Goal: Information Seeking & Learning: Learn about a topic

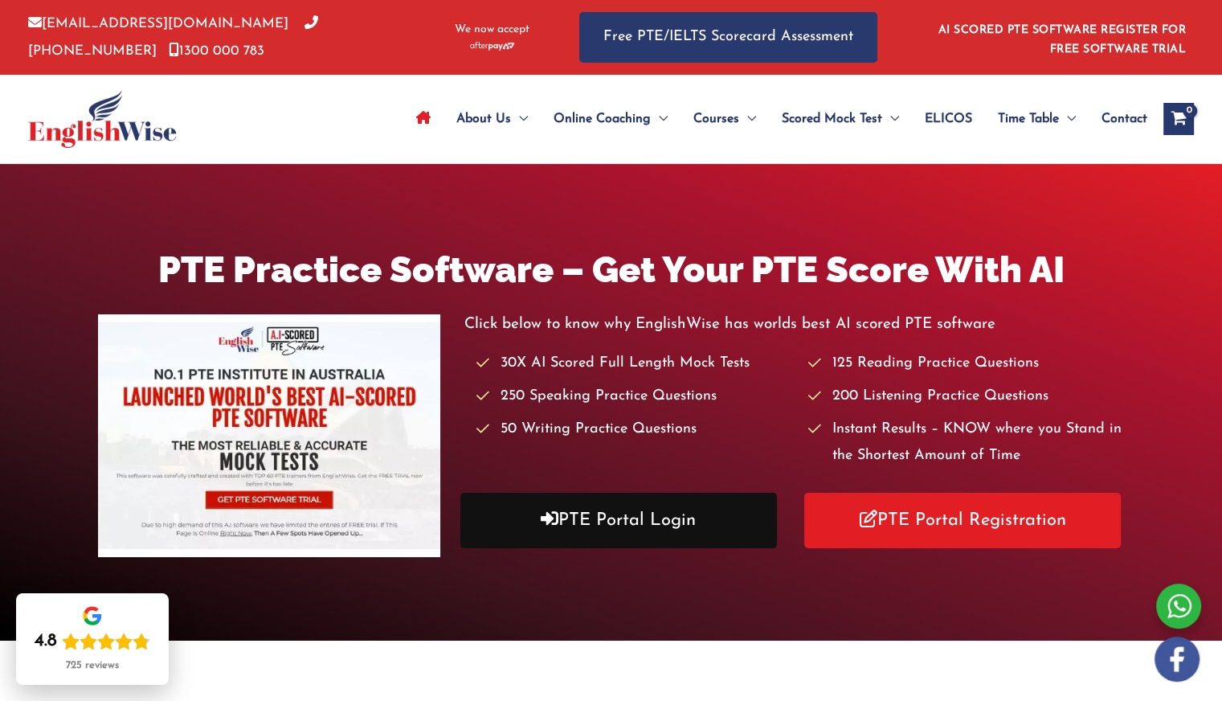
click at [622, 526] on link "PTE Portal Login" at bounding box center [618, 520] width 317 height 55
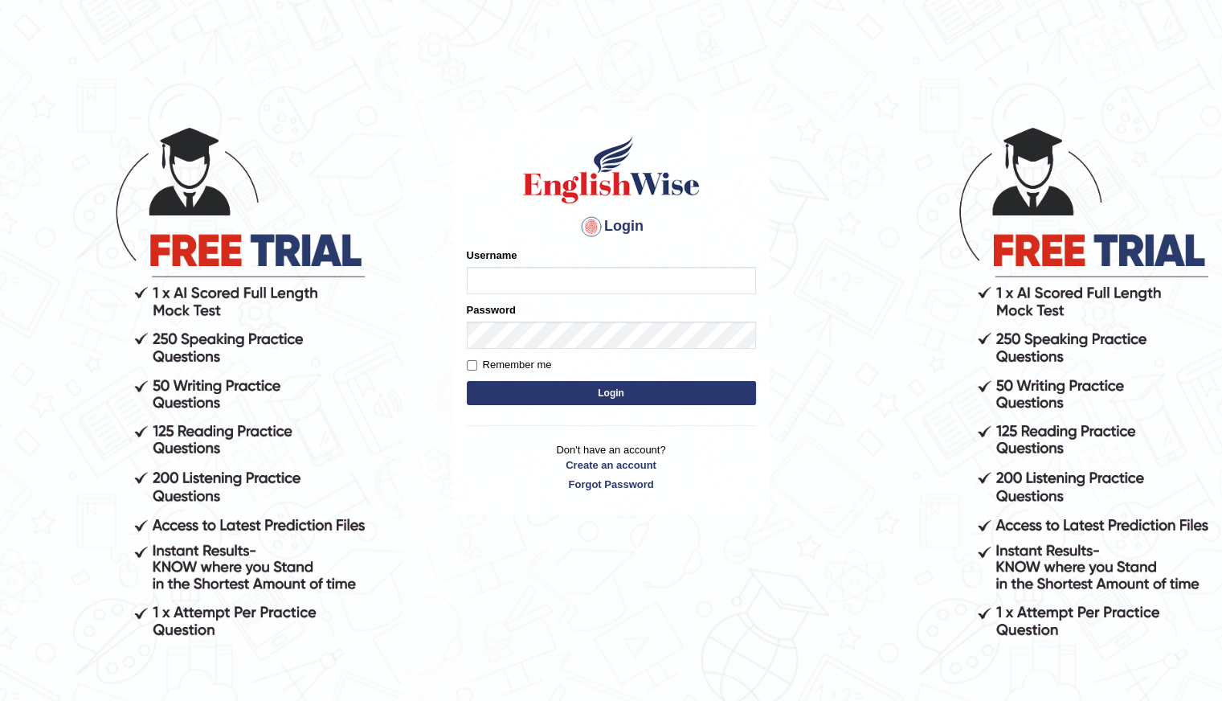
click at [525, 290] on input "Username" at bounding box center [611, 280] width 289 height 27
type input "Shani221"
click at [452, 467] on main "Login Please fix the following errors: Username Shani221 Password Remember me L…" at bounding box center [611, 289] width 321 height 456
click at [601, 388] on button "Login" at bounding box center [611, 393] width 289 height 24
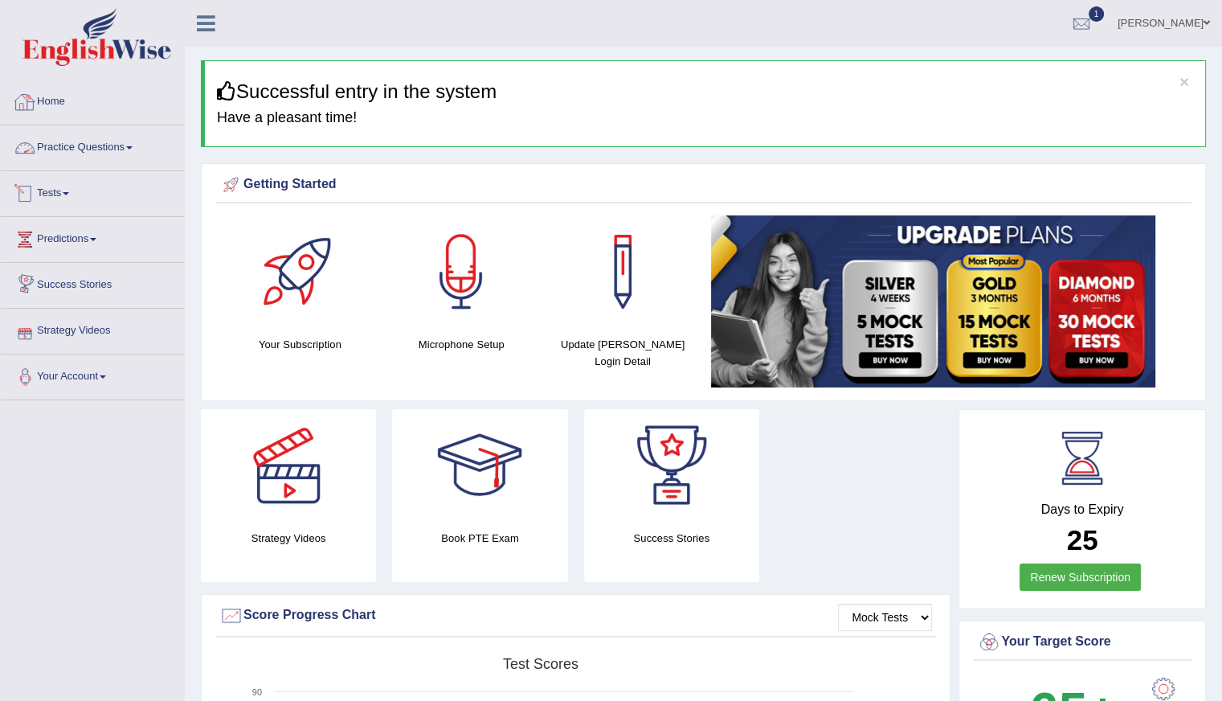
click at [84, 158] on link "Practice Questions" at bounding box center [92, 145] width 183 height 40
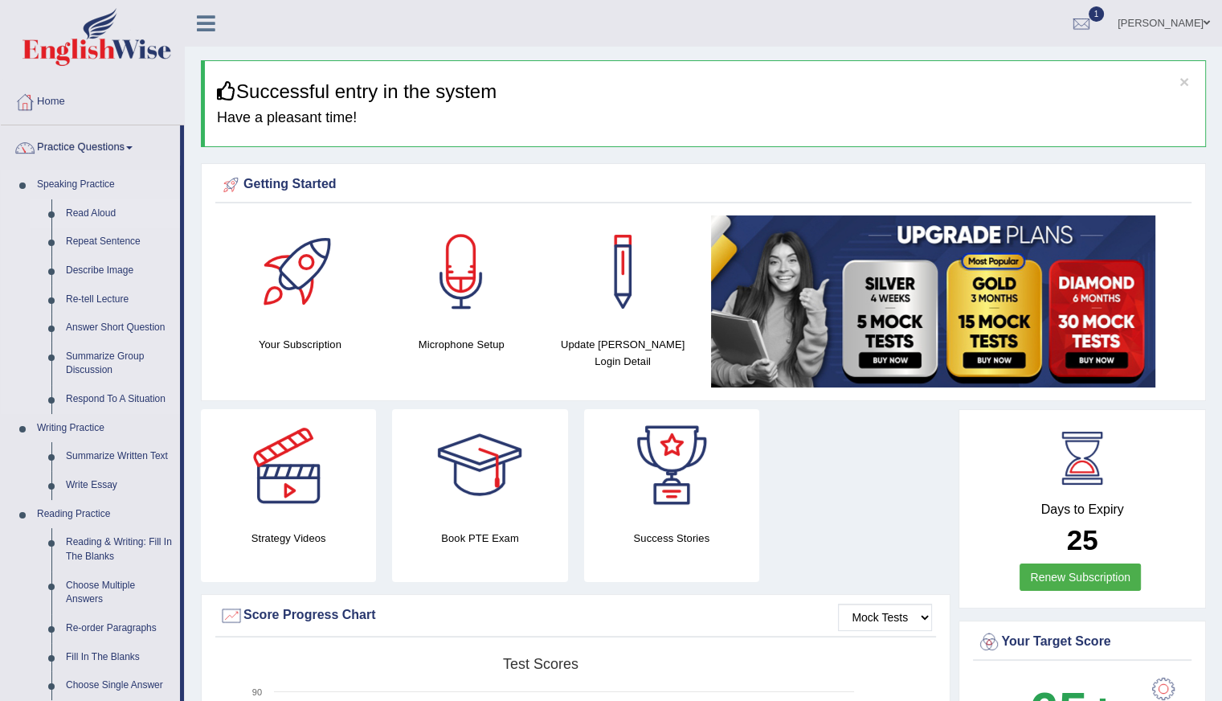
click at [102, 210] on link "Read Aloud" at bounding box center [119, 213] width 121 height 29
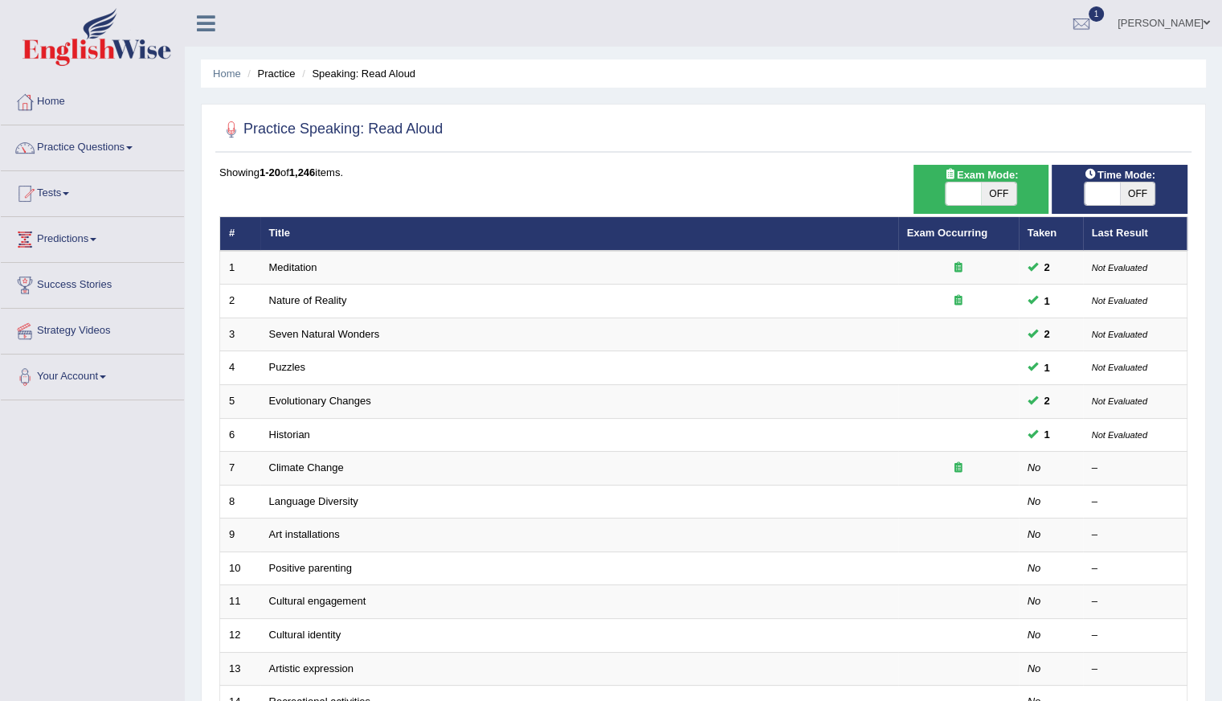
click at [1141, 191] on span "OFF" at bounding box center [1137, 193] width 35 height 23
checkbox input "true"
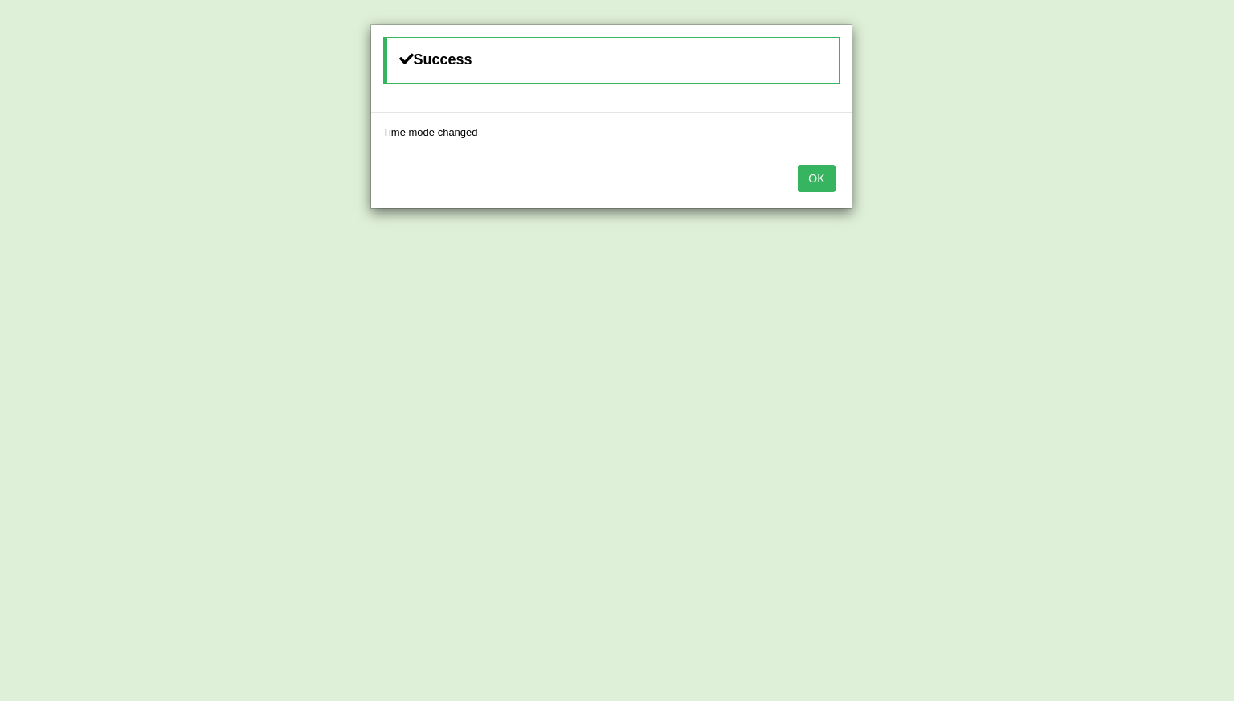
click at [819, 186] on button "OK" at bounding box center [816, 178] width 37 height 27
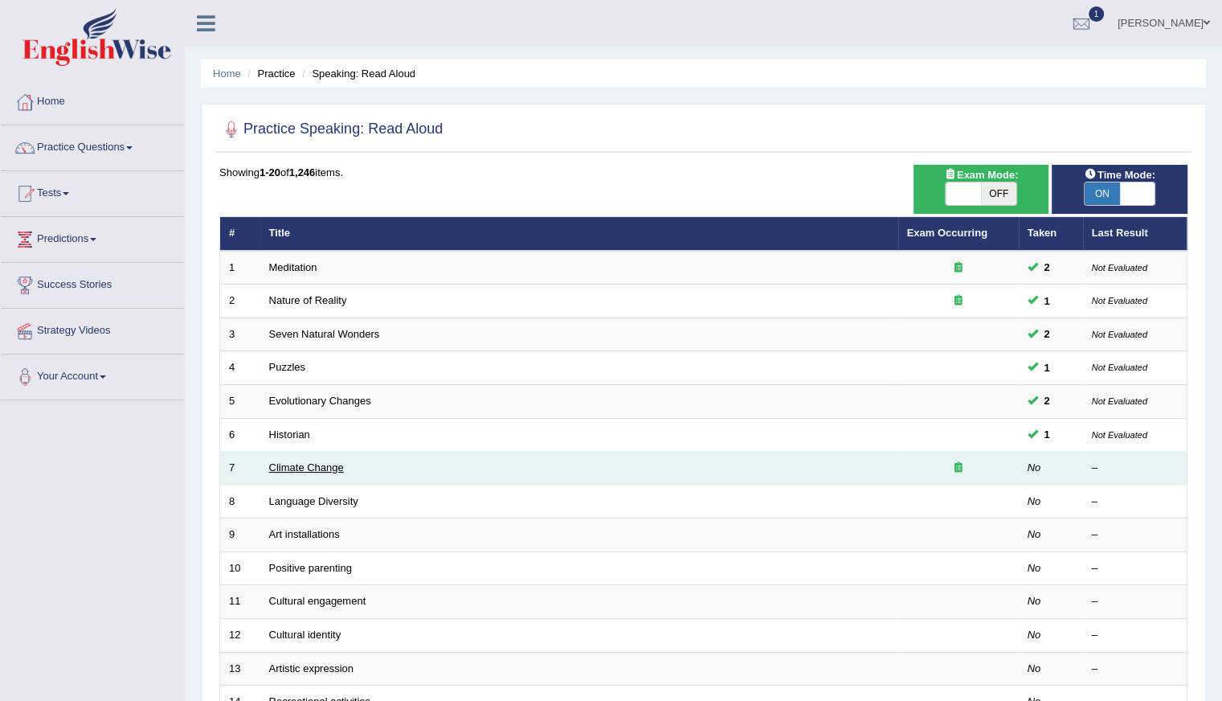
click at [318, 464] on link "Climate Change" at bounding box center [306, 467] width 75 height 12
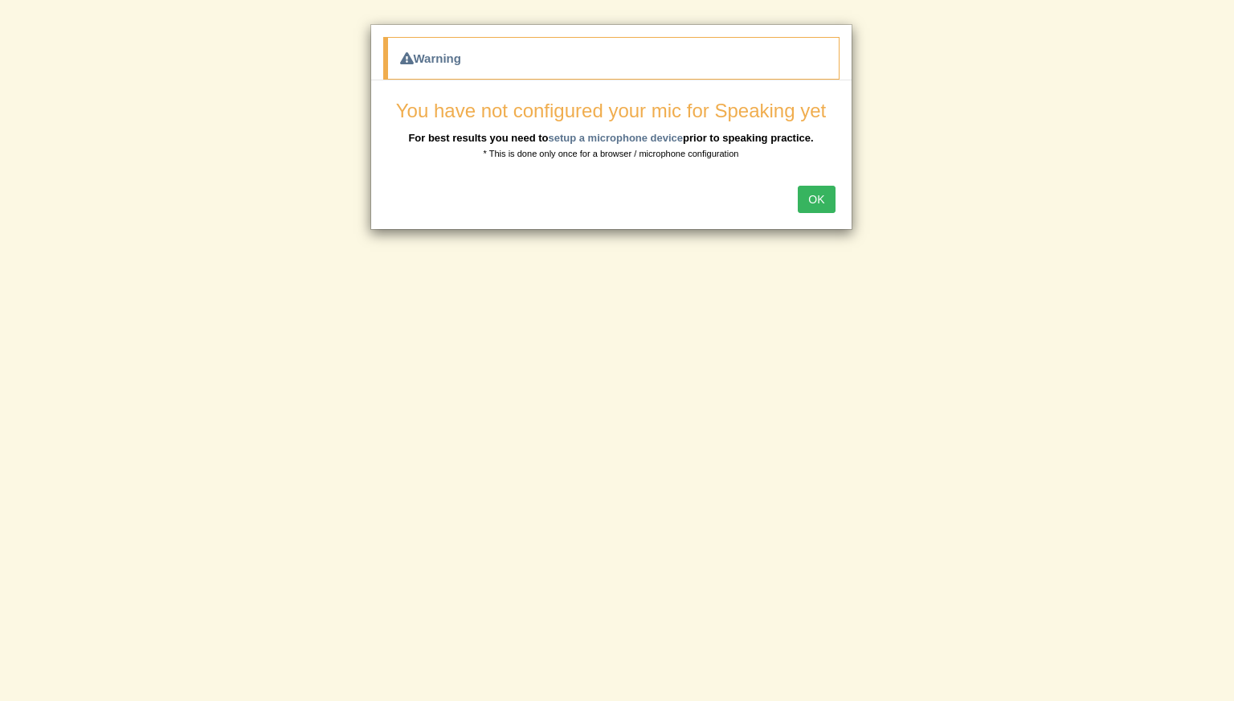
click at [817, 203] on button "OK" at bounding box center [816, 199] width 37 height 27
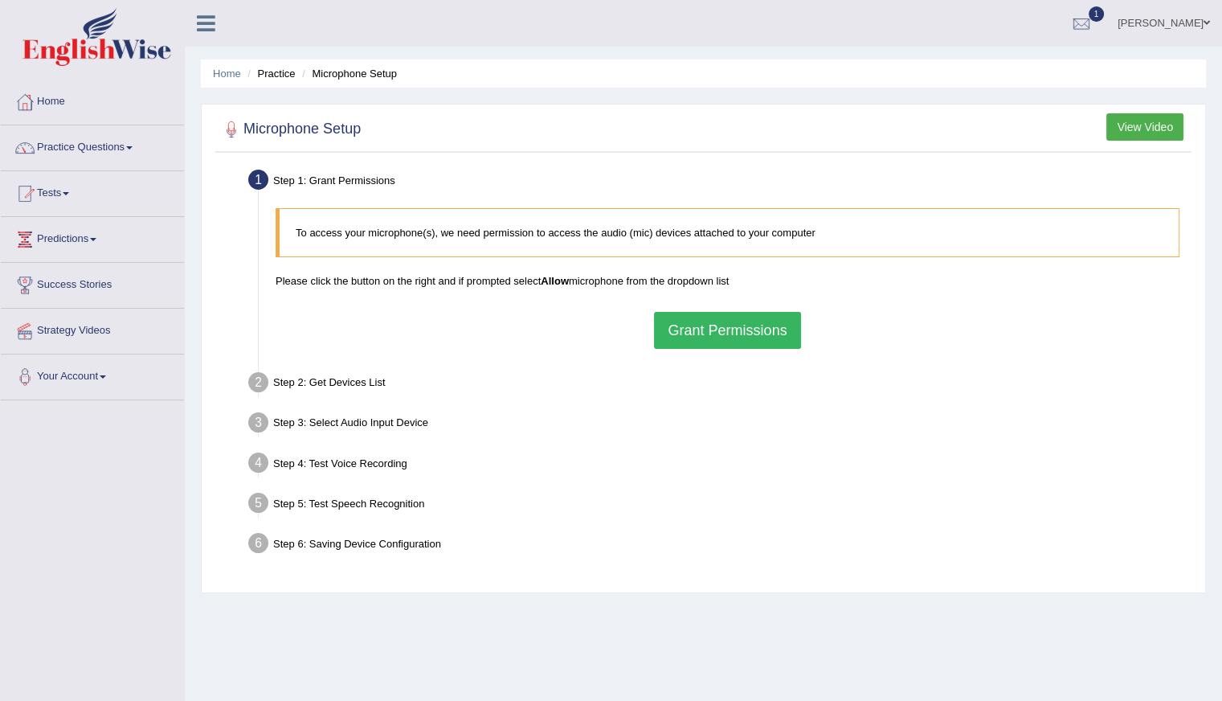
click at [741, 331] on button "Grant Permissions" at bounding box center [727, 330] width 146 height 37
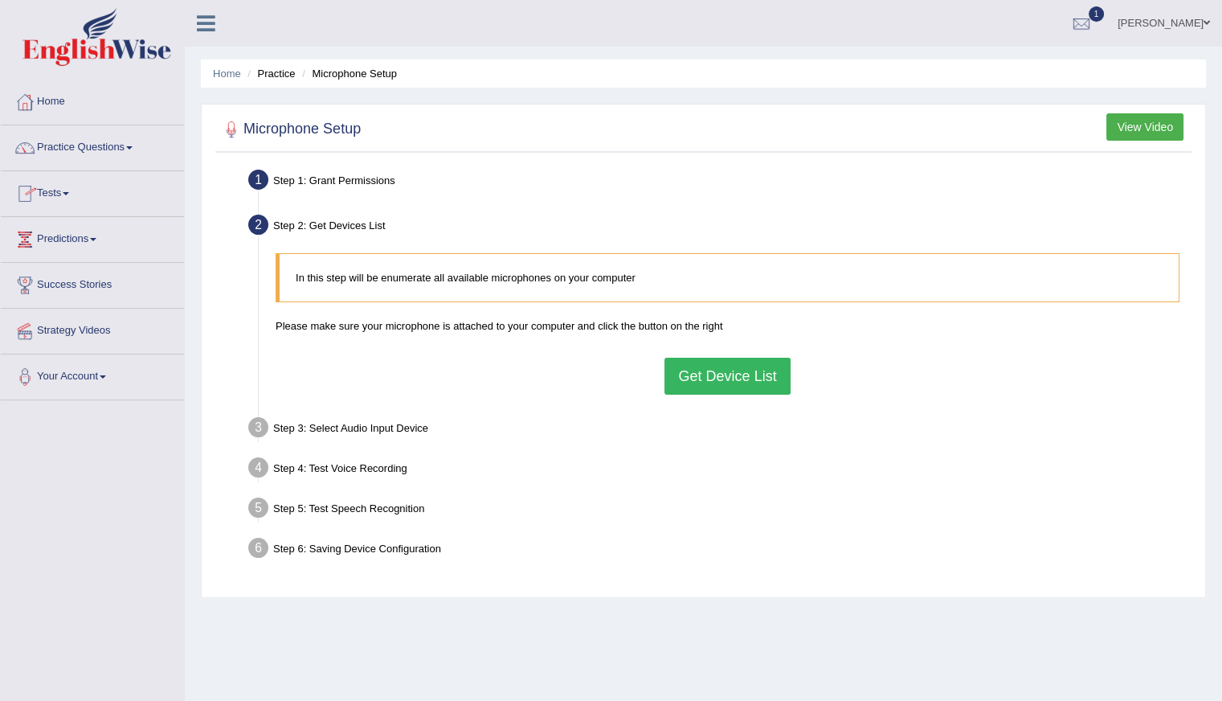
click at [704, 374] on button "Get Device List" at bounding box center [727, 376] width 125 height 37
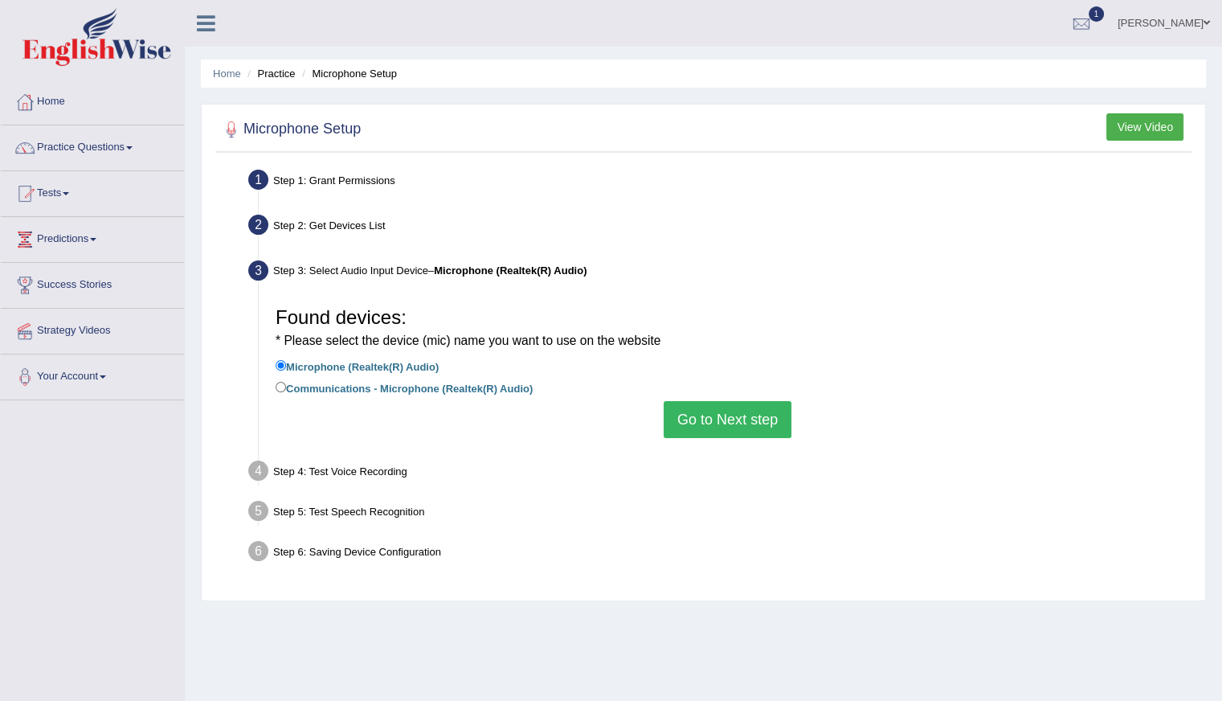
click at [689, 393] on li "Communications - Microphone (Realtek(R) Audio)" at bounding box center [728, 390] width 904 height 22
click at [722, 416] on button "Go to Next step" at bounding box center [728, 419] width 128 height 37
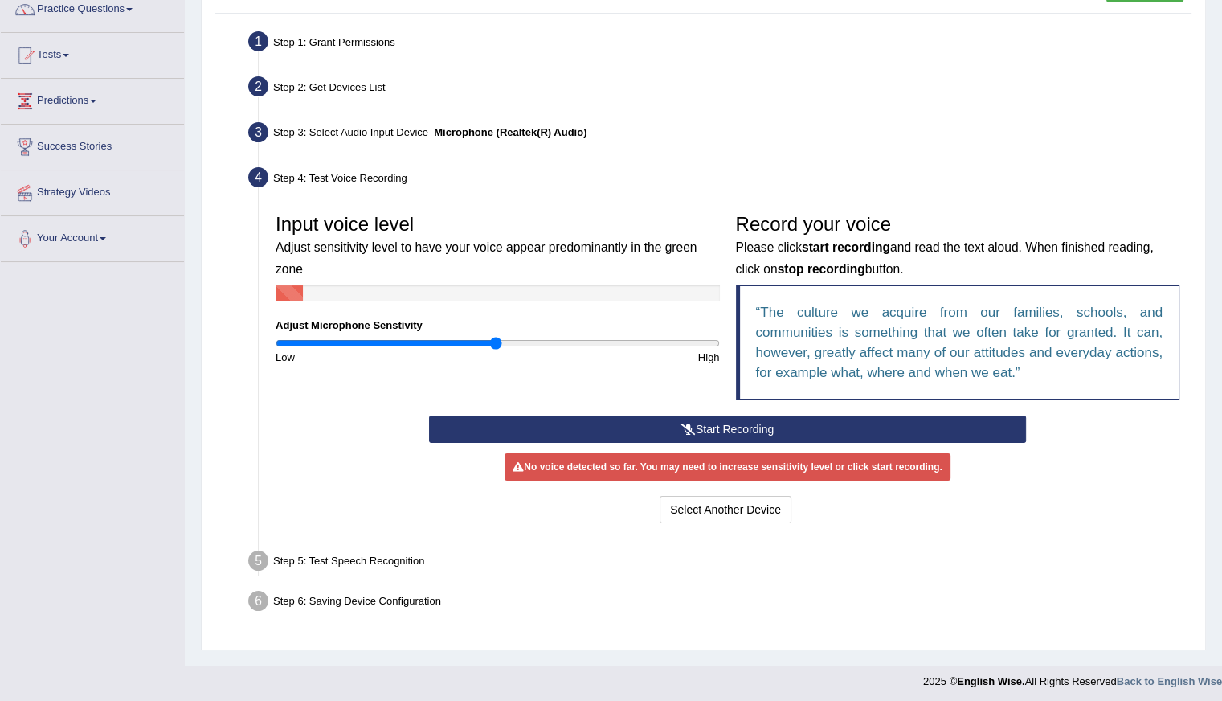
scroll to position [143, 0]
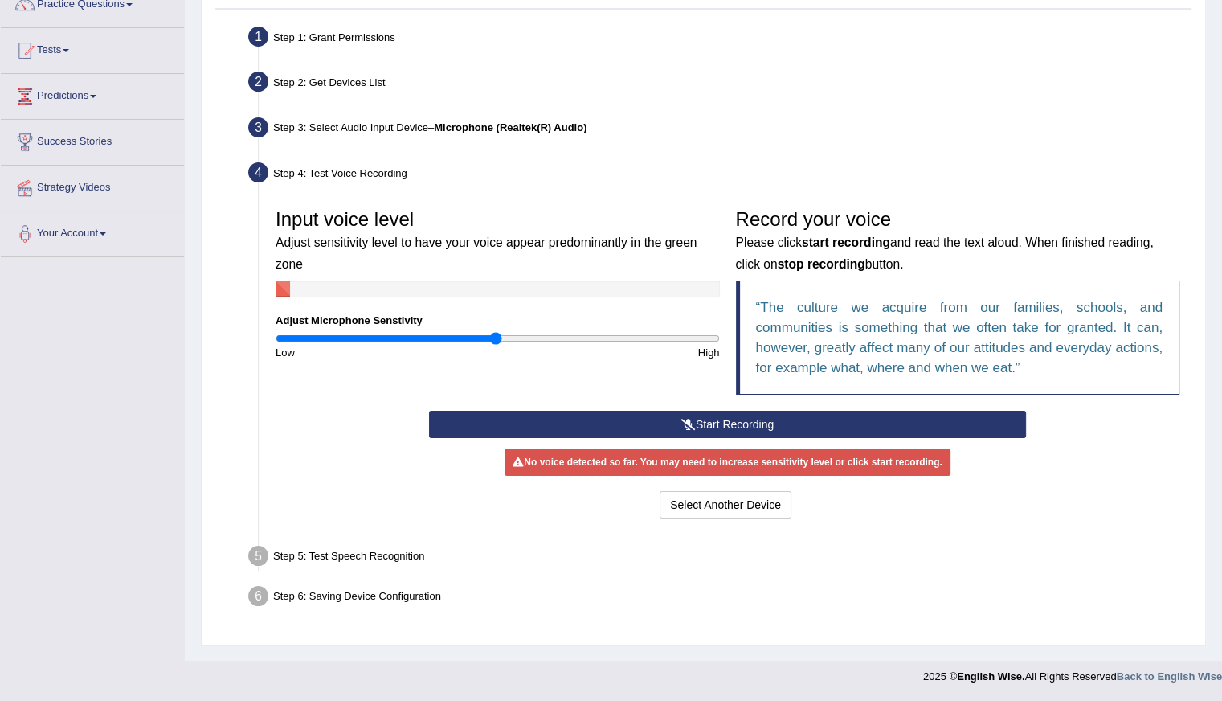
click at [684, 425] on icon at bounding box center [688, 424] width 14 height 11
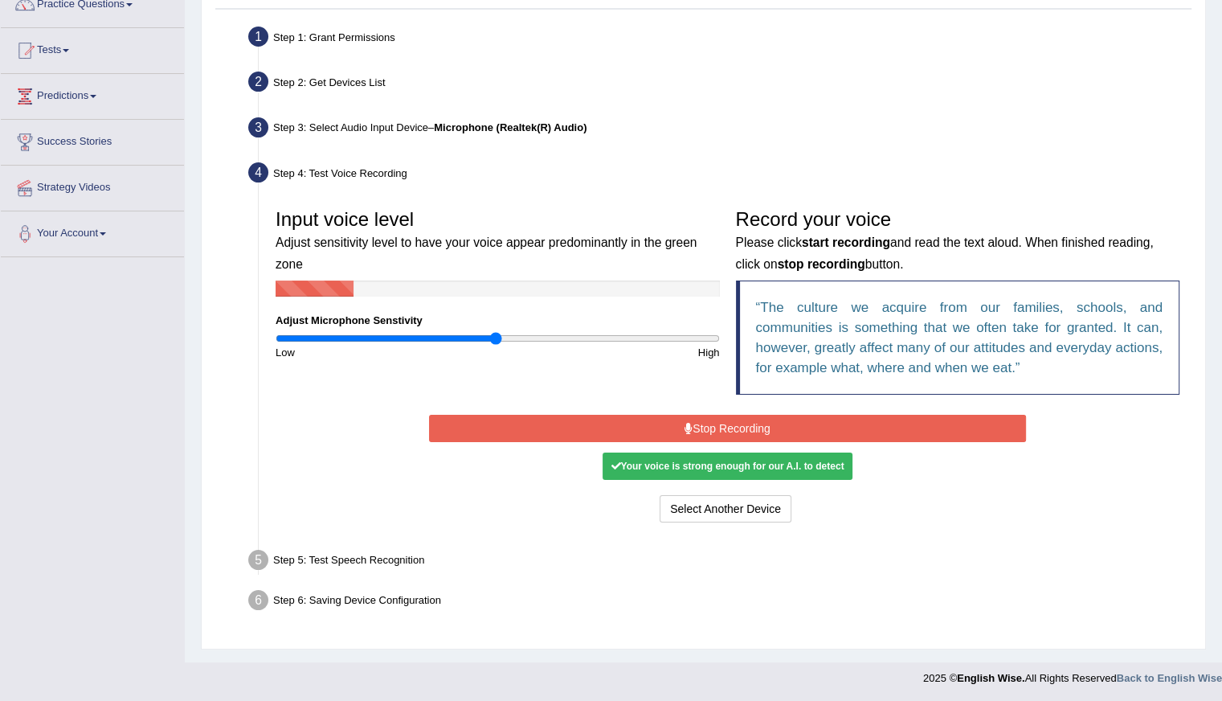
click at [685, 425] on icon at bounding box center [689, 428] width 8 height 11
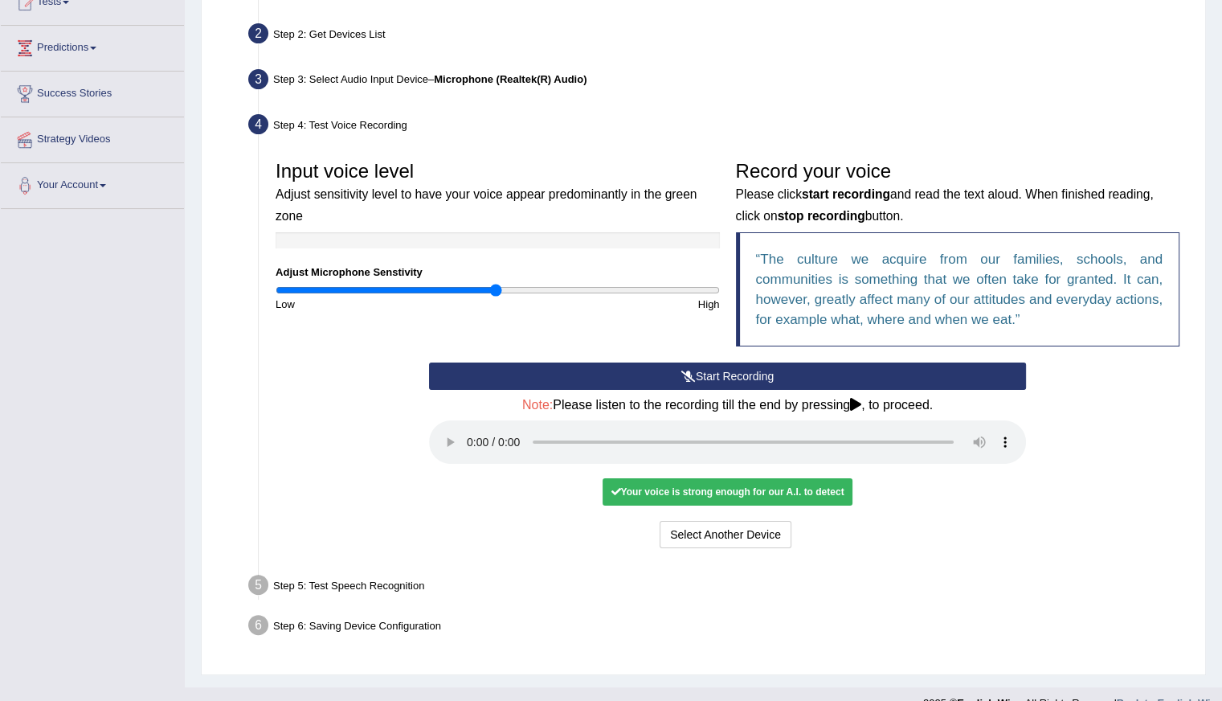
scroll to position [217, 0]
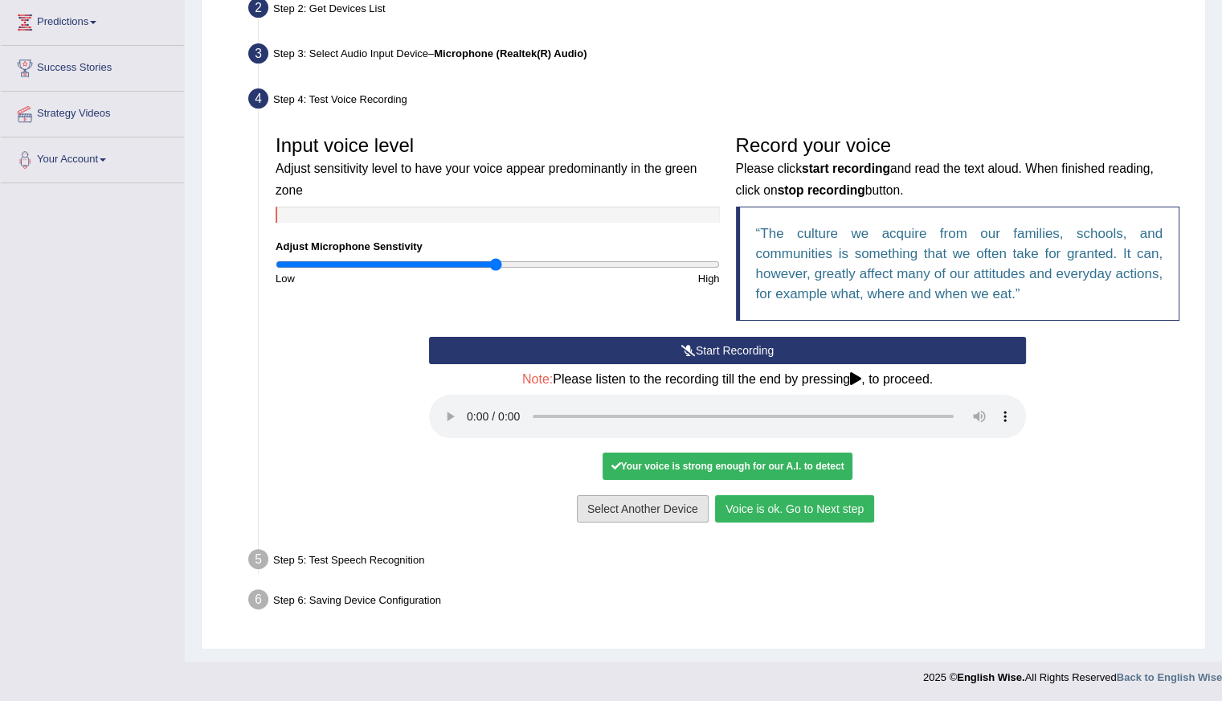
drag, startPoint x: 768, startPoint y: 502, endPoint x: 754, endPoint y: 515, distance: 19.4
click at [759, 510] on button "Voice is ok. Go to Next step" at bounding box center [794, 508] width 159 height 27
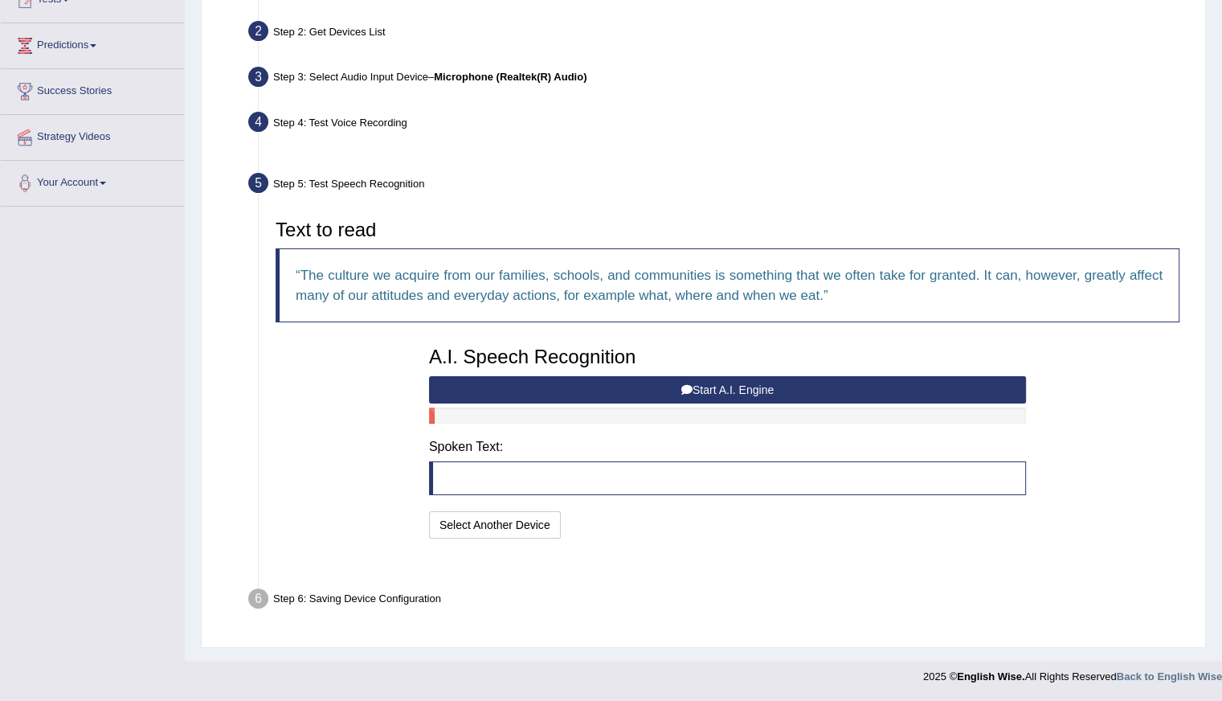
scroll to position [153, 0]
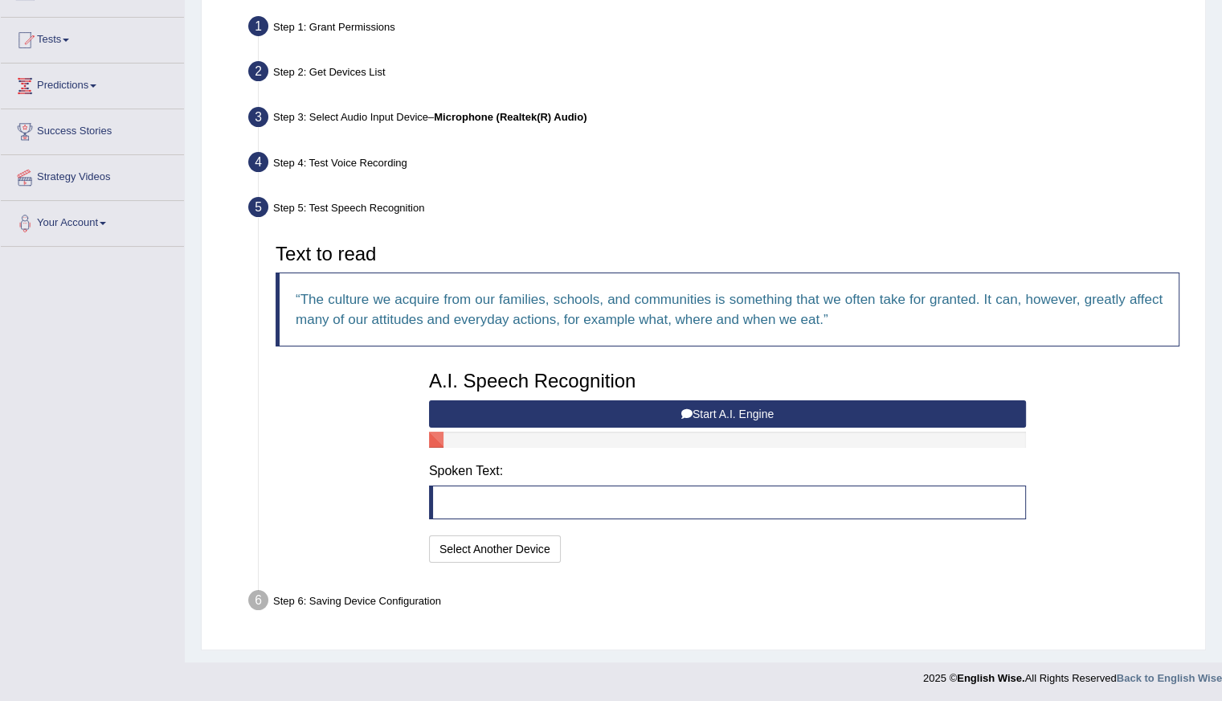
click at [730, 415] on button "Start A.I. Engine" at bounding box center [727, 413] width 597 height 27
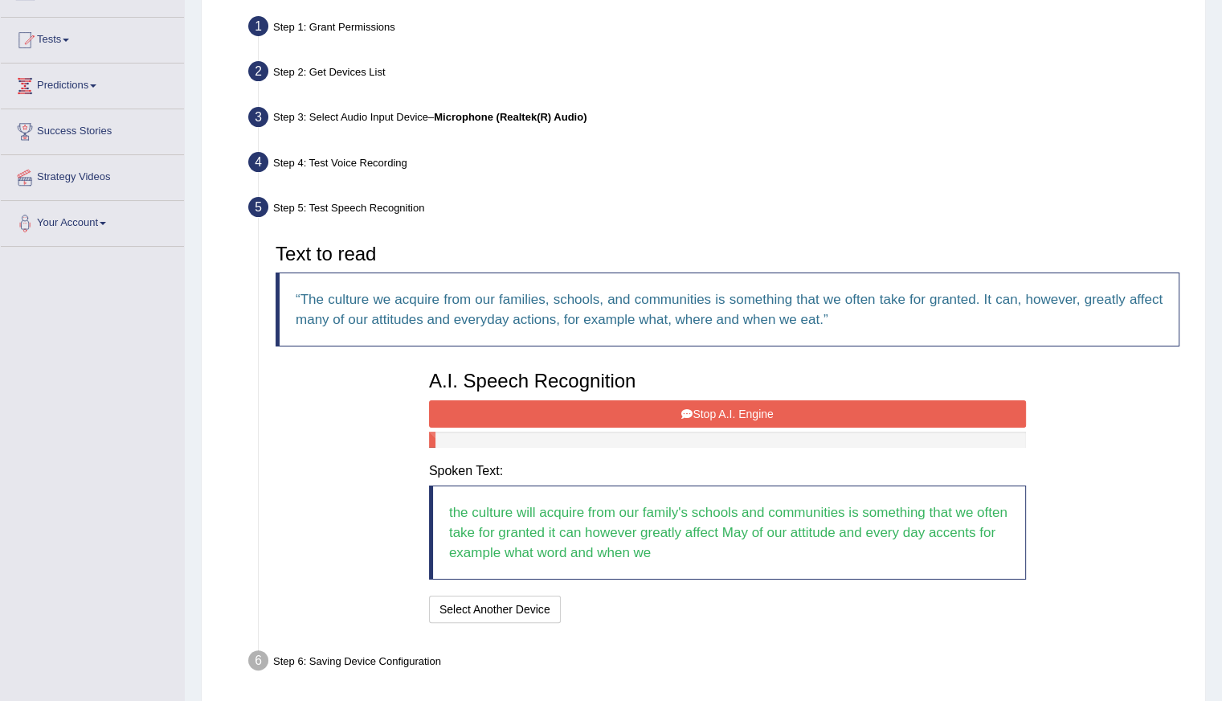
click at [730, 415] on button "Stop A.I. Engine" at bounding box center [727, 413] width 597 height 27
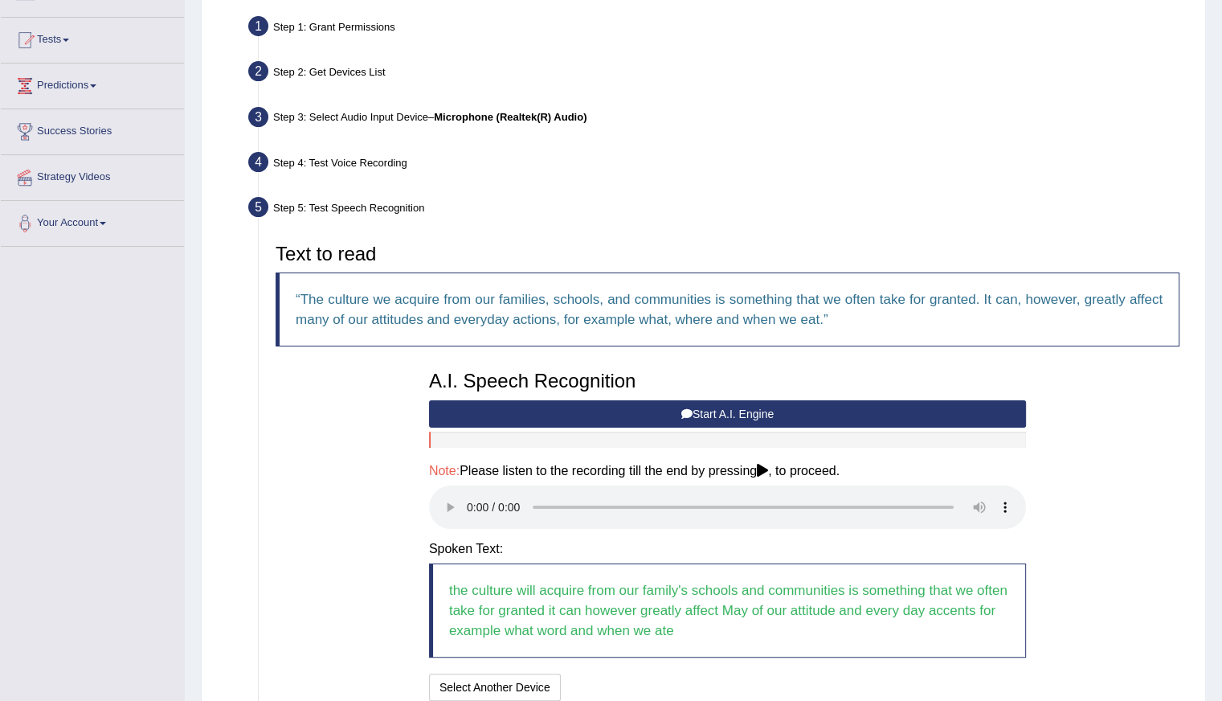
scroll to position [292, 0]
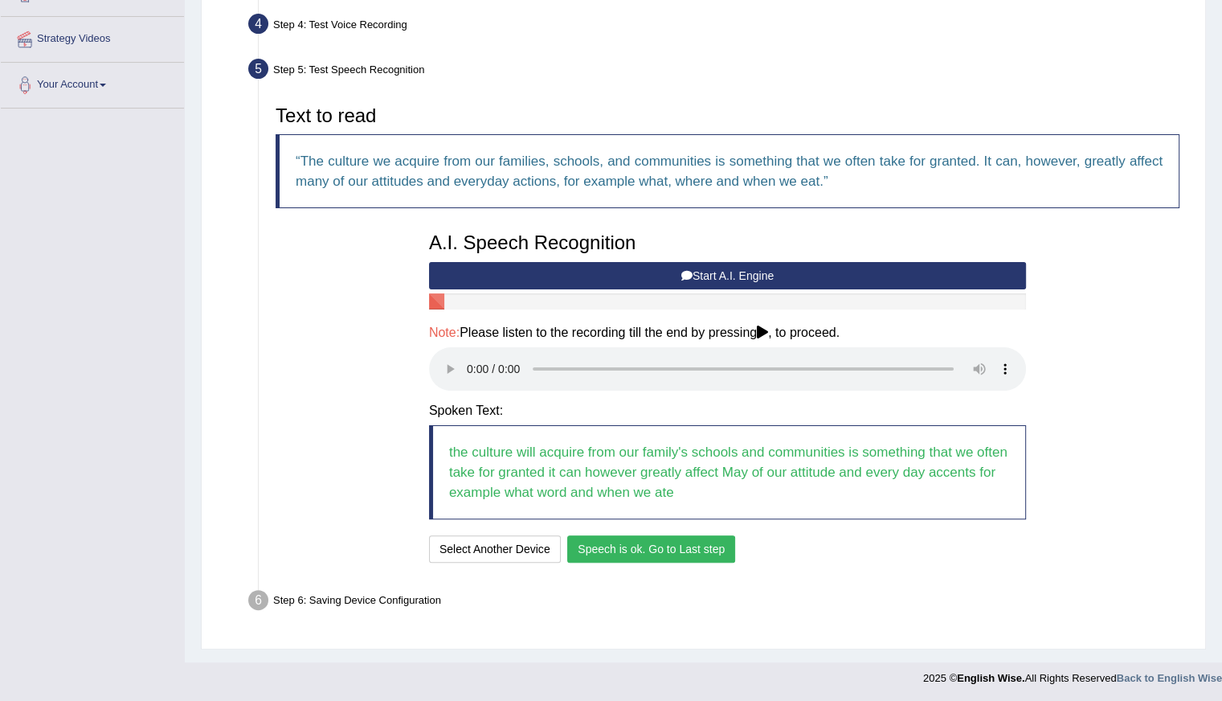
click at [601, 553] on button "Speech is ok. Go to Last step" at bounding box center [651, 548] width 168 height 27
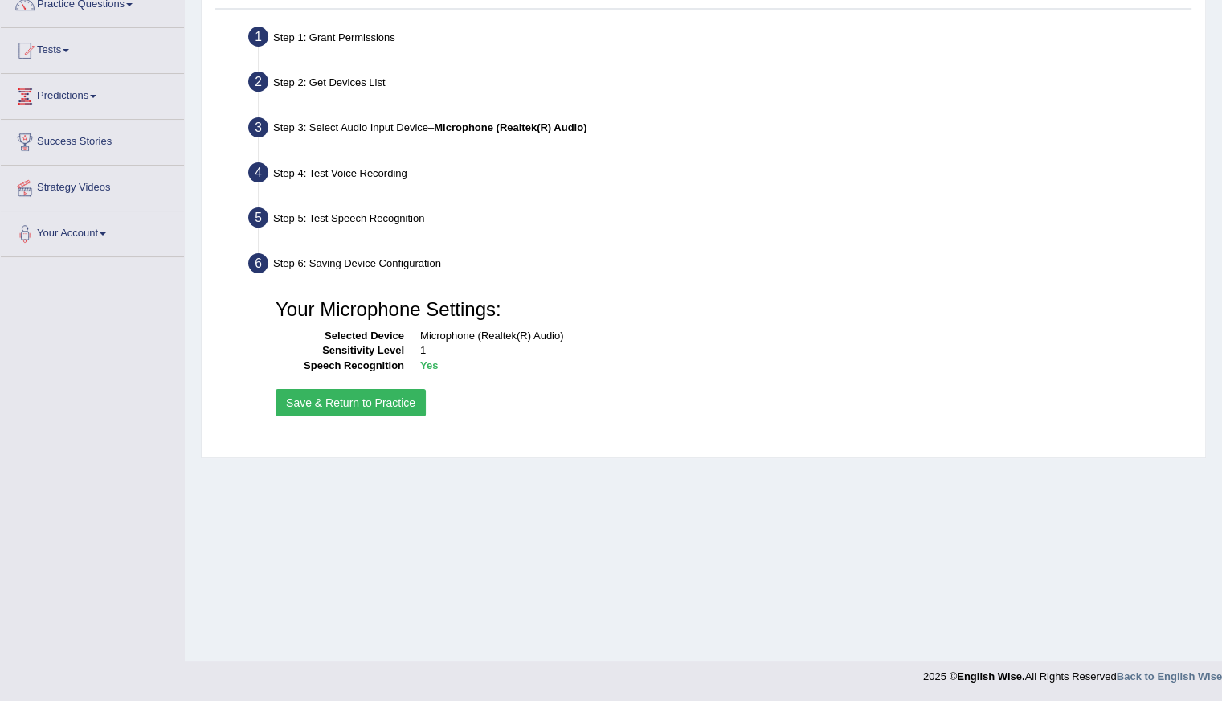
click at [328, 411] on button "Save & Return to Practice" at bounding box center [351, 402] width 150 height 27
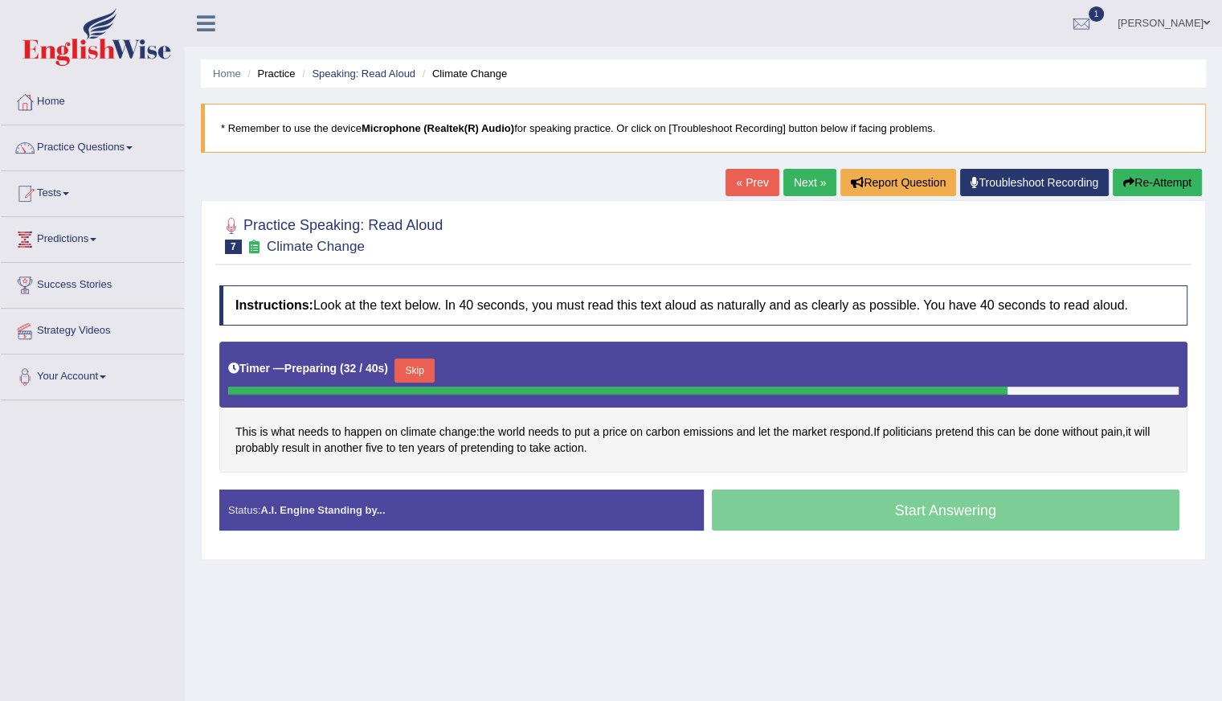
click at [837, 502] on div "Start Answering" at bounding box center [946, 511] width 485 height 45
click at [933, 512] on div "Start Answering" at bounding box center [946, 511] width 485 height 45
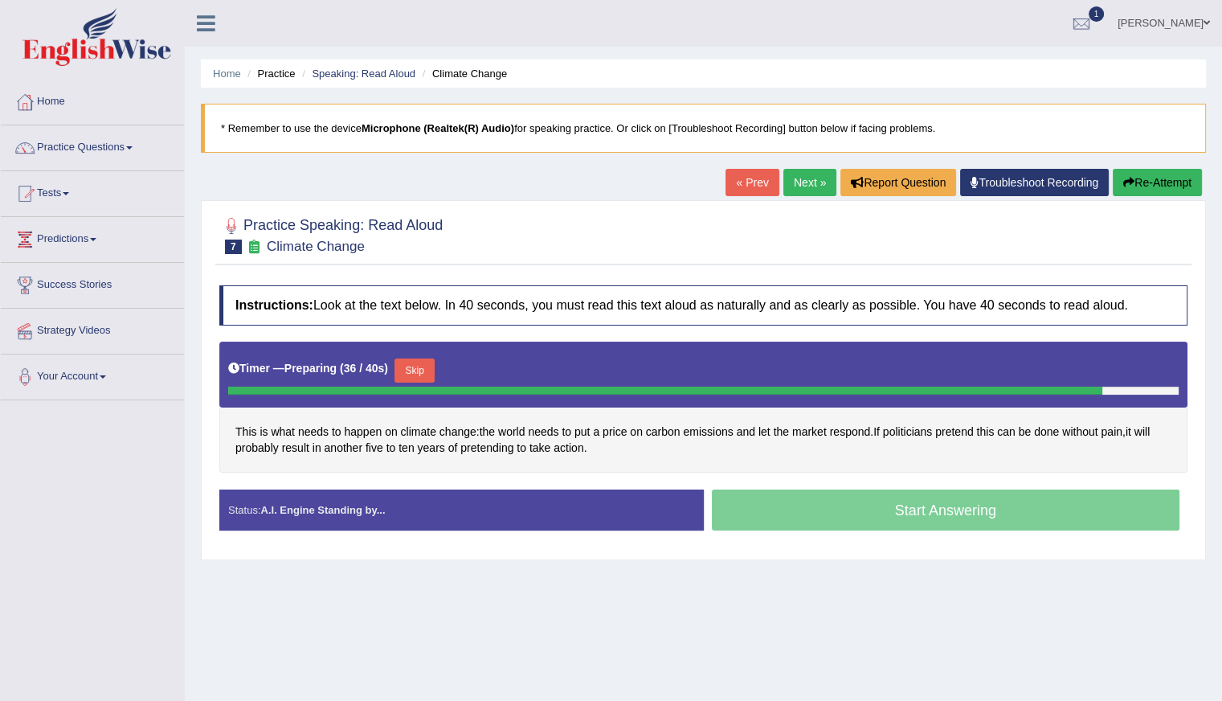
click at [933, 512] on div "Start Answering" at bounding box center [946, 511] width 485 height 45
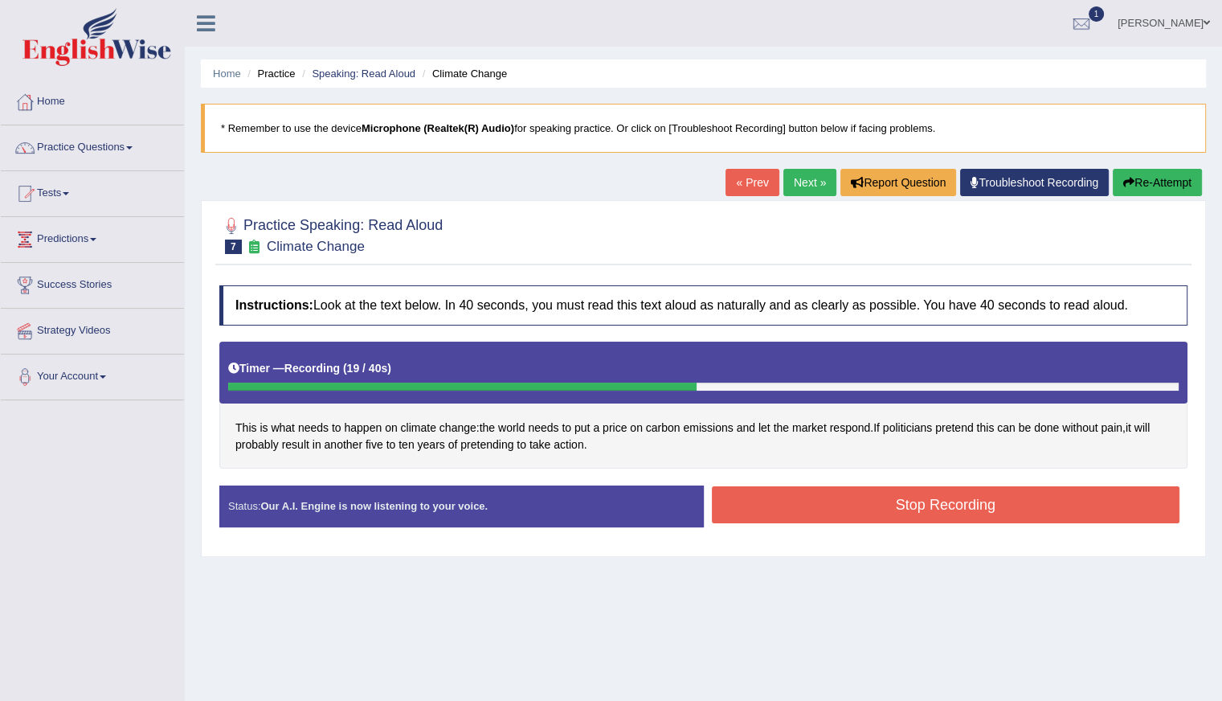
click at [858, 491] on button "Stop Recording" at bounding box center [946, 504] width 469 height 37
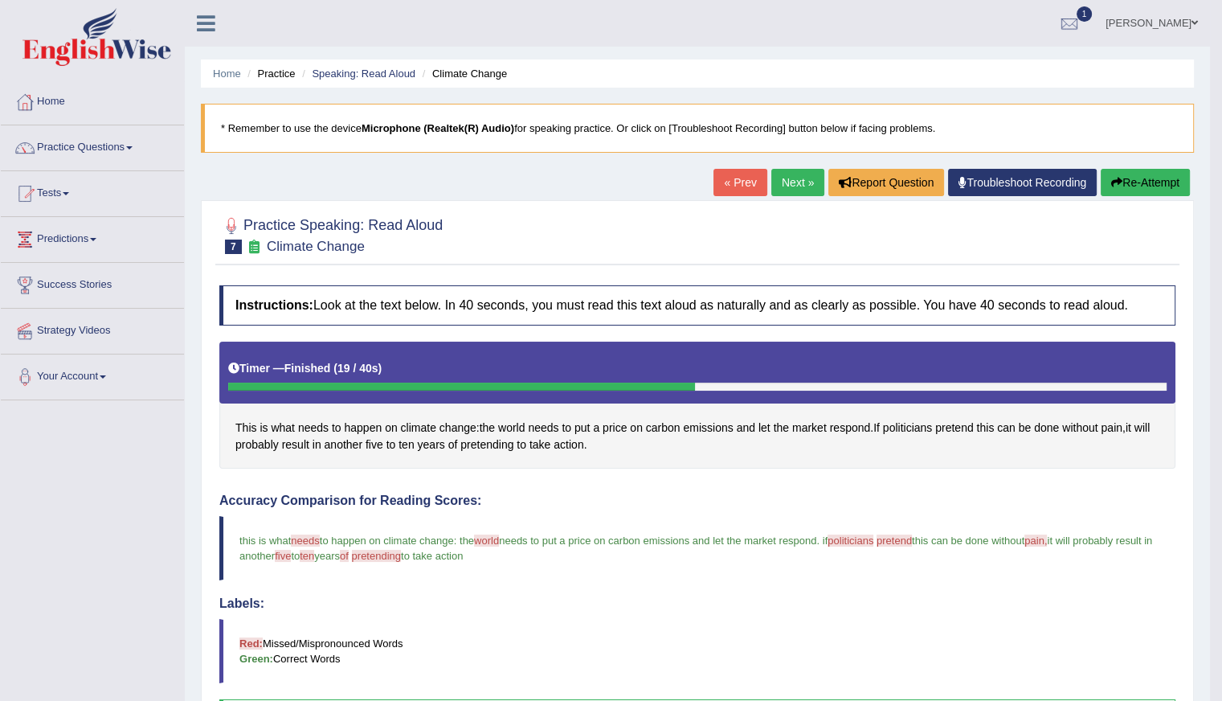
click at [799, 182] on link "Next »" at bounding box center [797, 182] width 53 height 27
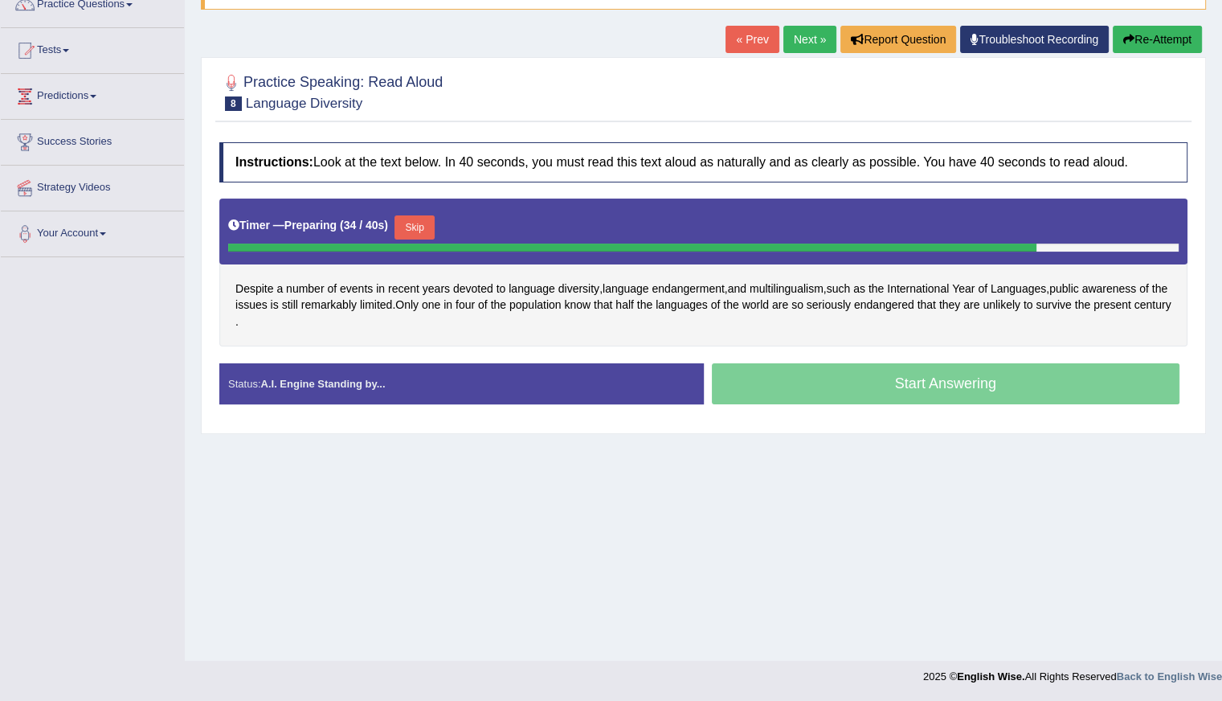
click at [405, 221] on button "Skip" at bounding box center [415, 227] width 40 height 24
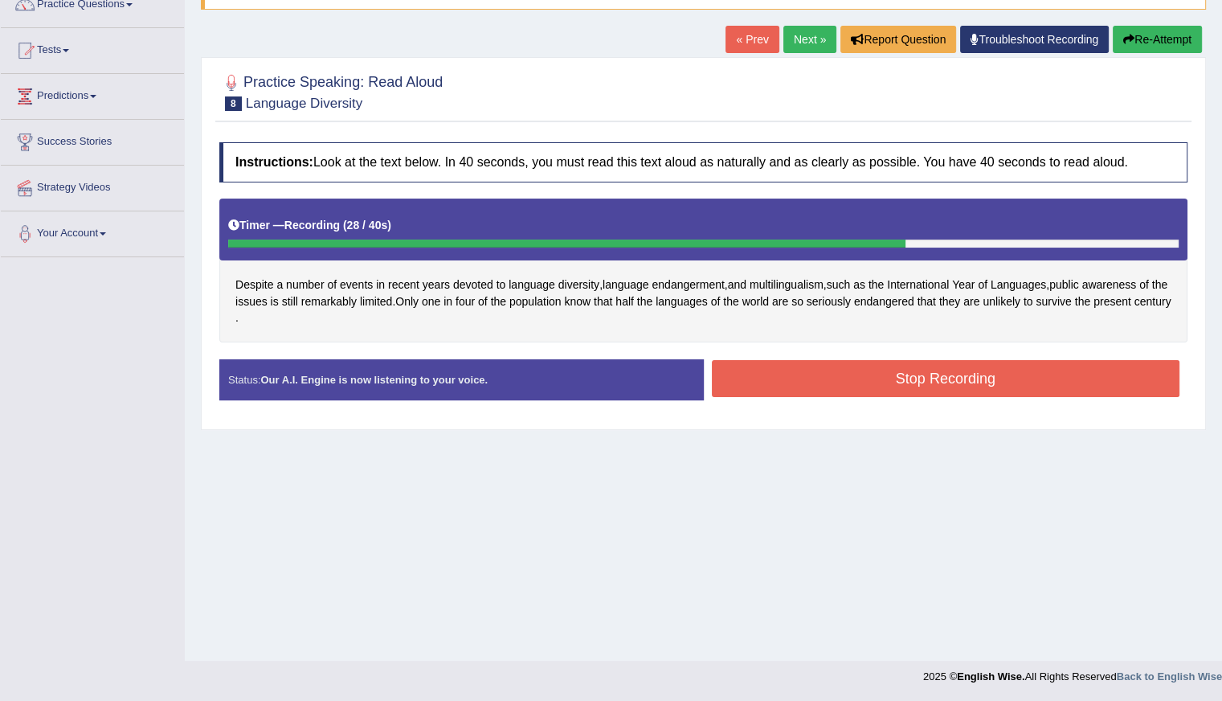
click at [881, 374] on button "Stop Recording" at bounding box center [946, 378] width 469 height 37
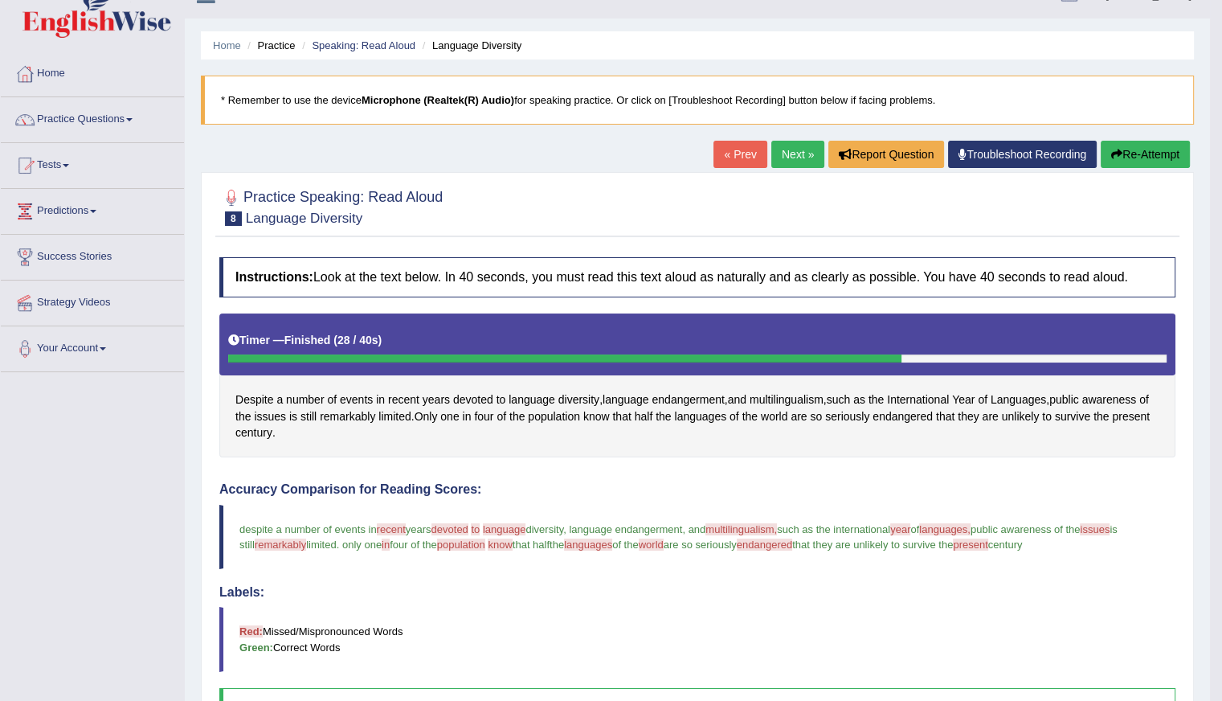
scroll to position [10, 0]
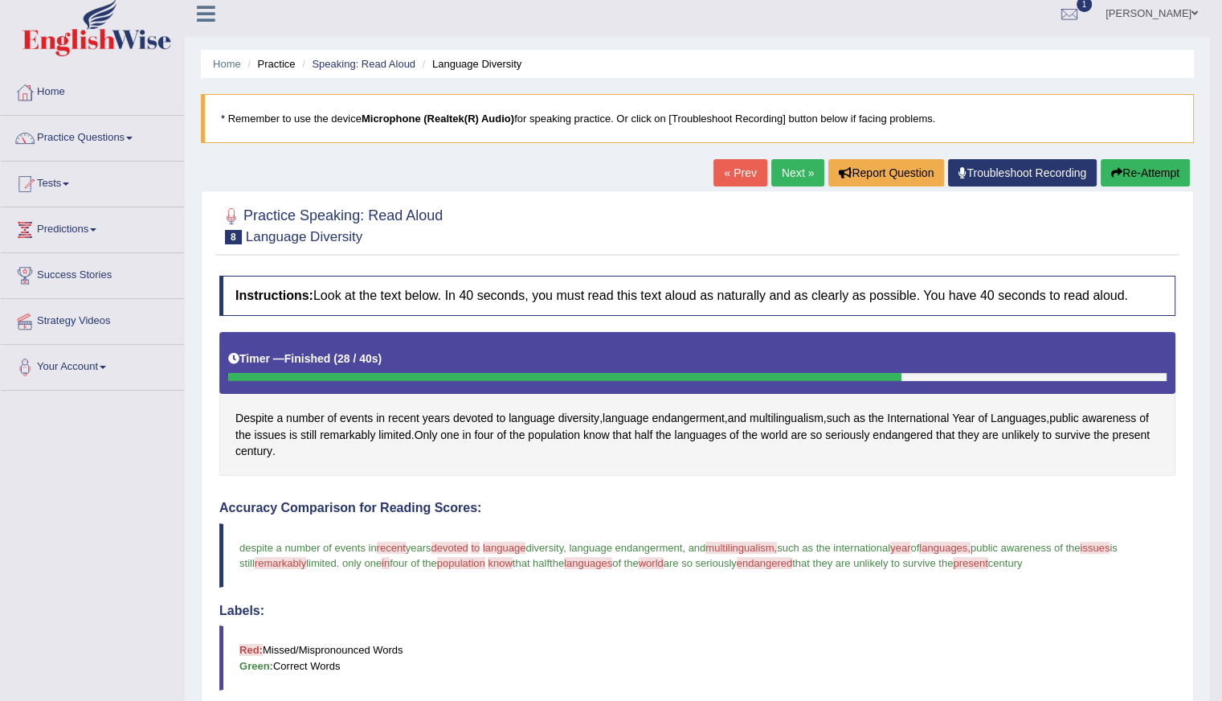
click at [1130, 168] on button "Re-Attempt" at bounding box center [1145, 172] width 89 height 27
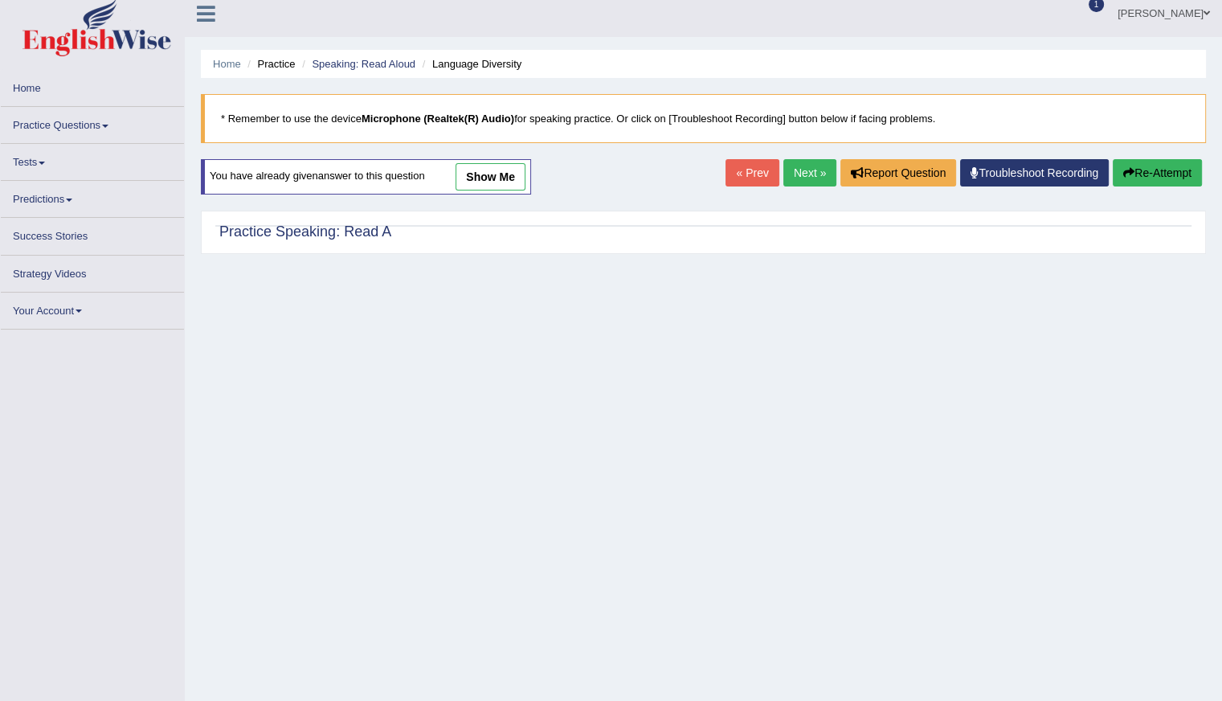
scroll to position [10, 0]
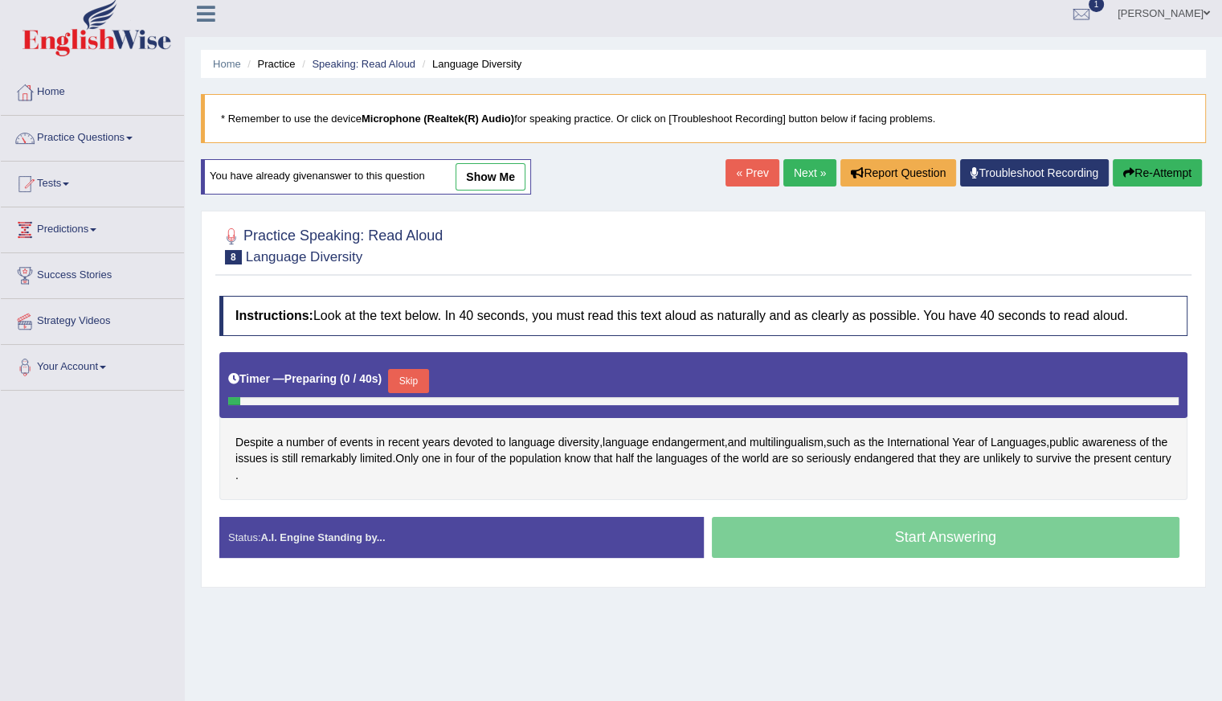
click at [411, 377] on button "Skip" at bounding box center [408, 381] width 40 height 24
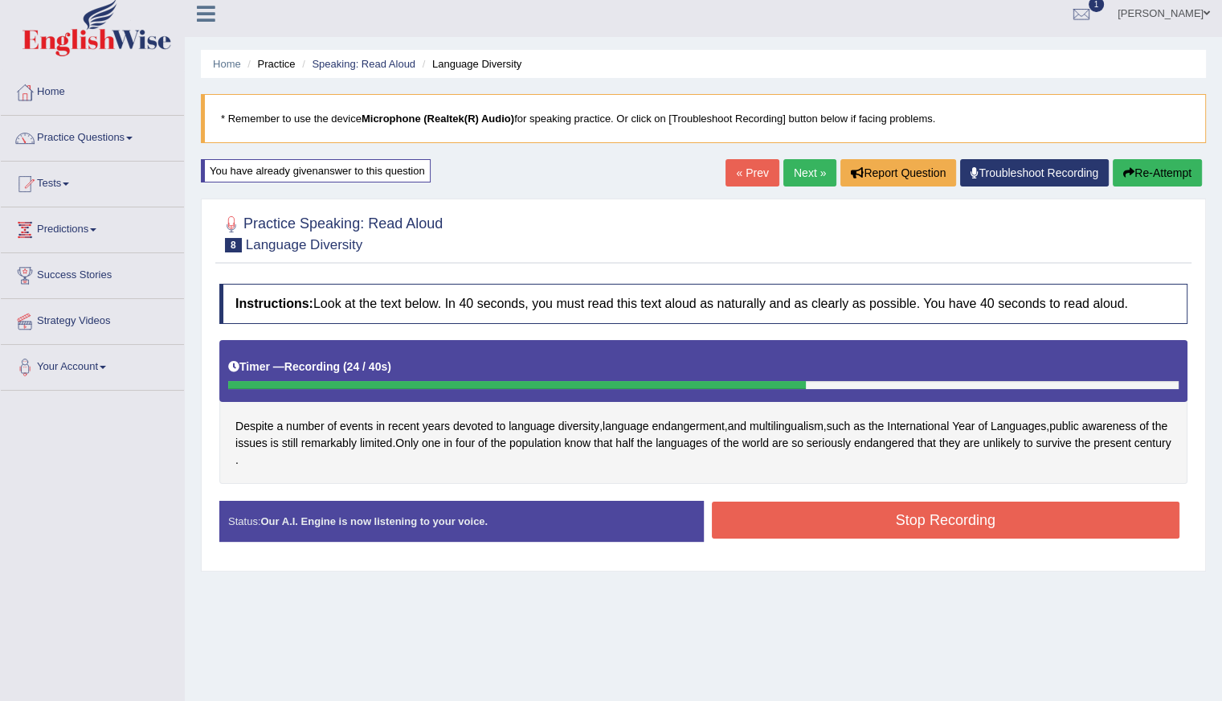
click at [884, 515] on button "Stop Recording" at bounding box center [946, 519] width 469 height 37
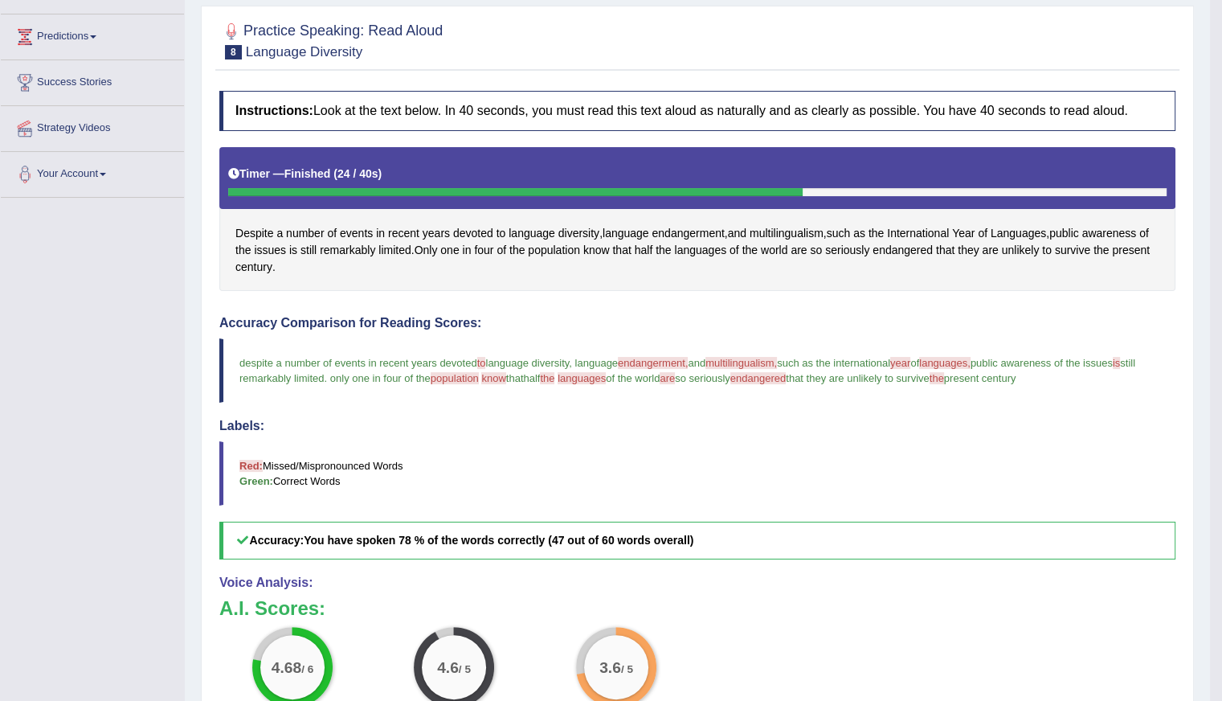
scroll to position [18, 0]
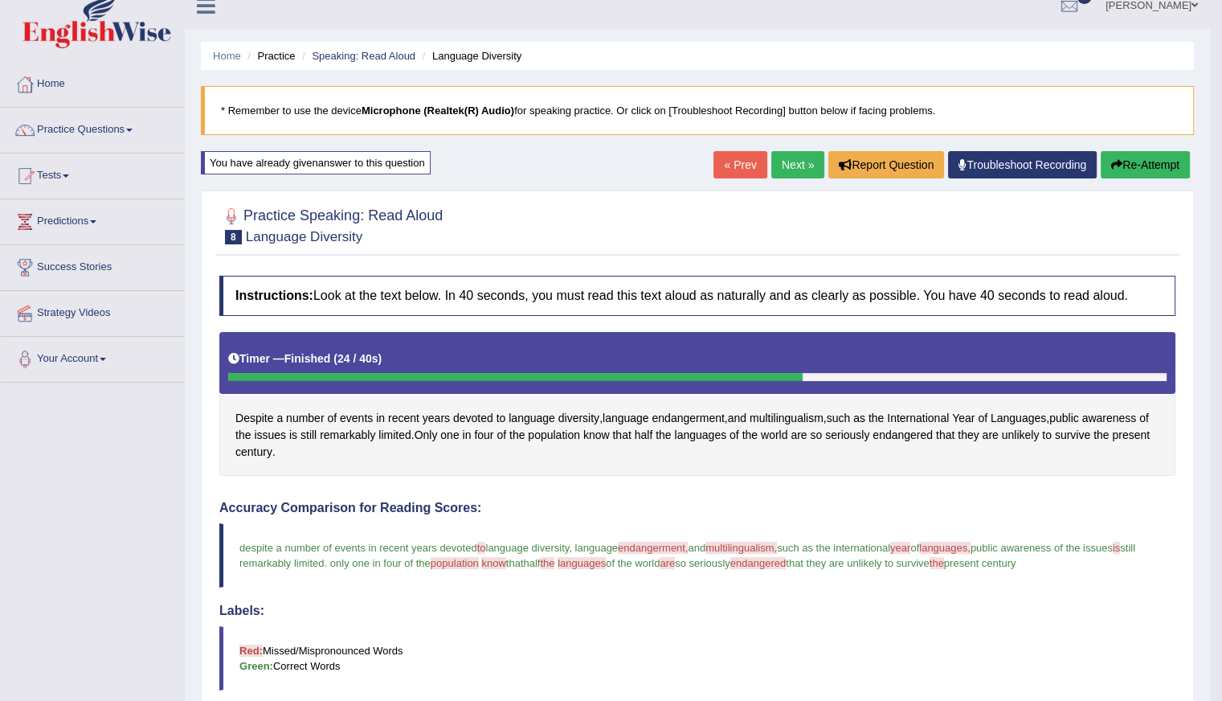
click at [792, 168] on link "Next »" at bounding box center [797, 164] width 53 height 27
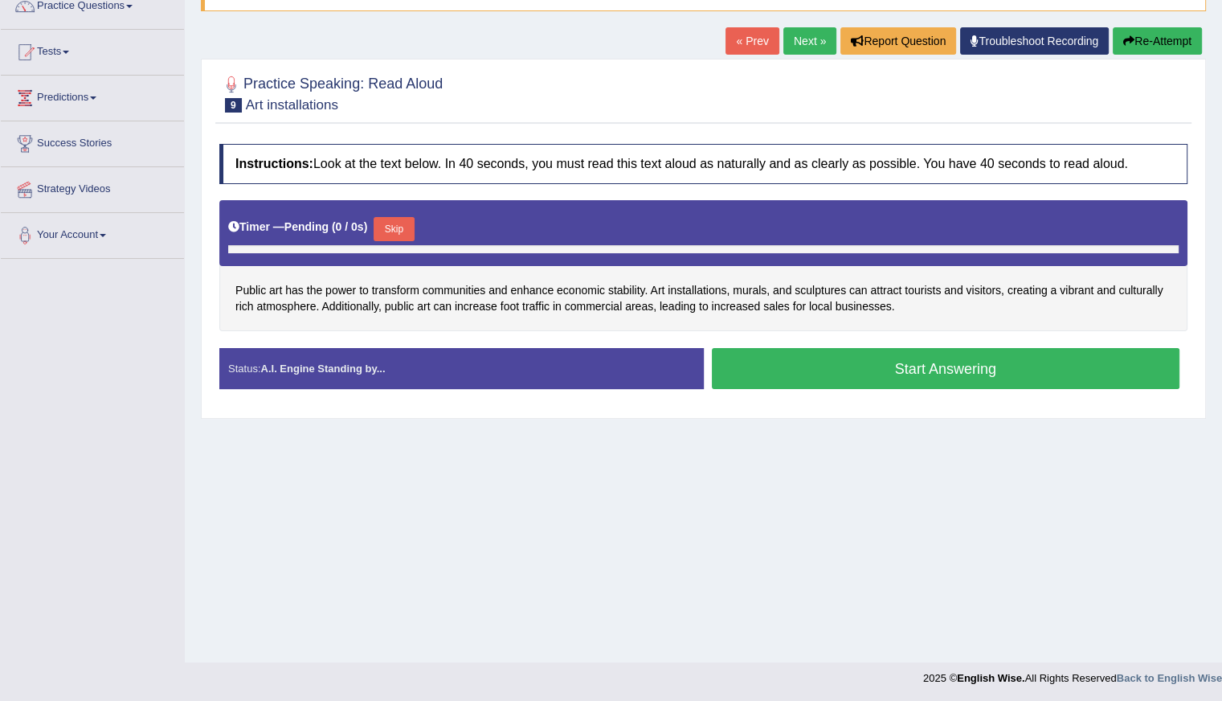
scroll to position [143, 0]
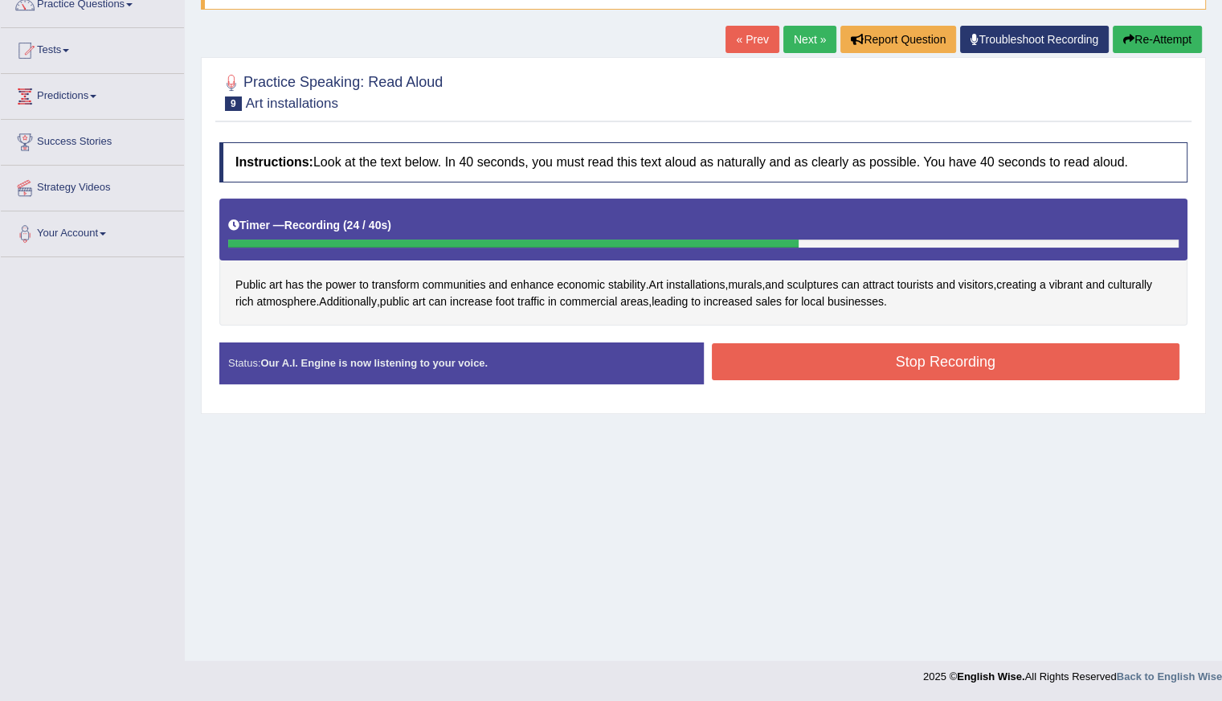
click at [825, 361] on button "Stop Recording" at bounding box center [946, 361] width 469 height 37
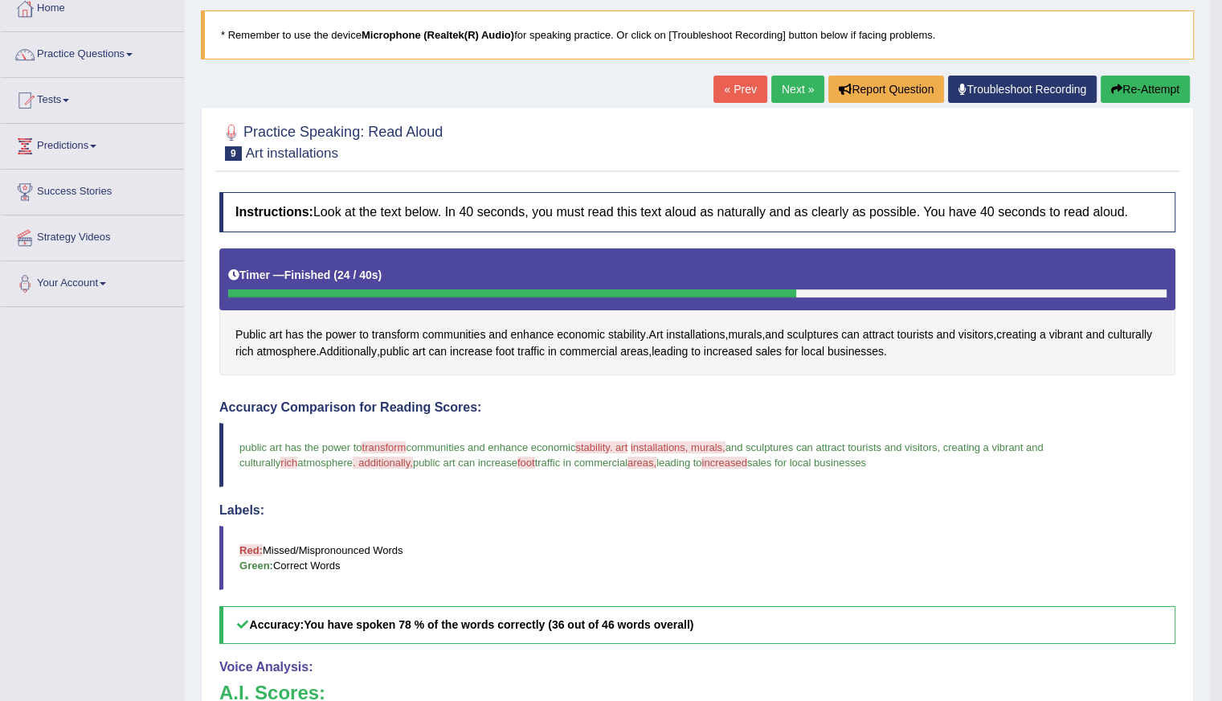
scroll to position [0, 0]
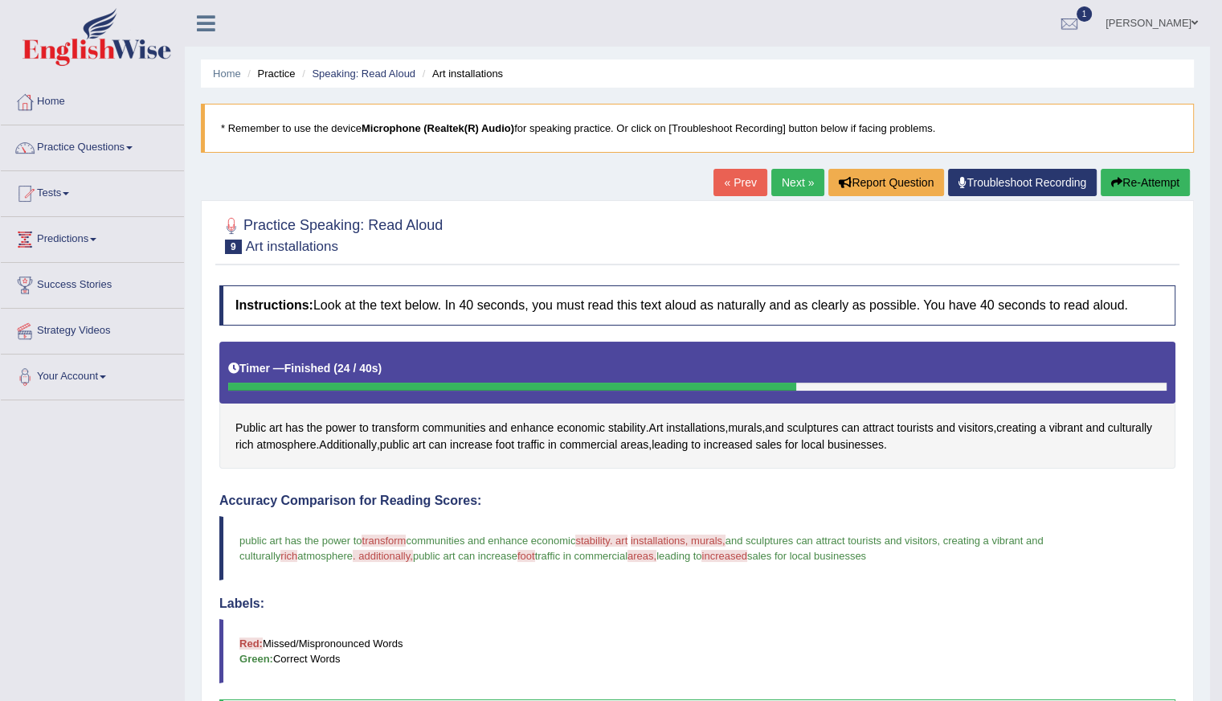
click at [797, 183] on link "Next »" at bounding box center [797, 182] width 53 height 27
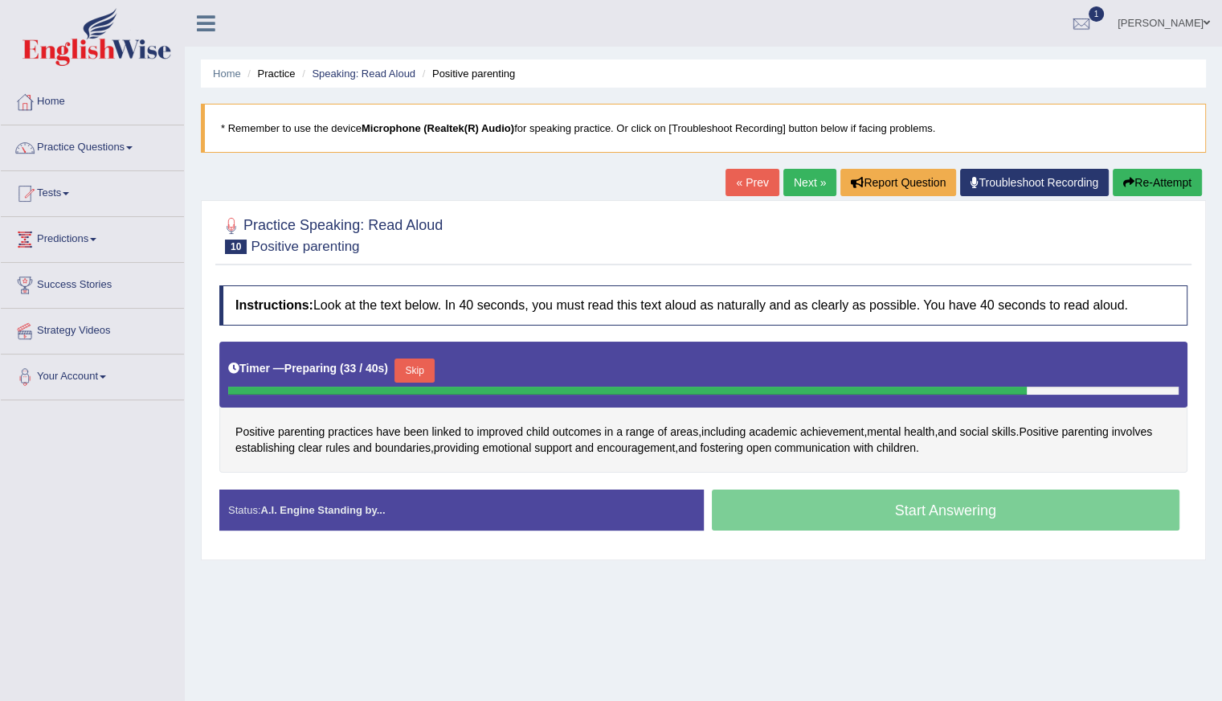
click at [419, 365] on button "Skip" at bounding box center [415, 370] width 40 height 24
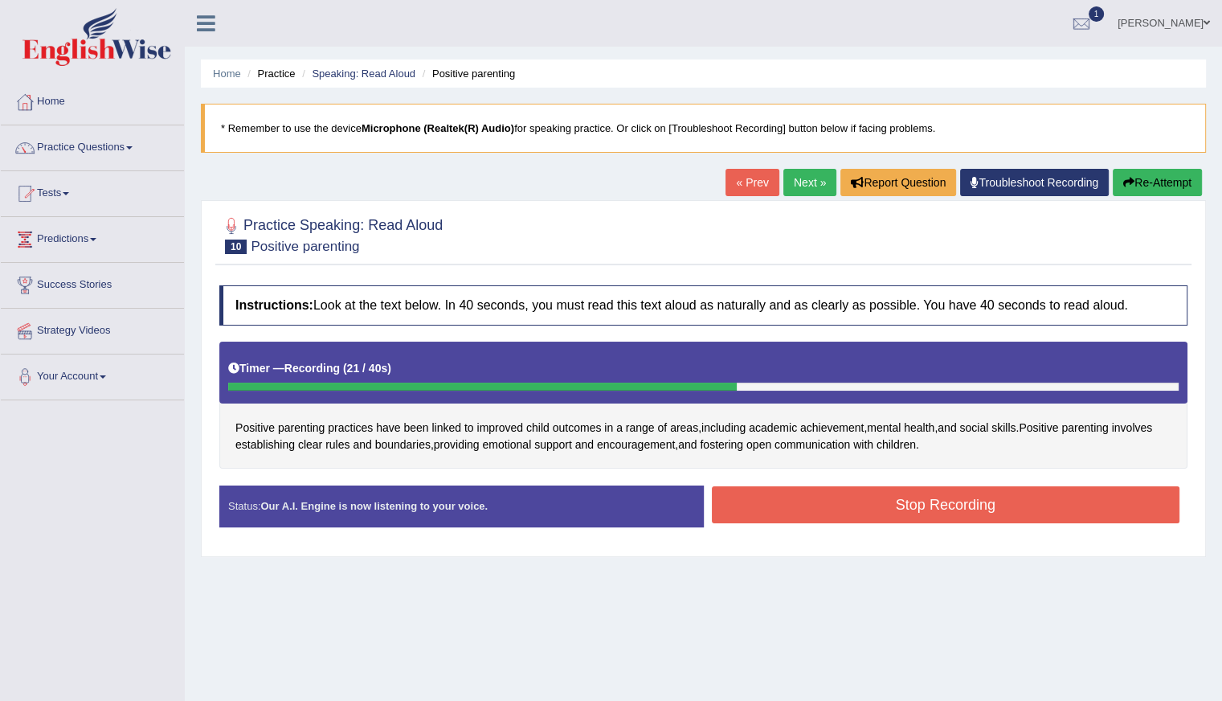
click at [923, 496] on button "Stop Recording" at bounding box center [946, 504] width 469 height 37
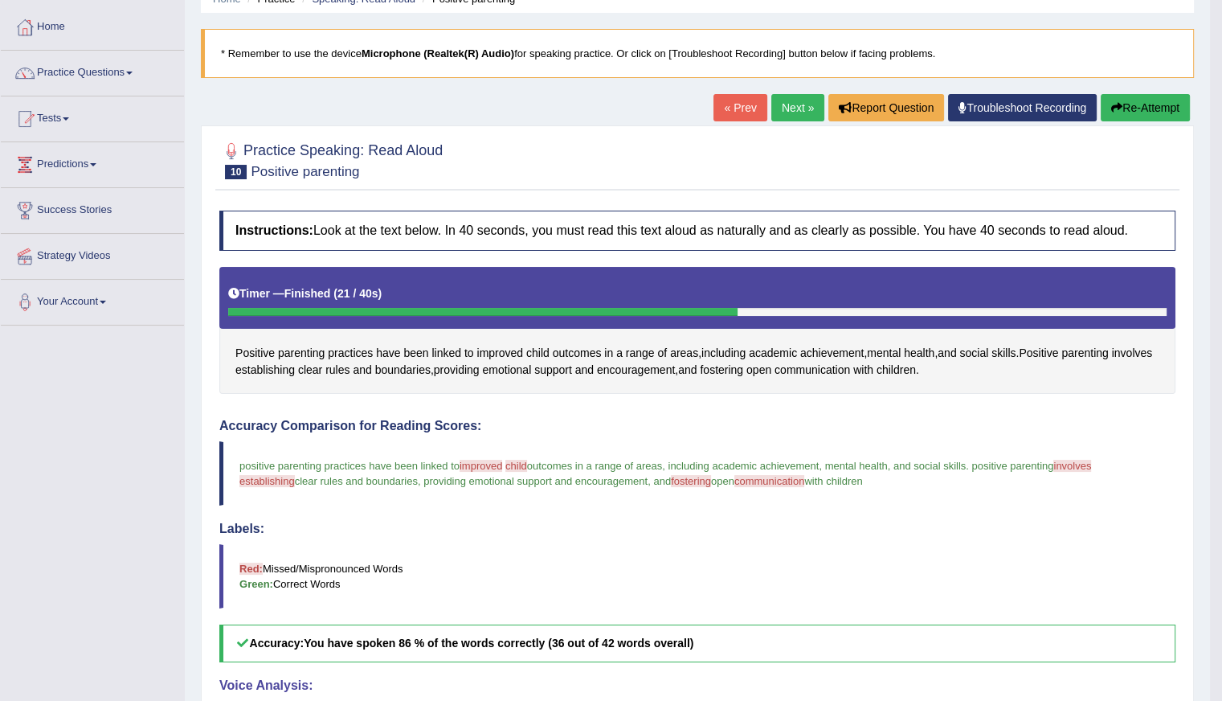
scroll to position [73, 0]
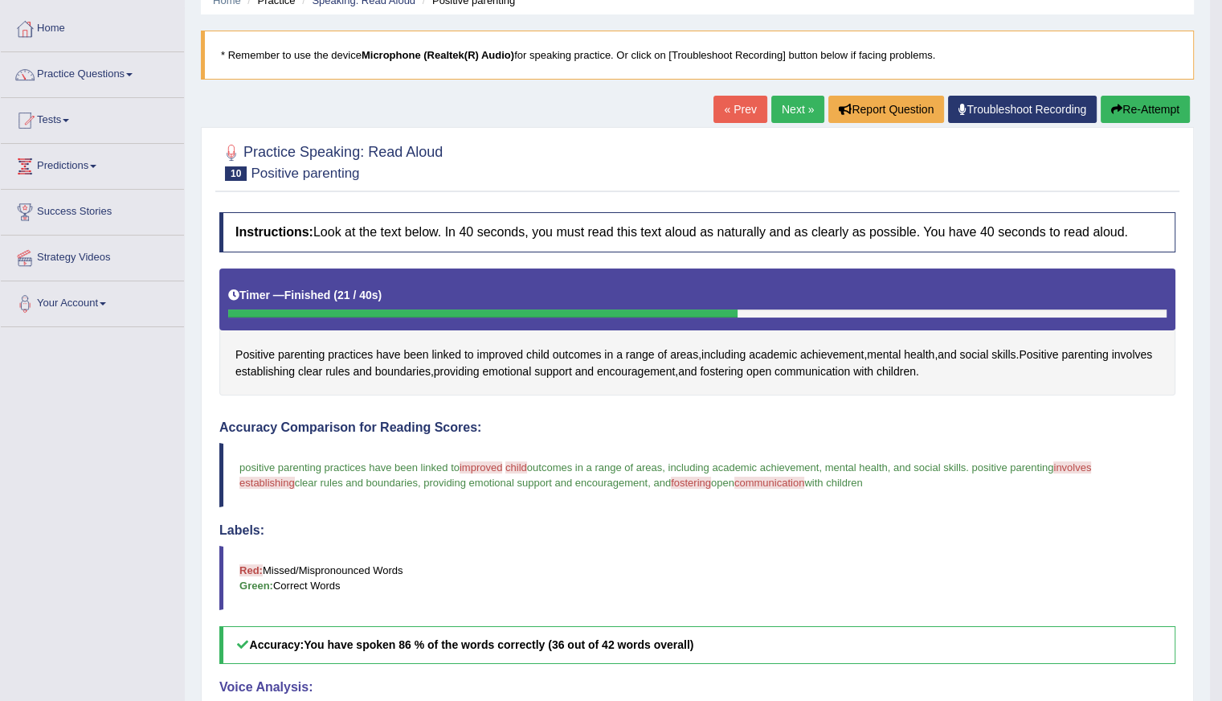
click at [788, 113] on link "Next »" at bounding box center [797, 109] width 53 height 27
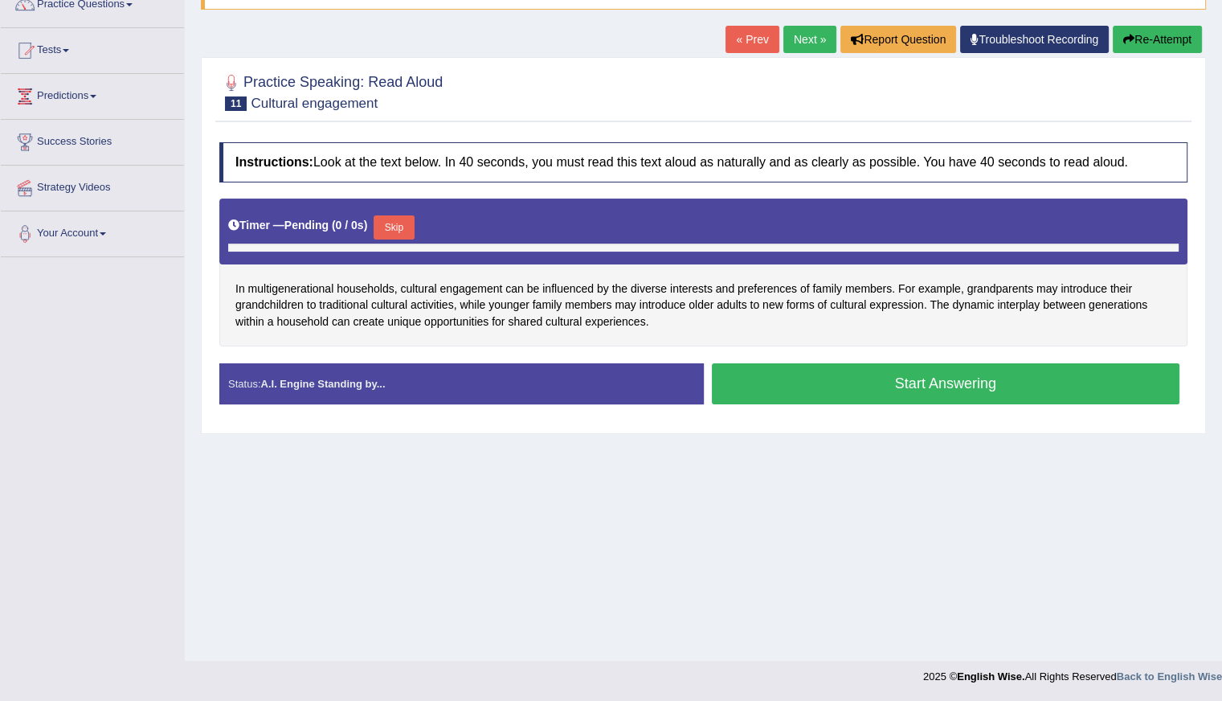
scroll to position [143, 0]
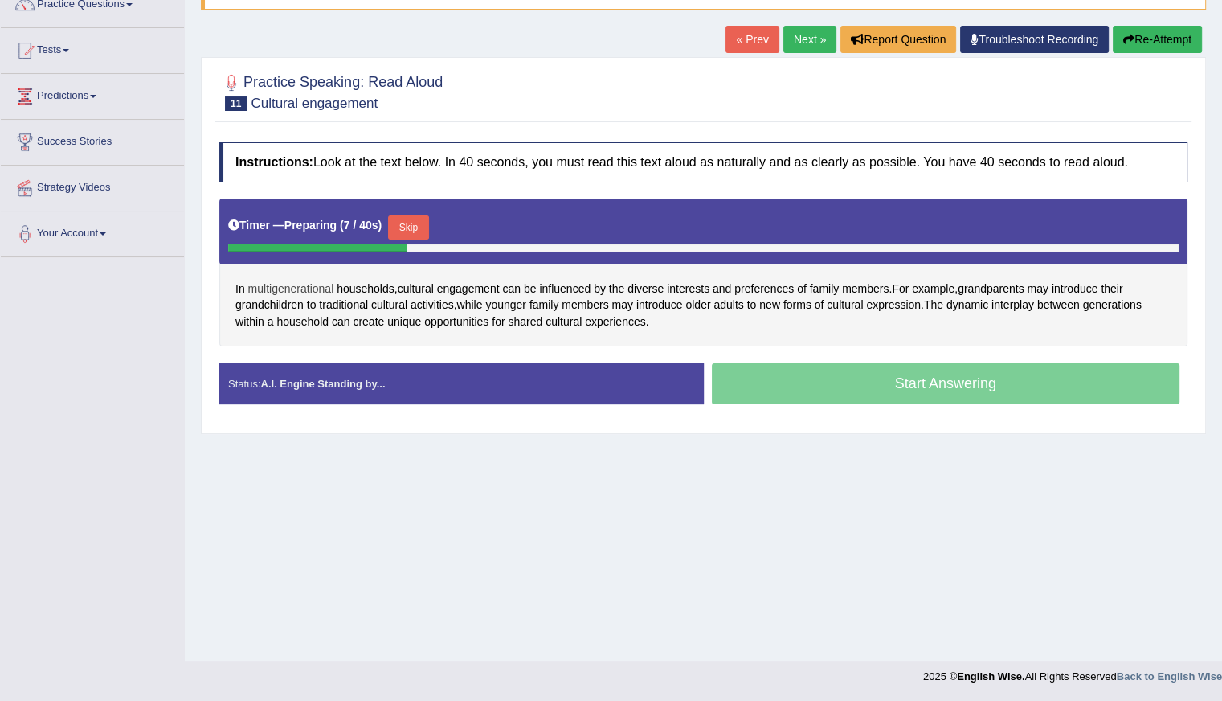
click at [309, 284] on span "multigenerational" at bounding box center [291, 288] width 86 height 17
click at [309, 285] on div at bounding box center [296, 290] width 27 height 11
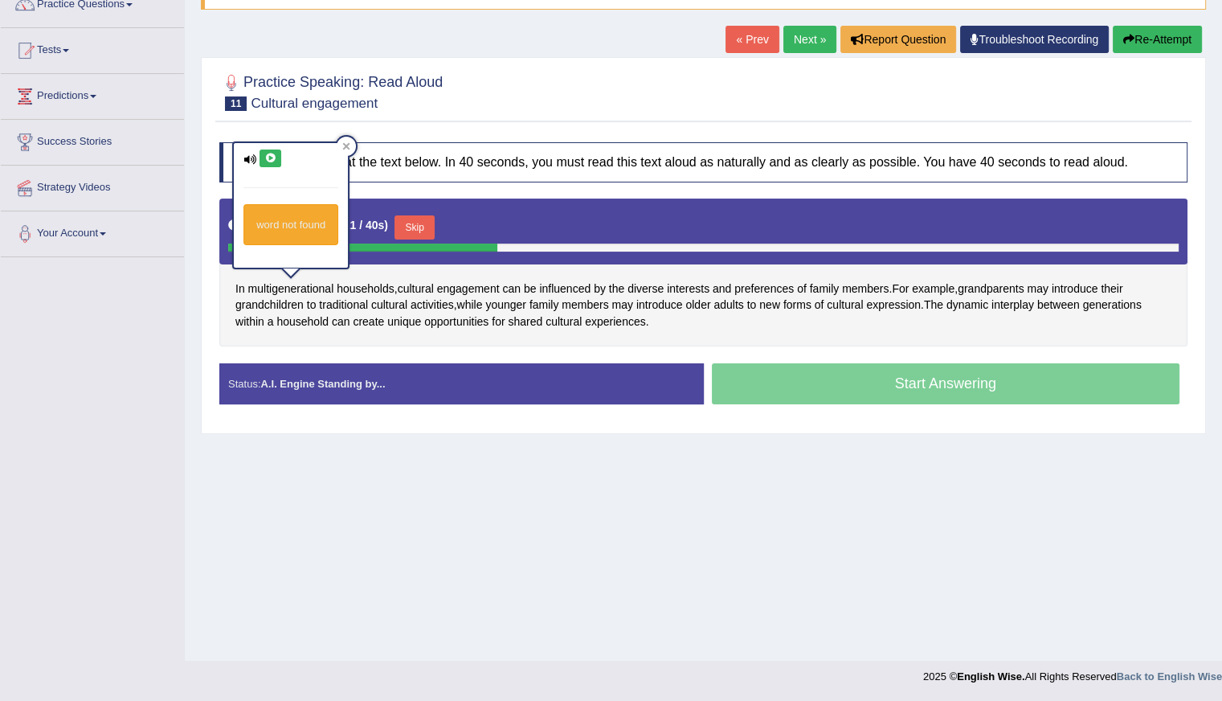
click at [299, 235] on div "word not found" at bounding box center [290, 224] width 95 height 41
click at [267, 158] on icon at bounding box center [270, 158] width 12 height 10
click at [351, 463] on div "Home Practice Speaking: Read Aloud Cultural engagement * Remember to use the de…" at bounding box center [703, 259] width 1037 height 804
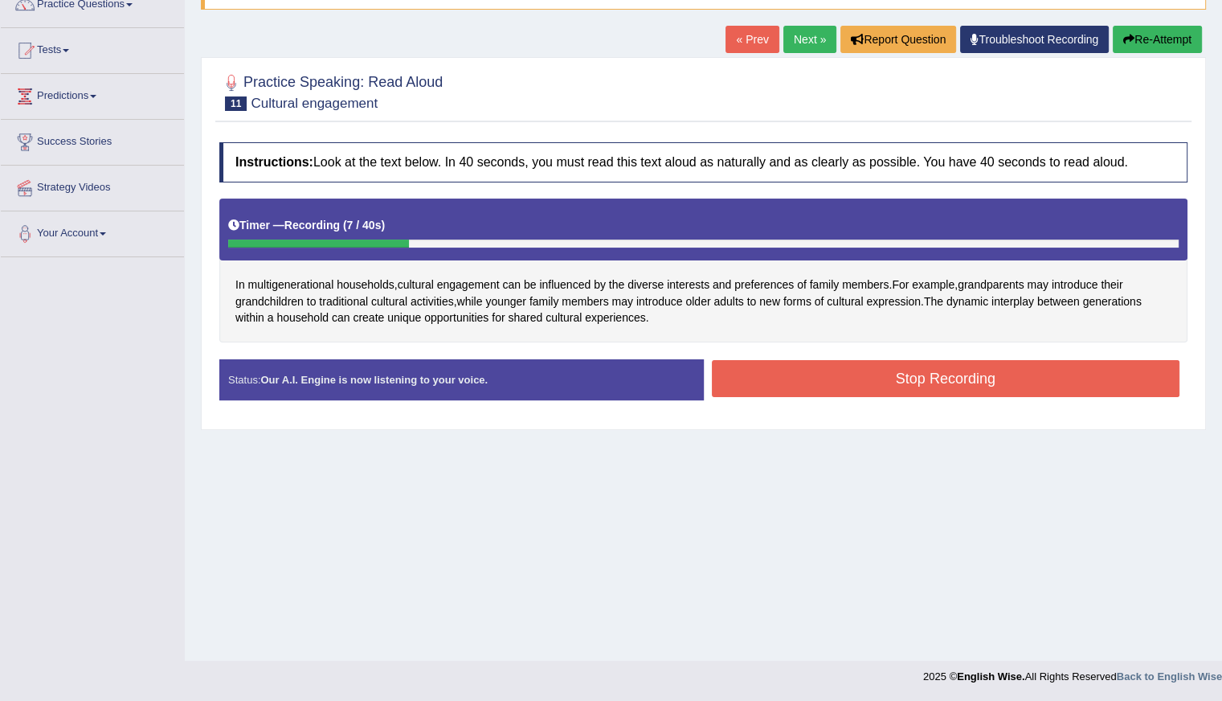
click at [1152, 42] on button "Re-Attempt" at bounding box center [1157, 39] width 89 height 27
click at [1154, 39] on button "Re-Attempt" at bounding box center [1157, 39] width 89 height 27
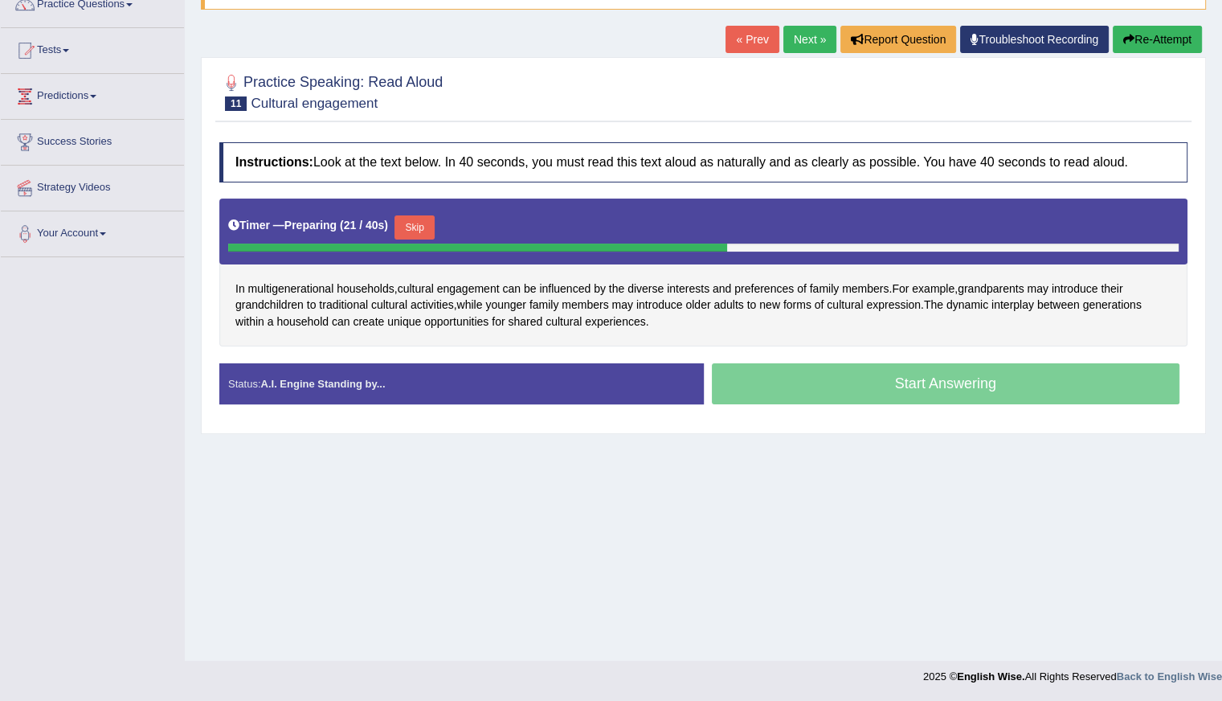
click at [409, 228] on button "Skip" at bounding box center [415, 227] width 40 height 24
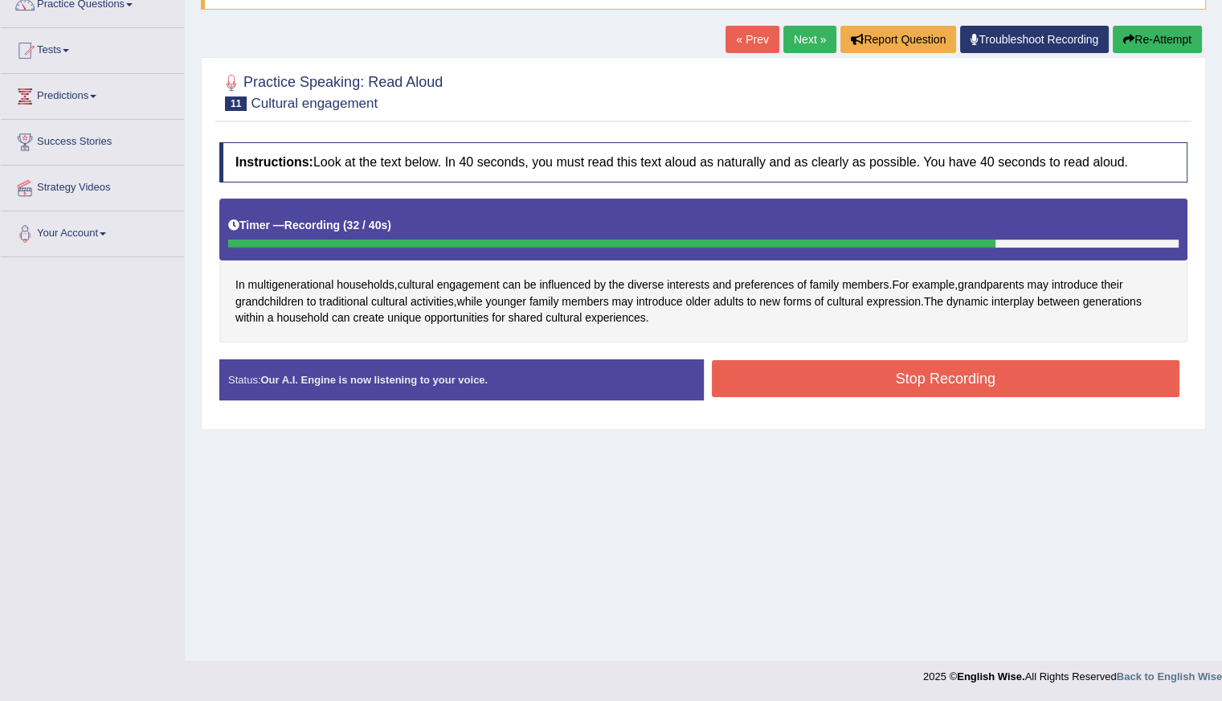
click at [919, 366] on button "Stop Recording" at bounding box center [946, 378] width 469 height 37
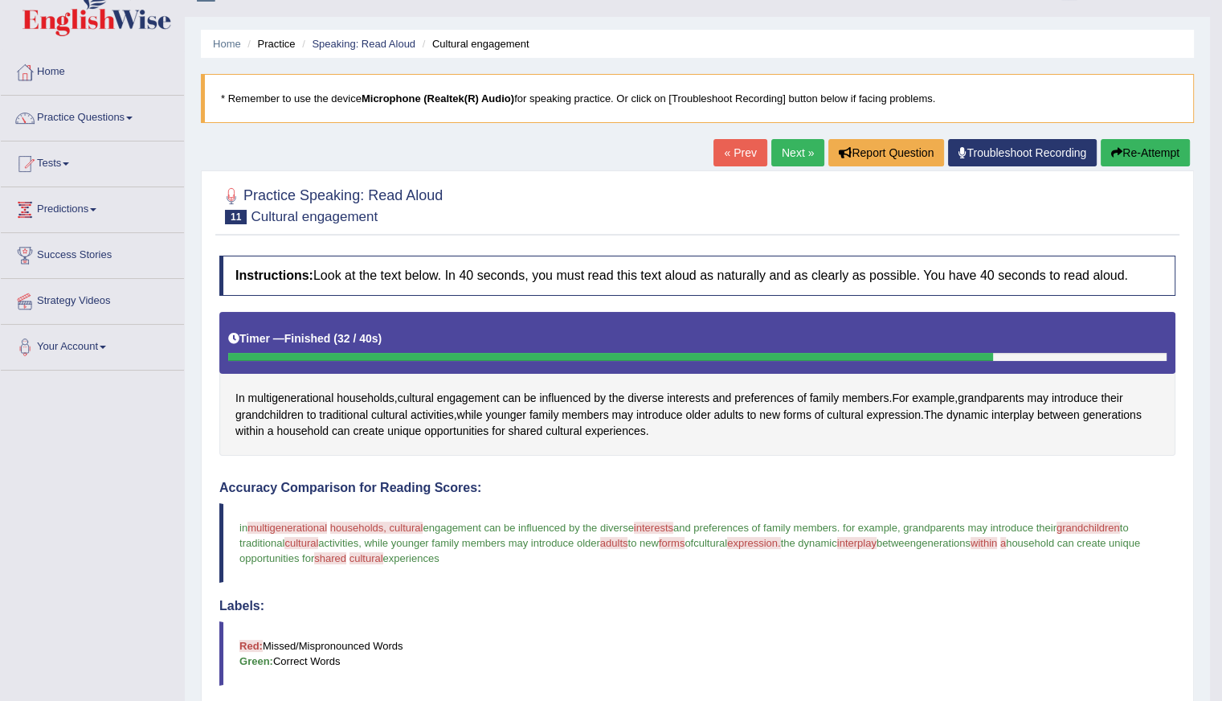
scroll to position [25, 0]
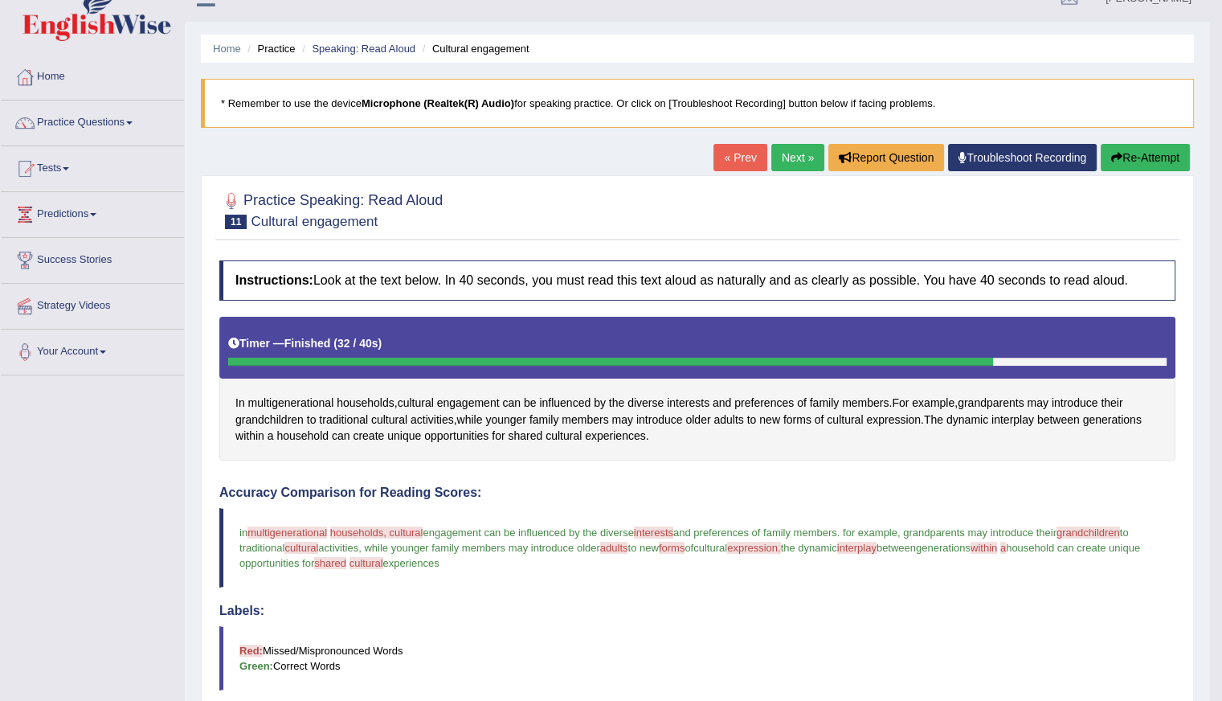
click at [1162, 155] on button "Re-Attempt" at bounding box center [1145, 157] width 89 height 27
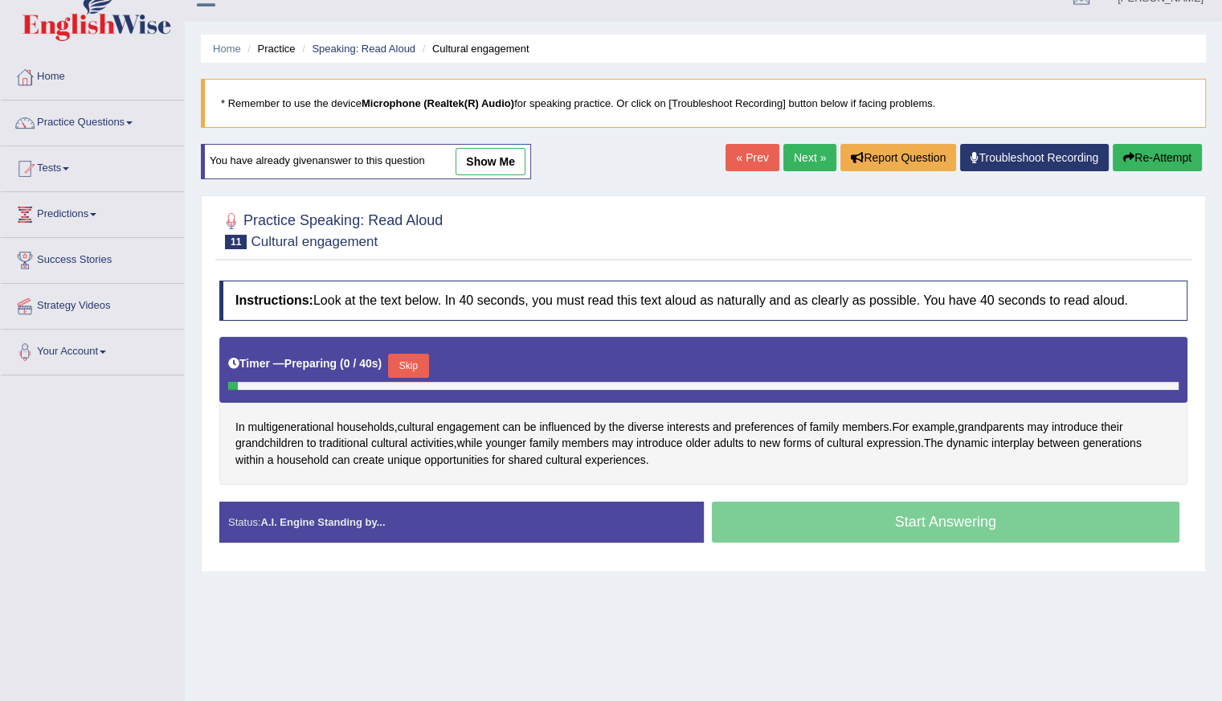
click at [405, 357] on button "Skip" at bounding box center [408, 366] width 40 height 24
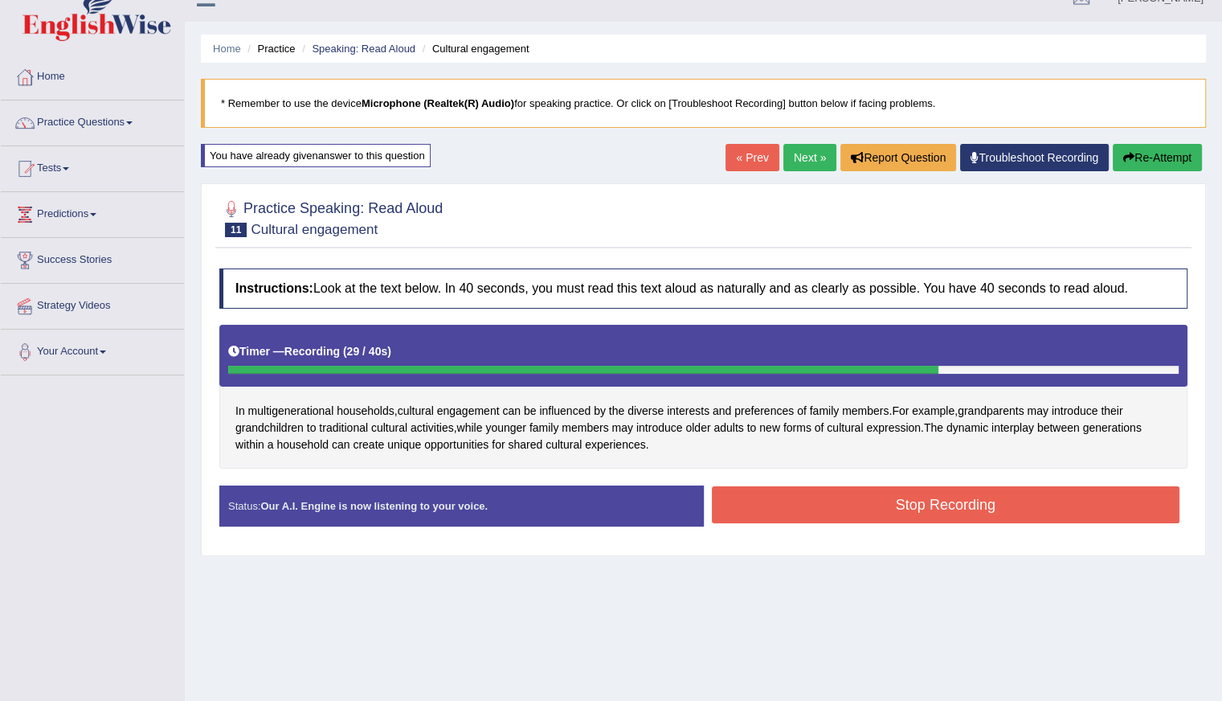
click at [870, 496] on button "Stop Recording" at bounding box center [946, 504] width 469 height 37
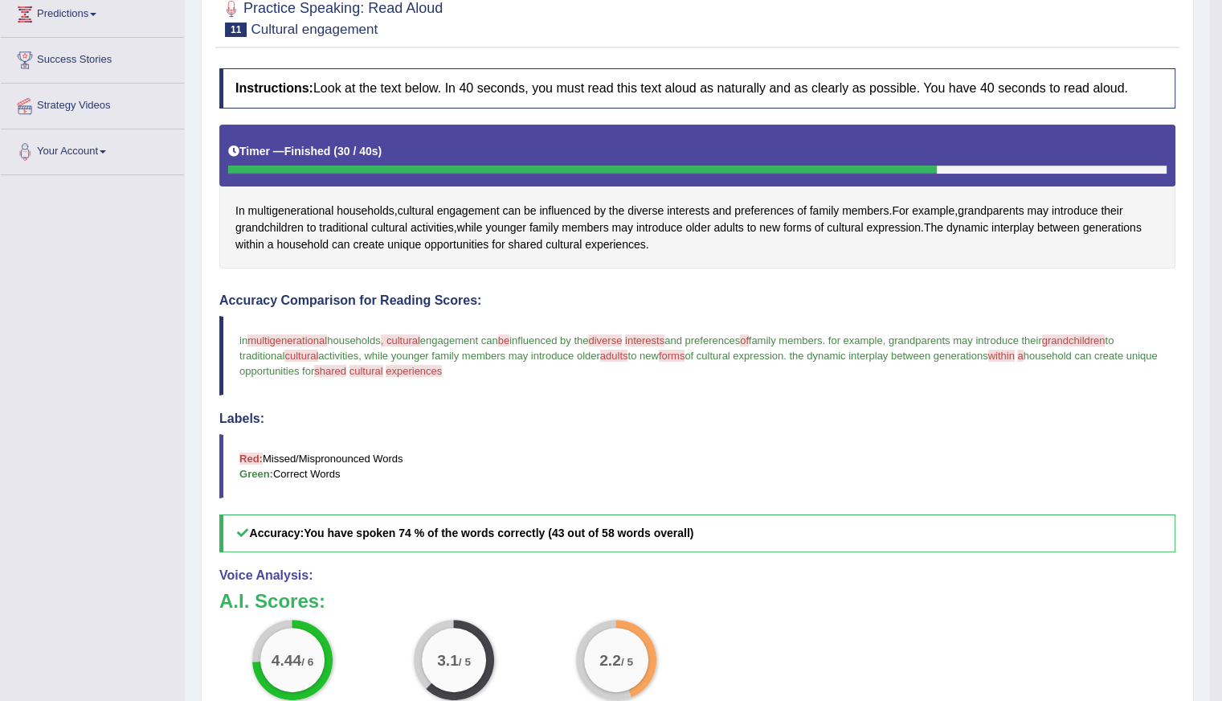
scroll to position [113, 0]
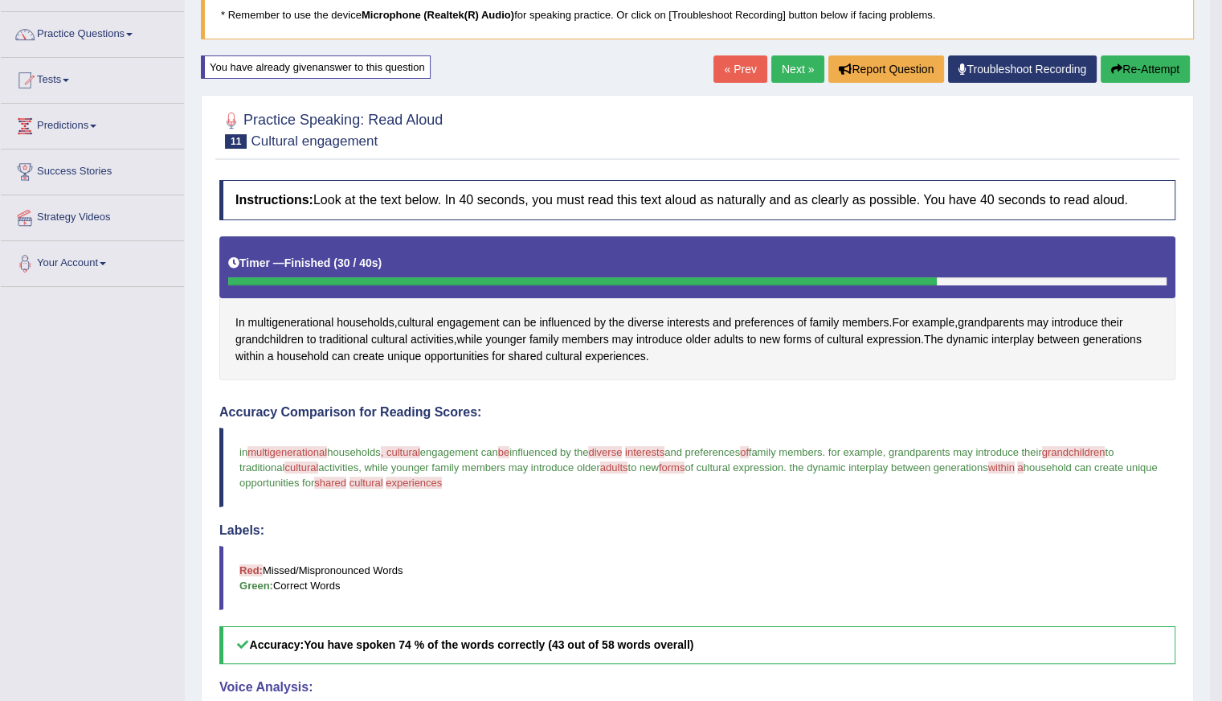
click at [791, 65] on link "Next »" at bounding box center [797, 68] width 53 height 27
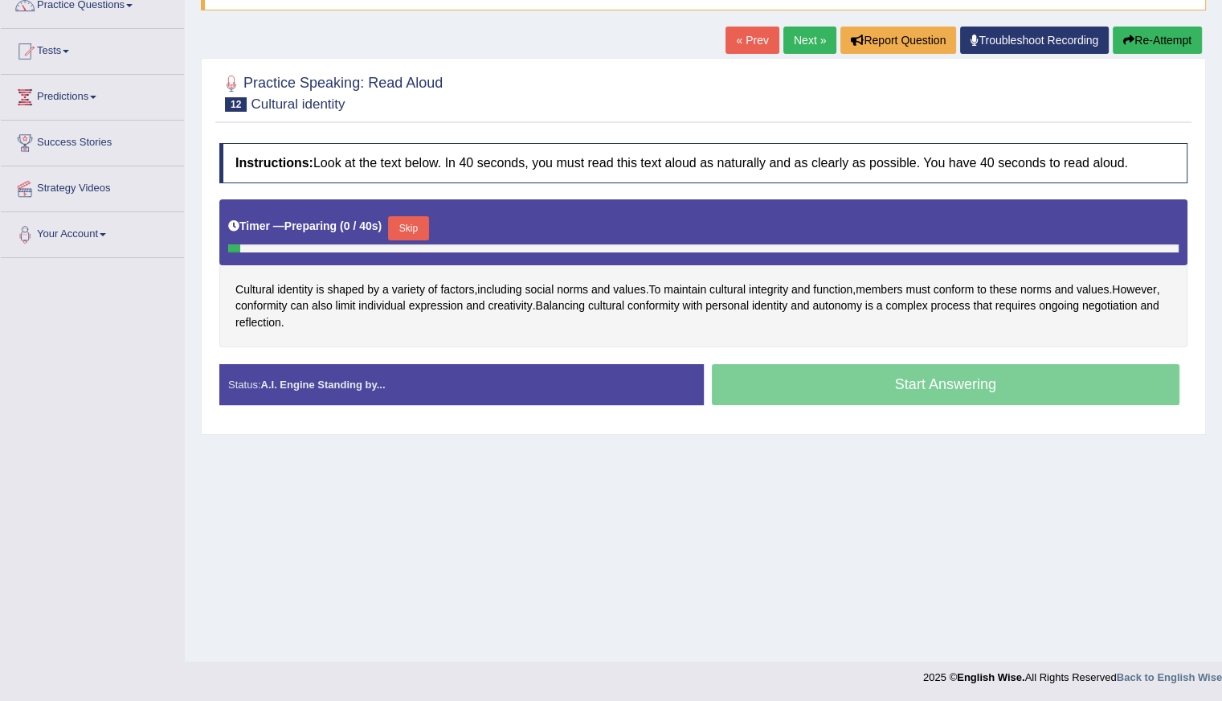
scroll to position [143, 0]
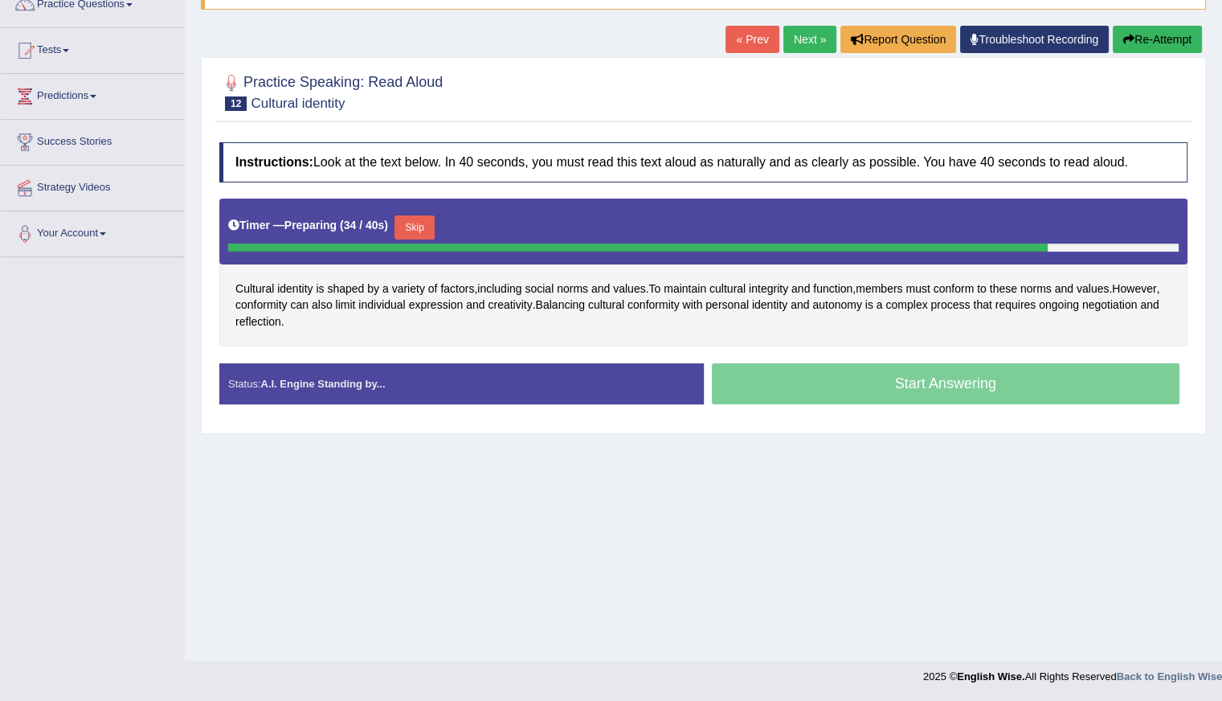
click at [428, 219] on button "Skip" at bounding box center [415, 227] width 40 height 24
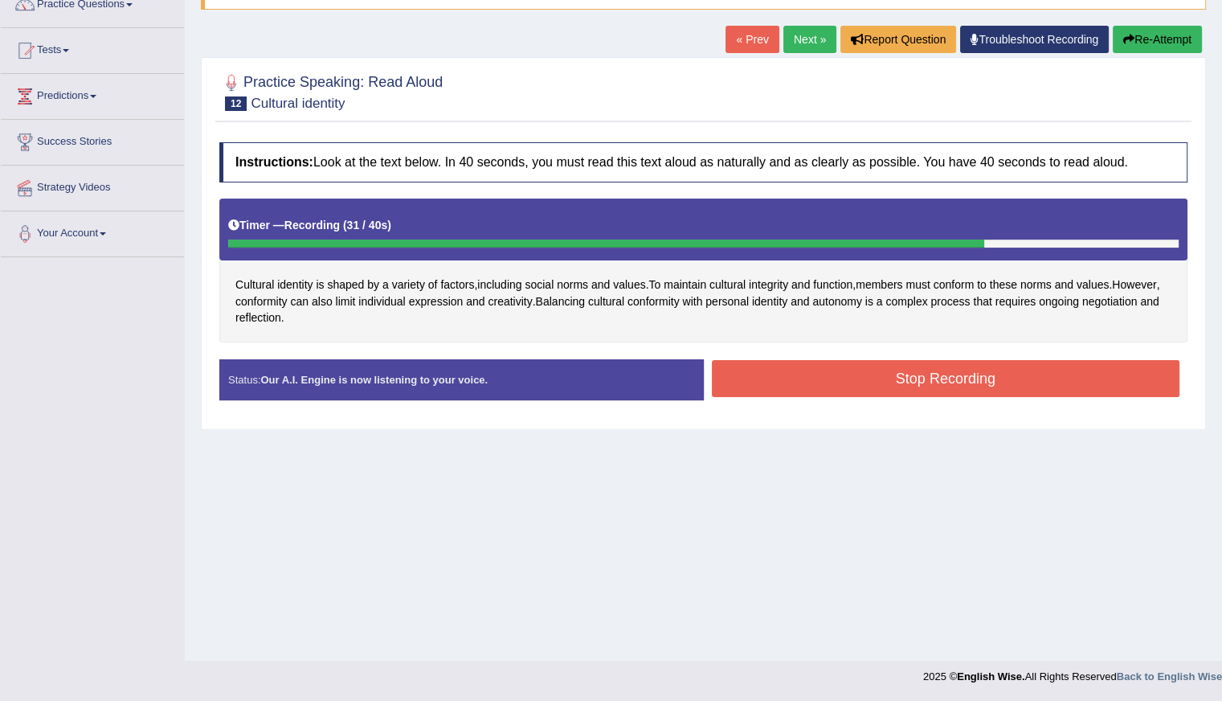
click at [1173, 29] on button "Re-Attempt" at bounding box center [1157, 39] width 89 height 27
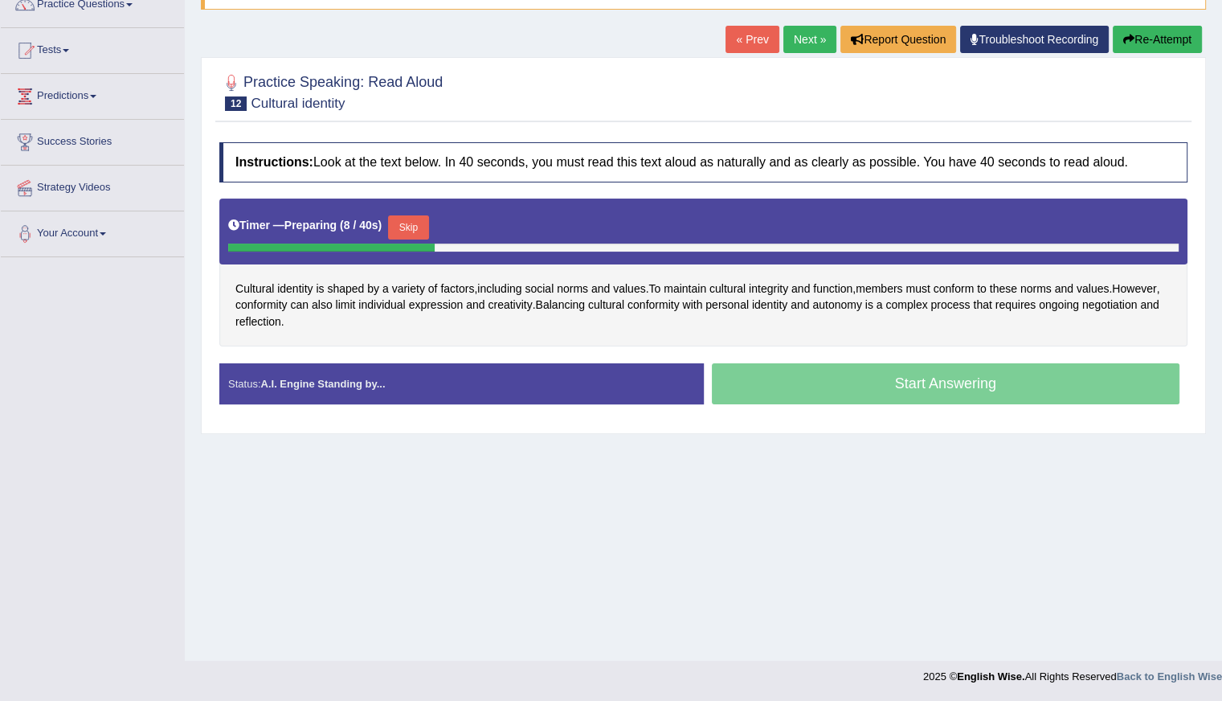
click at [412, 227] on button "Skip" at bounding box center [408, 227] width 40 height 24
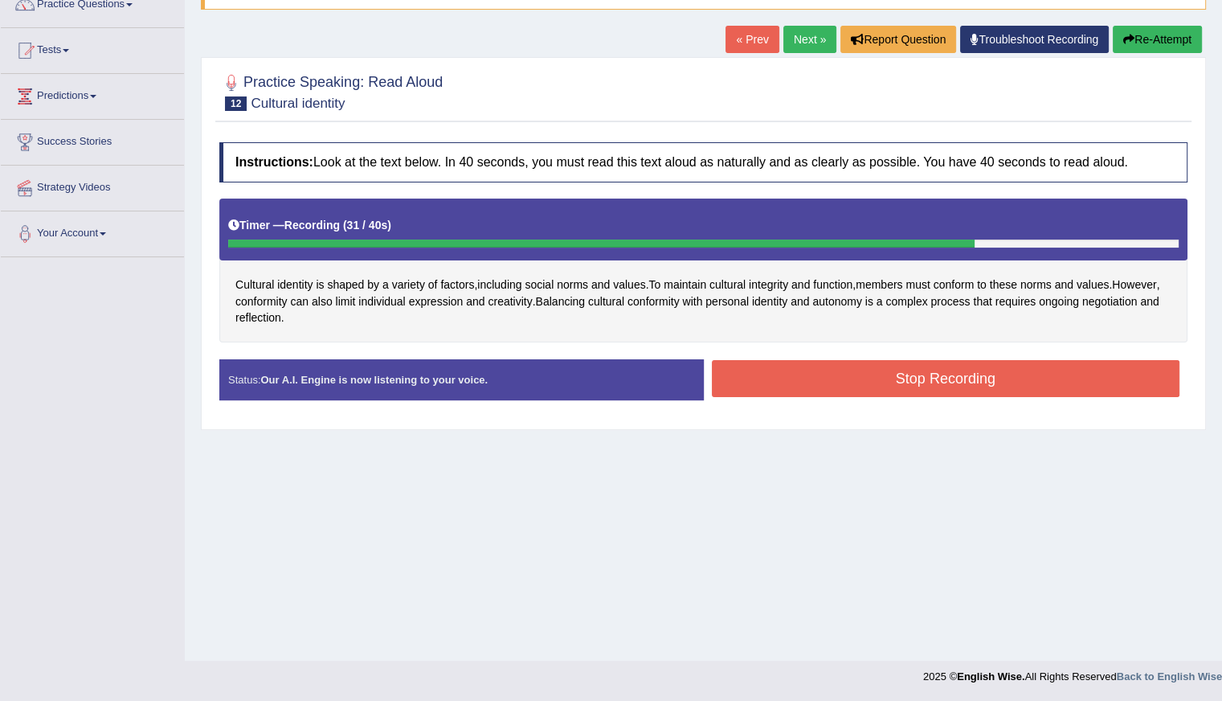
click at [864, 380] on button "Stop Recording" at bounding box center [946, 378] width 469 height 37
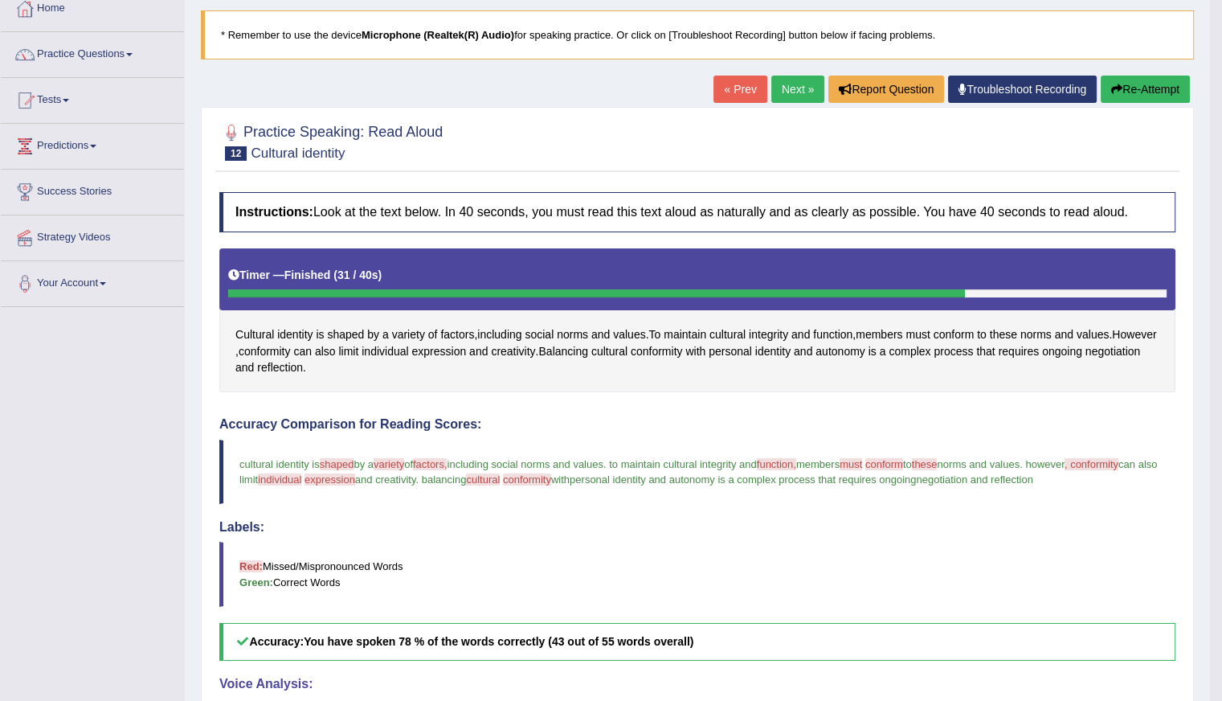
scroll to position [63, 0]
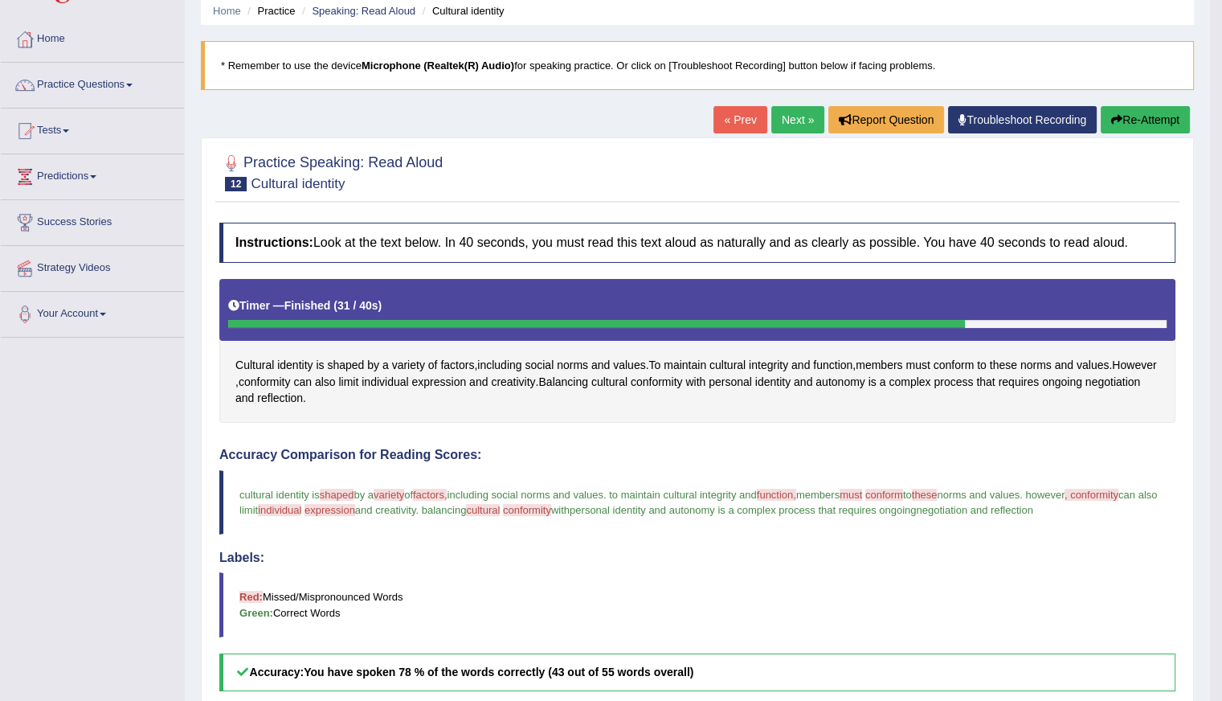
click at [771, 117] on link "Next »" at bounding box center [797, 119] width 53 height 27
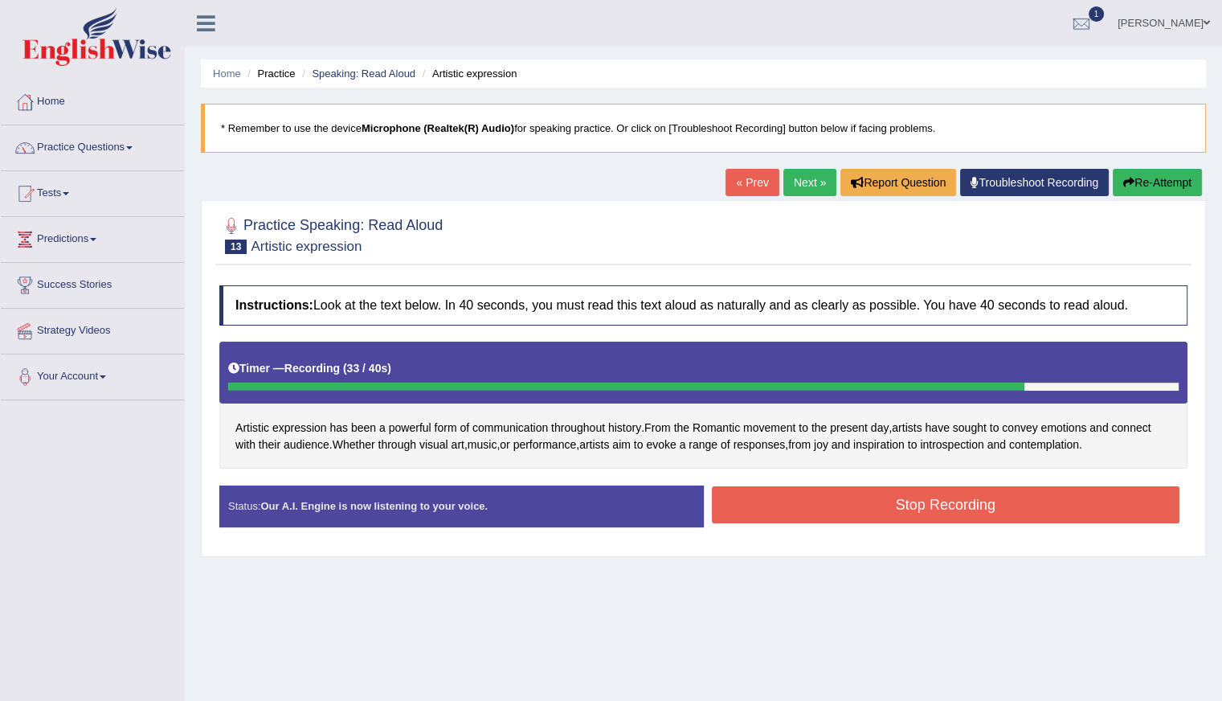
click at [1150, 171] on button "Re-Attempt" at bounding box center [1157, 182] width 89 height 27
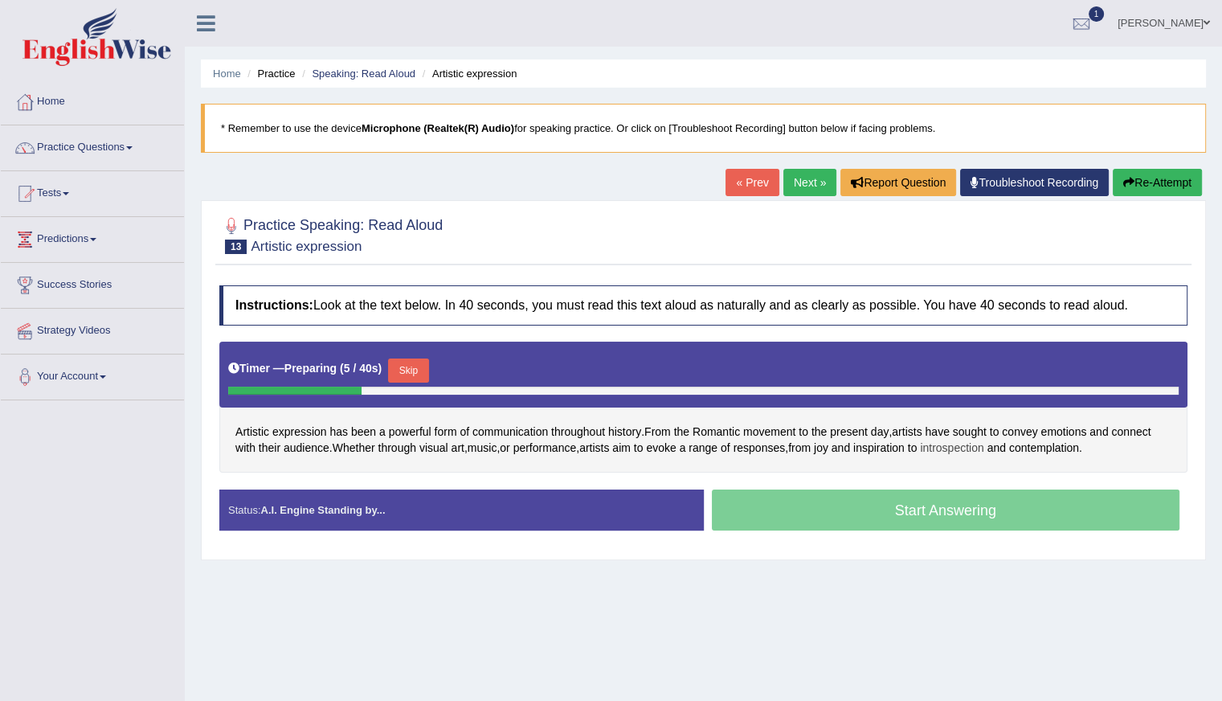
click at [971, 444] on span "introspection" at bounding box center [951, 448] width 63 height 17
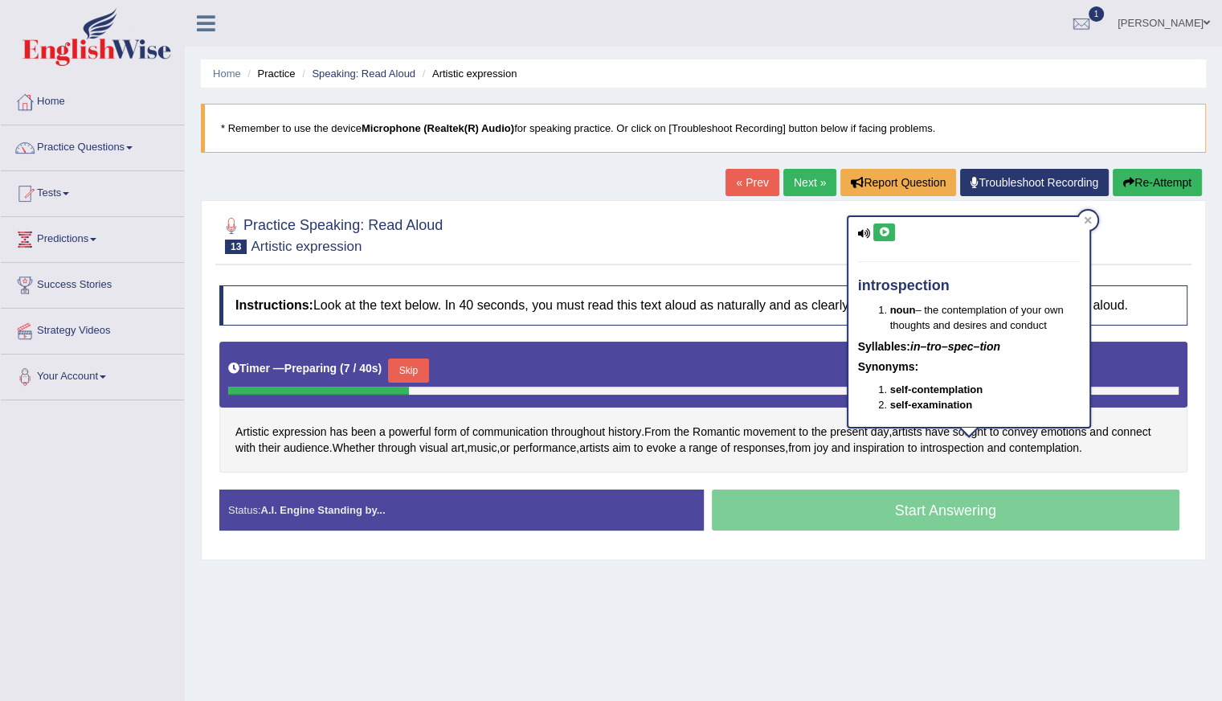
click at [881, 227] on icon at bounding box center [884, 232] width 12 height 10
click at [881, 228] on icon at bounding box center [884, 232] width 12 height 10
click at [862, 576] on div "Home Practice Speaking: Read Aloud Artistic expression * Remember to use the de…" at bounding box center [703, 402] width 1037 height 804
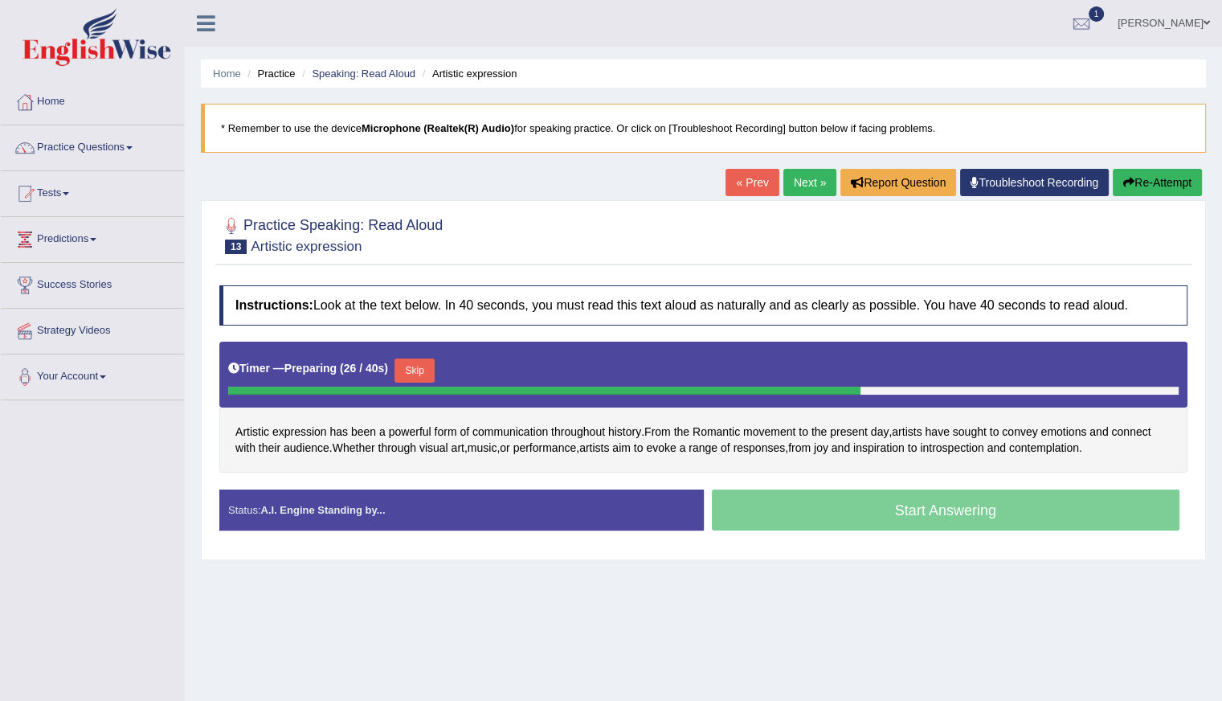
click at [412, 364] on button "Skip" at bounding box center [415, 370] width 40 height 24
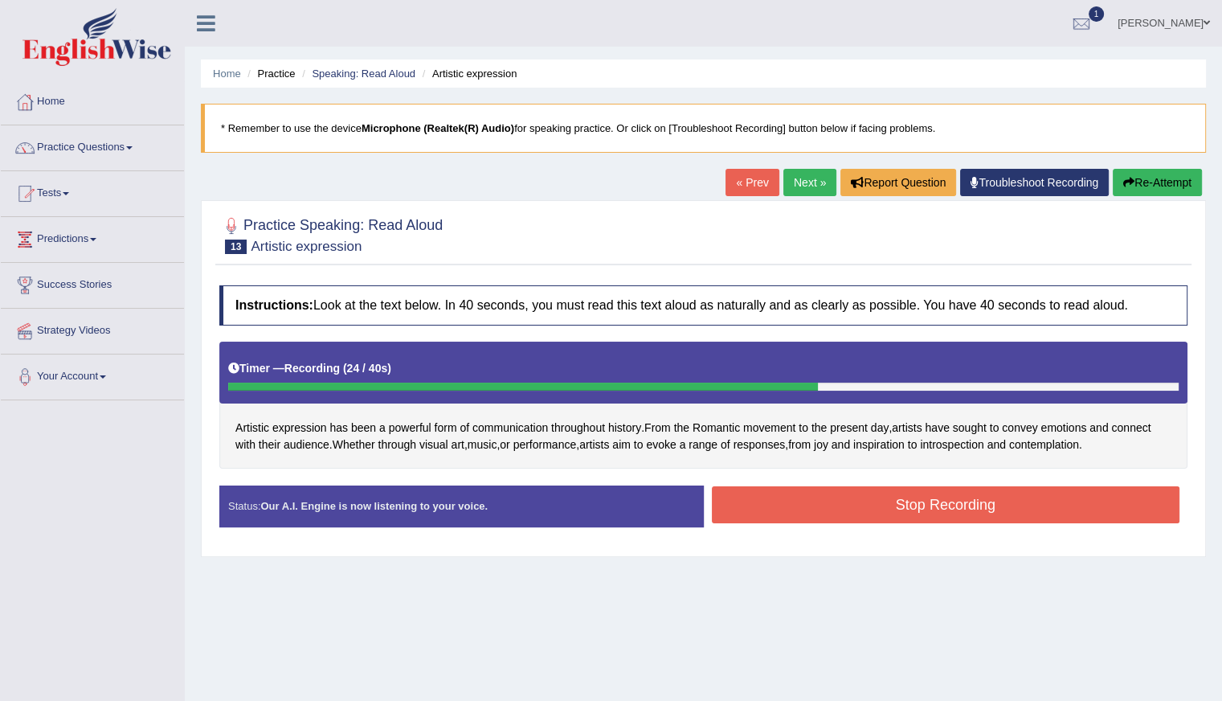
click at [889, 505] on button "Stop Recording" at bounding box center [946, 504] width 469 height 37
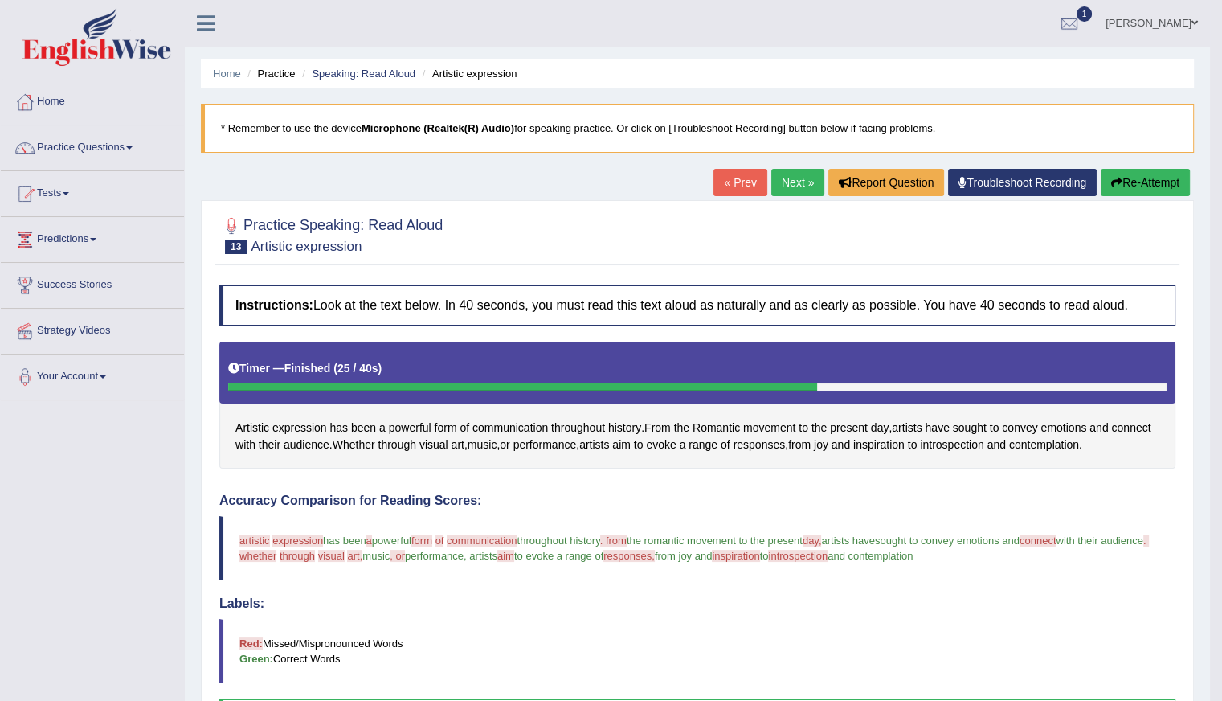
click at [791, 178] on link "Next »" at bounding box center [797, 182] width 53 height 27
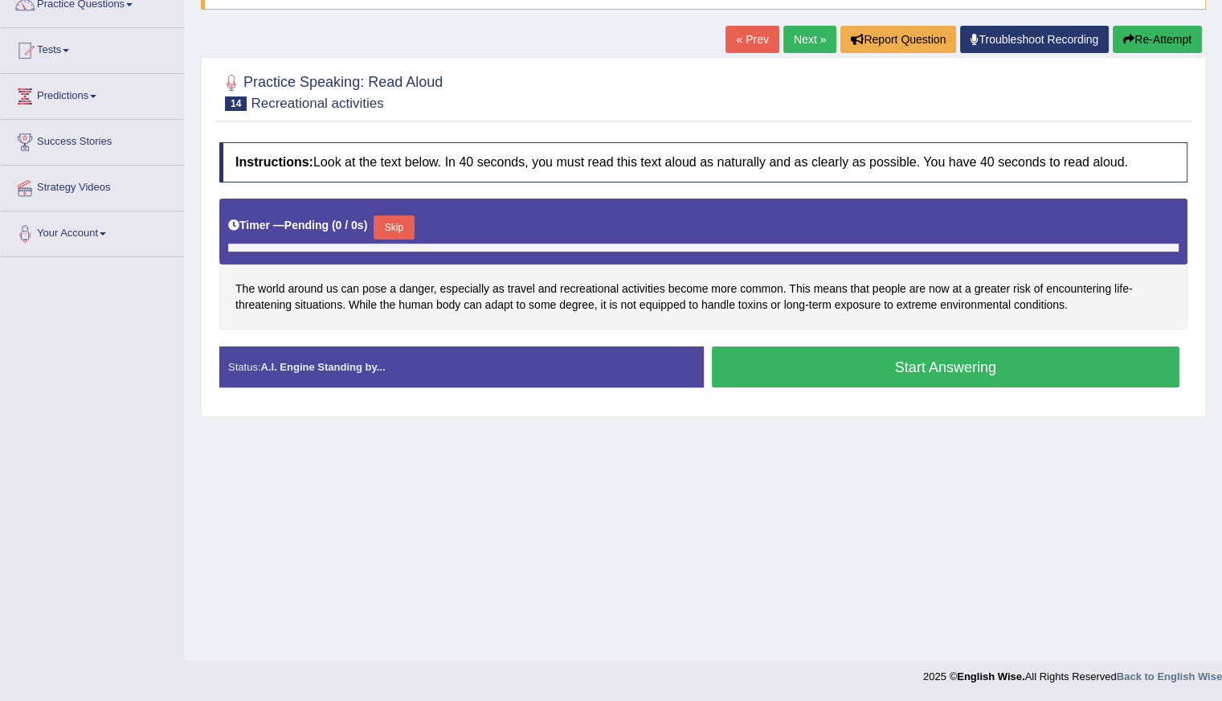
scroll to position [143, 0]
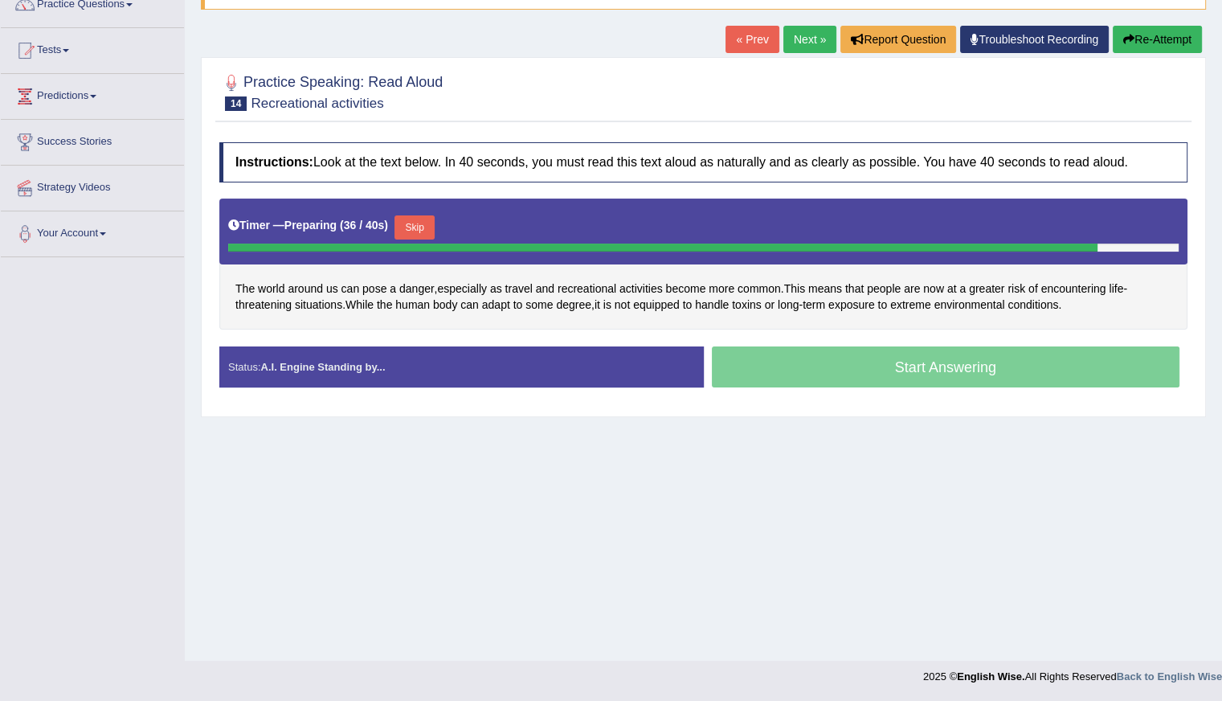
click at [408, 220] on button "Skip" at bounding box center [415, 227] width 40 height 24
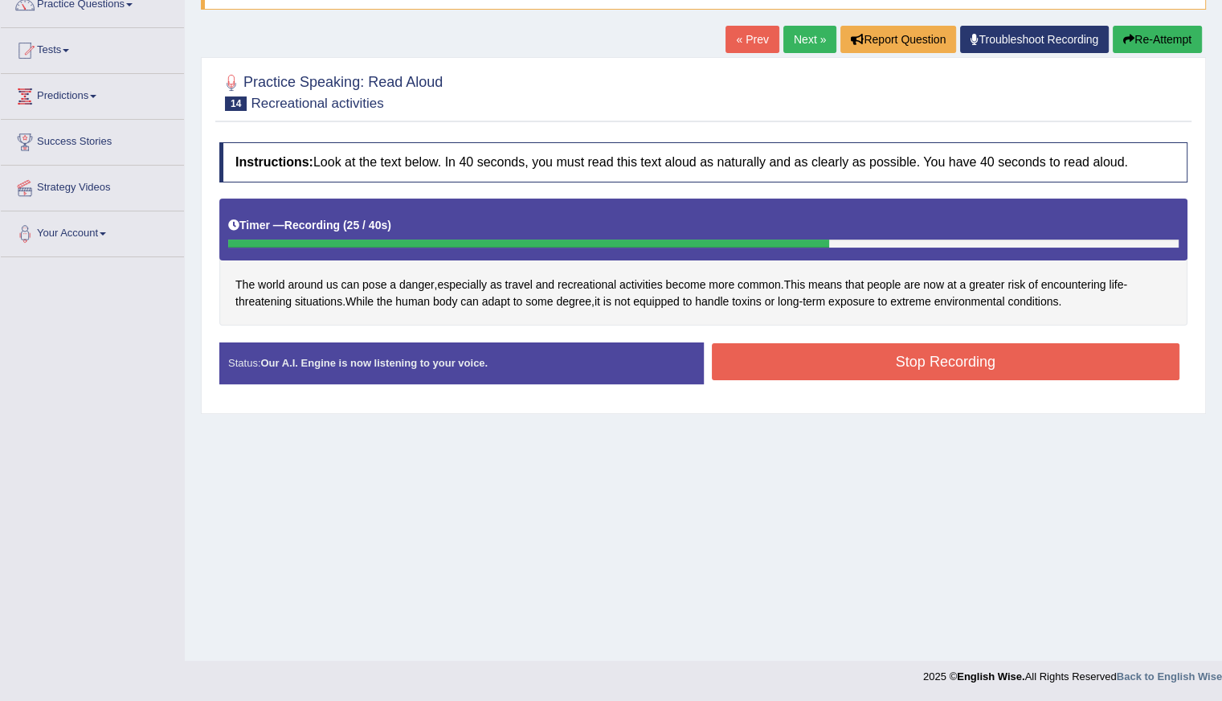
click at [923, 364] on button "Stop Recording" at bounding box center [946, 361] width 469 height 37
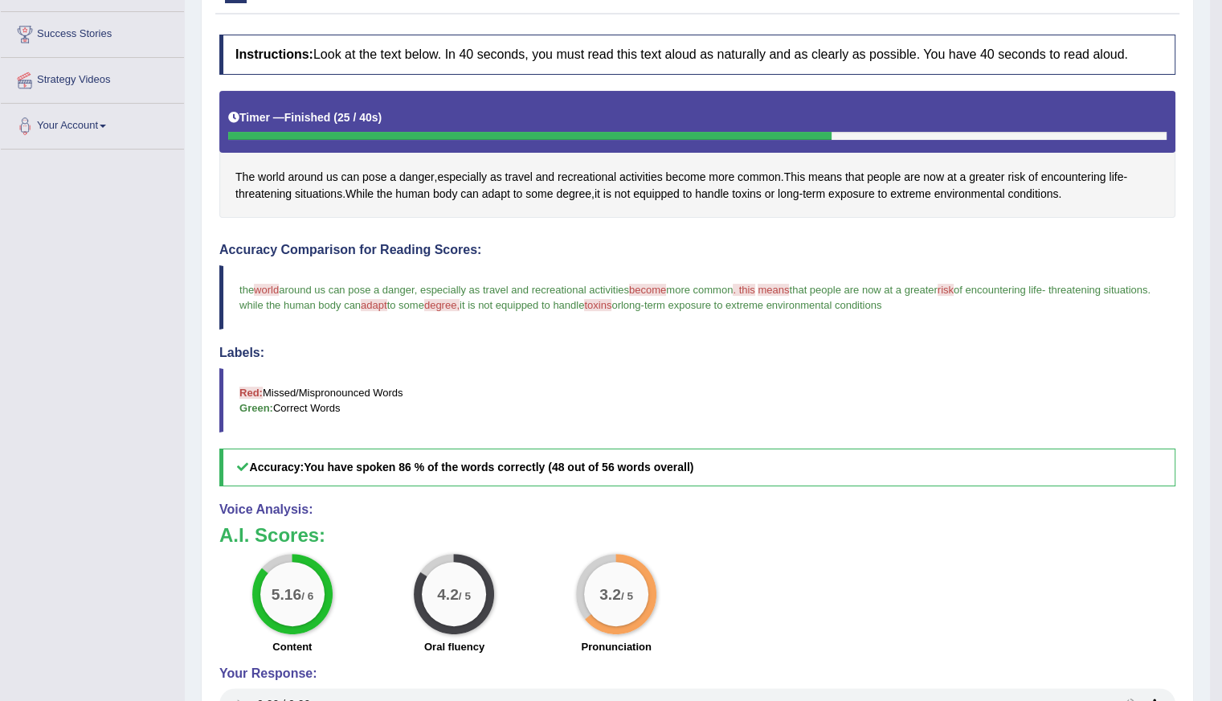
scroll to position [63, 0]
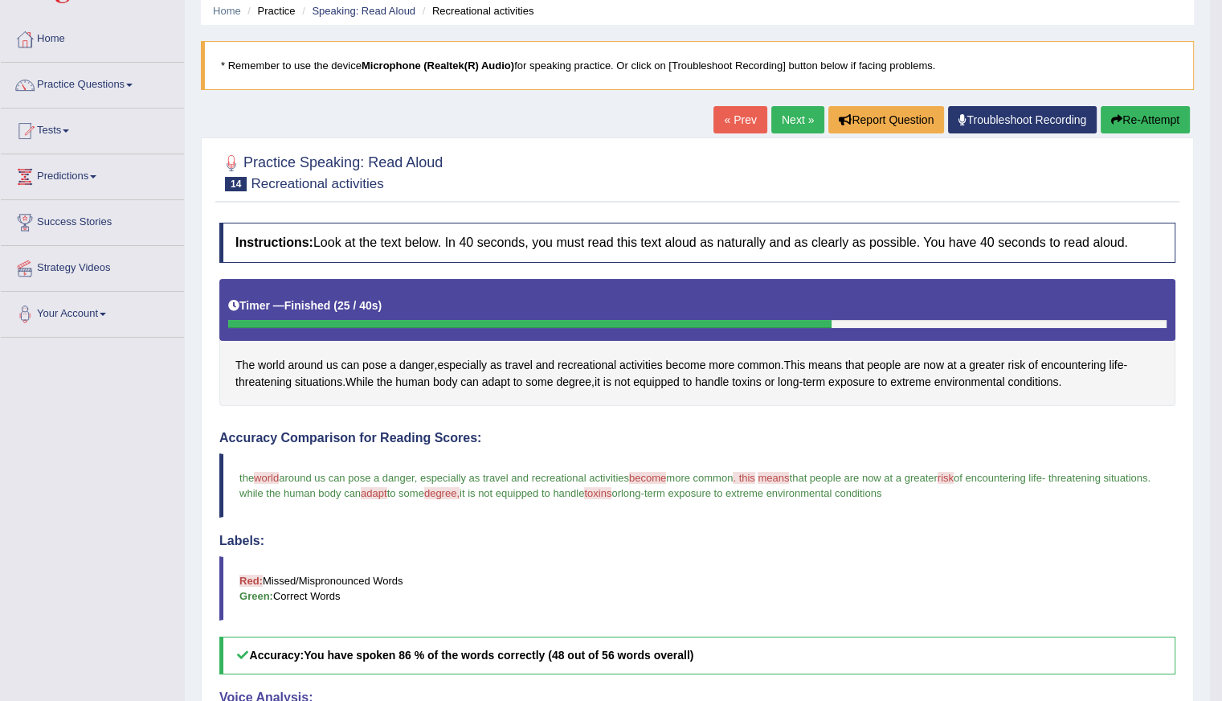
click at [790, 118] on link "Next »" at bounding box center [797, 119] width 53 height 27
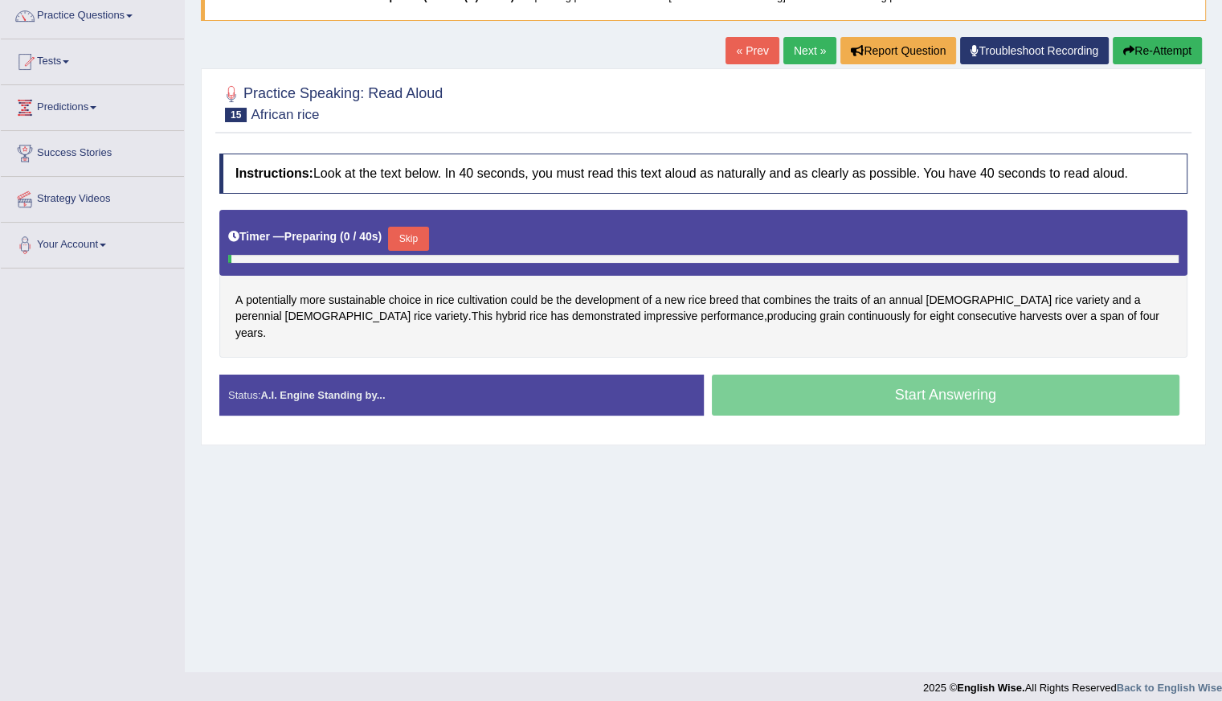
scroll to position [143, 0]
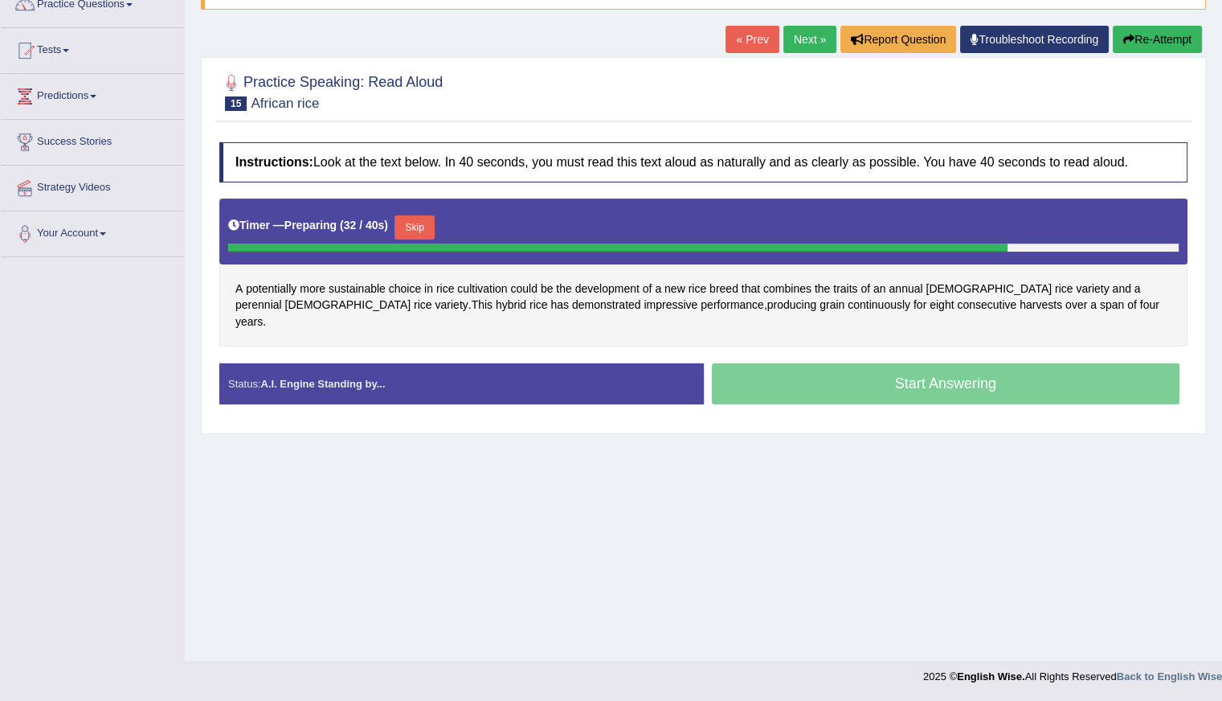
click at [422, 221] on button "Skip" at bounding box center [415, 227] width 40 height 24
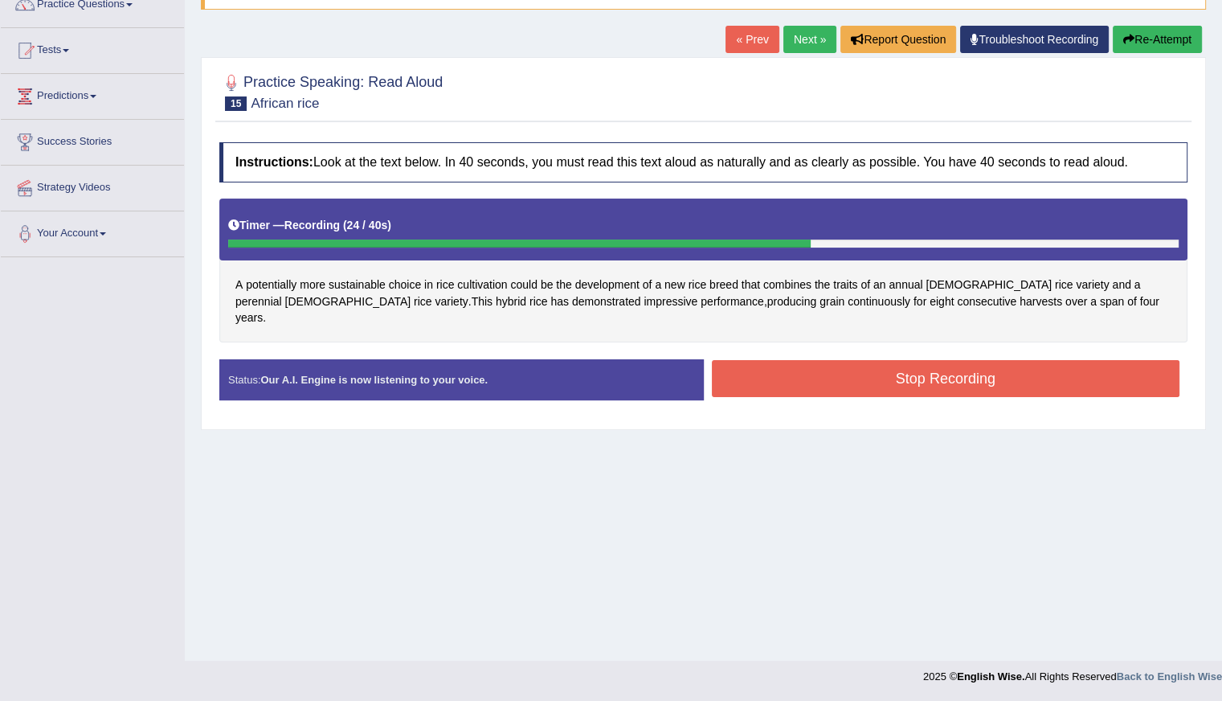
click at [839, 360] on button "Stop Recording" at bounding box center [946, 378] width 469 height 37
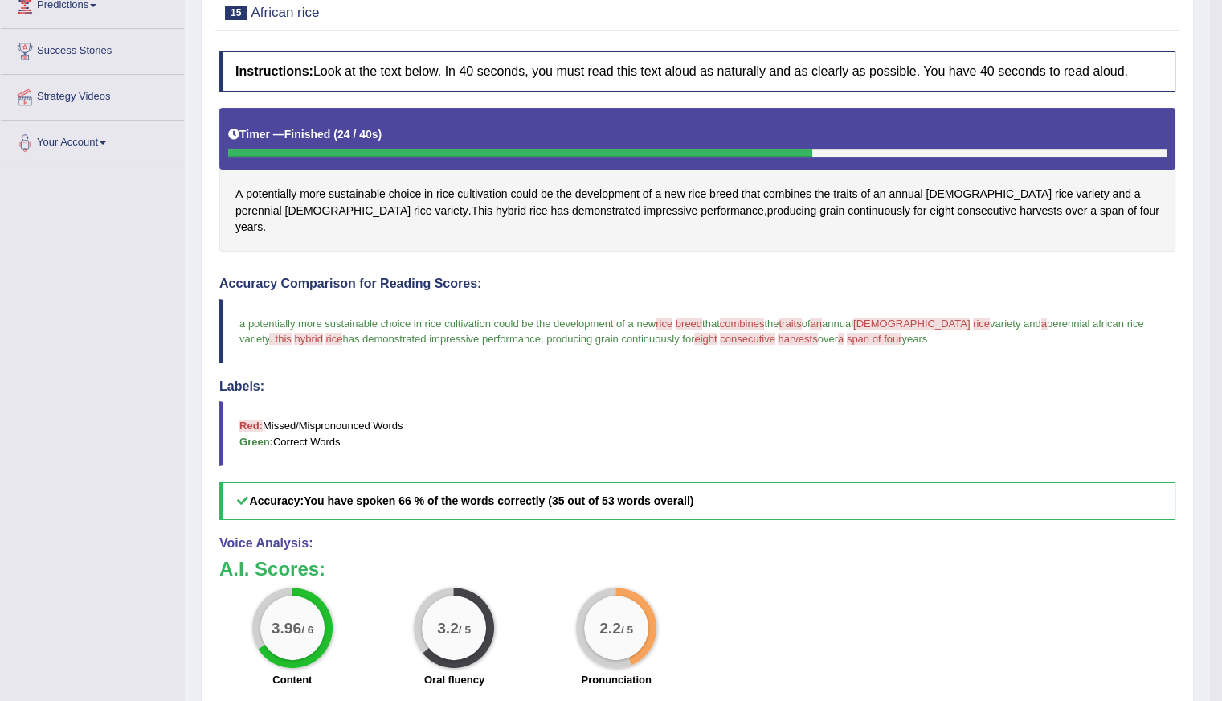
scroll to position [0, 0]
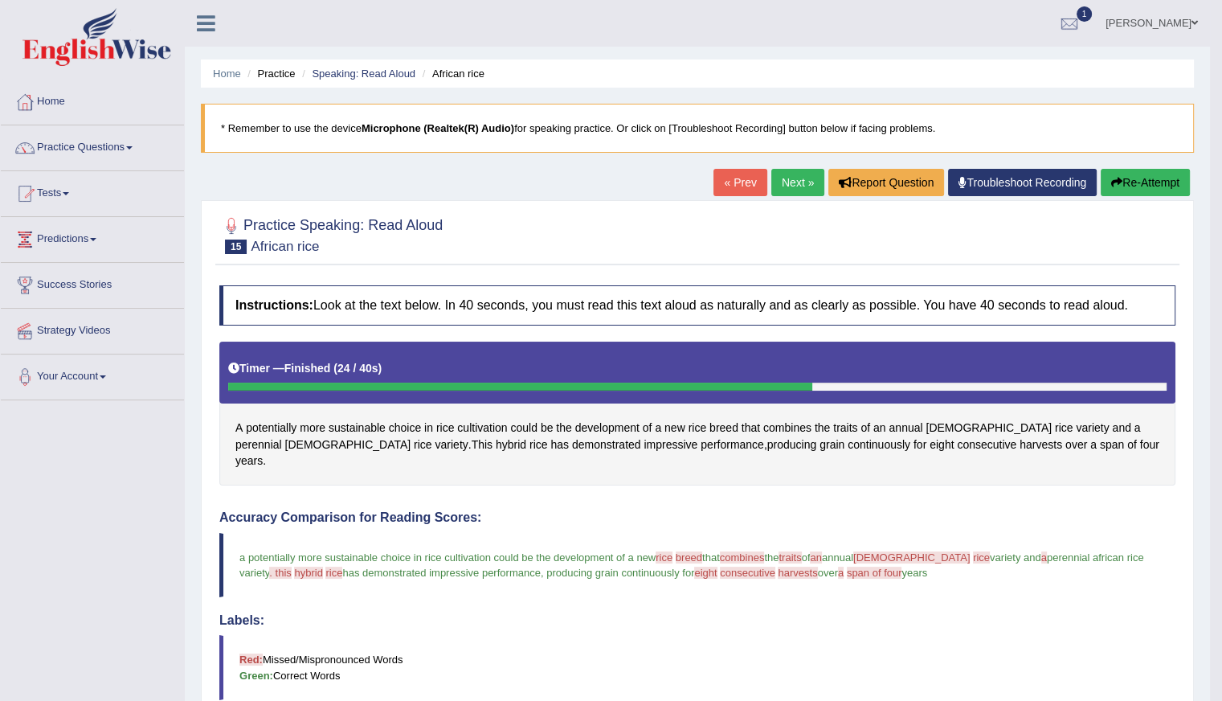
click at [1136, 177] on button "Re-Attempt" at bounding box center [1145, 182] width 89 height 27
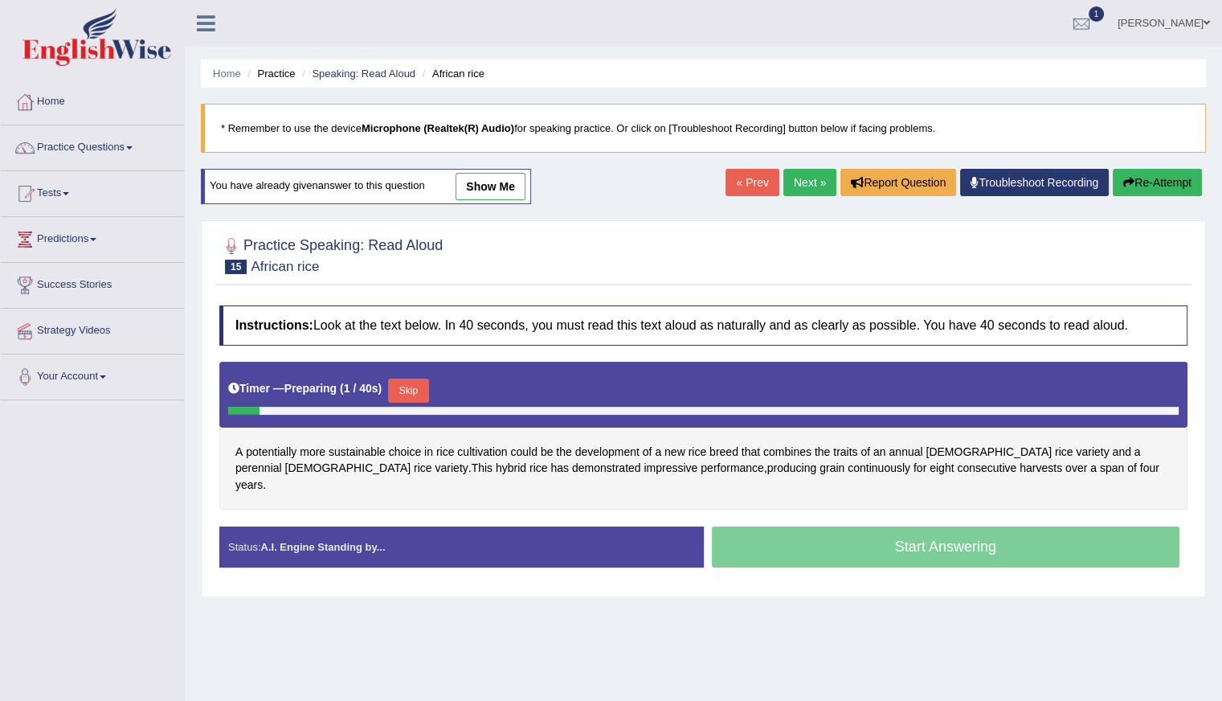
click at [411, 388] on button "Skip" at bounding box center [408, 391] width 40 height 24
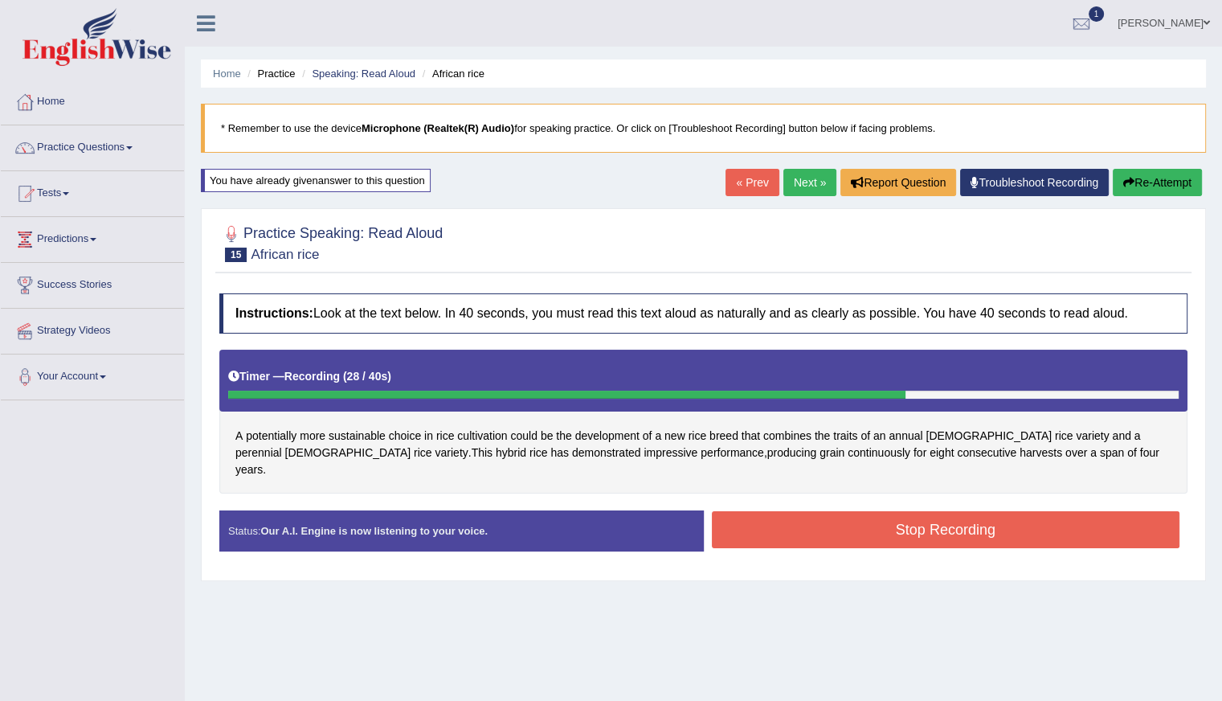
click at [836, 515] on button "Stop Recording" at bounding box center [946, 529] width 469 height 37
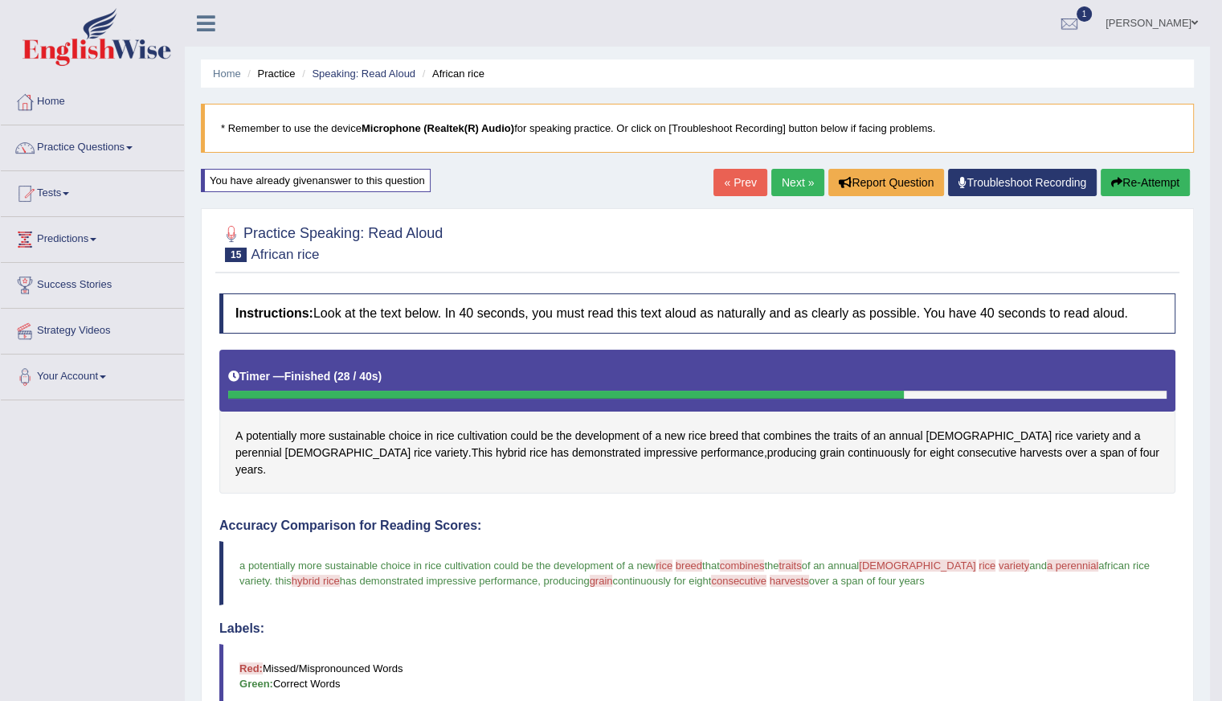
click at [1151, 183] on button "Re-Attempt" at bounding box center [1145, 182] width 89 height 27
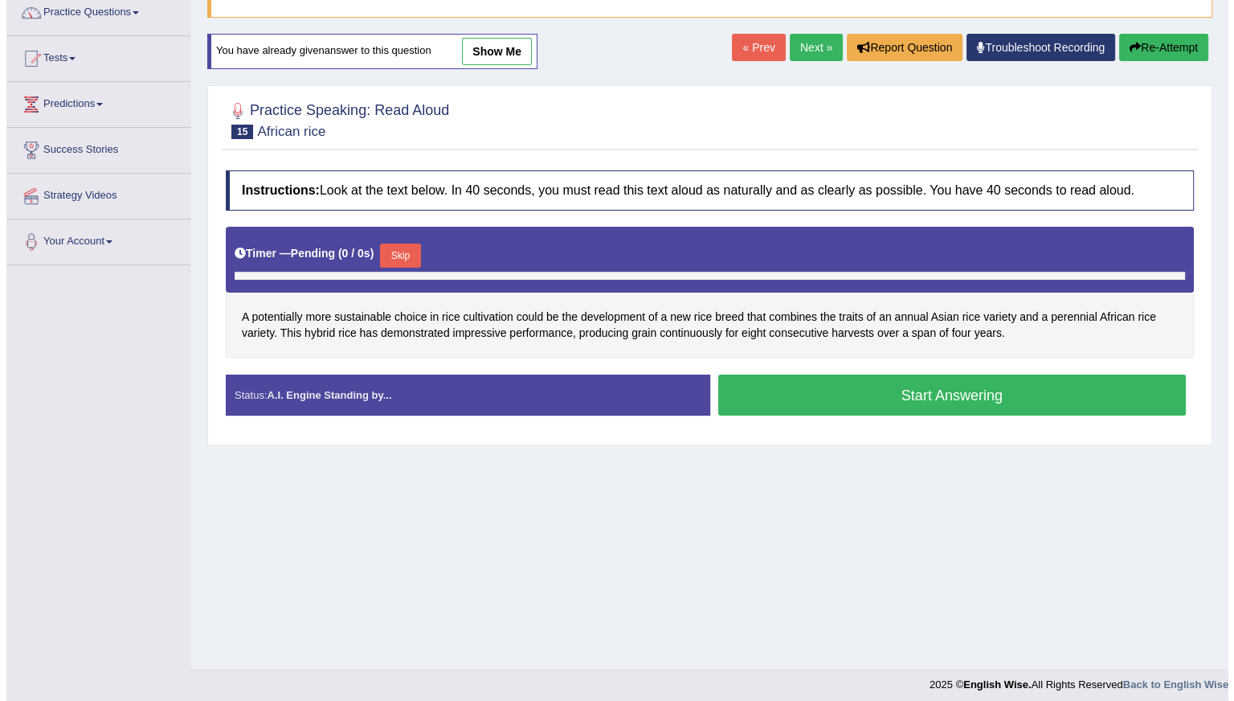
scroll to position [143, 0]
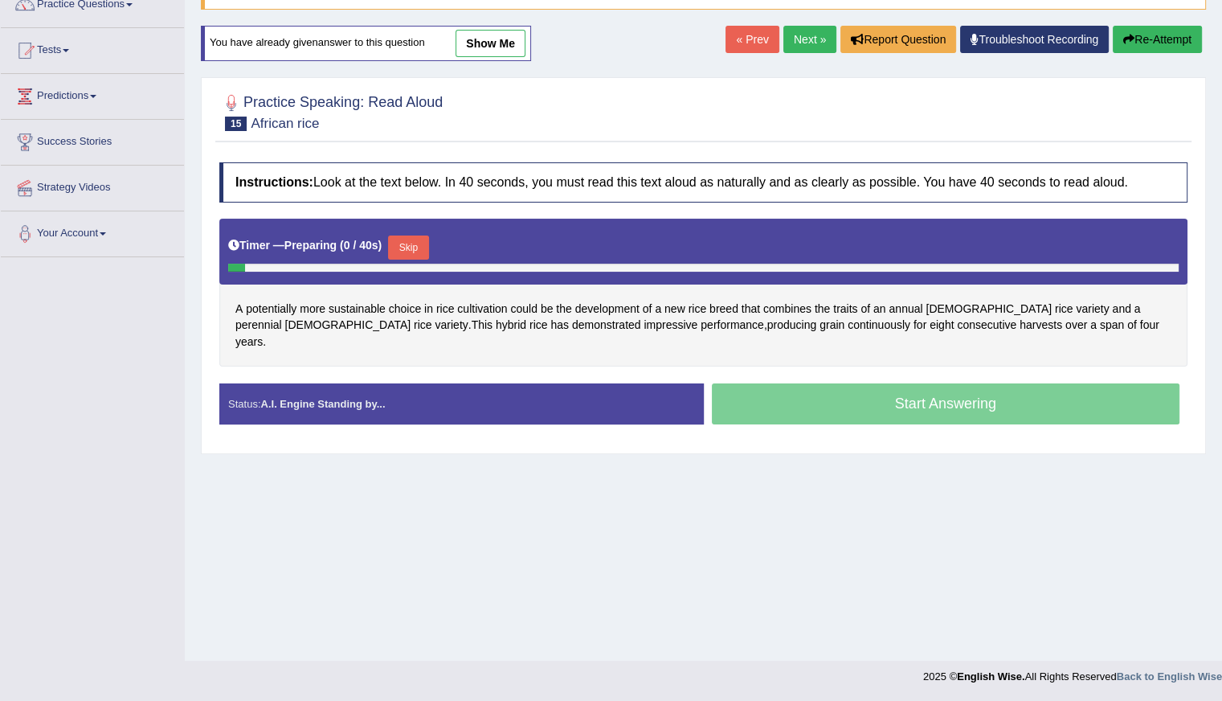
click at [417, 243] on button "Skip" at bounding box center [408, 247] width 40 height 24
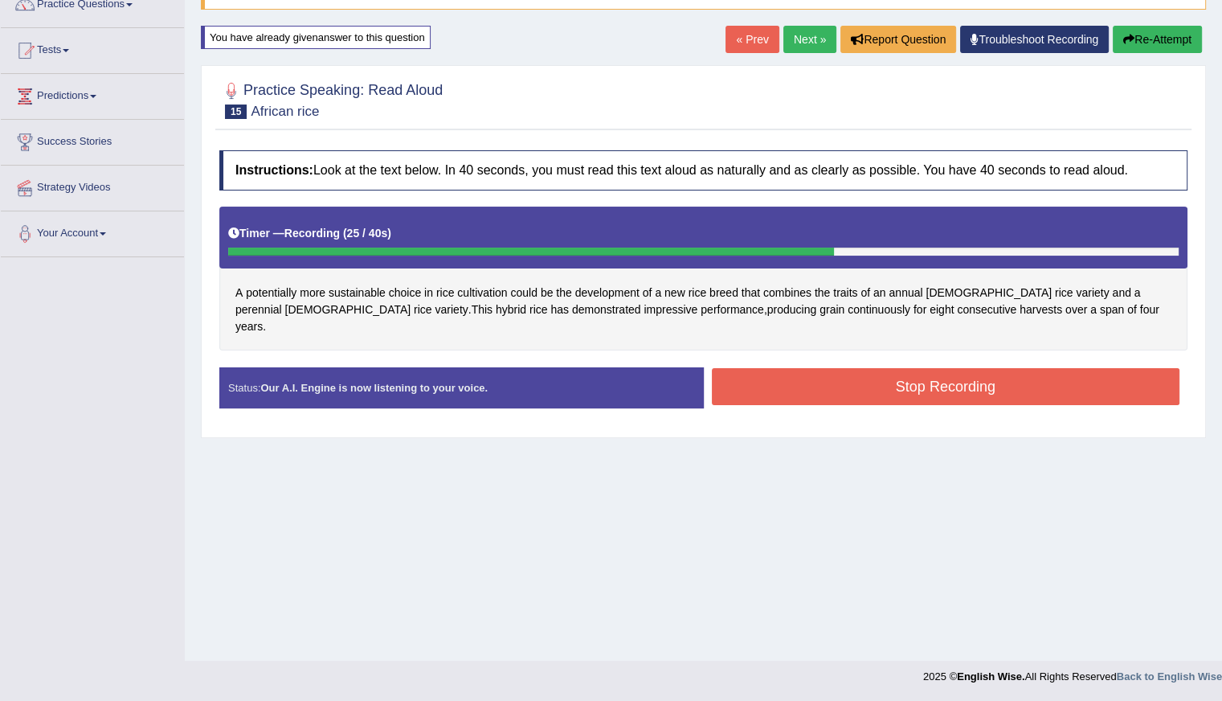
click at [899, 368] on button "Stop Recording" at bounding box center [946, 386] width 469 height 37
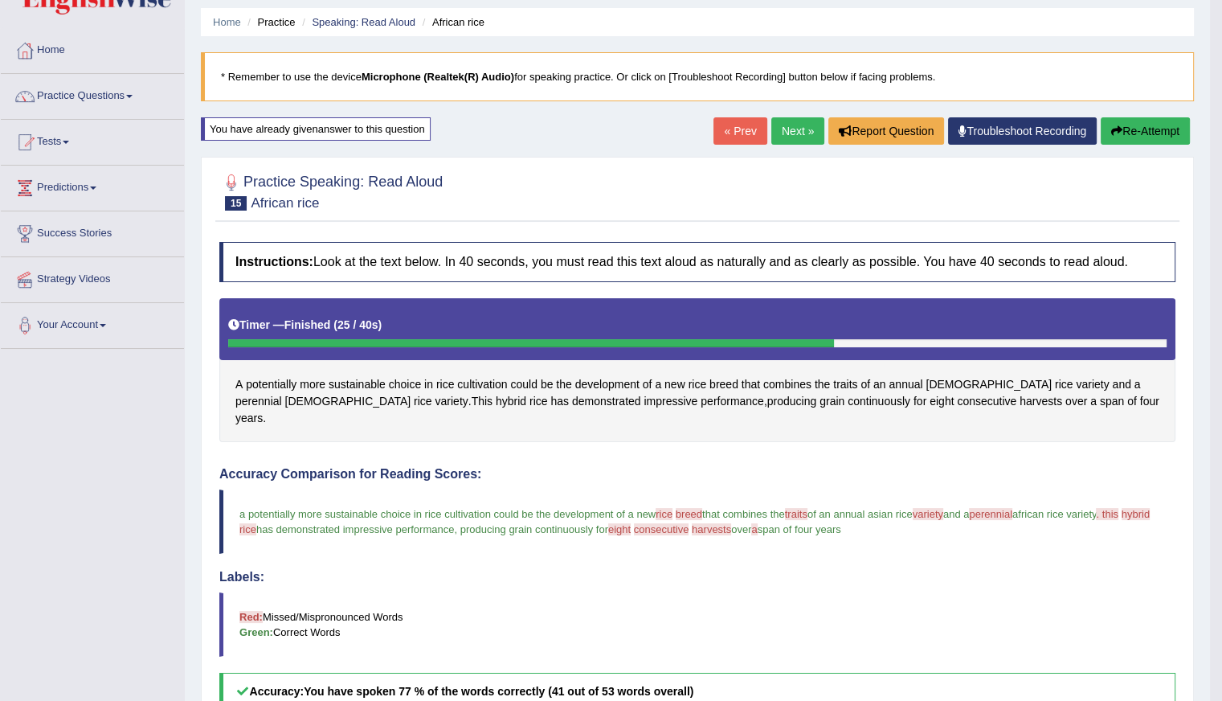
scroll to position [1, 0]
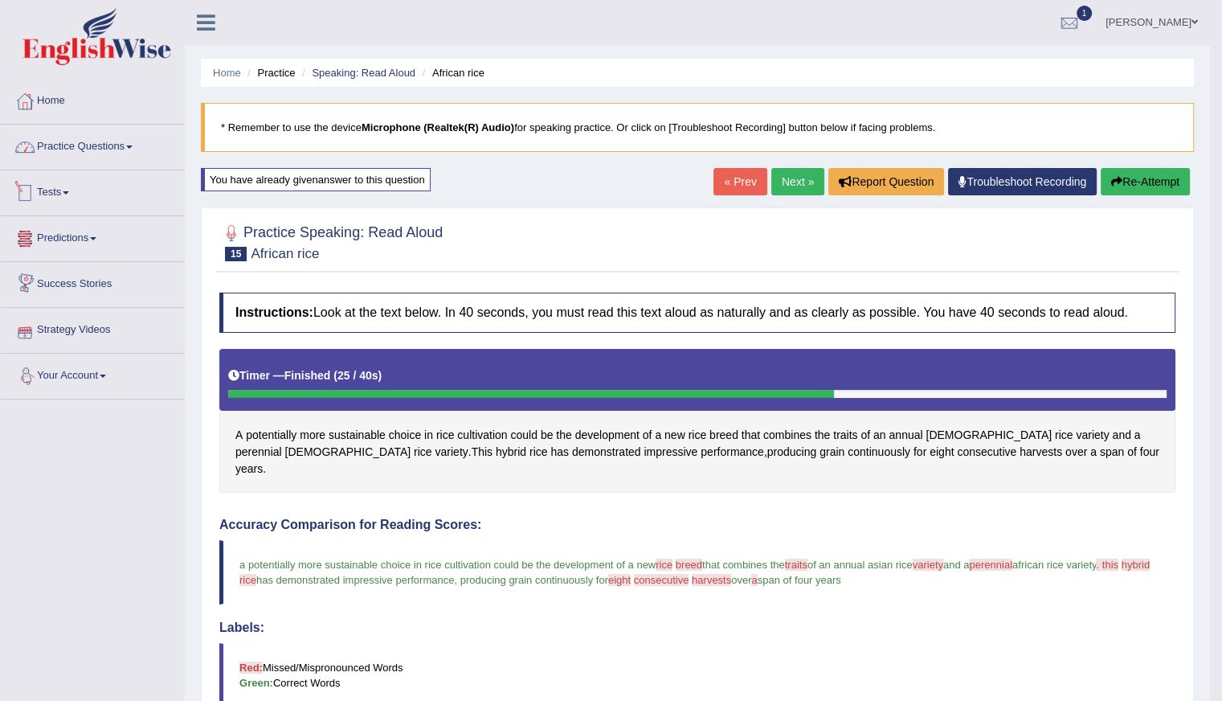
click at [102, 135] on link "Practice Questions" at bounding box center [92, 145] width 183 height 40
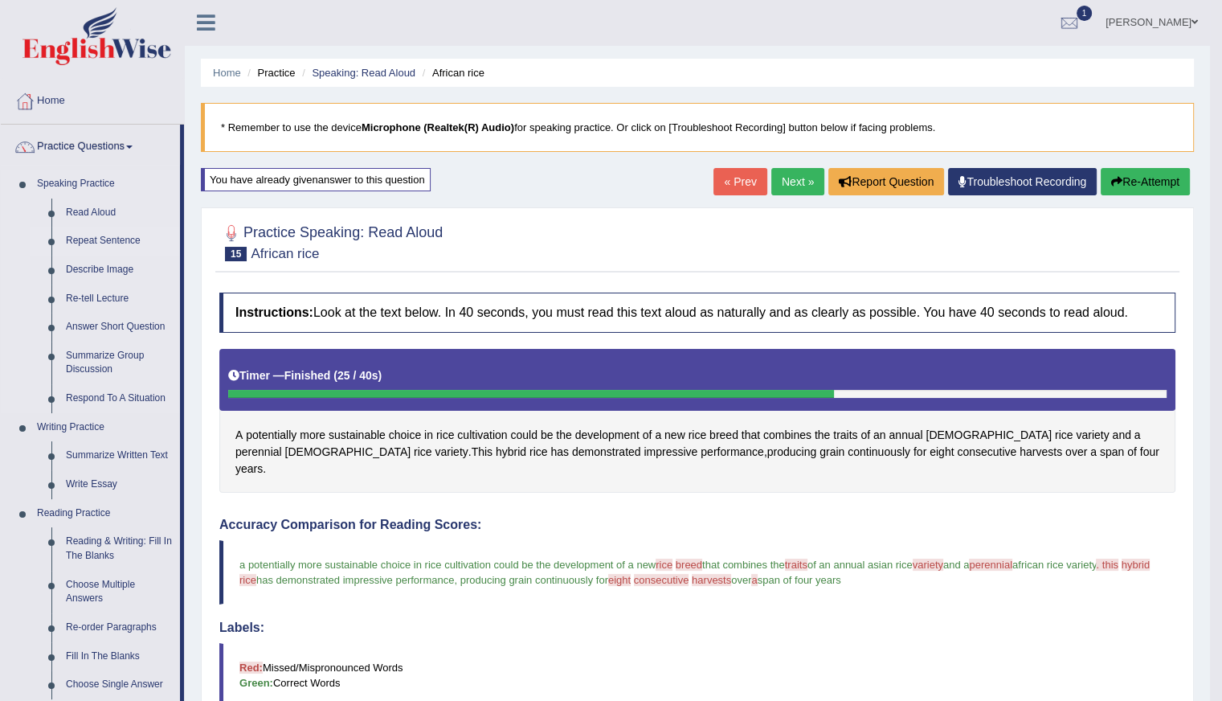
click at [107, 240] on link "Repeat Sentence" at bounding box center [119, 241] width 121 height 29
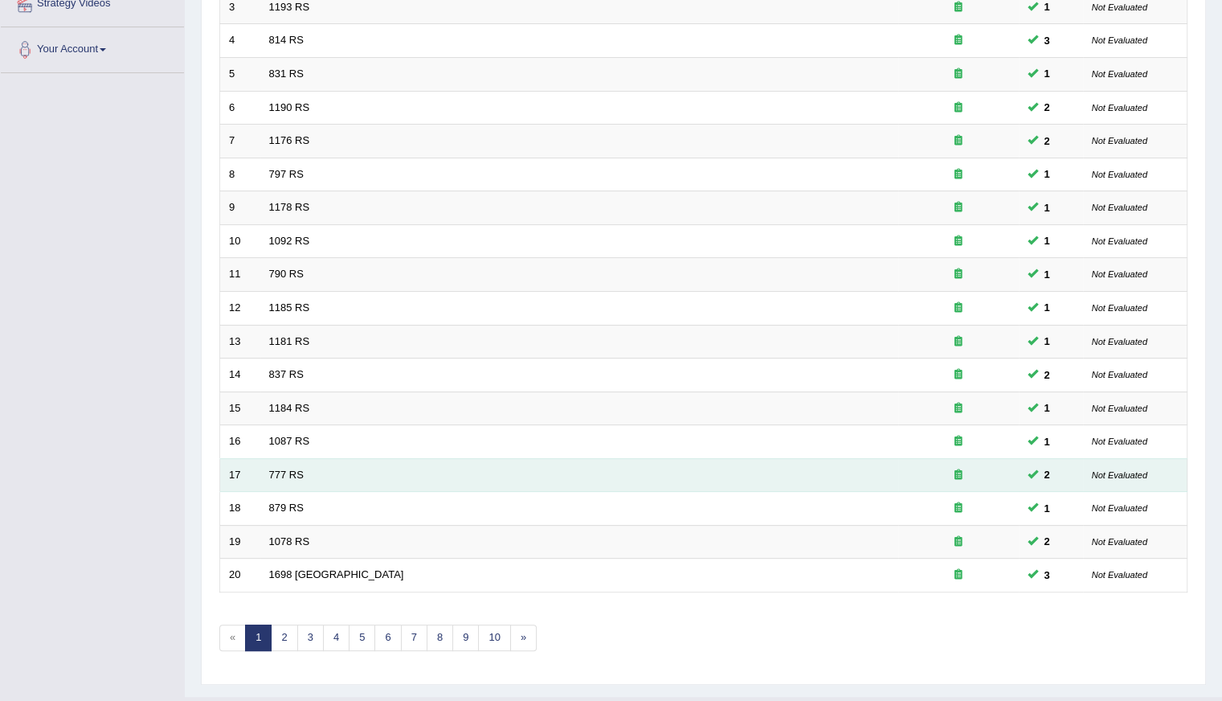
scroll to position [358, 0]
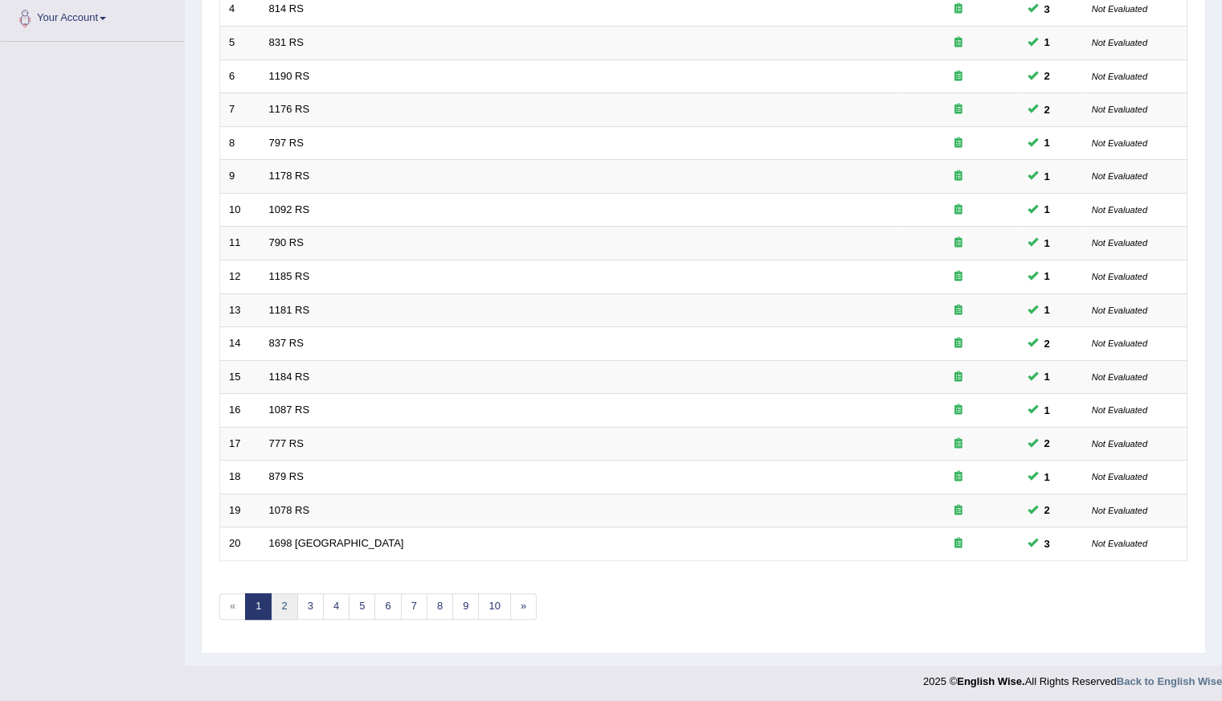
click at [288, 611] on link "2" at bounding box center [284, 606] width 27 height 27
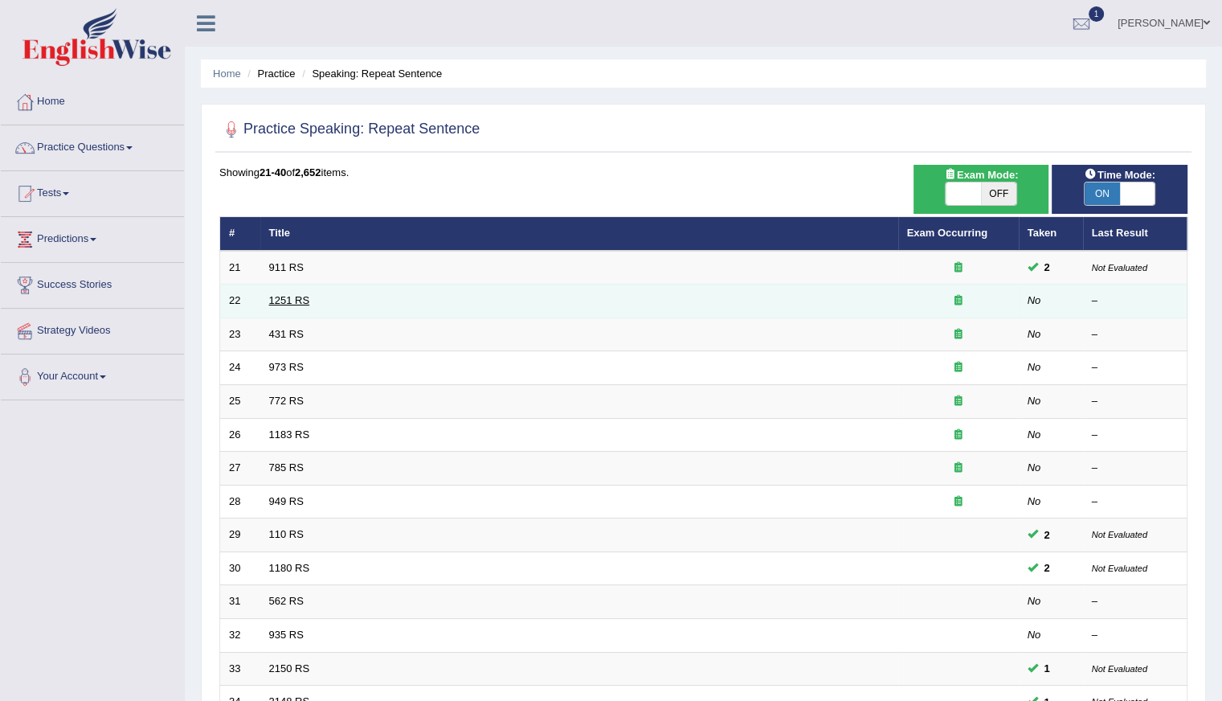
click at [269, 303] on link "1251 RS" at bounding box center [289, 300] width 41 height 12
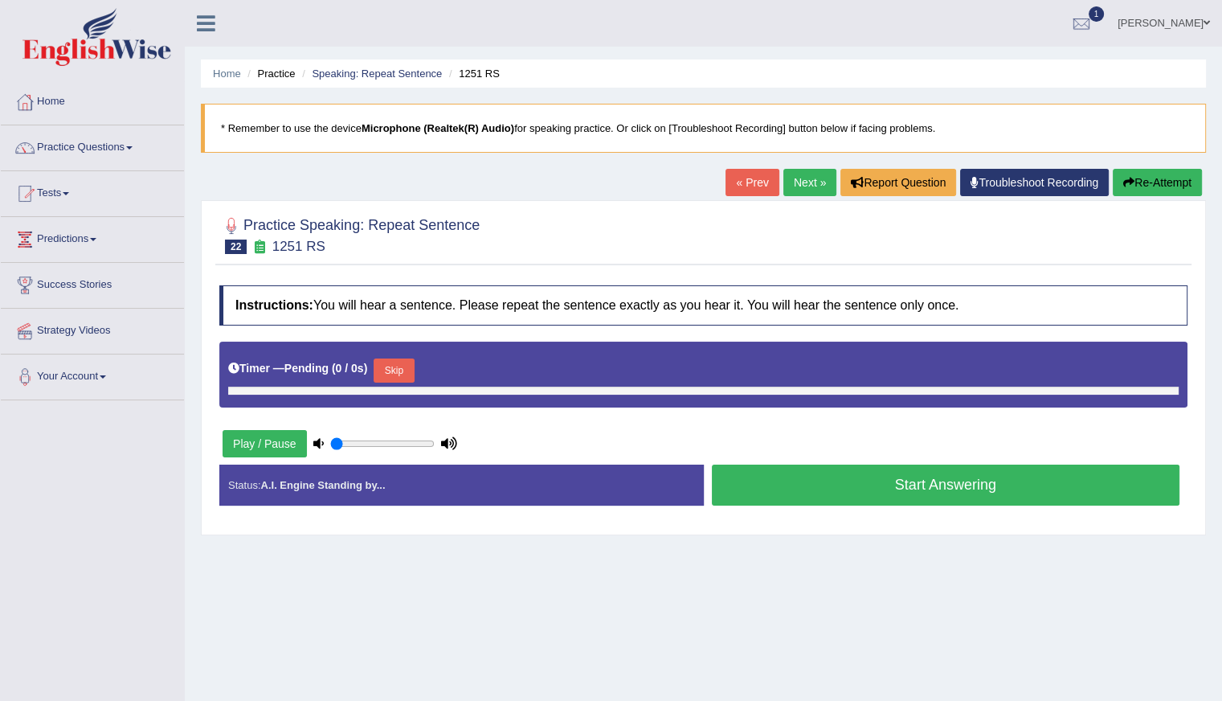
type input "0.8"
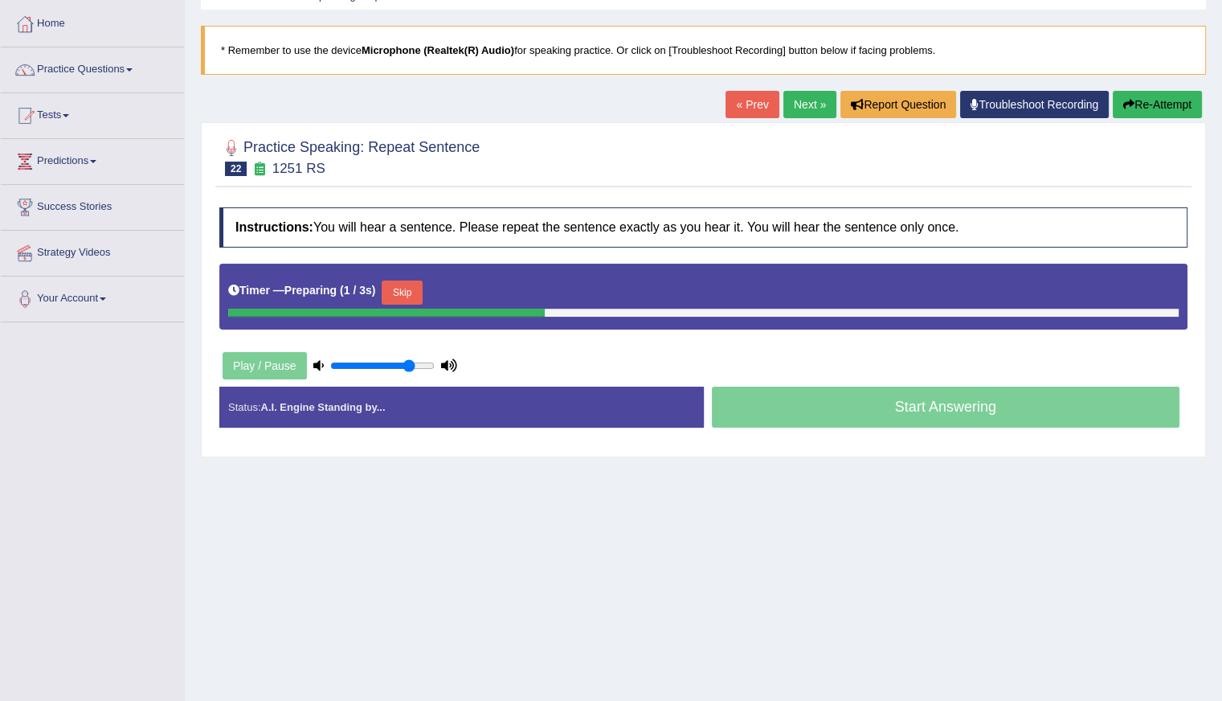
scroll to position [143, 0]
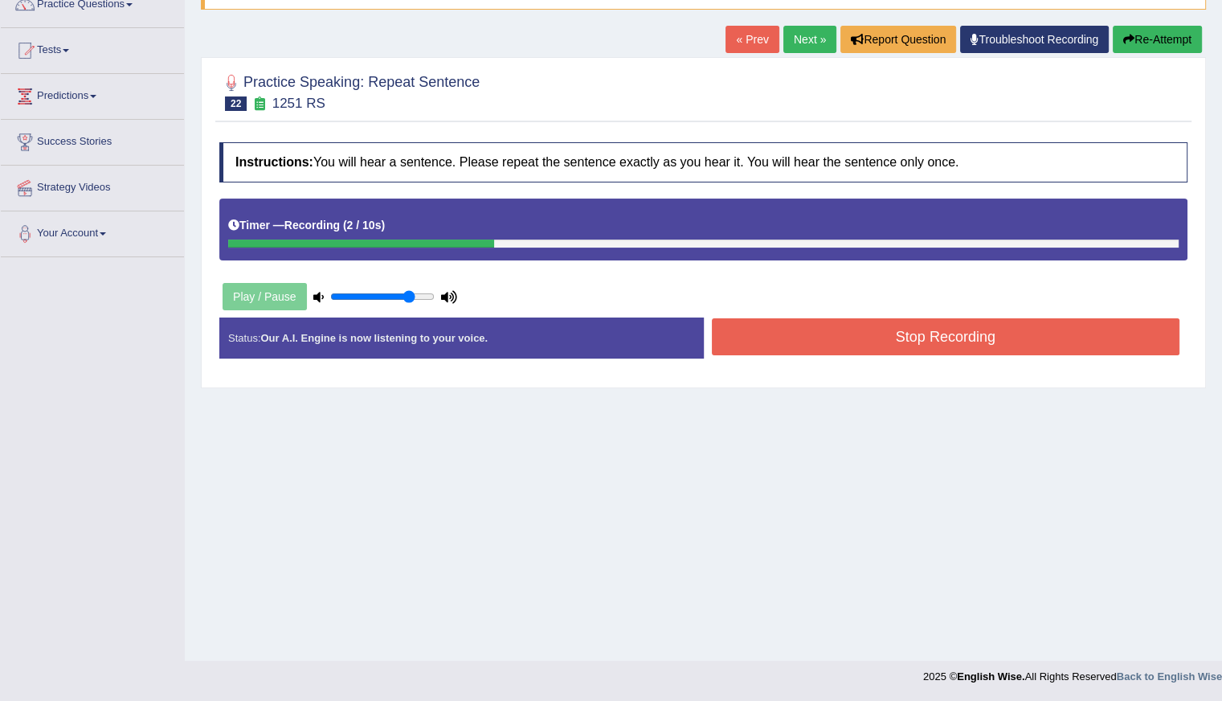
click at [854, 335] on button "Stop Recording" at bounding box center [946, 336] width 469 height 37
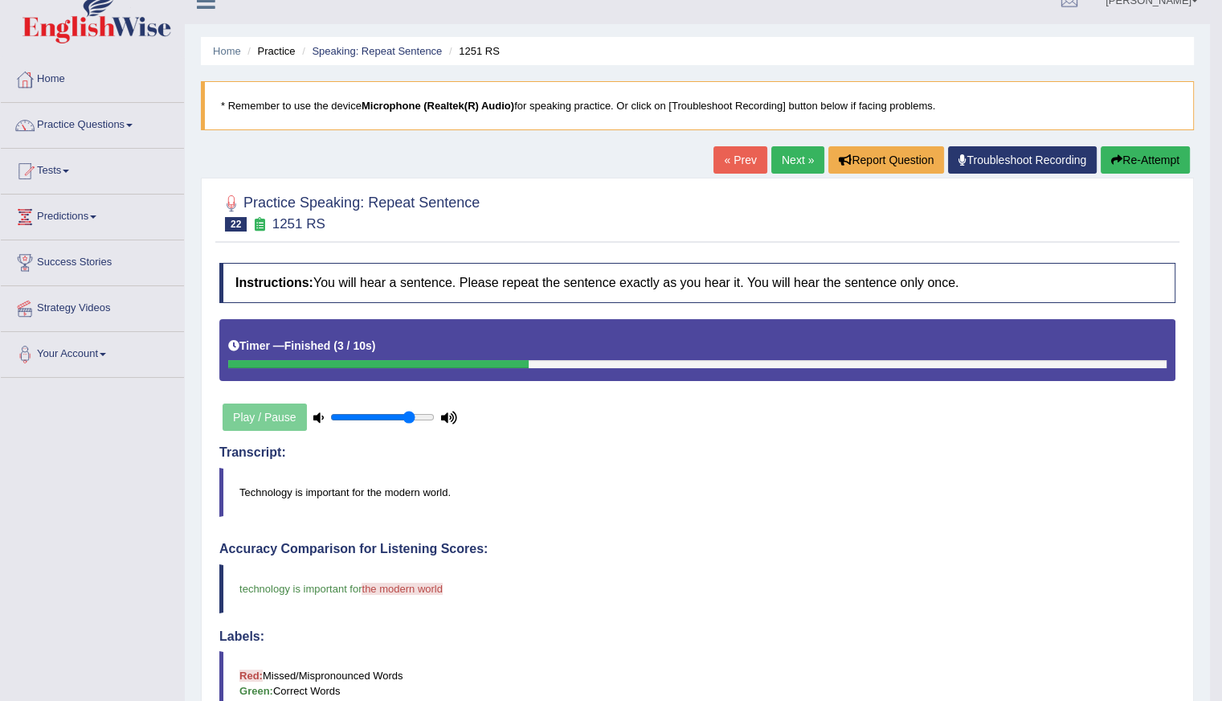
scroll to position [0, 0]
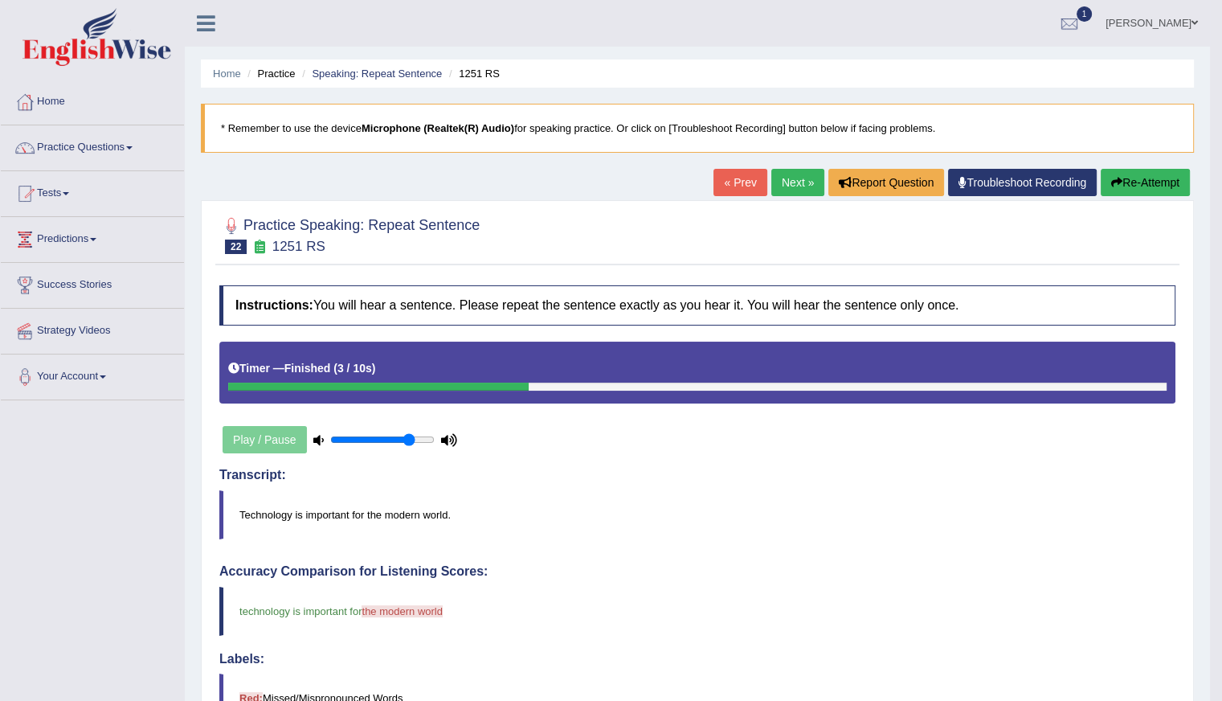
click at [1129, 180] on button "Re-Attempt" at bounding box center [1145, 182] width 89 height 27
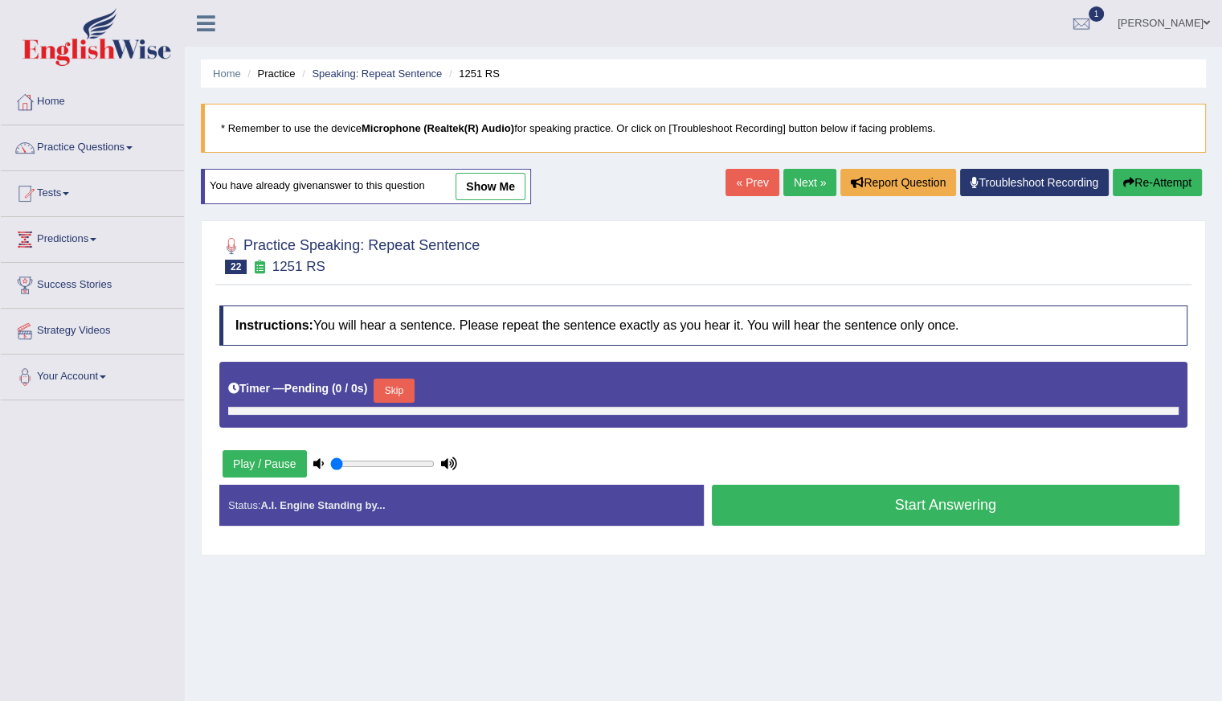
type input "0.8"
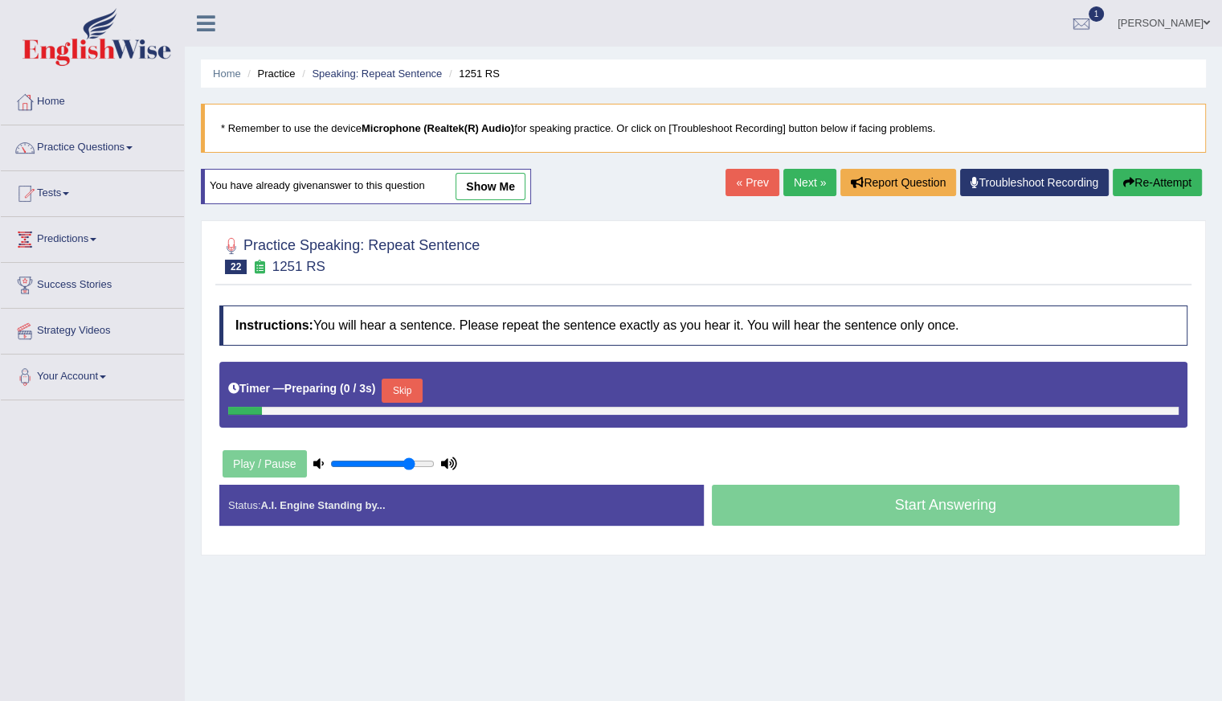
scroll to position [80, 0]
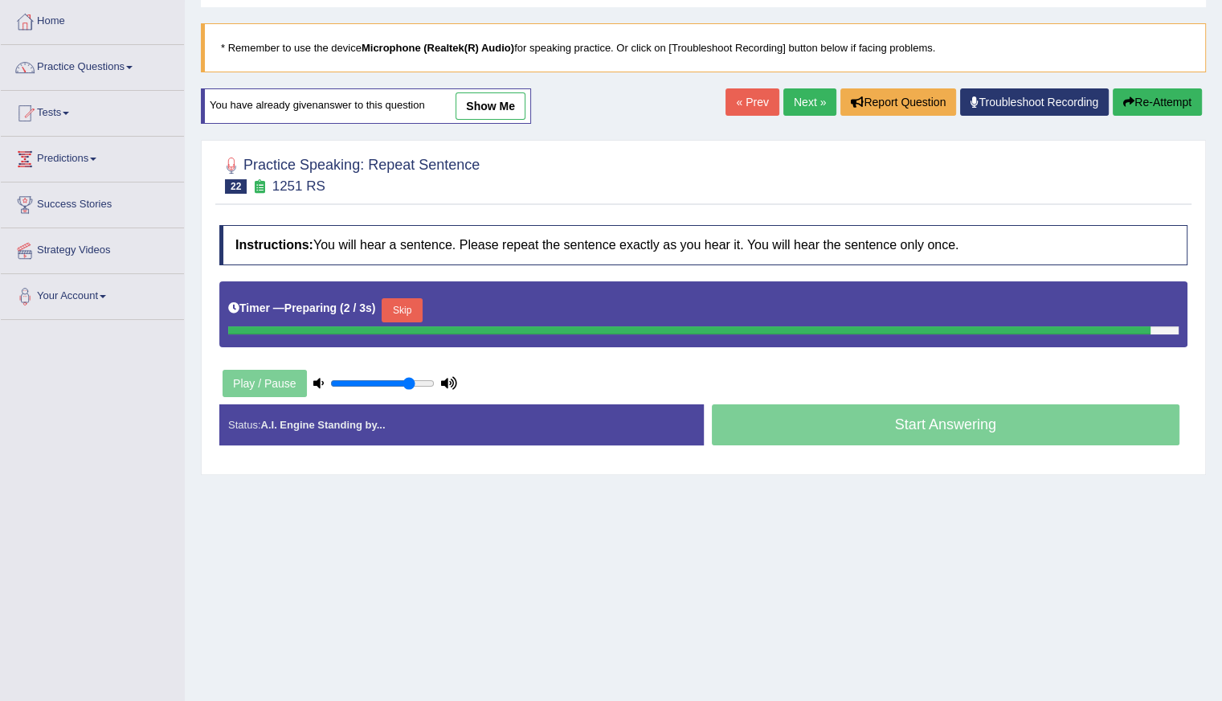
click at [408, 309] on div "Timer — Preparing ( 2 / 3s ) Skip" at bounding box center [703, 314] width 968 height 66
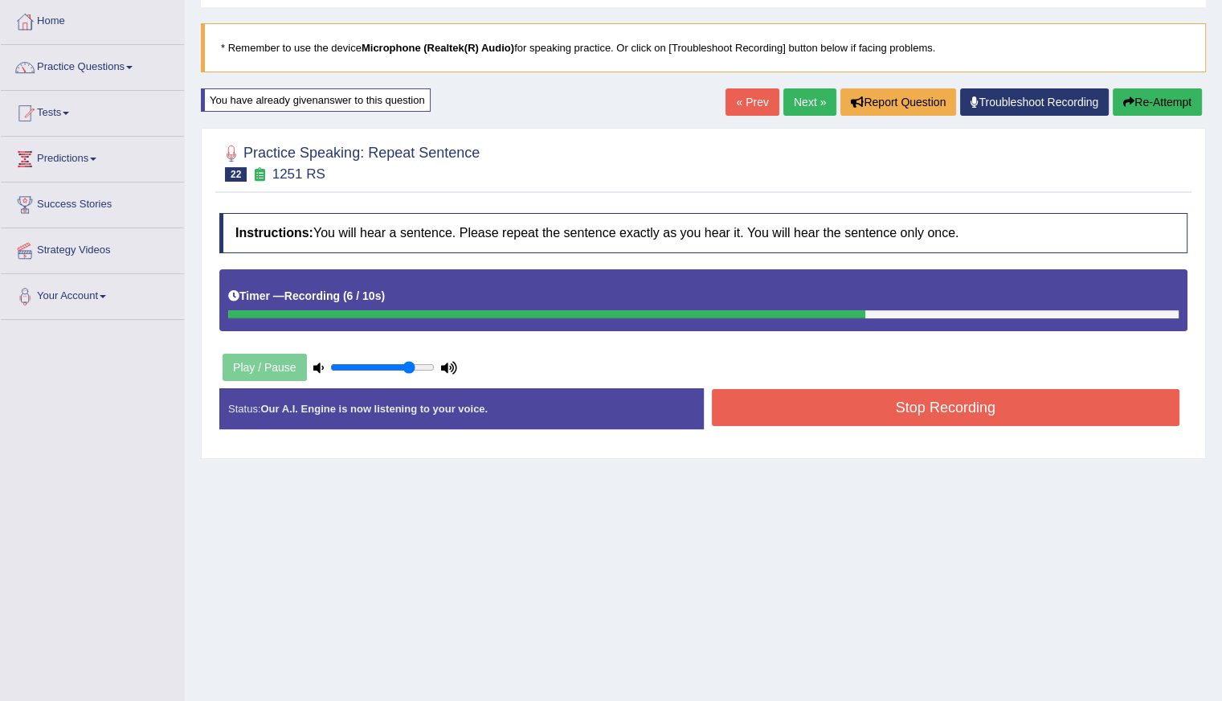
click at [1151, 104] on button "Re-Attempt" at bounding box center [1157, 101] width 89 height 27
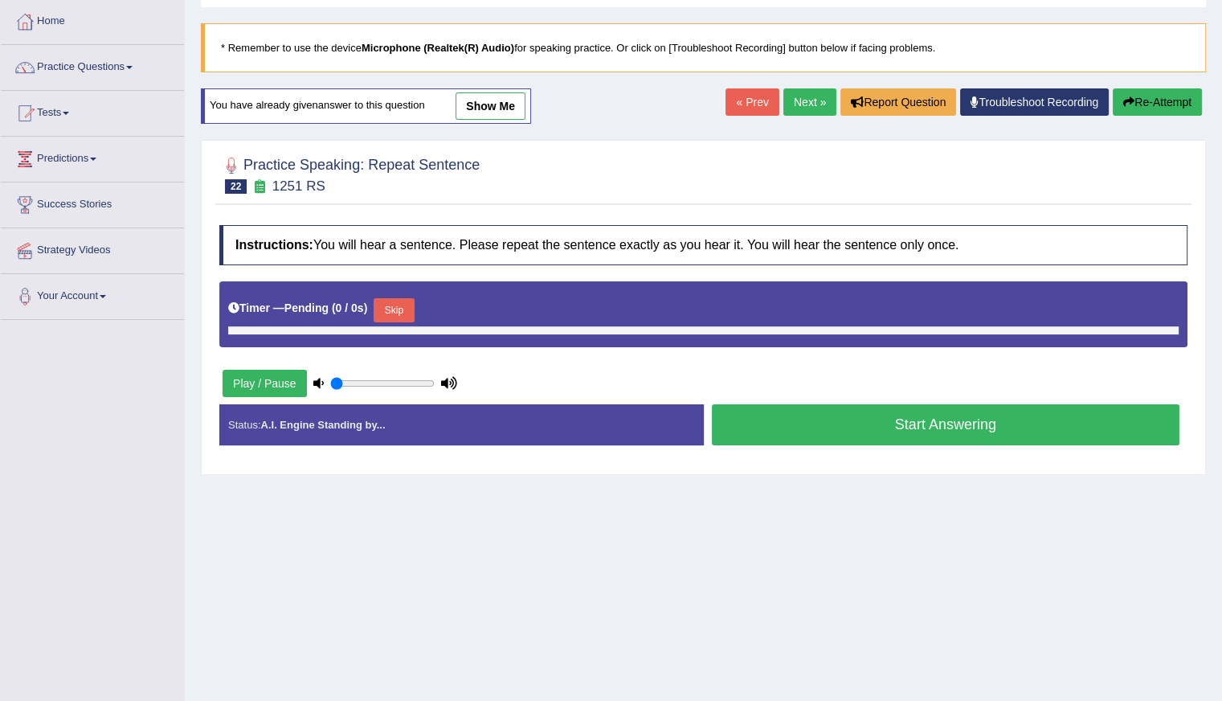
type input "0.8"
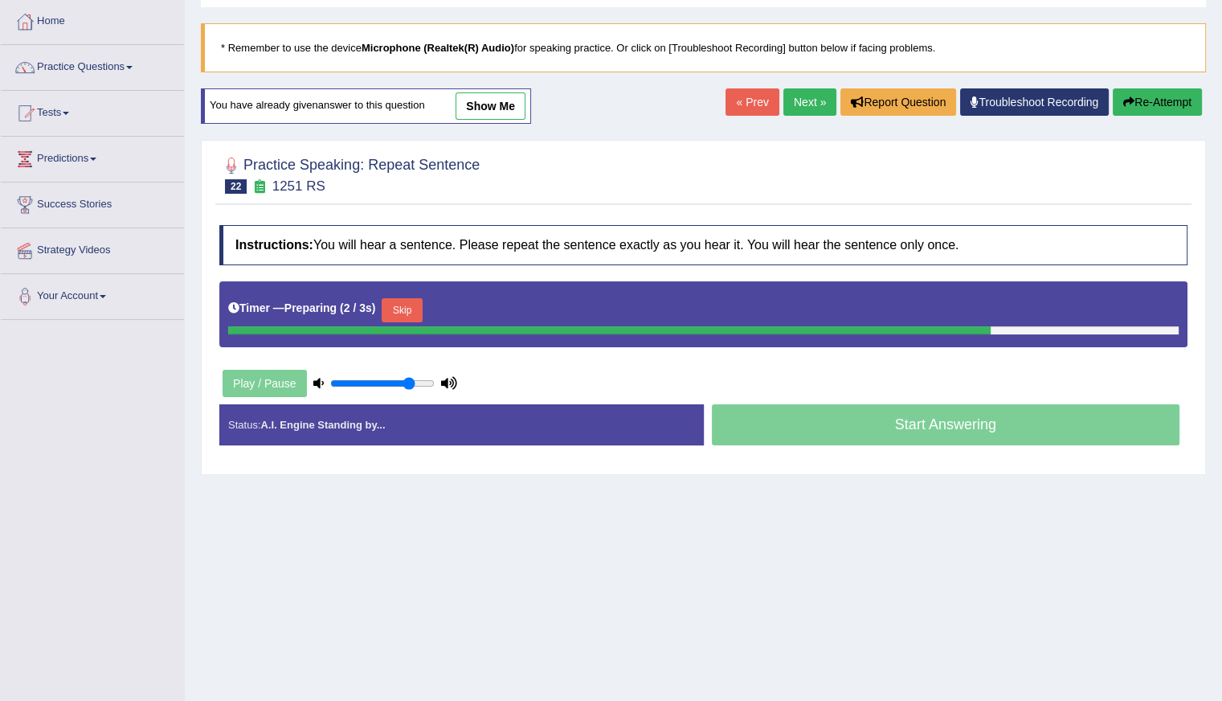
click at [390, 313] on button "Skip" at bounding box center [402, 310] width 40 height 24
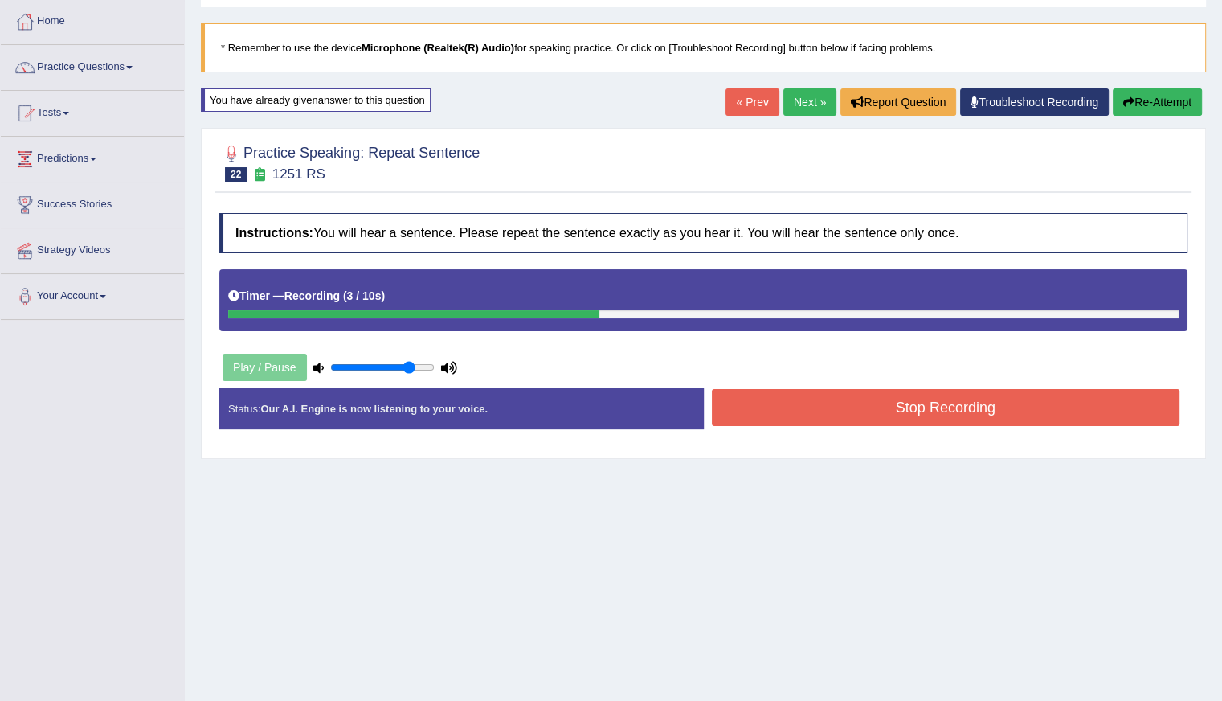
click at [945, 411] on button "Stop Recording" at bounding box center [946, 407] width 469 height 37
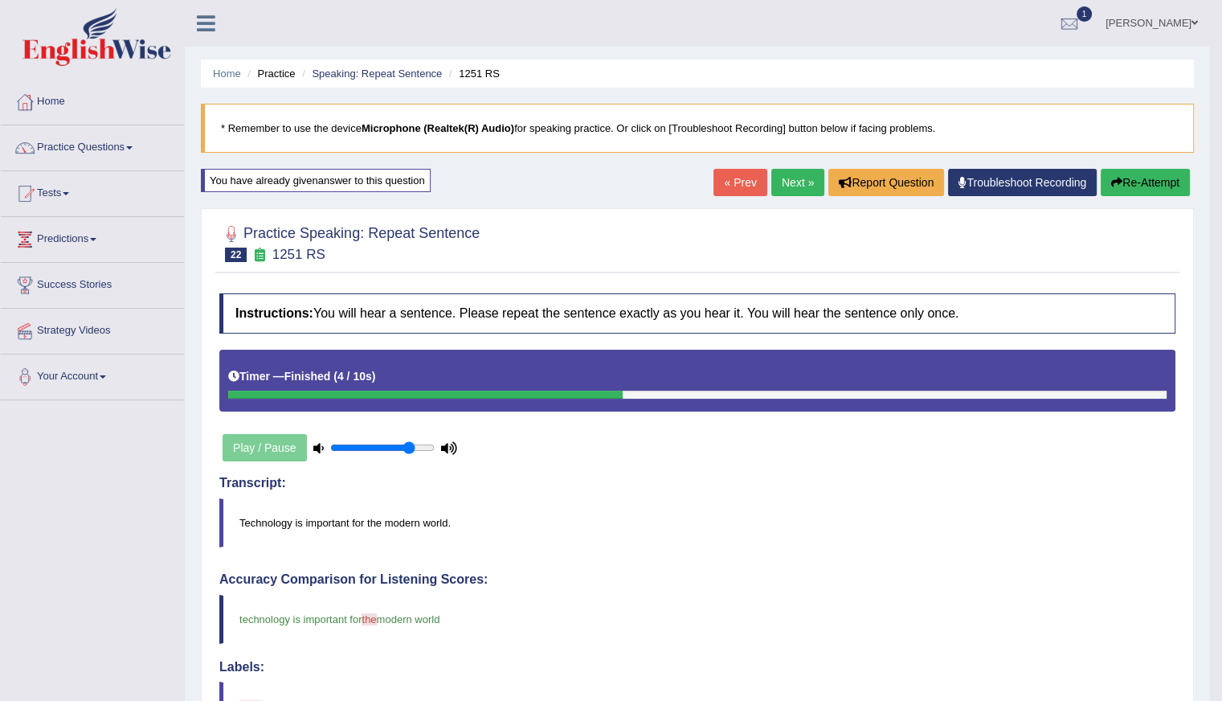
click at [100, 152] on link "Practice Questions" at bounding box center [92, 145] width 183 height 40
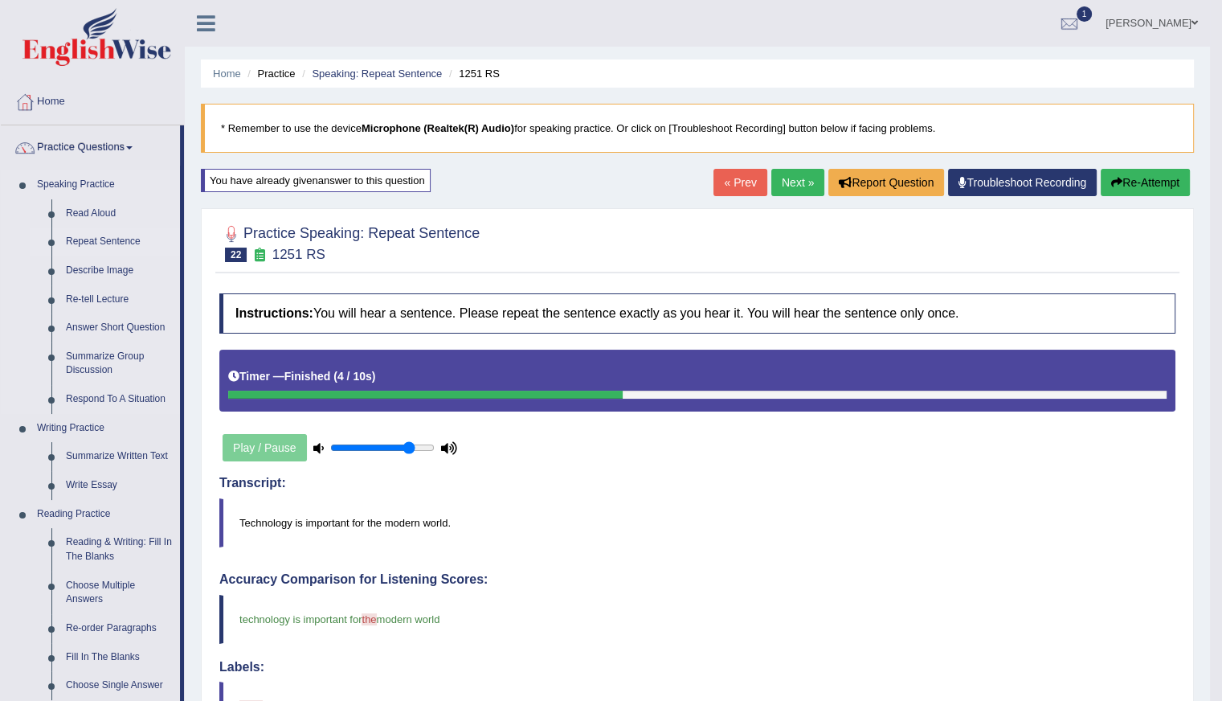
click at [123, 237] on link "Repeat Sentence" at bounding box center [119, 241] width 121 height 29
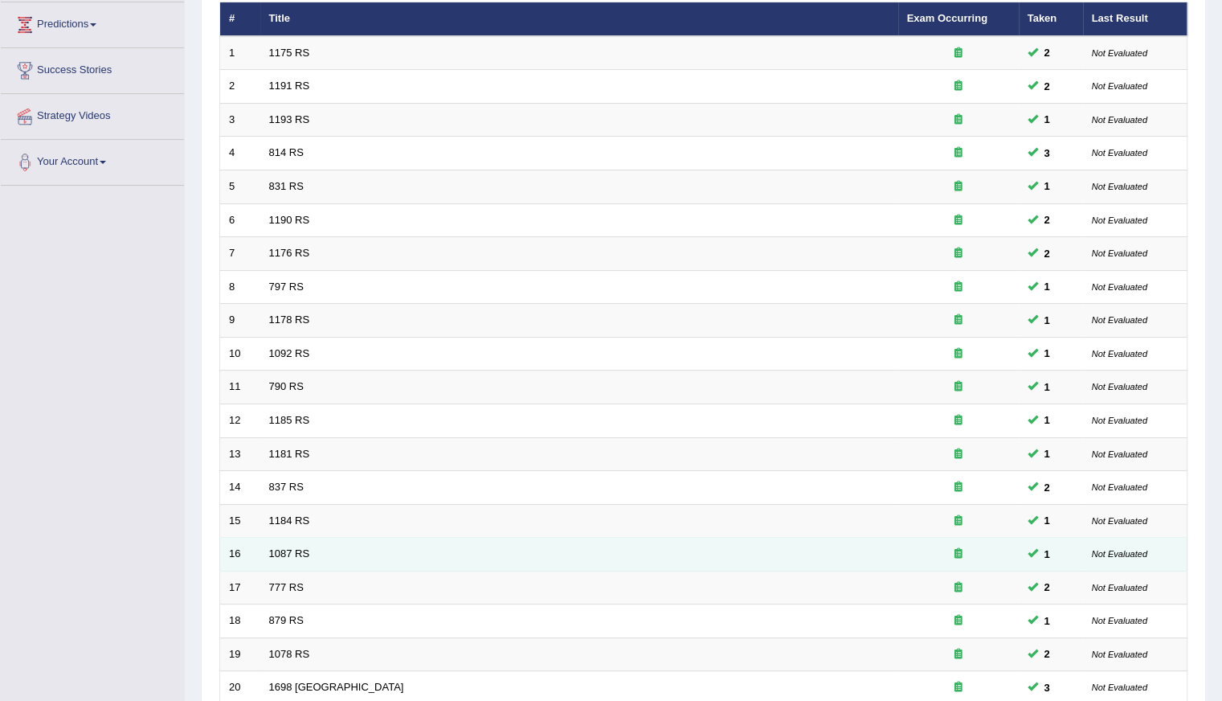
scroll to position [358, 0]
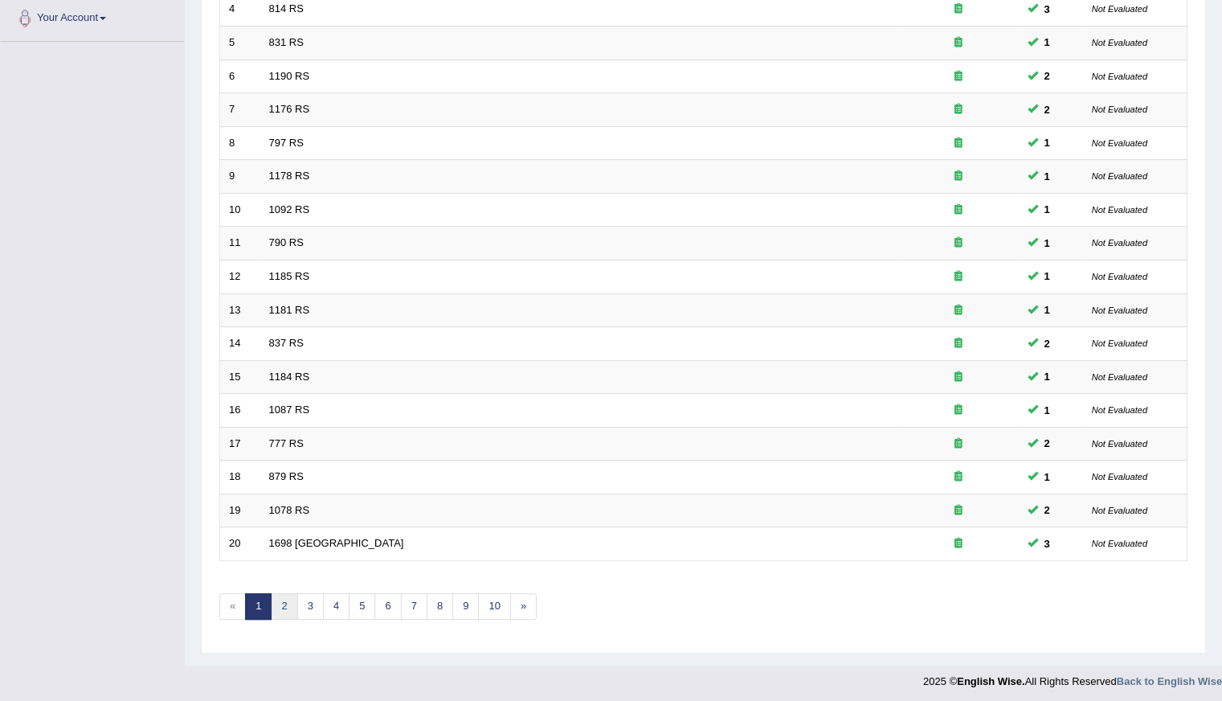
click at [282, 602] on link "2" at bounding box center [284, 606] width 27 height 27
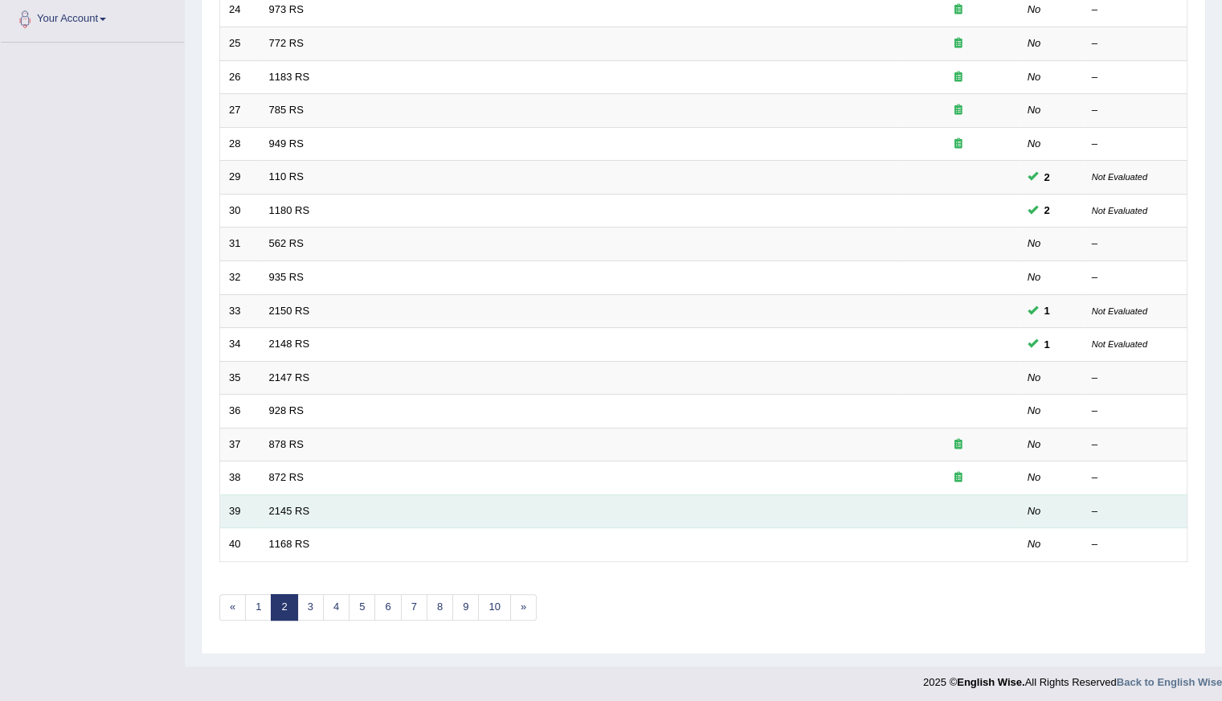
scroll to position [358, 0]
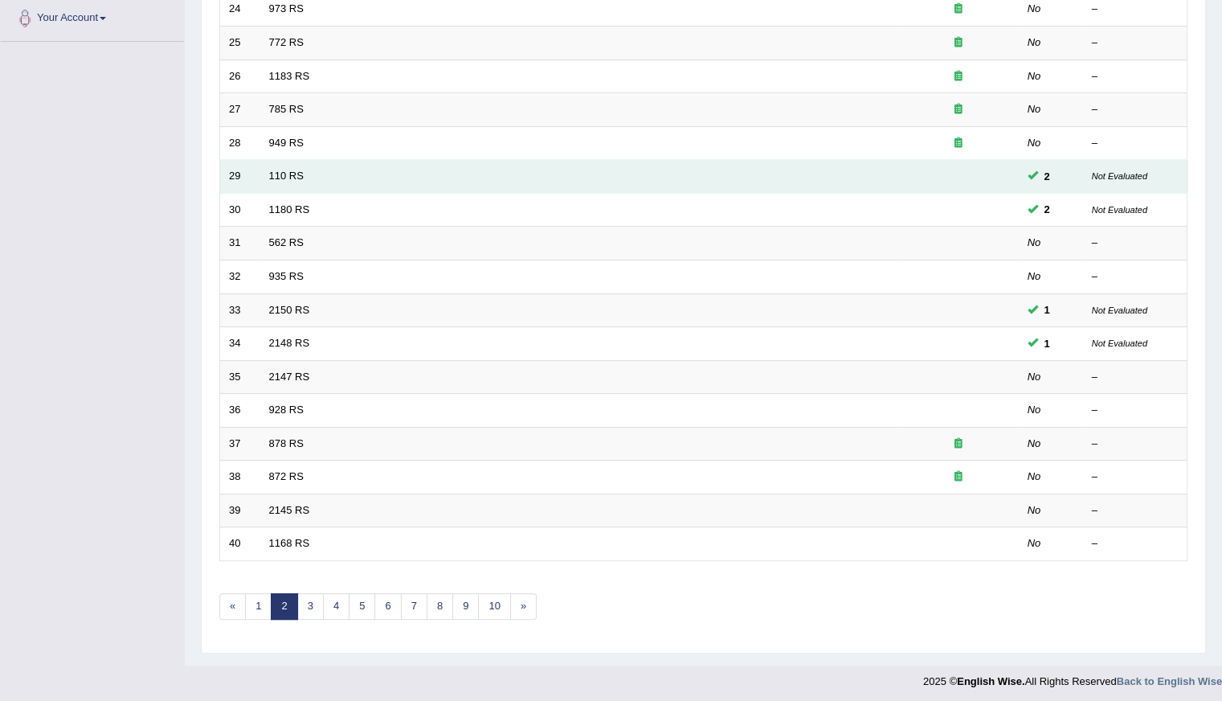
click at [905, 181] on td at bounding box center [958, 177] width 121 height 34
click at [243, 171] on td "29" at bounding box center [240, 177] width 40 height 34
click at [281, 179] on td "110 RS" at bounding box center [579, 177] width 638 height 34
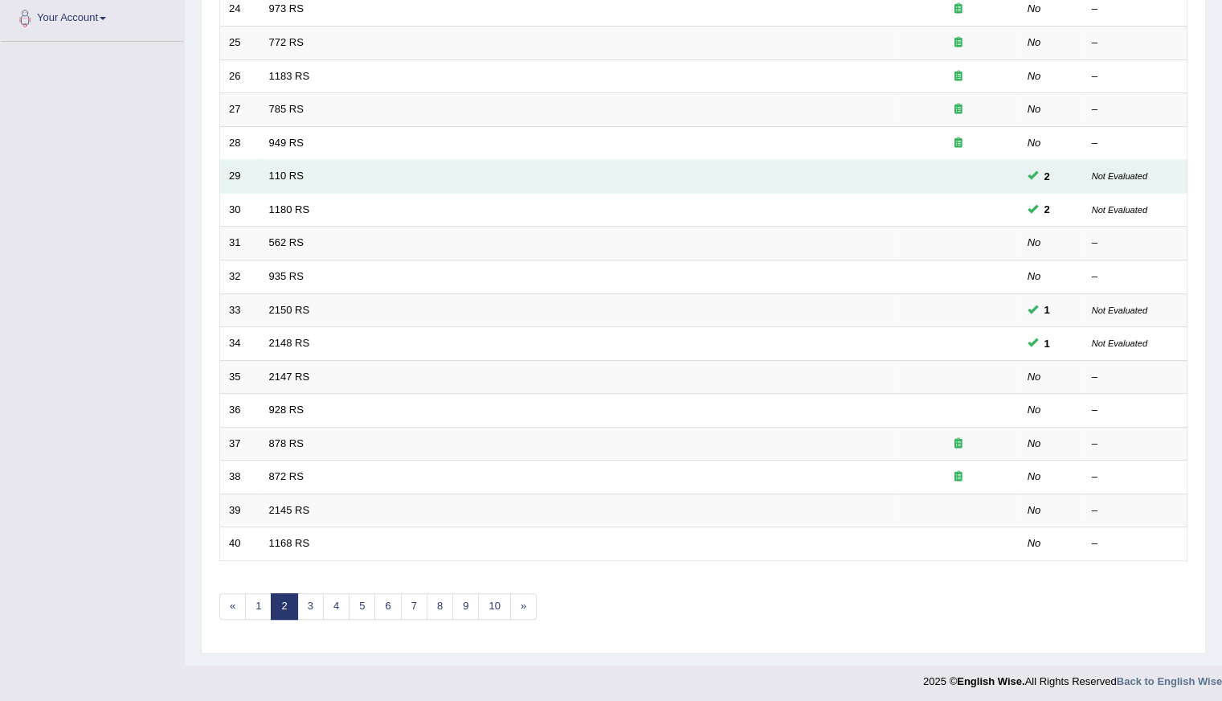
click at [281, 179] on td "110 RS" at bounding box center [579, 177] width 638 height 34
click at [357, 174] on td "110 RS" at bounding box center [579, 177] width 638 height 34
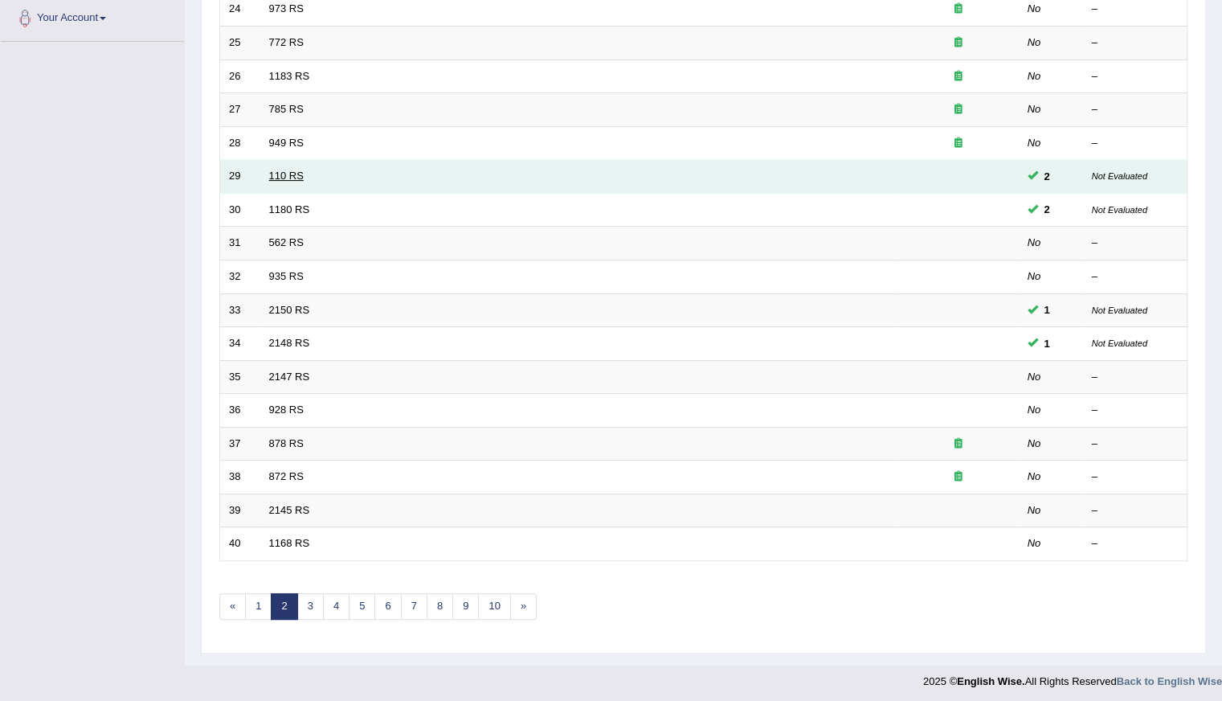
click at [287, 178] on link "110 RS" at bounding box center [286, 176] width 35 height 12
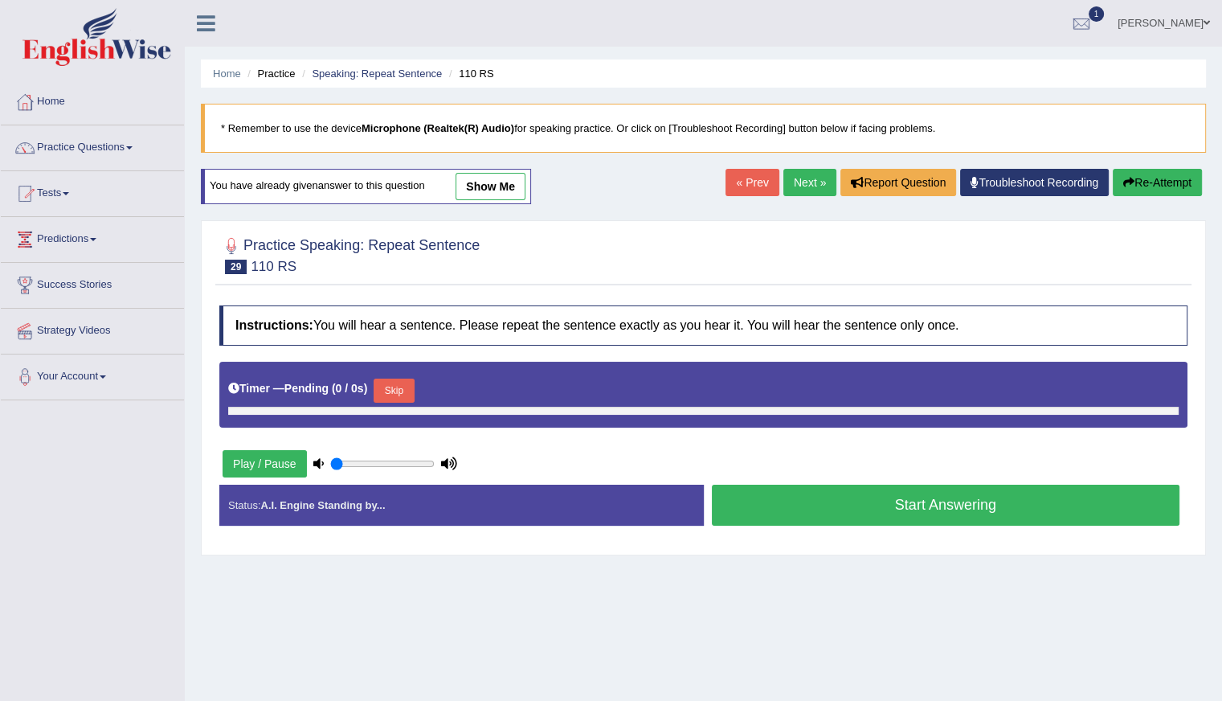
type input "0.8"
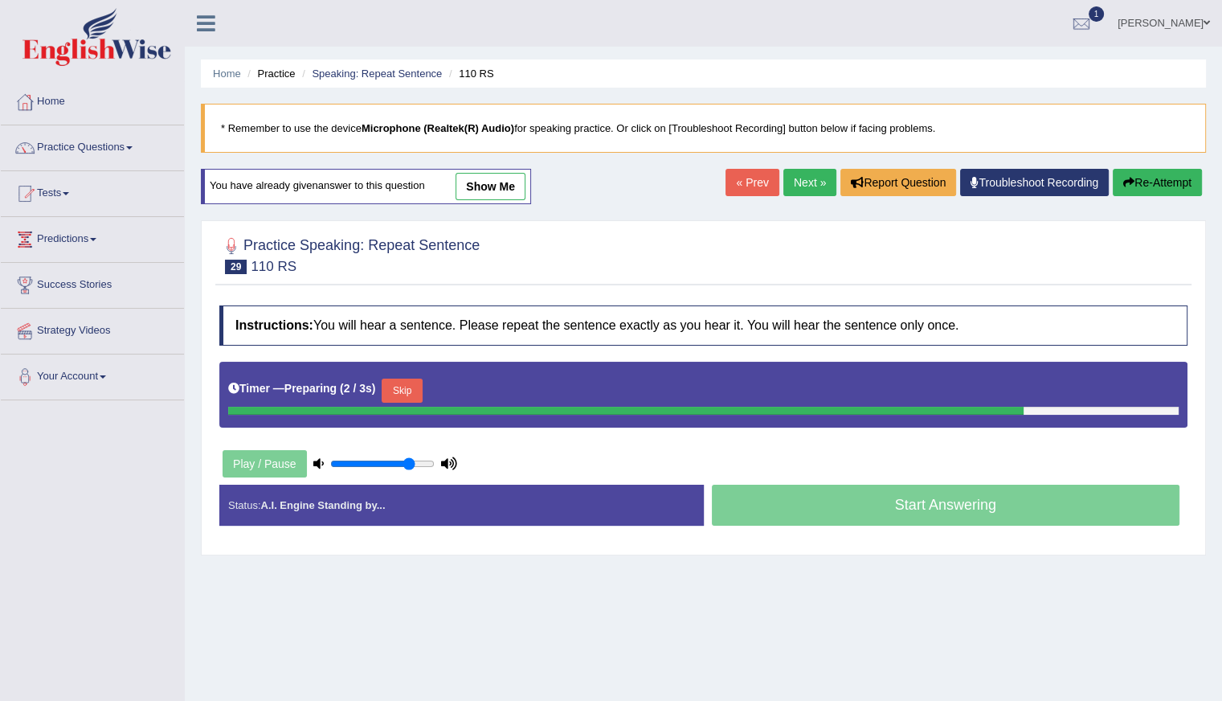
click at [510, 187] on link "show me" at bounding box center [491, 186] width 70 height 27
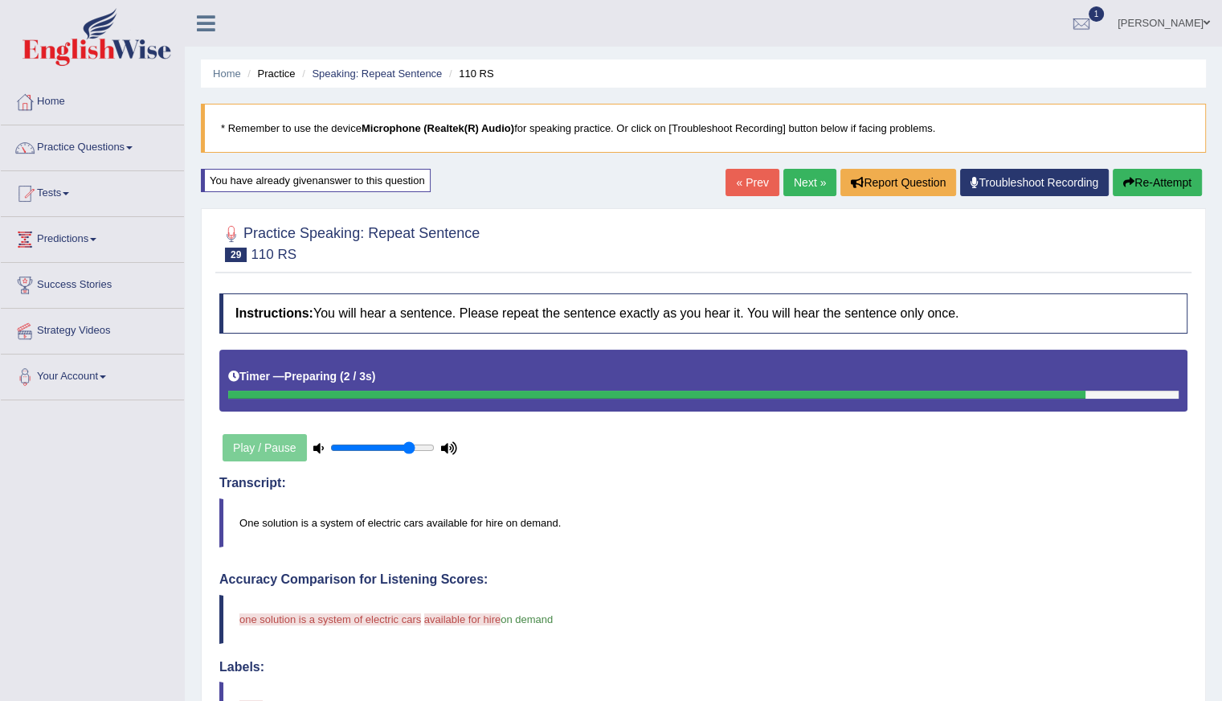
click at [80, 137] on link "Practice Questions" at bounding box center [92, 145] width 183 height 40
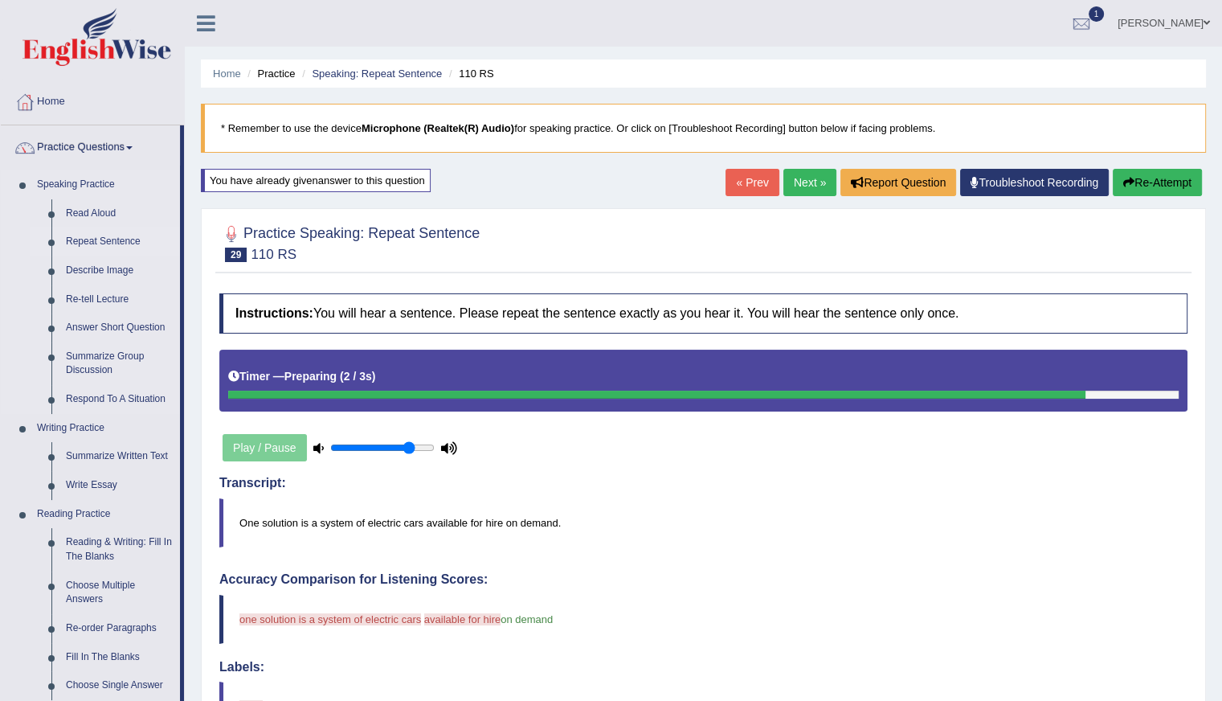
click at [96, 245] on link "Repeat Sentence" at bounding box center [119, 241] width 121 height 29
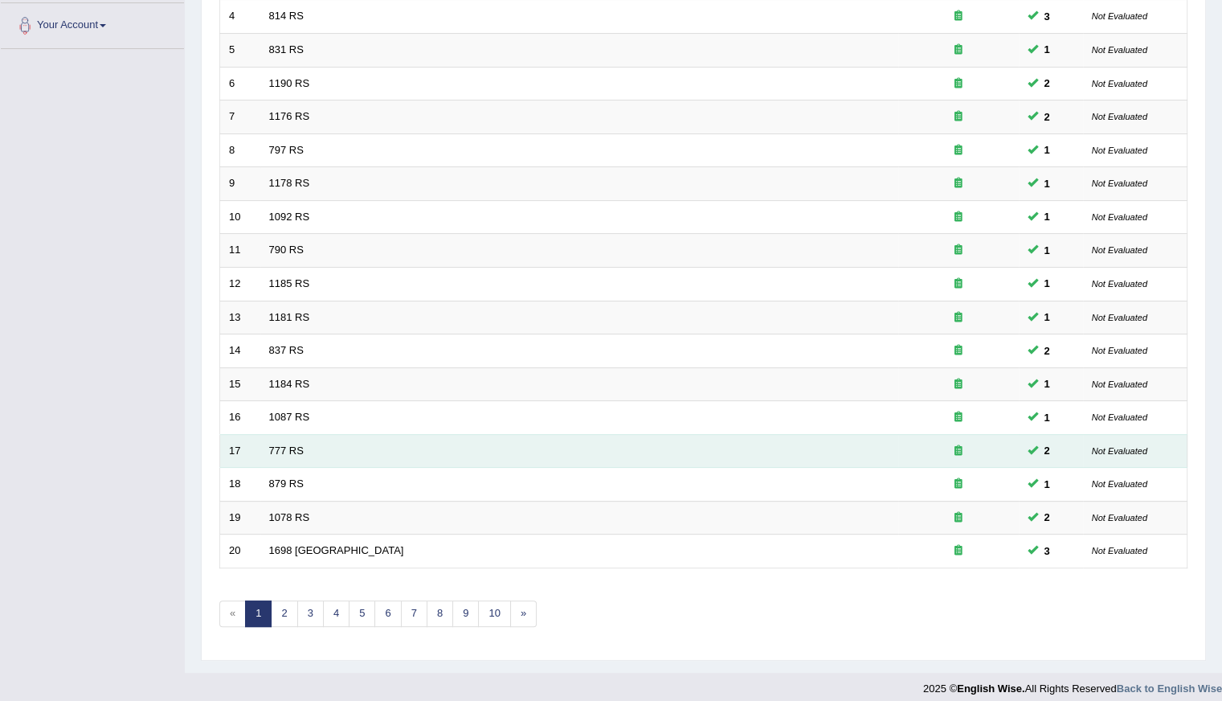
scroll to position [358, 0]
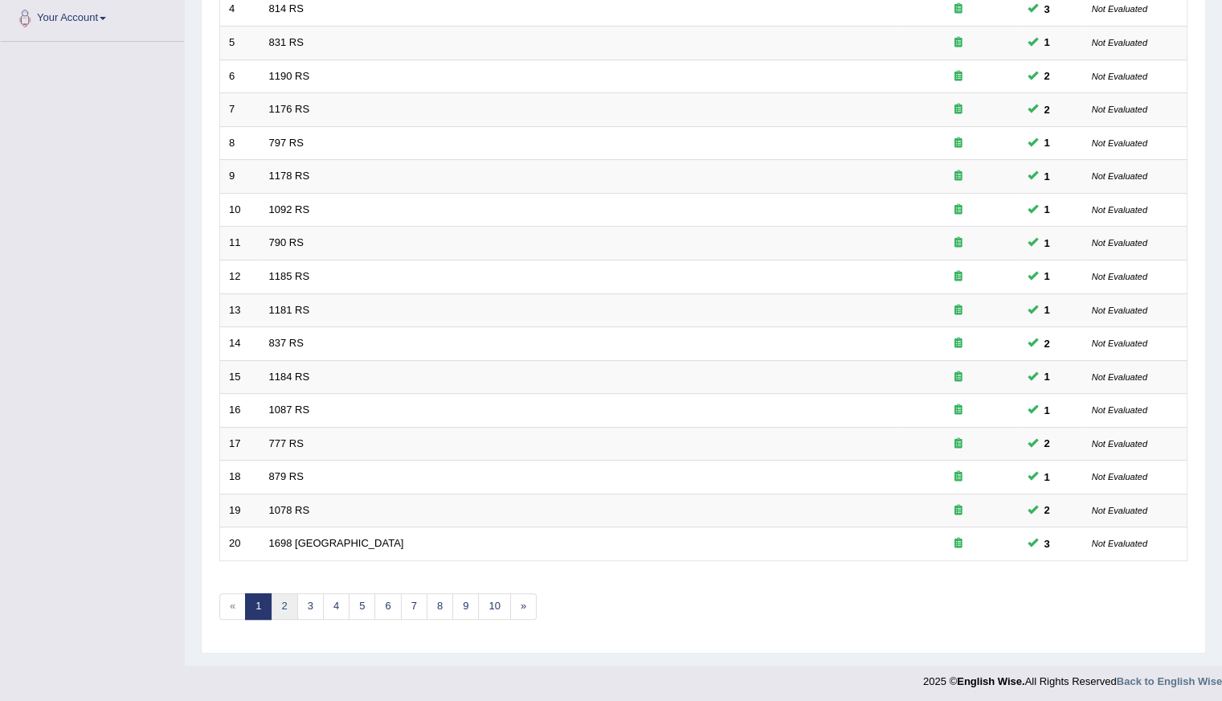
click at [292, 600] on link "2" at bounding box center [284, 606] width 27 height 27
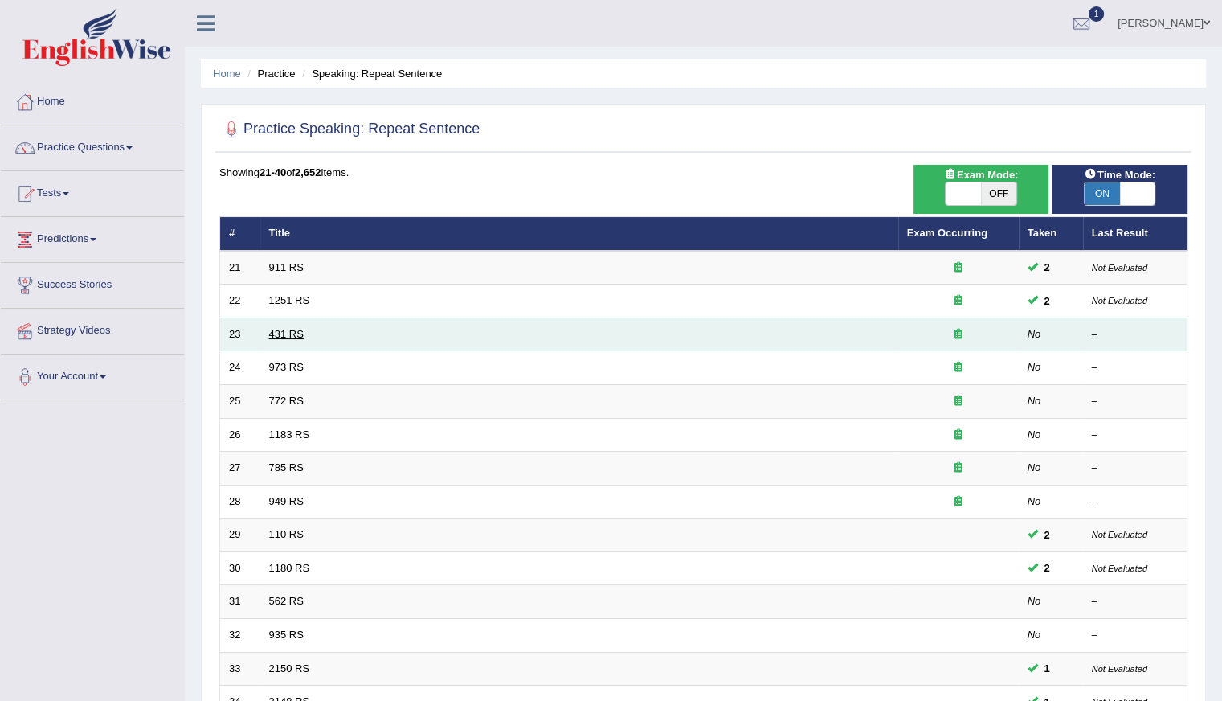
click at [273, 336] on link "431 RS" at bounding box center [286, 334] width 35 height 12
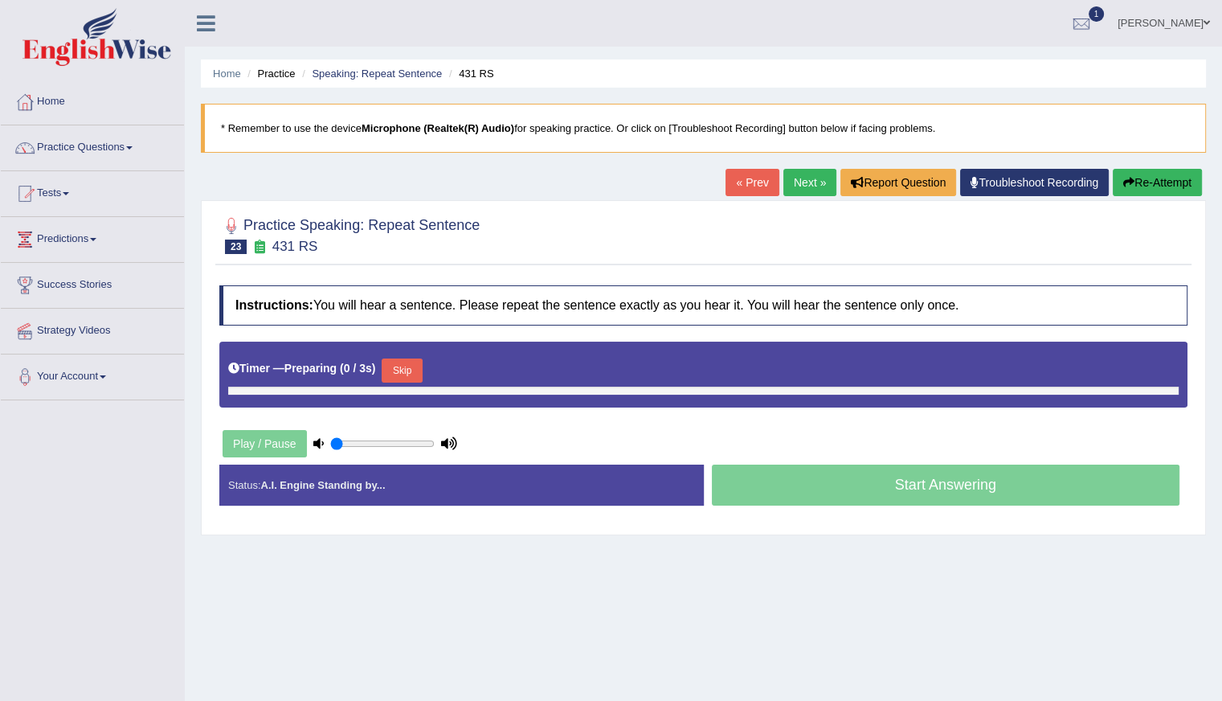
type input "0.8"
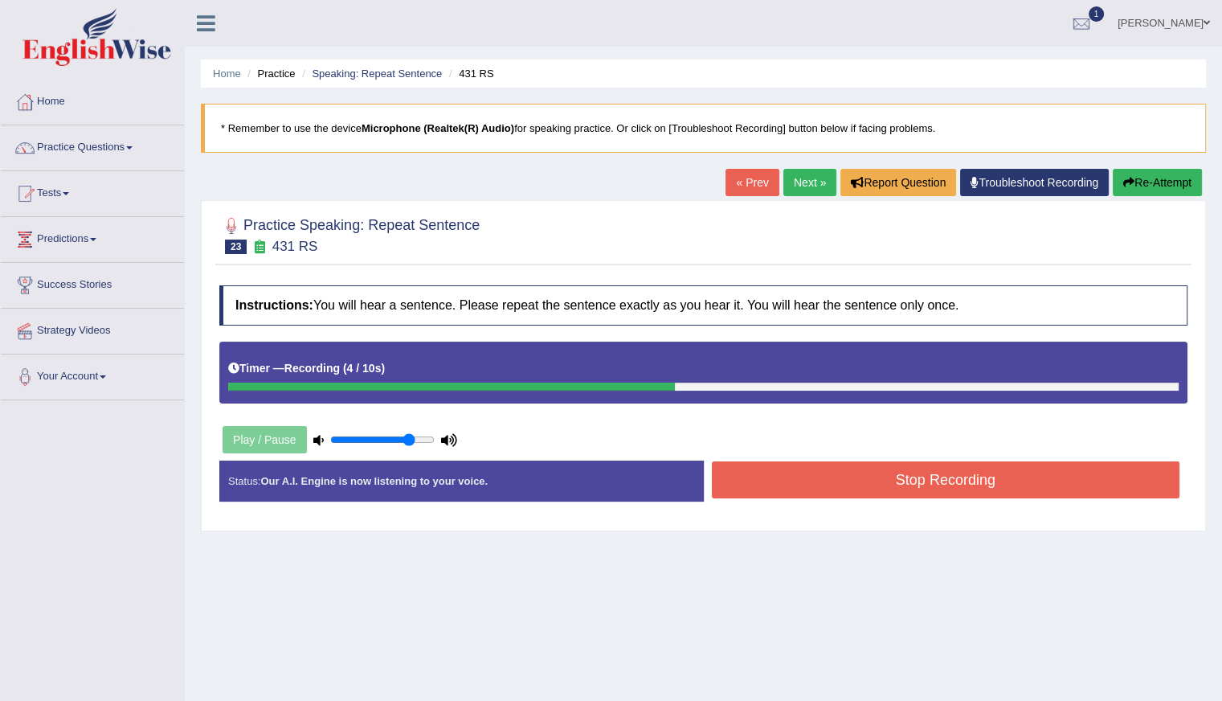
click at [840, 492] on button "Stop Recording" at bounding box center [946, 479] width 469 height 37
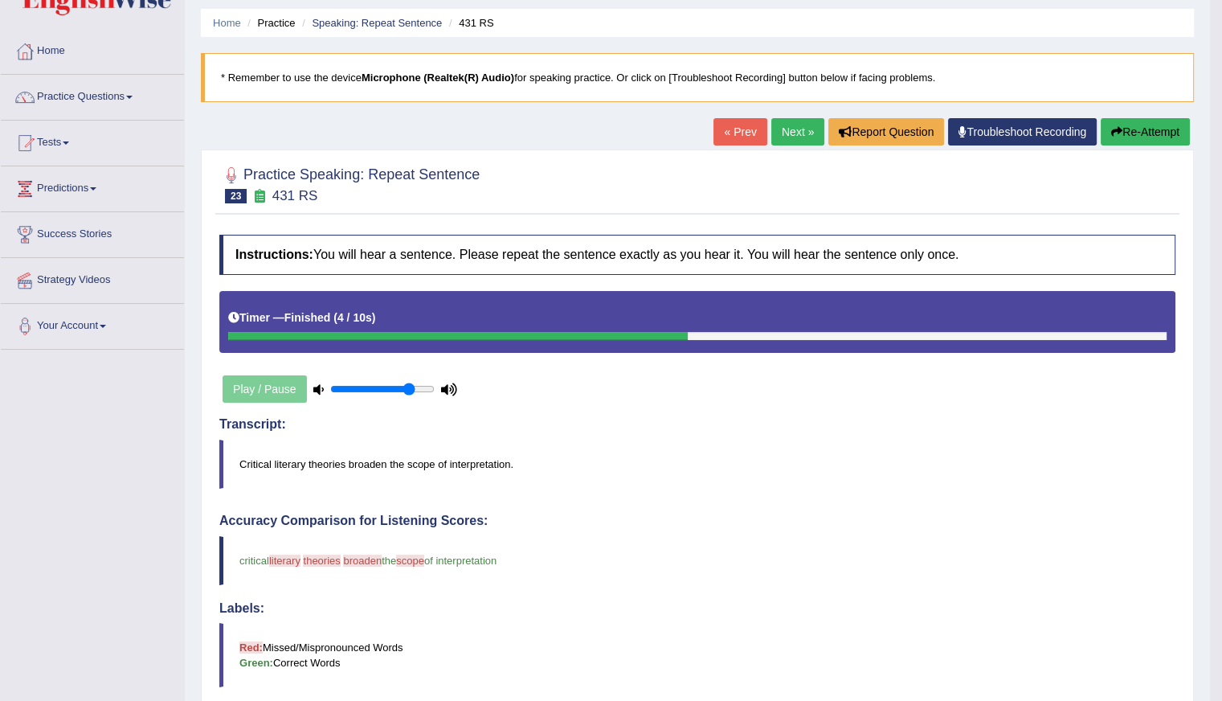
scroll to position [48, 0]
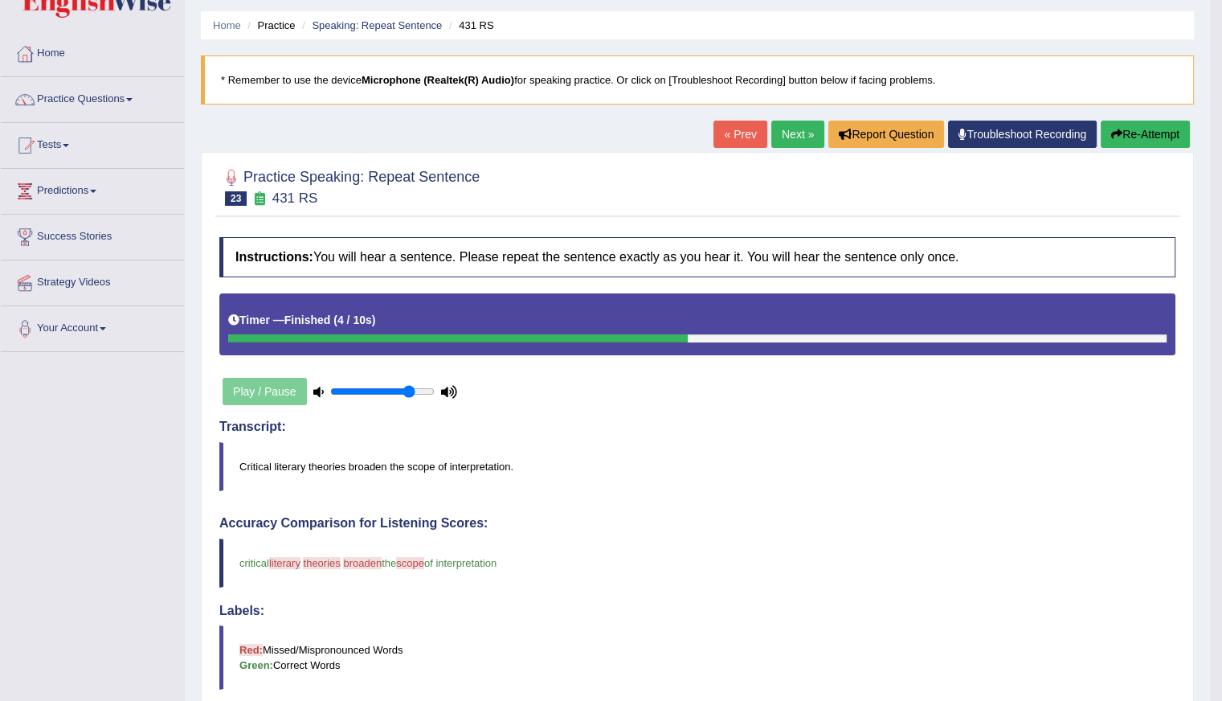
click at [1121, 134] on button "Re-Attempt" at bounding box center [1145, 134] width 89 height 27
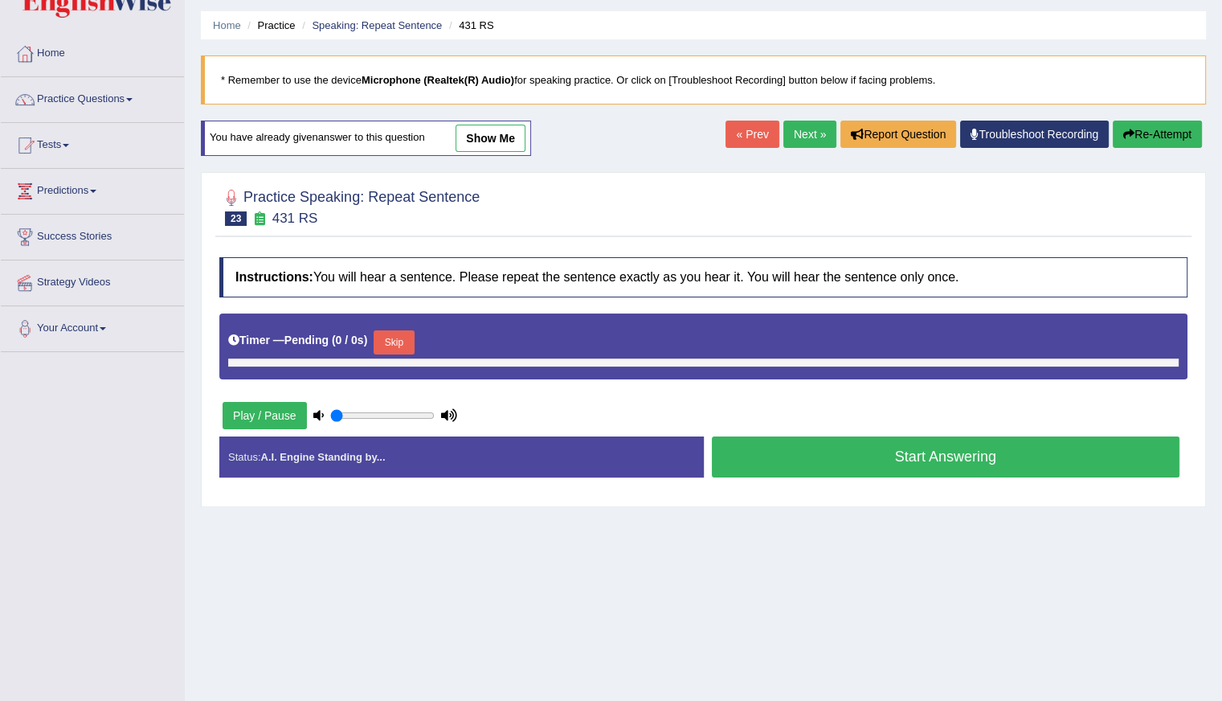
scroll to position [48, 0]
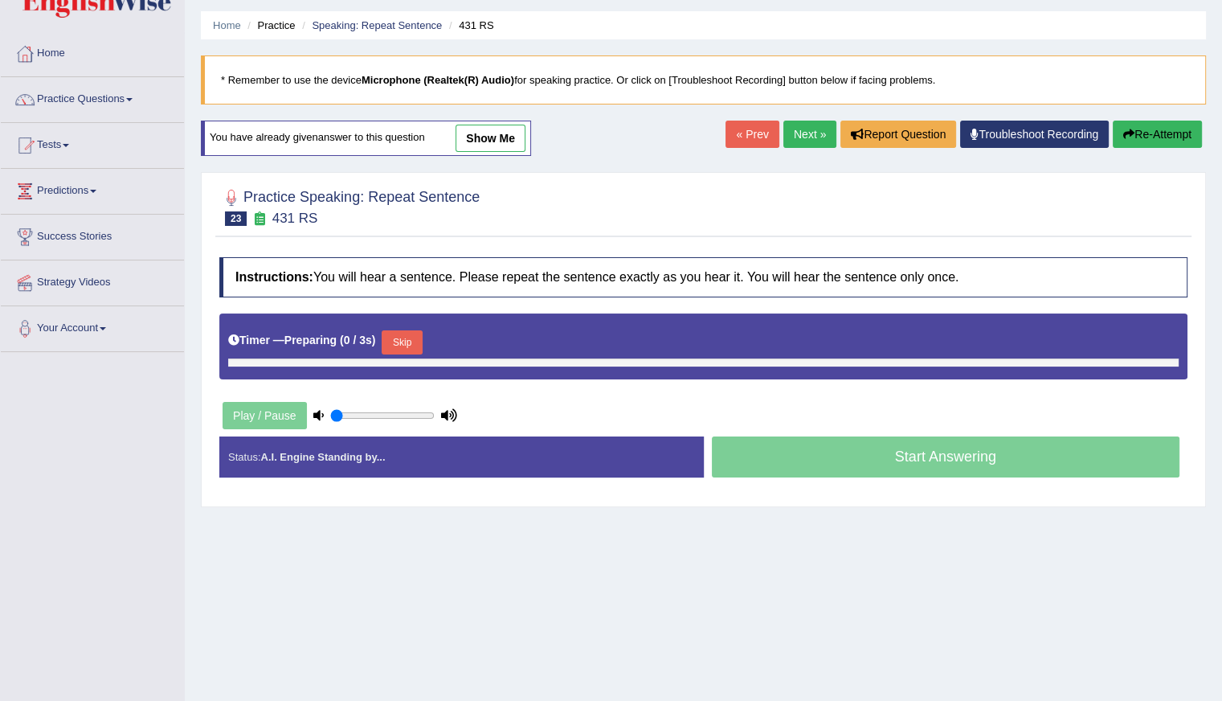
type input "0.8"
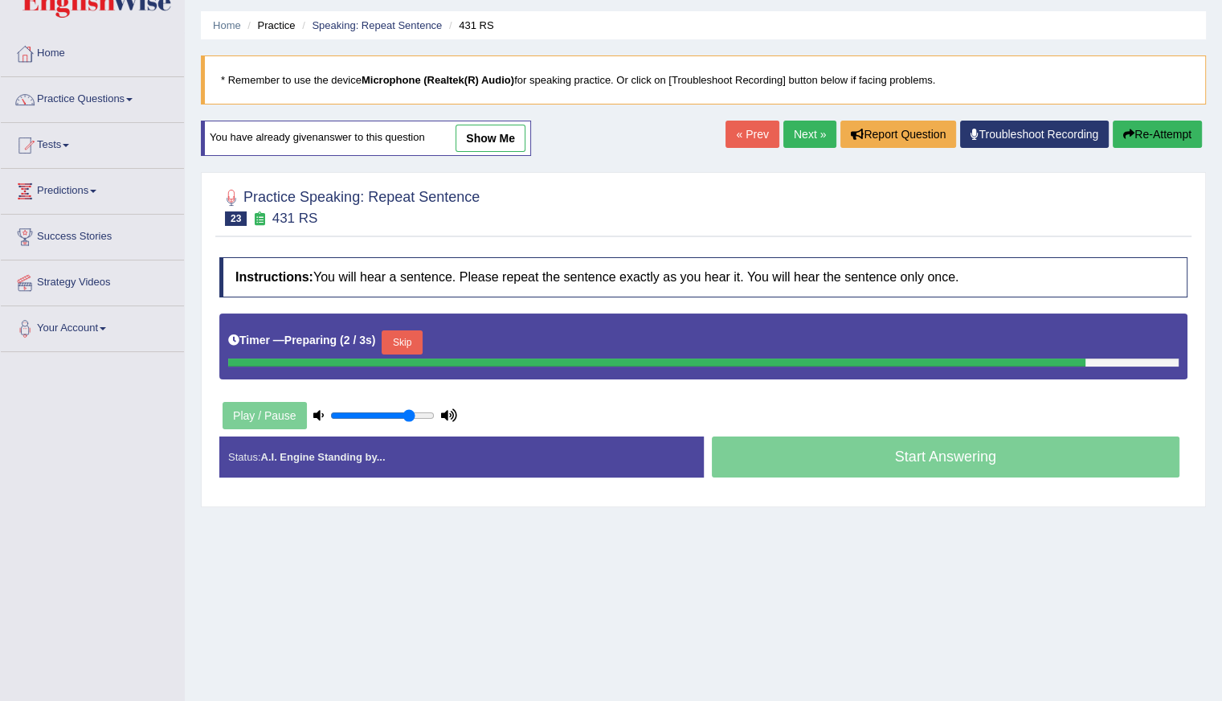
click at [411, 344] on button "Skip" at bounding box center [402, 342] width 40 height 24
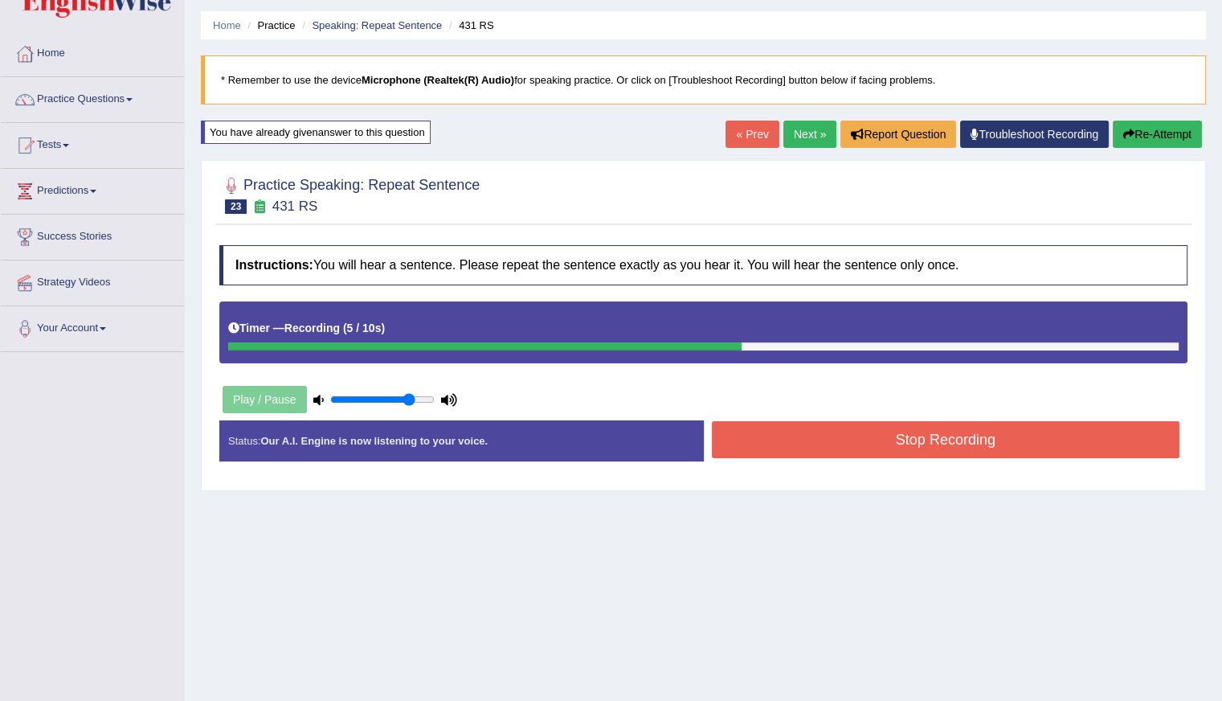
click at [844, 436] on button "Stop Recording" at bounding box center [946, 439] width 469 height 37
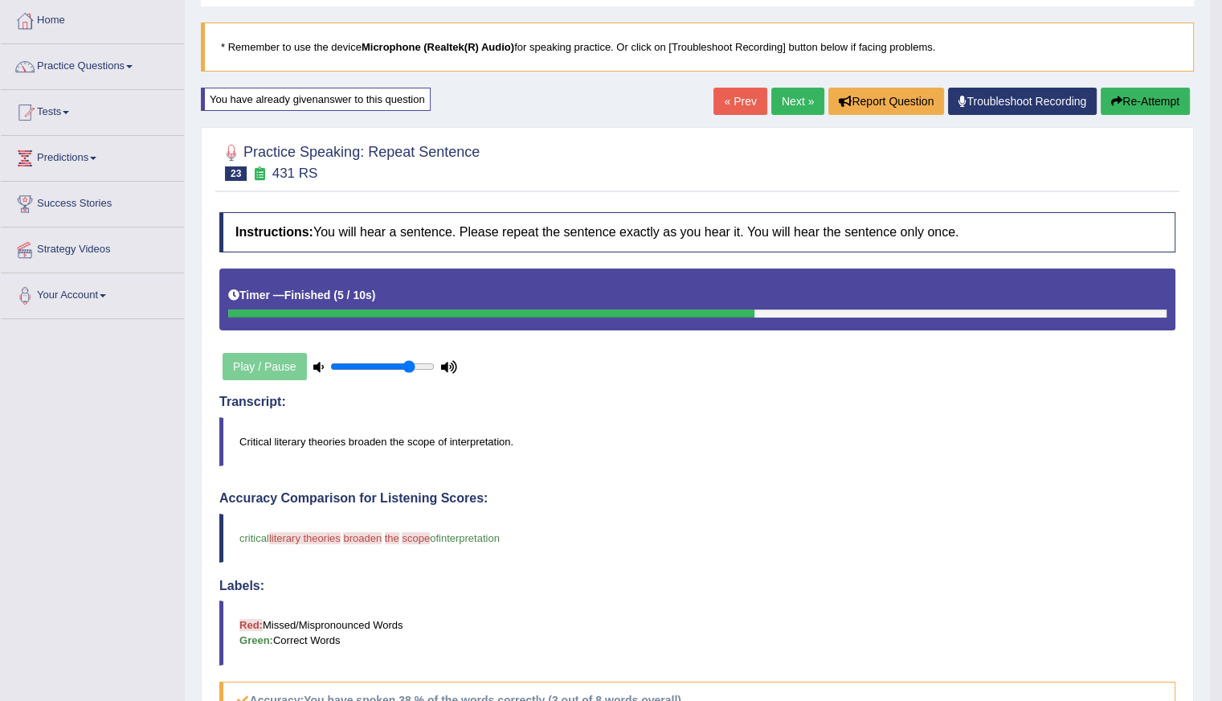
scroll to position [0, 0]
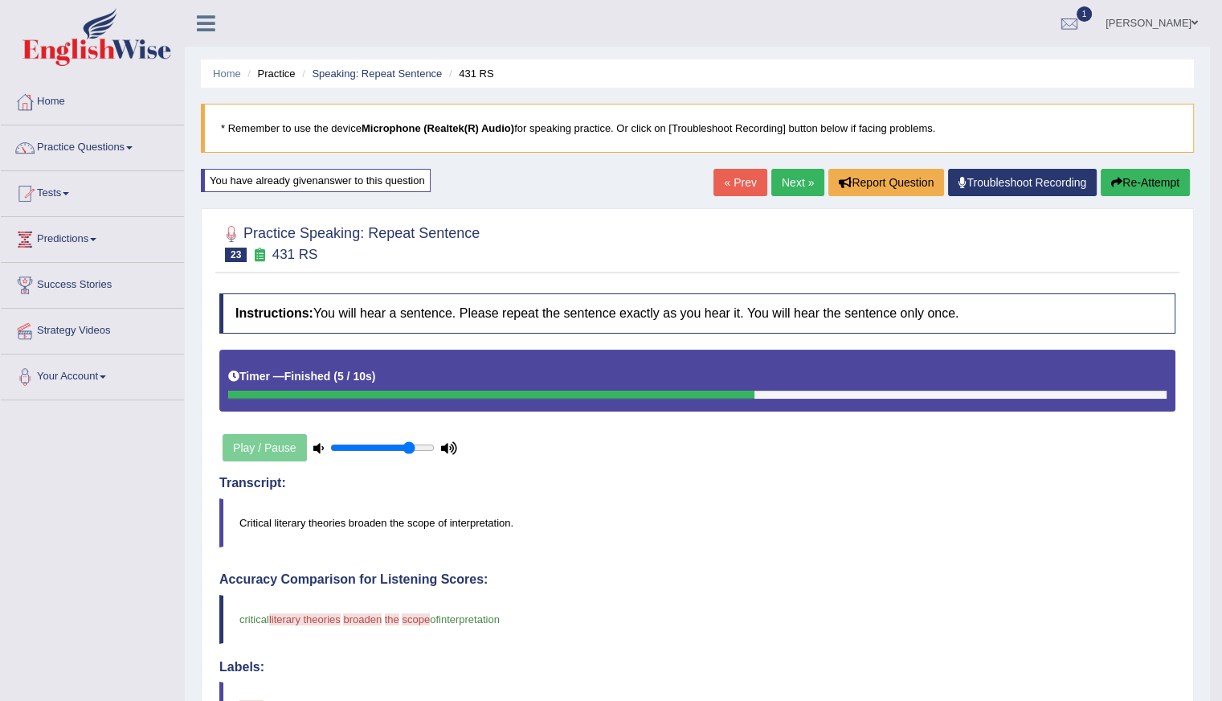
click at [788, 183] on link "Next »" at bounding box center [797, 182] width 53 height 27
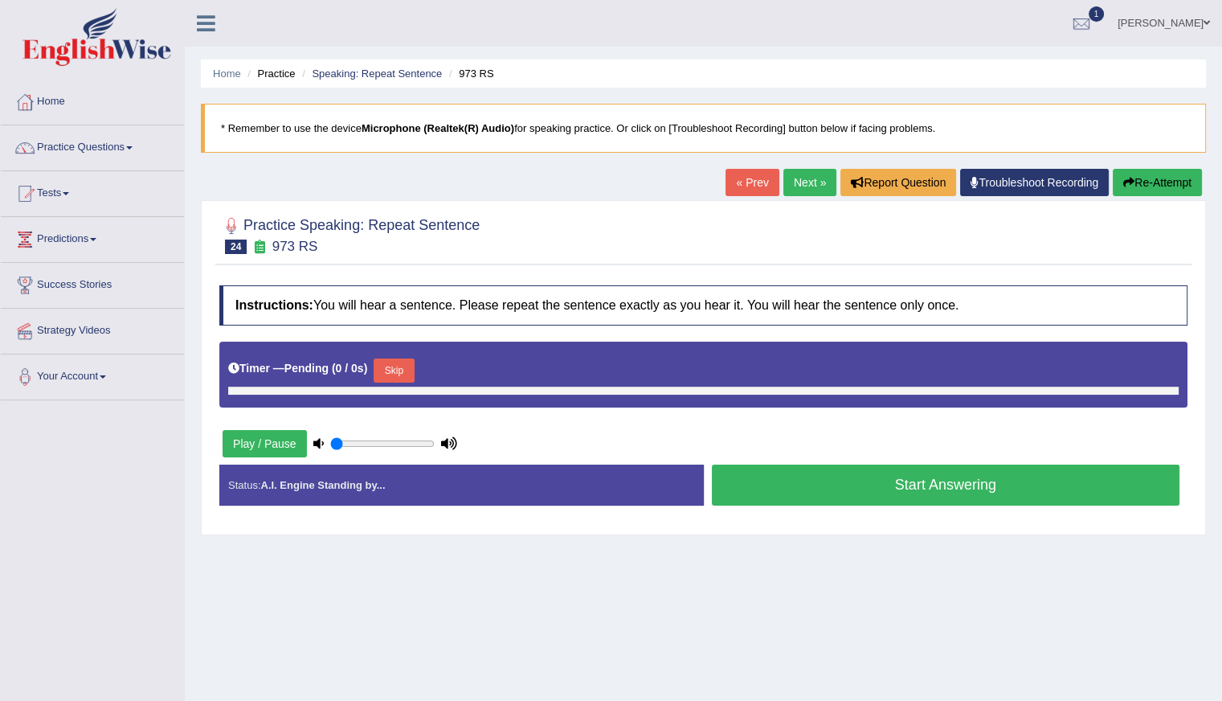
type input "0.8"
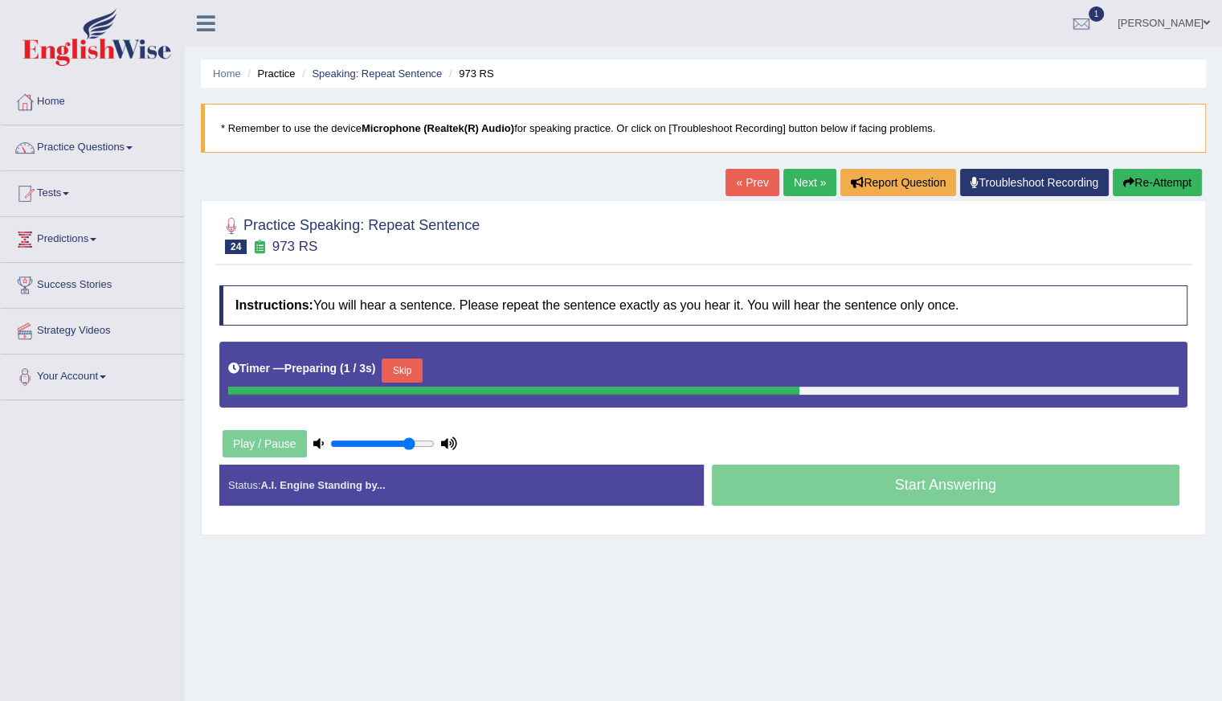
click at [405, 358] on button "Skip" at bounding box center [402, 370] width 40 height 24
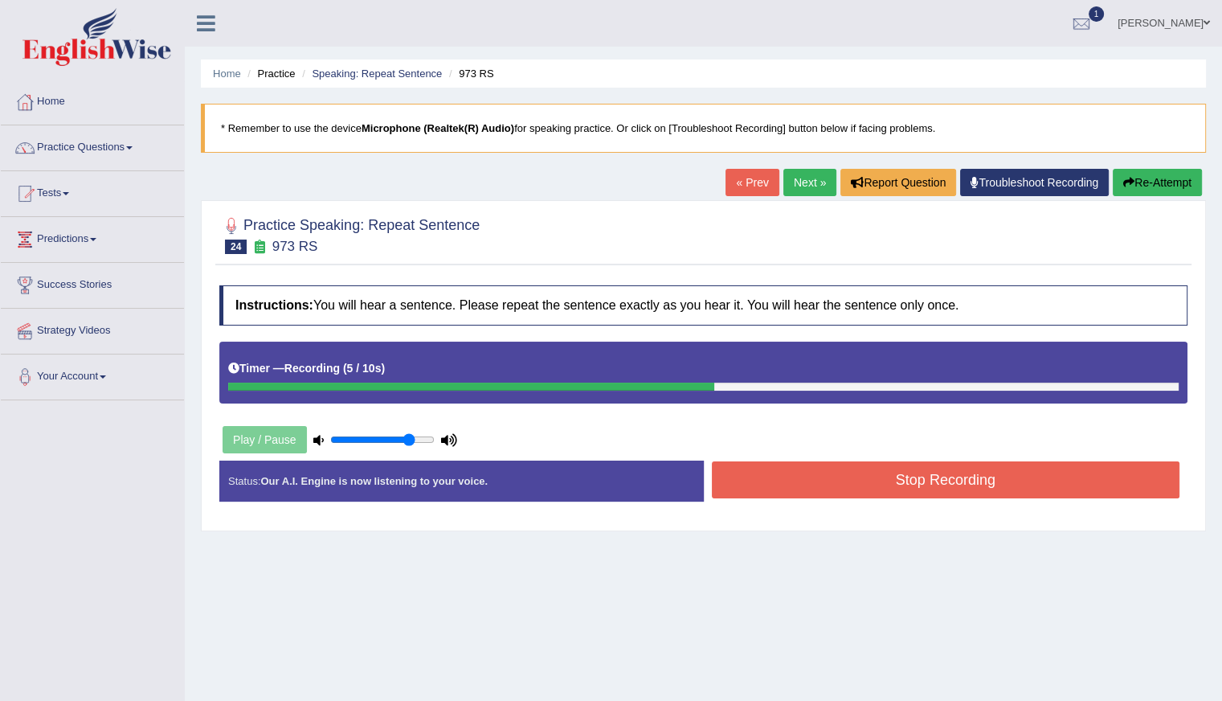
click at [1168, 180] on button "Re-Attempt" at bounding box center [1157, 182] width 89 height 27
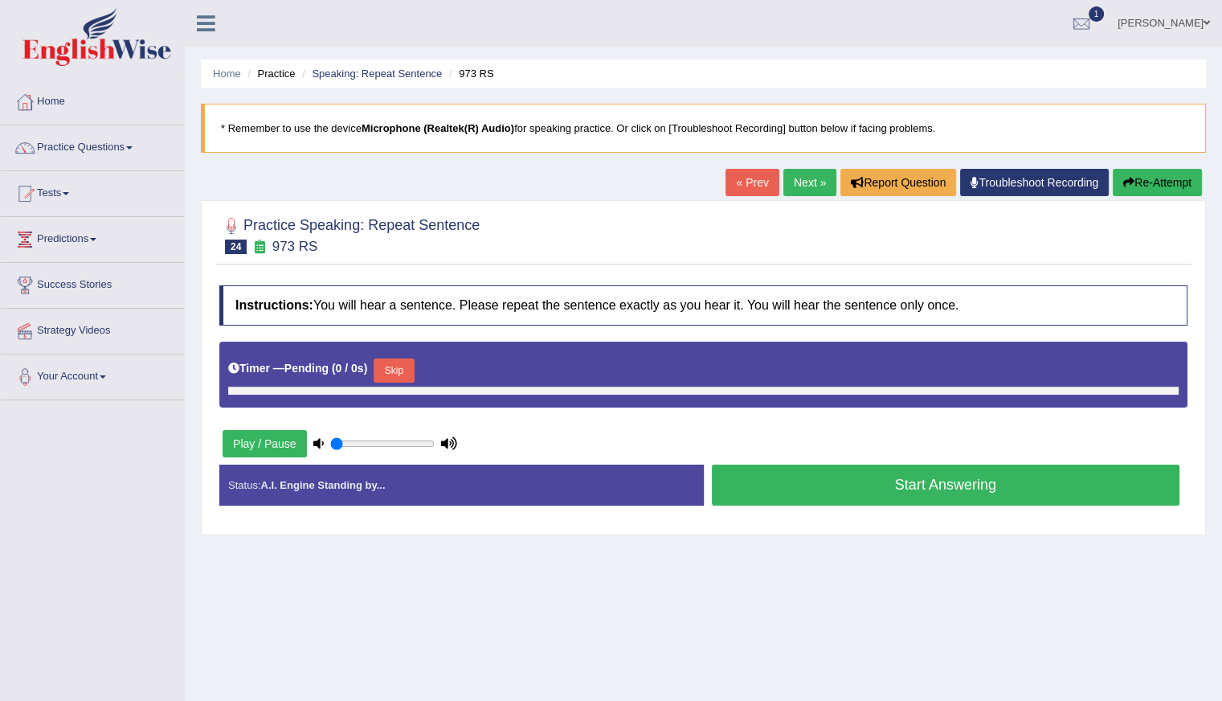
type input "0.8"
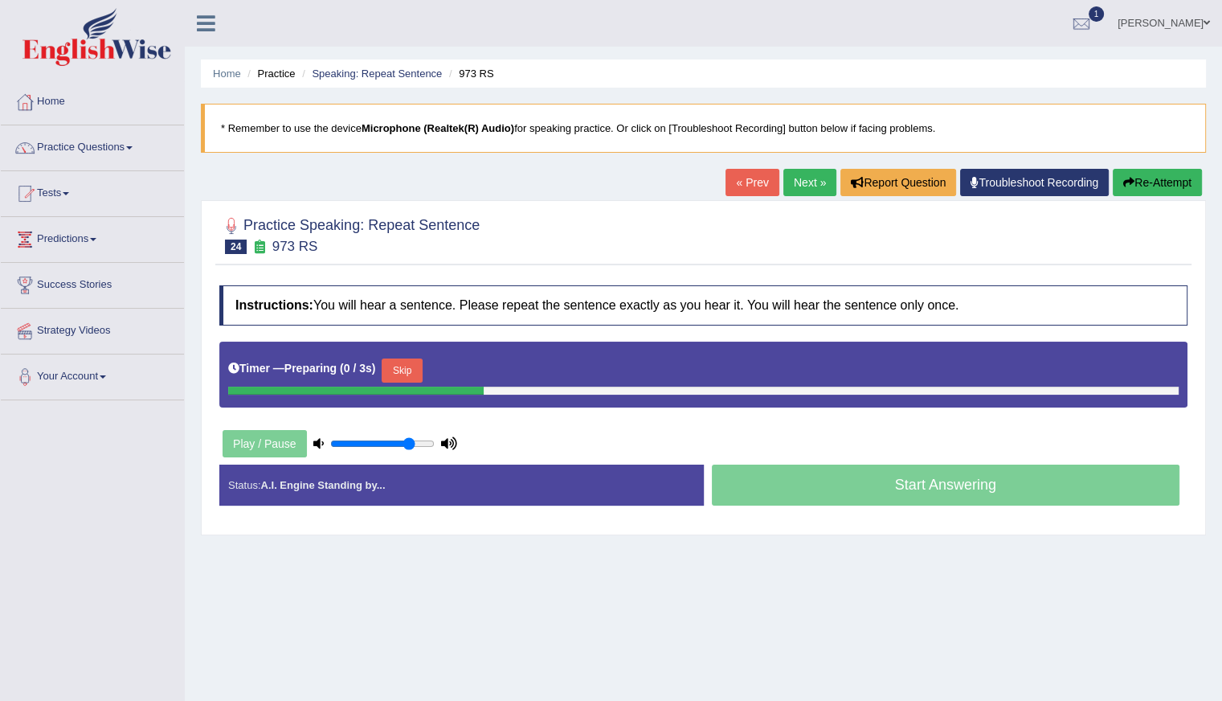
click at [405, 367] on button "Skip" at bounding box center [402, 370] width 40 height 24
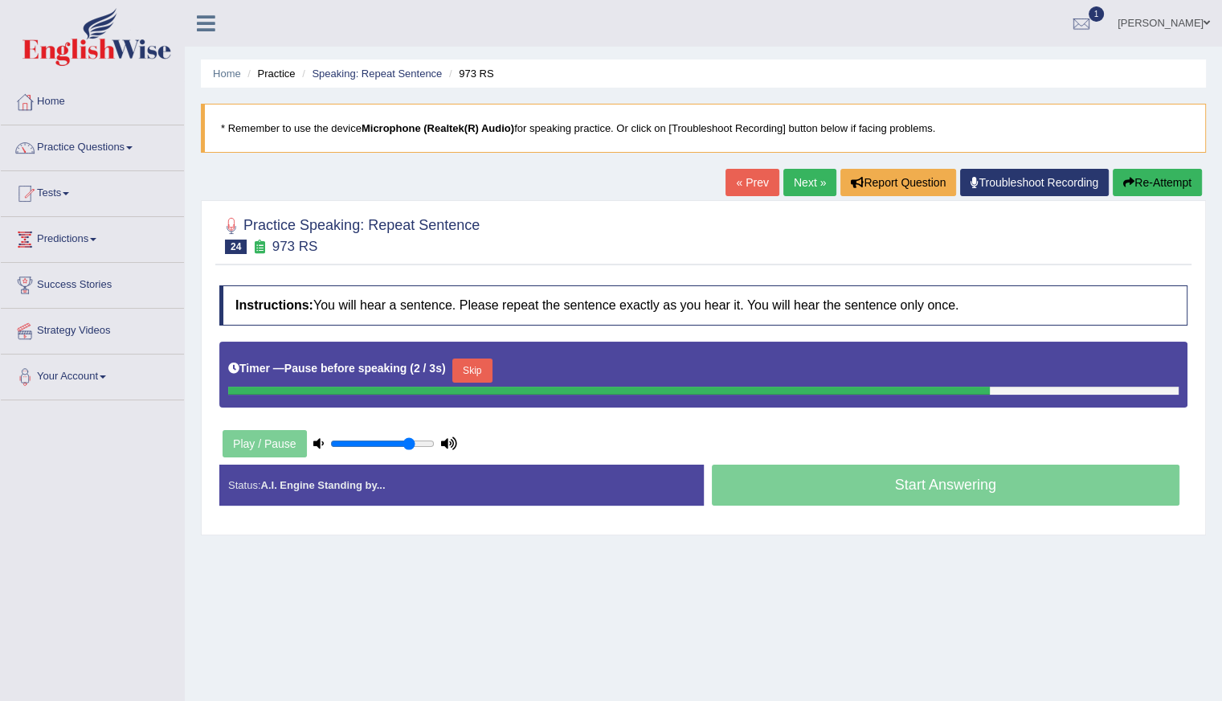
click at [467, 370] on button "Skip" at bounding box center [472, 370] width 40 height 24
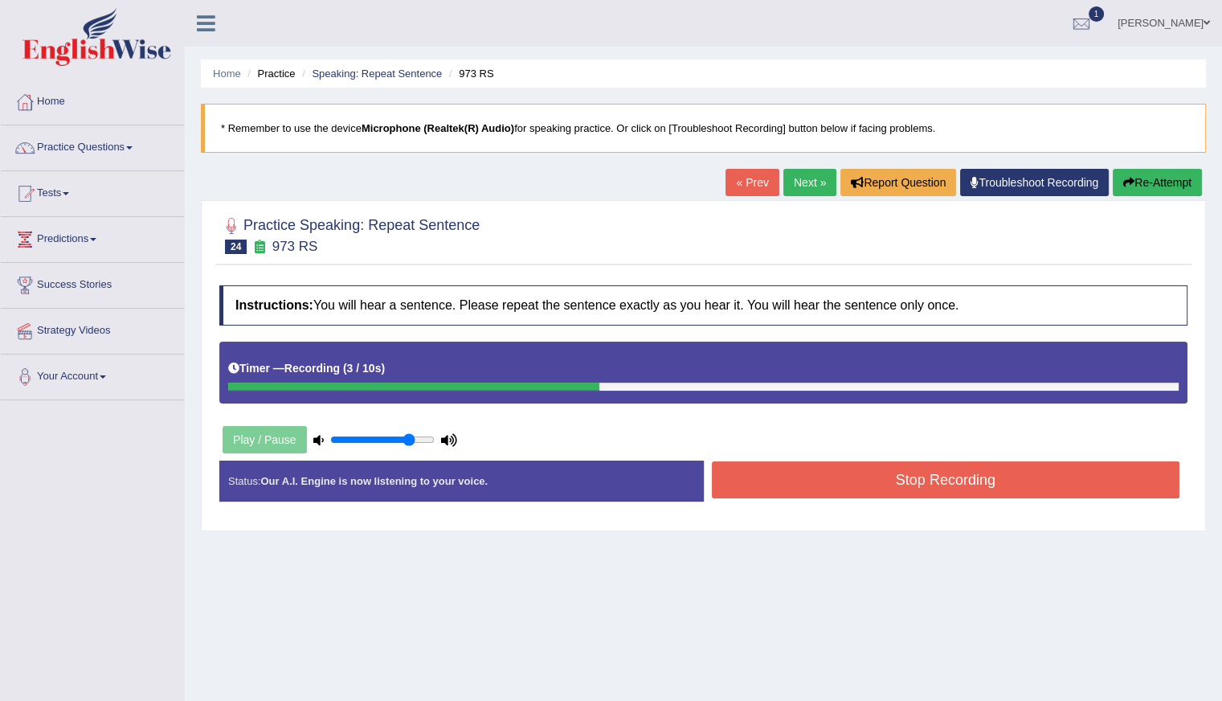
click at [793, 475] on button "Stop Recording" at bounding box center [946, 479] width 469 height 37
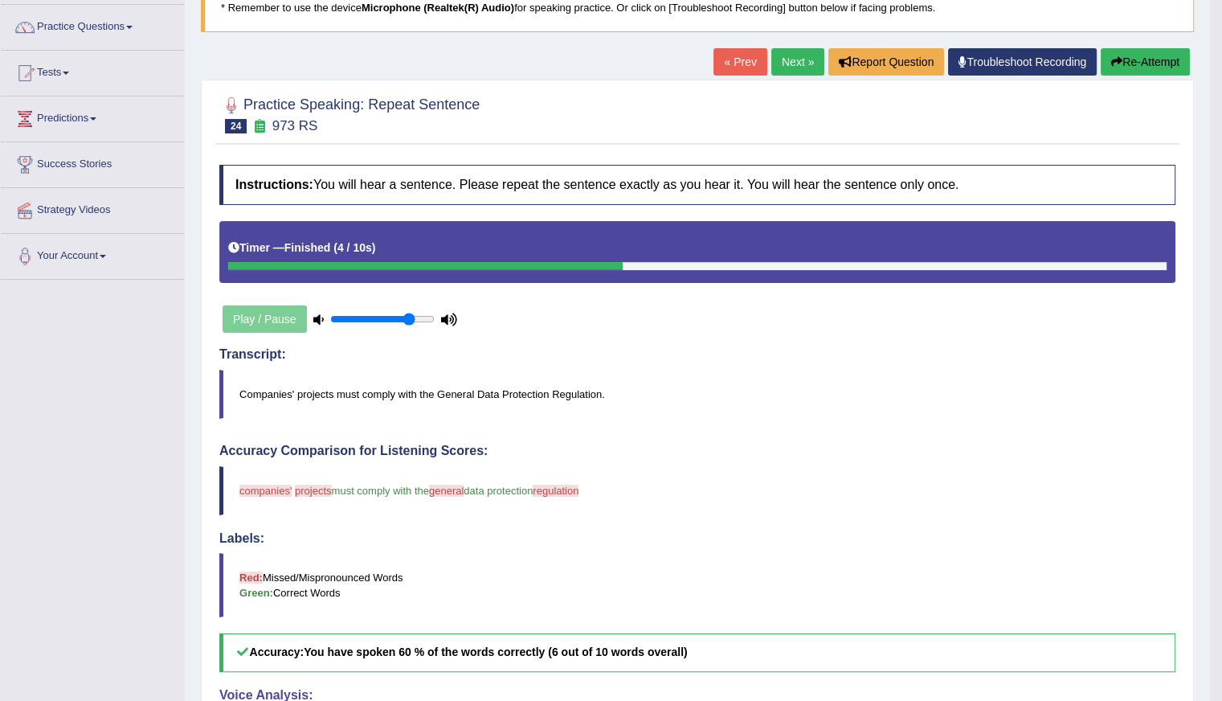
scroll to position [80, 0]
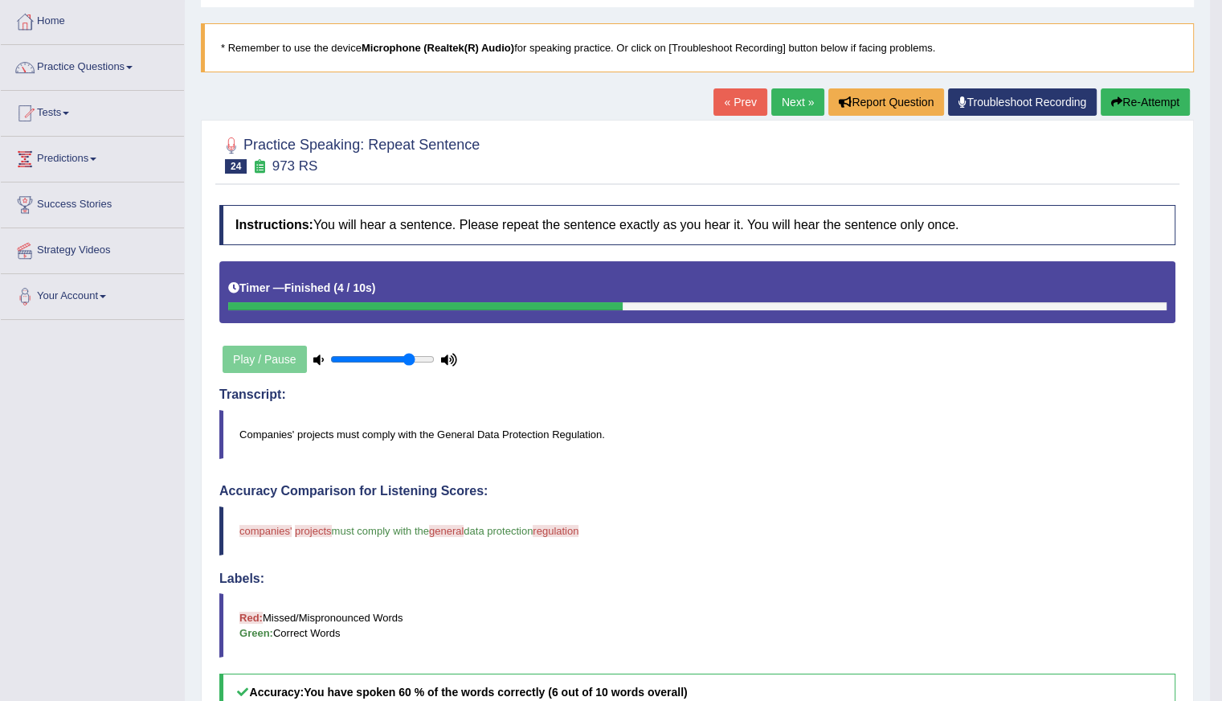
click at [784, 98] on link "Next »" at bounding box center [797, 101] width 53 height 27
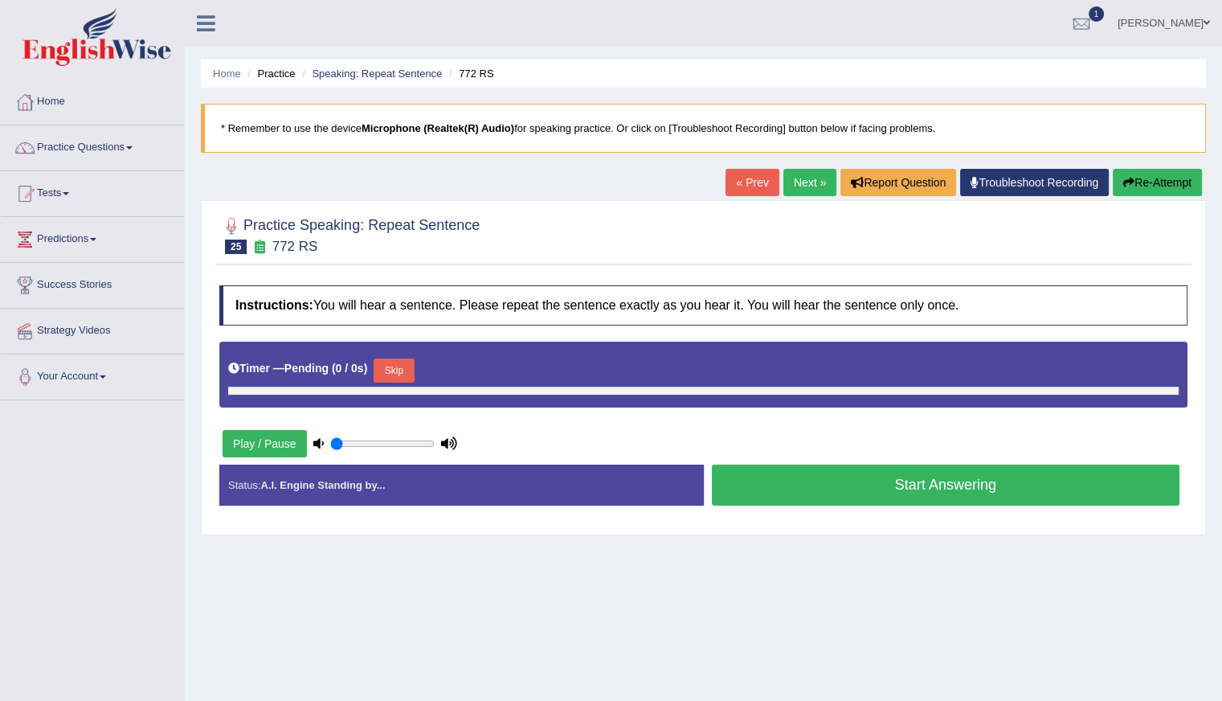
type input "0.8"
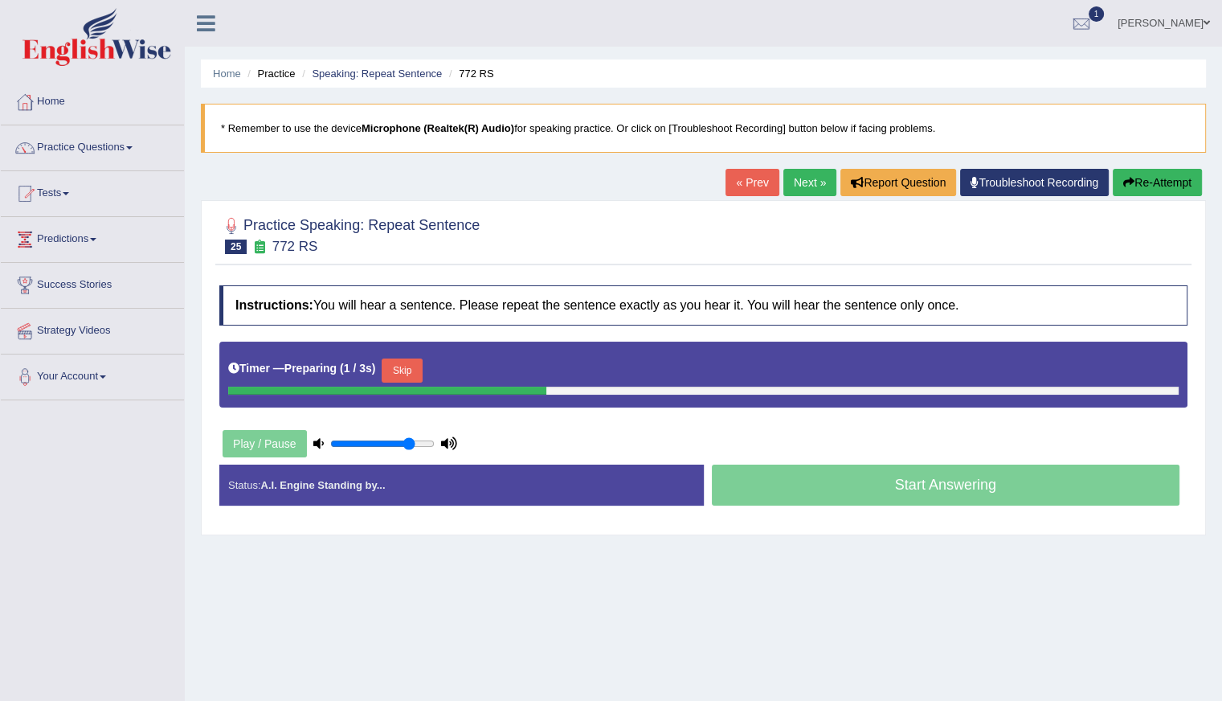
click at [403, 364] on button "Skip" at bounding box center [402, 370] width 40 height 24
click at [475, 371] on button "Skip" at bounding box center [472, 370] width 40 height 24
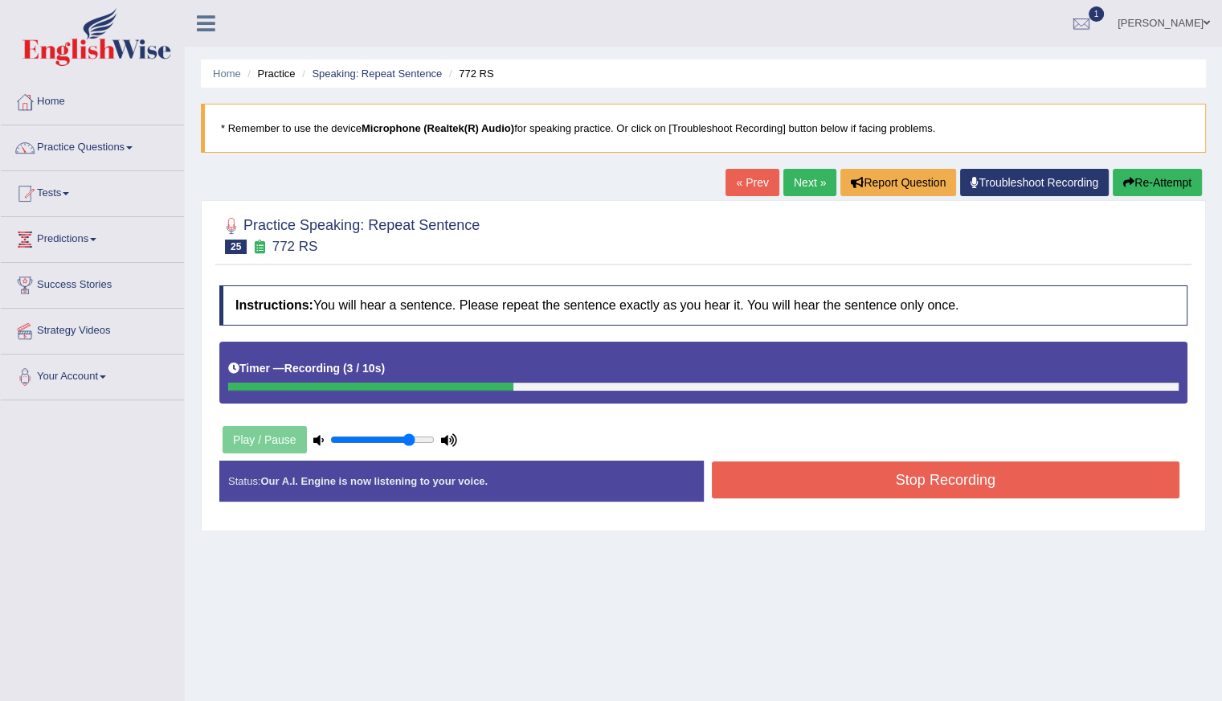
click at [1141, 170] on button "Re-Attempt" at bounding box center [1157, 182] width 89 height 27
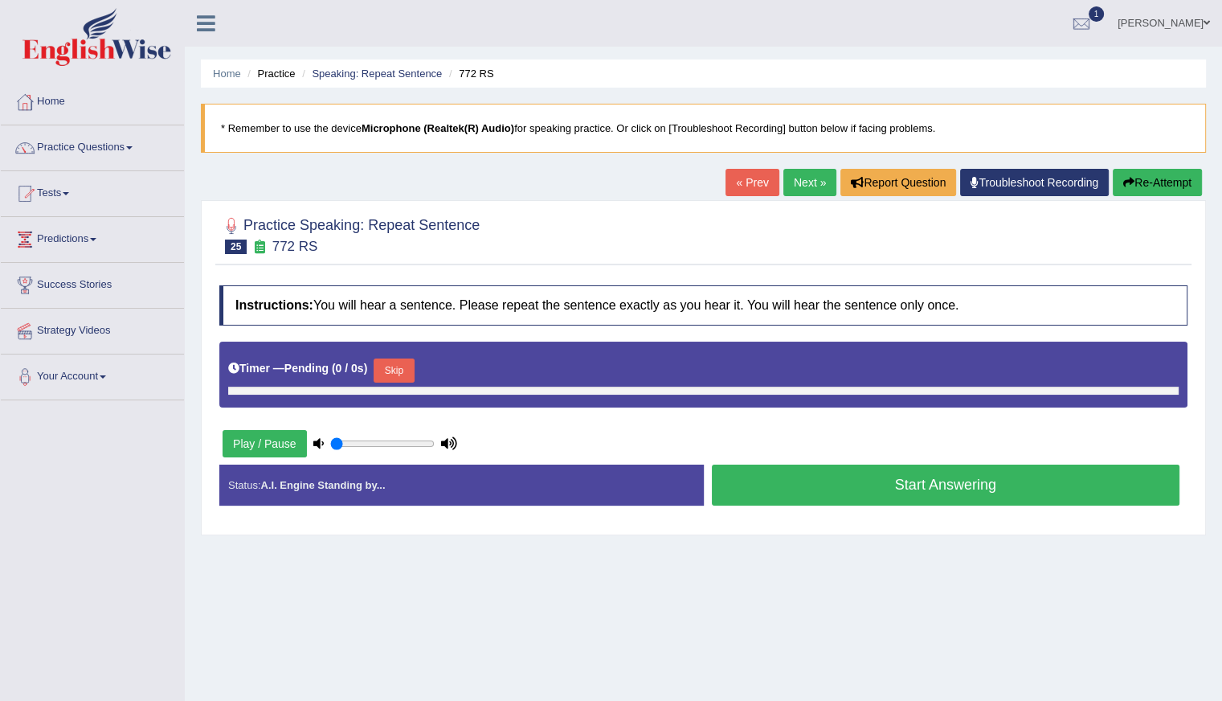
type input "0.8"
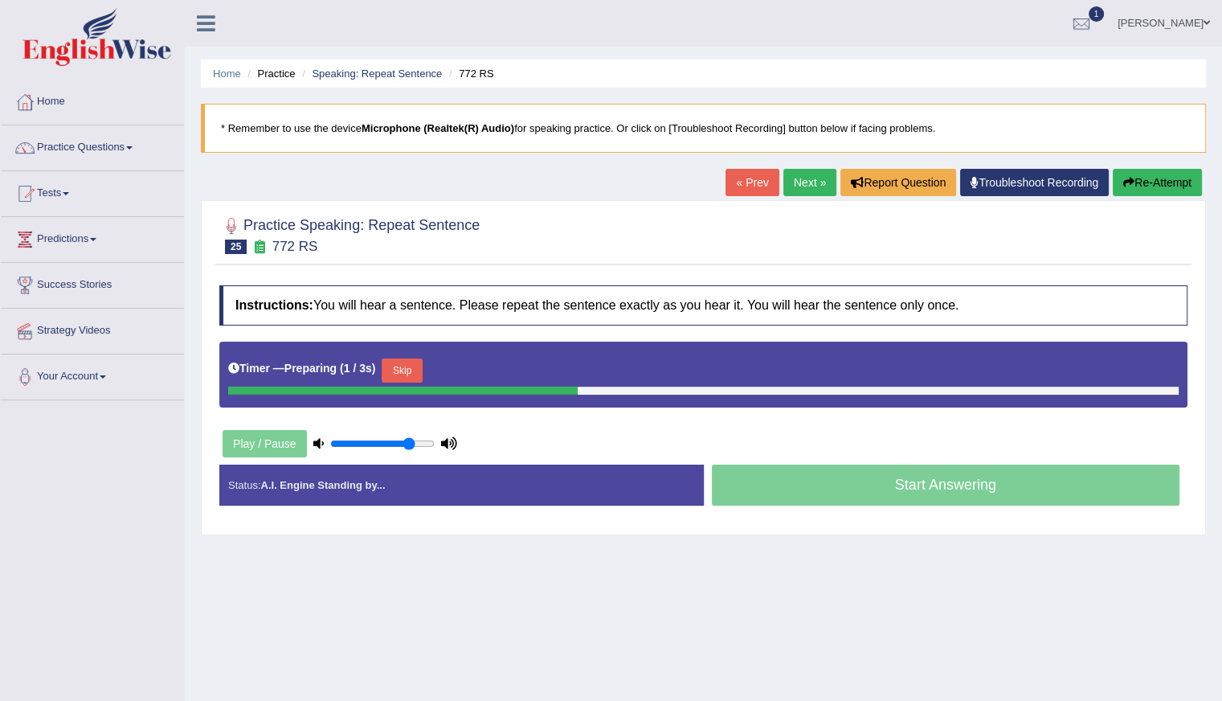
click at [411, 370] on button "Skip" at bounding box center [402, 370] width 40 height 24
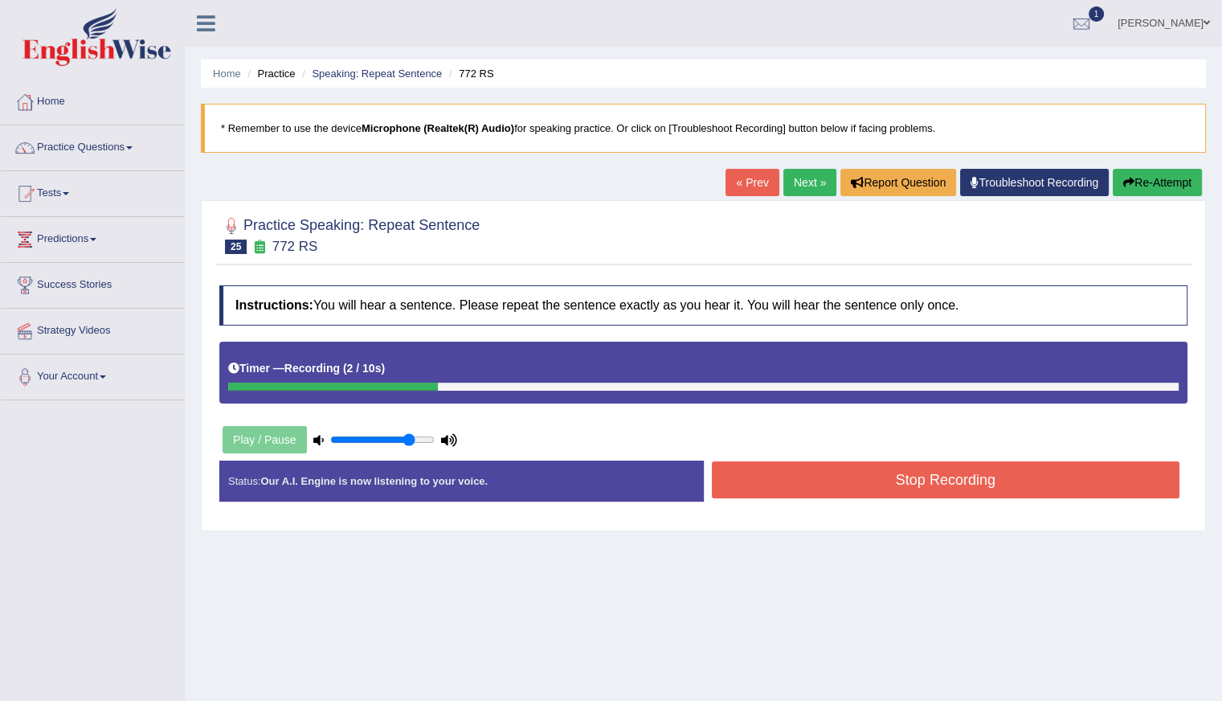
click at [1157, 186] on button "Re-Attempt" at bounding box center [1157, 182] width 89 height 27
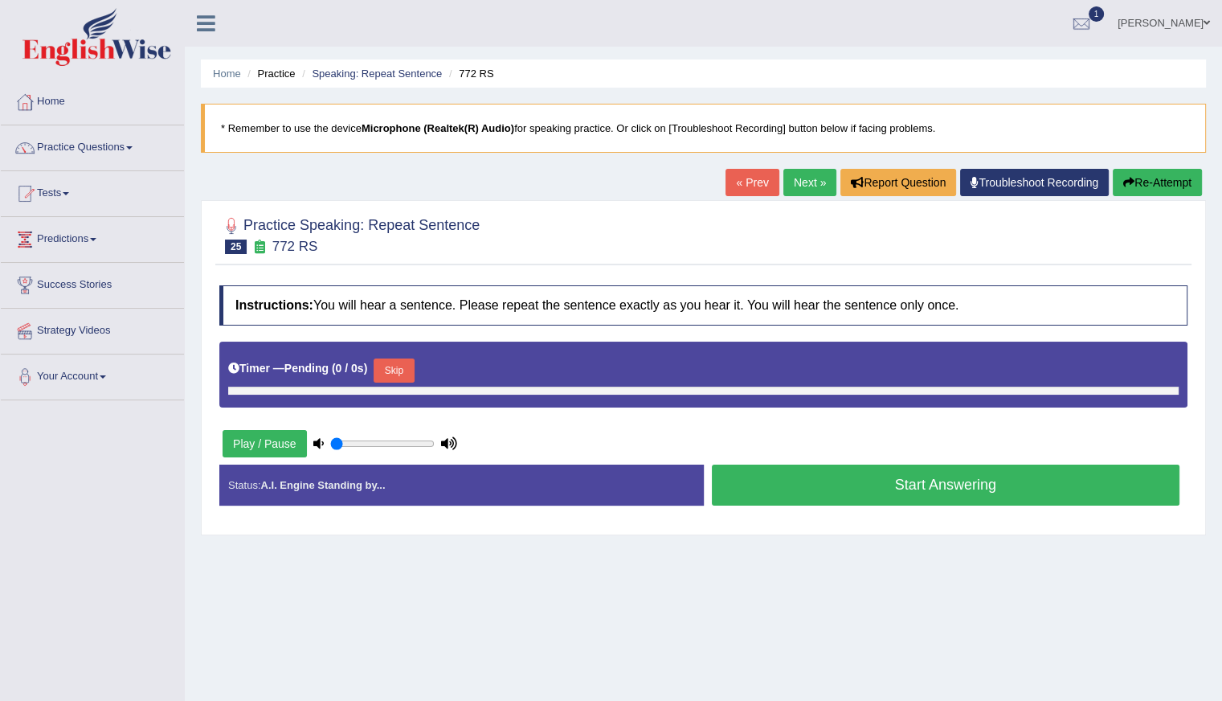
type input "0.8"
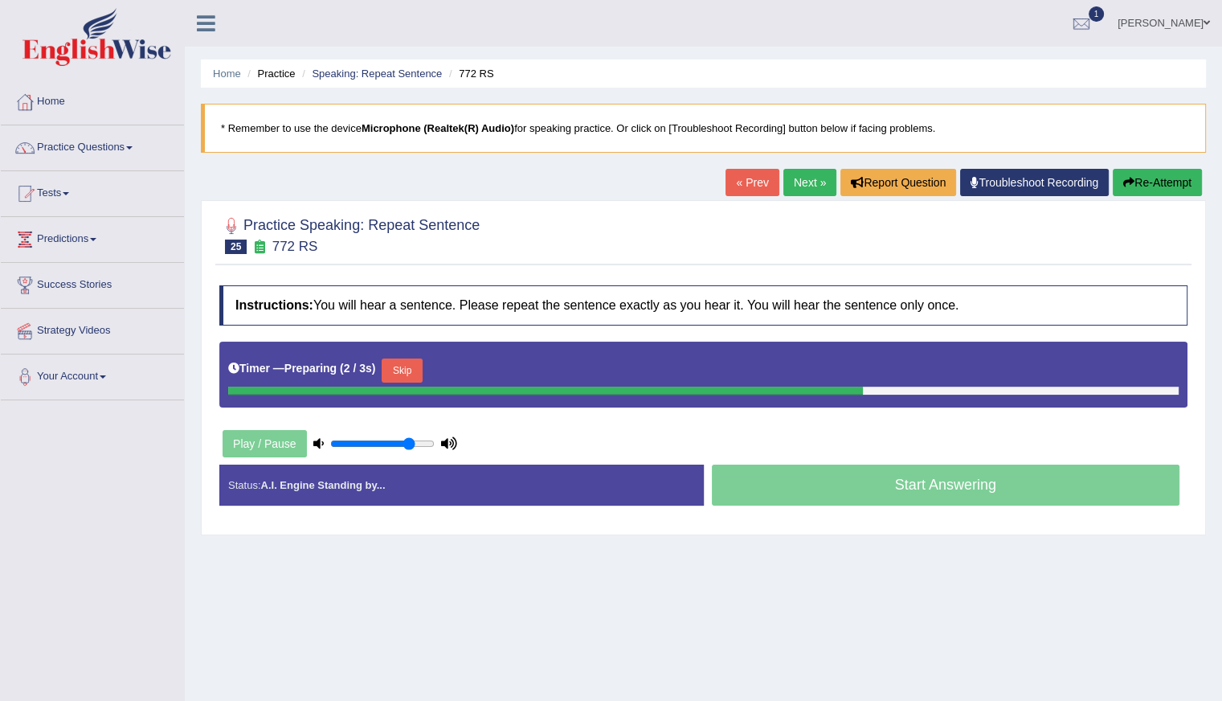
click at [411, 361] on button "Skip" at bounding box center [402, 370] width 40 height 24
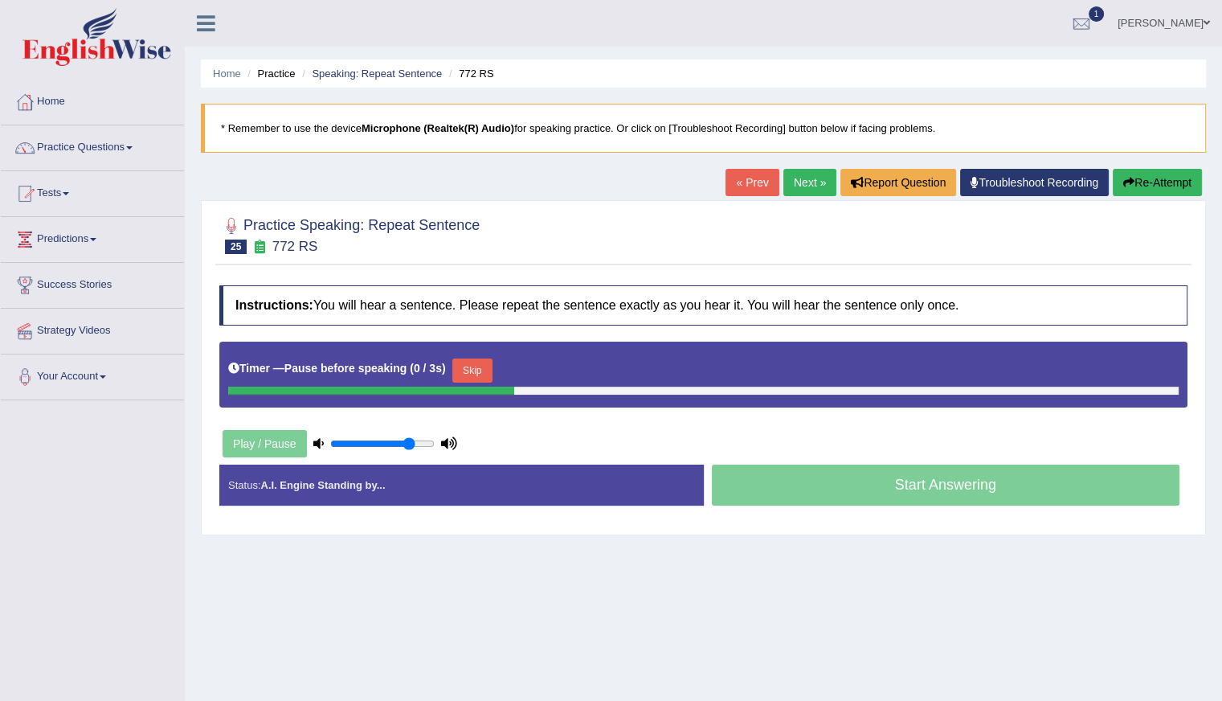
click at [462, 362] on button "Skip" at bounding box center [472, 370] width 40 height 24
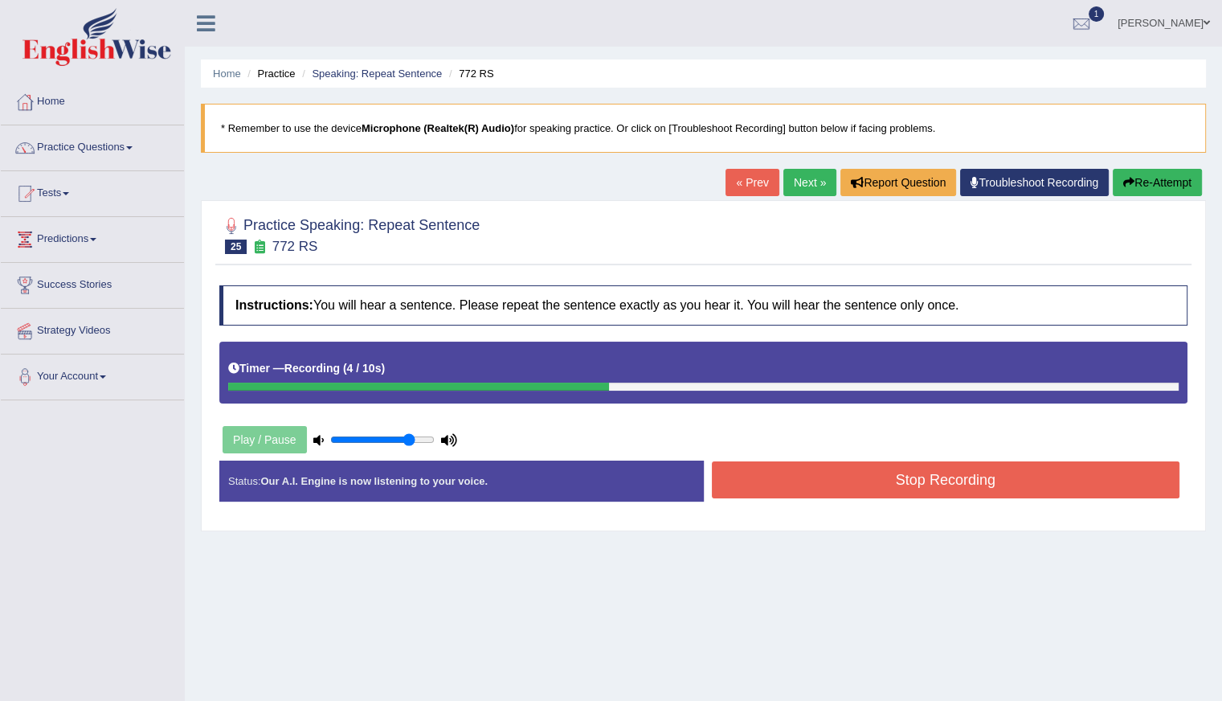
click at [866, 478] on button "Stop Recording" at bounding box center [946, 479] width 469 height 37
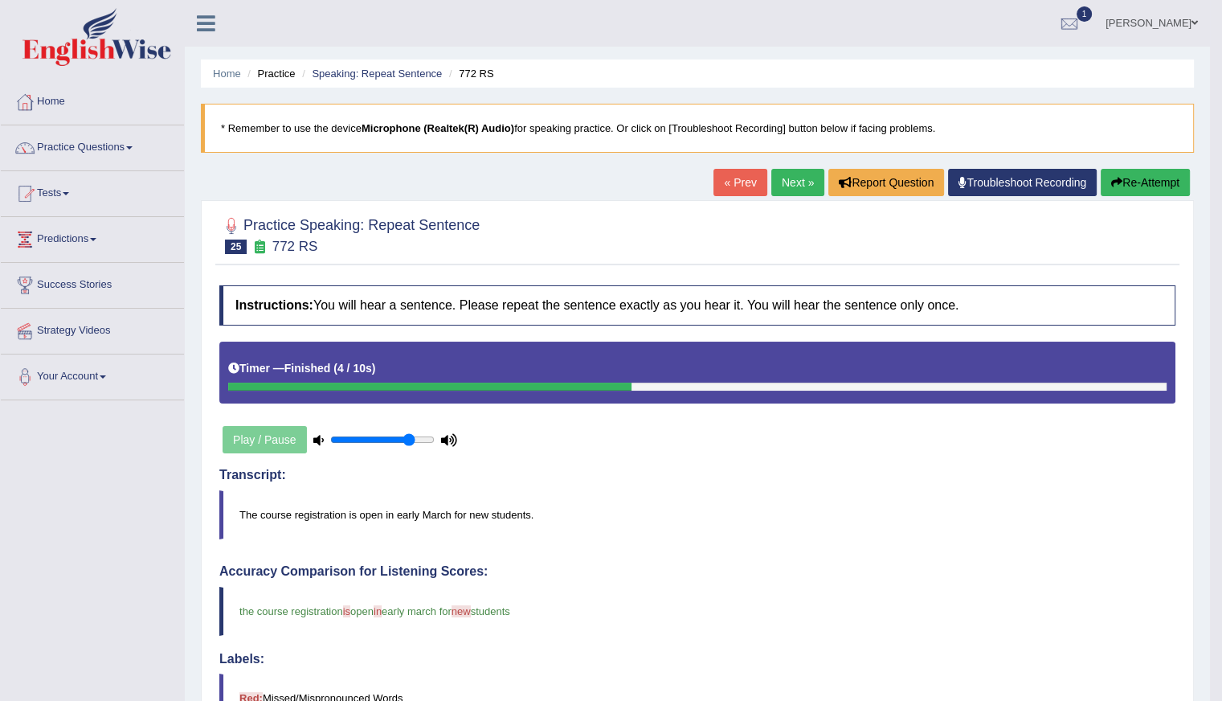
click at [792, 177] on link "Next »" at bounding box center [797, 182] width 53 height 27
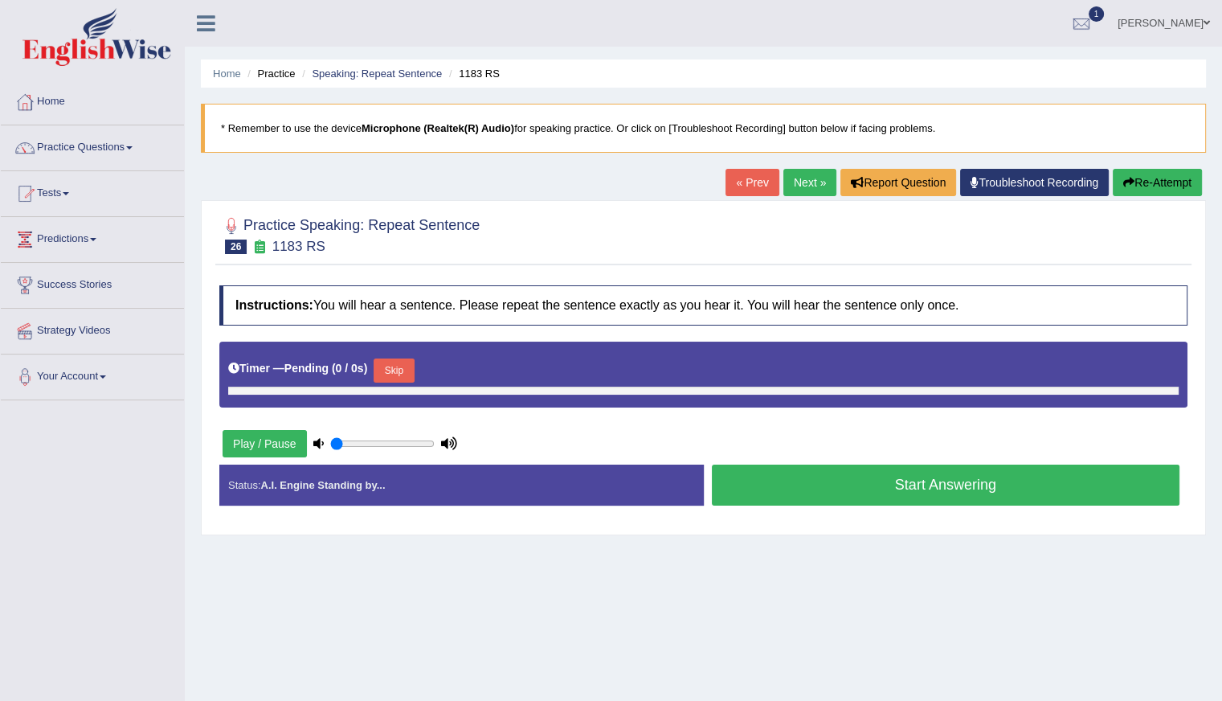
type input "0.8"
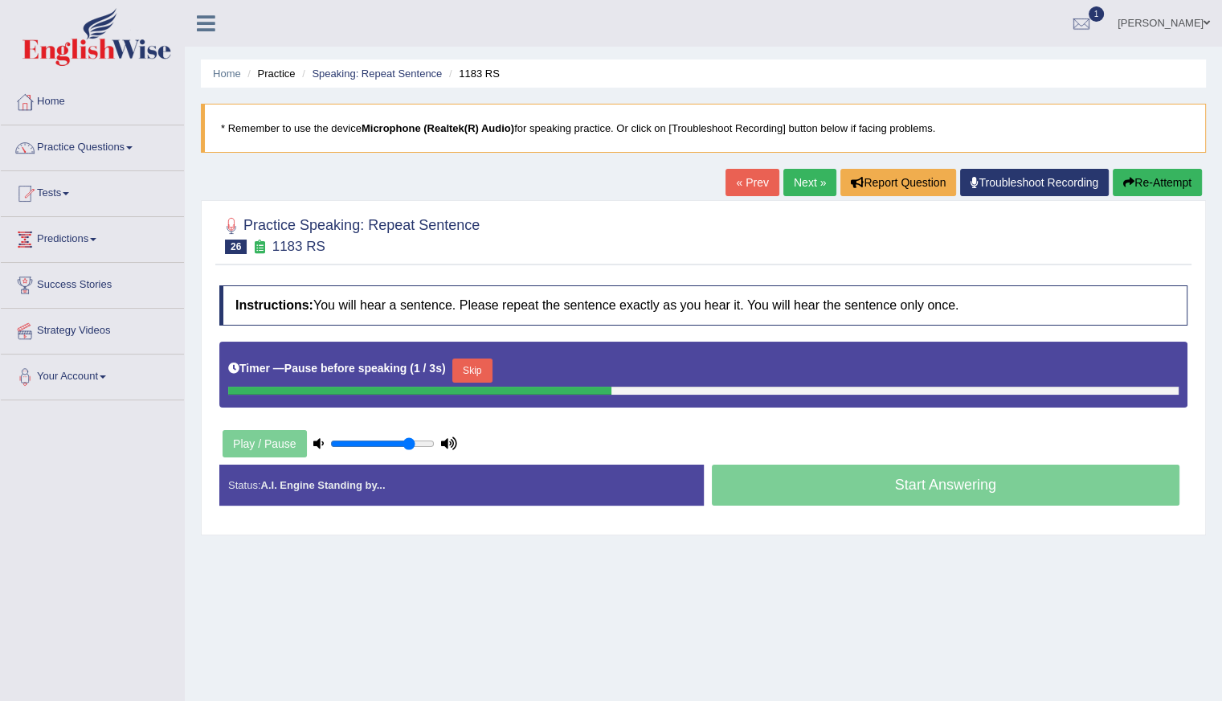
click at [469, 365] on button "Skip" at bounding box center [472, 370] width 40 height 24
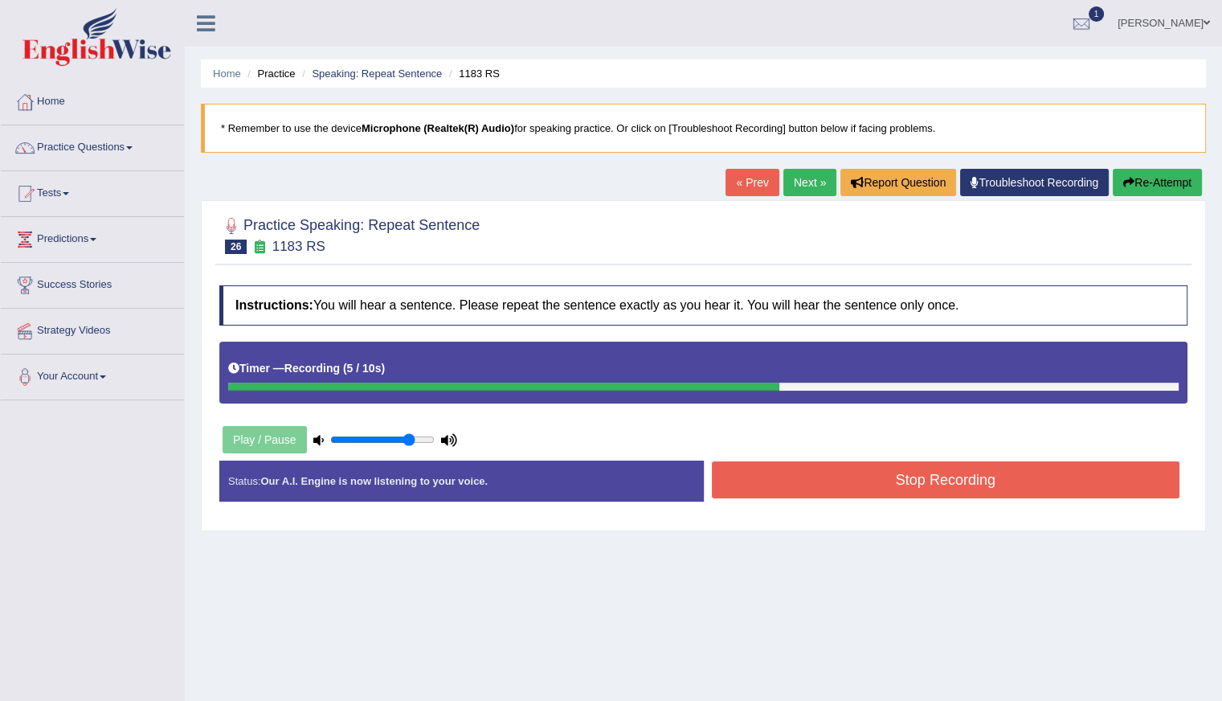
click at [874, 476] on button "Stop Recording" at bounding box center [946, 479] width 469 height 37
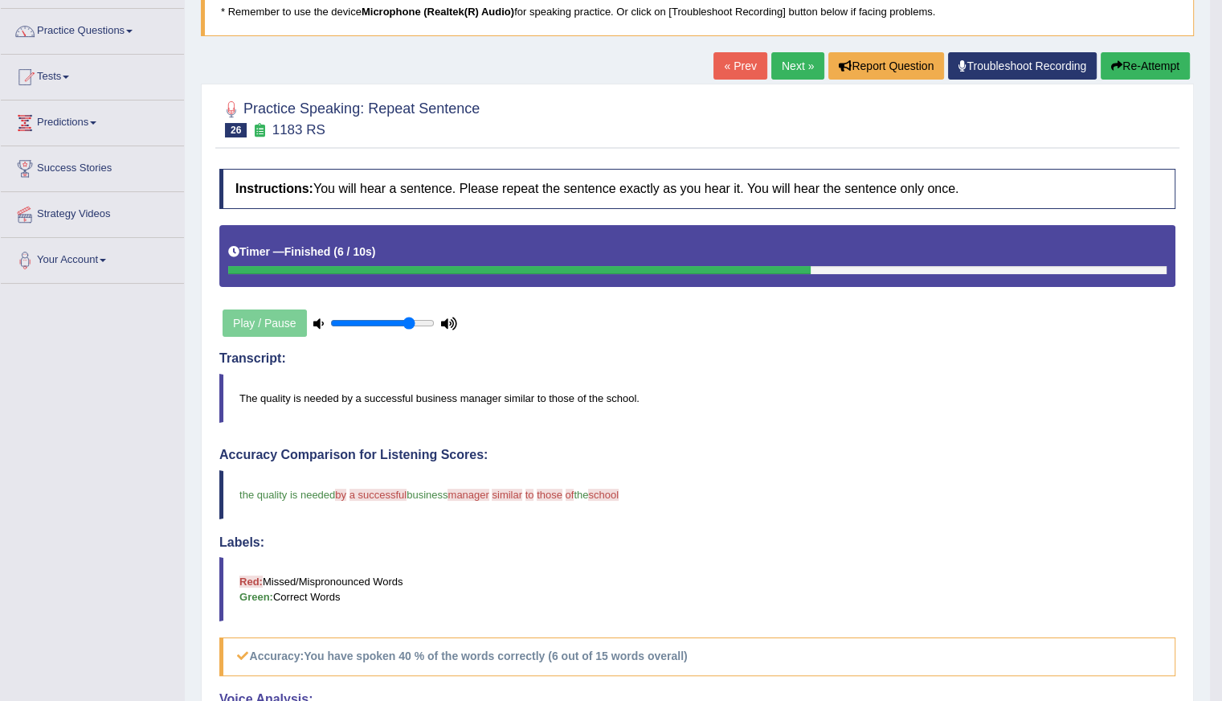
scroll to position [48, 0]
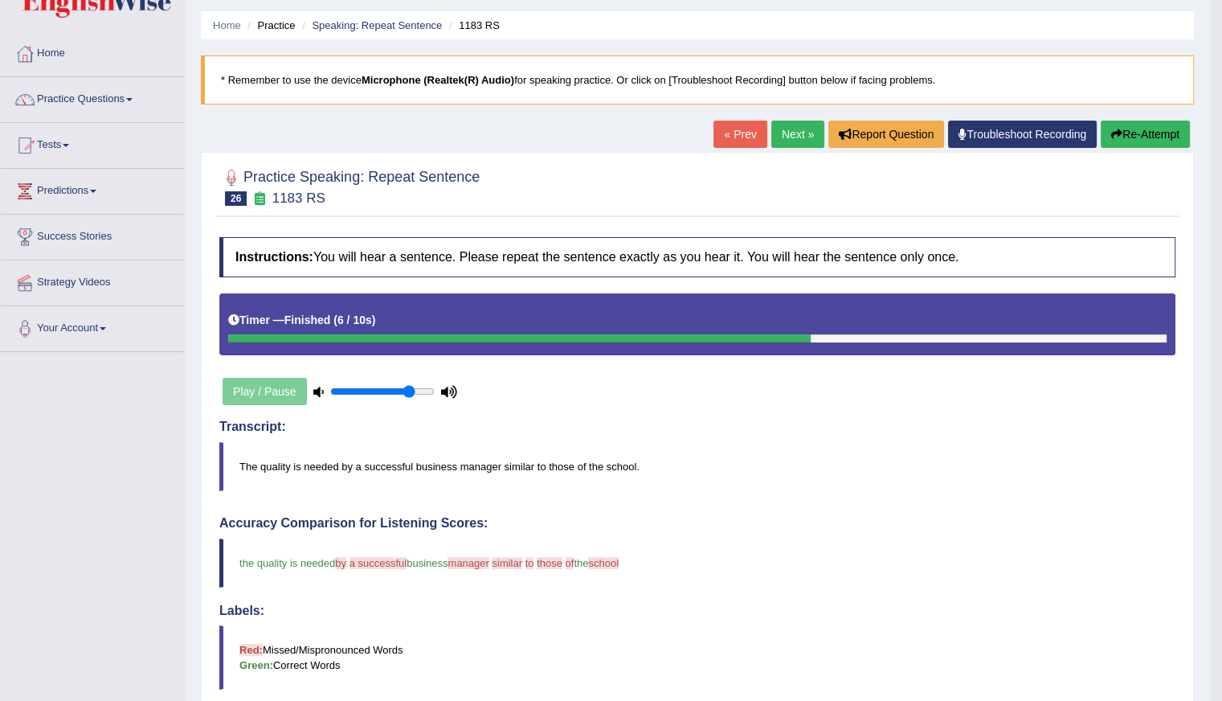
click at [1141, 138] on button "Re-Attempt" at bounding box center [1145, 134] width 89 height 27
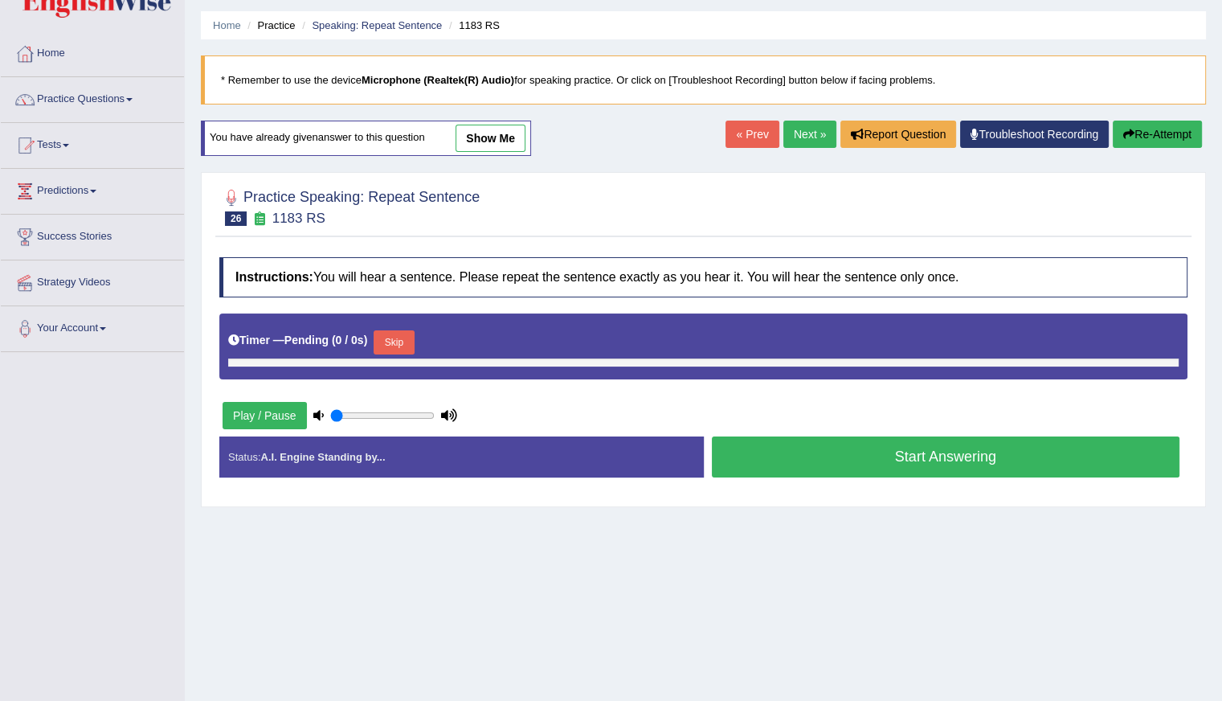
type input "0.8"
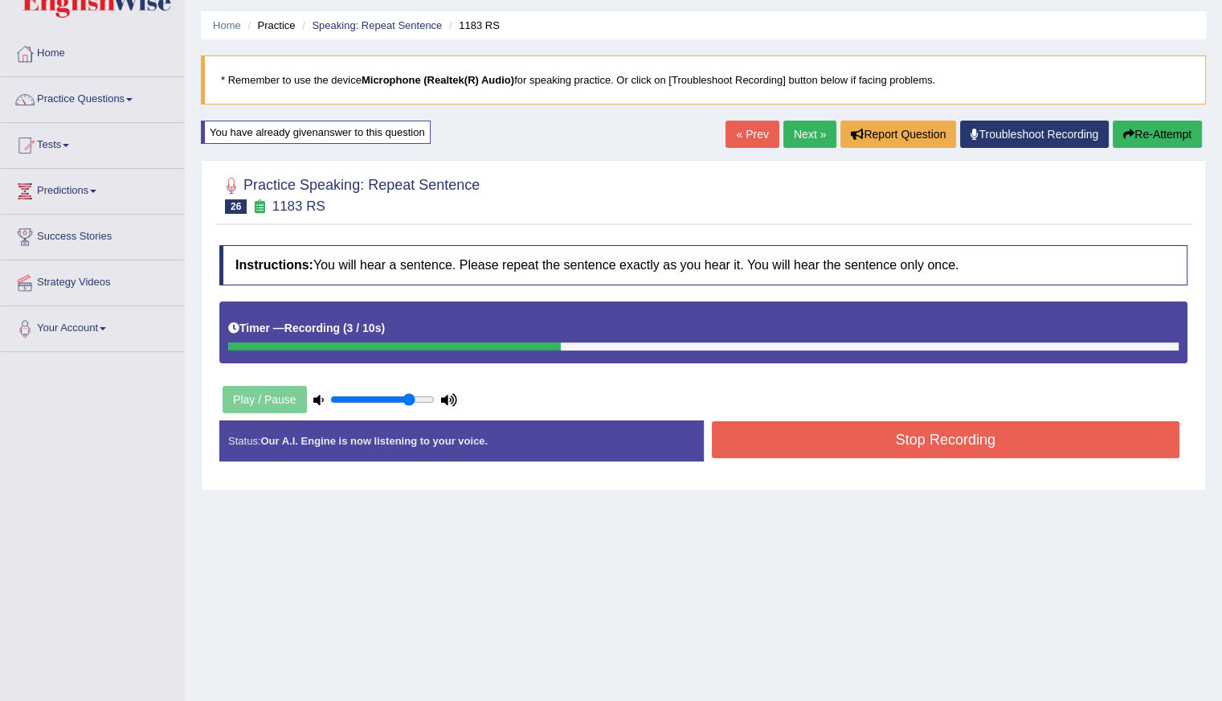
click at [1167, 139] on button "Re-Attempt" at bounding box center [1157, 134] width 89 height 27
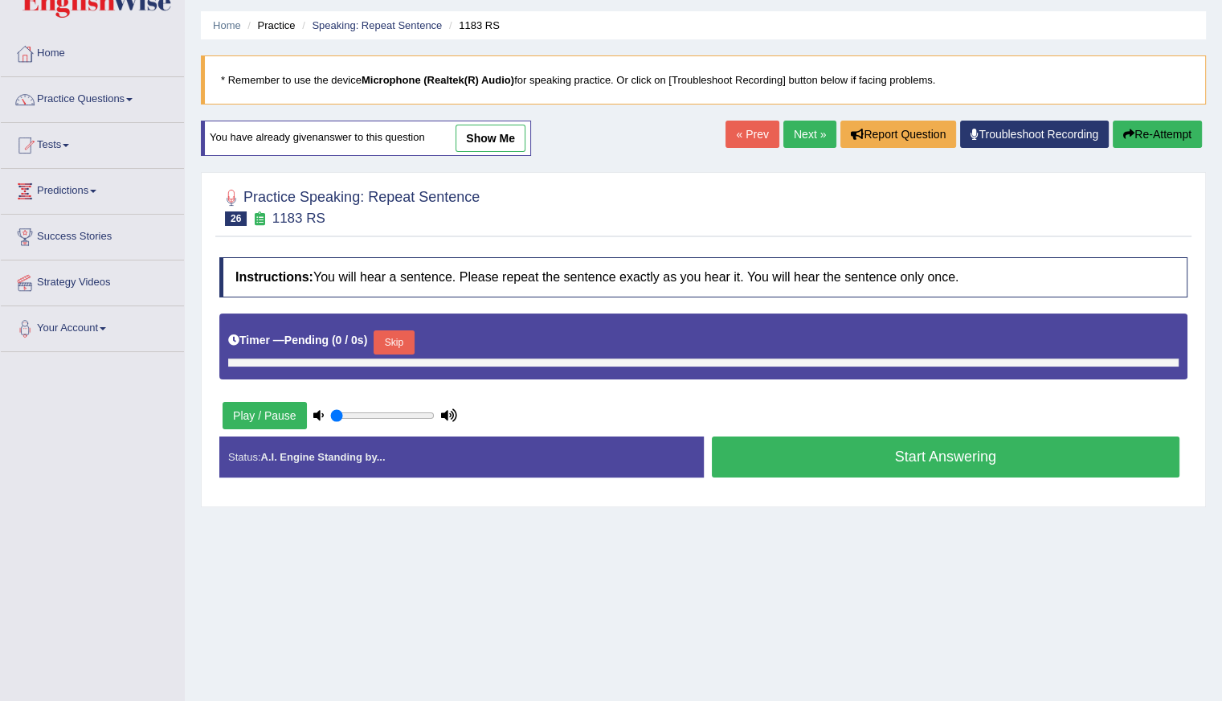
type input "0.8"
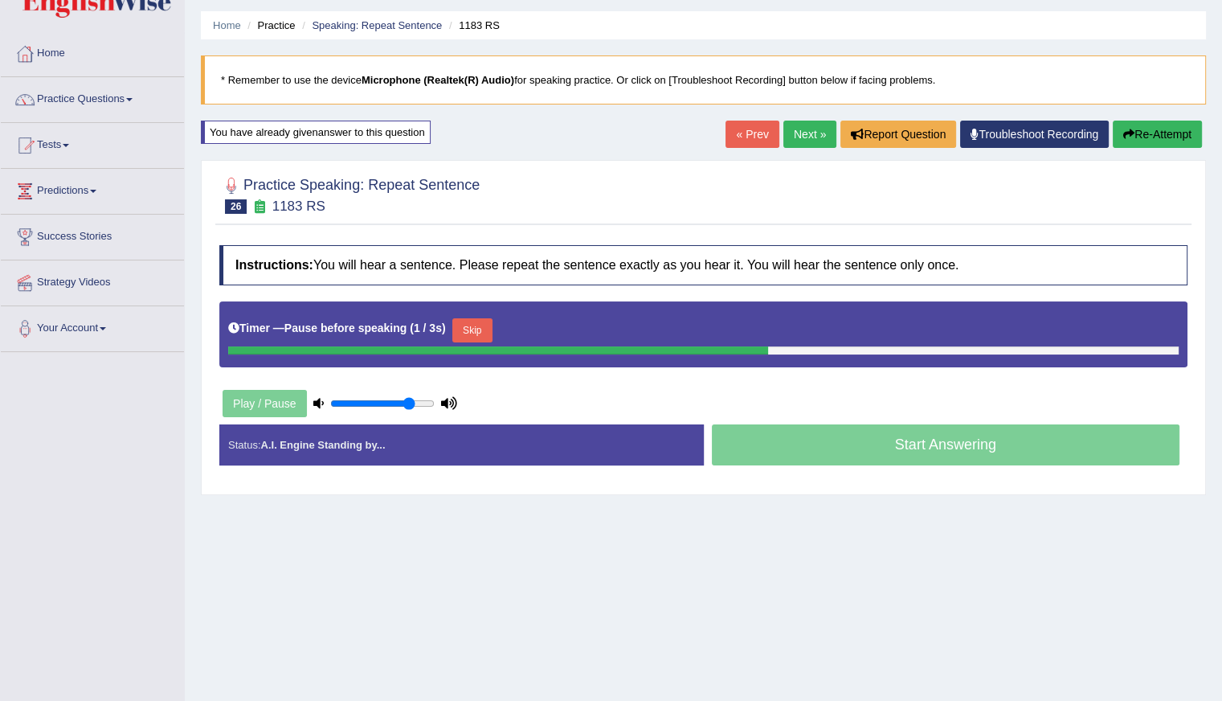
click at [477, 318] on button "Skip" at bounding box center [472, 330] width 40 height 24
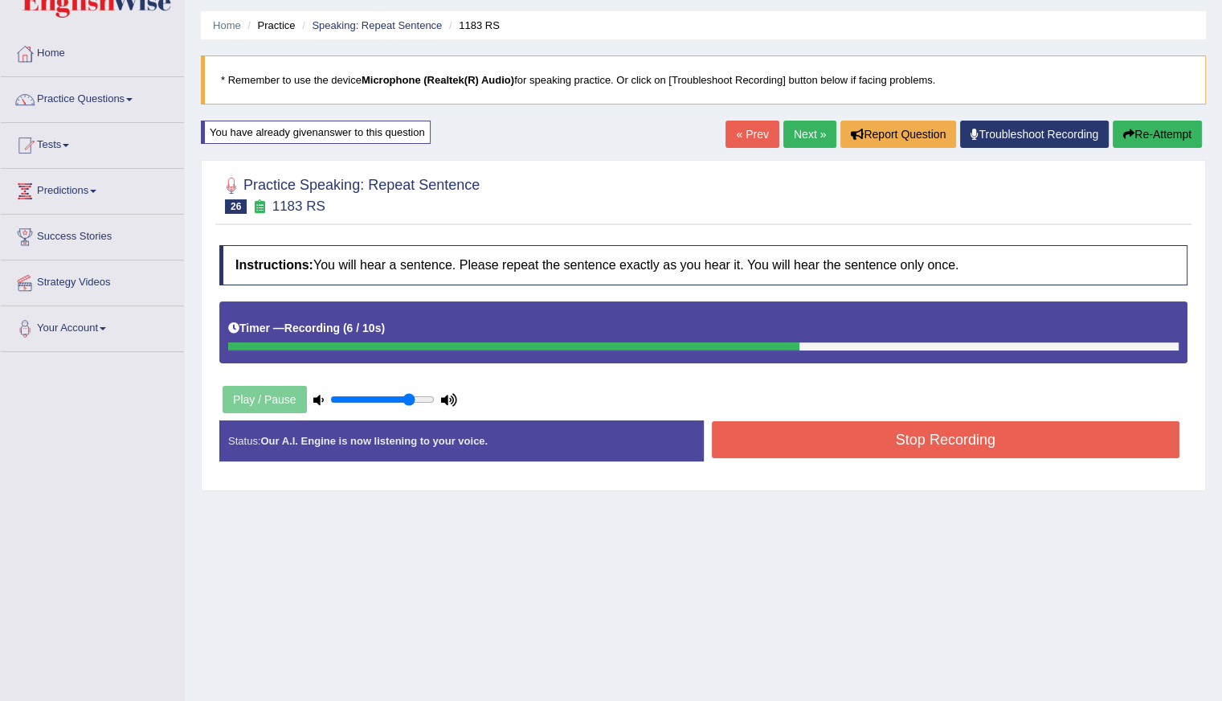
click at [942, 433] on button "Stop Recording" at bounding box center [946, 439] width 469 height 37
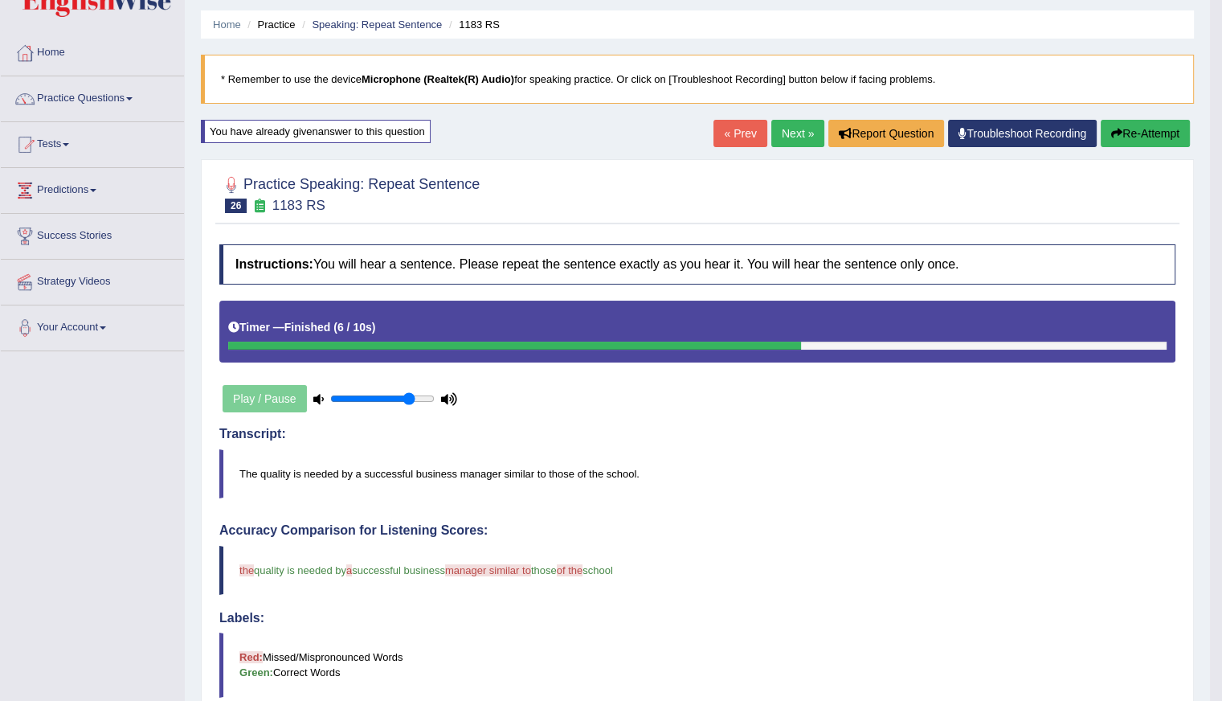
scroll to position [48, 0]
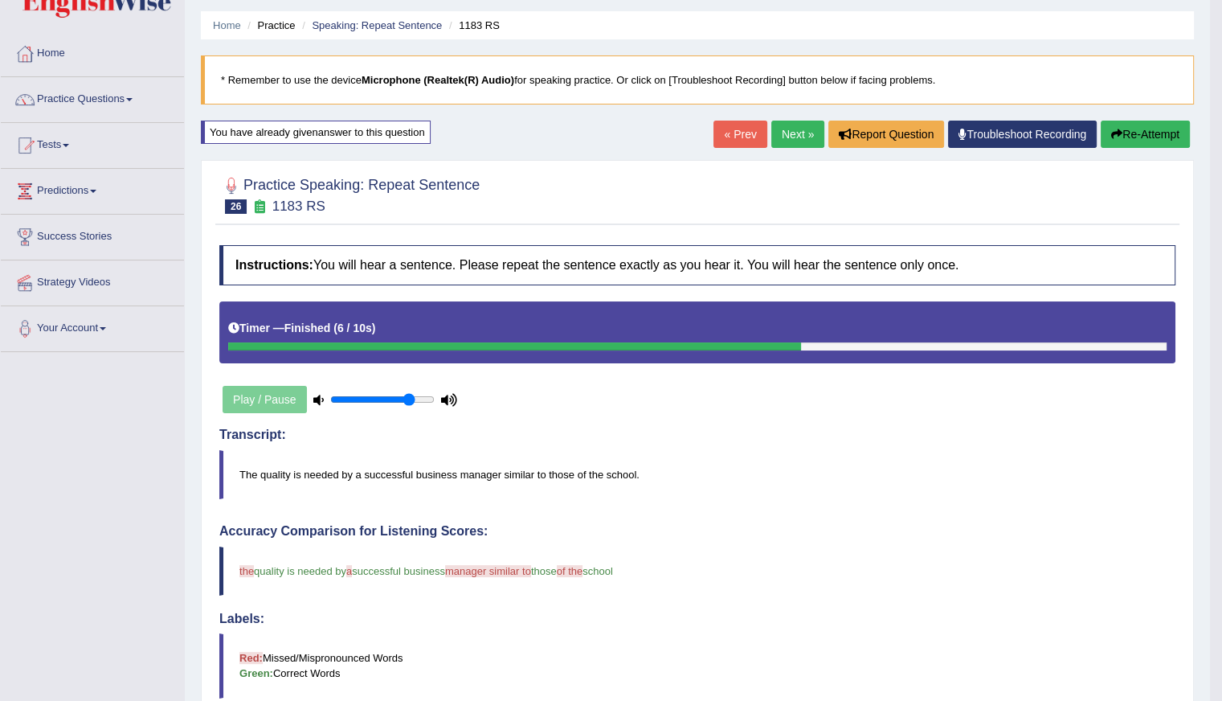
click at [797, 134] on link "Next »" at bounding box center [797, 134] width 53 height 27
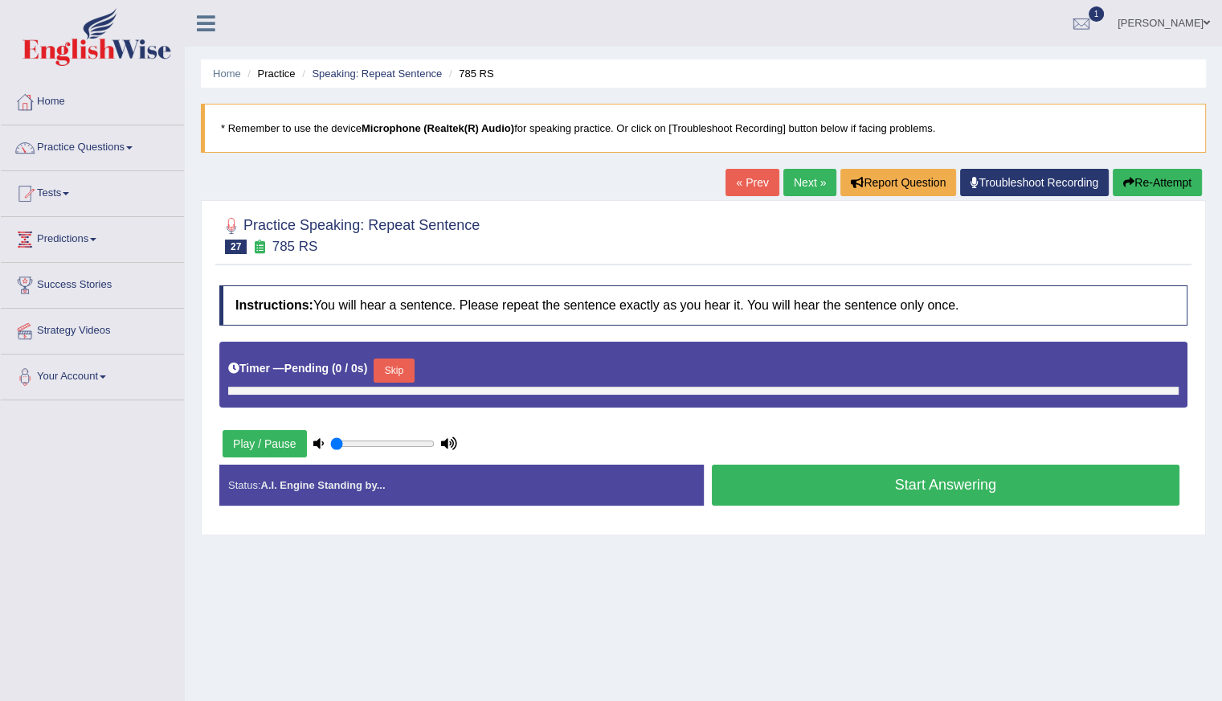
type input "0.8"
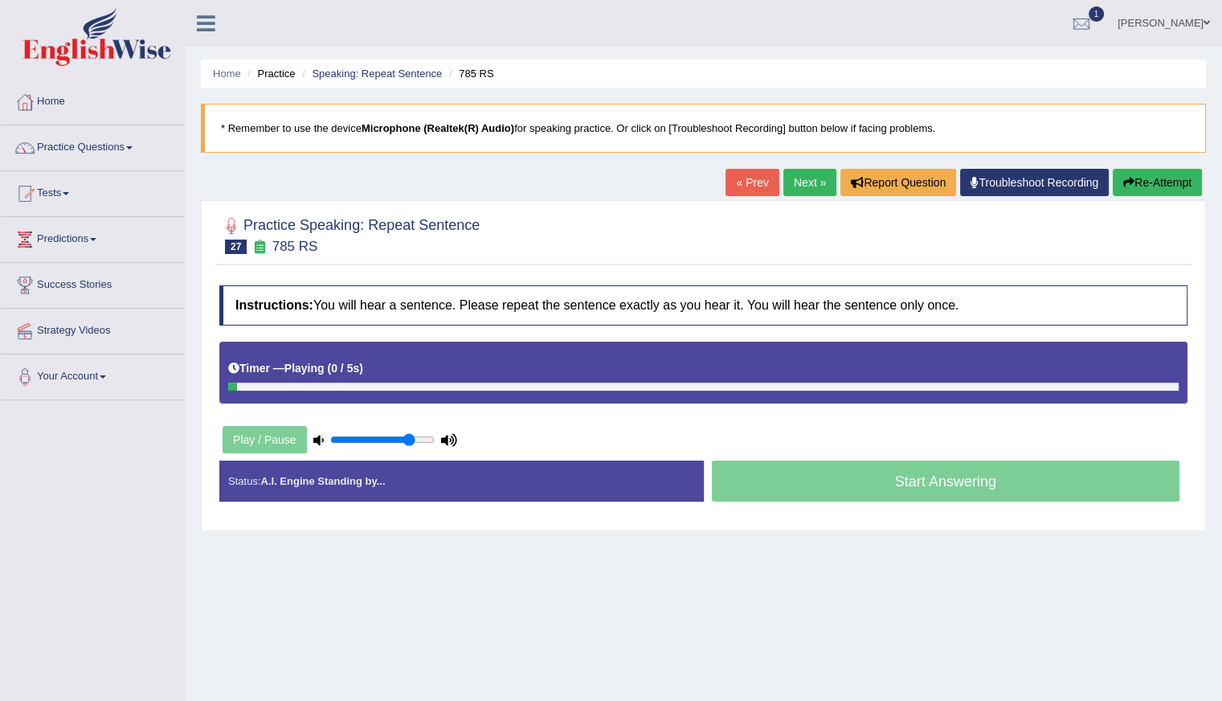
click at [410, 367] on div "Timer — Playing ( 0 / 5s ) Skip" at bounding box center [703, 368] width 951 height 28
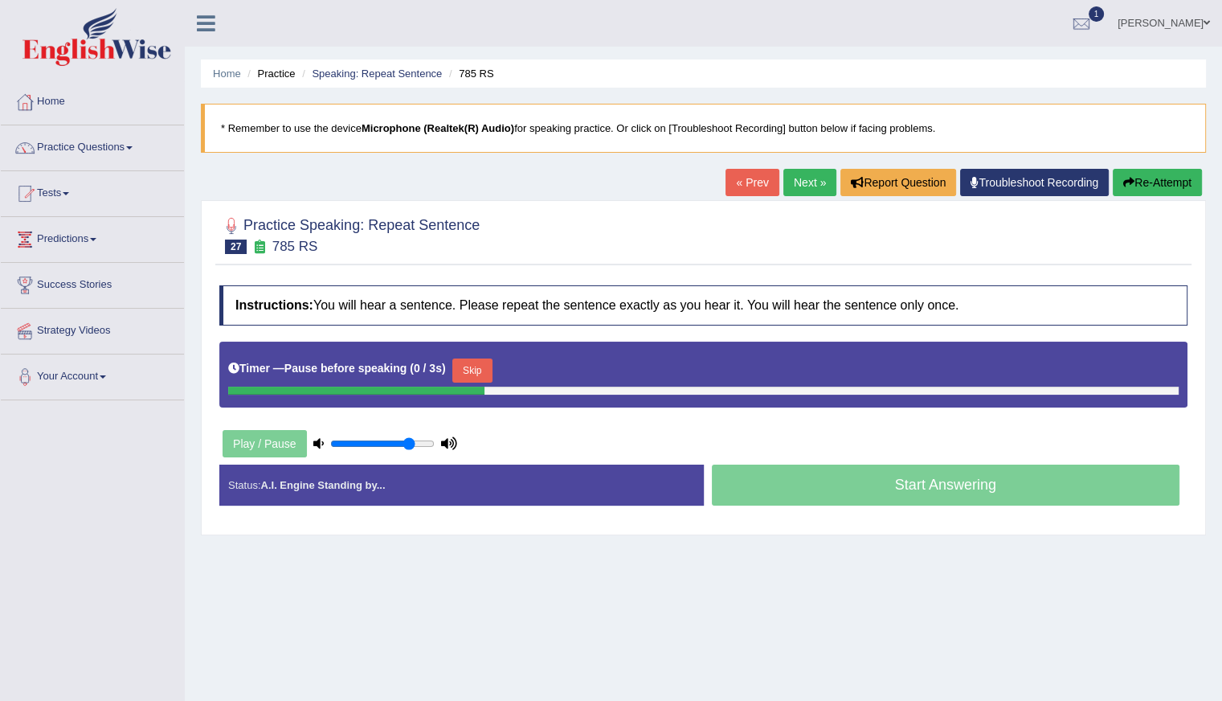
click at [479, 366] on button "Skip" at bounding box center [472, 370] width 40 height 24
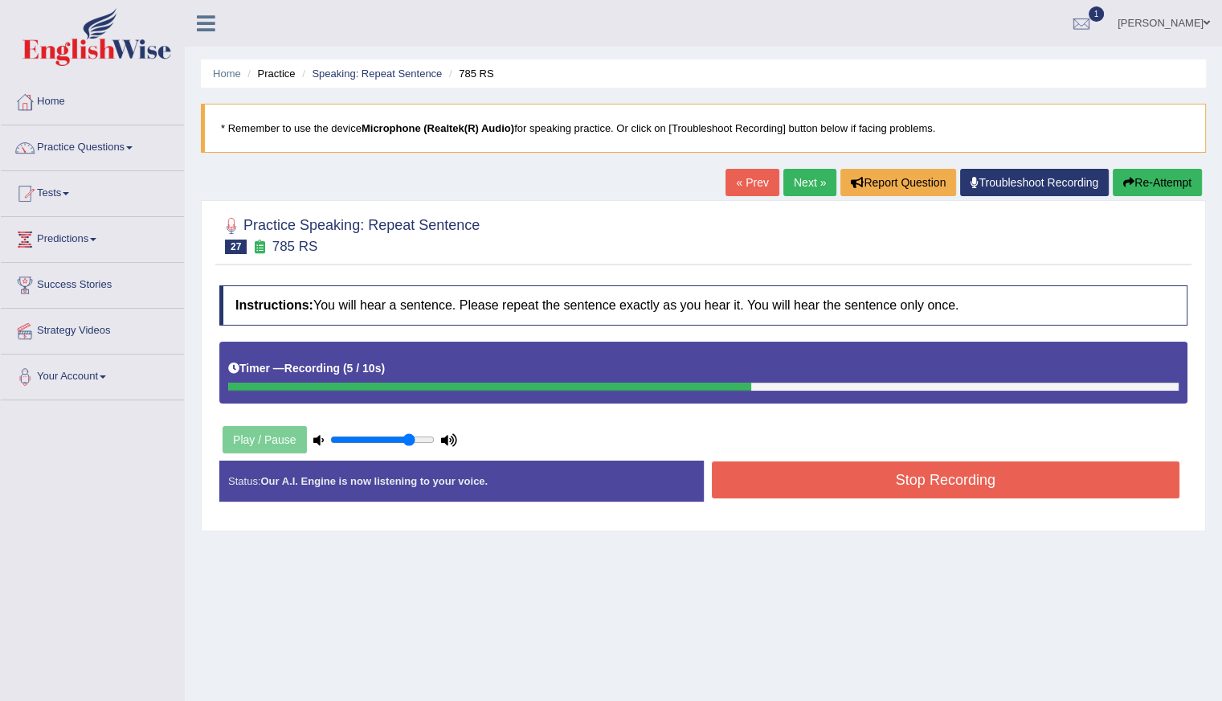
click at [1158, 173] on button "Re-Attempt" at bounding box center [1157, 182] width 89 height 27
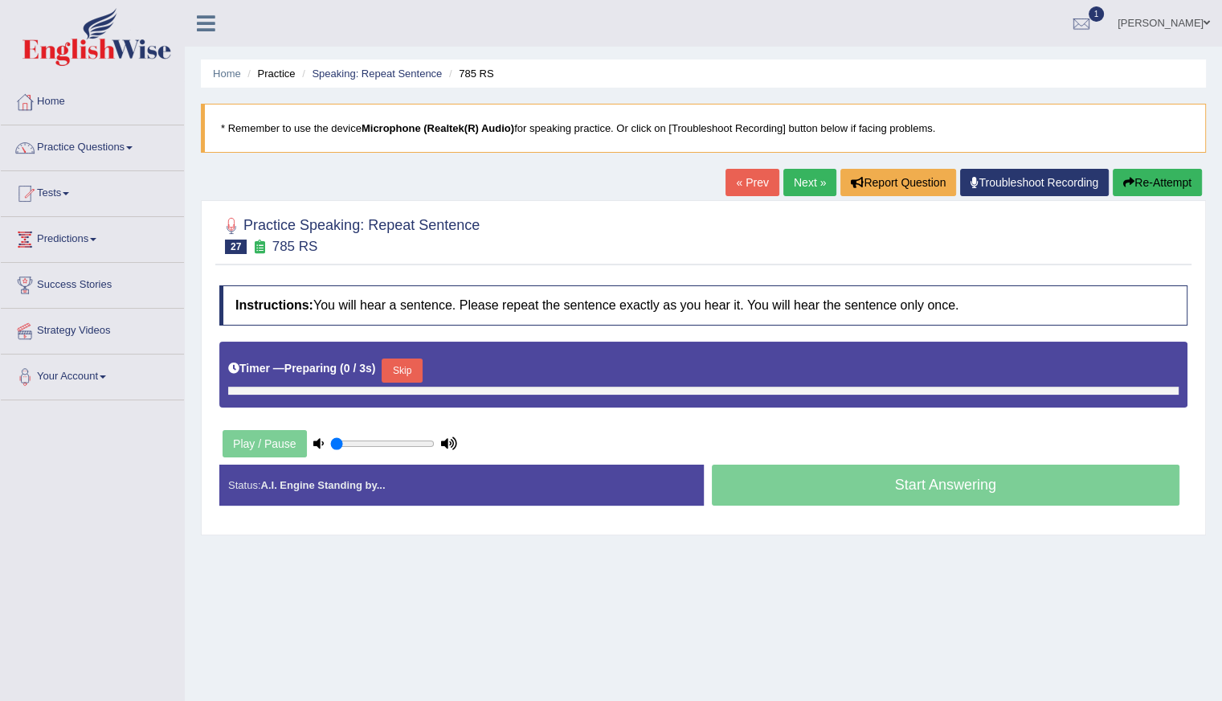
type input "0.8"
click at [407, 378] on button "Skip" at bounding box center [402, 370] width 40 height 24
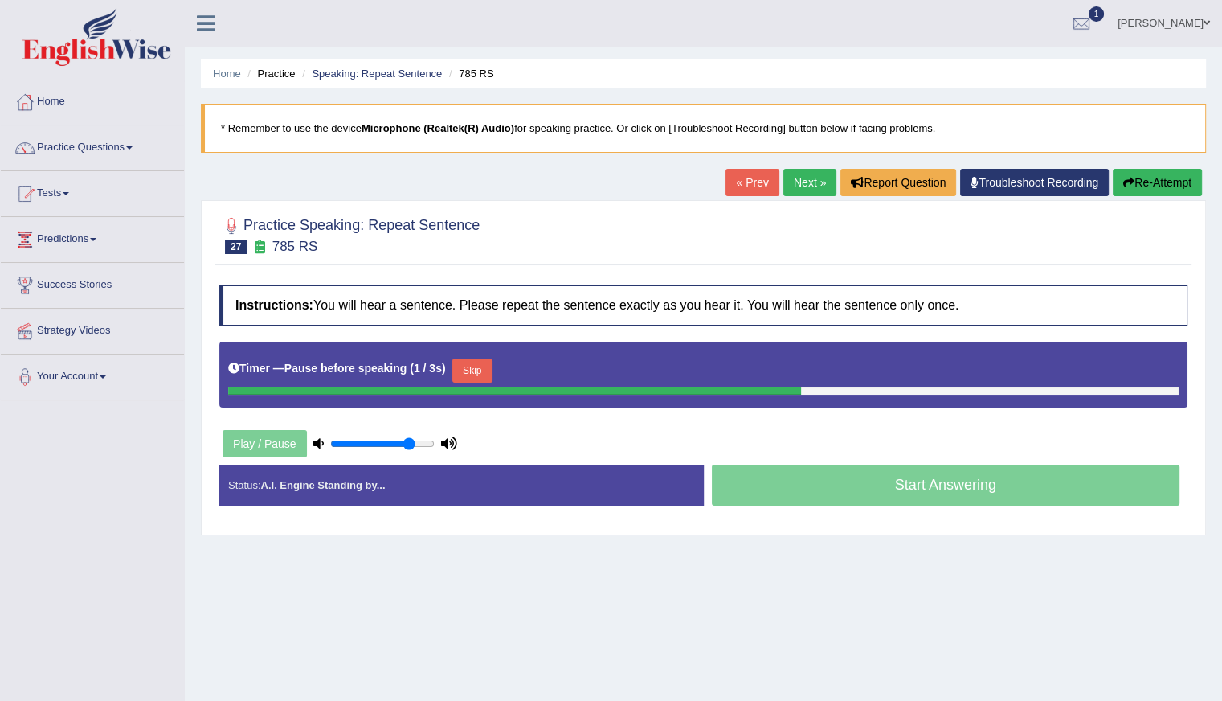
click at [482, 370] on button "Skip" at bounding box center [472, 370] width 40 height 24
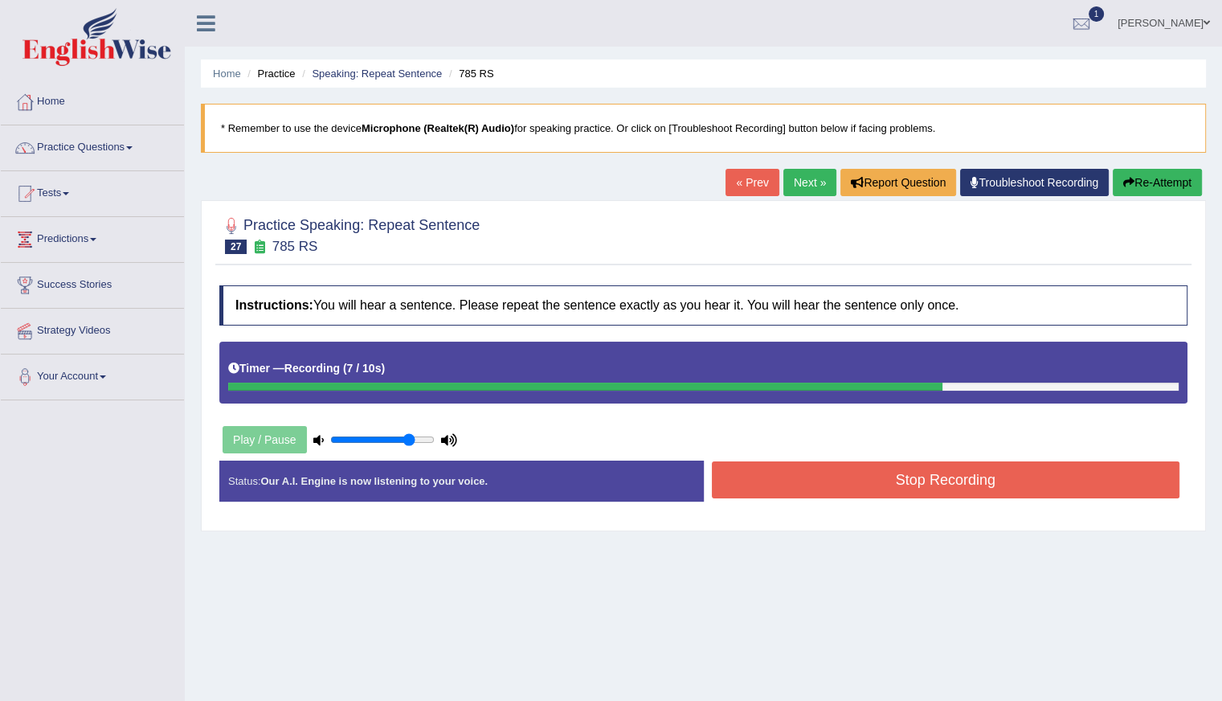
click at [1156, 176] on button "Re-Attempt" at bounding box center [1157, 182] width 89 height 27
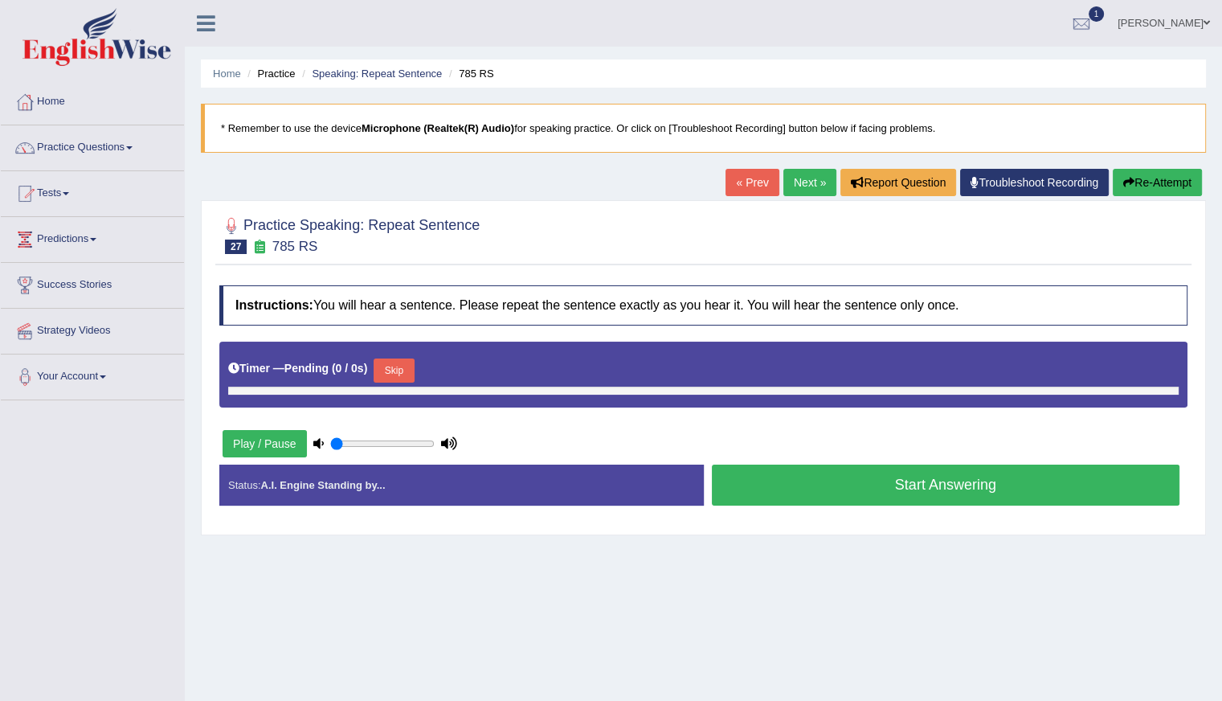
type input "0.8"
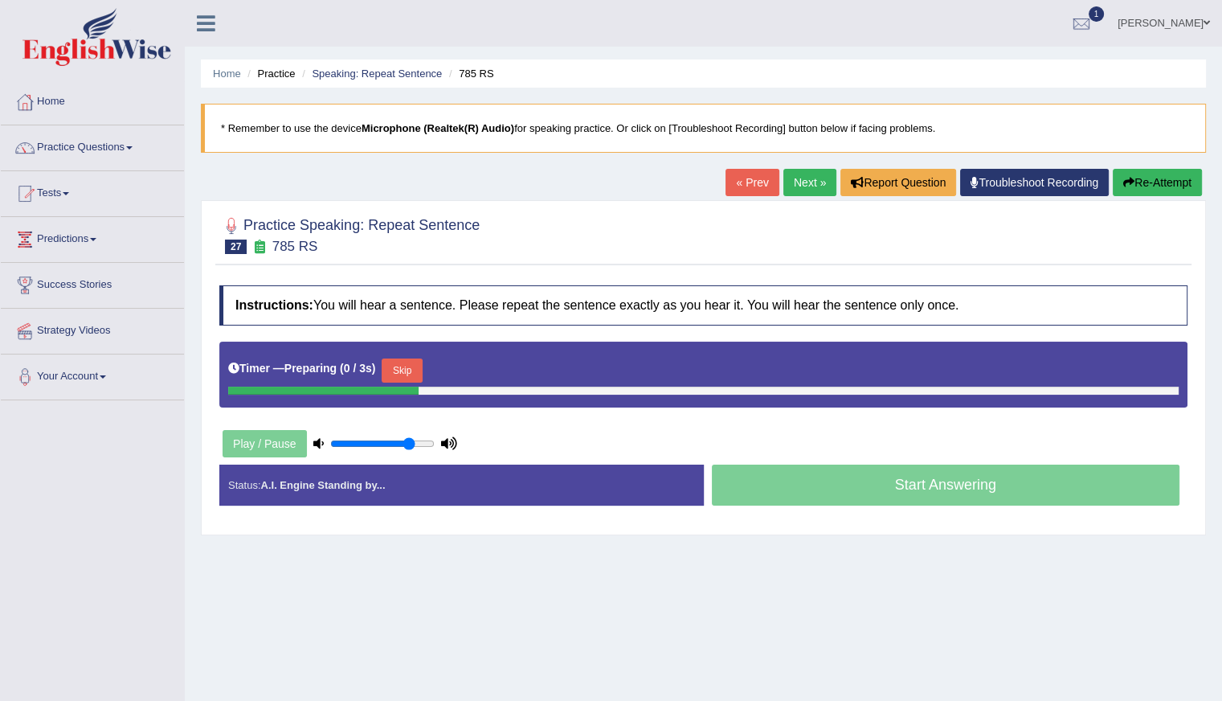
click at [418, 362] on button "Skip" at bounding box center [402, 370] width 40 height 24
click at [468, 365] on button "Skip" at bounding box center [472, 370] width 40 height 24
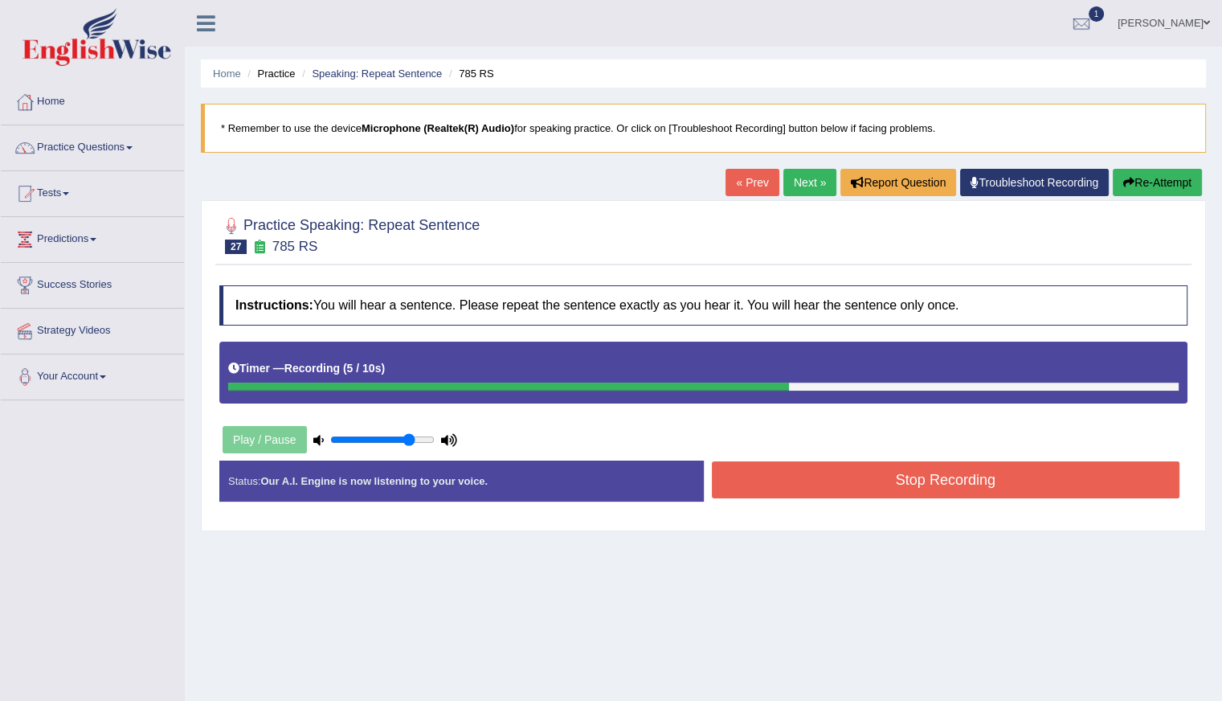
click at [825, 473] on button "Stop Recording" at bounding box center [946, 479] width 469 height 37
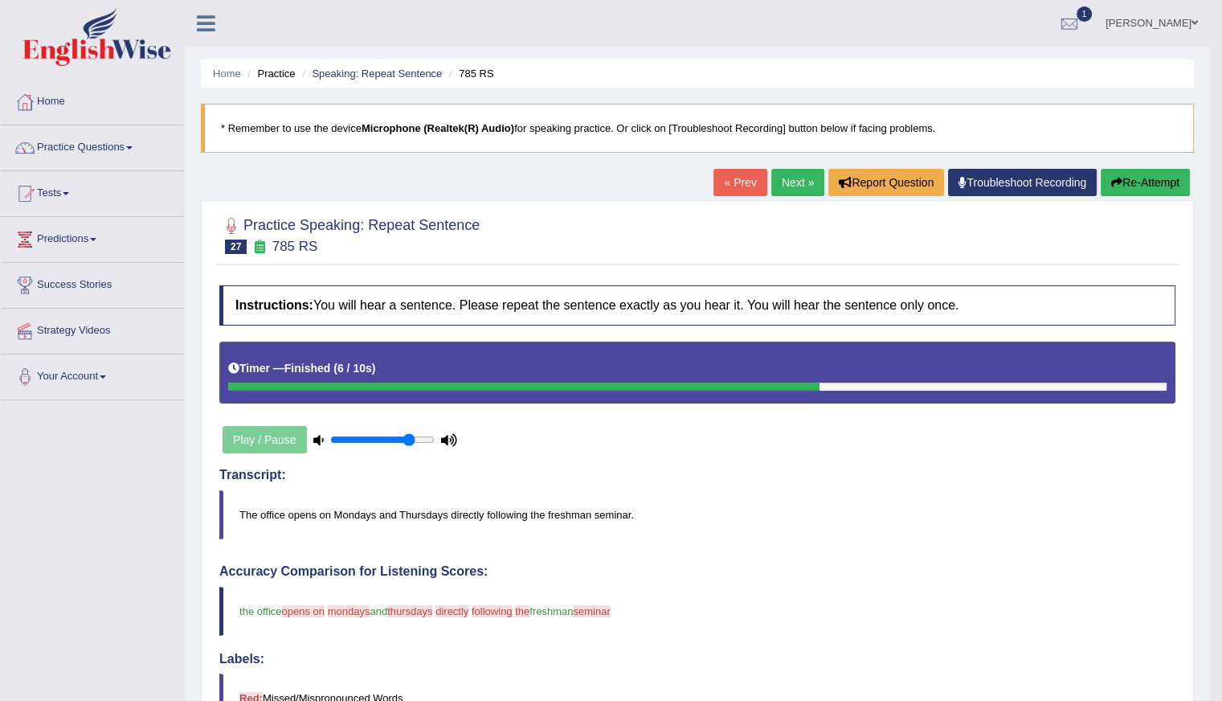
click at [1155, 182] on button "Re-Attempt" at bounding box center [1145, 182] width 89 height 27
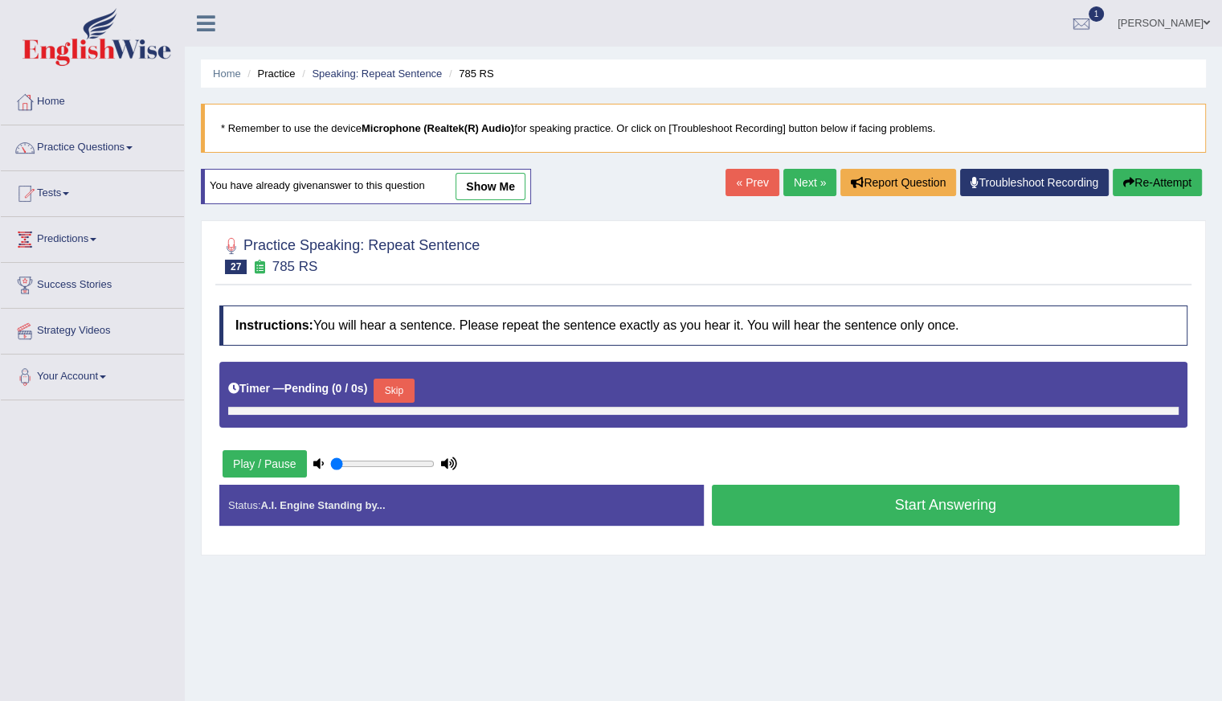
type input "0.8"
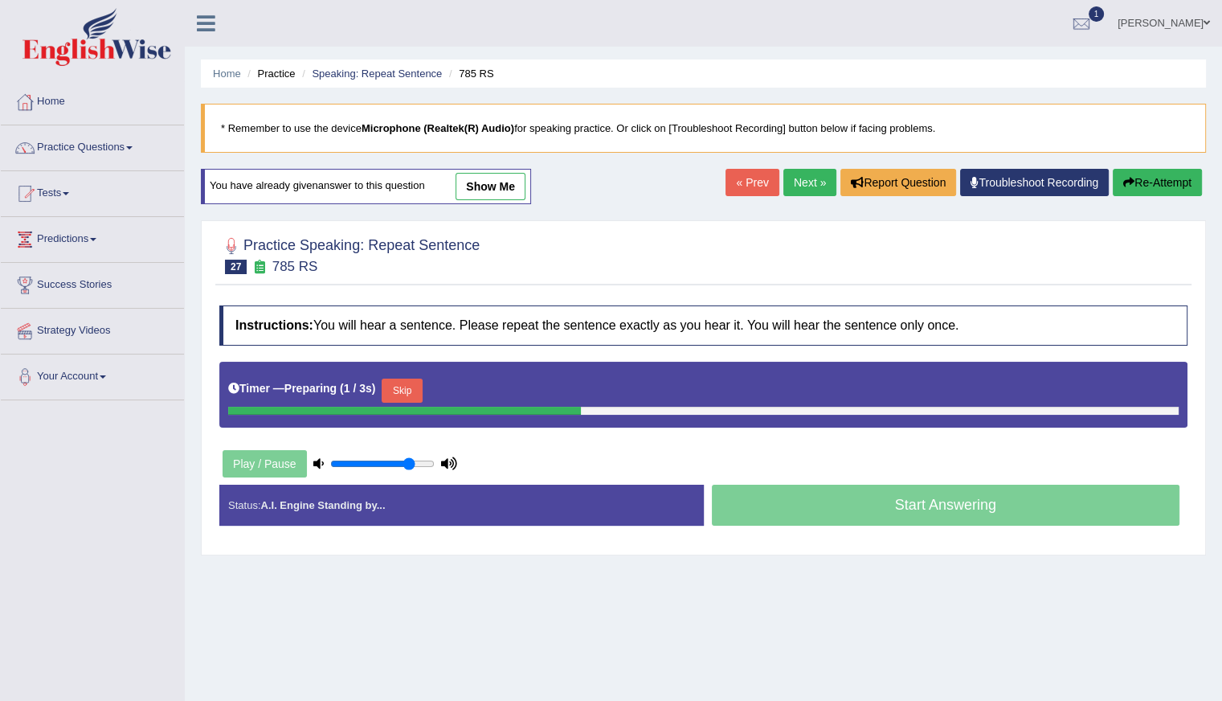
click at [411, 389] on button "Skip" at bounding box center [402, 391] width 40 height 24
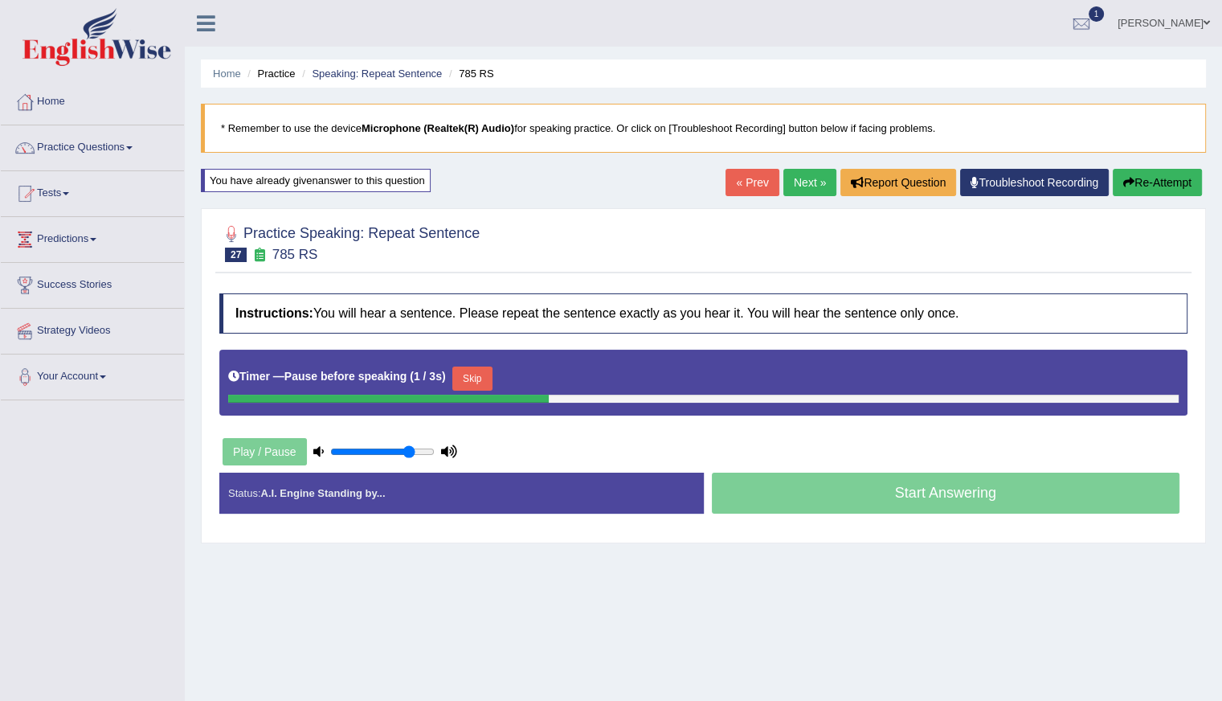
click at [471, 377] on button "Skip" at bounding box center [472, 378] width 40 height 24
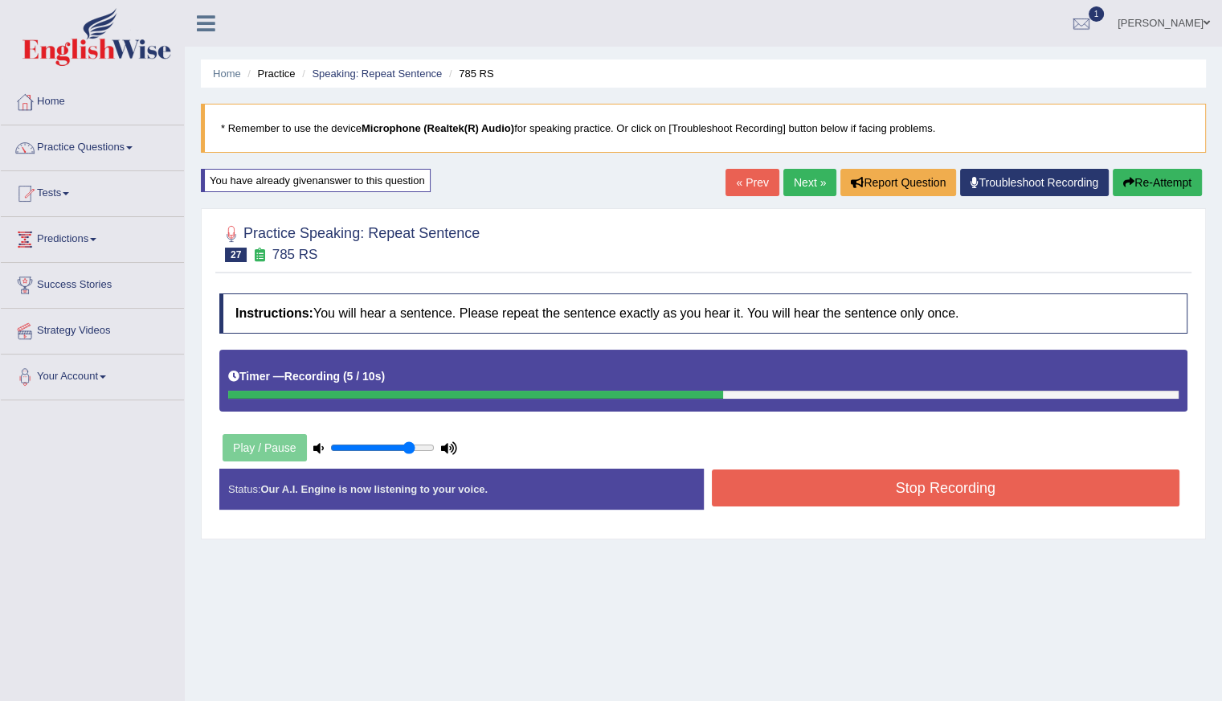
click at [916, 480] on button "Stop Recording" at bounding box center [946, 487] width 469 height 37
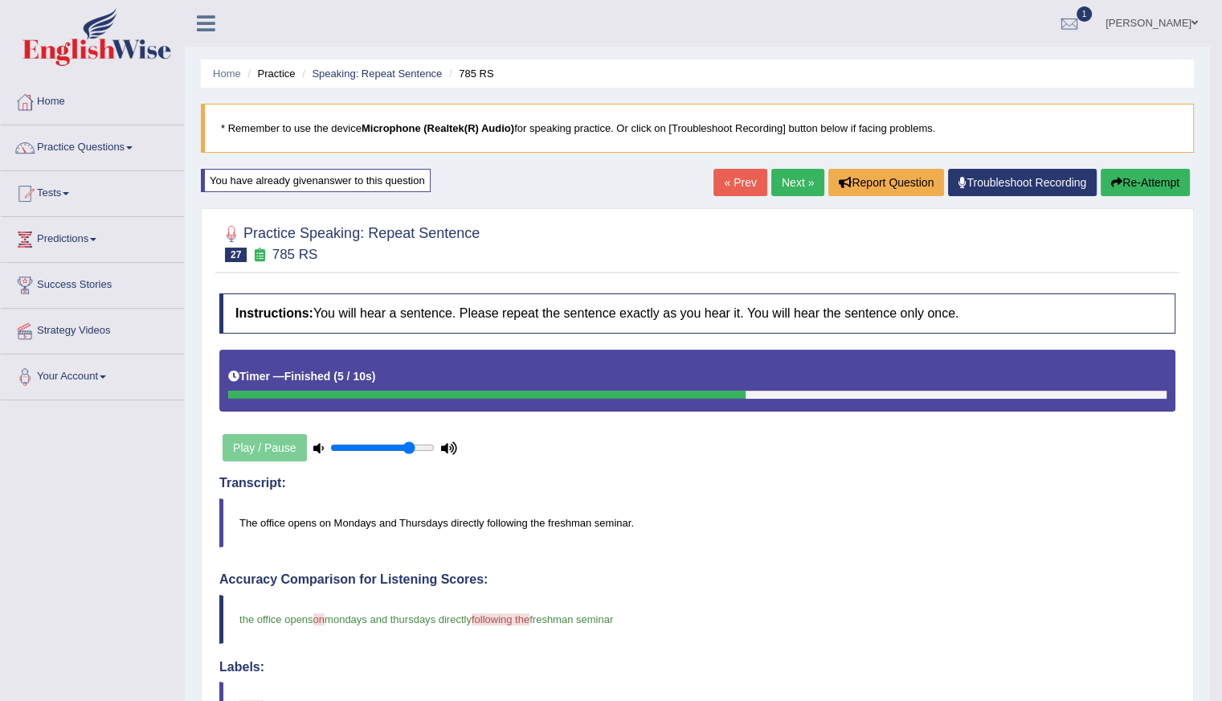
click at [800, 186] on link "Next »" at bounding box center [797, 182] width 53 height 27
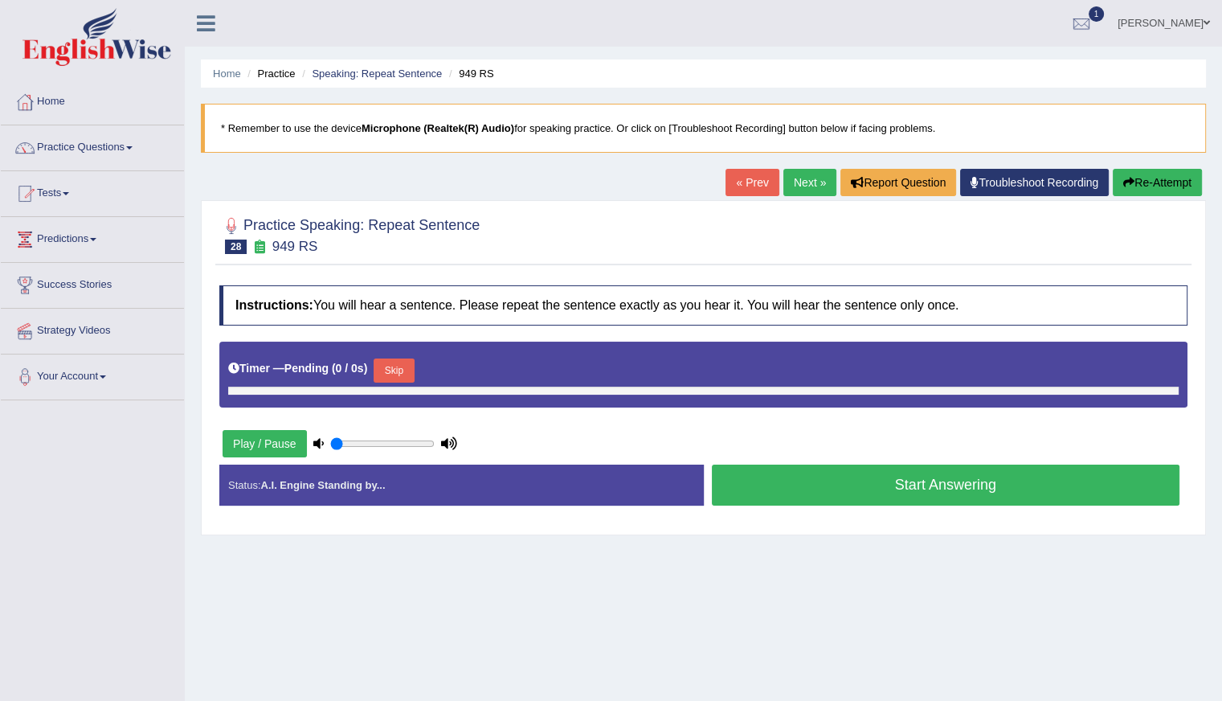
type input "0.8"
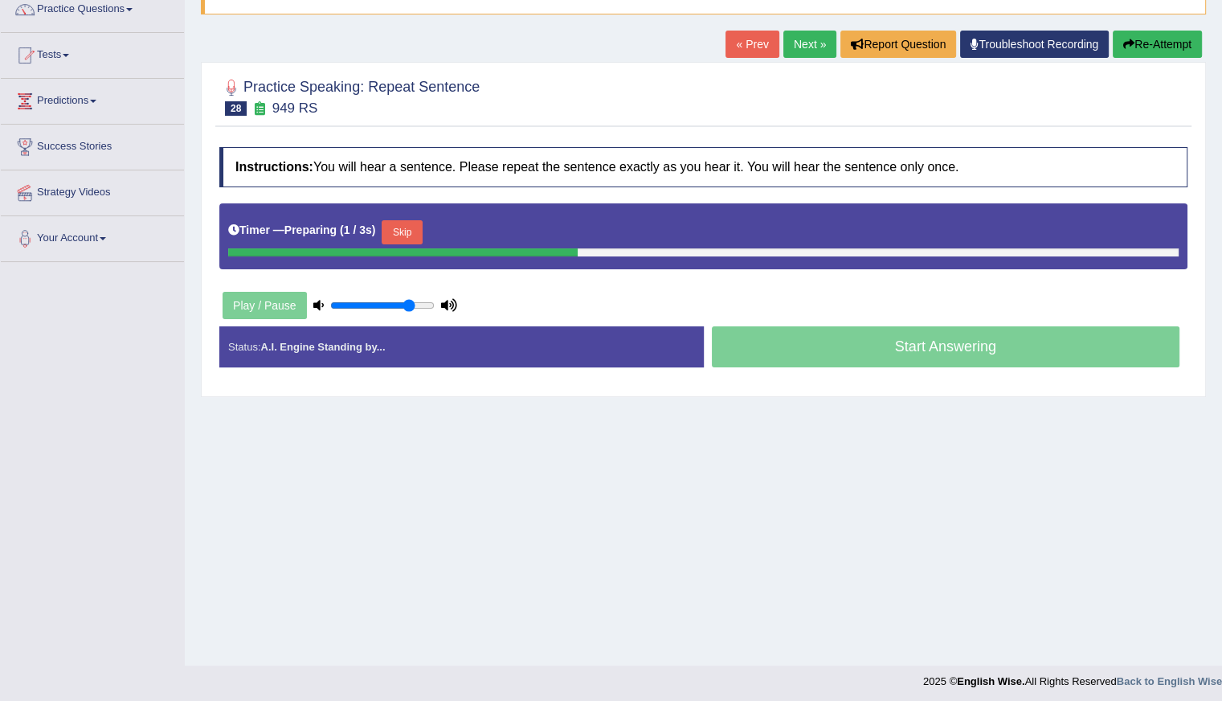
scroll to position [143, 0]
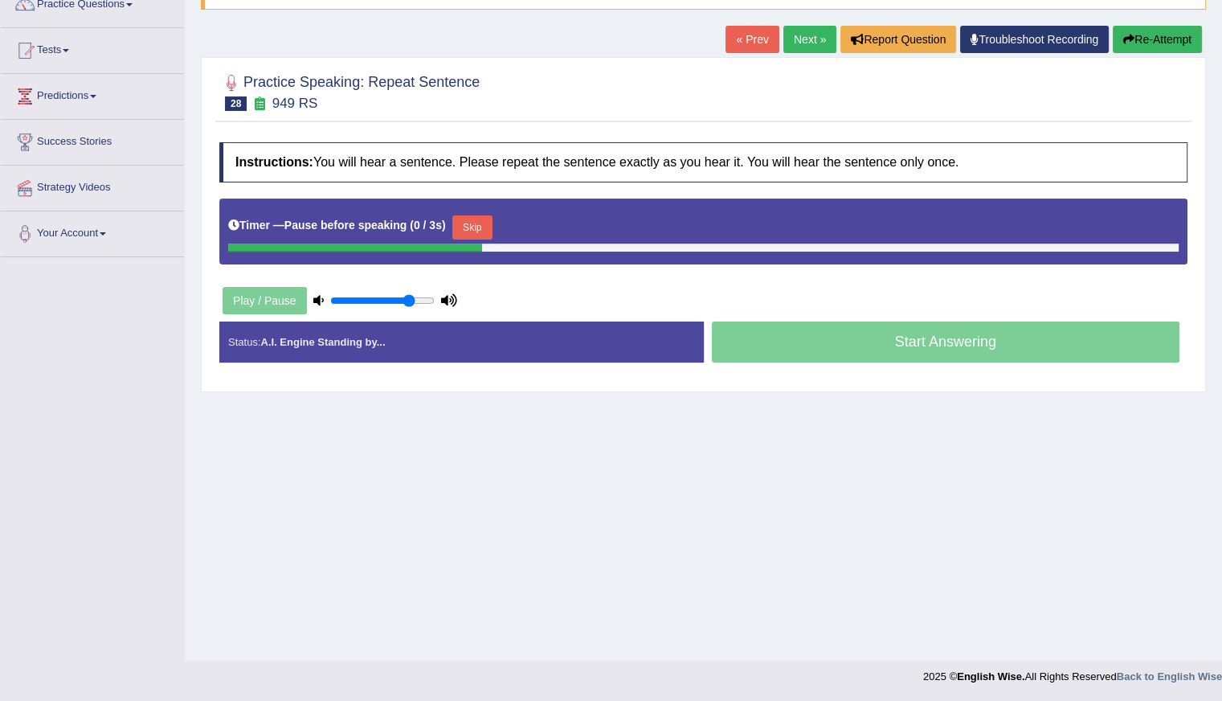
click at [475, 223] on button "Skip" at bounding box center [472, 227] width 40 height 24
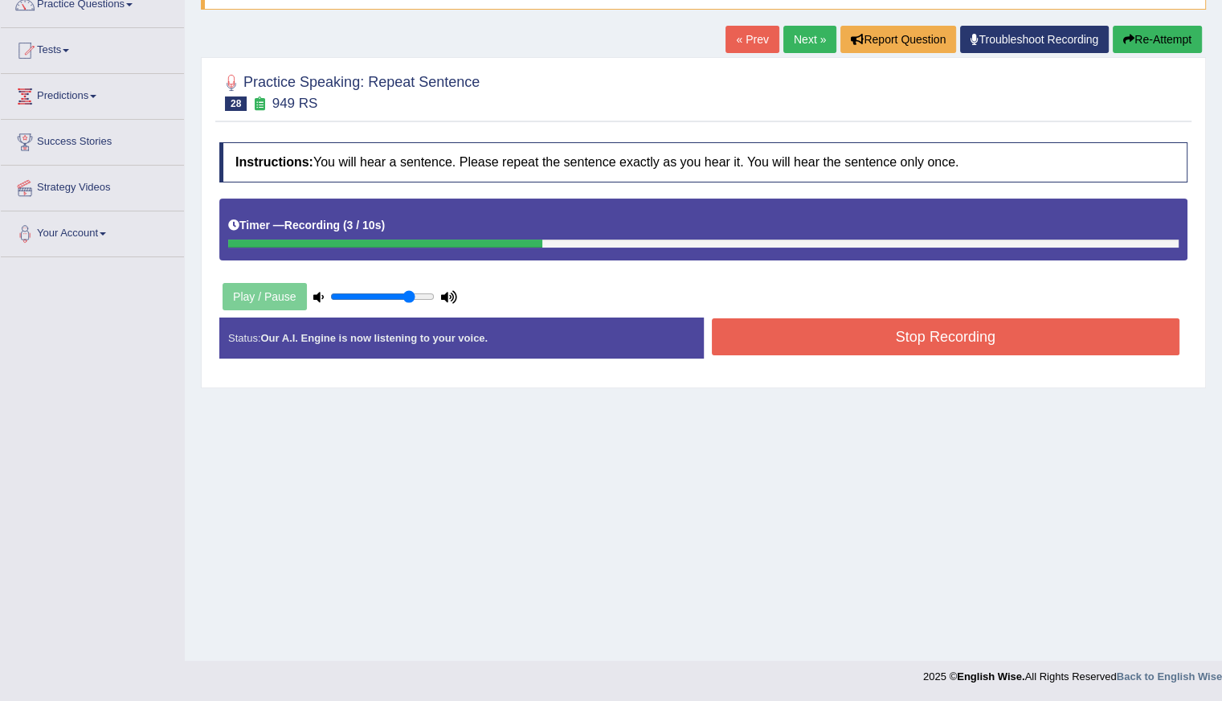
click at [845, 338] on button "Stop Recording" at bounding box center [946, 336] width 469 height 37
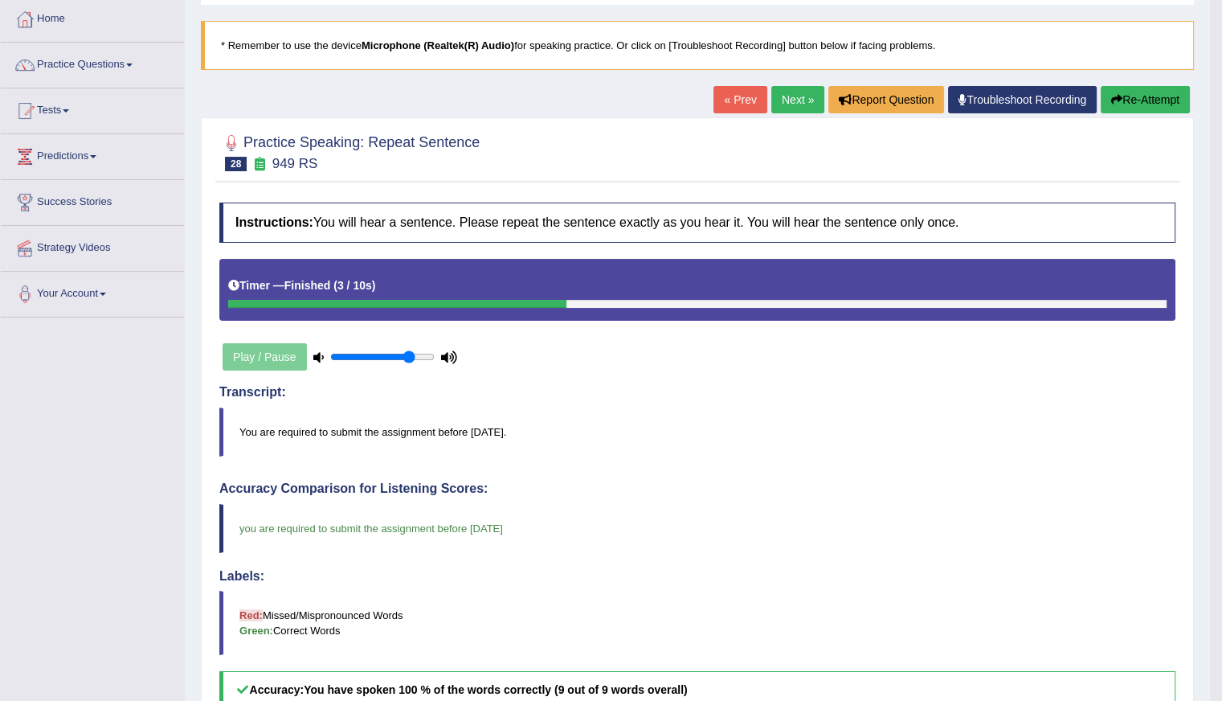
scroll to position [63, 0]
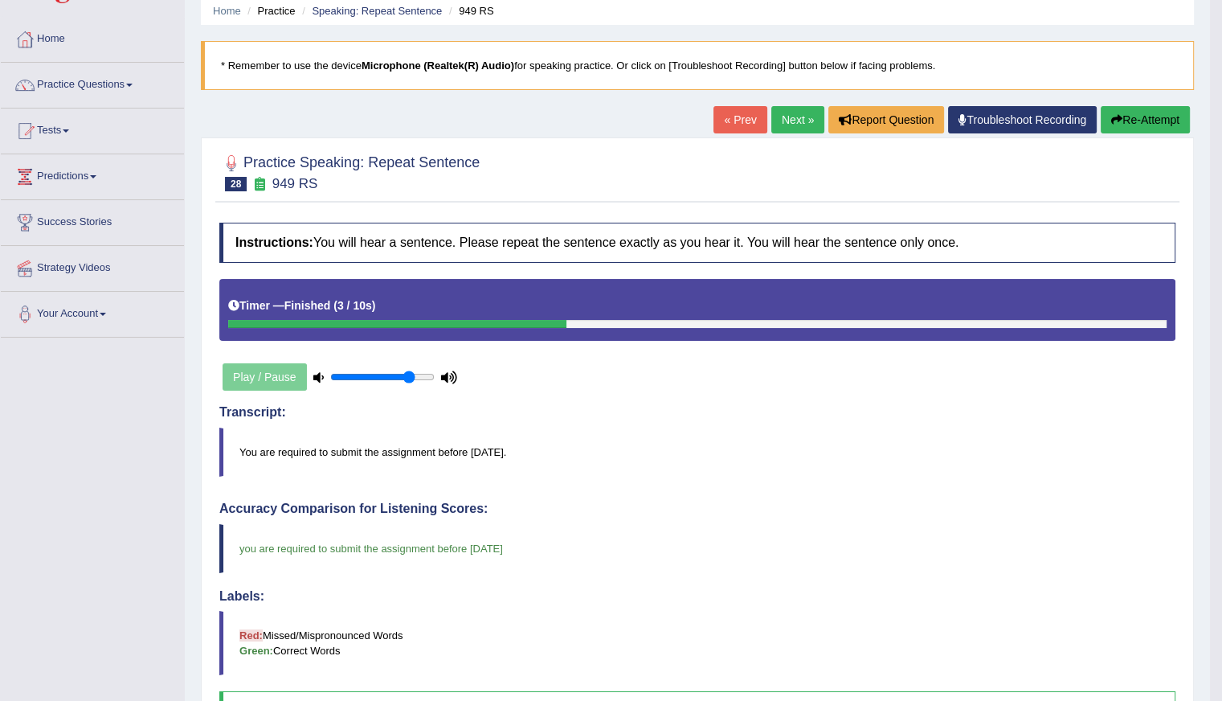
click at [788, 121] on link "Next »" at bounding box center [797, 119] width 53 height 27
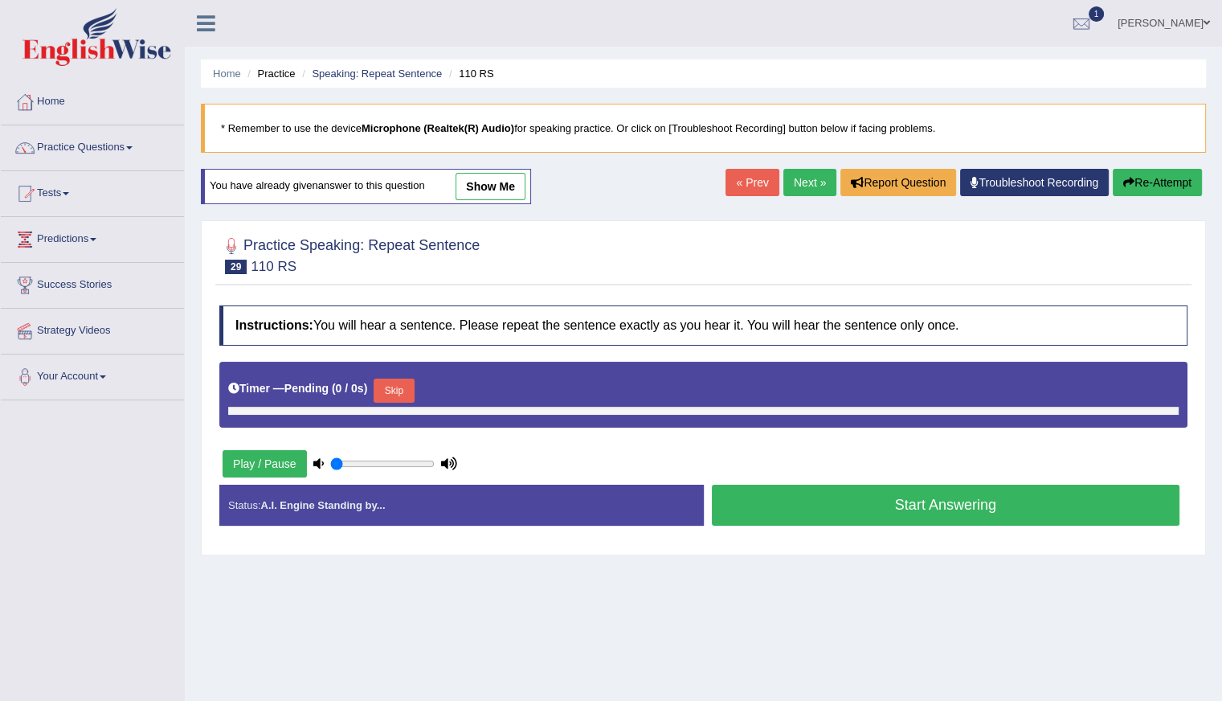
type input "0.8"
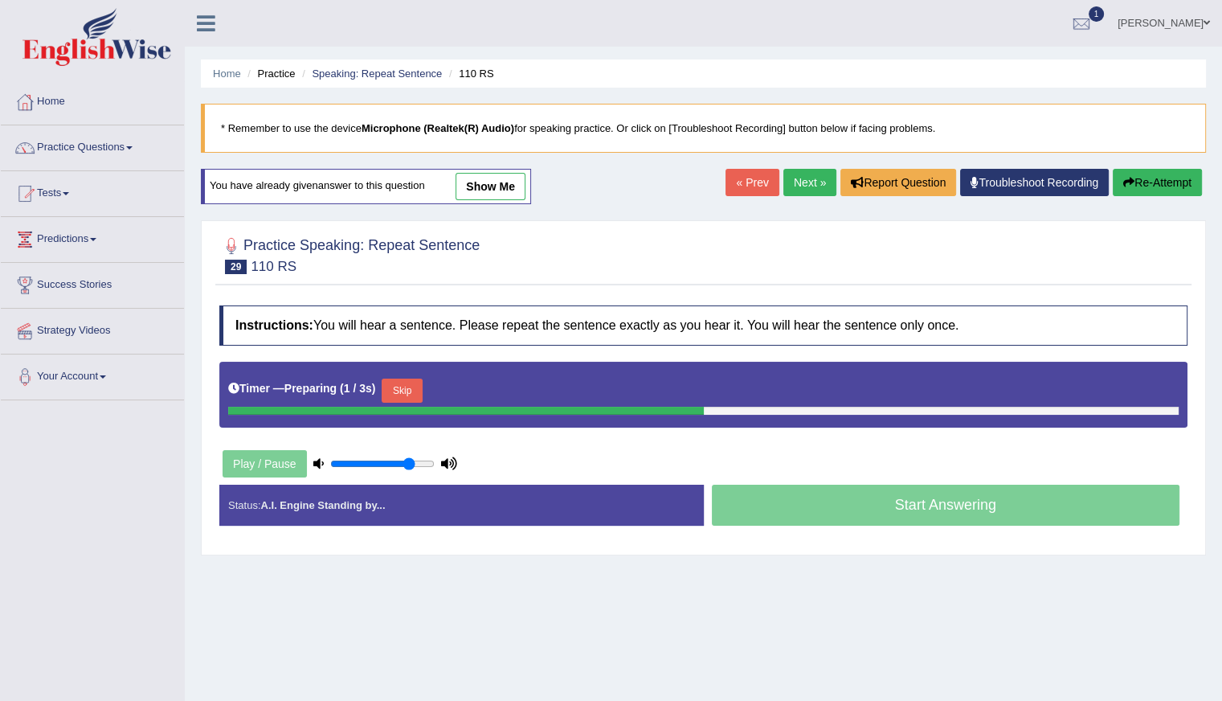
click at [395, 389] on button "Skip" at bounding box center [402, 391] width 40 height 24
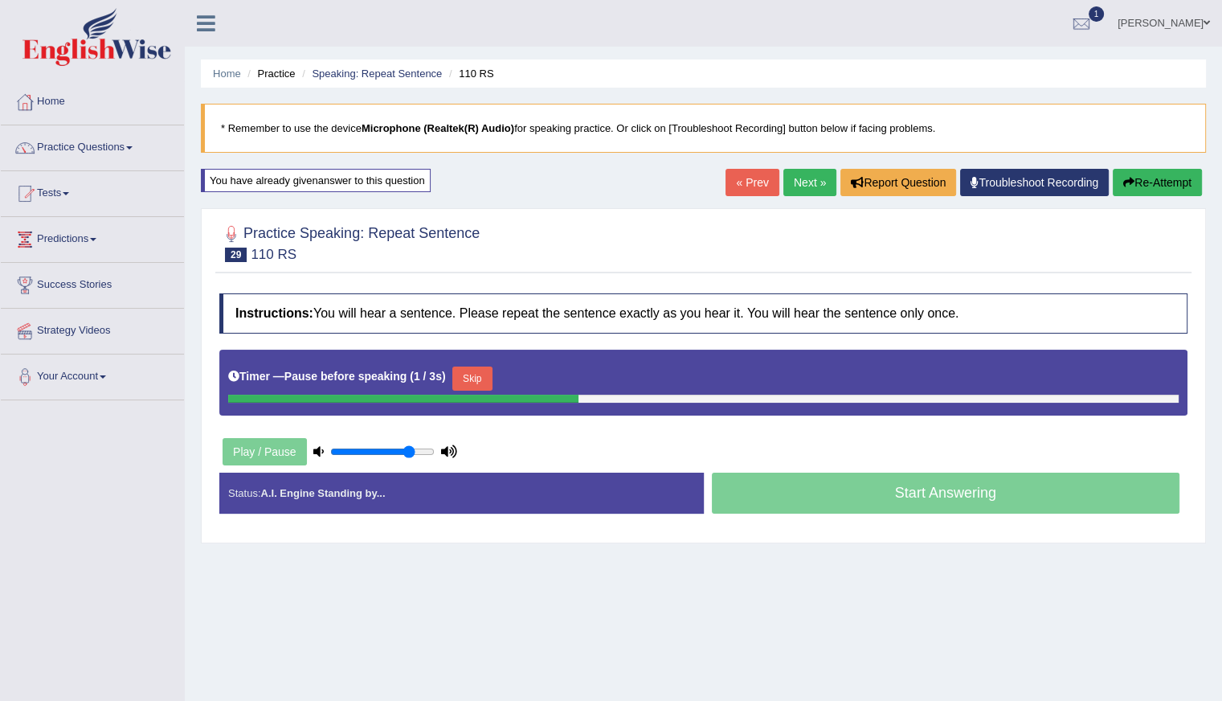
click at [485, 367] on button "Skip" at bounding box center [472, 378] width 40 height 24
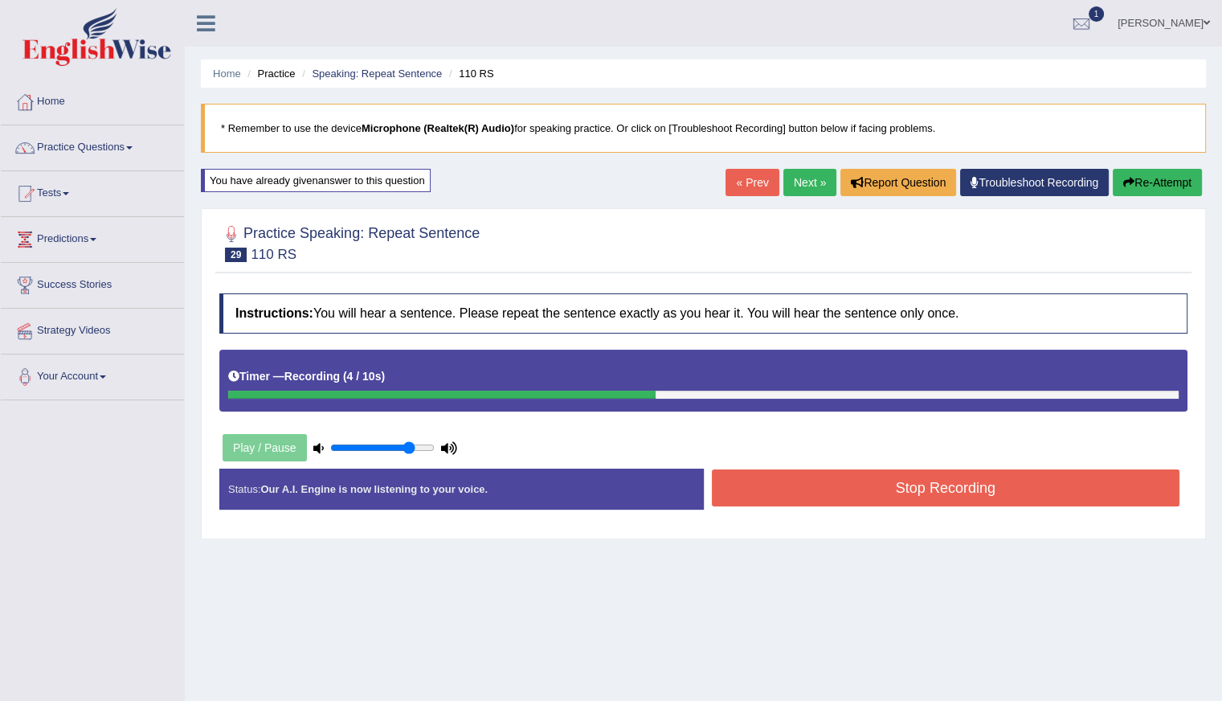
click at [868, 481] on button "Stop Recording" at bounding box center [946, 487] width 469 height 37
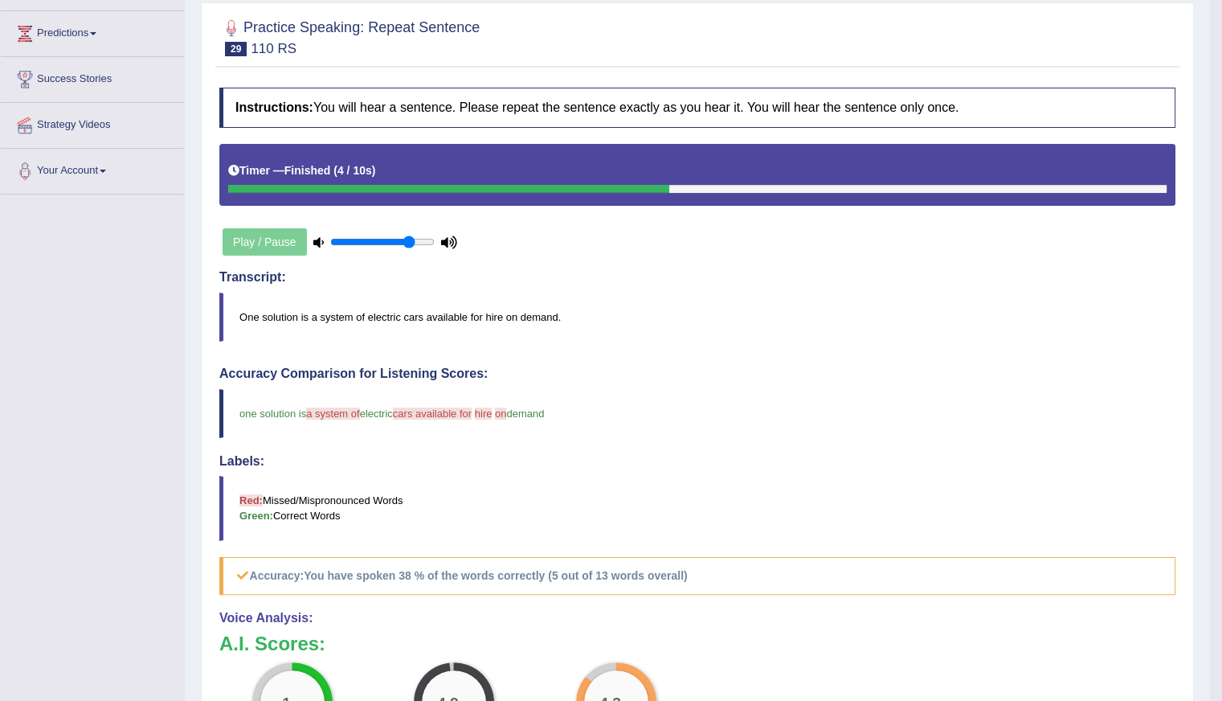
scroll to position [80, 0]
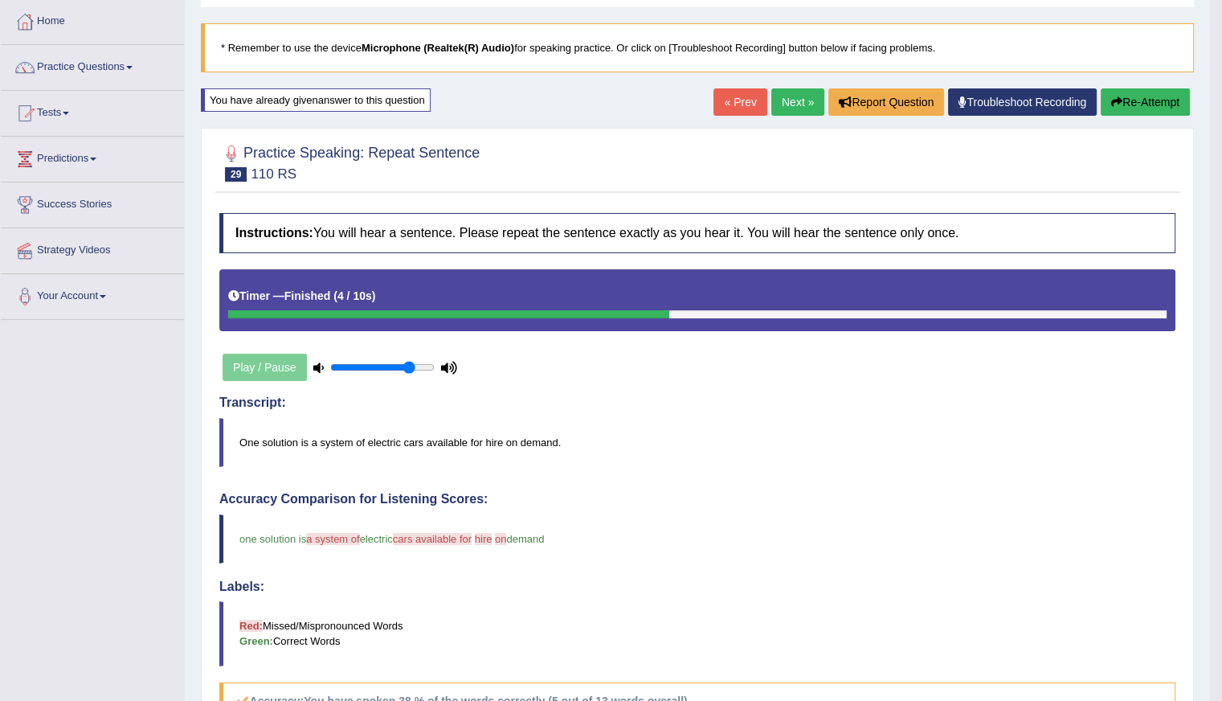
click at [782, 101] on link "Next »" at bounding box center [797, 101] width 53 height 27
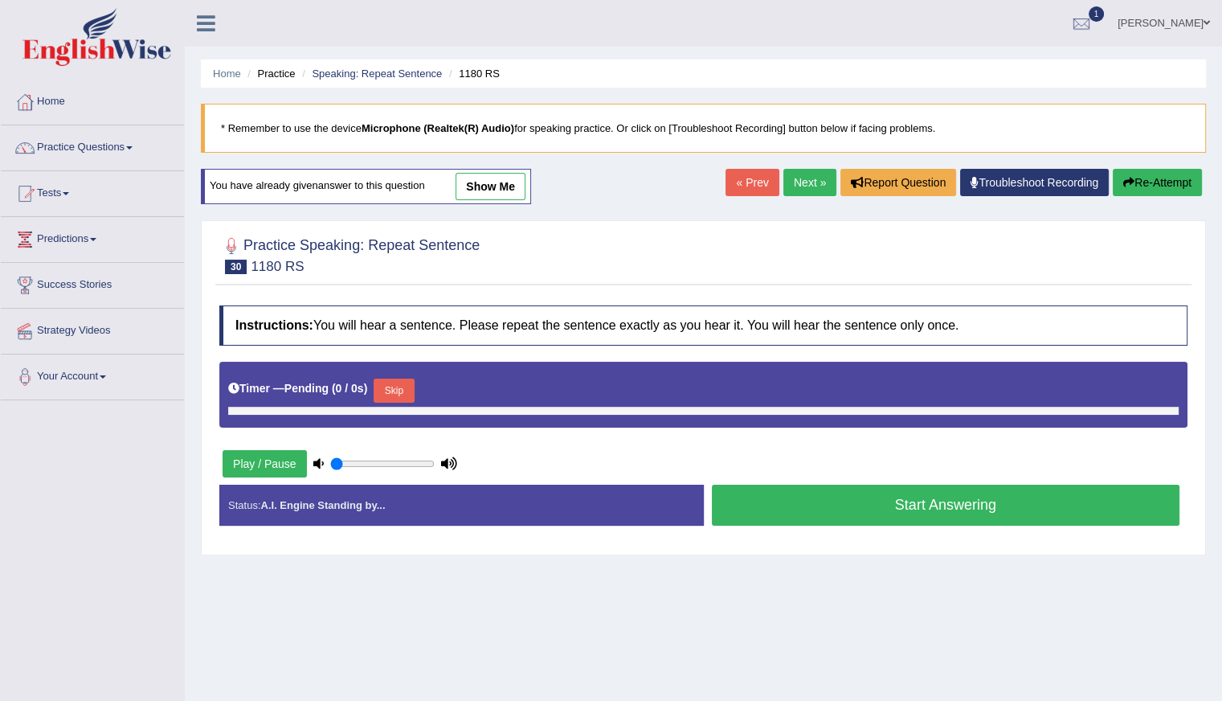
type input "0.8"
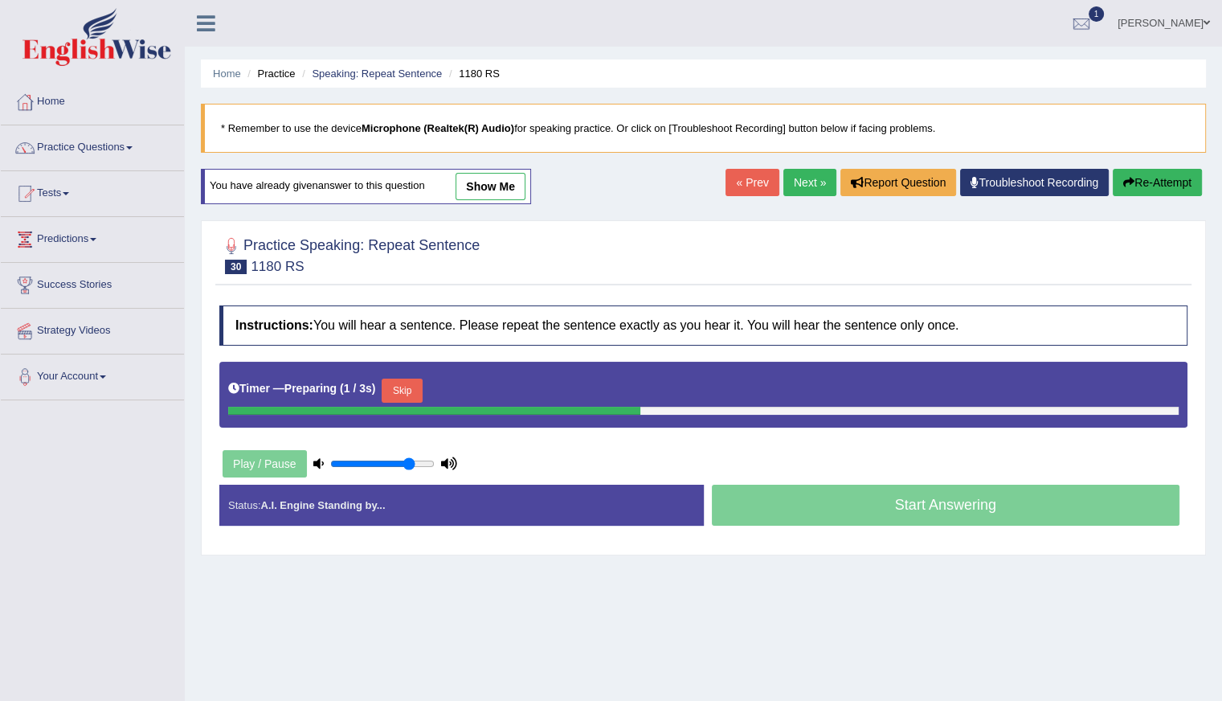
click at [413, 385] on button "Skip" at bounding box center [402, 391] width 40 height 24
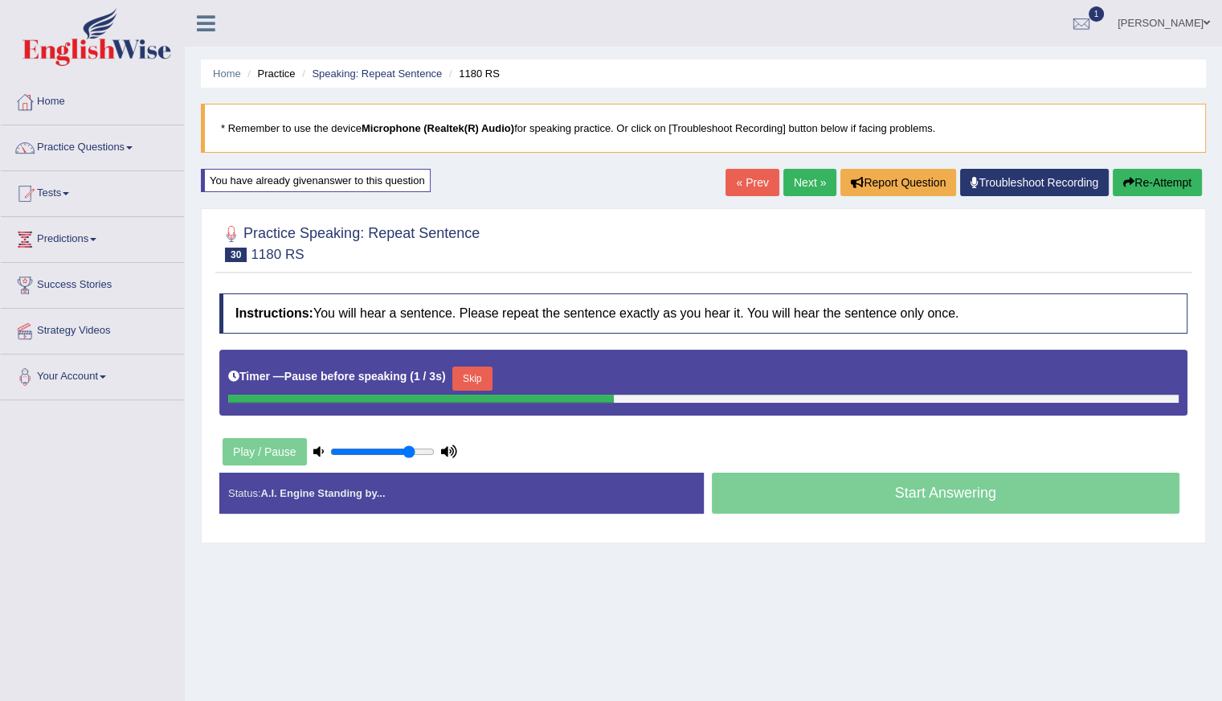
click at [484, 366] on button "Skip" at bounding box center [472, 378] width 40 height 24
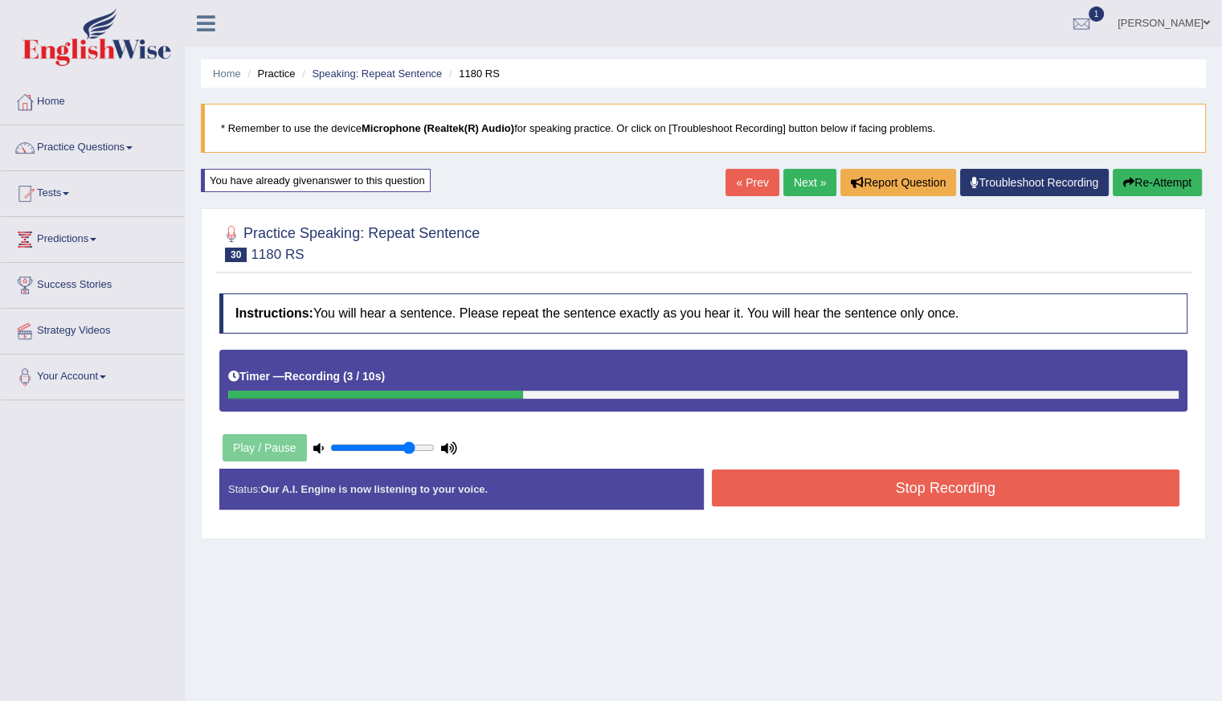
click at [869, 495] on button "Stop Recording" at bounding box center [946, 487] width 469 height 37
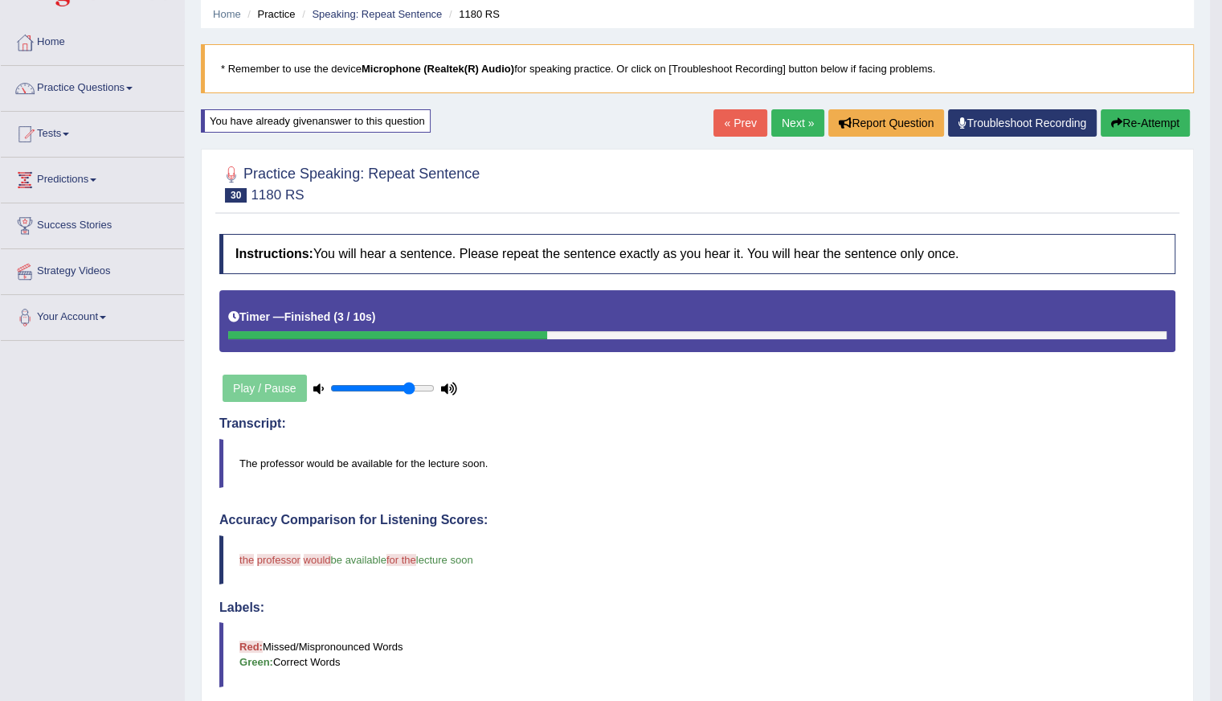
scroll to position [55, 0]
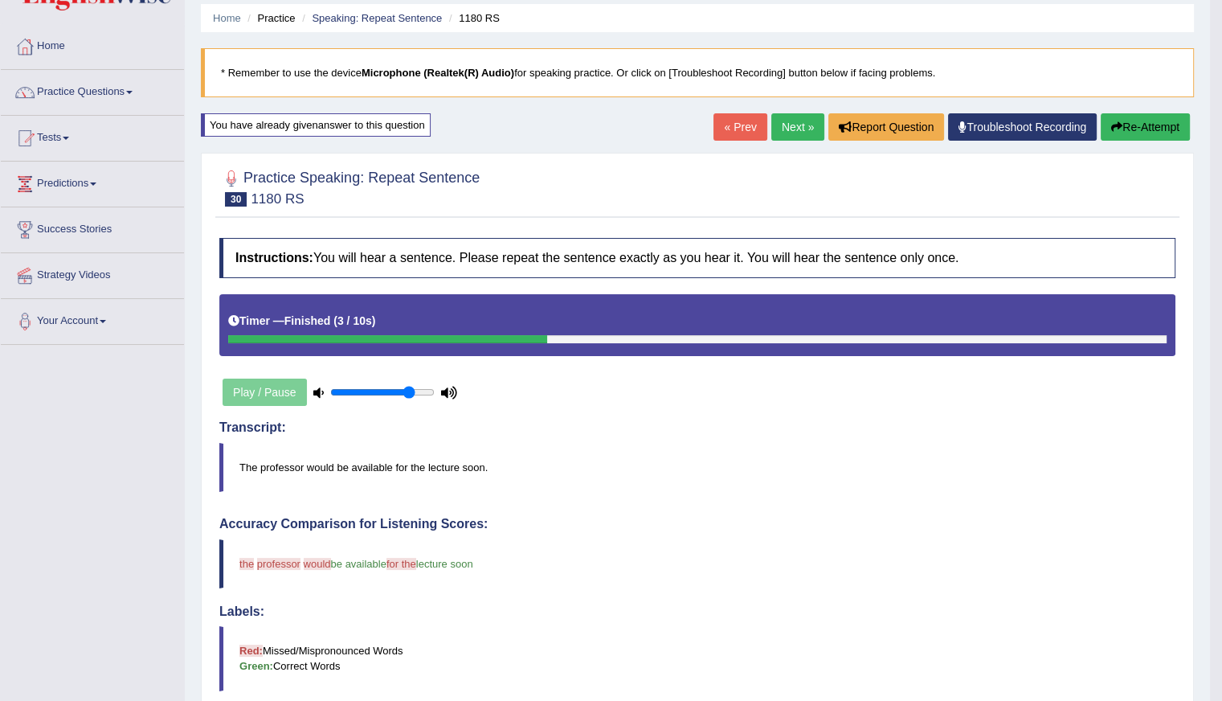
click at [1169, 126] on button "Re-Attempt" at bounding box center [1145, 126] width 89 height 27
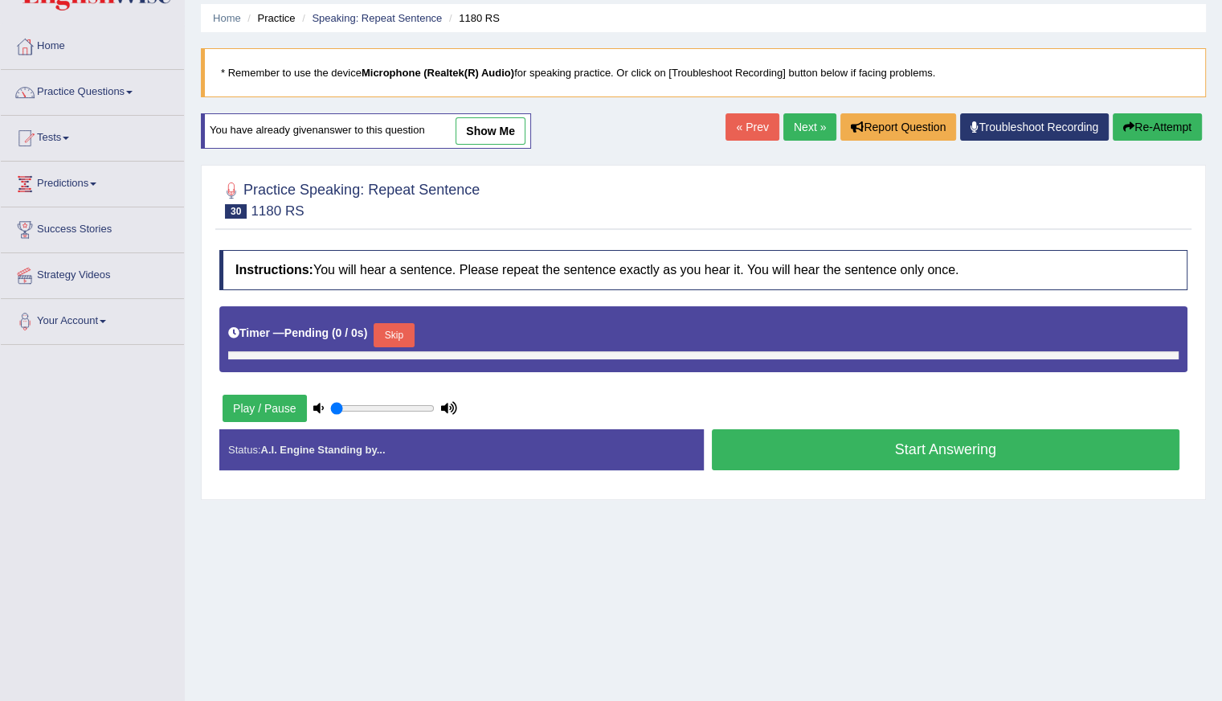
type input "0.8"
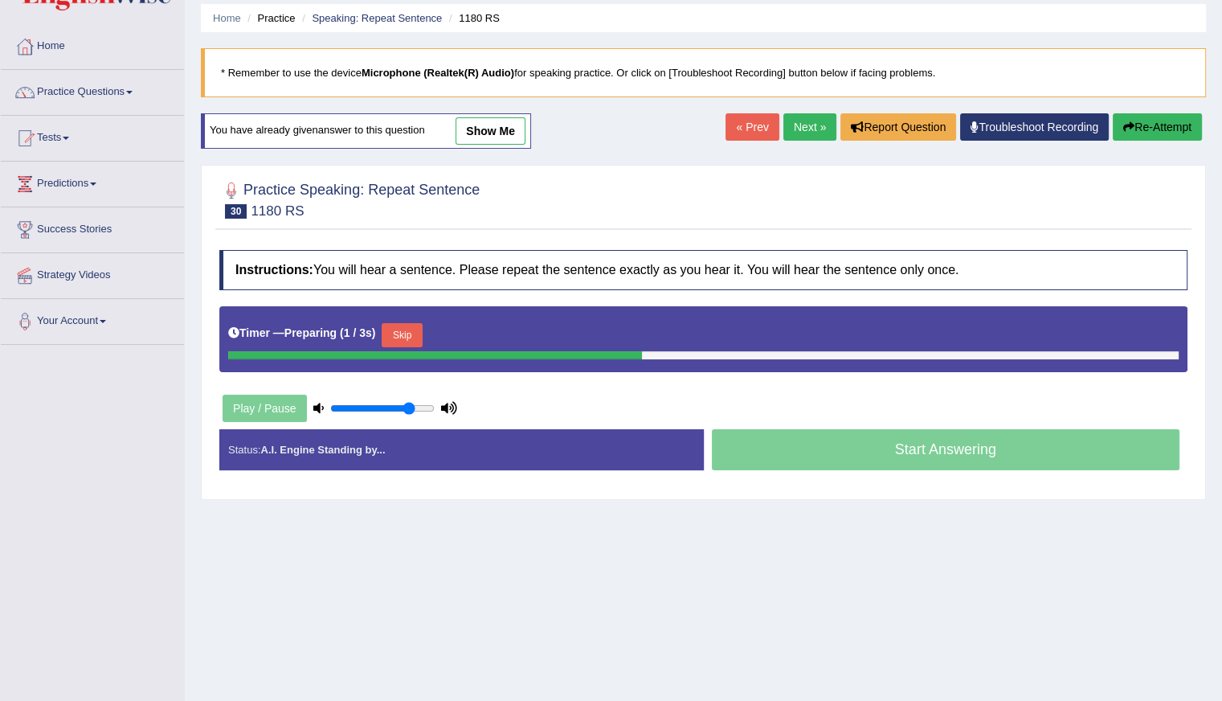
click at [404, 335] on button "Skip" at bounding box center [402, 335] width 40 height 24
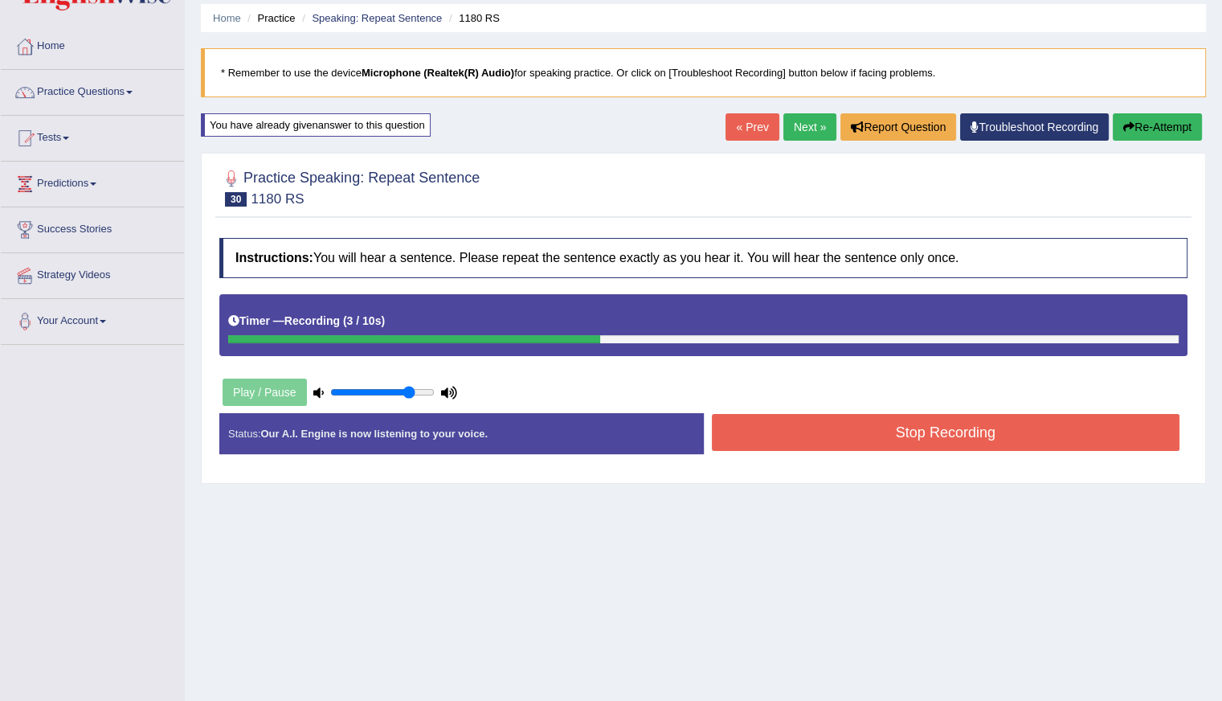
click at [826, 427] on button "Stop Recording" at bounding box center [946, 432] width 469 height 37
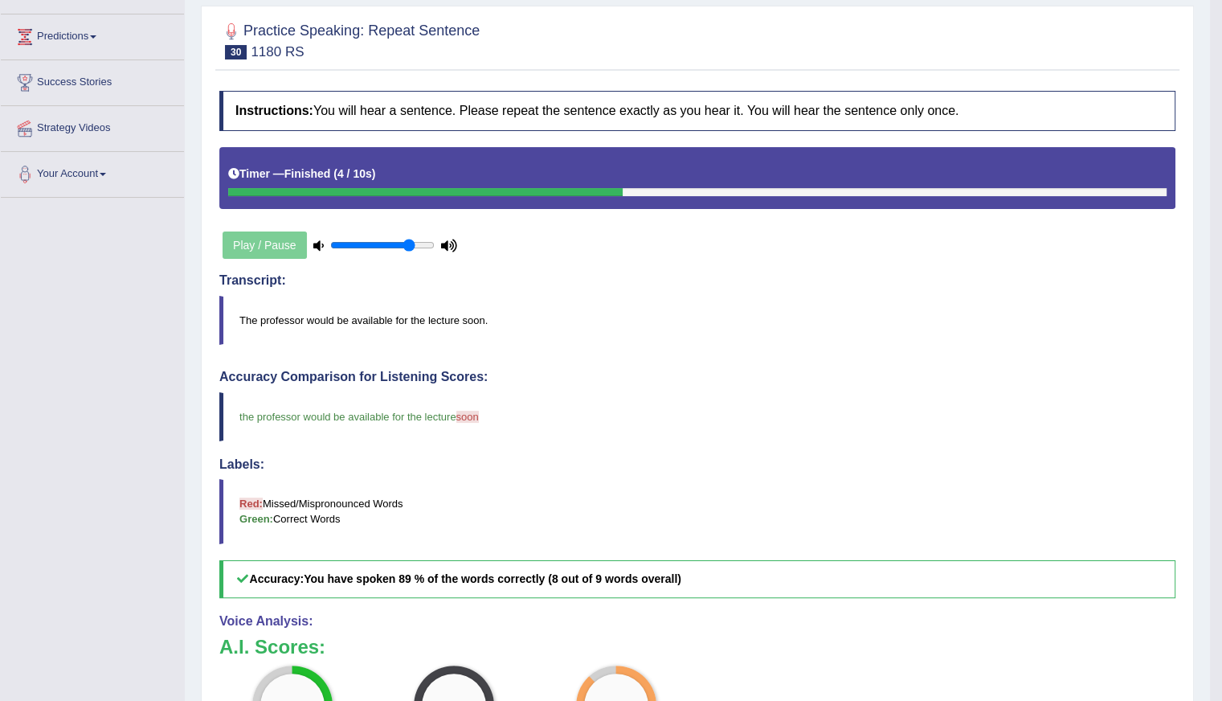
scroll to position [136, 0]
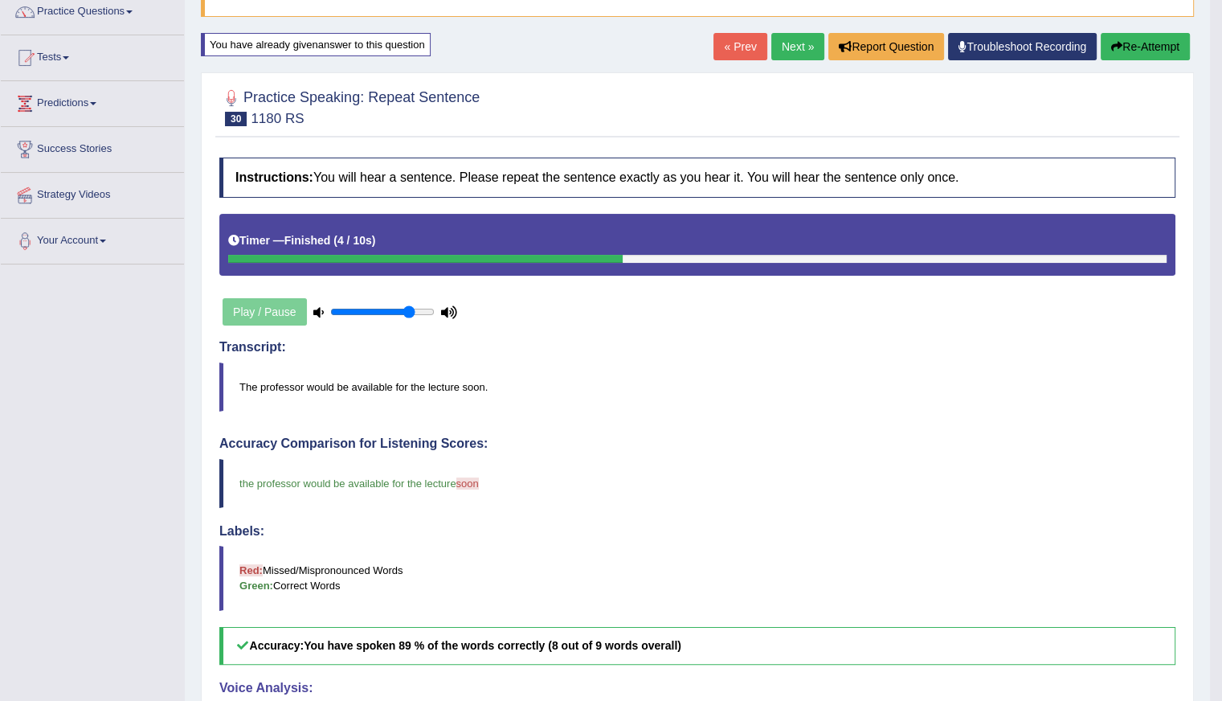
click at [788, 42] on link "Next »" at bounding box center [797, 46] width 53 height 27
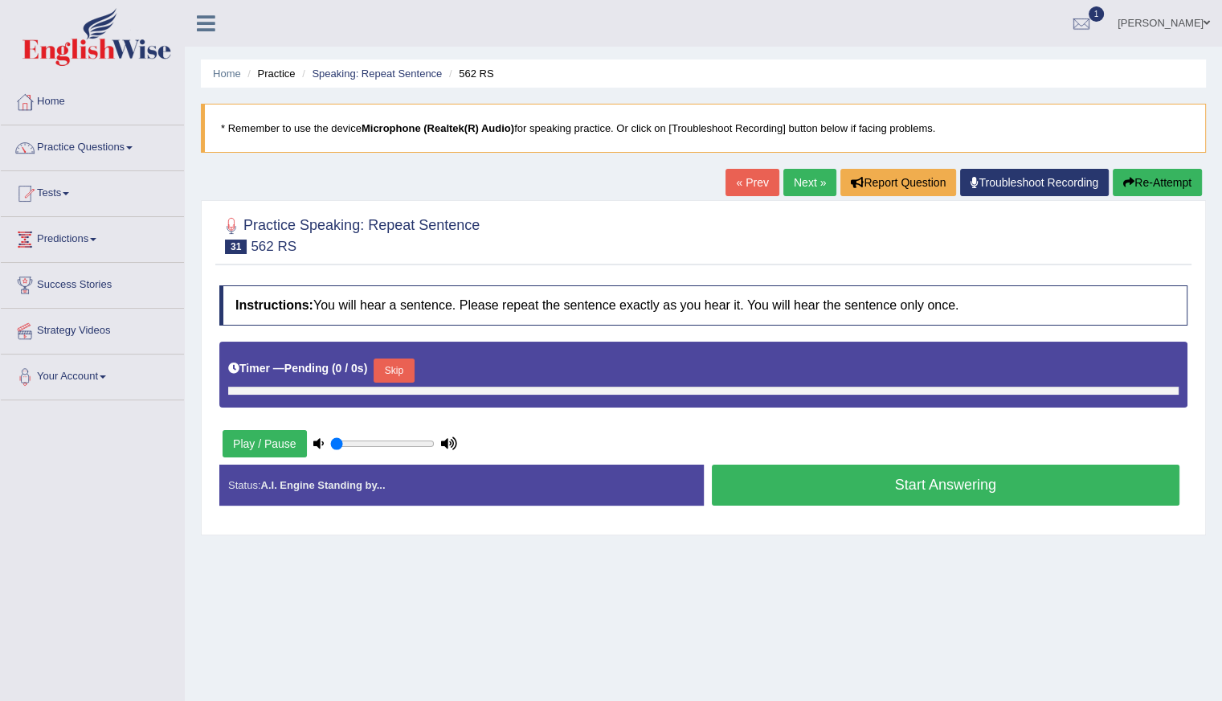
type input "0.8"
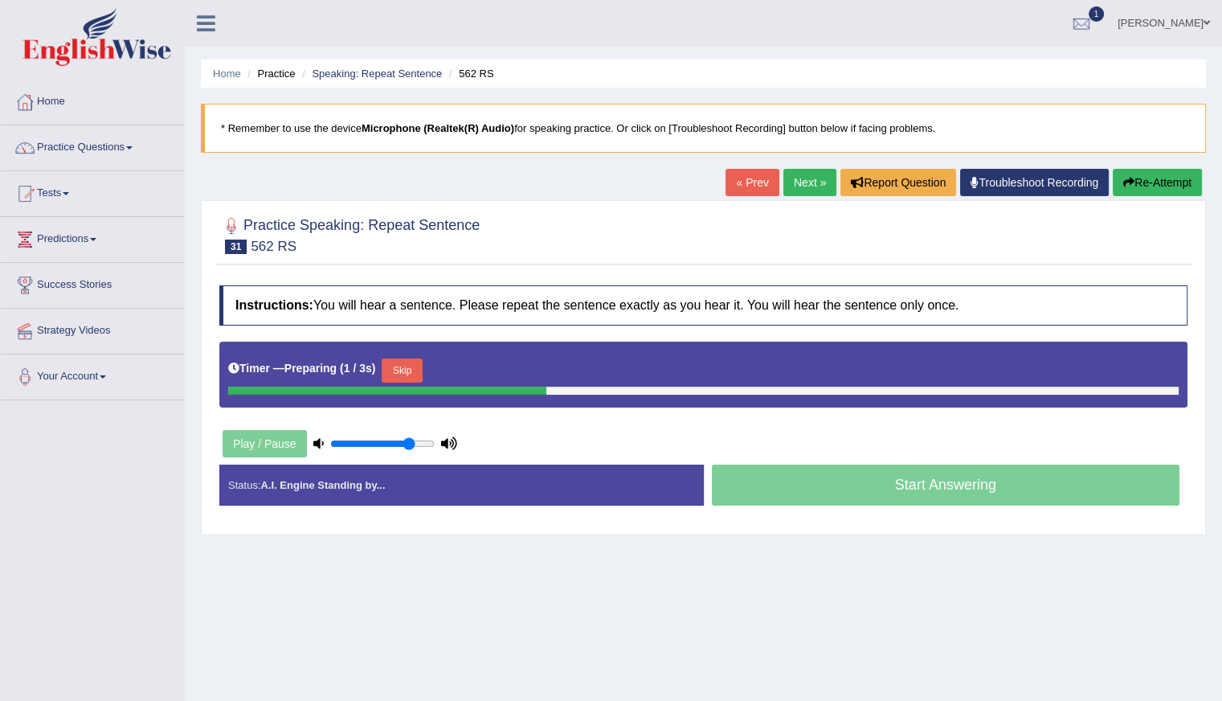
click at [403, 366] on button "Skip" at bounding box center [402, 370] width 40 height 24
click at [463, 364] on button "Skip" at bounding box center [472, 370] width 40 height 24
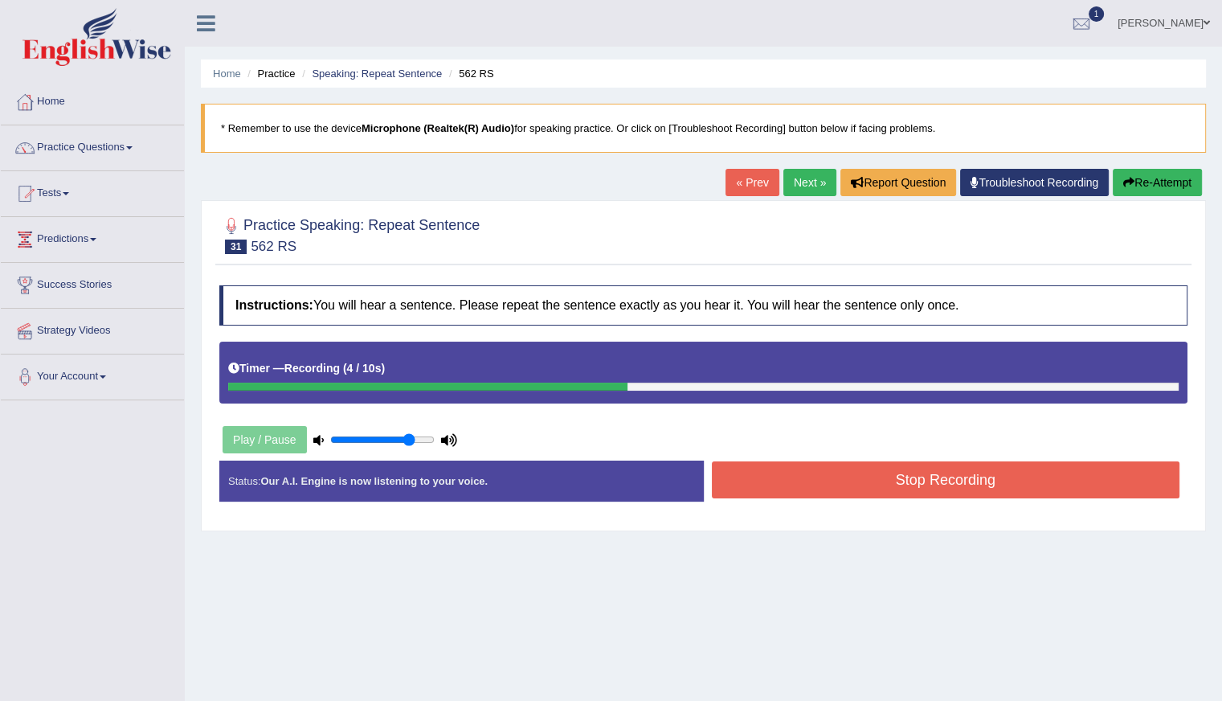
click at [1156, 184] on button "Re-Attempt" at bounding box center [1157, 182] width 89 height 27
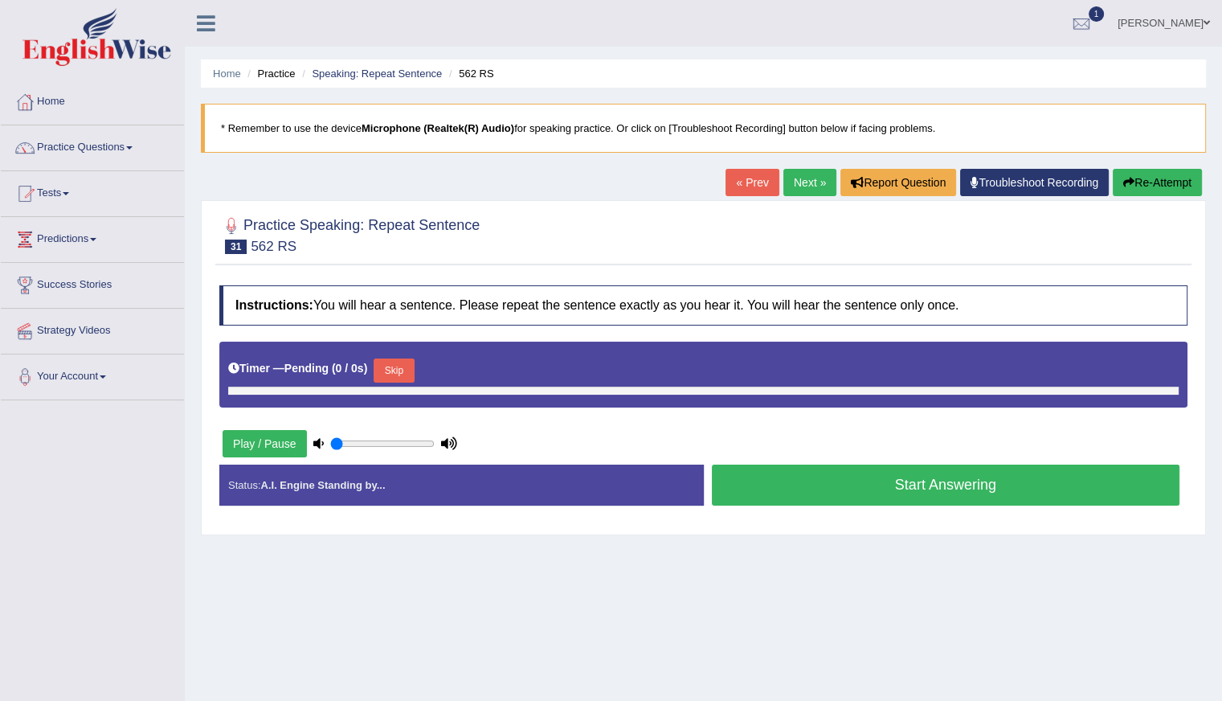
type input "0.8"
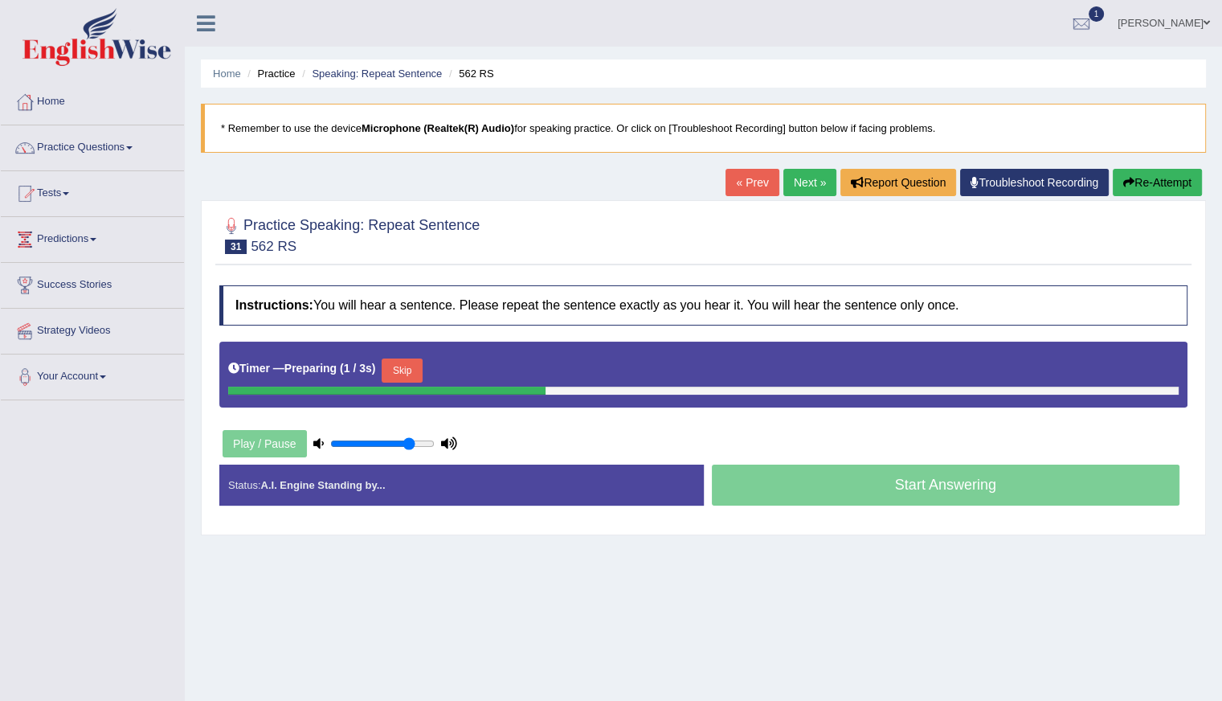
click at [405, 364] on button "Skip" at bounding box center [402, 370] width 40 height 24
click at [466, 365] on button "Skip" at bounding box center [472, 370] width 40 height 24
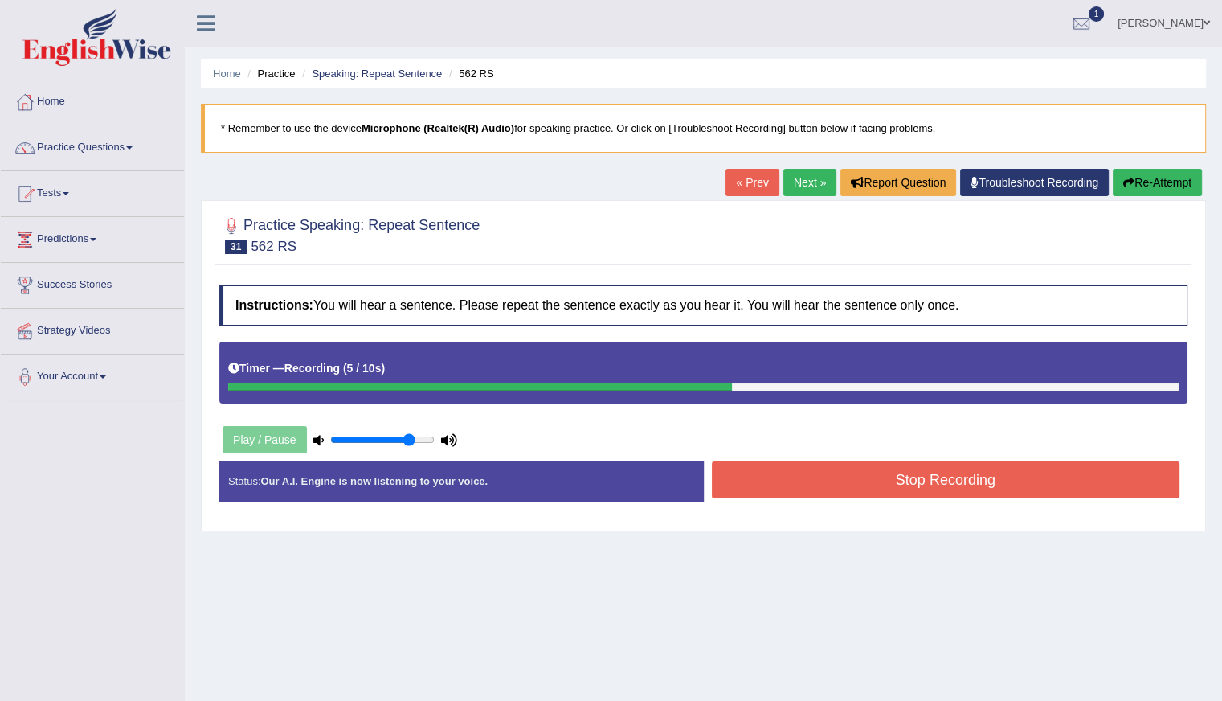
click at [829, 479] on button "Stop Recording" at bounding box center [946, 479] width 469 height 37
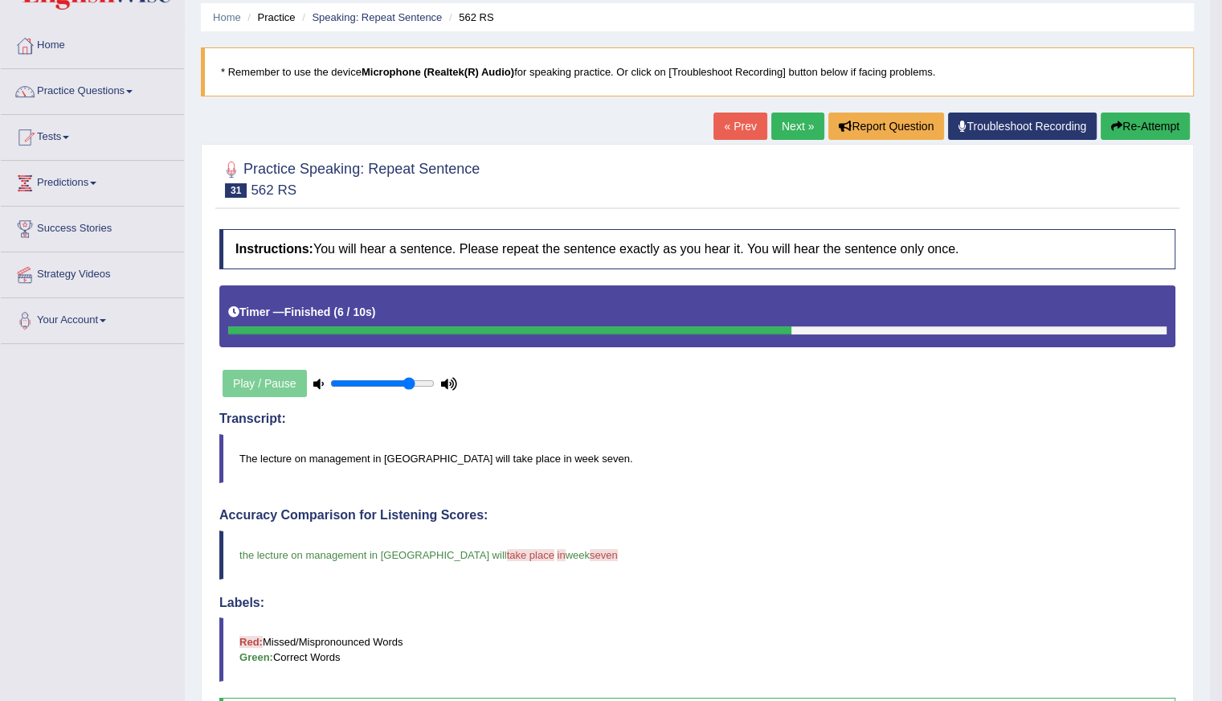
scroll to position [48, 0]
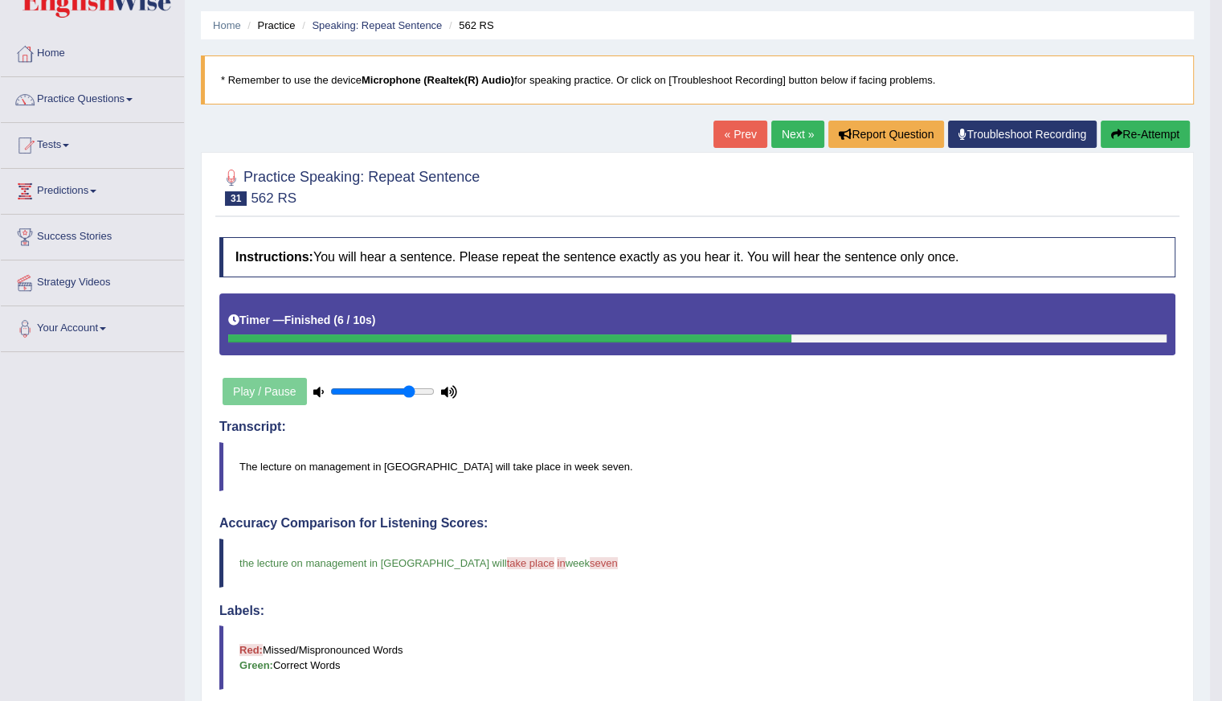
click at [791, 136] on link "Next »" at bounding box center [797, 134] width 53 height 27
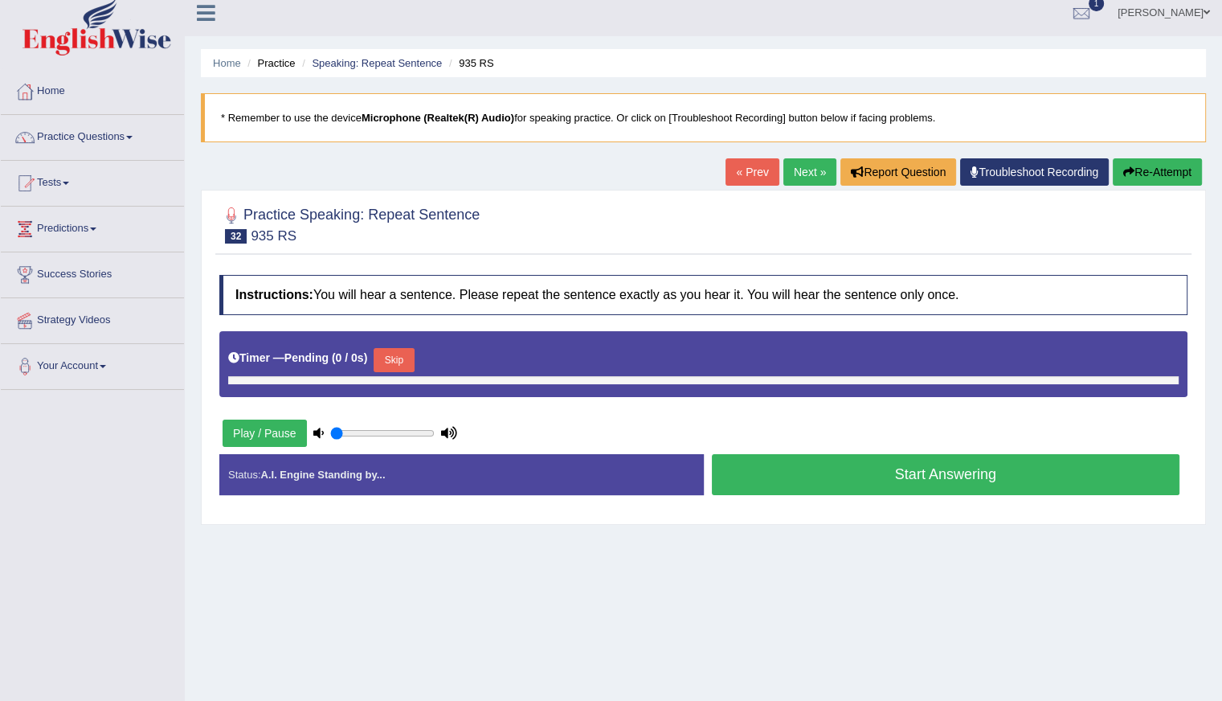
type input "0.8"
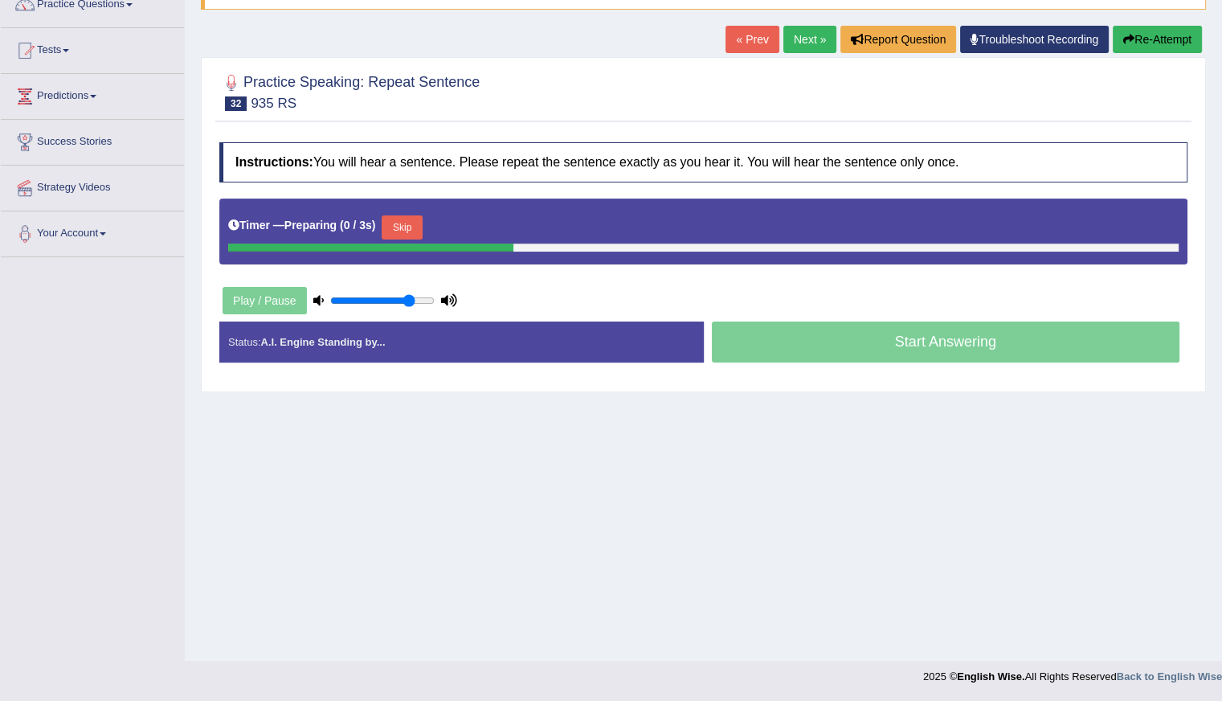
click at [406, 228] on button "Skip" at bounding box center [402, 227] width 40 height 24
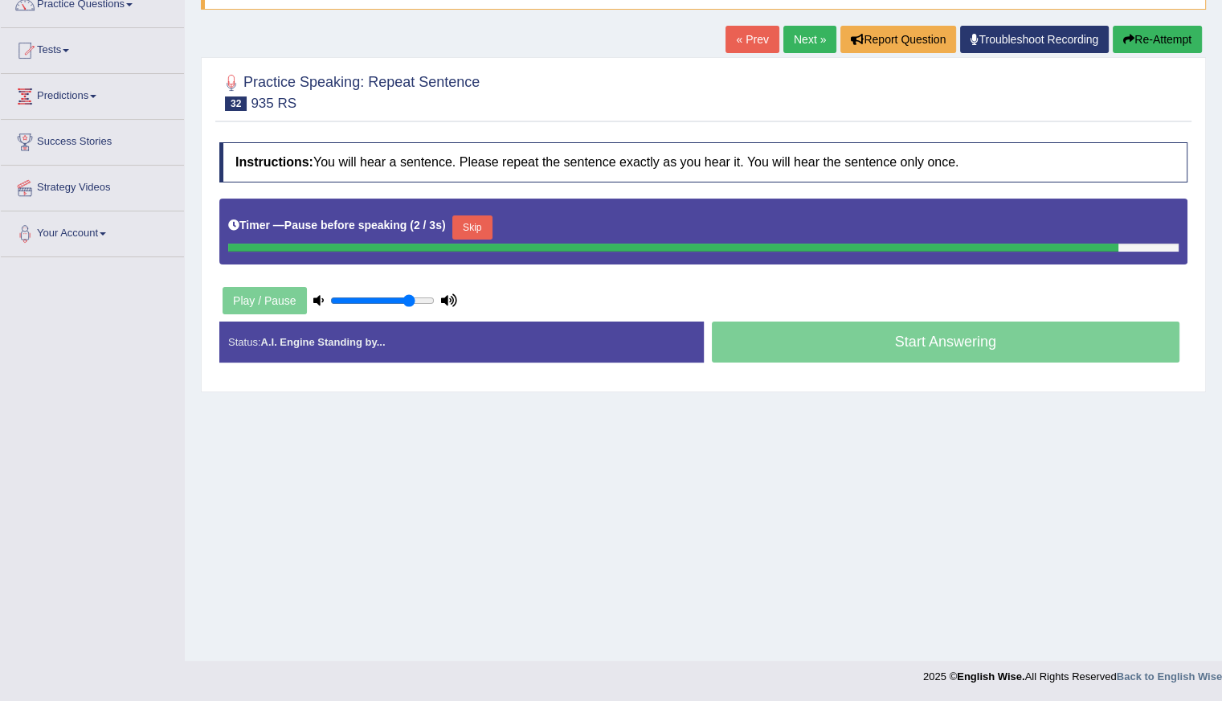
click at [1157, 43] on button "Re-Attempt" at bounding box center [1157, 39] width 89 height 27
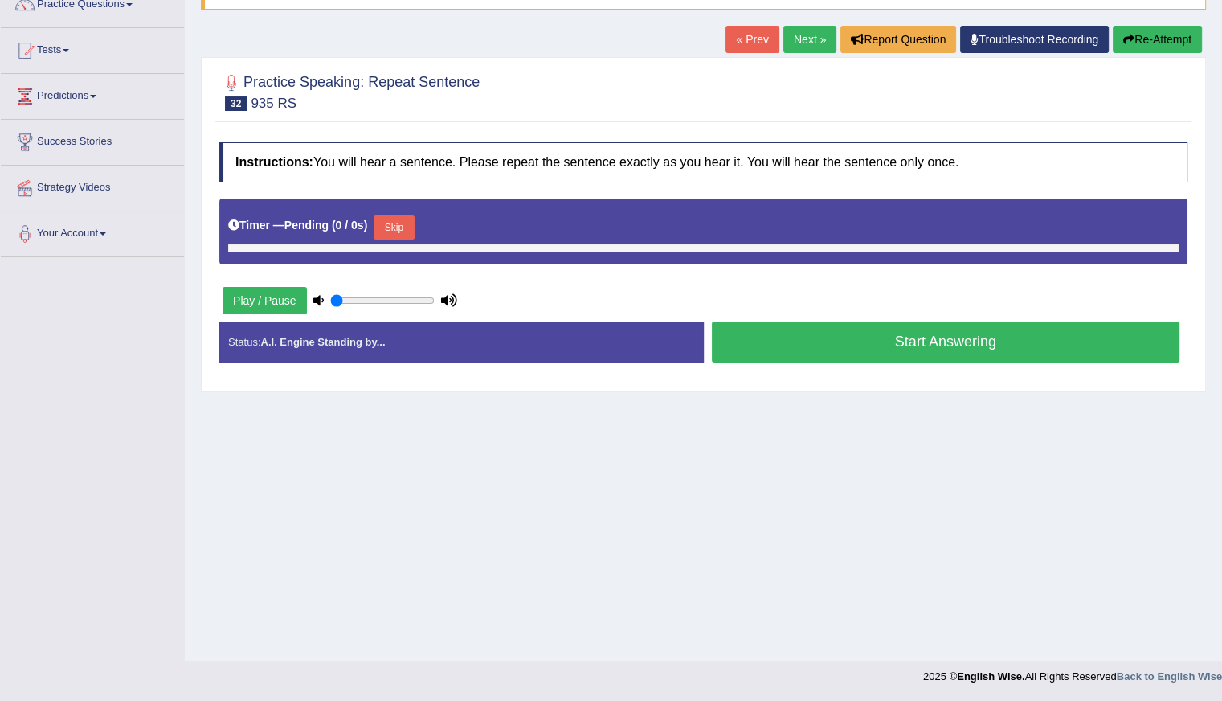
type input "0.8"
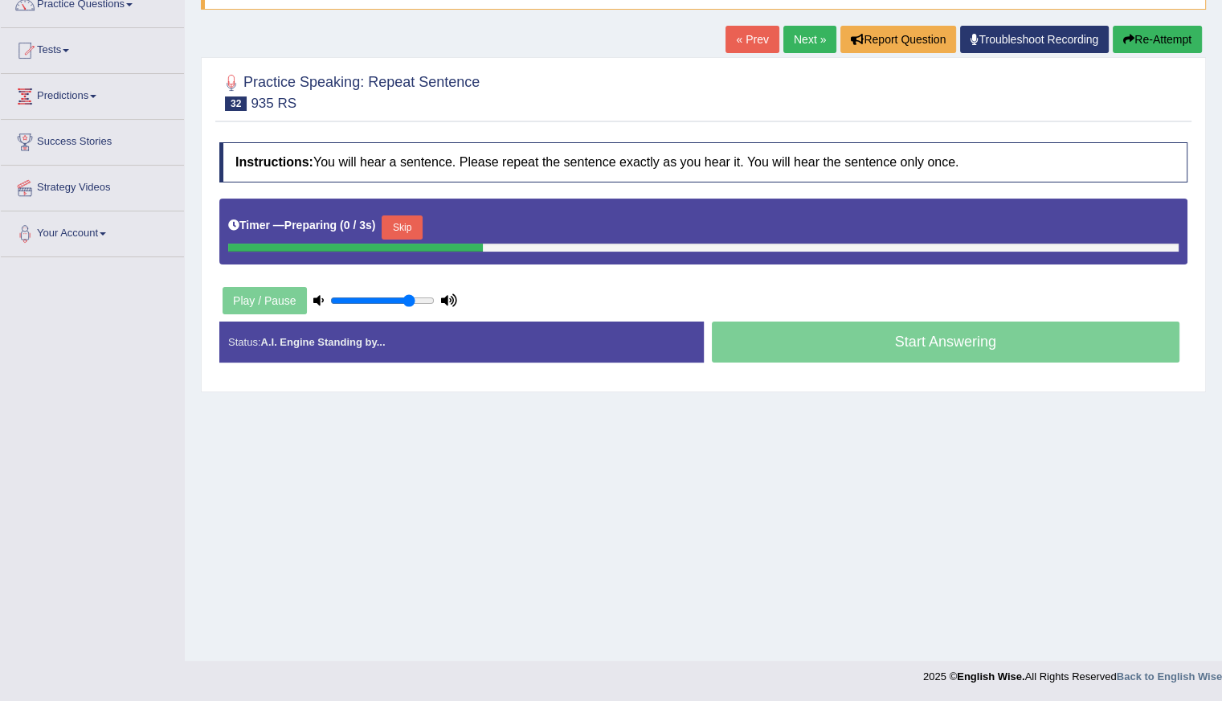
click at [400, 217] on button "Skip" at bounding box center [402, 227] width 40 height 24
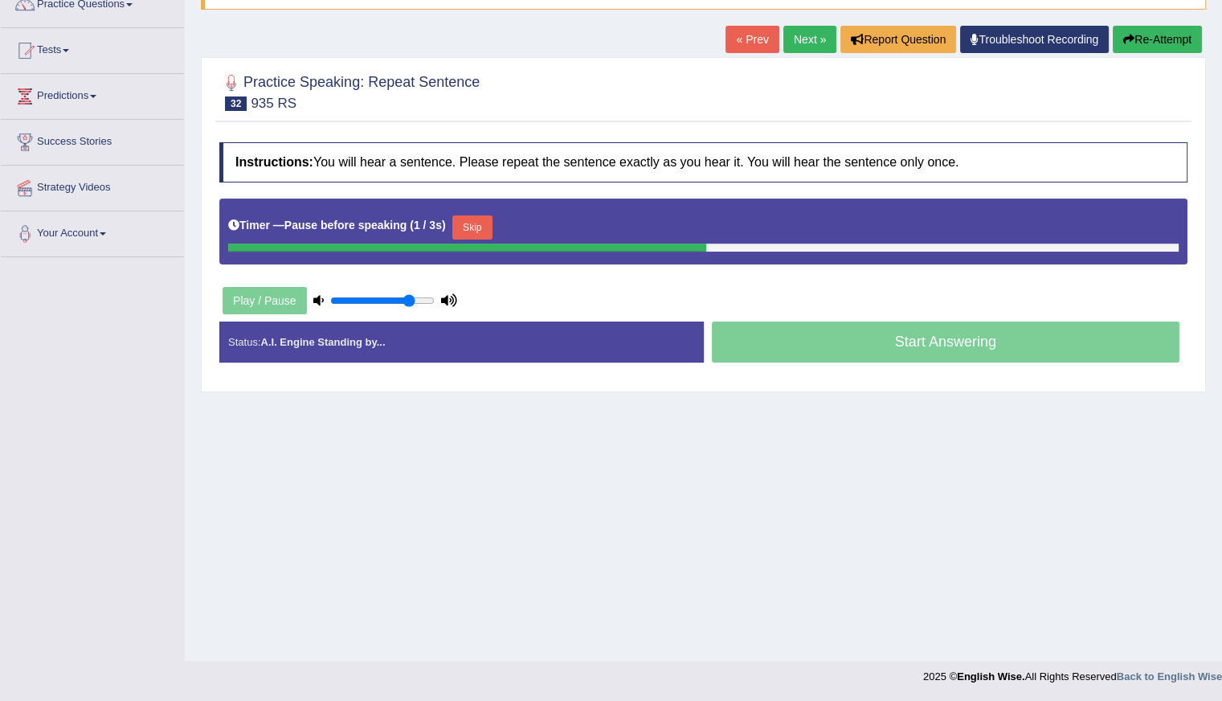
click at [484, 224] on button "Skip" at bounding box center [472, 227] width 40 height 24
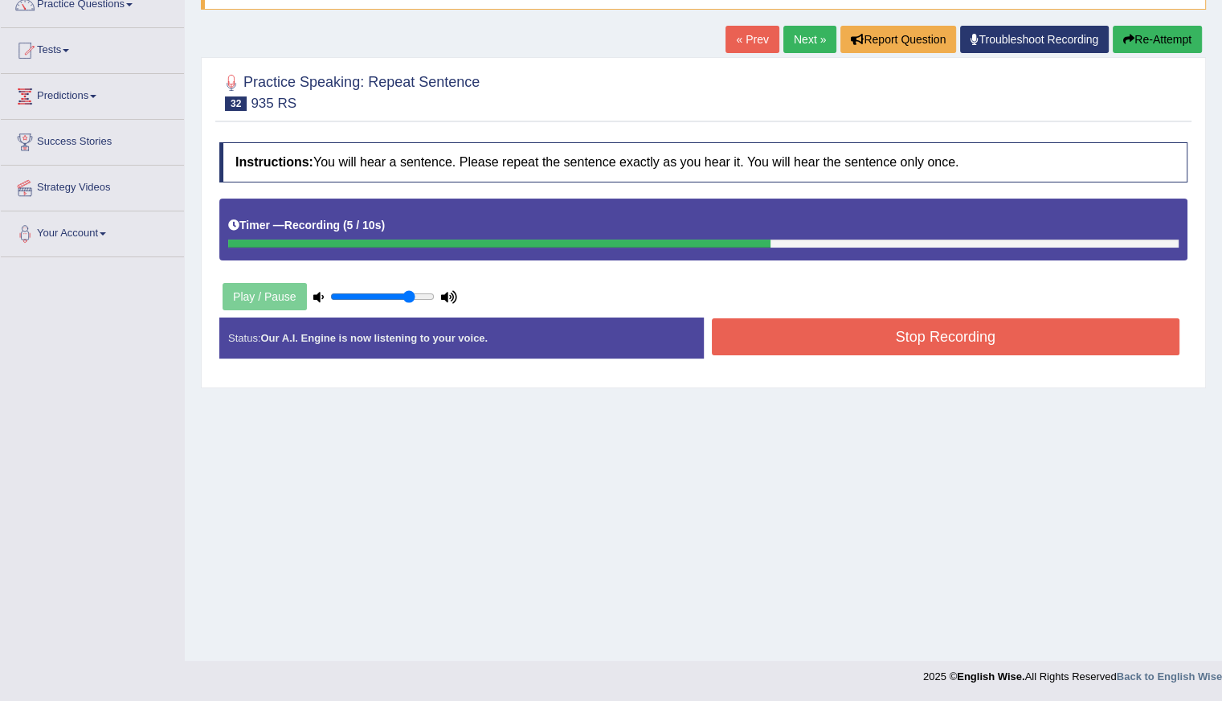
click at [874, 336] on button "Stop Recording" at bounding box center [946, 336] width 469 height 37
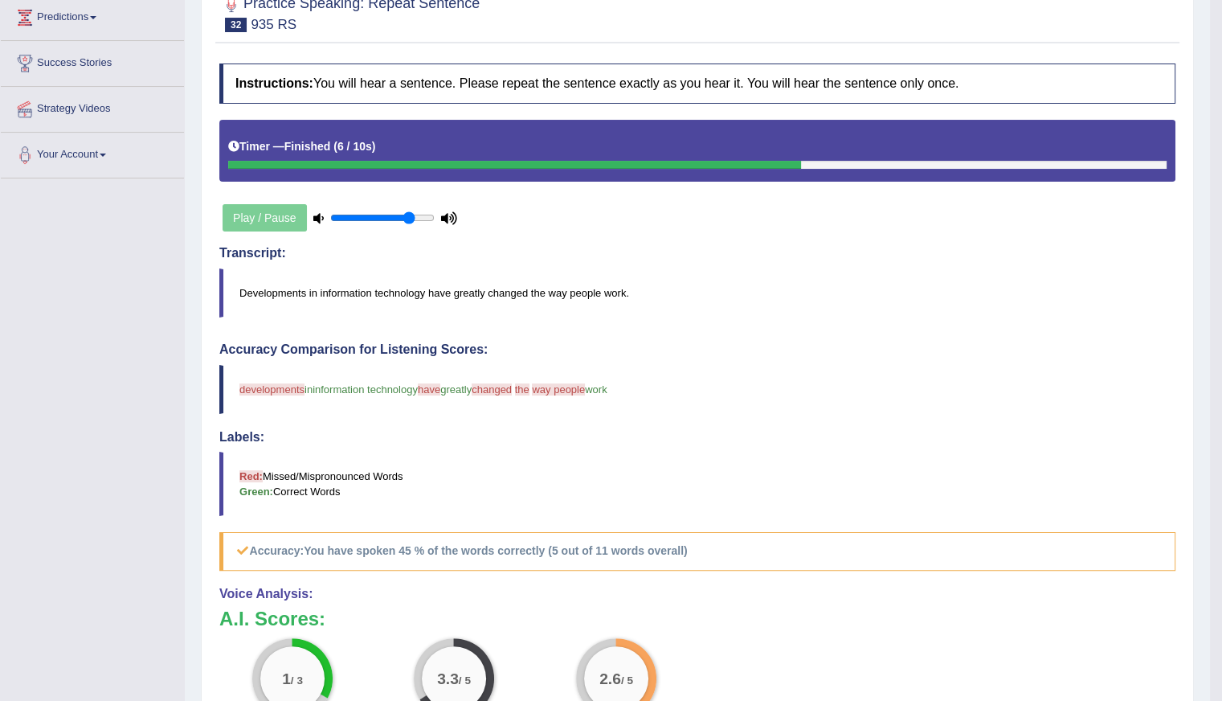
scroll to position [63, 0]
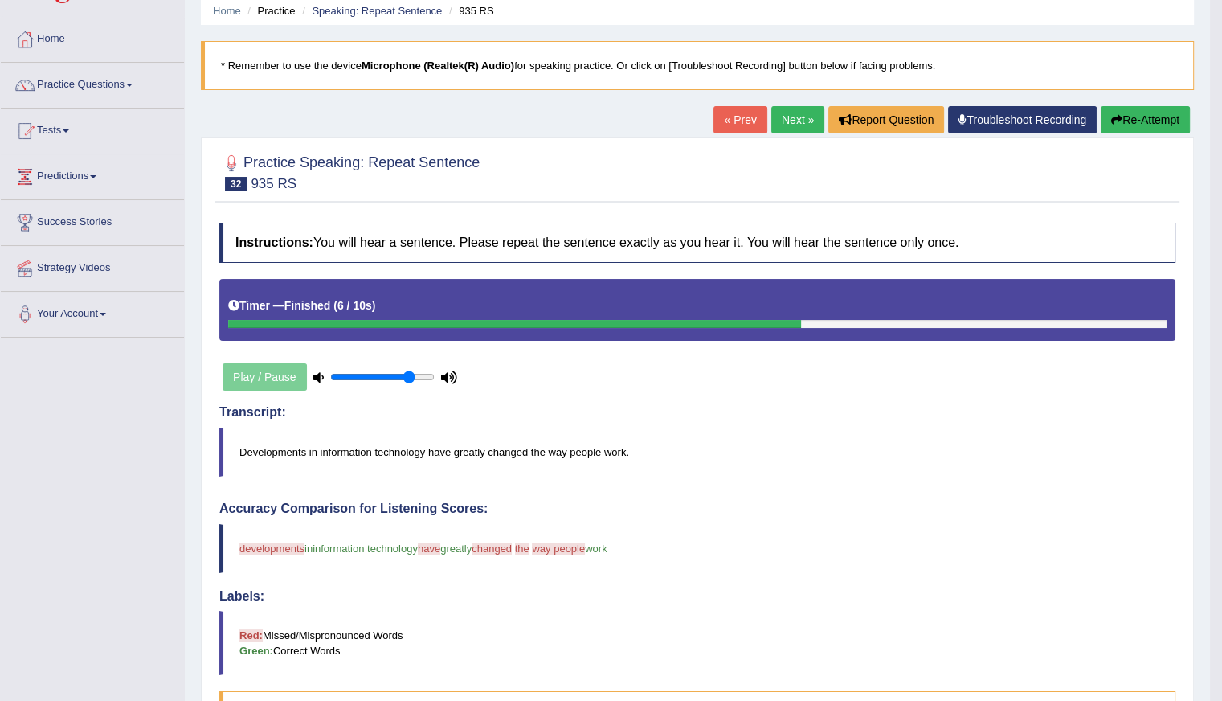
click at [1131, 111] on button "Re-Attempt" at bounding box center [1145, 119] width 89 height 27
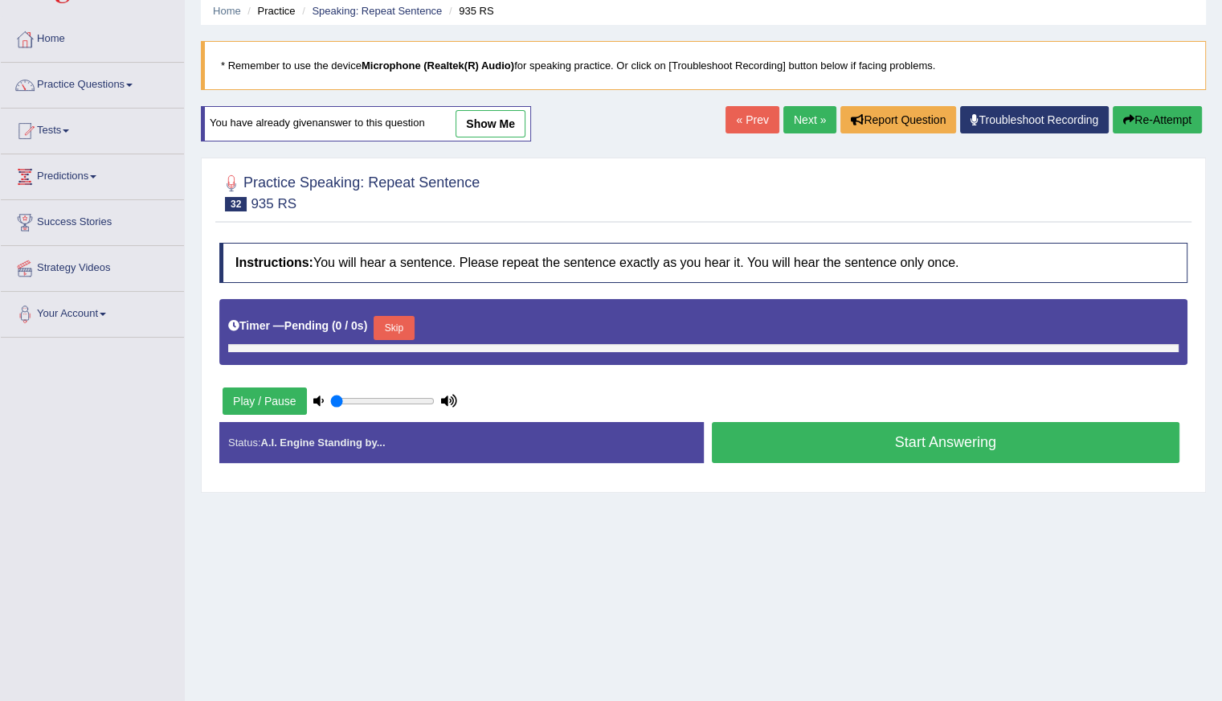
type input "0.8"
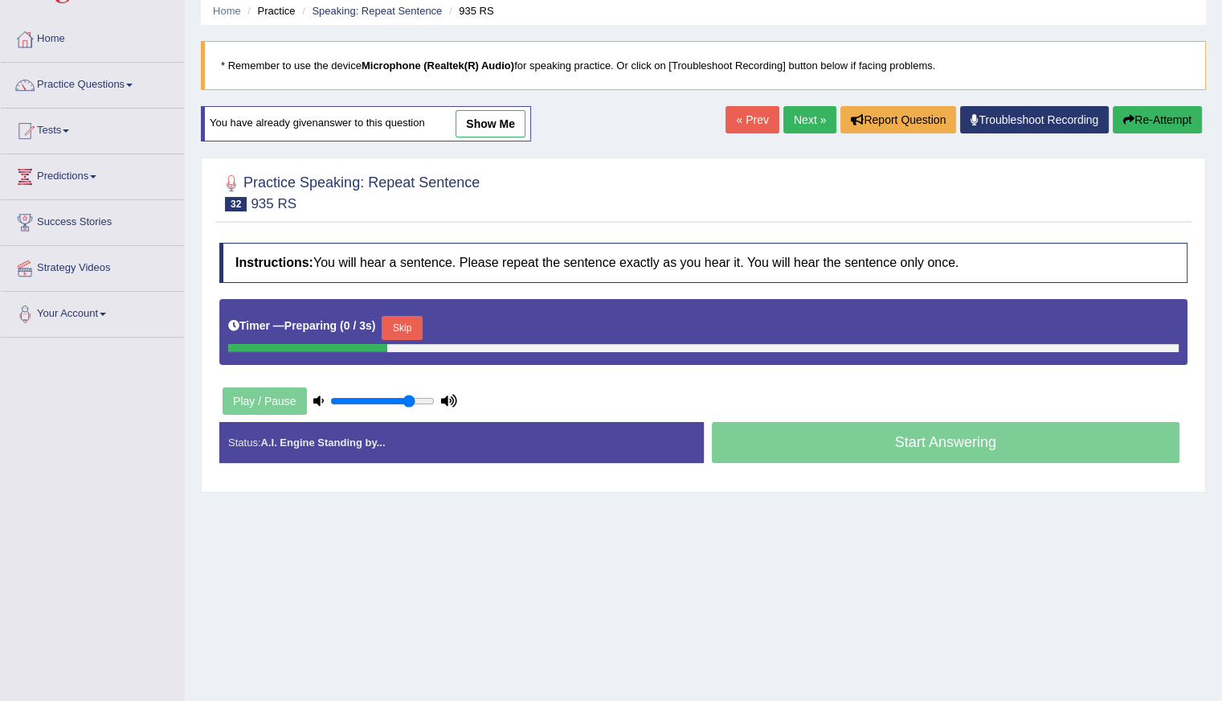
click at [407, 316] on button "Skip" at bounding box center [402, 328] width 40 height 24
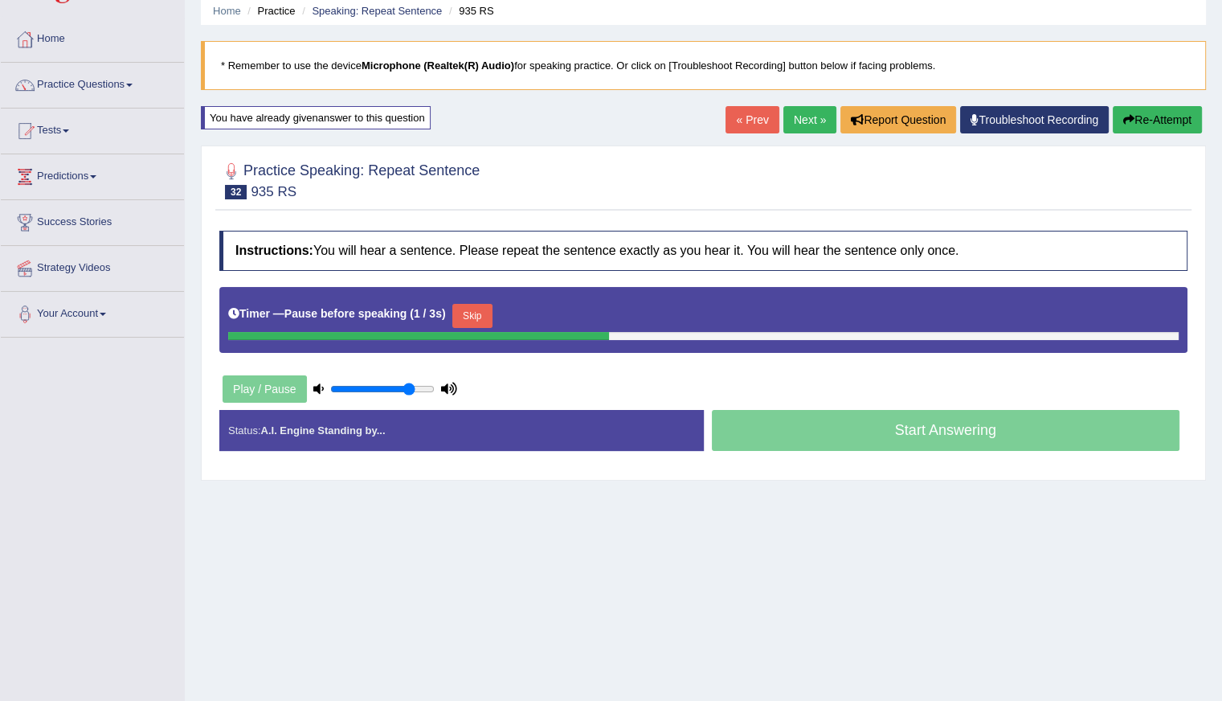
click at [484, 313] on button "Skip" at bounding box center [472, 316] width 40 height 24
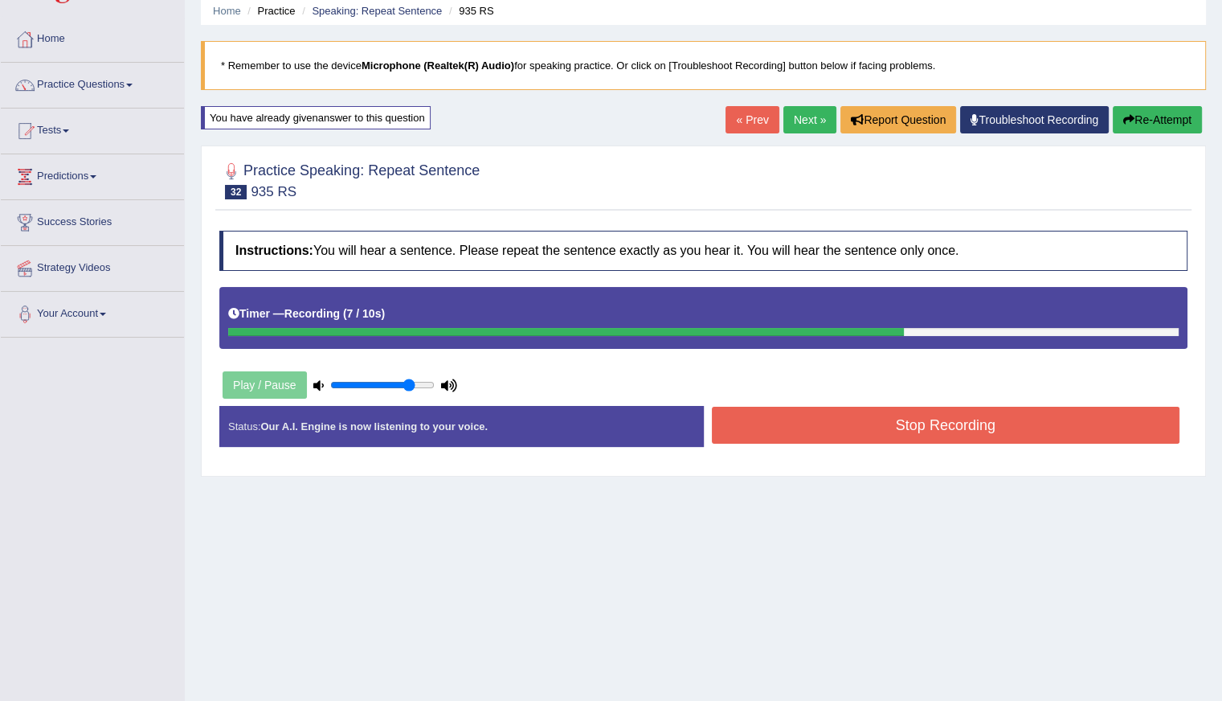
click at [849, 426] on button "Stop Recording" at bounding box center [946, 425] width 469 height 37
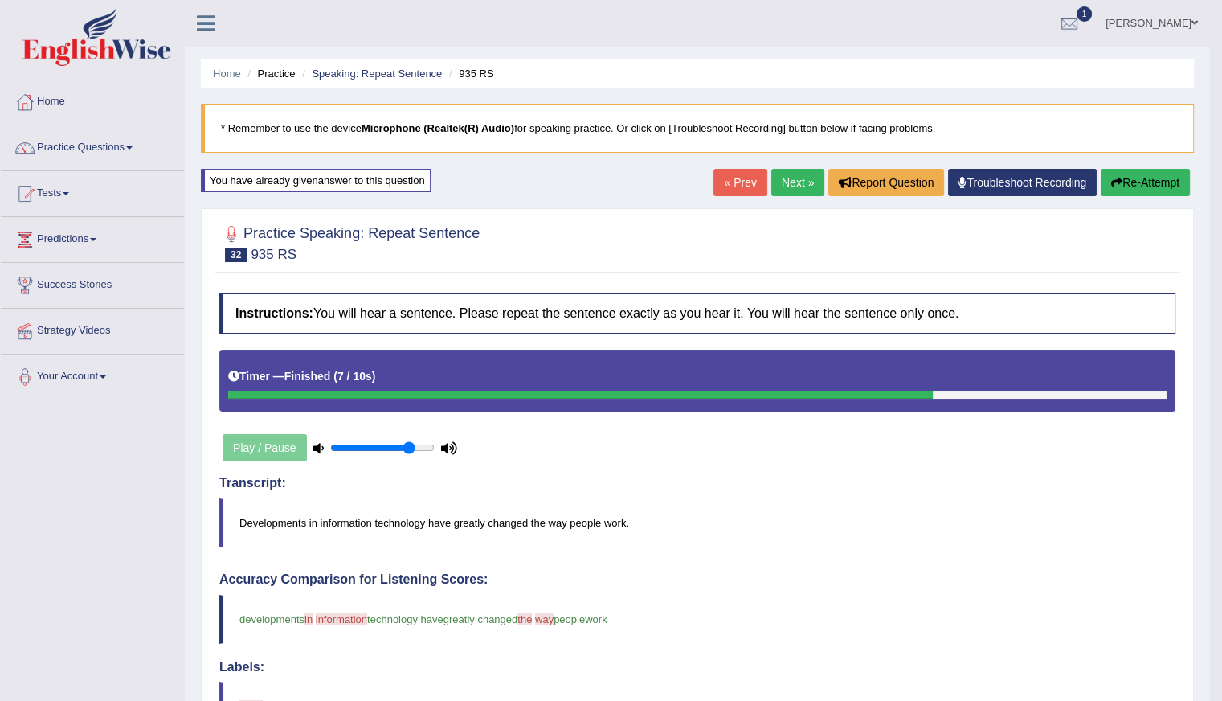
click at [787, 181] on link "Next »" at bounding box center [797, 182] width 53 height 27
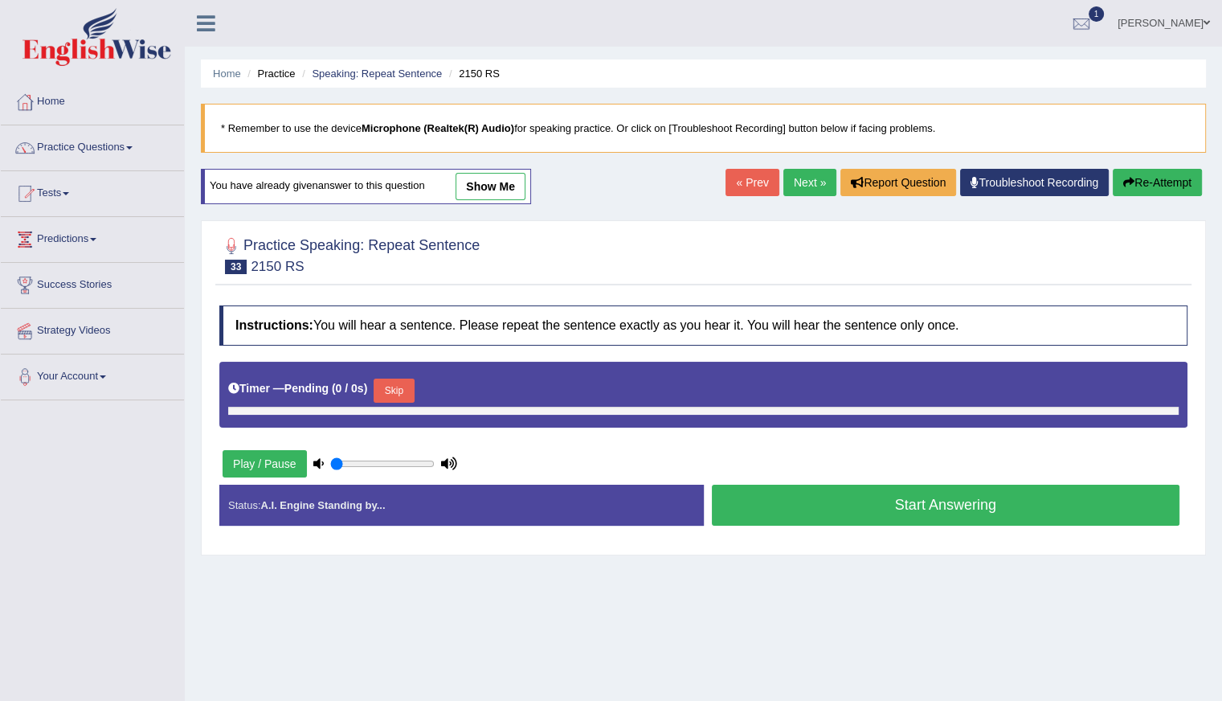
type input "0.8"
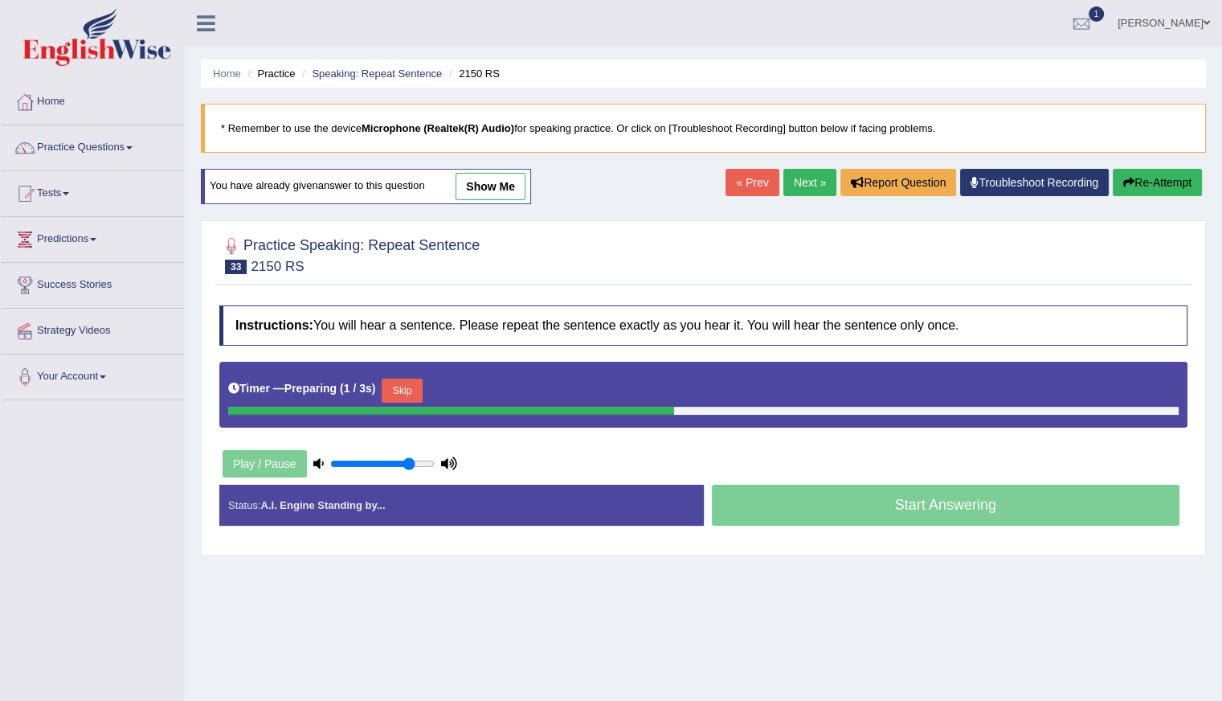
click at [408, 383] on button "Skip" at bounding box center [402, 391] width 40 height 24
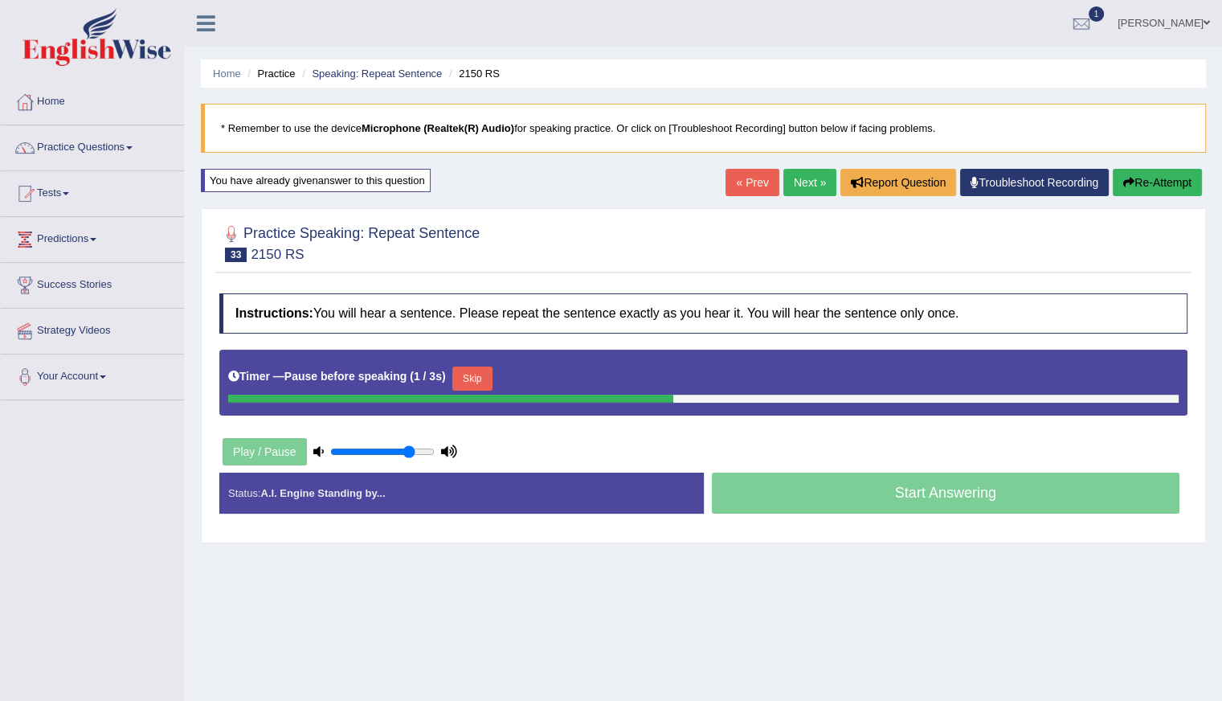
click at [469, 377] on button "Skip" at bounding box center [472, 378] width 40 height 24
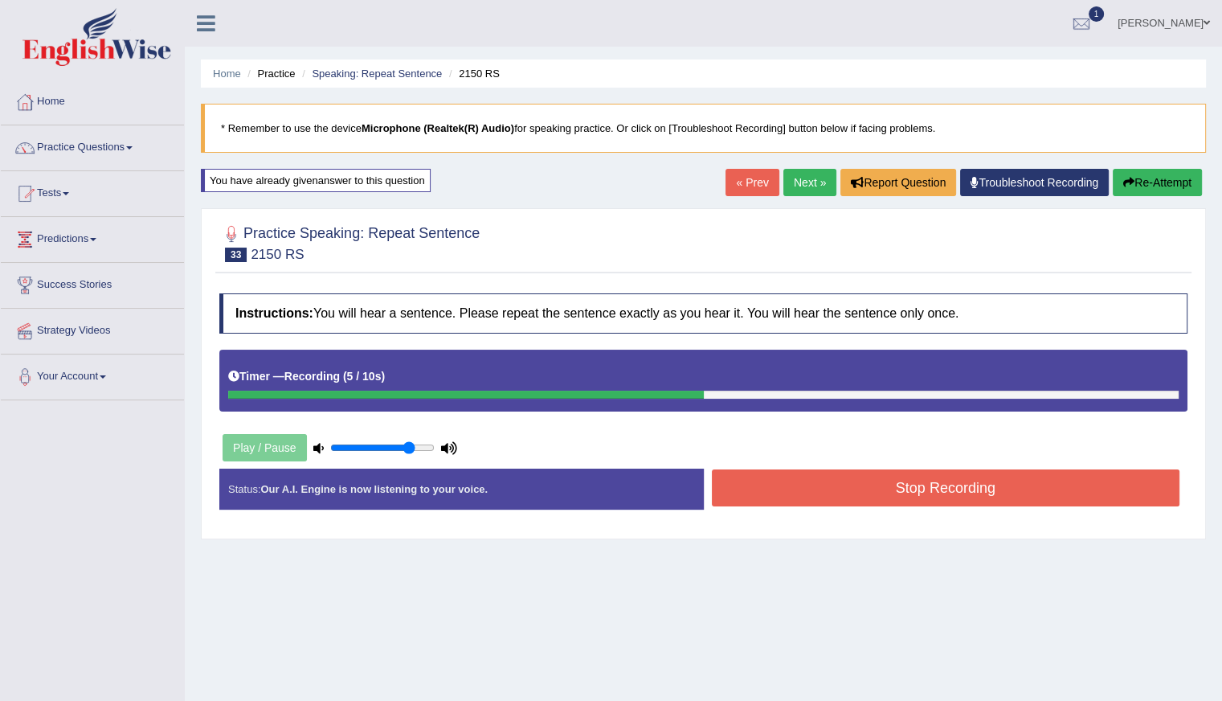
click at [872, 493] on button "Stop Recording" at bounding box center [946, 487] width 469 height 37
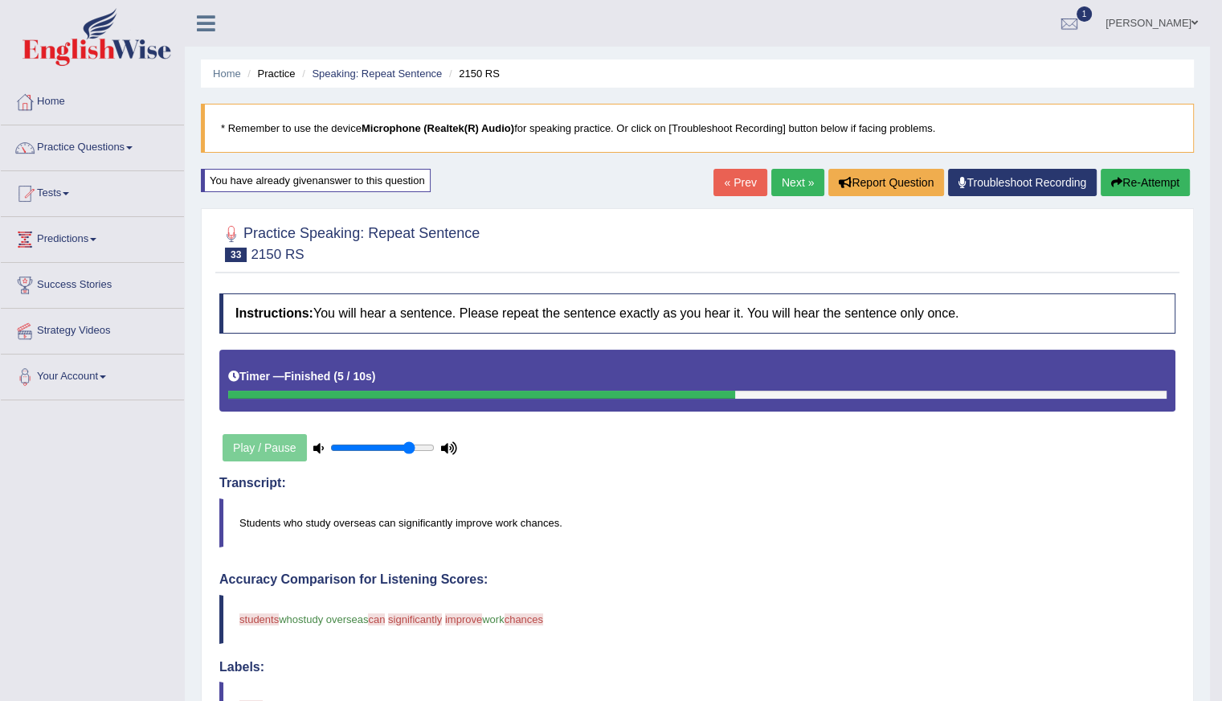
click at [1148, 189] on button "Re-Attempt" at bounding box center [1145, 182] width 89 height 27
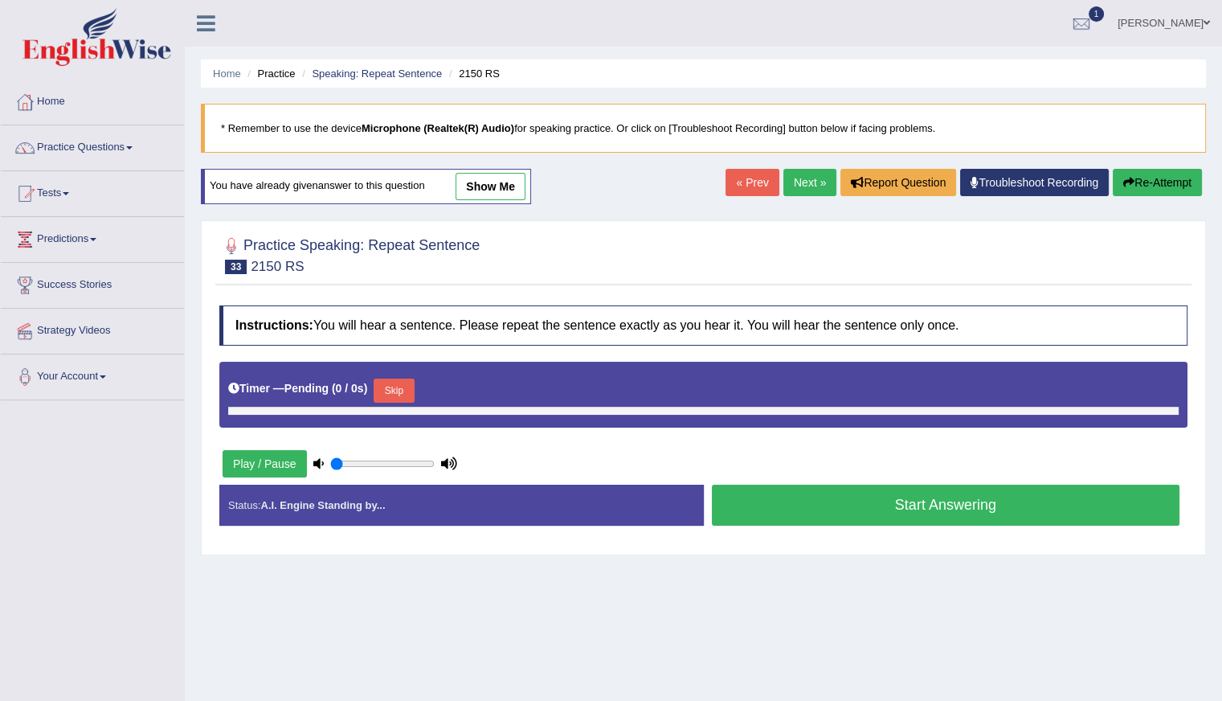
type input "0.8"
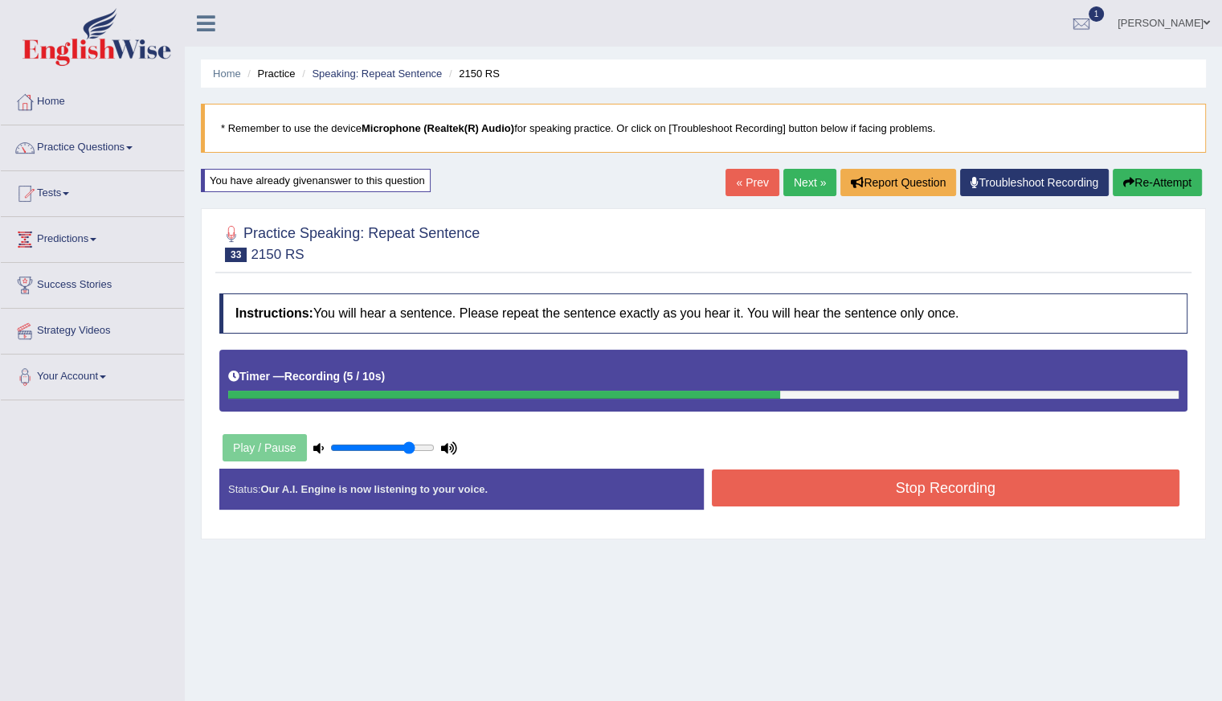
click at [1156, 181] on button "Re-Attempt" at bounding box center [1157, 182] width 89 height 27
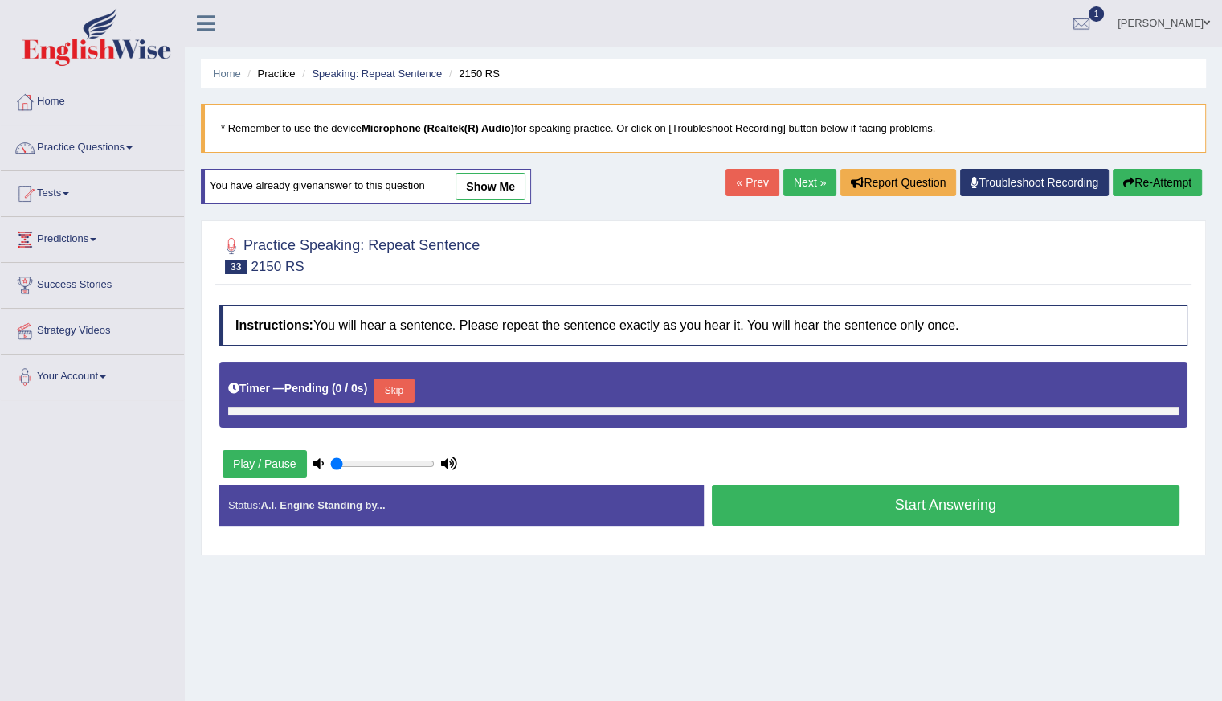
type input "0.8"
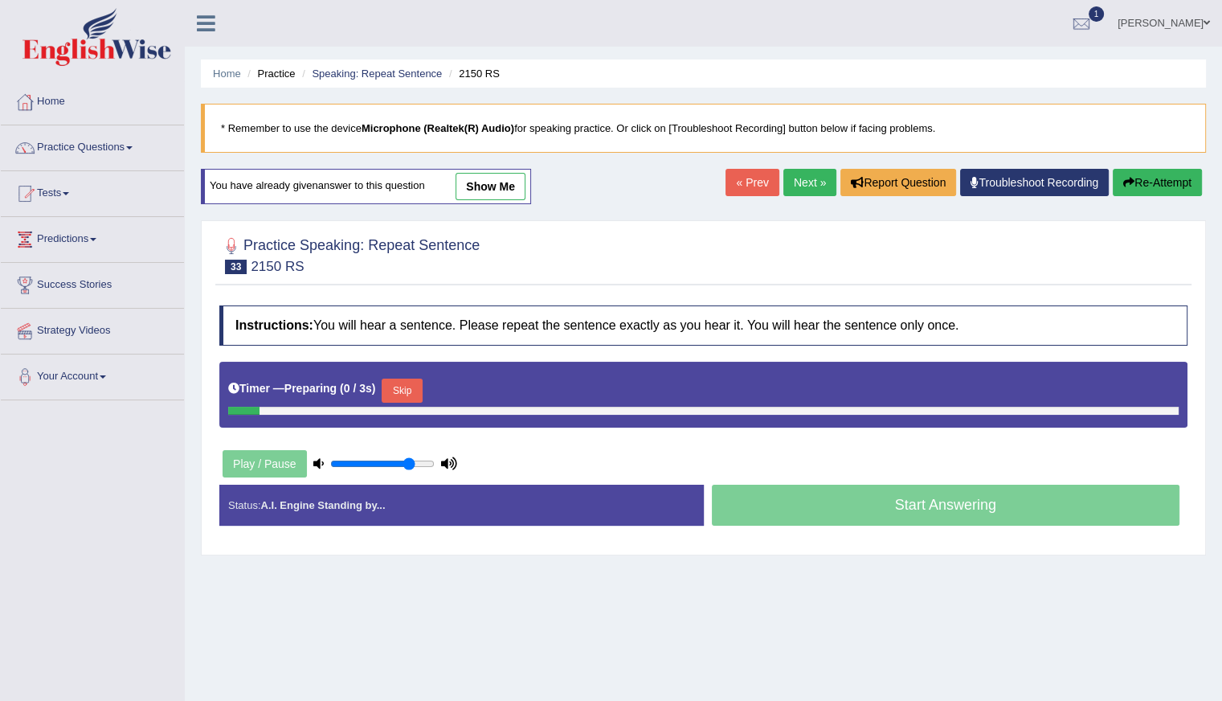
click at [406, 385] on button "Skip" at bounding box center [402, 391] width 40 height 24
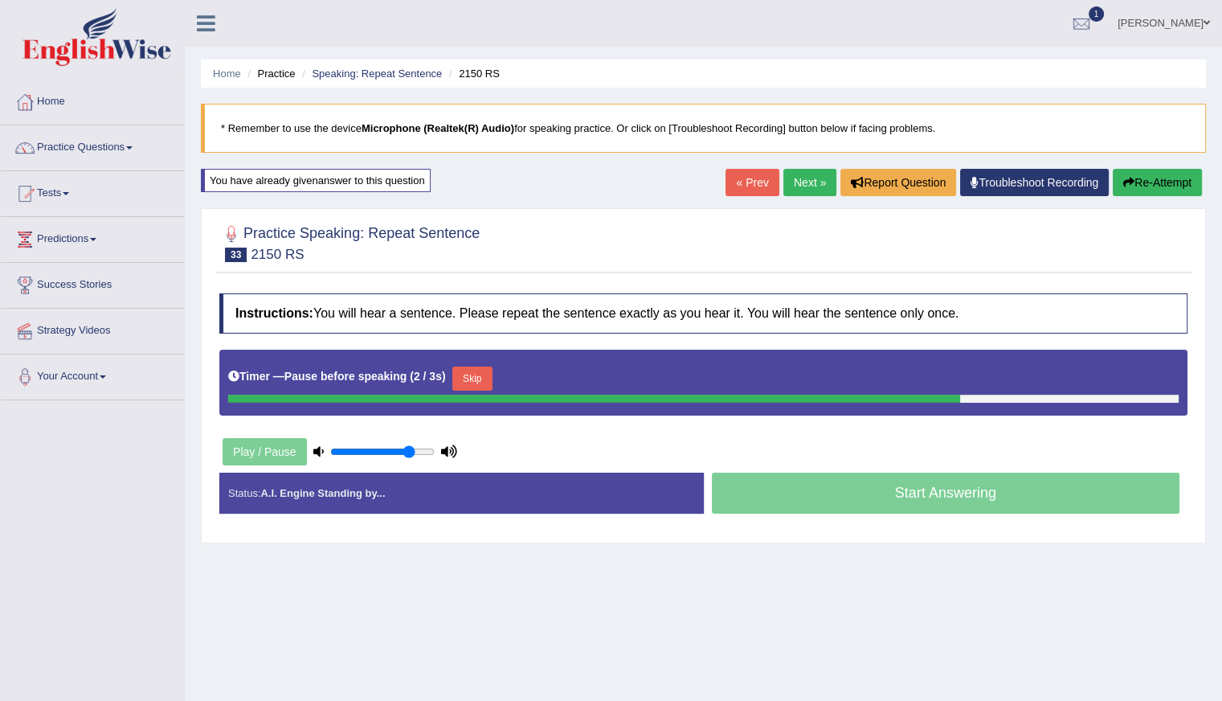
click at [469, 370] on button "Skip" at bounding box center [472, 378] width 40 height 24
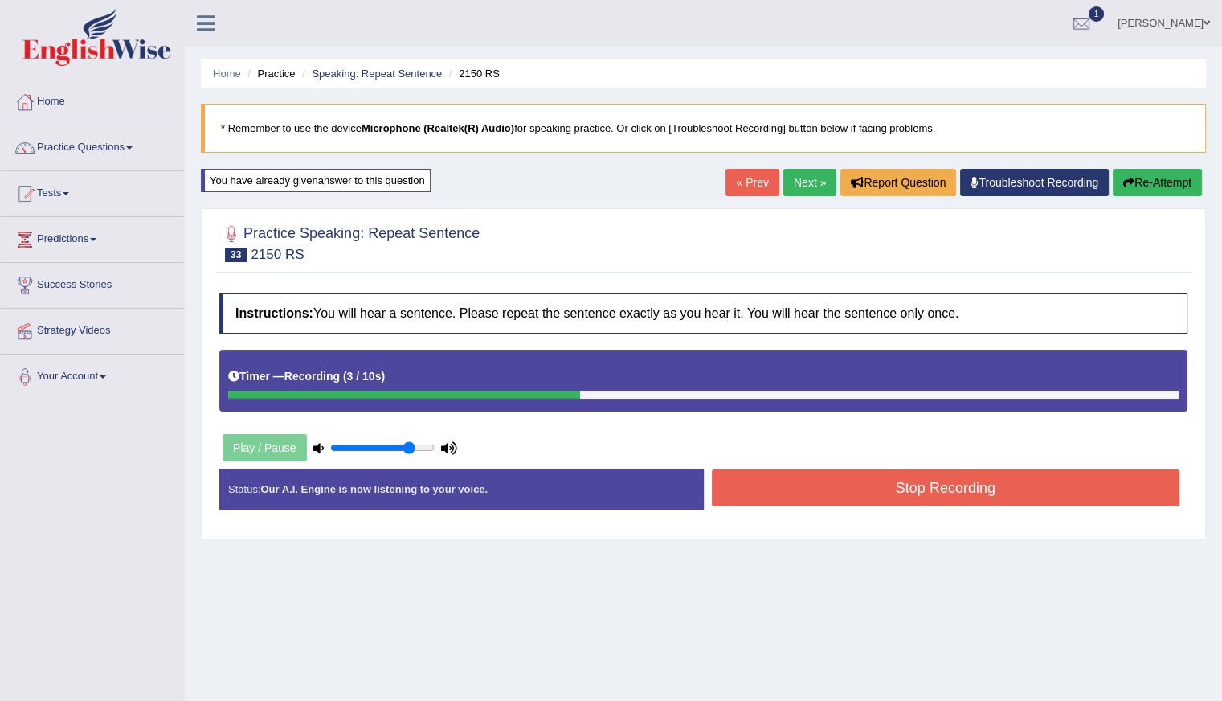
click at [1177, 183] on button "Re-Attempt" at bounding box center [1157, 182] width 89 height 27
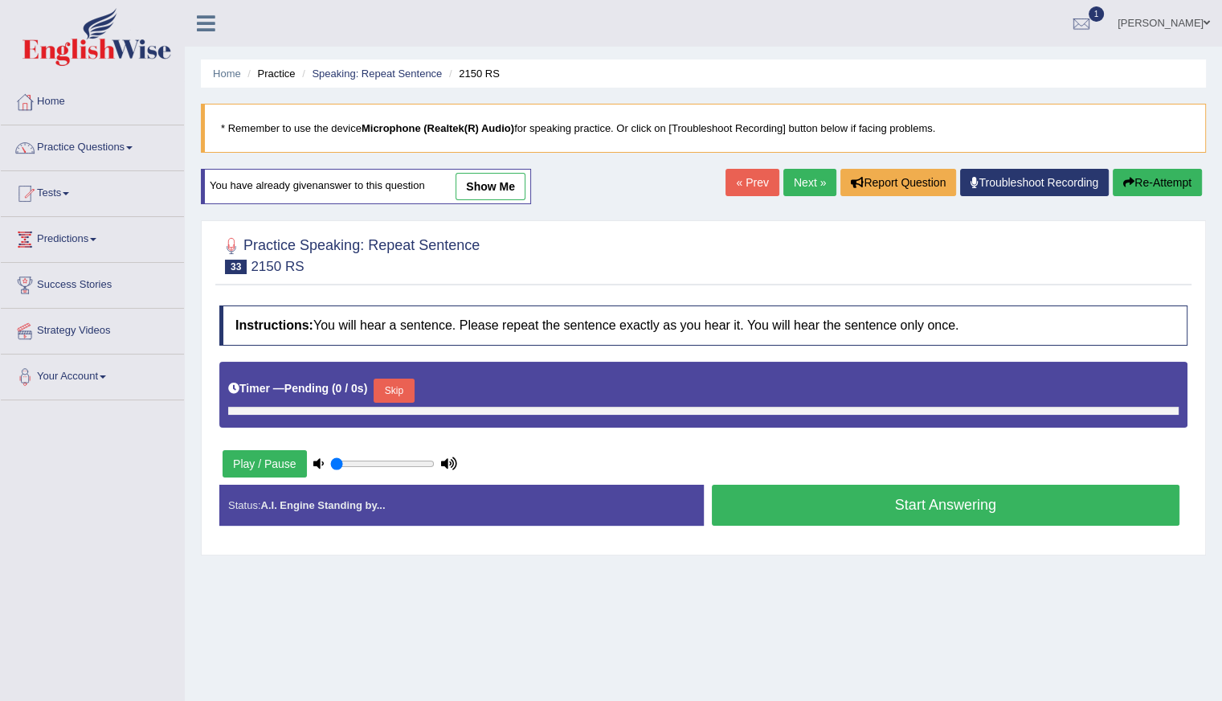
type input "0.8"
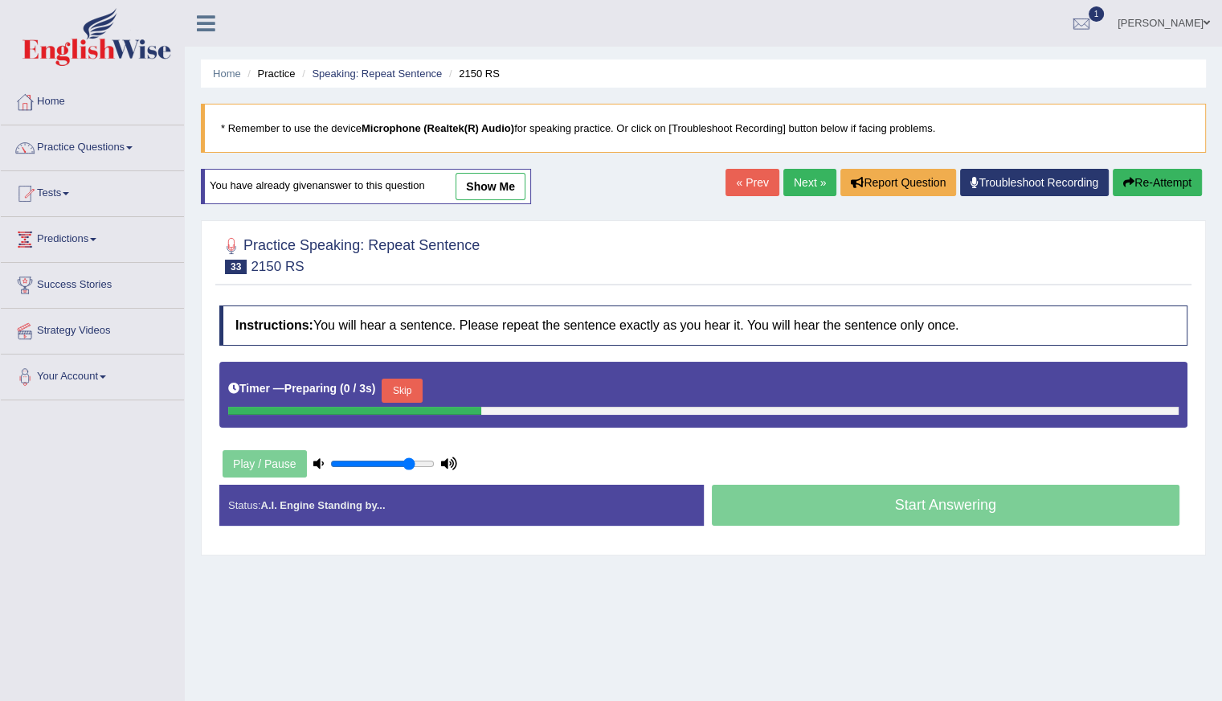
click at [411, 388] on button "Skip" at bounding box center [402, 391] width 40 height 24
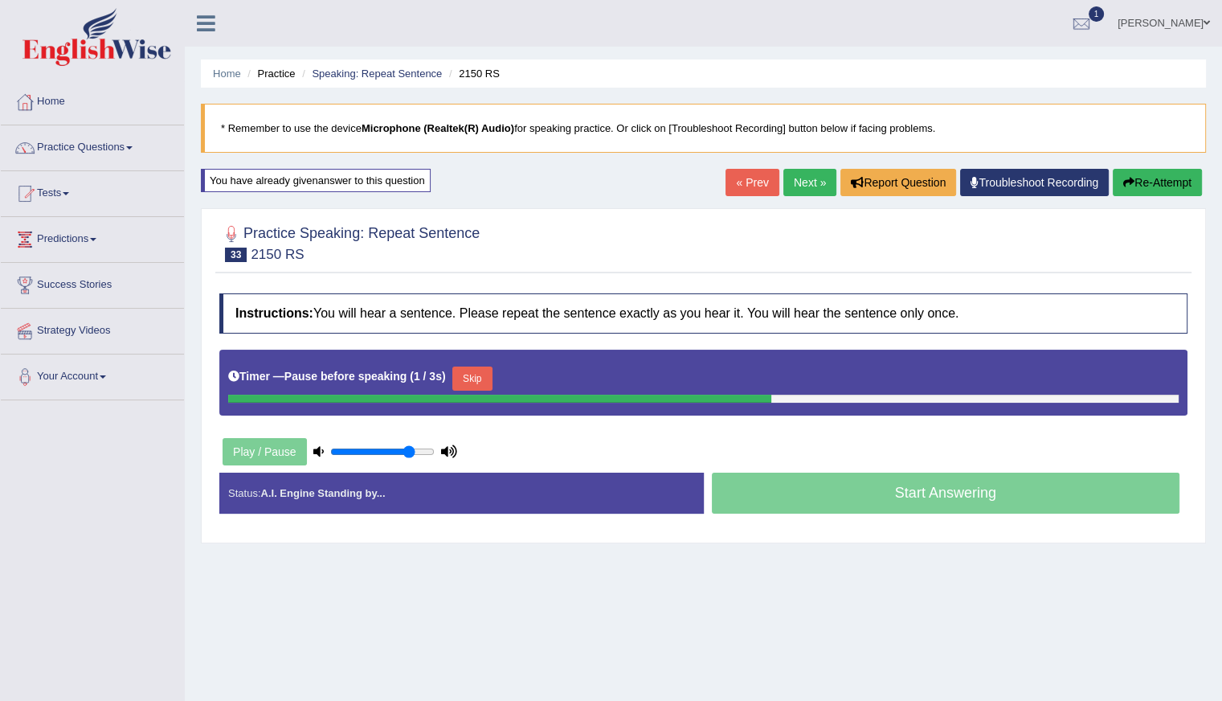
click at [466, 374] on button "Skip" at bounding box center [472, 378] width 40 height 24
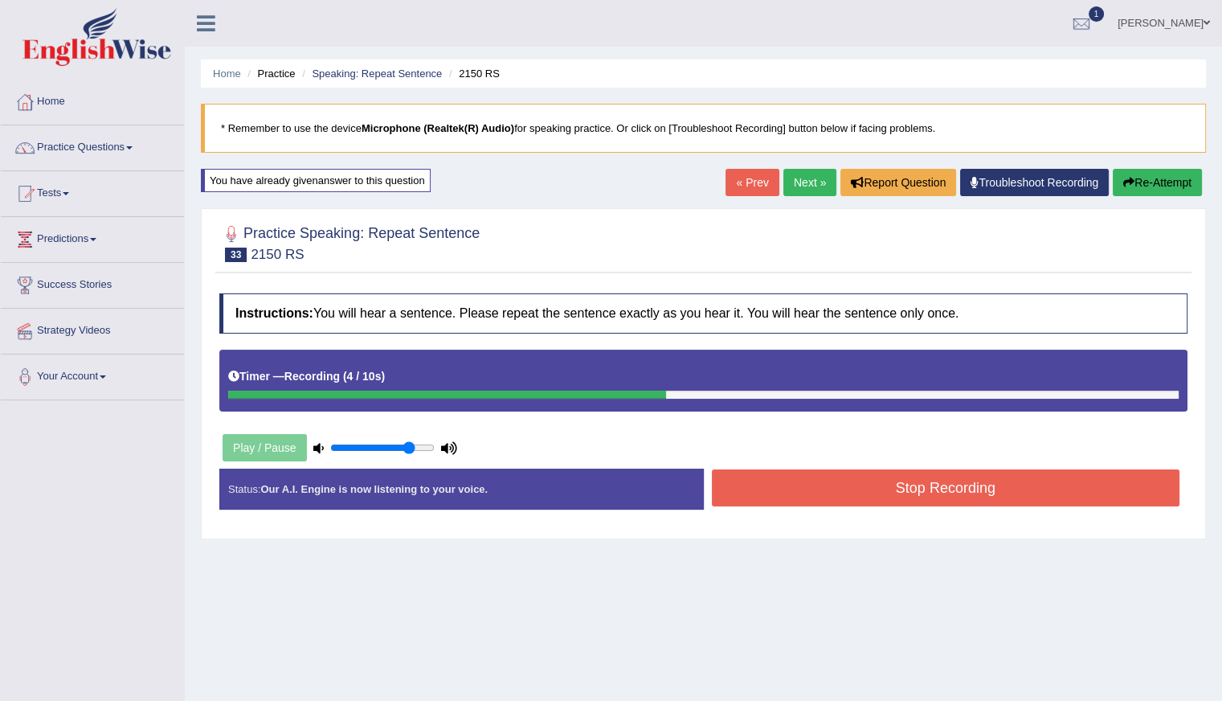
click at [916, 486] on button "Stop Recording" at bounding box center [946, 487] width 469 height 37
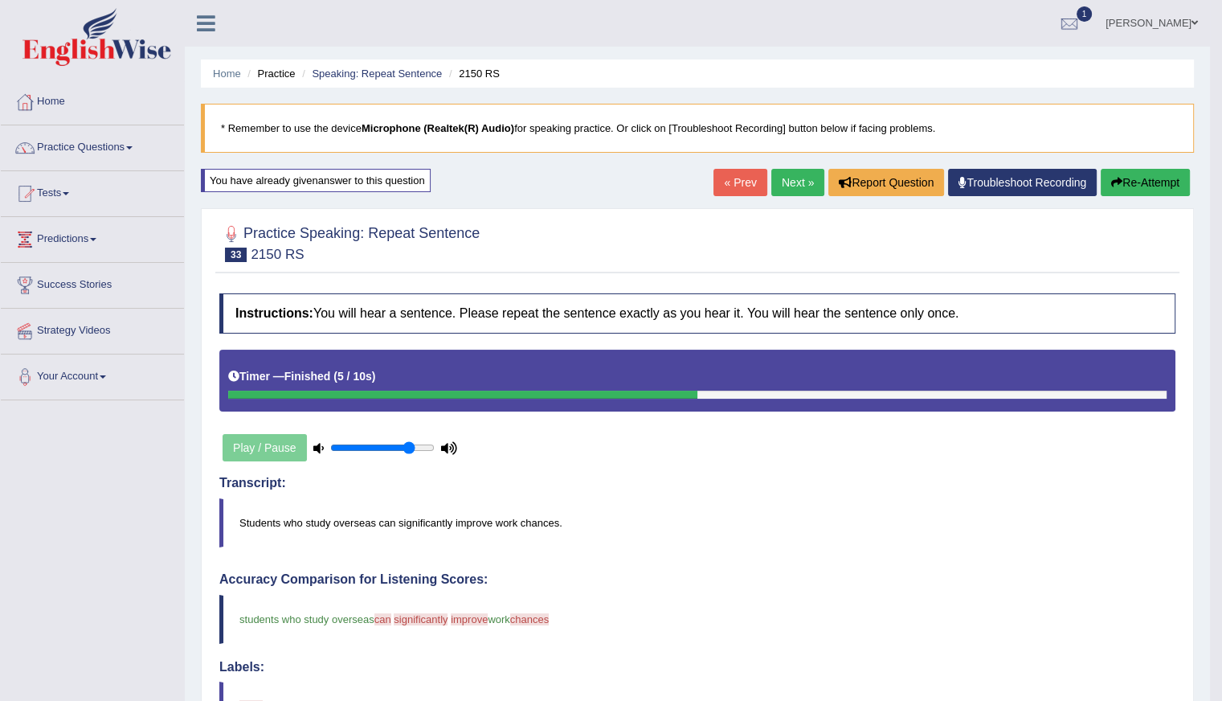
click at [808, 187] on link "Next »" at bounding box center [797, 182] width 53 height 27
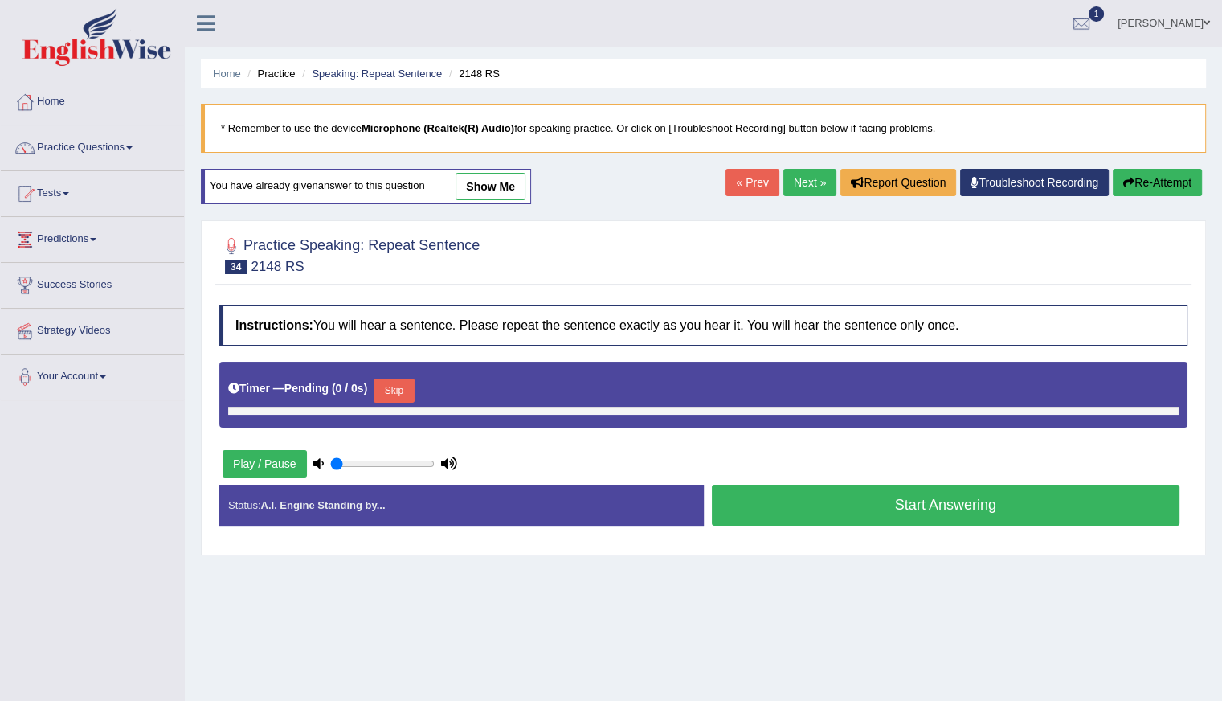
type input "0.8"
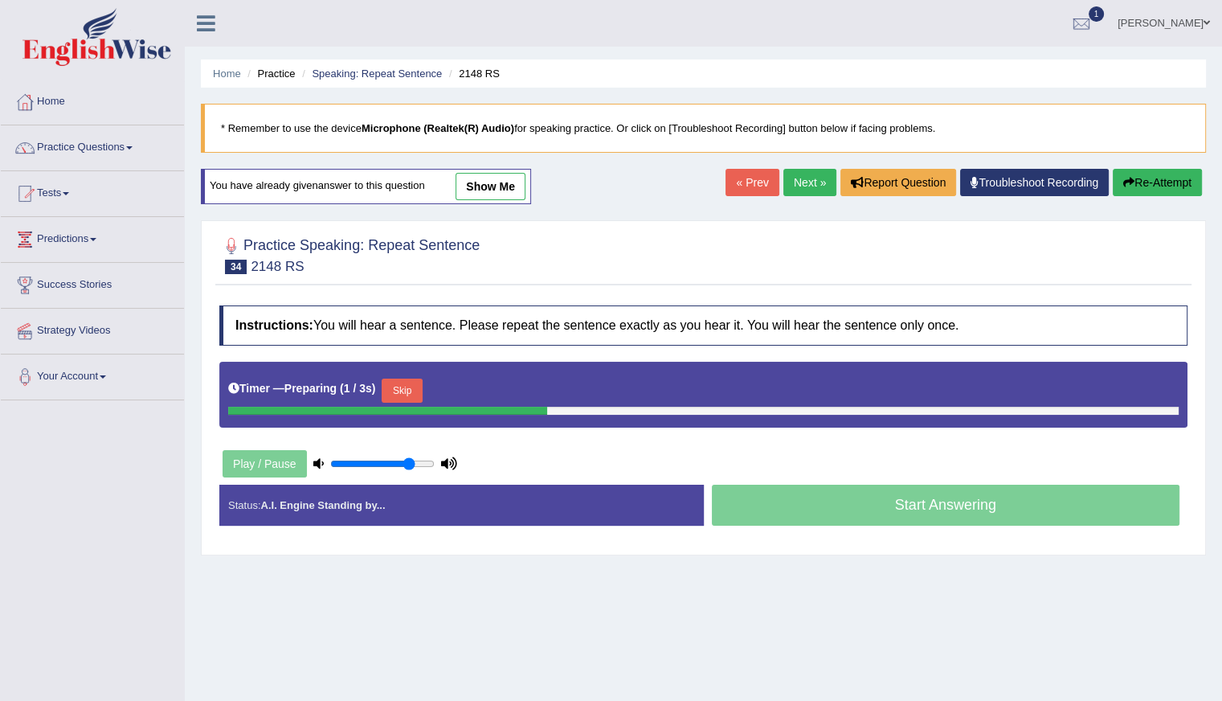
click at [405, 390] on button "Skip" at bounding box center [402, 391] width 40 height 24
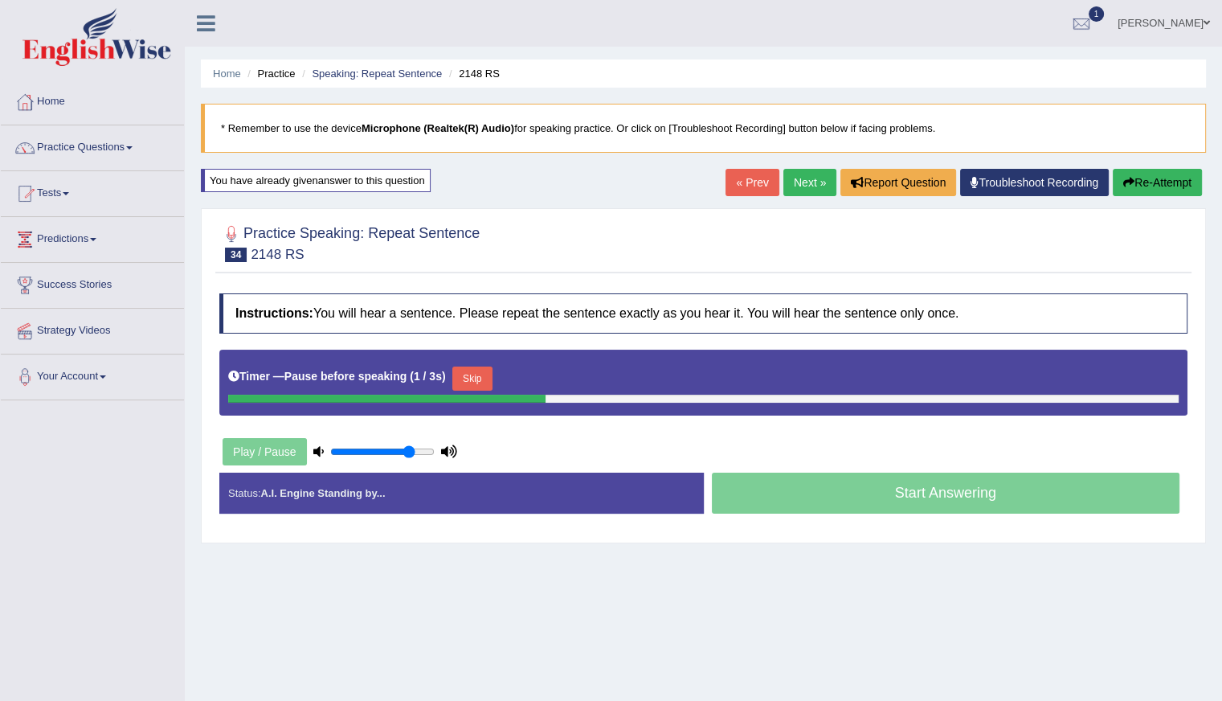
click at [477, 376] on button "Skip" at bounding box center [472, 378] width 40 height 24
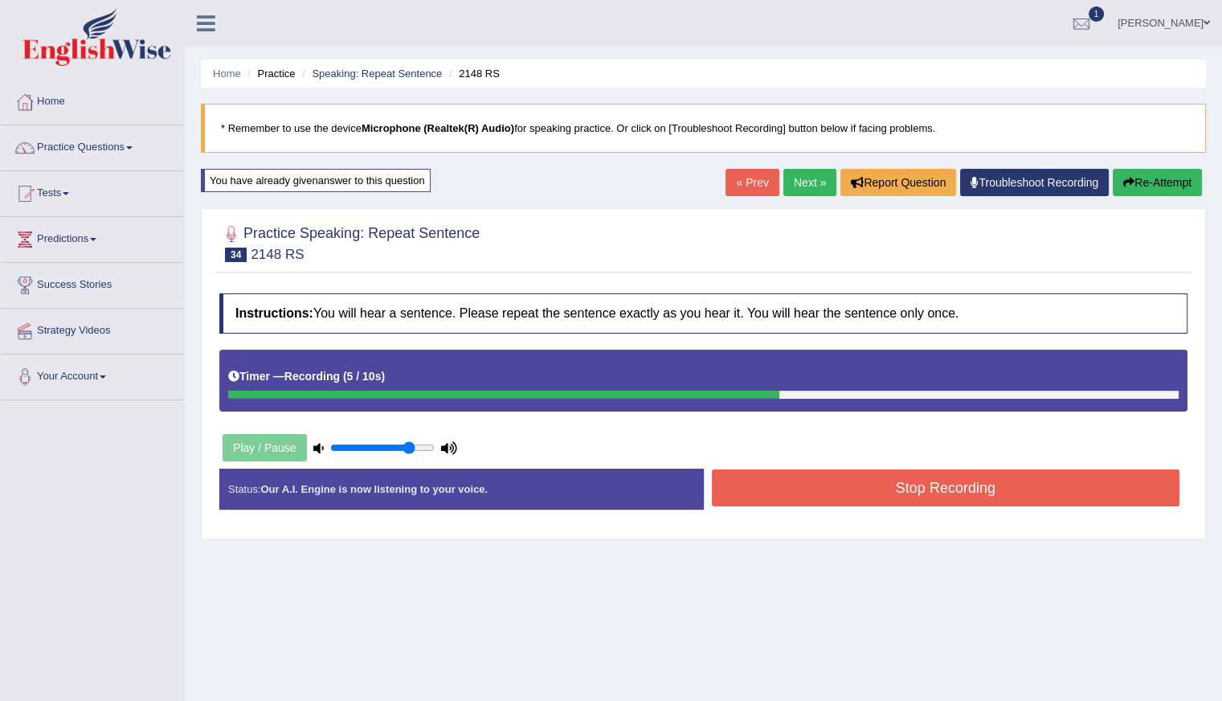
click at [894, 482] on button "Stop Recording" at bounding box center [946, 487] width 469 height 37
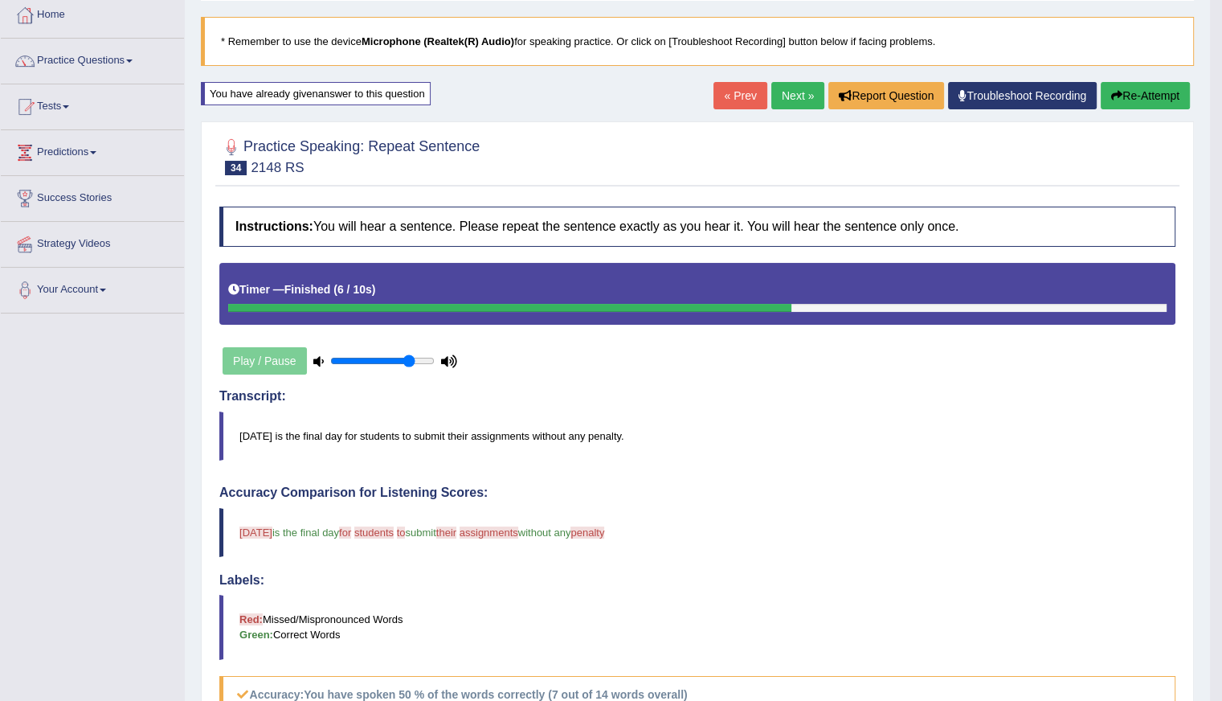
scroll to position [55, 0]
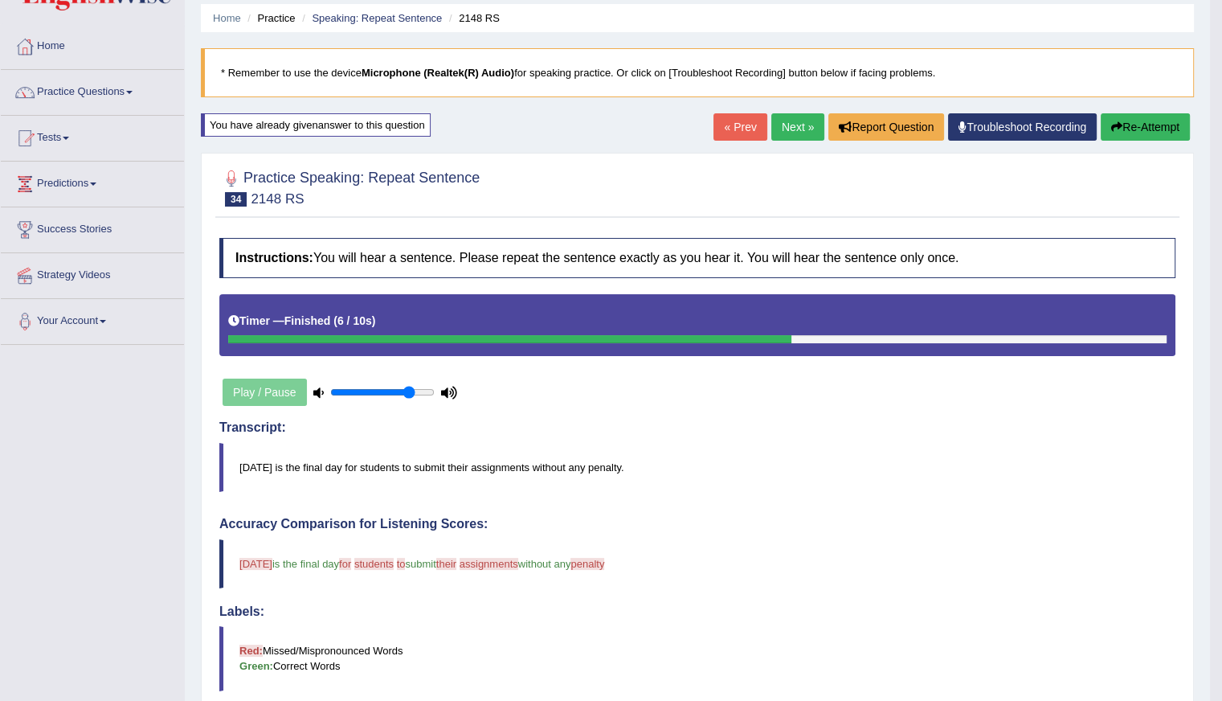
click at [788, 121] on link "Next »" at bounding box center [797, 126] width 53 height 27
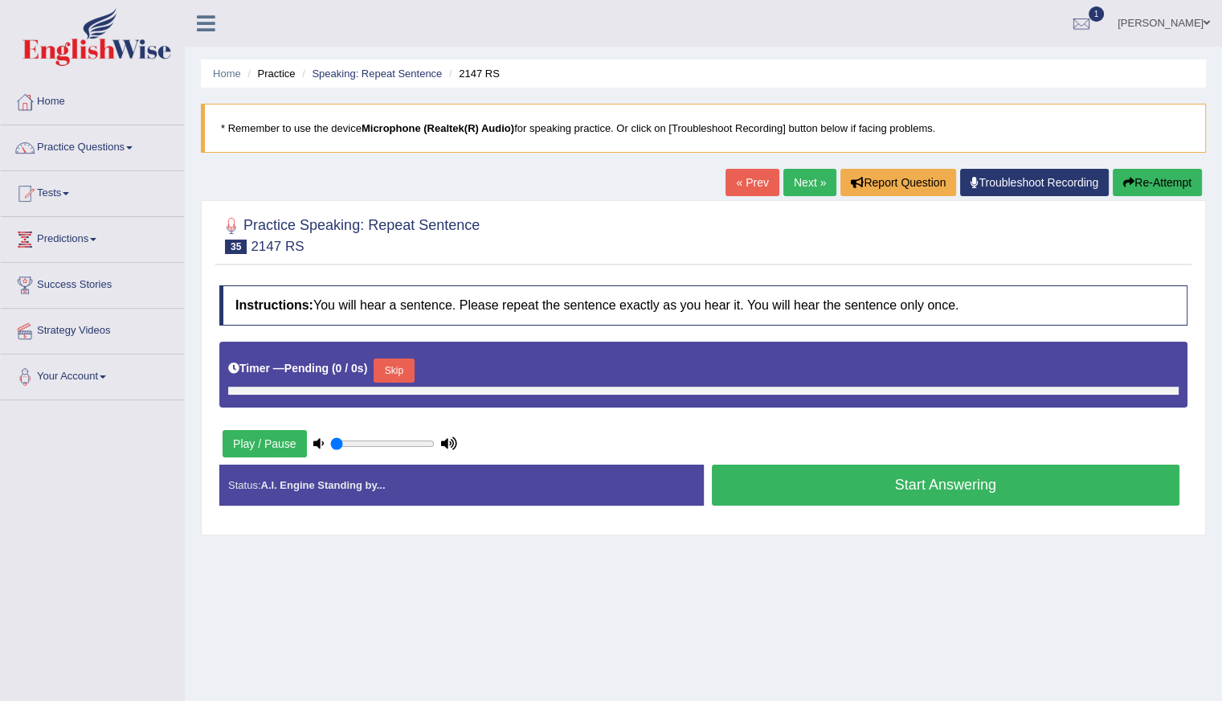
type input "0.8"
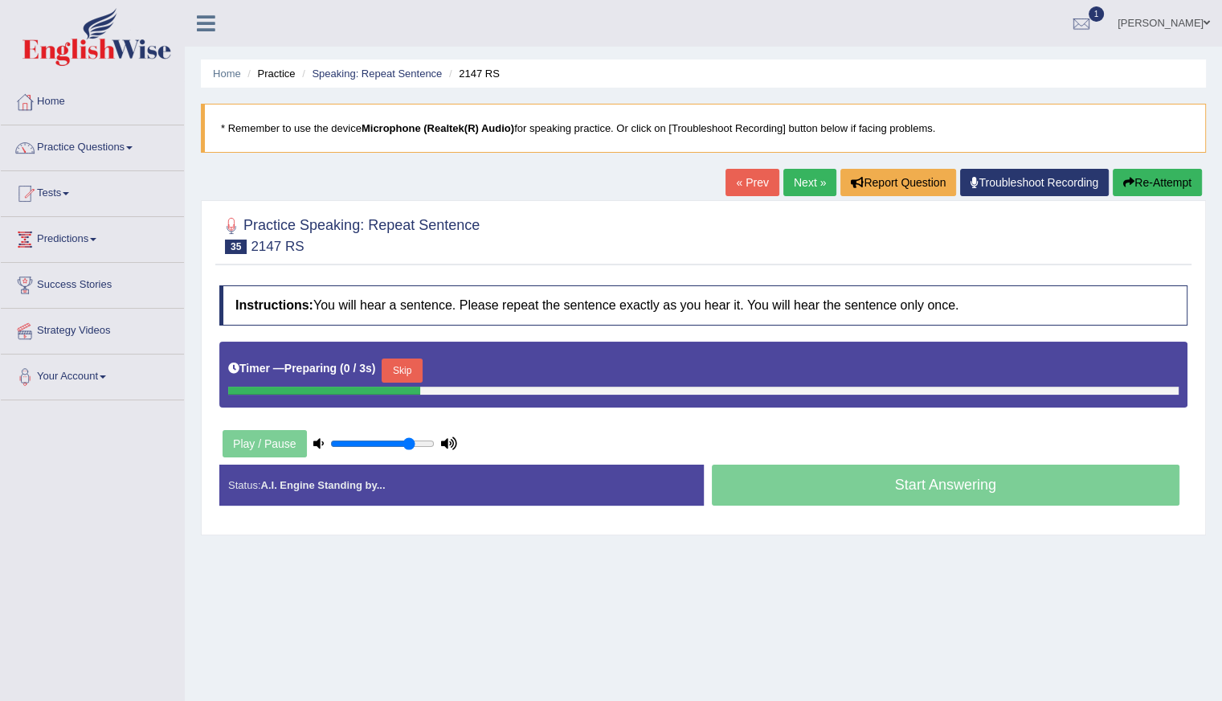
click at [414, 367] on button "Skip" at bounding box center [402, 370] width 40 height 24
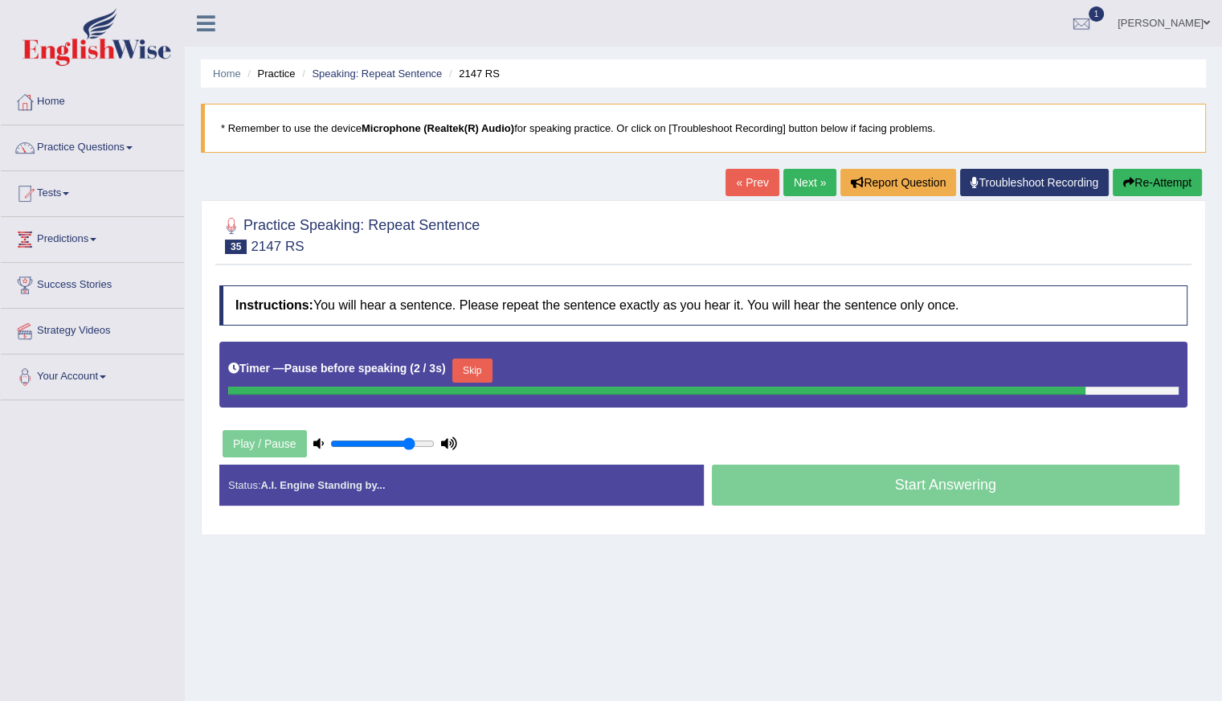
click at [475, 364] on button "Skip" at bounding box center [472, 370] width 40 height 24
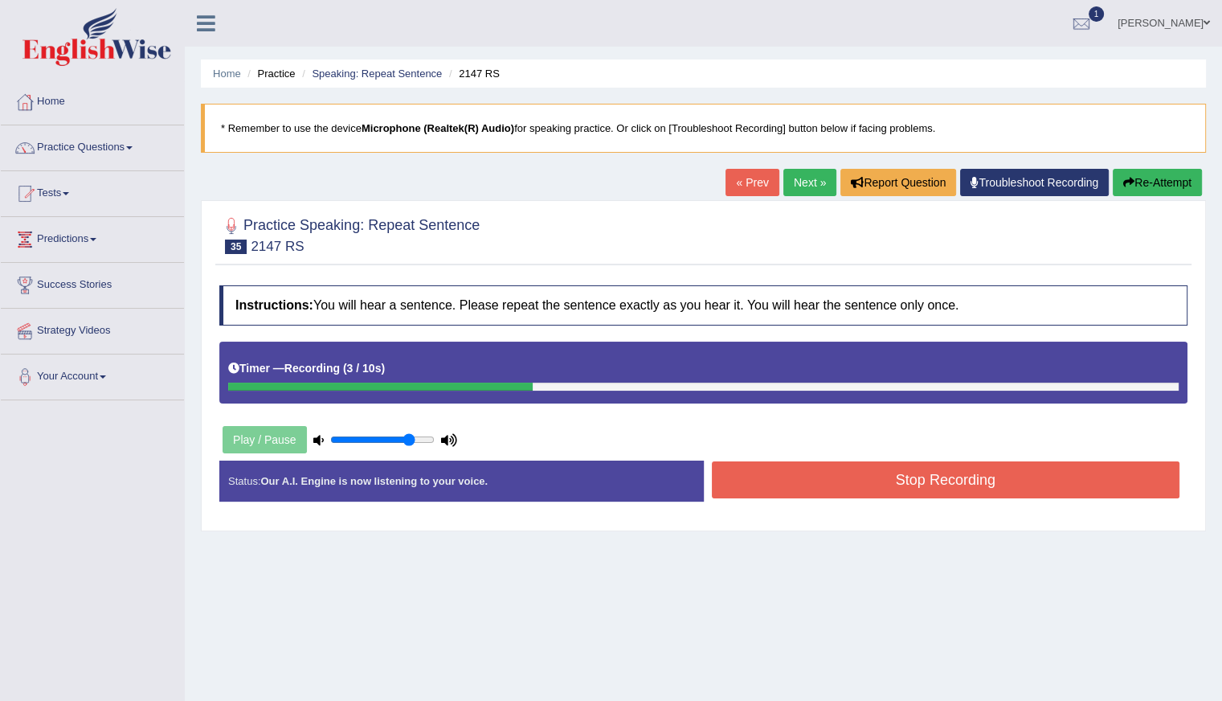
click at [863, 481] on button "Stop Recording" at bounding box center [946, 479] width 469 height 37
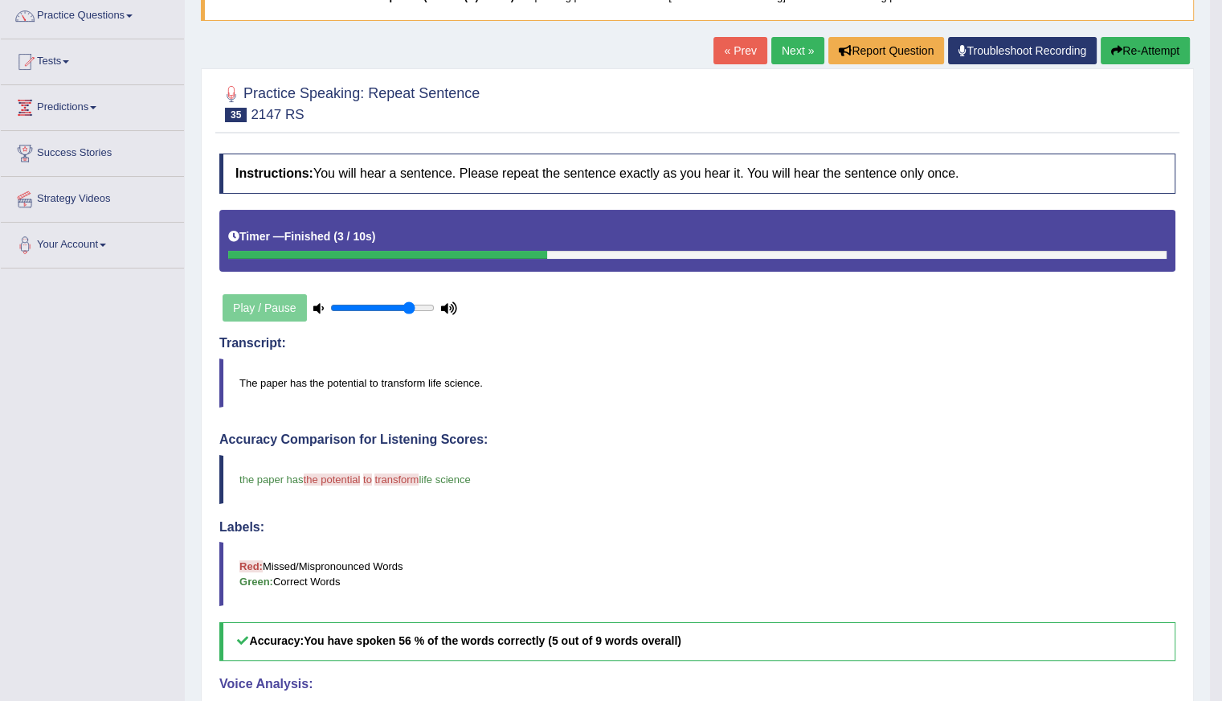
scroll to position [129, 0]
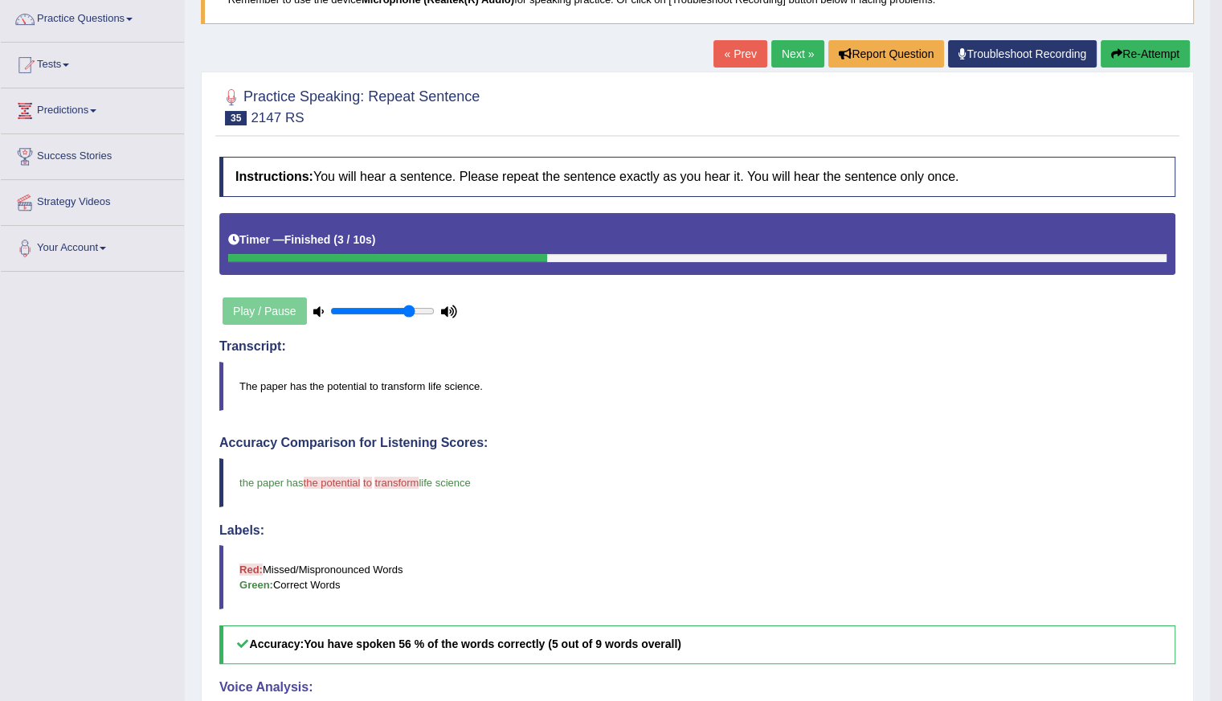
click at [771, 49] on link "Next »" at bounding box center [797, 53] width 53 height 27
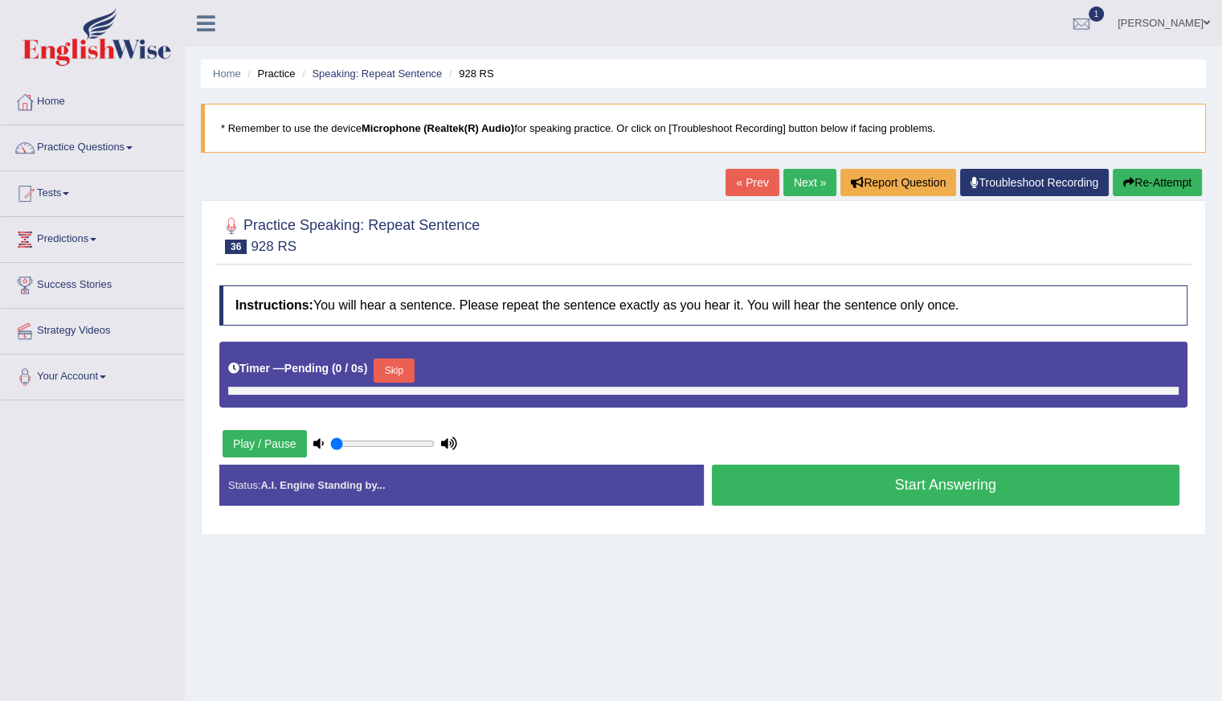
type input "0.8"
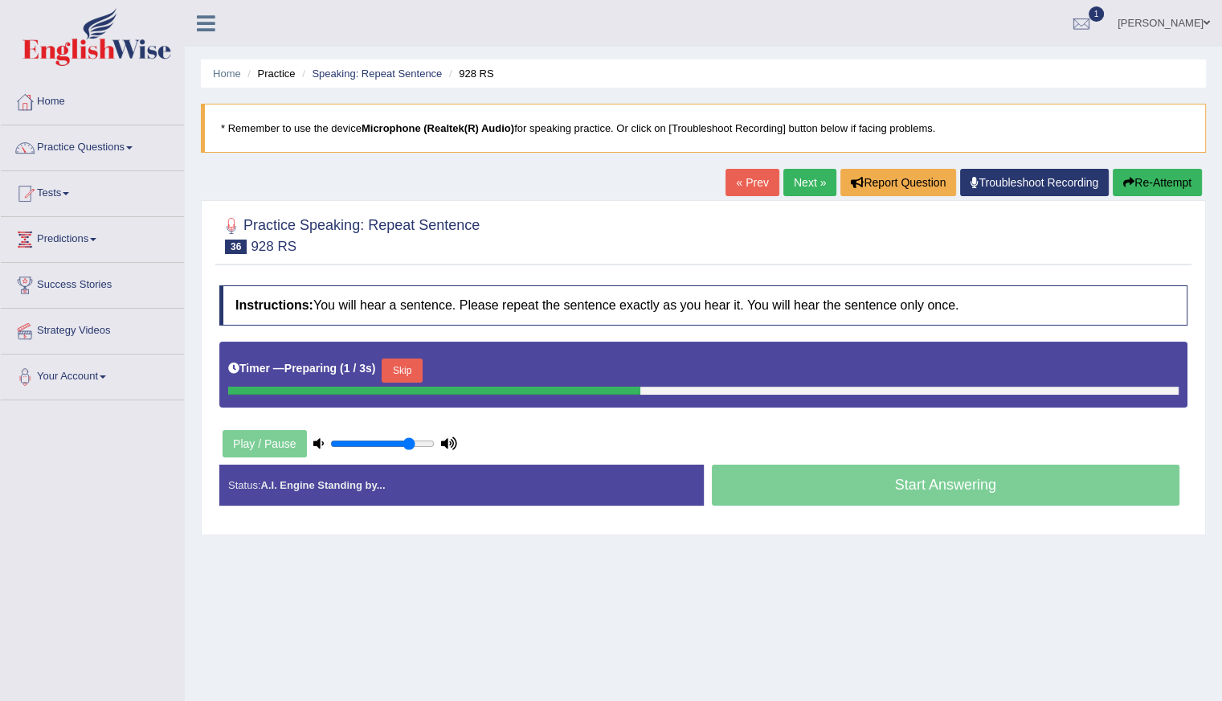
click at [407, 371] on button "Skip" at bounding box center [402, 370] width 40 height 24
click at [478, 372] on button "Skip" at bounding box center [472, 370] width 40 height 24
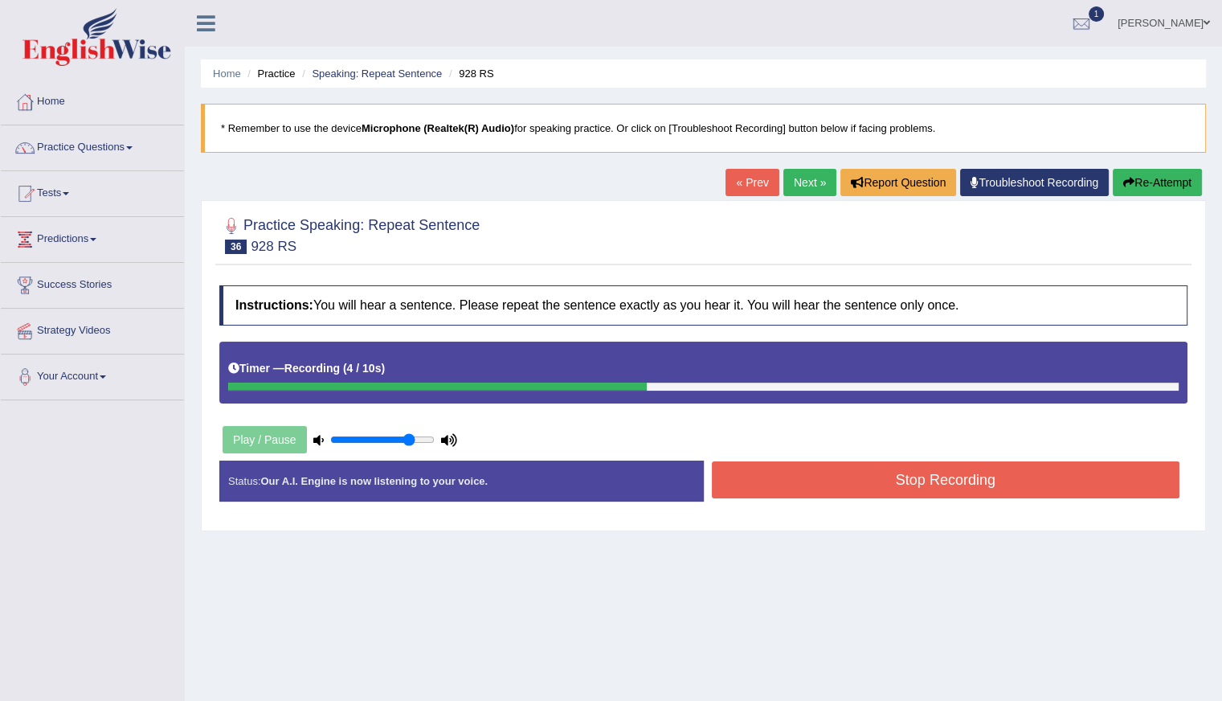
click at [867, 470] on button "Stop Recording" at bounding box center [946, 479] width 469 height 37
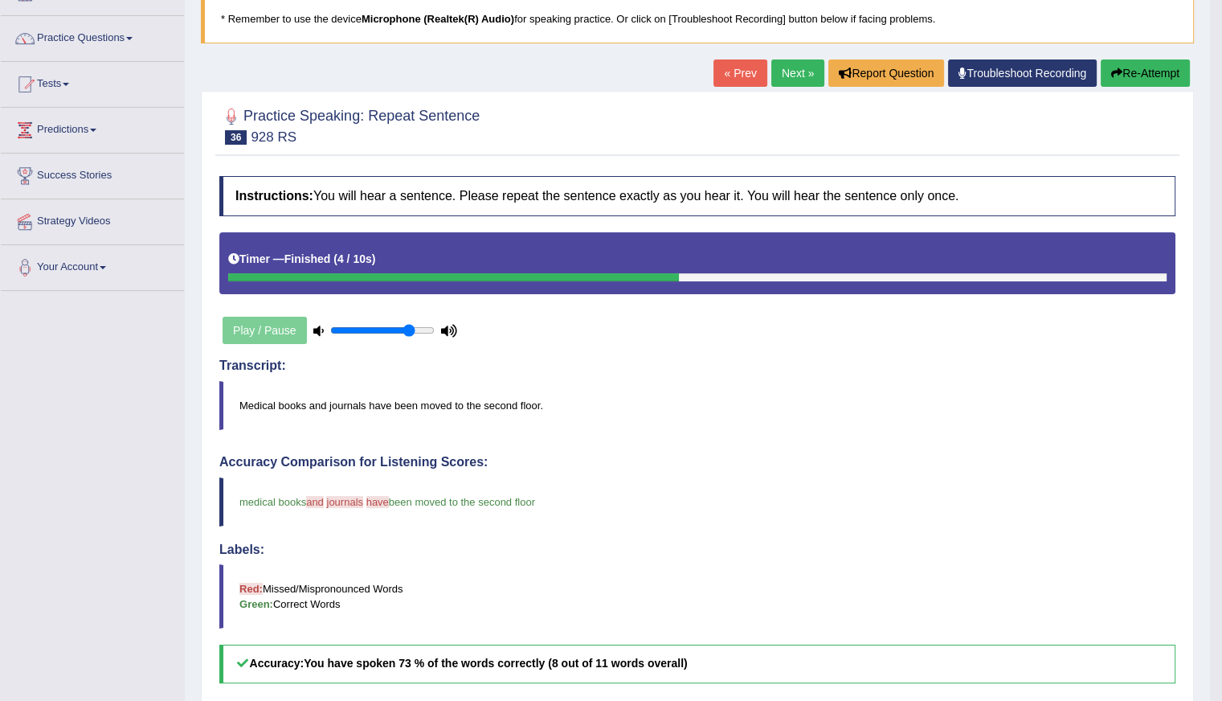
scroll to position [48, 0]
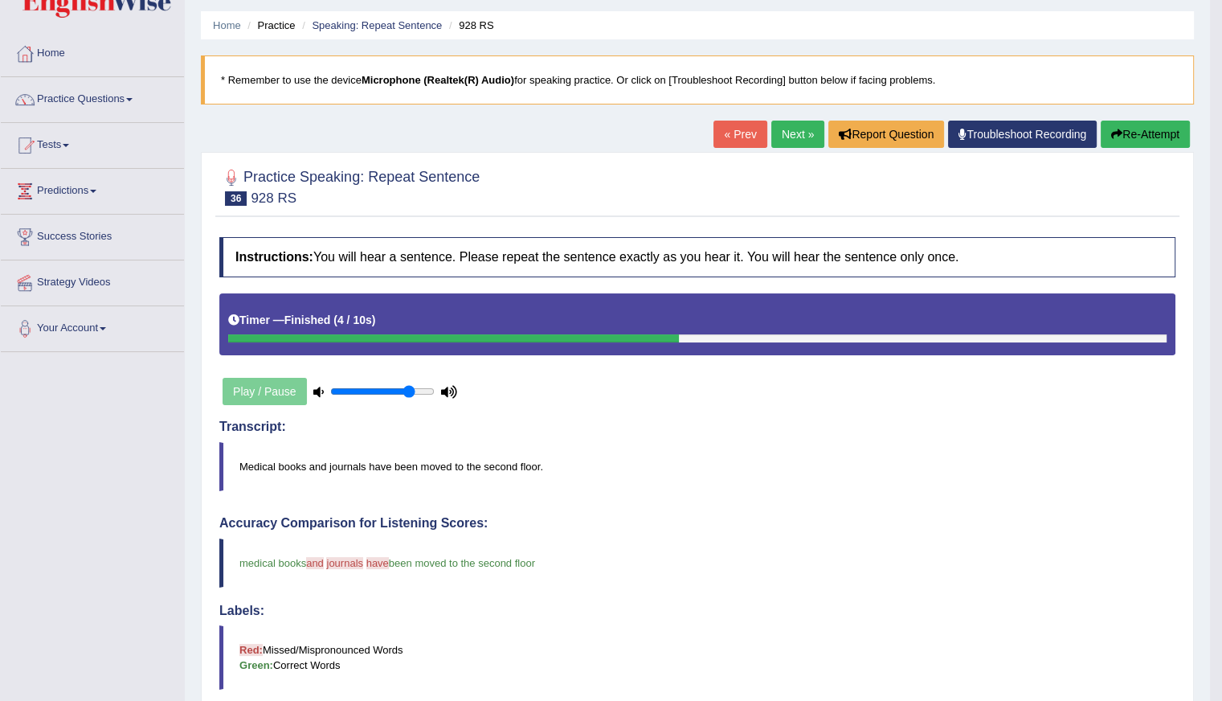
click at [784, 137] on link "Next »" at bounding box center [797, 134] width 53 height 27
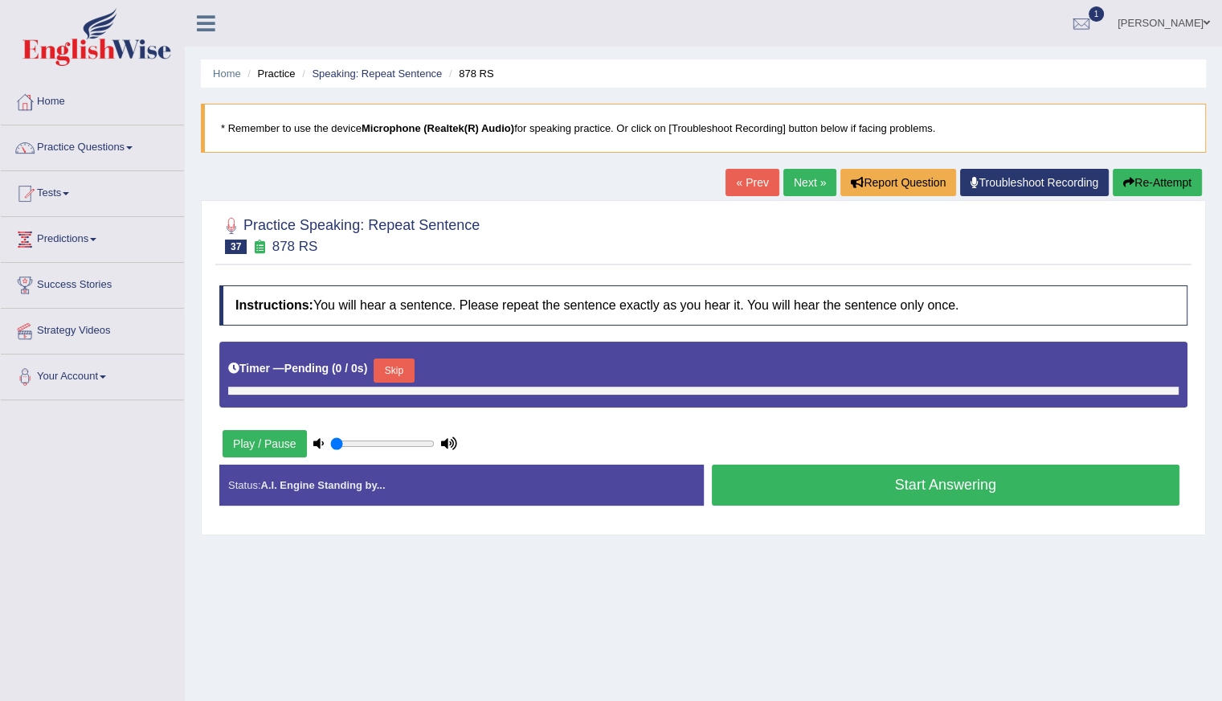
type input "0.8"
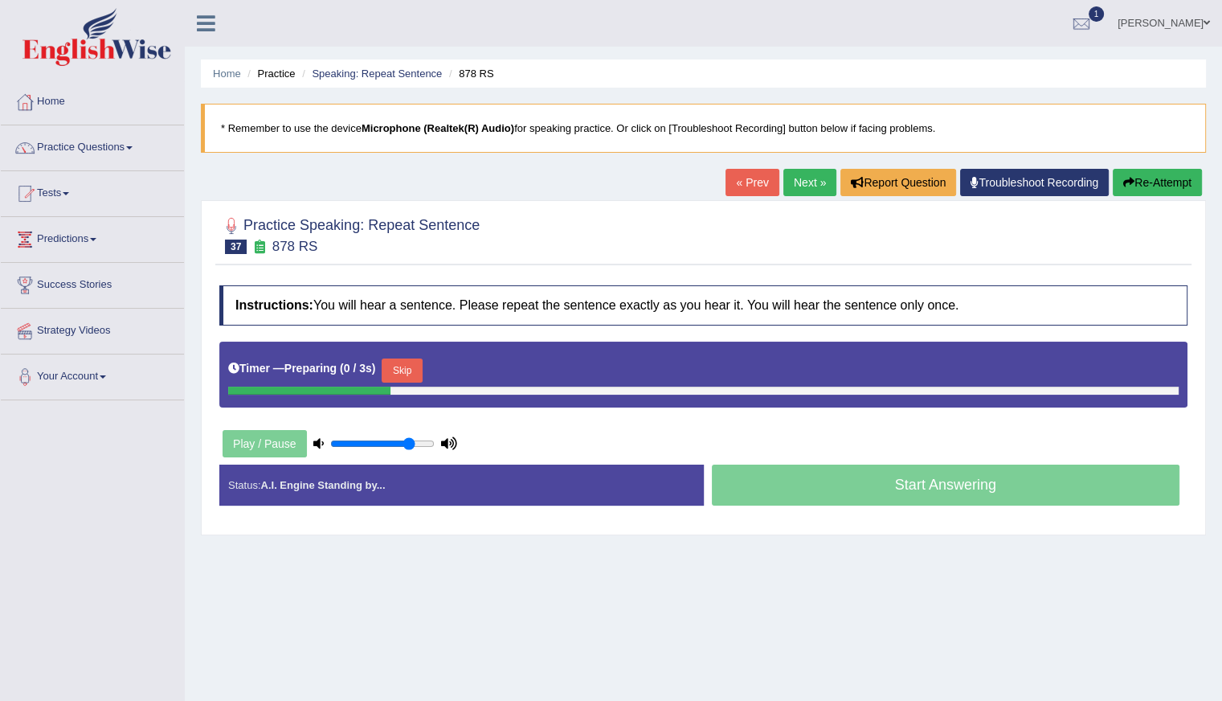
click at [402, 370] on button "Skip" at bounding box center [402, 370] width 40 height 24
click at [460, 370] on button "Skip" at bounding box center [472, 370] width 40 height 24
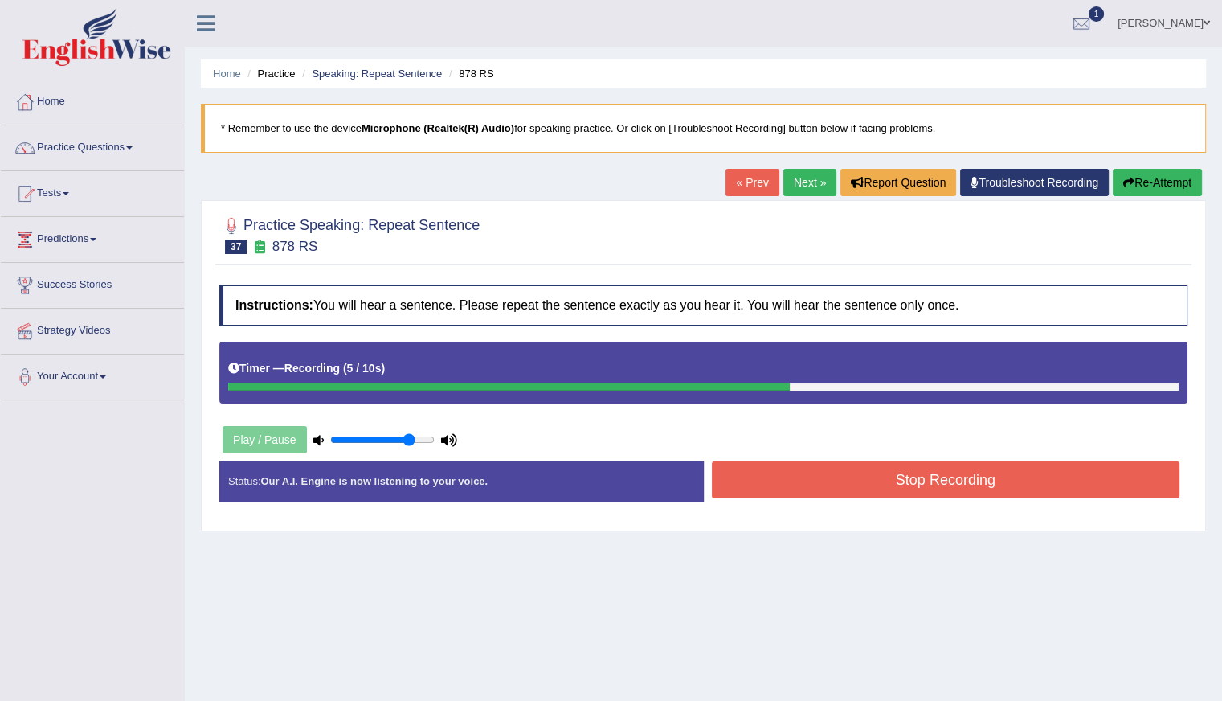
click at [1175, 180] on button "Re-Attempt" at bounding box center [1157, 182] width 89 height 27
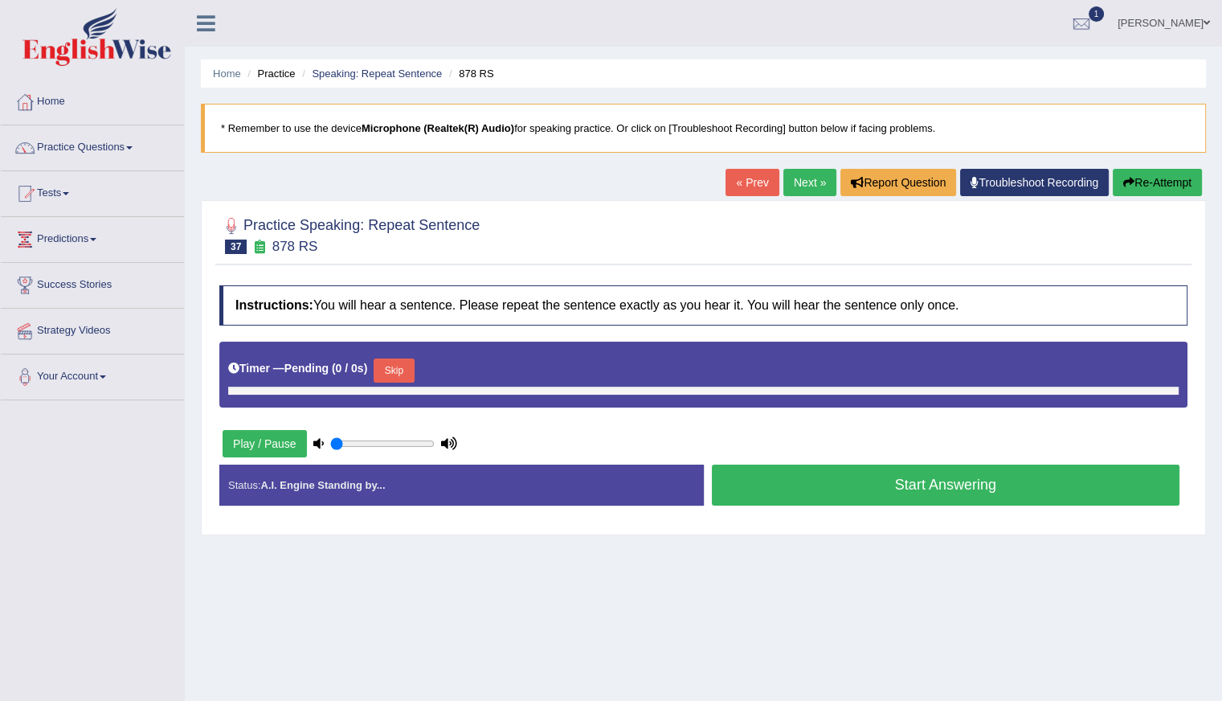
type input "0.8"
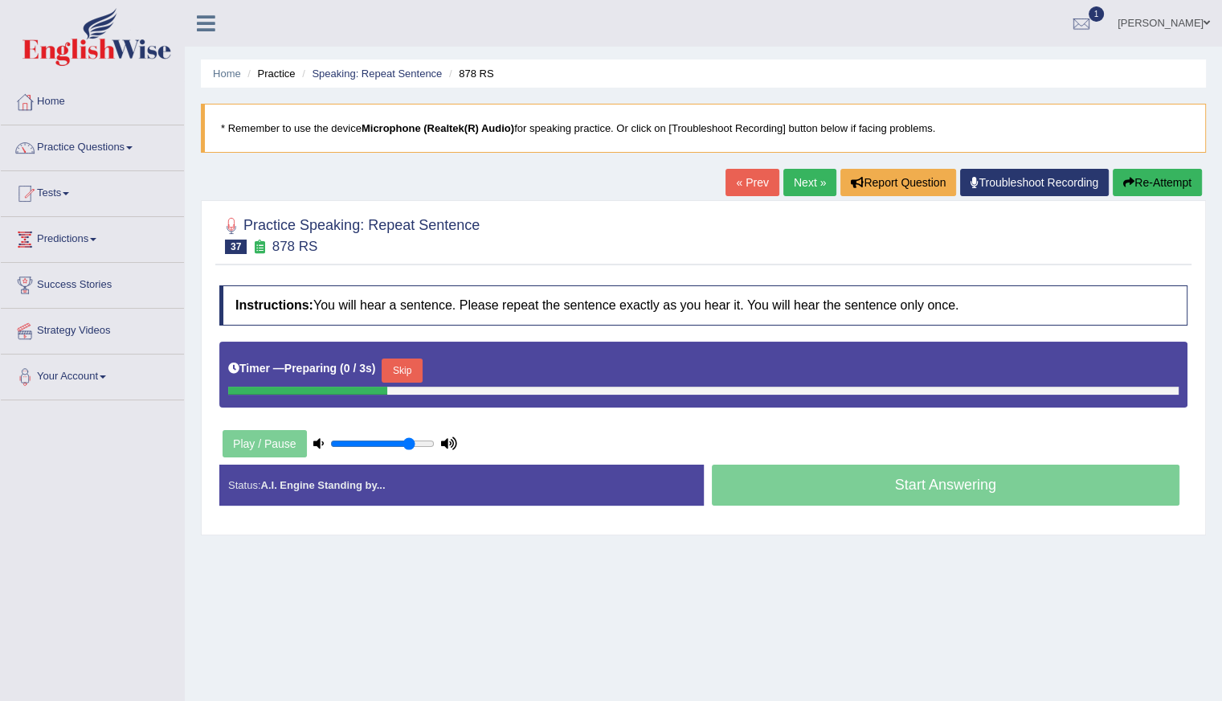
click at [401, 370] on button "Skip" at bounding box center [402, 370] width 40 height 24
click at [479, 366] on button "Skip" at bounding box center [472, 370] width 40 height 24
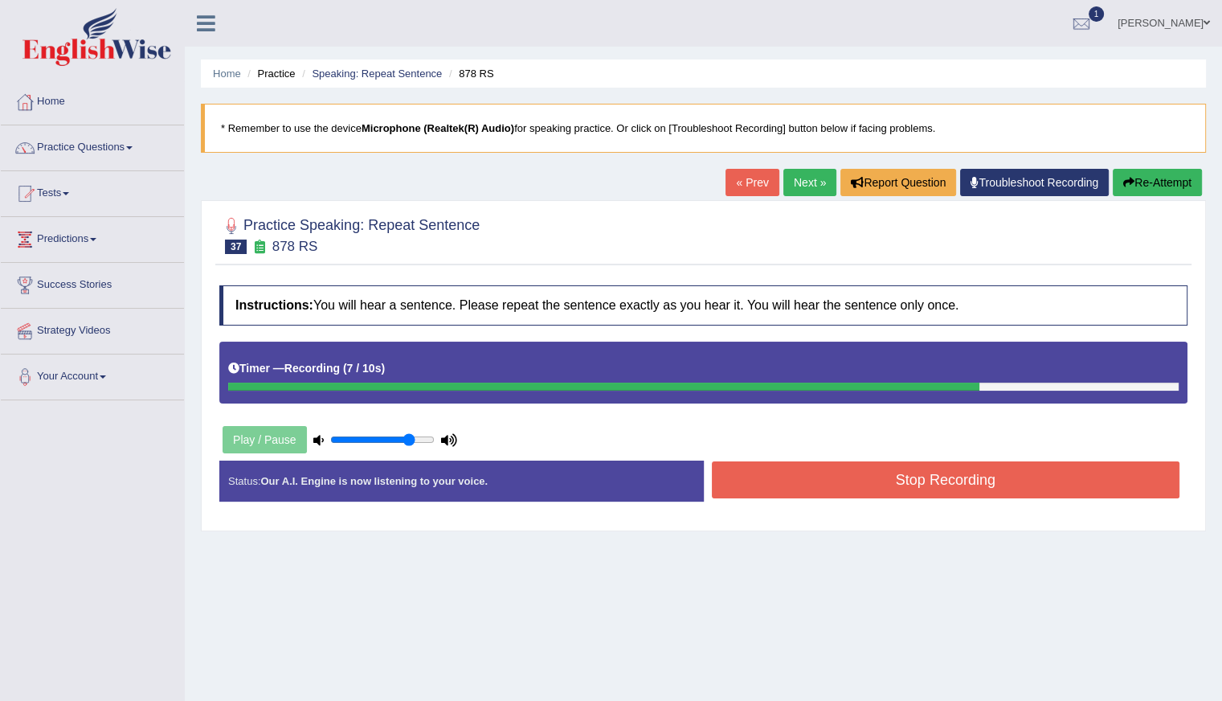
click at [1156, 184] on button "Re-Attempt" at bounding box center [1157, 182] width 89 height 27
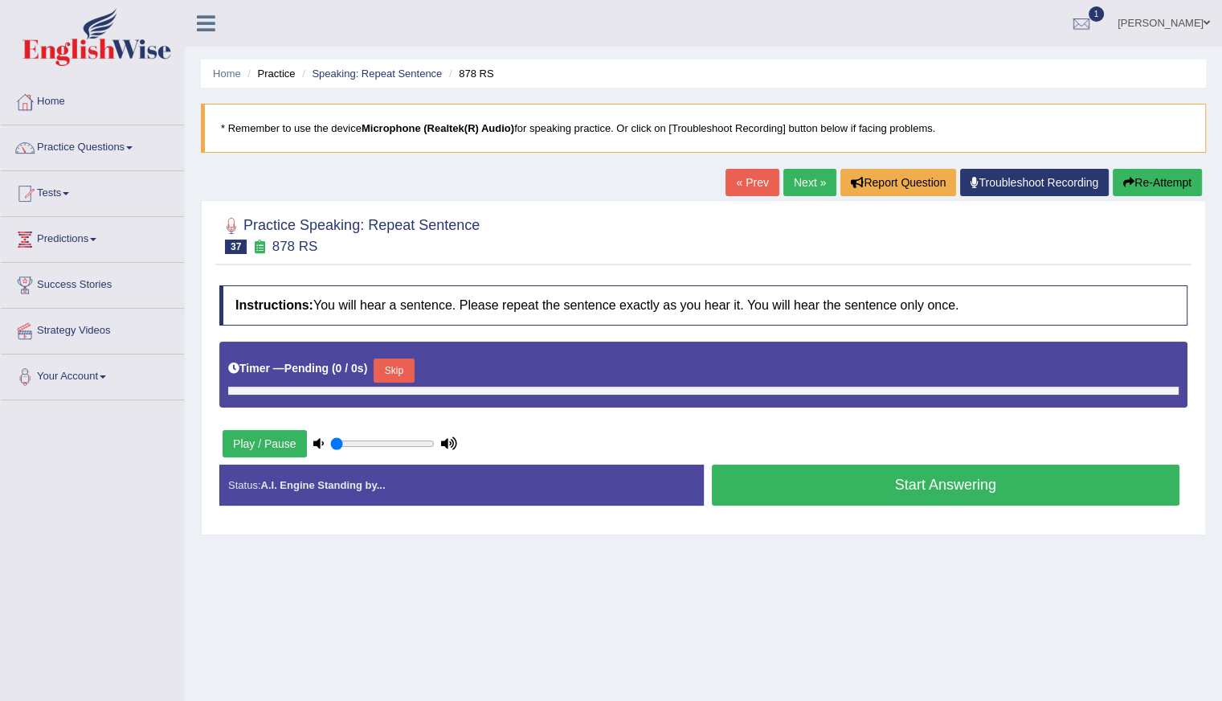
type input "0.8"
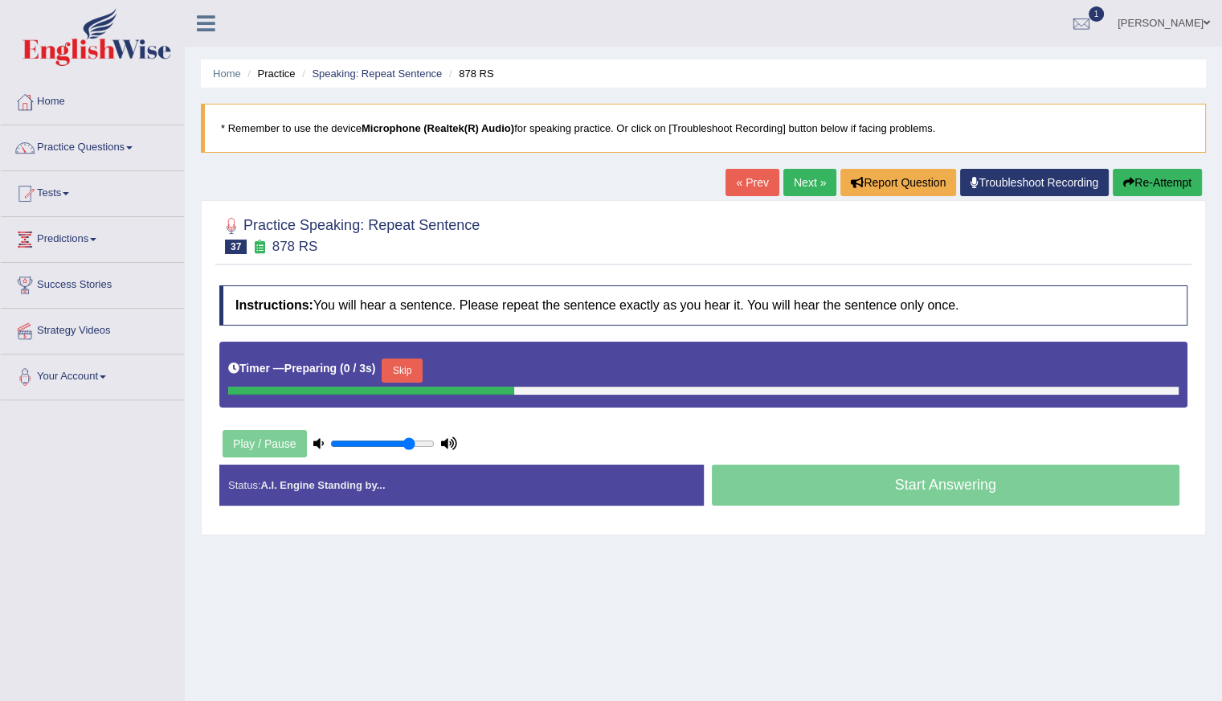
click at [408, 370] on button "Skip" at bounding box center [402, 370] width 40 height 24
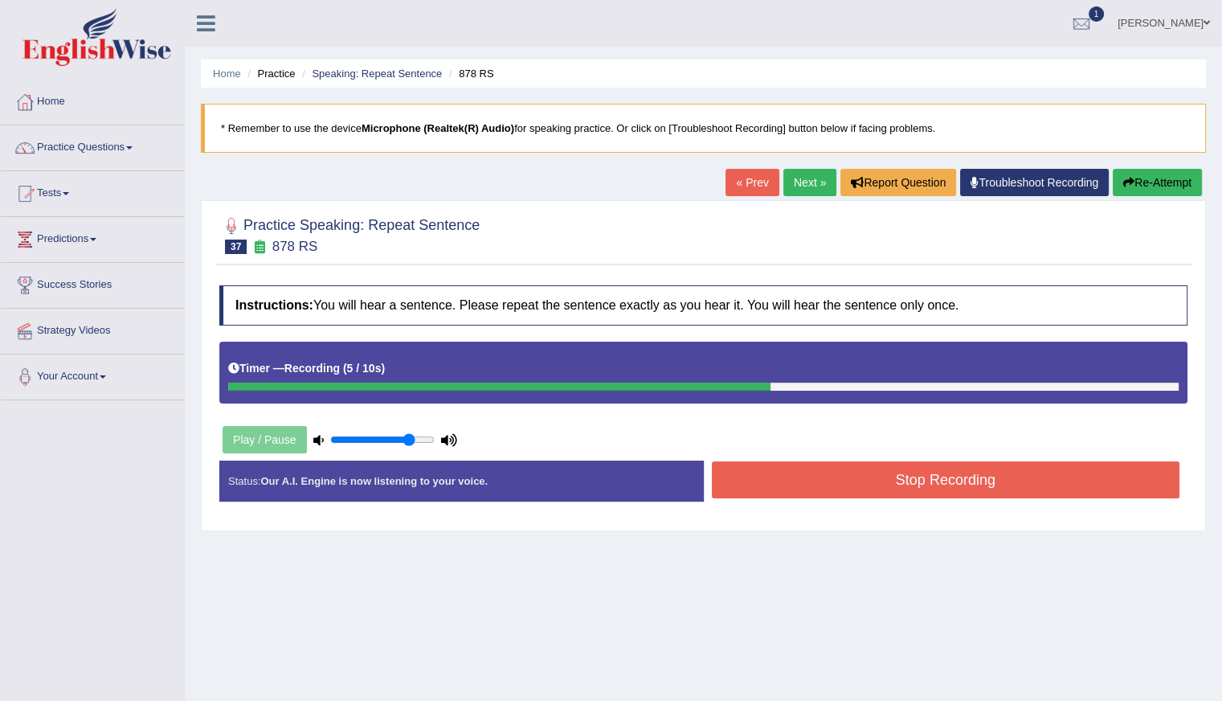
click at [915, 483] on button "Stop Recording" at bounding box center [946, 479] width 469 height 37
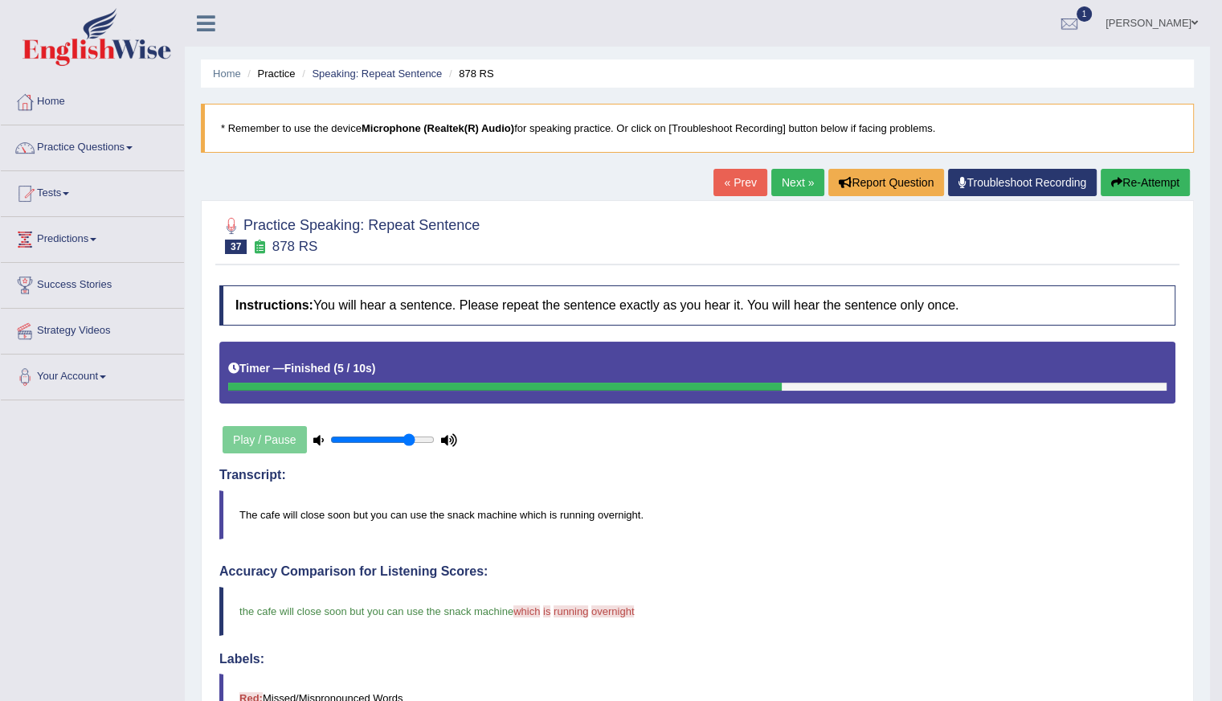
click at [1162, 182] on button "Re-Attempt" at bounding box center [1145, 182] width 89 height 27
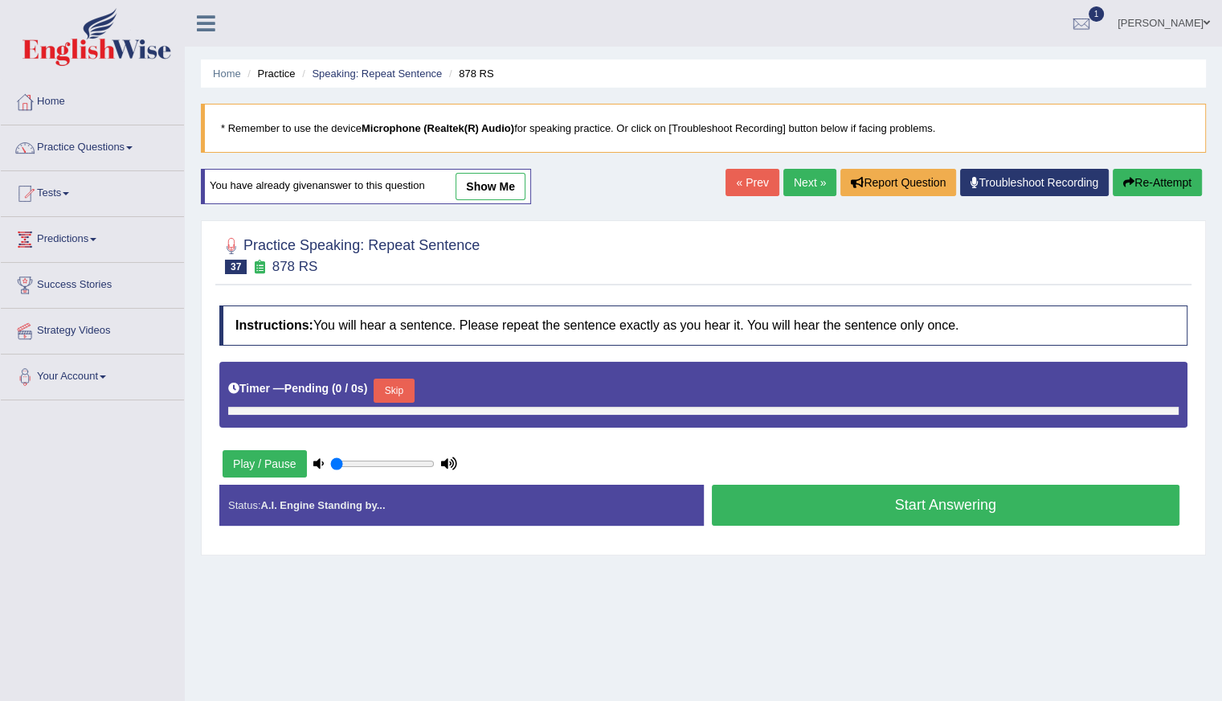
type input "0.8"
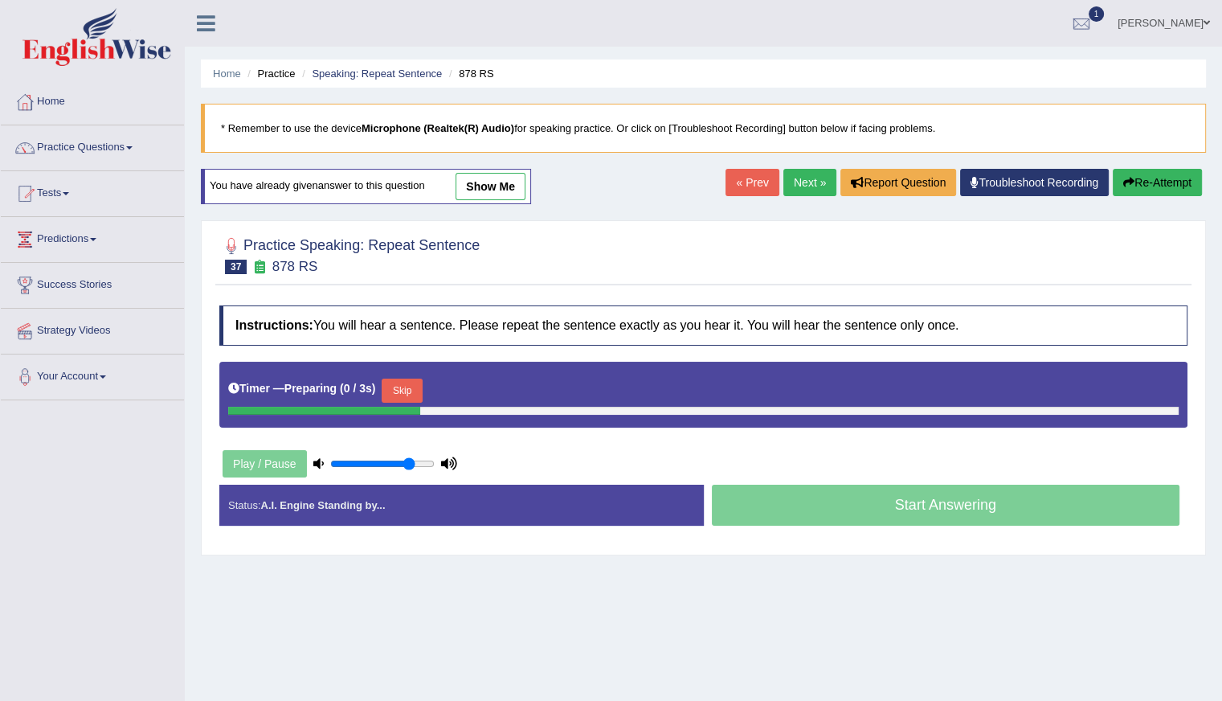
click at [399, 382] on button "Skip" at bounding box center [402, 391] width 40 height 24
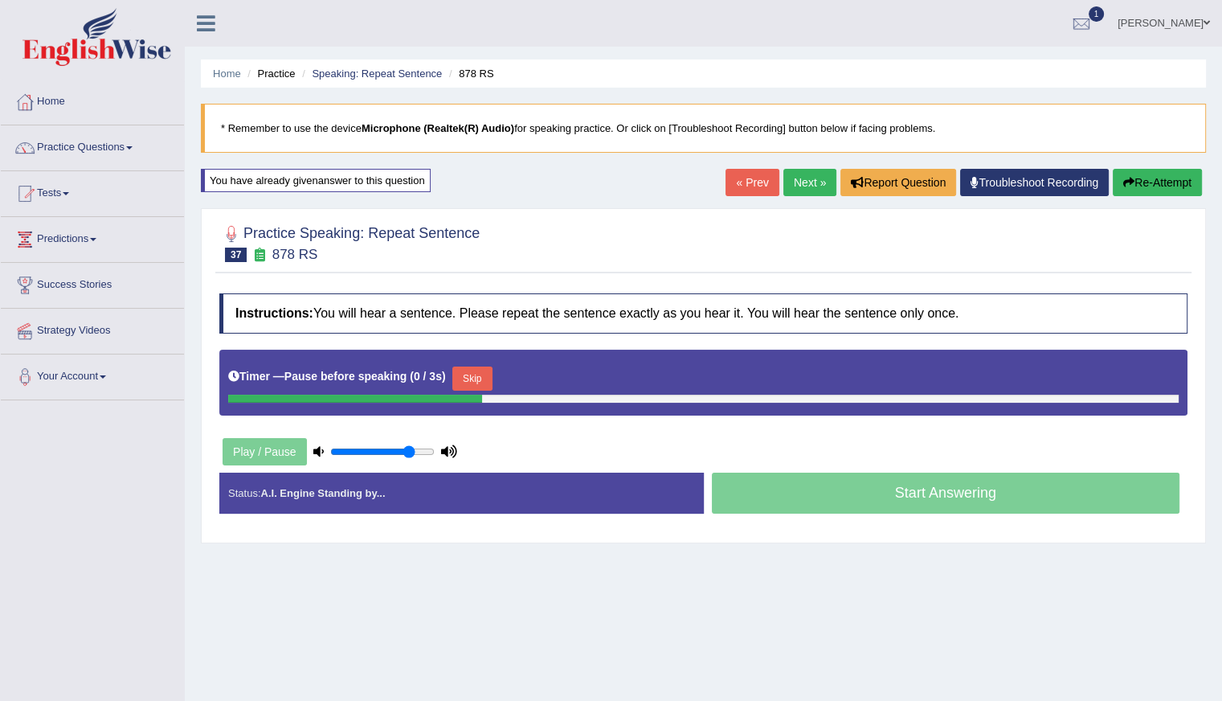
click at [482, 370] on button "Skip" at bounding box center [472, 378] width 40 height 24
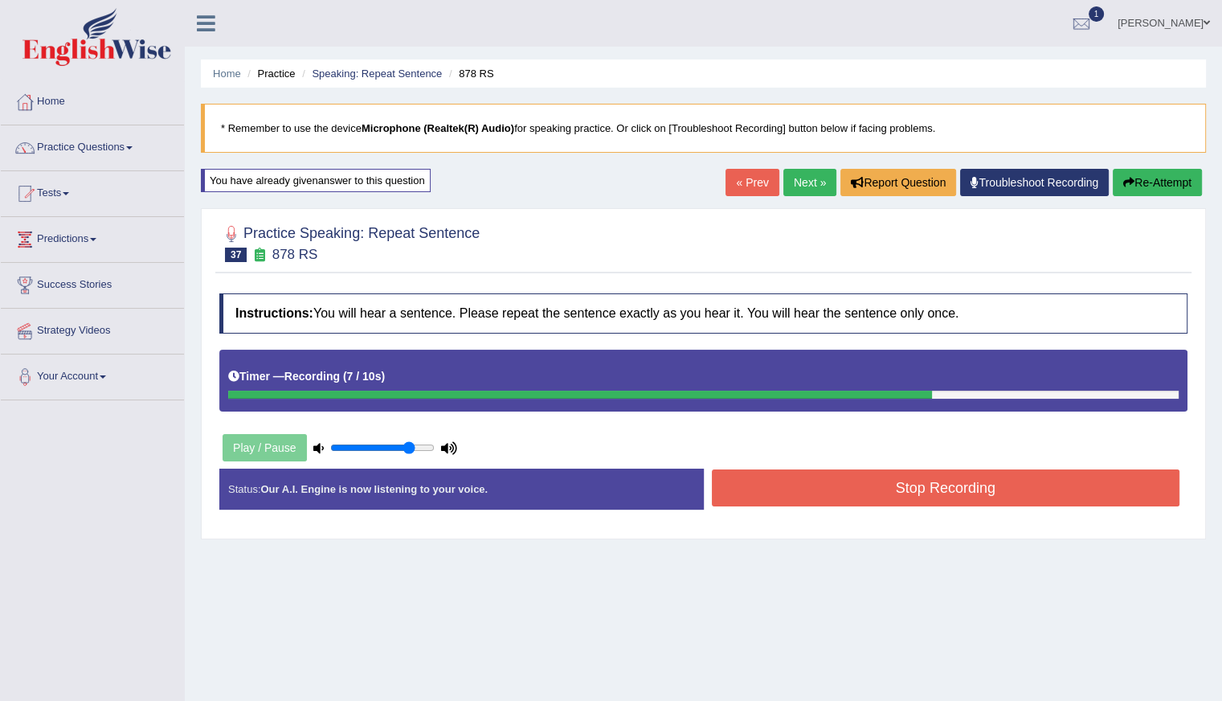
click at [894, 480] on button "Stop Recording" at bounding box center [946, 487] width 469 height 37
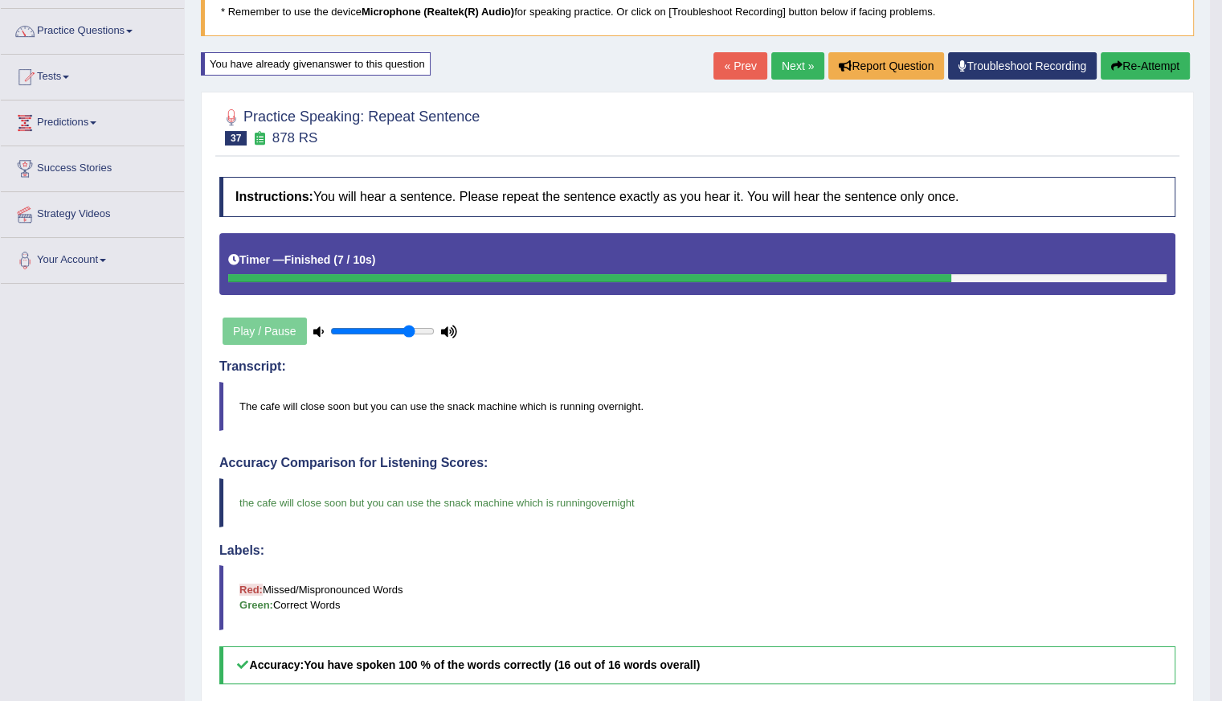
scroll to position [80, 0]
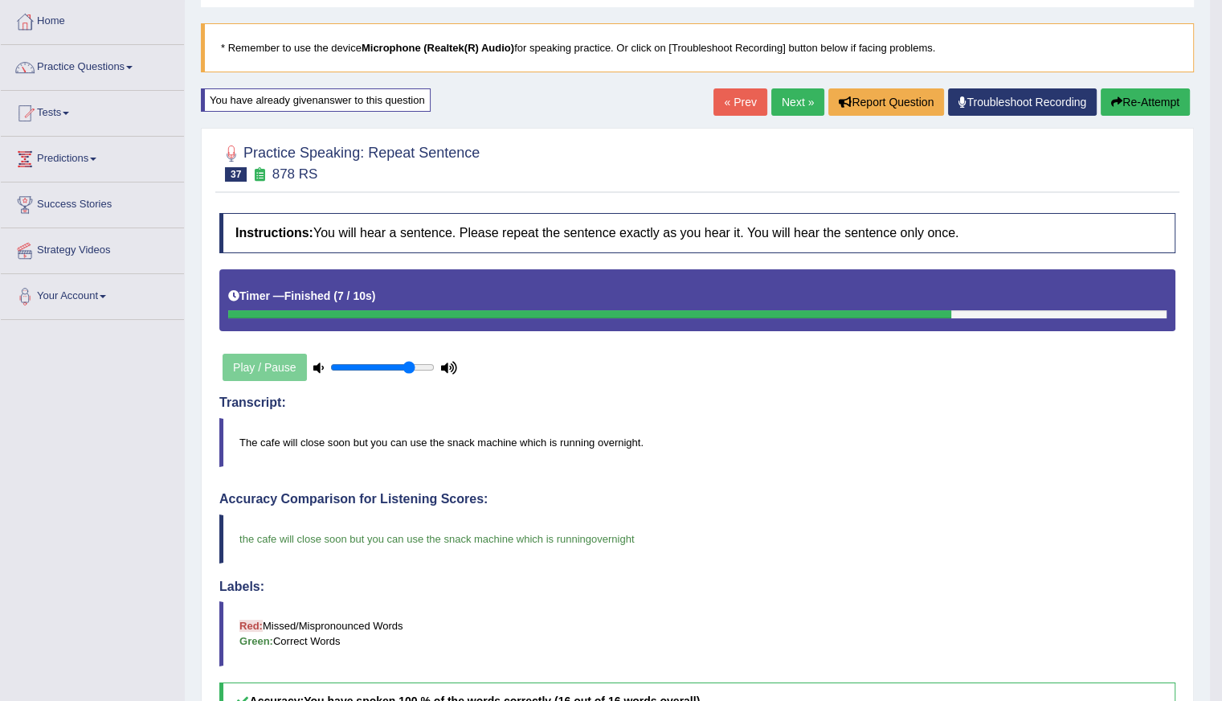
click at [794, 107] on link "Next »" at bounding box center [797, 101] width 53 height 27
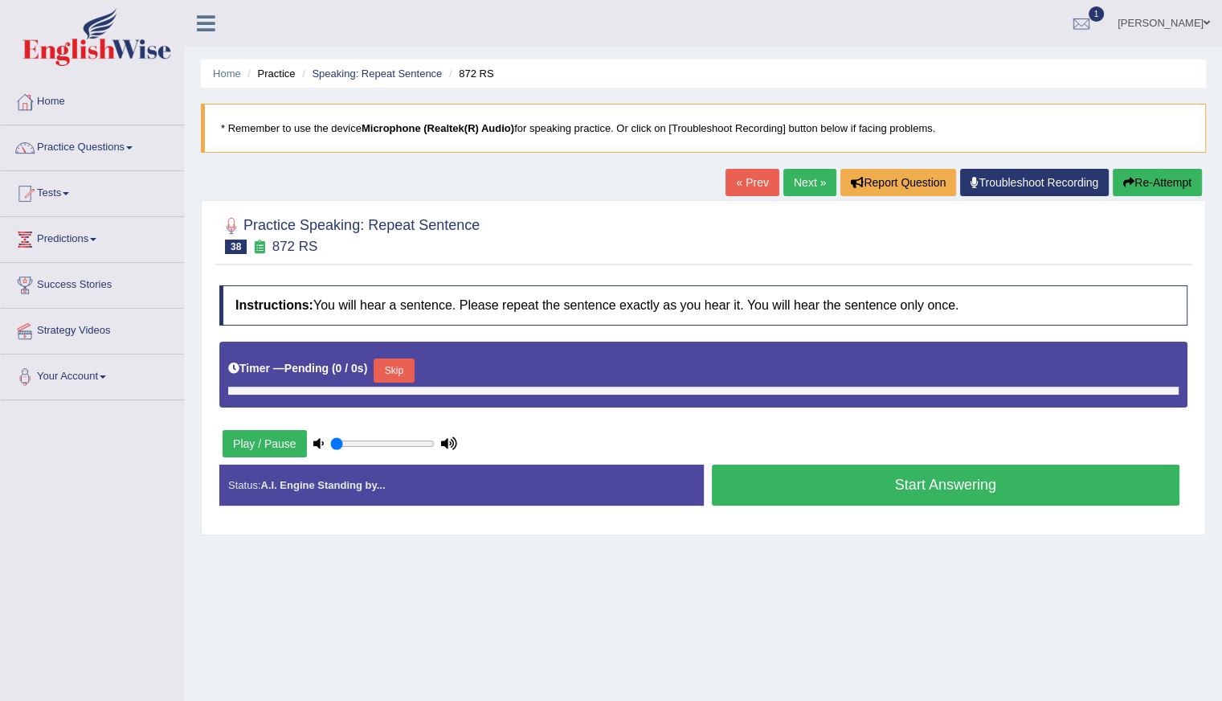
type input "0.8"
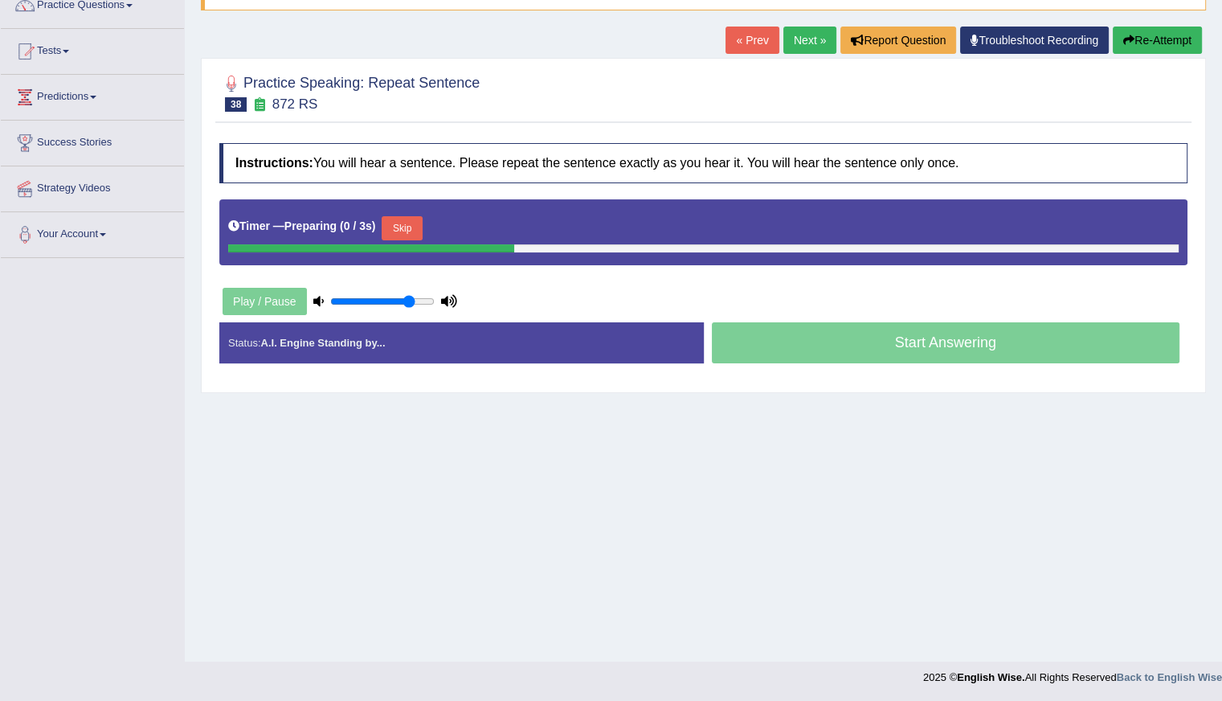
scroll to position [143, 0]
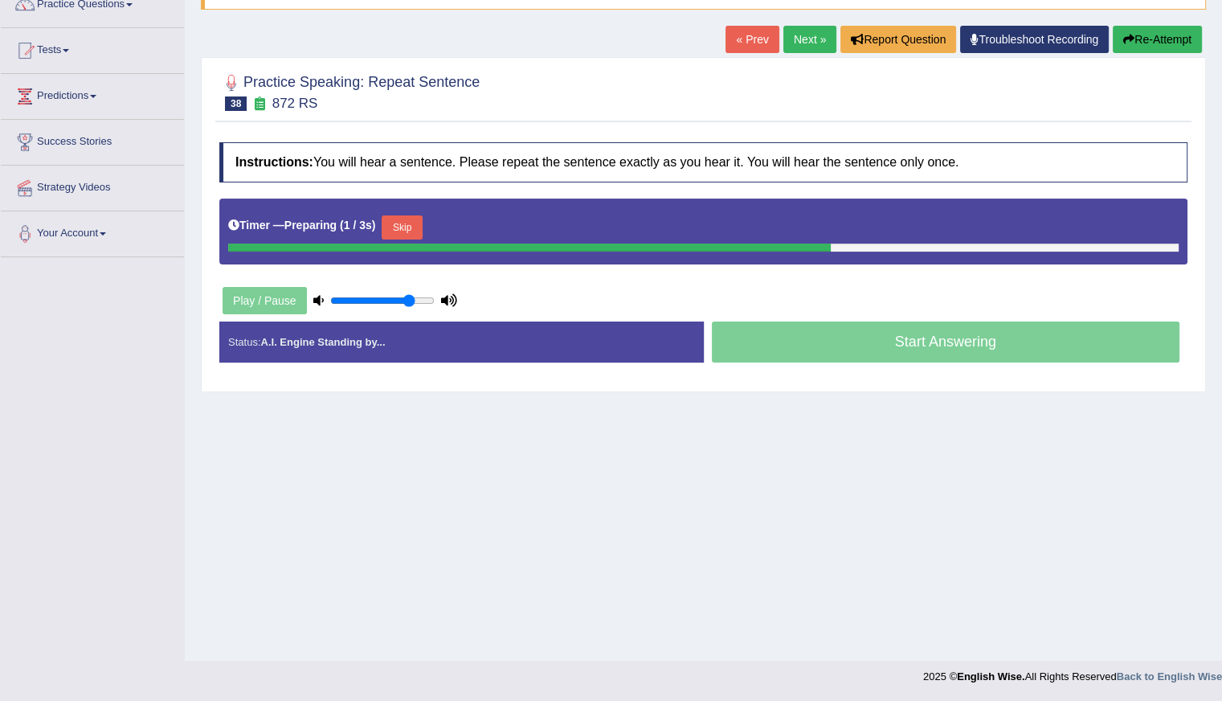
click at [399, 223] on button "Skip" at bounding box center [402, 227] width 40 height 24
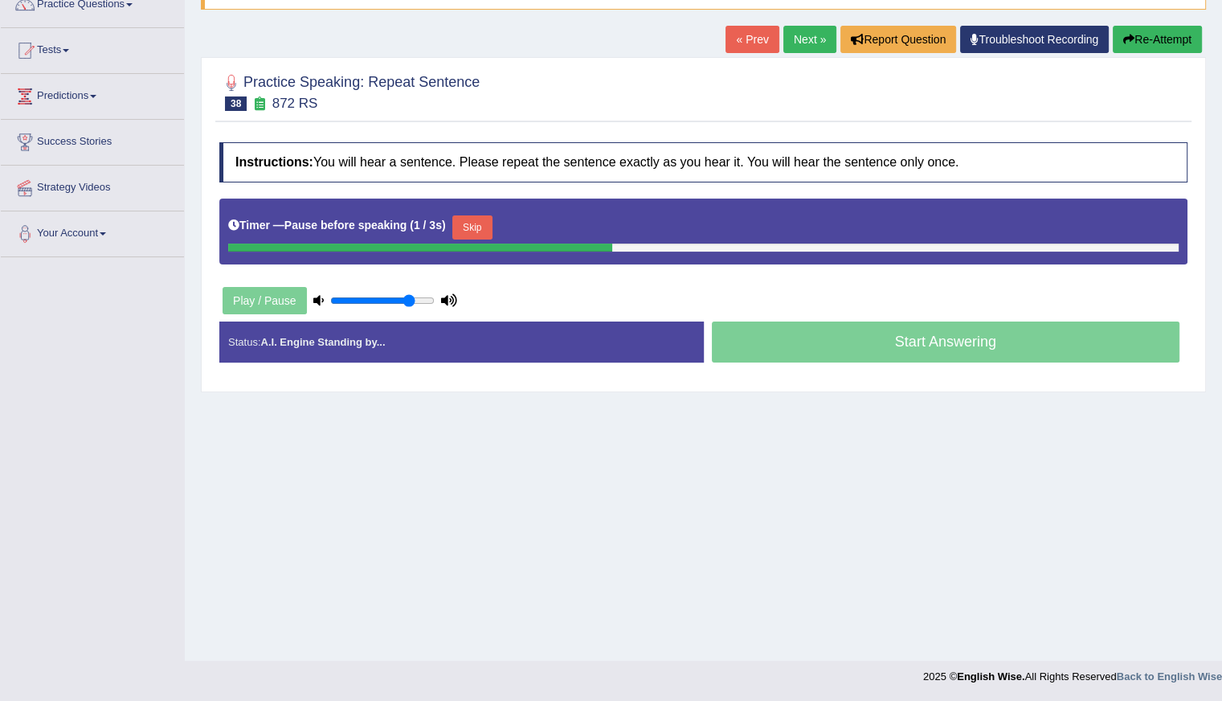
click at [489, 223] on button "Skip" at bounding box center [472, 227] width 40 height 24
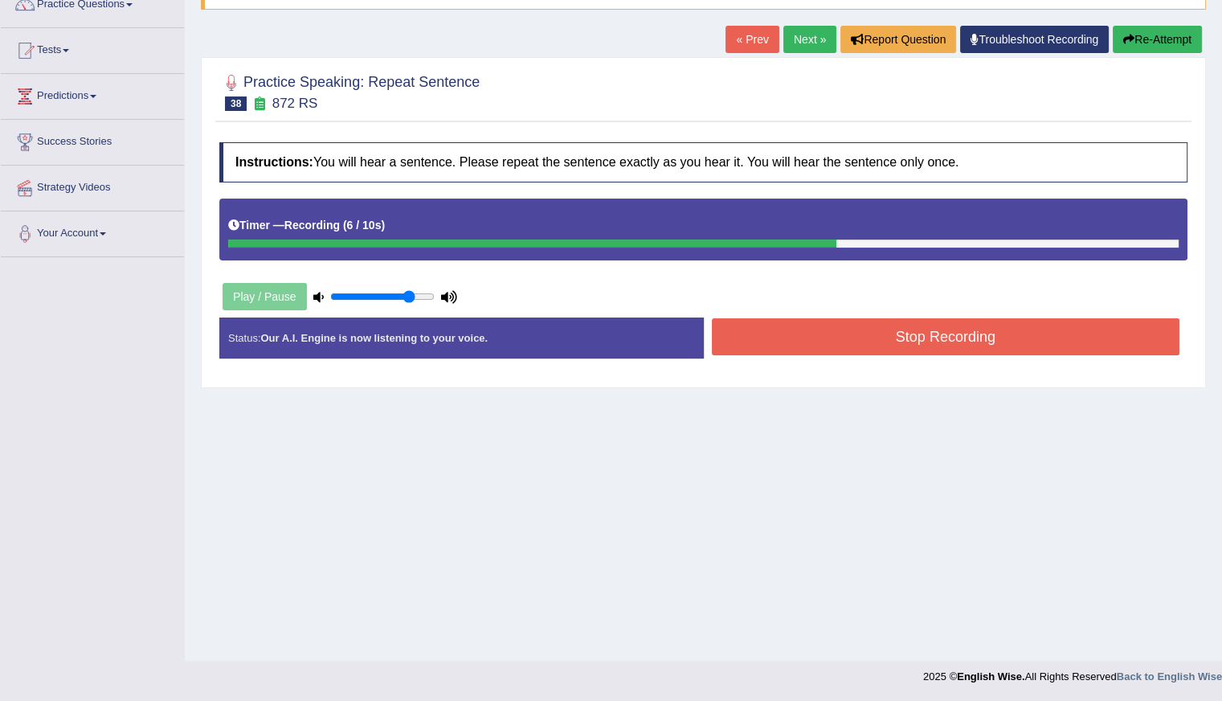
click at [1128, 30] on button "Re-Attempt" at bounding box center [1157, 39] width 89 height 27
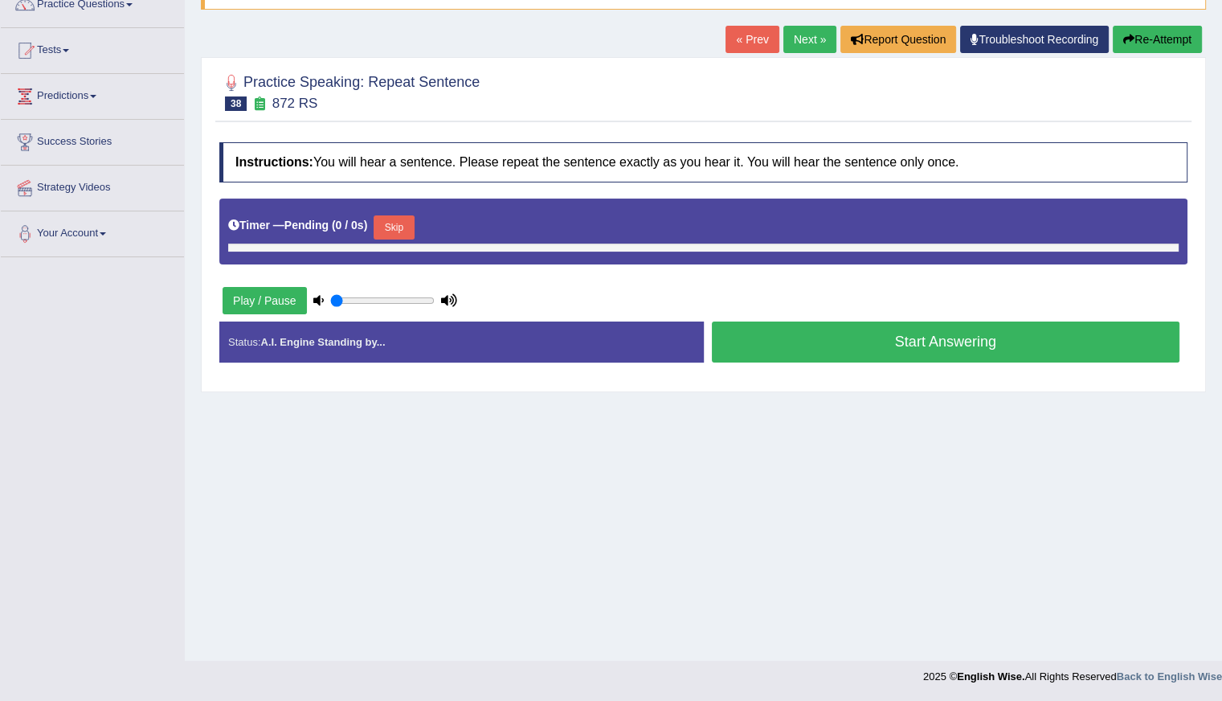
type input "0.8"
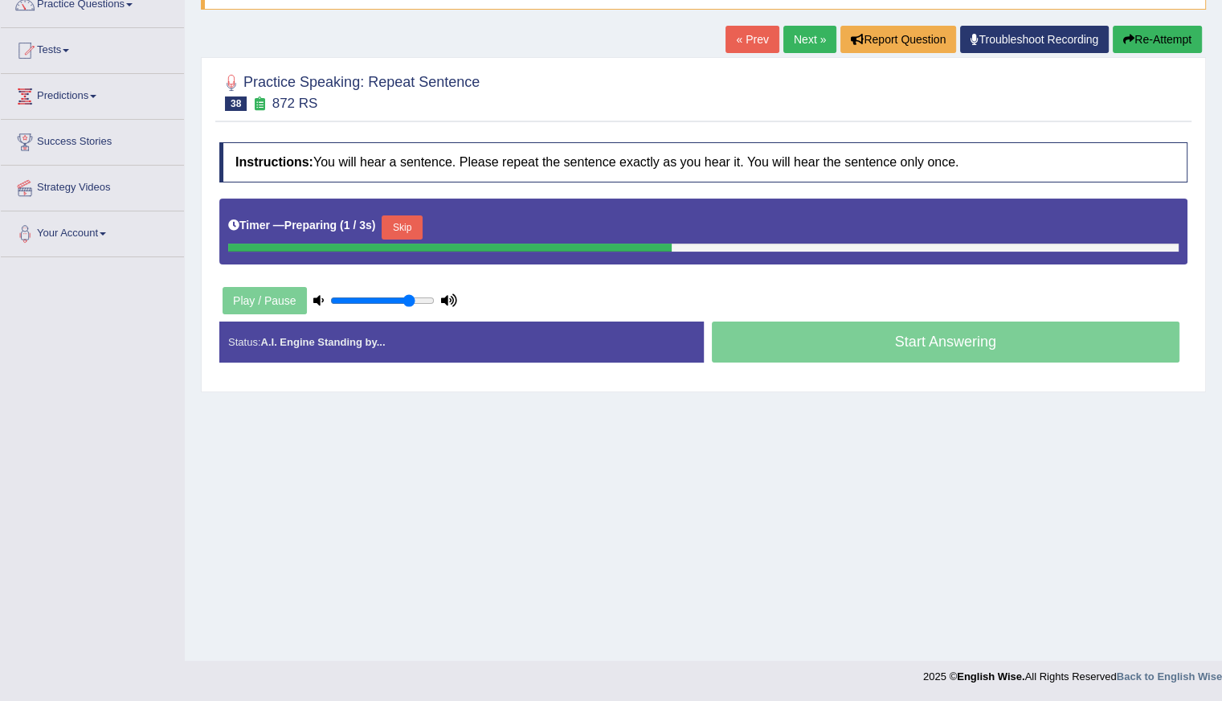
click at [397, 227] on button "Skip" at bounding box center [402, 227] width 40 height 24
click at [472, 223] on button "Skip" at bounding box center [472, 227] width 40 height 24
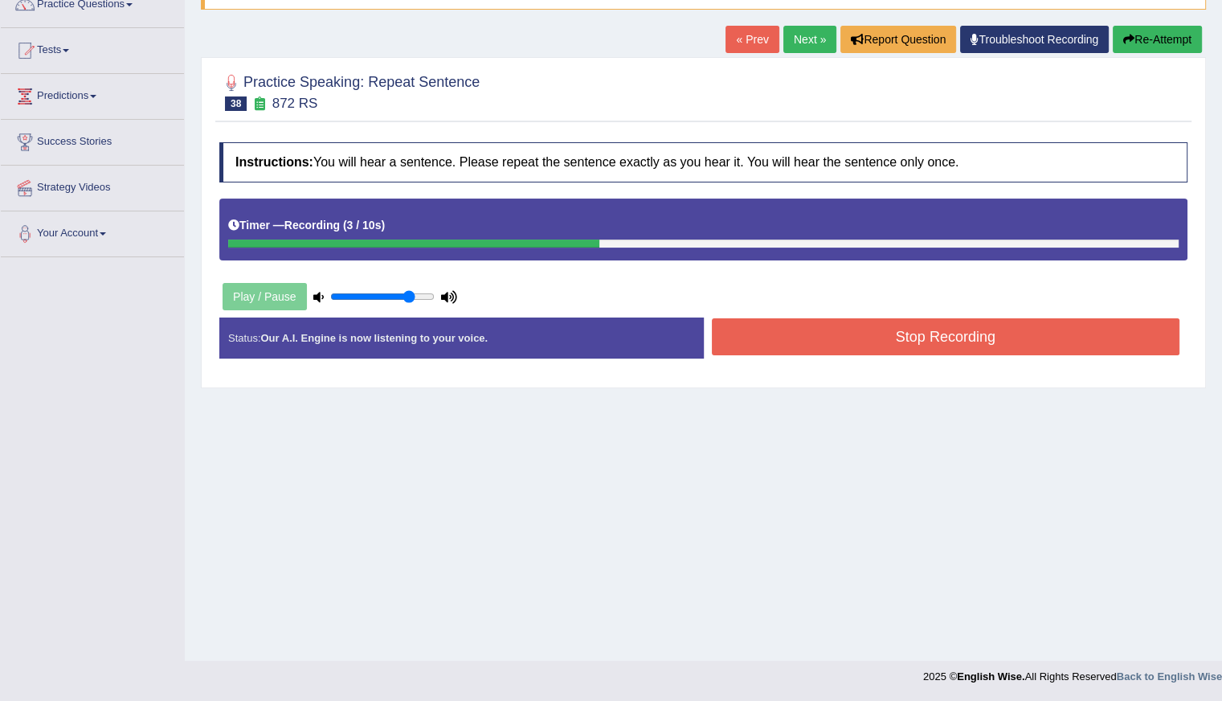
click at [857, 337] on button "Stop Recording" at bounding box center [946, 336] width 469 height 37
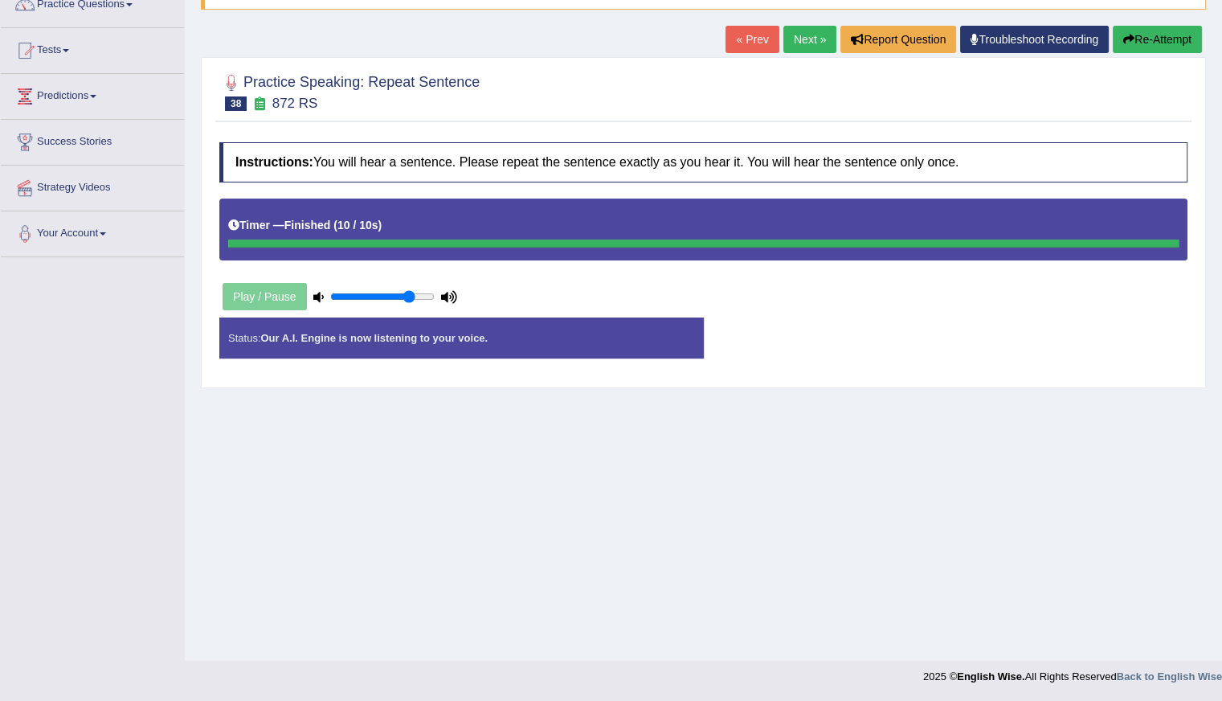
click at [556, 342] on div "Status: Our A.I. Engine is now listening to your voice." at bounding box center [461, 337] width 485 height 41
click at [253, 287] on div "Play / Pause" at bounding box center [339, 296] width 241 height 40
click at [498, 350] on div "Status: Our A.I. Engine is now listening to your voice." at bounding box center [461, 337] width 485 height 41
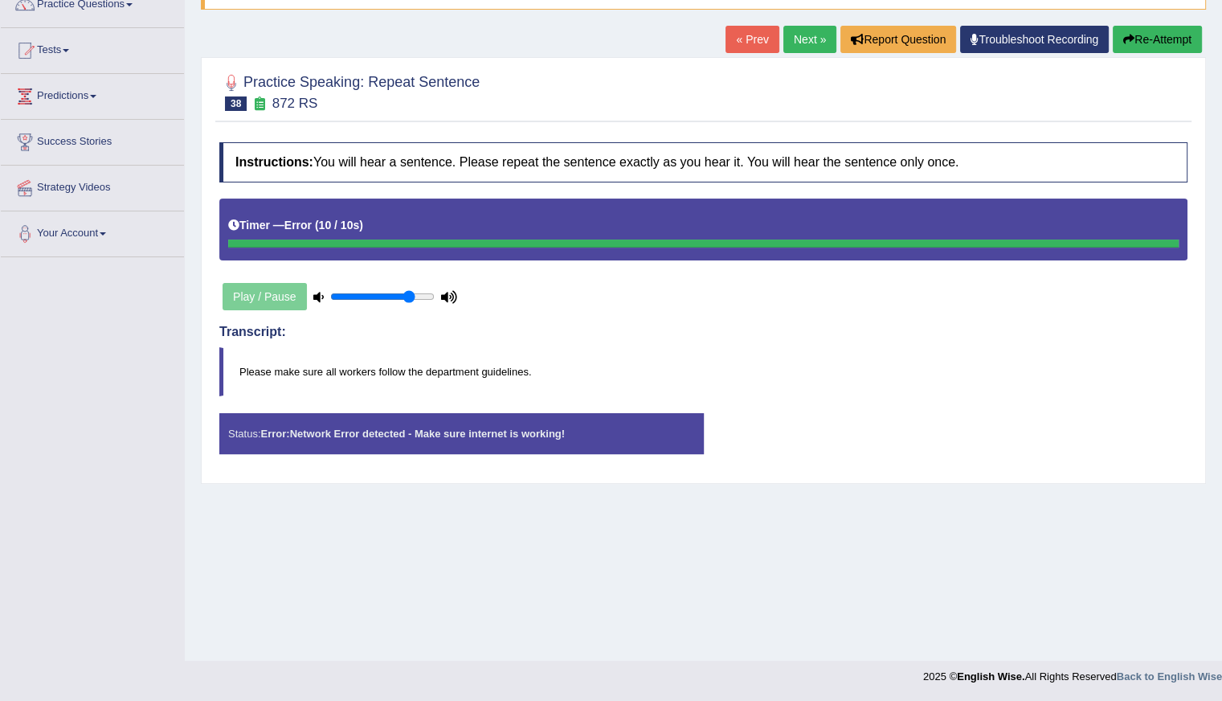
click at [1148, 32] on button "Re-Attempt" at bounding box center [1157, 39] width 89 height 27
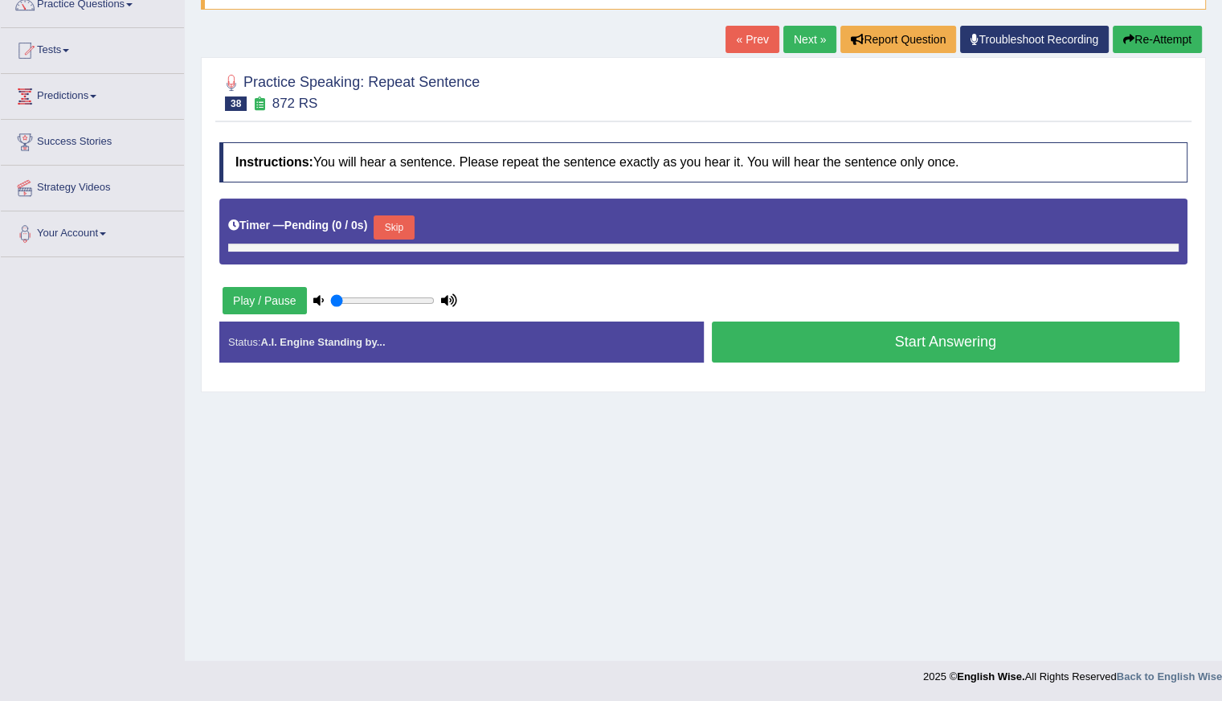
type input "0.8"
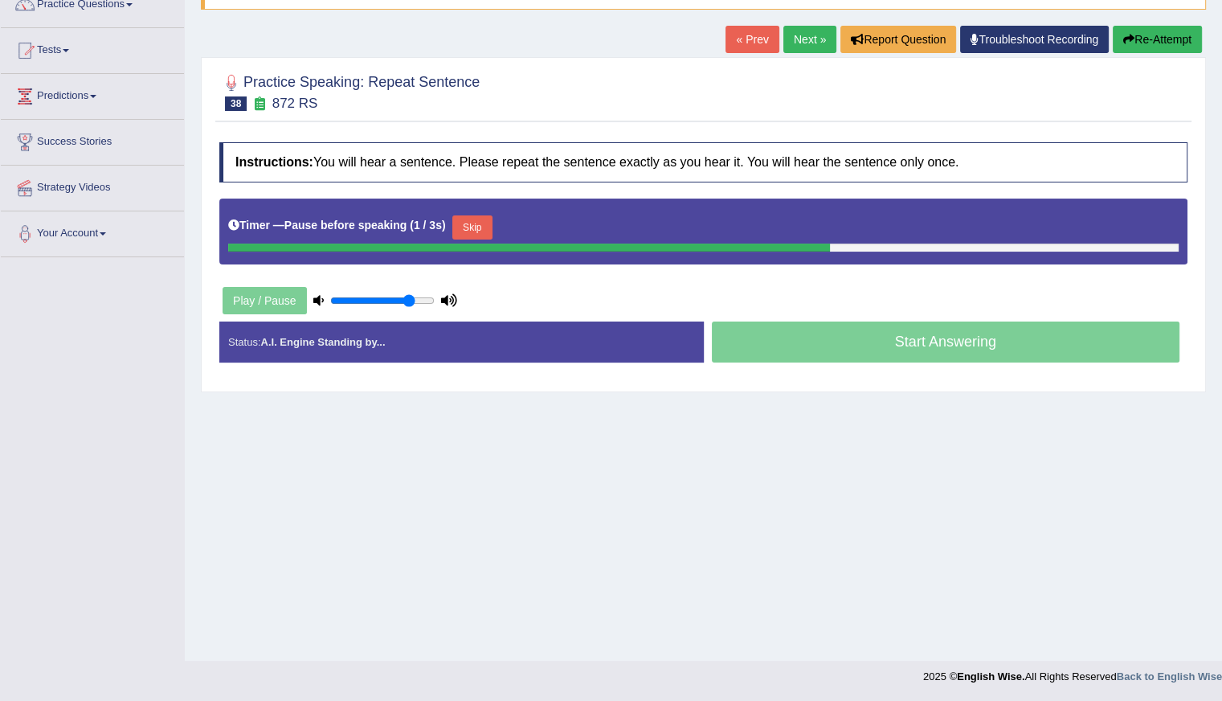
click at [488, 227] on button "Skip" at bounding box center [472, 227] width 40 height 24
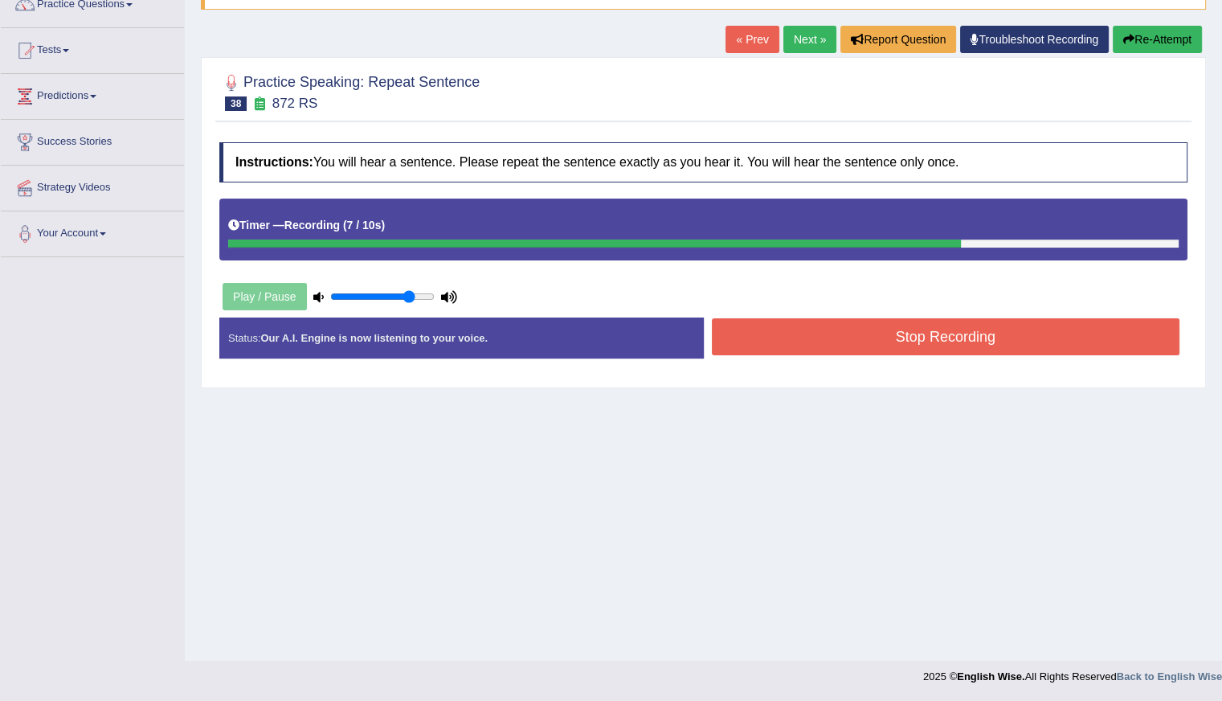
click at [1132, 30] on button "Re-Attempt" at bounding box center [1157, 39] width 89 height 27
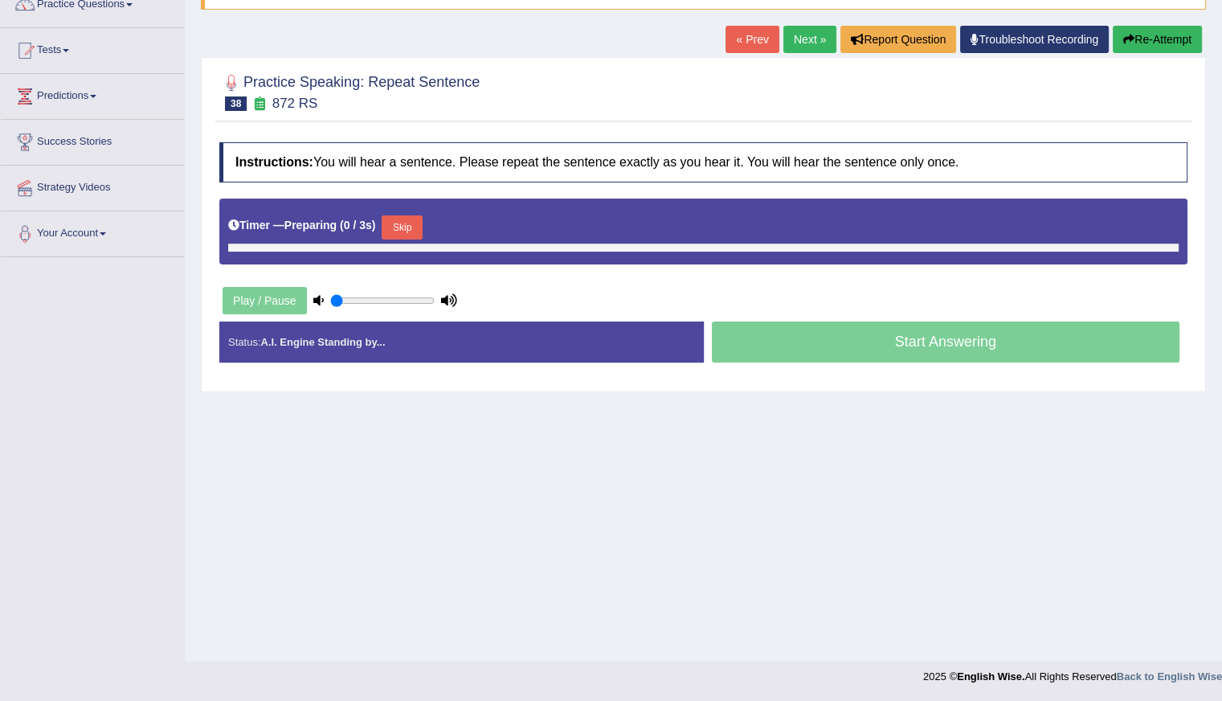
type input "0.8"
click at [407, 223] on button "Skip" at bounding box center [402, 227] width 40 height 24
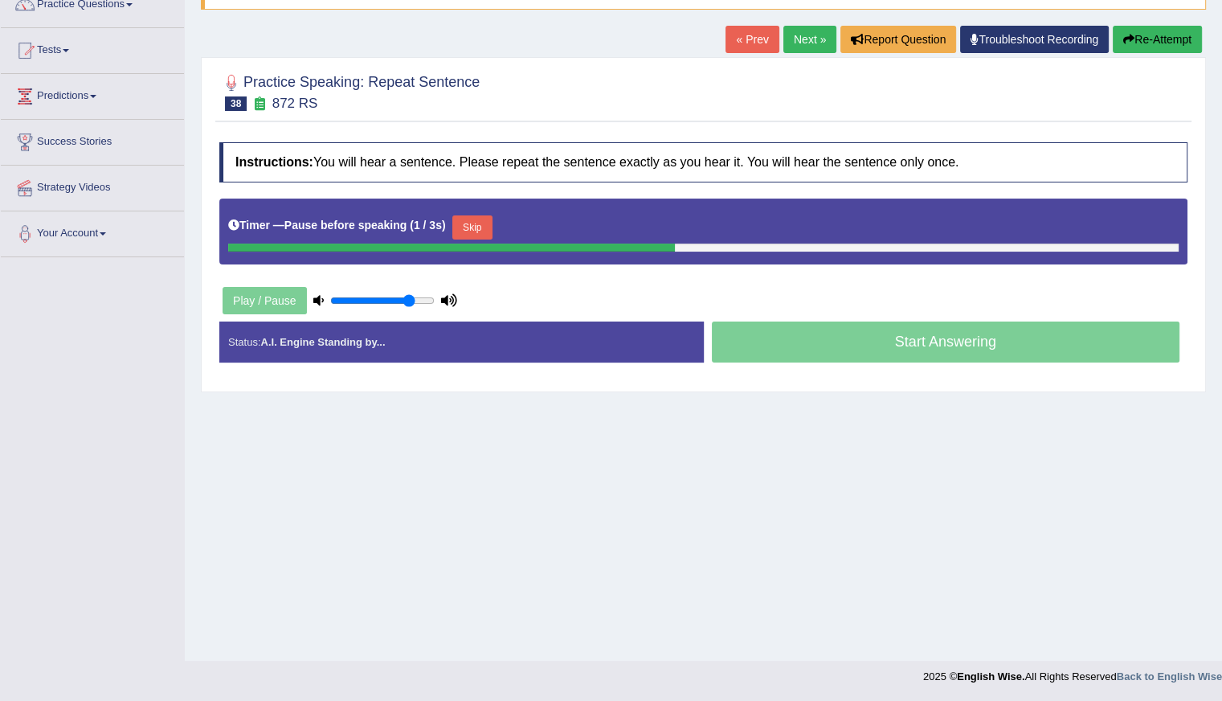
click at [481, 223] on button "Skip" at bounding box center [472, 227] width 40 height 24
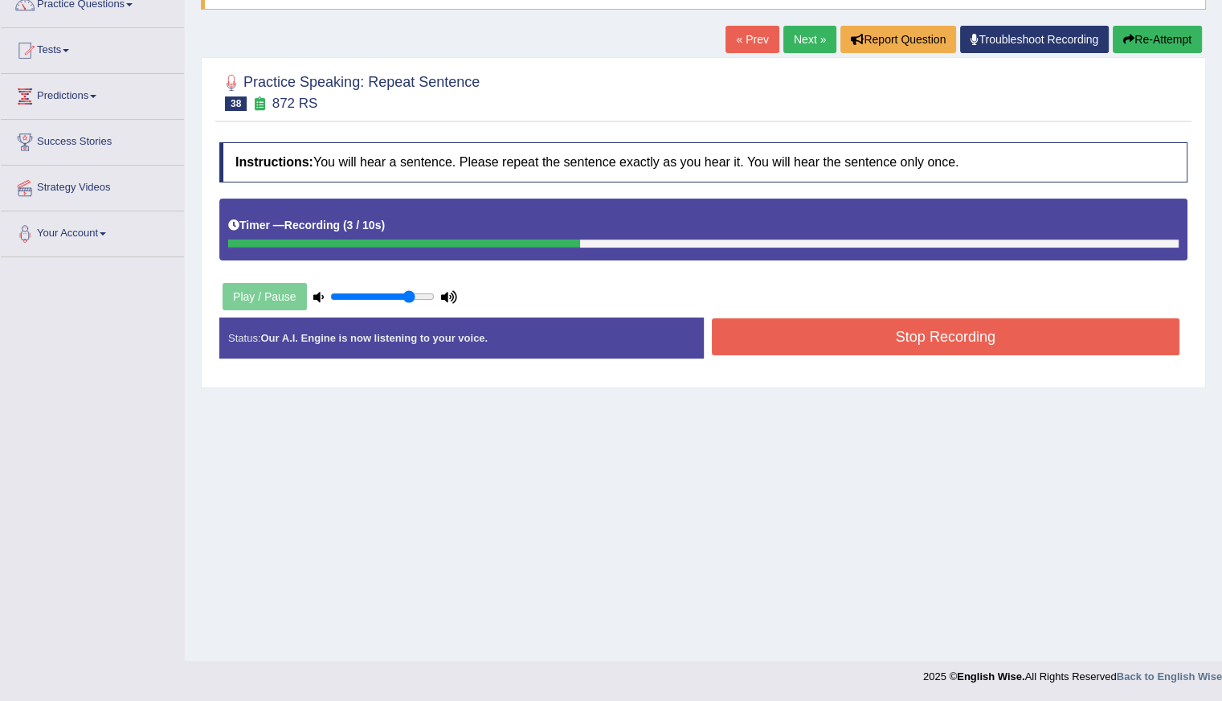
click at [1154, 33] on button "Re-Attempt" at bounding box center [1157, 39] width 89 height 27
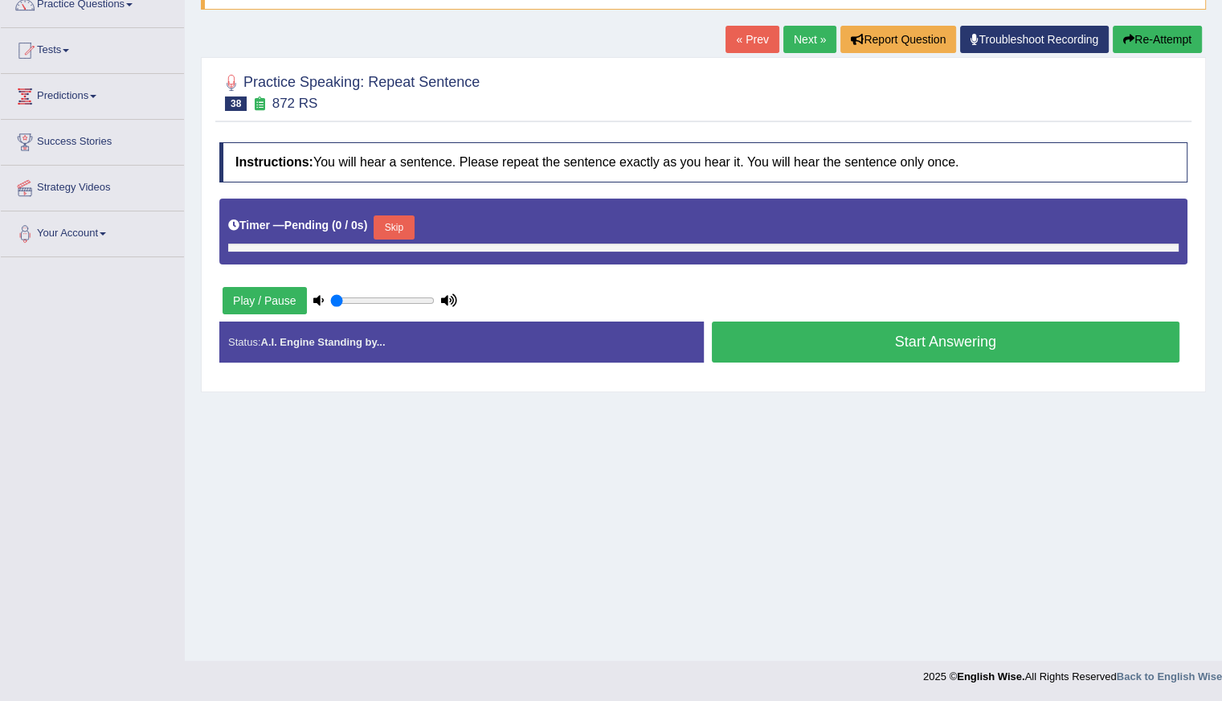
type input "0.8"
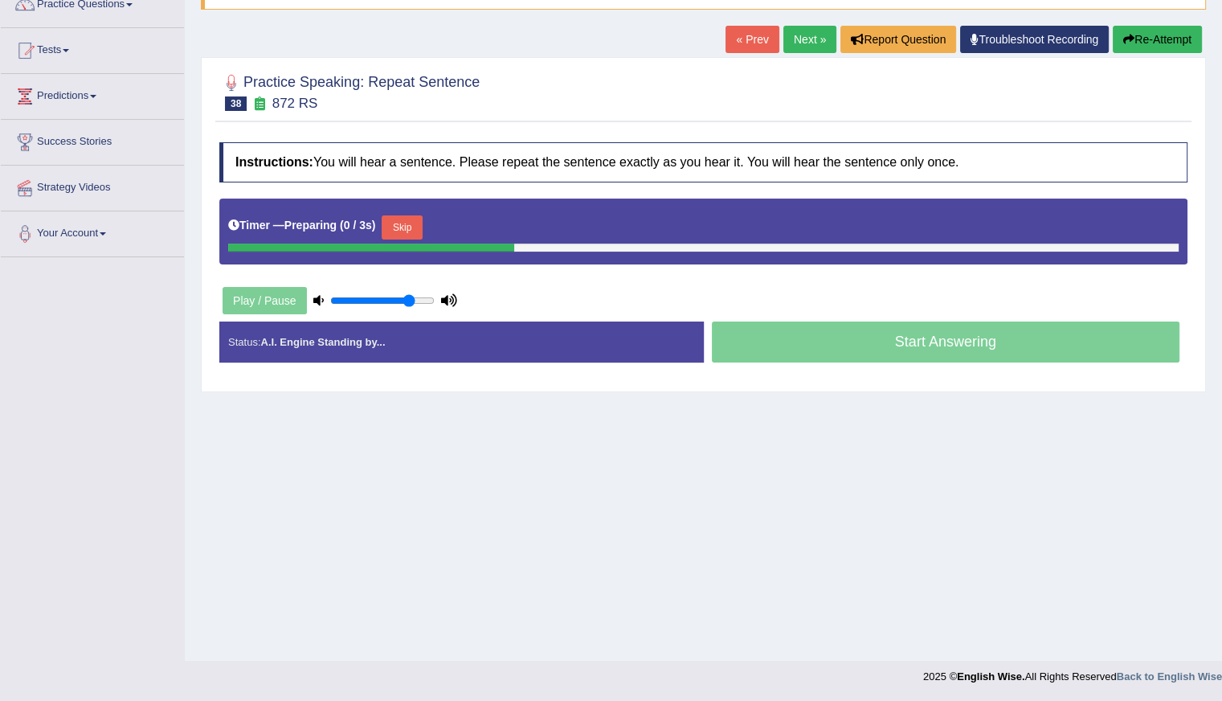
click at [408, 223] on button "Skip" at bounding box center [402, 227] width 40 height 24
click at [478, 231] on button "Skip" at bounding box center [472, 227] width 40 height 24
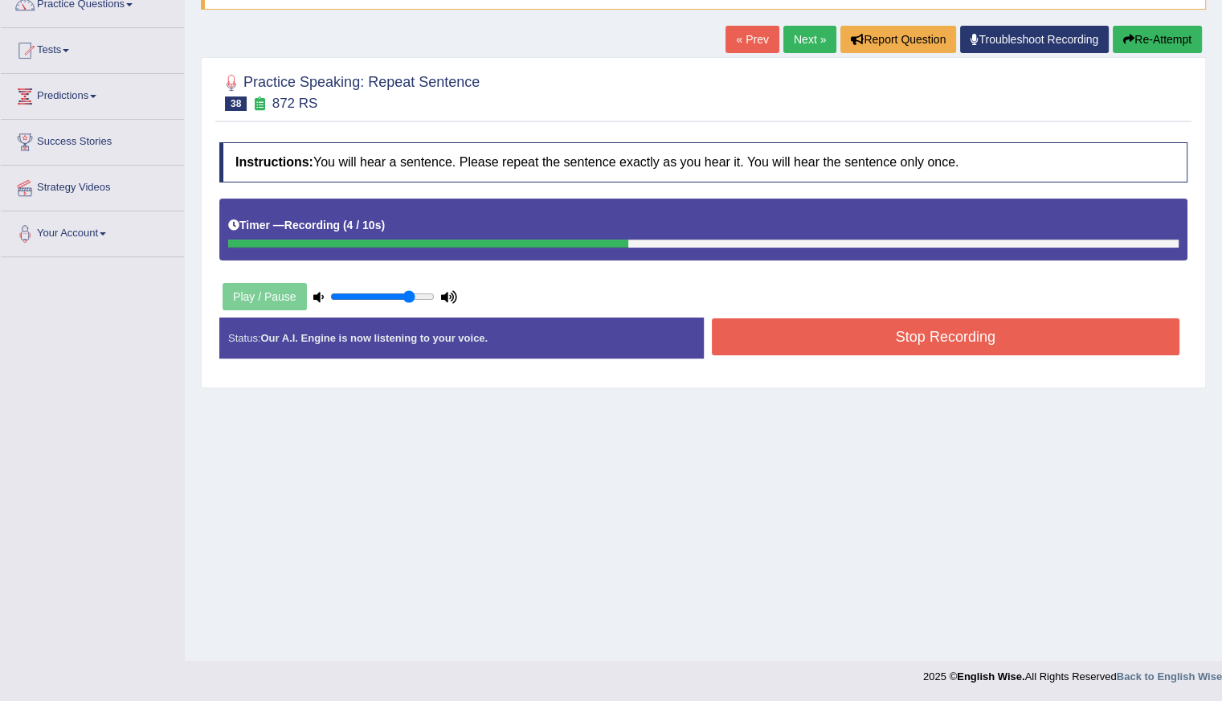
click at [861, 338] on button "Stop Recording" at bounding box center [946, 336] width 469 height 37
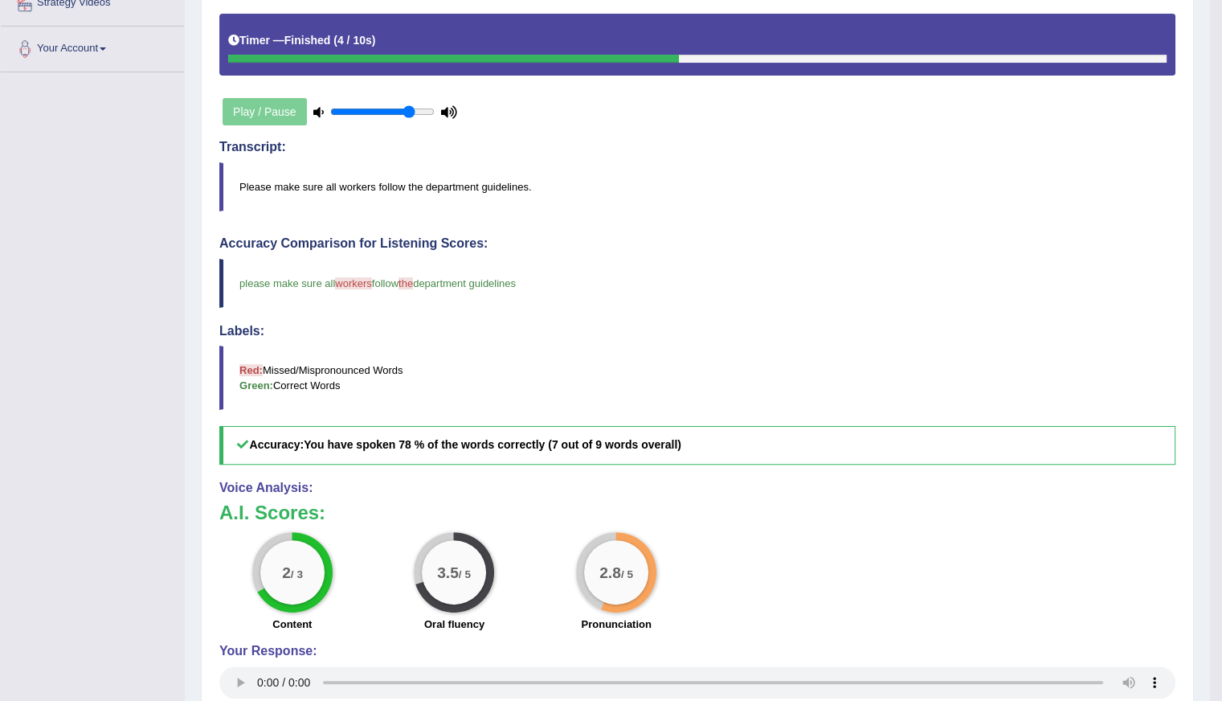
scroll to position [129, 0]
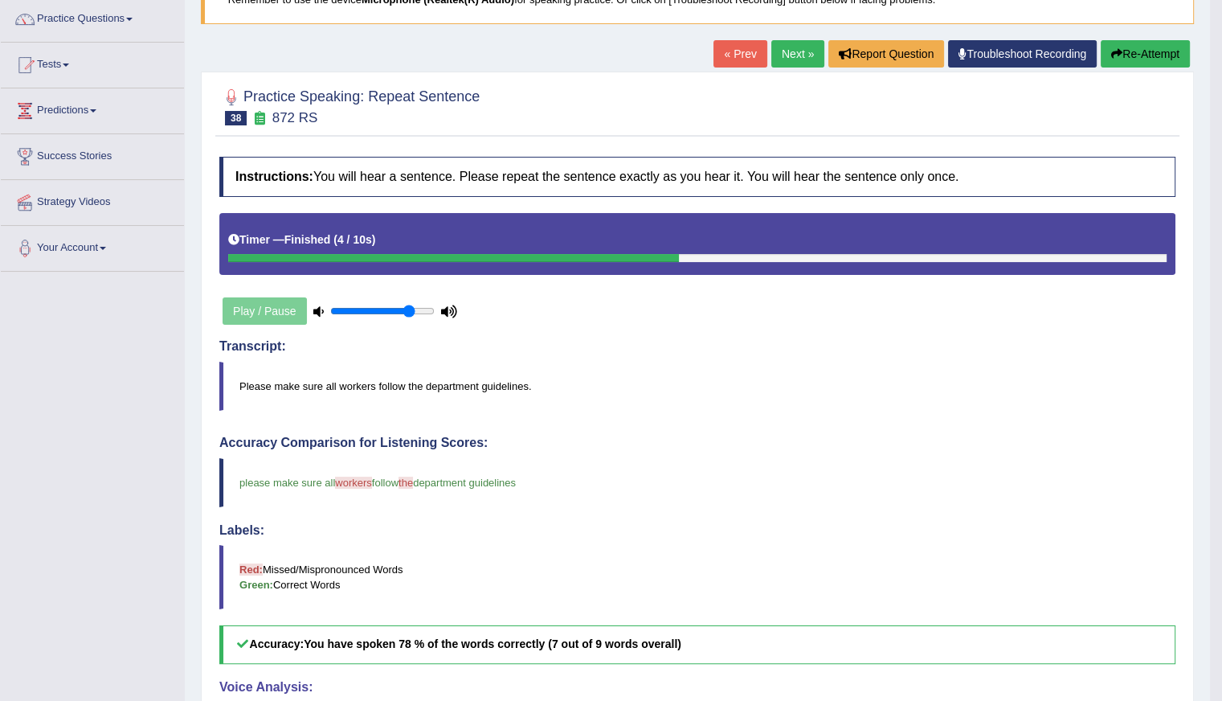
click at [794, 49] on link "Next »" at bounding box center [797, 53] width 53 height 27
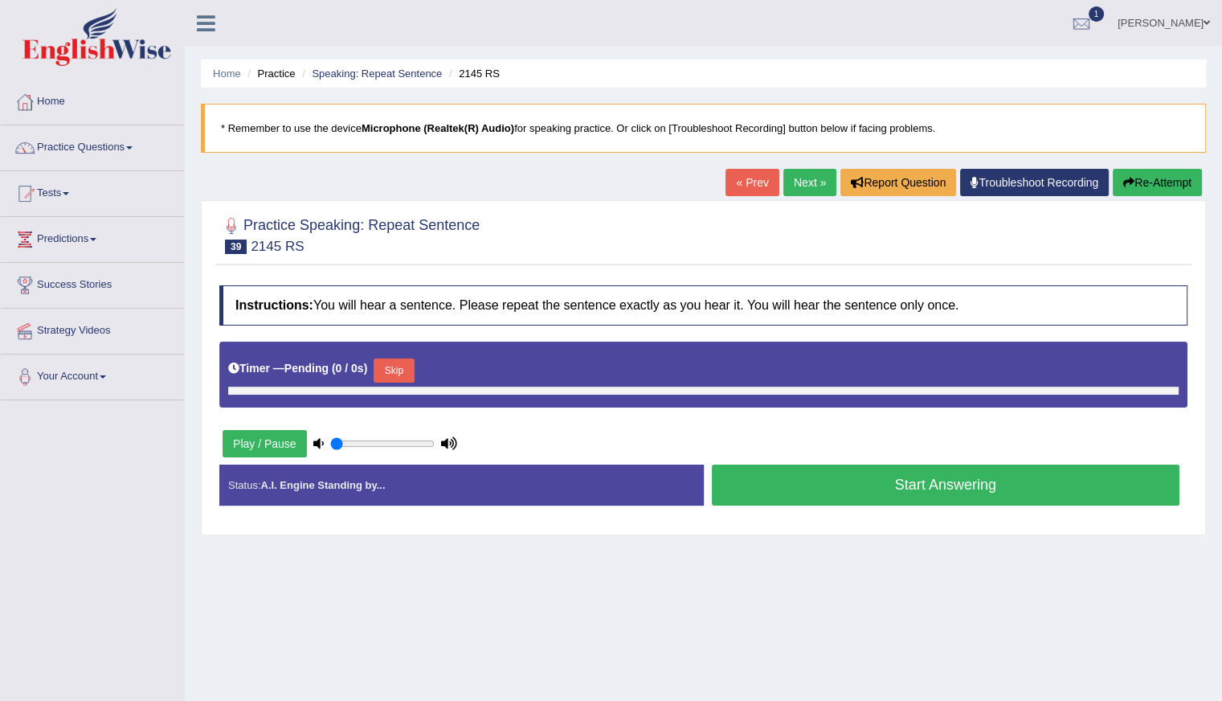
type input "0.8"
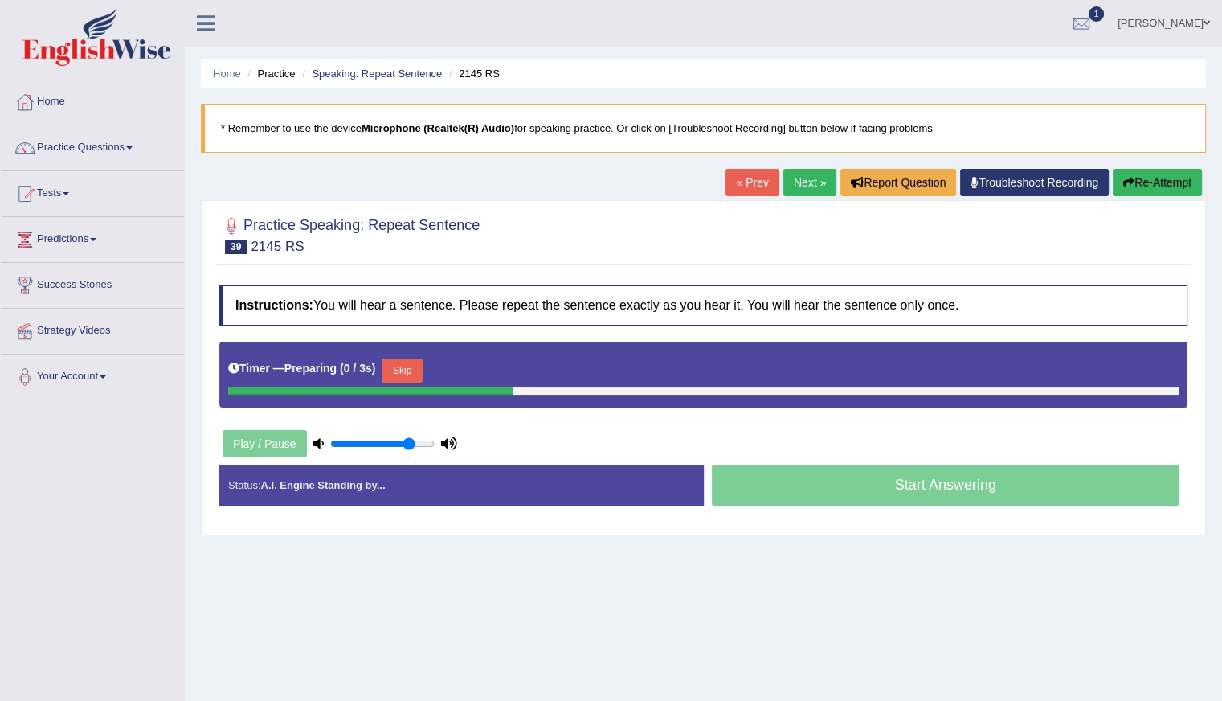
click at [403, 366] on button "Skip" at bounding box center [402, 370] width 40 height 24
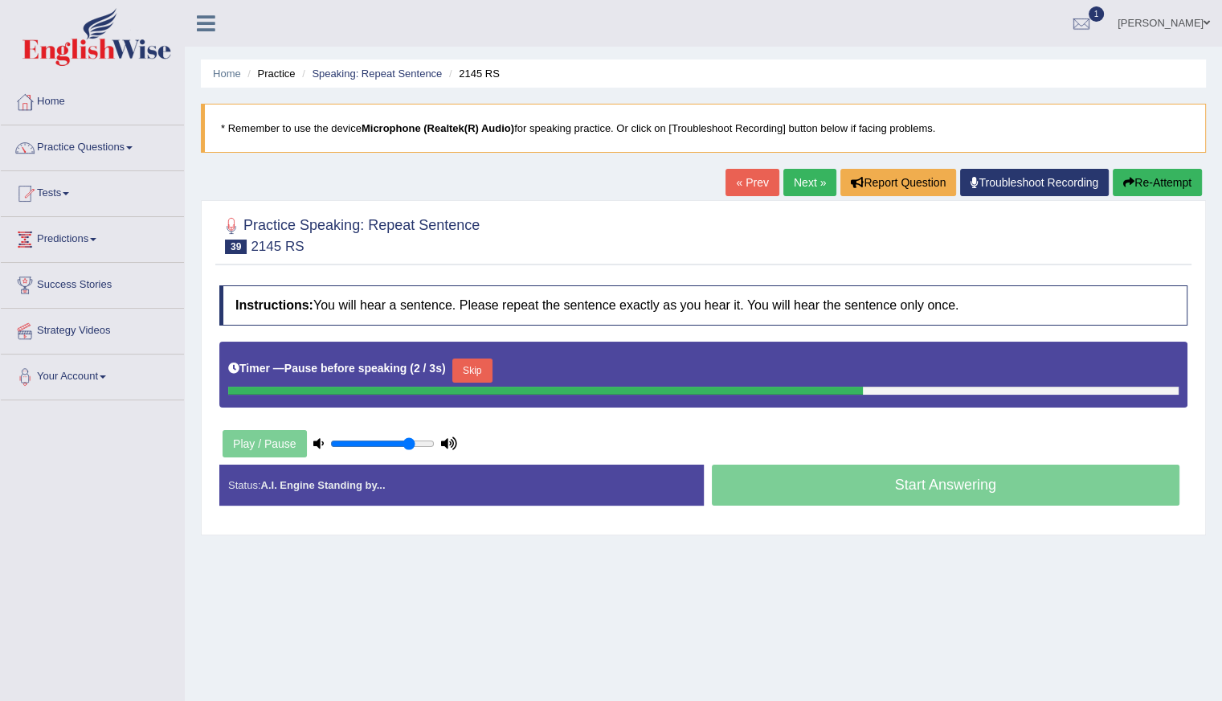
click at [464, 367] on button "Skip" at bounding box center [472, 370] width 40 height 24
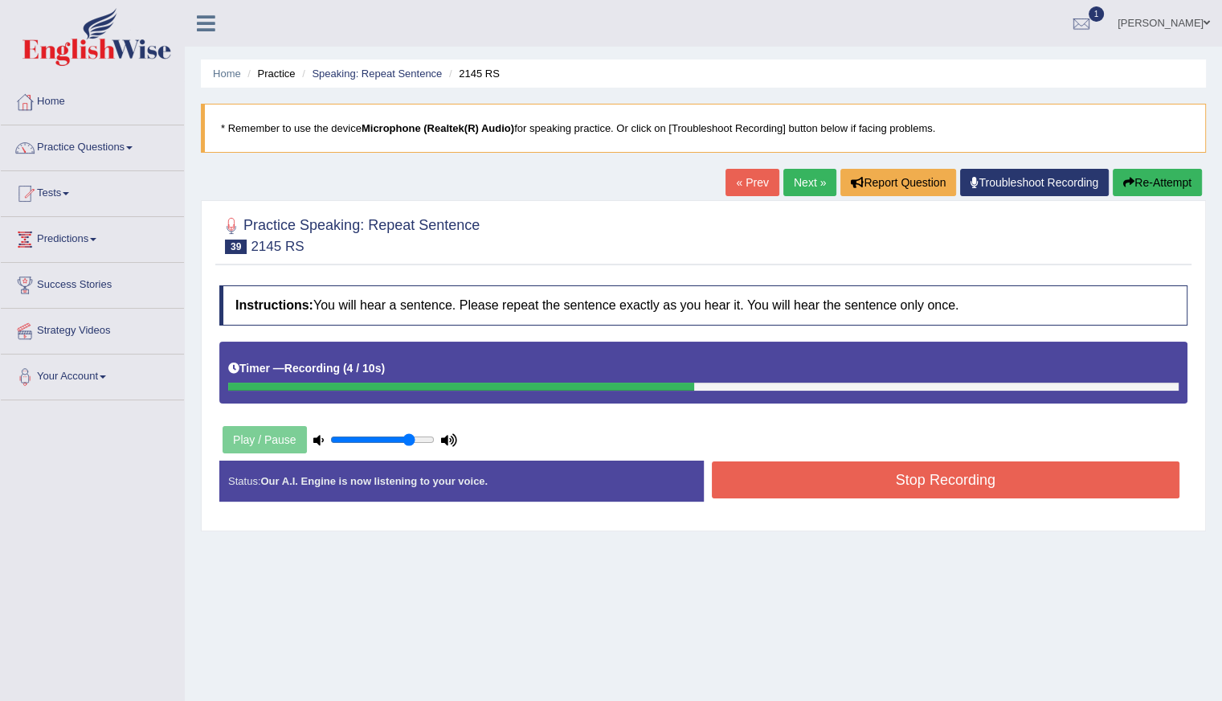
click at [855, 472] on button "Stop Recording" at bounding box center [946, 479] width 469 height 37
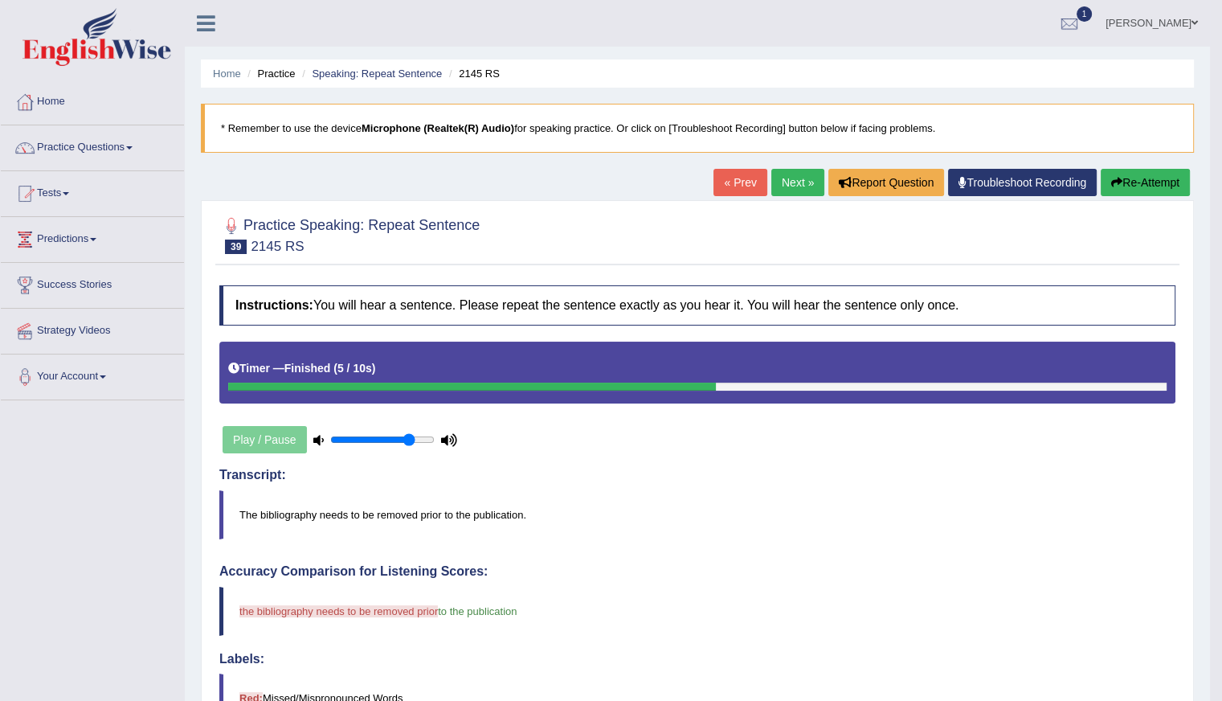
click at [1125, 178] on button "Re-Attempt" at bounding box center [1145, 182] width 89 height 27
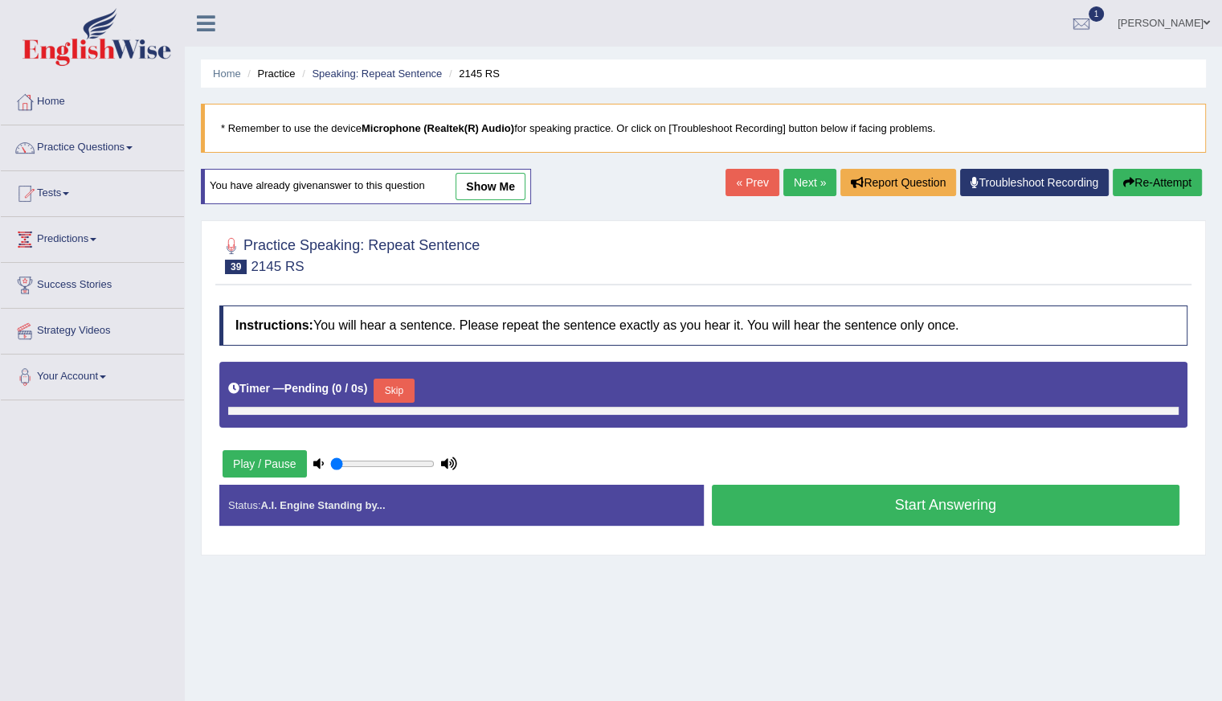
type input "0.8"
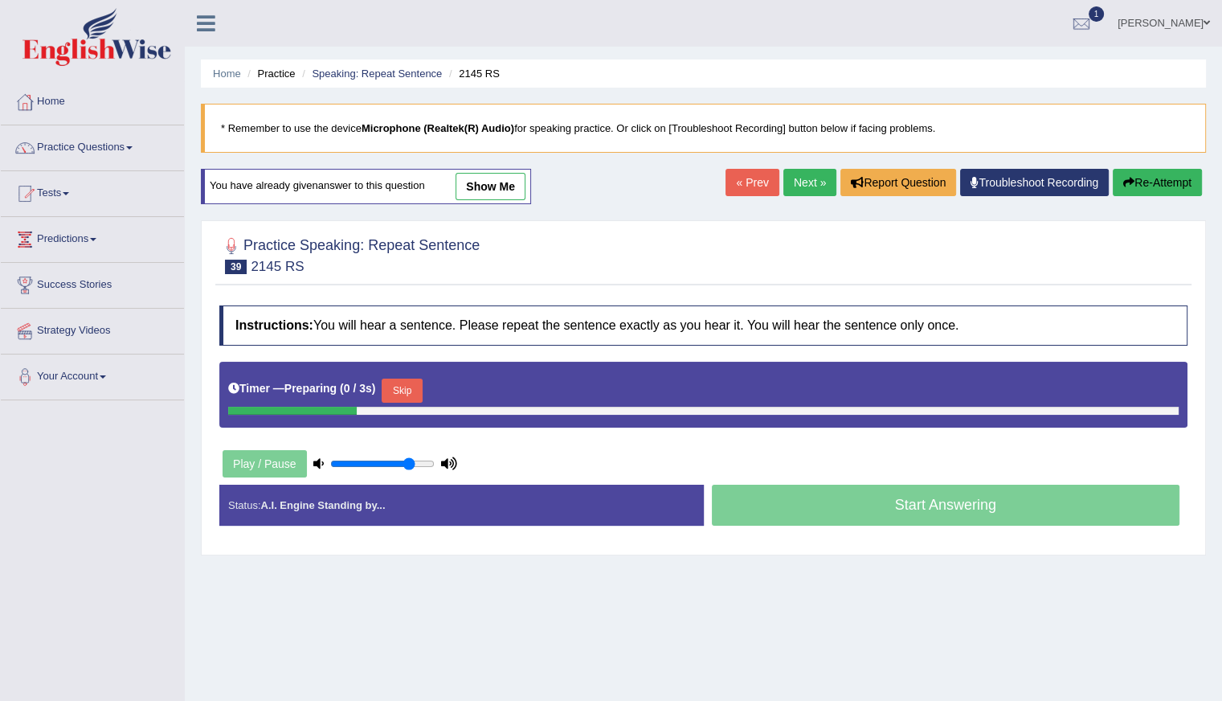
click at [405, 387] on button "Skip" at bounding box center [402, 391] width 40 height 24
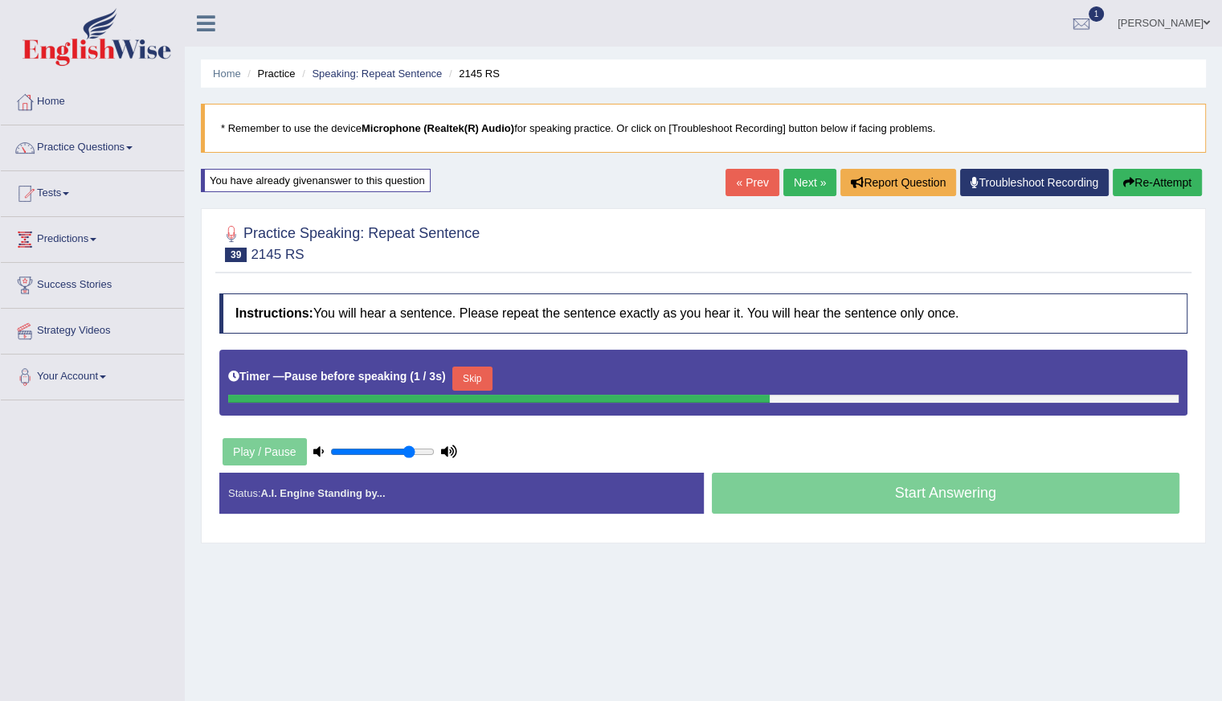
click at [473, 378] on button "Skip" at bounding box center [472, 378] width 40 height 24
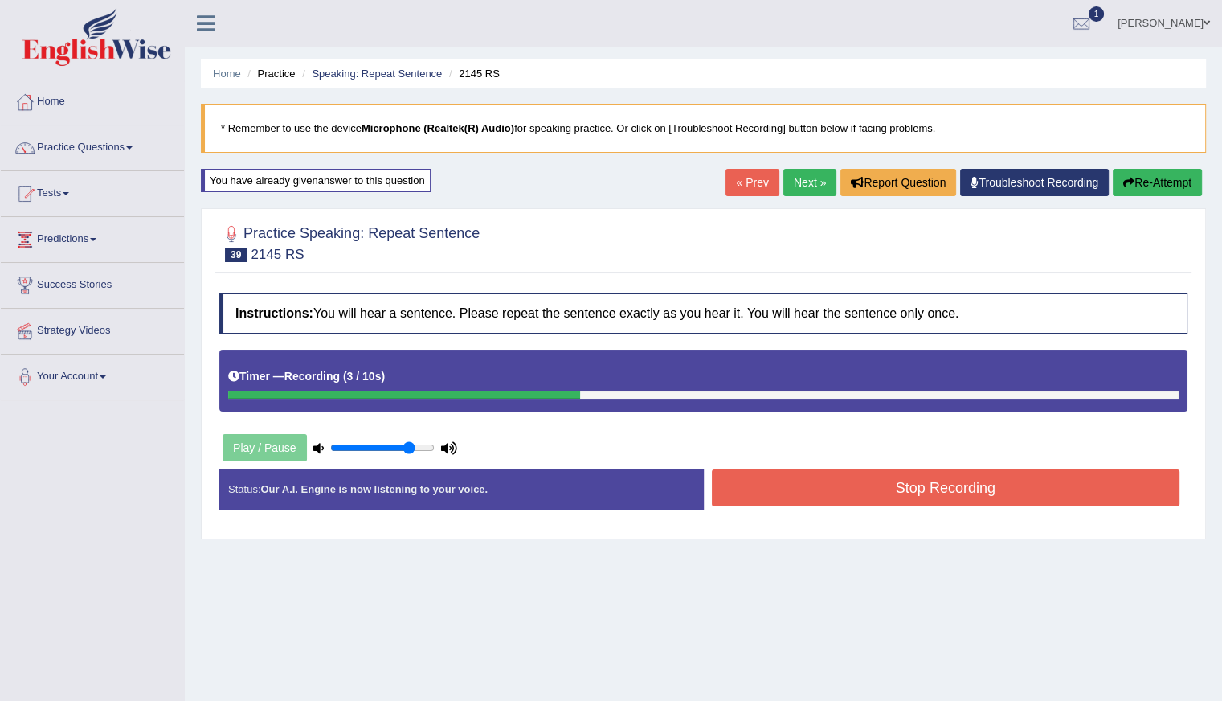
click at [819, 492] on button "Stop Recording" at bounding box center [946, 487] width 469 height 37
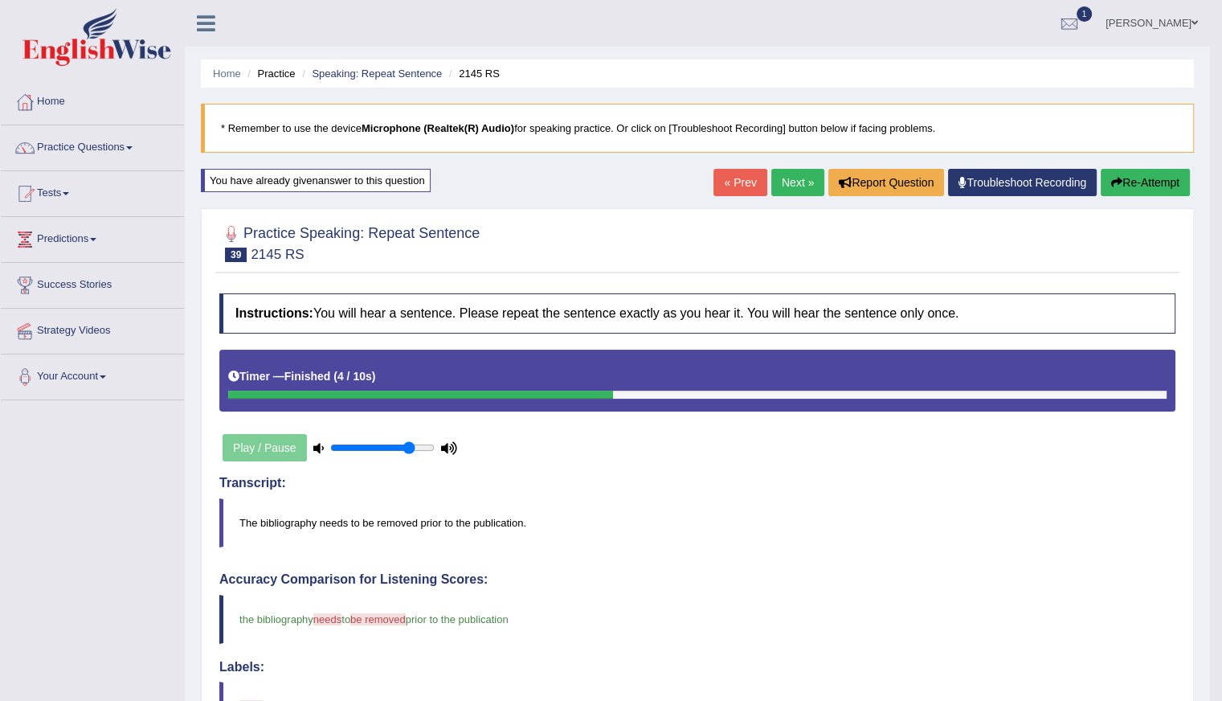
click at [798, 185] on link "Next »" at bounding box center [797, 182] width 53 height 27
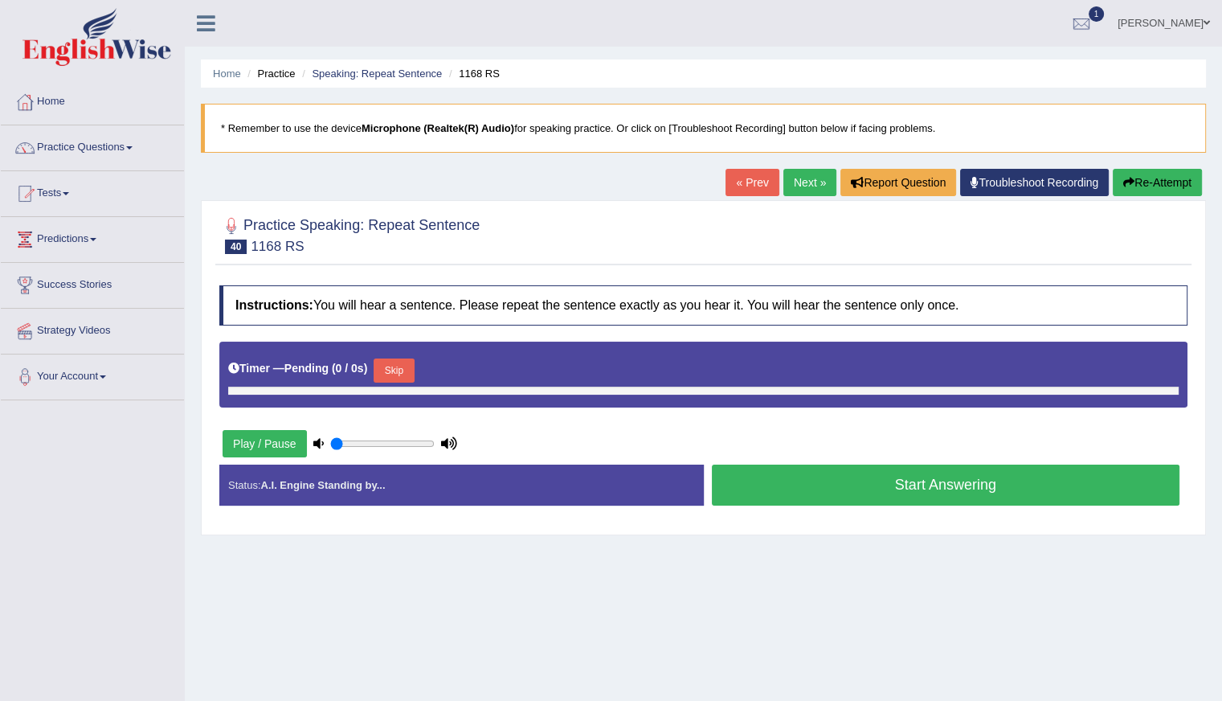
type input "0.8"
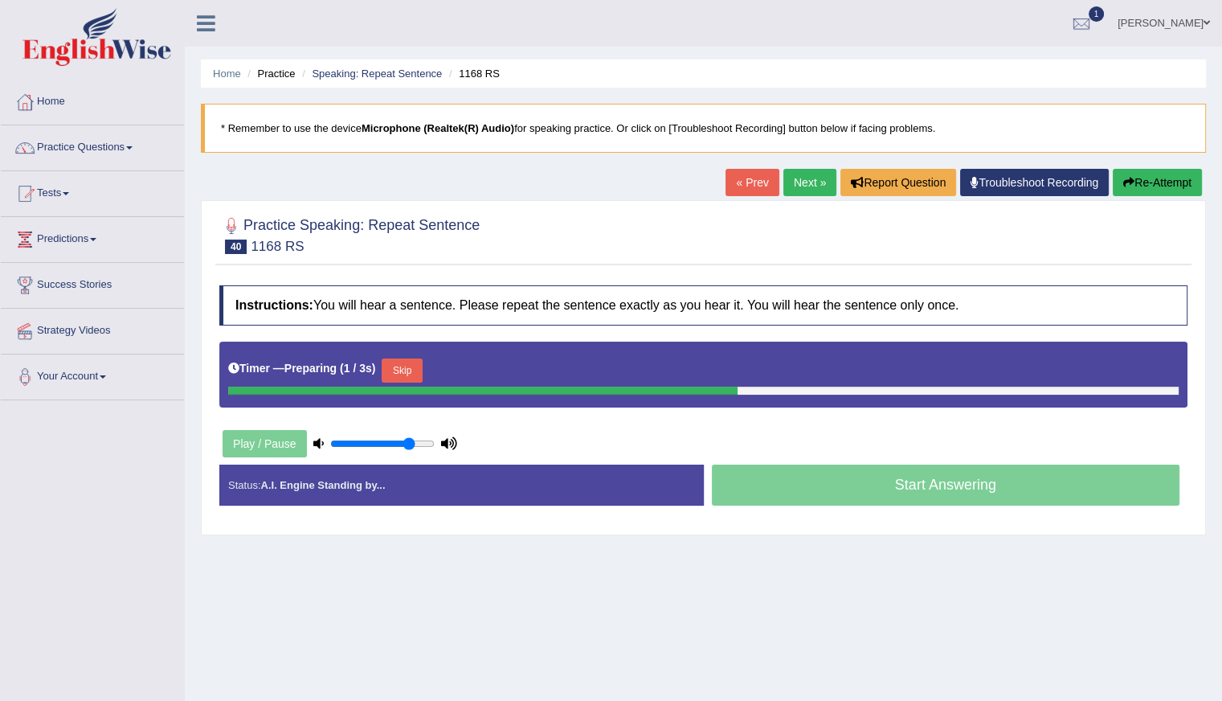
click at [402, 367] on button "Skip" at bounding box center [402, 370] width 40 height 24
click at [463, 363] on button "Skip" at bounding box center [472, 370] width 40 height 24
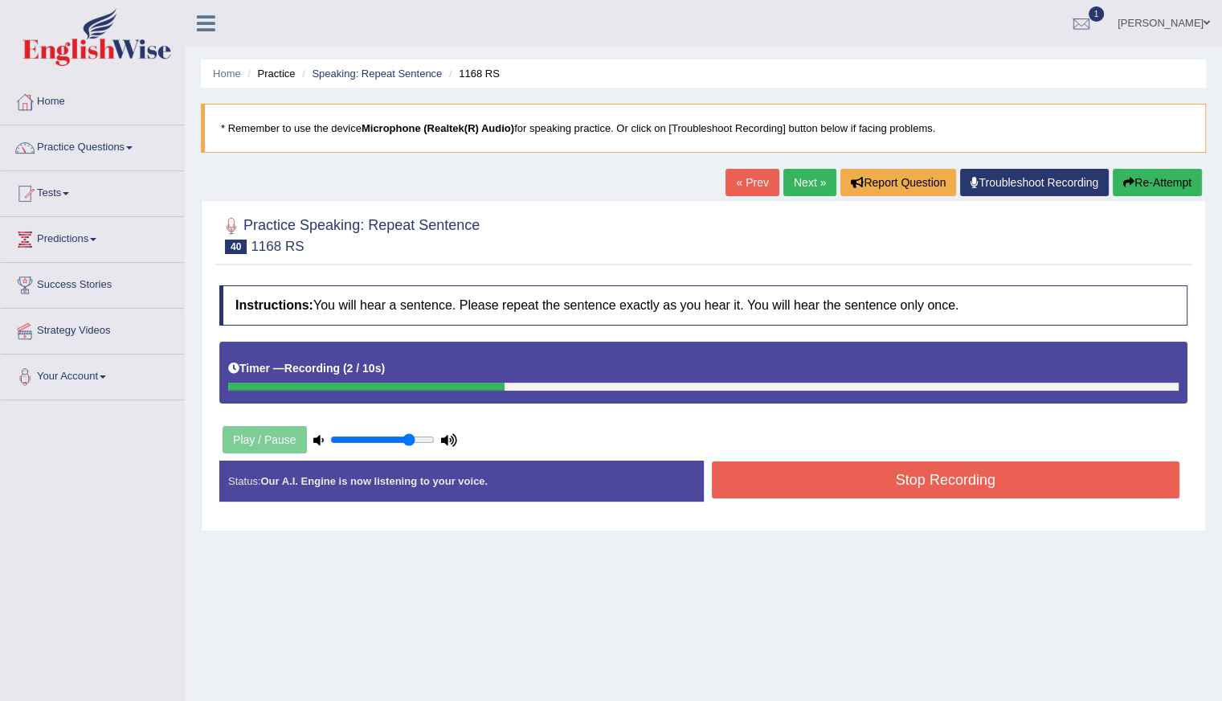
click at [815, 483] on button "Stop Recording" at bounding box center [946, 479] width 469 height 37
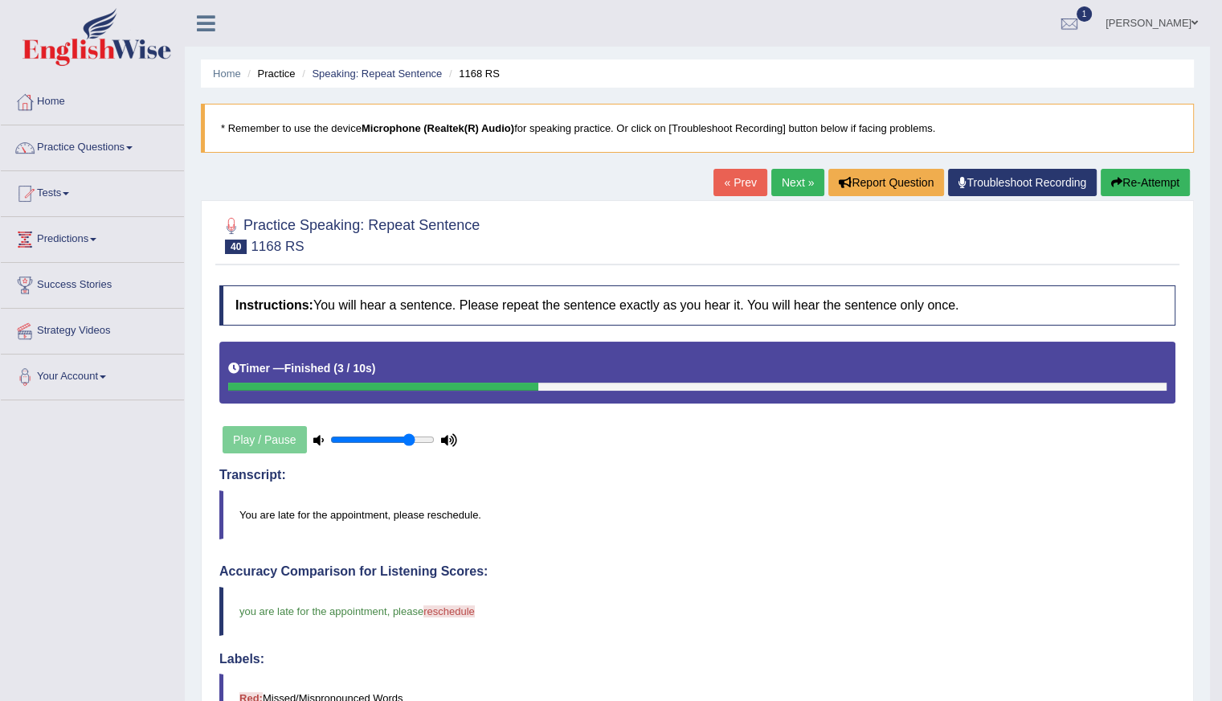
click at [1132, 174] on button "Re-Attempt" at bounding box center [1145, 182] width 89 height 27
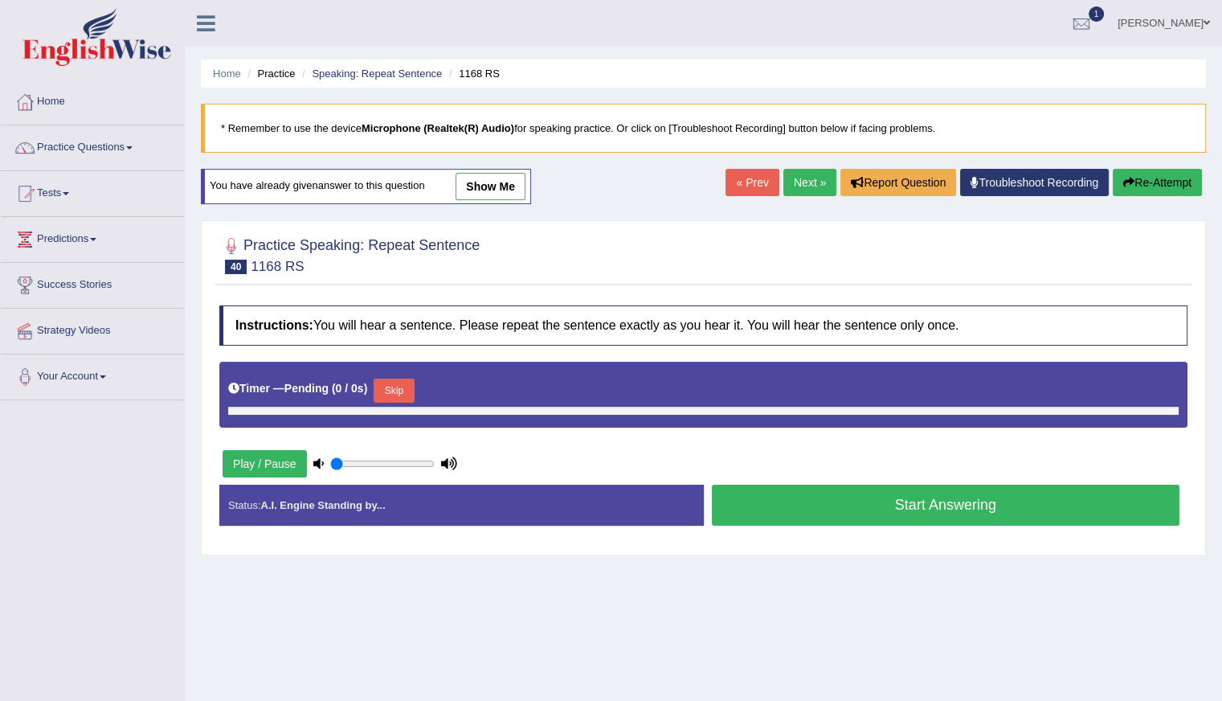
type input "0.8"
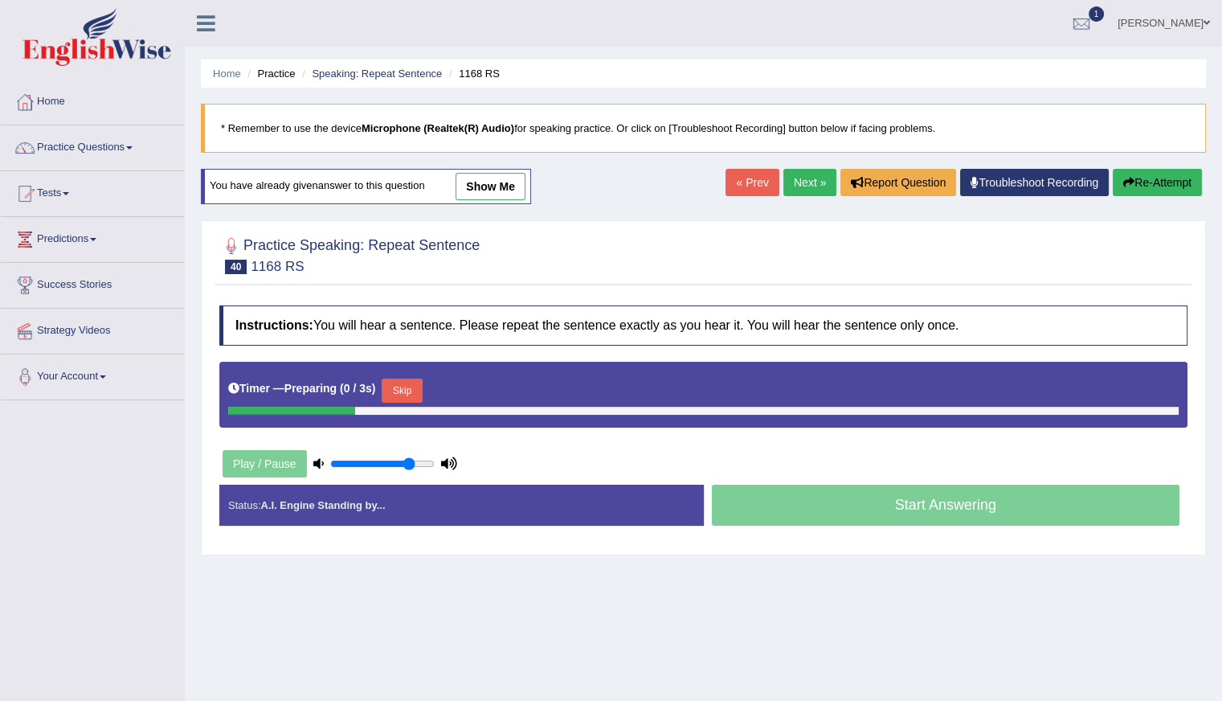
click at [392, 363] on div "Timer — Preparing ( 0 / 3s ) Skip" at bounding box center [703, 395] width 968 height 66
click at [415, 395] on button "Skip" at bounding box center [402, 391] width 40 height 24
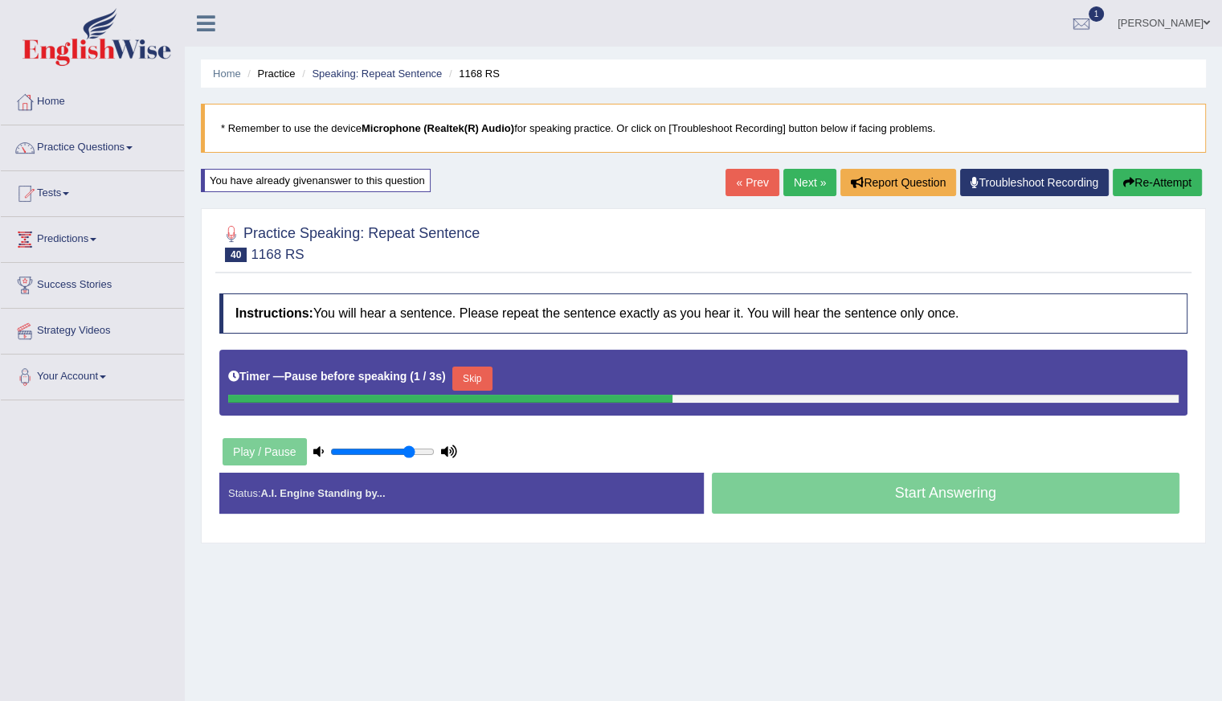
click at [476, 374] on button "Skip" at bounding box center [472, 378] width 40 height 24
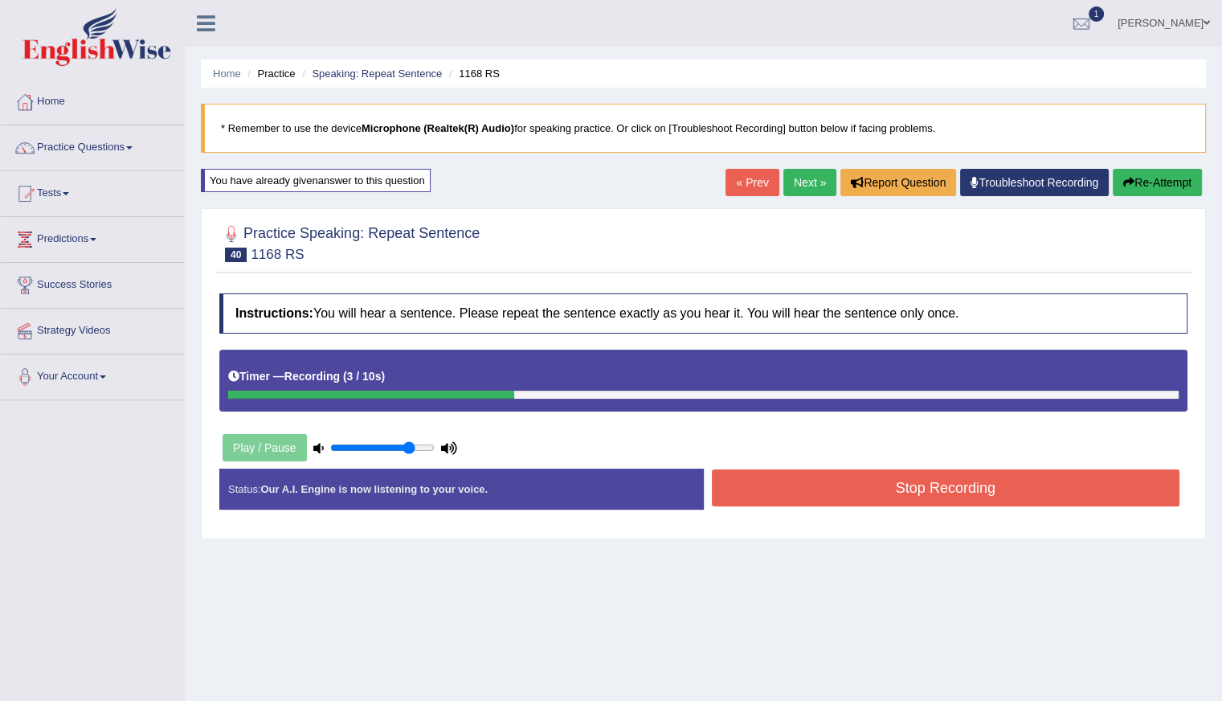
click at [890, 489] on button "Stop Recording" at bounding box center [946, 487] width 469 height 37
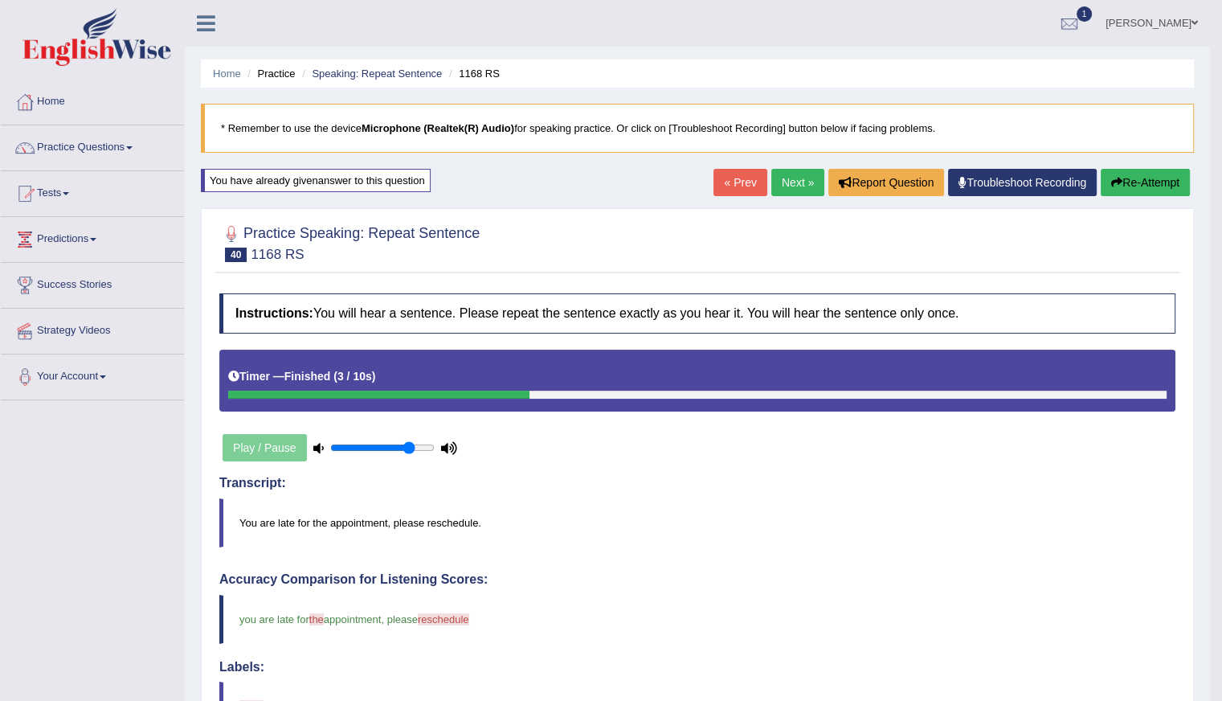
click at [792, 182] on link "Next »" at bounding box center [797, 182] width 53 height 27
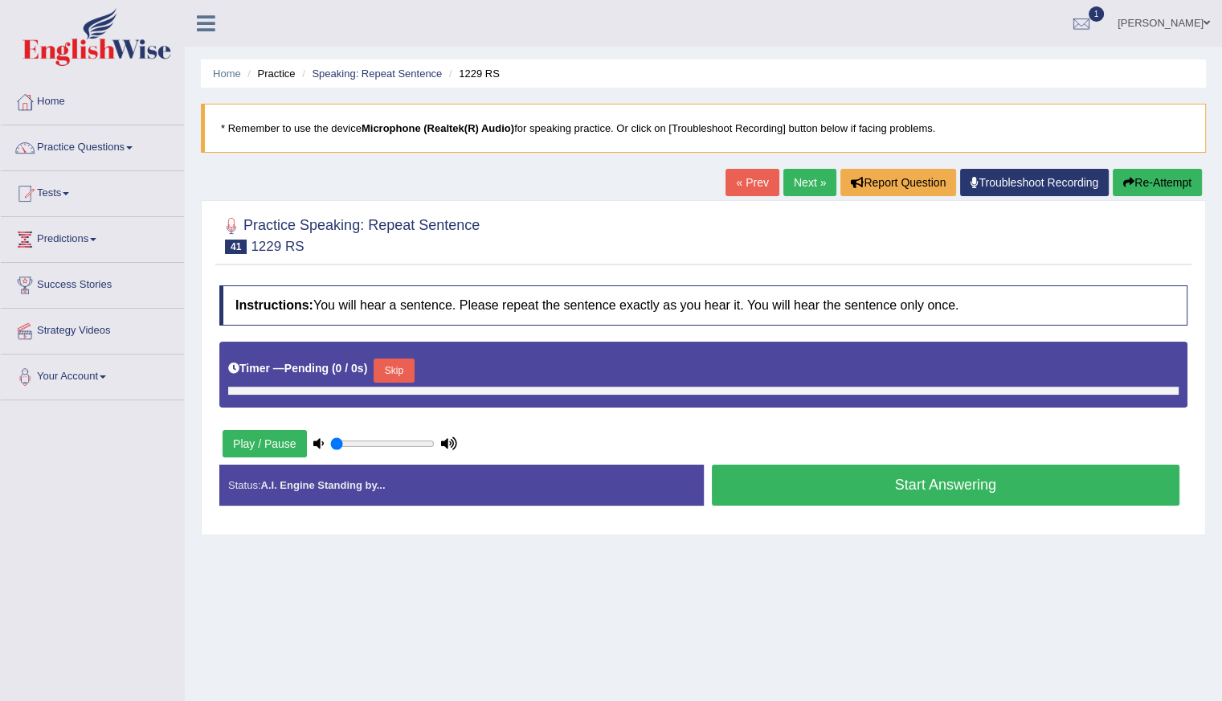
type input "0.8"
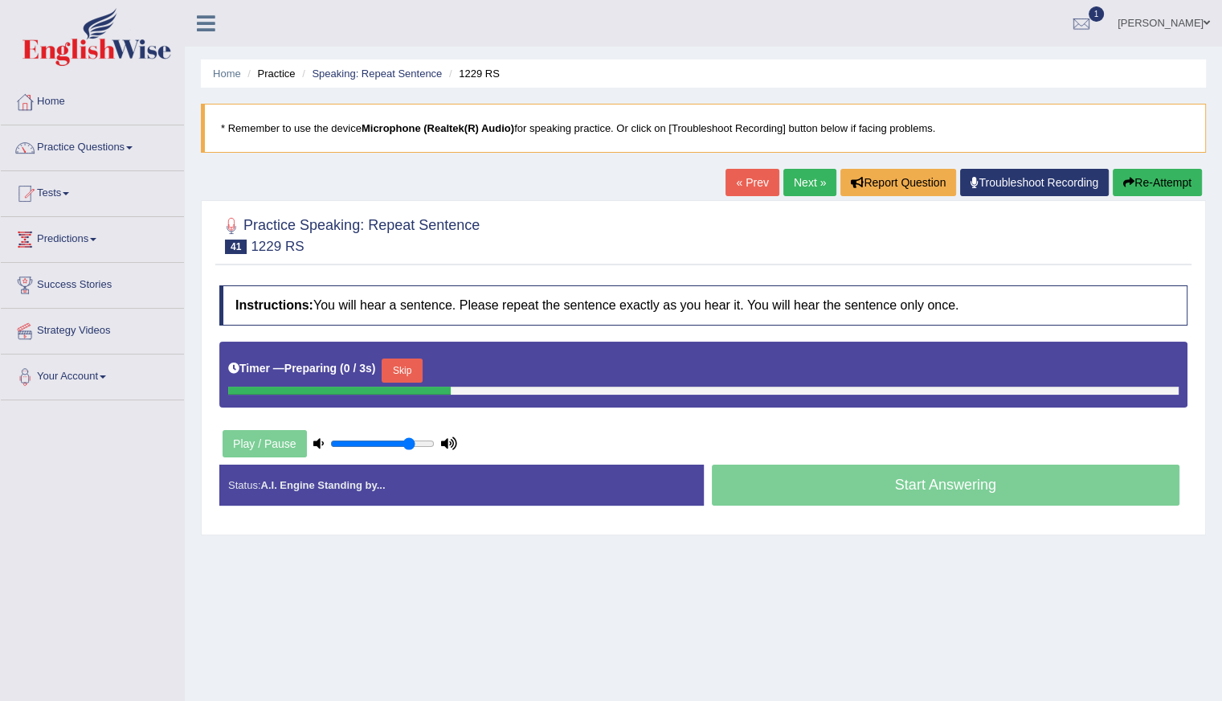
click at [409, 364] on button "Skip" at bounding box center [402, 370] width 40 height 24
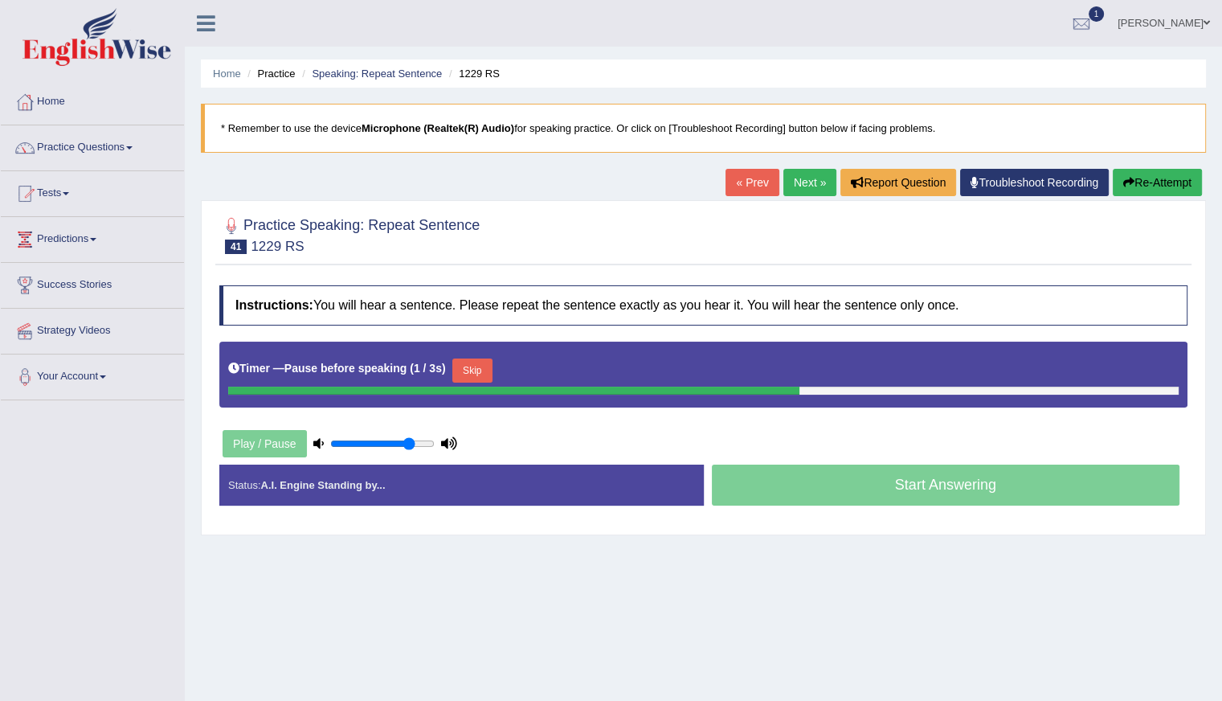
click at [471, 367] on button "Skip" at bounding box center [472, 370] width 40 height 24
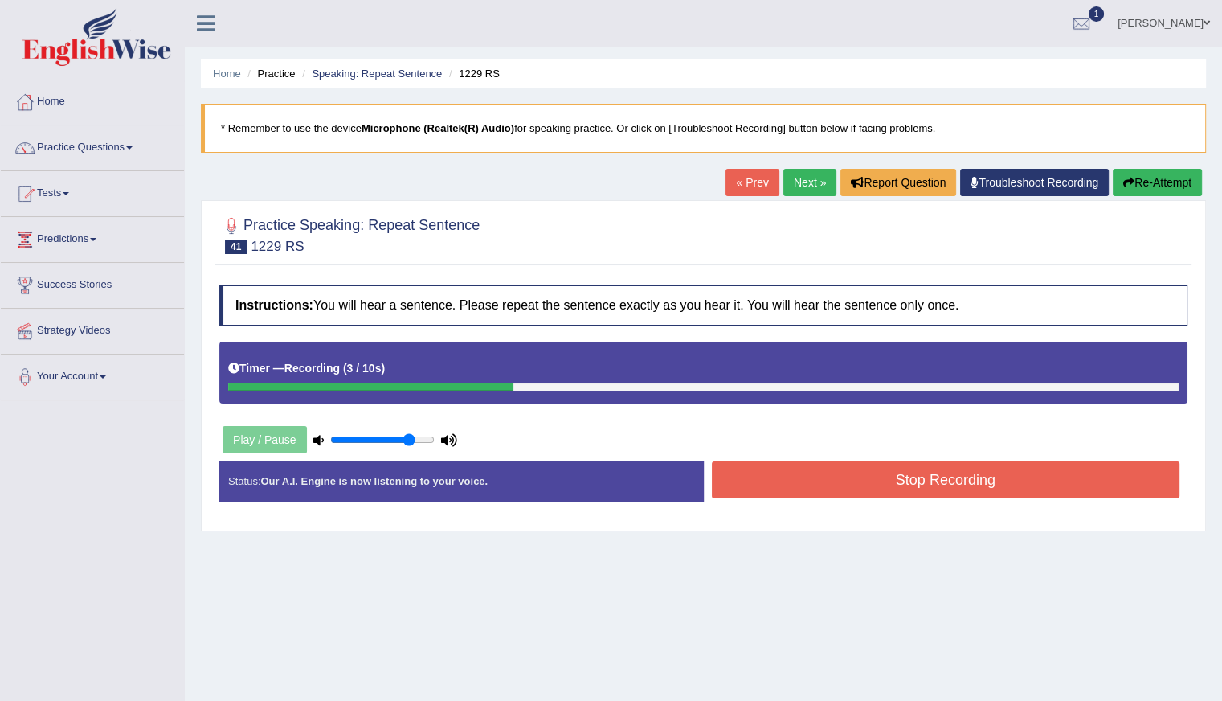
click at [893, 473] on button "Stop Recording" at bounding box center [946, 479] width 469 height 37
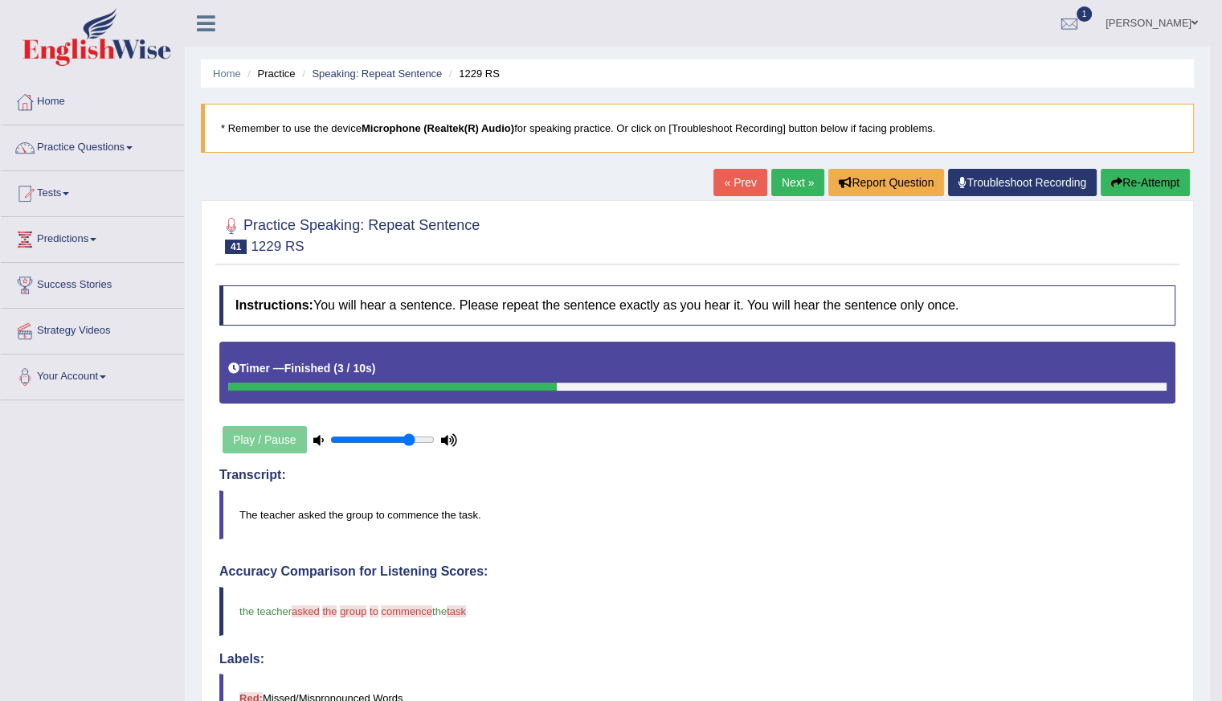
click at [1165, 180] on button "Re-Attempt" at bounding box center [1145, 182] width 89 height 27
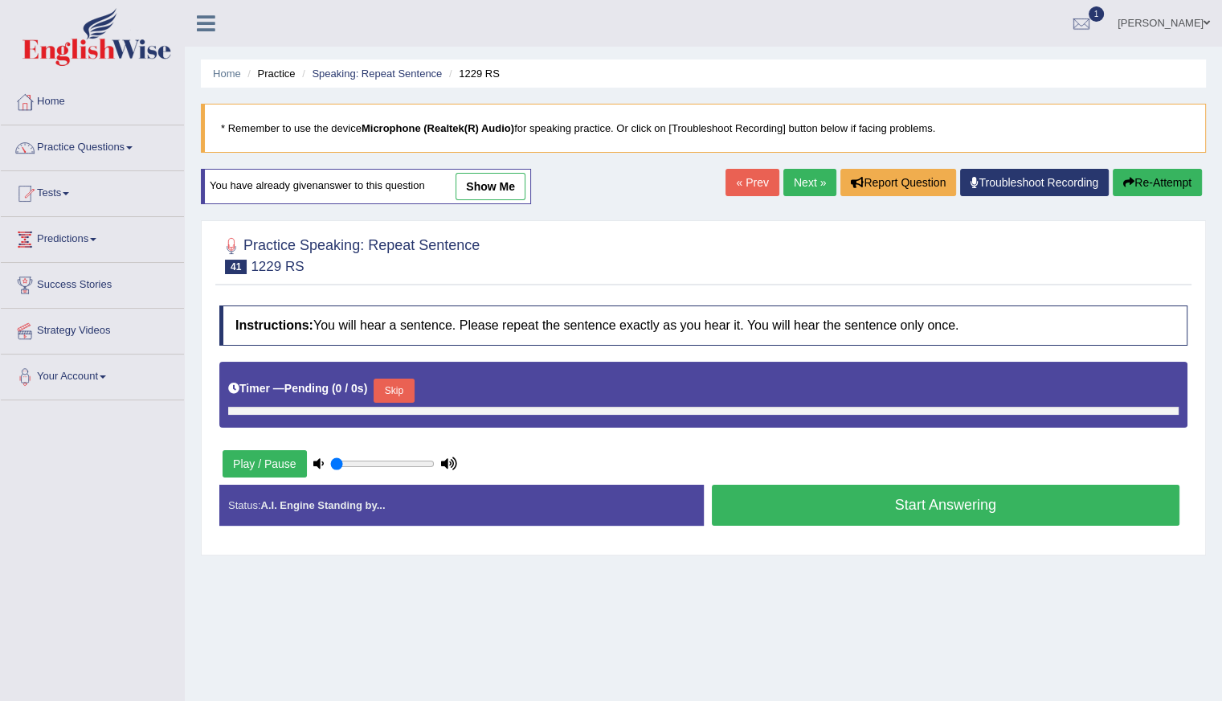
type input "0.8"
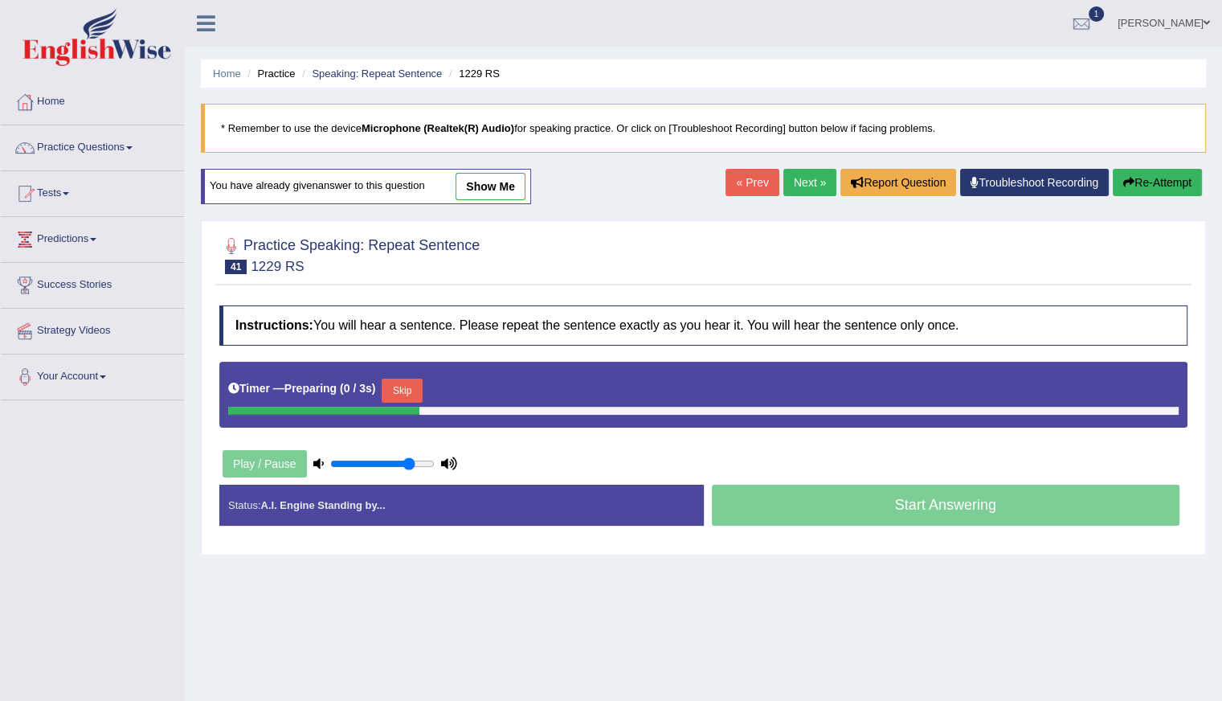
click at [403, 384] on button "Skip" at bounding box center [402, 391] width 40 height 24
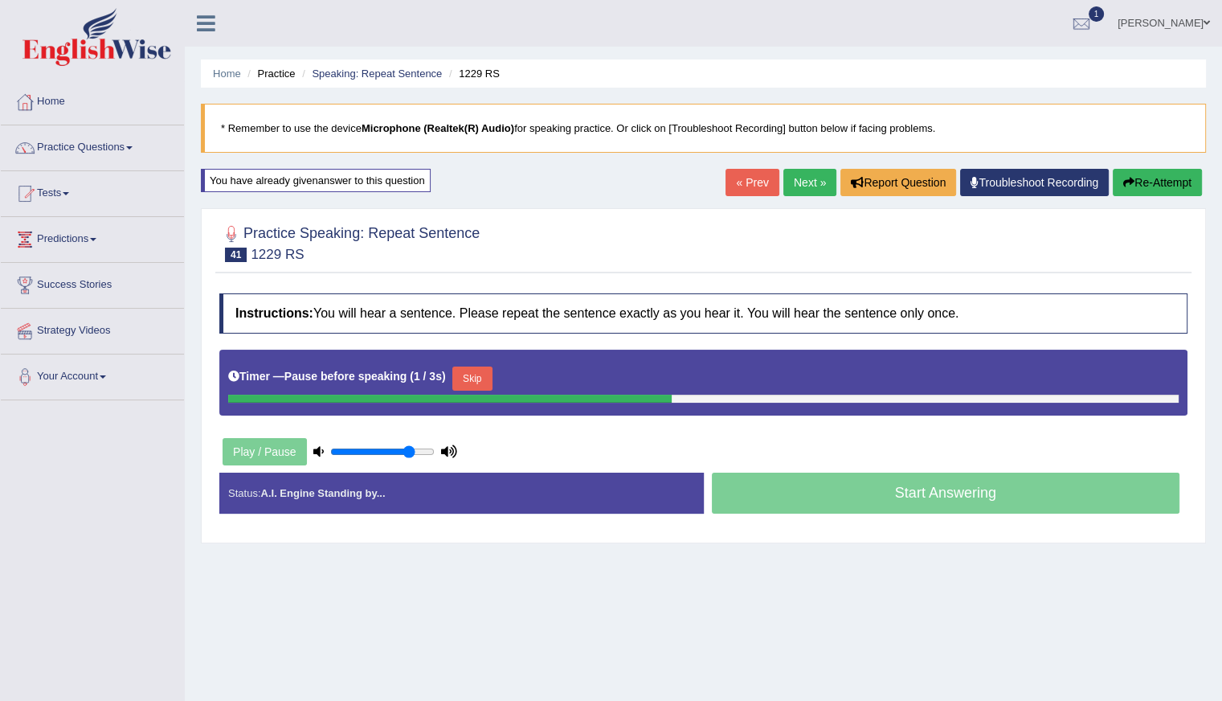
click at [466, 374] on button "Skip" at bounding box center [472, 378] width 40 height 24
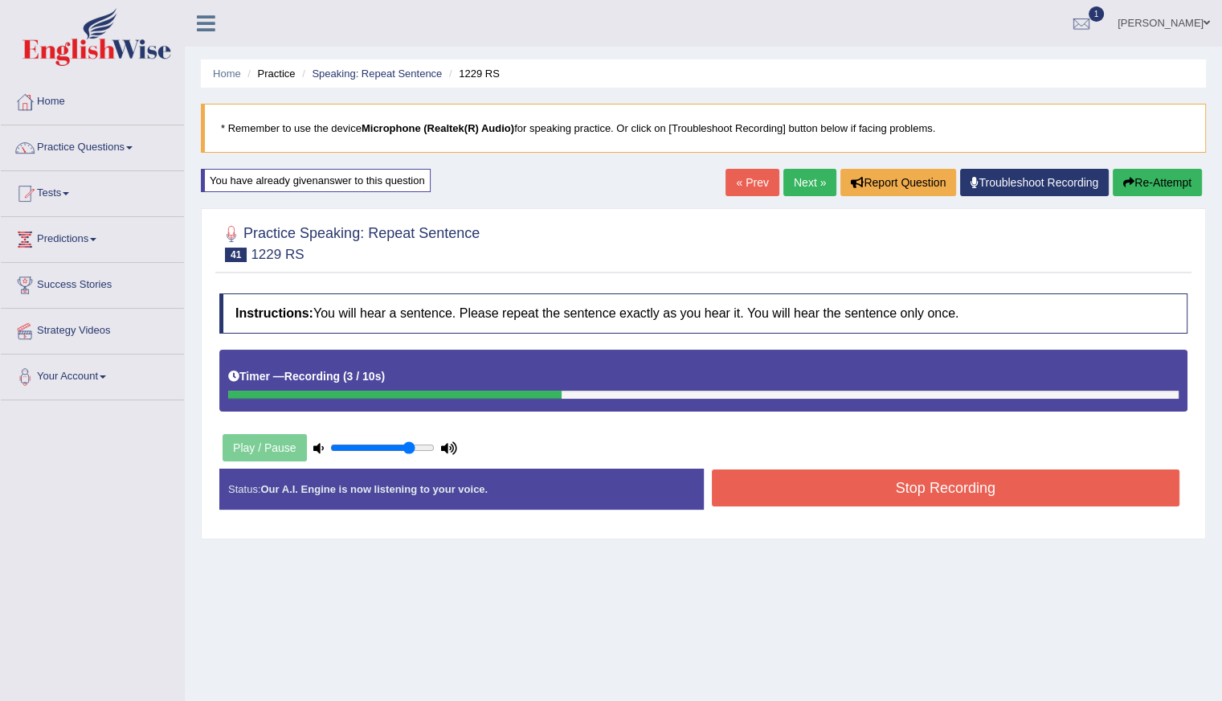
click at [896, 494] on button "Stop Recording" at bounding box center [946, 487] width 469 height 37
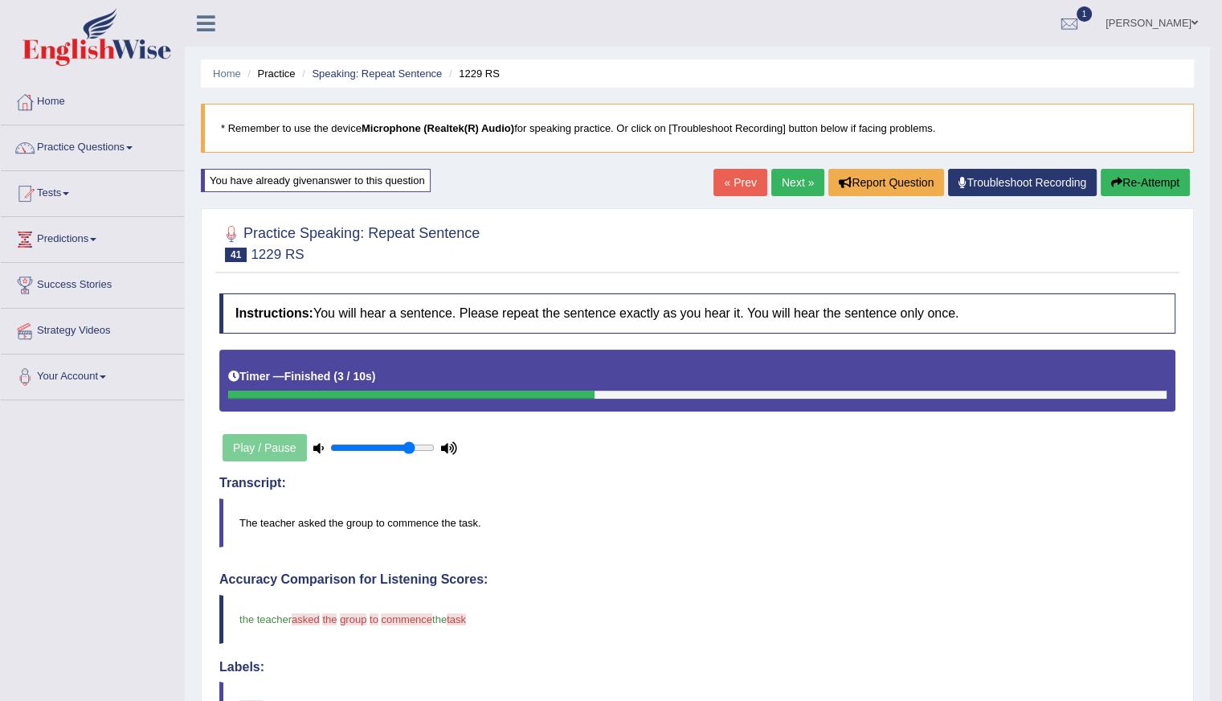
click at [787, 184] on link "Next »" at bounding box center [797, 182] width 53 height 27
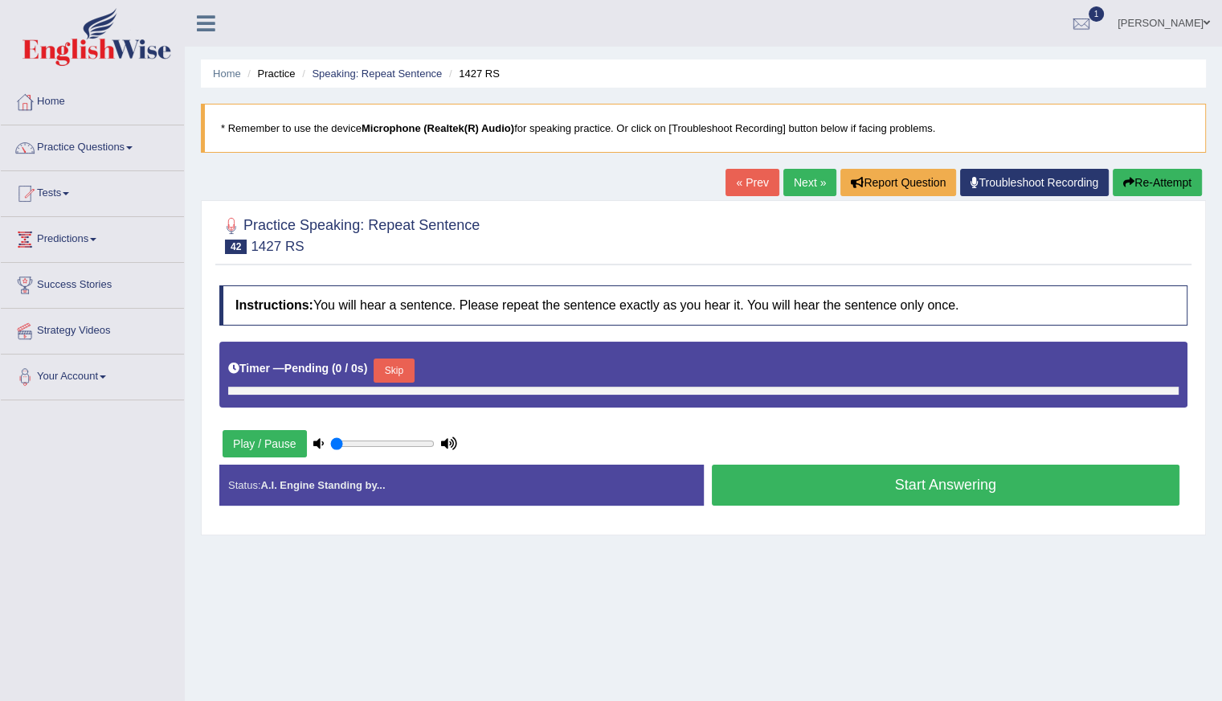
type input "0.8"
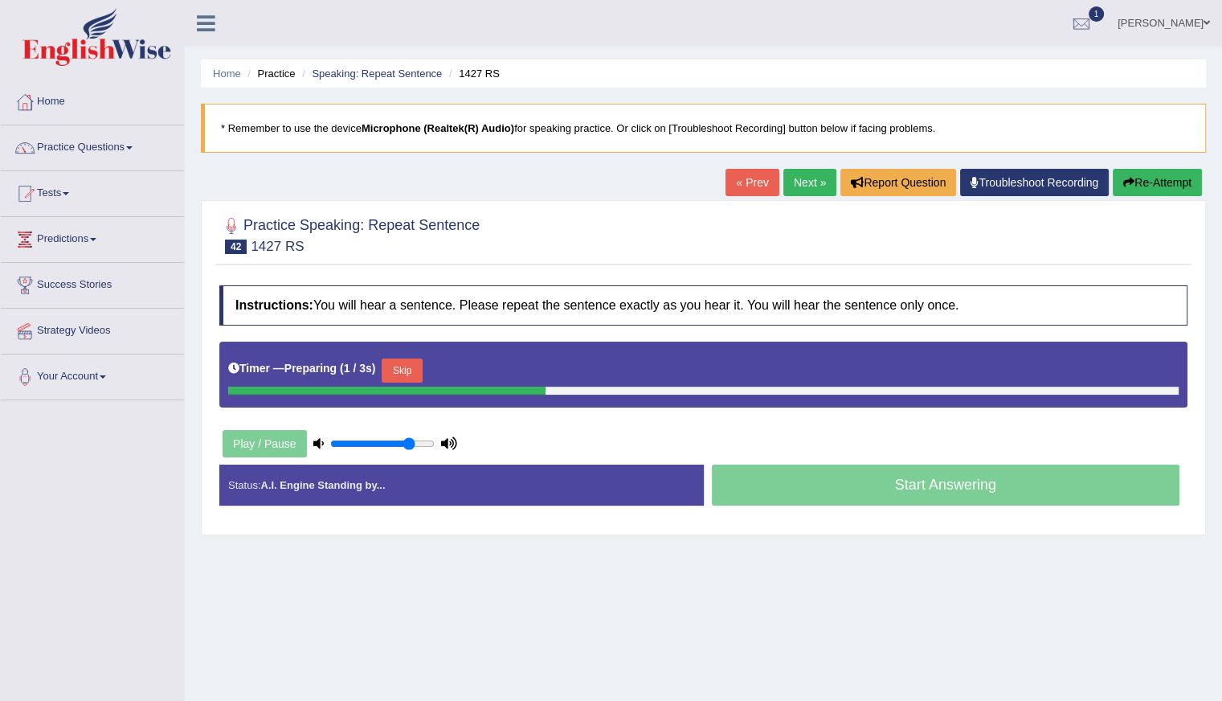
click at [412, 368] on button "Skip" at bounding box center [402, 370] width 40 height 24
click at [471, 364] on button "Skip" at bounding box center [472, 370] width 40 height 24
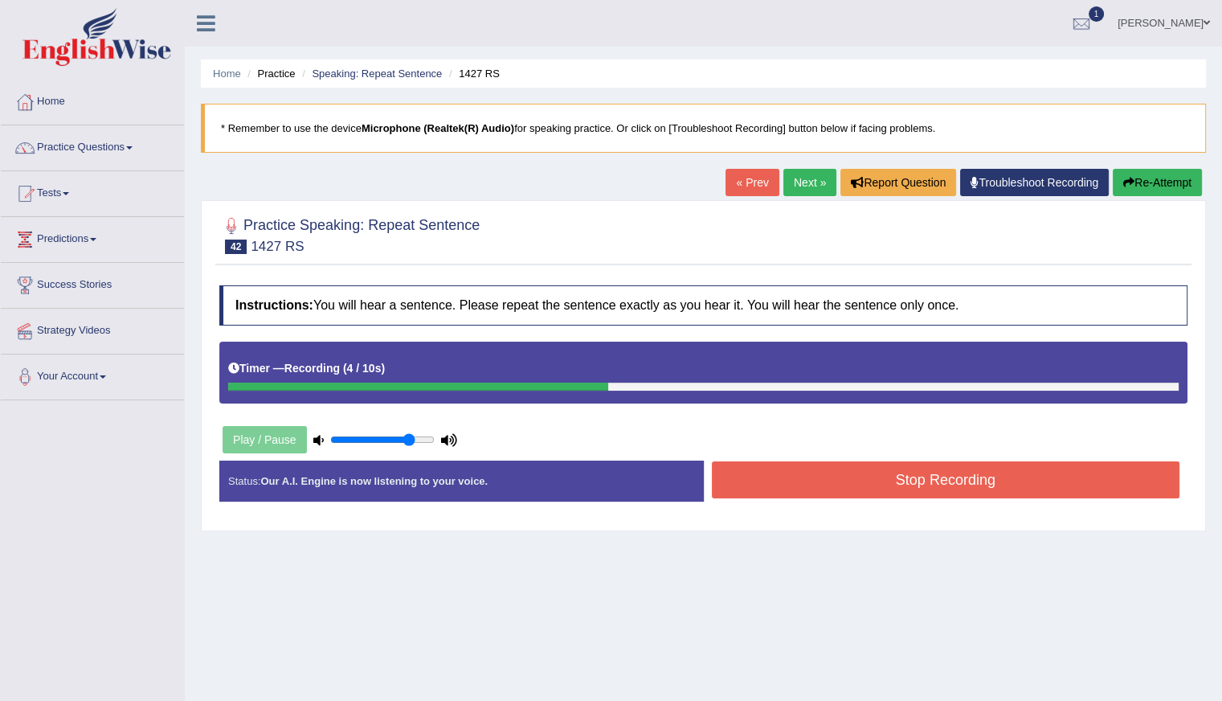
click at [840, 488] on button "Stop Recording" at bounding box center [946, 479] width 469 height 37
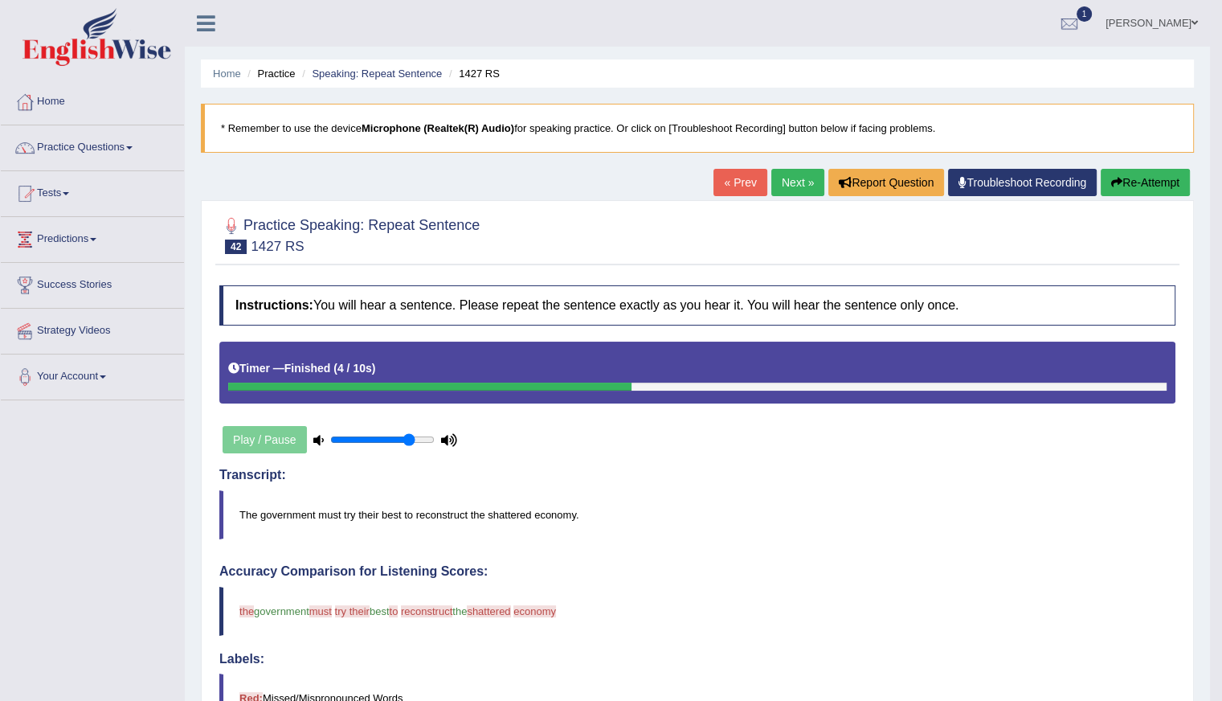
click at [511, 515] on blockquote "The government must try their best to reconstruct the shattered economy." at bounding box center [697, 514] width 956 height 49
click at [512, 512] on blockquote "The government must try their best to reconstruct the shattered economy." at bounding box center [697, 514] width 956 height 49
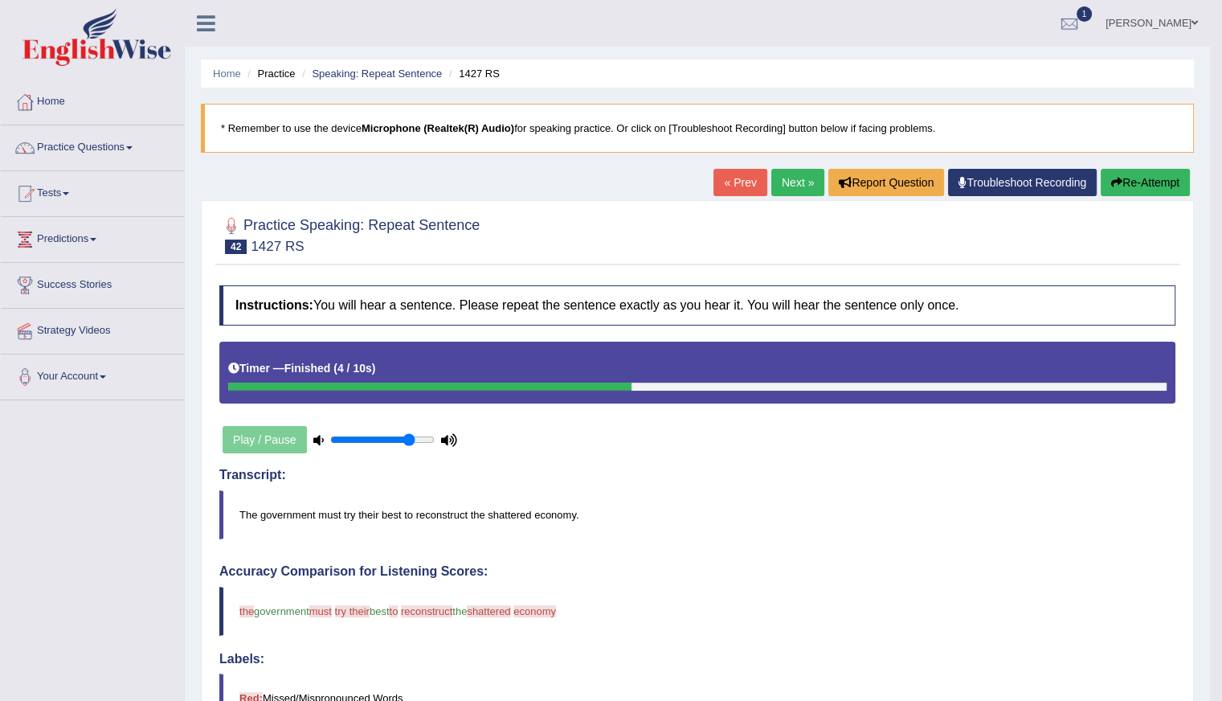
click at [498, 515] on blockquote "The government must try their best to reconstruct the shattered economy." at bounding box center [697, 514] width 956 height 49
click at [517, 514] on blockquote "The government must try their best to reconstruct the shattered economy." at bounding box center [697, 514] width 956 height 49
click at [1165, 182] on button "Re-Attempt" at bounding box center [1145, 182] width 89 height 27
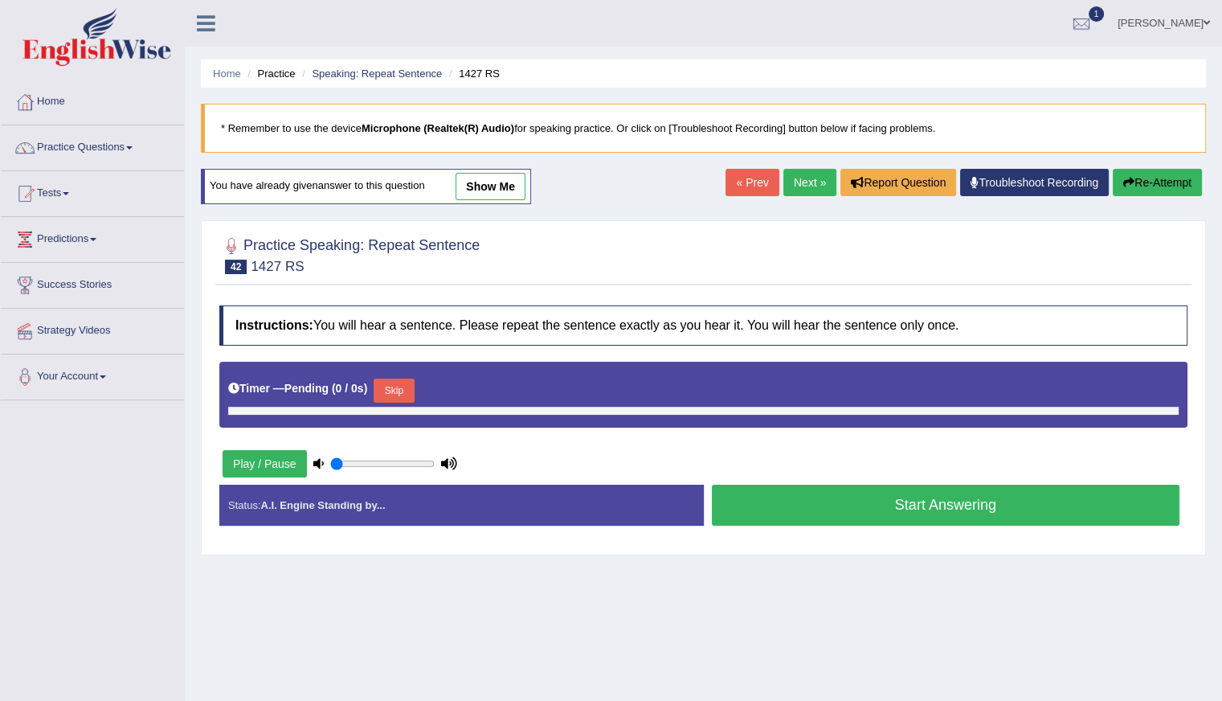
type input "0.8"
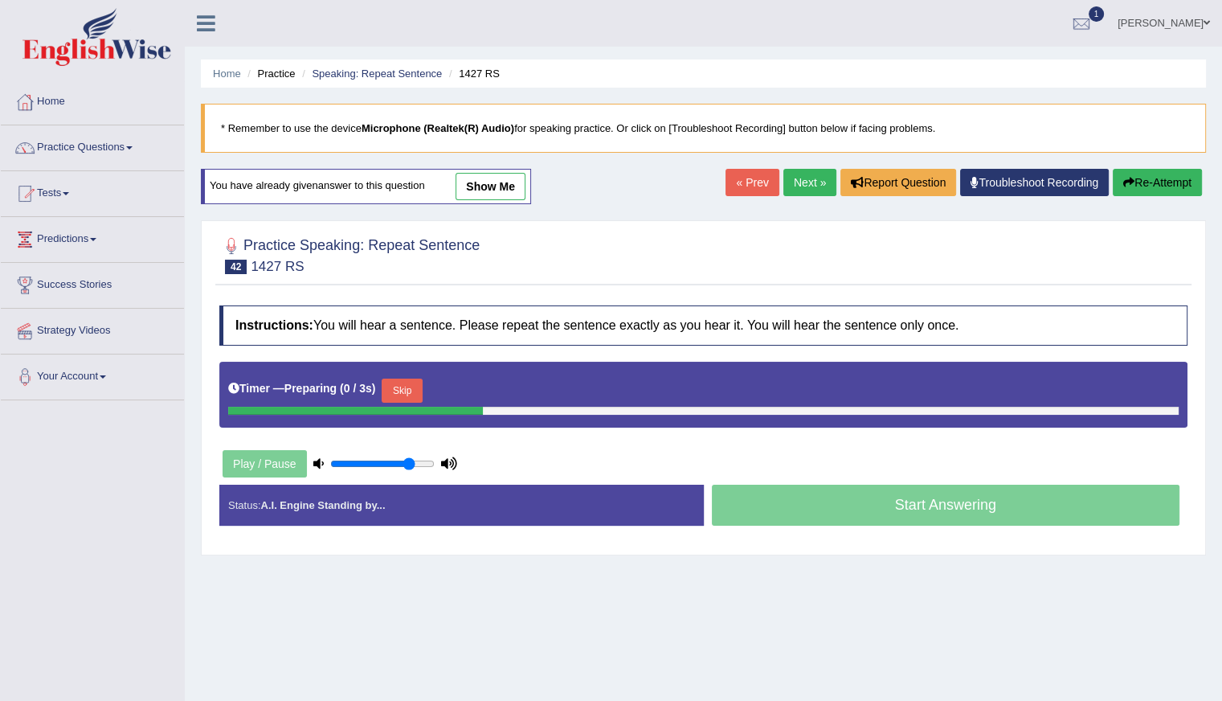
click at [403, 383] on button "Skip" at bounding box center [402, 391] width 40 height 24
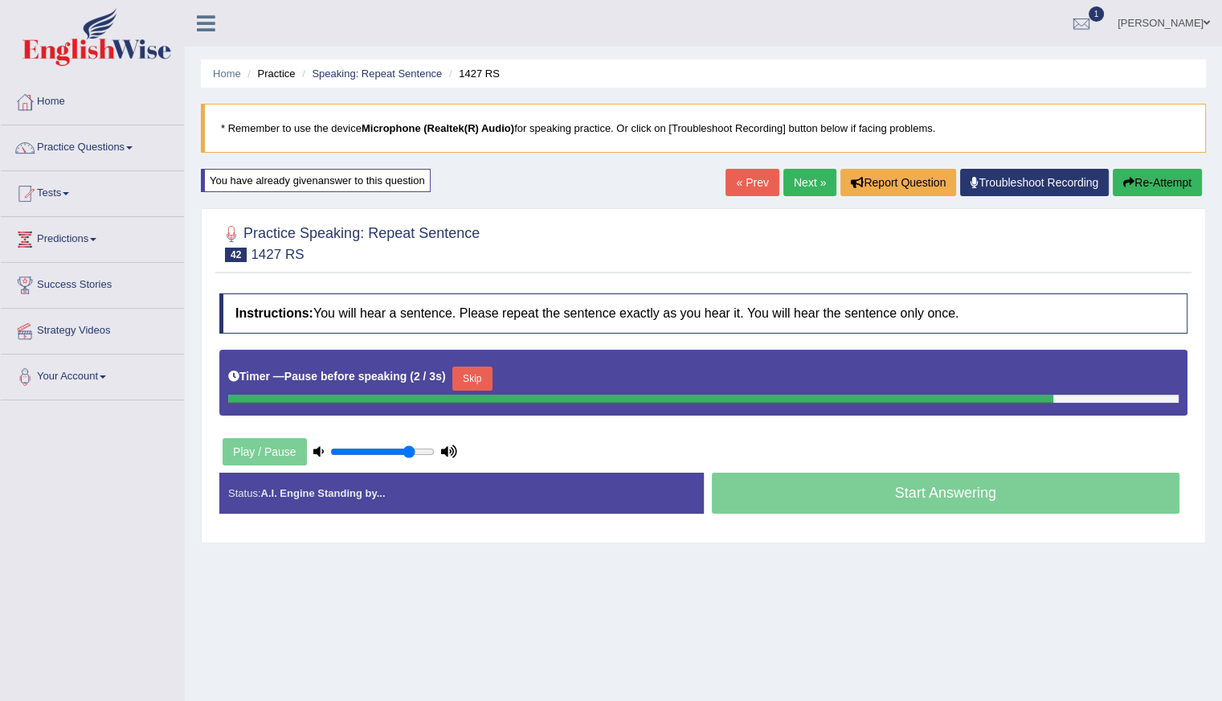
click at [477, 375] on button "Skip" at bounding box center [472, 378] width 40 height 24
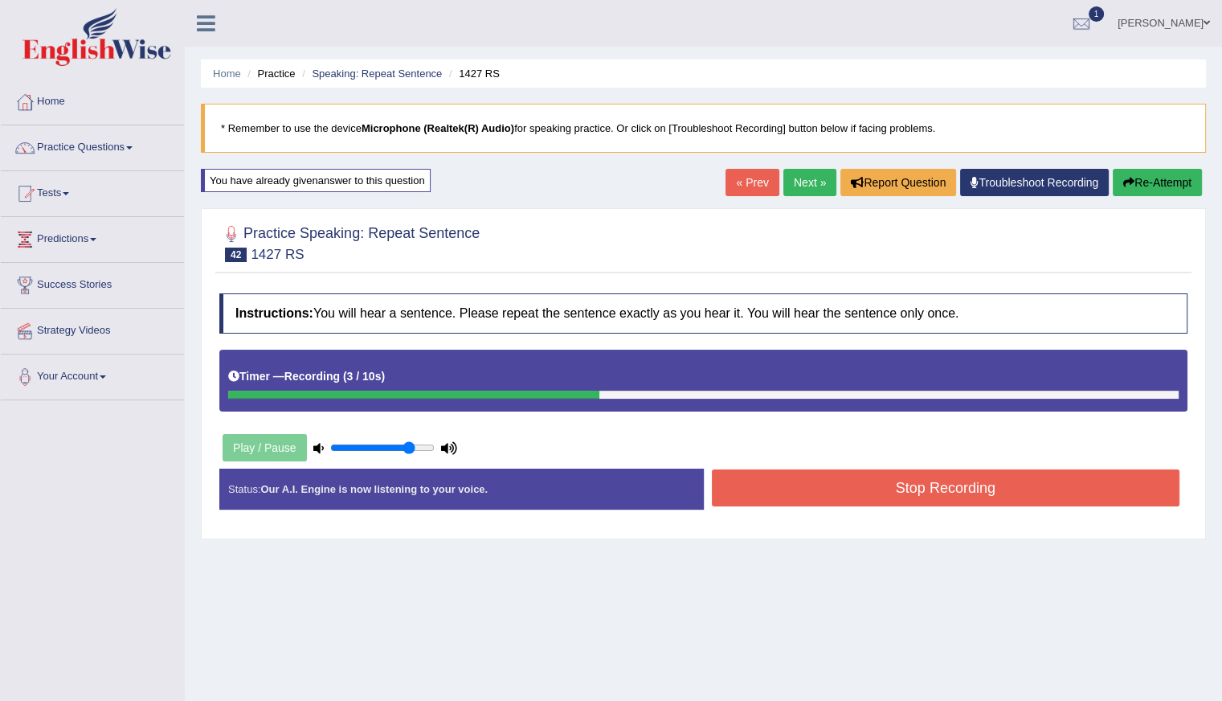
click at [881, 477] on button "Stop Recording" at bounding box center [946, 487] width 469 height 37
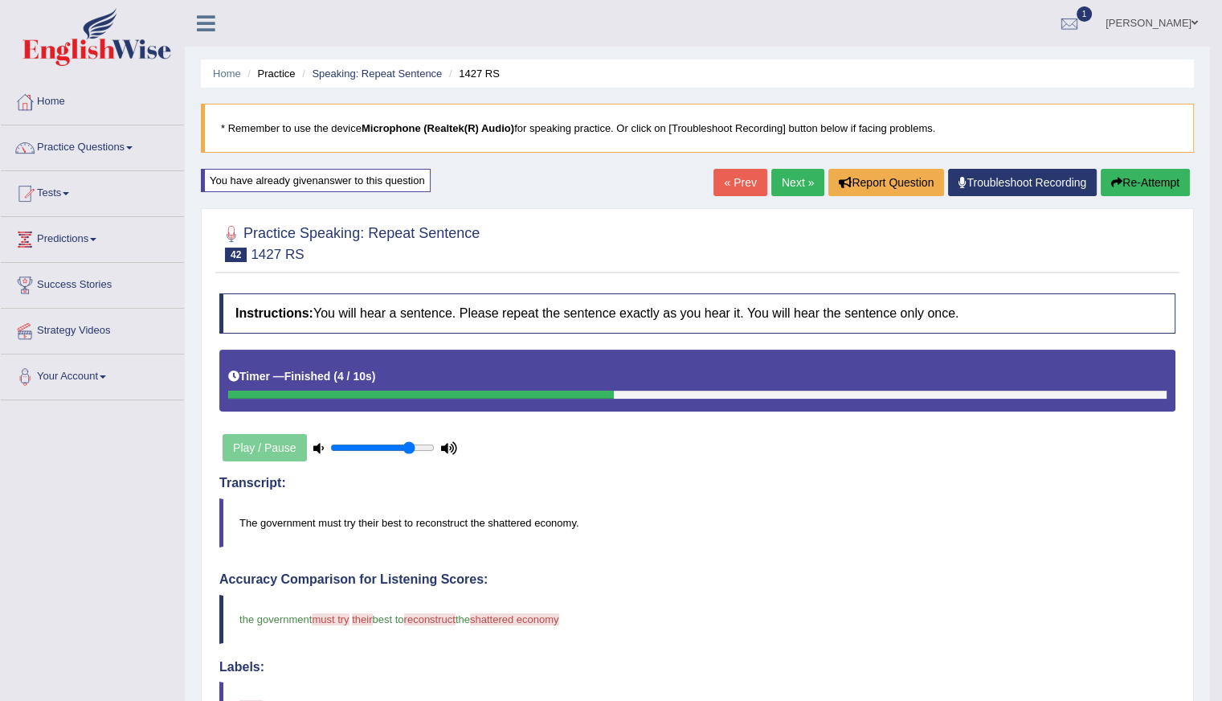
click at [1131, 186] on button "Re-Attempt" at bounding box center [1145, 182] width 89 height 27
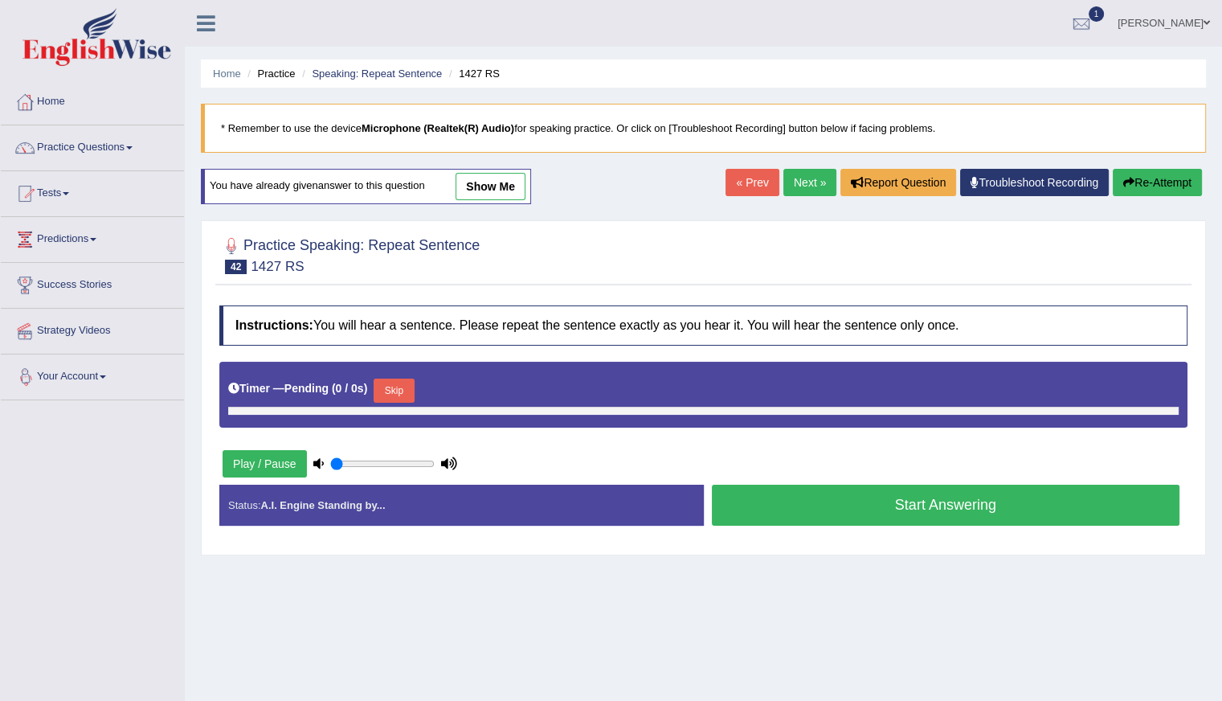
type input "0.8"
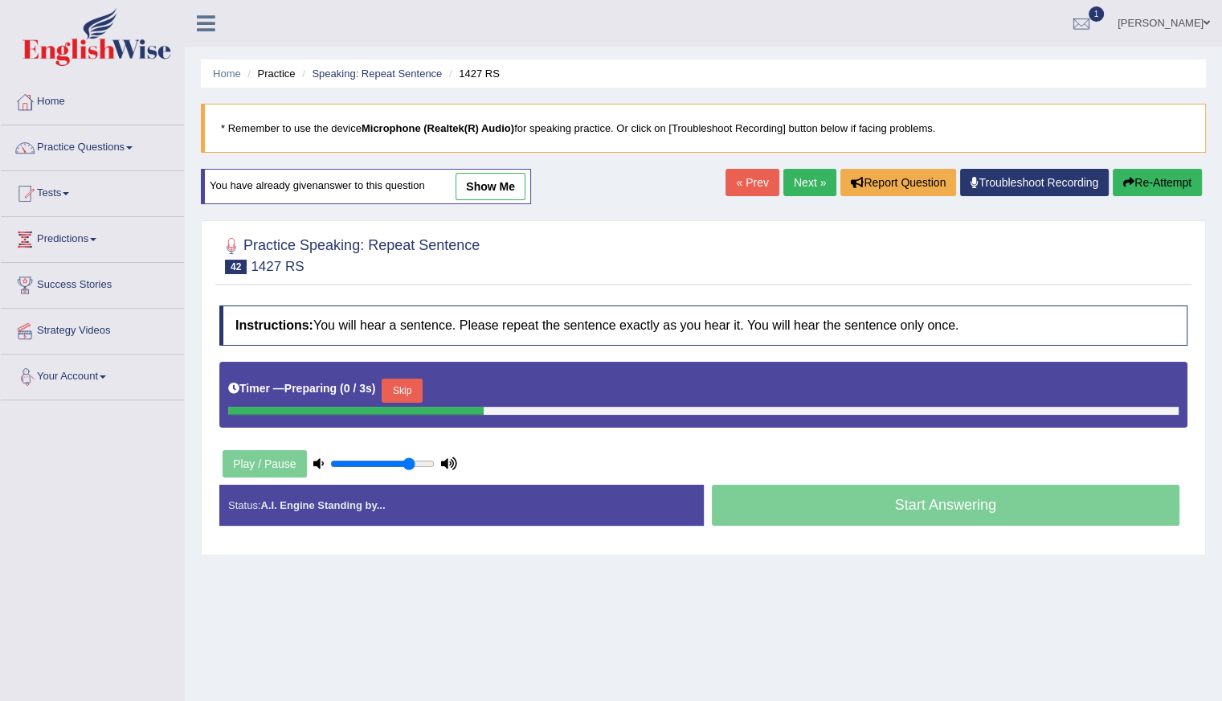
click at [393, 392] on button "Skip" at bounding box center [402, 391] width 40 height 24
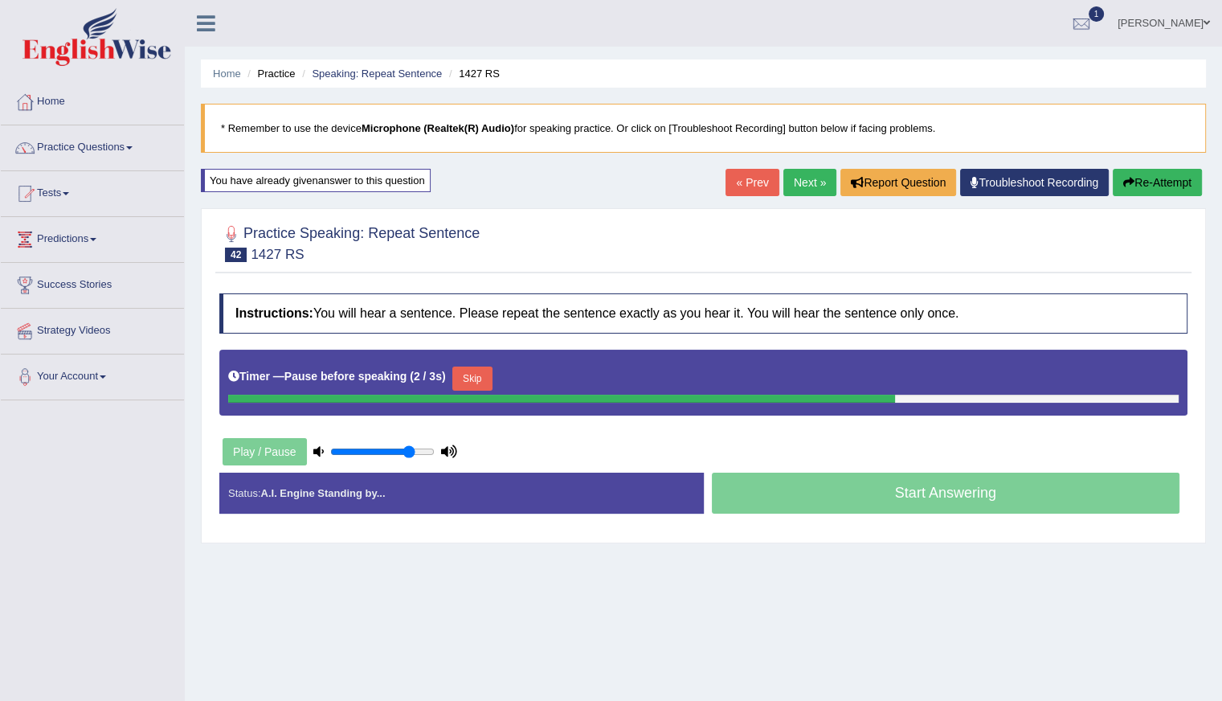
click at [469, 377] on button "Skip" at bounding box center [472, 378] width 40 height 24
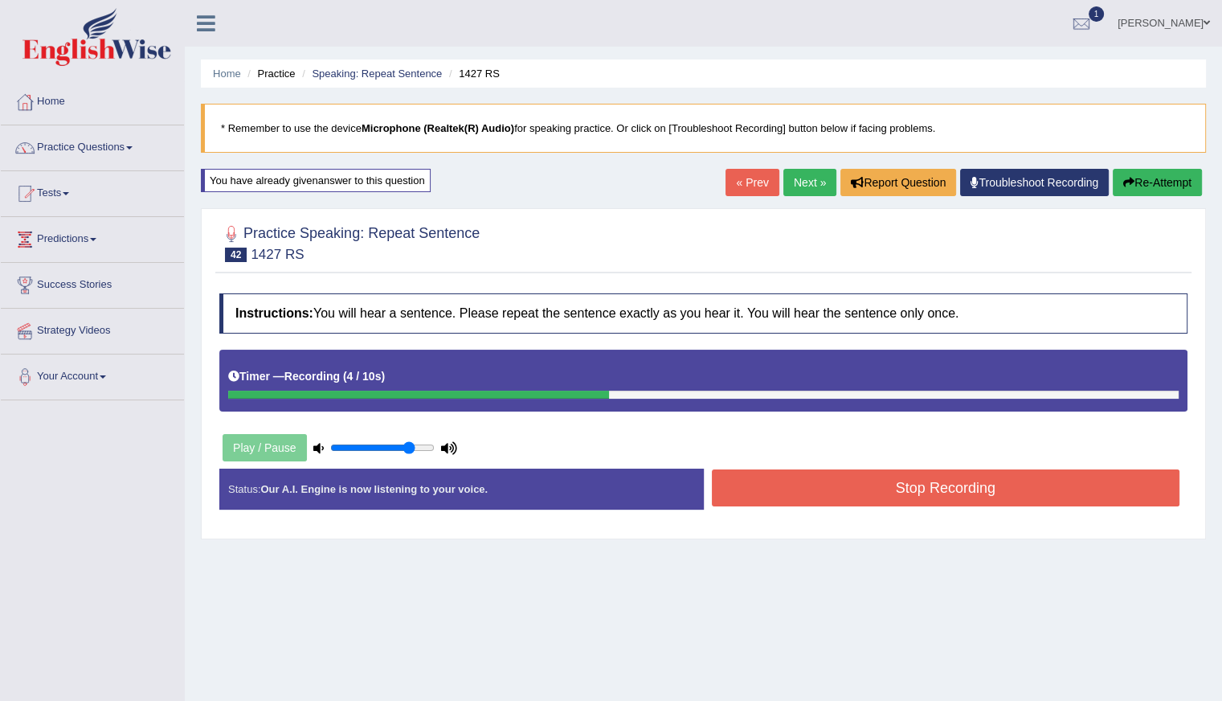
click at [843, 482] on button "Stop Recording" at bounding box center [946, 487] width 469 height 37
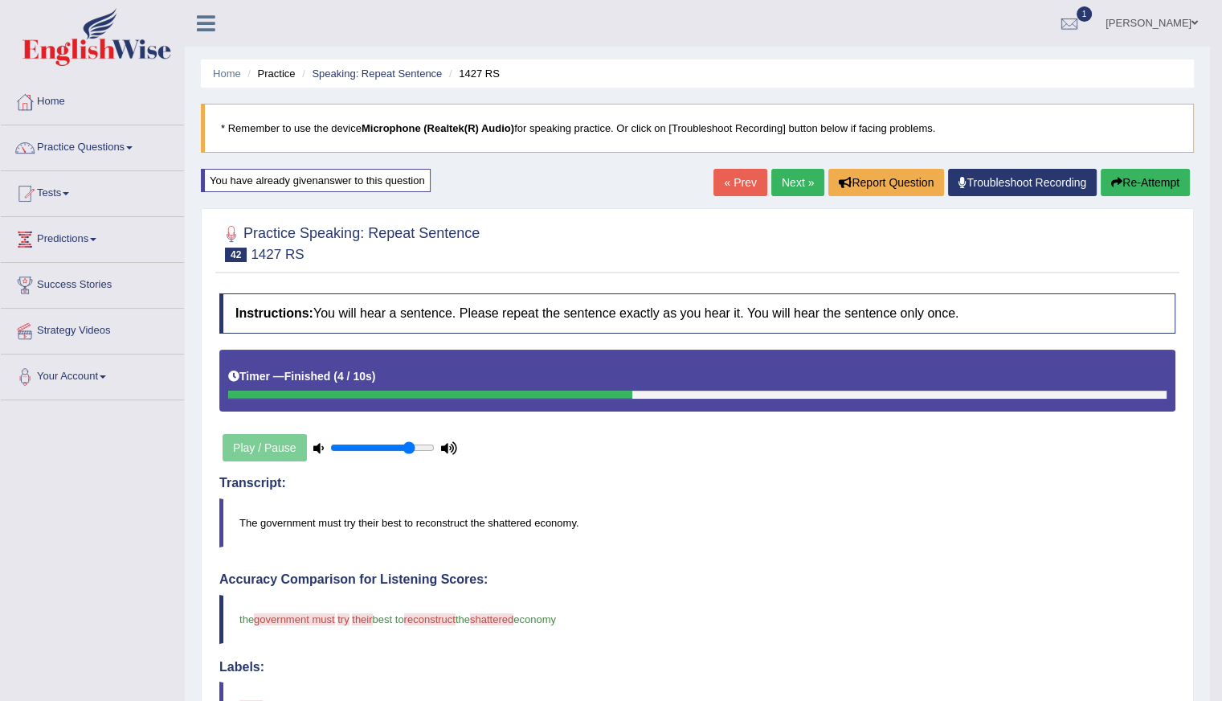
click at [804, 184] on link "Next »" at bounding box center [797, 182] width 53 height 27
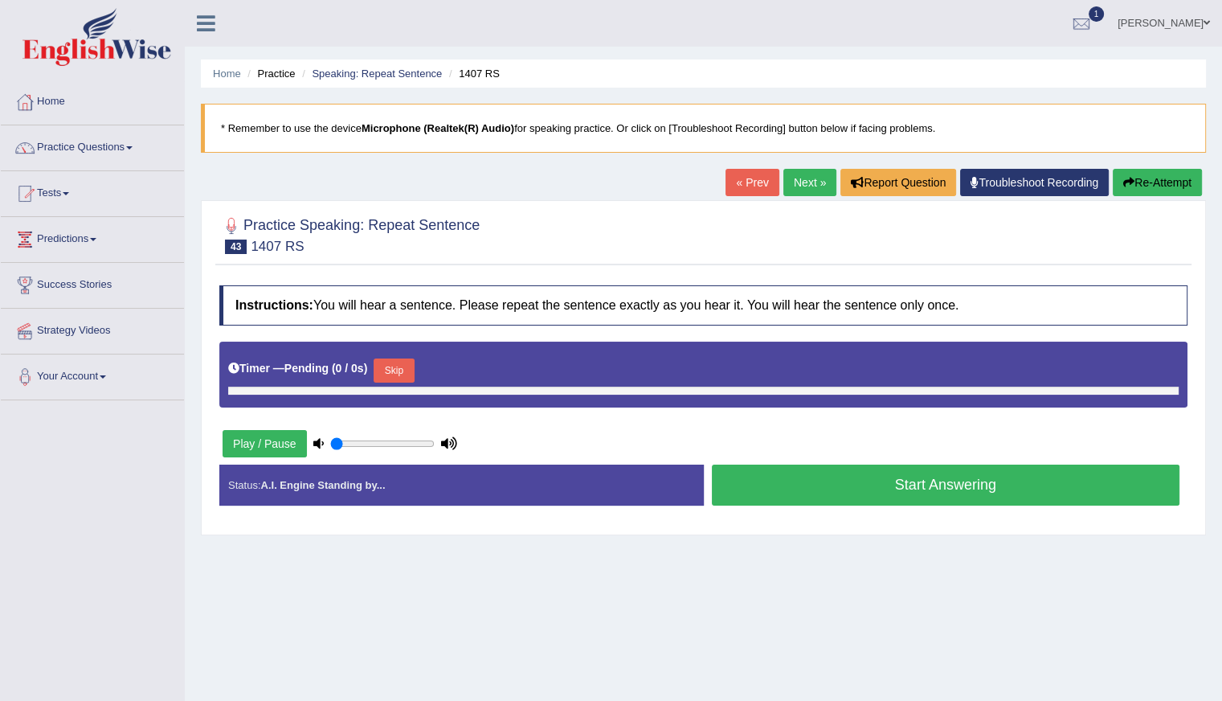
type input "0.8"
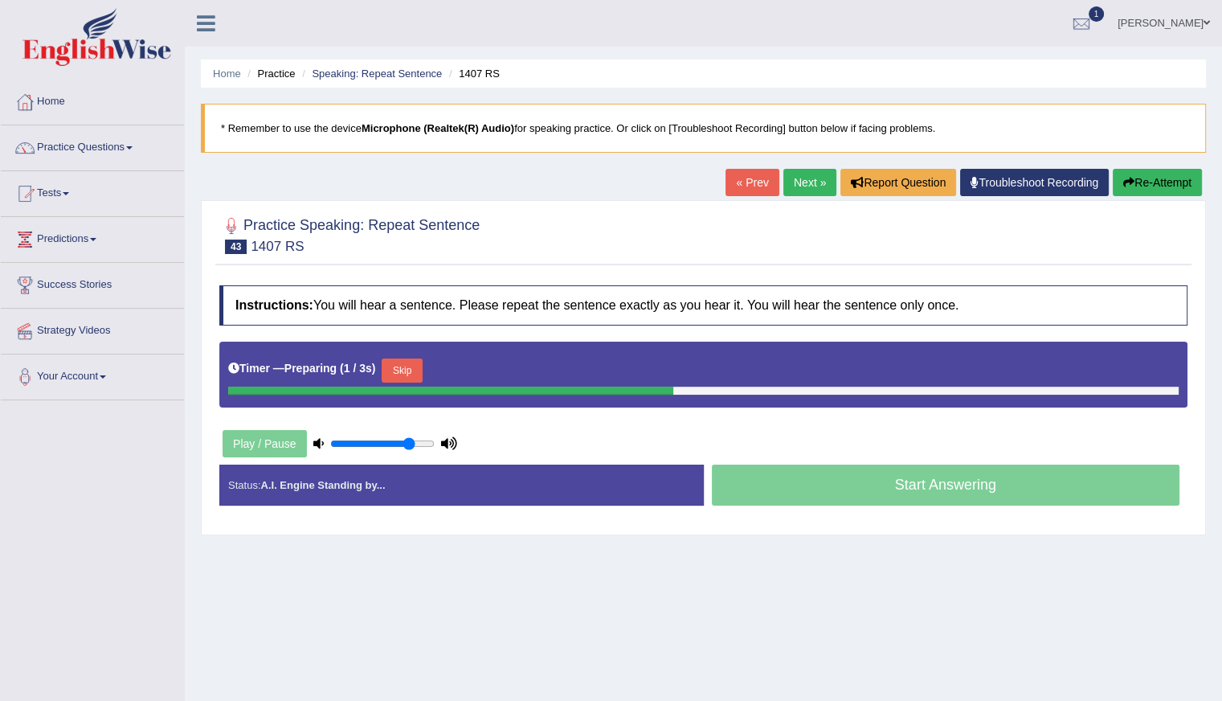
click at [415, 368] on button "Skip" at bounding box center [402, 370] width 40 height 24
click at [476, 370] on button "Skip" at bounding box center [472, 370] width 40 height 24
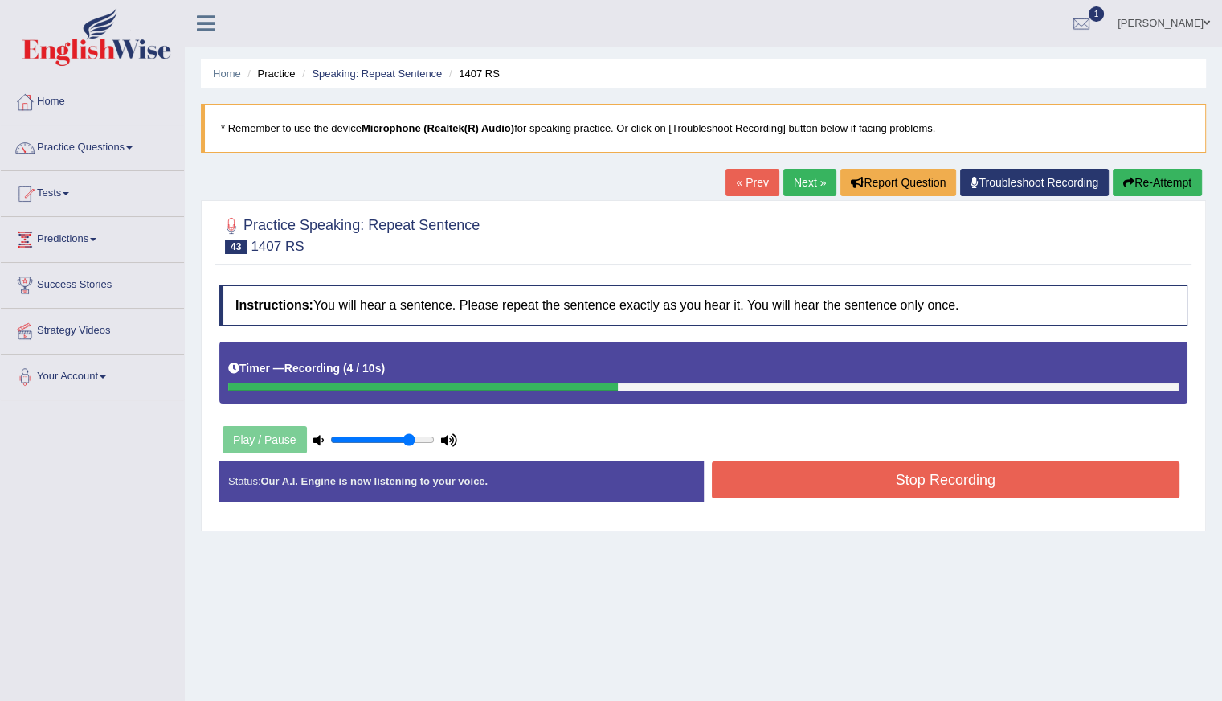
click at [1148, 178] on button "Re-Attempt" at bounding box center [1157, 182] width 89 height 27
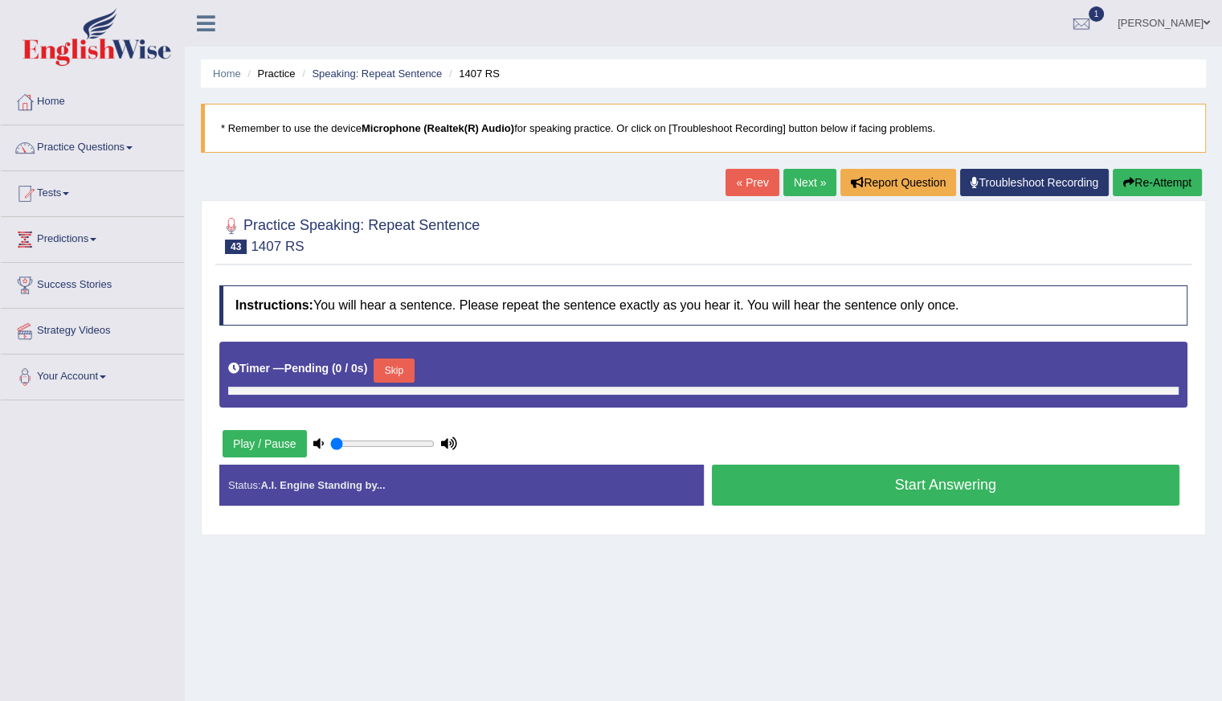
type input "0.8"
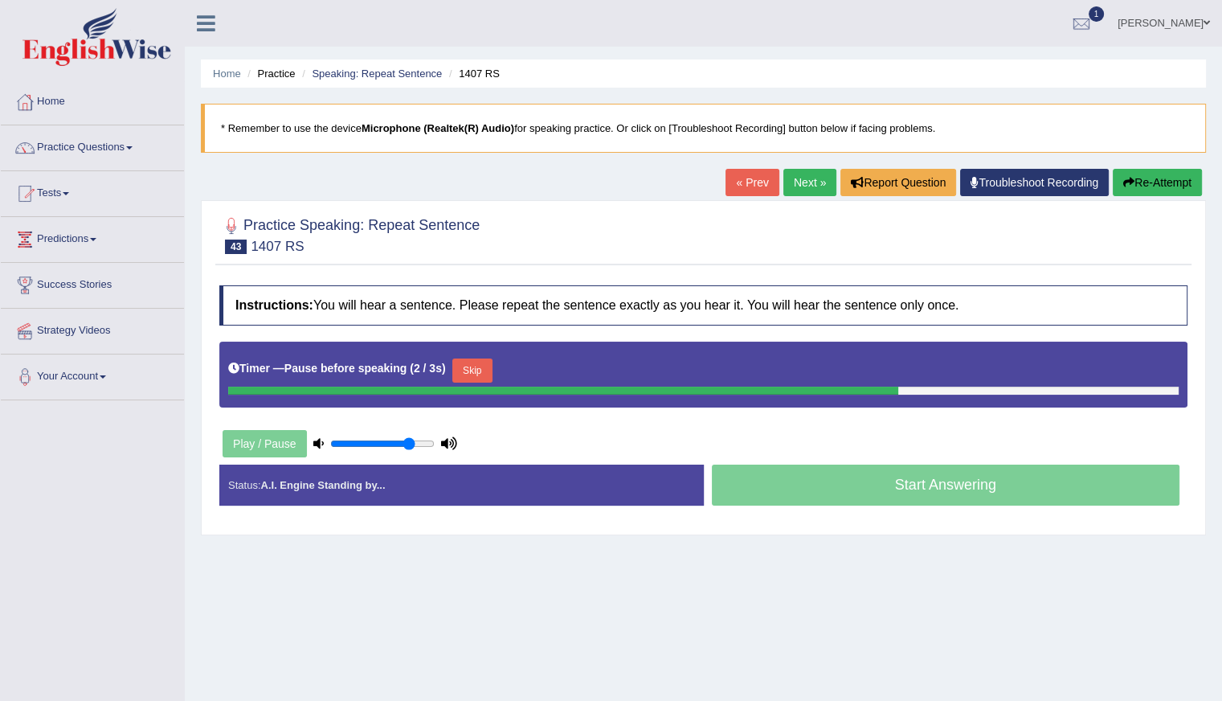
click at [486, 364] on button "Skip" at bounding box center [472, 370] width 40 height 24
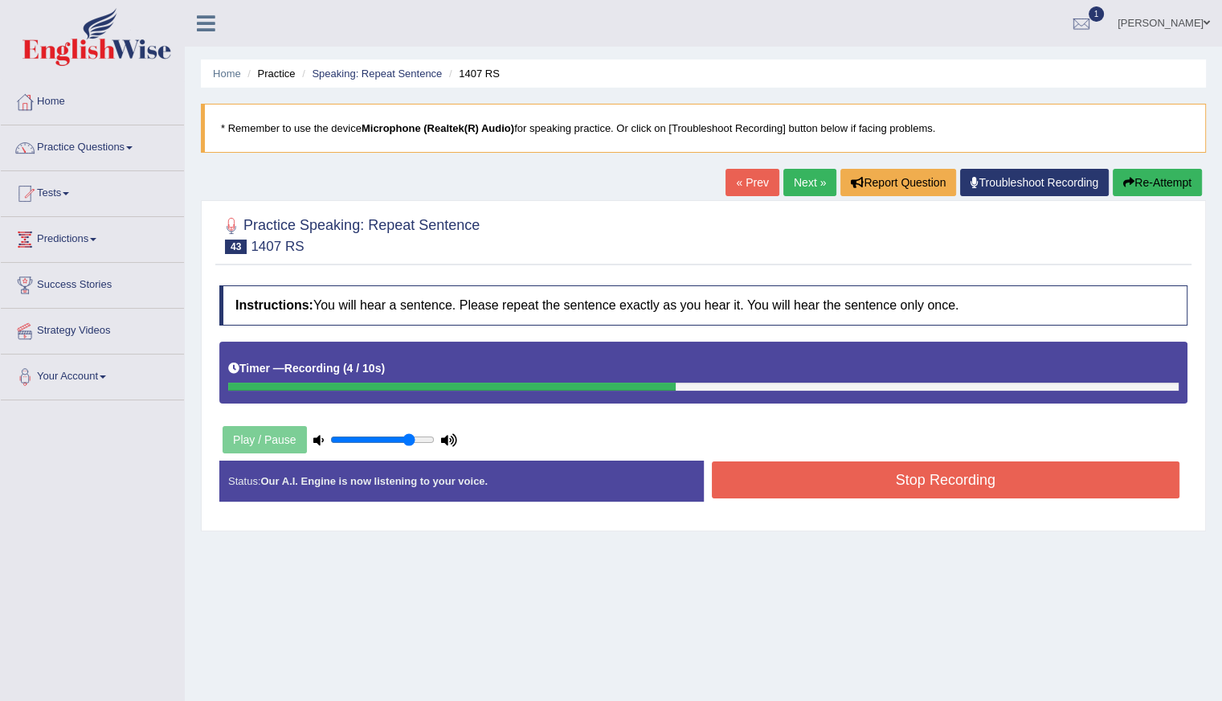
click at [1131, 182] on icon "button" at bounding box center [1128, 182] width 11 height 11
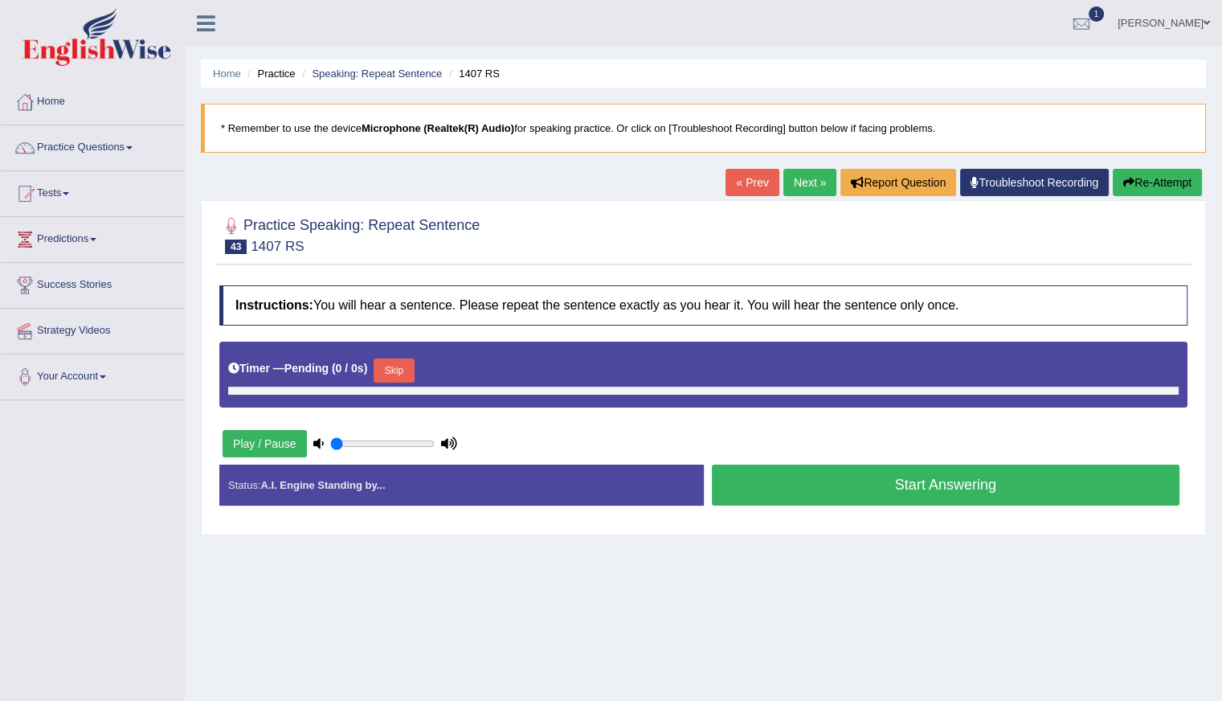
type input "0.8"
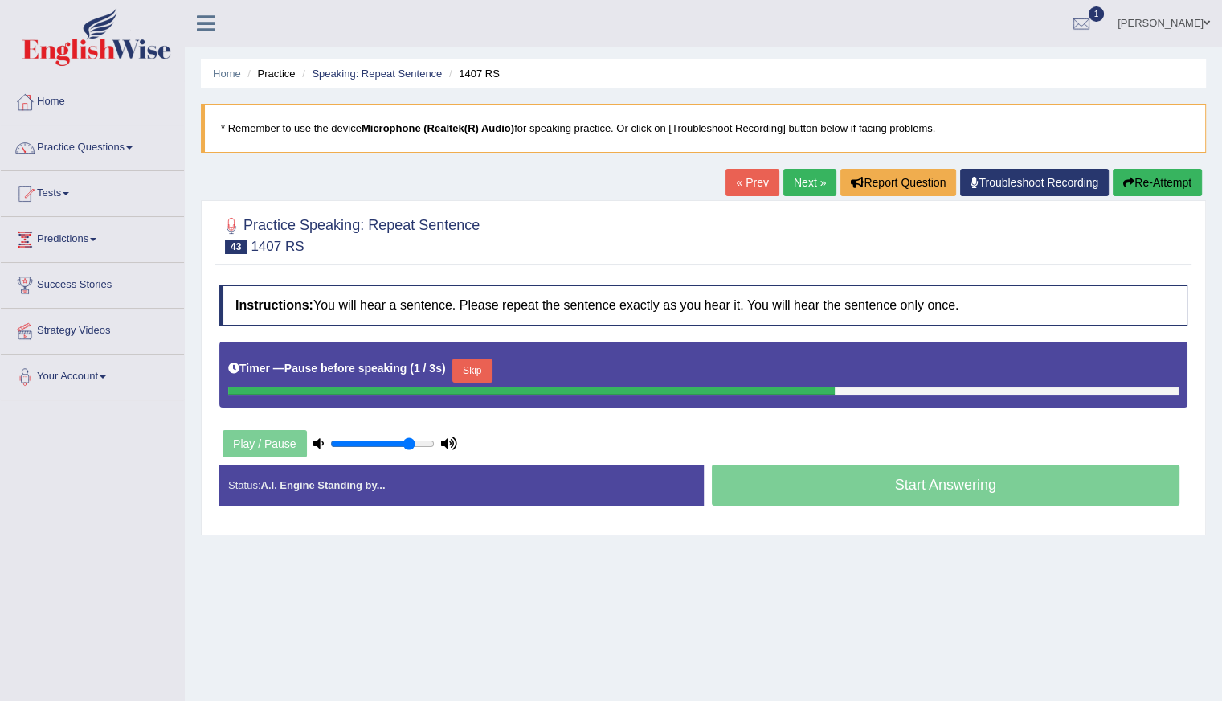
click at [1164, 178] on button "Re-Attempt" at bounding box center [1157, 182] width 89 height 27
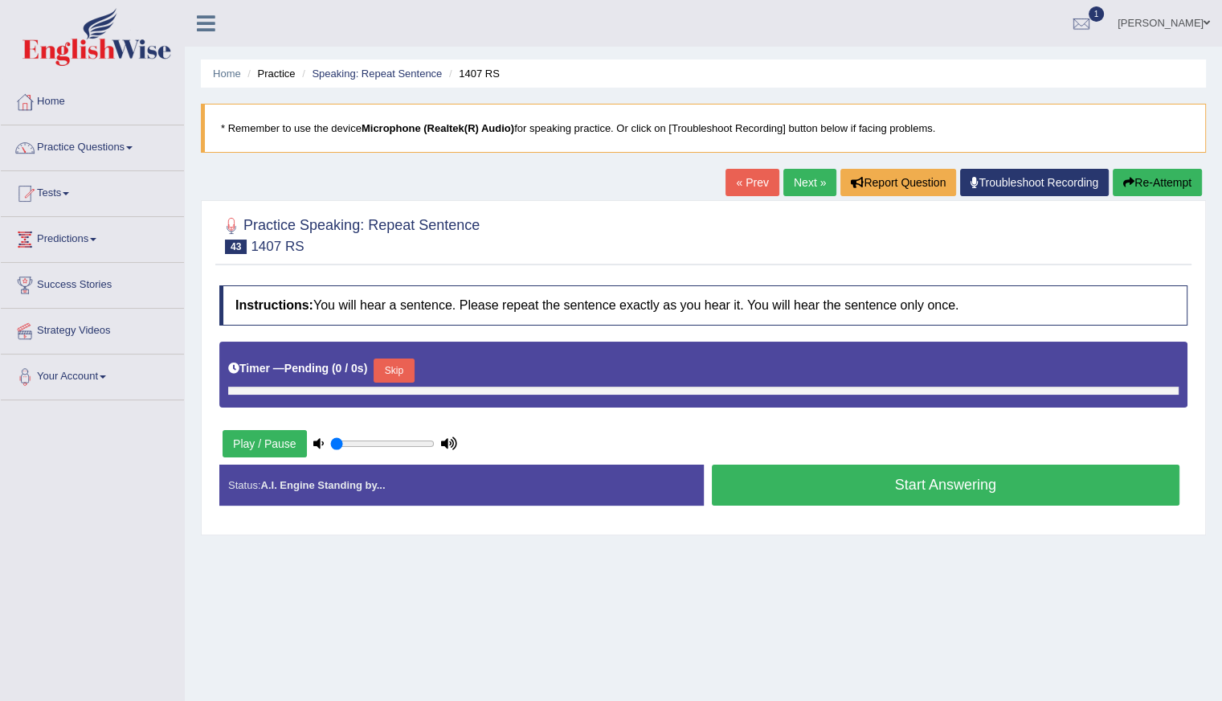
type input "0.8"
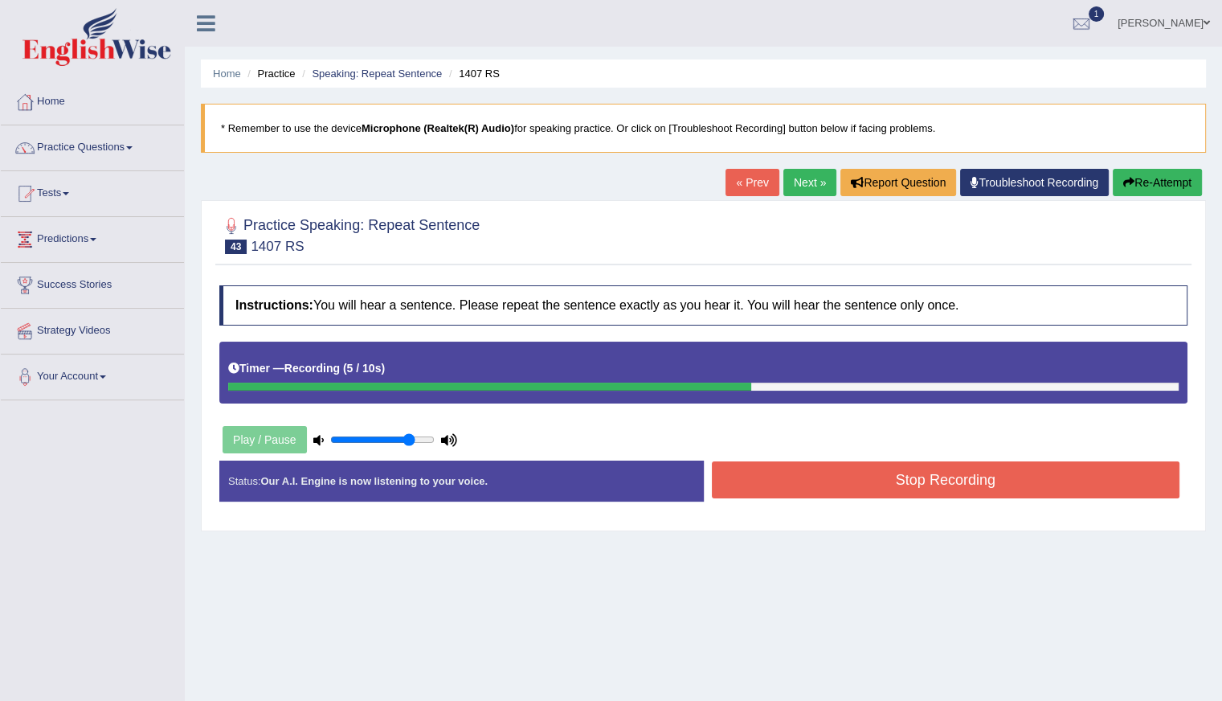
click at [1142, 178] on button "Re-Attempt" at bounding box center [1157, 182] width 89 height 27
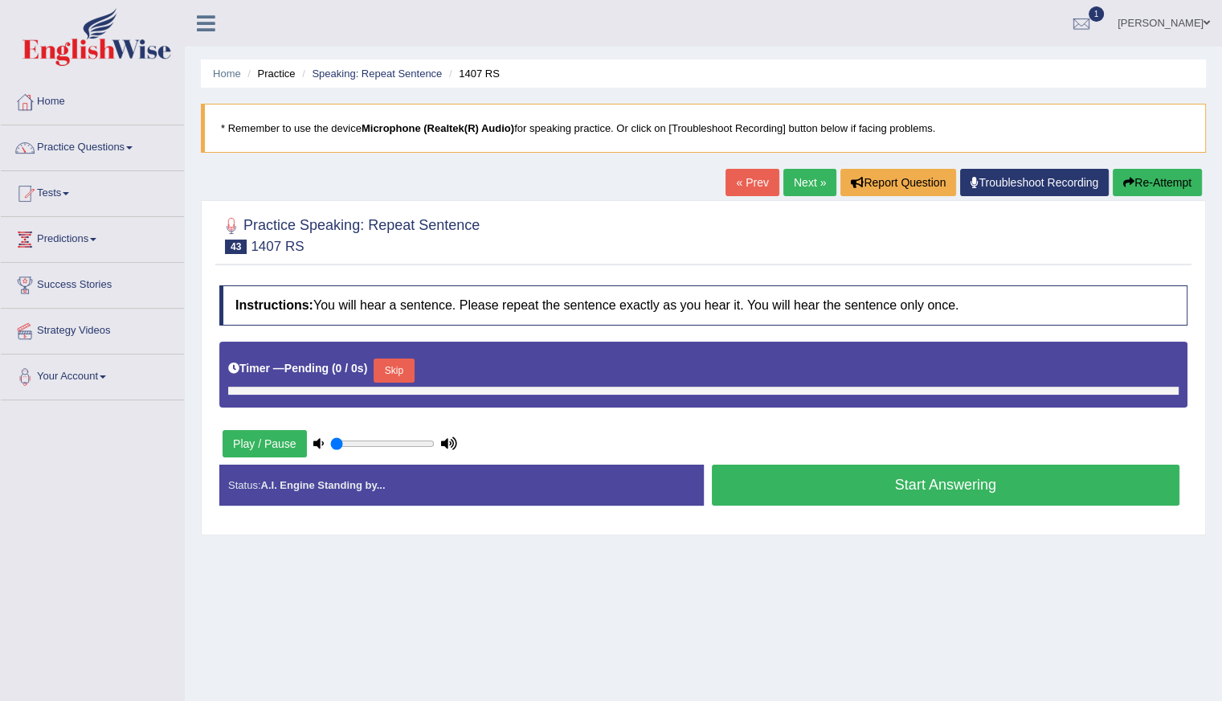
type input "0.8"
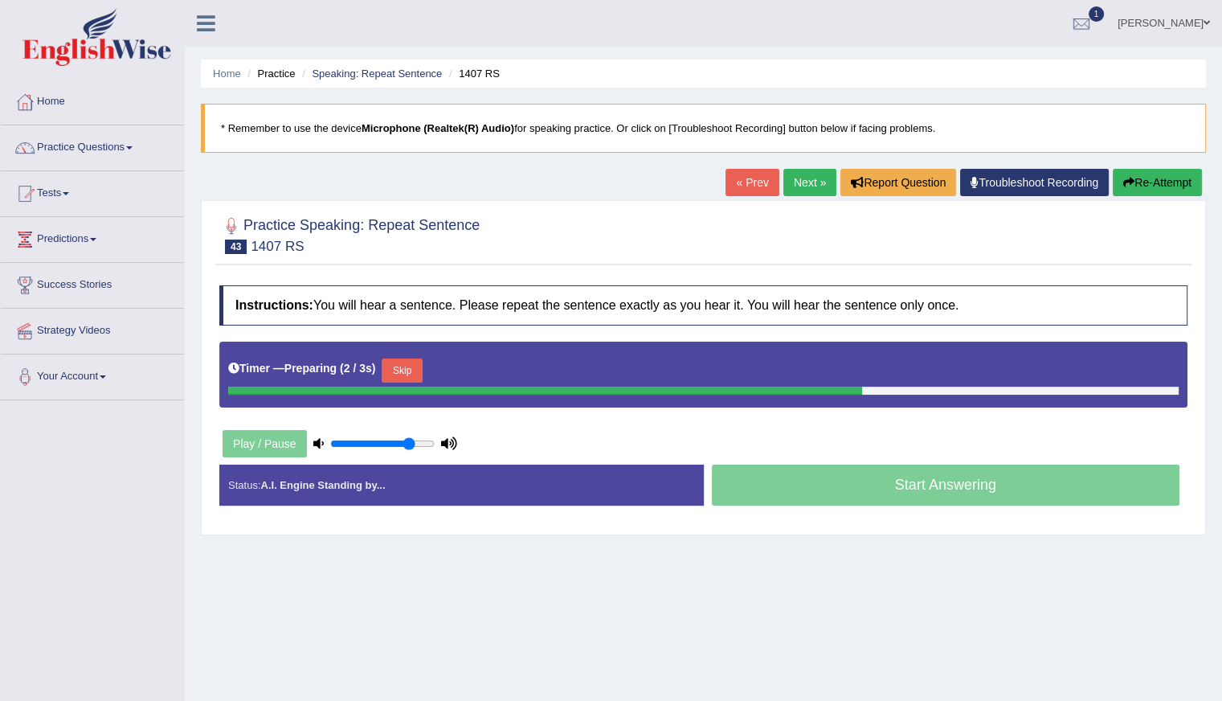
click at [415, 370] on button "Skip" at bounding box center [402, 370] width 40 height 24
click at [478, 368] on button "Skip" at bounding box center [472, 370] width 40 height 24
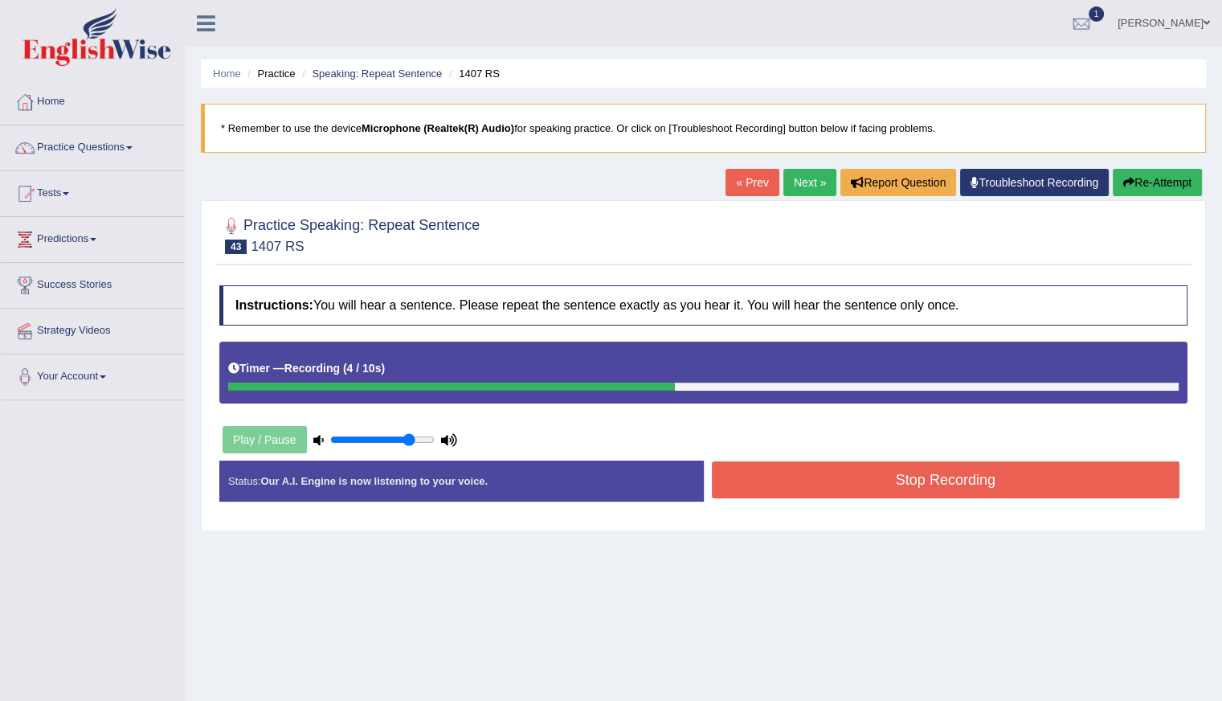
click at [919, 473] on button "Stop Recording" at bounding box center [946, 479] width 469 height 37
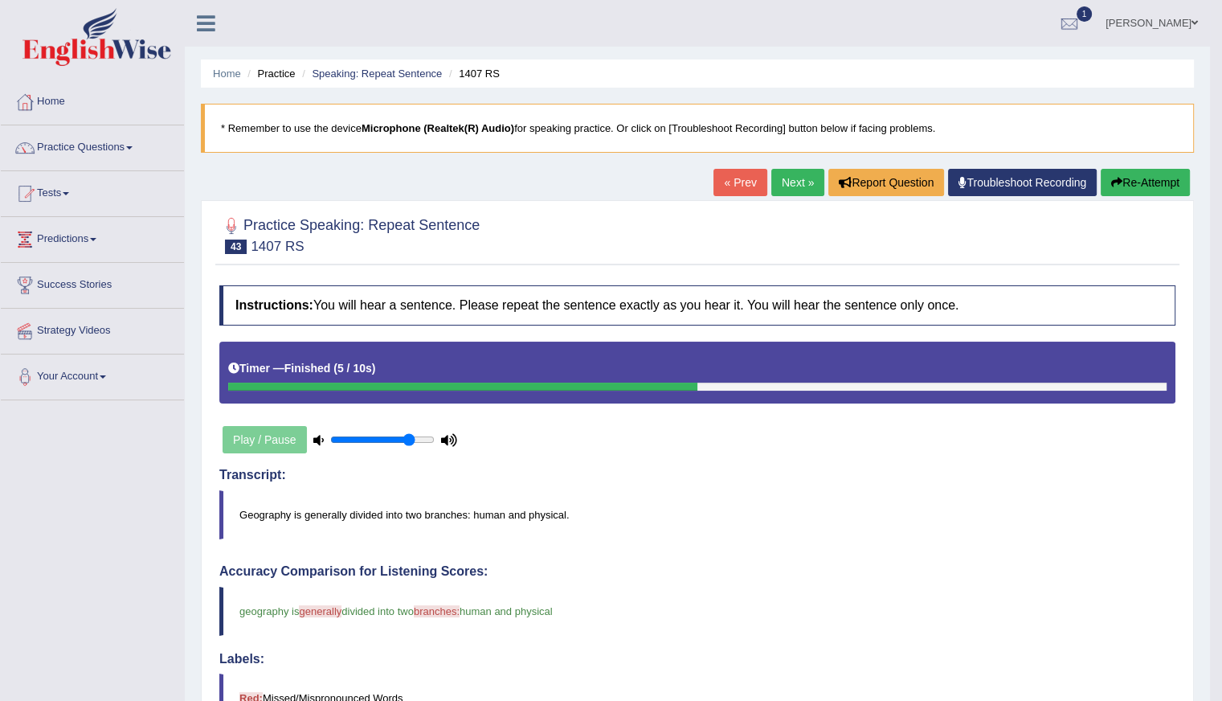
click at [792, 182] on link "Next »" at bounding box center [797, 182] width 53 height 27
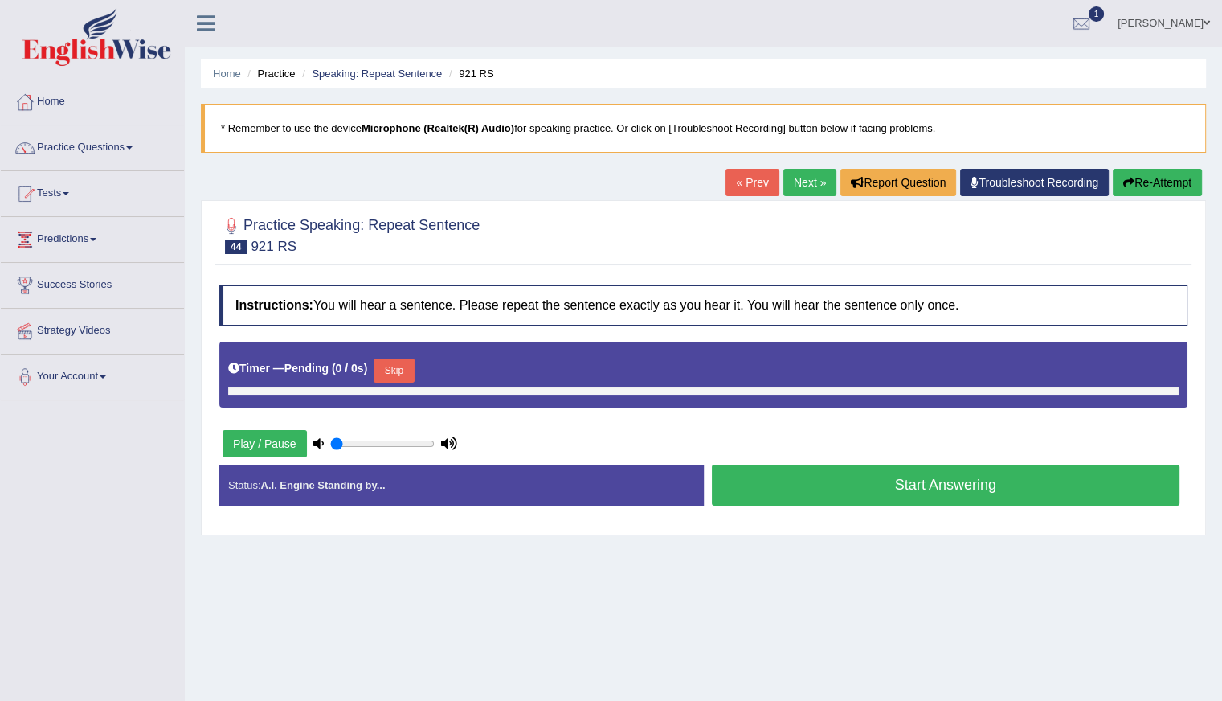
type input "0.8"
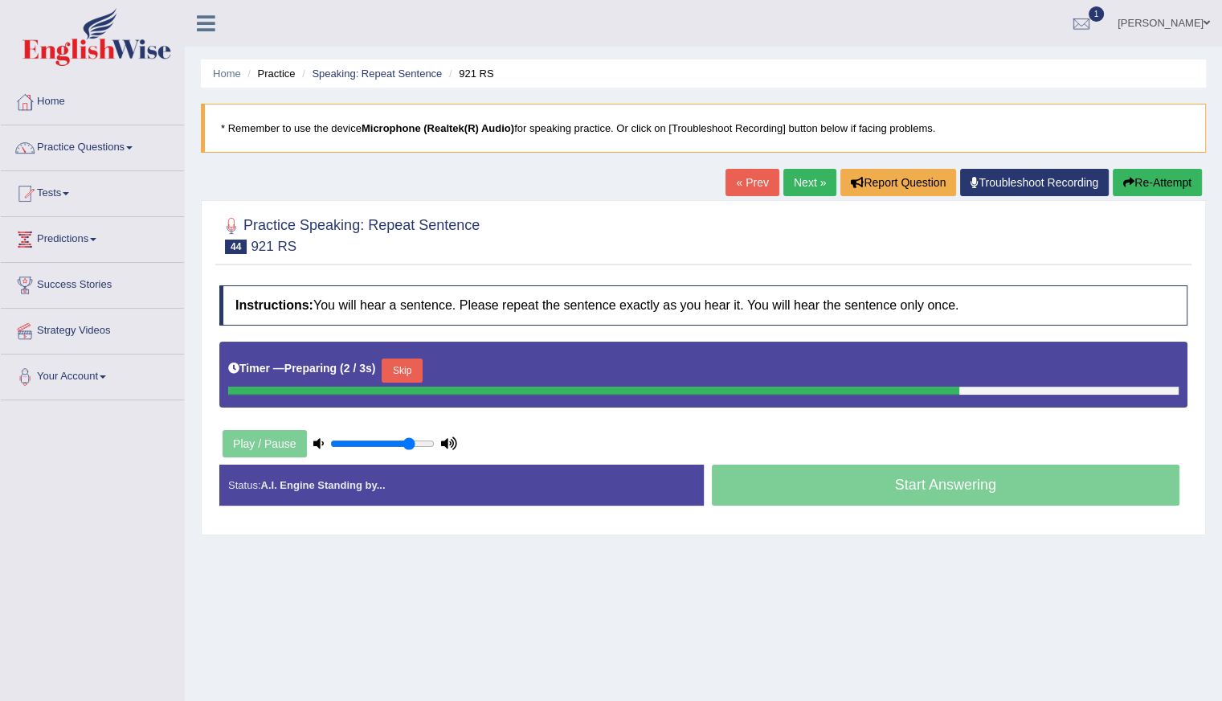
click at [406, 370] on button "Skip" at bounding box center [402, 370] width 40 height 24
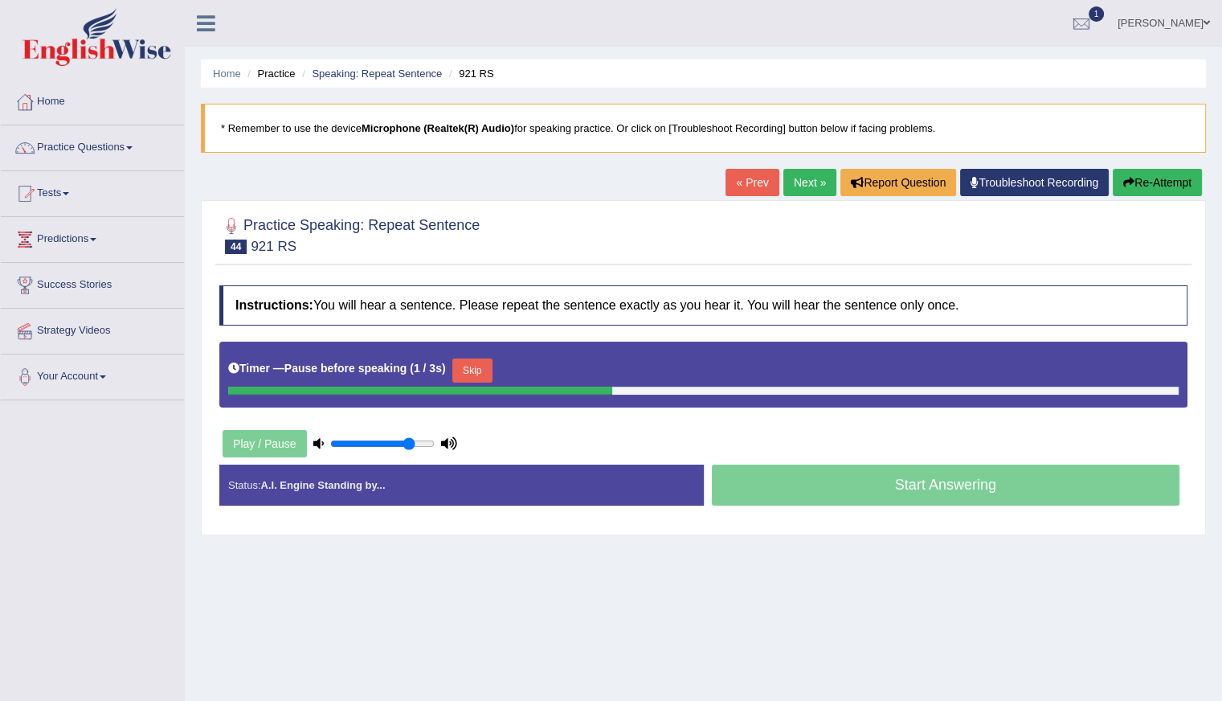
click at [474, 367] on button "Skip" at bounding box center [472, 370] width 40 height 24
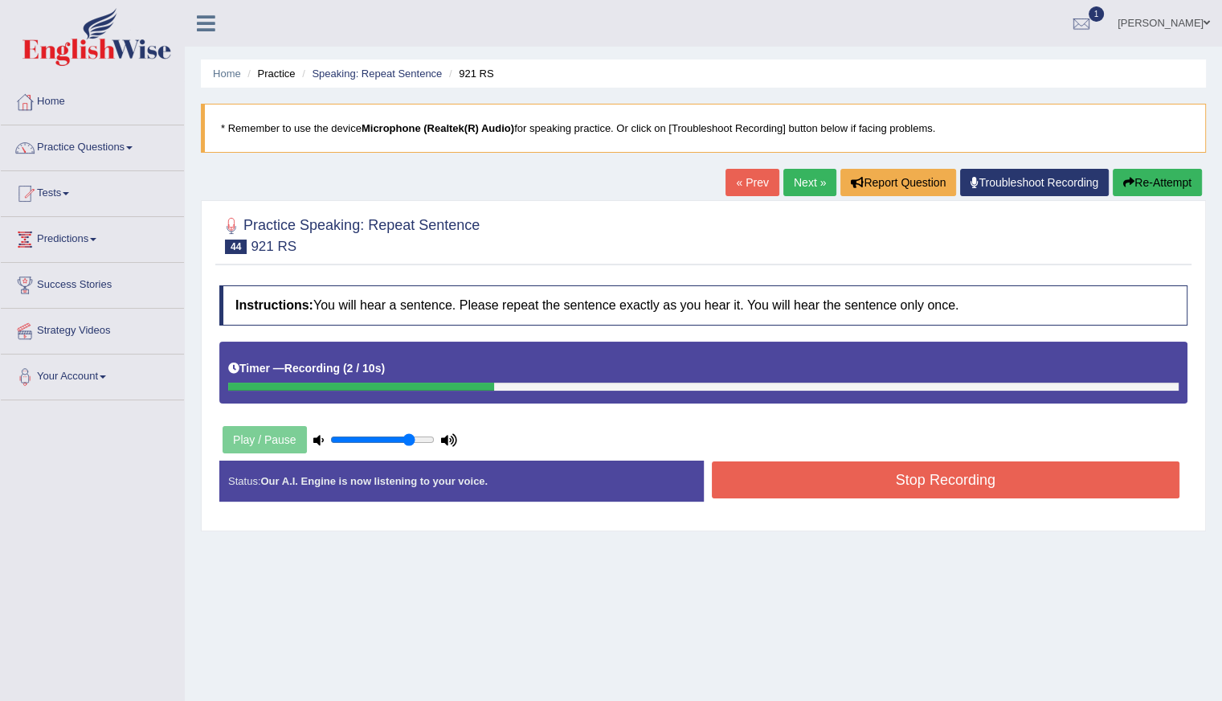
click at [884, 480] on button "Stop Recording" at bounding box center [946, 479] width 469 height 37
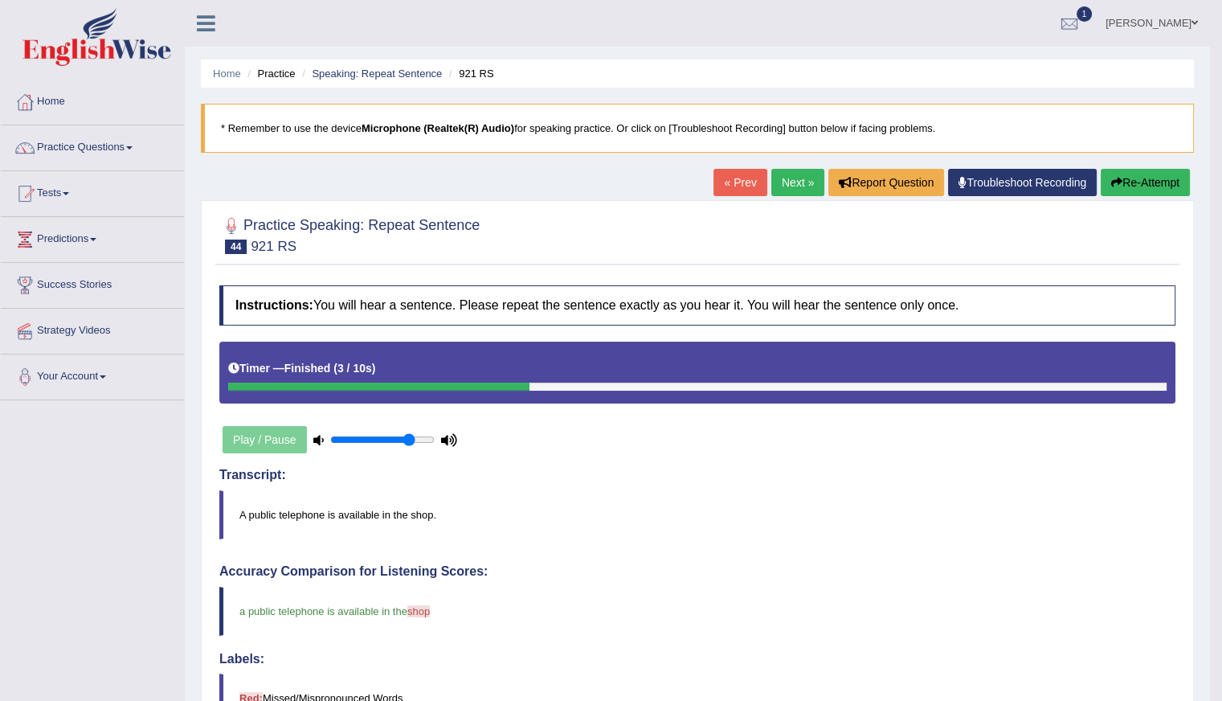
click at [788, 186] on link "Next »" at bounding box center [797, 182] width 53 height 27
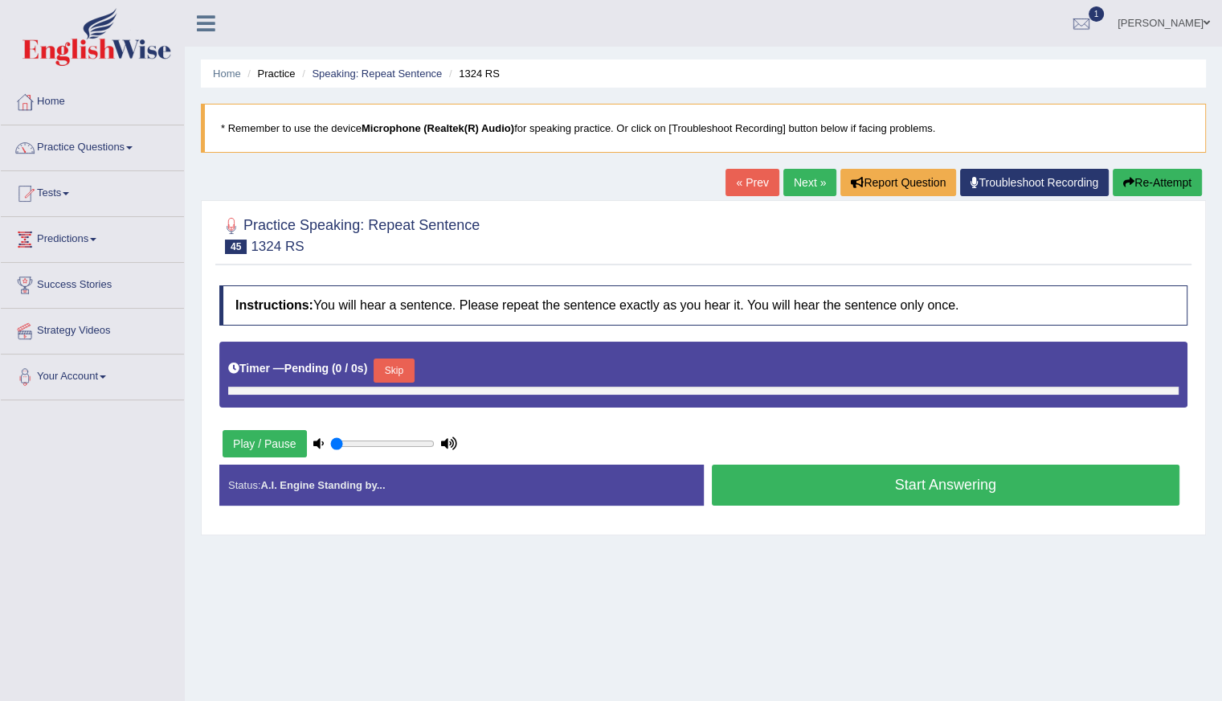
type input "0.8"
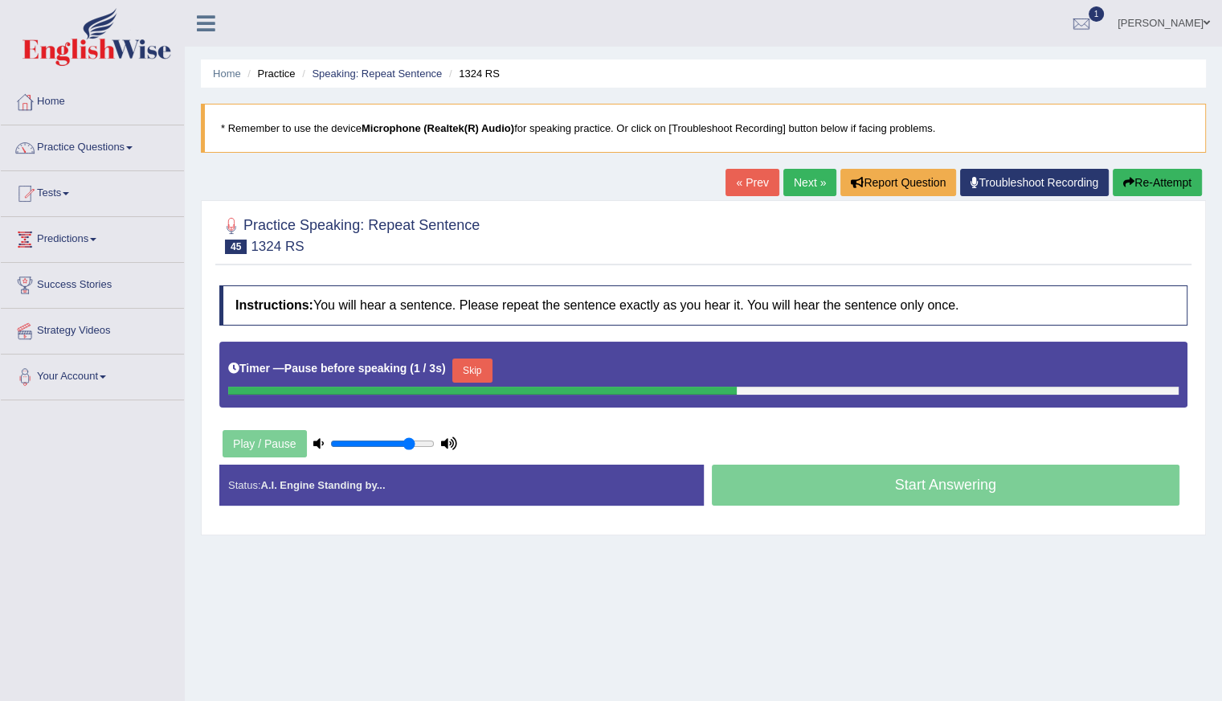
click at [472, 362] on button "Skip" at bounding box center [472, 370] width 40 height 24
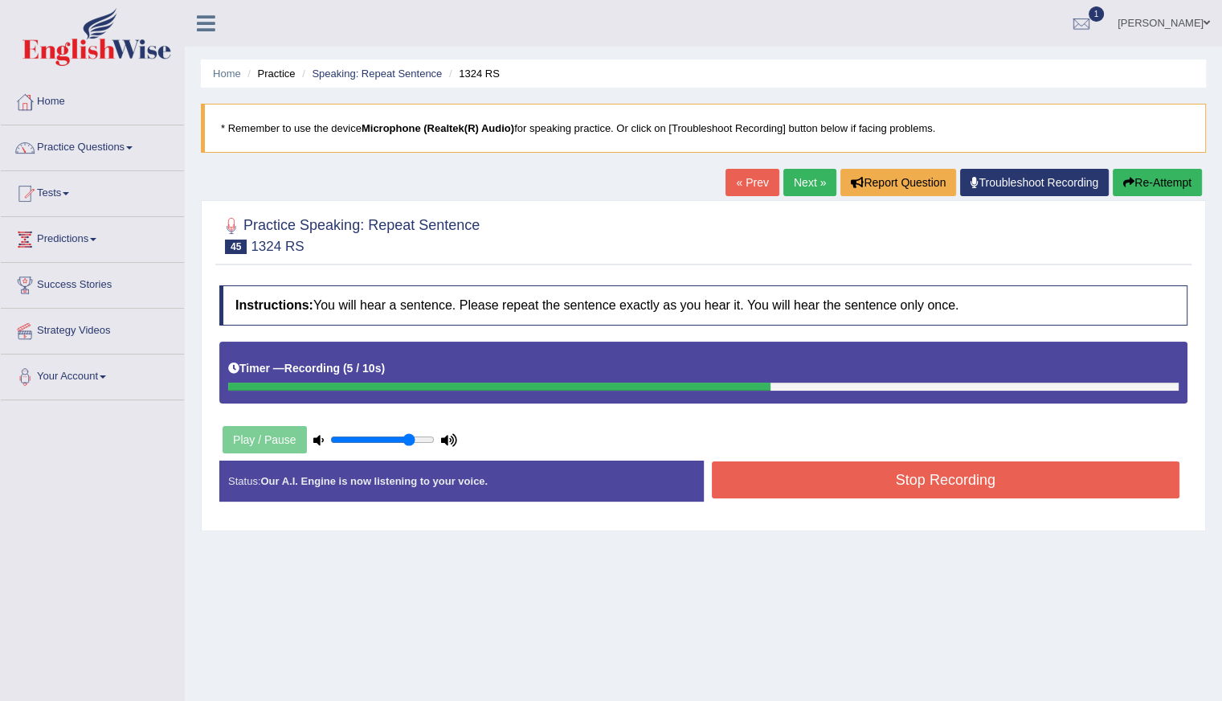
click at [1165, 186] on button "Re-Attempt" at bounding box center [1157, 182] width 89 height 27
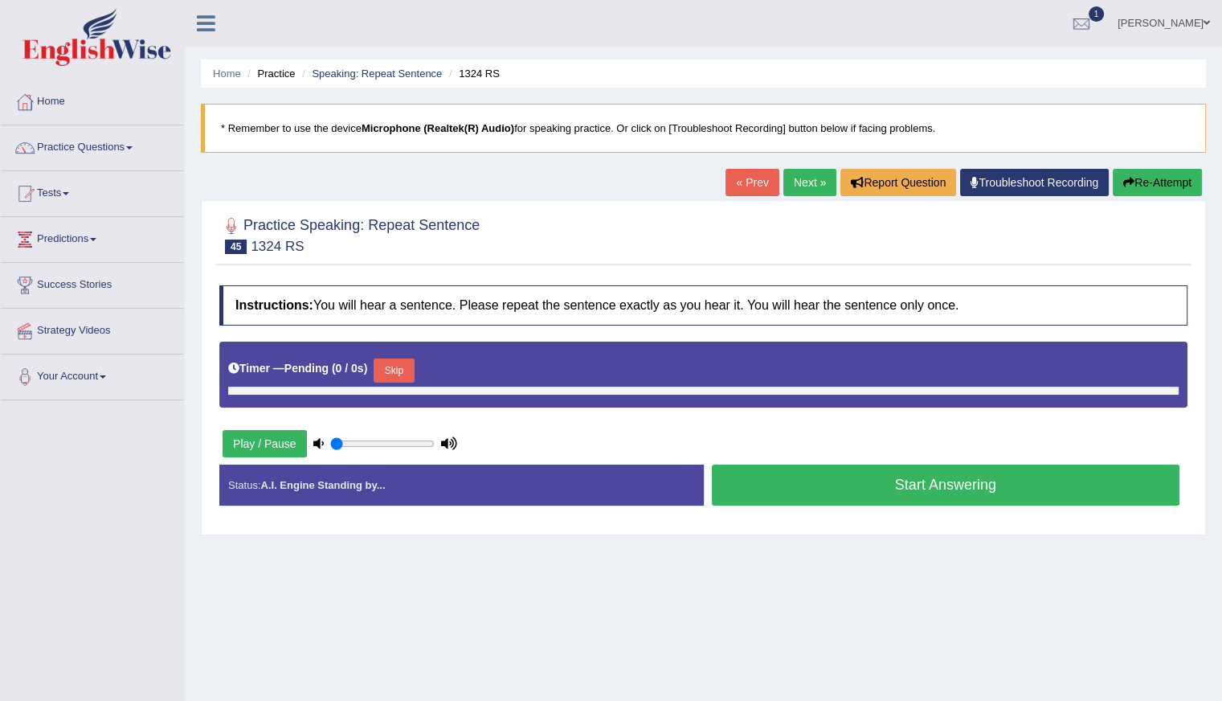
type input "0.8"
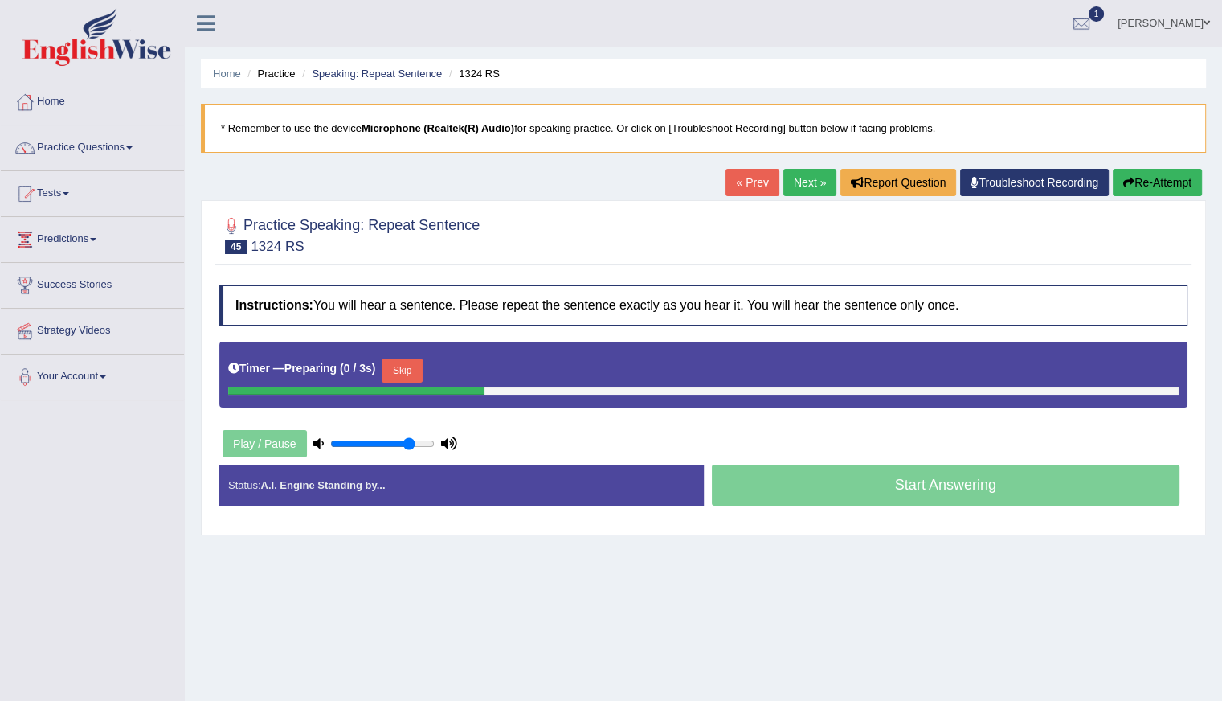
click at [408, 366] on button "Skip" at bounding box center [402, 370] width 40 height 24
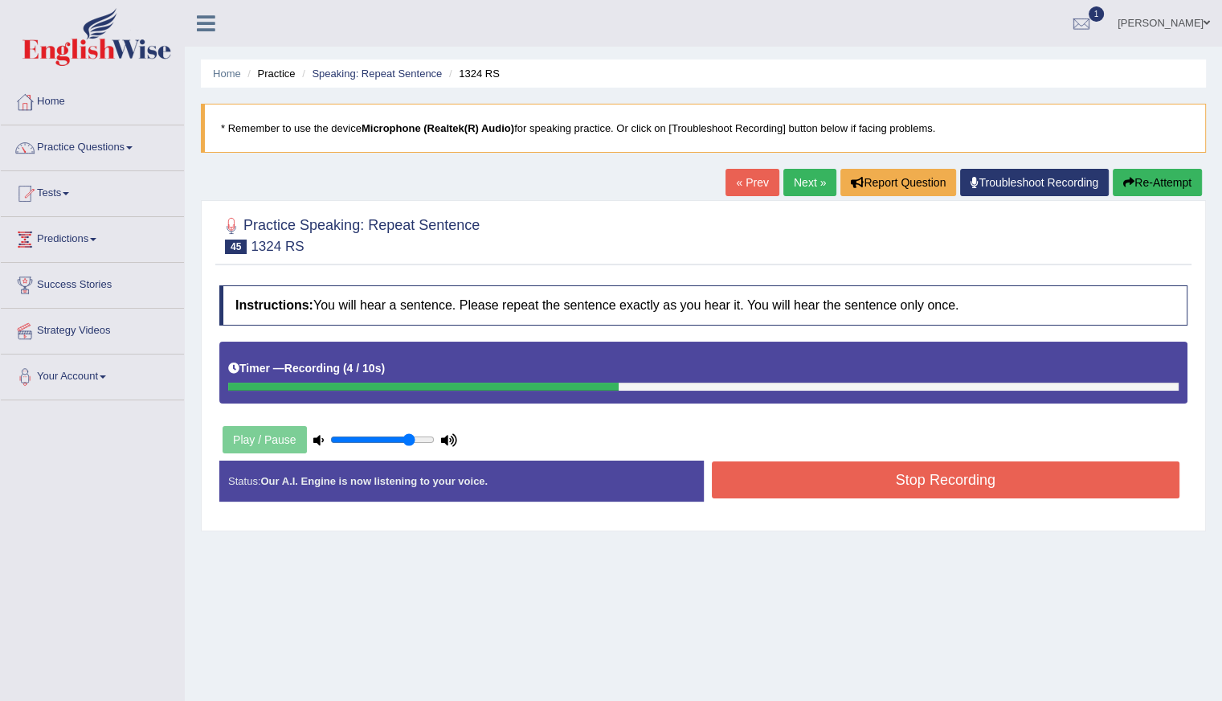
click at [908, 484] on button "Stop Recording" at bounding box center [946, 479] width 469 height 37
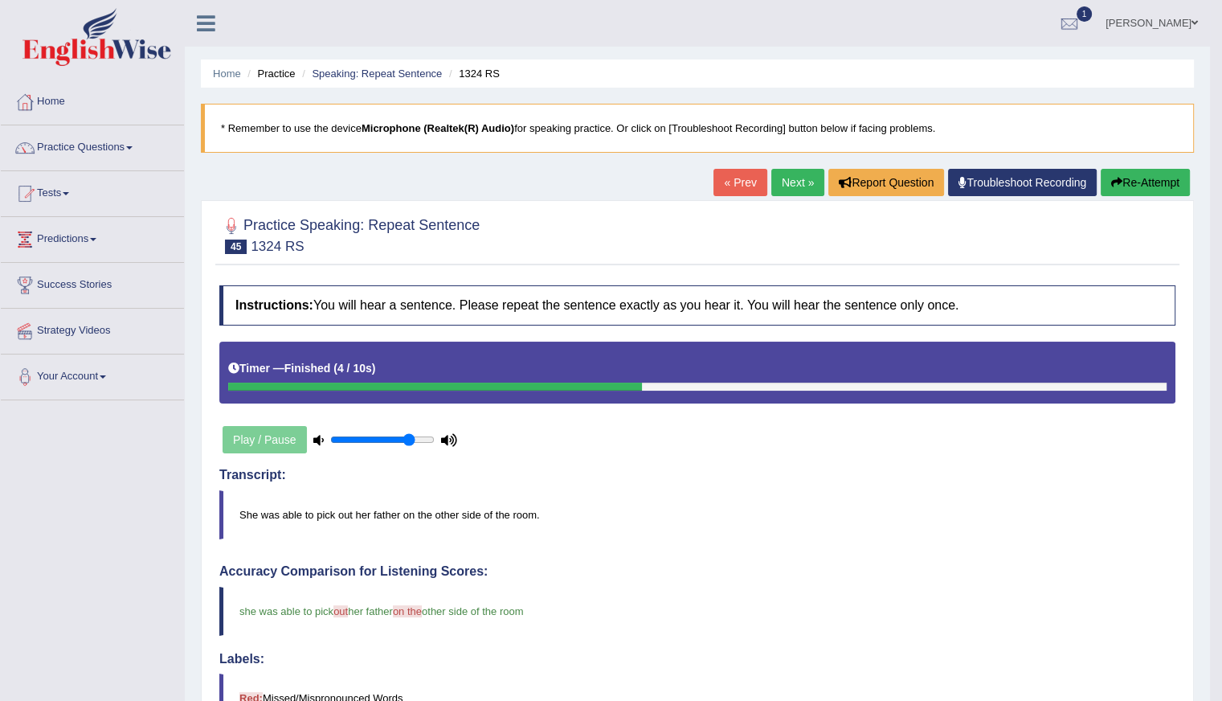
click at [781, 178] on link "Next »" at bounding box center [797, 182] width 53 height 27
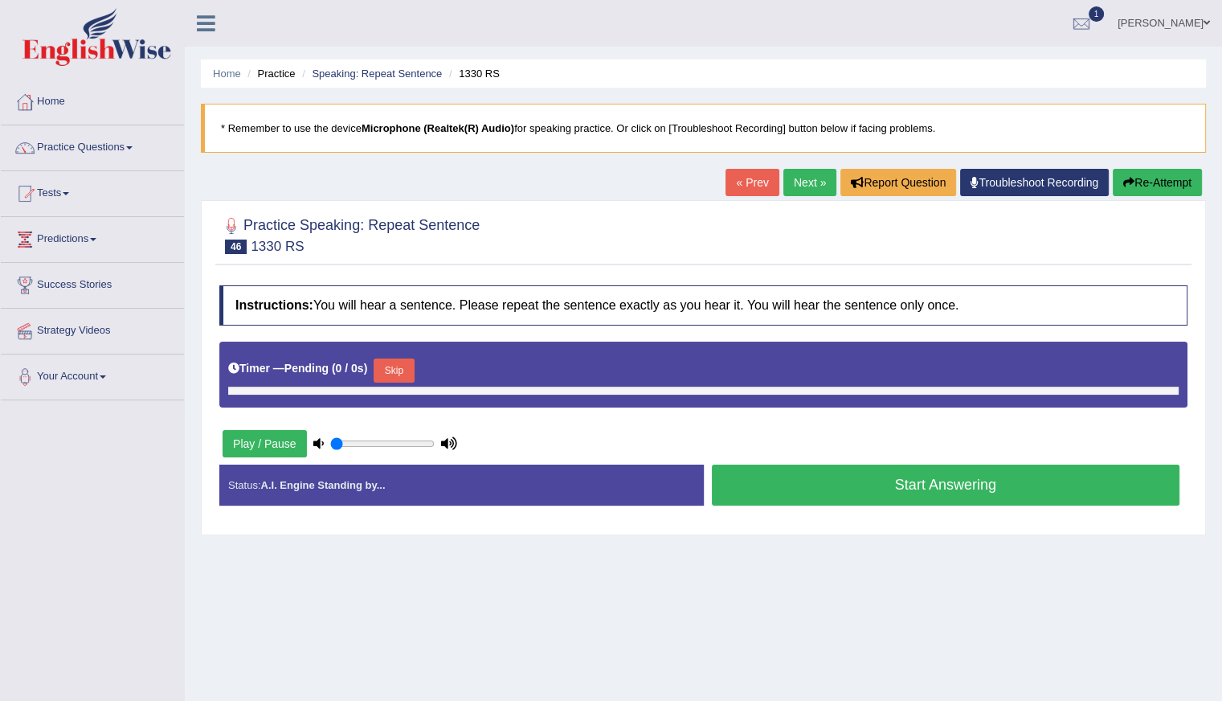
type input "0.8"
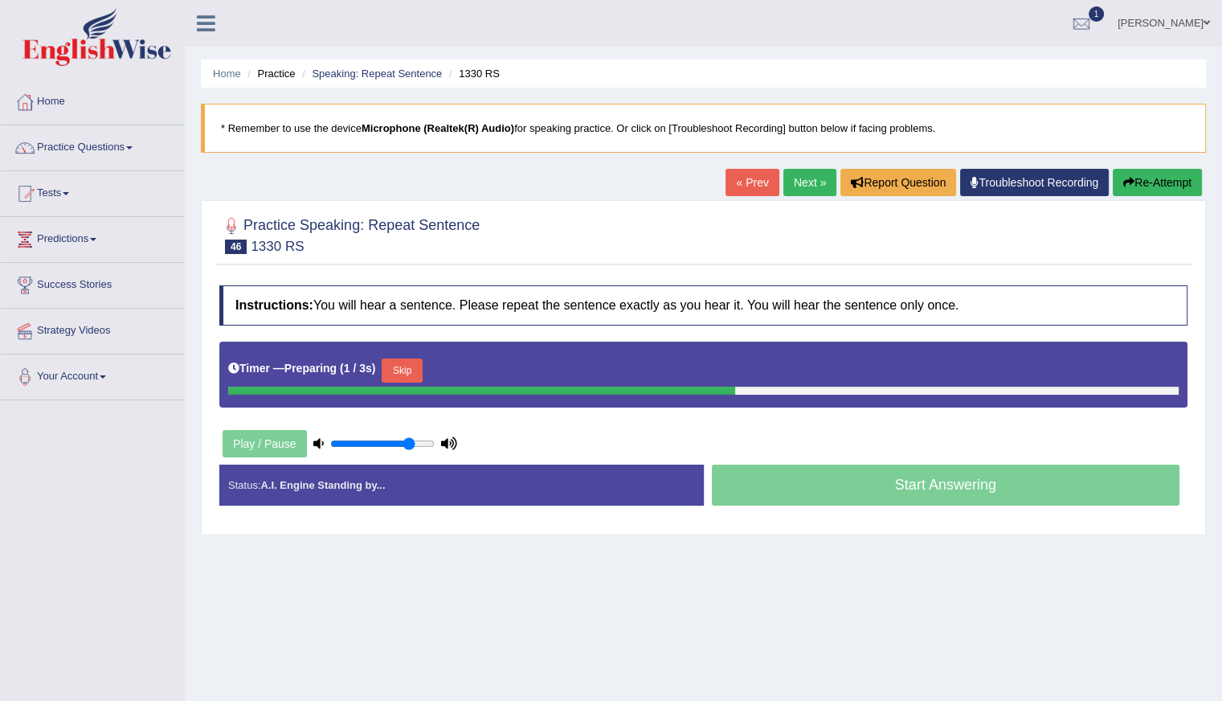
click at [428, 361] on div "Timer — Preparing ( 1 / 3s ) Skip" at bounding box center [703, 370] width 951 height 32
click at [405, 366] on button "Skip" at bounding box center [402, 370] width 40 height 24
click at [476, 364] on button "Skip" at bounding box center [472, 370] width 40 height 24
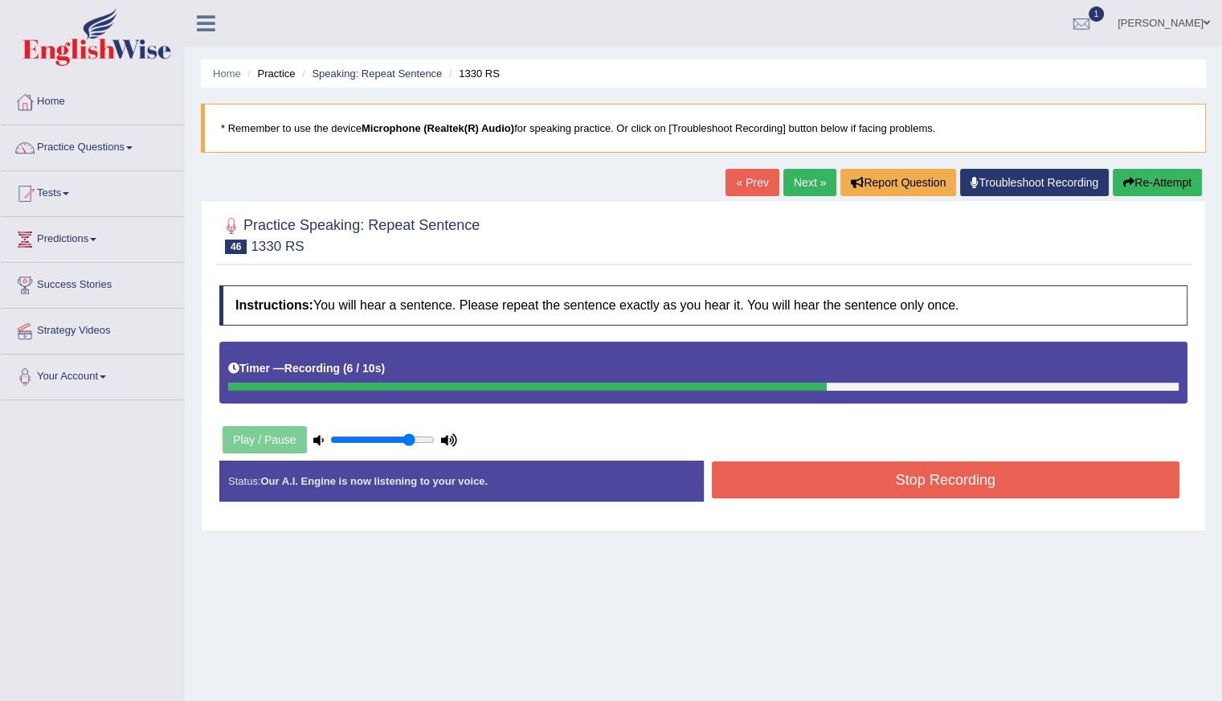
click at [1163, 183] on button "Re-Attempt" at bounding box center [1157, 182] width 89 height 27
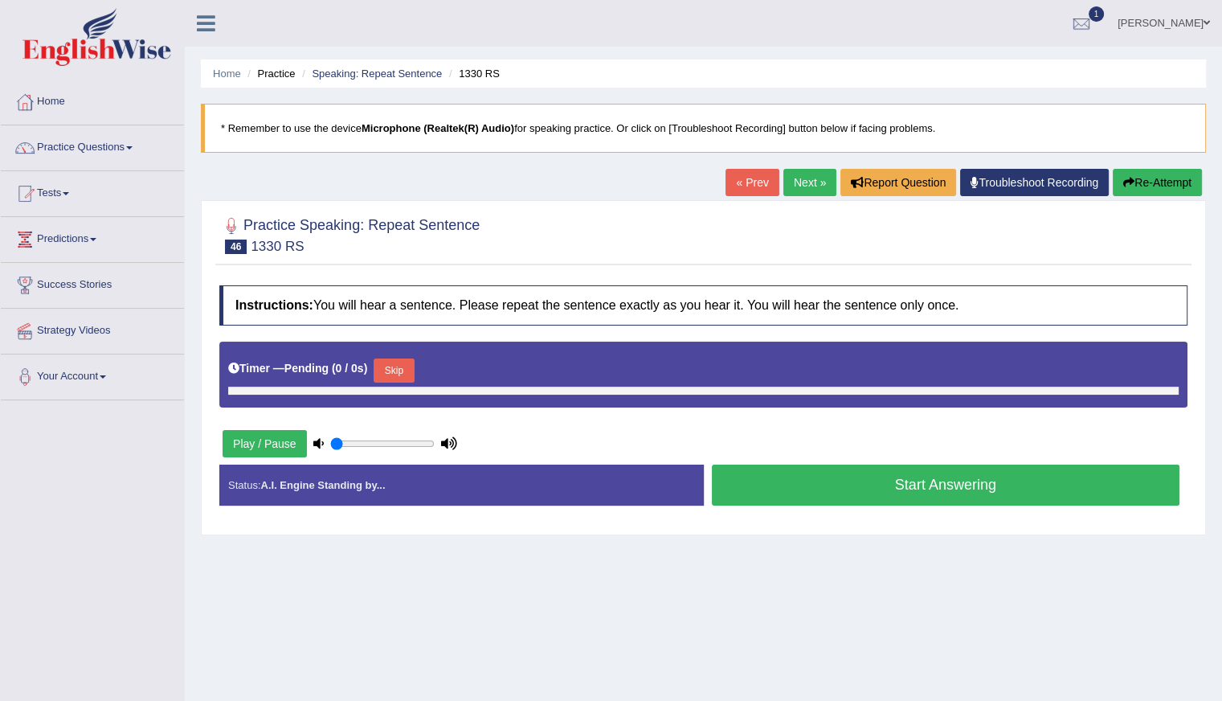
type input "0.8"
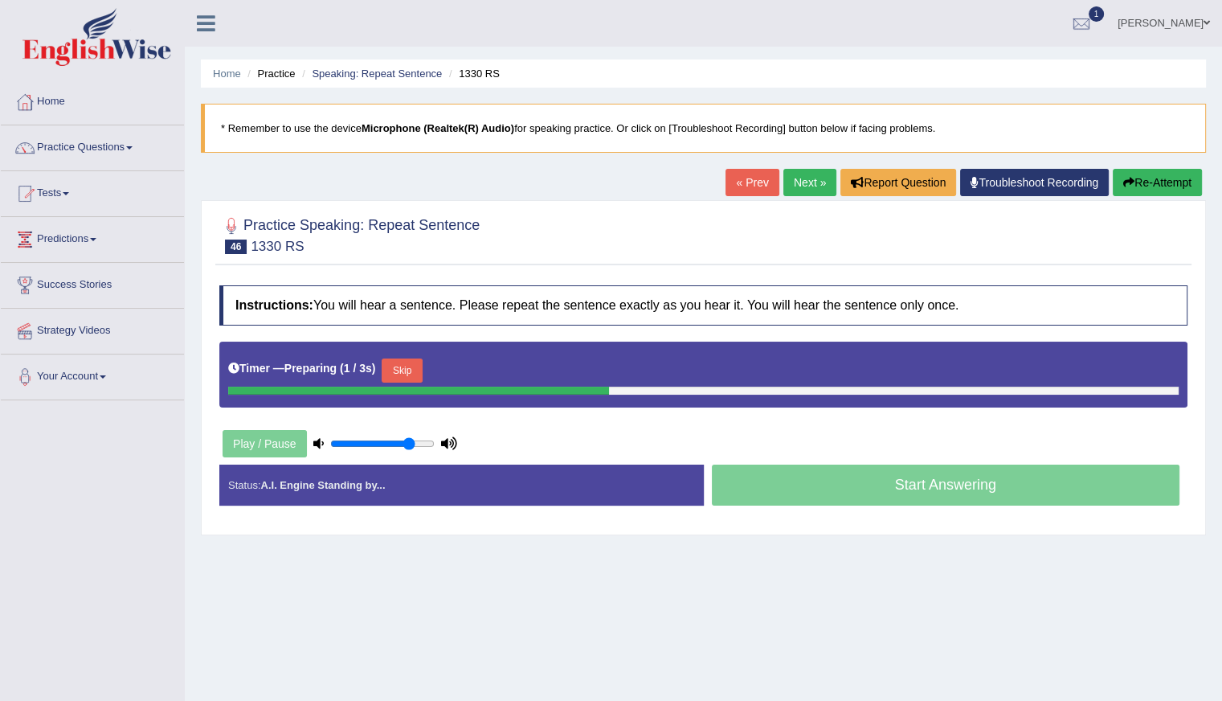
click at [416, 362] on button "Skip" at bounding box center [402, 370] width 40 height 24
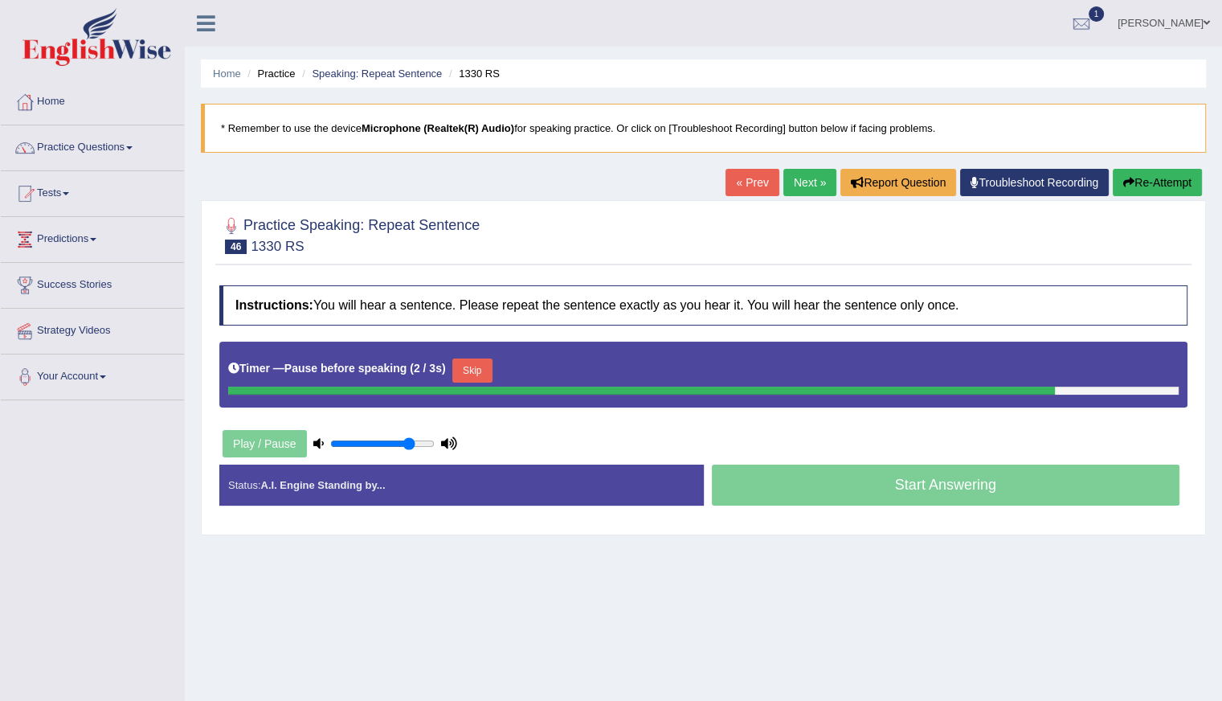
click at [479, 366] on button "Skip" at bounding box center [472, 370] width 40 height 24
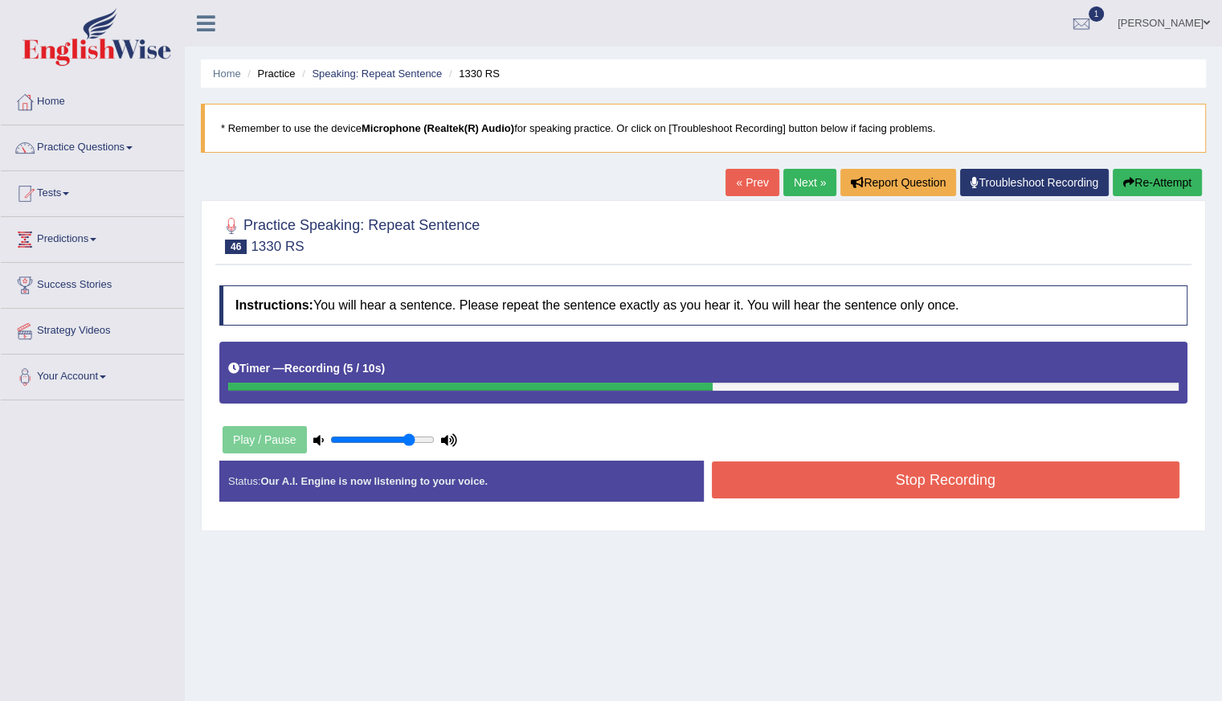
click at [857, 489] on button "Stop Recording" at bounding box center [946, 479] width 469 height 37
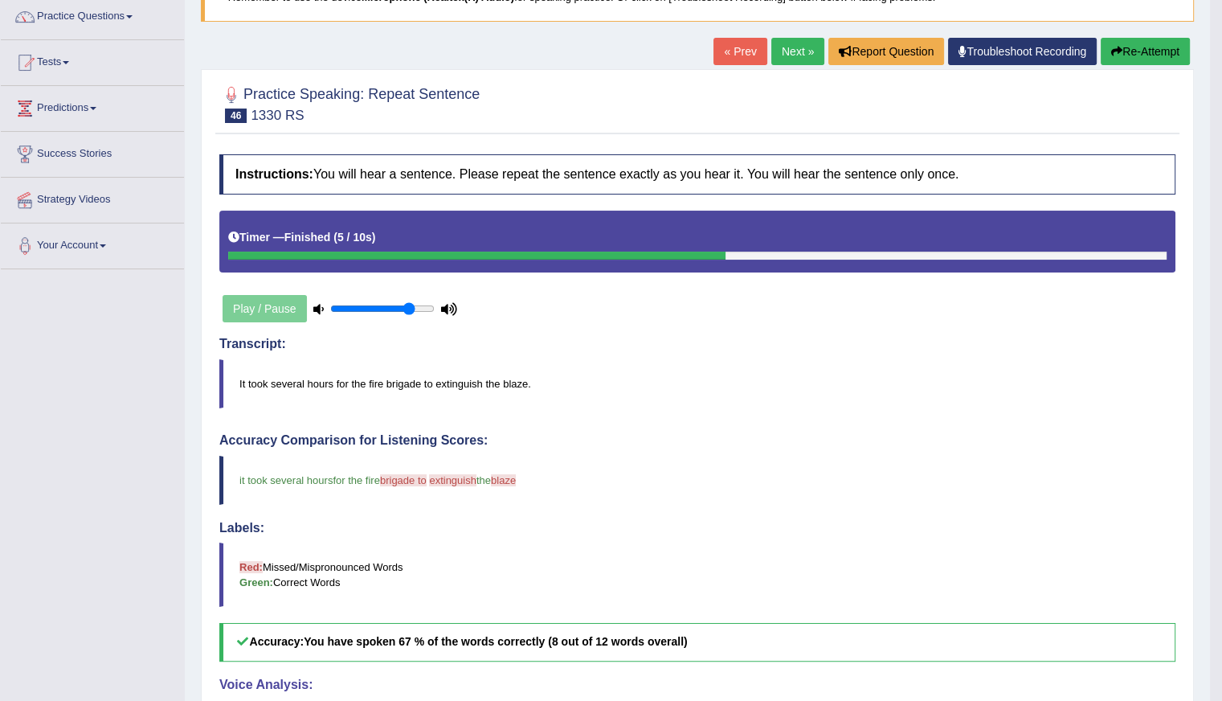
scroll to position [129, 0]
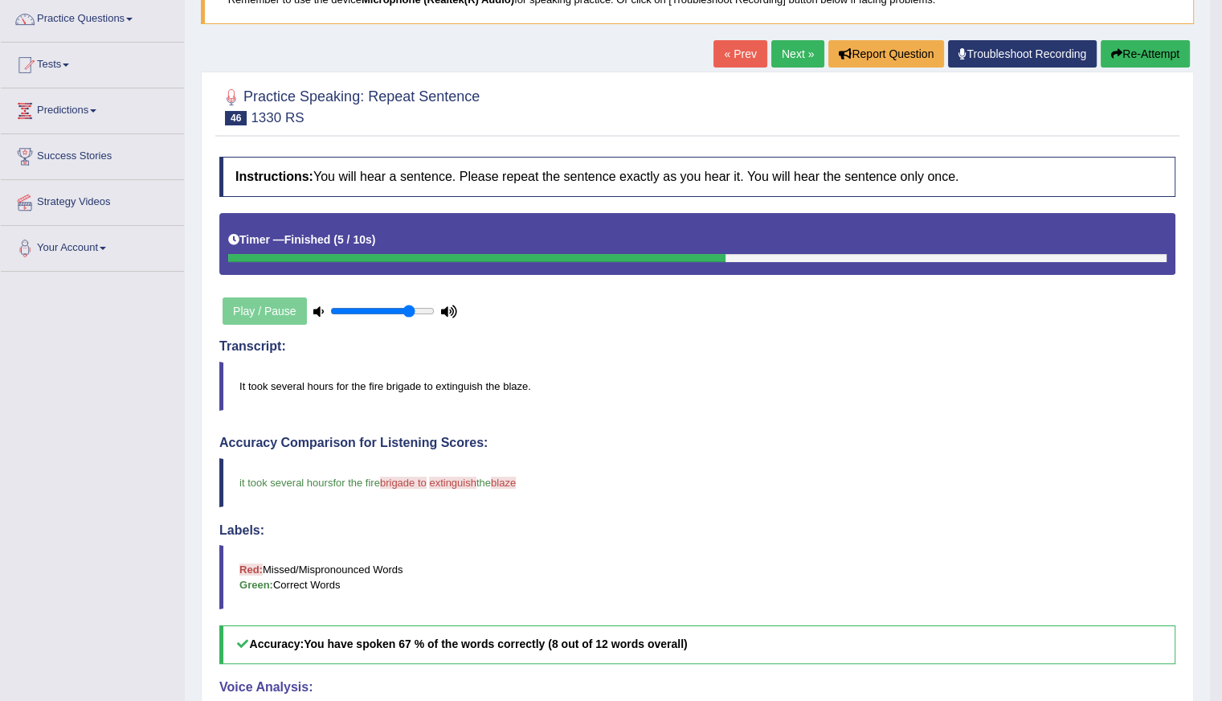
click at [786, 55] on link "Next »" at bounding box center [797, 53] width 53 height 27
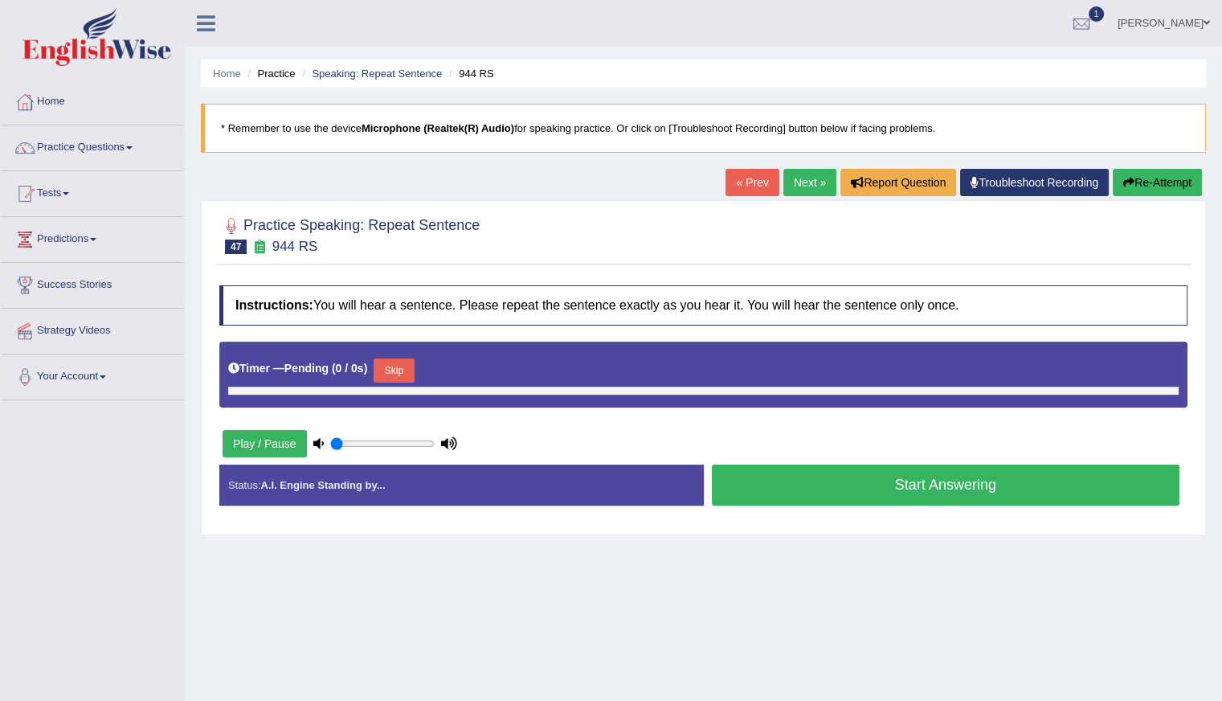
type input "0.8"
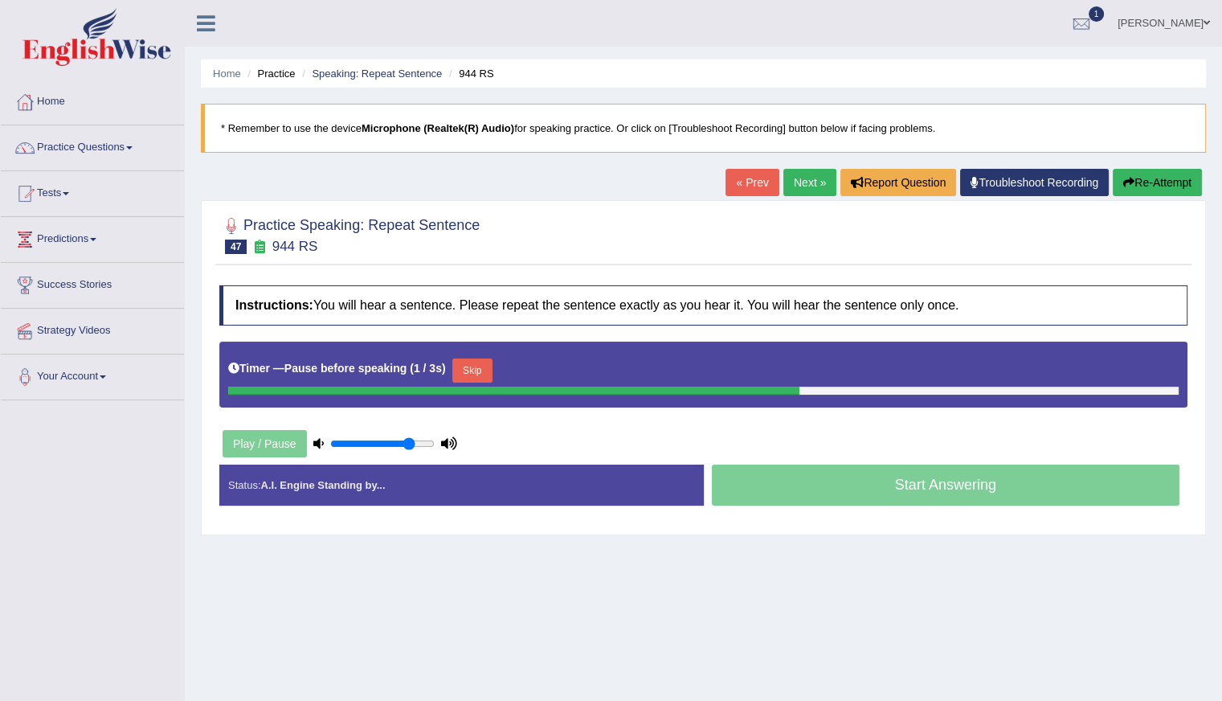
click at [474, 363] on button "Skip" at bounding box center [472, 370] width 40 height 24
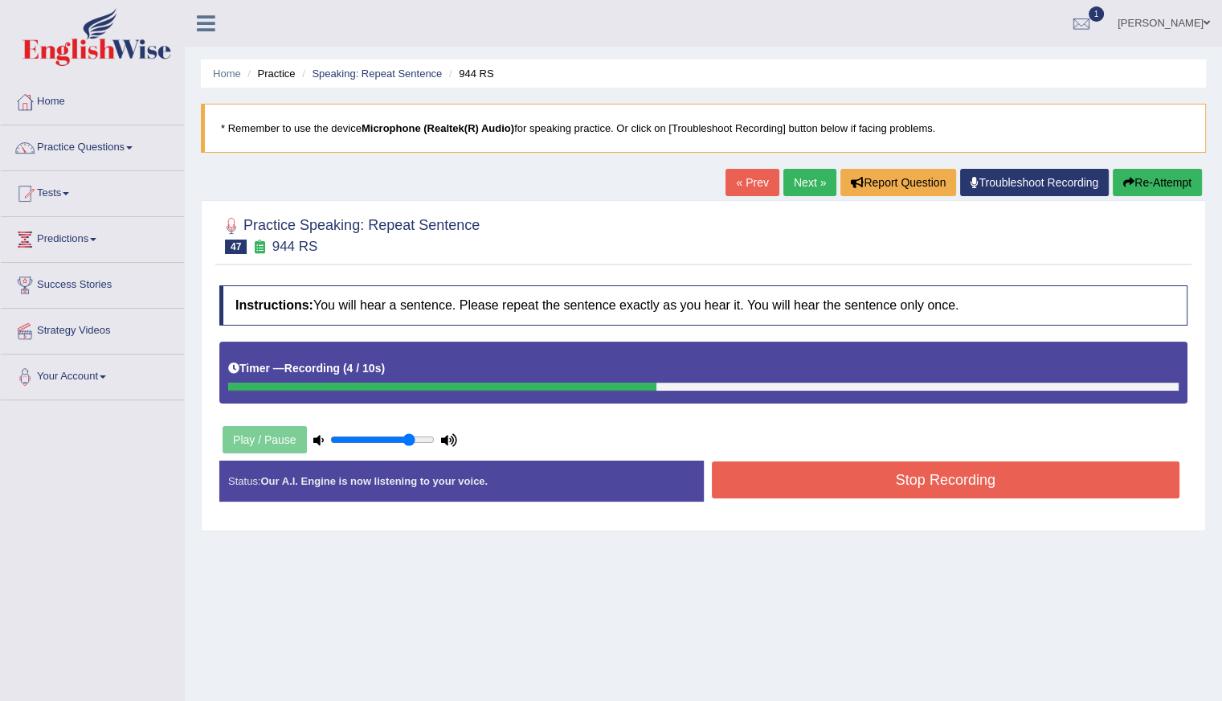
click at [843, 484] on button "Stop Recording" at bounding box center [946, 479] width 469 height 37
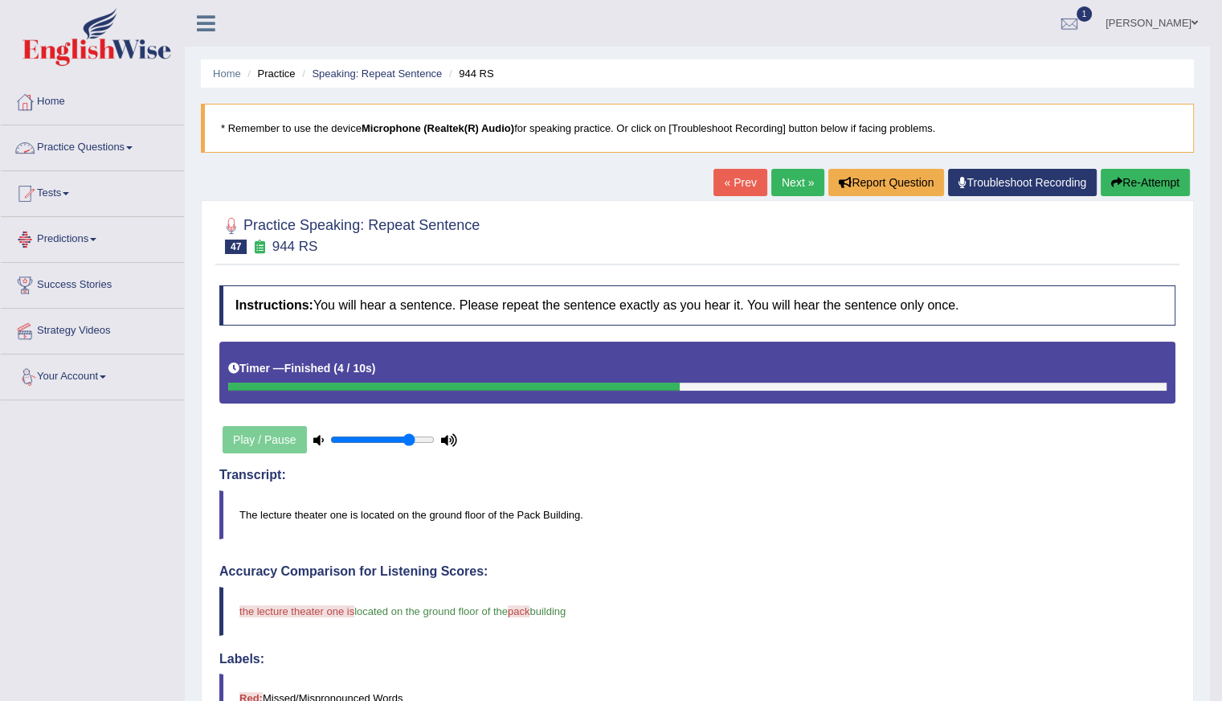
click at [788, 174] on link "Next »" at bounding box center [797, 182] width 53 height 27
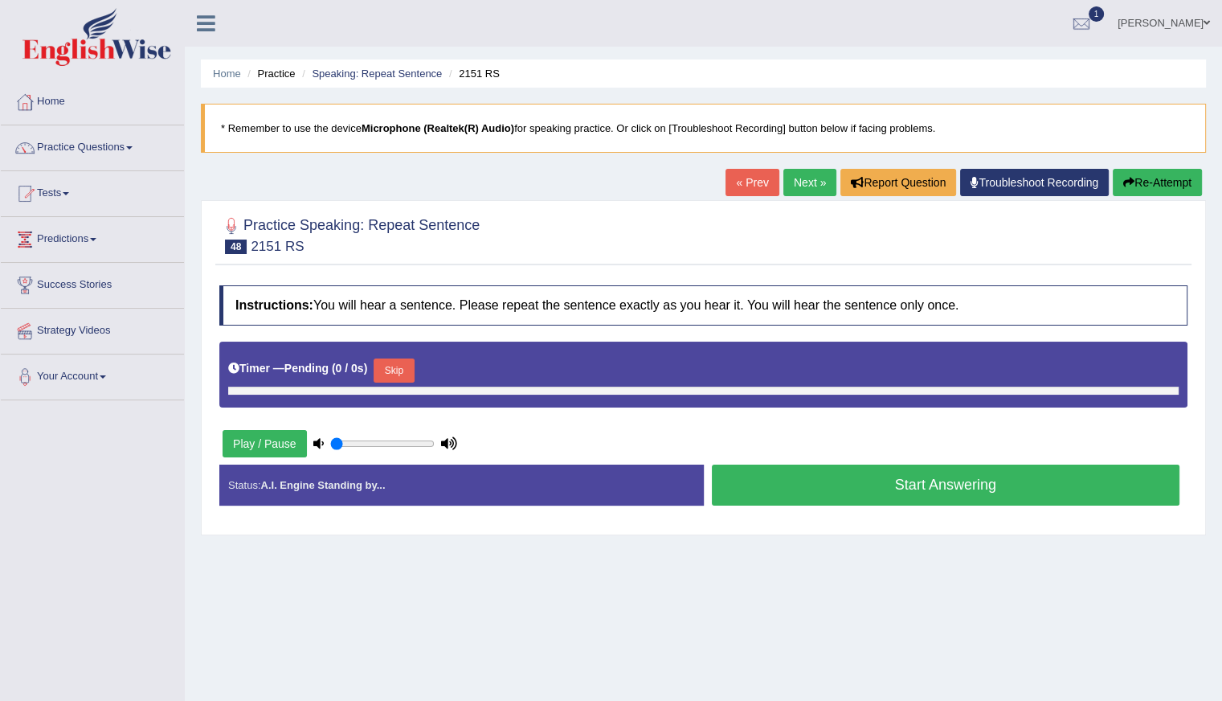
type input "0.8"
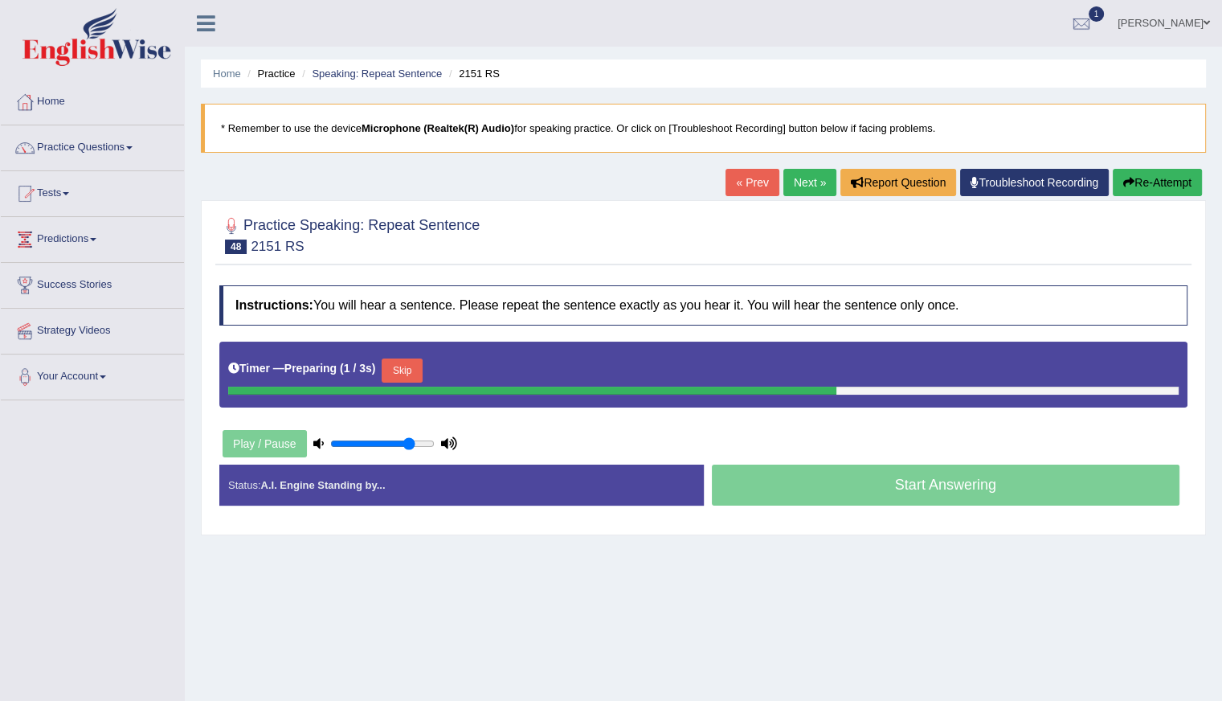
click at [395, 366] on button "Skip" at bounding box center [402, 370] width 40 height 24
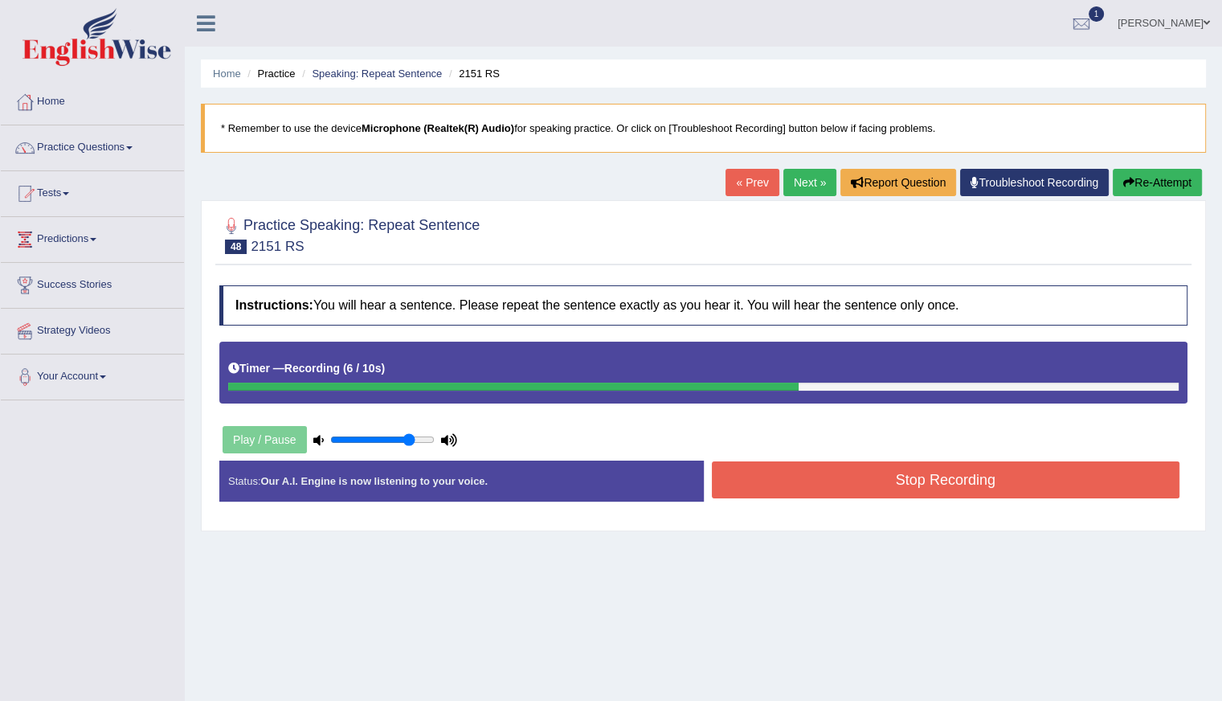
click at [864, 479] on button "Stop Recording" at bounding box center [946, 479] width 469 height 37
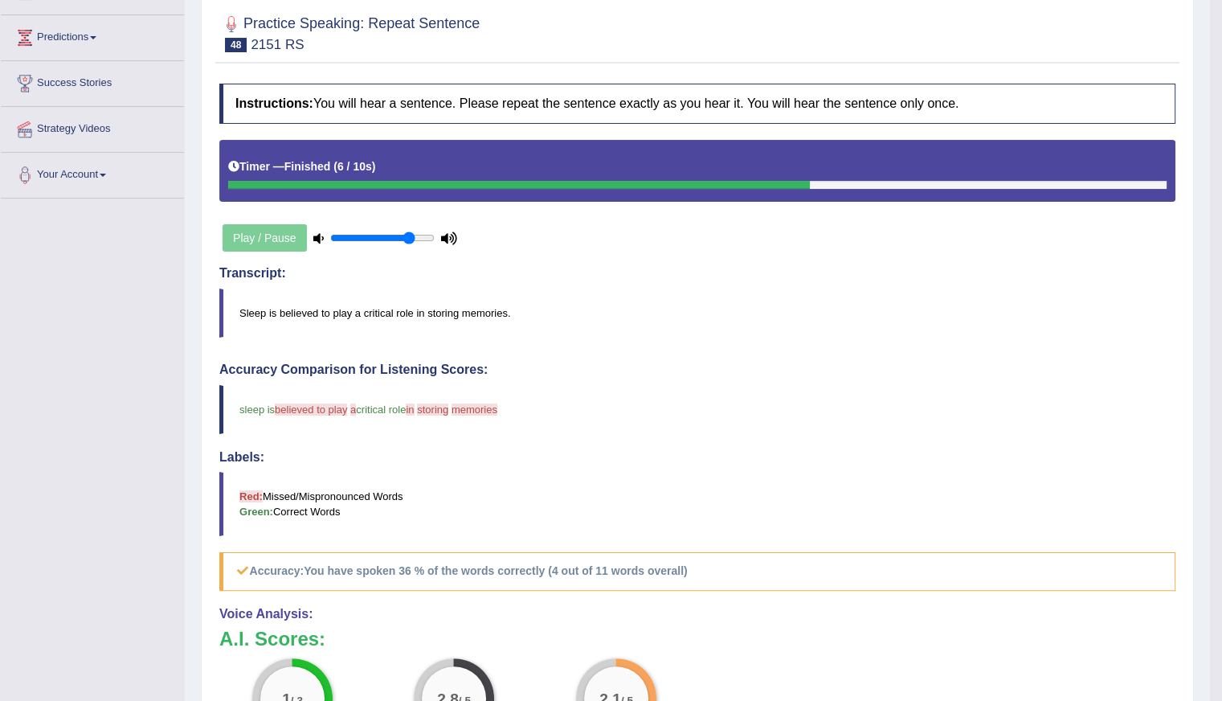
scroll to position [161, 0]
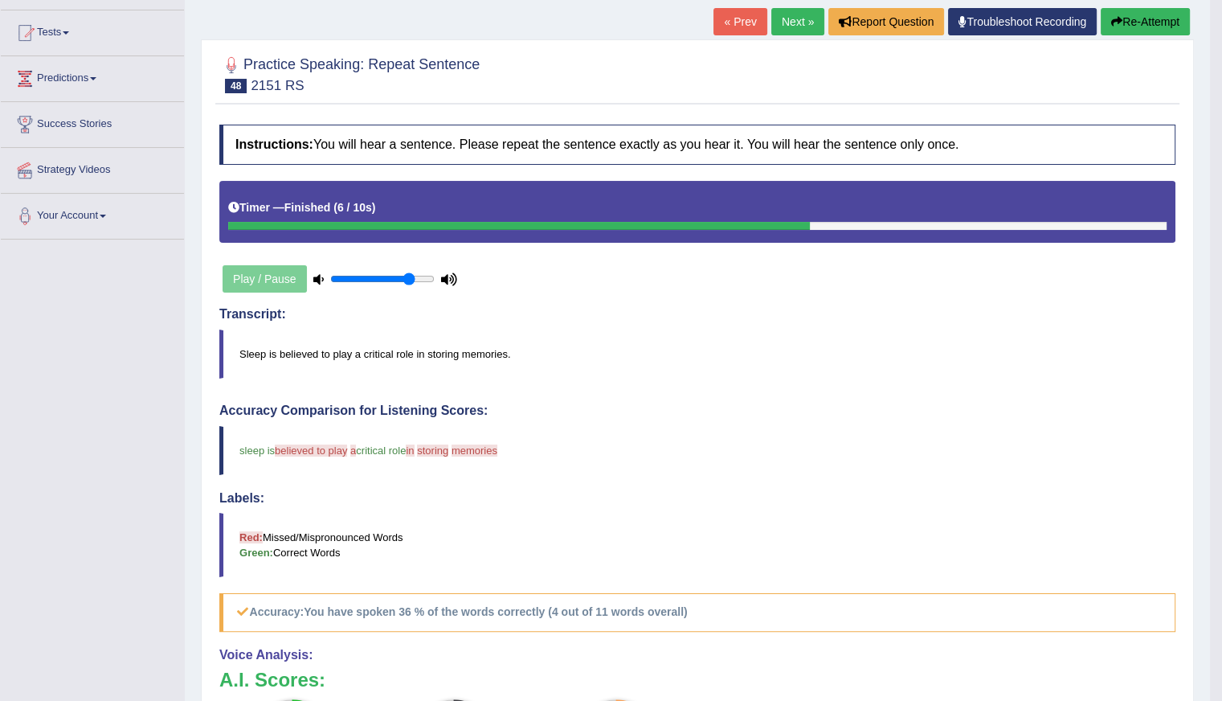
click at [1169, 17] on button "Re-Attempt" at bounding box center [1145, 21] width 89 height 27
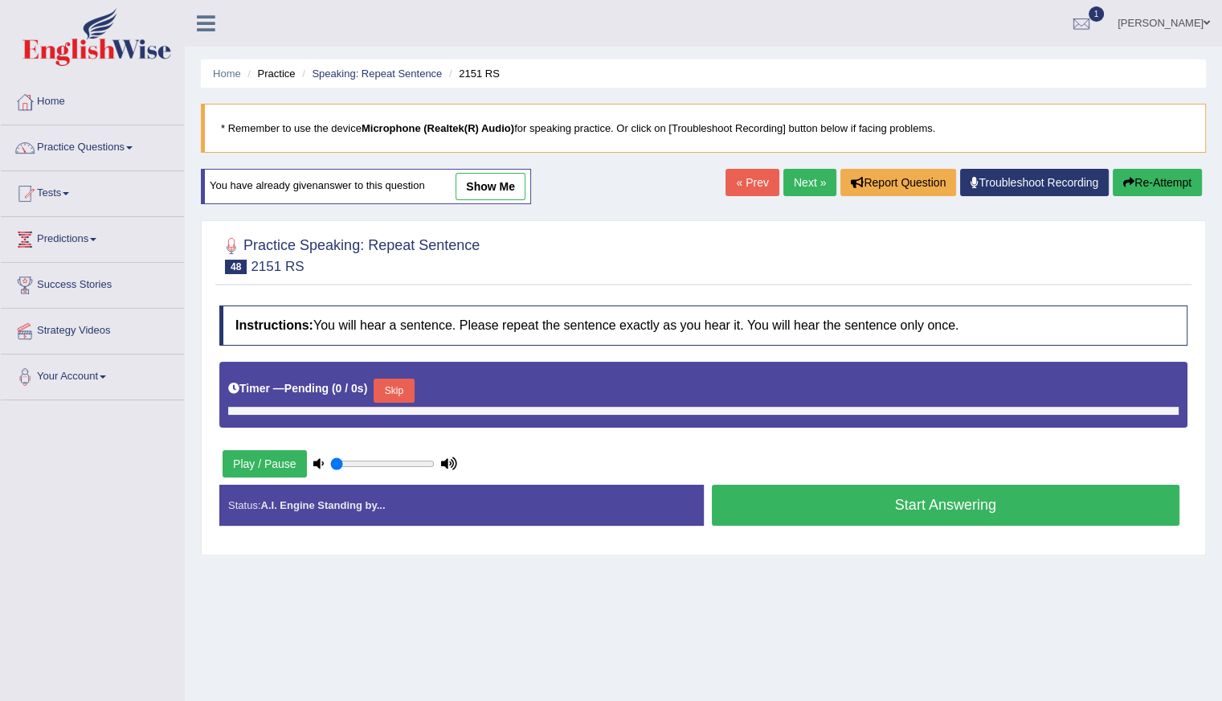
type input "0.8"
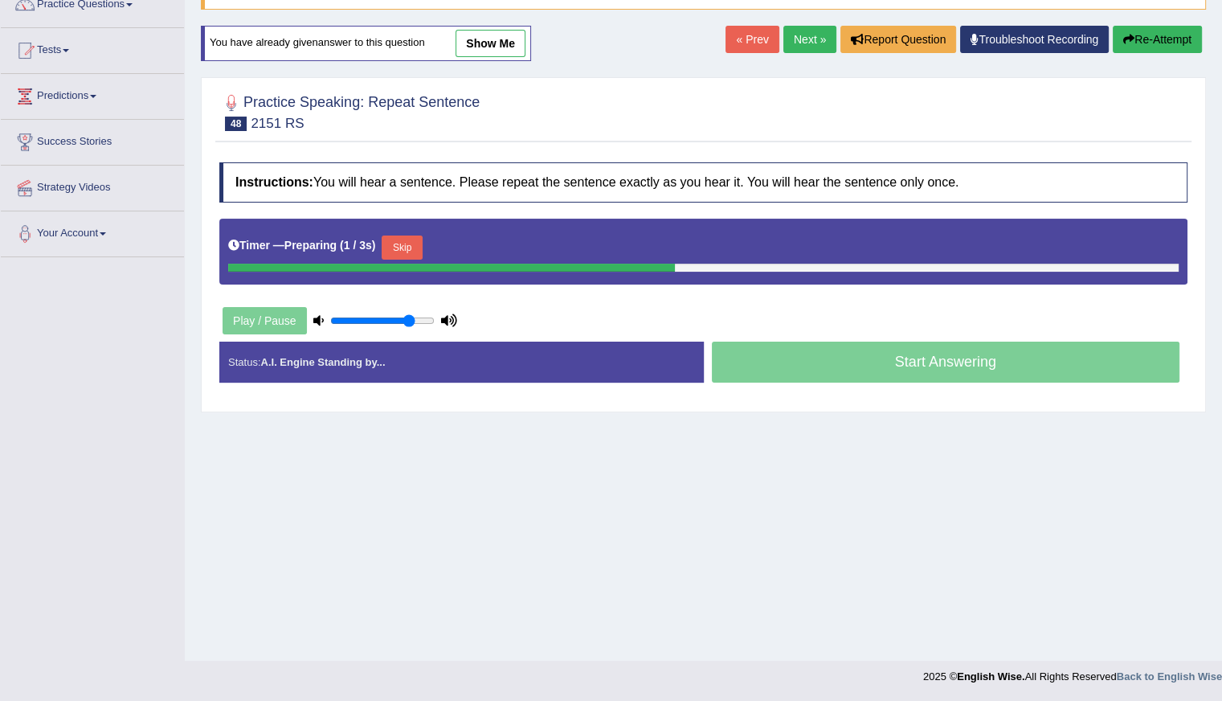
click at [410, 243] on button "Skip" at bounding box center [402, 247] width 40 height 24
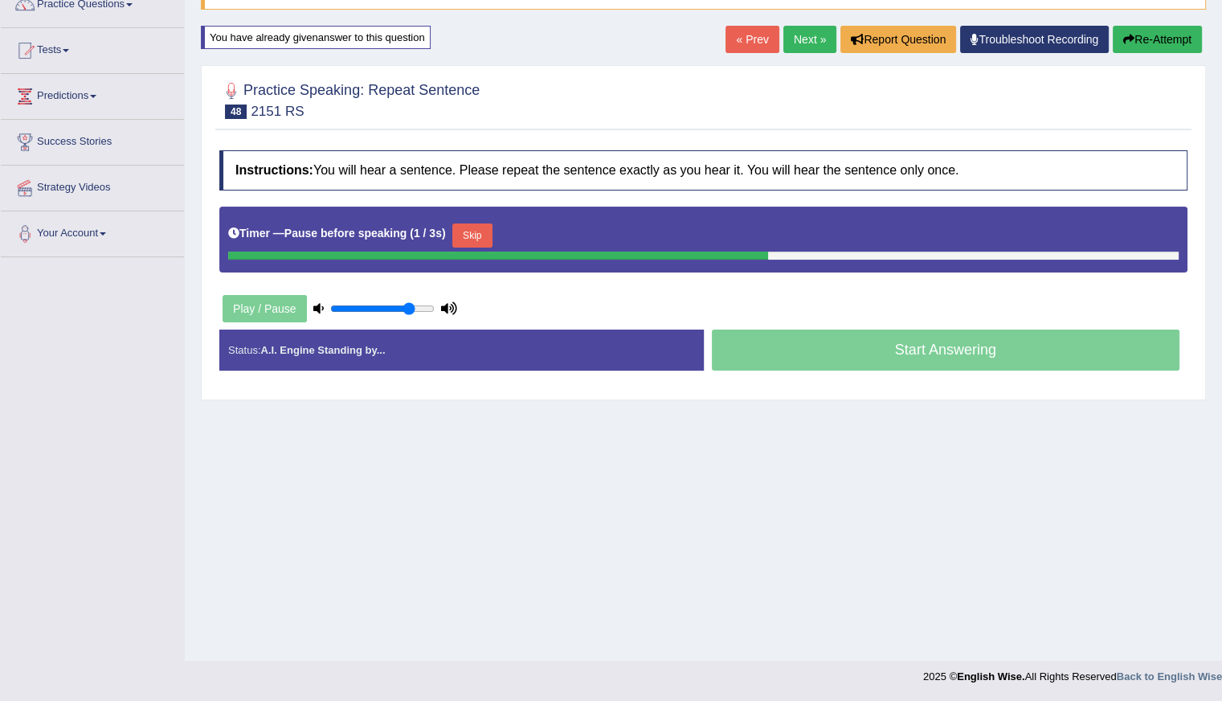
click at [478, 239] on button "Skip" at bounding box center [472, 235] width 40 height 24
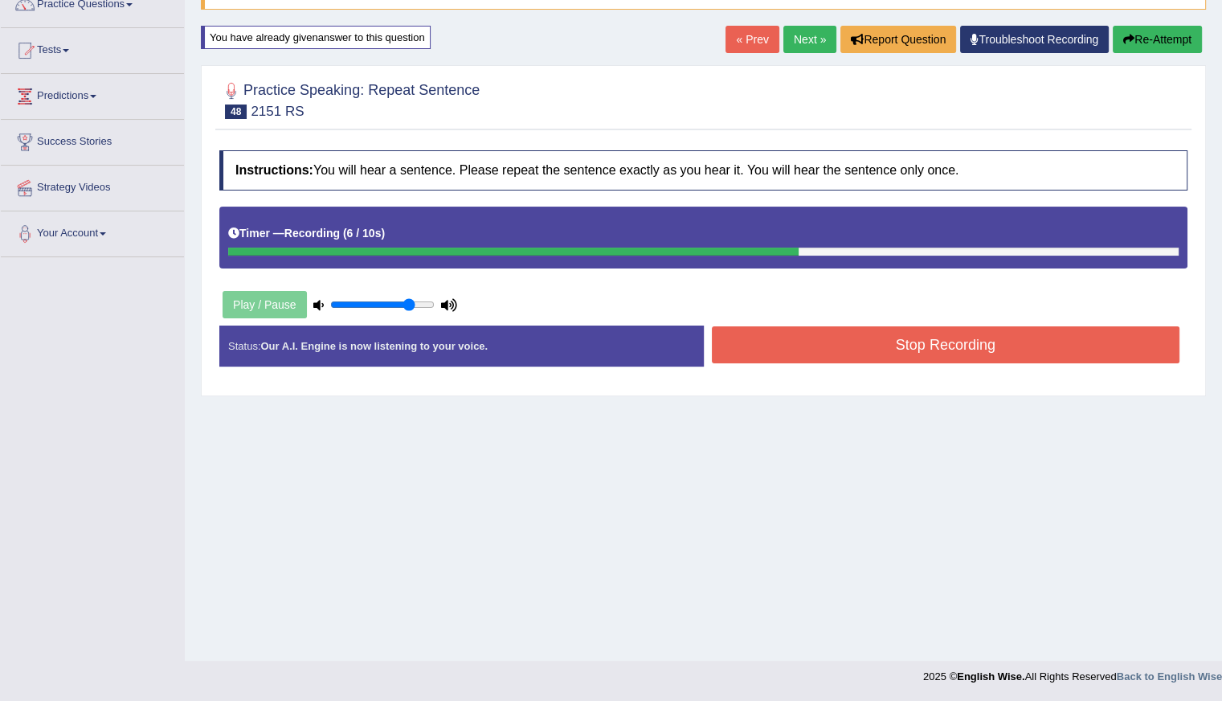
click at [771, 340] on button "Stop Recording" at bounding box center [946, 344] width 469 height 37
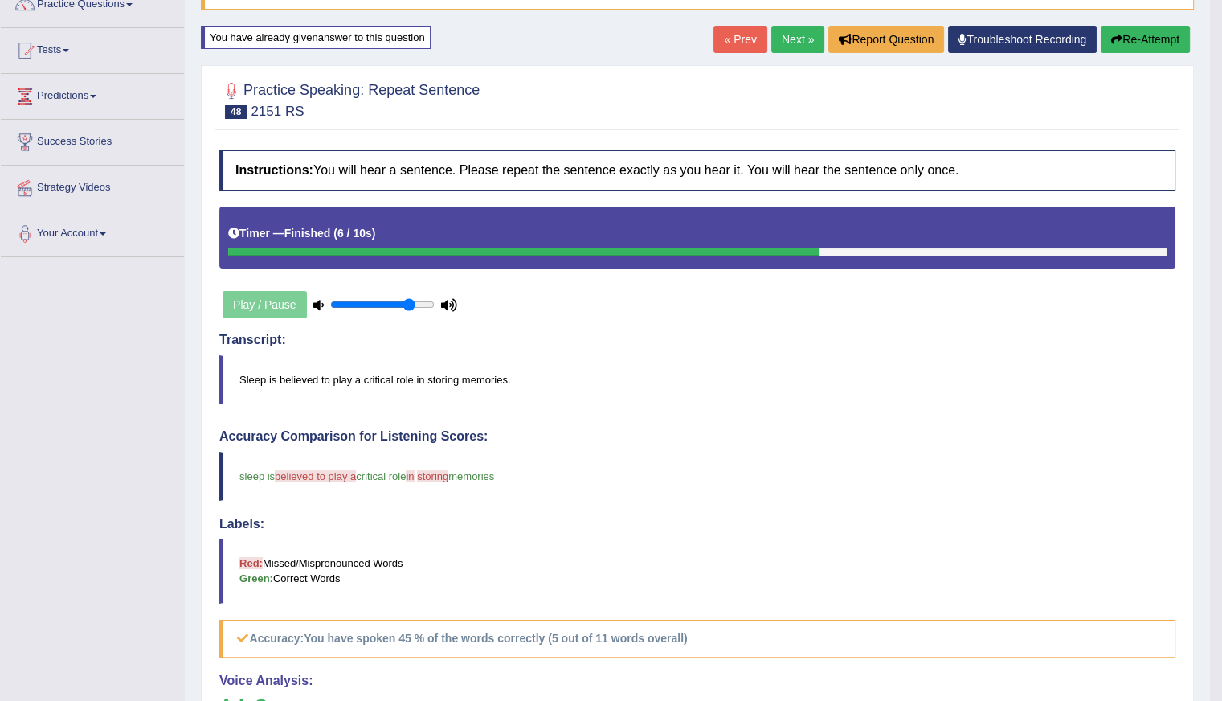
click at [1152, 37] on button "Re-Attempt" at bounding box center [1145, 39] width 89 height 27
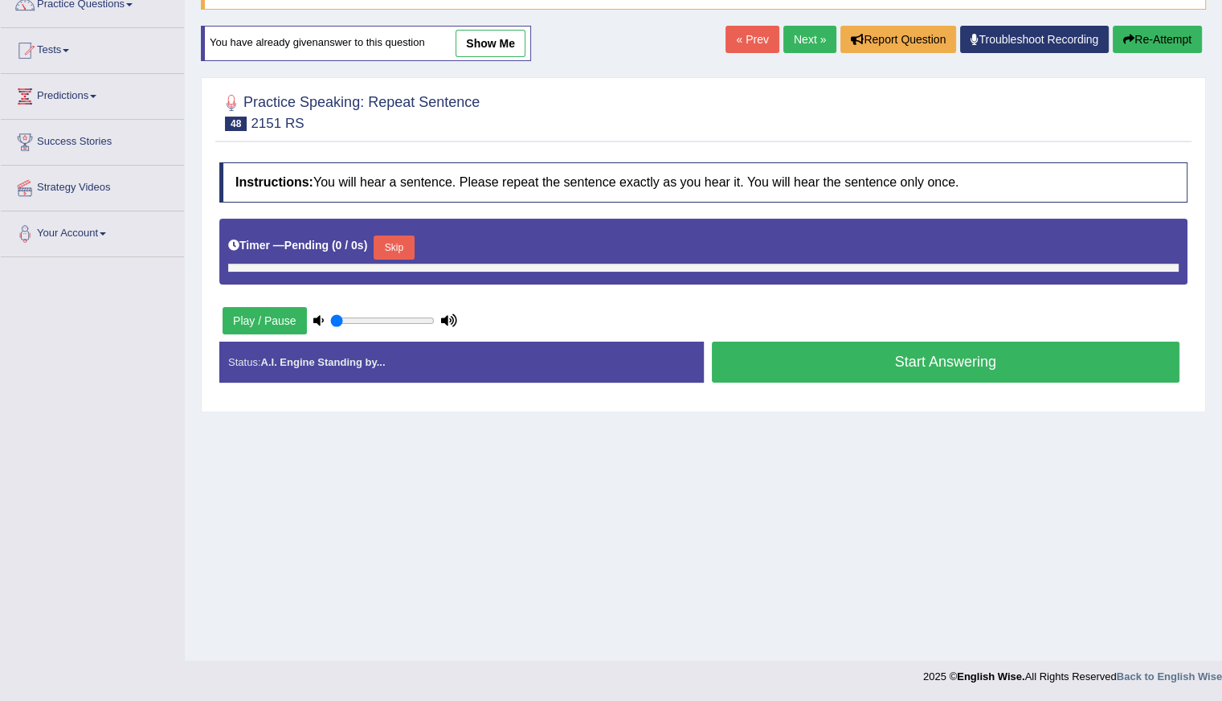
type input "0.8"
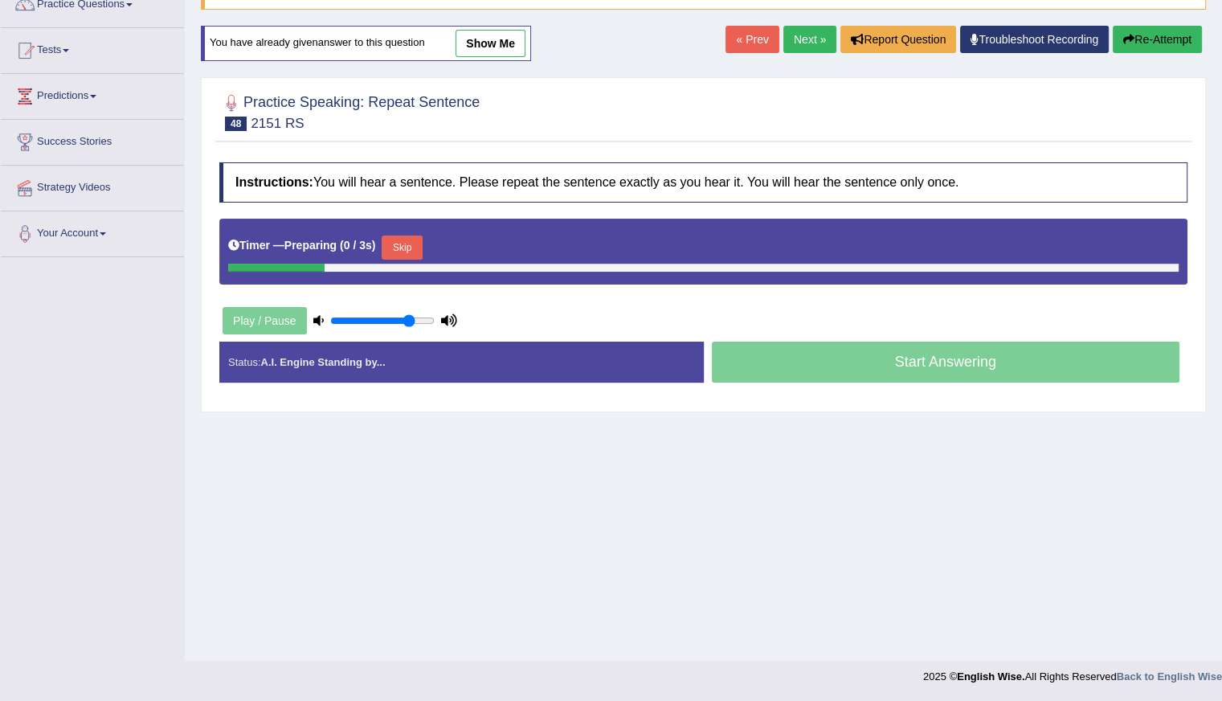
click at [394, 247] on button "Skip" at bounding box center [402, 247] width 40 height 24
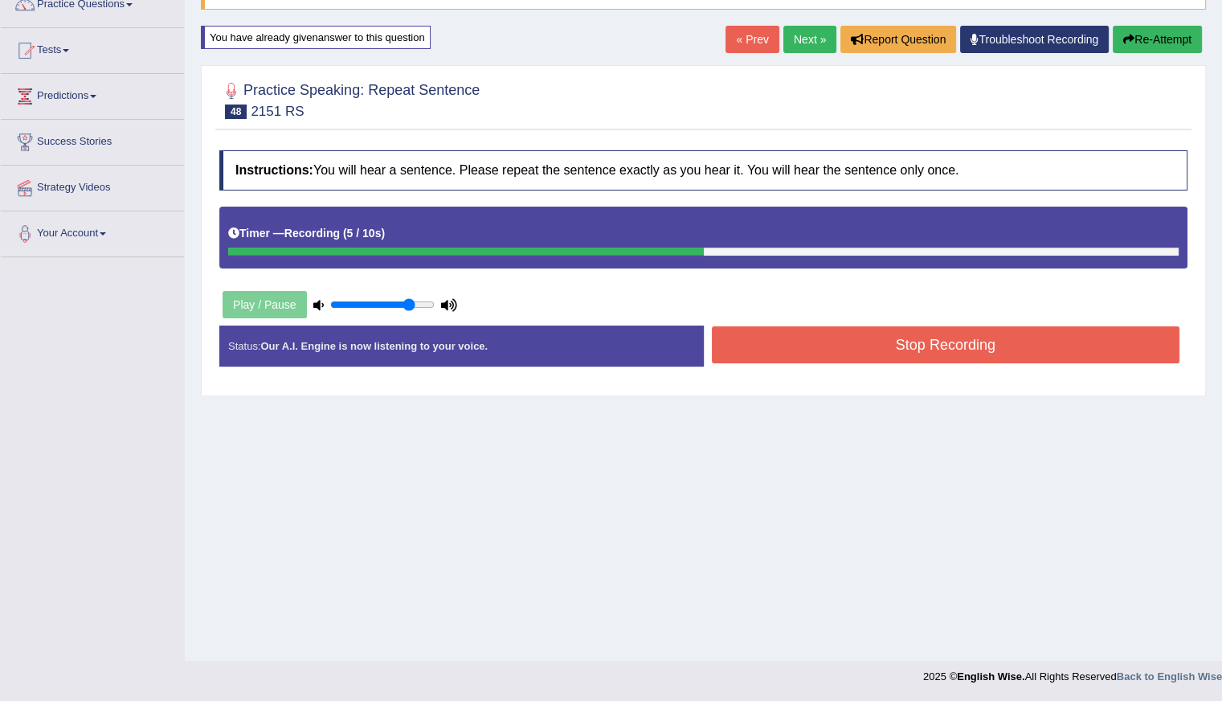
click at [815, 335] on button "Stop Recording" at bounding box center [946, 344] width 469 height 37
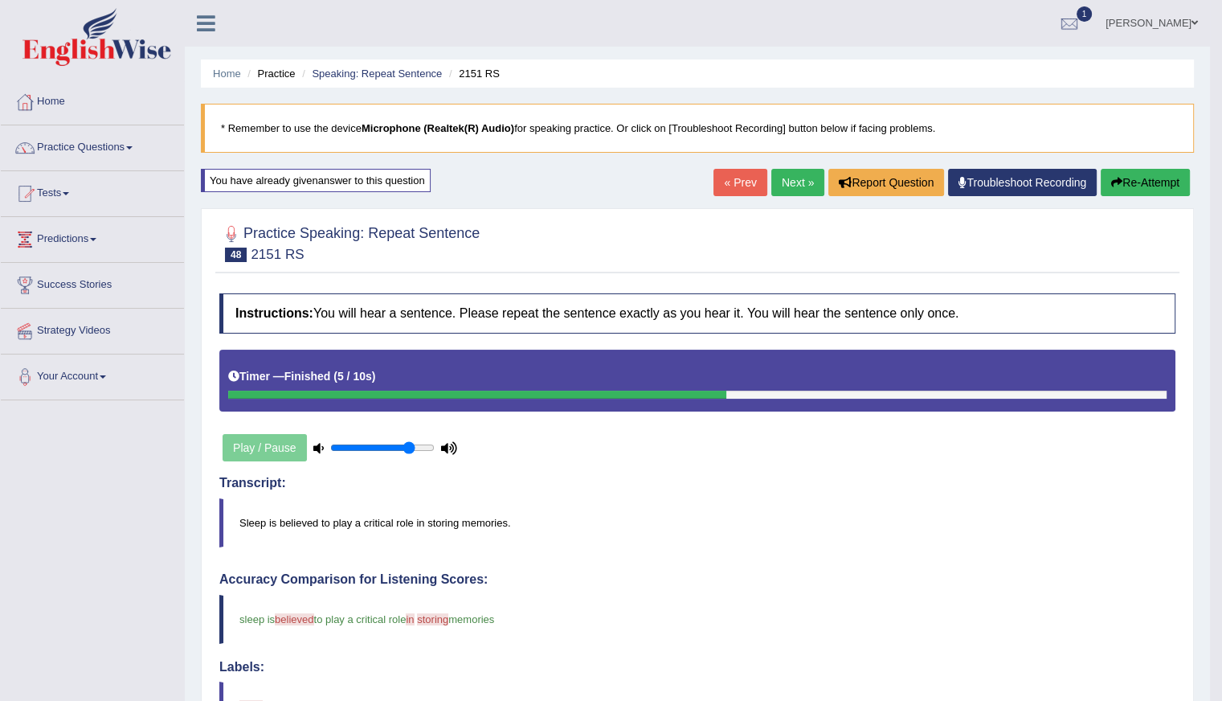
click at [783, 182] on link "Next »" at bounding box center [797, 182] width 53 height 27
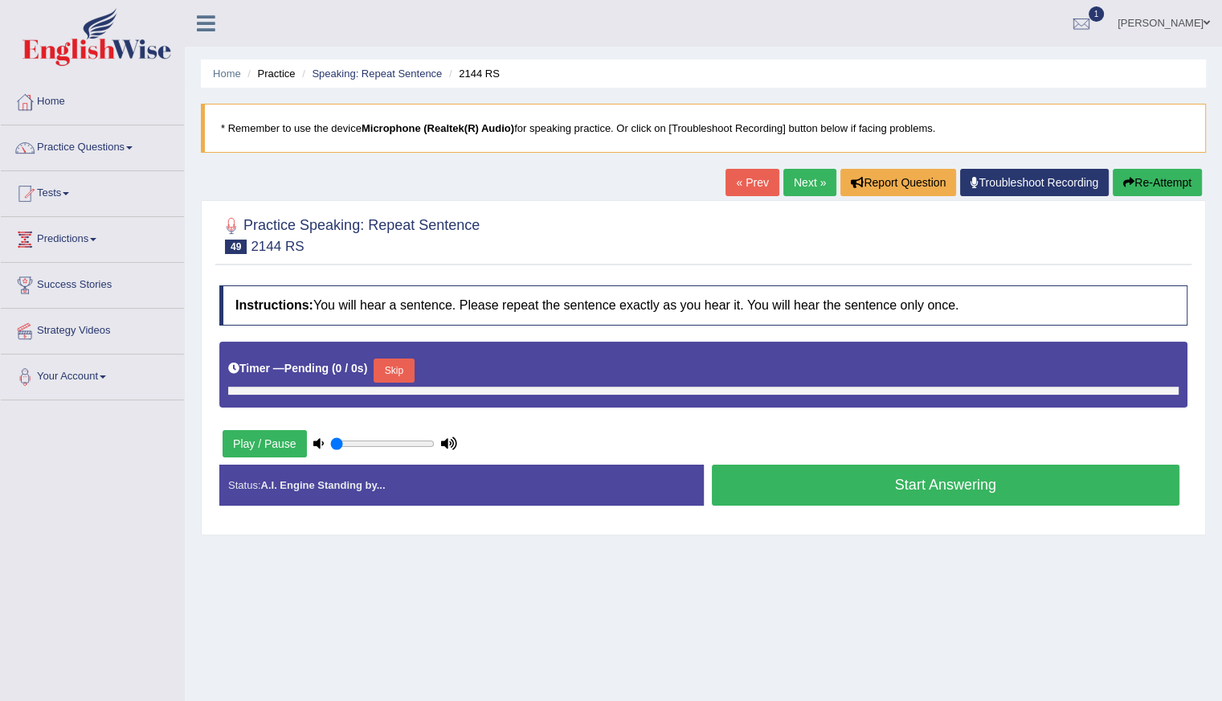
type input "0.8"
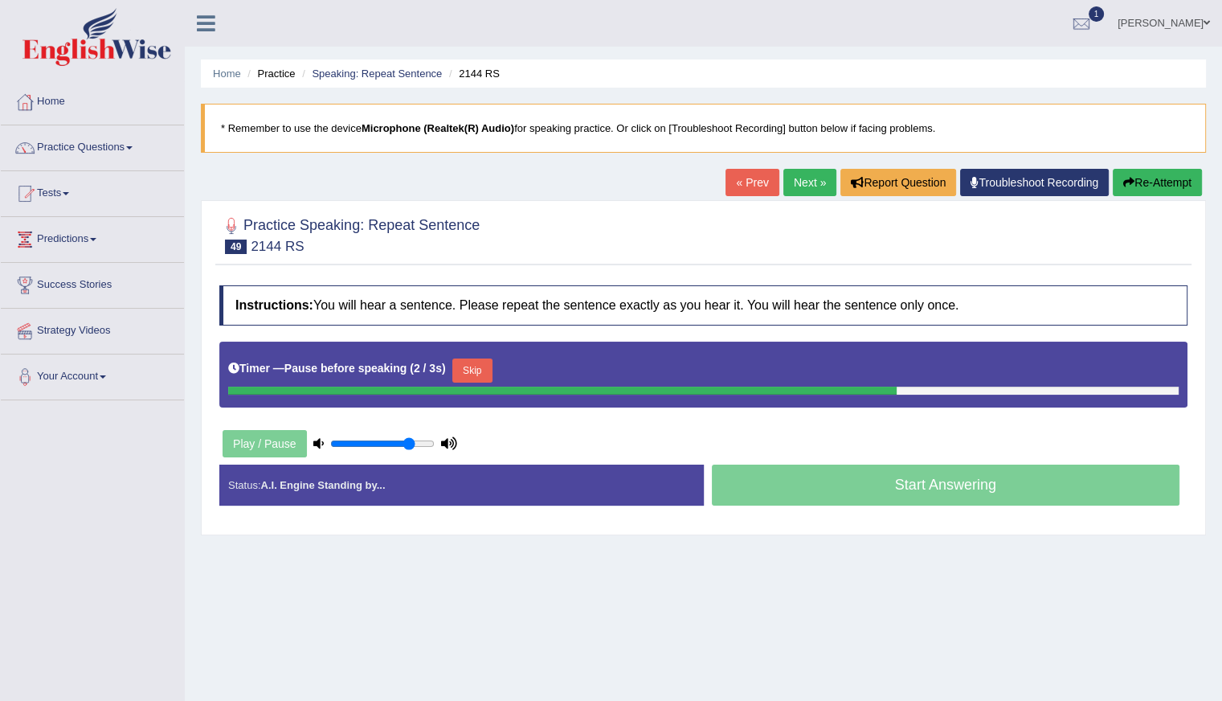
click at [482, 370] on button "Skip" at bounding box center [472, 370] width 40 height 24
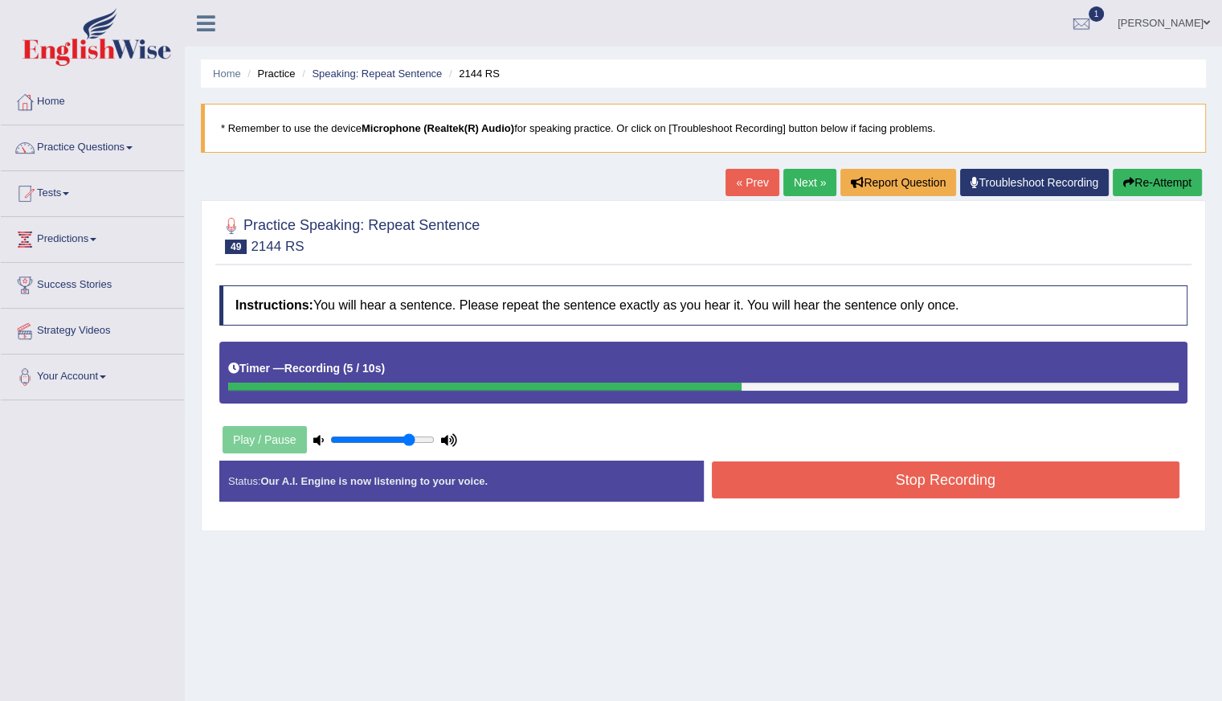
click at [795, 473] on button "Stop Recording" at bounding box center [946, 479] width 469 height 37
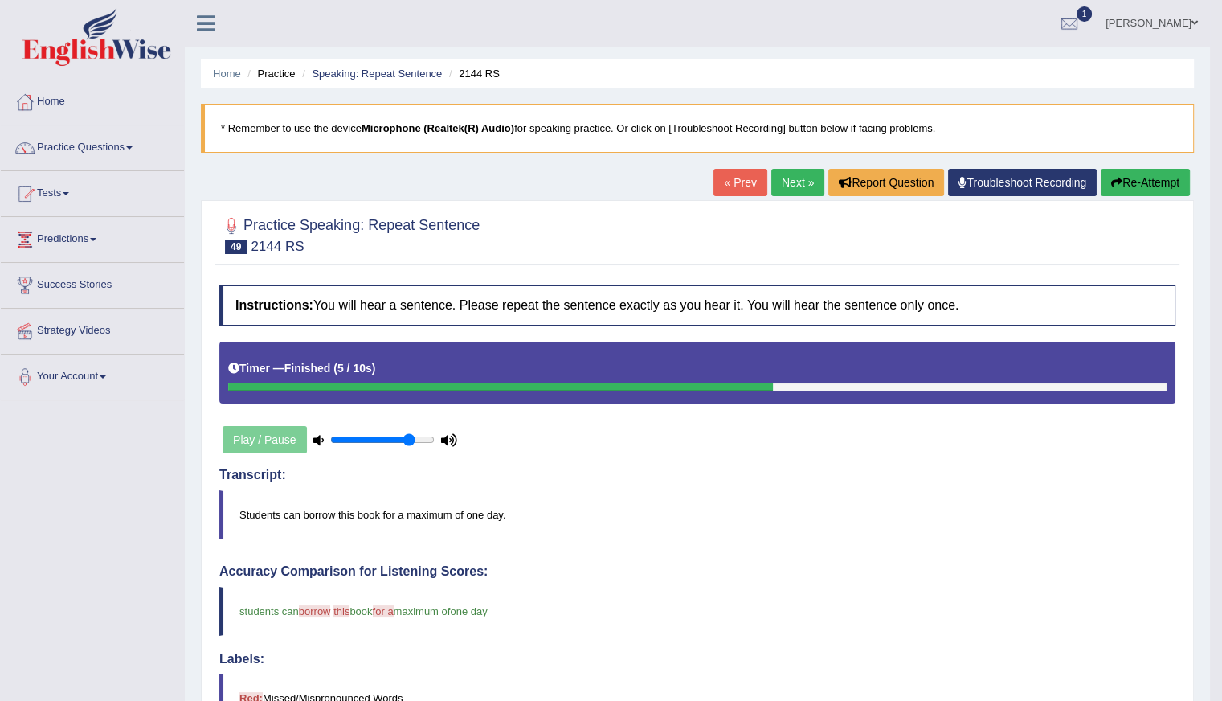
click at [794, 182] on link "Next »" at bounding box center [797, 182] width 53 height 27
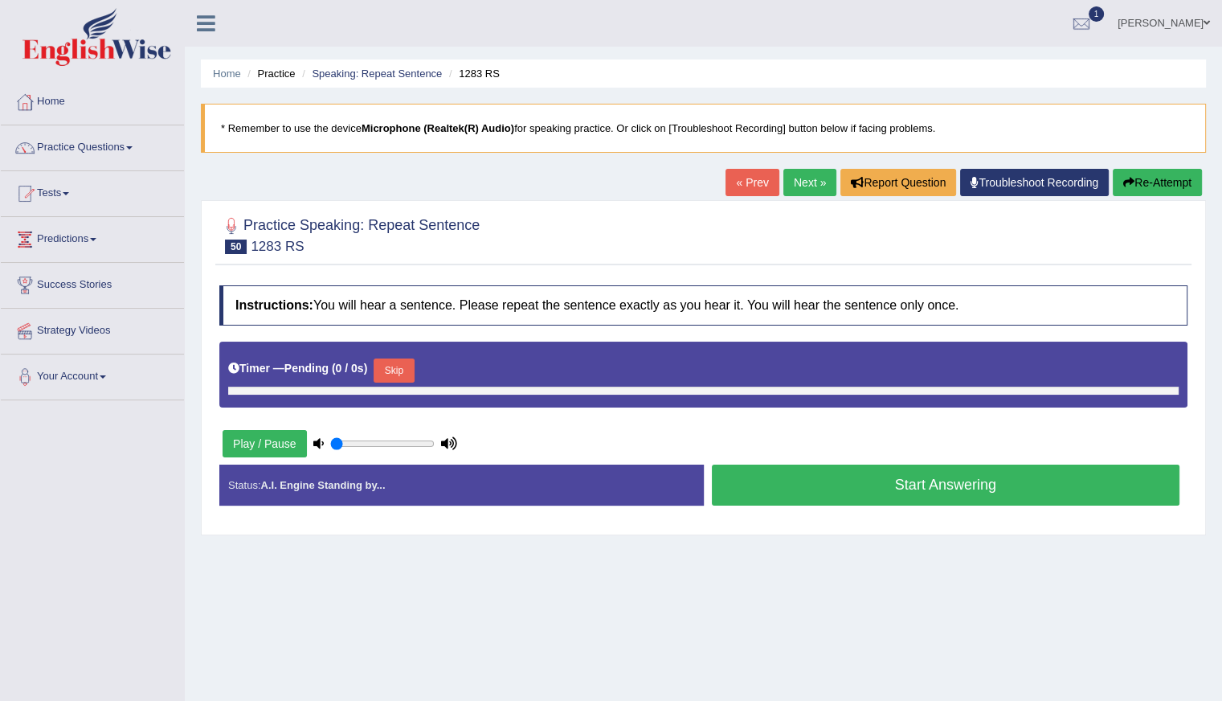
type input "0.8"
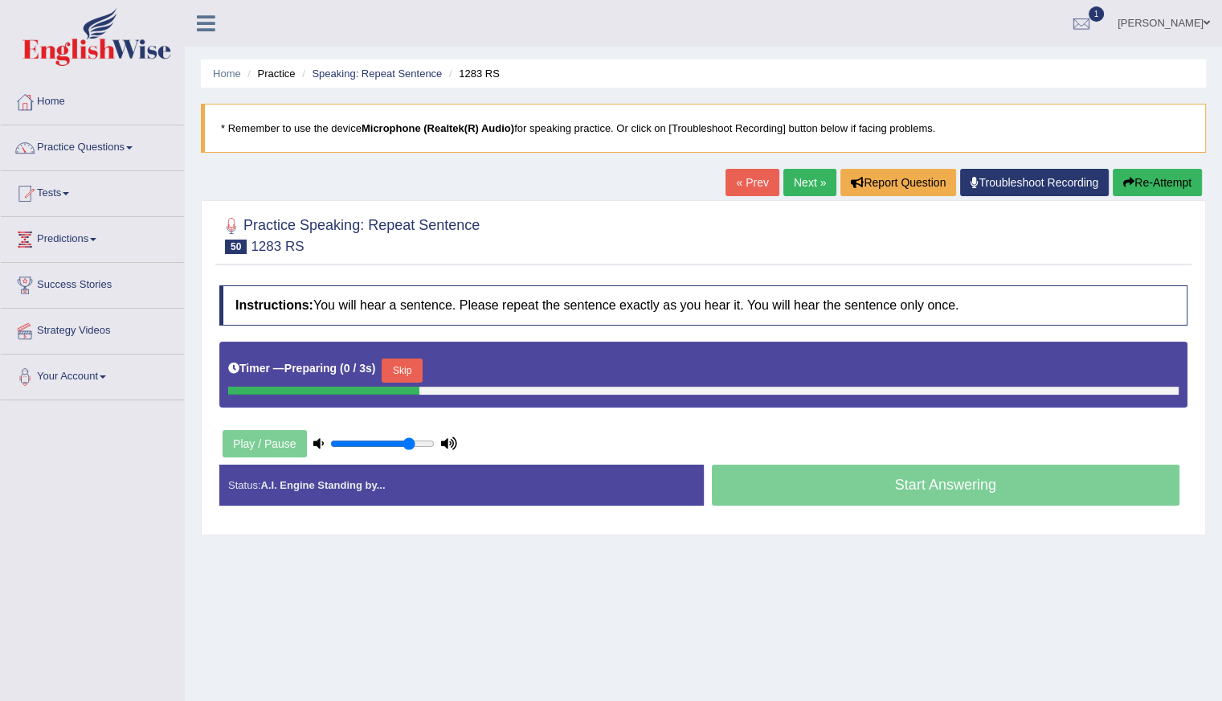
click at [415, 368] on button "Skip" at bounding box center [402, 370] width 40 height 24
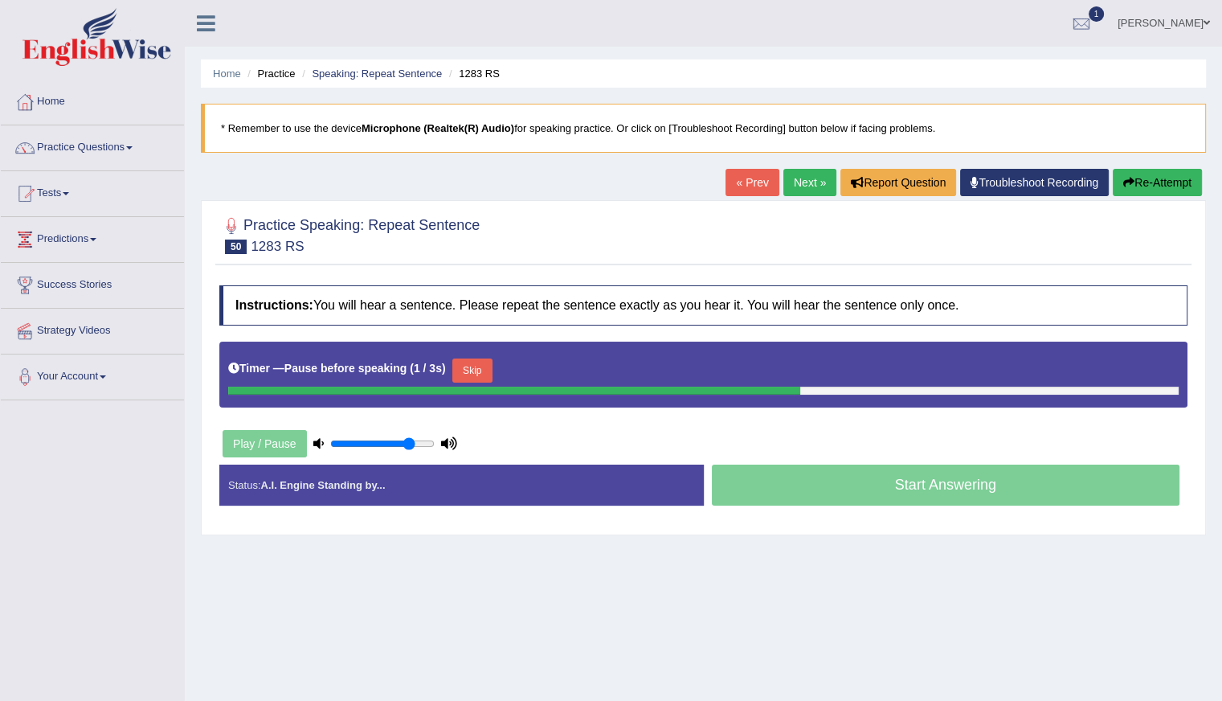
click at [473, 364] on button "Skip" at bounding box center [472, 370] width 40 height 24
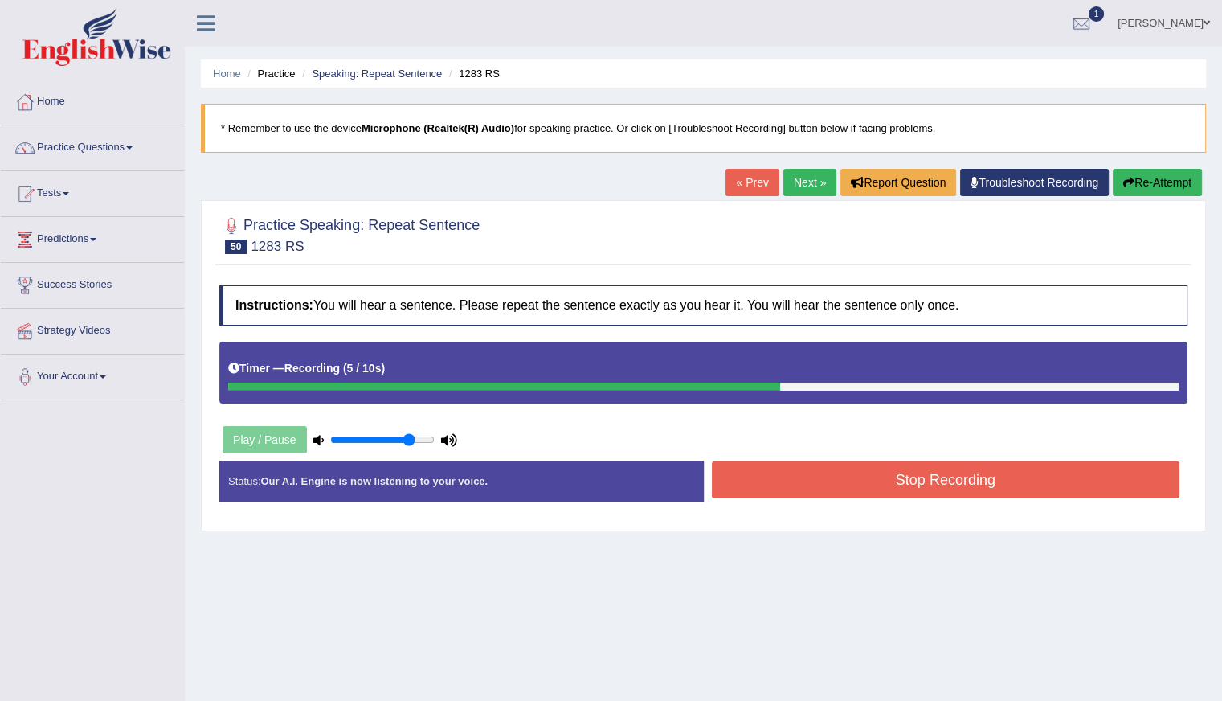
click at [874, 484] on button "Stop Recording" at bounding box center [946, 479] width 469 height 37
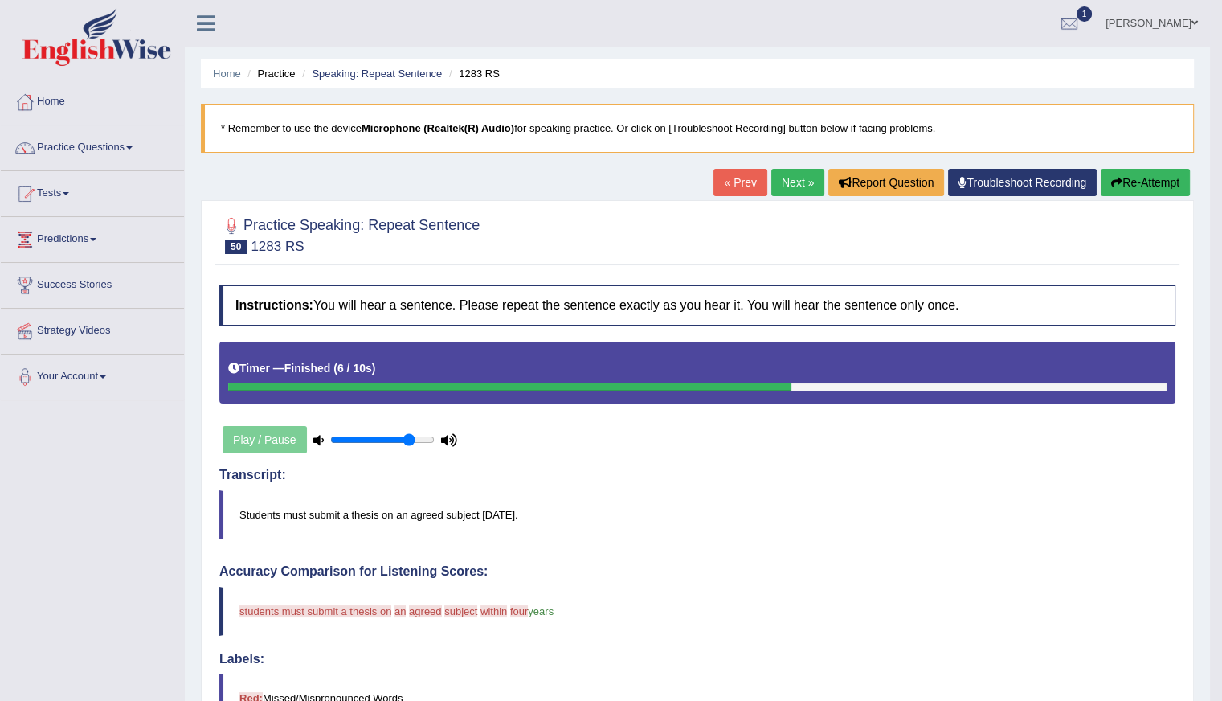
click at [1135, 177] on button "Re-Attempt" at bounding box center [1145, 182] width 89 height 27
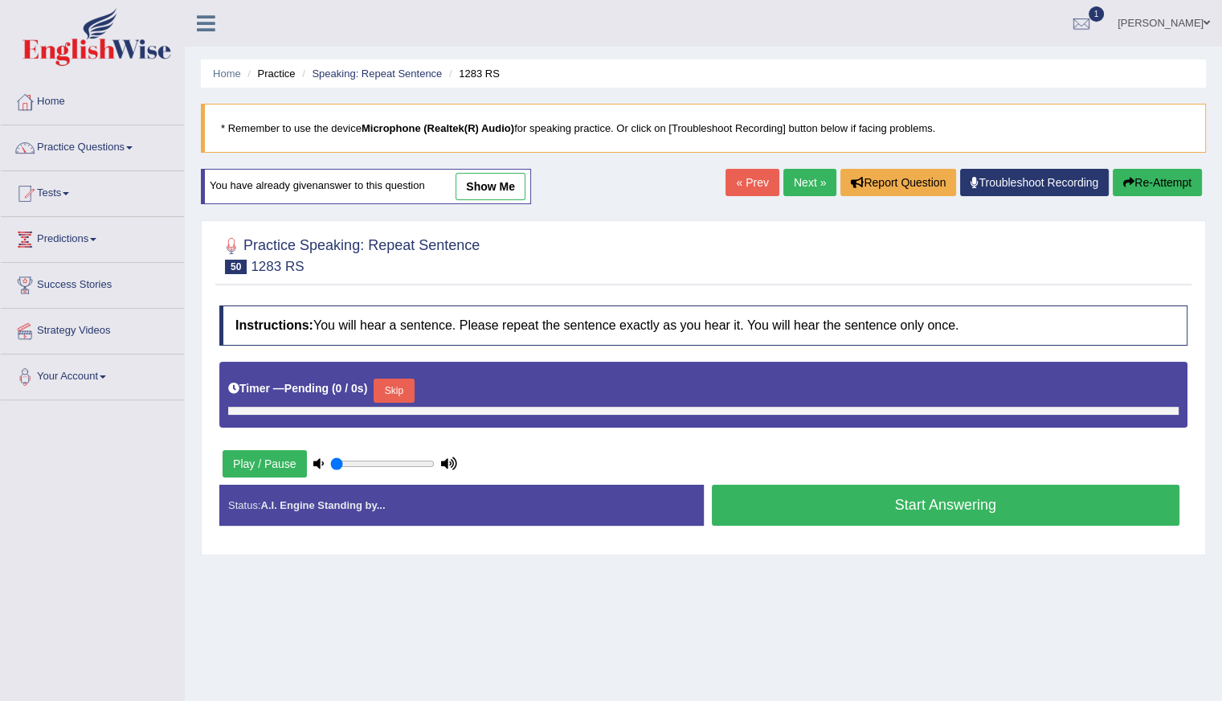
type input "0.8"
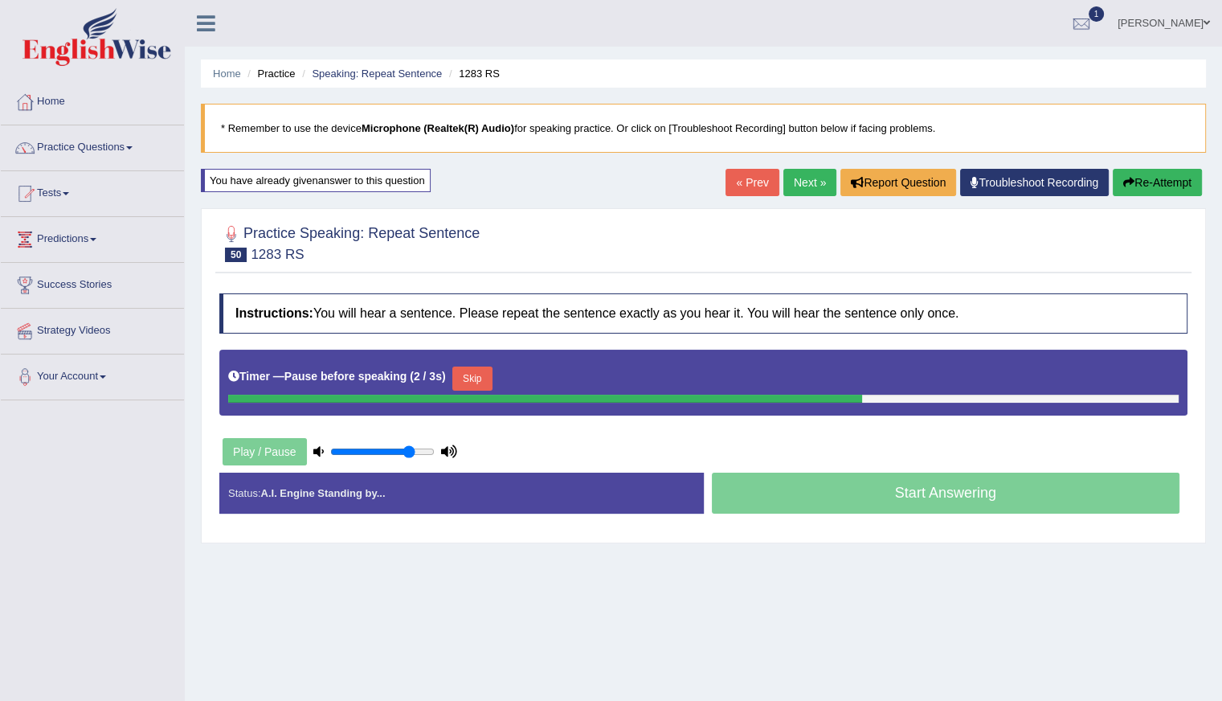
click at [469, 373] on button "Skip" at bounding box center [472, 378] width 40 height 24
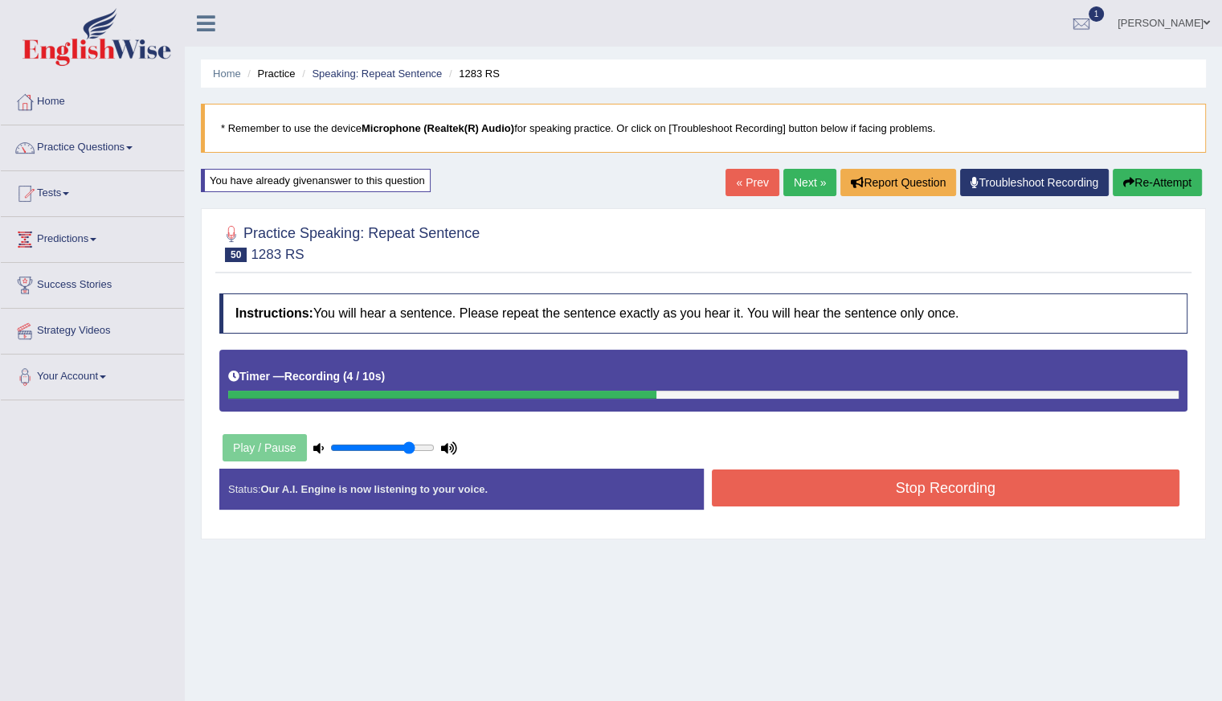
click at [820, 474] on button "Stop Recording" at bounding box center [946, 487] width 469 height 37
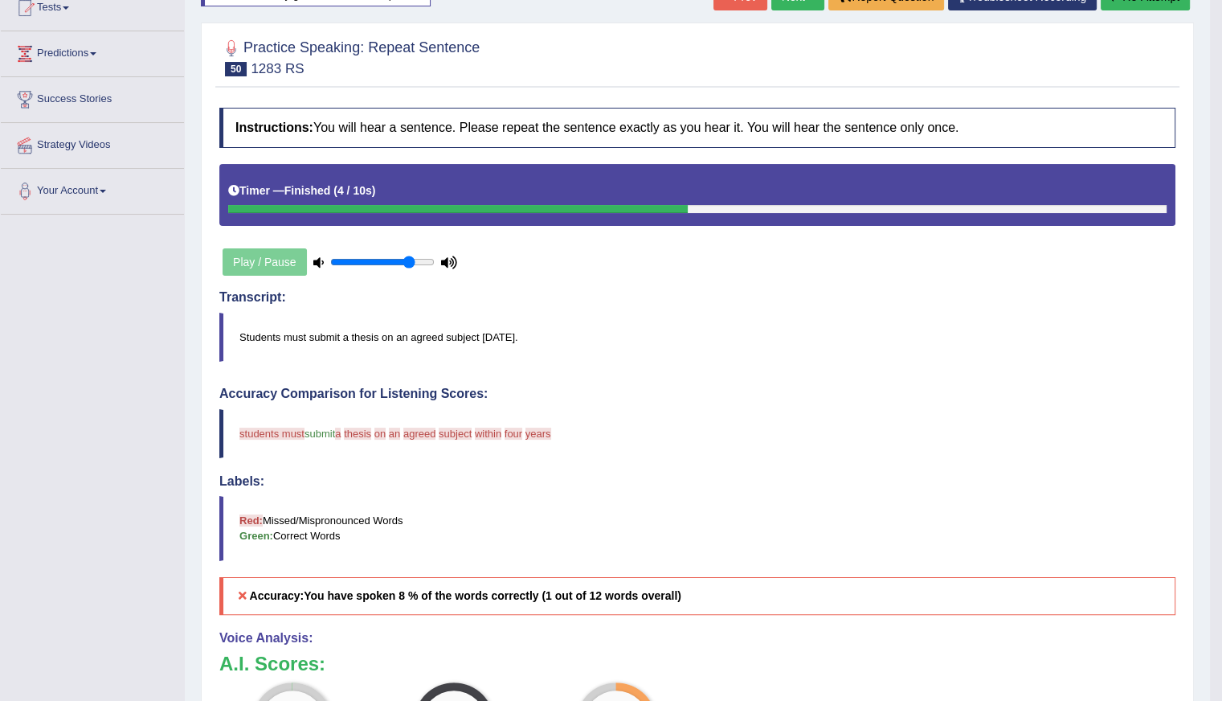
scroll to position [136, 0]
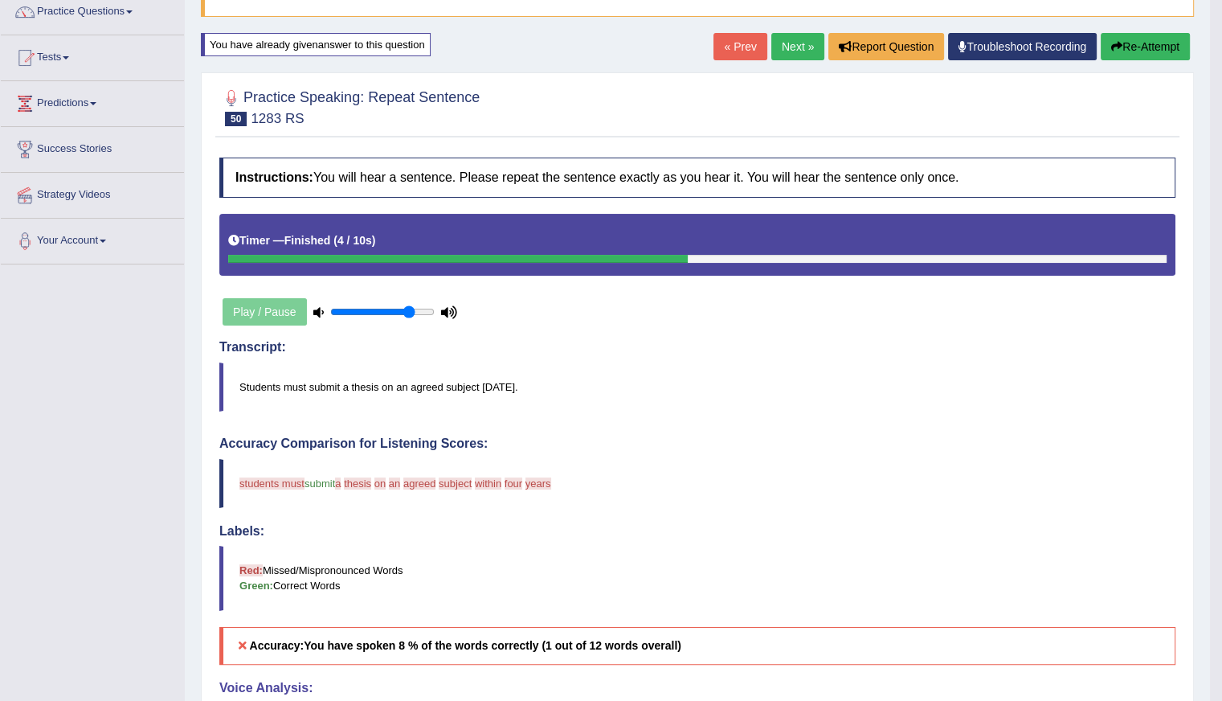
click at [1139, 42] on button "Re-Attempt" at bounding box center [1145, 46] width 89 height 27
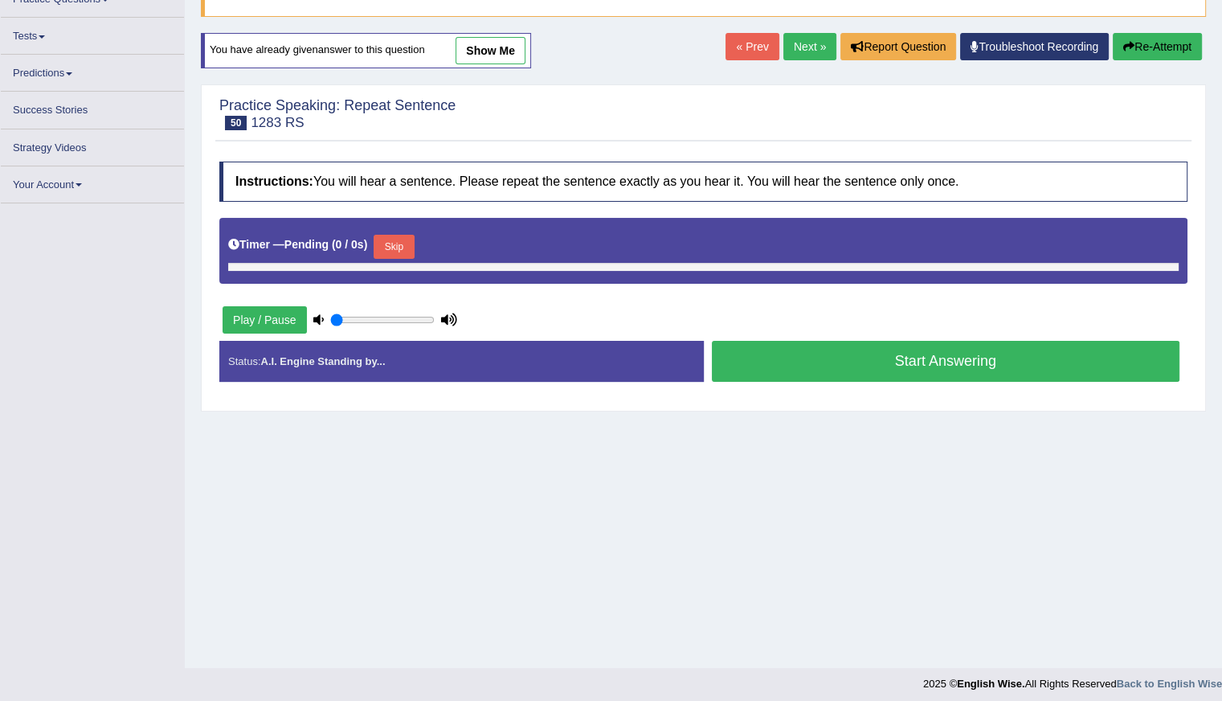
click at [395, 242] on button "Skip" at bounding box center [394, 247] width 40 height 24
type input "0.8"
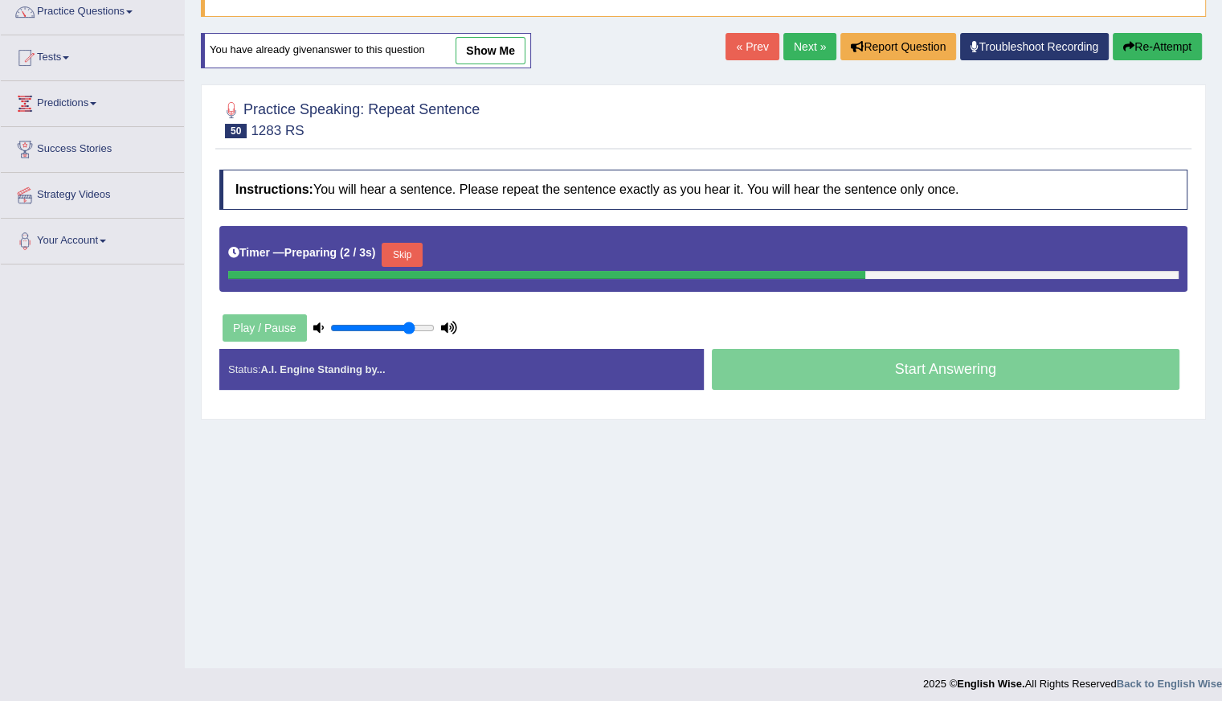
click at [400, 245] on button "Skip" at bounding box center [402, 255] width 40 height 24
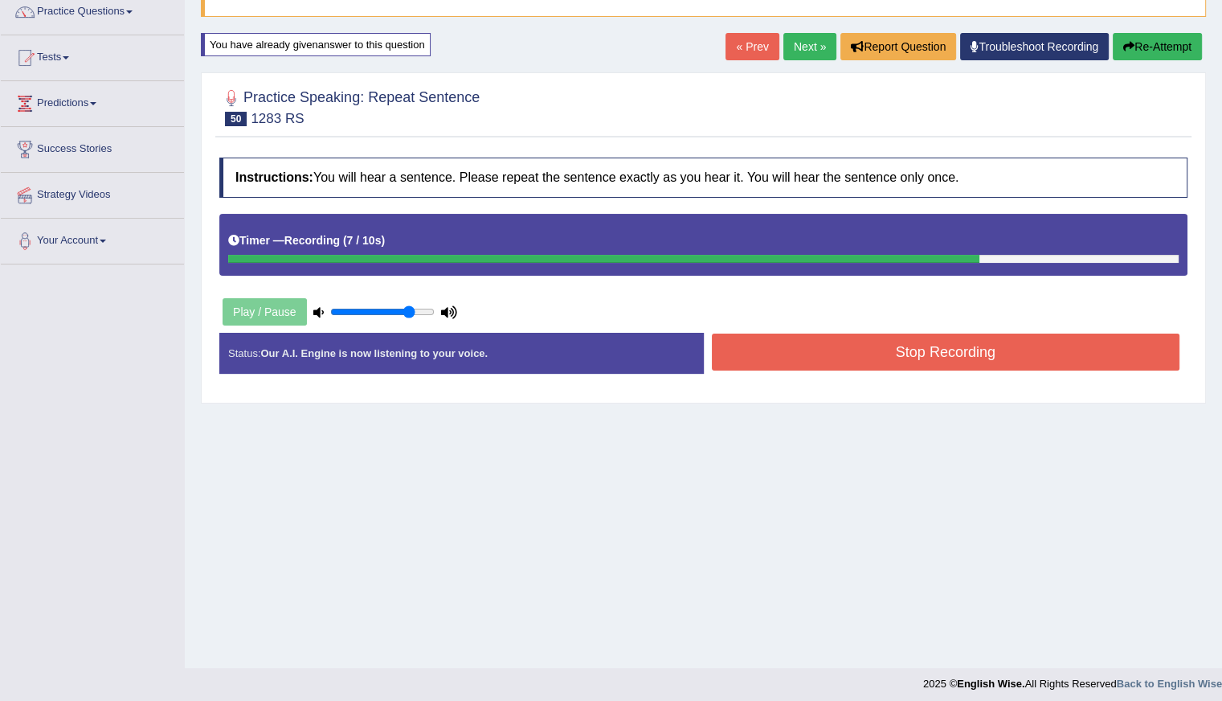
click at [1151, 36] on button "Re-Attempt" at bounding box center [1157, 46] width 89 height 27
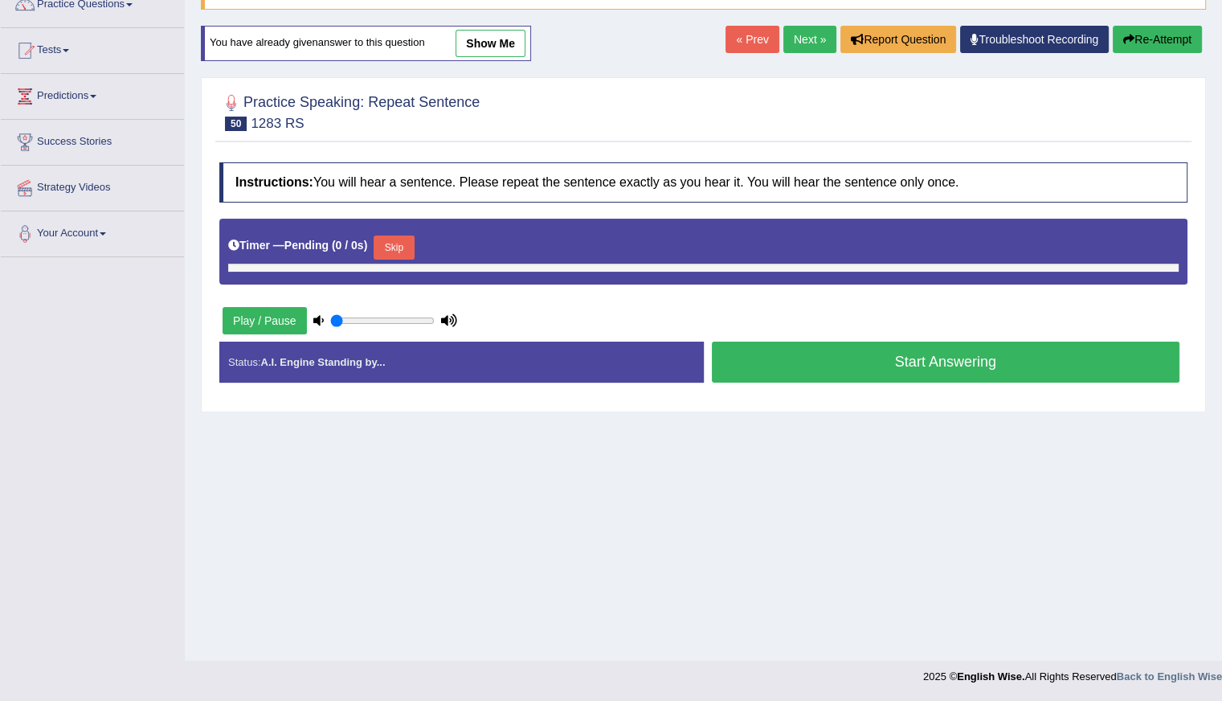
type input "0.8"
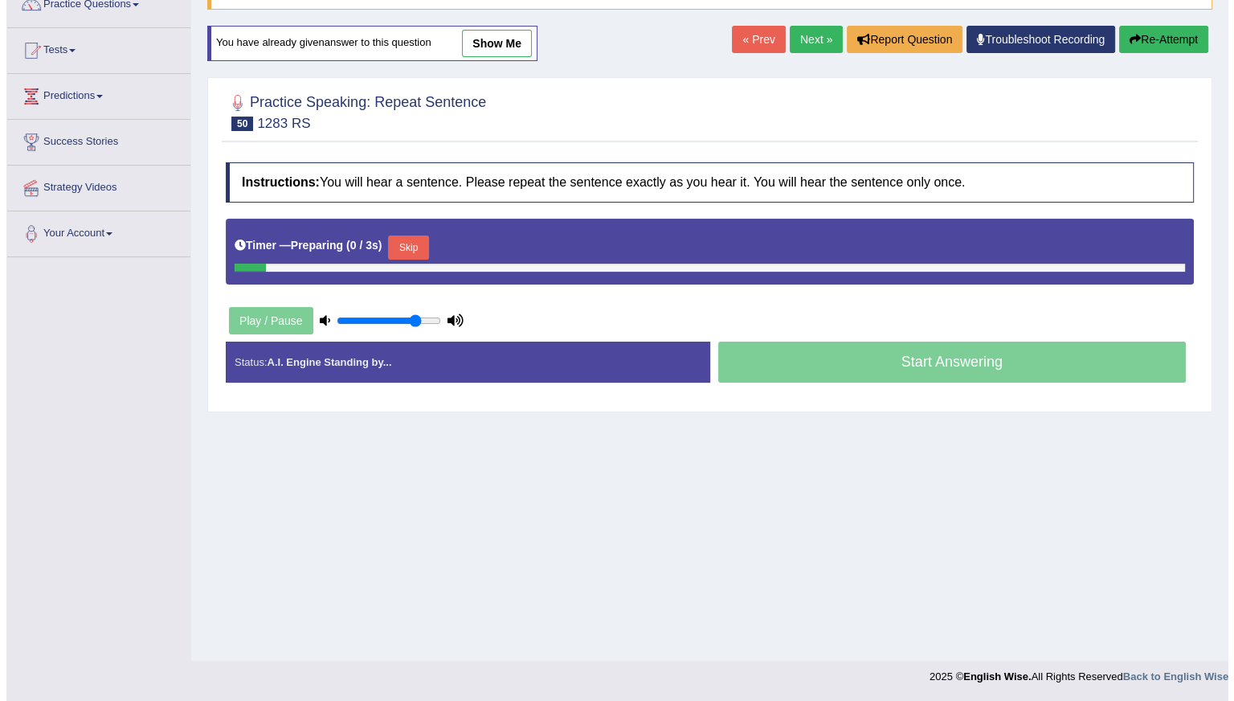
scroll to position [136, 0]
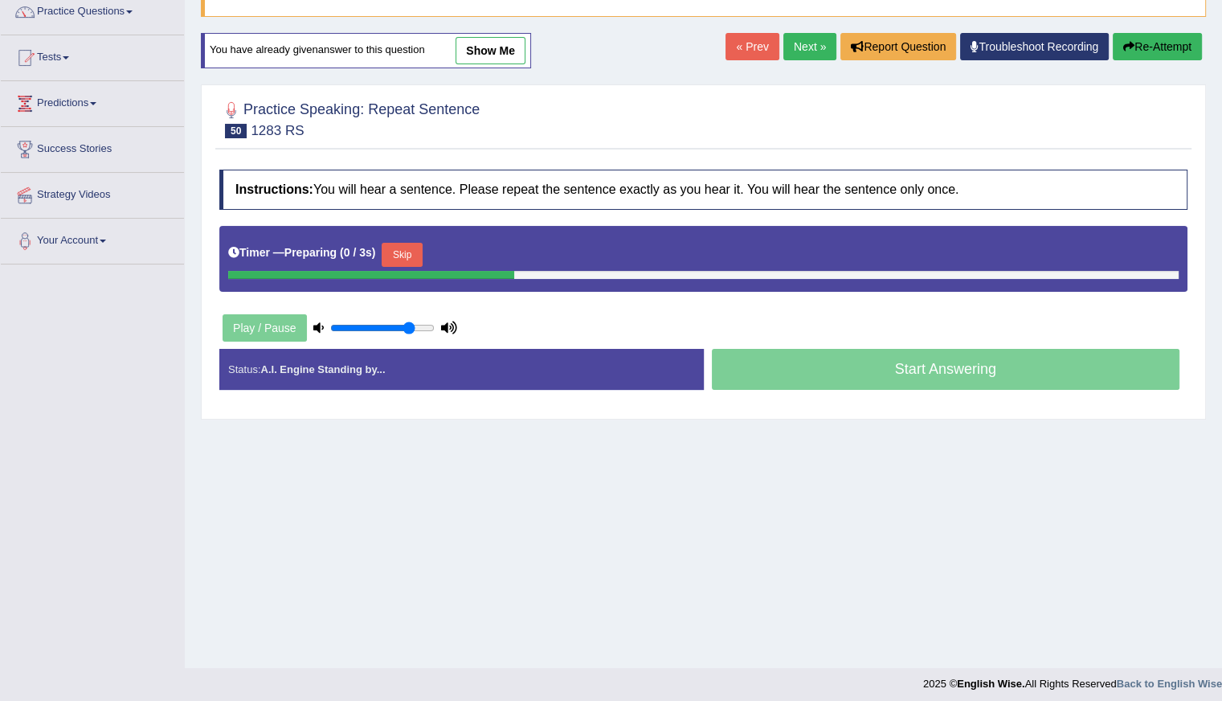
click at [400, 243] on button "Skip" at bounding box center [402, 255] width 40 height 24
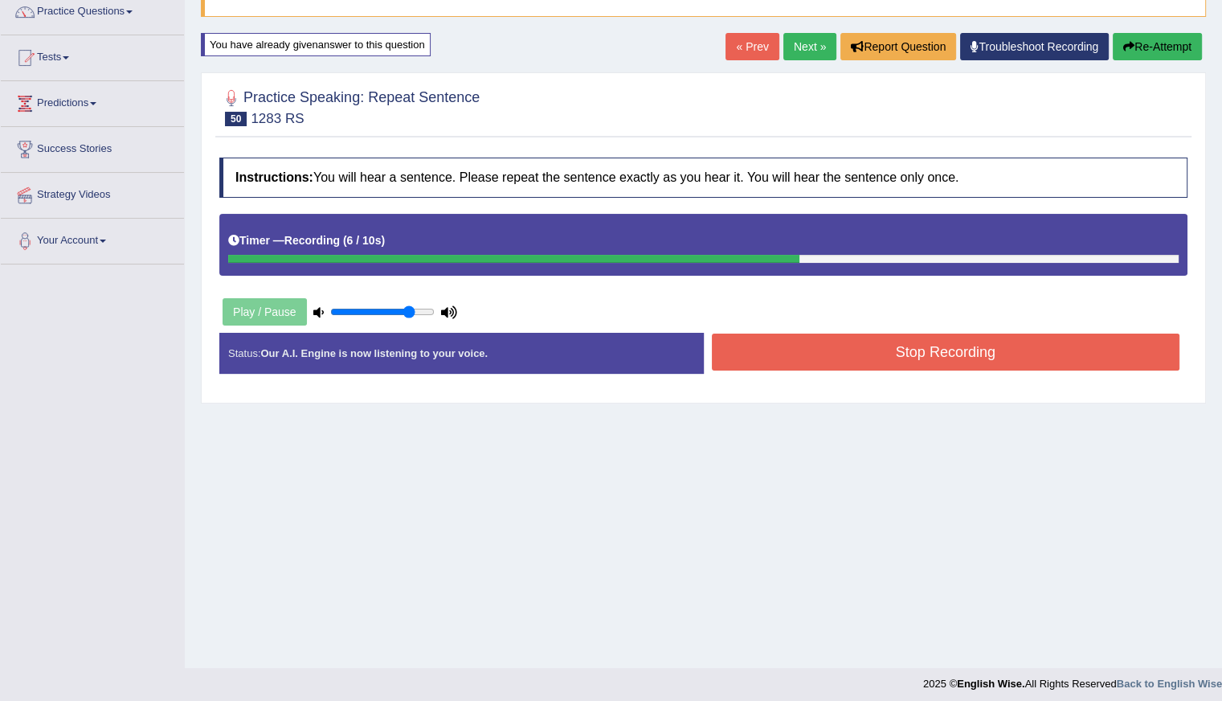
click at [874, 355] on button "Stop Recording" at bounding box center [946, 352] width 469 height 37
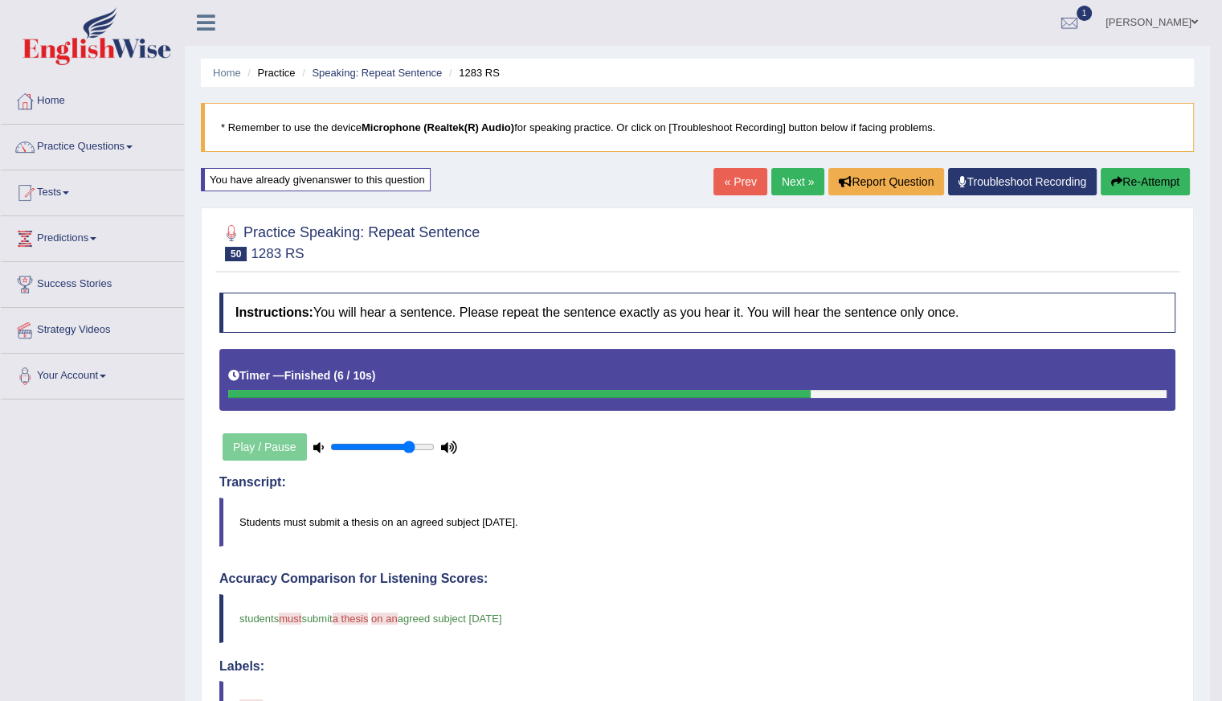
scroll to position [0, 0]
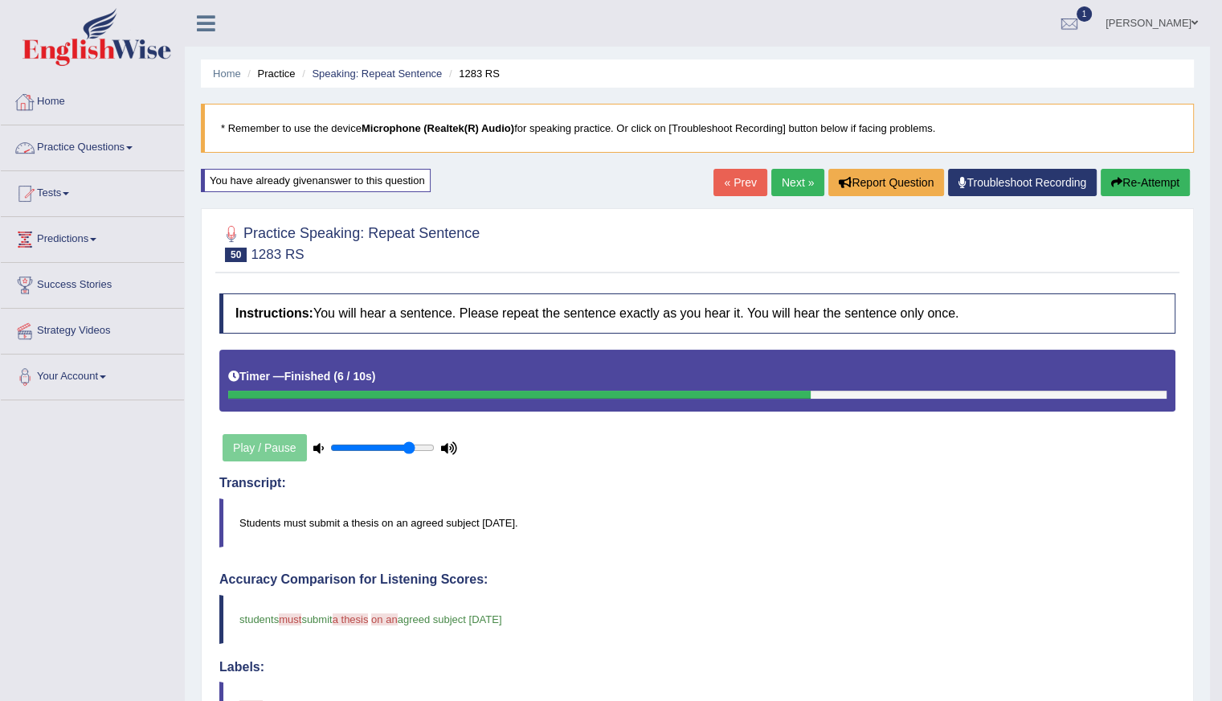
click at [57, 97] on link "Home" at bounding box center [92, 100] width 183 height 40
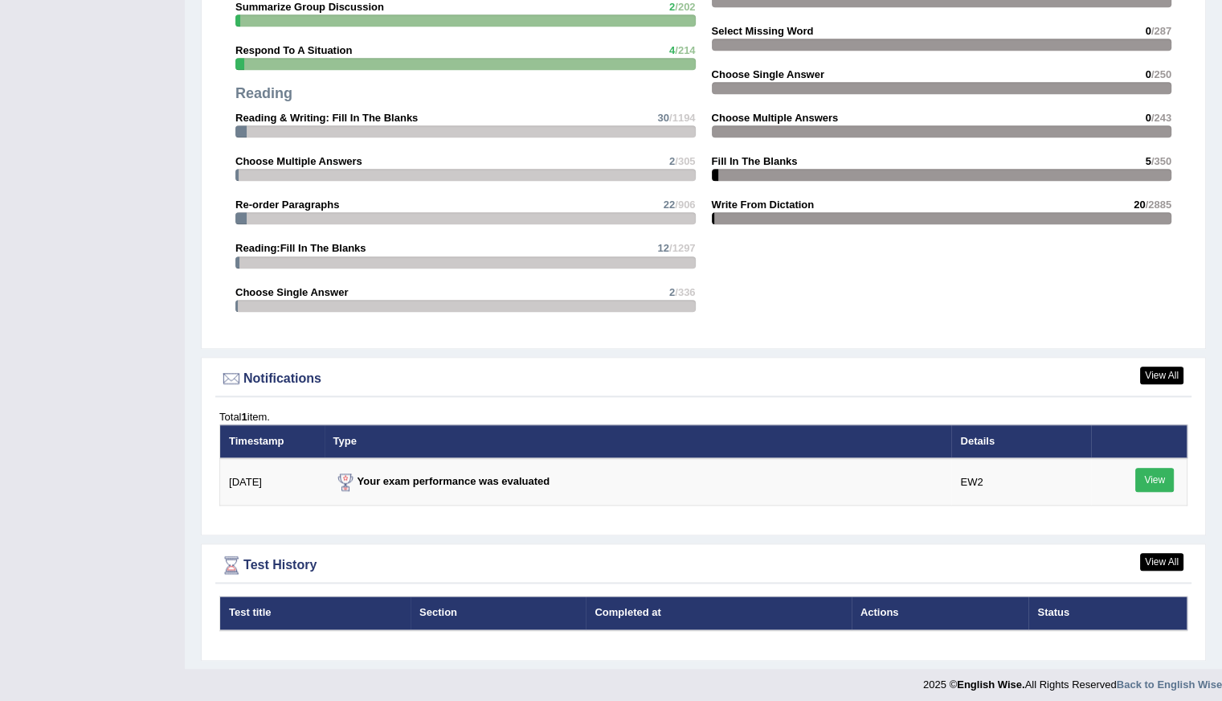
scroll to position [1612, 0]
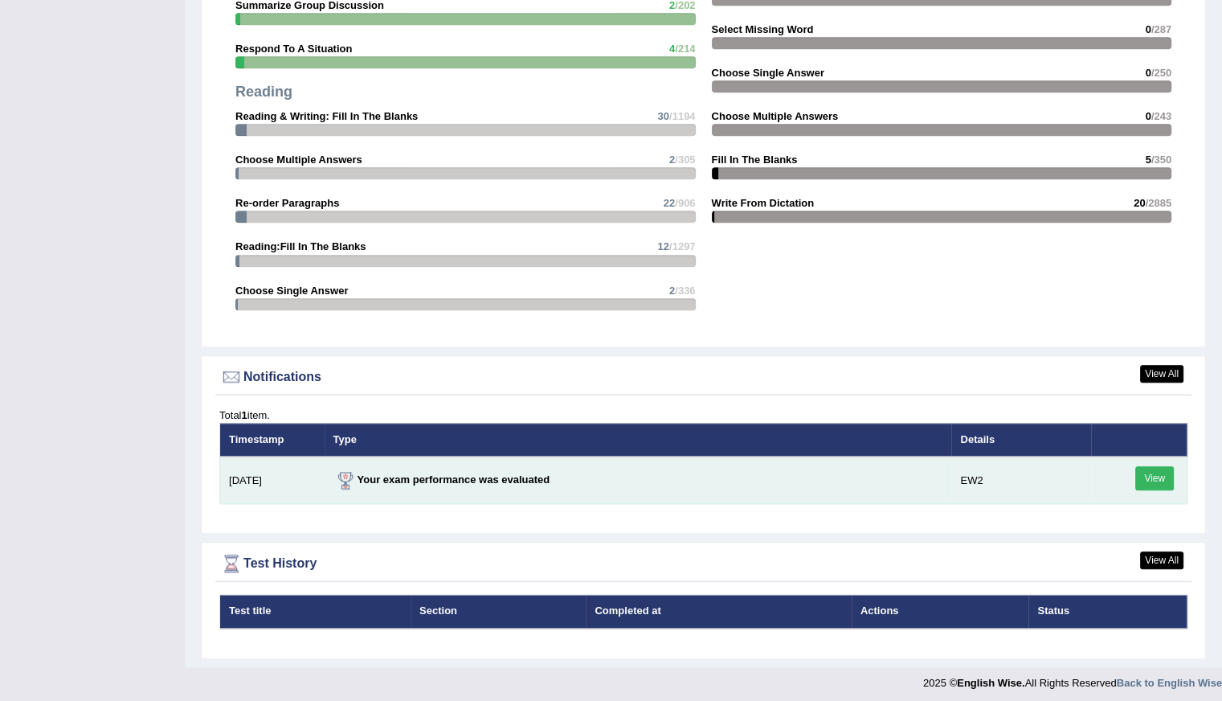
click at [1157, 480] on link "View" at bounding box center [1155, 478] width 39 height 24
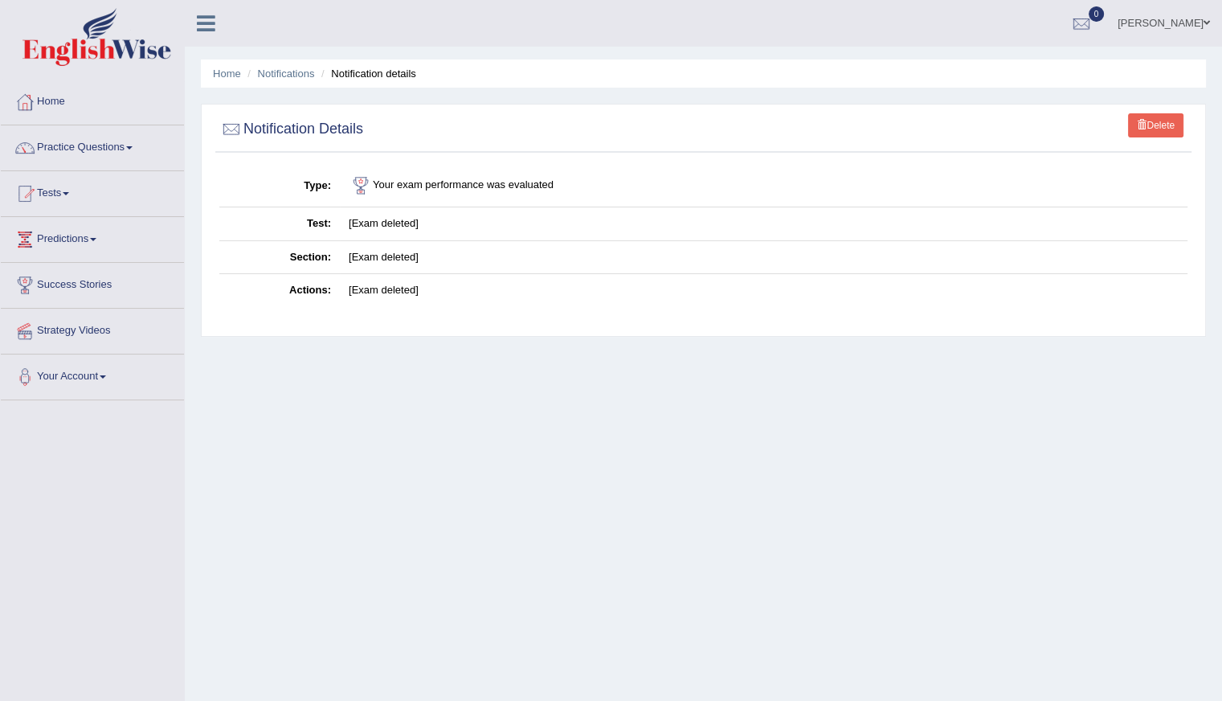
click at [405, 223] on td "[Exam deleted]" at bounding box center [764, 224] width 848 height 34
click at [466, 185] on td "Your exam performance was evaluated" at bounding box center [764, 186] width 848 height 43
click at [289, 128] on h2 "Notification Details" at bounding box center [291, 129] width 144 height 24
click at [90, 104] on link "Home" at bounding box center [92, 100] width 183 height 40
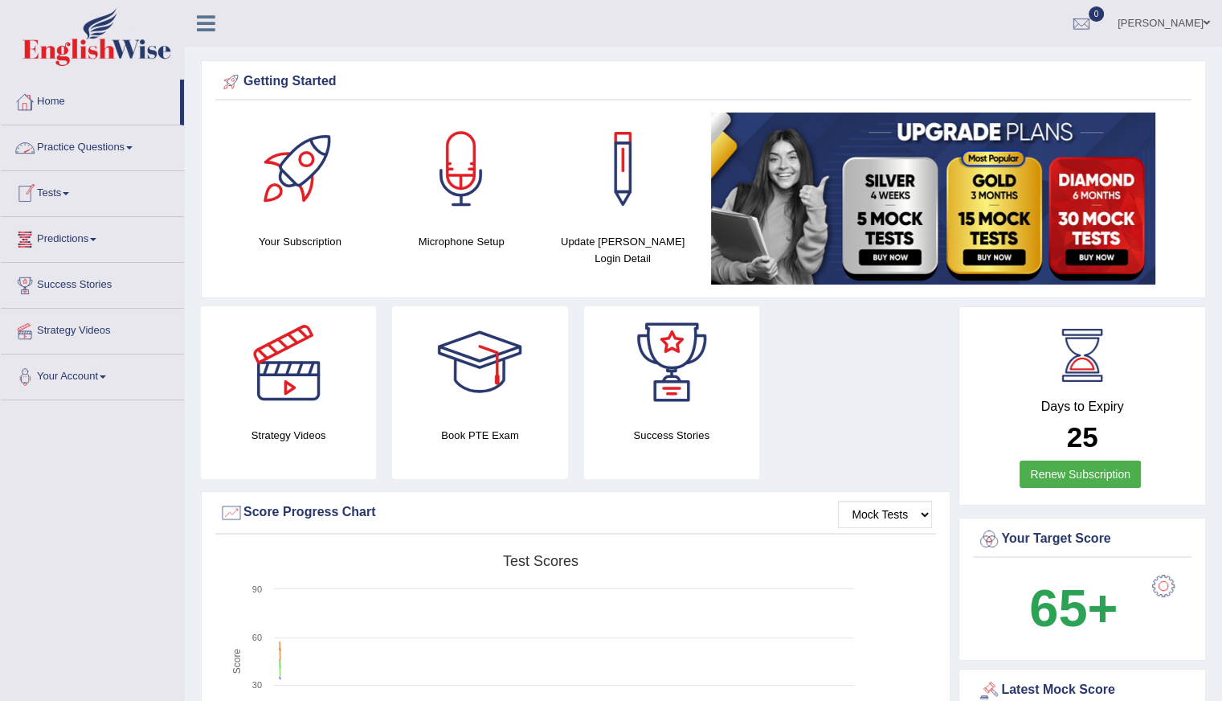
click at [82, 149] on link "Practice Questions" at bounding box center [92, 145] width 183 height 40
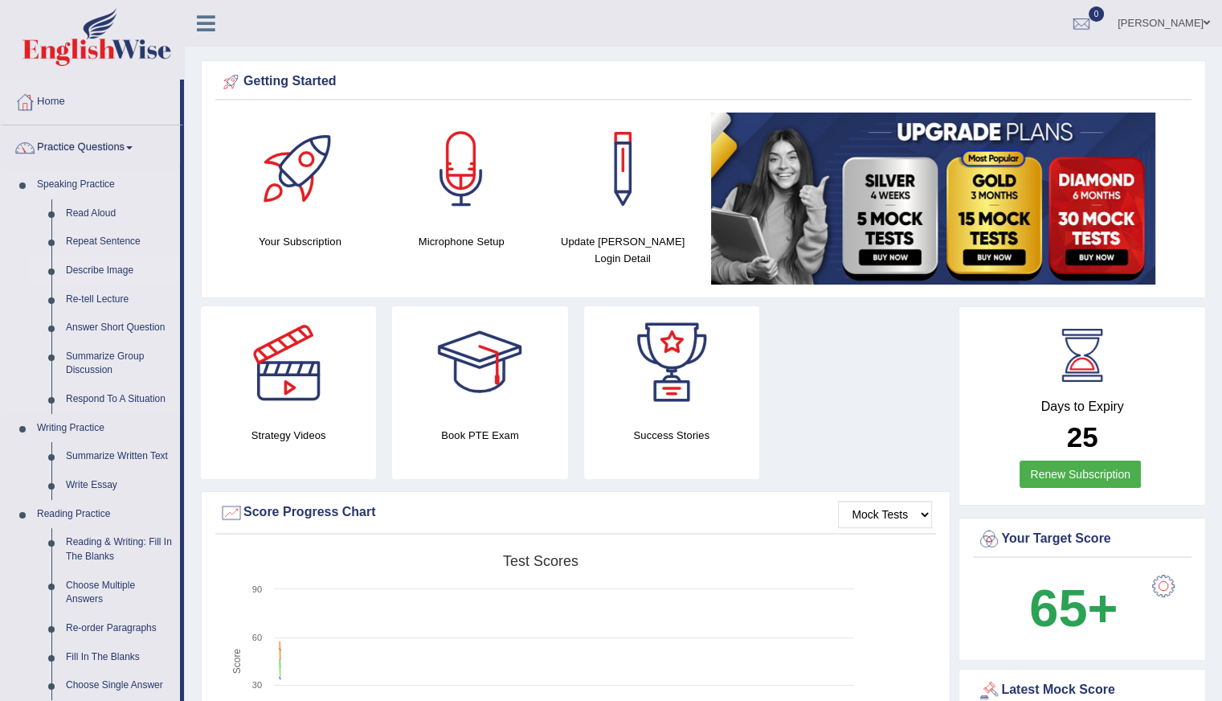
click at [106, 272] on link "Describe Image" at bounding box center [119, 270] width 121 height 29
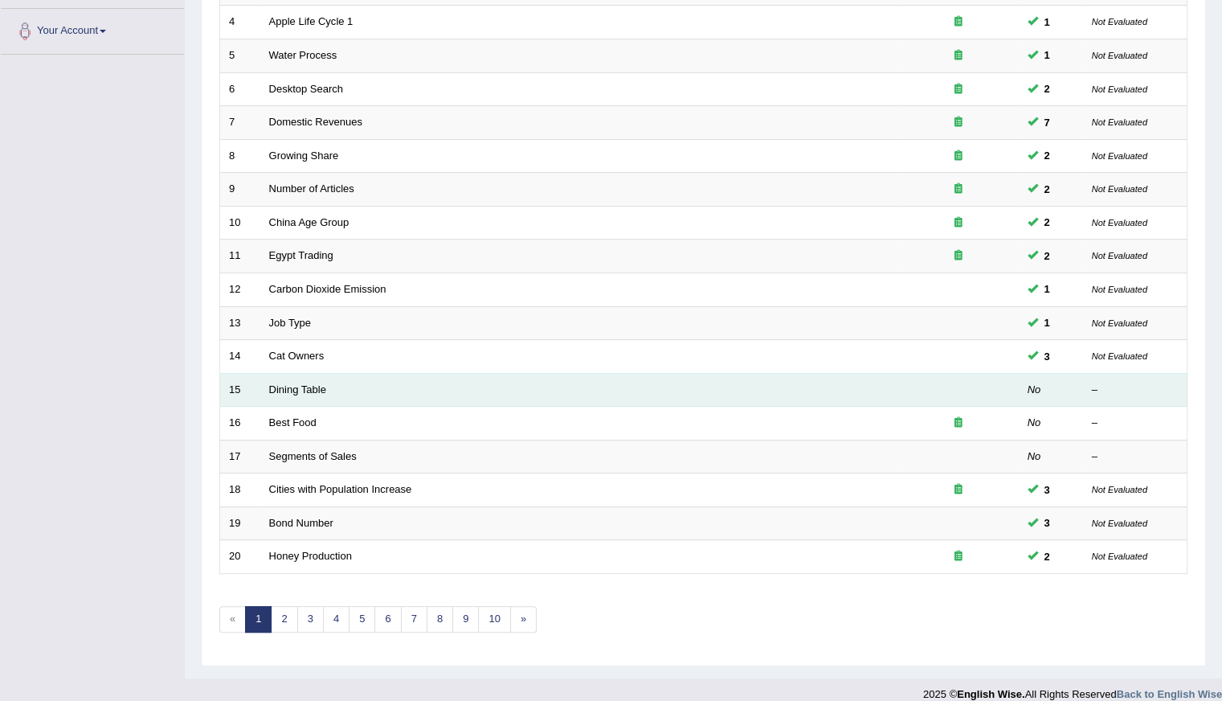
scroll to position [358, 0]
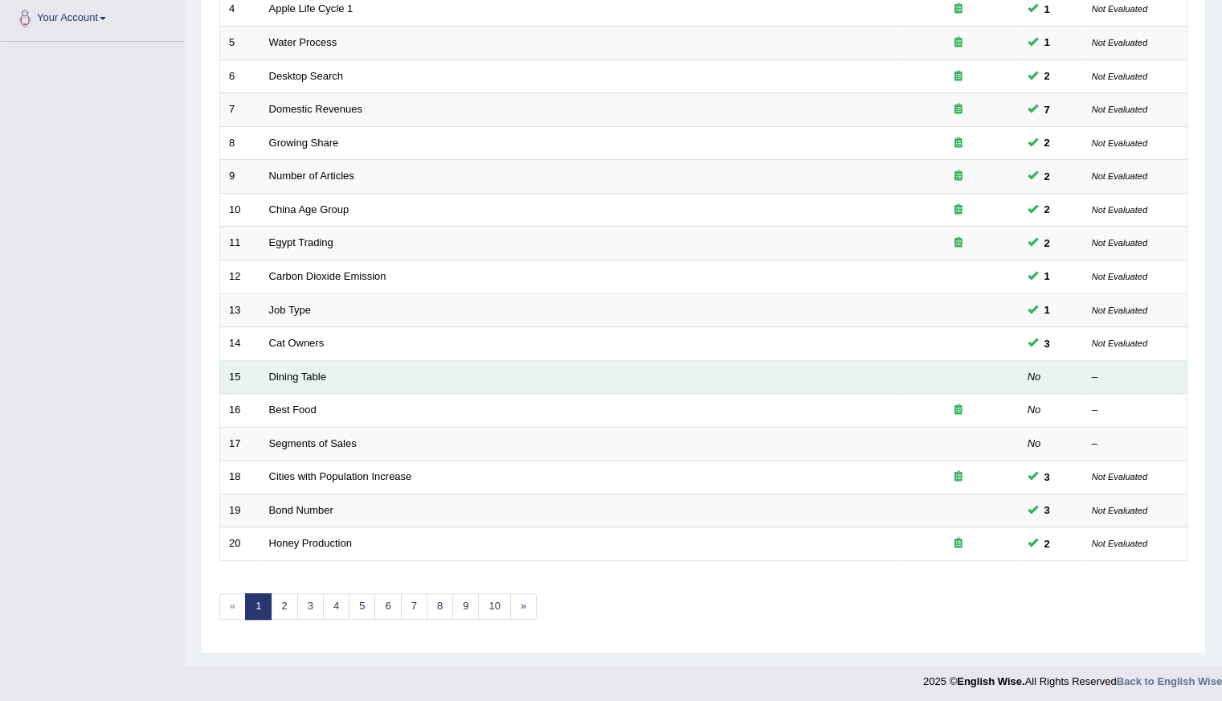
click at [385, 377] on td "Dining Table" at bounding box center [579, 377] width 638 height 34
click at [338, 371] on td "Dining Table" at bounding box center [579, 377] width 638 height 34
click at [305, 370] on link "Dining Table" at bounding box center [297, 376] width 57 height 12
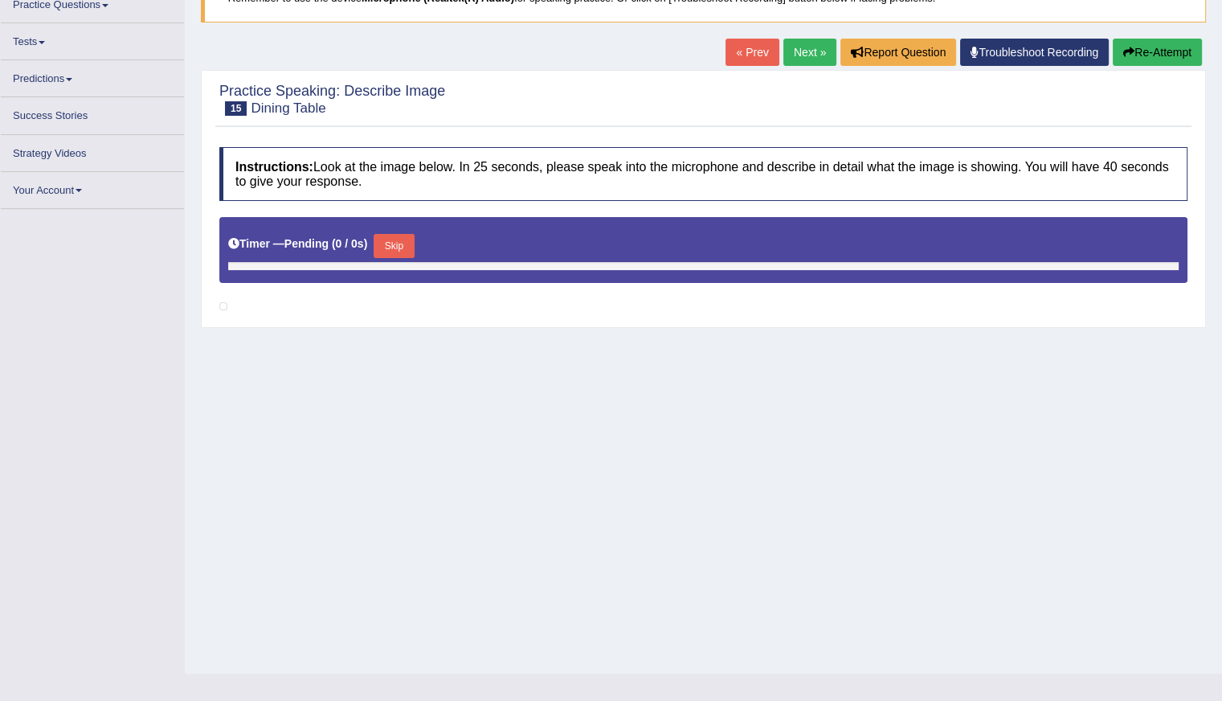
scroll to position [135, 0]
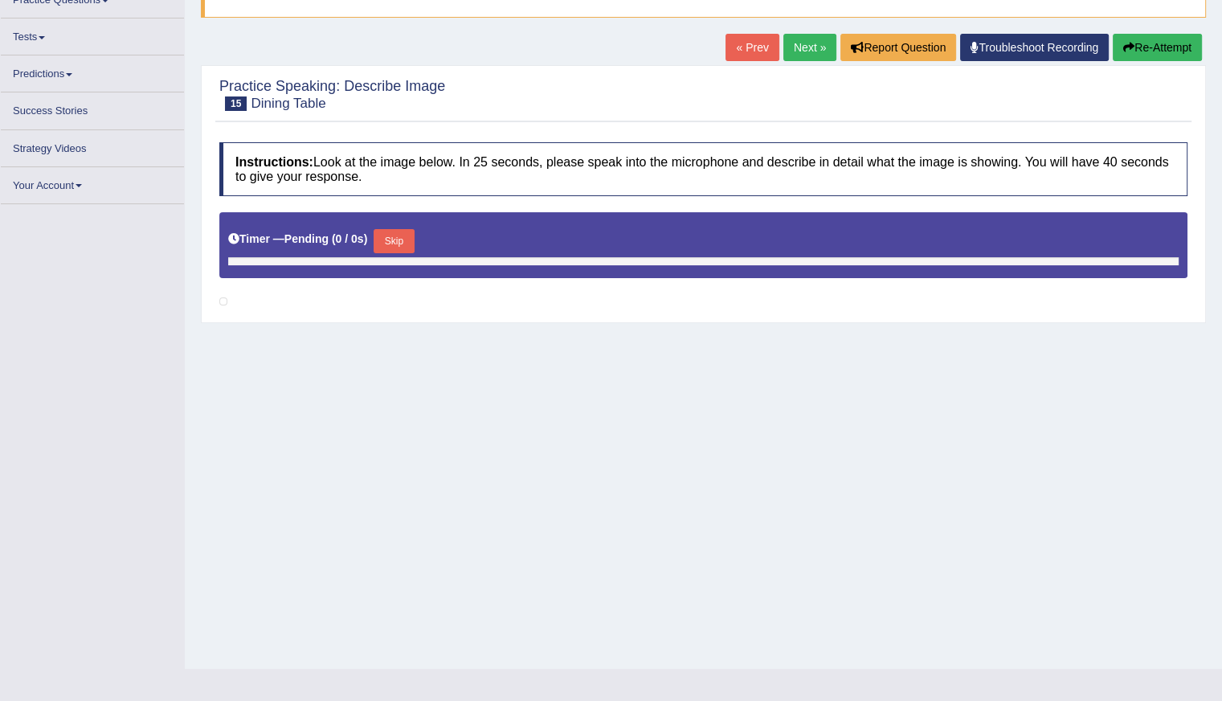
click at [402, 243] on button "Skip" at bounding box center [394, 241] width 40 height 24
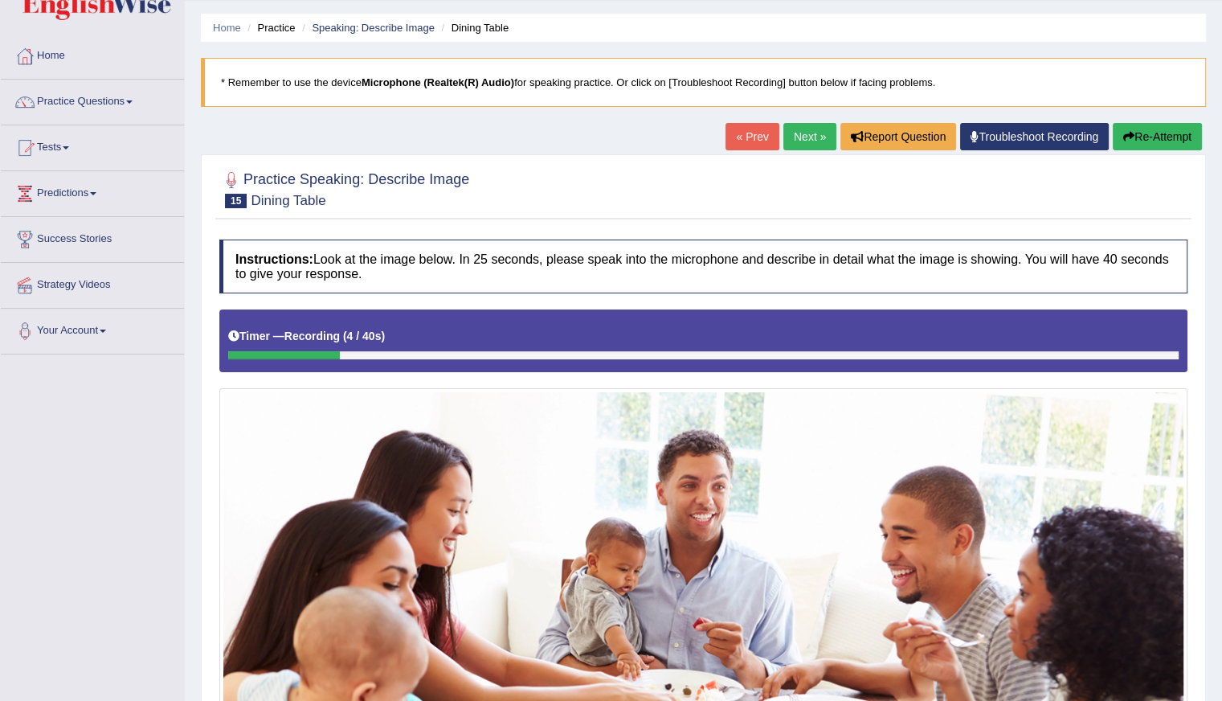
scroll to position [45, 0]
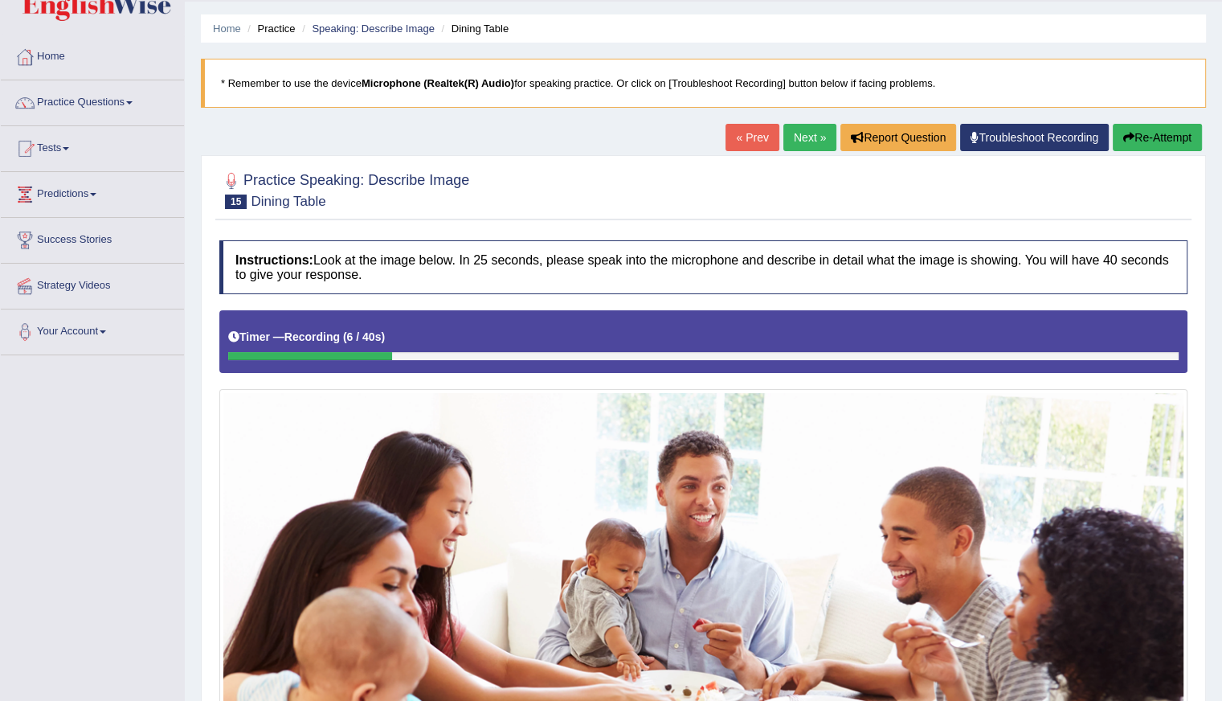
click at [1150, 136] on button "Re-Attempt" at bounding box center [1157, 137] width 89 height 27
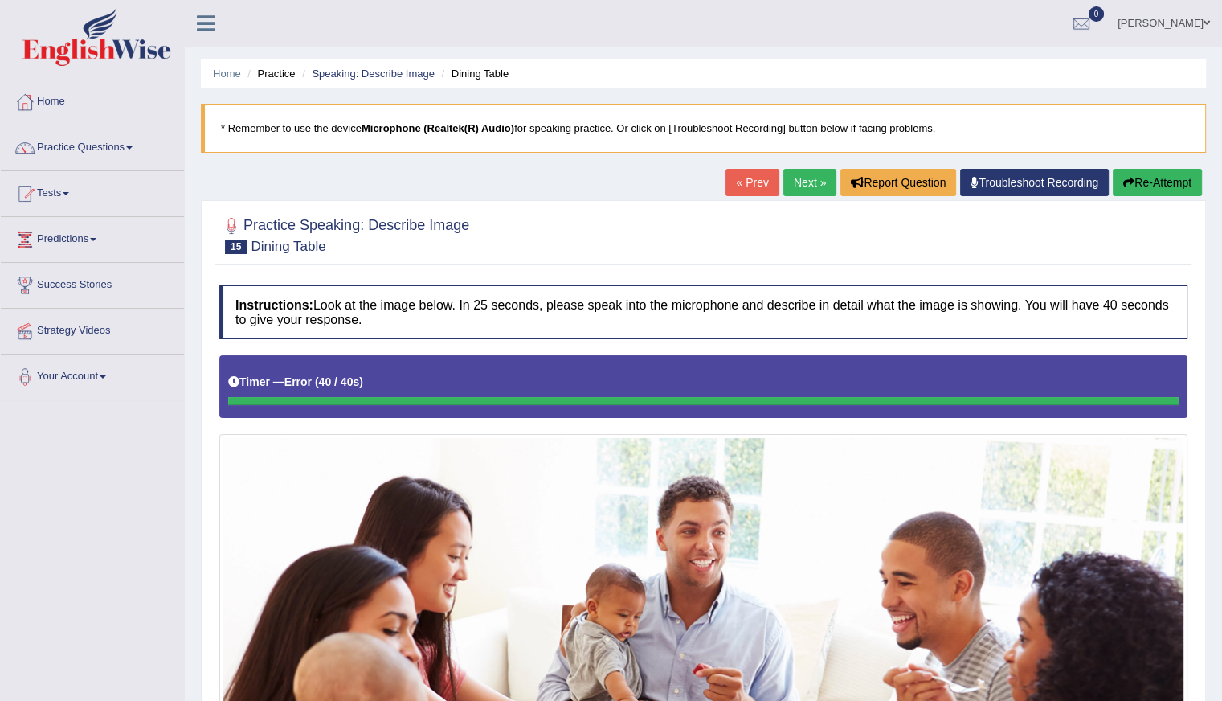
click at [1151, 180] on button "Re-Attempt" at bounding box center [1157, 182] width 89 height 27
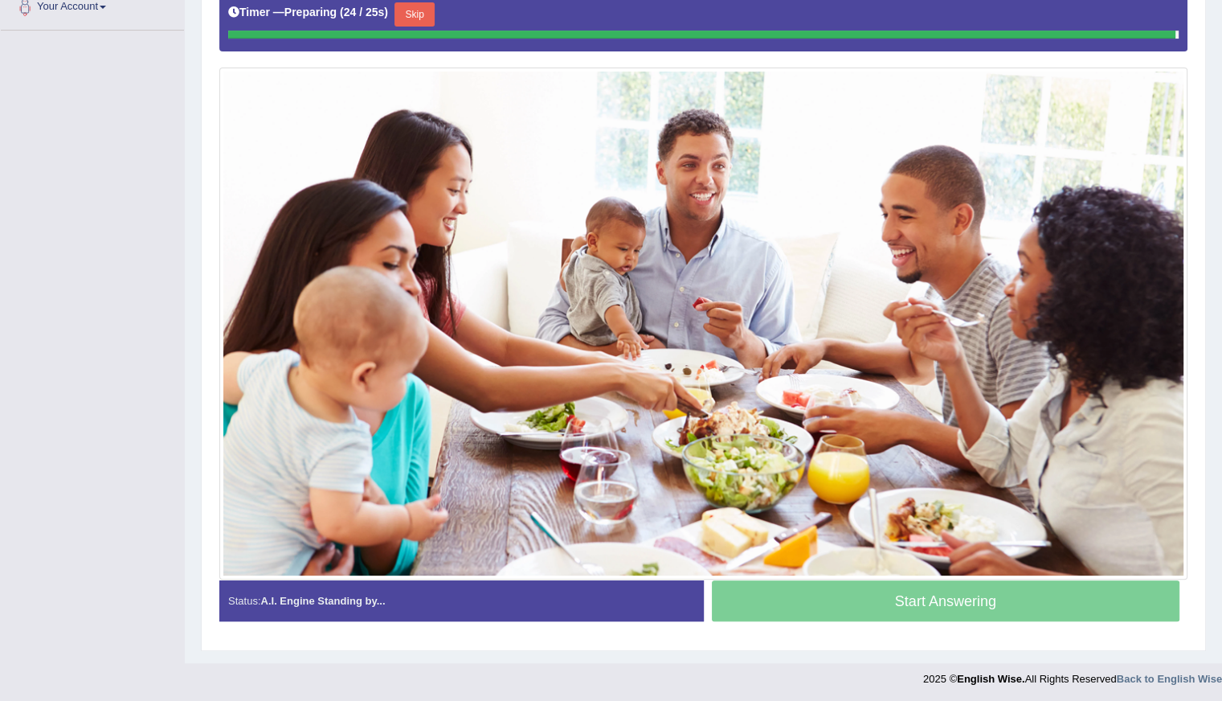
scroll to position [366, 0]
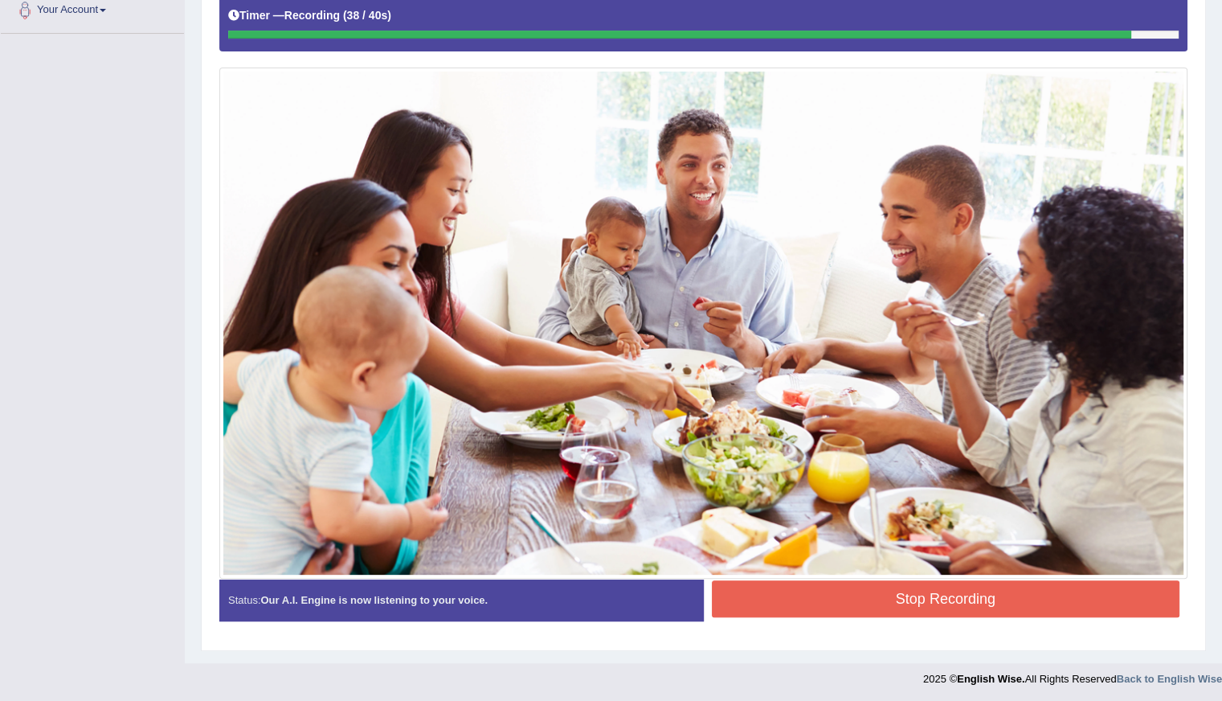
click at [871, 590] on button "Stop Recording" at bounding box center [946, 598] width 469 height 37
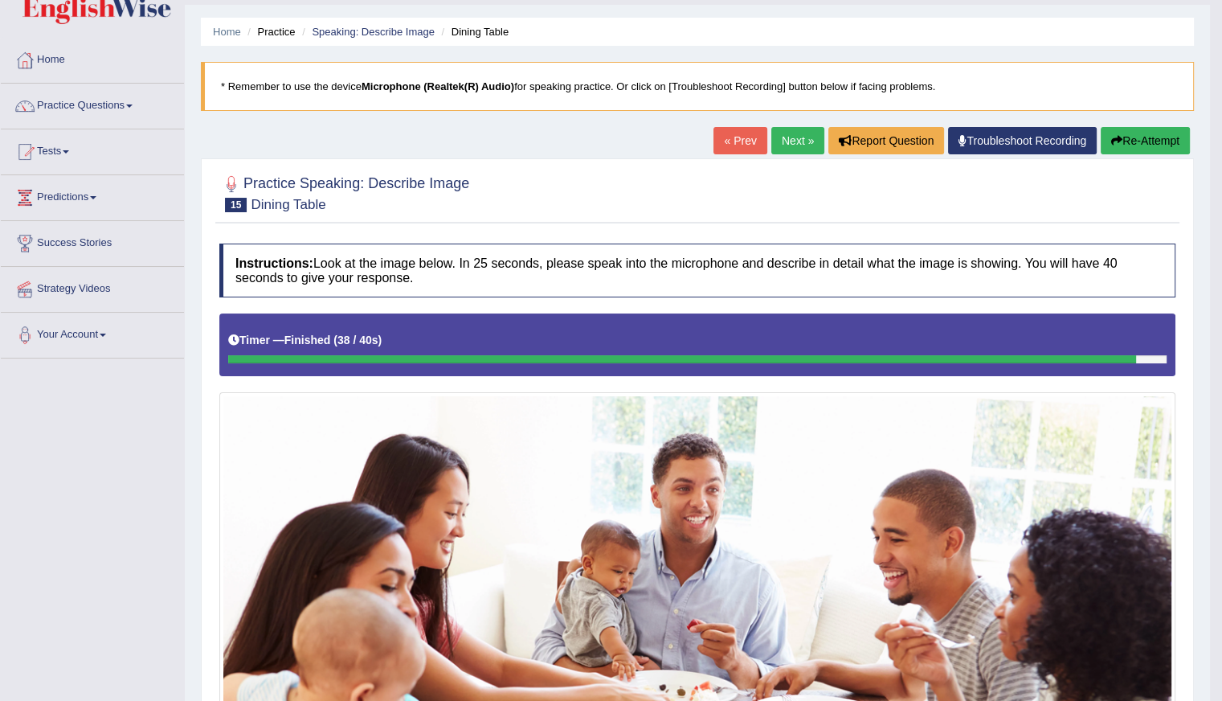
scroll to position [0, 0]
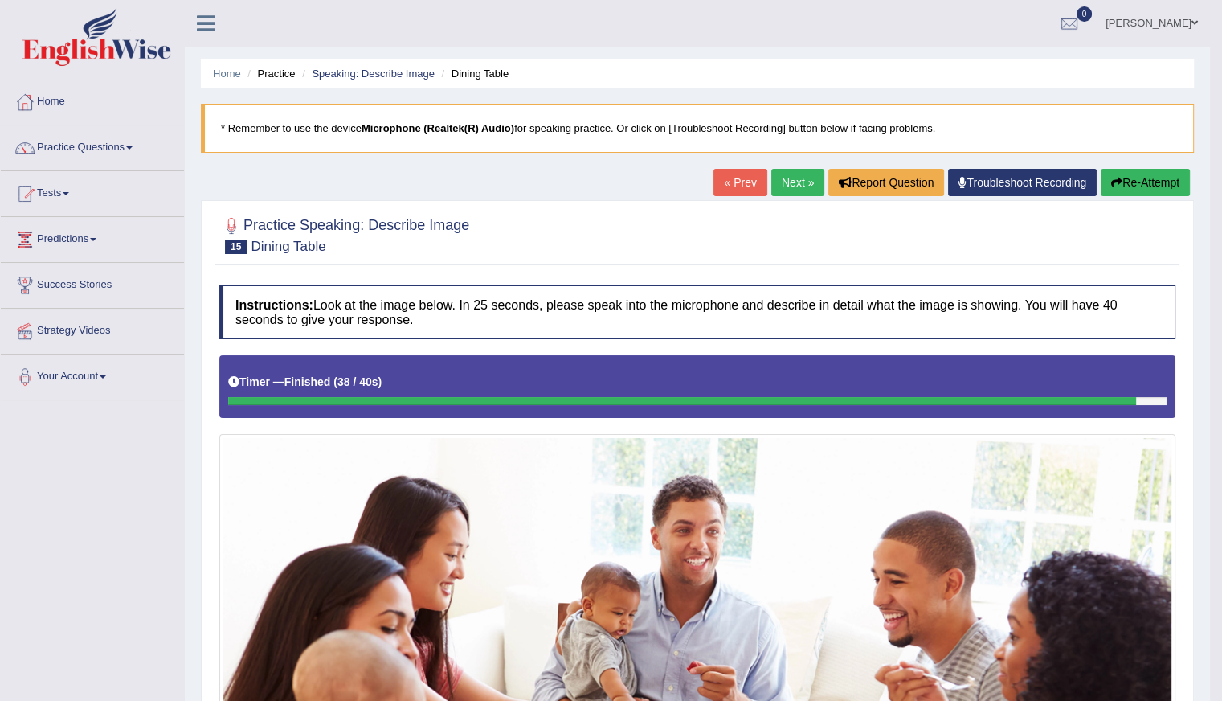
click at [572, 219] on div at bounding box center [697, 234] width 956 height 49
click at [792, 183] on link "Next »" at bounding box center [797, 182] width 53 height 27
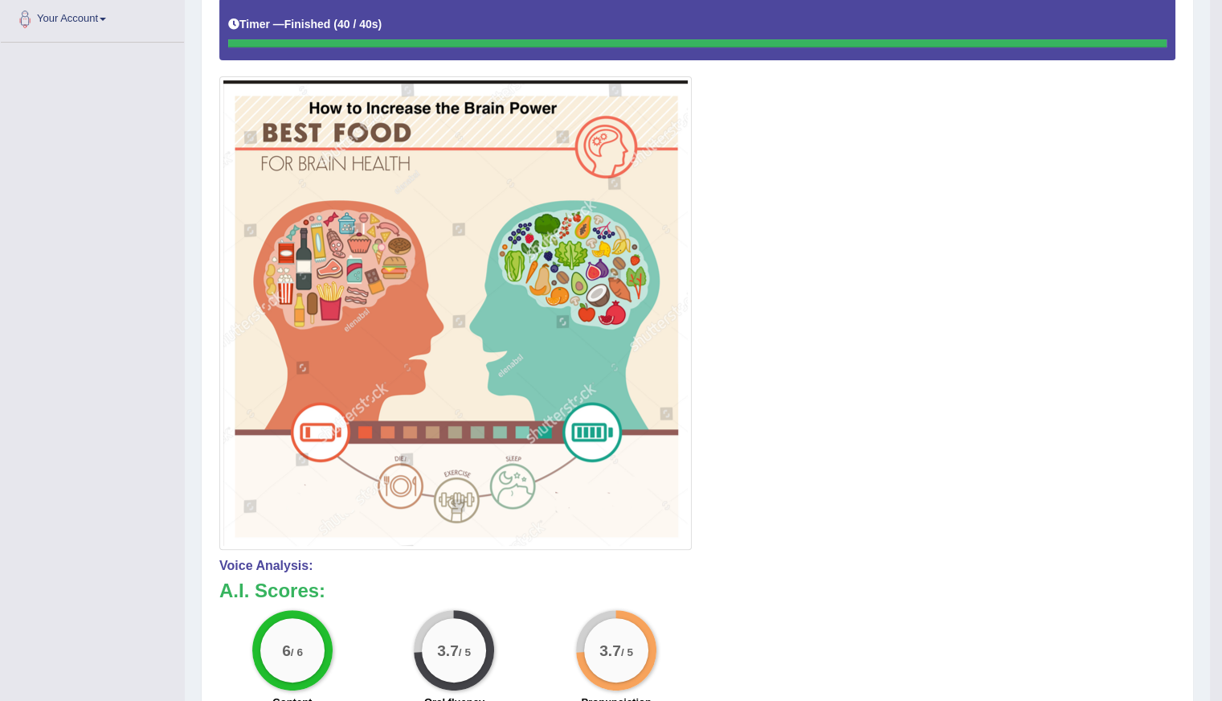
scroll to position [68, 0]
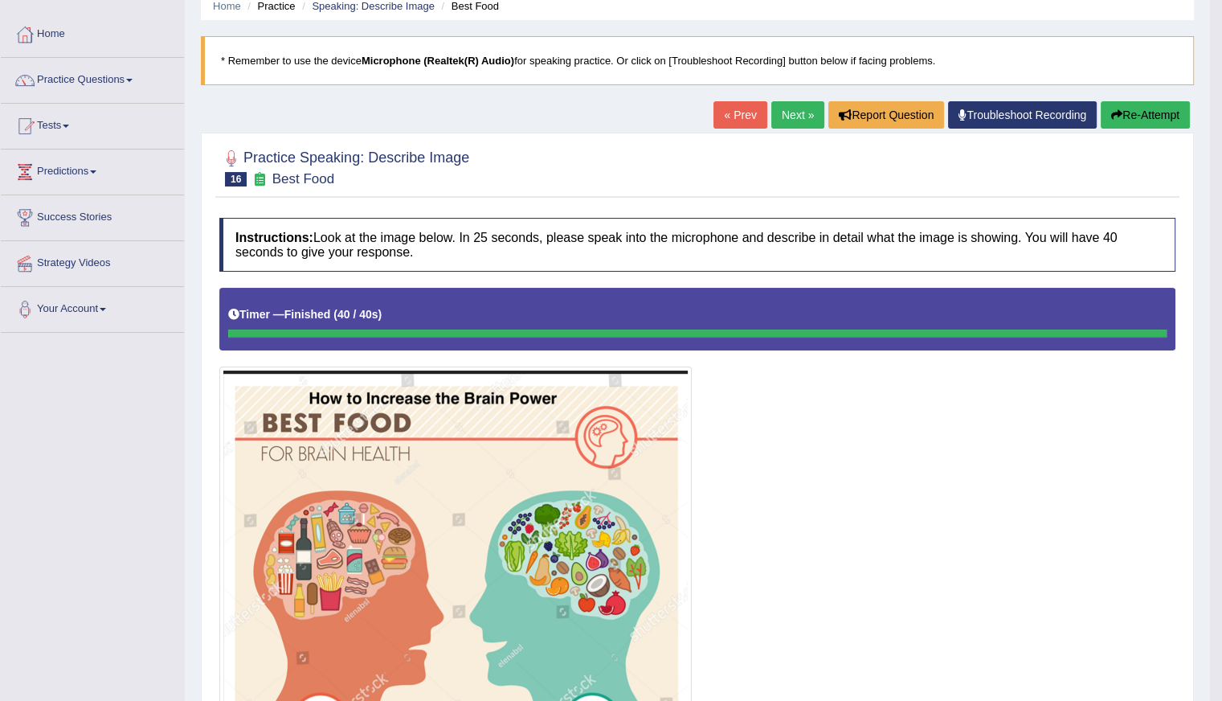
click at [1138, 118] on button "Re-Attempt" at bounding box center [1145, 114] width 89 height 27
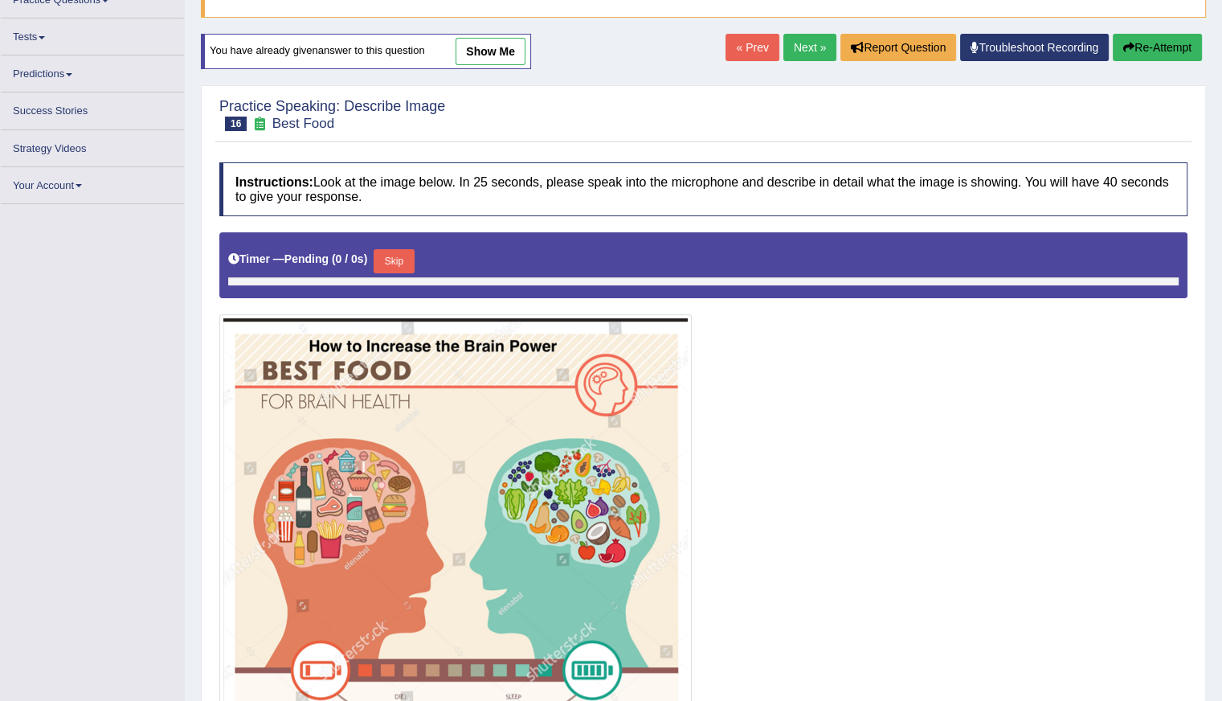
scroll to position [148, 0]
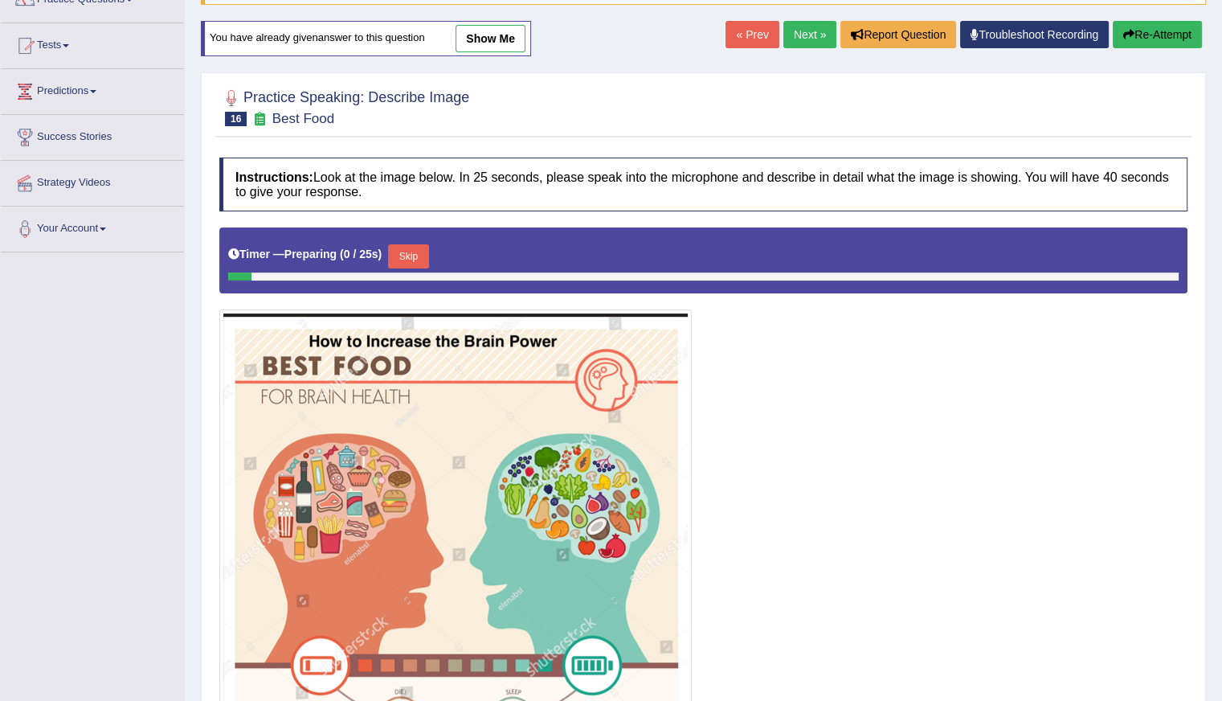
click at [412, 255] on button "Skip" at bounding box center [408, 256] width 40 height 24
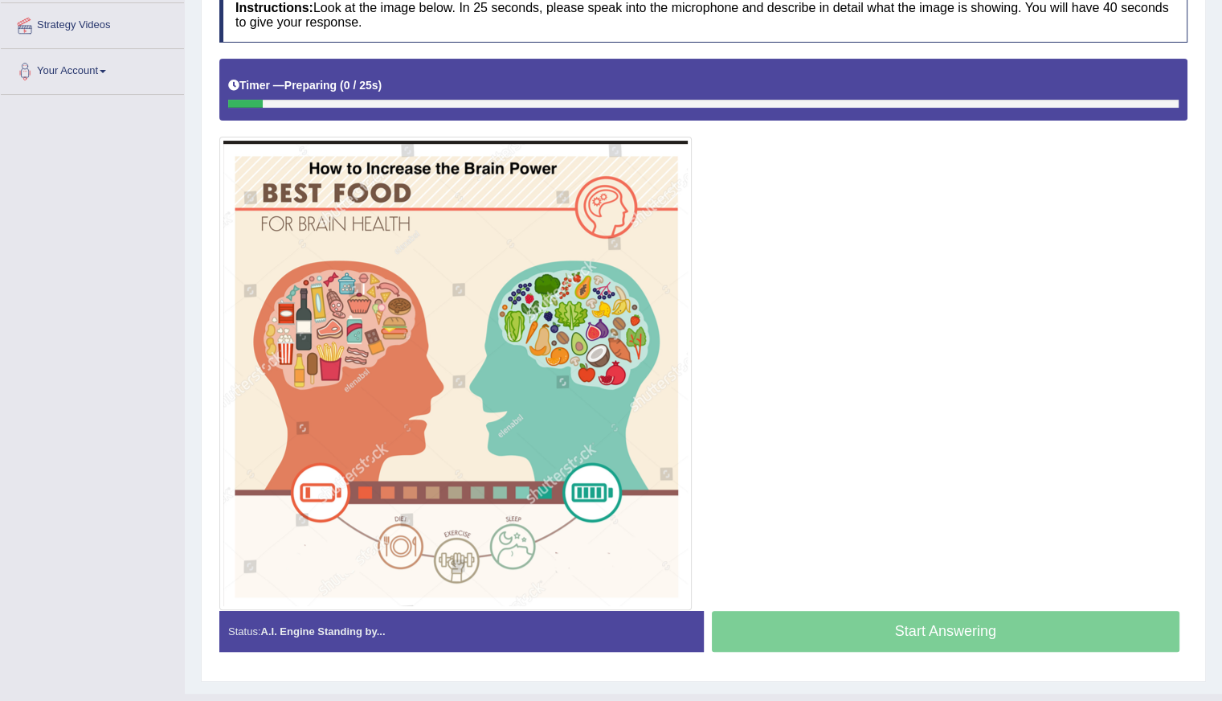
scroll to position [336, 0]
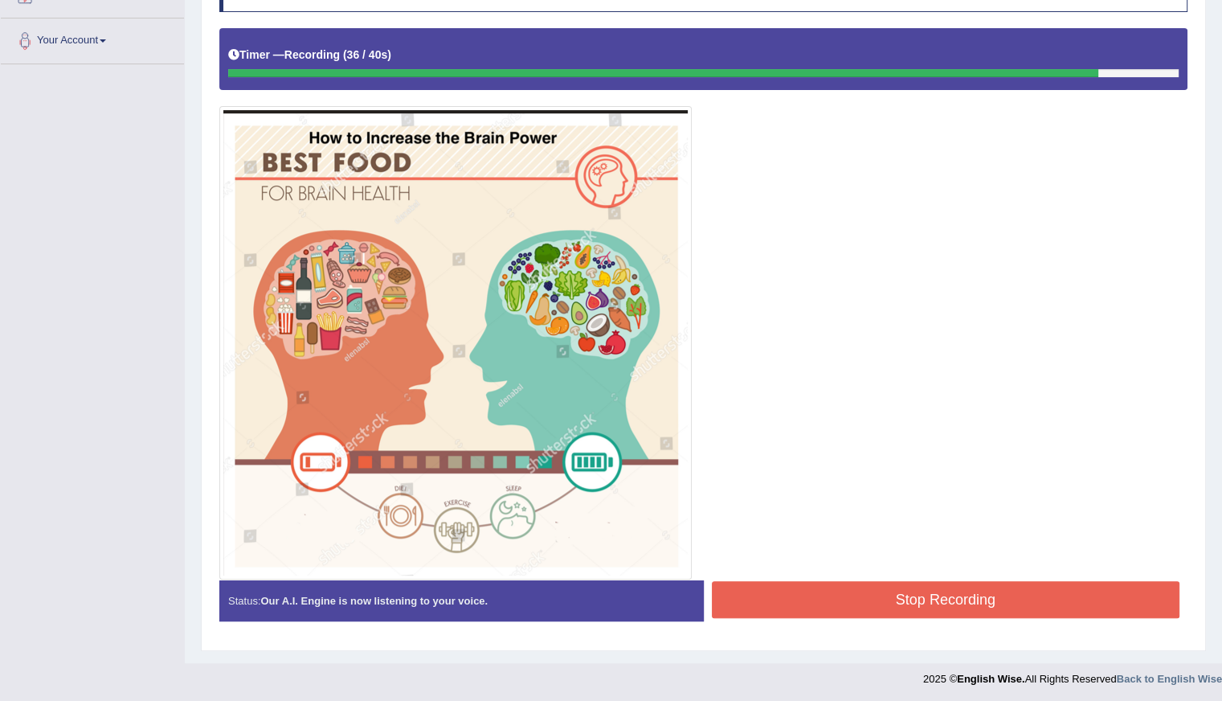
drag, startPoint x: 848, startPoint y: 616, endPoint x: 853, endPoint y: 606, distance: 10.8
click at [853, 608] on div "Stop Recording" at bounding box center [946, 601] width 485 height 41
click at [853, 600] on button "Stop Recording" at bounding box center [946, 599] width 469 height 37
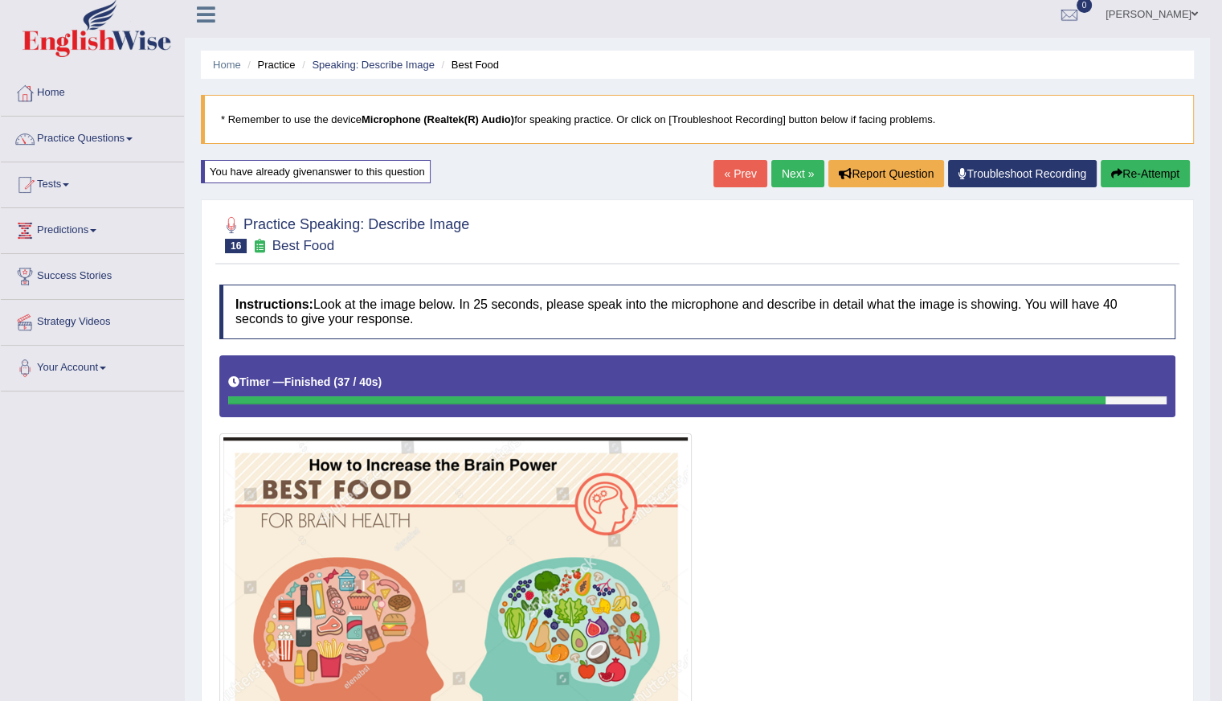
scroll to position [0, 0]
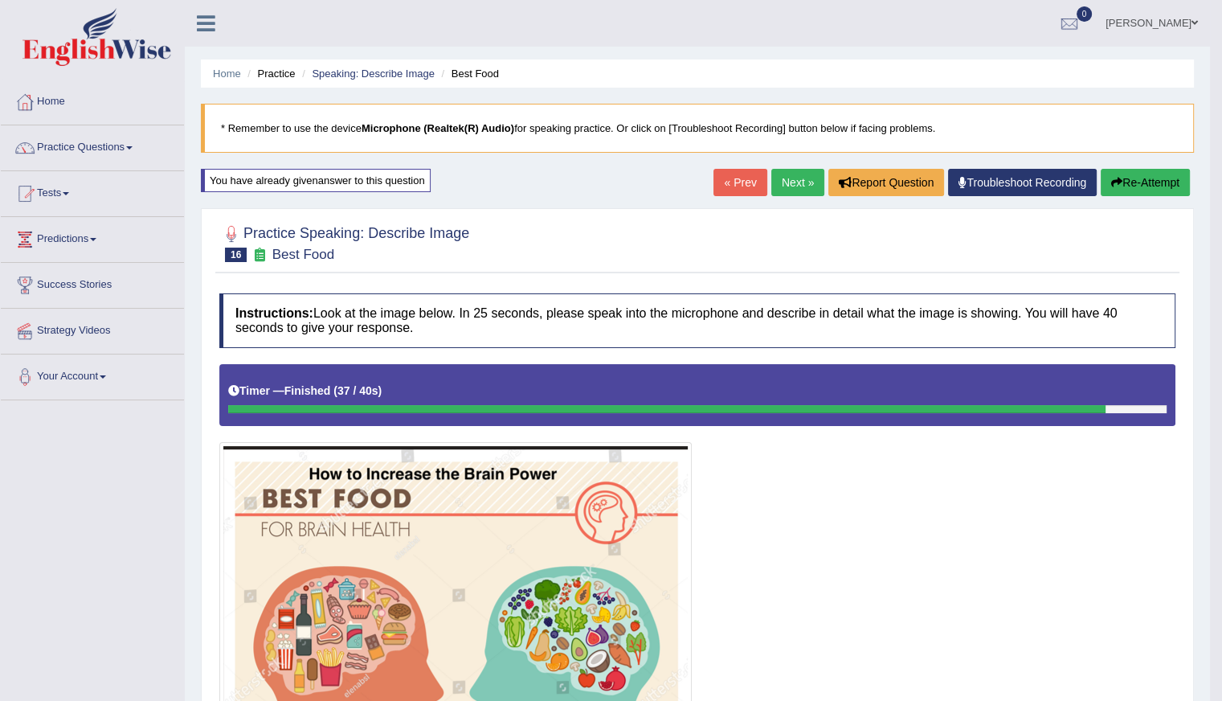
click at [786, 179] on link "Next »" at bounding box center [797, 182] width 53 height 27
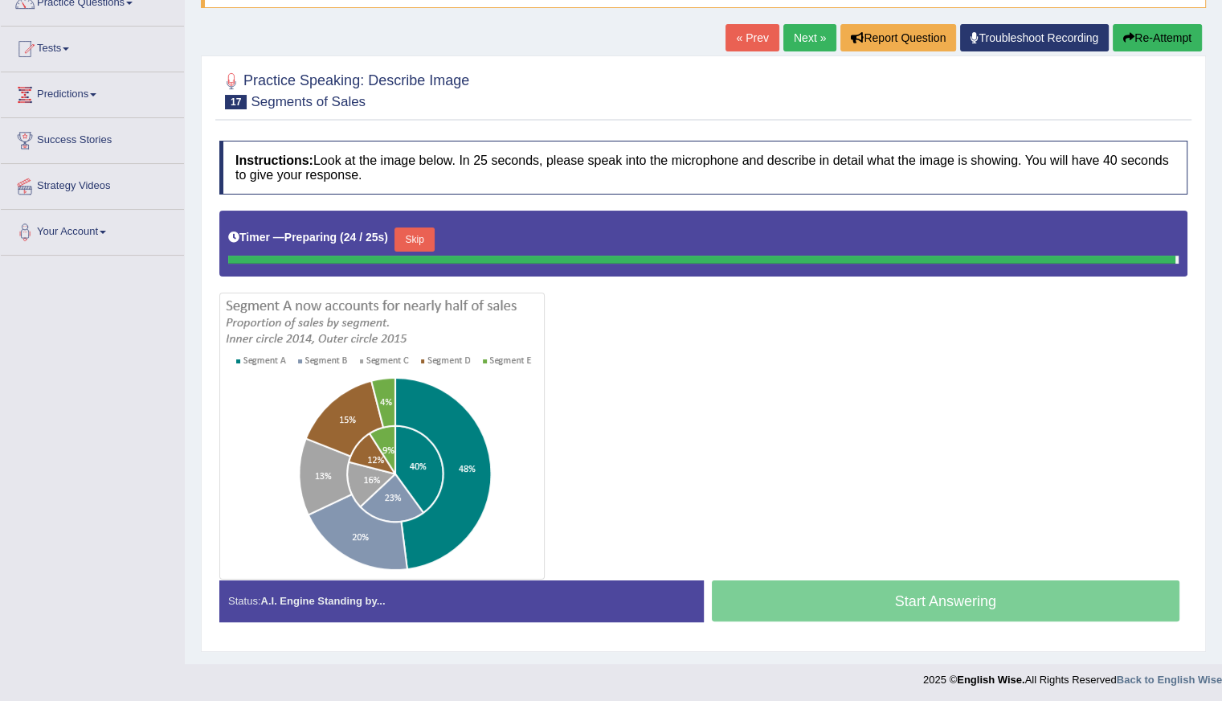
scroll to position [143, 0]
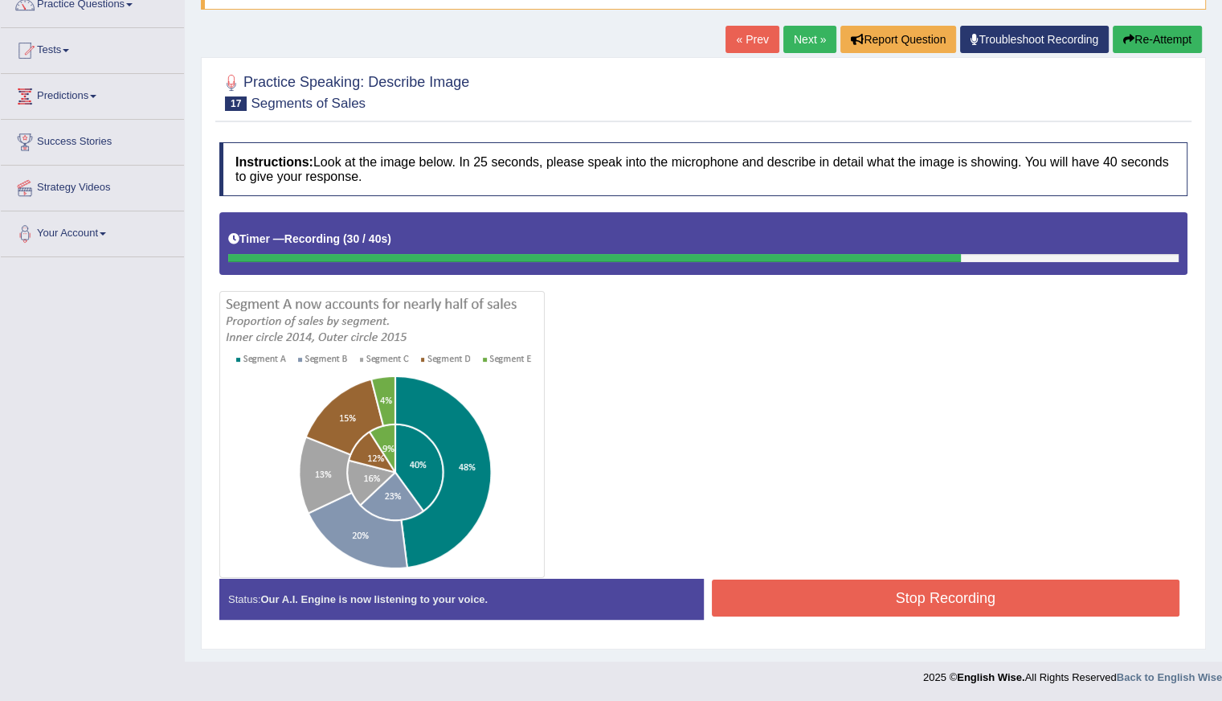
click at [1137, 31] on button "Re-Attempt" at bounding box center [1157, 39] width 89 height 27
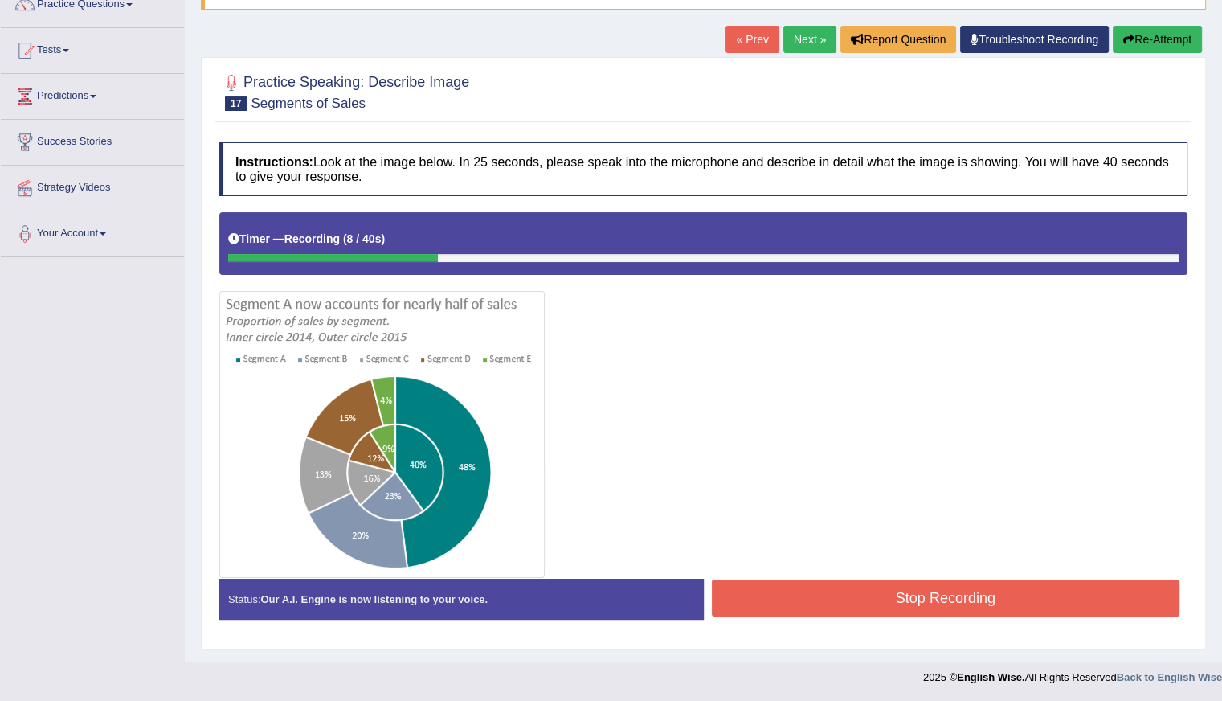
click at [1147, 39] on button "Re-Attempt" at bounding box center [1157, 39] width 89 height 27
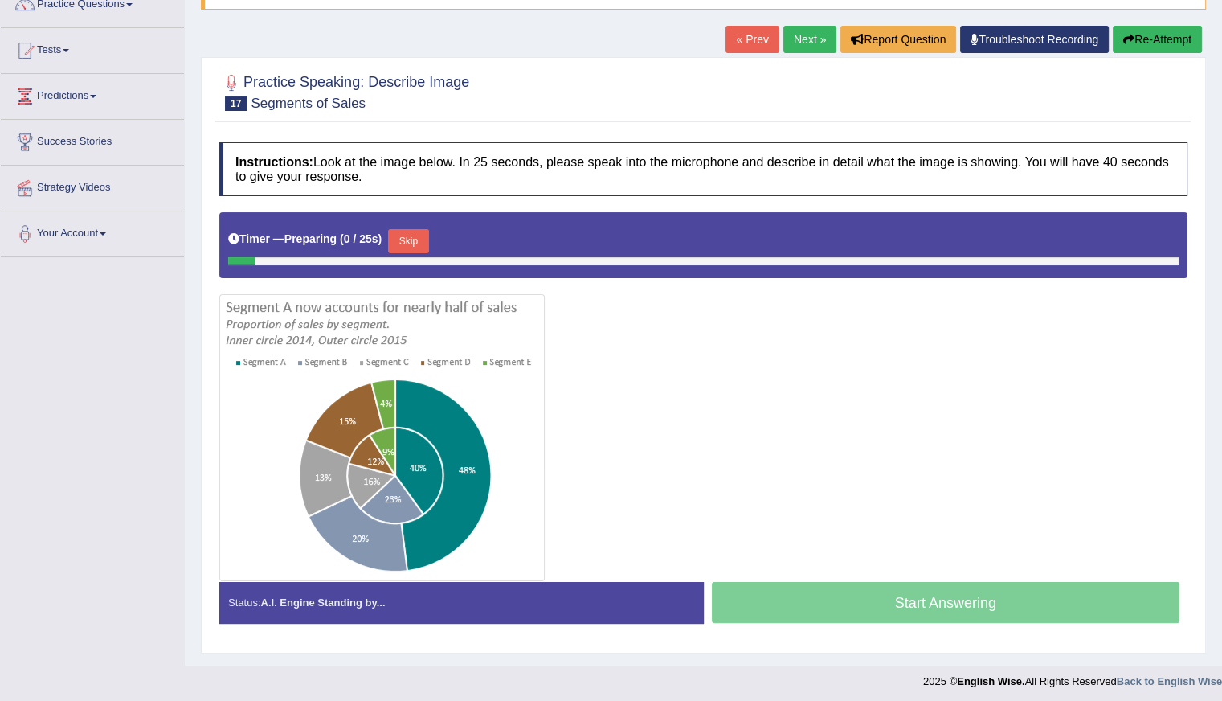
scroll to position [145, 0]
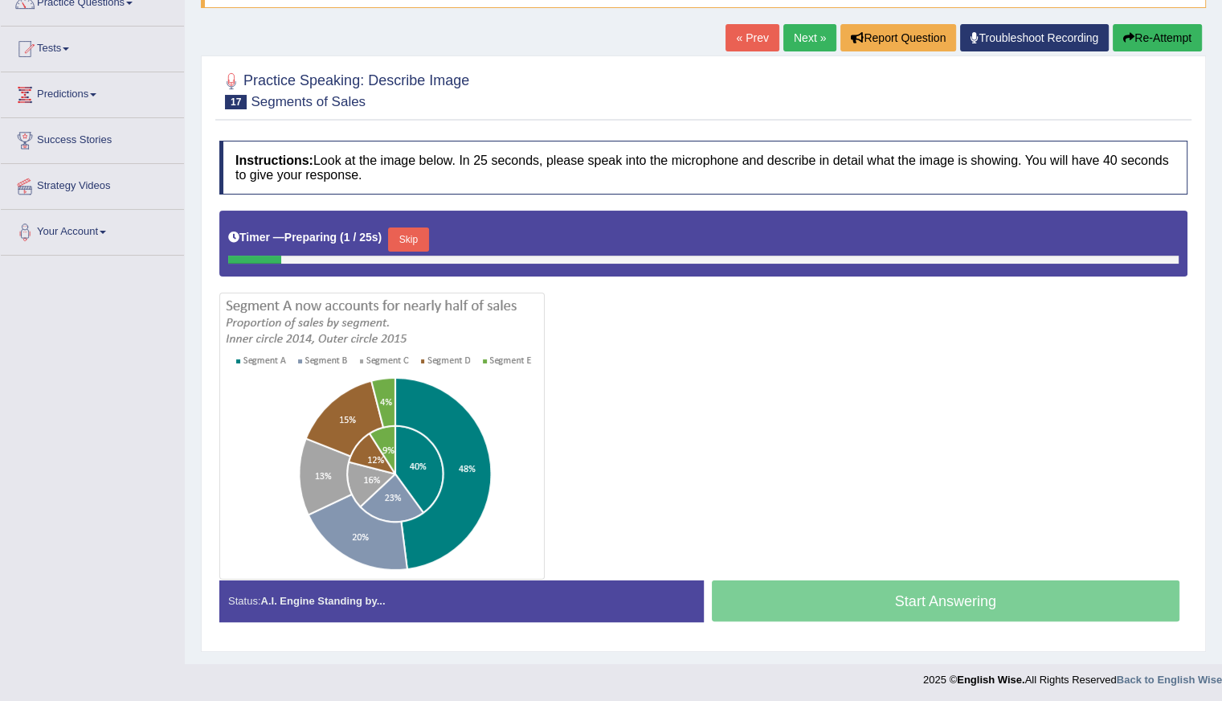
click at [419, 236] on button "Skip" at bounding box center [408, 239] width 40 height 24
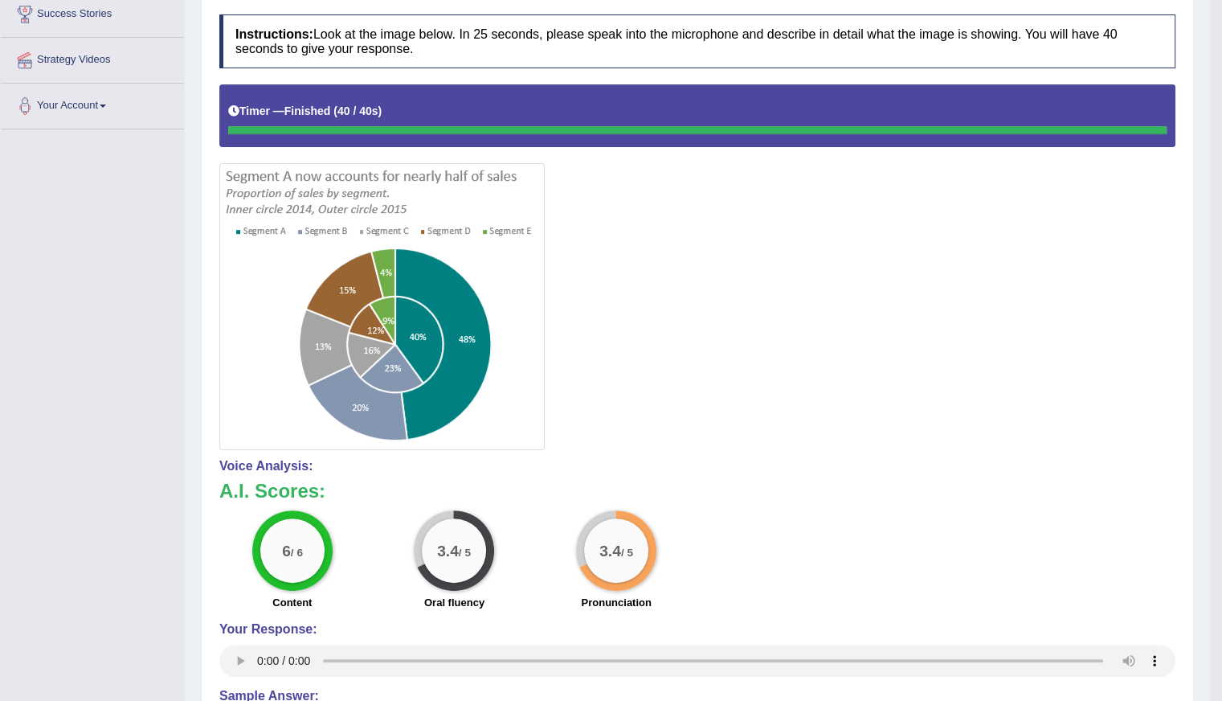
scroll to position [0, 0]
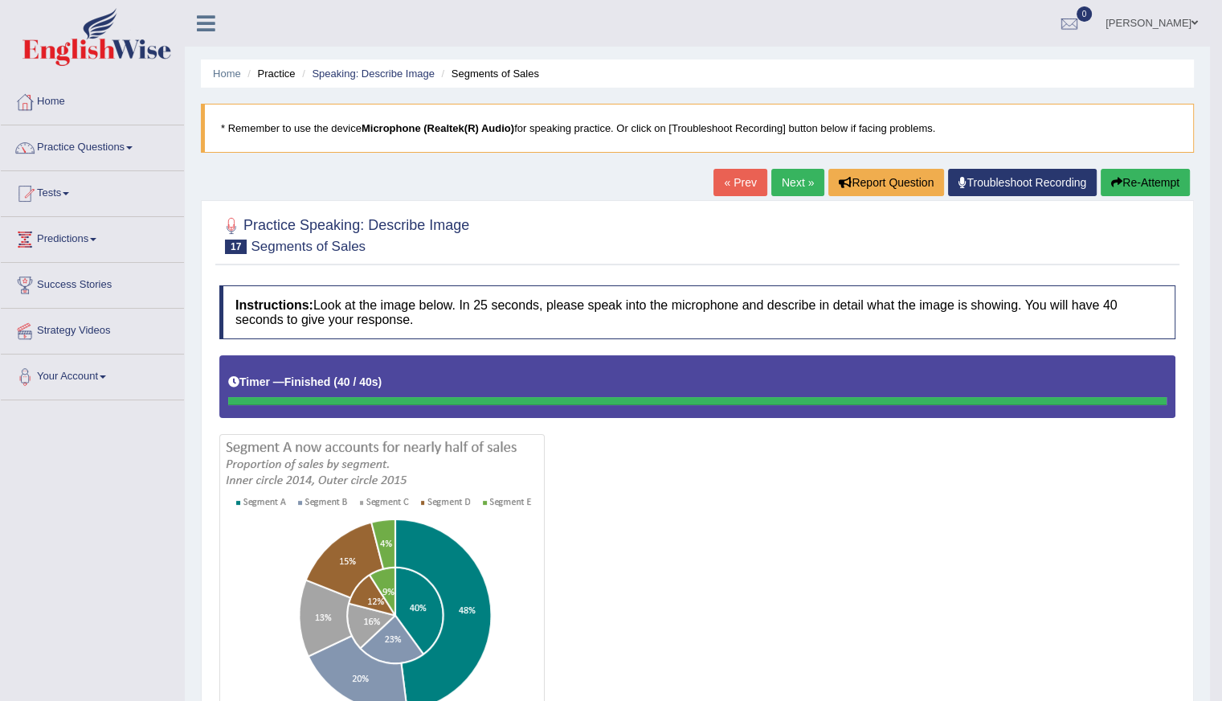
click at [781, 187] on link "Next »" at bounding box center [797, 182] width 53 height 27
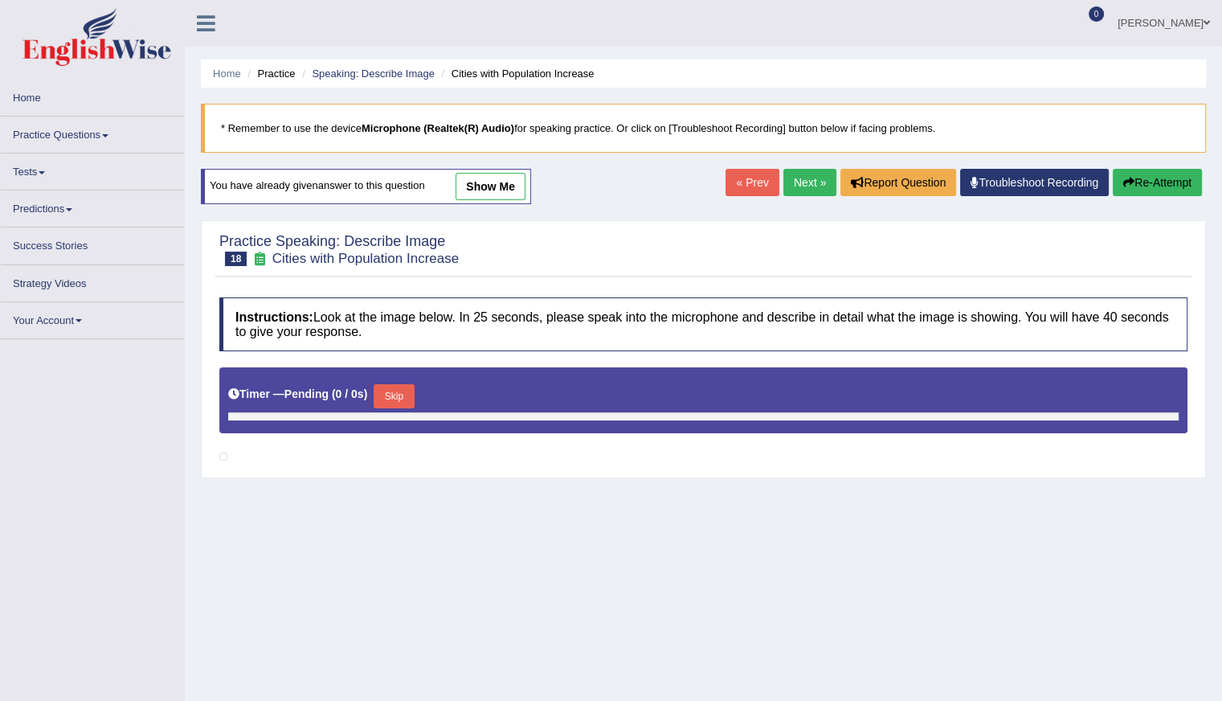
click at [48, 103] on link "Home" at bounding box center [92, 95] width 183 height 31
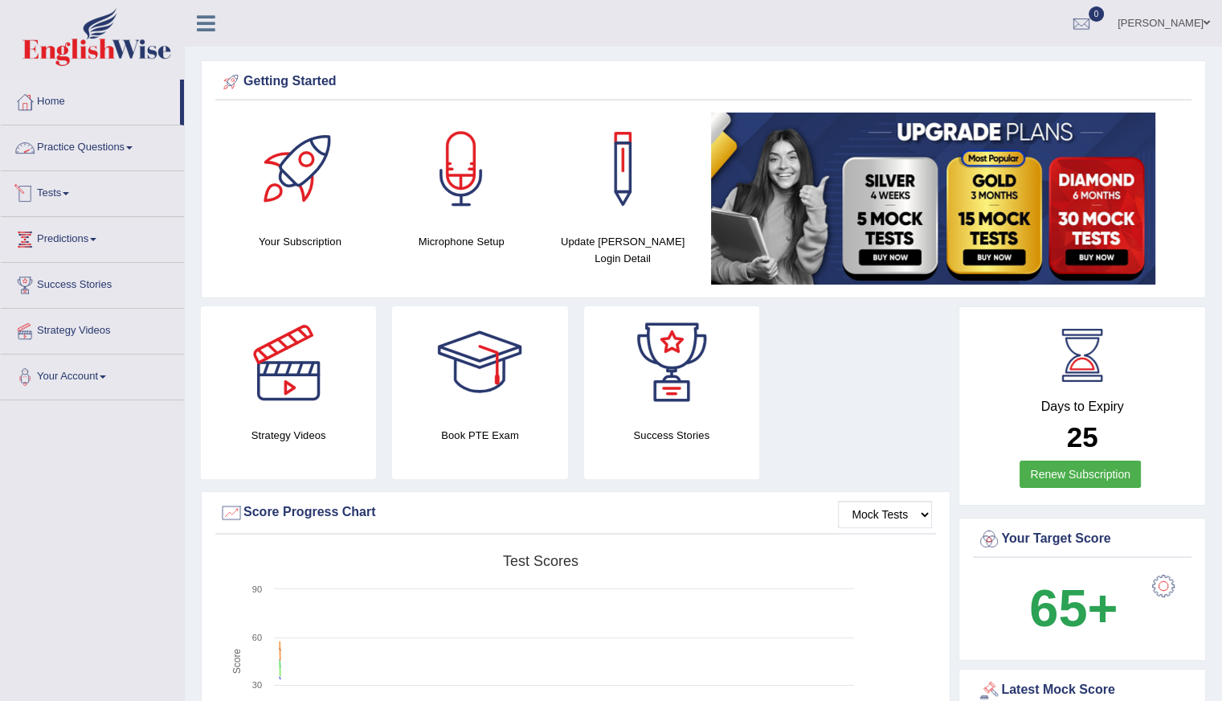
click at [103, 143] on link "Practice Questions" at bounding box center [92, 145] width 183 height 40
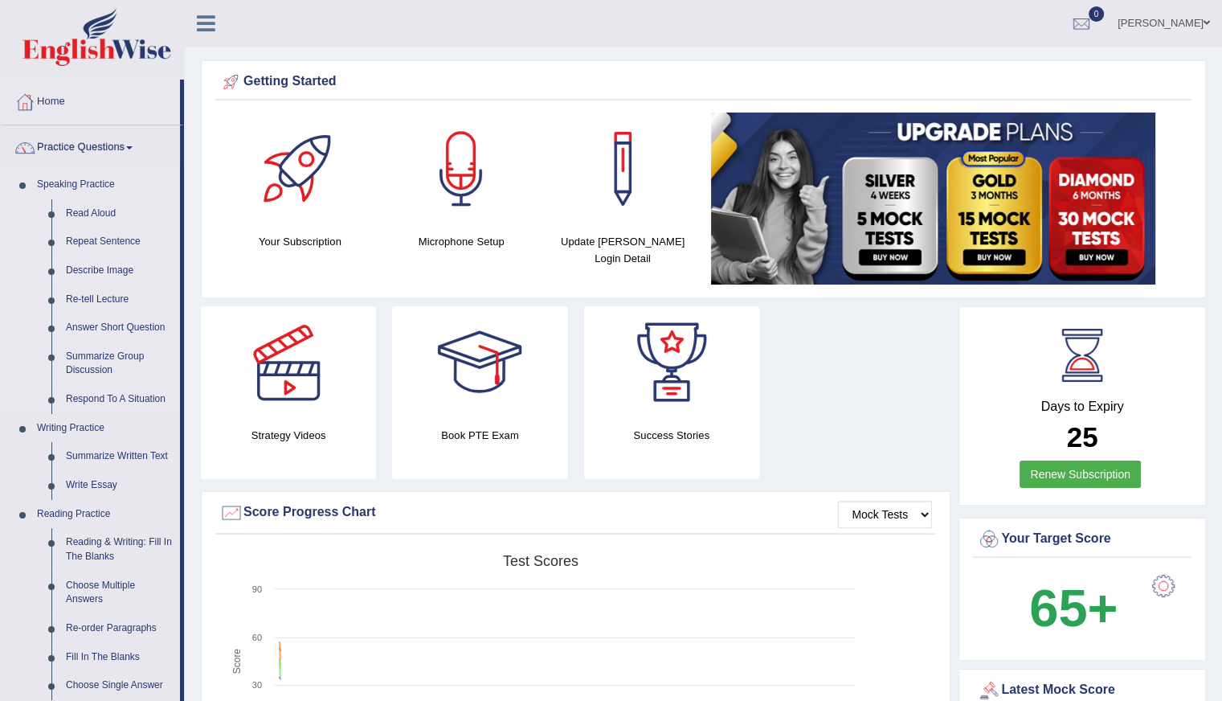
click at [101, 275] on link "Describe Image" at bounding box center [119, 270] width 121 height 29
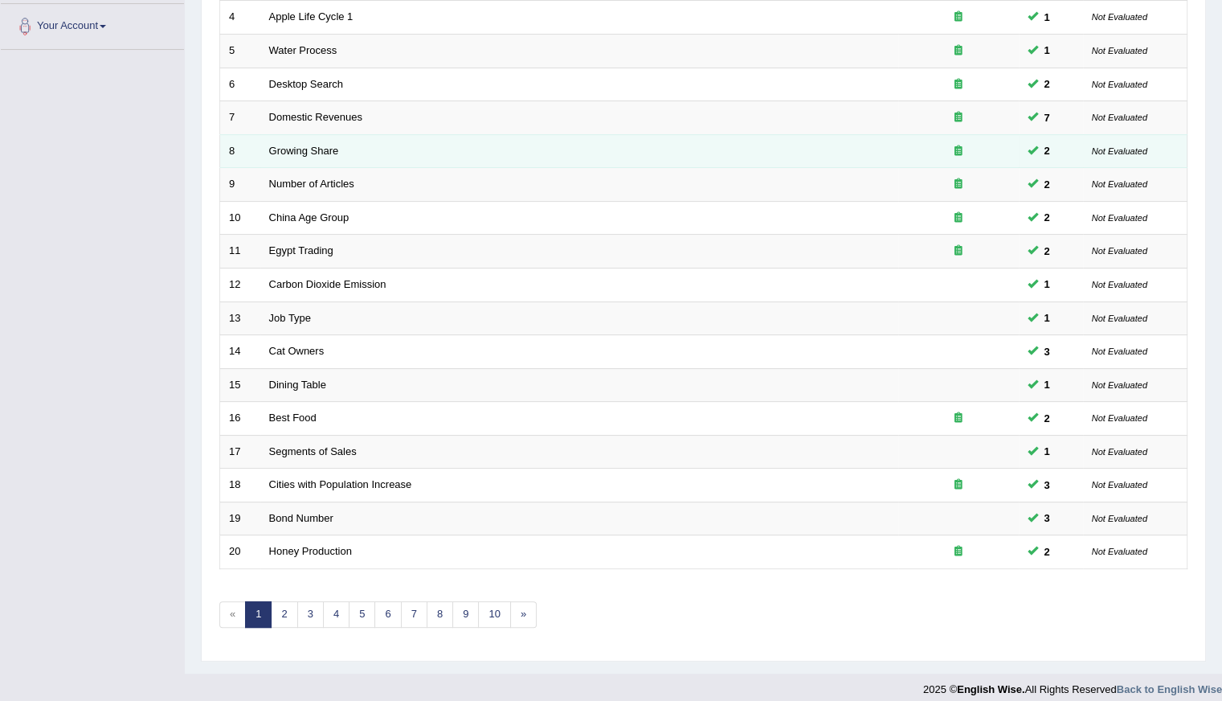
scroll to position [358, 0]
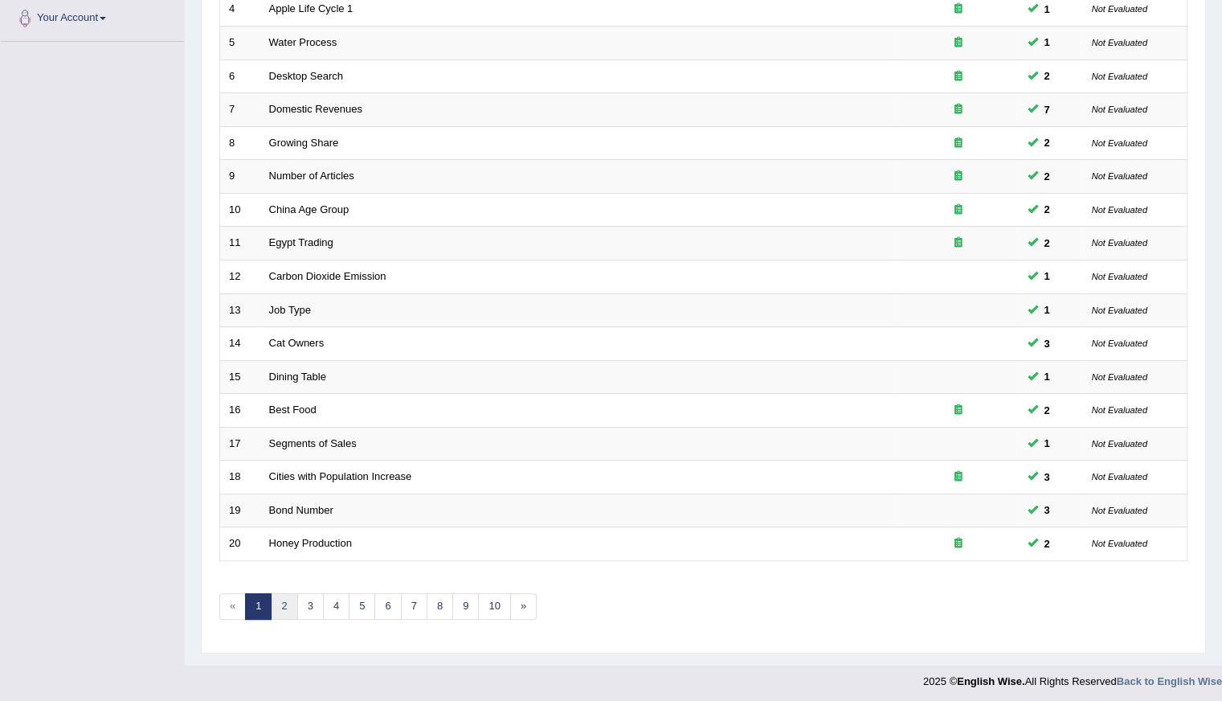
click at [285, 610] on link "2" at bounding box center [284, 606] width 27 height 27
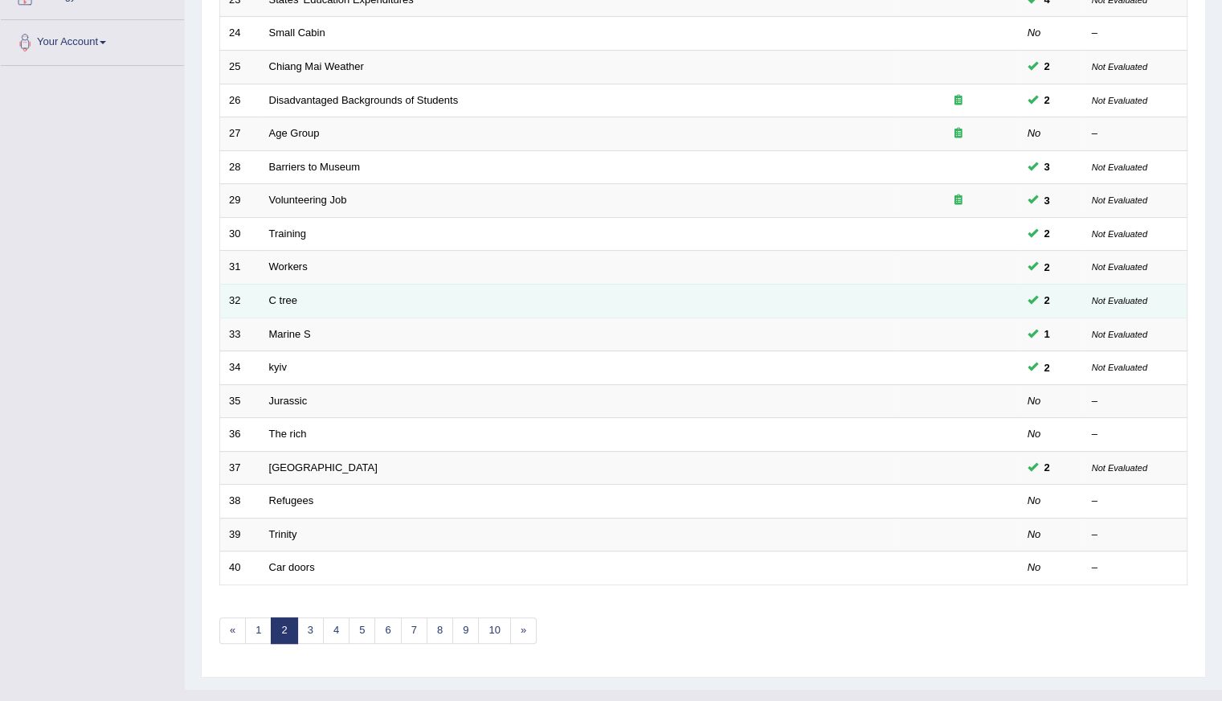
scroll to position [358, 0]
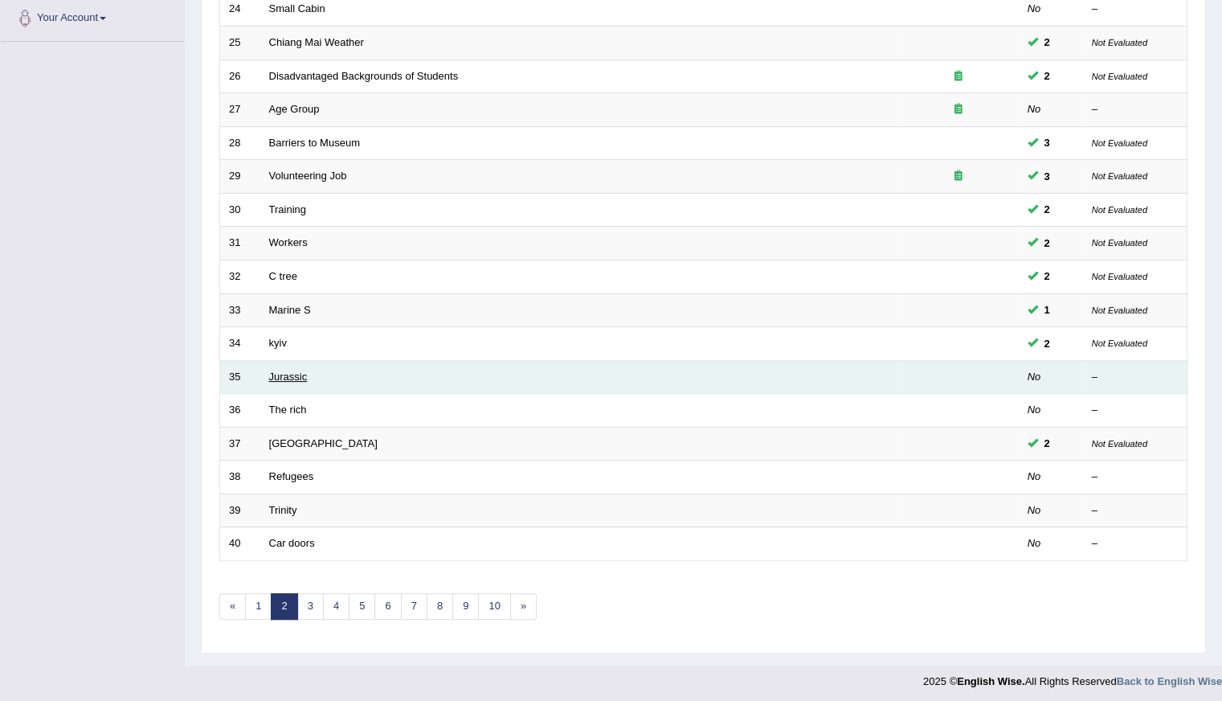
click at [289, 370] on link "Jurassic" at bounding box center [288, 376] width 39 height 12
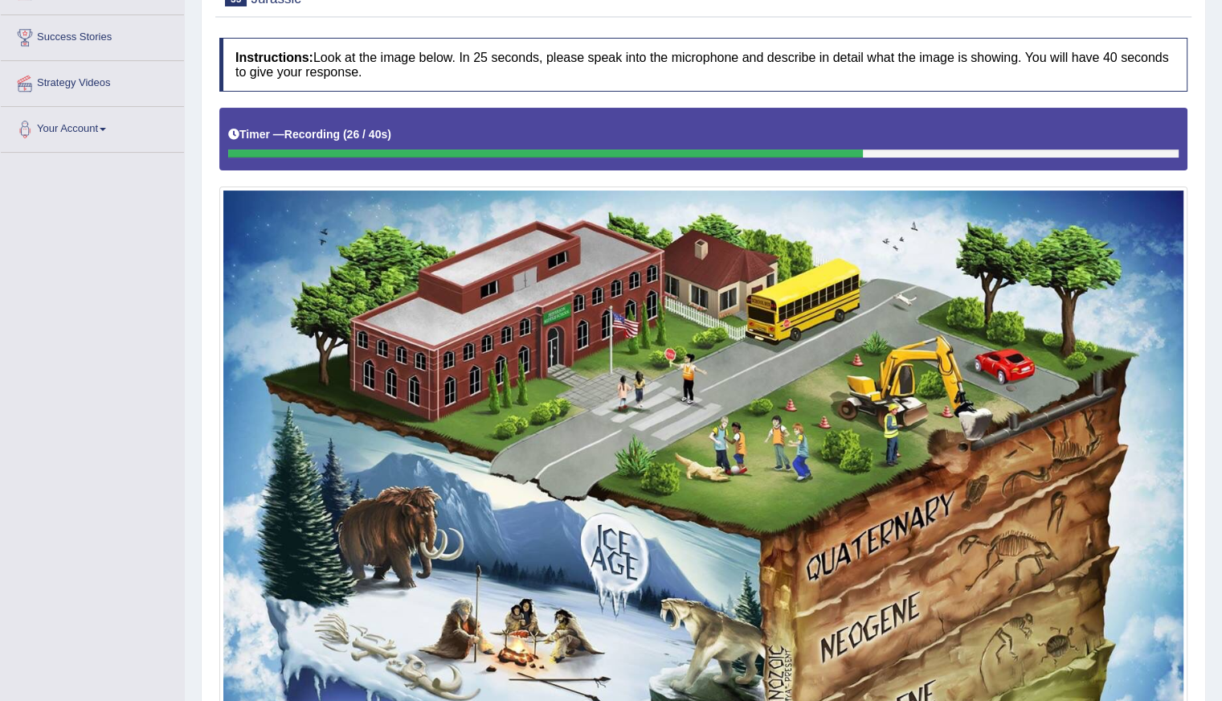
scroll to position [64, 0]
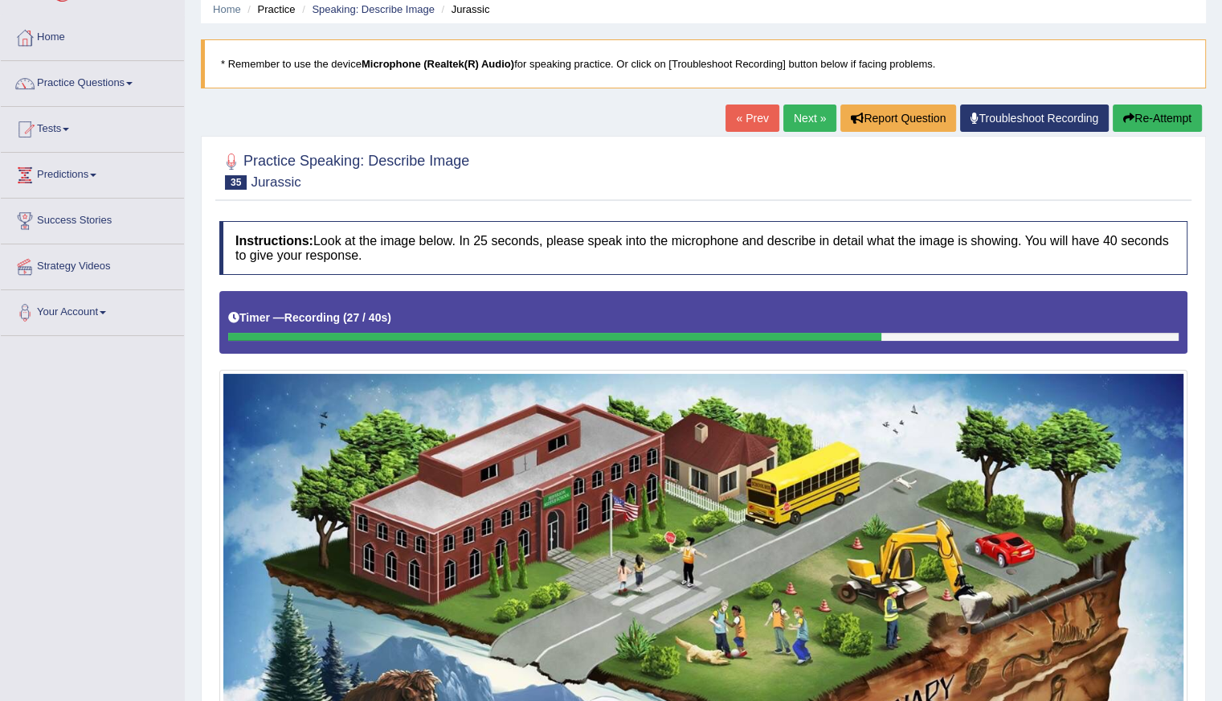
click at [1144, 117] on button "Re-Attempt" at bounding box center [1157, 117] width 89 height 27
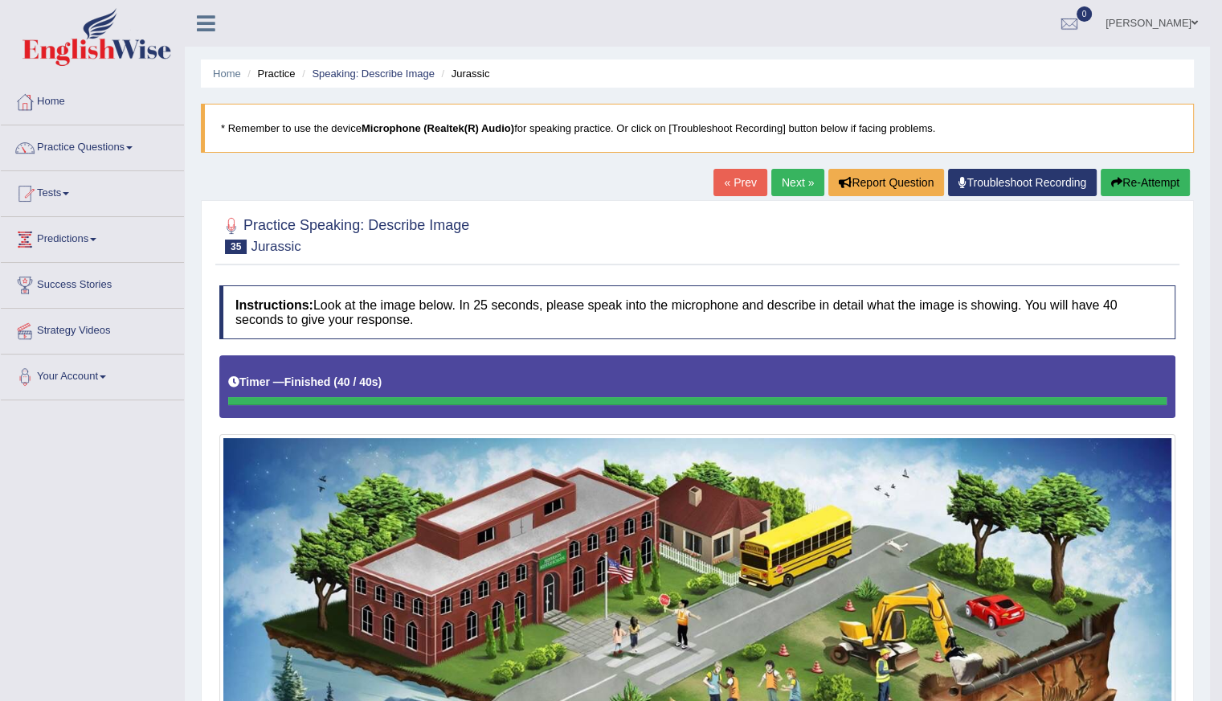
click at [1141, 188] on button "Re-Attempt" at bounding box center [1145, 182] width 89 height 27
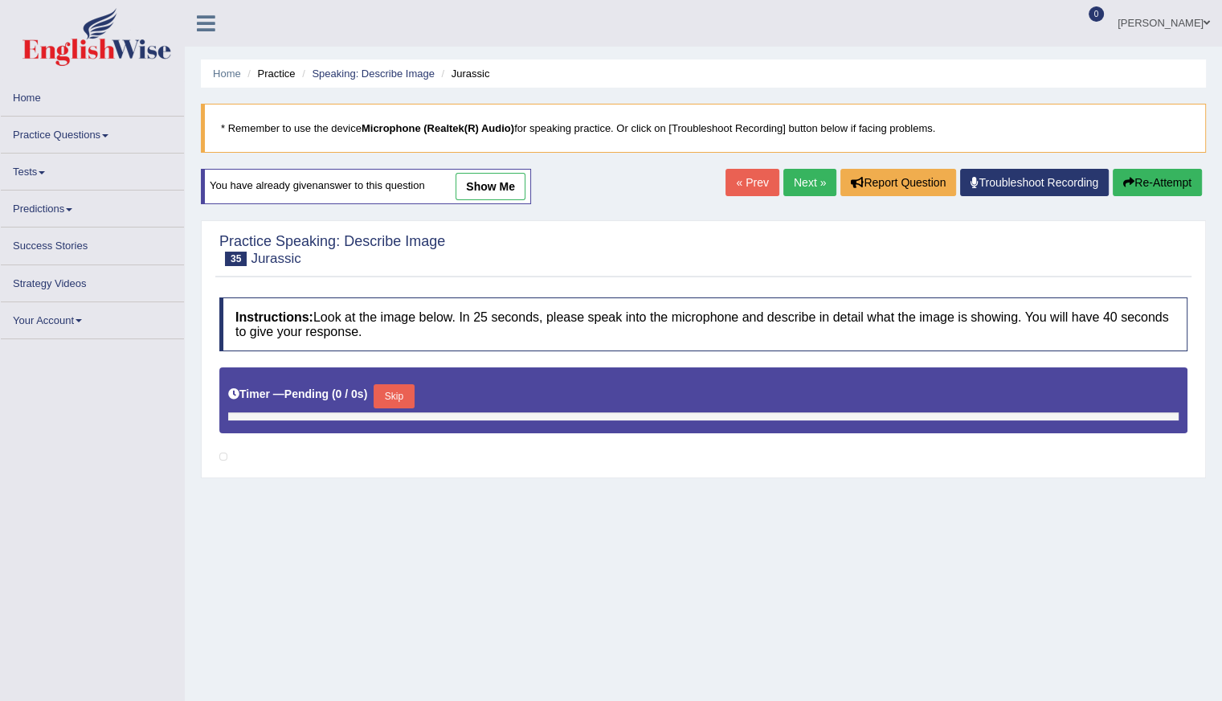
click at [401, 400] on button "Skip" at bounding box center [394, 396] width 40 height 24
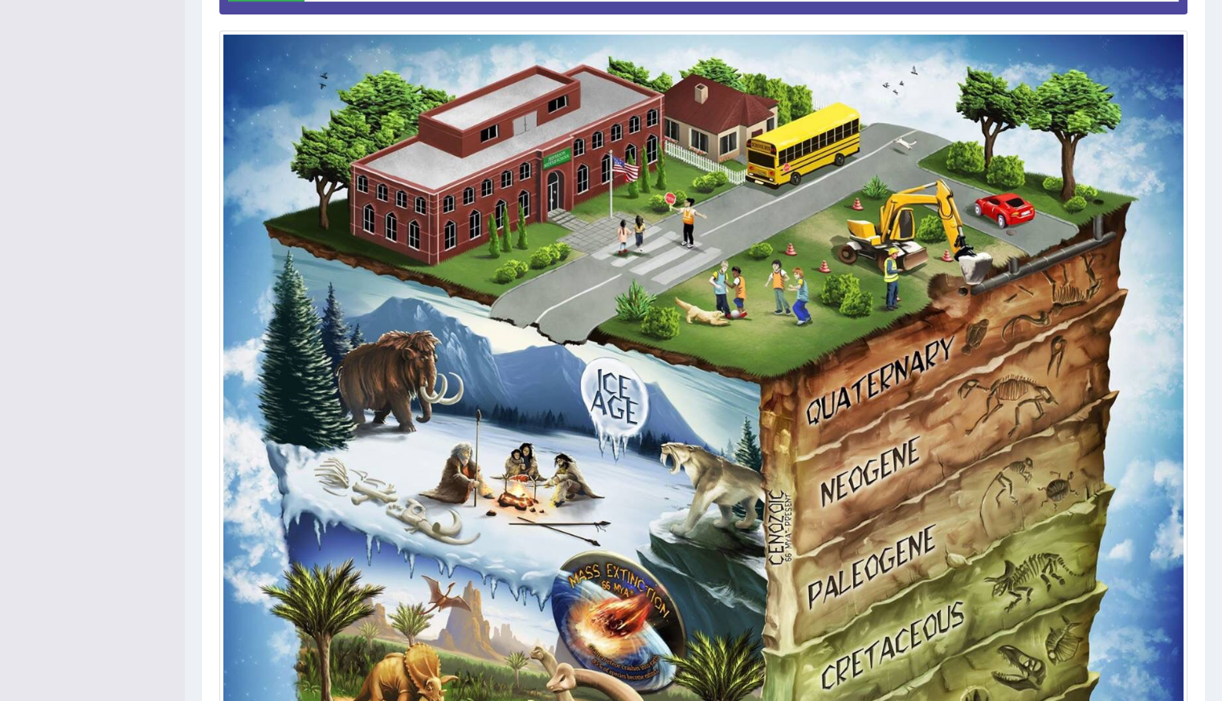
scroll to position [241, 0]
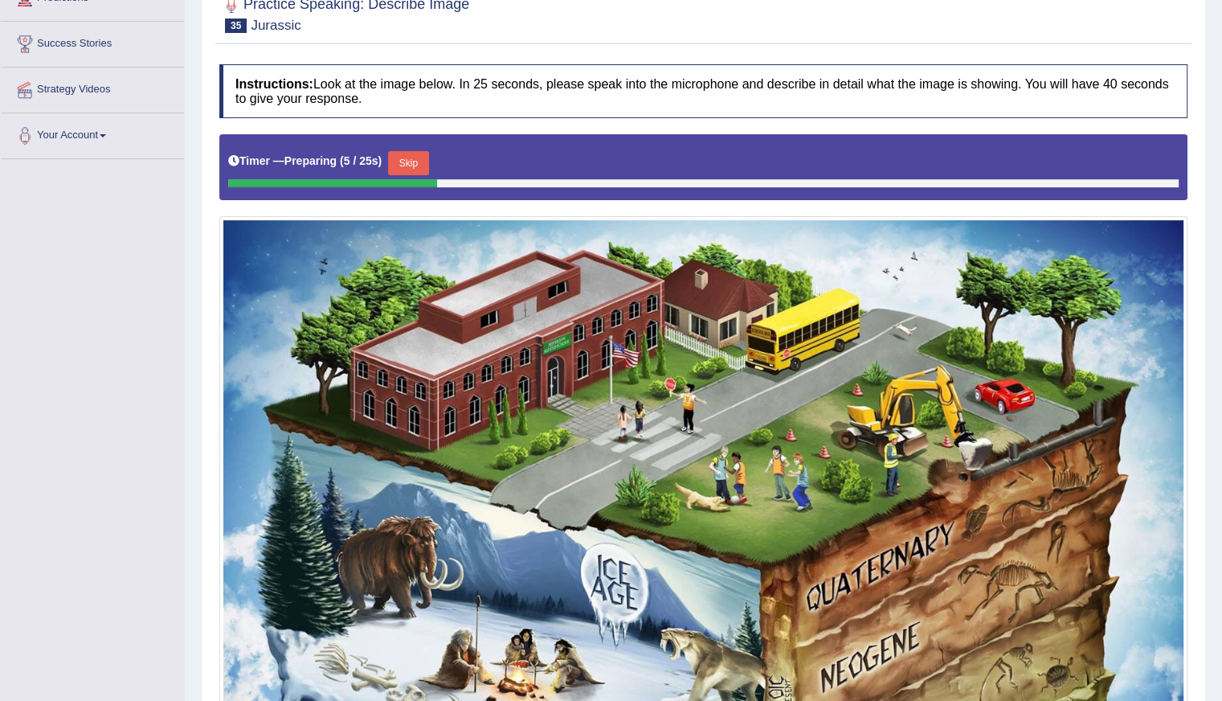
click at [422, 153] on button "Skip" at bounding box center [408, 163] width 40 height 24
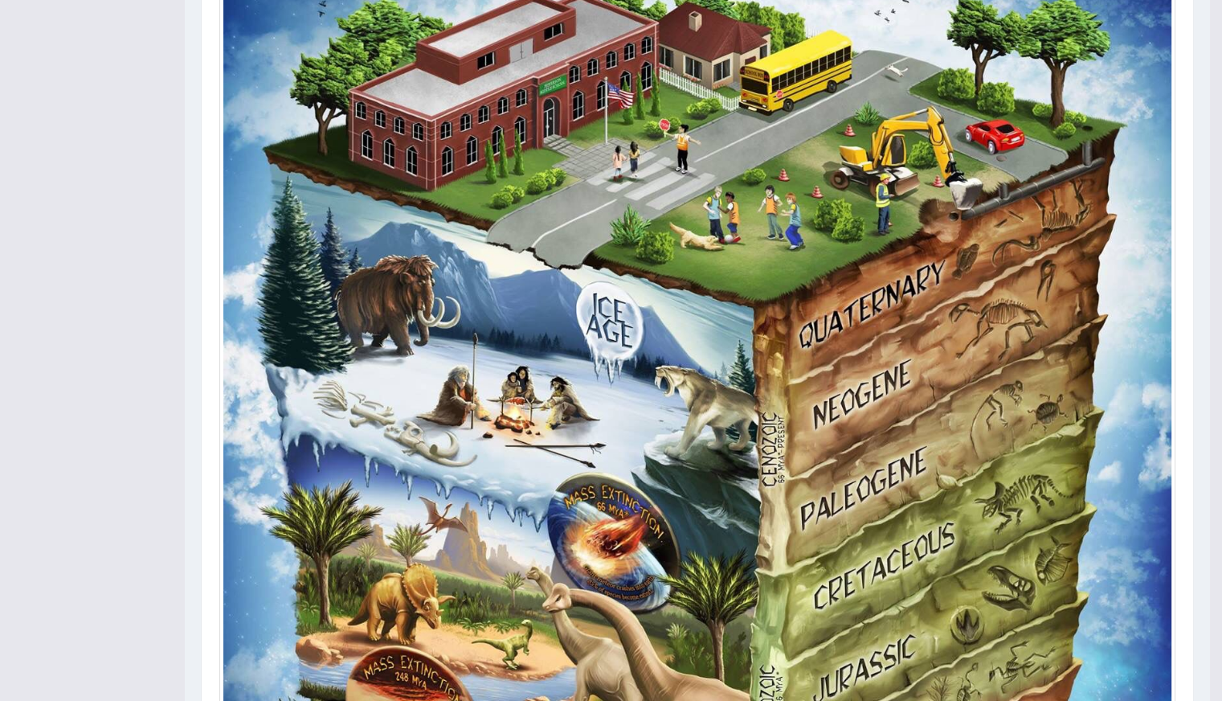
scroll to position [81, 0]
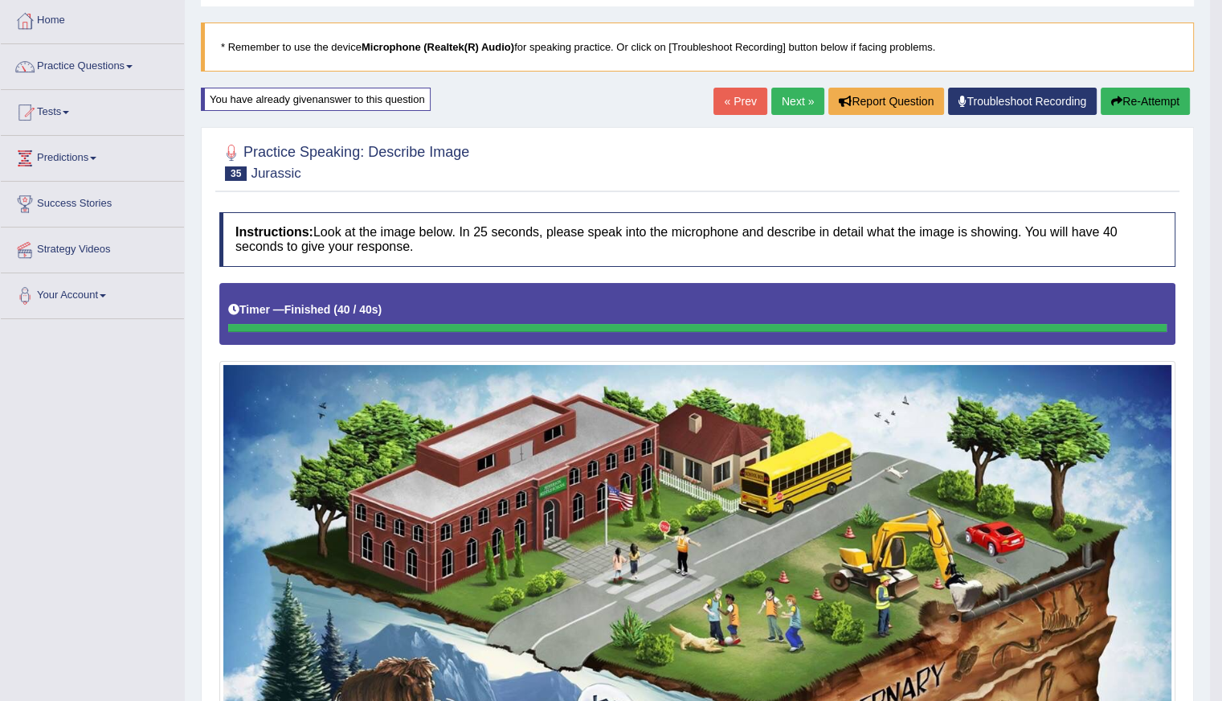
click at [786, 98] on link "Next »" at bounding box center [797, 101] width 53 height 27
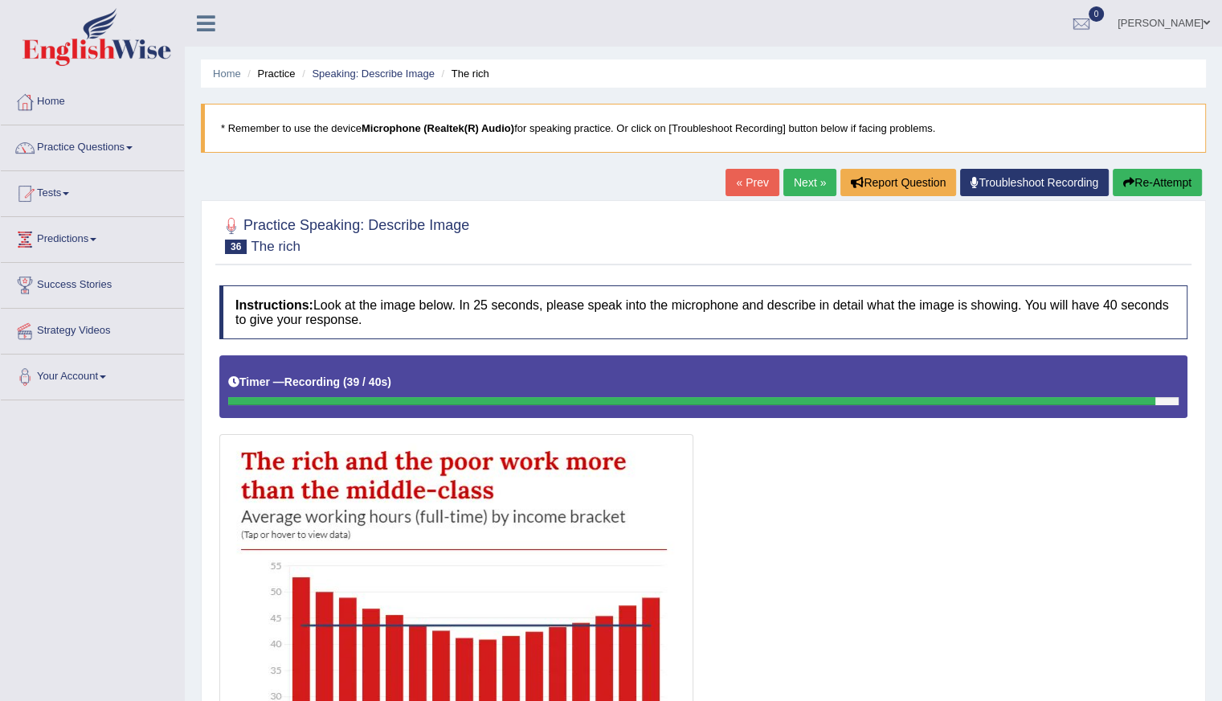
click at [1164, 184] on button "Re-Attempt" at bounding box center [1157, 182] width 89 height 27
click at [1157, 183] on button "Re-Attempt" at bounding box center [1157, 182] width 89 height 27
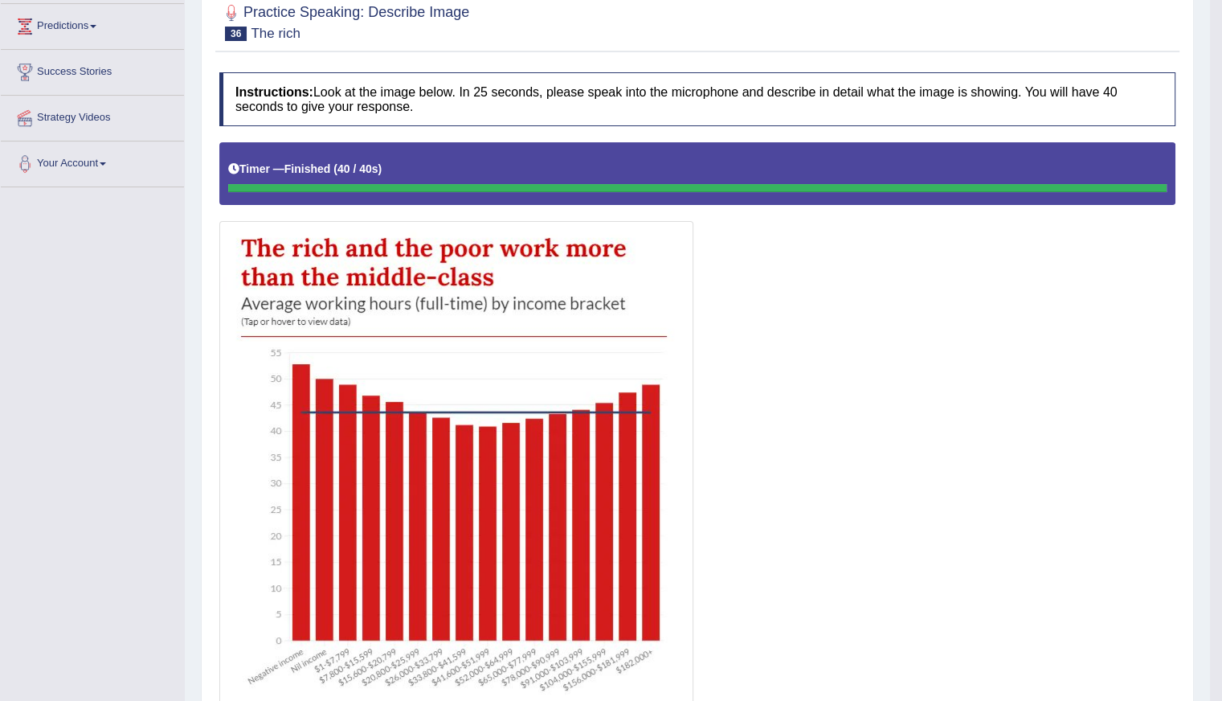
scroll to position [57, 0]
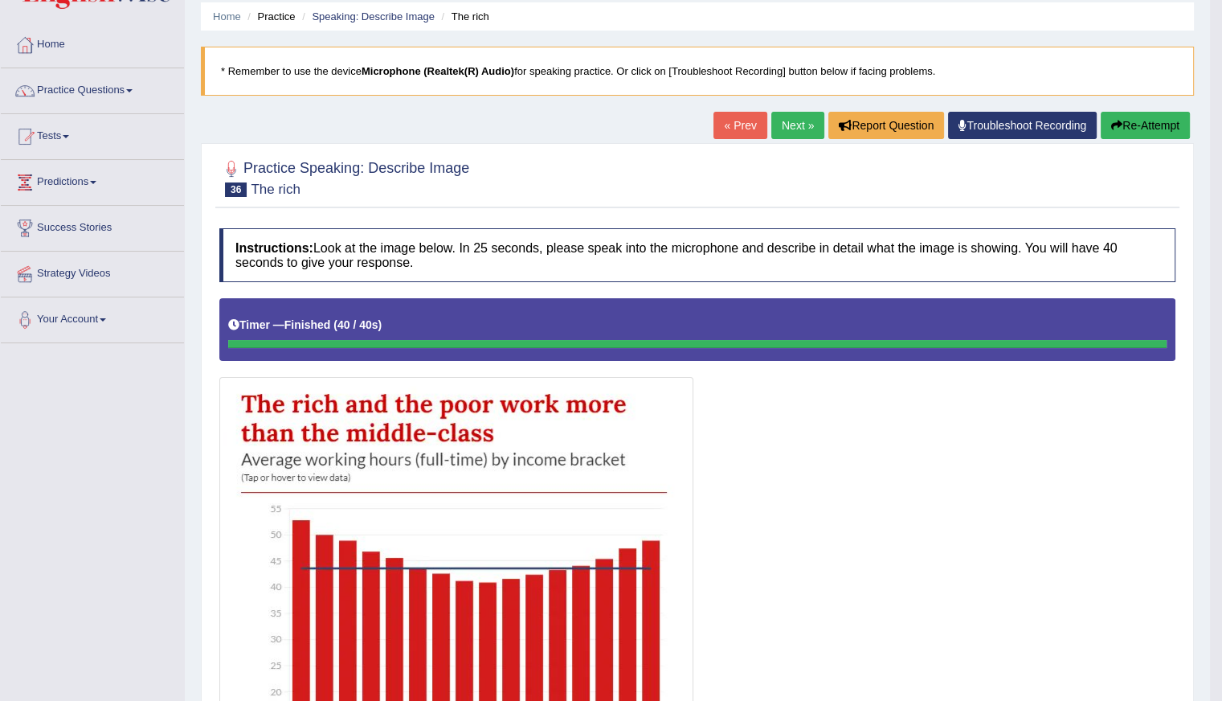
click at [1149, 120] on button "Re-Attempt" at bounding box center [1145, 125] width 89 height 27
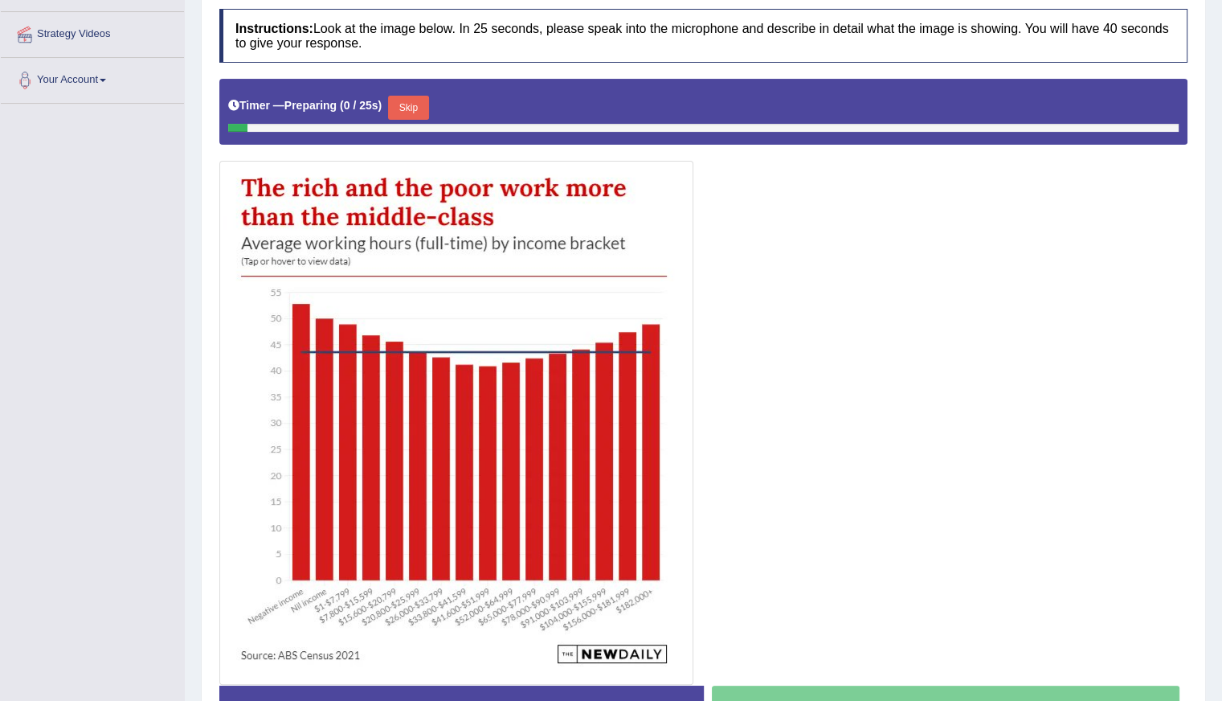
scroll to position [298, 0]
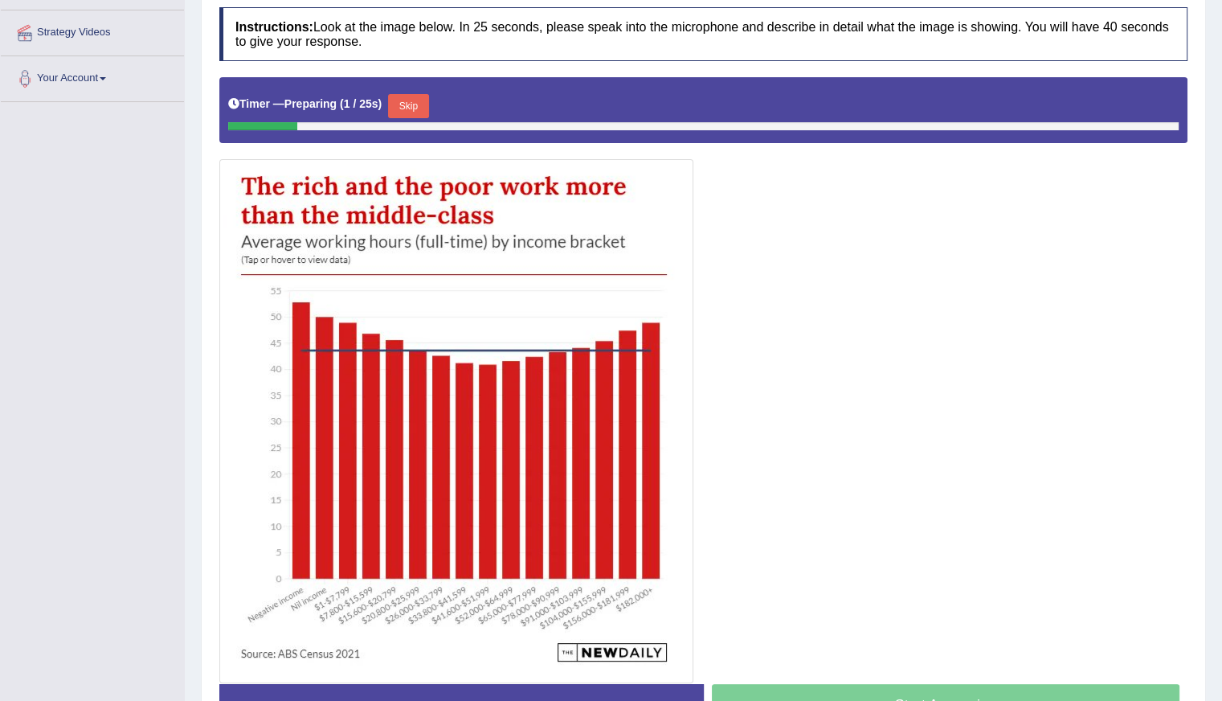
click at [420, 102] on button "Skip" at bounding box center [408, 106] width 40 height 24
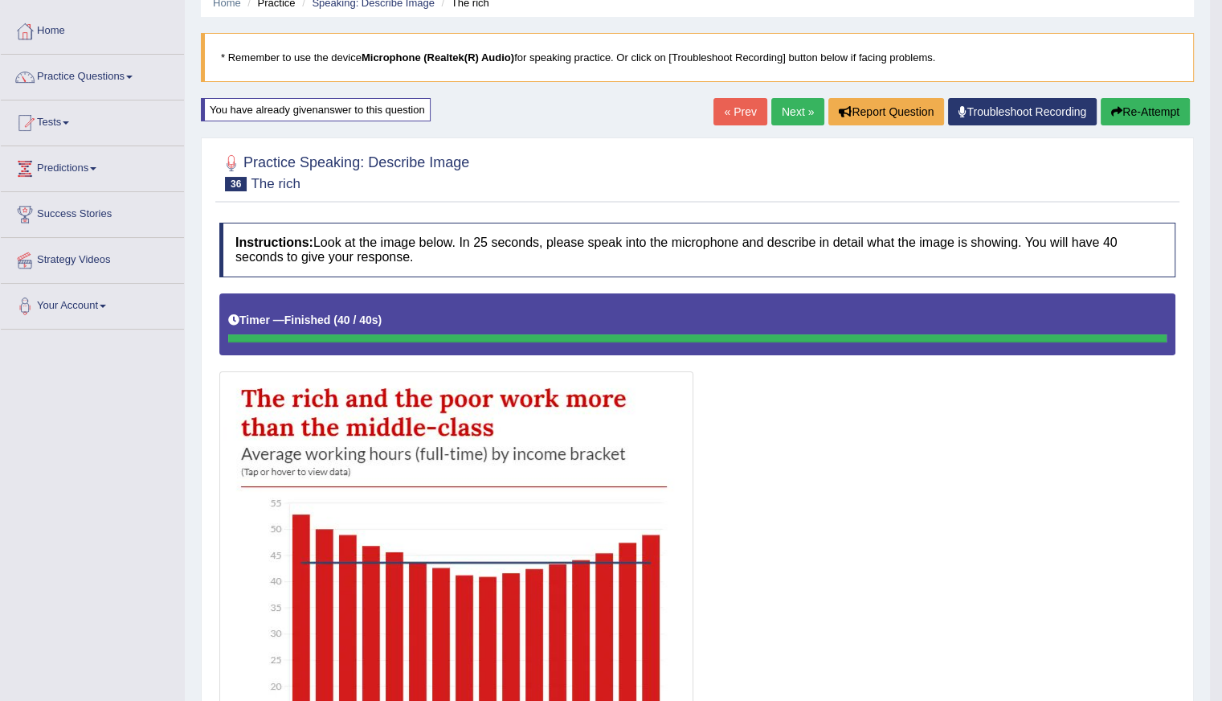
scroll to position [0, 0]
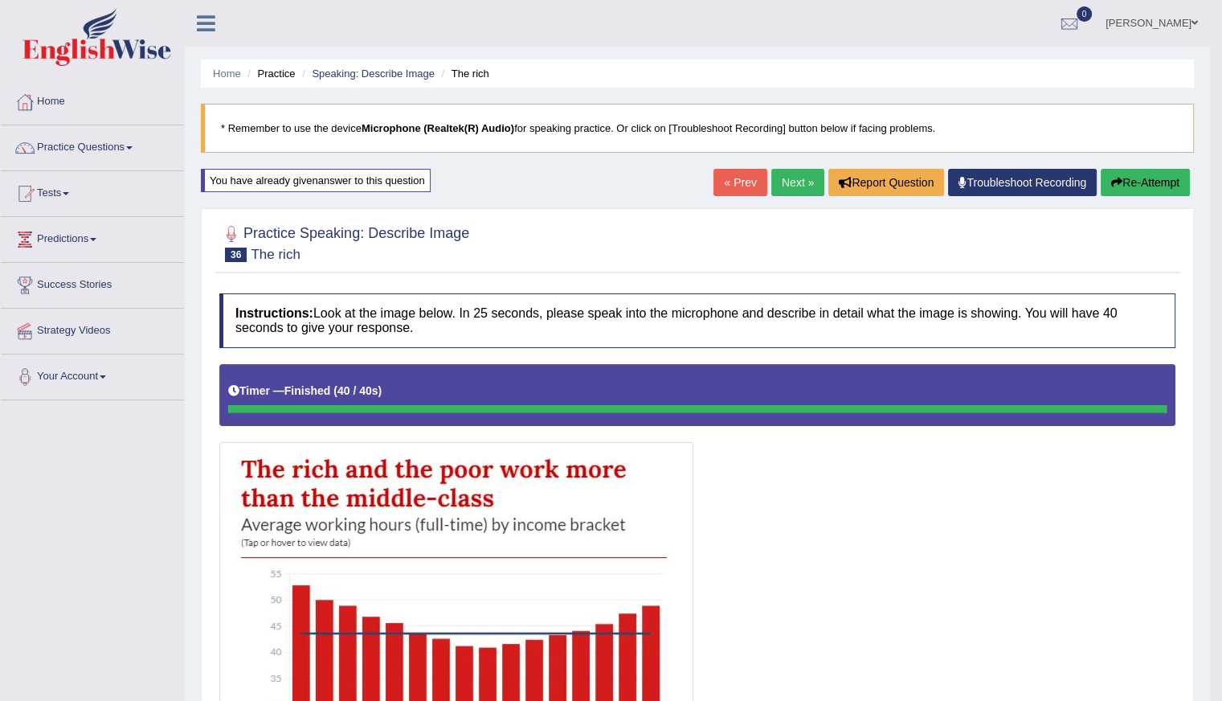
click at [788, 182] on link "Next »" at bounding box center [797, 182] width 53 height 27
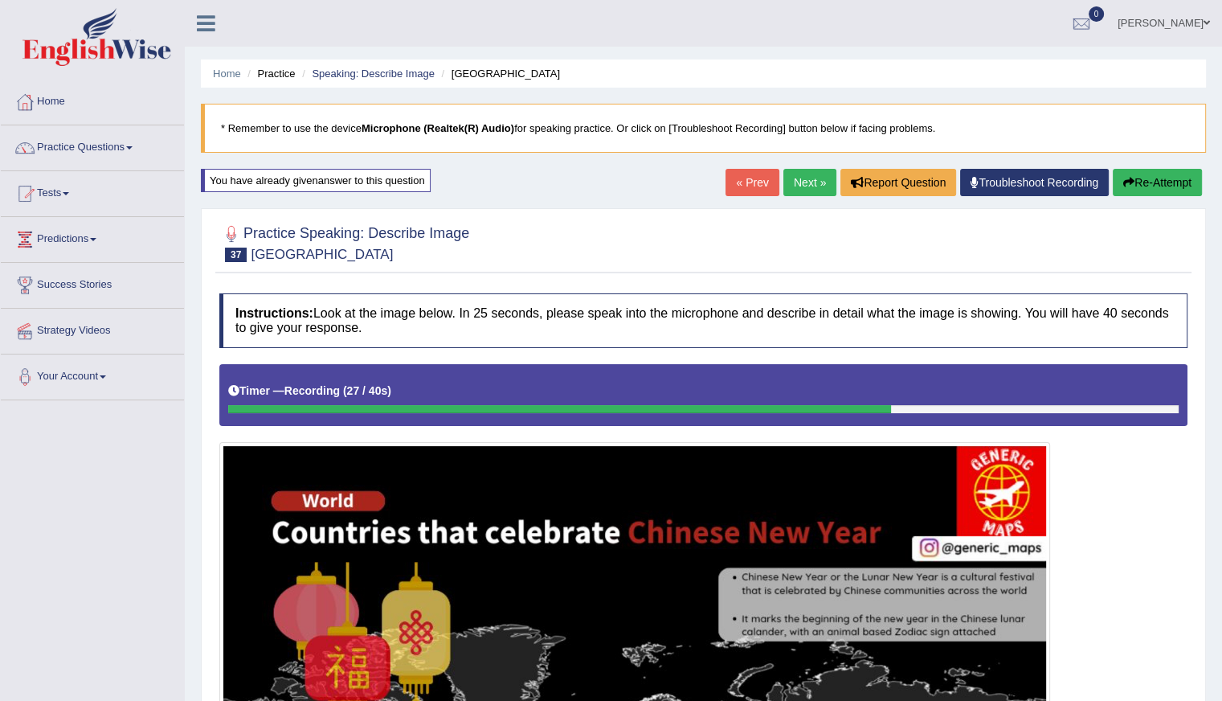
click at [1152, 181] on button "Re-Attempt" at bounding box center [1157, 182] width 89 height 27
click at [1147, 185] on button "Re-Attempt" at bounding box center [1157, 182] width 89 height 27
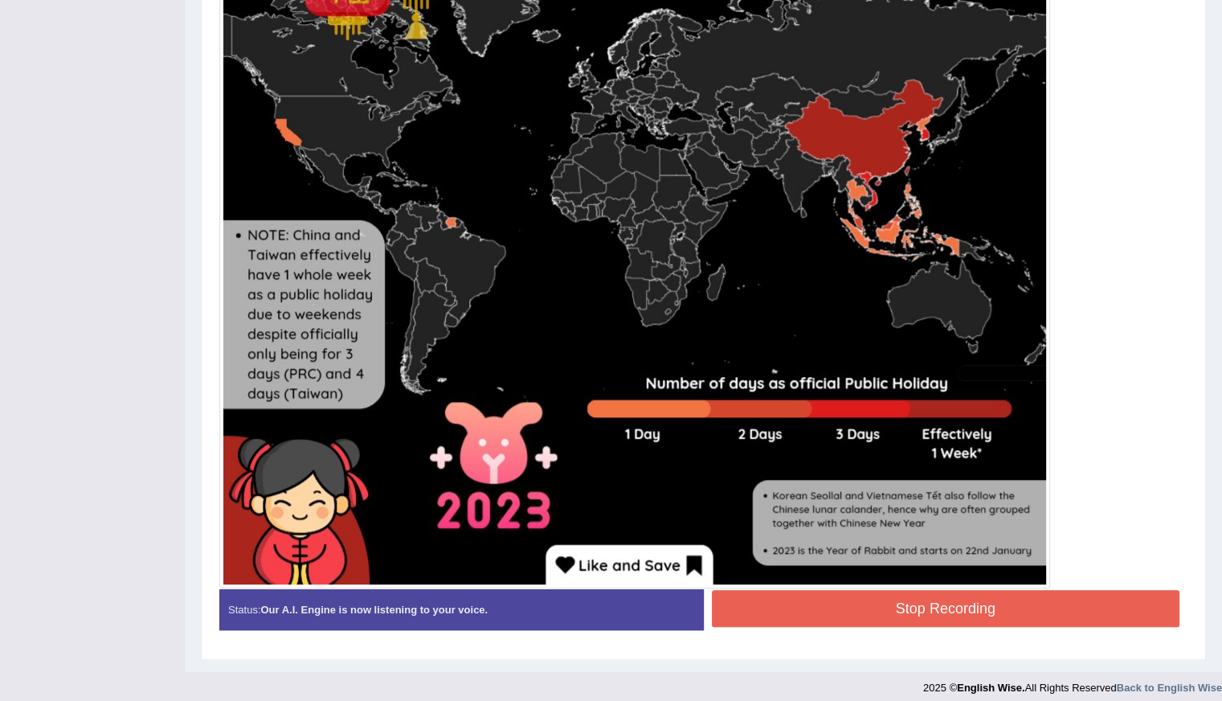
scroll to position [694, 0]
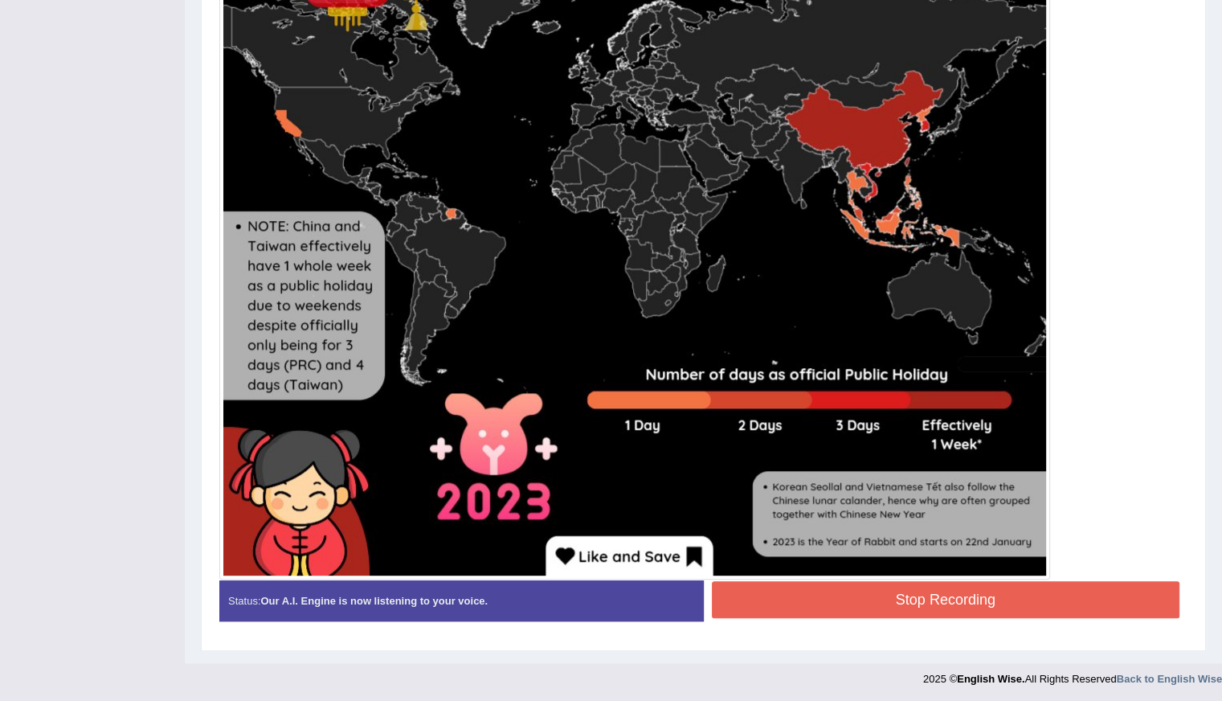
click at [887, 602] on button "Stop Recording" at bounding box center [946, 599] width 469 height 37
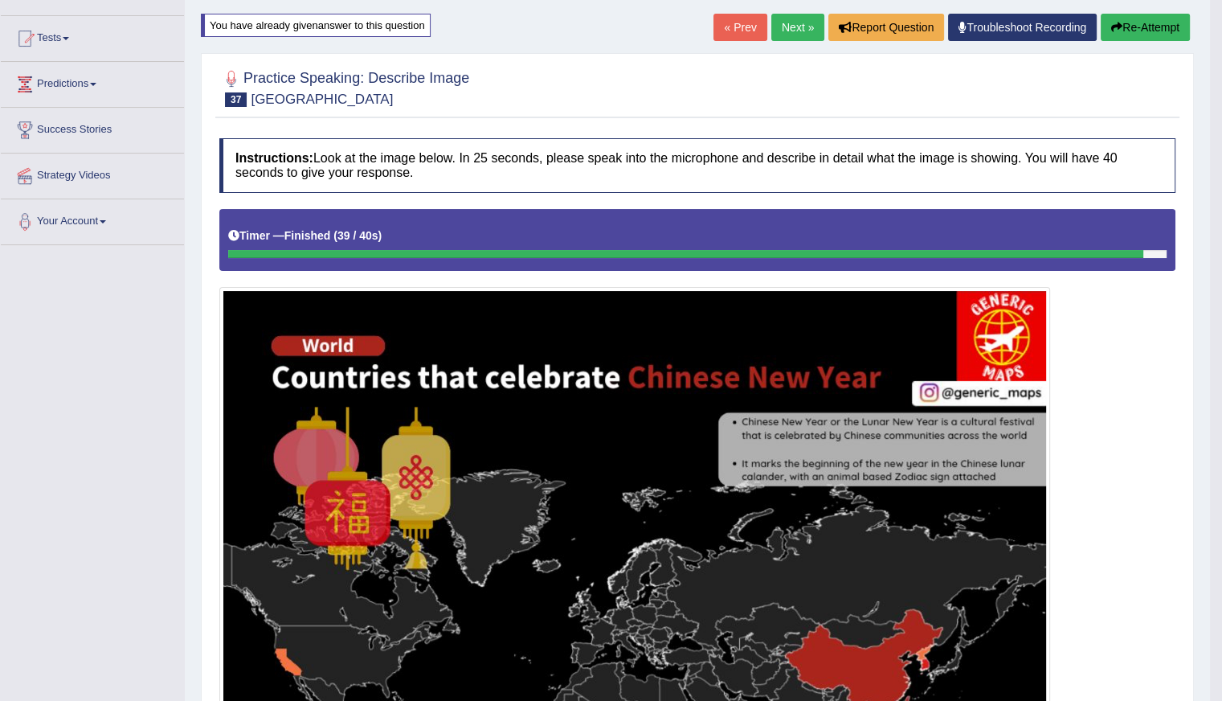
scroll to position [131, 0]
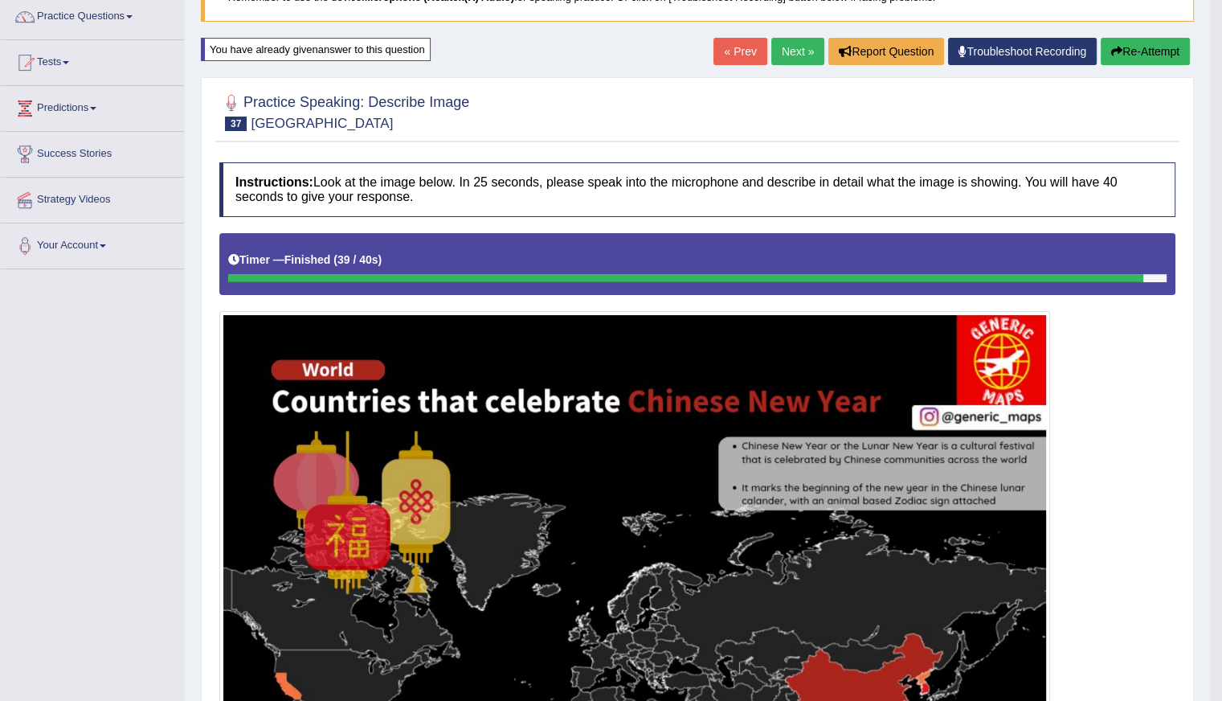
click at [790, 48] on link "Next »" at bounding box center [797, 51] width 53 height 27
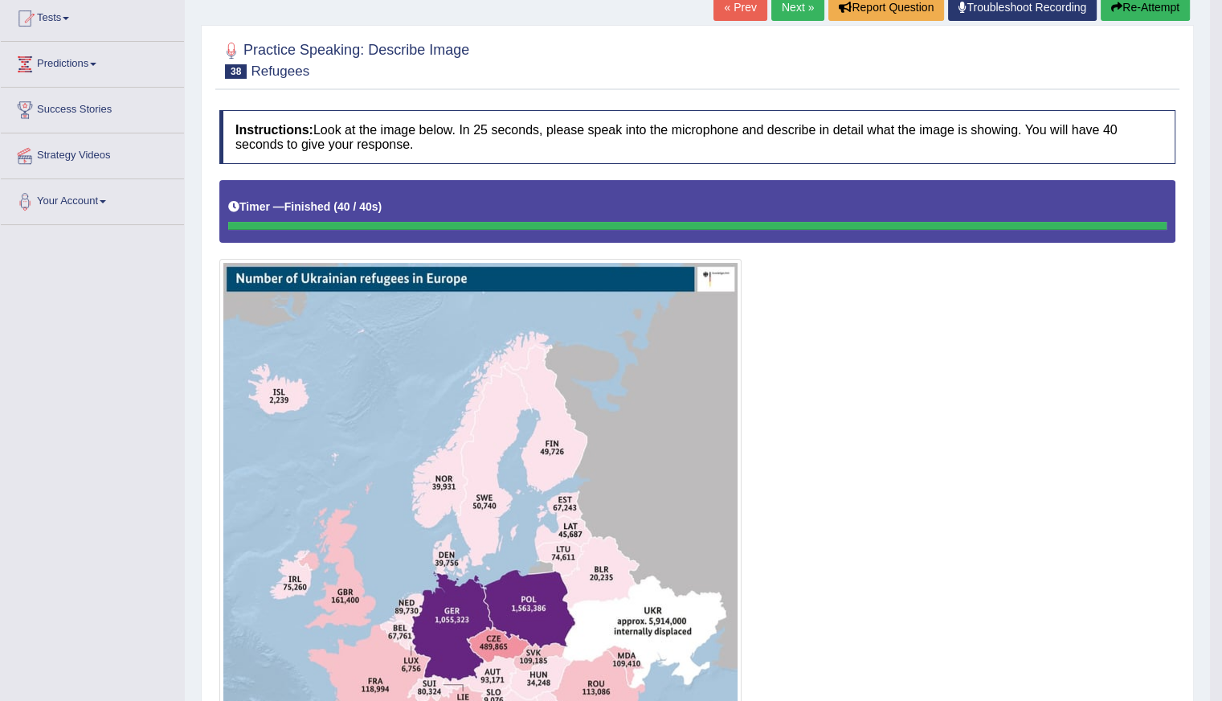
scroll to position [112, 0]
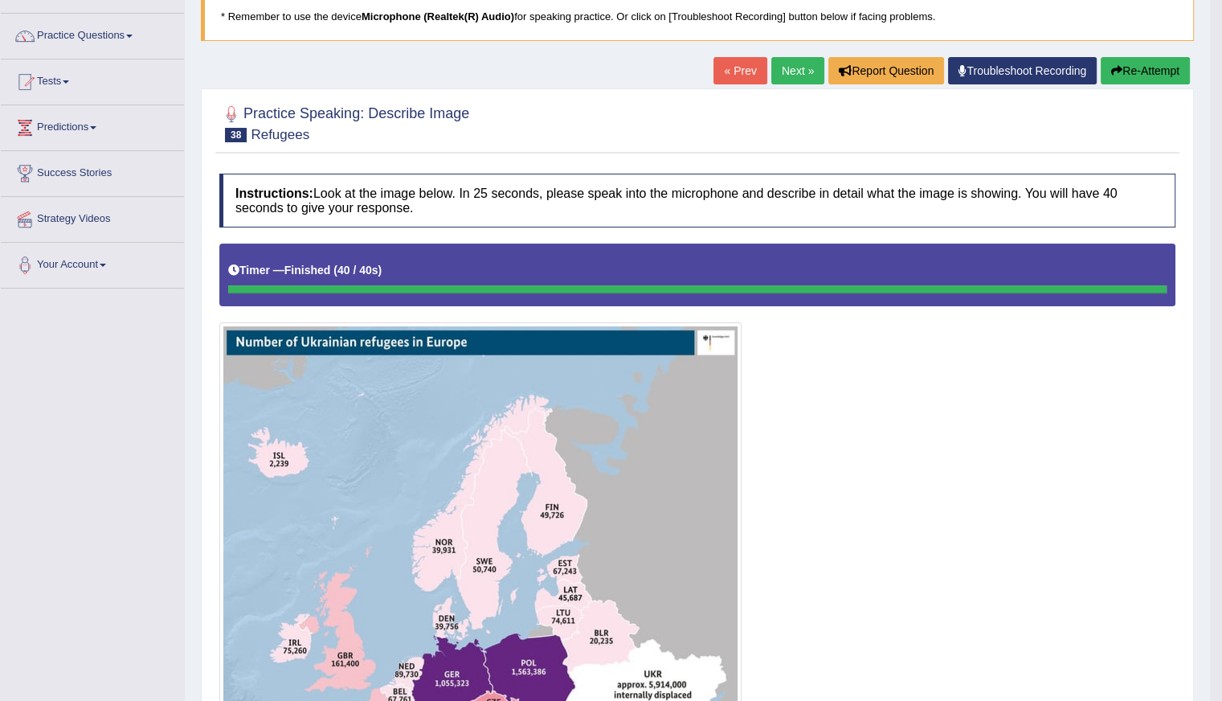
click at [1148, 71] on button "Re-Attempt" at bounding box center [1145, 70] width 89 height 27
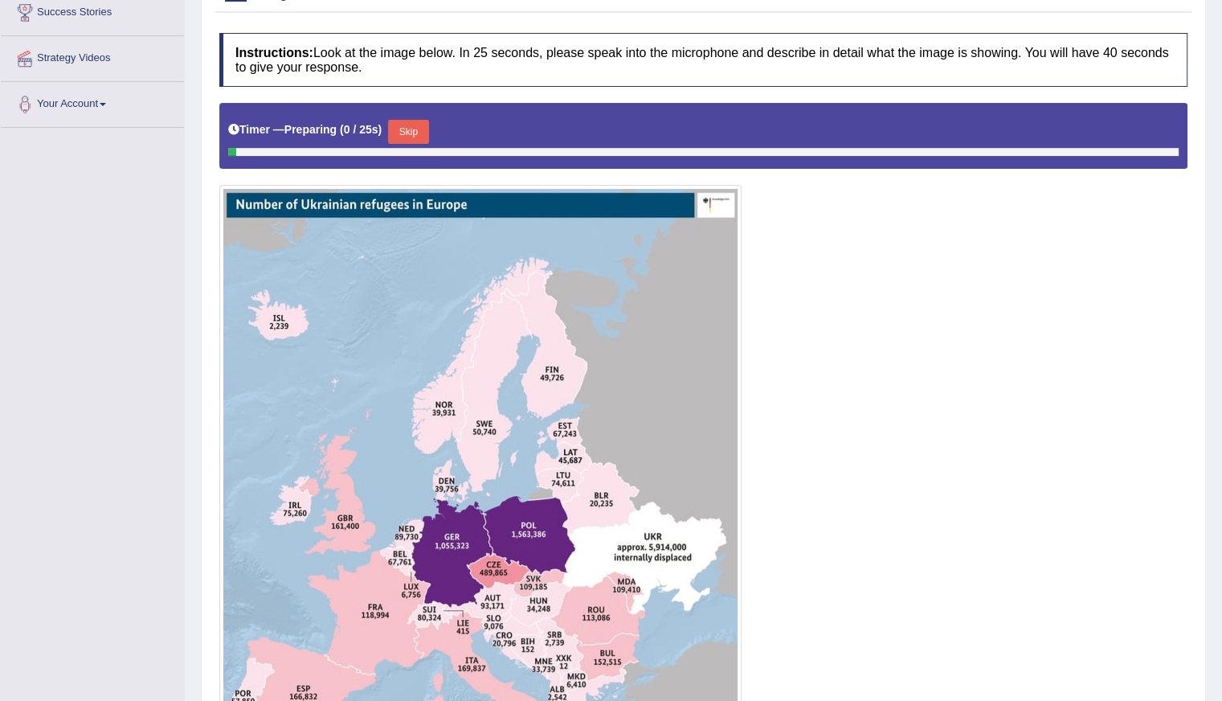
scroll to position [272, 0]
click at [405, 120] on button "Skip" at bounding box center [408, 132] width 40 height 24
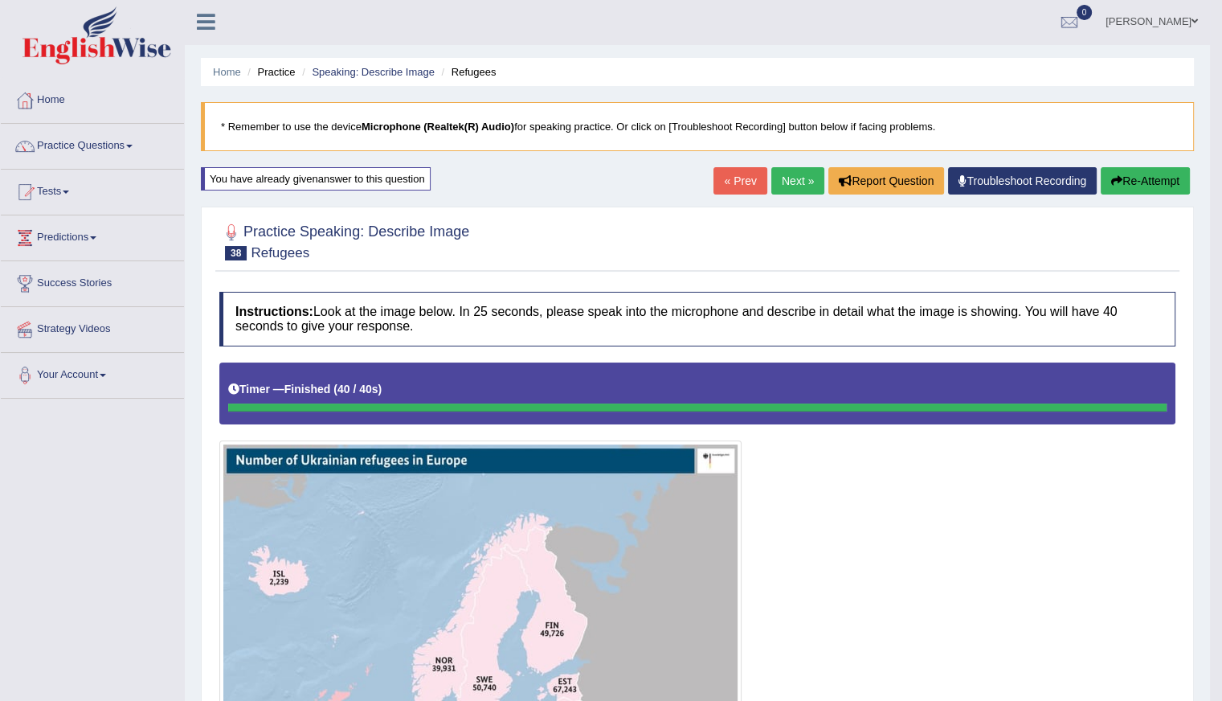
scroll to position [0, 0]
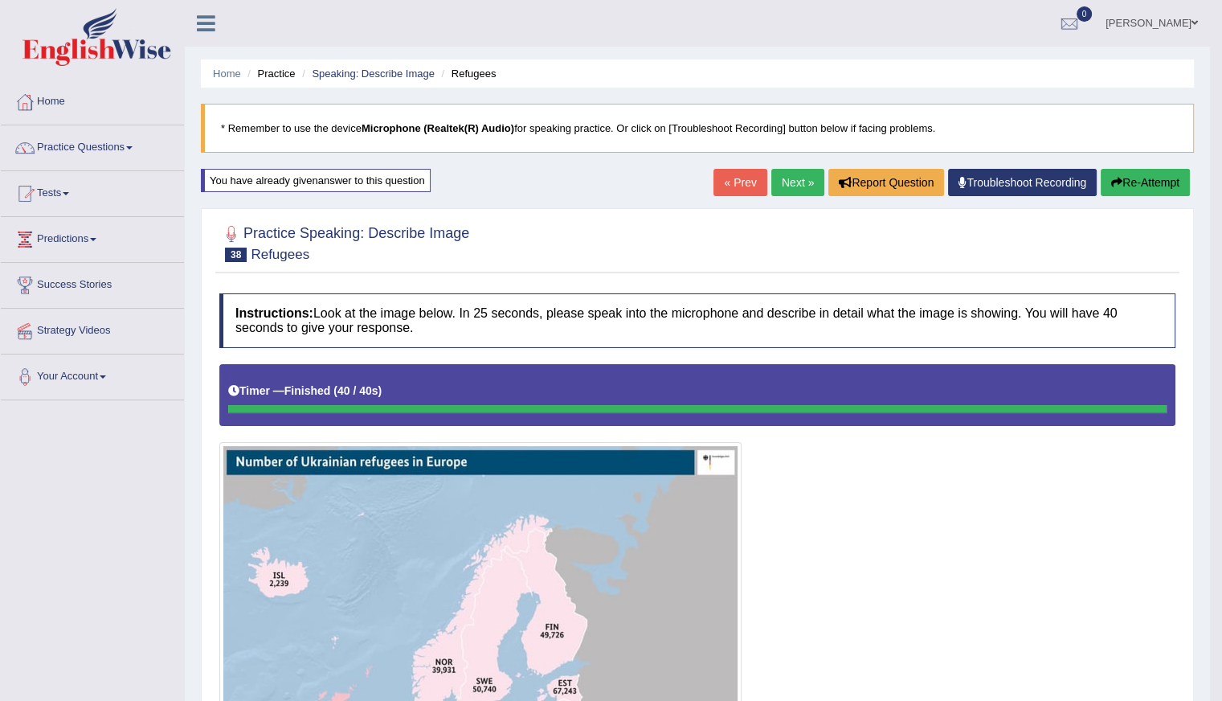
click at [1155, 171] on button "Re-Attempt" at bounding box center [1145, 182] width 89 height 27
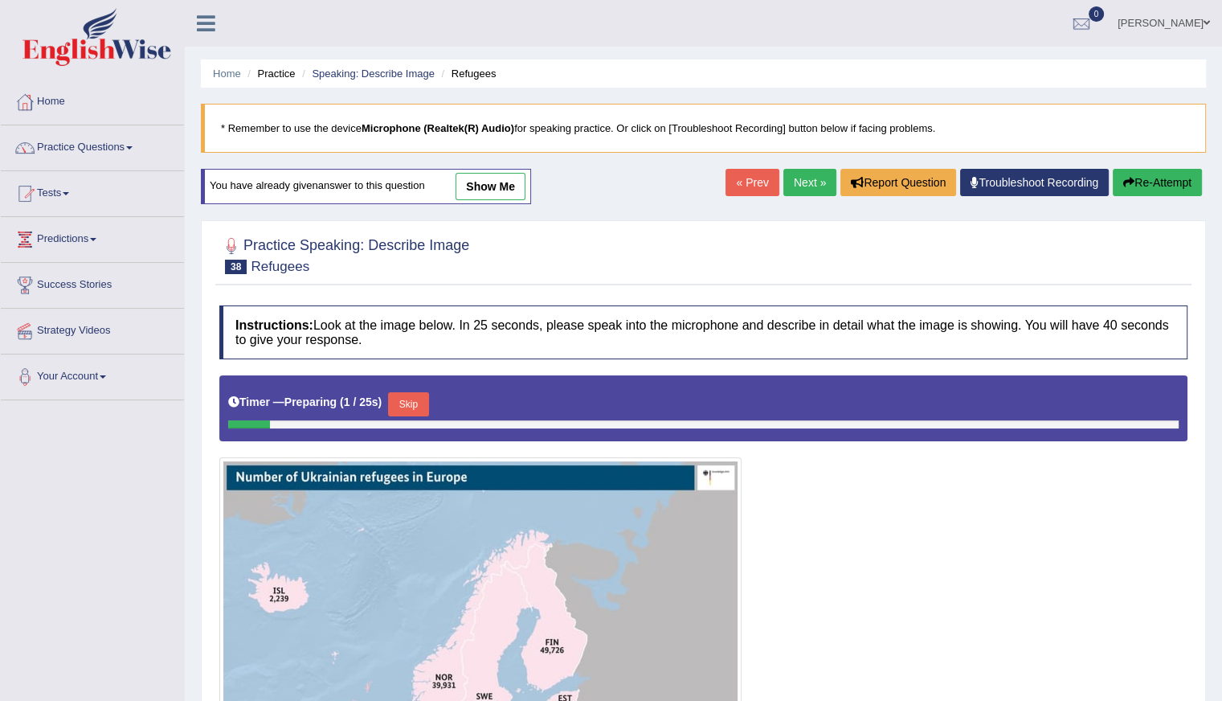
click at [424, 396] on button "Skip" at bounding box center [408, 404] width 40 height 24
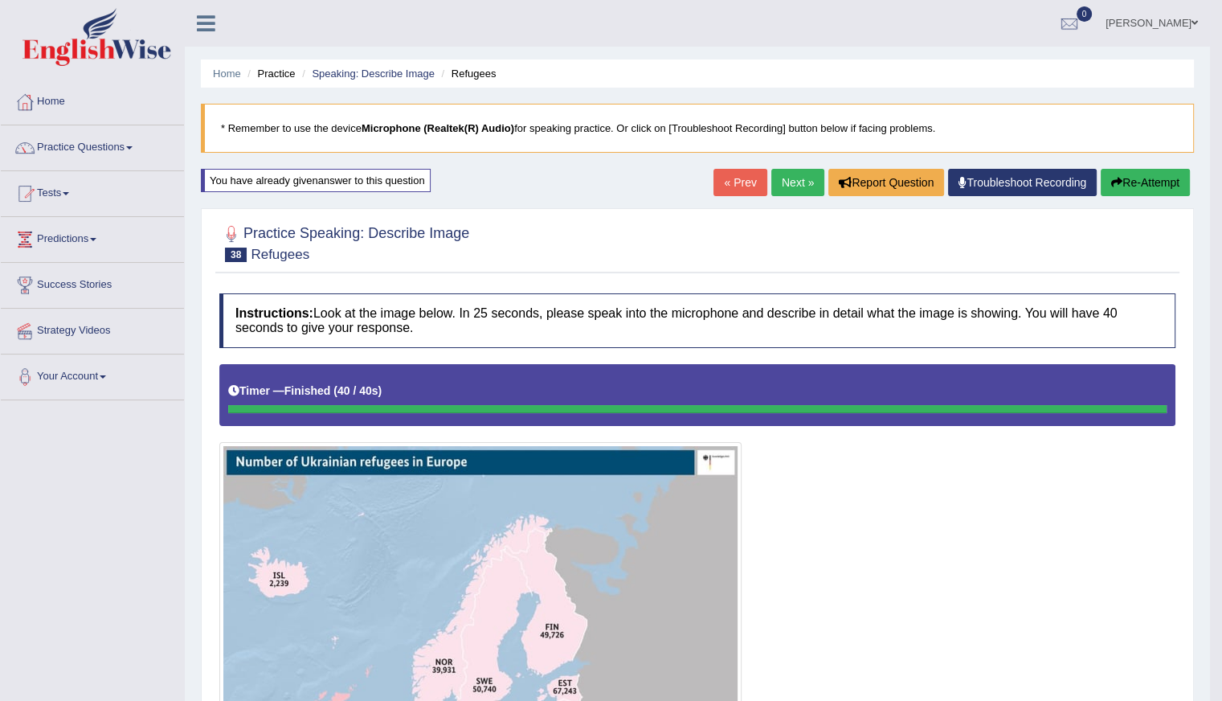
click at [799, 189] on link "Next »" at bounding box center [797, 182] width 53 height 27
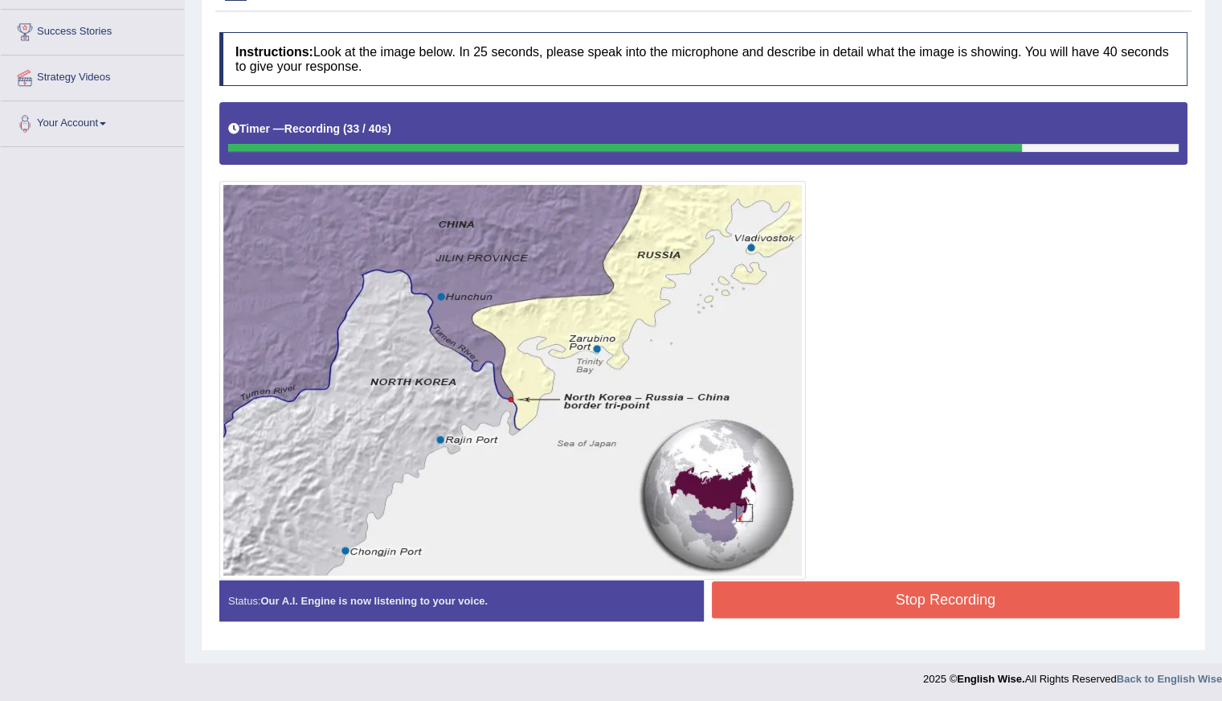
scroll to position [13, 0]
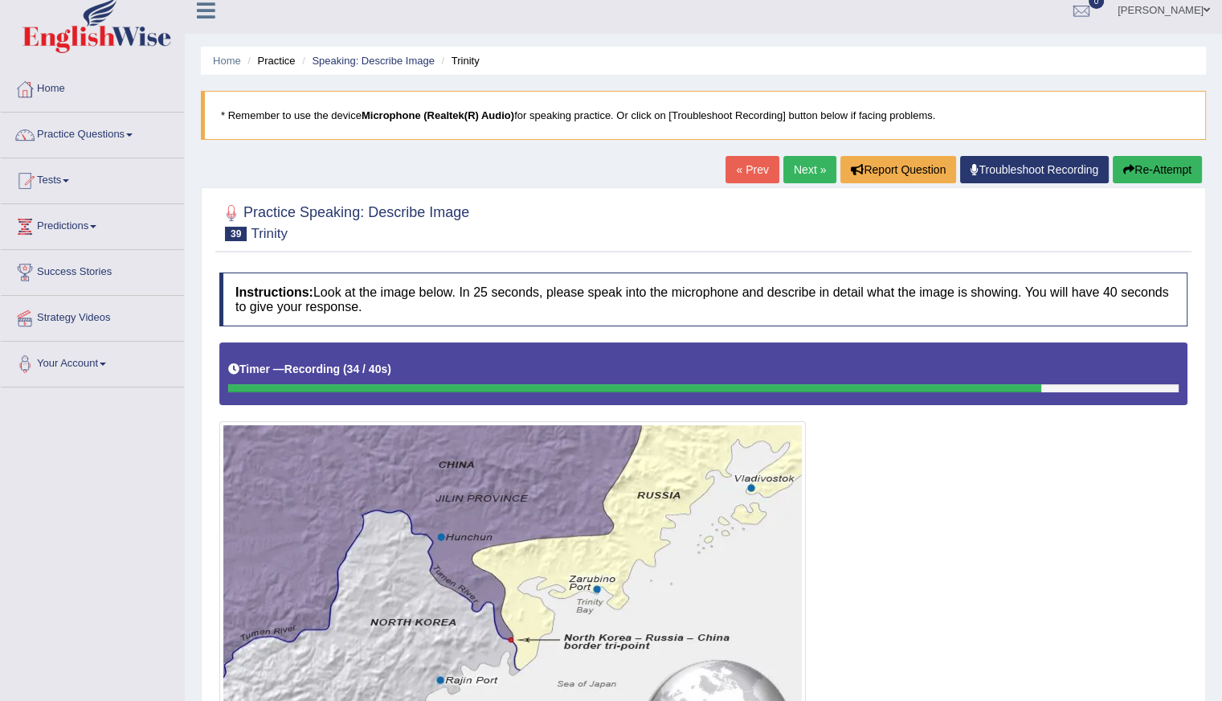
click at [1146, 168] on button "Re-Attempt" at bounding box center [1157, 169] width 89 height 27
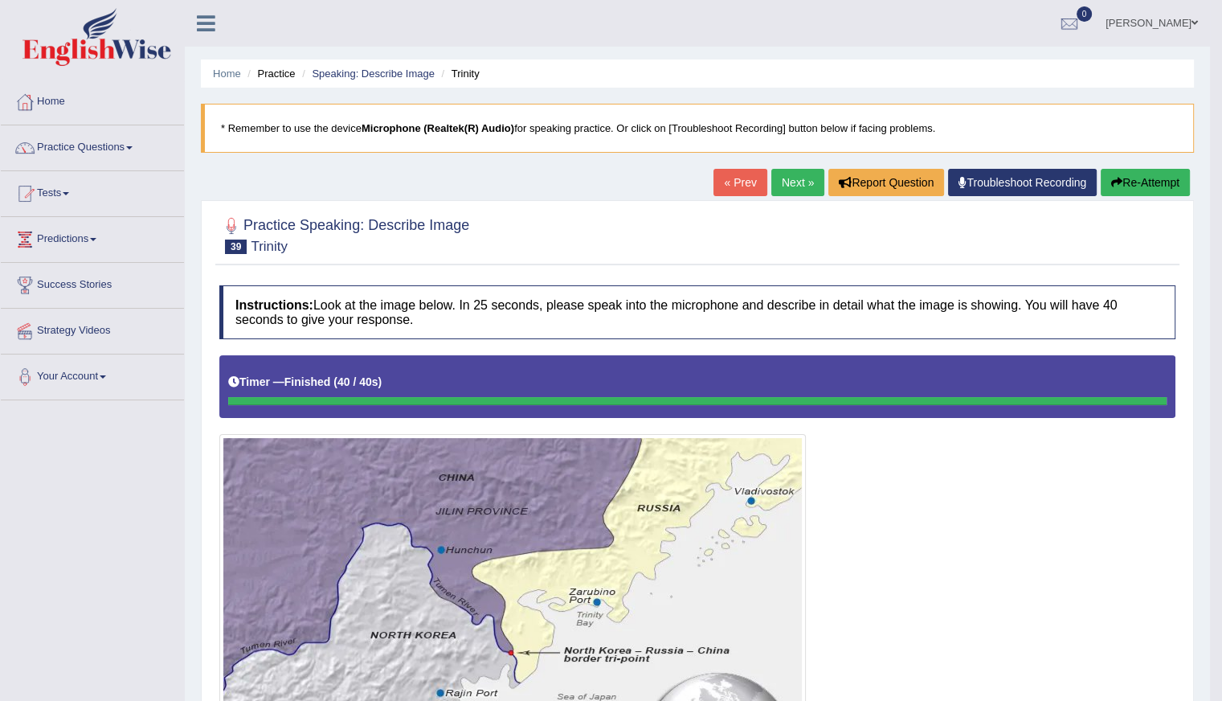
click at [797, 185] on link "Next »" at bounding box center [797, 182] width 53 height 27
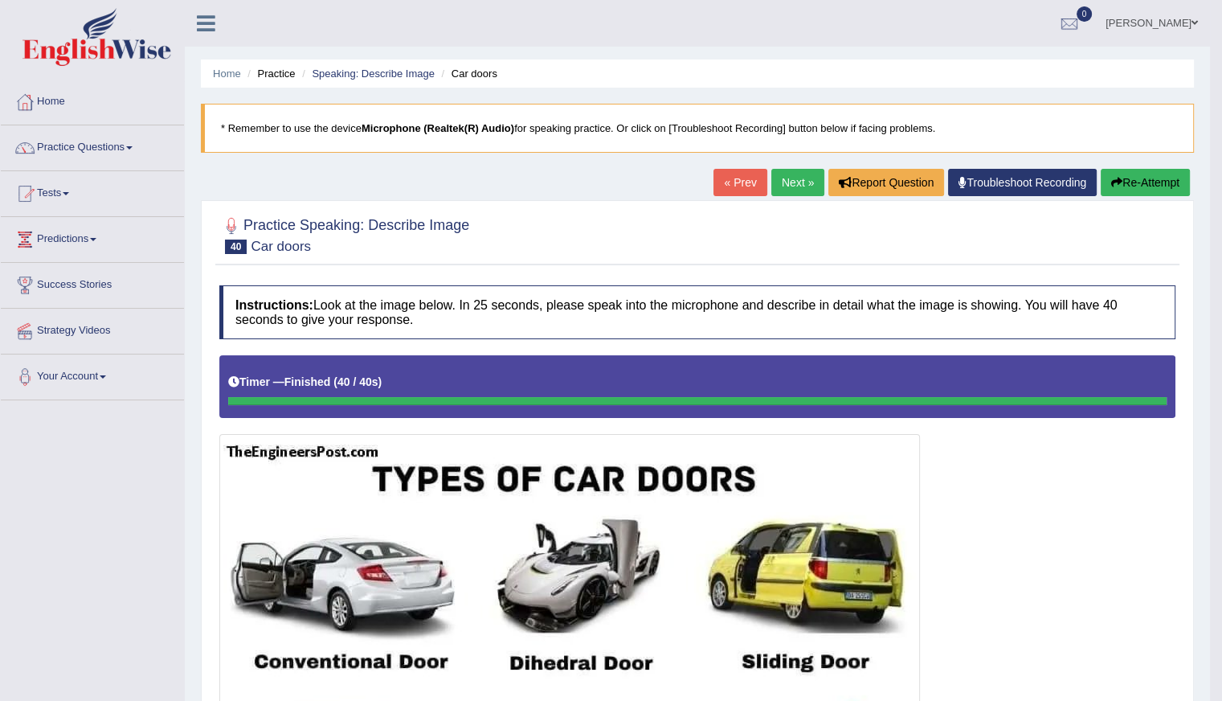
click at [1135, 179] on button "Re-Attempt" at bounding box center [1145, 182] width 89 height 27
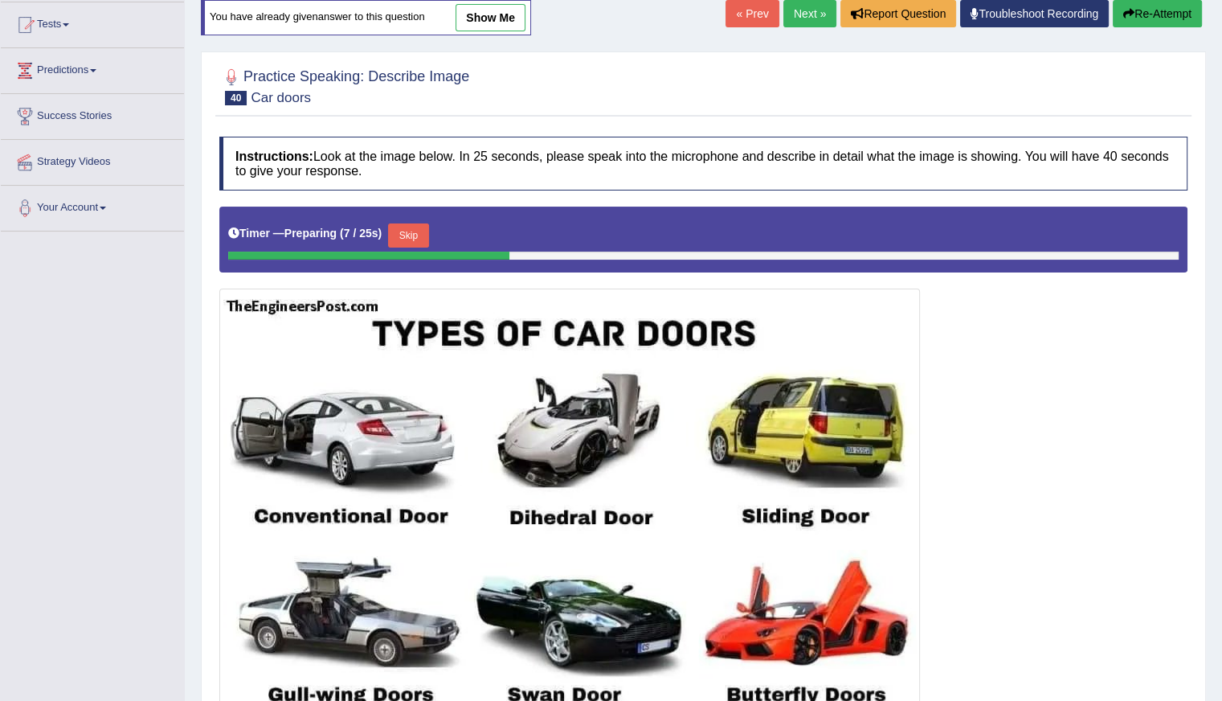
scroll to position [161, 0]
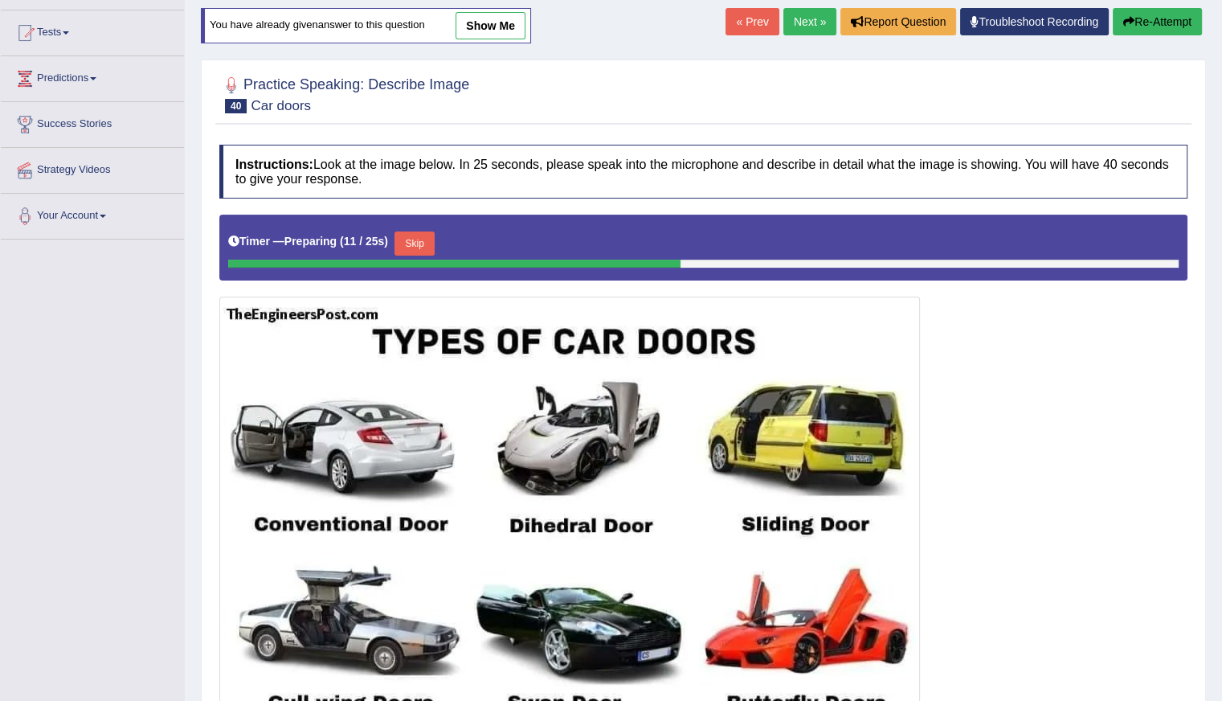
click at [415, 244] on button "Skip" at bounding box center [415, 243] width 40 height 24
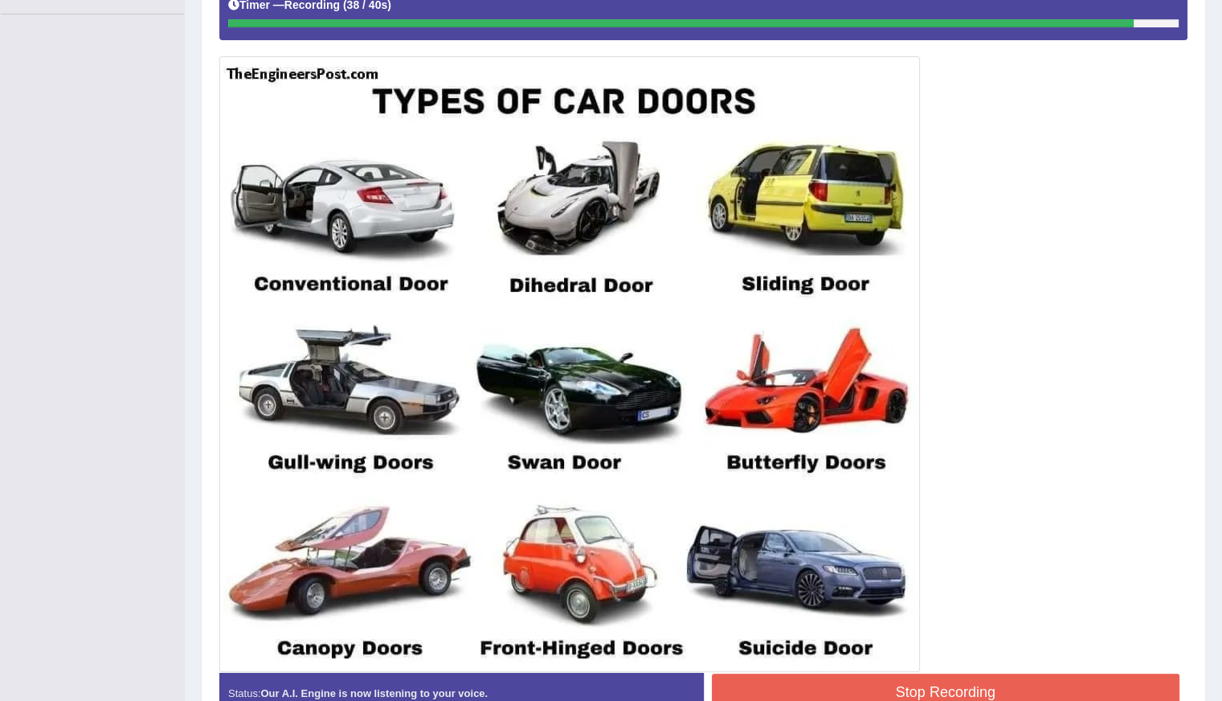
scroll to position [478, 0]
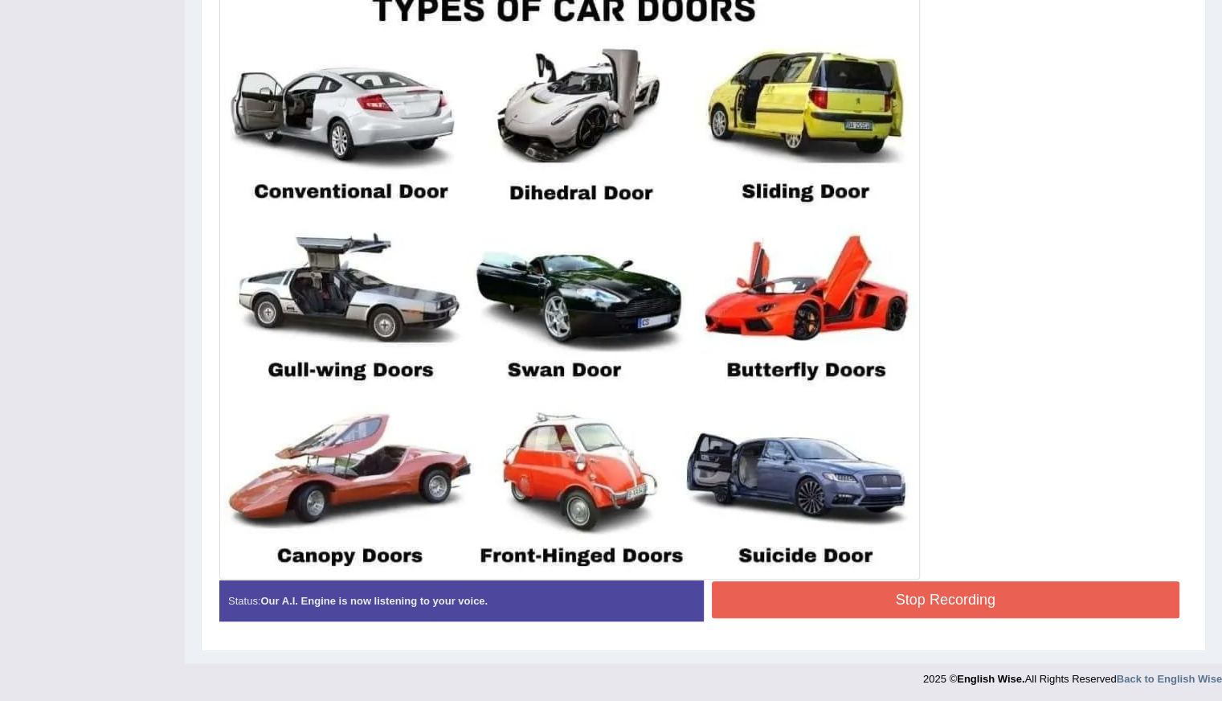
click at [919, 600] on button "Stop Recording" at bounding box center [946, 599] width 469 height 37
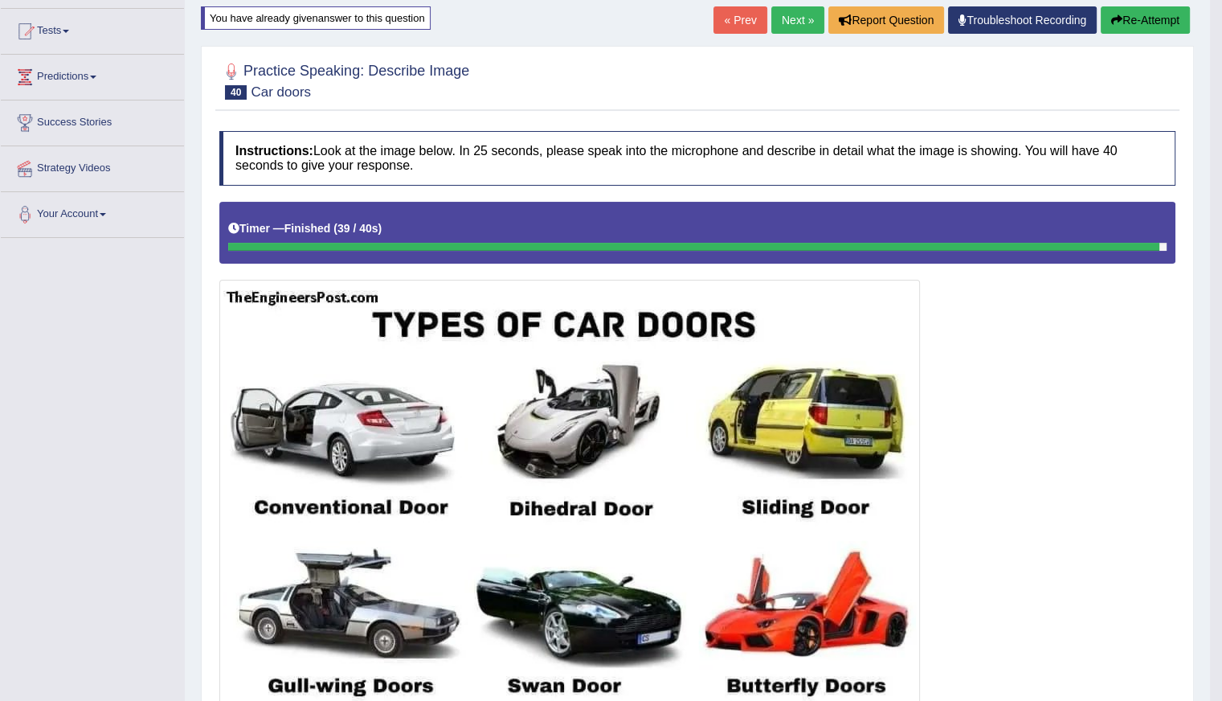
scroll to position [157, 0]
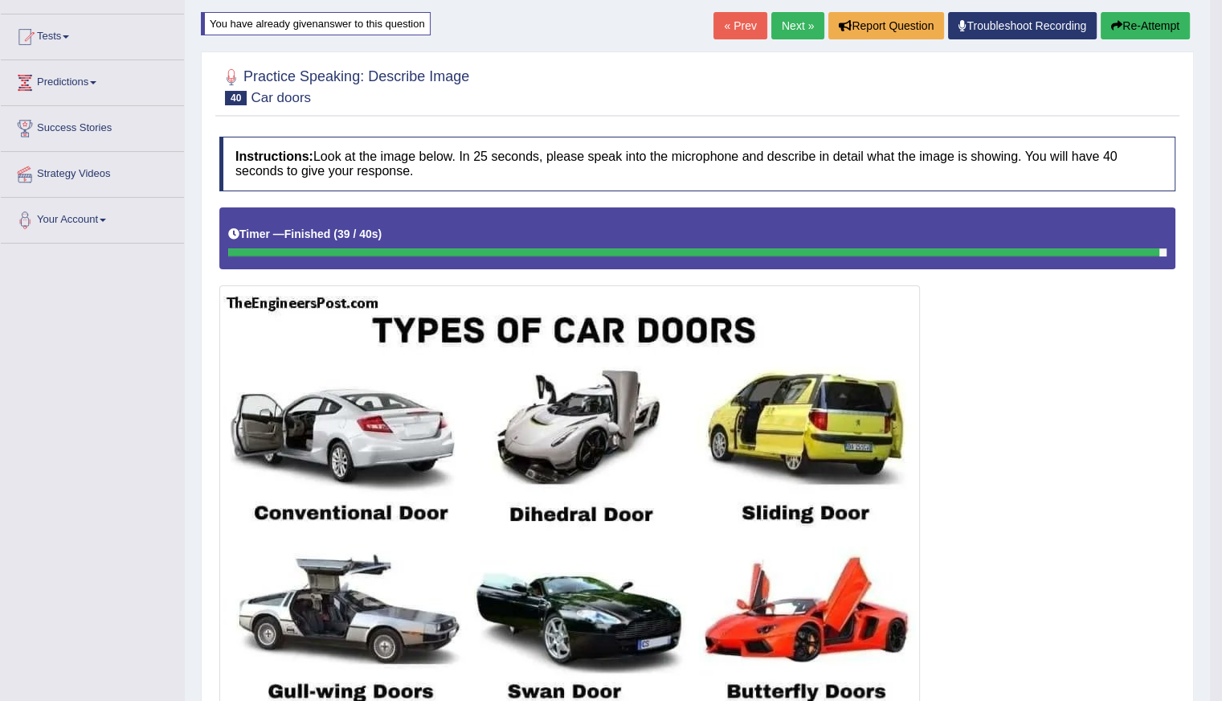
click at [781, 25] on link "Next »" at bounding box center [797, 25] width 53 height 27
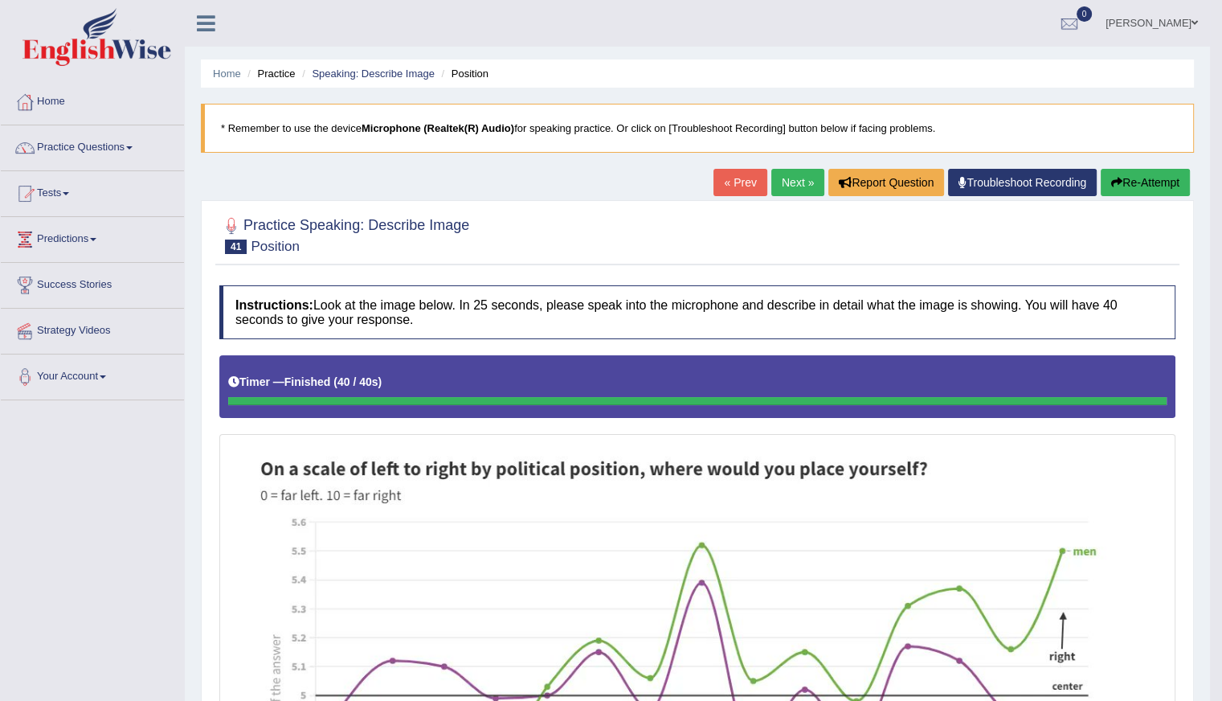
click at [1148, 182] on button "Re-Attempt" at bounding box center [1145, 182] width 89 height 27
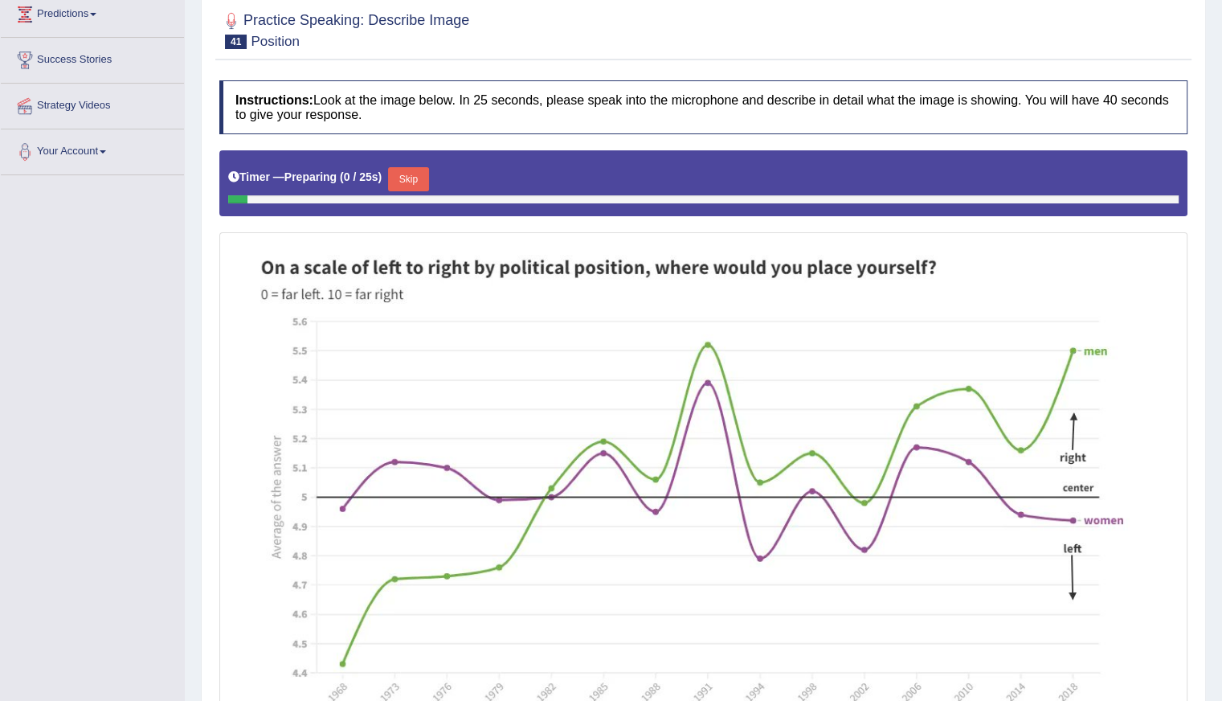
scroll to position [241, 0]
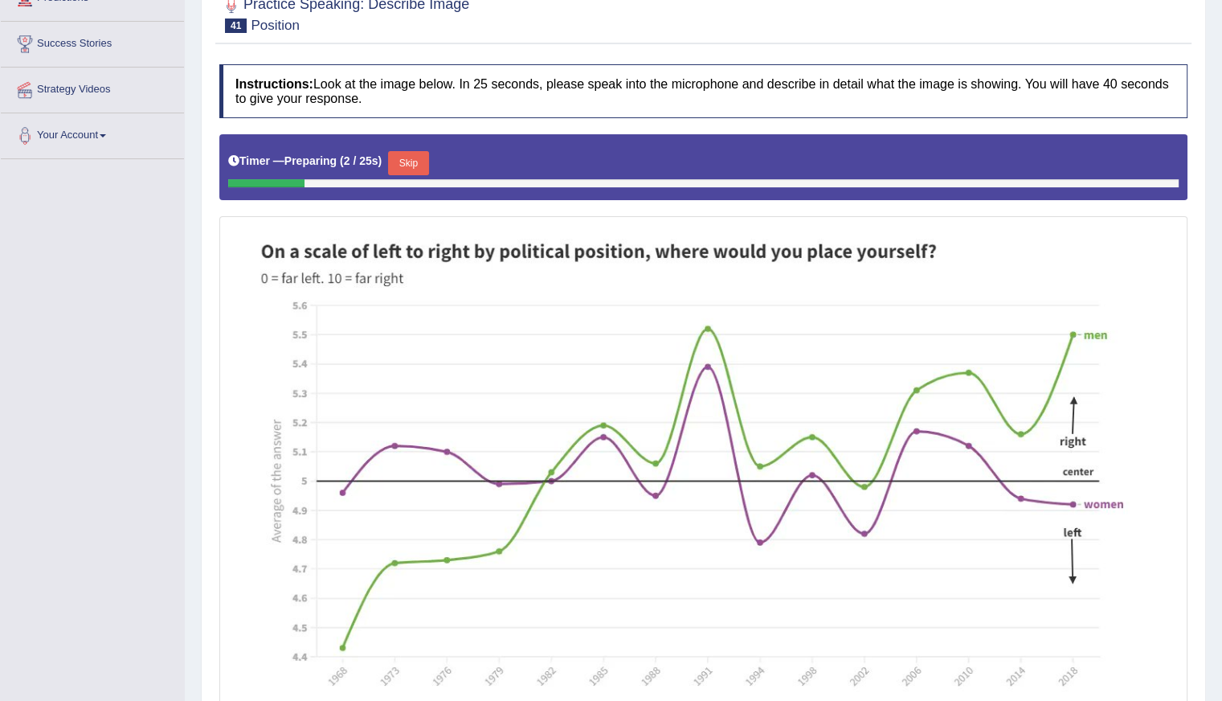
click at [405, 162] on button "Skip" at bounding box center [408, 163] width 40 height 24
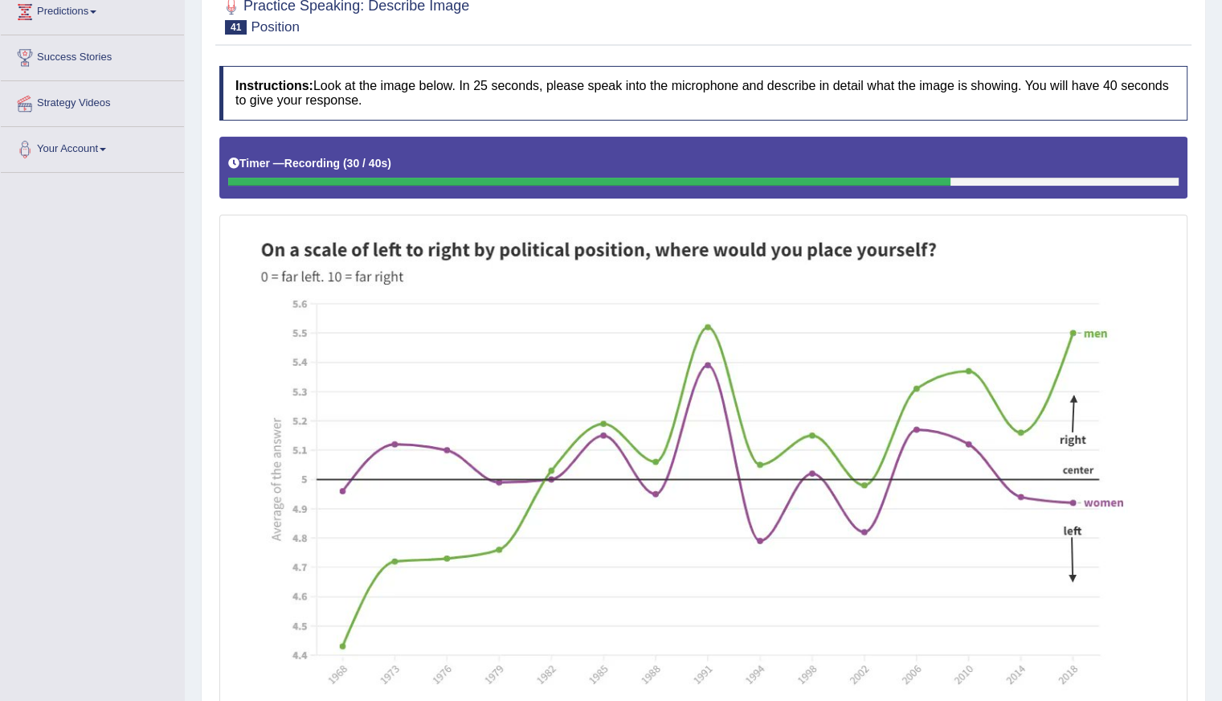
scroll to position [94, 0]
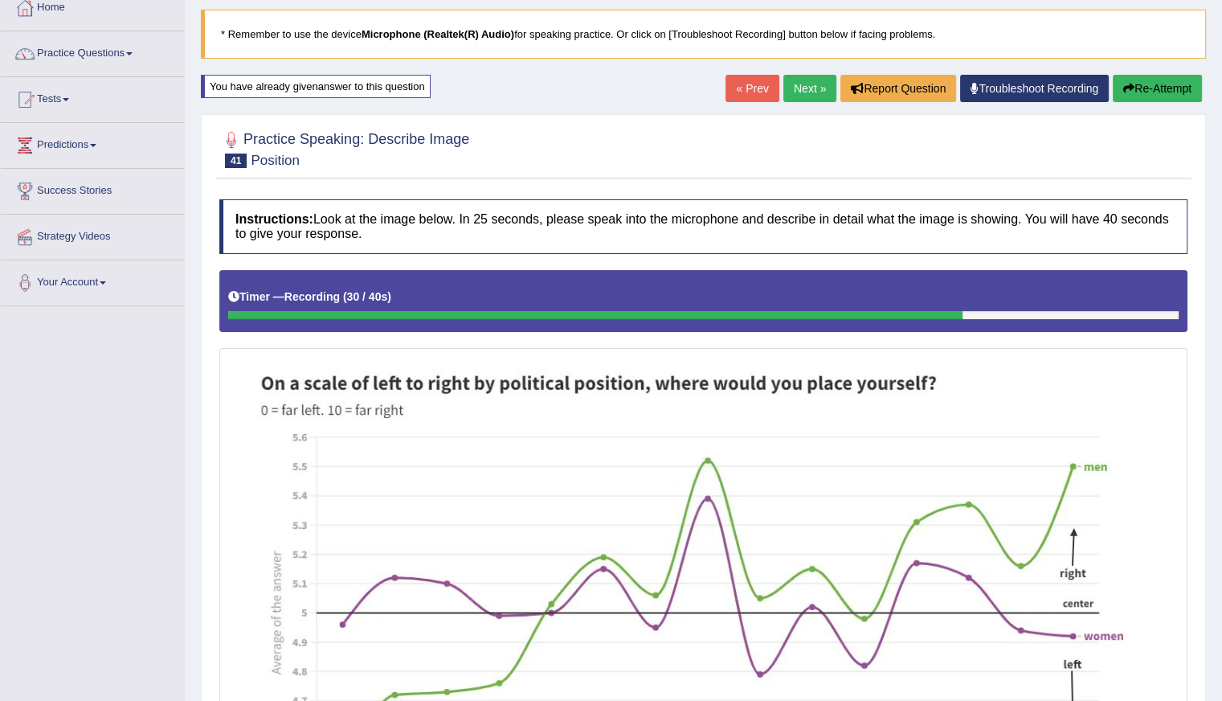
click at [1152, 89] on button "Re-Attempt" at bounding box center [1157, 88] width 89 height 27
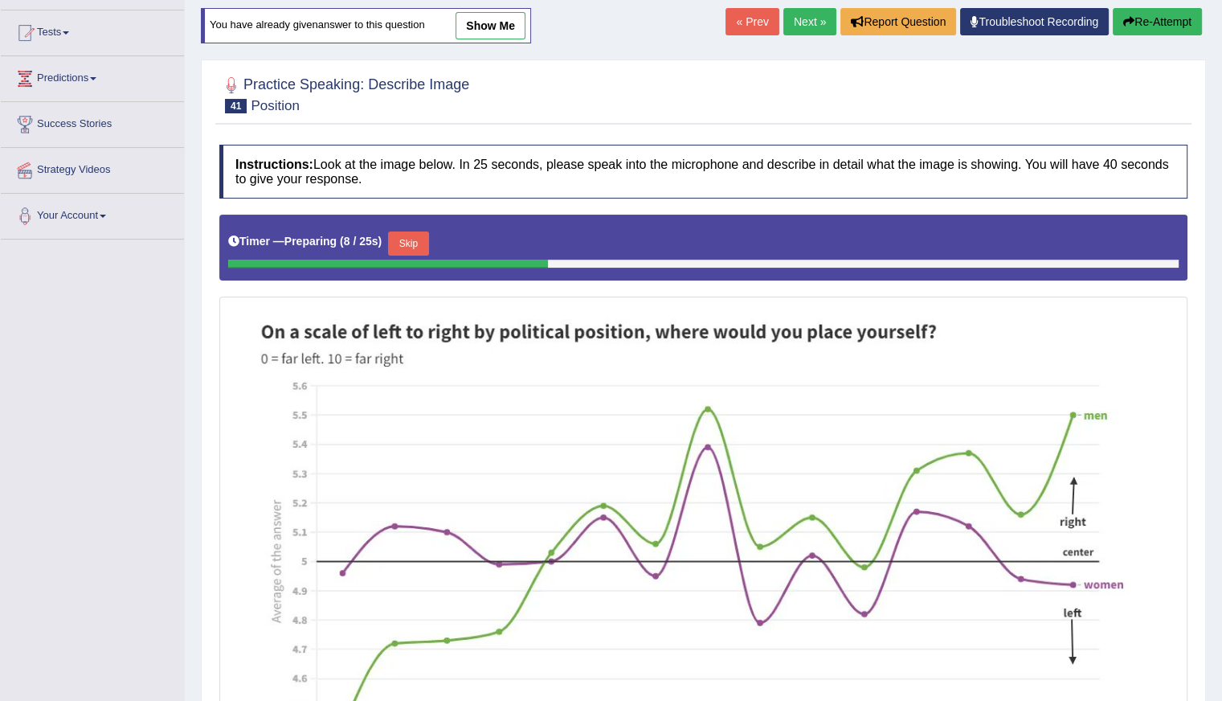
scroll to position [255, 0]
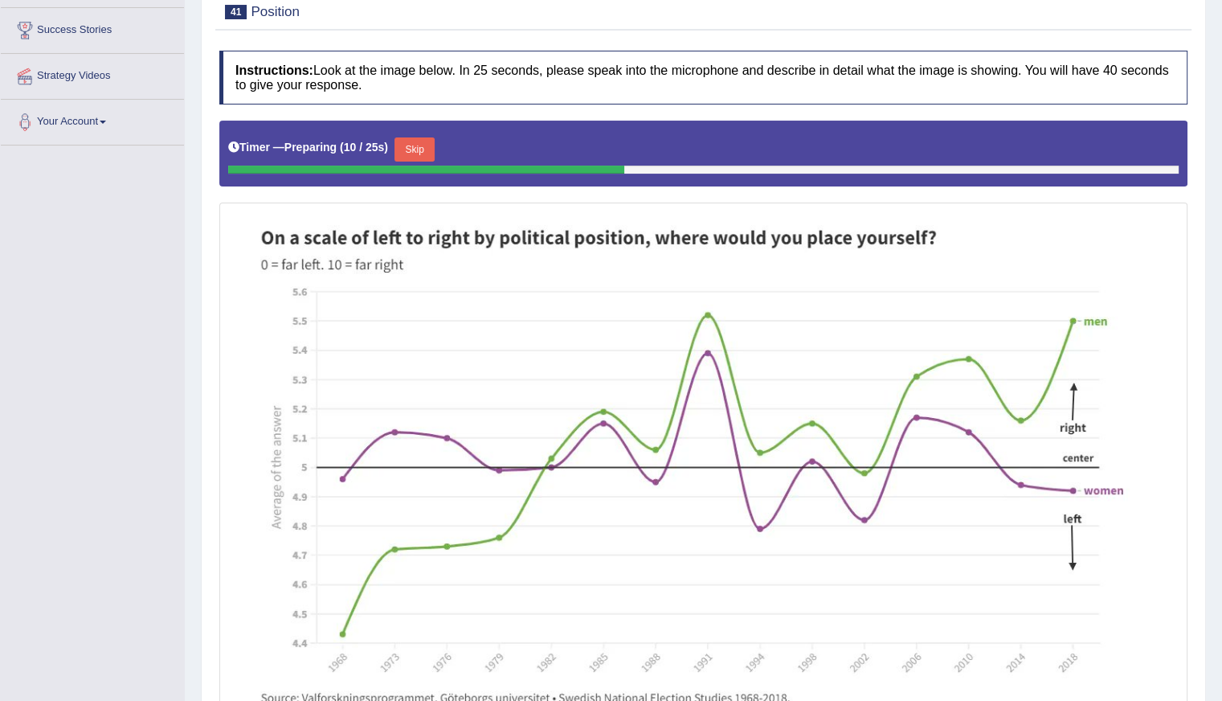
click at [412, 142] on button "Skip" at bounding box center [415, 149] width 40 height 24
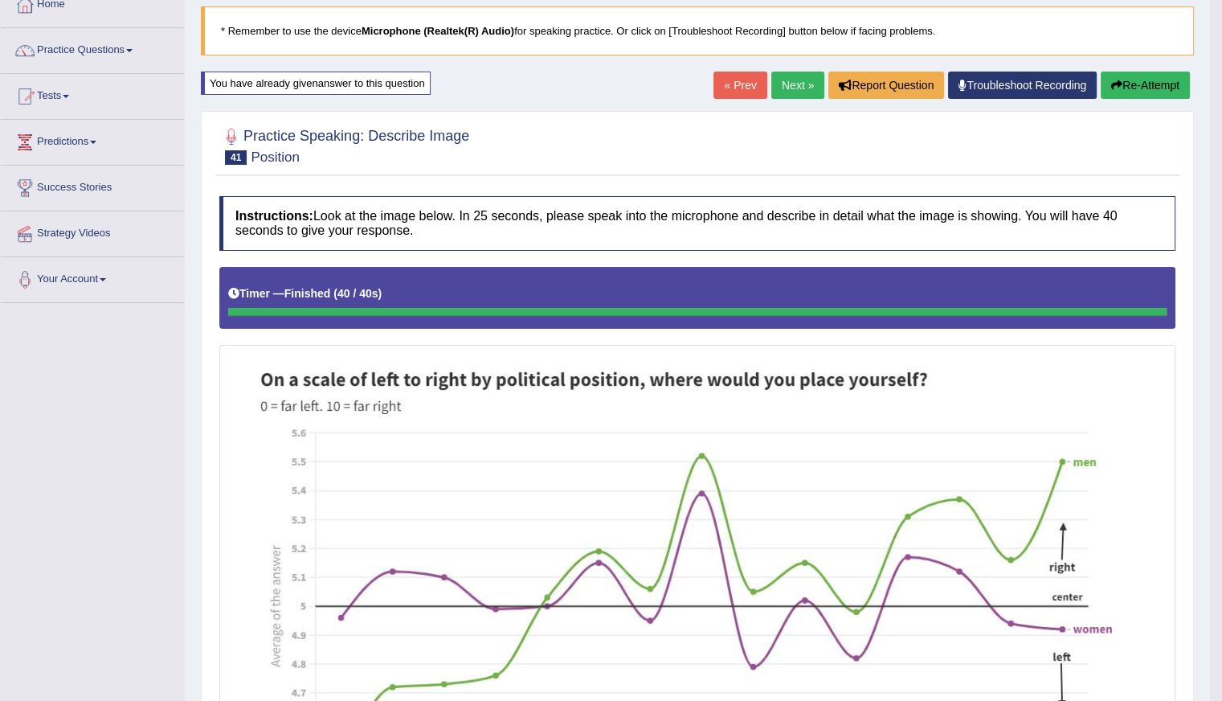
scroll to position [94, 0]
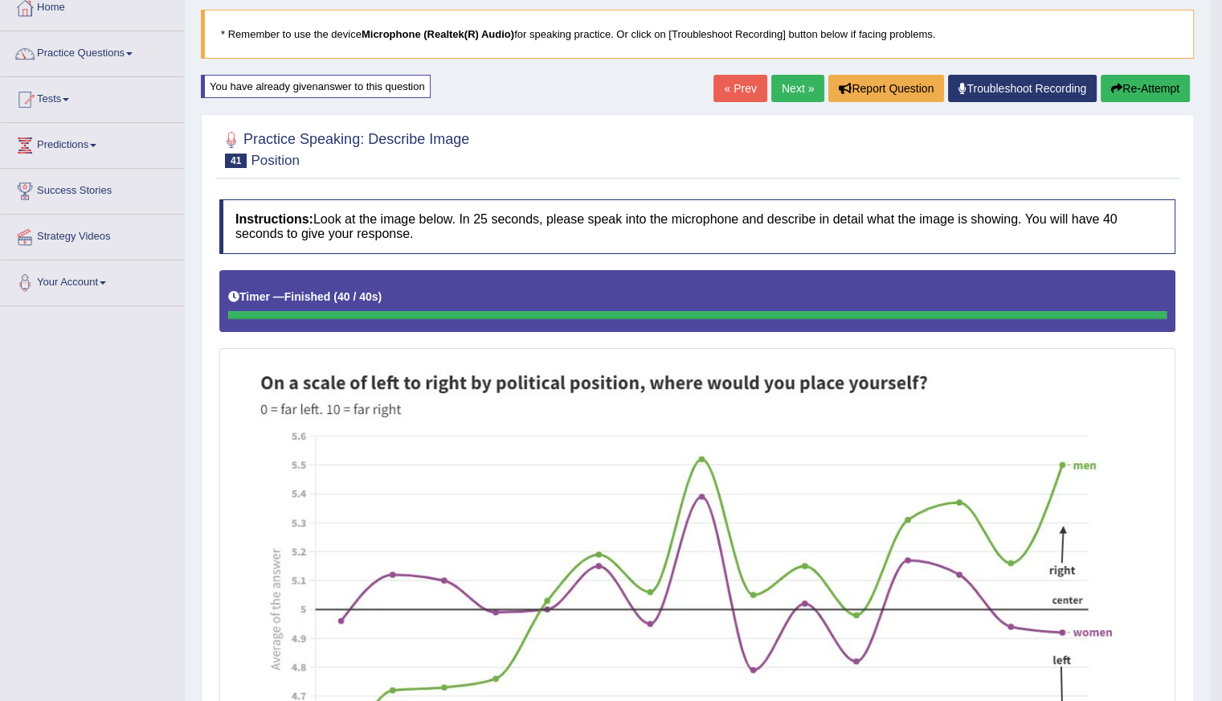
click at [1136, 90] on button "Re-Attempt" at bounding box center [1145, 88] width 89 height 27
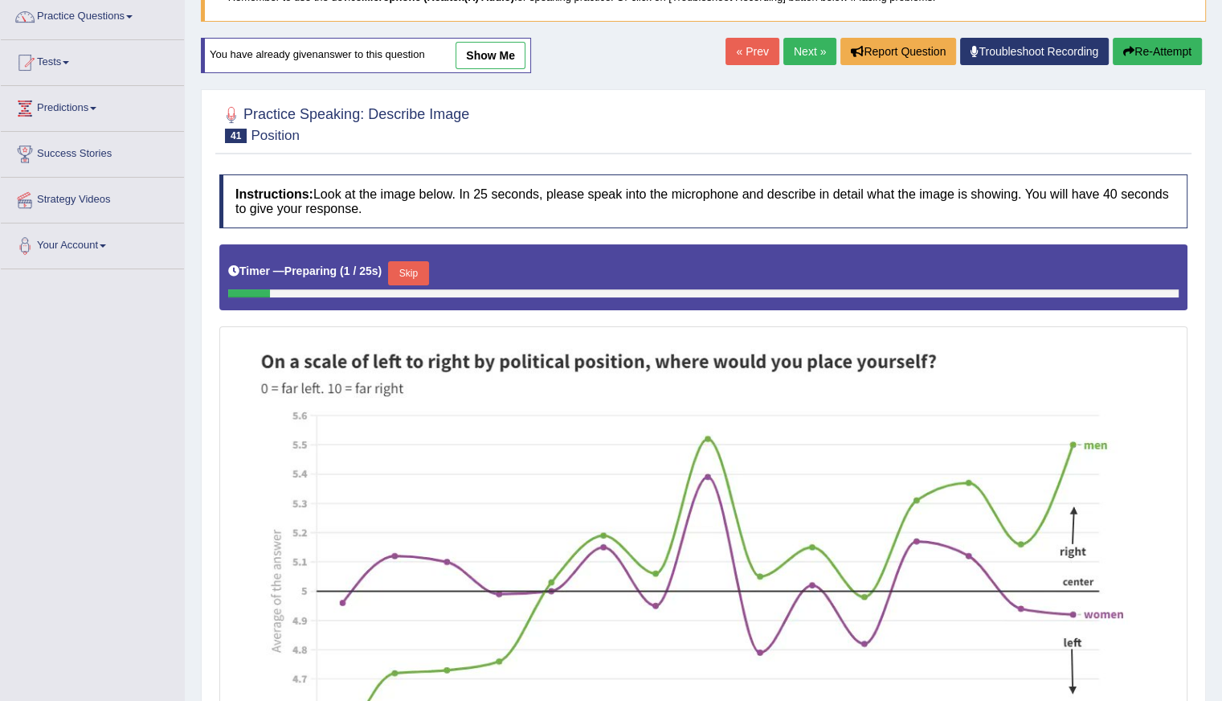
scroll to position [109, 0]
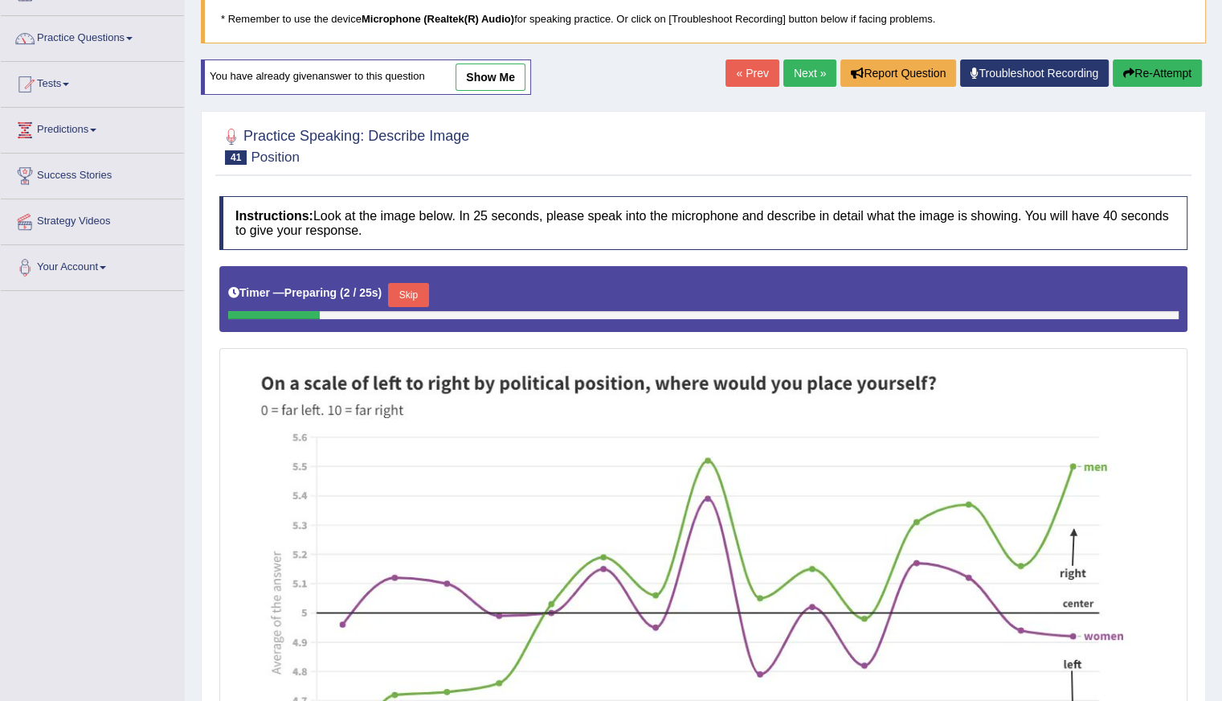
click at [408, 293] on button "Skip" at bounding box center [408, 295] width 40 height 24
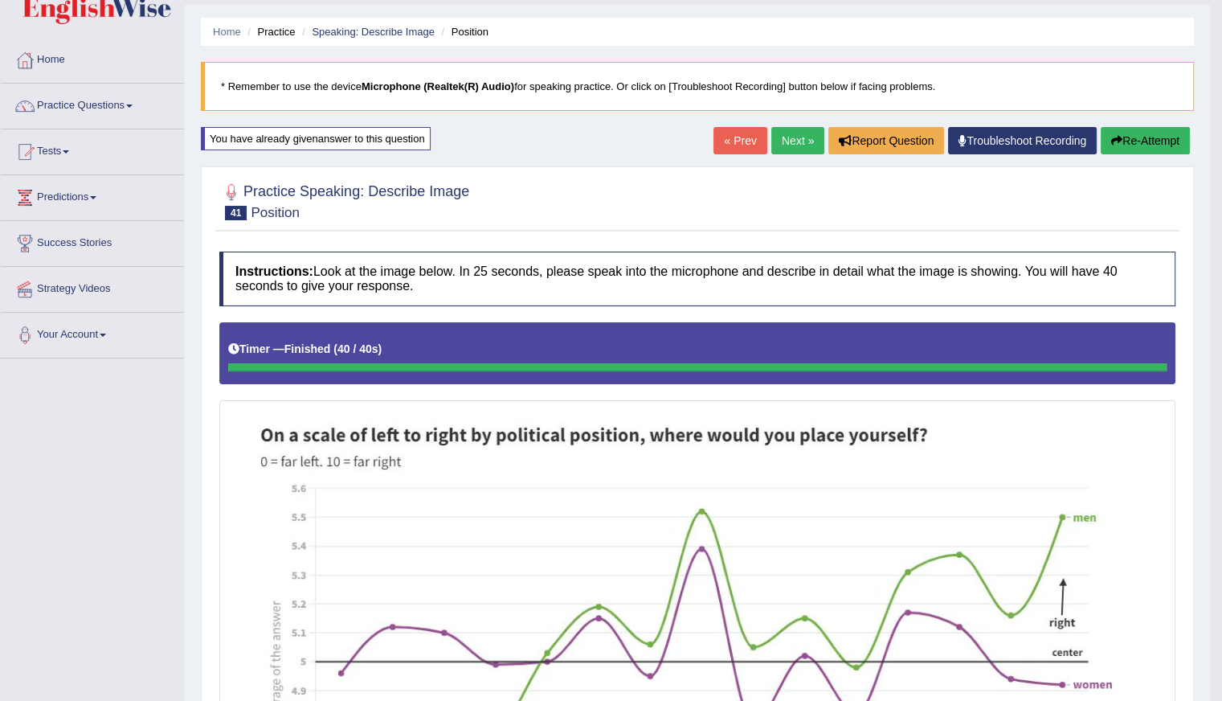
scroll to position [0, 0]
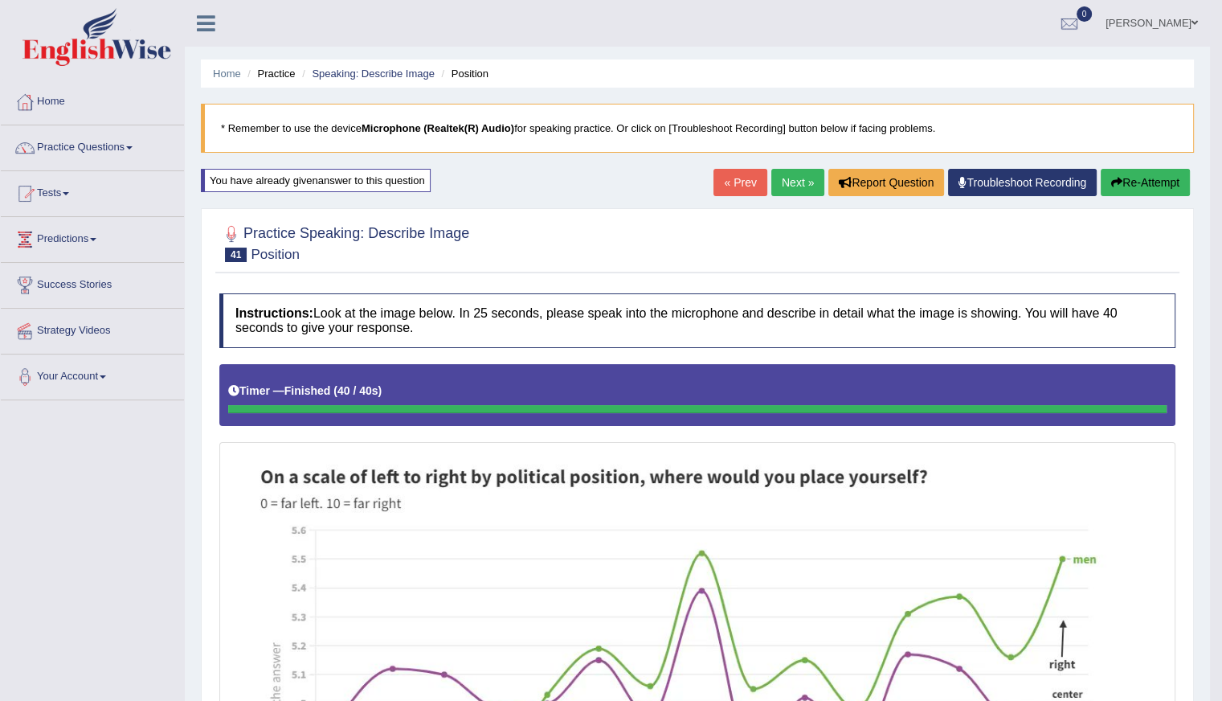
click at [1137, 178] on button "Re-Attempt" at bounding box center [1145, 182] width 89 height 27
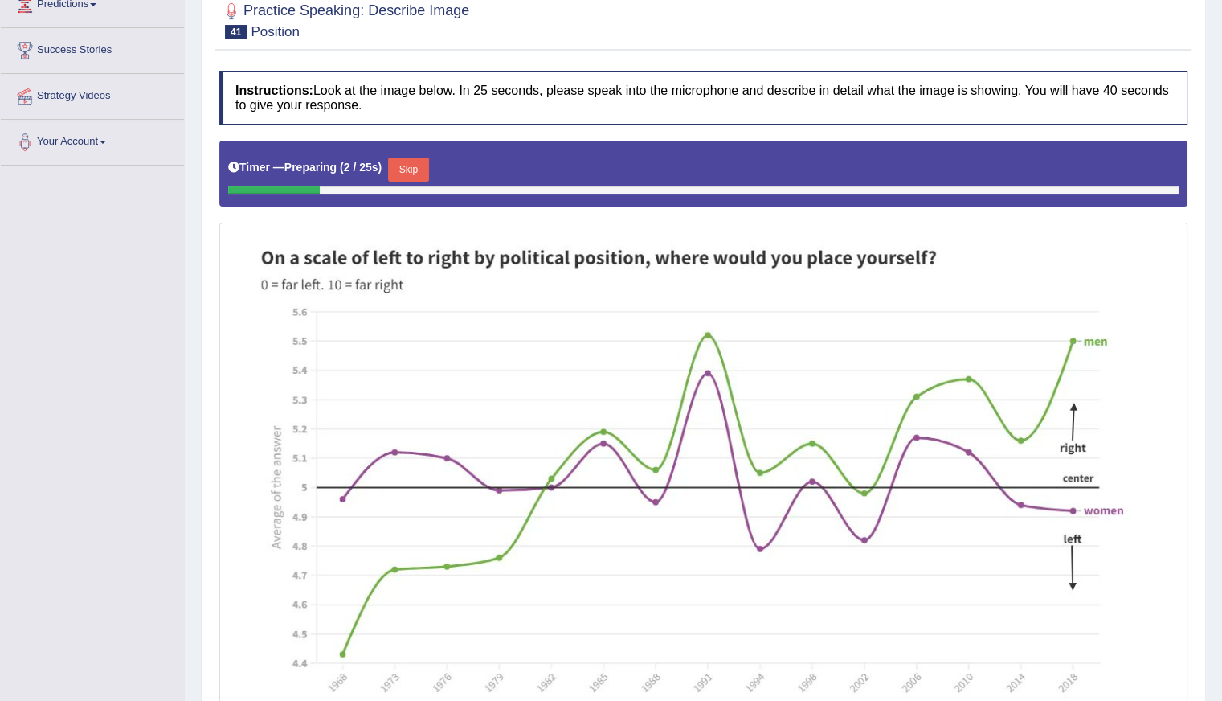
scroll to position [321, 0]
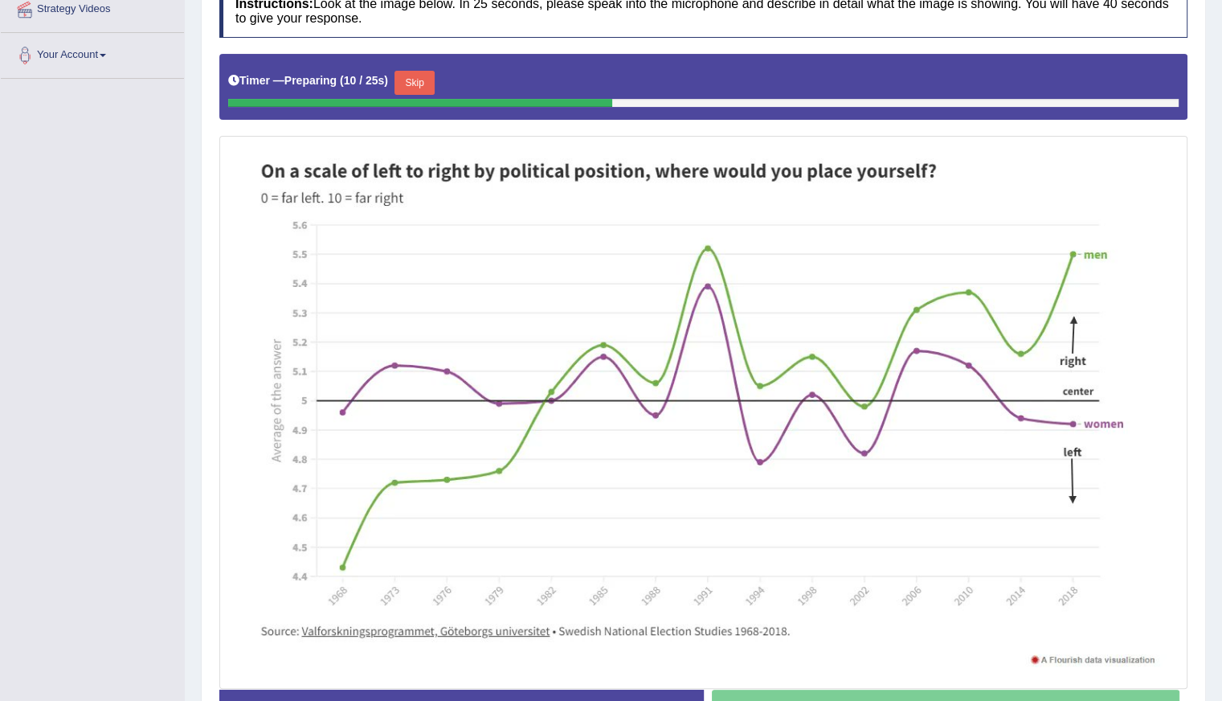
click at [411, 76] on button "Skip" at bounding box center [415, 83] width 40 height 24
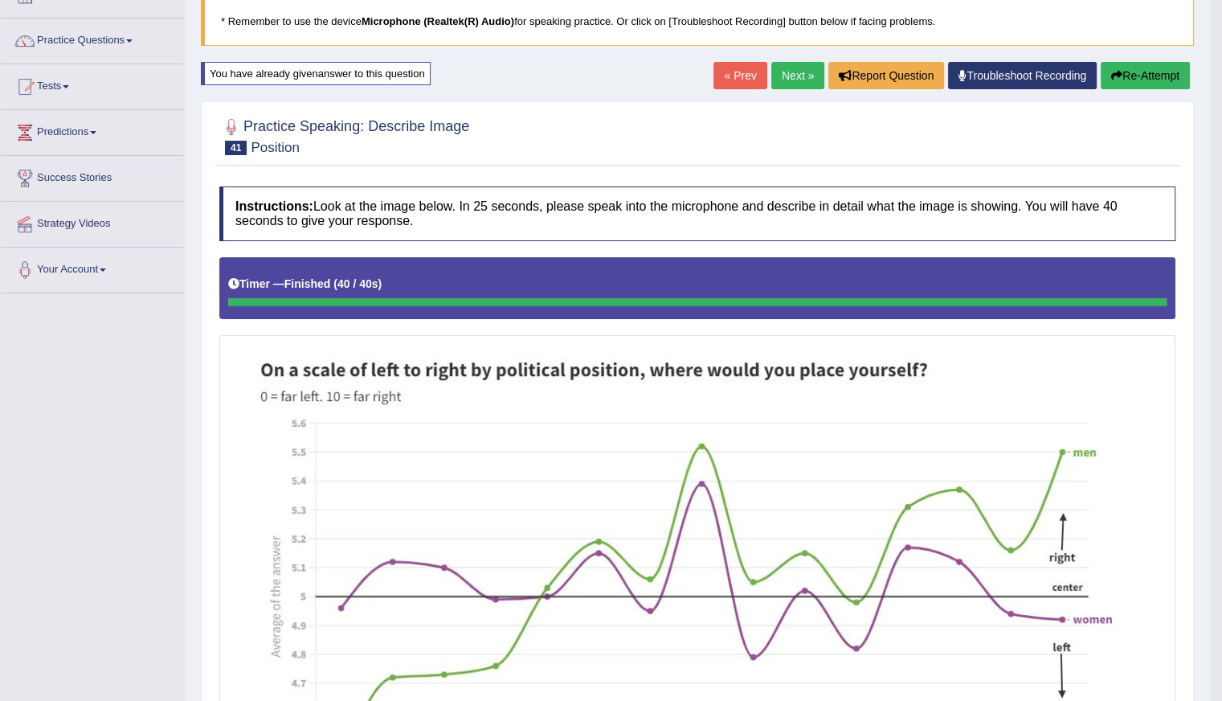
scroll to position [102, 0]
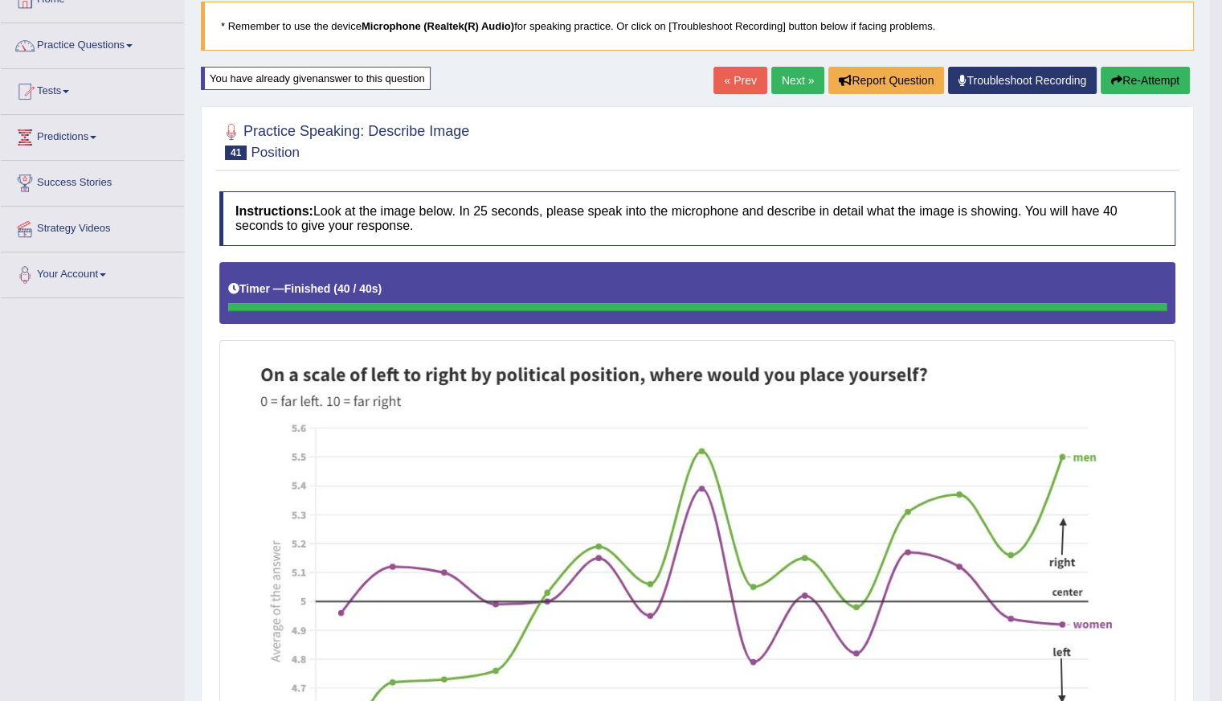
click at [783, 79] on link "Next »" at bounding box center [797, 80] width 53 height 27
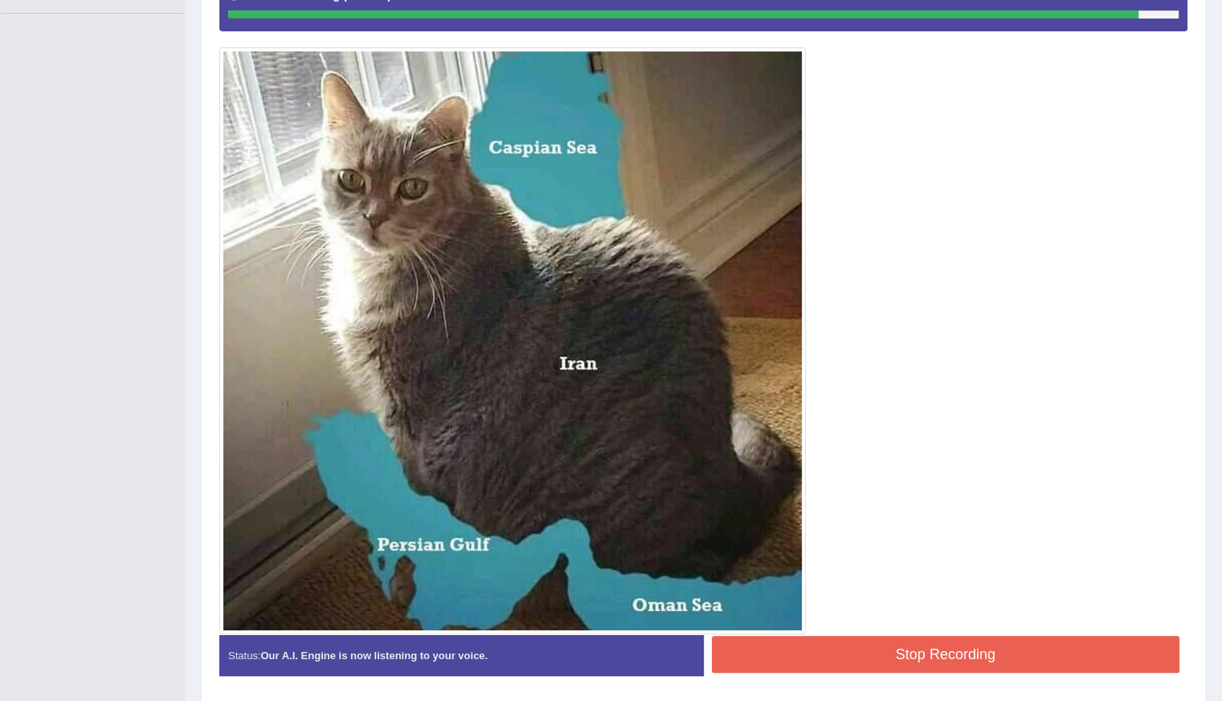
scroll to position [440, 0]
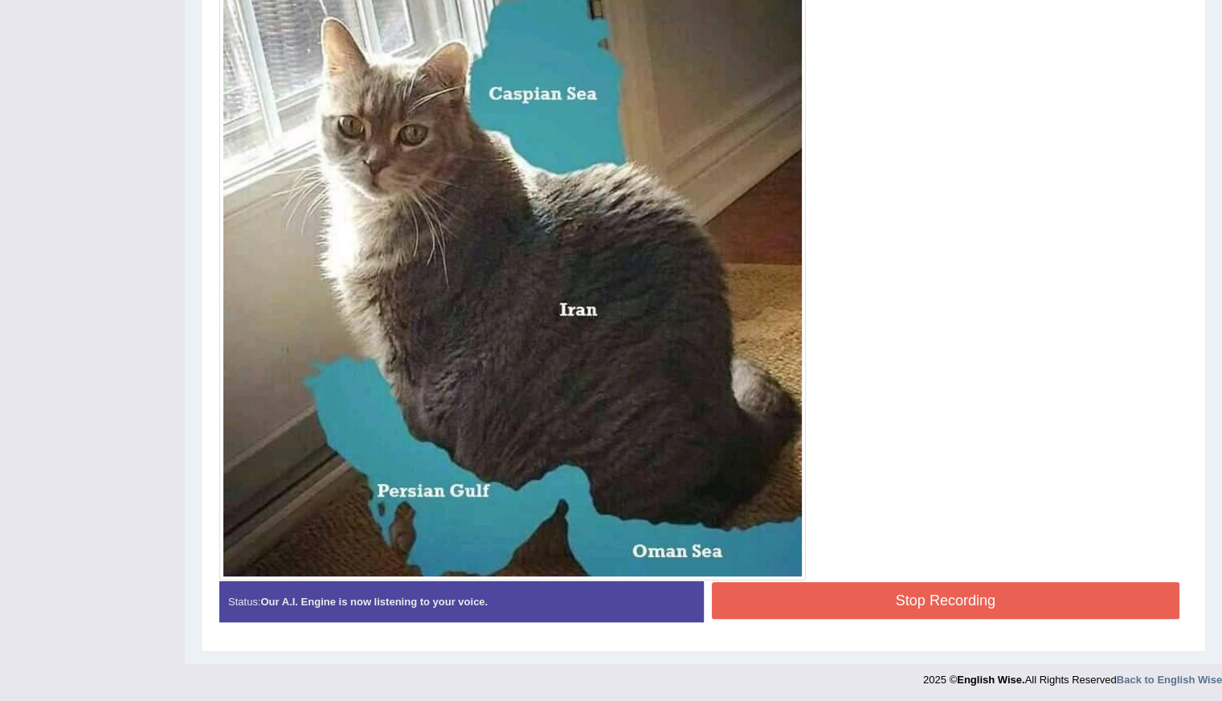
click at [822, 591] on button "Stop Recording" at bounding box center [946, 600] width 469 height 37
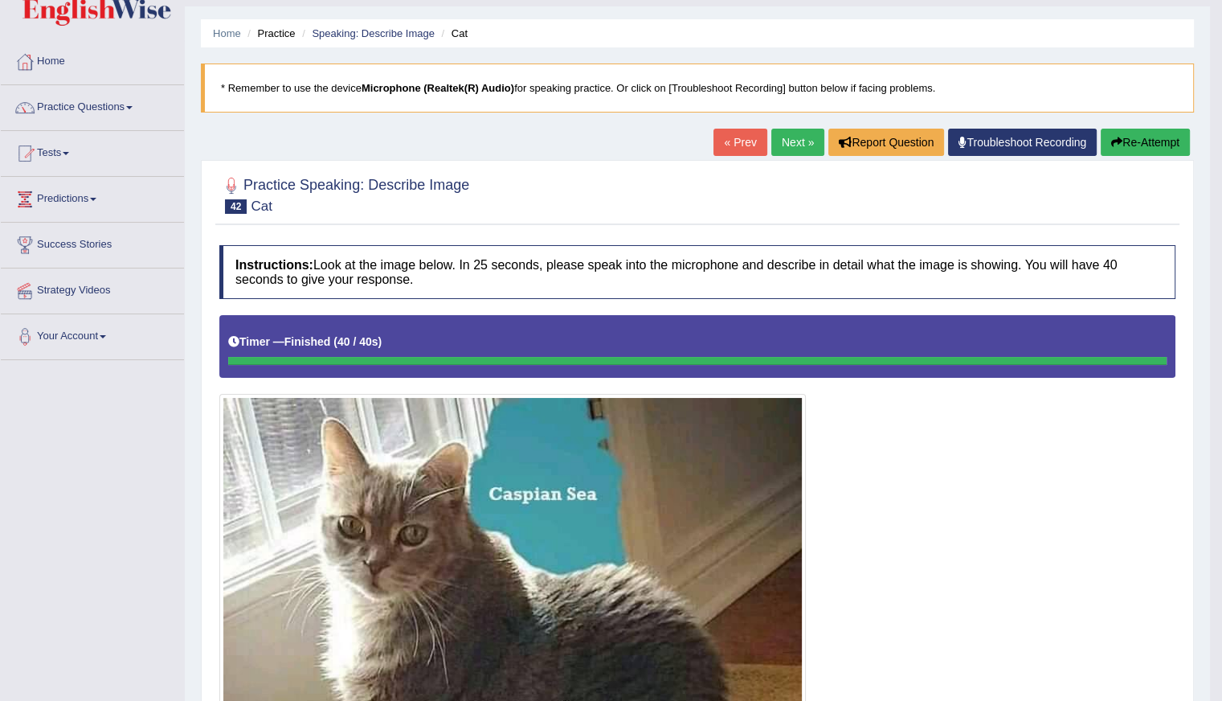
scroll to position [39, 0]
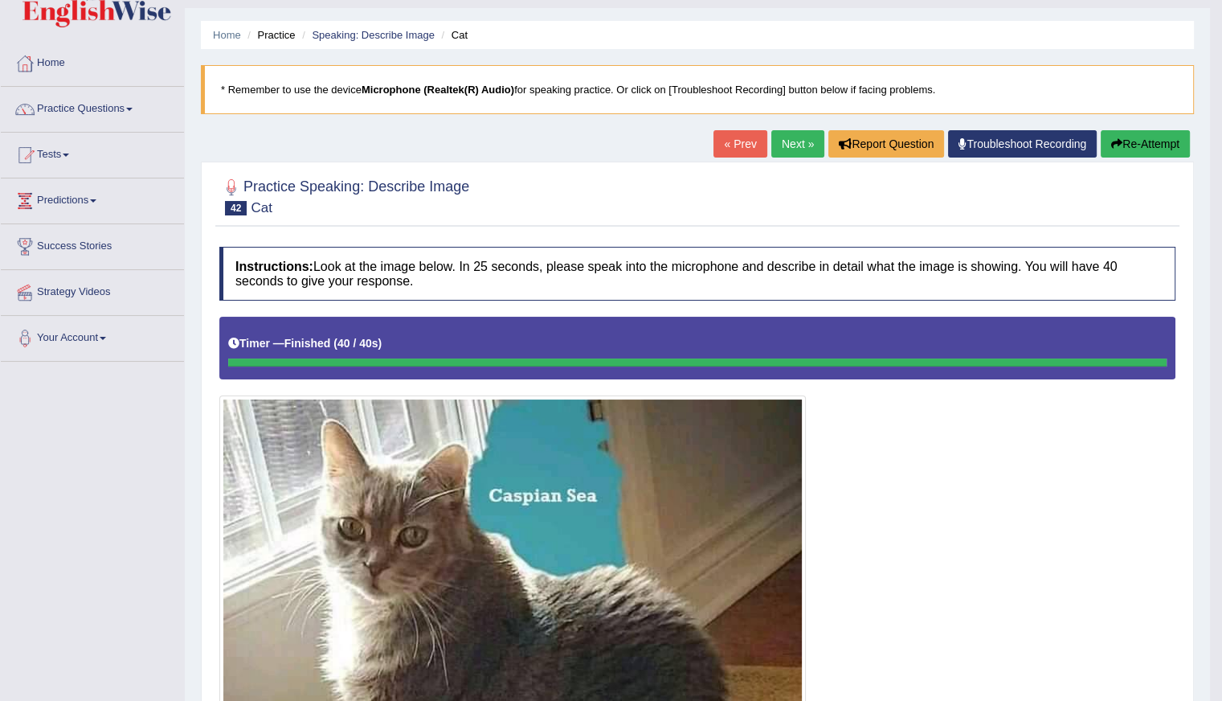
click at [787, 136] on link "Next »" at bounding box center [797, 143] width 53 height 27
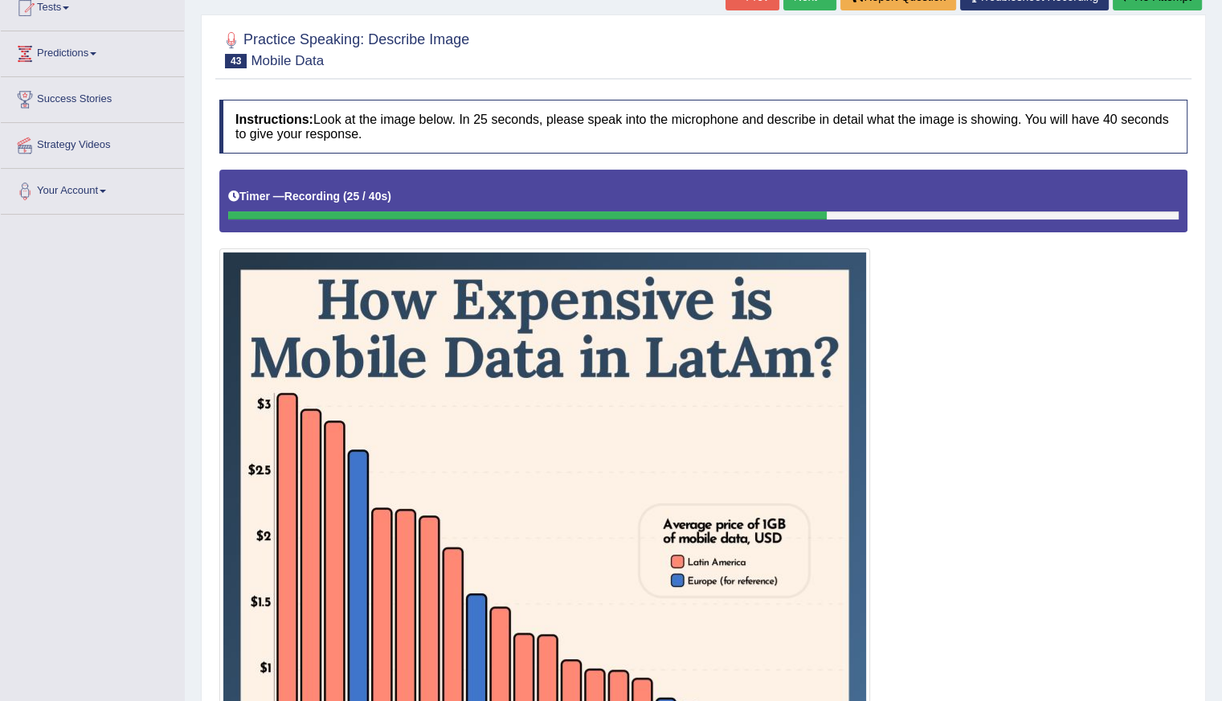
scroll to position [158, 0]
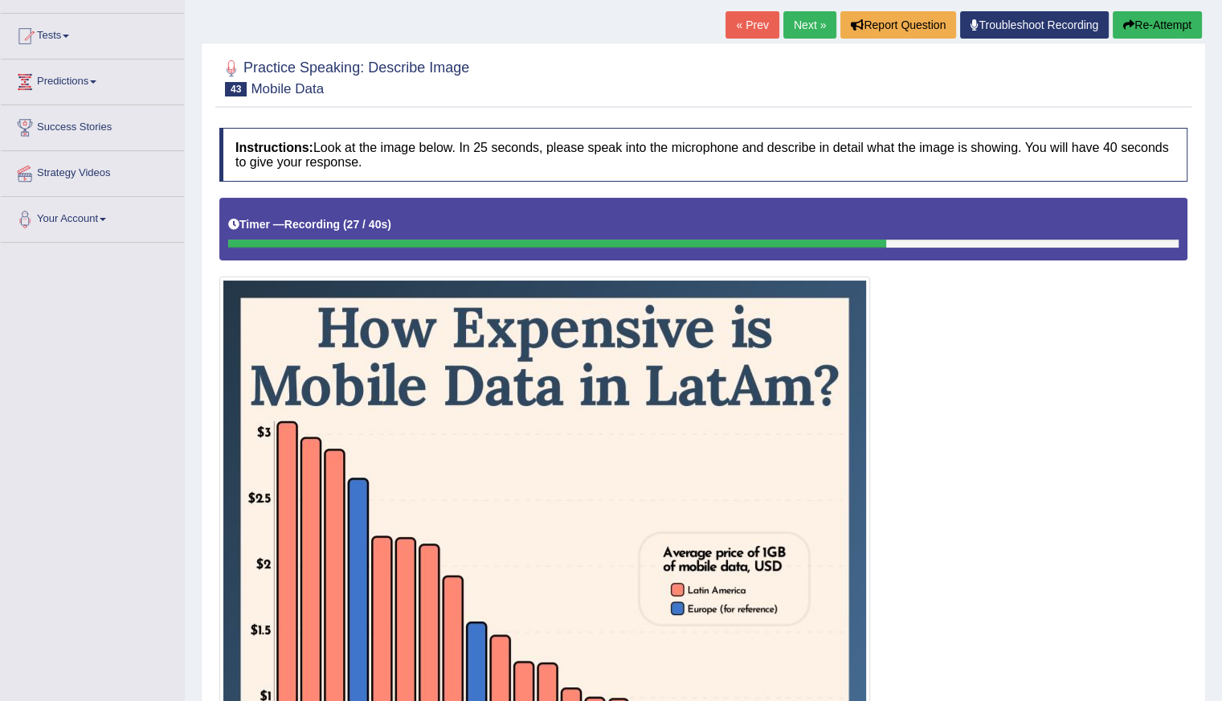
click at [1167, 27] on button "Re-Attempt" at bounding box center [1157, 24] width 89 height 27
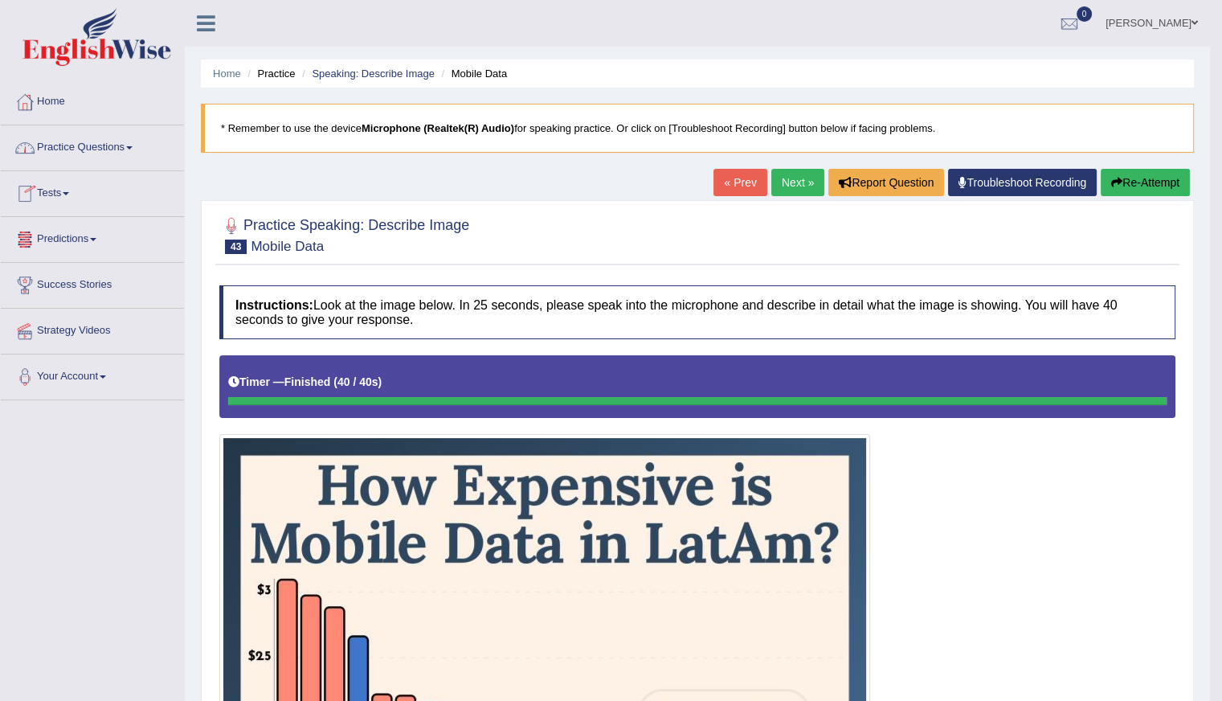
click at [80, 111] on link "Home" at bounding box center [92, 100] width 183 height 40
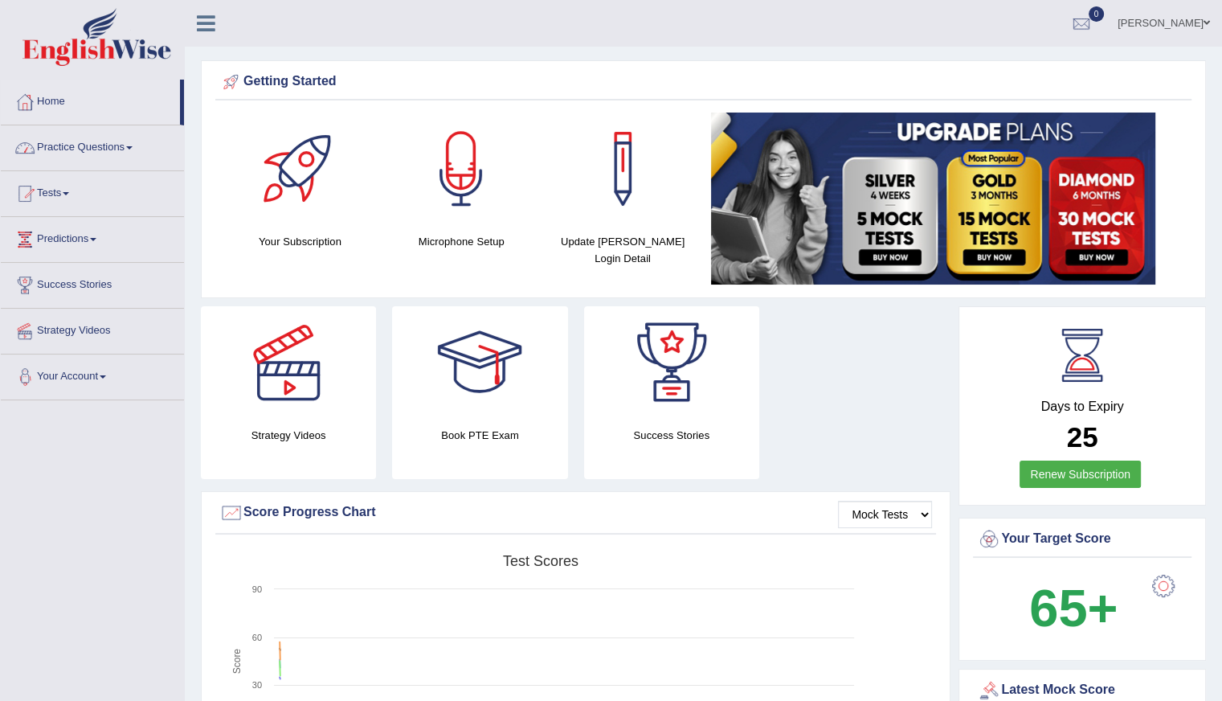
click at [96, 155] on link "Practice Questions" at bounding box center [92, 145] width 183 height 40
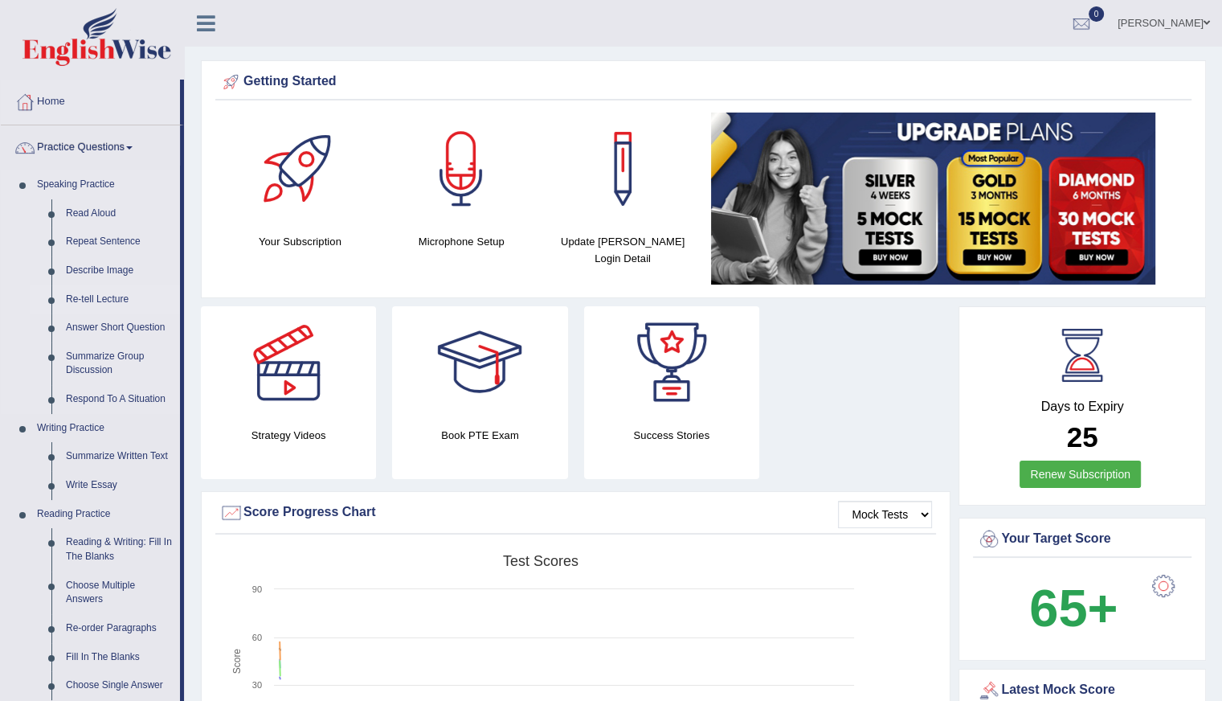
click at [91, 295] on link "Re-tell Lecture" at bounding box center [119, 299] width 121 height 29
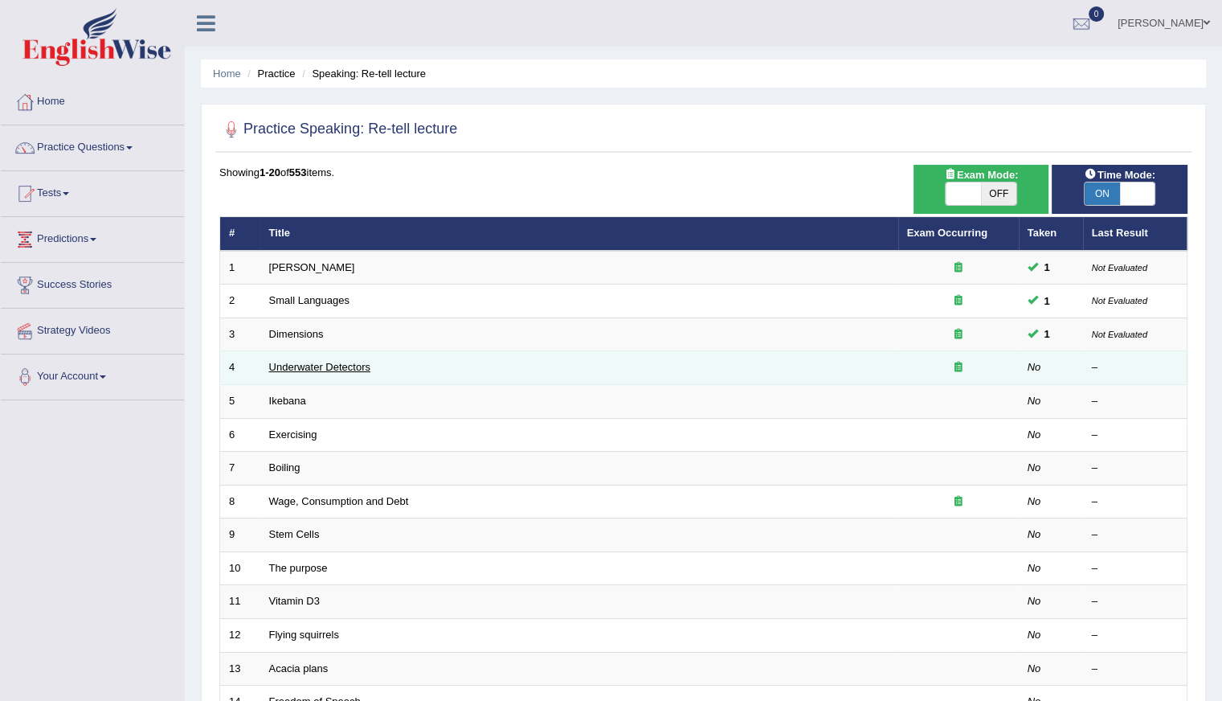
click at [302, 362] on link "Underwater Detectors" at bounding box center [319, 367] width 101 height 12
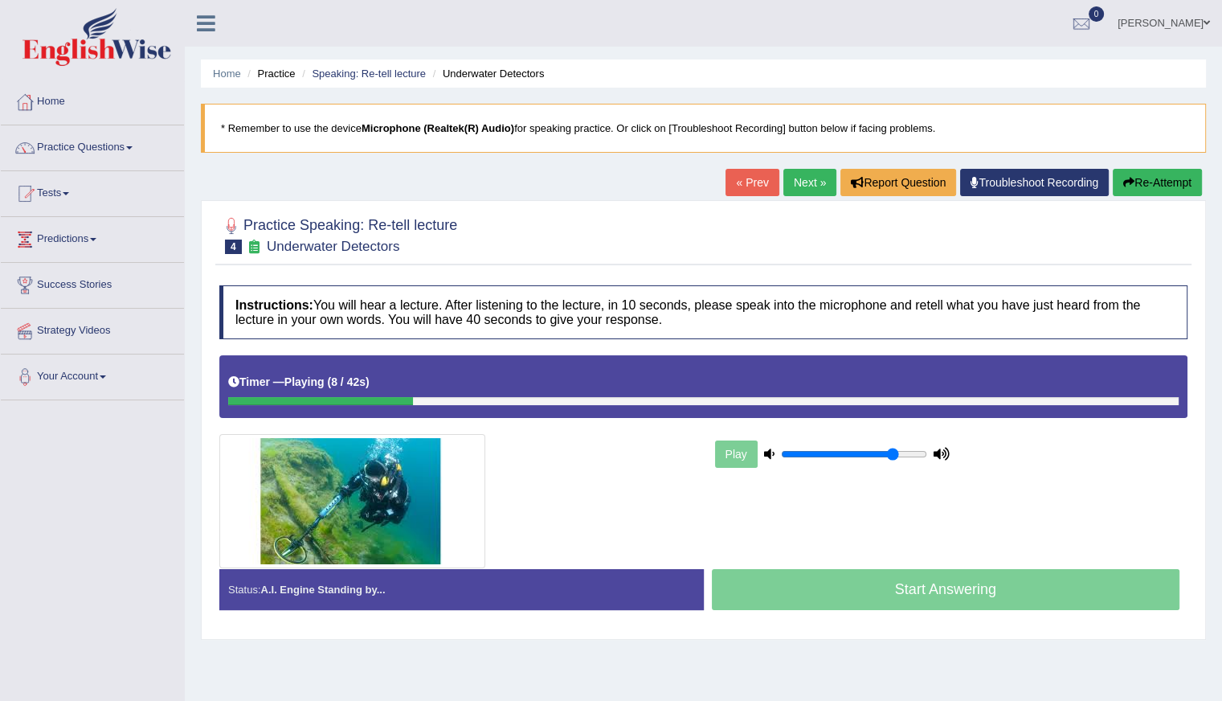
click at [1159, 179] on button "Re-Attempt" at bounding box center [1157, 182] width 89 height 27
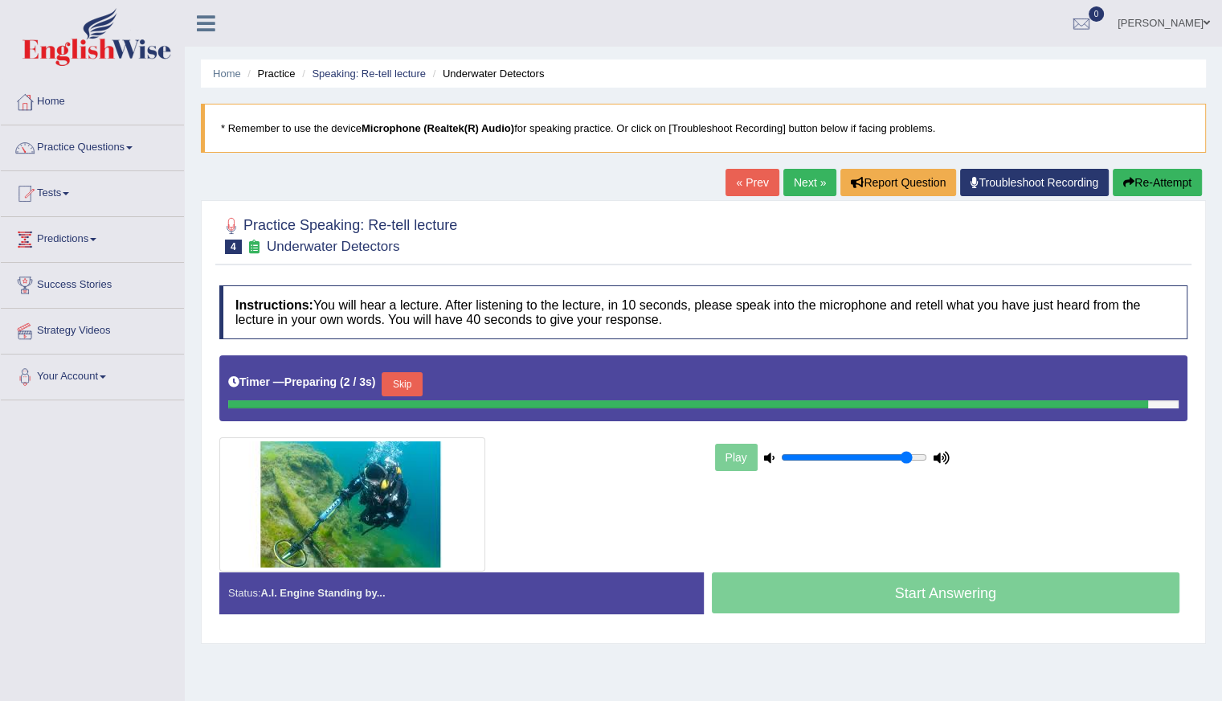
type input "0.9"
click at [903, 455] on input "range" at bounding box center [854, 457] width 146 height 13
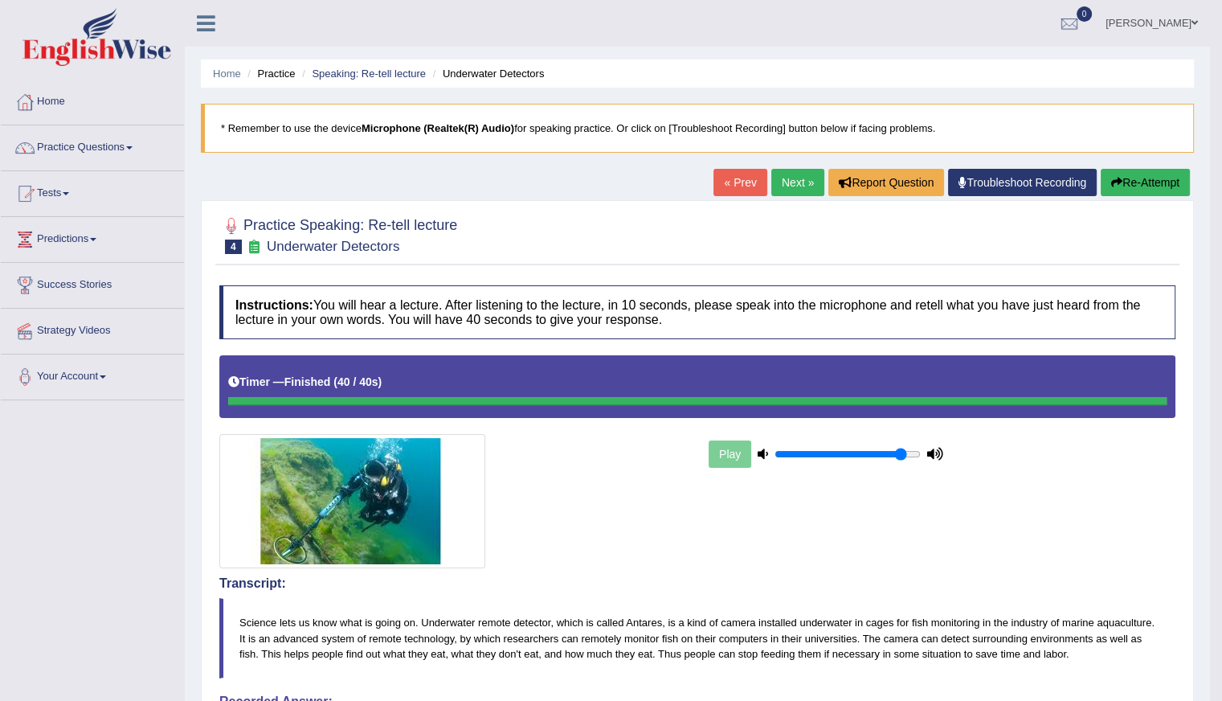
click at [1144, 190] on button "Re-Attempt" at bounding box center [1145, 182] width 89 height 27
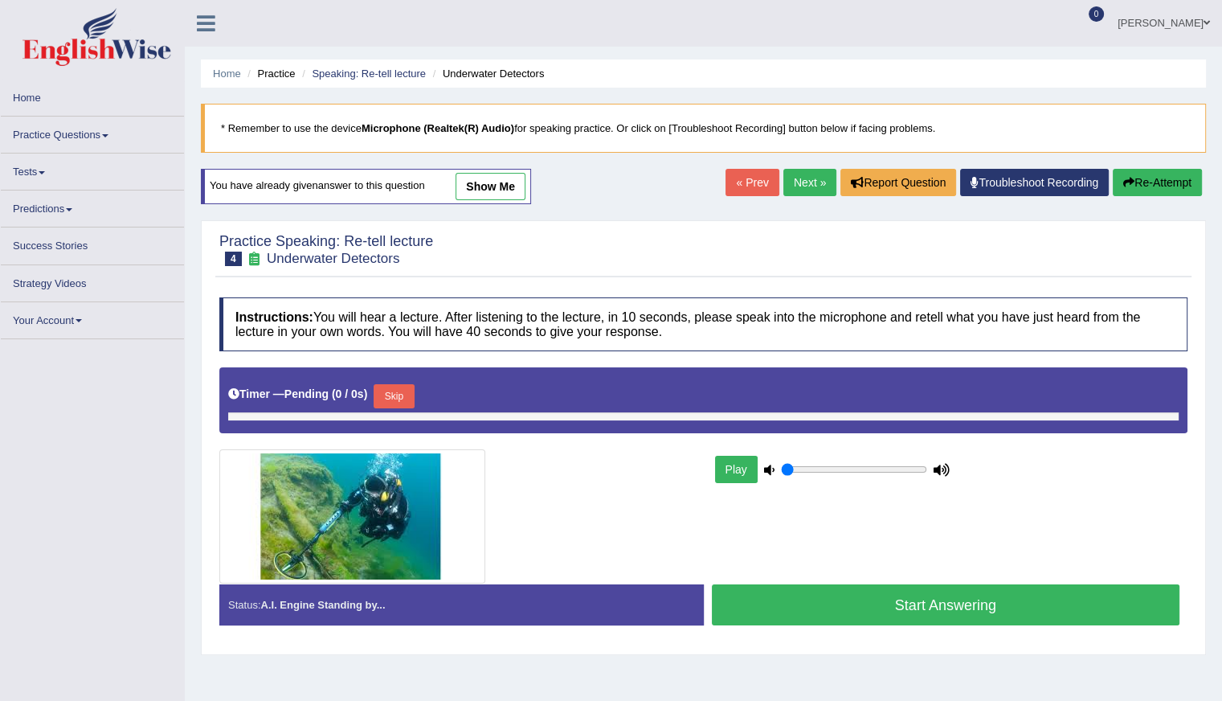
type input "0.9"
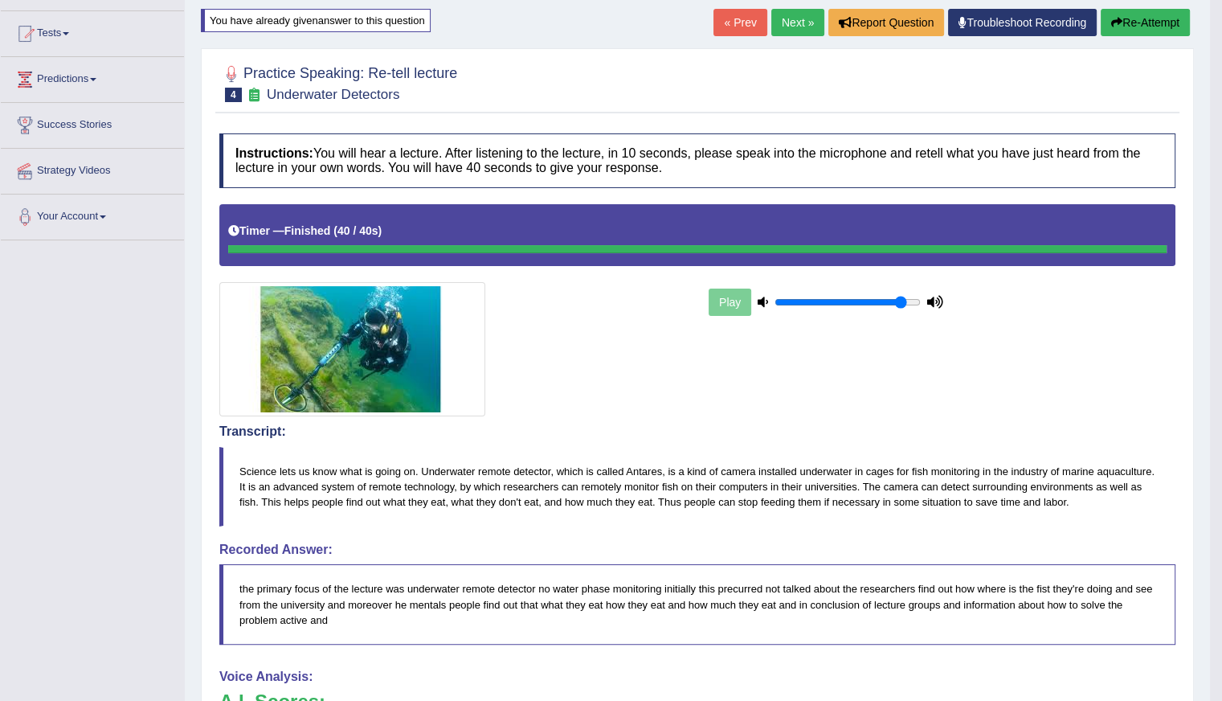
scroll to position [80, 0]
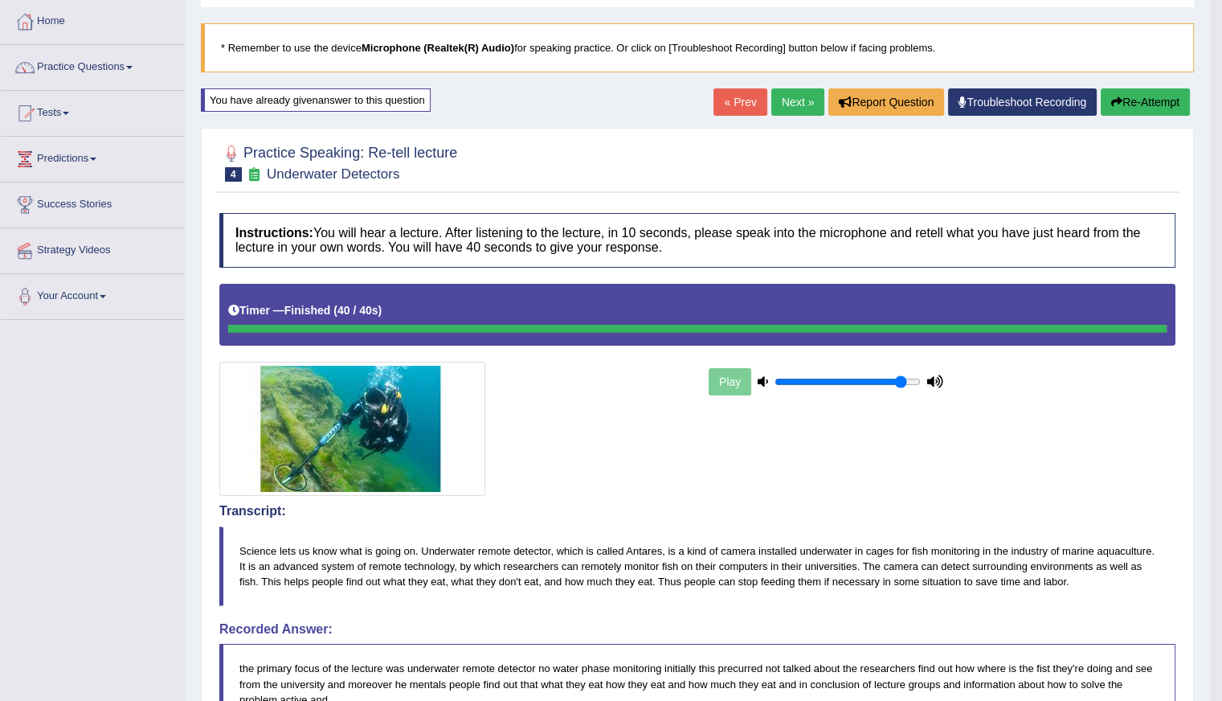
click at [779, 107] on link "Next »" at bounding box center [797, 101] width 53 height 27
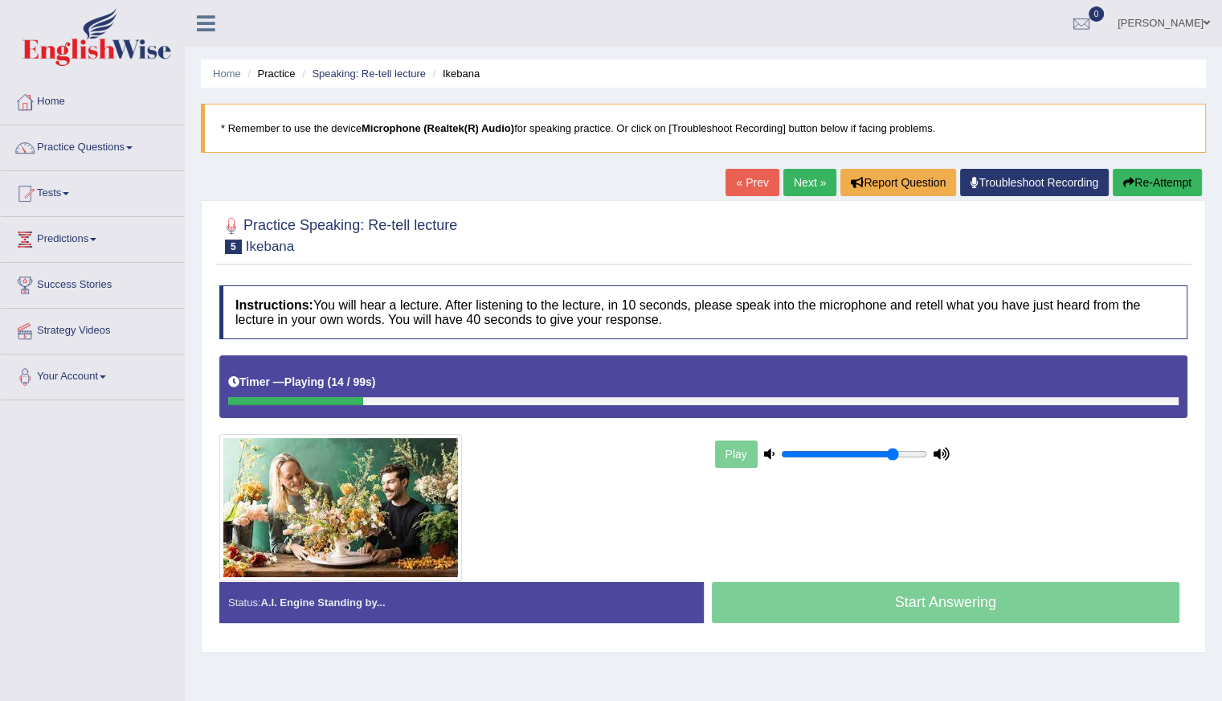
type input "0.8"
click at [891, 451] on input "range" at bounding box center [854, 454] width 146 height 13
click at [1175, 184] on button "Re-Attempt" at bounding box center [1157, 182] width 89 height 27
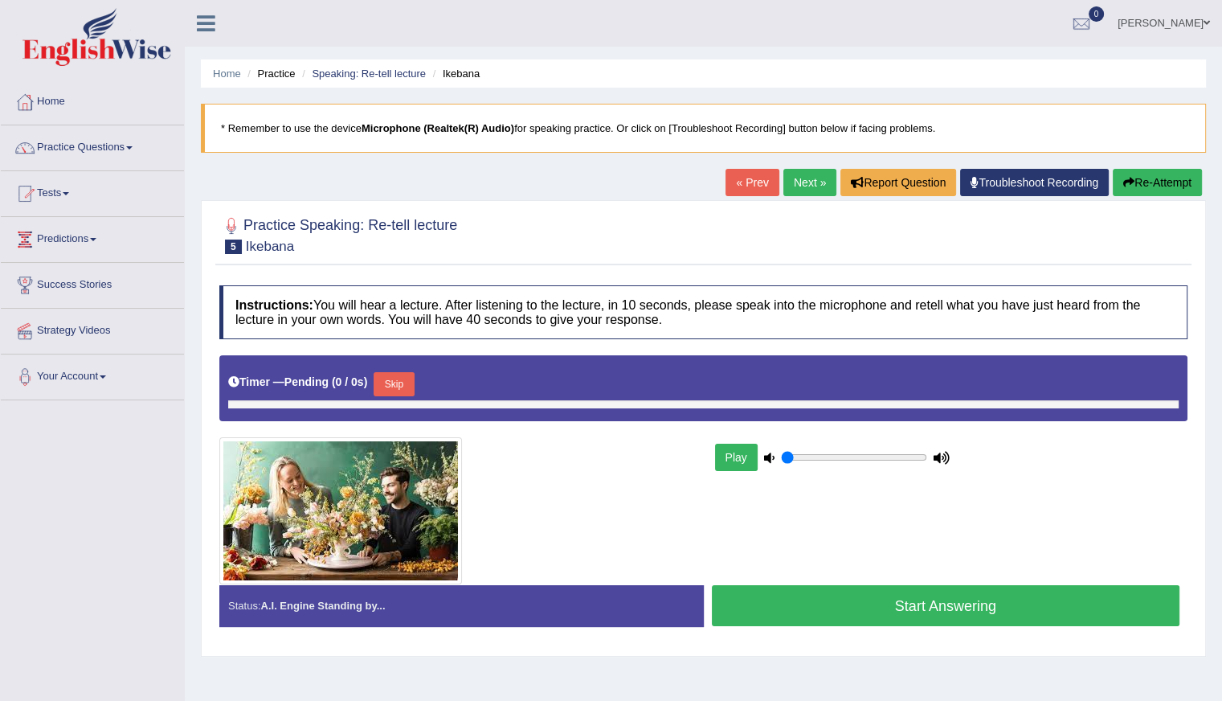
type input "0.8"
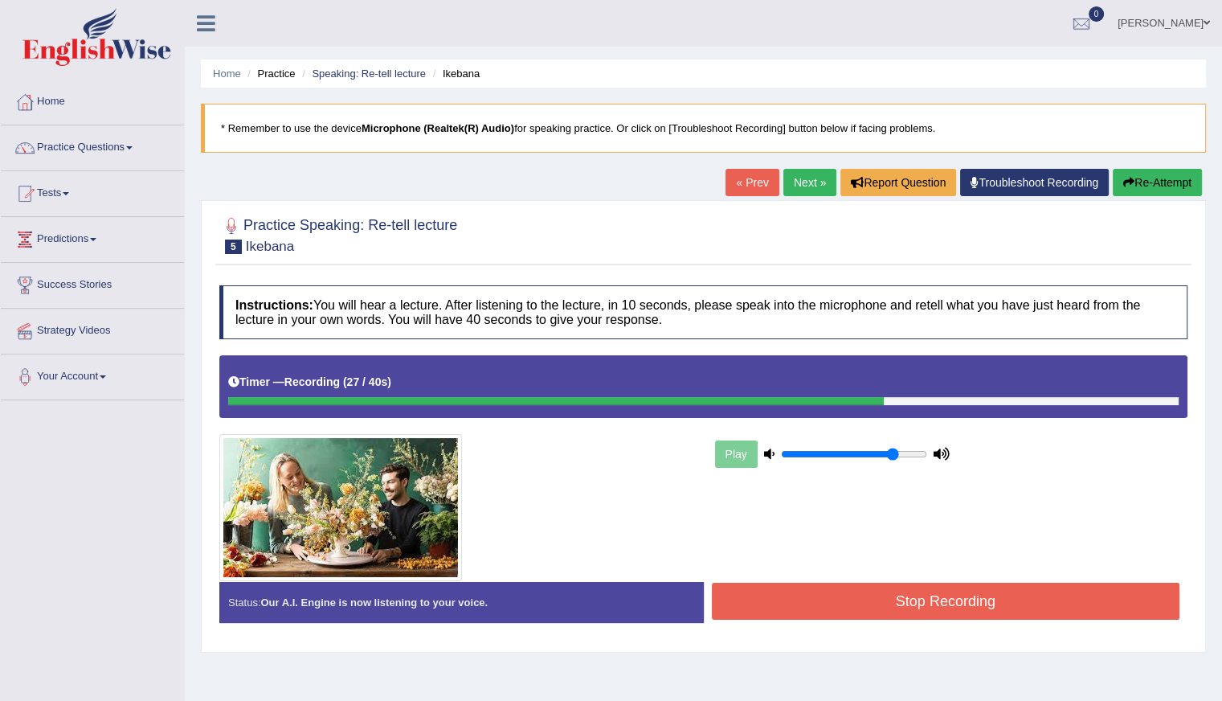
click at [1136, 177] on button "Re-Attempt" at bounding box center [1157, 182] width 89 height 27
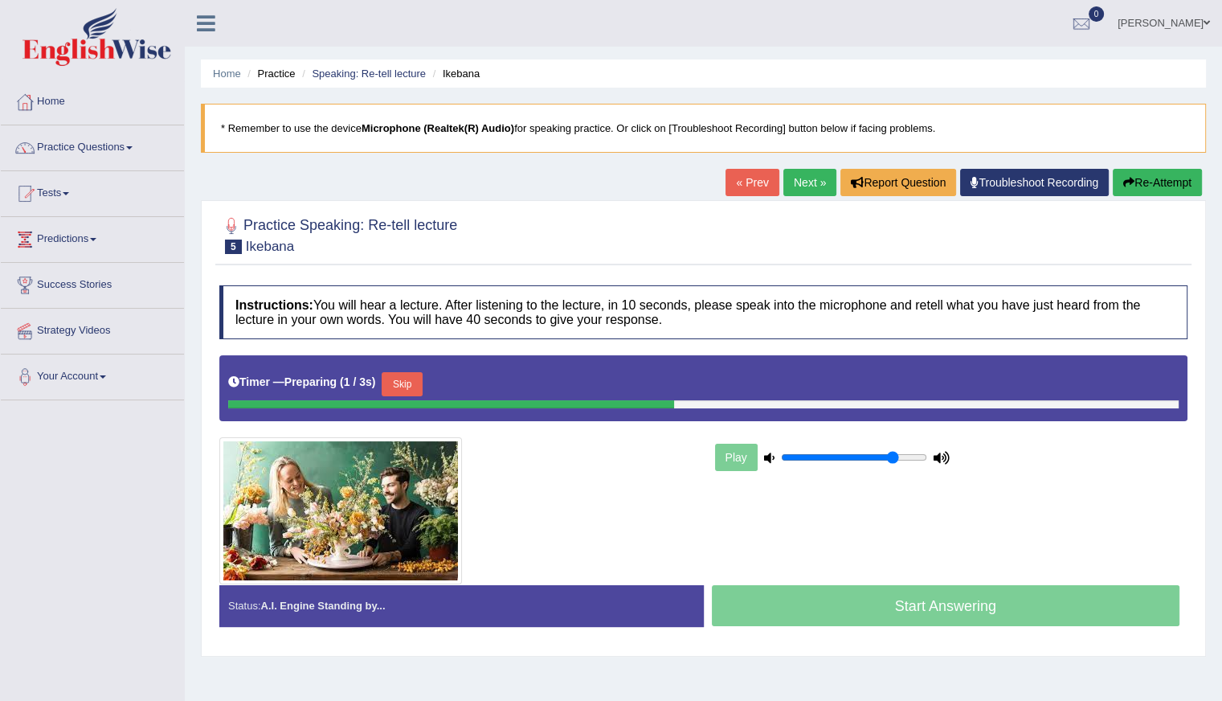
click at [421, 383] on button "Skip" at bounding box center [402, 384] width 40 height 24
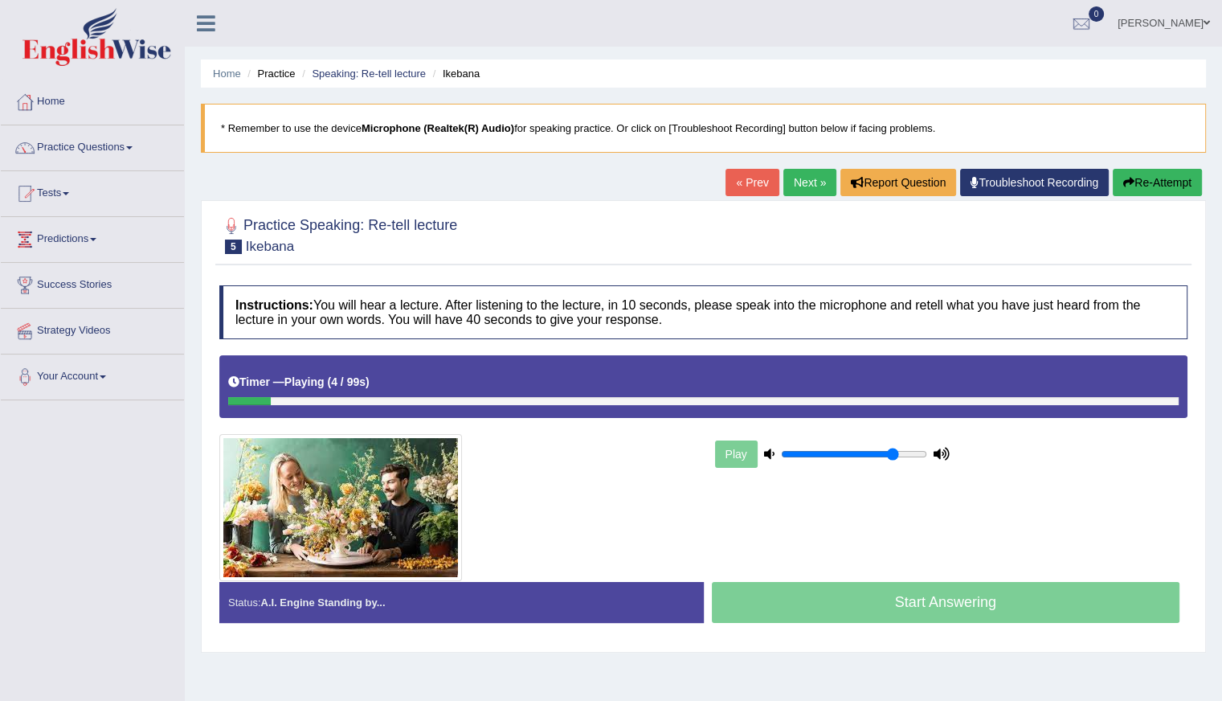
click at [421, 376] on div "Timer — Playing ( 4 / 99s ) Skip" at bounding box center [703, 382] width 951 height 28
click at [849, 600] on div "Start Answering" at bounding box center [946, 604] width 485 height 45
click at [1142, 397] on div at bounding box center [703, 401] width 951 height 8
click at [409, 401] on div at bounding box center [703, 401] width 951 height 8
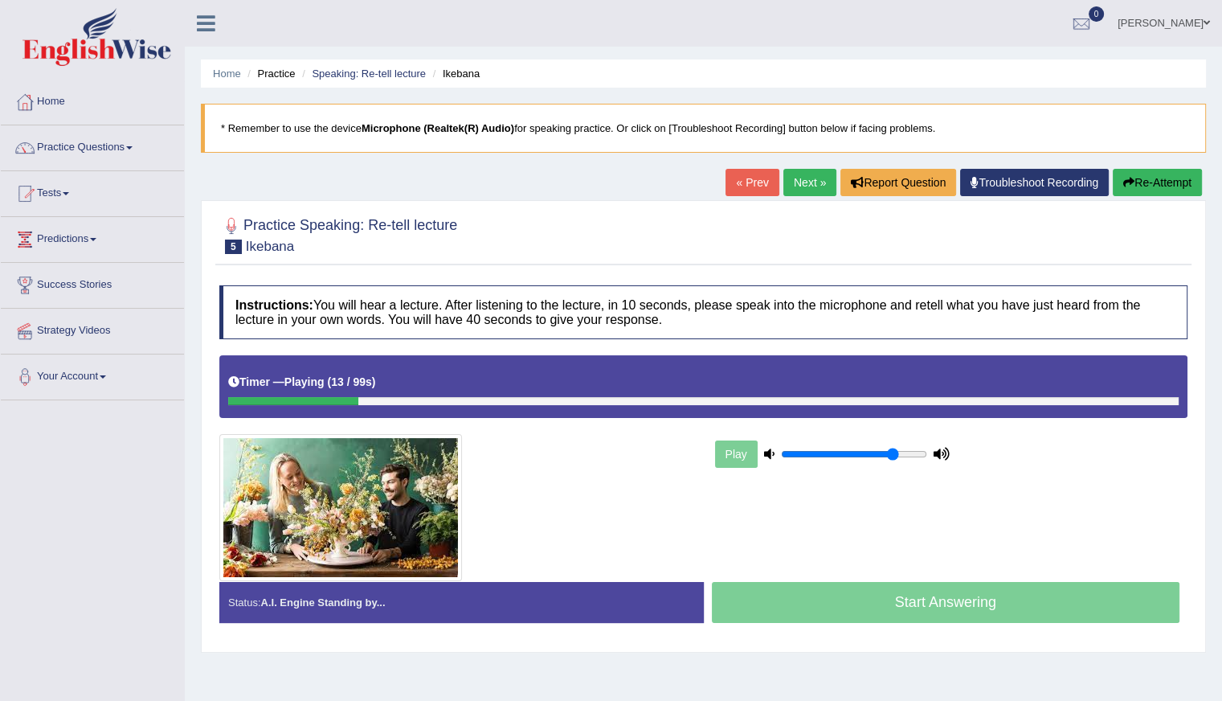
click at [366, 375] on b "13 / 99s" at bounding box center [351, 381] width 41 height 13
click at [428, 399] on div at bounding box center [703, 401] width 951 height 8
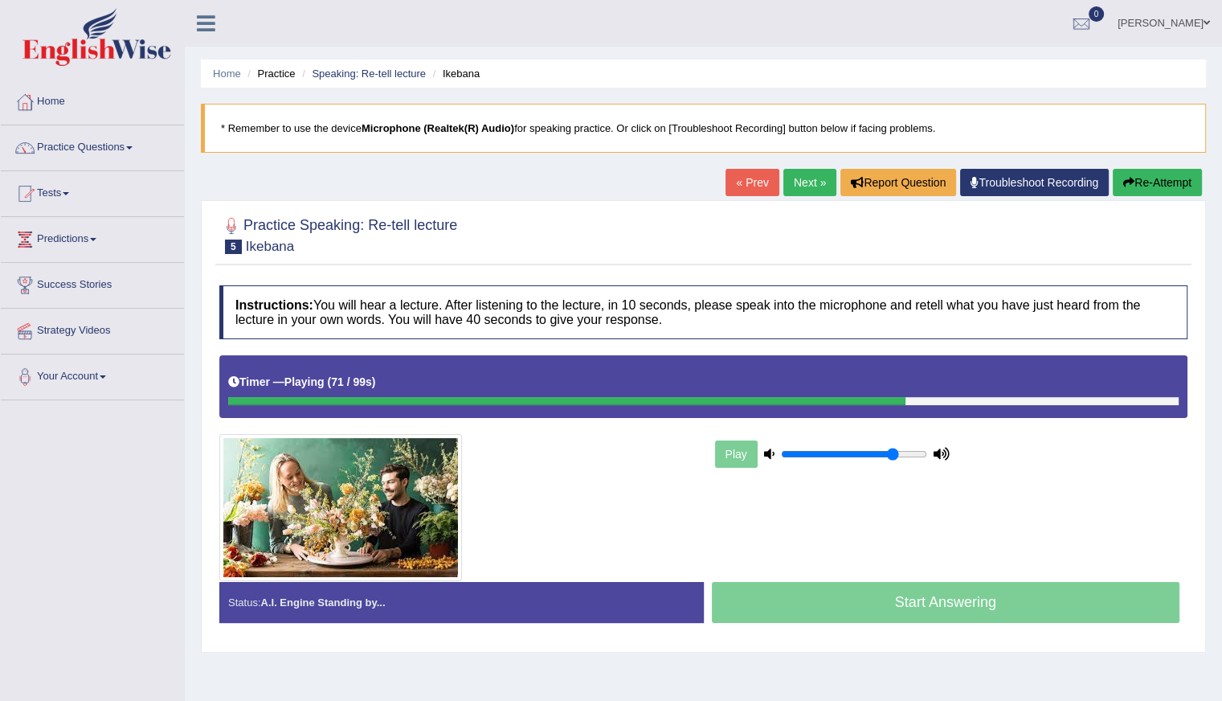
click at [980, 391] on div "Timer — Playing ( 71 / 99s ) Skip" at bounding box center [703, 382] width 951 height 28
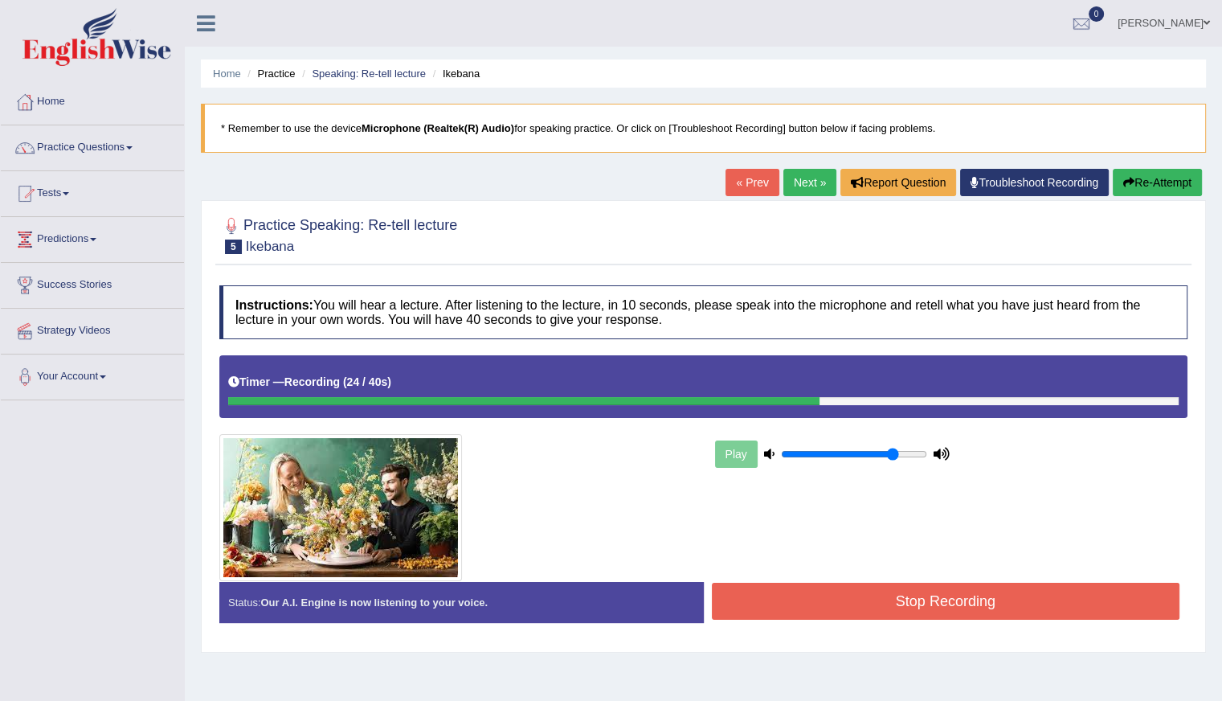
click at [1140, 183] on button "Re-Attempt" at bounding box center [1157, 182] width 89 height 27
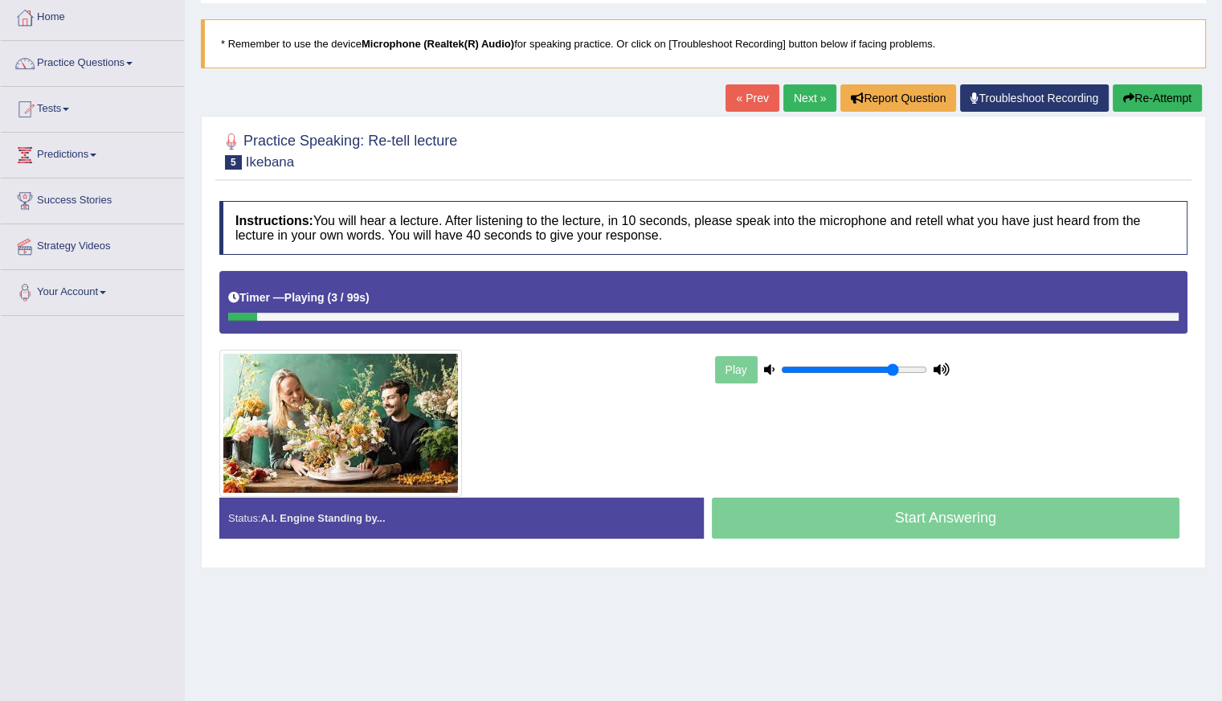
scroll to position [143, 0]
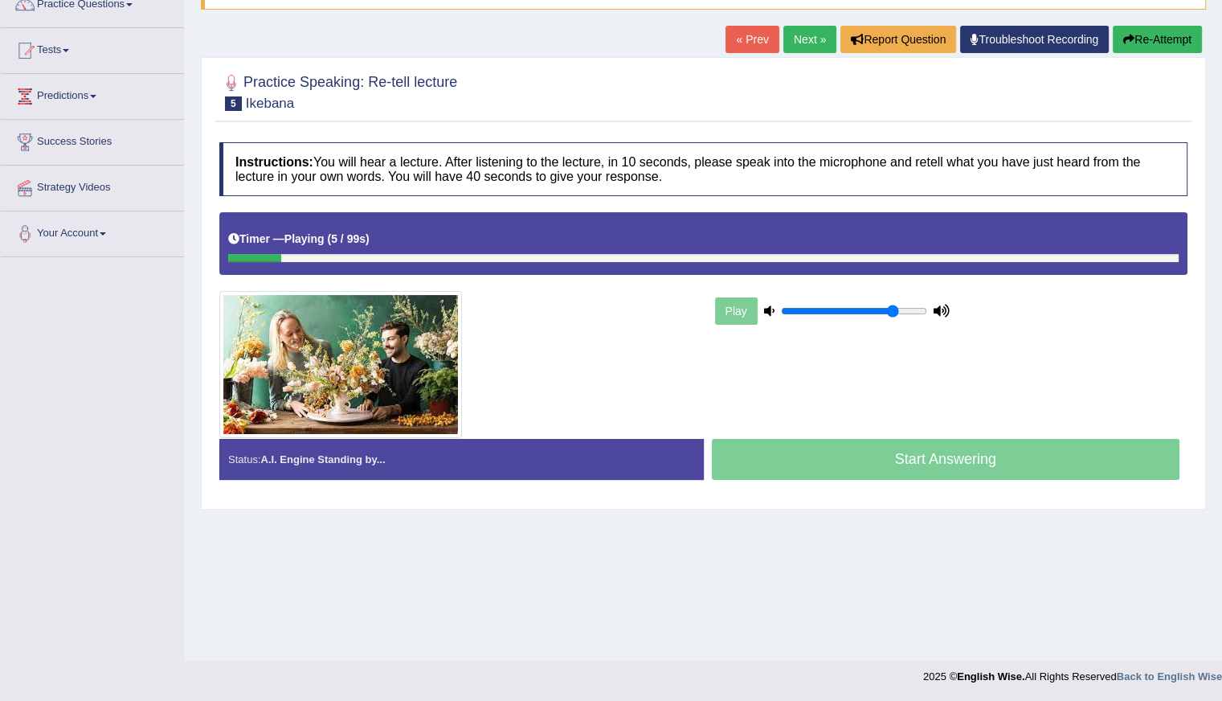
click at [1010, 255] on div at bounding box center [703, 258] width 951 height 8
click at [800, 36] on link "Next »" at bounding box center [810, 39] width 53 height 27
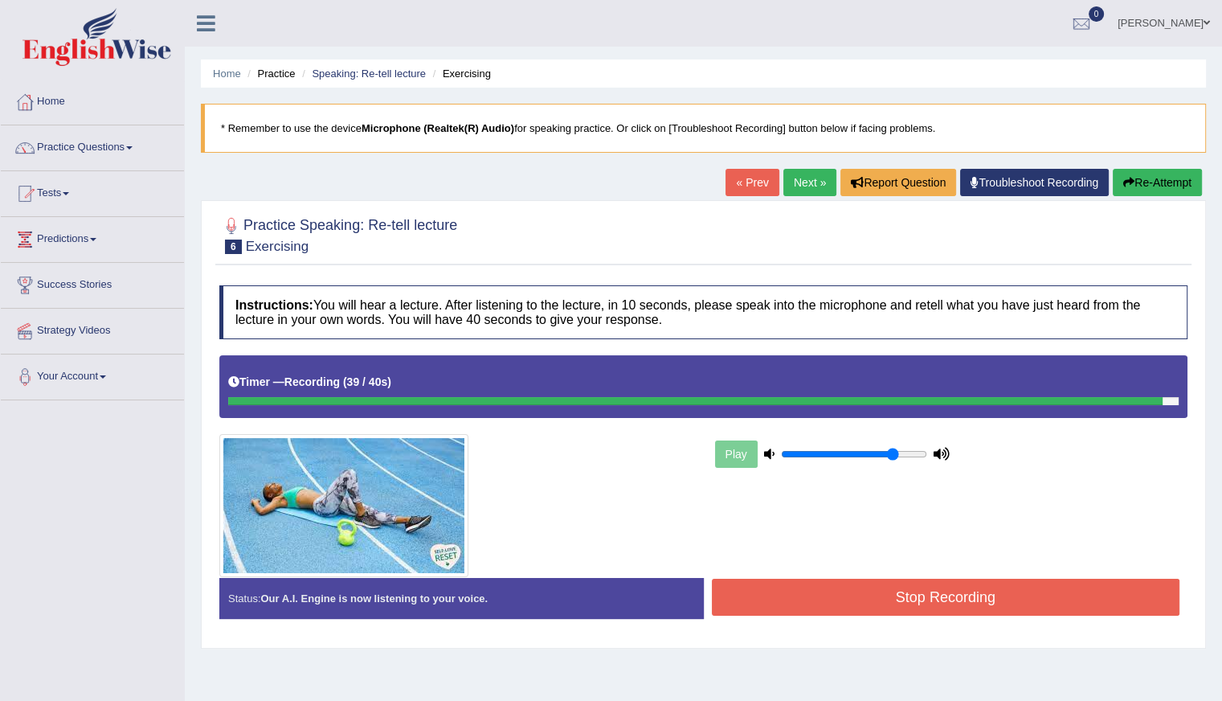
click at [1145, 182] on button "Re-Attempt" at bounding box center [1157, 182] width 89 height 27
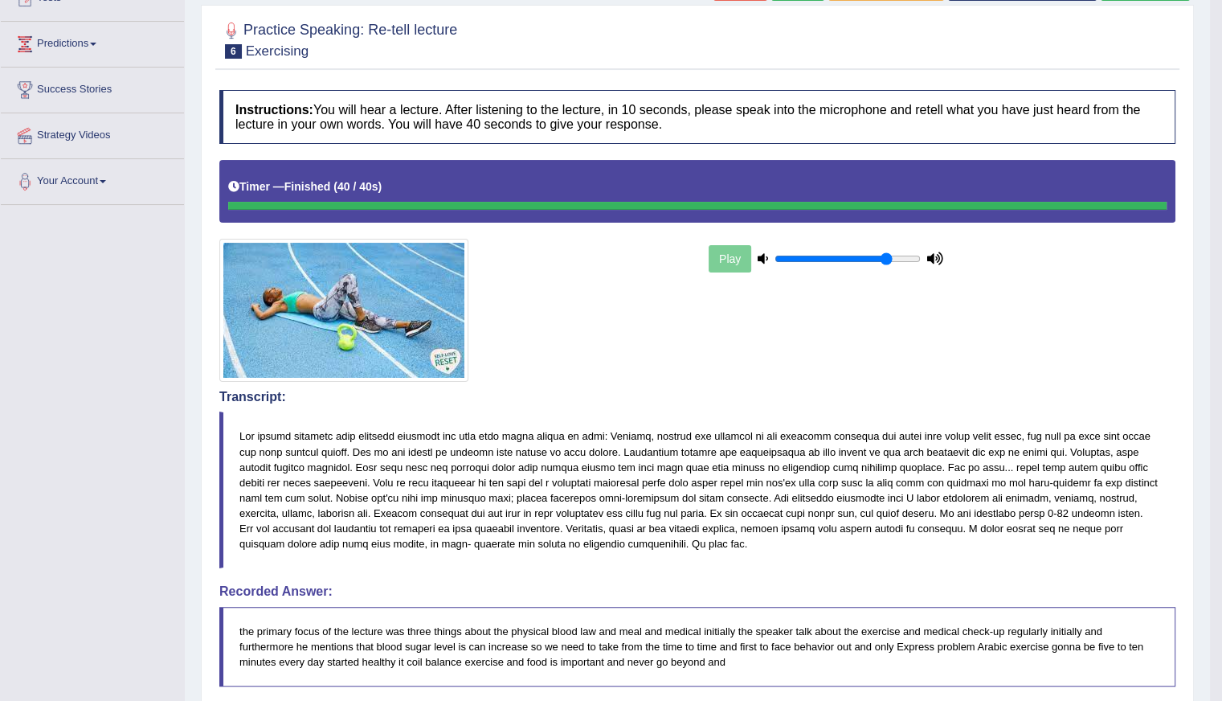
scroll to position [161, 0]
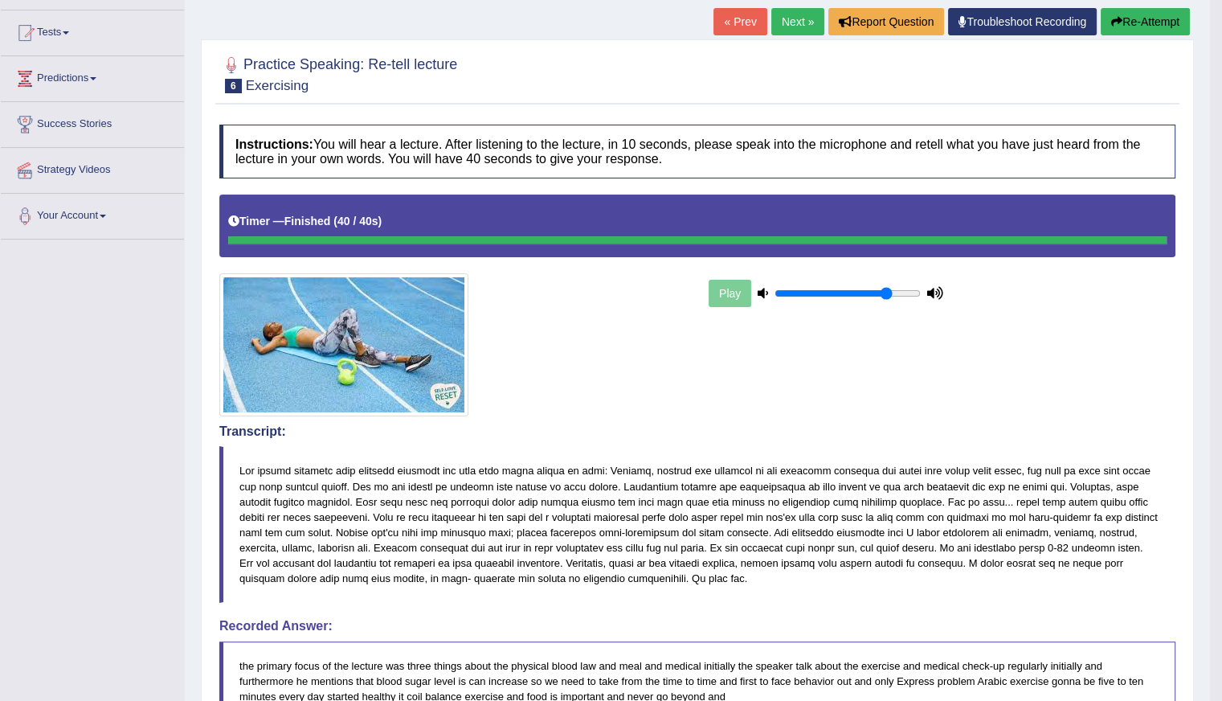
click at [785, 17] on link "Next »" at bounding box center [797, 21] width 53 height 27
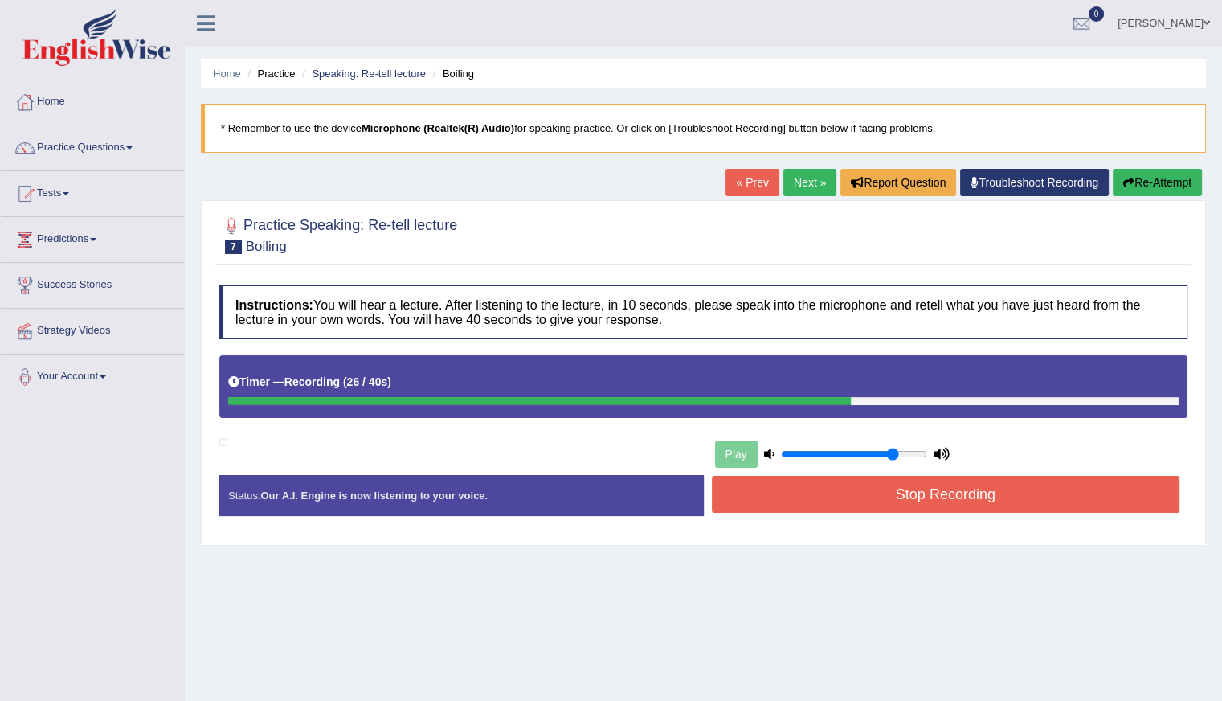
click at [1160, 178] on button "Re-Attempt" at bounding box center [1157, 182] width 89 height 27
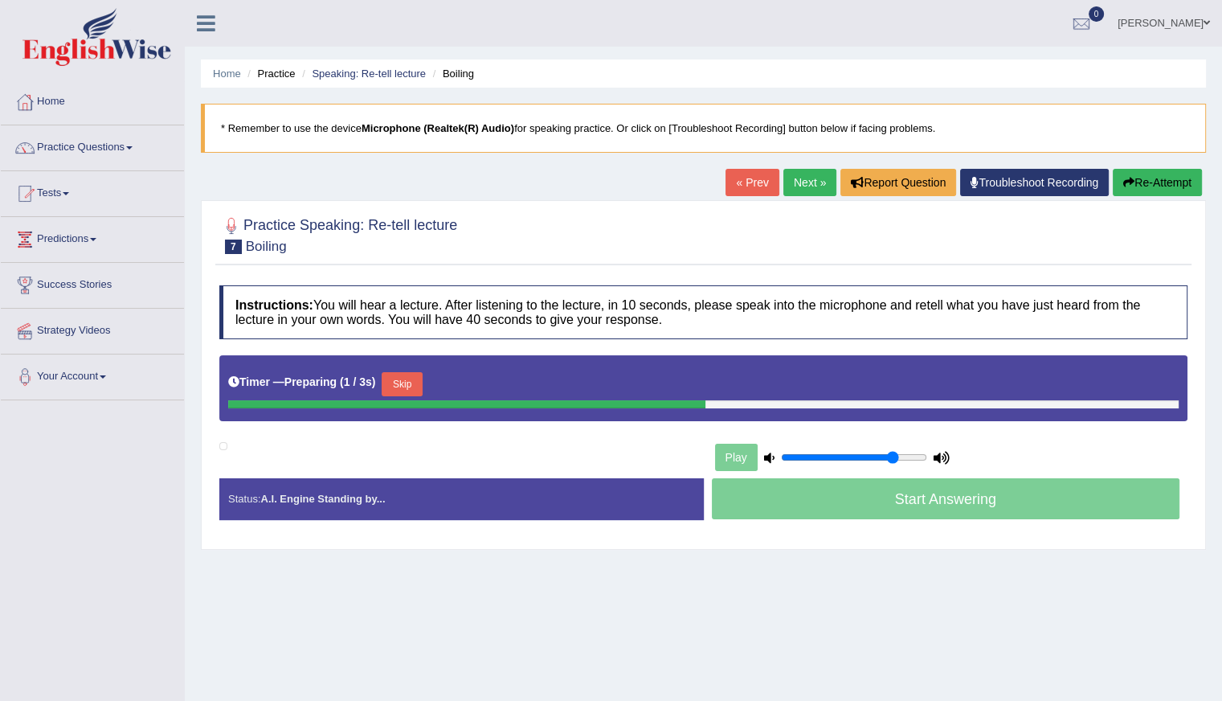
click at [412, 382] on button "Skip" at bounding box center [402, 384] width 40 height 24
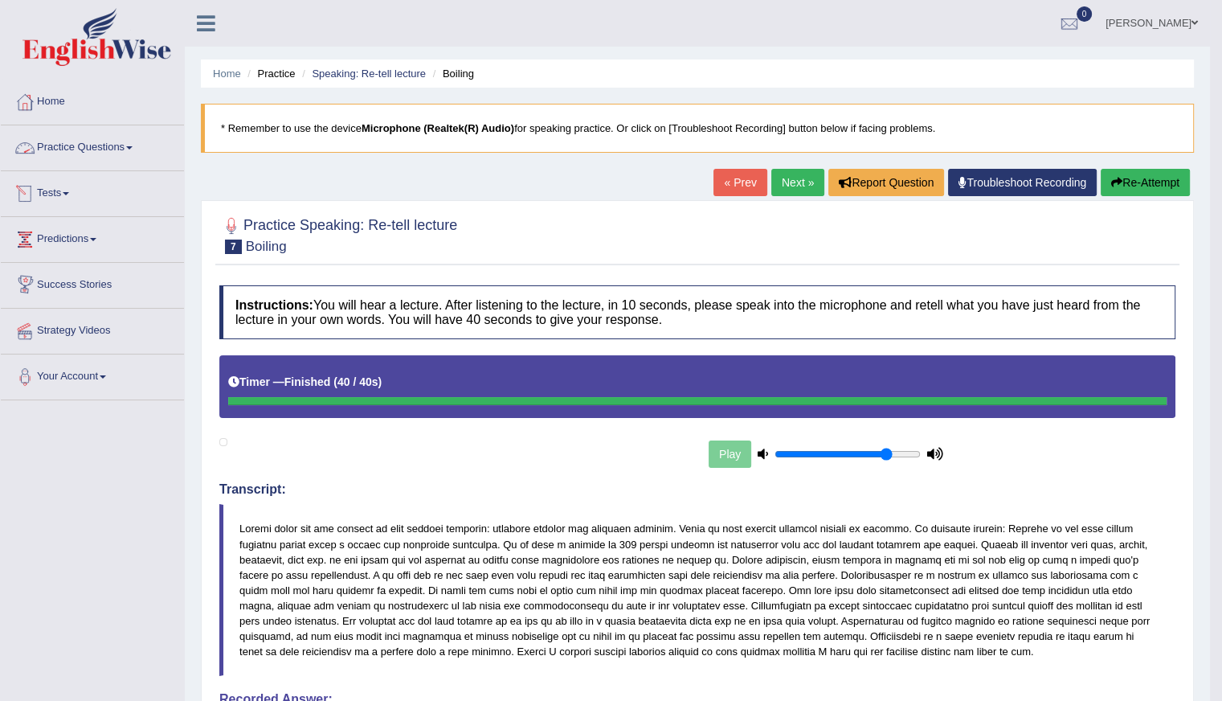
click at [73, 149] on link "Practice Questions" at bounding box center [92, 145] width 183 height 40
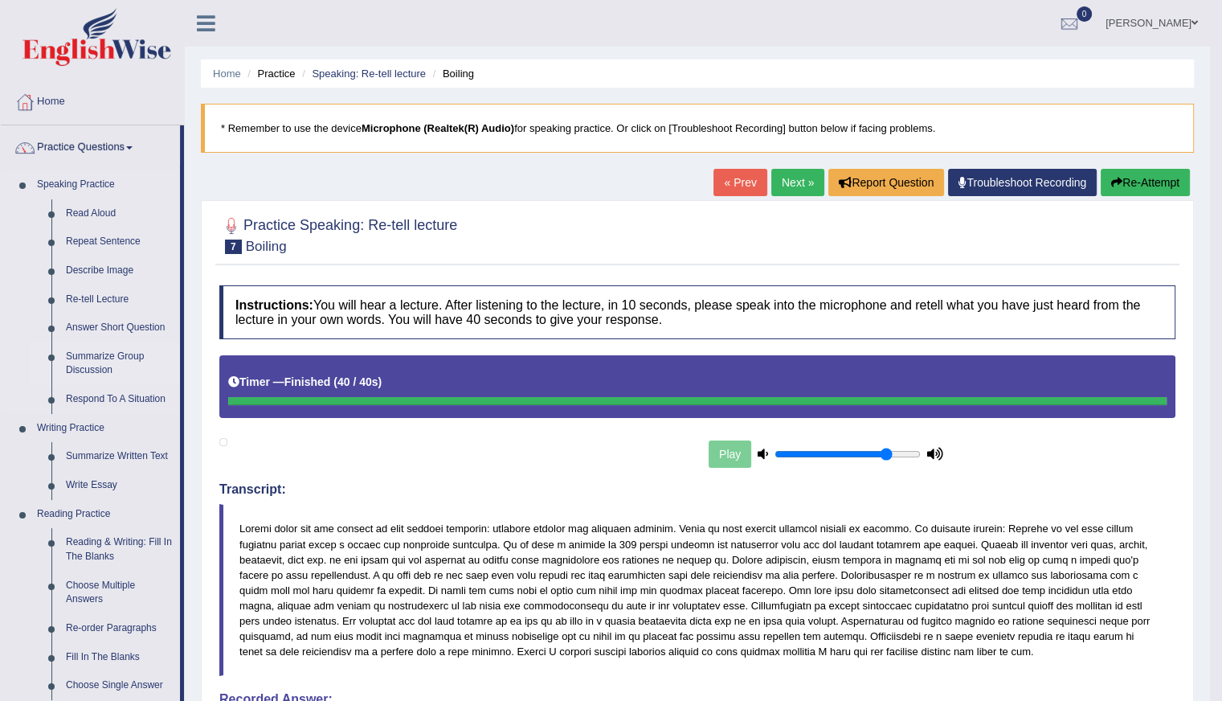
click at [105, 359] on link "Summarize Group Discussion" at bounding box center [119, 363] width 121 height 43
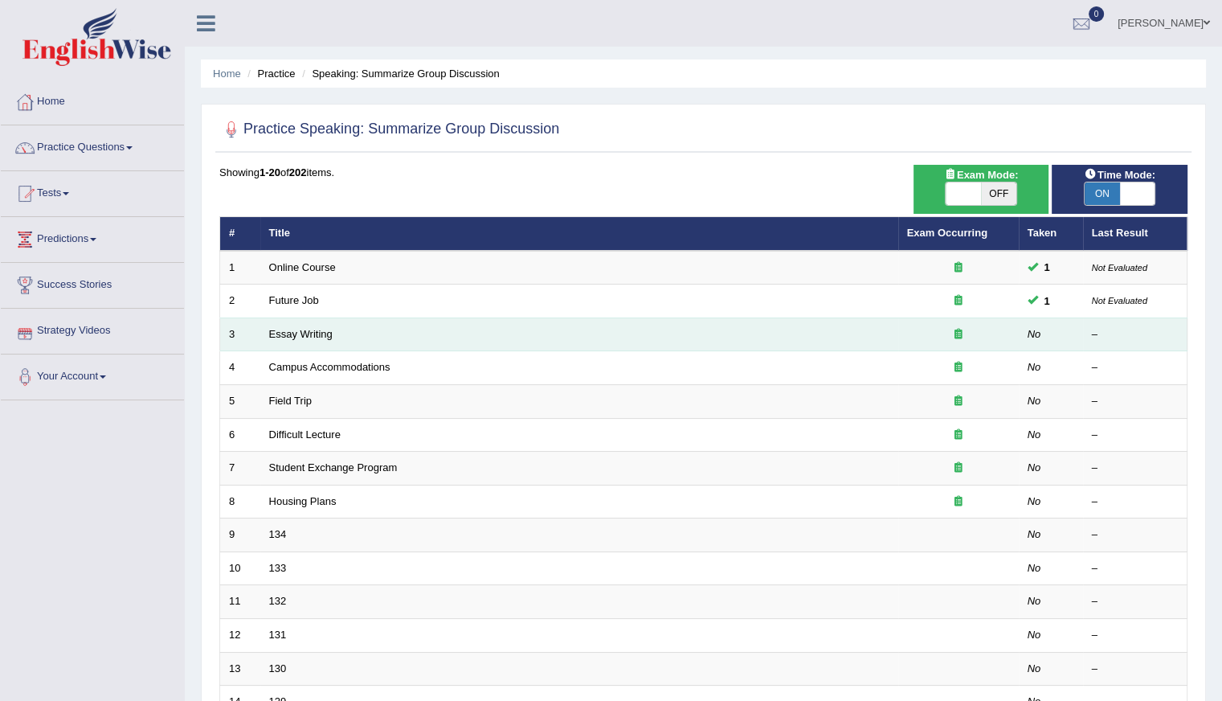
click at [308, 340] on td "Essay Writing" at bounding box center [579, 334] width 638 height 34
click at [313, 336] on link "Essay Writing" at bounding box center [300, 334] width 63 height 12
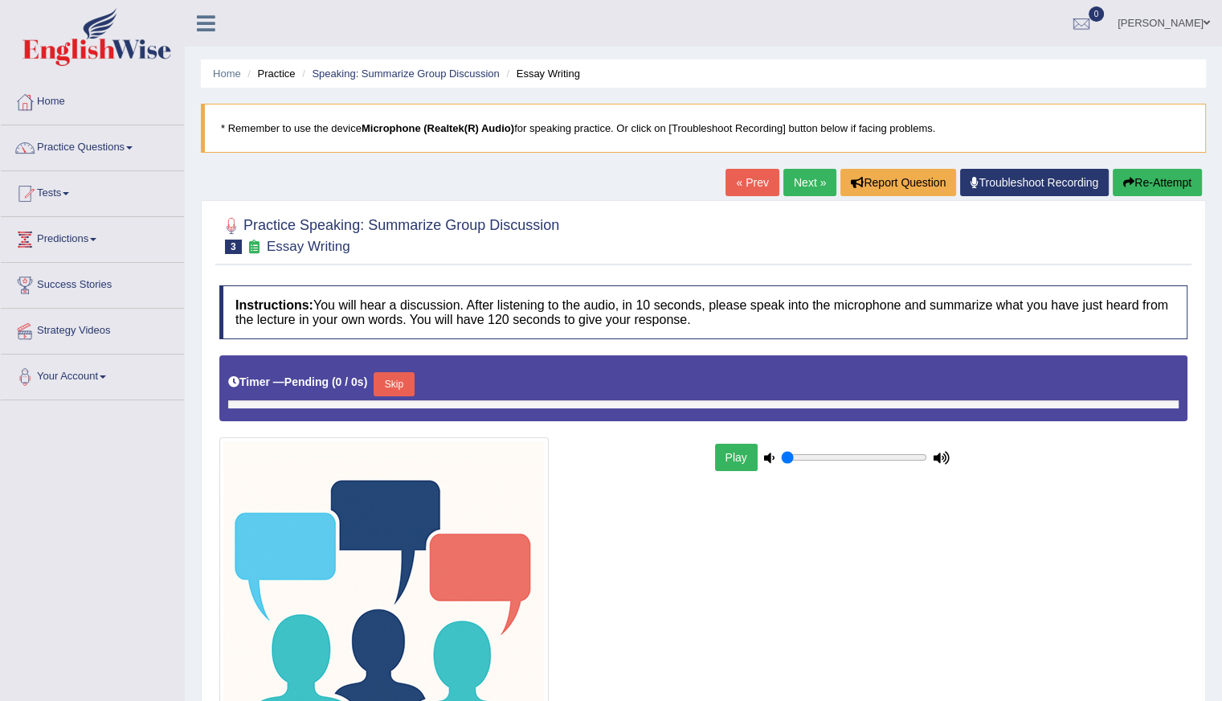
type input "0.8"
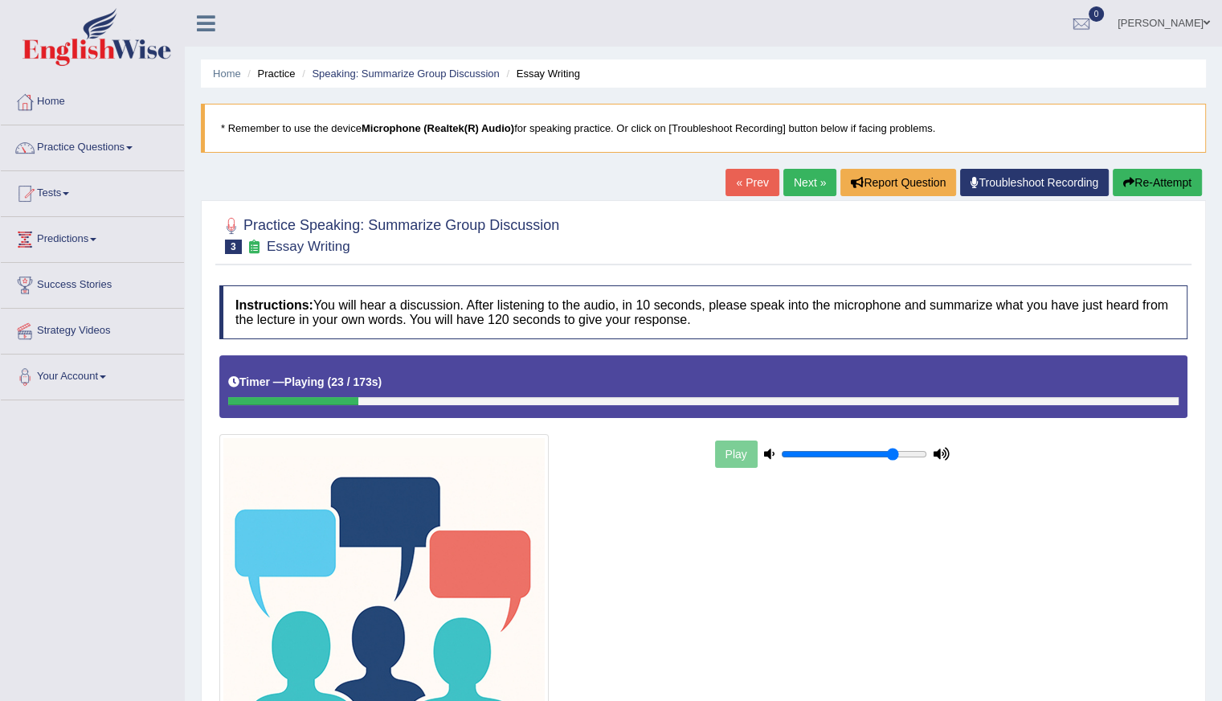
click at [1152, 184] on button "Re-Attempt" at bounding box center [1157, 182] width 89 height 27
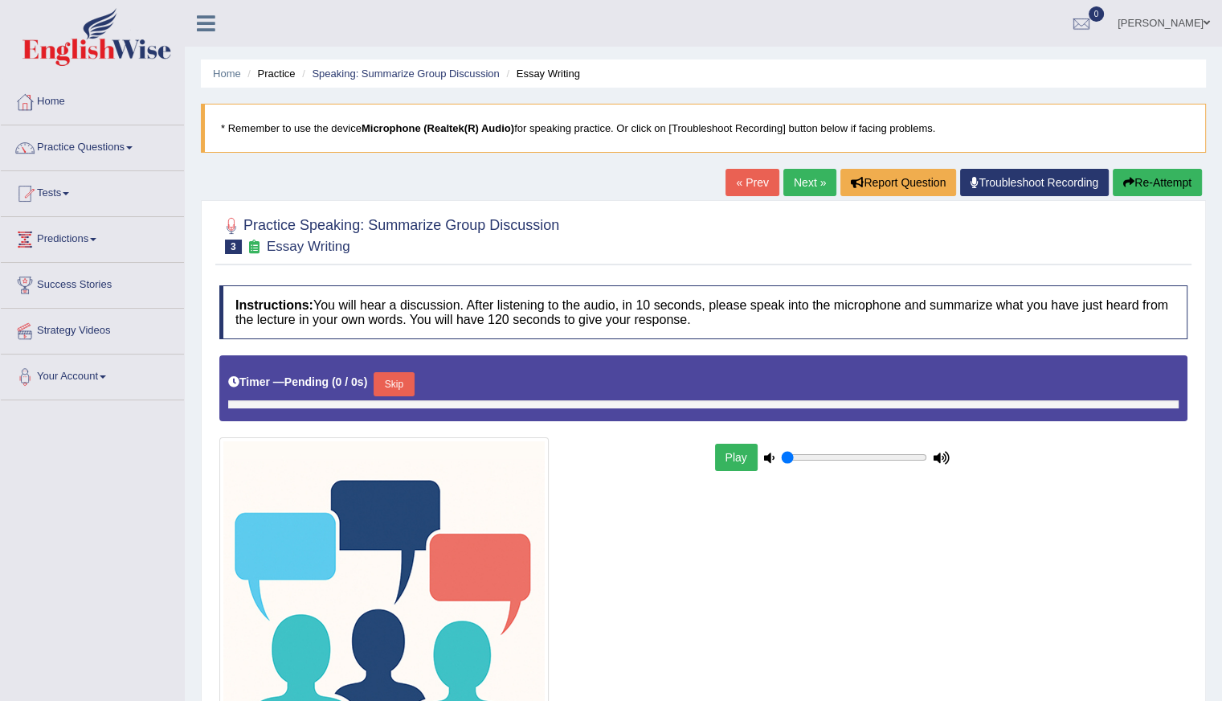
type input "0.8"
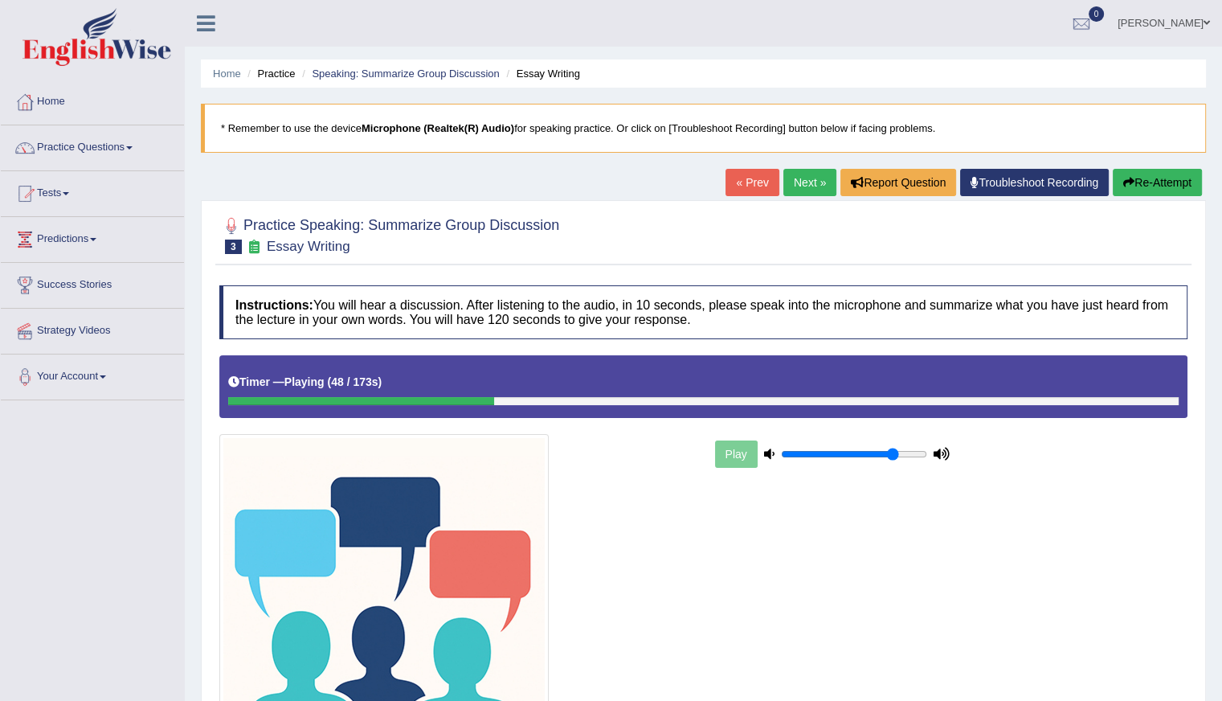
click at [1141, 179] on button "Re-Attempt" at bounding box center [1157, 182] width 89 height 27
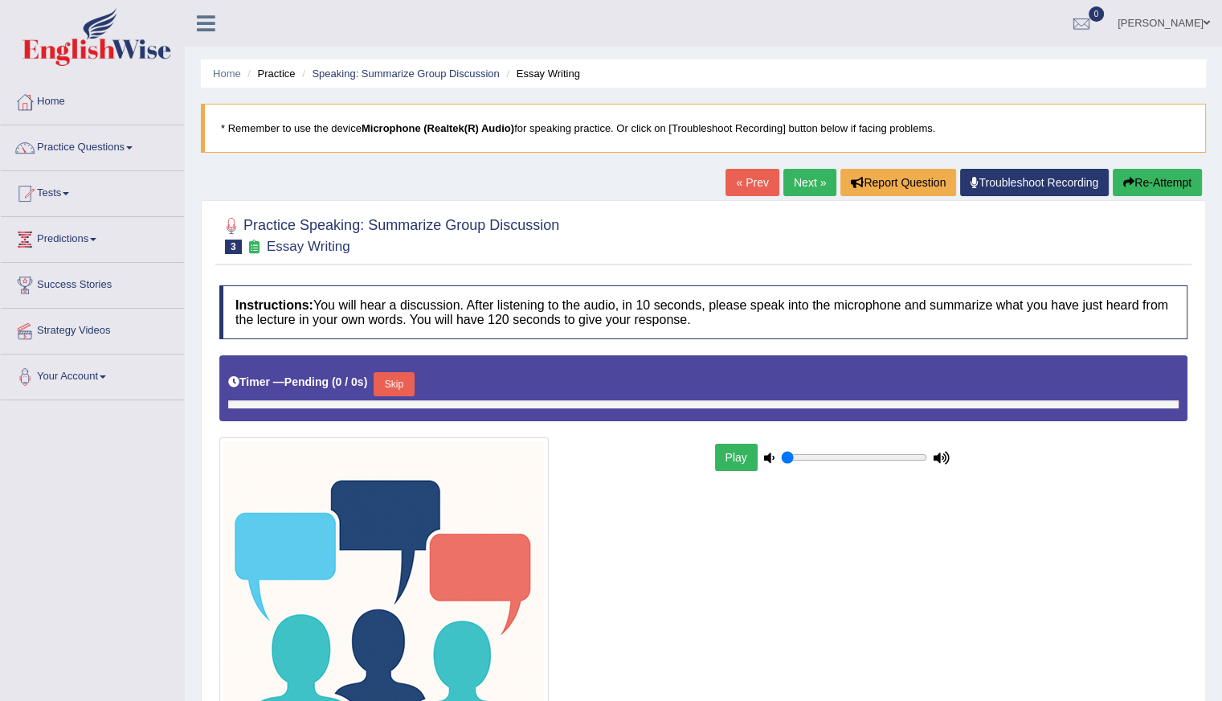
type input "0.8"
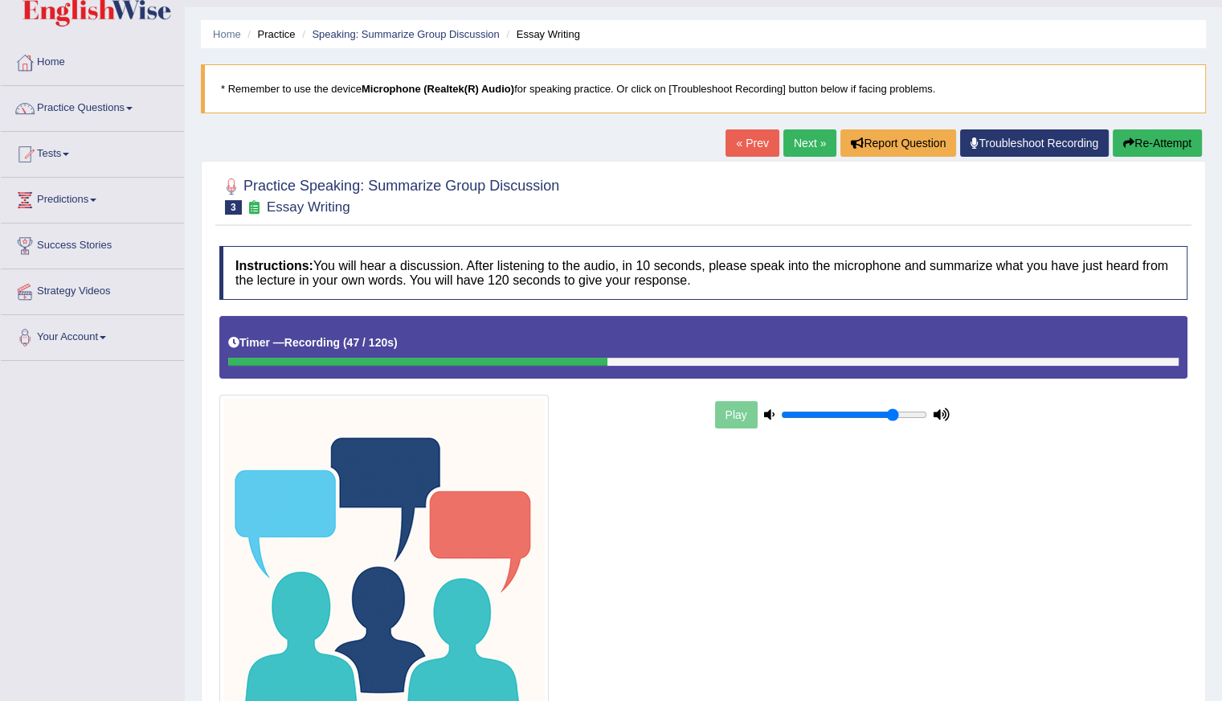
scroll to position [23, 0]
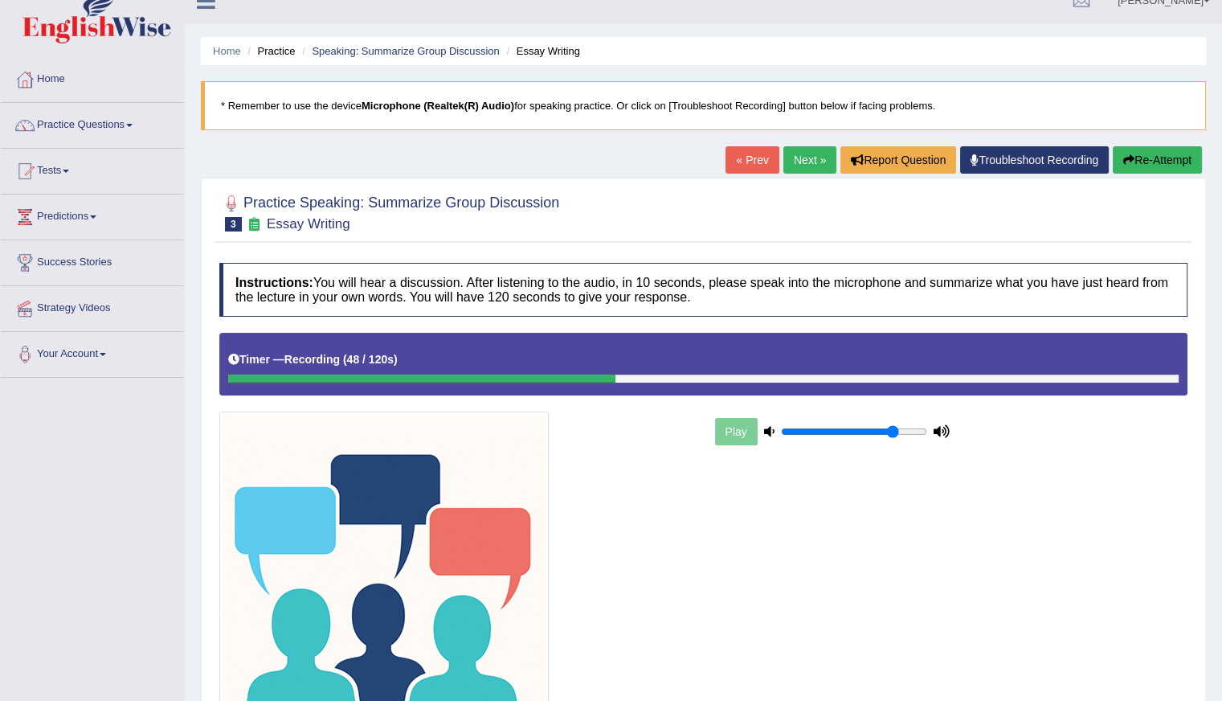
click at [1182, 161] on button "Re-Attempt" at bounding box center [1157, 159] width 89 height 27
click at [64, 85] on link "Home" at bounding box center [92, 77] width 183 height 40
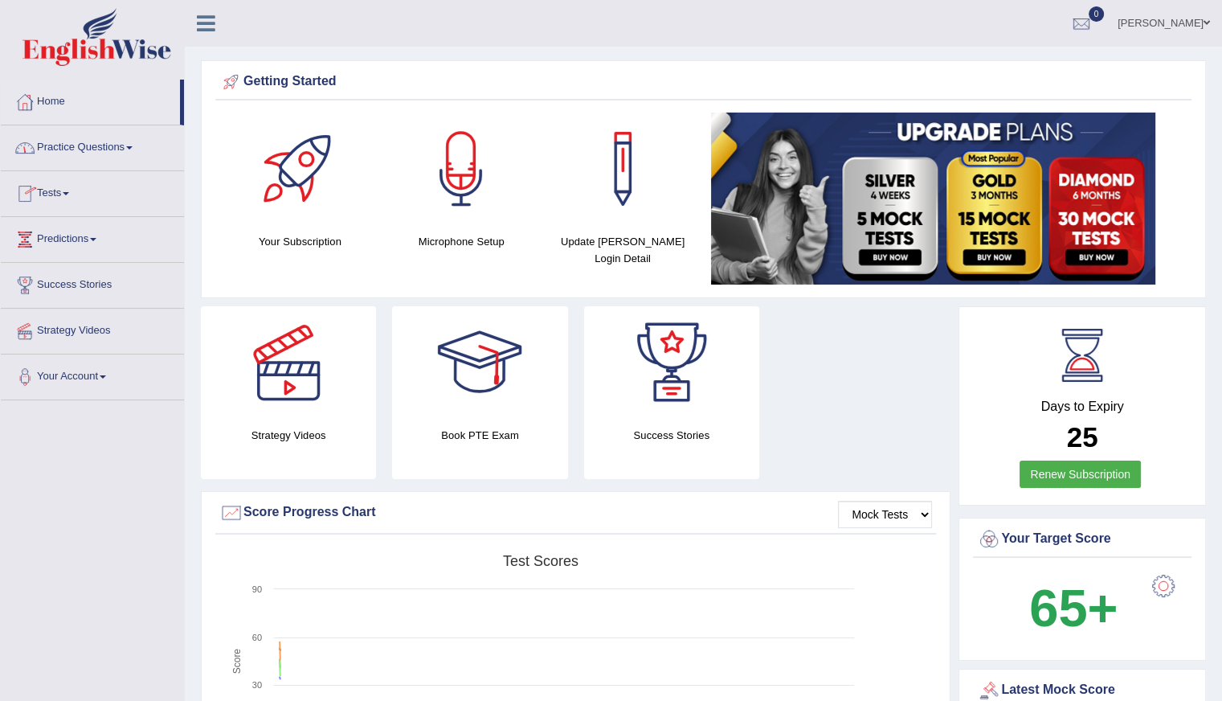
click at [66, 151] on link "Practice Questions" at bounding box center [92, 145] width 183 height 40
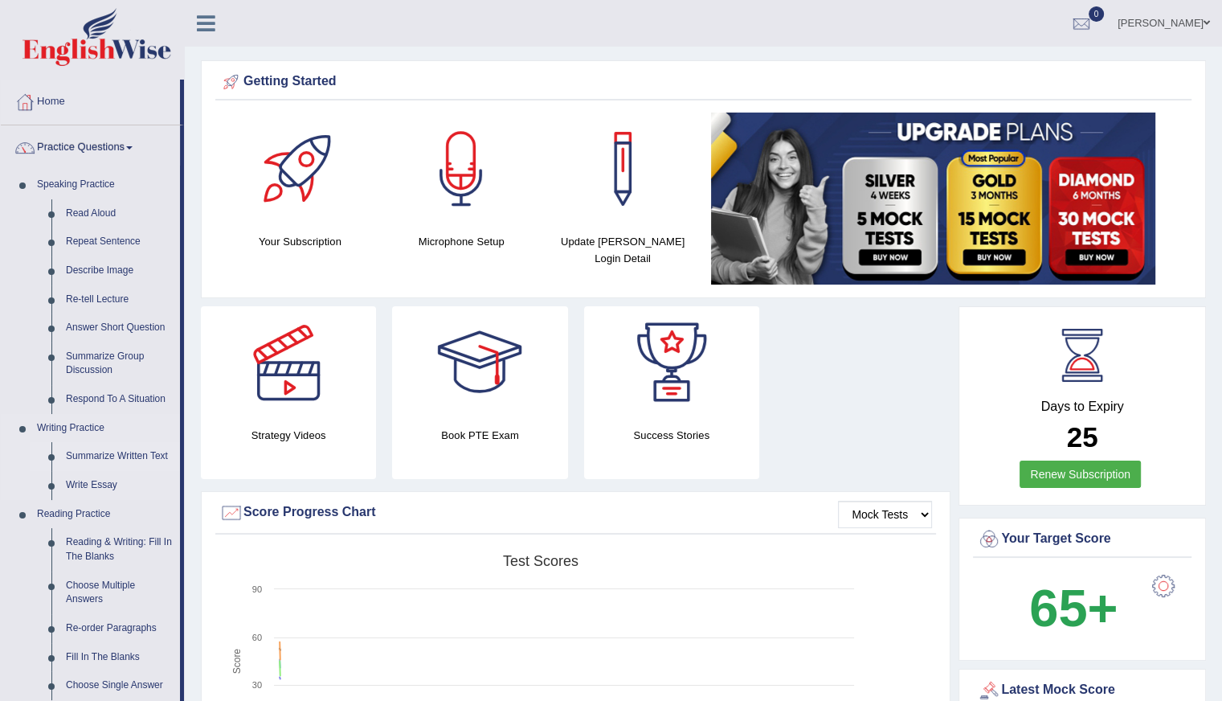
click at [125, 458] on link "Summarize Written Text" at bounding box center [119, 456] width 121 height 29
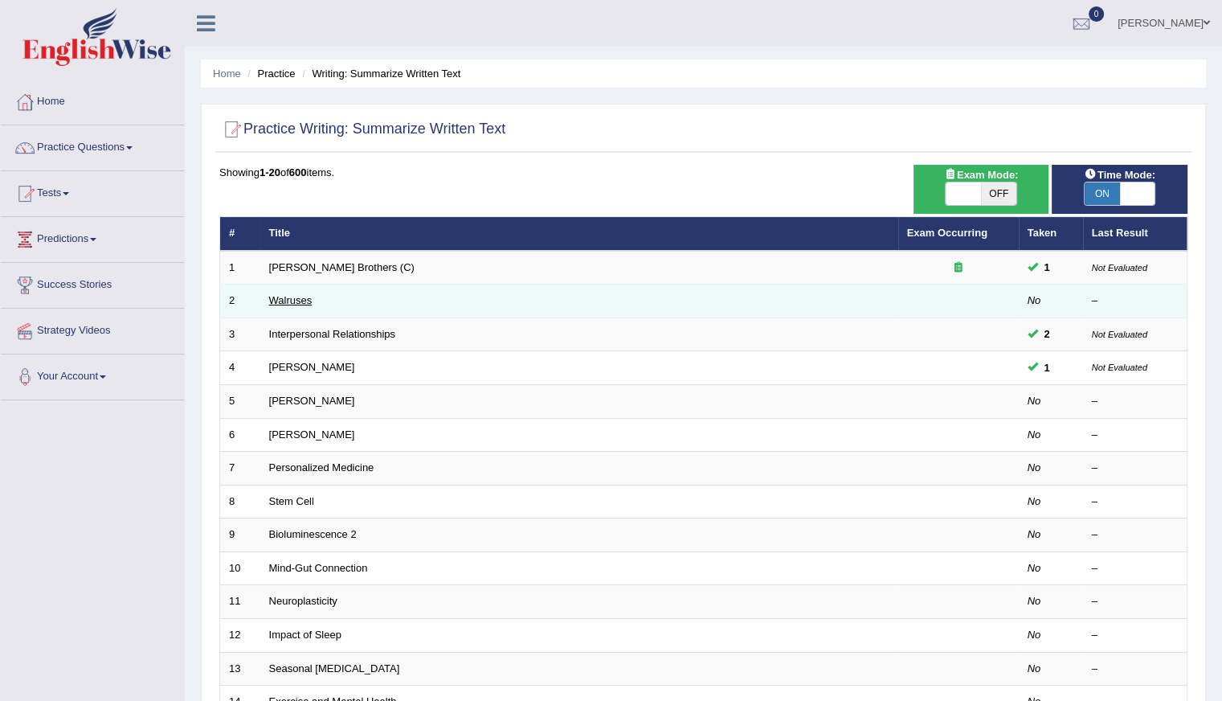
click at [287, 301] on link "Walruses" at bounding box center [290, 300] width 43 height 12
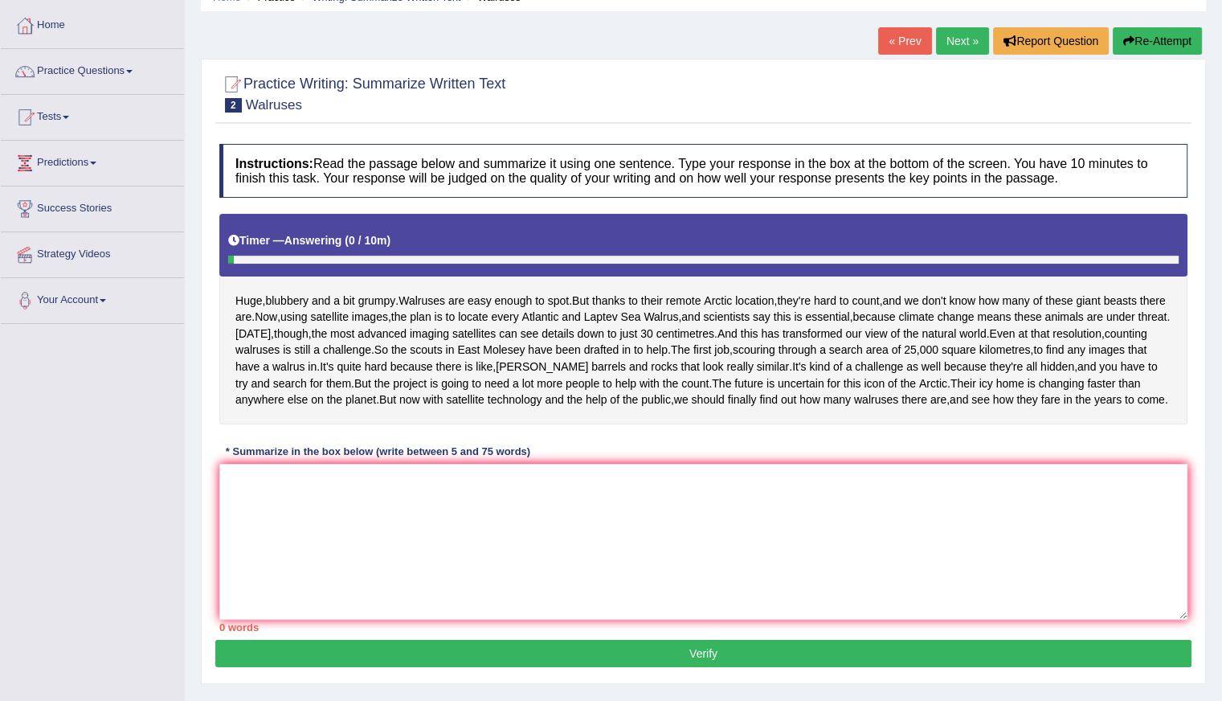
scroll to position [193, 0]
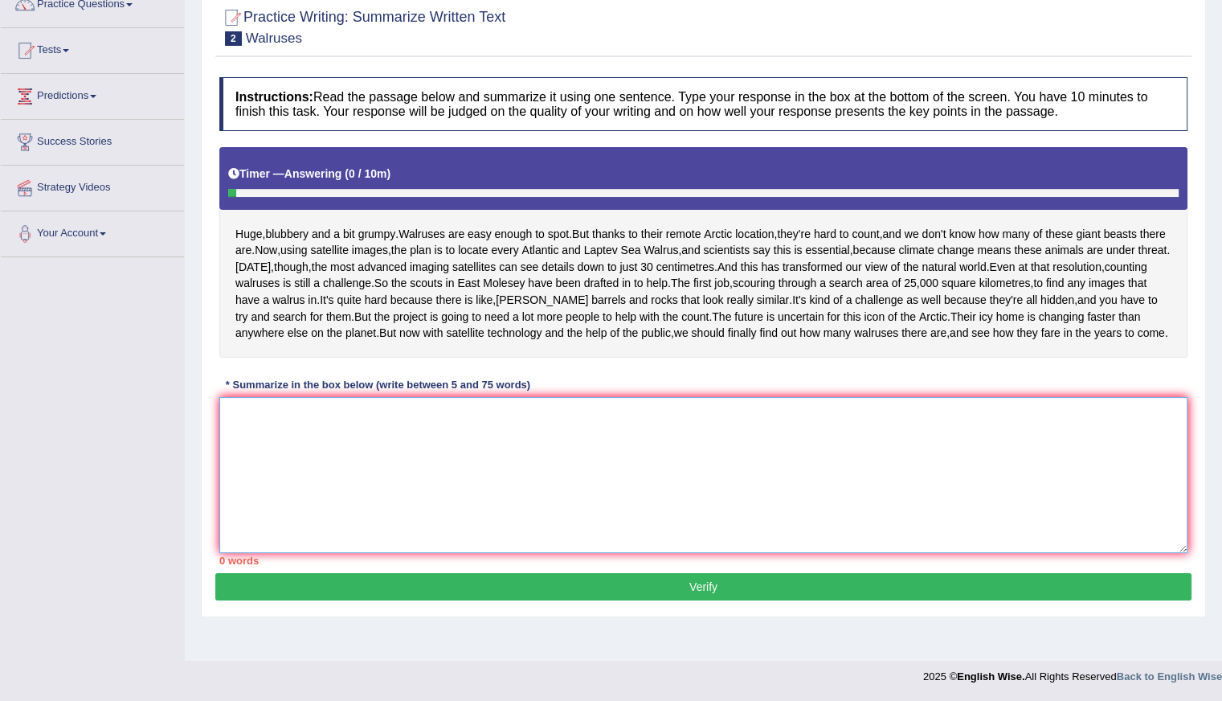
click at [346, 515] on textarea at bounding box center [703, 475] width 968 height 156
click at [267, 484] on textarea at bounding box center [703, 475] width 968 height 156
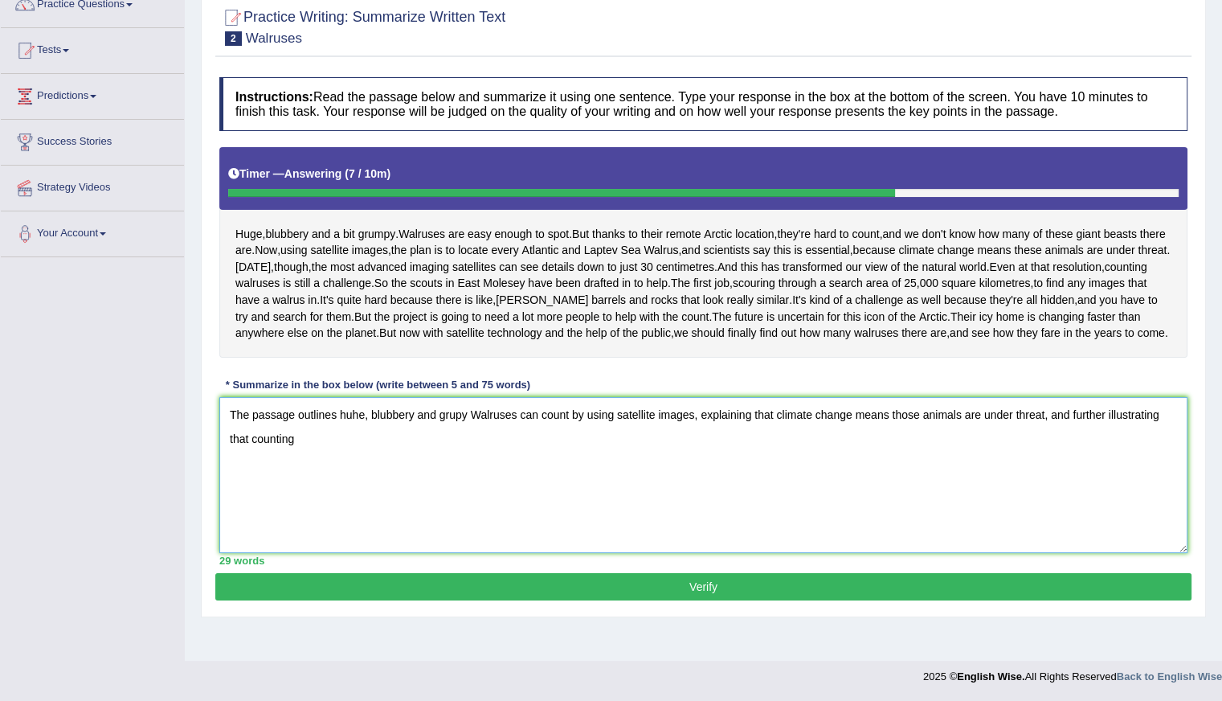
click at [700, 448] on textarea "The passage outlines huhe, blubbery and grupy Walruses can count by using satel…" at bounding box center [703, 475] width 968 height 156
click at [545, 470] on textarea "The passage outlines huhe, blubbery and grupy Walruses can count by using satel…" at bounding box center [703, 475] width 968 height 156
click at [905, 443] on textarea "The passage outlines huhe, blubbery and grupy Walruses can count by using satel…" at bounding box center [703, 475] width 968 height 156
click at [1006, 444] on textarea "The passage outlines huhe, blubbery and grupy Walruses can count by using satel…" at bounding box center [703, 475] width 968 height 156
drag, startPoint x: 228, startPoint y: 442, endPoint x: 678, endPoint y: 477, distance: 451.4
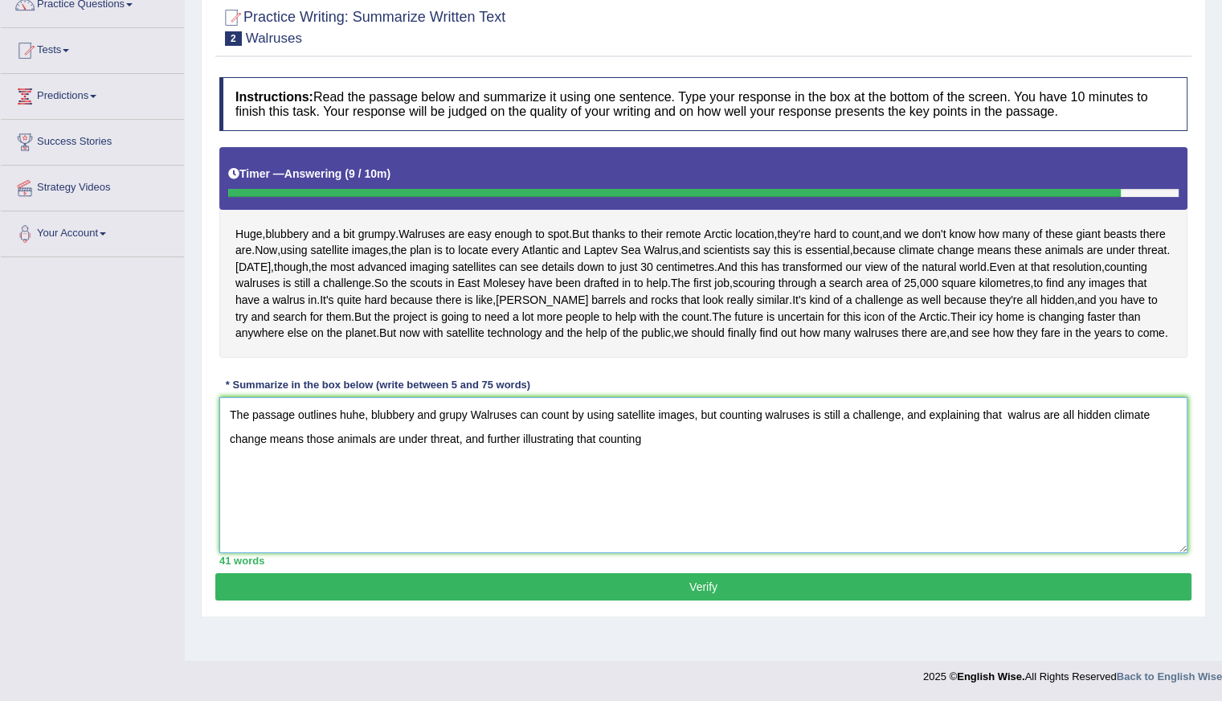
click at [678, 477] on textarea "The passage outlines huhe, blubbery and grupy Walruses can count by using satel…" at bounding box center [703, 475] width 968 height 156
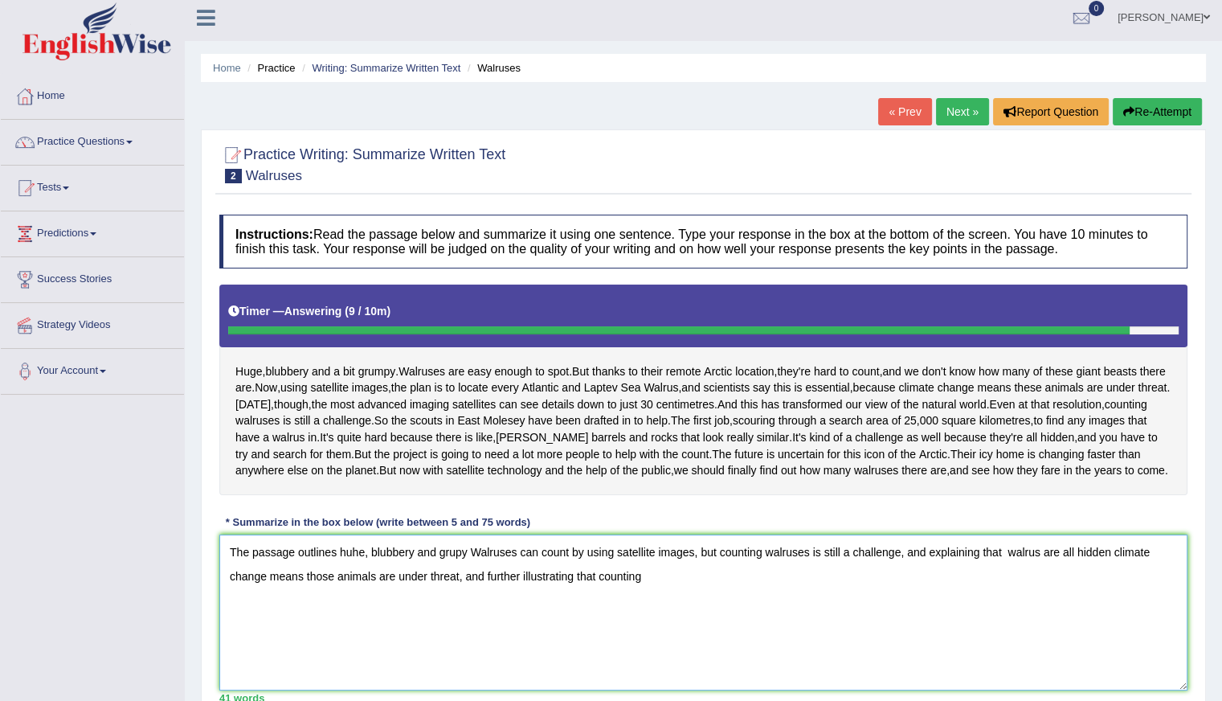
scroll to position [0, 0]
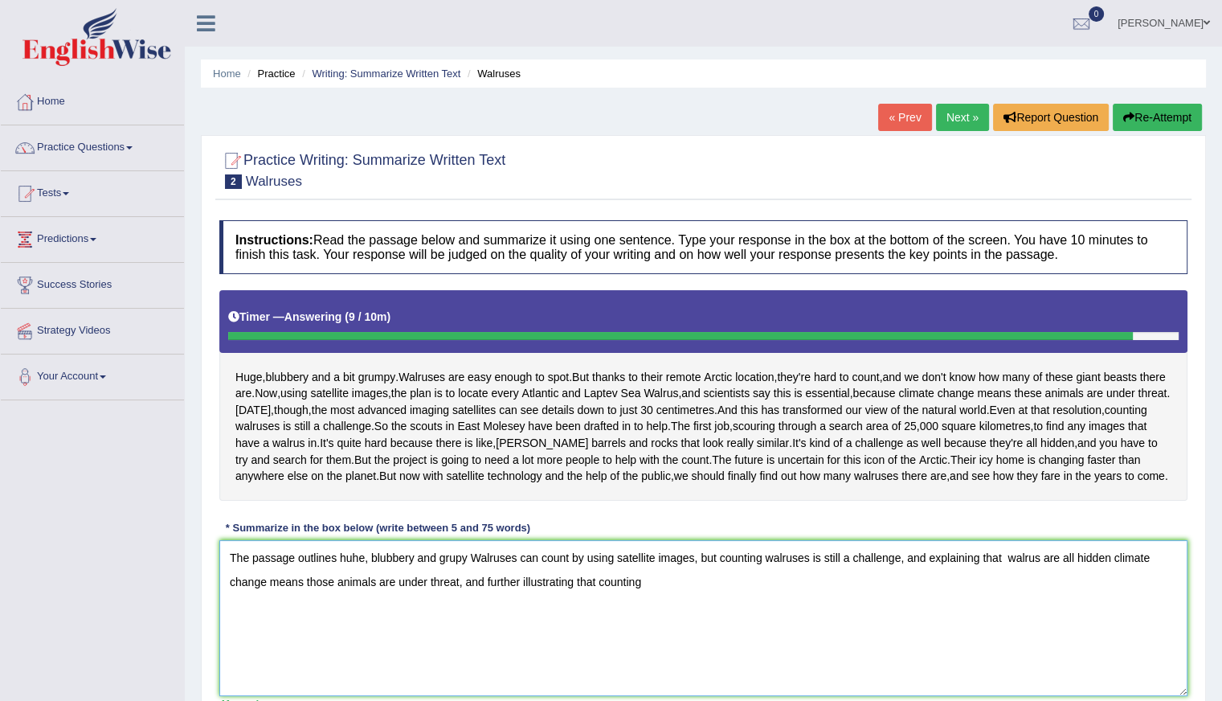
type textarea "The passage outlines huhe, blubbery and grupy Walruses can count by using satel…"
click at [1139, 122] on button "Re-Attempt" at bounding box center [1157, 117] width 89 height 27
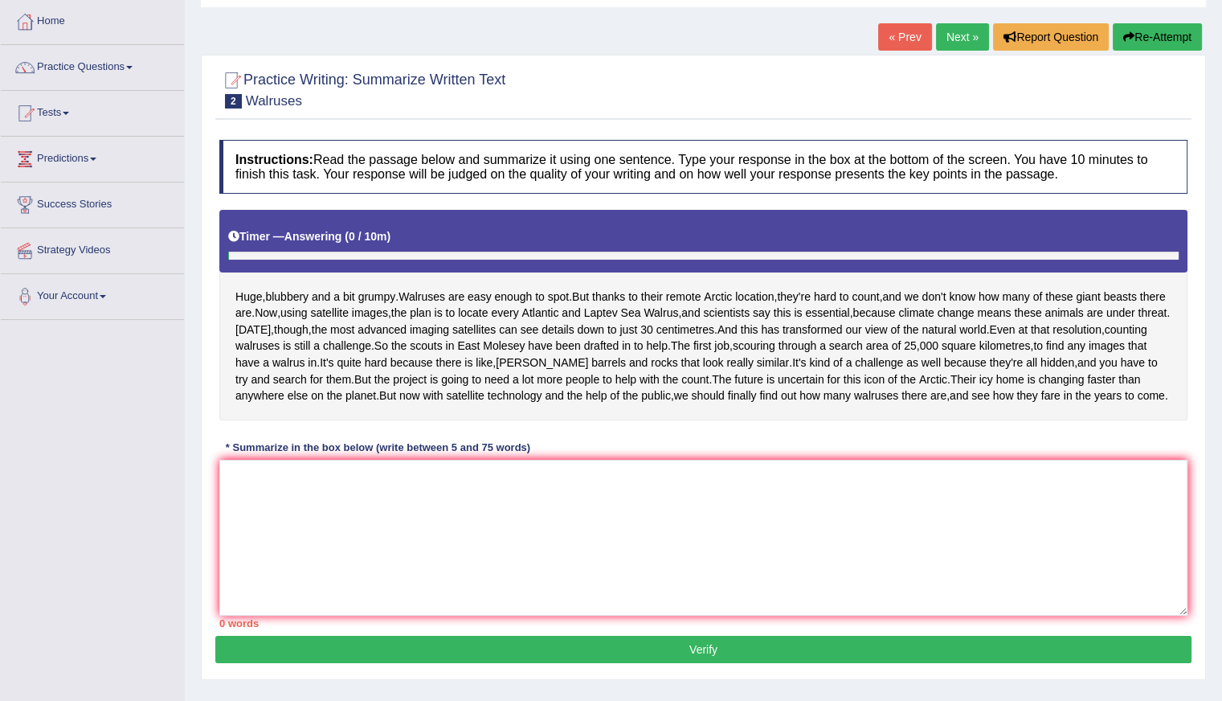
scroll to position [193, 0]
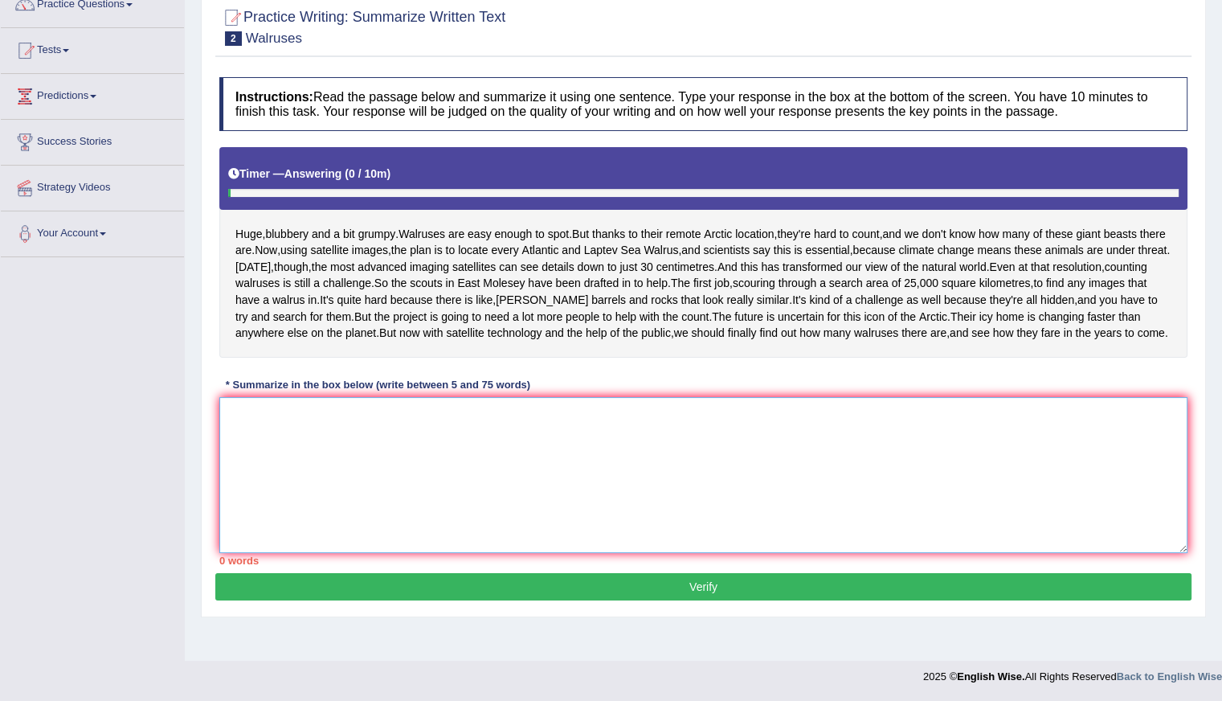
click at [336, 489] on textarea at bounding box center [703, 475] width 968 height 156
paste textarea "The passage outlines huhe, blubbery and grupy Walruses can count by using satel…"
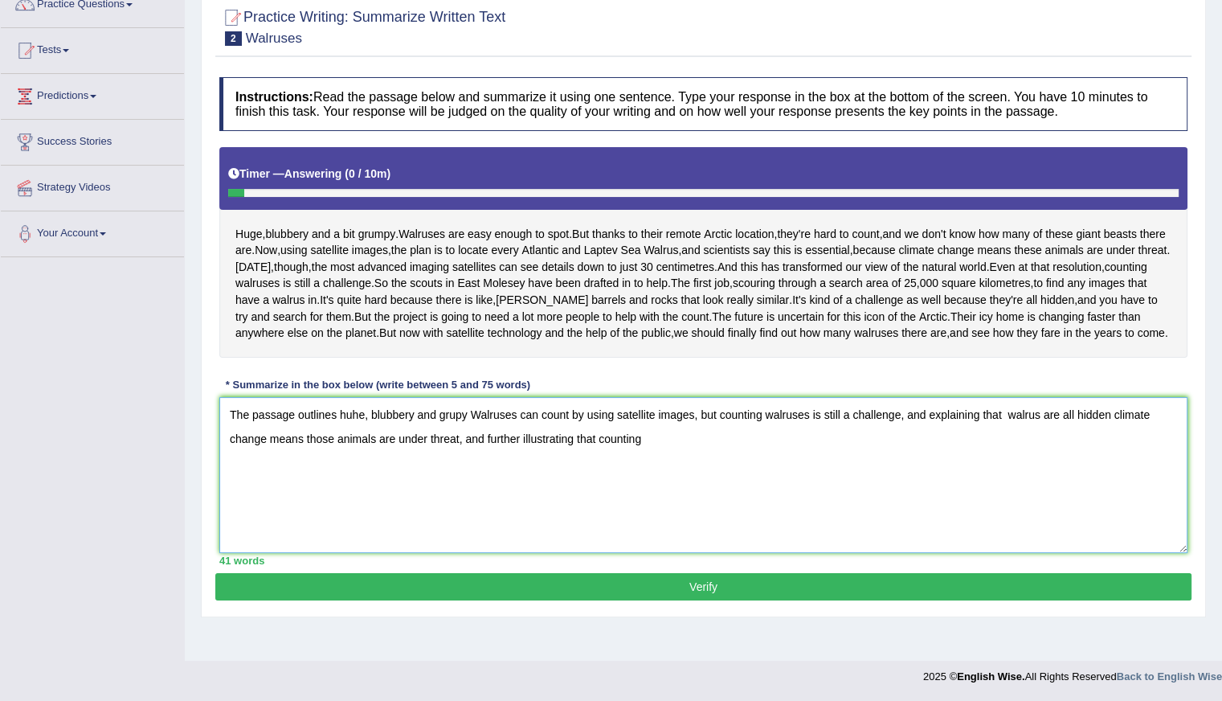
click at [1111, 447] on textarea "The passage outlines huhe, blubbery and grupy Walruses can count by using satel…" at bounding box center [703, 475] width 968 height 156
click at [1107, 440] on textarea "The passage outlines huhe, blubbery and grupy Walruses can count by using satel…" at bounding box center [703, 475] width 968 height 156
click at [1006, 445] on textarea "The passage outlines huhe, blubbery and grupy Walruses can count by using satel…" at bounding box center [703, 475] width 968 height 156
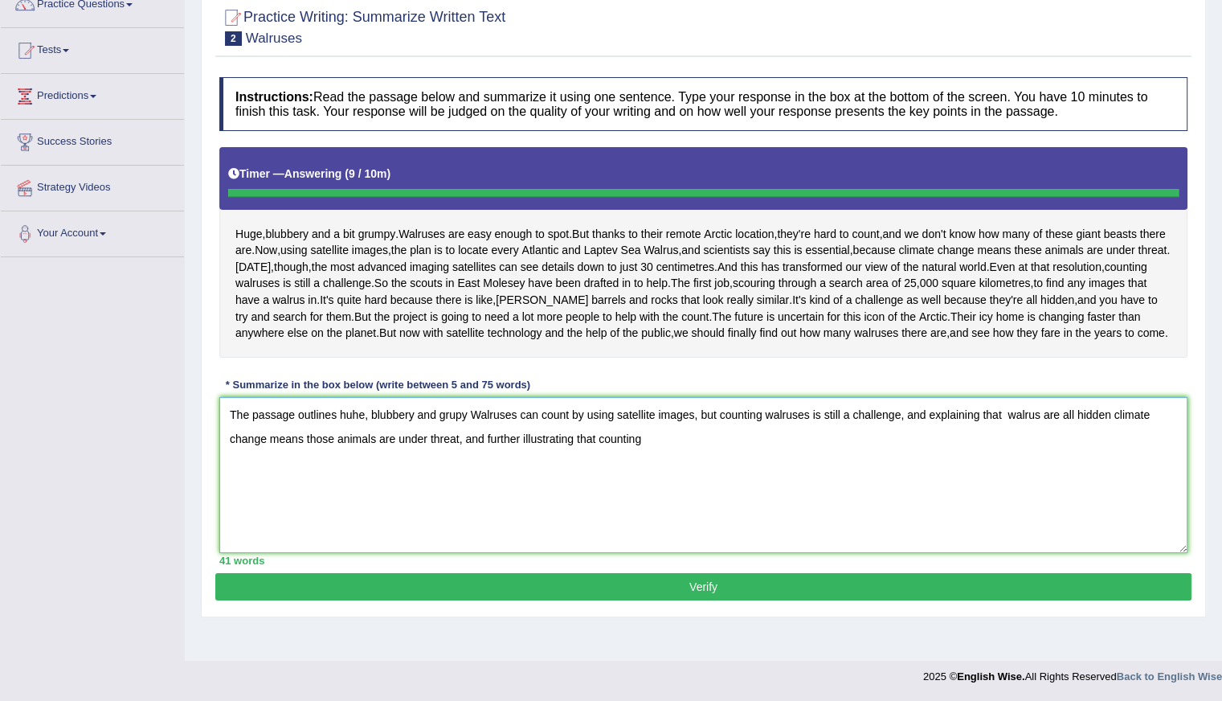
type textarea "The passage outlines huhe, blubbery and grupy Walruses can count by using satel…"
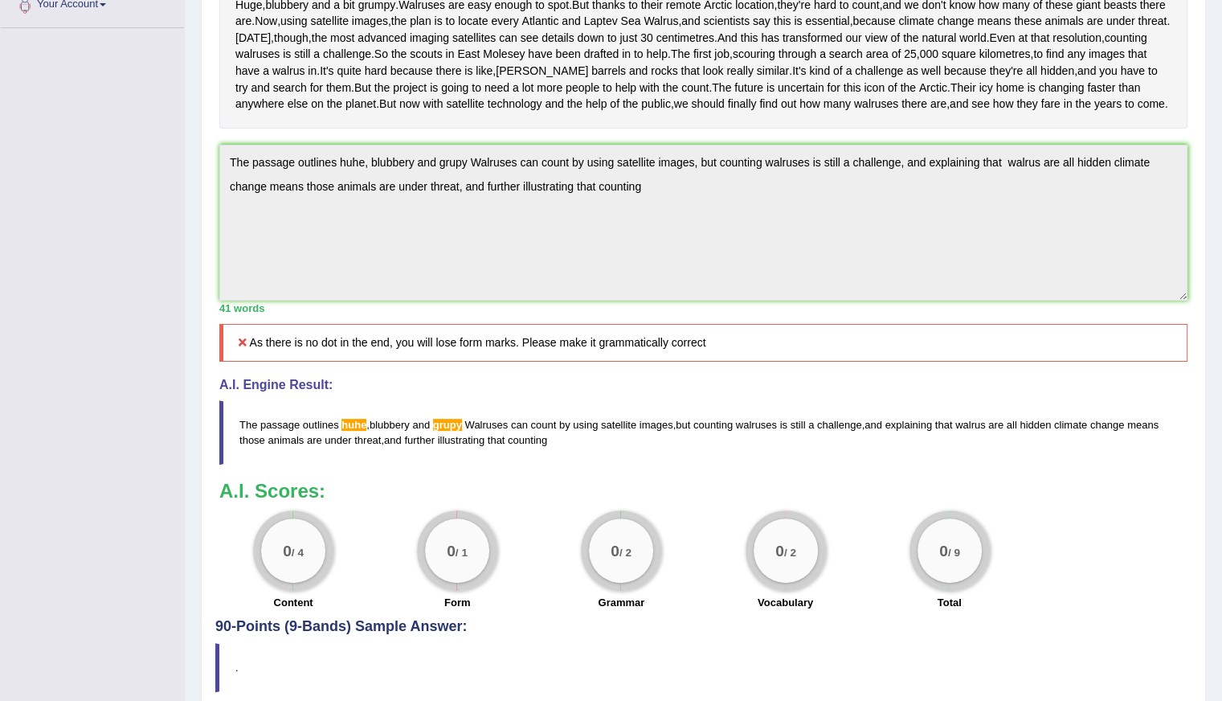
scroll to position [344, 0]
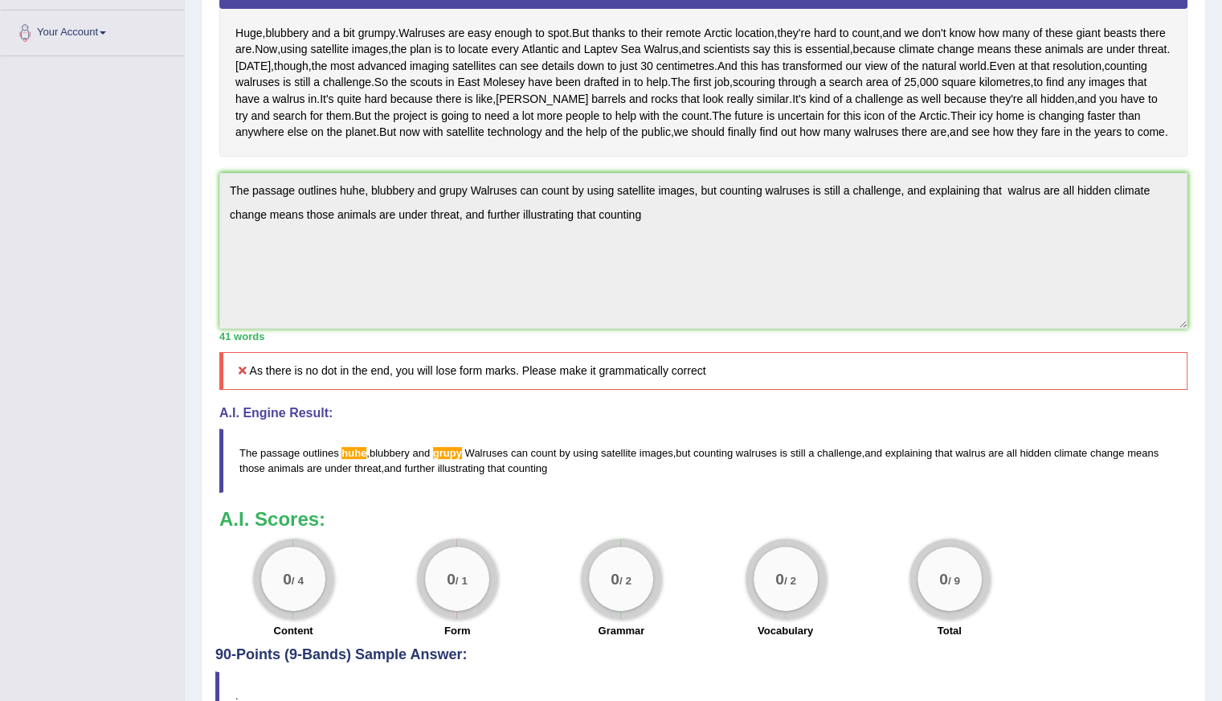
click at [64, 370] on div "Toggle navigation Home Practice Questions Speaking Practice Read Aloud Repeat S…" at bounding box center [611, 222] width 1222 height 1133
click at [244, 493] on blockquote "The passage outlines huhe , blubbery and grupy Walruses can count by using sate…" at bounding box center [703, 460] width 968 height 64
drag, startPoint x: 238, startPoint y: 525, endPoint x: 482, endPoint y: 579, distance: 250.2
click at [480, 580] on div "Instructions: Read the passage below and summarize it using one sentence. Type …" at bounding box center [703, 257] width 976 height 779
click at [492, 474] on span "that" at bounding box center [497, 468] width 18 height 12
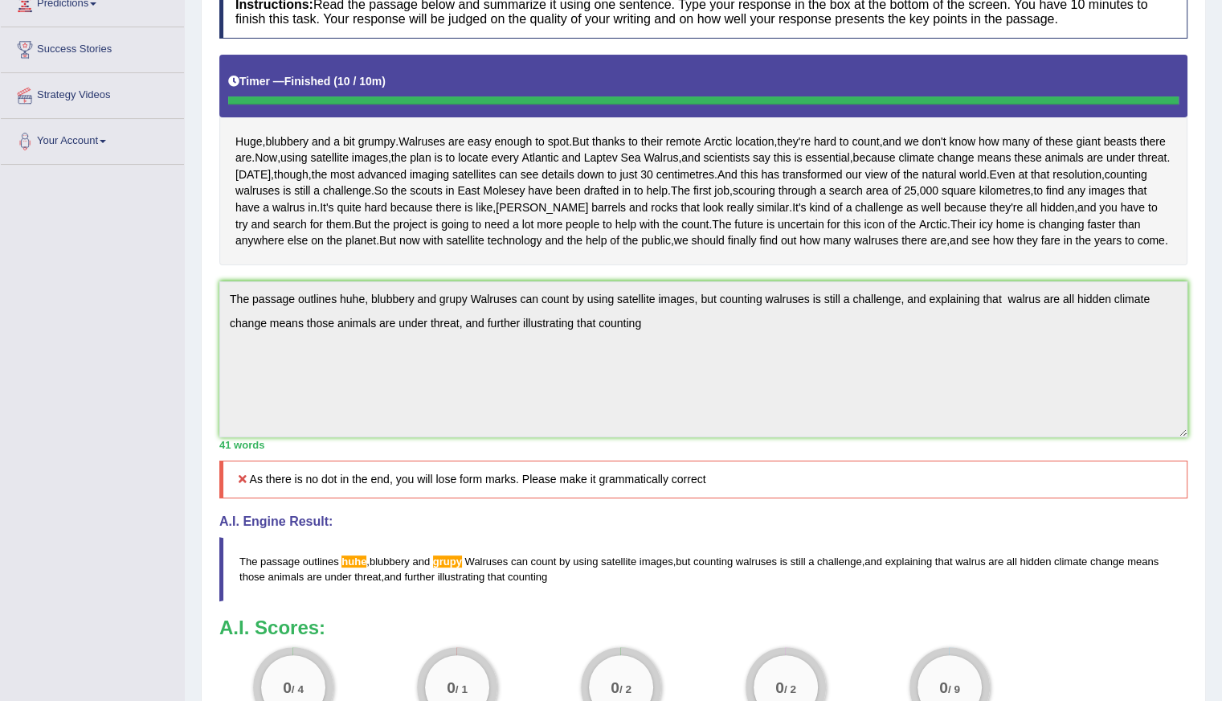
scroll to position [23, 0]
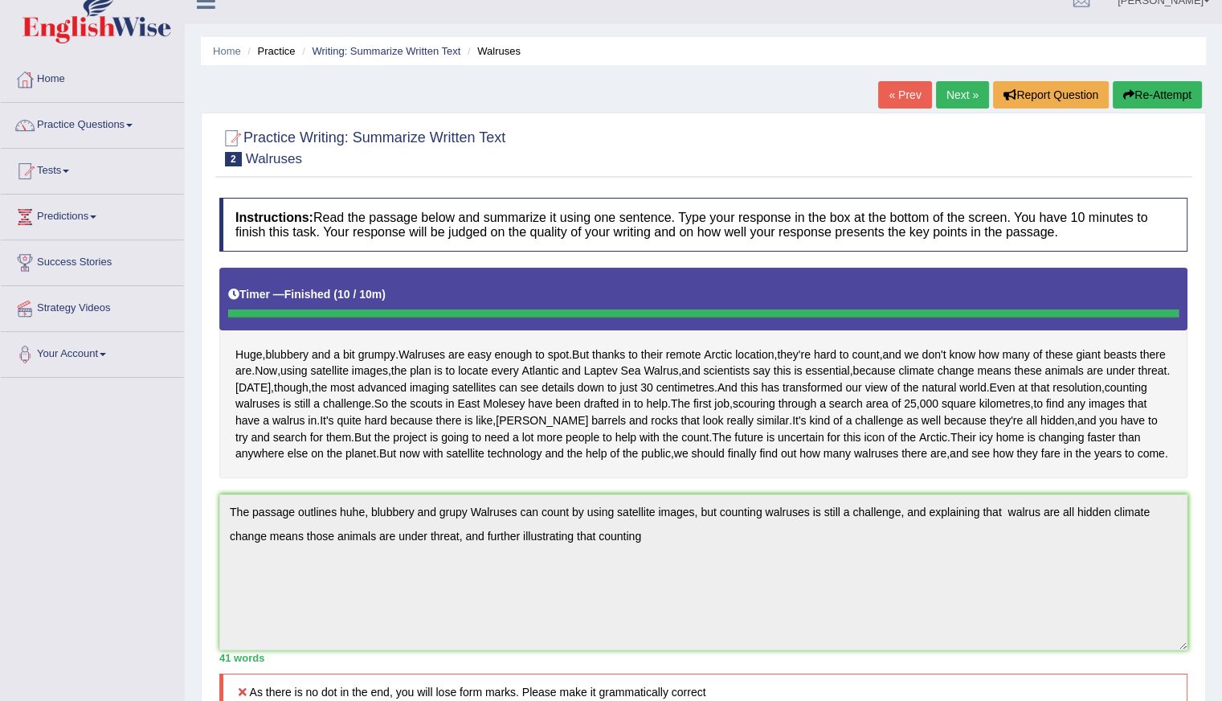
click at [1124, 97] on icon "button" at bounding box center [1128, 94] width 11 height 11
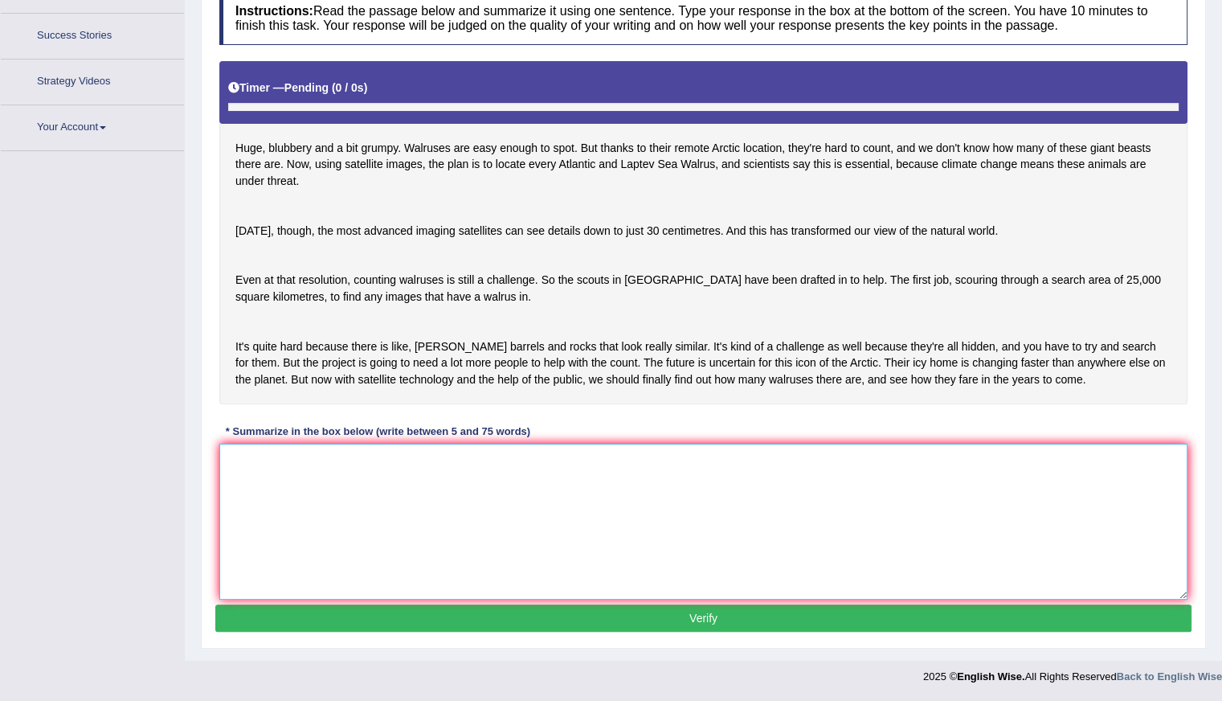
scroll to position [212, 0]
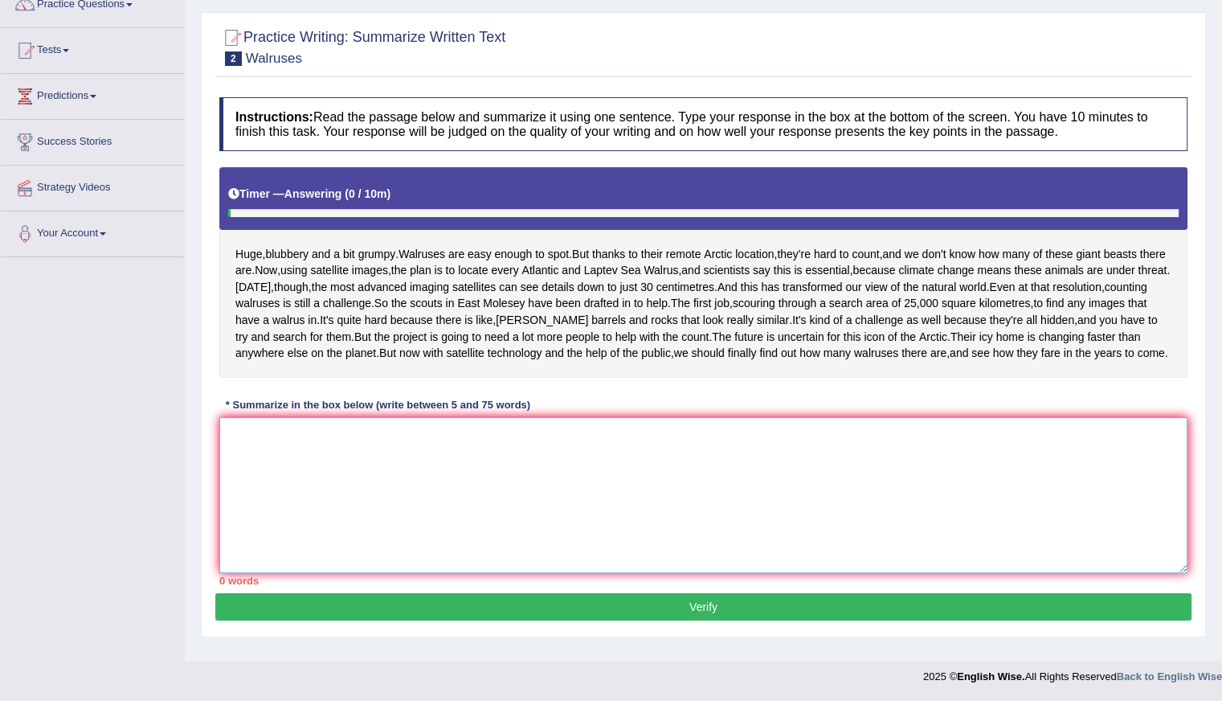
paste textarea "The passage outlines huhe, blubbery and grupy Walruses can count by using satel…"
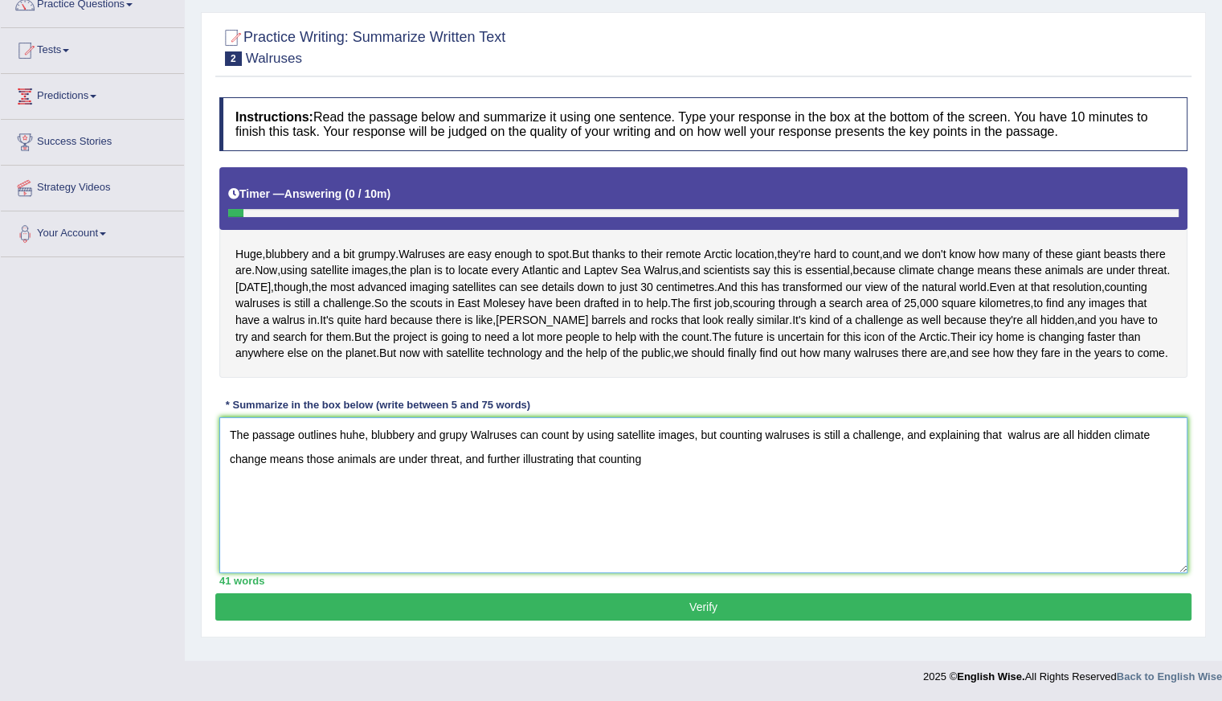
click at [364, 441] on textarea "The passage outlines huhe, blubbery and grupy Walruses can count by using satel…" at bounding box center [703, 495] width 968 height 156
click at [538, 443] on textarea "The passage outlines huge, blubbery and grupy Walruses can count by using satel…" at bounding box center [703, 495] width 968 height 156
click at [276, 469] on textarea "The passage outlines huge, blubbery and grupy Walruses can find Artic location …" at bounding box center [703, 495] width 968 height 156
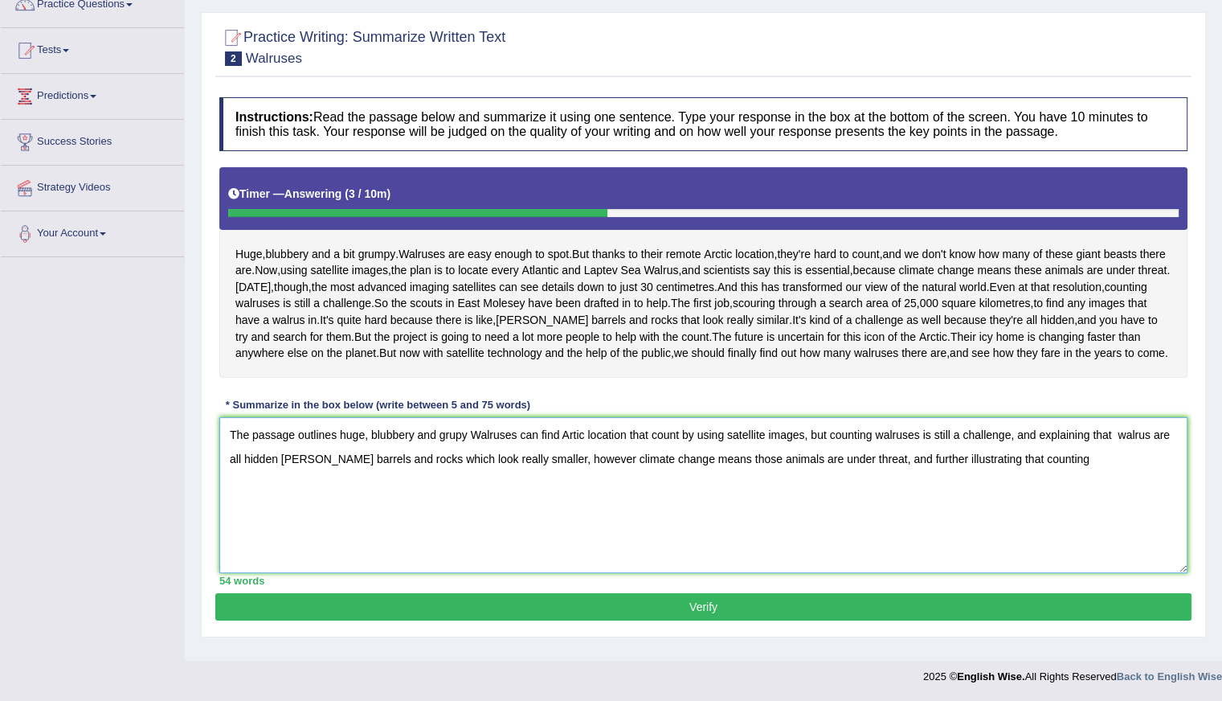
click at [1063, 478] on textarea "The passage outlines huge, blubbery and grupy Walruses can find Artic location …" at bounding box center [703, 495] width 968 height 156
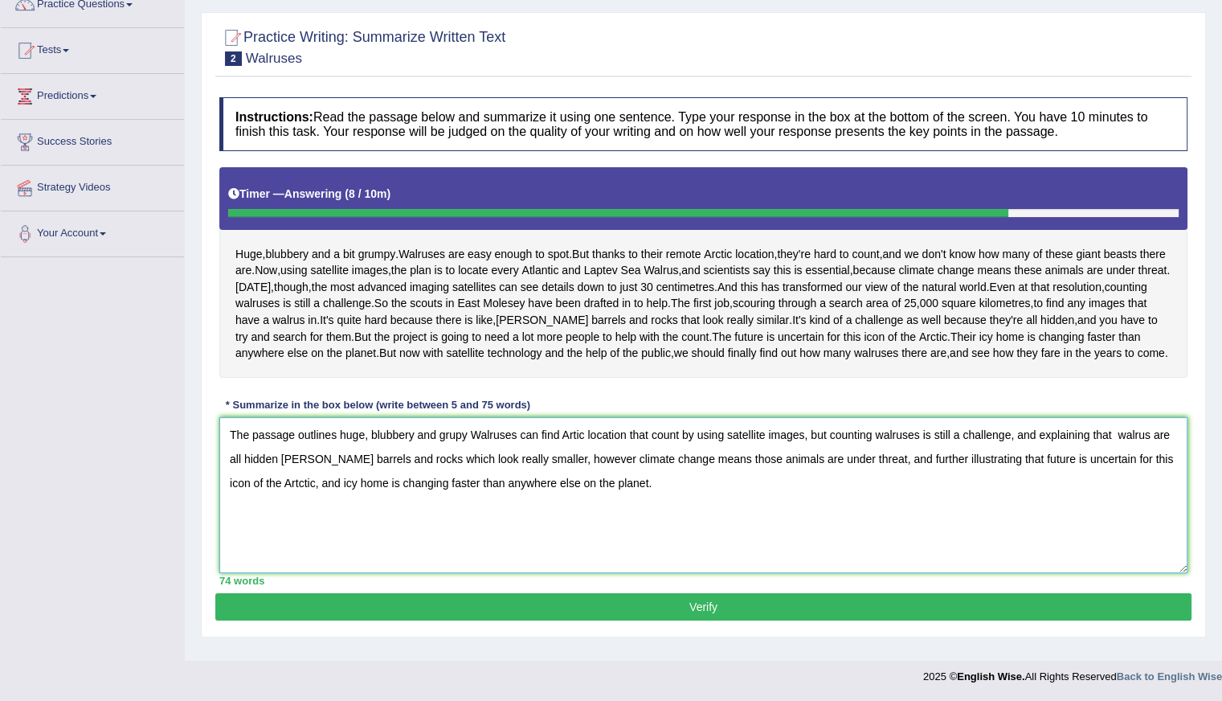
type textarea "The passage outlines huge, blubbery and grupy Walruses can find Artic location …"
click at [583, 620] on button "Verify" at bounding box center [703, 606] width 976 height 27
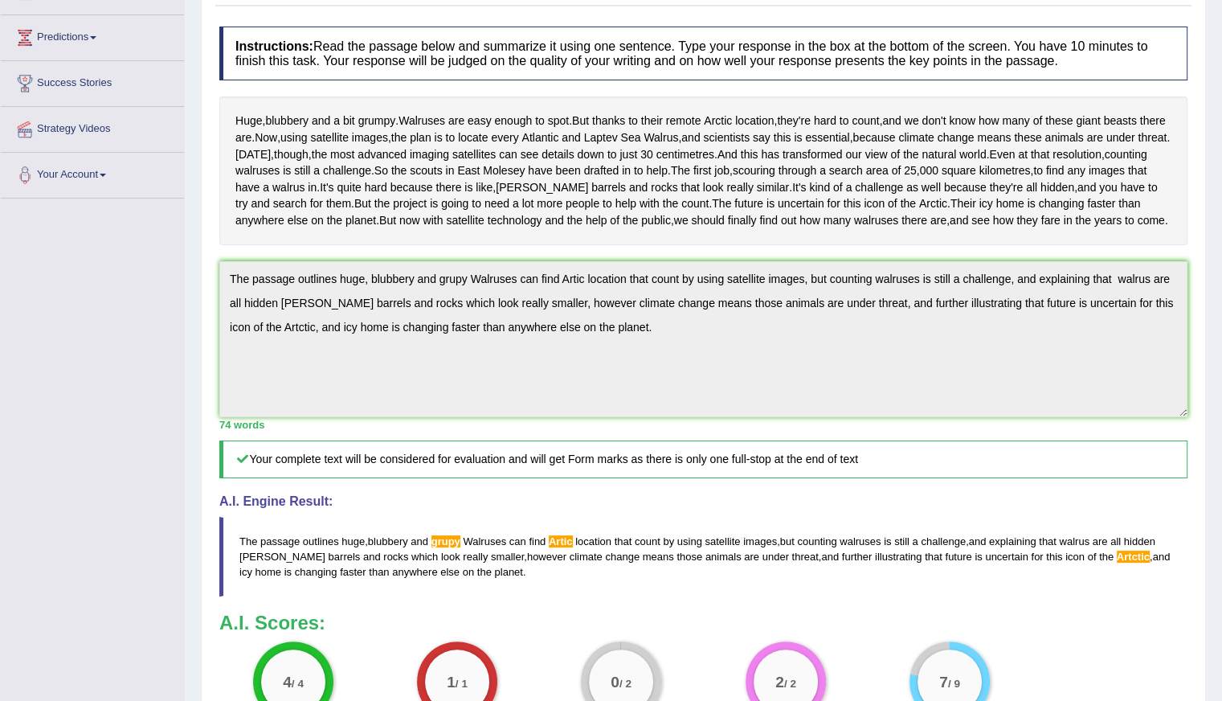
scroll to position [80, 0]
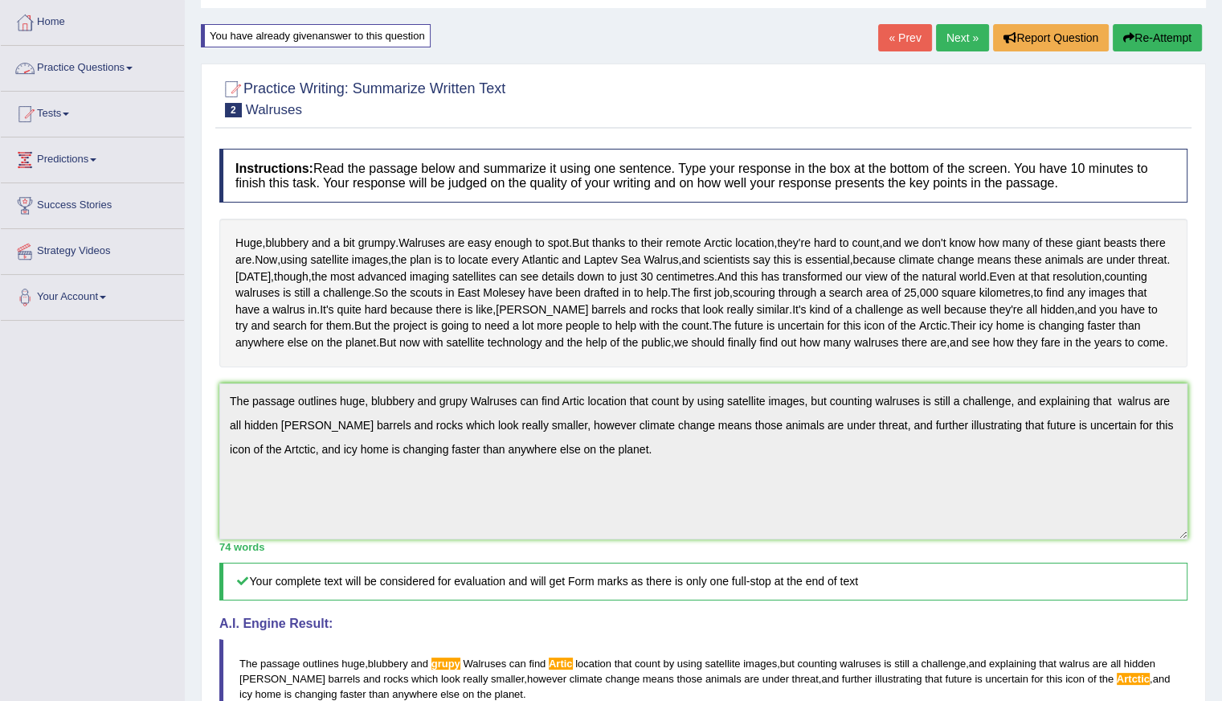
click at [63, 68] on link "Practice Questions" at bounding box center [92, 66] width 183 height 40
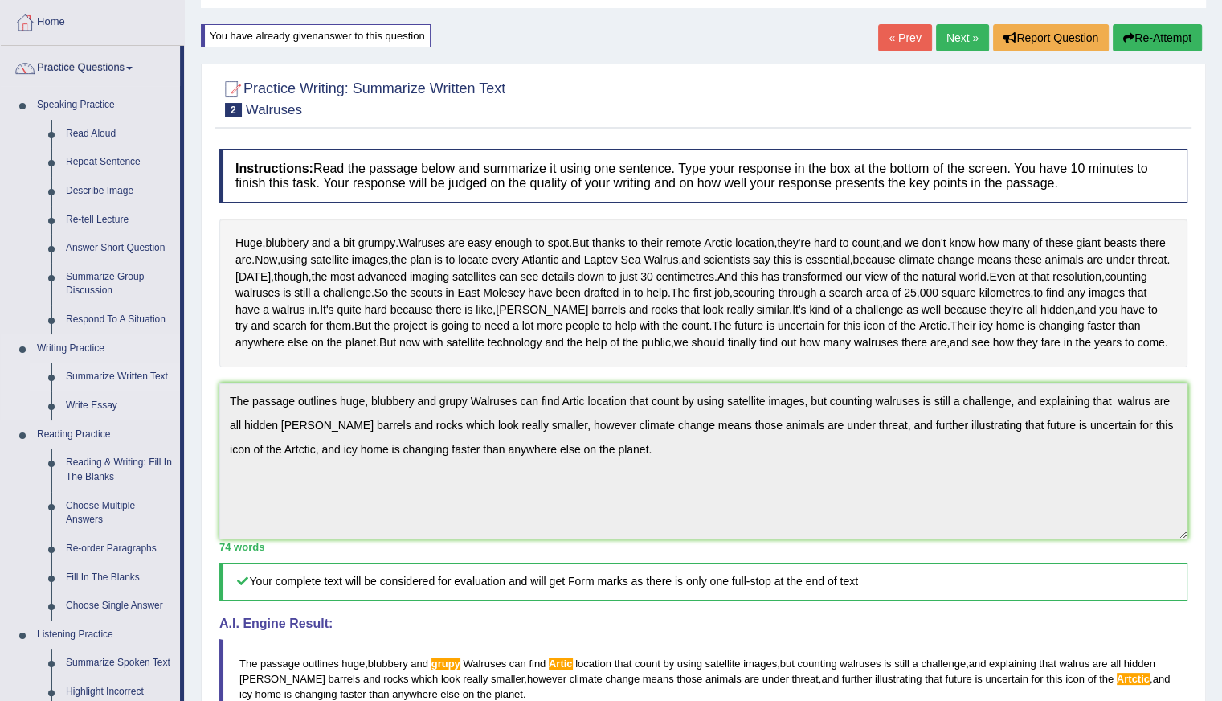
click at [127, 368] on link "Summarize Written Text" at bounding box center [119, 376] width 121 height 29
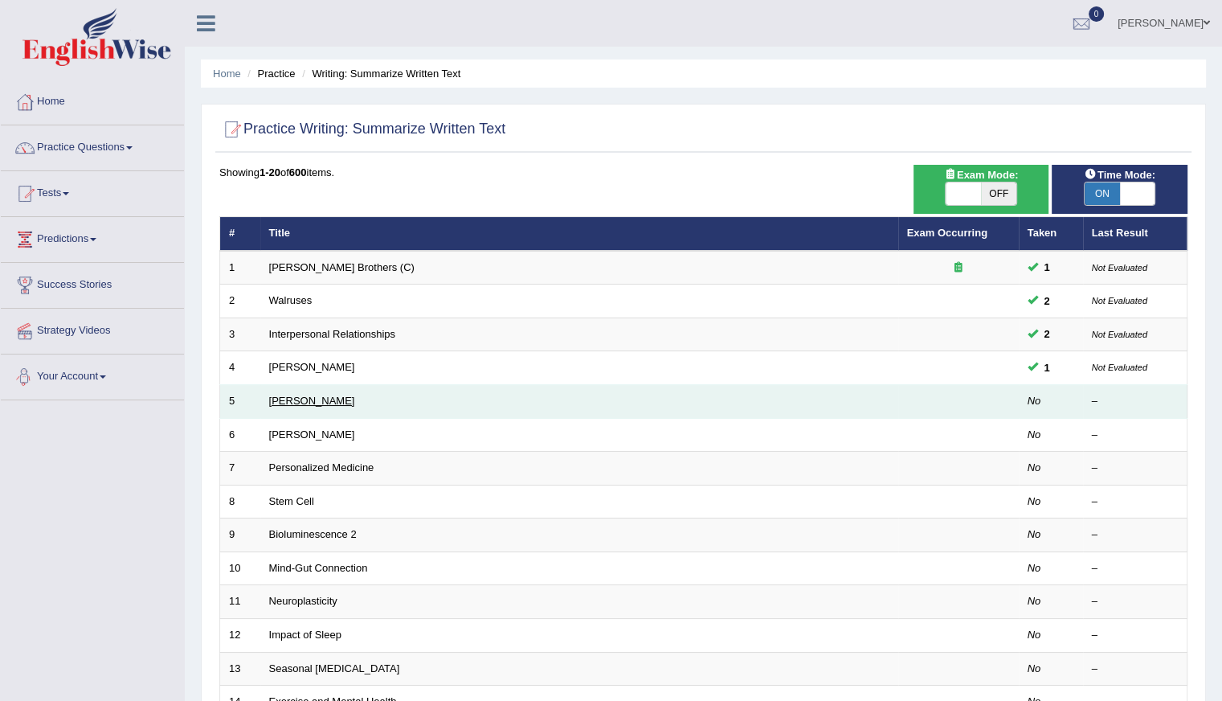
click at [293, 401] on link "[PERSON_NAME]" at bounding box center [312, 401] width 86 height 12
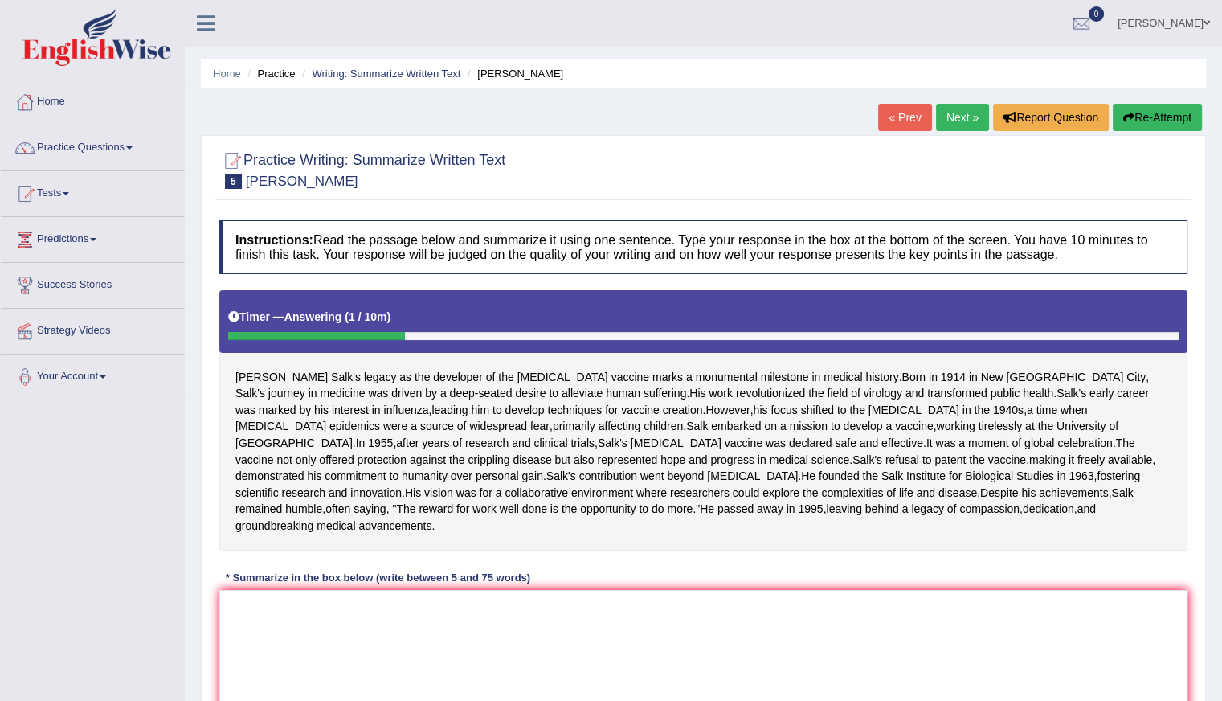
click at [1144, 112] on button "Re-Attempt" at bounding box center [1157, 117] width 89 height 27
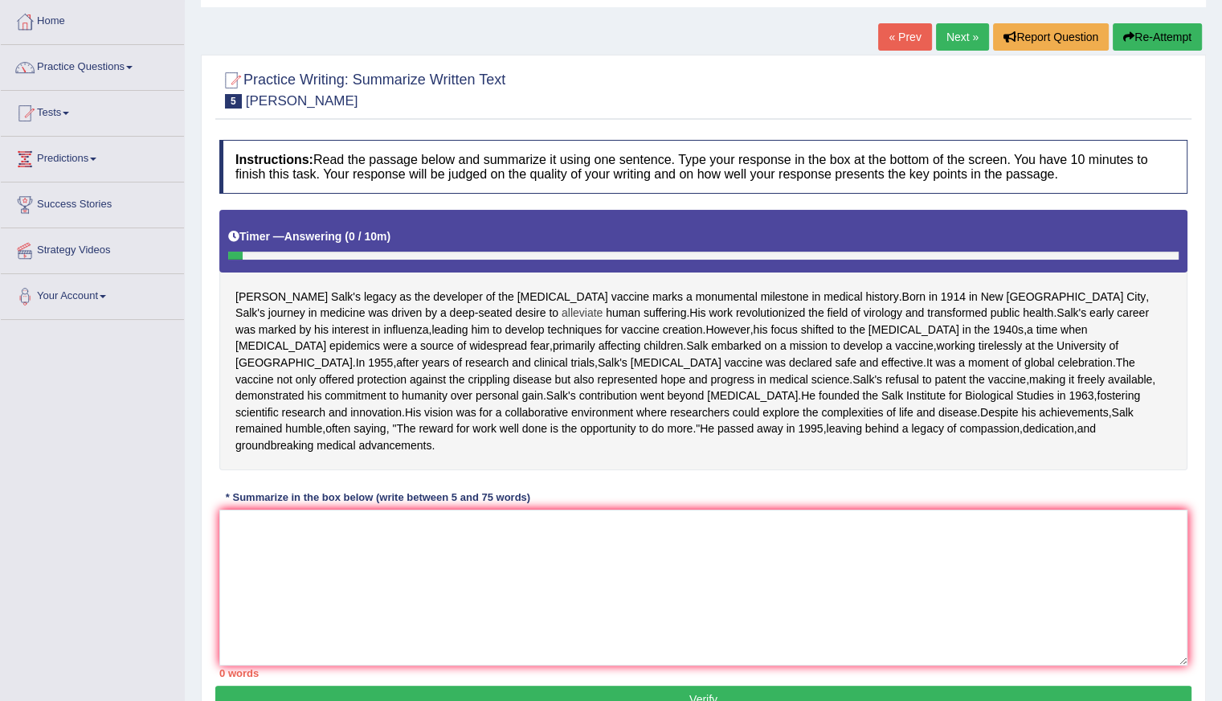
drag, startPoint x: 234, startPoint y: 293, endPoint x: 353, endPoint y: 317, distance: 121.4
click at [353, 317] on div "[PERSON_NAME] legacy as the developer of the [MEDICAL_DATA] marks a monumental …" at bounding box center [703, 340] width 968 height 260
drag, startPoint x: 255, startPoint y: 287, endPoint x: 374, endPoint y: 298, distance: 120.3
click at [374, 298] on div "Jonas Salk's legacy as the developer of the polio vaccine marks a monumental mi…" at bounding box center [703, 340] width 968 height 260
drag, startPoint x: 378, startPoint y: 293, endPoint x: 502, endPoint y: 300, distance: 124.7
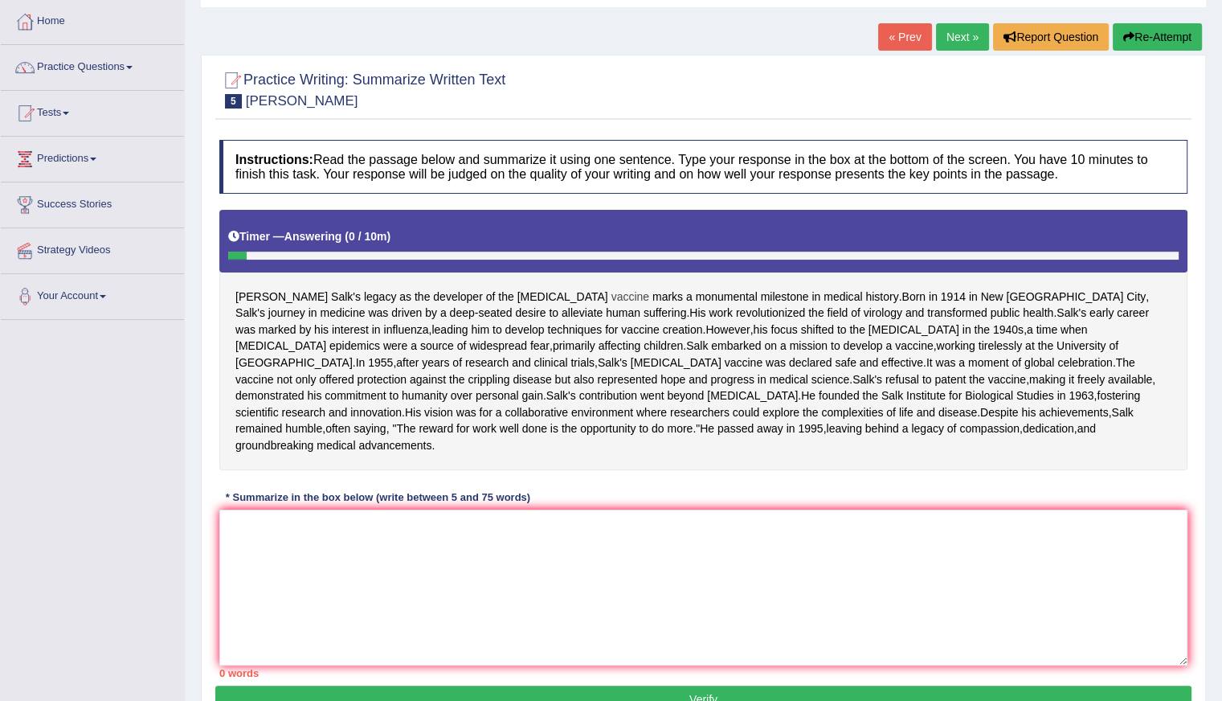
click at [502, 300] on div "Jonas Salk's legacy as the developer of the polio vaccine marks a monumental mi…" at bounding box center [703, 340] width 968 height 260
drag, startPoint x: 229, startPoint y: 289, endPoint x: 282, endPoint y: 306, distance: 55.9
click at [288, 312] on div "Jonas Salk's legacy as the developer of the polio vaccine marks a monumental mi…" at bounding box center [703, 340] width 968 height 260
drag, startPoint x: 293, startPoint y: 291, endPoint x: 411, endPoint y: 293, distance: 118.9
click at [411, 293] on div "Jonas Salk's legacy as the developer of the polio vaccine marks a monumental mi…" at bounding box center [703, 340] width 968 height 260
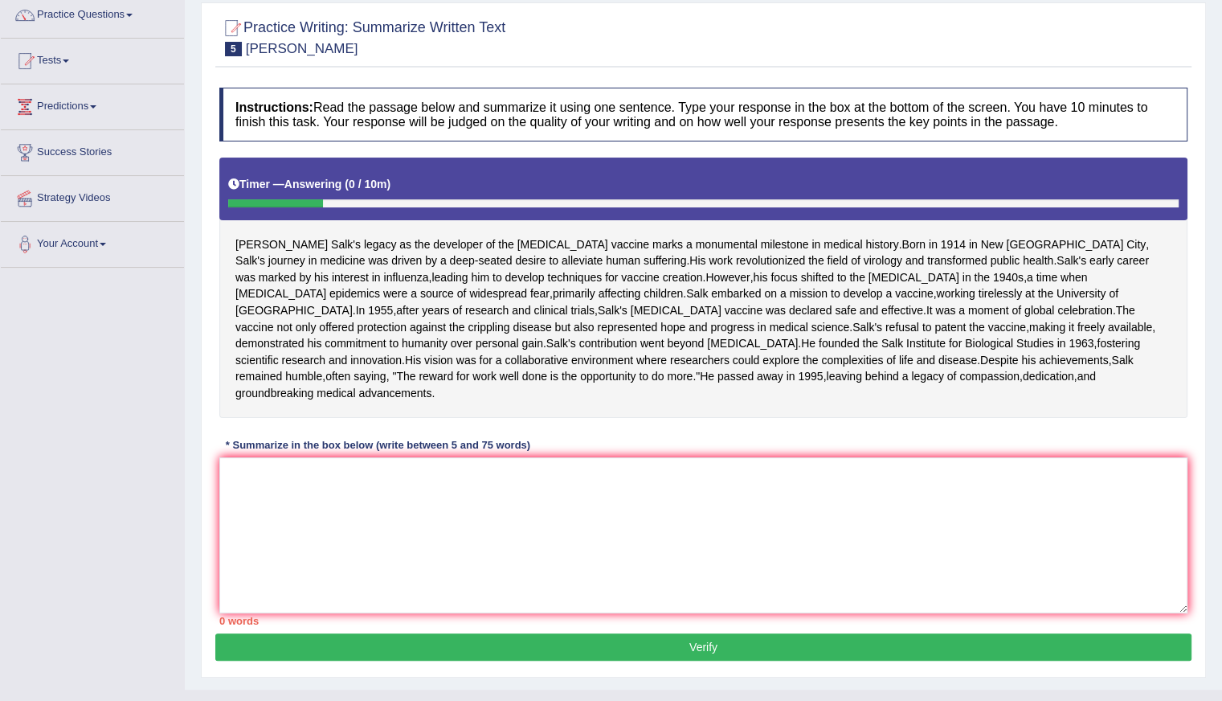
scroll to position [161, 0]
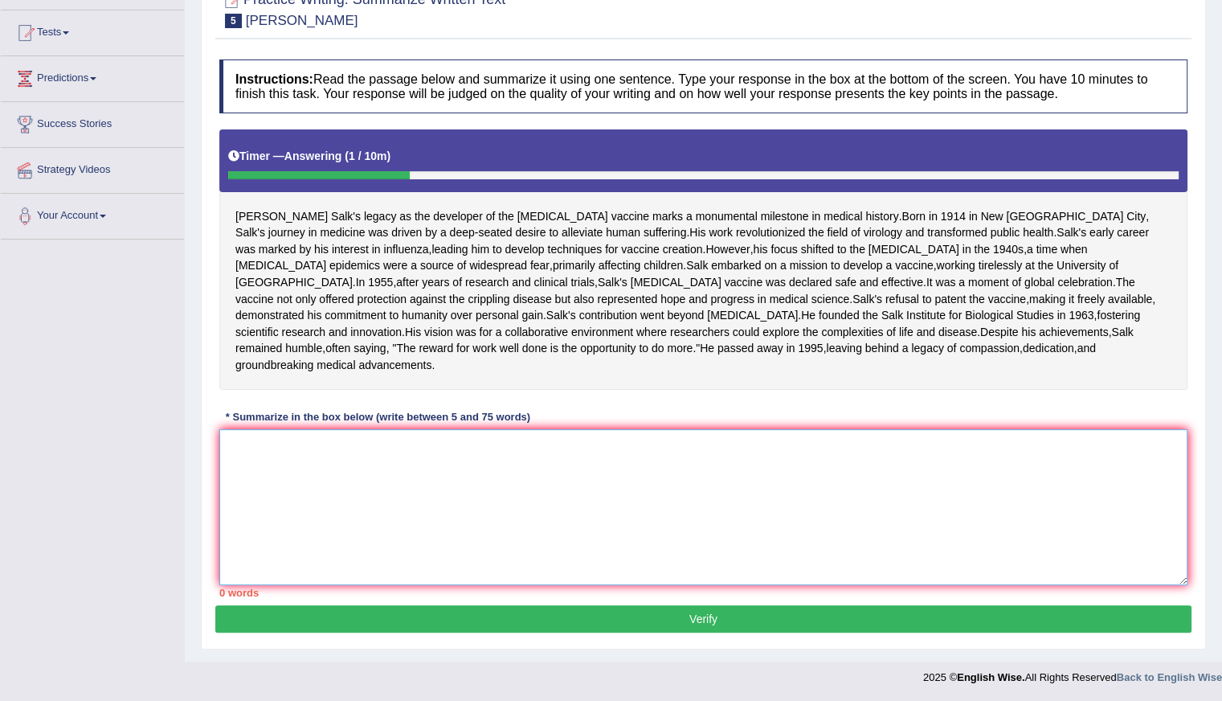
click at [305, 547] on textarea at bounding box center [703, 507] width 968 height 156
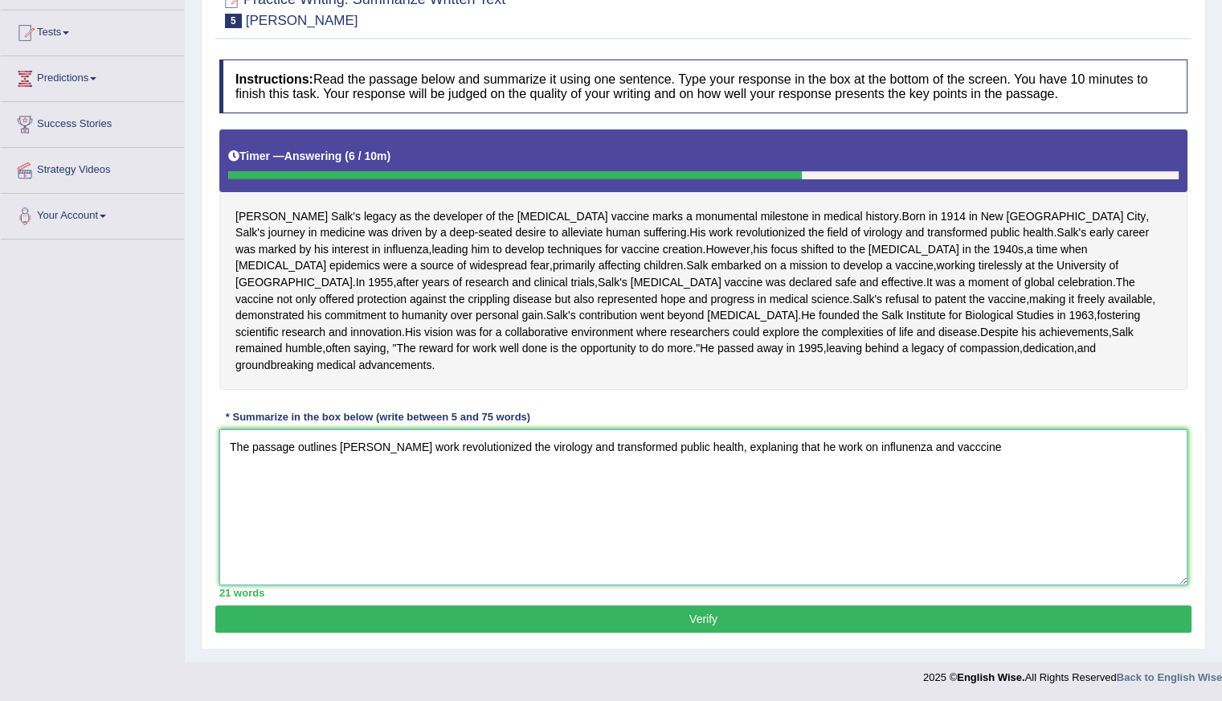
click at [947, 531] on textarea "The passage outlines Jonas Salk's work revolutionized the virology and transfor…" at bounding box center [703, 507] width 968 height 156
drag, startPoint x: 948, startPoint y: 531, endPoint x: 969, endPoint y: 528, distance: 21.1
click at [969, 528] on textarea "The passage outlines Jonas Salk's work revolutionized the virology and transfor…" at bounding box center [703, 507] width 968 height 156
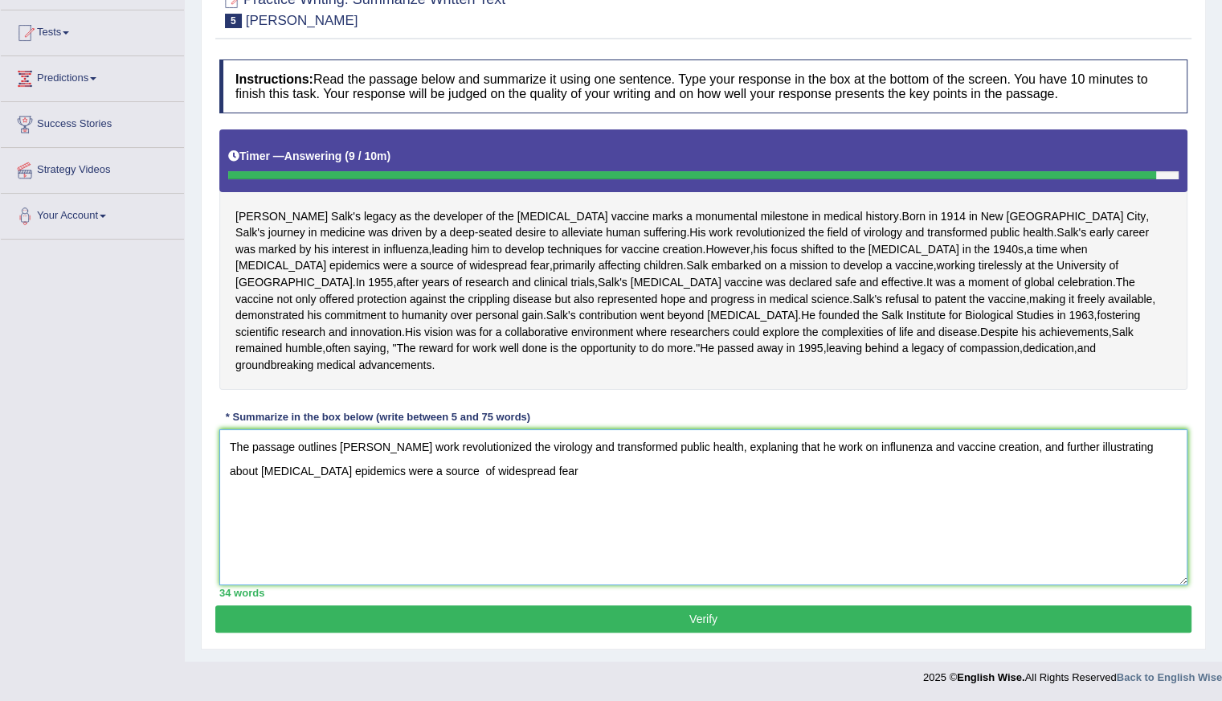
scroll to position [242, 0]
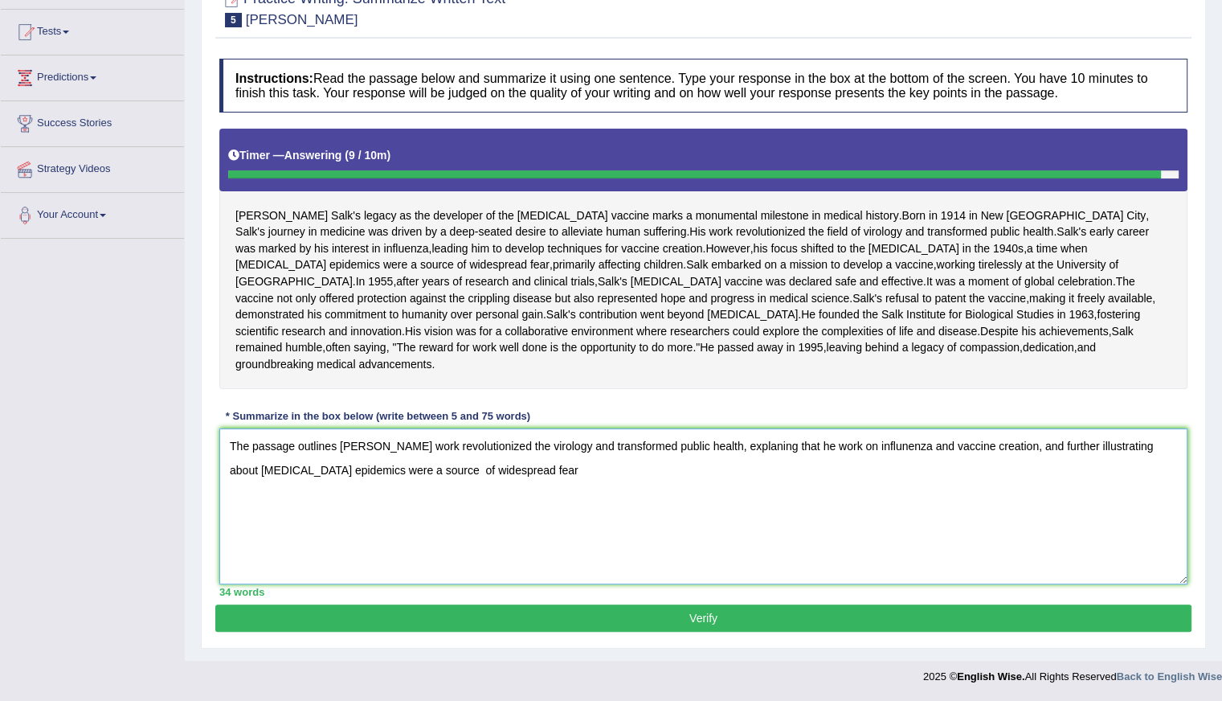
drag, startPoint x: 225, startPoint y: 440, endPoint x: 577, endPoint y: 481, distance: 354.4
click at [577, 481] on textarea "The passage outlines Jonas Salk's work revolutionized the virology and transfor…" at bounding box center [703, 506] width 968 height 156
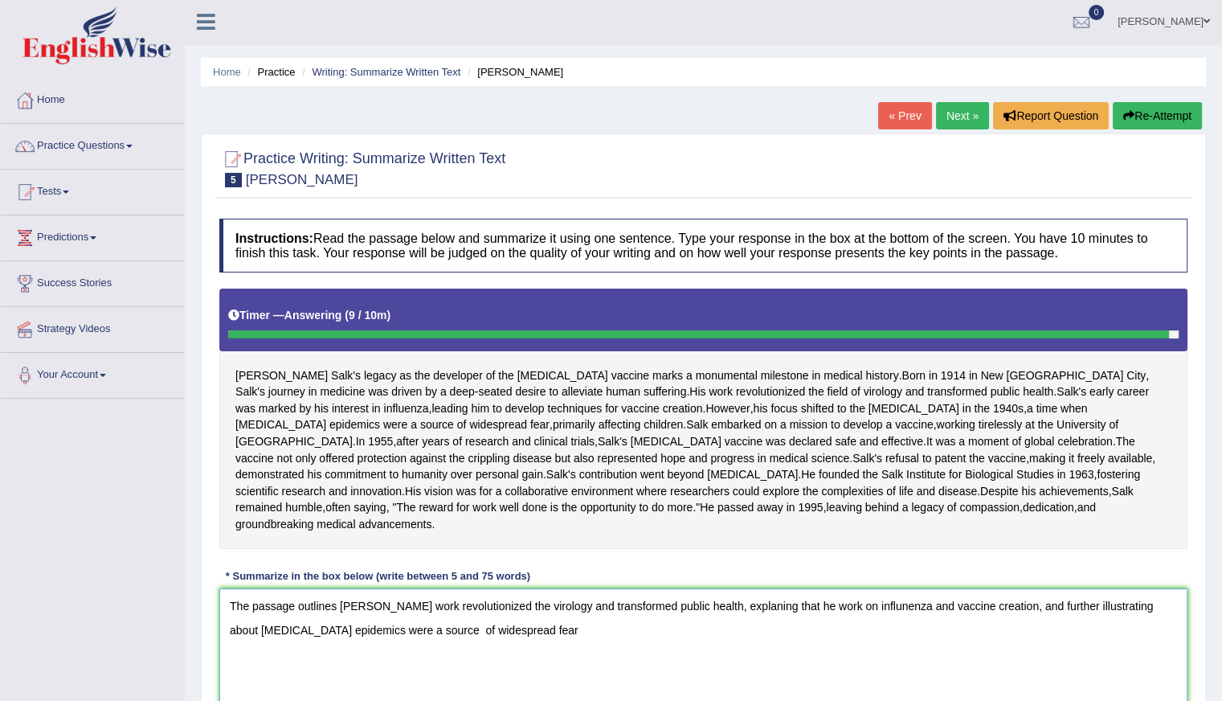
scroll to position [0, 0]
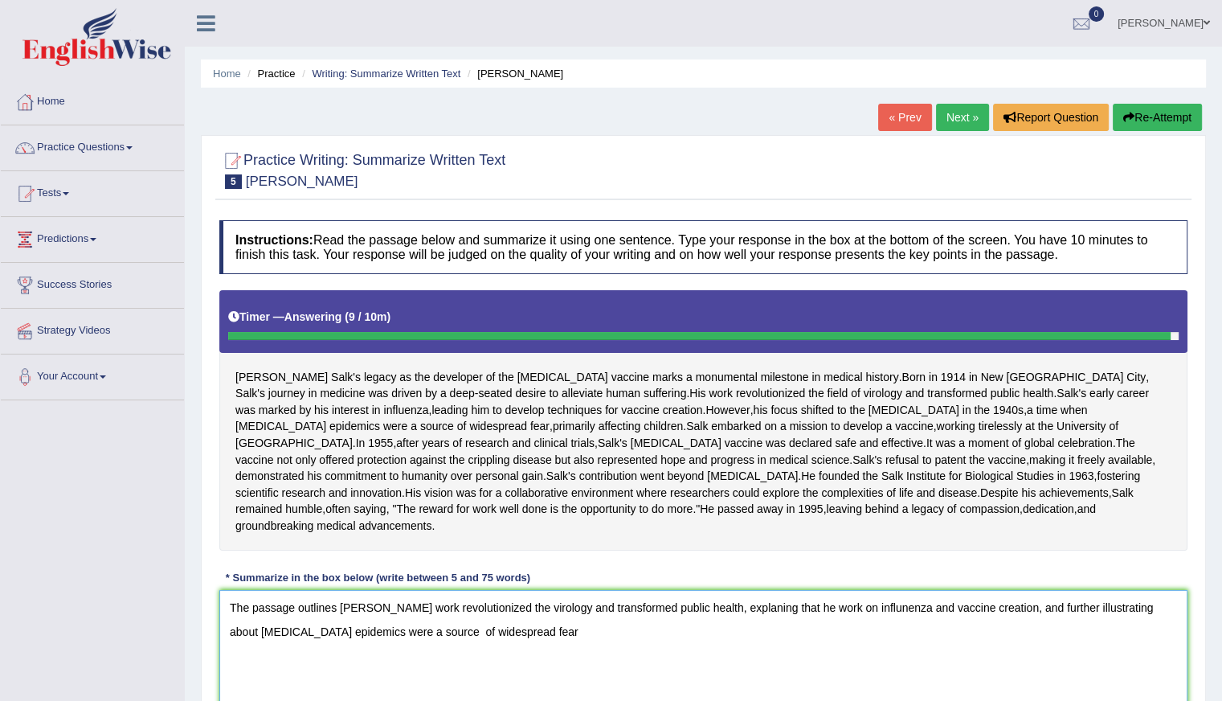
type textarea "The passage outlines Jonas Salk's work revolutionized the virology and transfor…"
click at [1160, 114] on button "Re-Attempt" at bounding box center [1157, 117] width 89 height 27
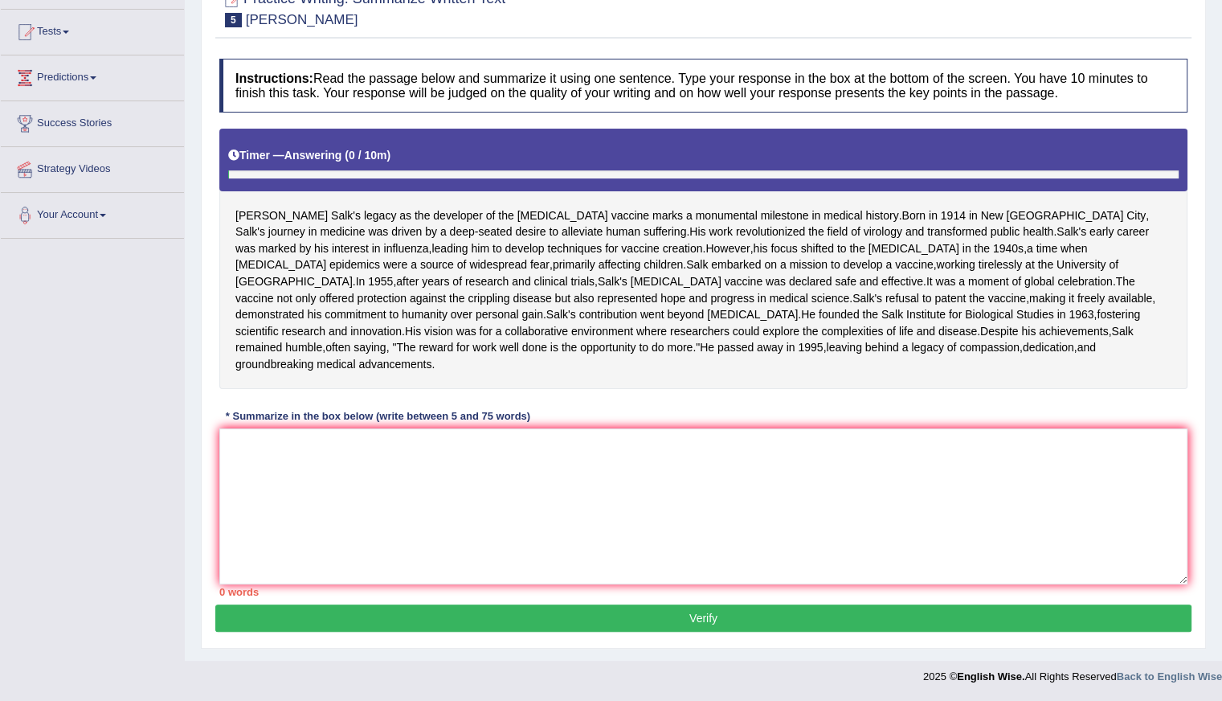
scroll to position [242, 0]
click at [336, 480] on textarea at bounding box center [703, 506] width 968 height 156
paste textarea "The passage outlines [PERSON_NAME] work revolutionized the virology and transfo…"
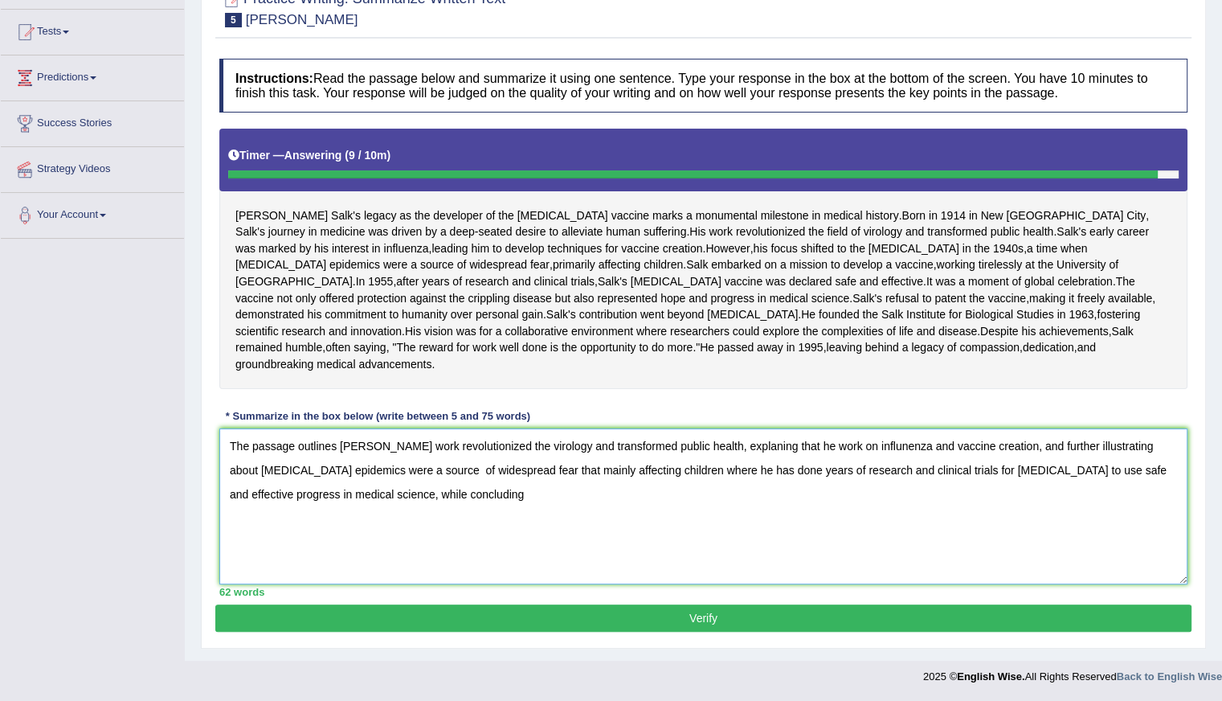
drag, startPoint x: 227, startPoint y: 440, endPoint x: 492, endPoint y: 538, distance: 282.7
click at [492, 538] on textarea "The passage outlines Jonas Salk's work revolutionized the virology and transfor…" at bounding box center [703, 506] width 968 height 156
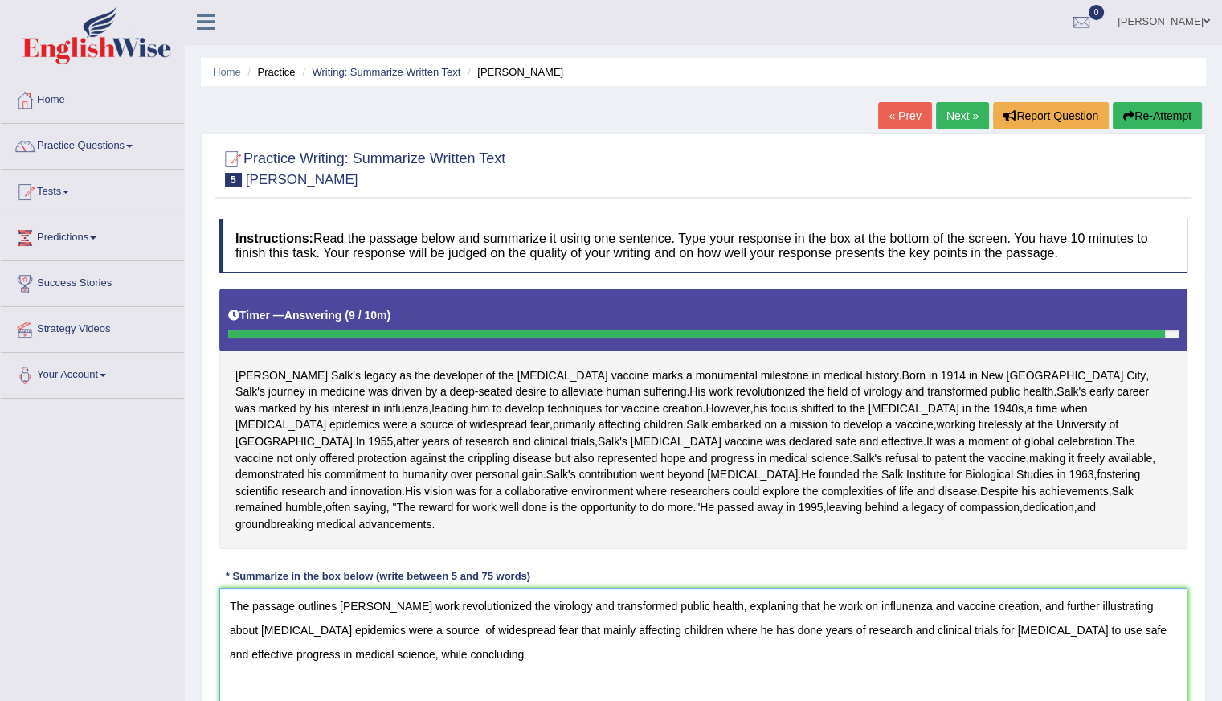
scroll to position [1, 0]
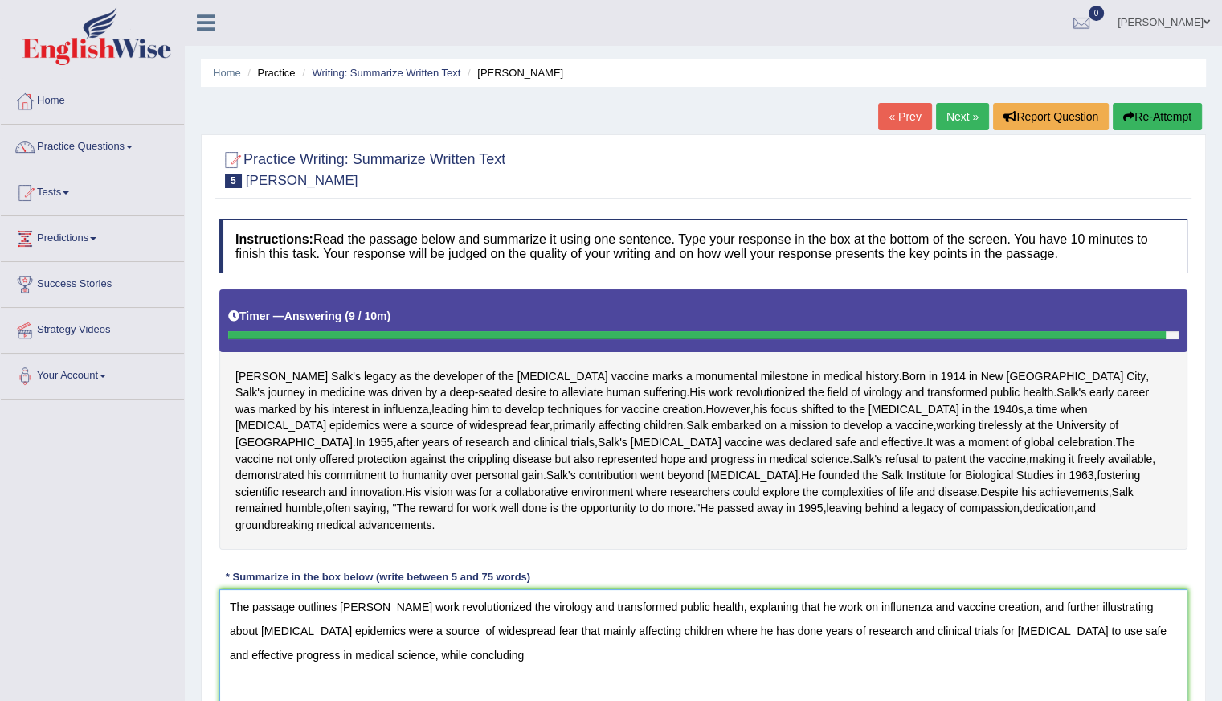
type textarea "The passage outlines Jonas Salk's work revolutionized the virology and transfor…"
click at [1144, 113] on button "Re-Attempt" at bounding box center [1157, 116] width 89 height 27
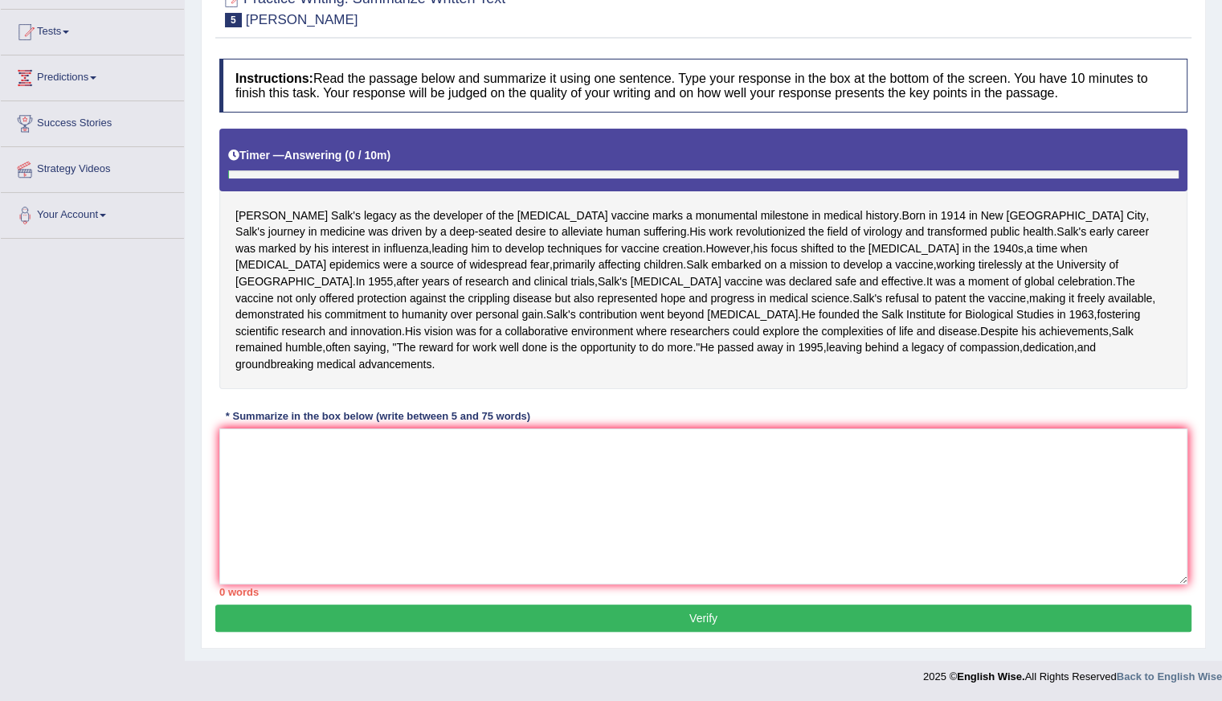
scroll to position [242, 0]
paste textarea "The passage outlines [PERSON_NAME] work revolutionized the virology and transfo…"
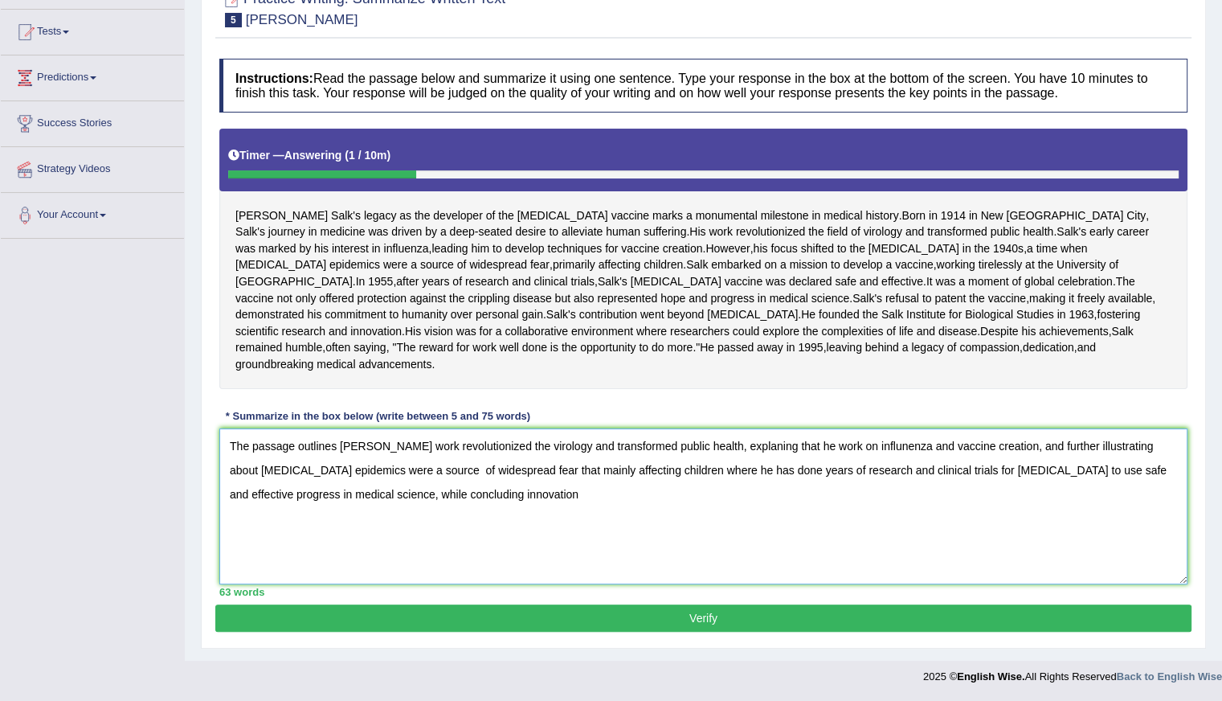
click at [456, 496] on textarea "The passage outlines [PERSON_NAME] work revolutionized the virology and transfo…" at bounding box center [703, 506] width 968 height 156
click at [644, 497] on textarea "The passage outlines [PERSON_NAME] work revolutionized the virology and transfo…" at bounding box center [703, 506] width 968 height 156
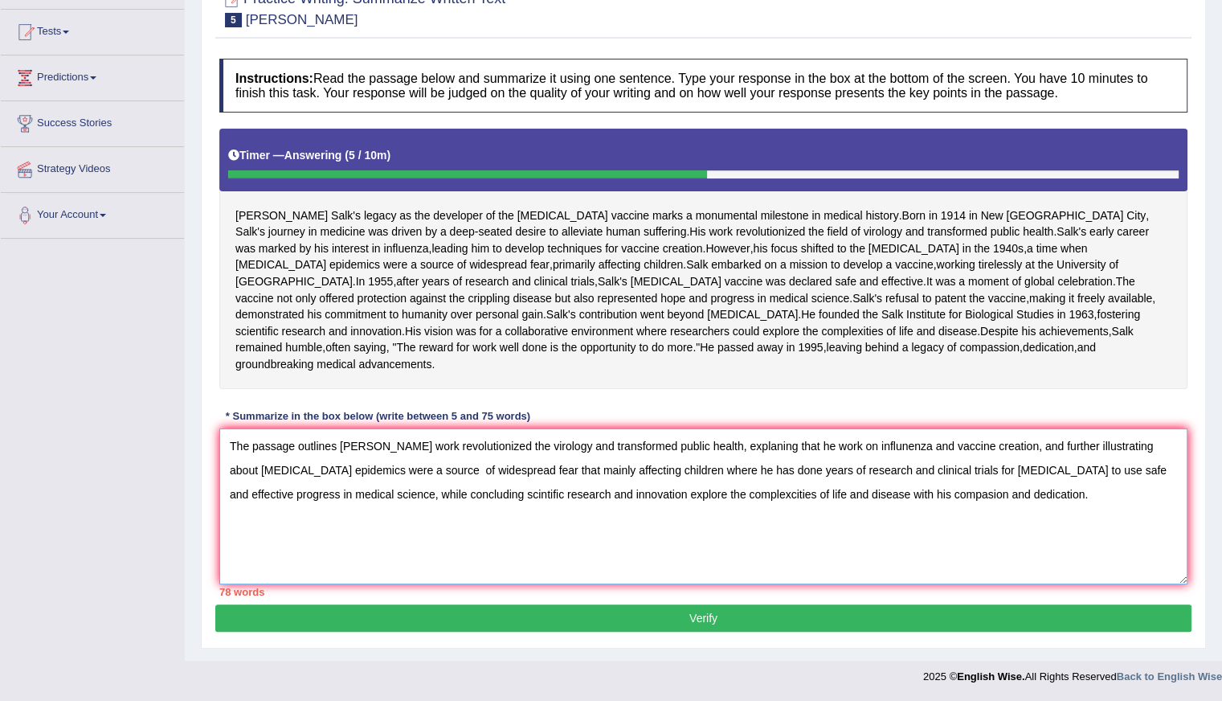
click at [747, 474] on textarea "The passage outlines [PERSON_NAME] work revolutionized the virology and transfo…" at bounding box center [703, 506] width 968 height 156
click at [437, 495] on textarea "The passage outlines [PERSON_NAME] work revolutionized the virology and transfo…" at bounding box center [703, 506] width 968 height 156
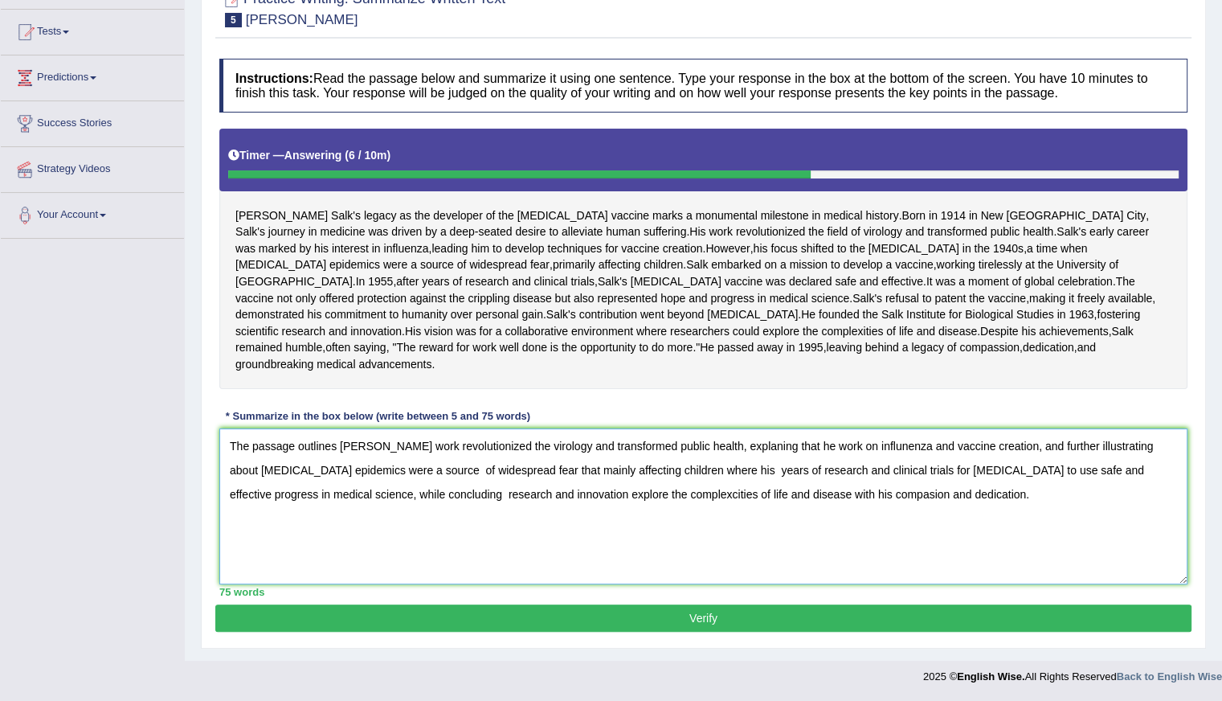
type textarea "The passage outlines [PERSON_NAME] work revolutionized the virology and transfo…"
click at [591, 620] on button "Verify" at bounding box center [703, 617] width 976 height 27
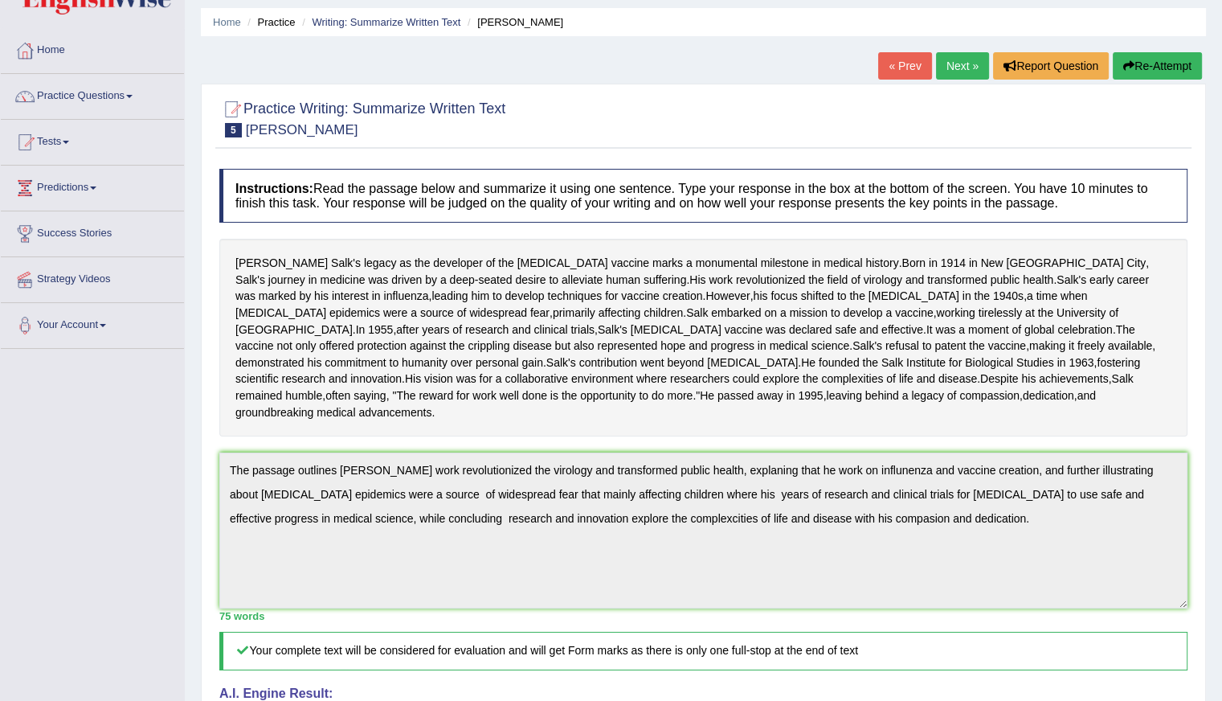
scroll to position [0, 0]
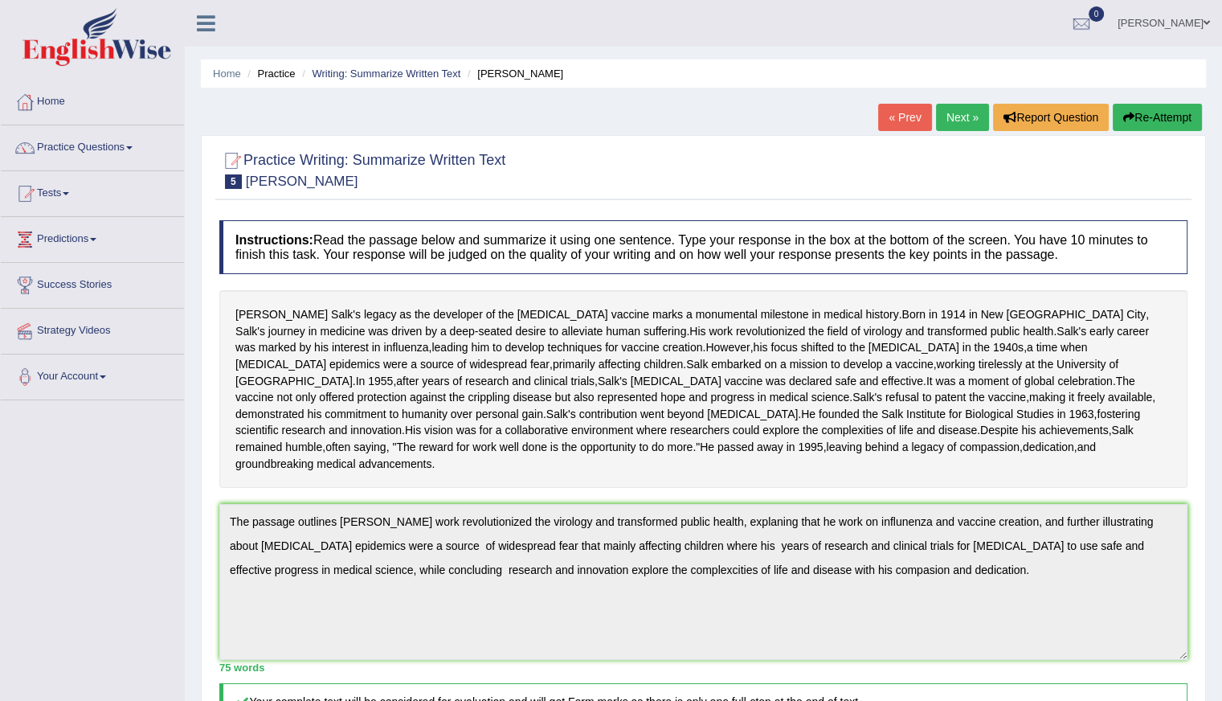
click at [961, 119] on link "Next »" at bounding box center [962, 117] width 53 height 27
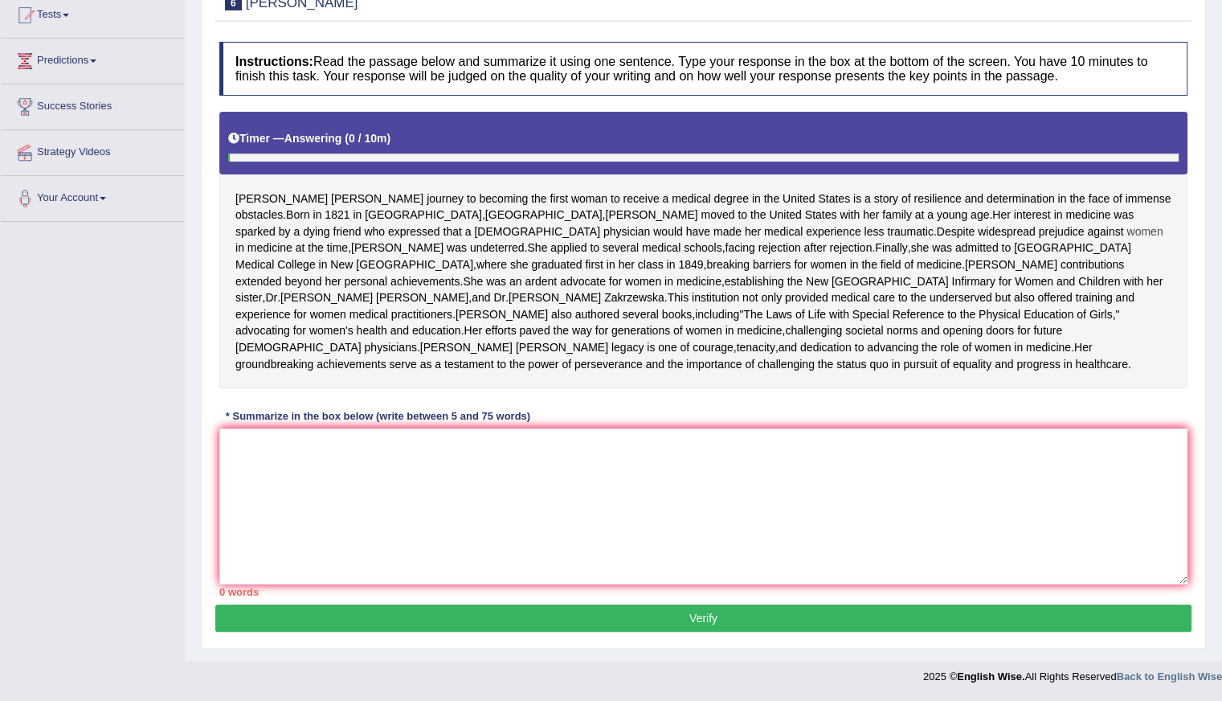
scroll to position [259, 0]
click at [296, 481] on textarea at bounding box center [703, 506] width 968 height 156
type textarea "E"
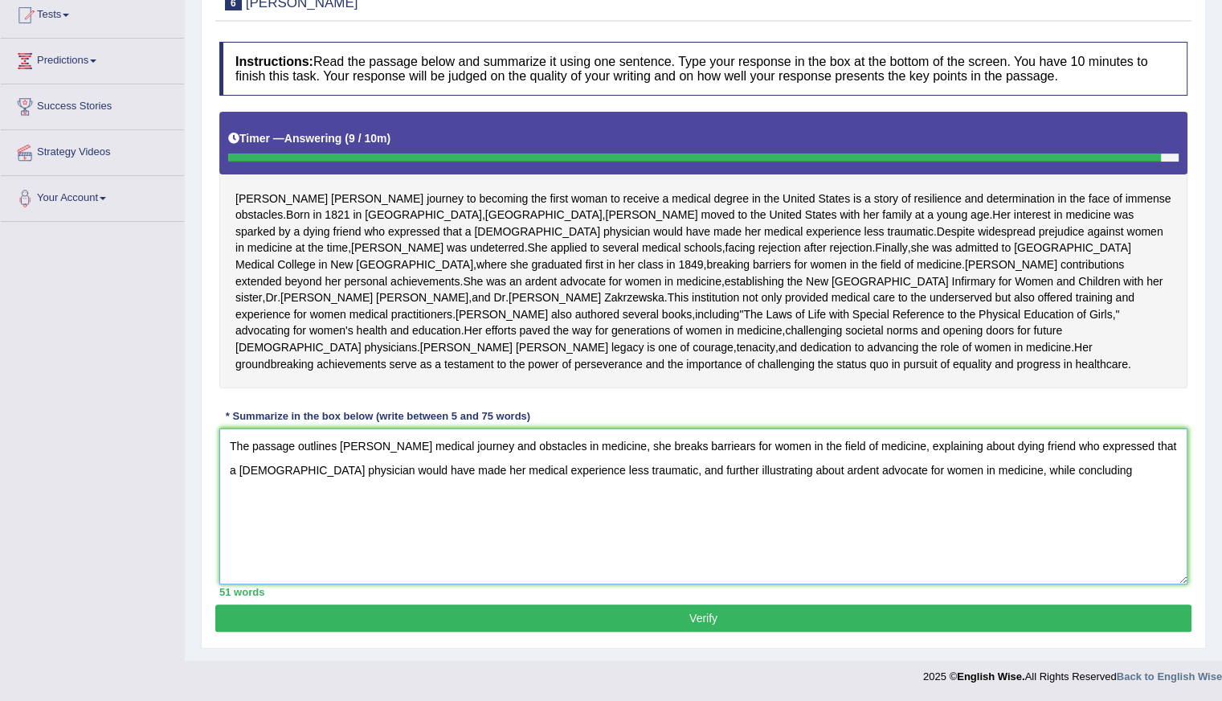
drag, startPoint x: 227, startPoint y: 444, endPoint x: 1209, endPoint y: 628, distance: 999.9
click at [1209, 628] on div "Home Practice Writing: Summarize Written Text [PERSON_NAME] « Prev Next » Repor…" at bounding box center [703, 241] width 1037 height 839
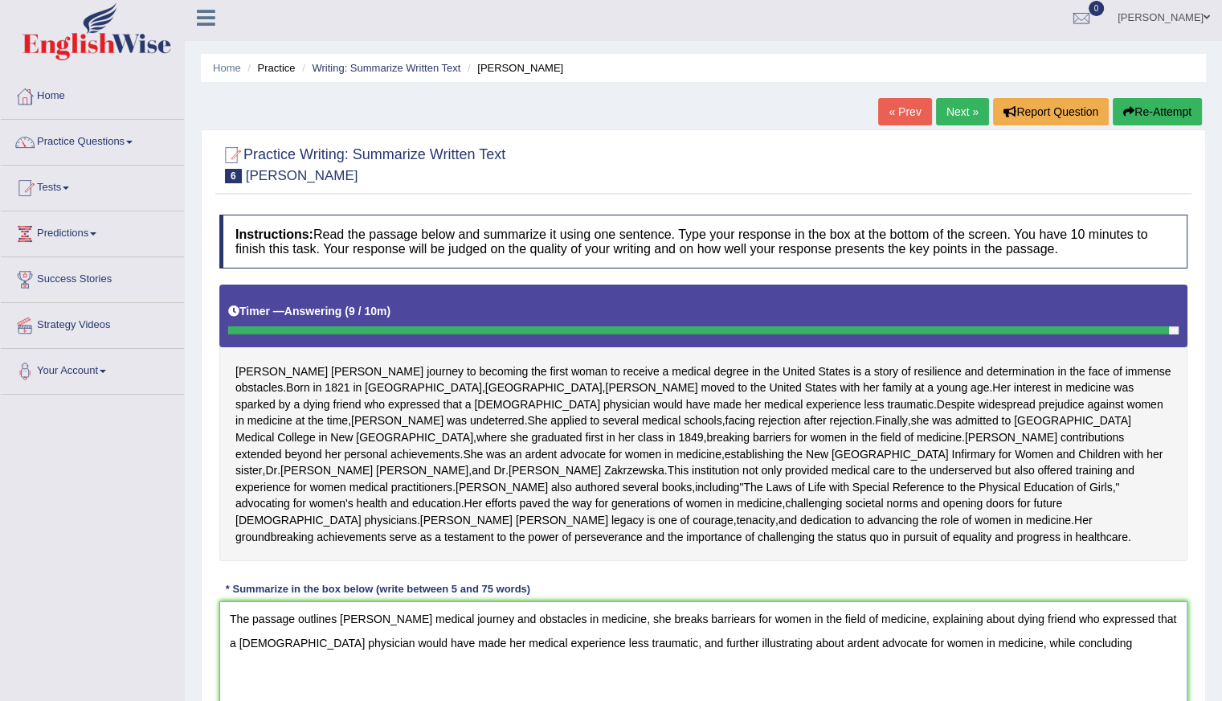
scroll to position [0, 0]
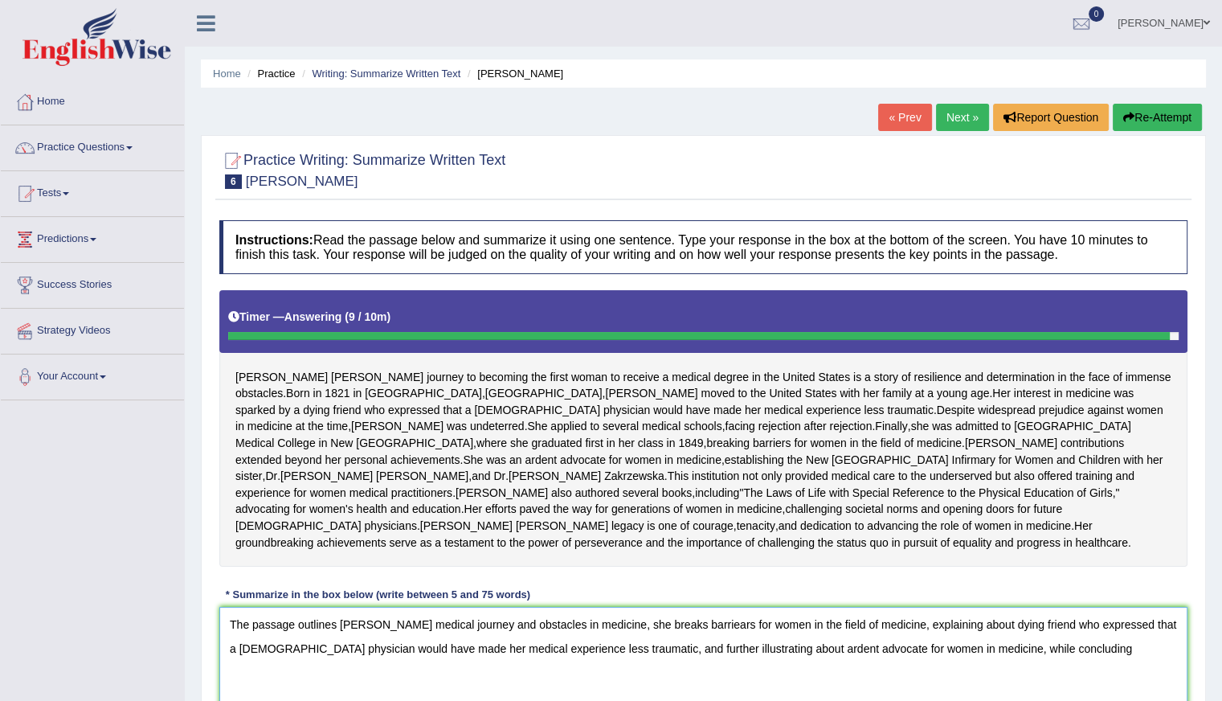
type textarea "The passage outlines [PERSON_NAME] medical journey and obstacles in medicine, s…"
click at [1148, 112] on button "Re-Attempt" at bounding box center [1157, 117] width 89 height 27
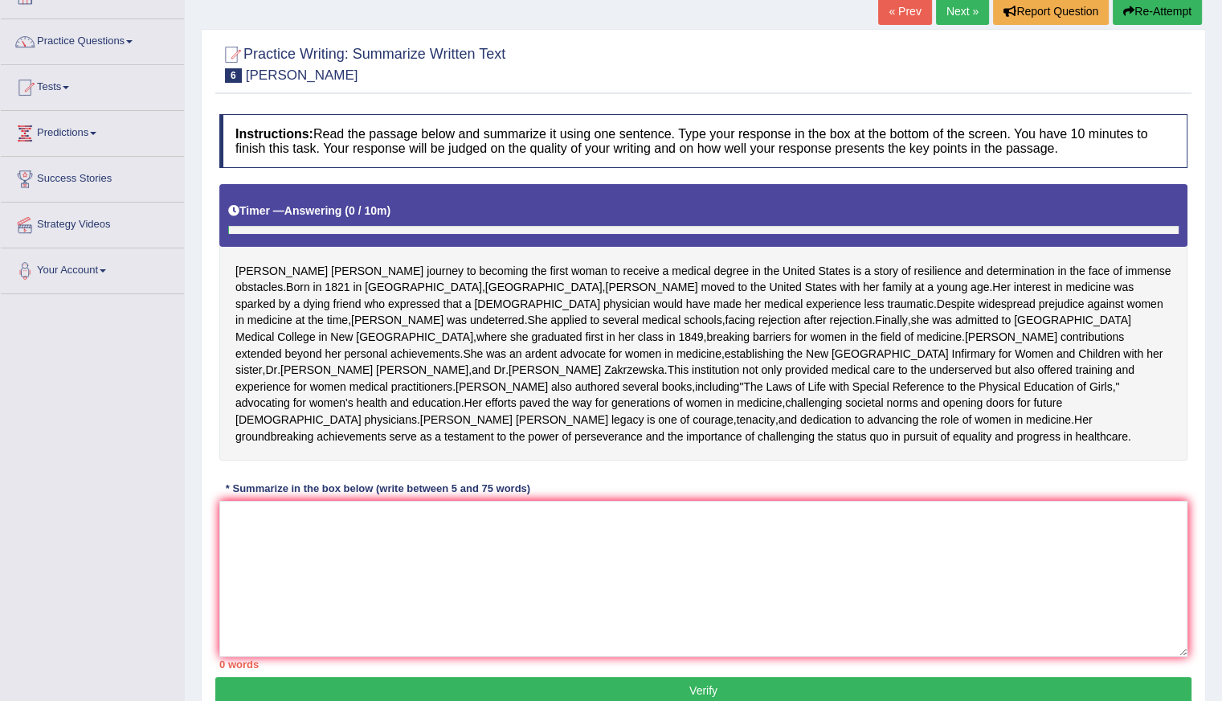
scroll to position [259, 0]
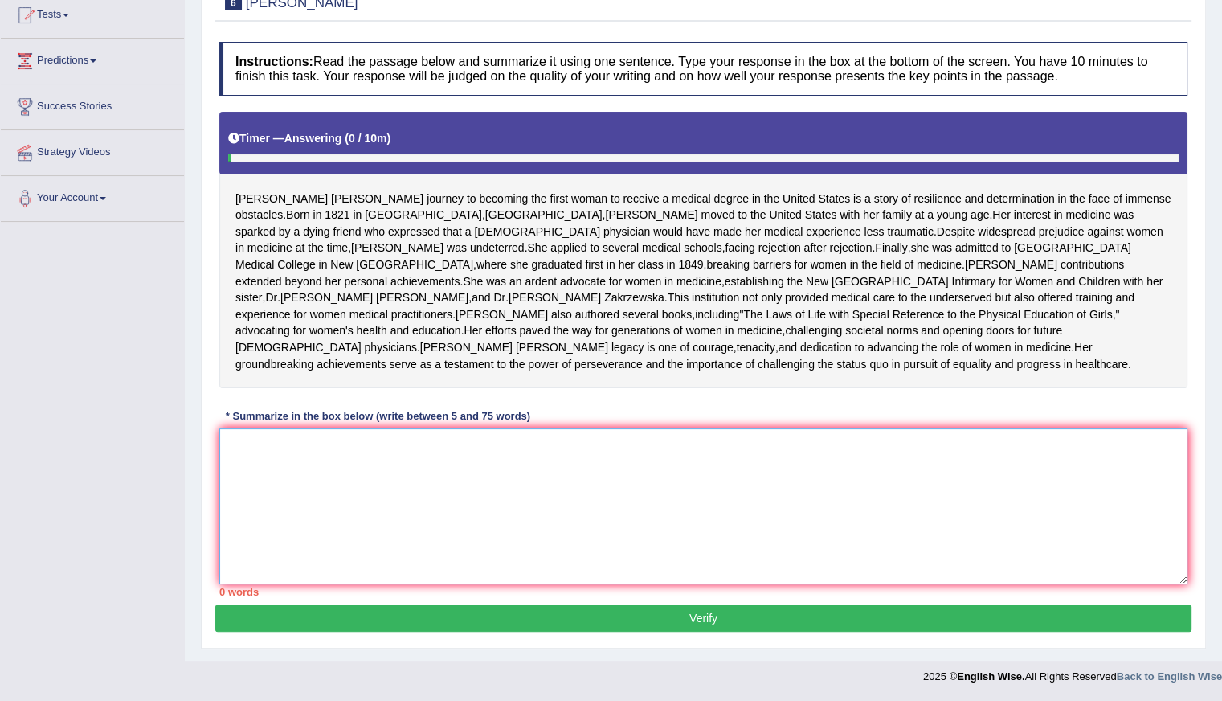
click at [370, 464] on textarea at bounding box center [703, 506] width 968 height 156
click at [309, 486] on textarea at bounding box center [703, 506] width 968 height 156
paste textarea "The passage outlines Elizabeth Blackwell's medical journey and obstacles in med…"
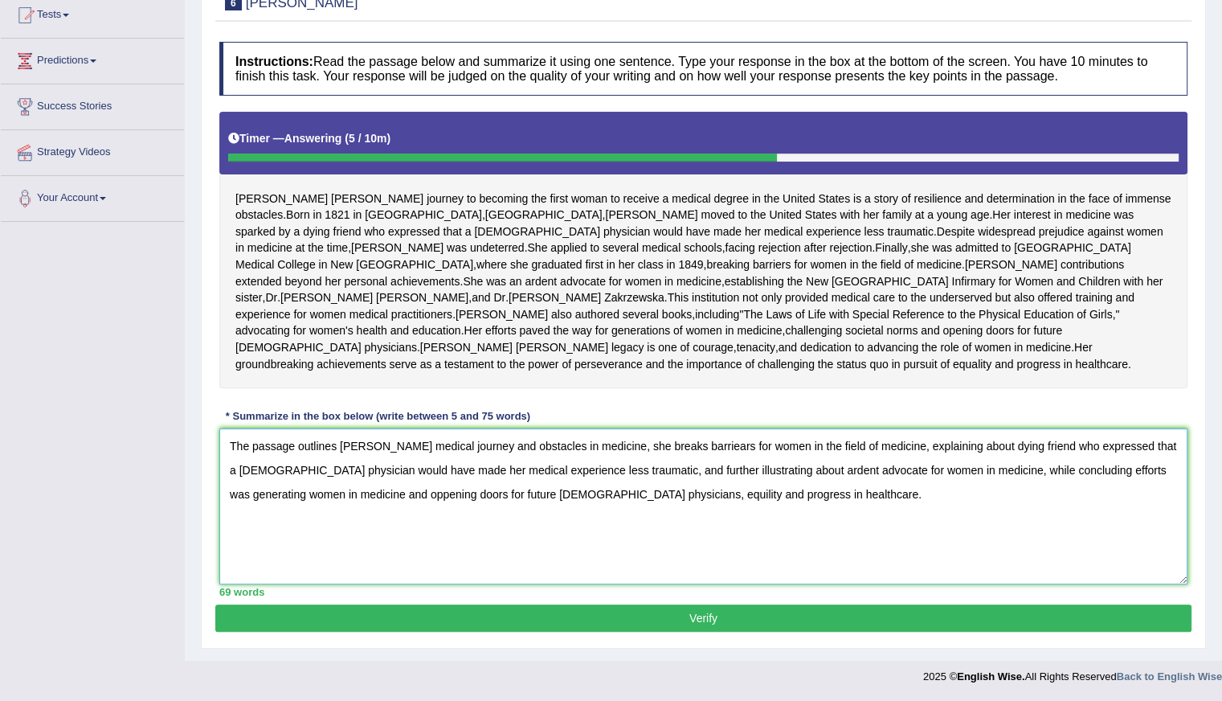
type textarea "The passage outlines [PERSON_NAME] medical journey and obstacles in medicine, s…"
click at [533, 614] on button "Verify" at bounding box center [703, 617] width 976 height 27
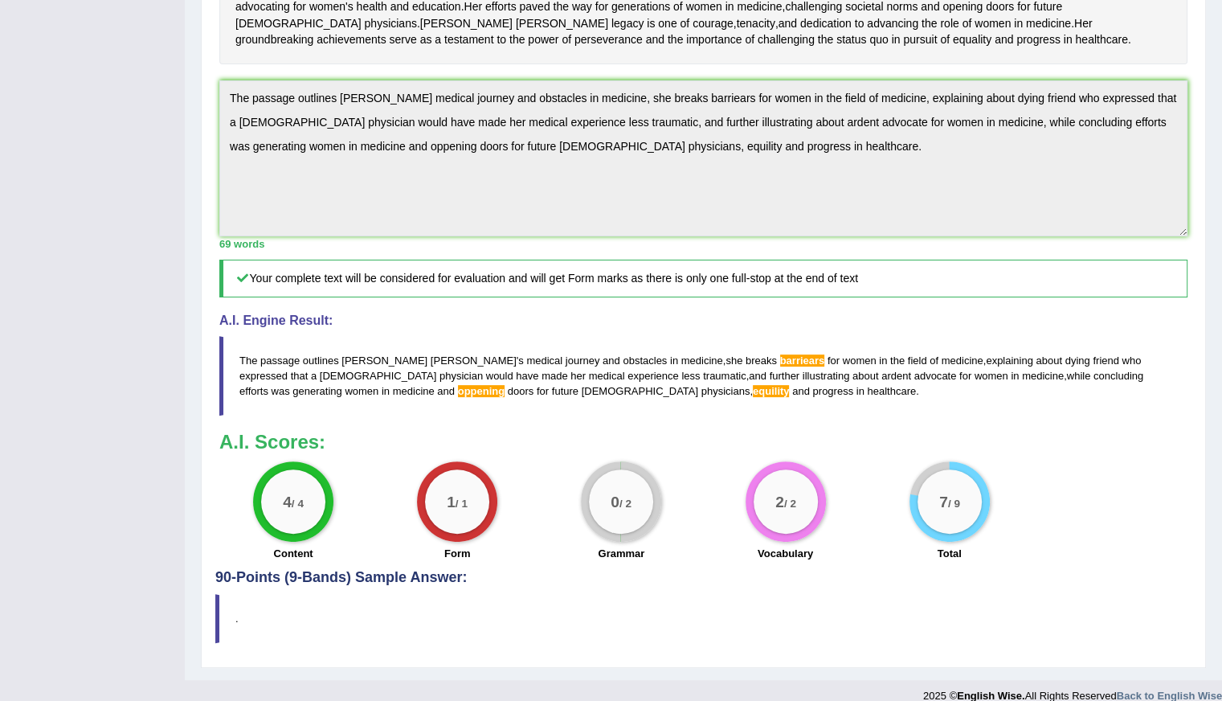
scroll to position [460, 0]
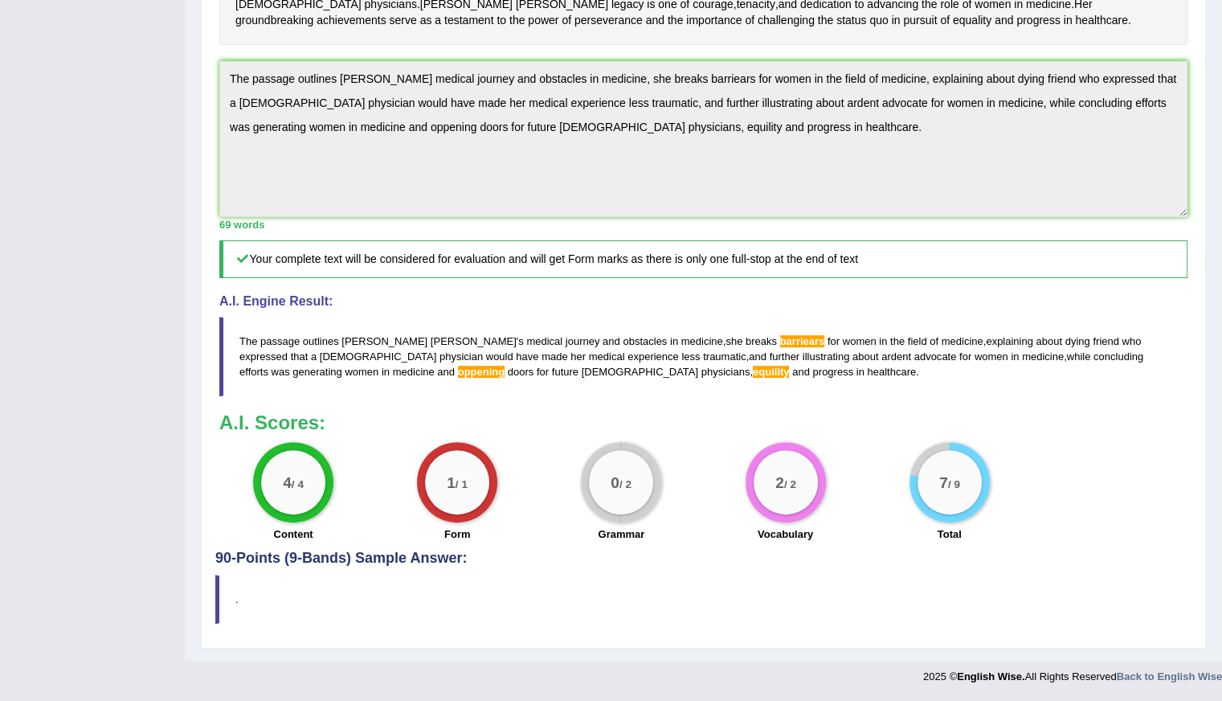
click at [753, 378] on span "equility" at bounding box center [771, 372] width 37 height 12
click at [780, 347] on span "barriears" at bounding box center [802, 341] width 45 height 12
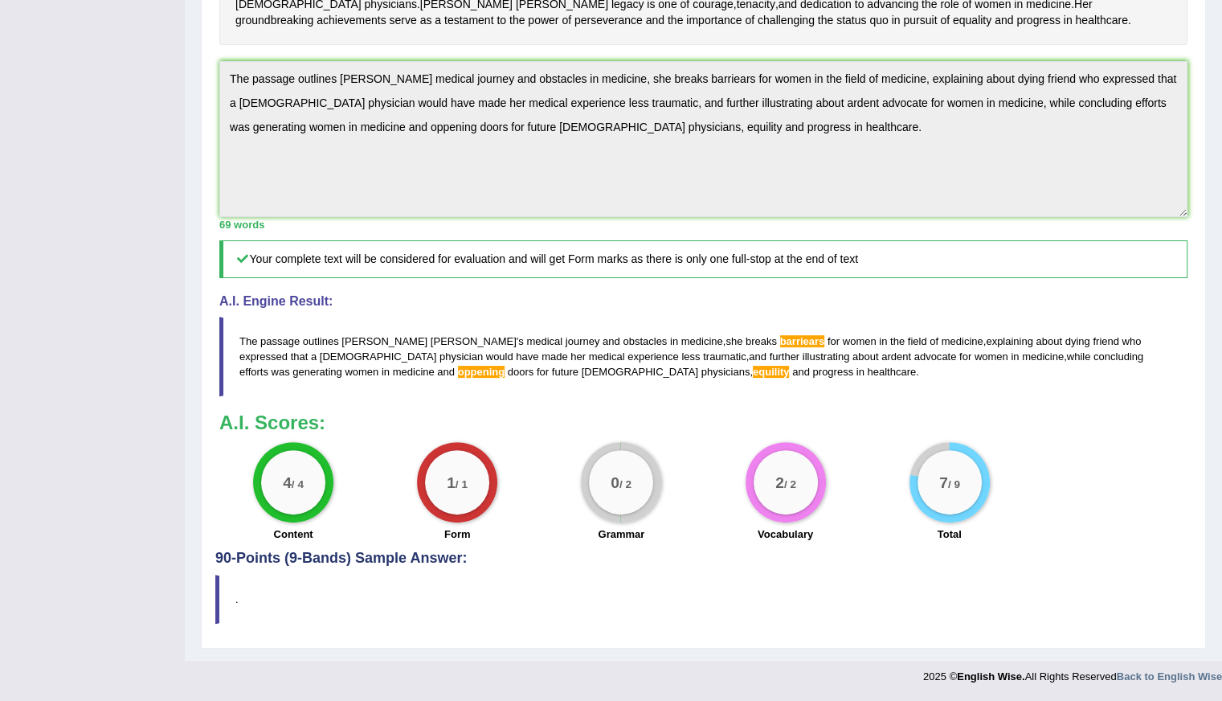
click at [780, 347] on span "barriears" at bounding box center [802, 341] width 45 height 12
click at [753, 378] on span "equility" at bounding box center [771, 372] width 37 height 12
click at [458, 378] on span "oppening" at bounding box center [481, 372] width 47 height 12
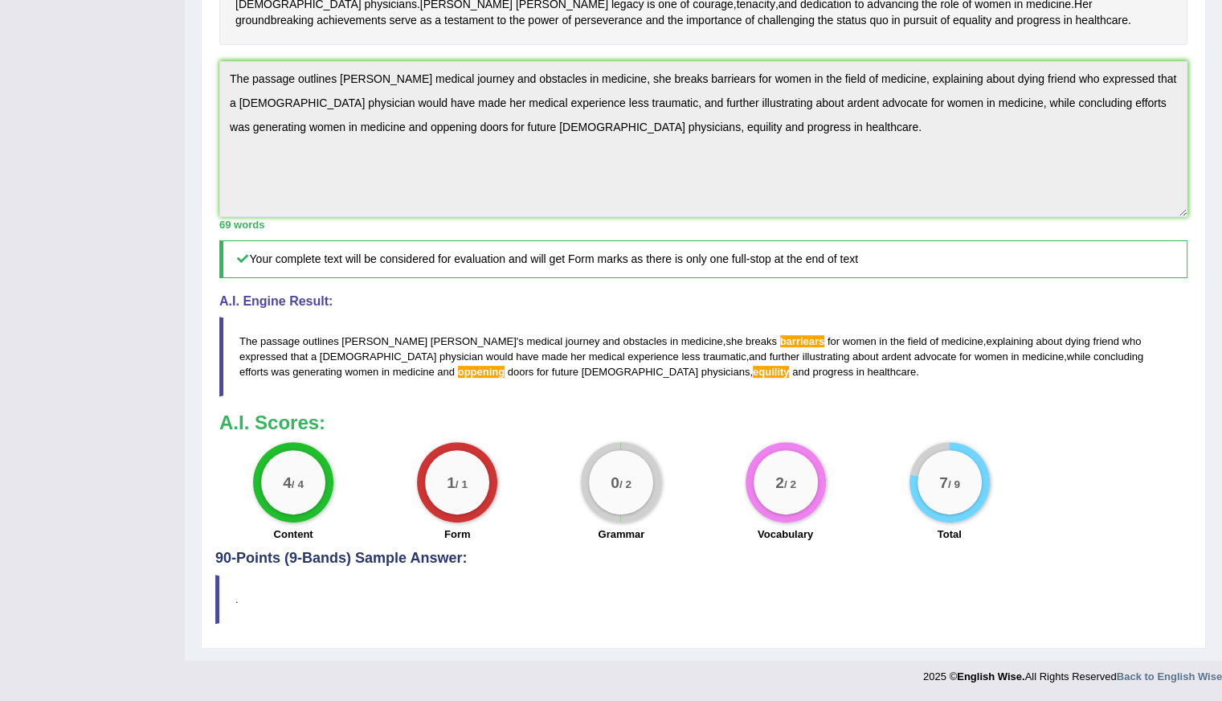
click at [458, 378] on span "oppening" at bounding box center [481, 372] width 47 height 12
click at [753, 378] on span "equility" at bounding box center [771, 372] width 37 height 12
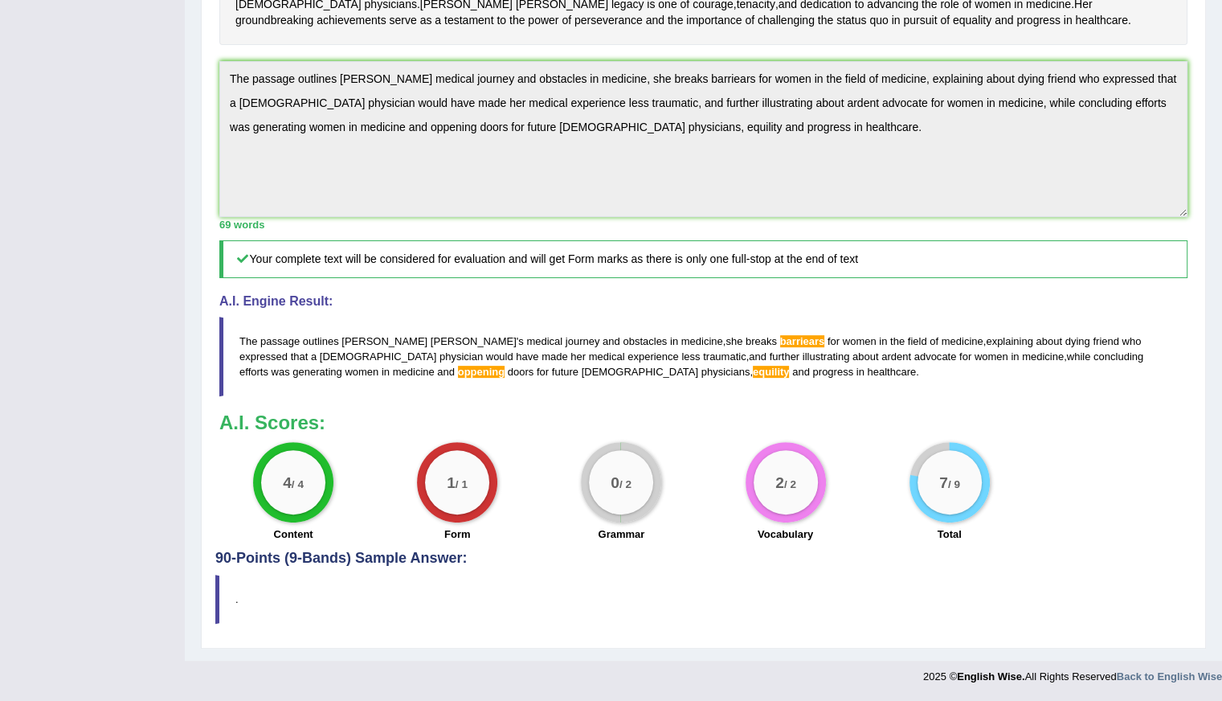
click at [753, 378] on span "equility" at bounding box center [771, 372] width 37 height 12
click at [780, 347] on span "barriears" at bounding box center [802, 341] width 45 height 12
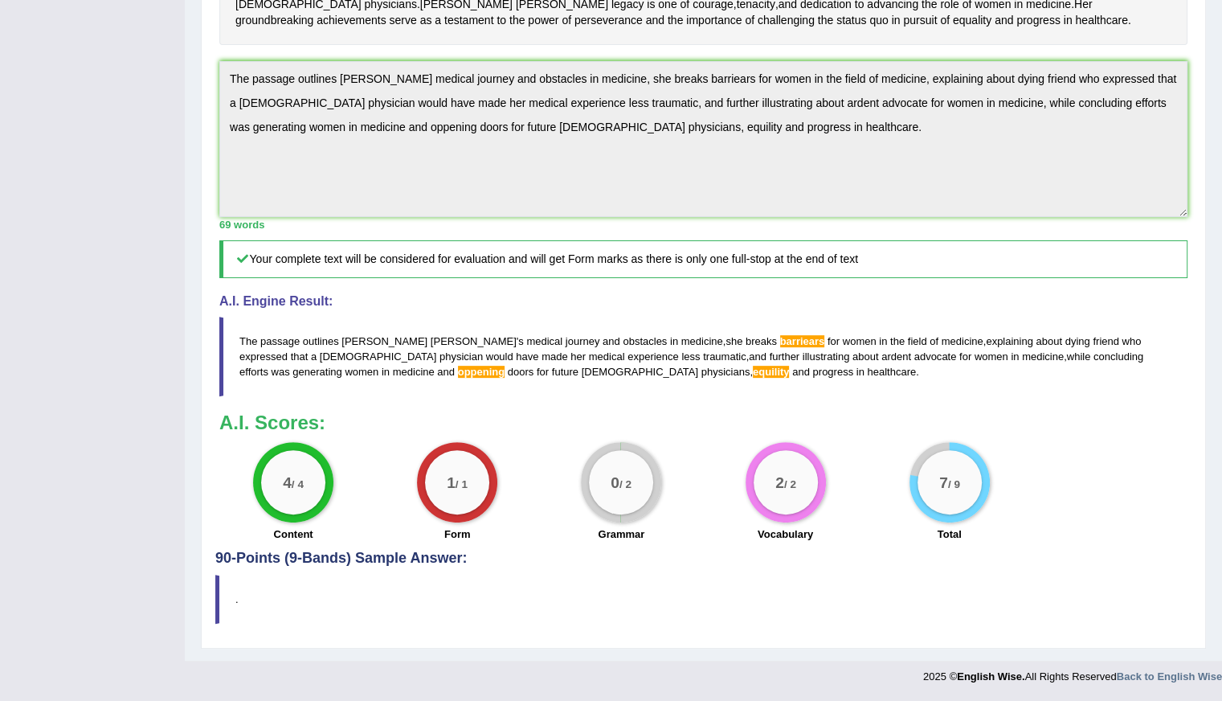
click at [753, 378] on span "equility" at bounding box center [771, 372] width 37 height 12
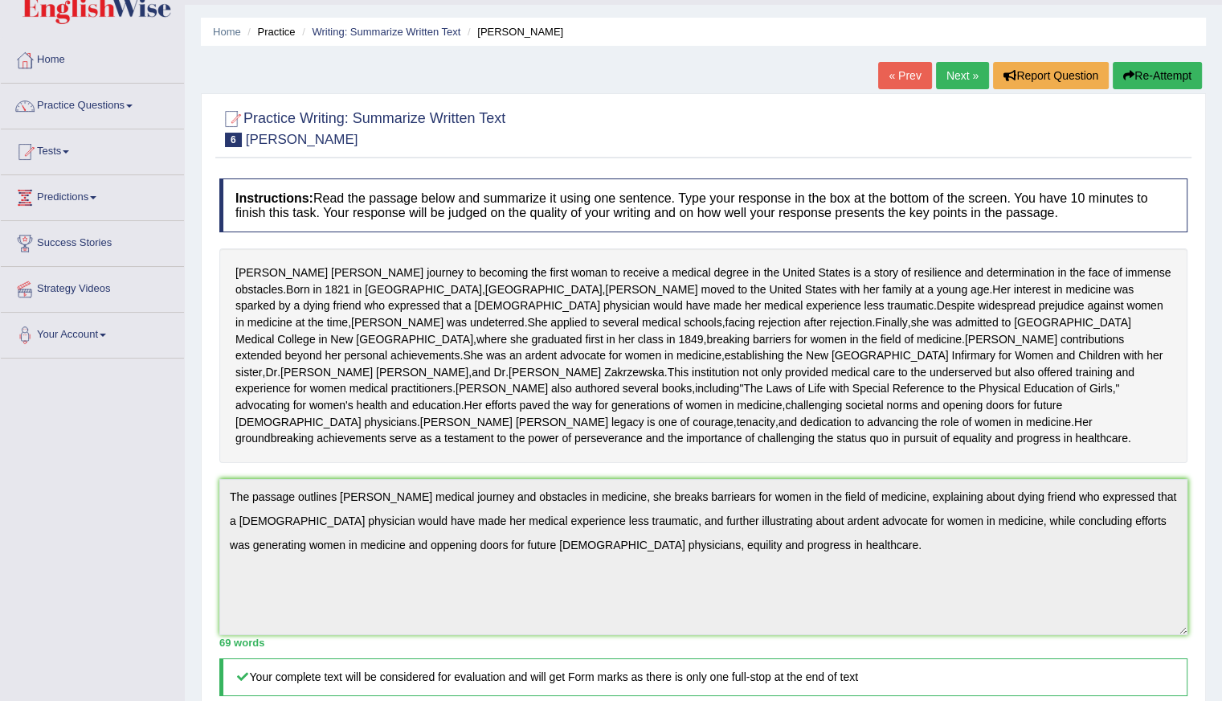
scroll to position [0, 0]
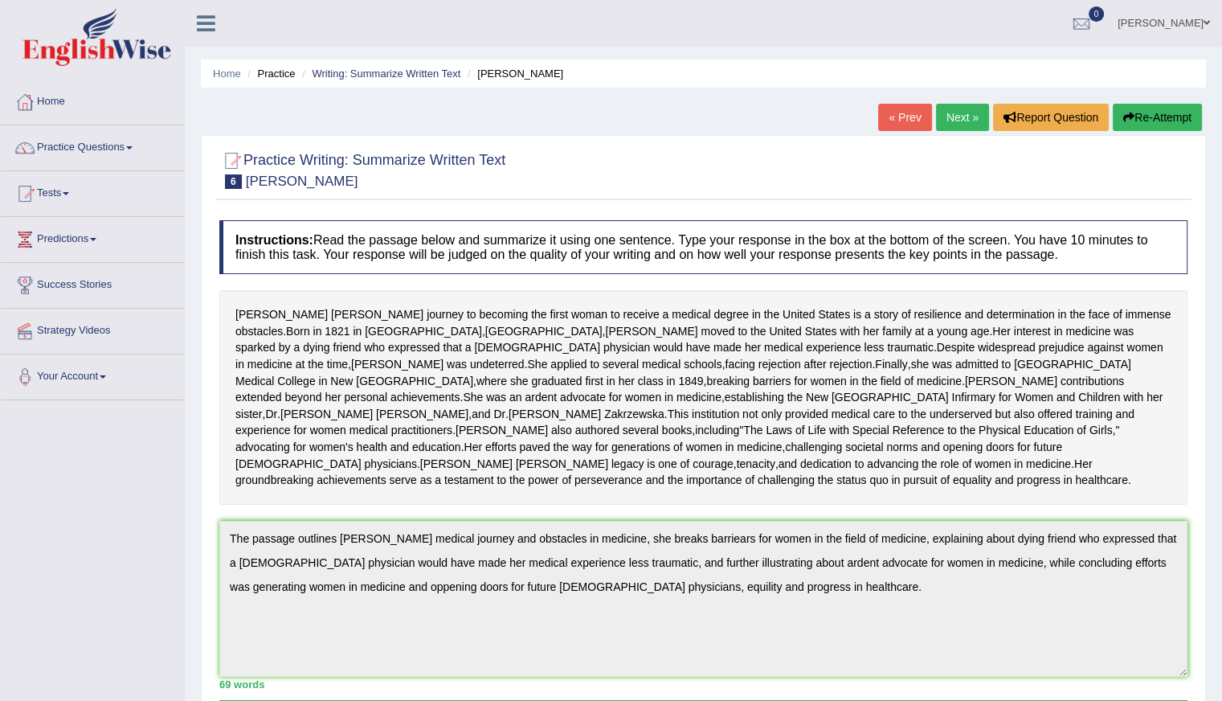
click at [1150, 117] on button "Re-Attempt" at bounding box center [1157, 117] width 89 height 27
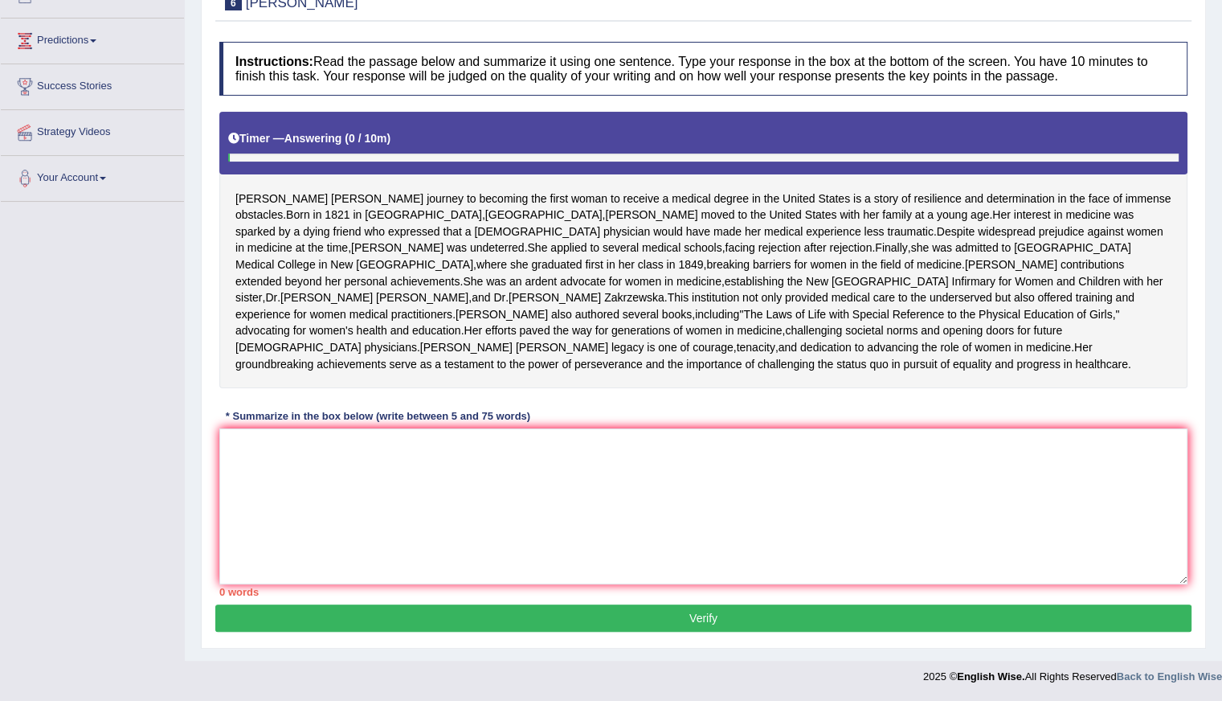
scroll to position [278, 0]
click at [304, 492] on textarea at bounding box center [703, 506] width 968 height 156
paste textarea "The passage outlines [PERSON_NAME] medical journey and obstacles in medicine, s…"
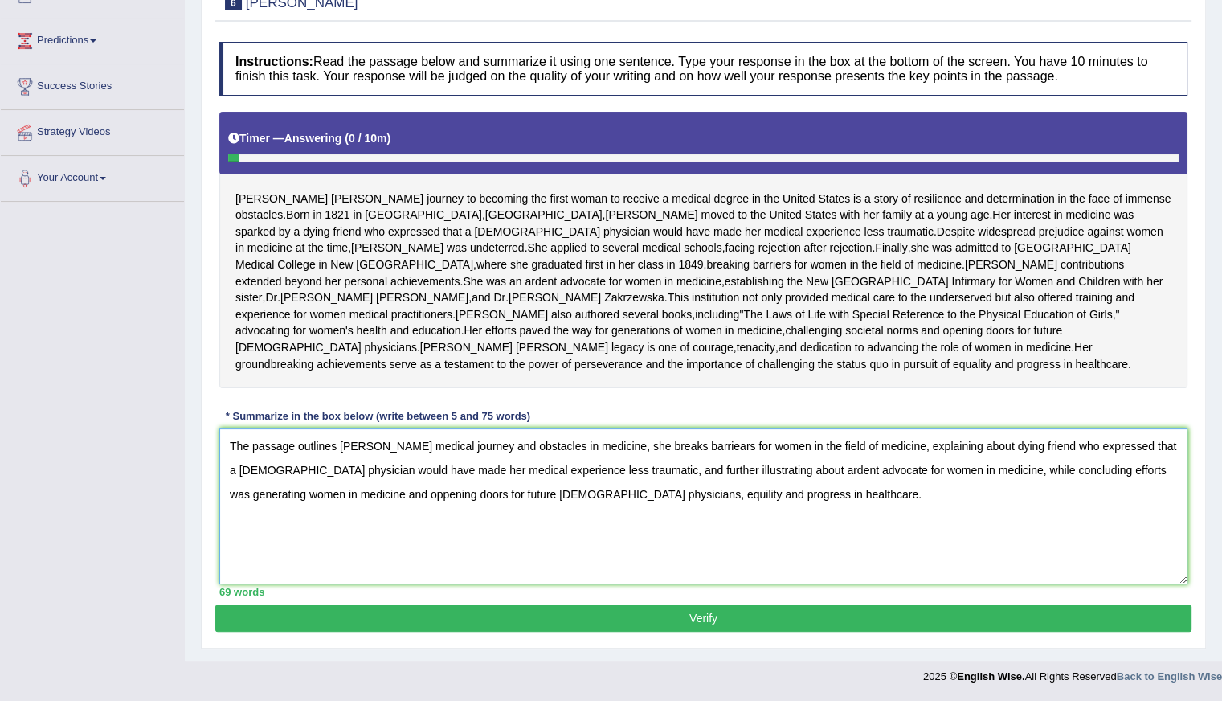
click at [366, 493] on textarea "The passage outlines [PERSON_NAME] medical journey and obstacles in medicine, s…" at bounding box center [703, 506] width 968 height 156
click at [604, 493] on textarea "The passage outlines Elizabeth Blackwell's medical journey and obstacles in med…" at bounding box center [703, 506] width 968 height 156
click at [755, 444] on textarea "The passage outlines Elizabeth Blackwell's medical journey and obstacles in med…" at bounding box center [703, 506] width 968 height 156
type textarea "The passage outlines Elizabeth Blackwell's medical journey and obstacles in med…"
click at [627, 621] on button "Verify" at bounding box center [703, 617] width 976 height 27
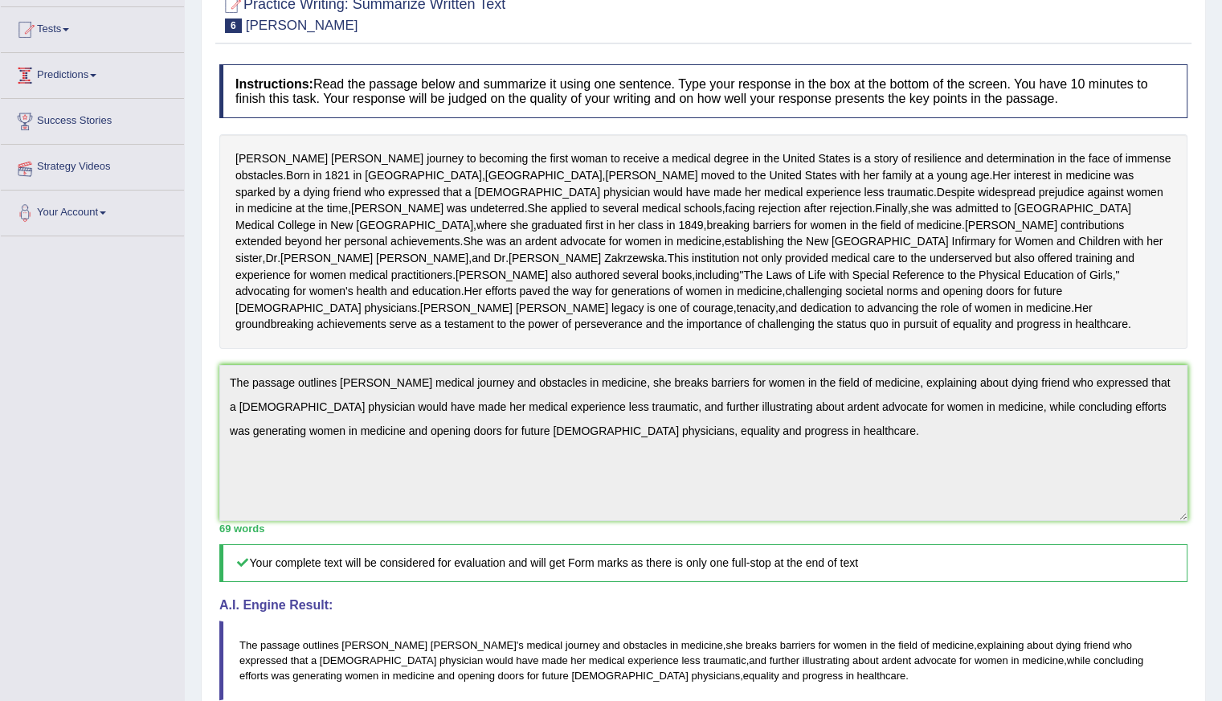
scroll to position [145, 0]
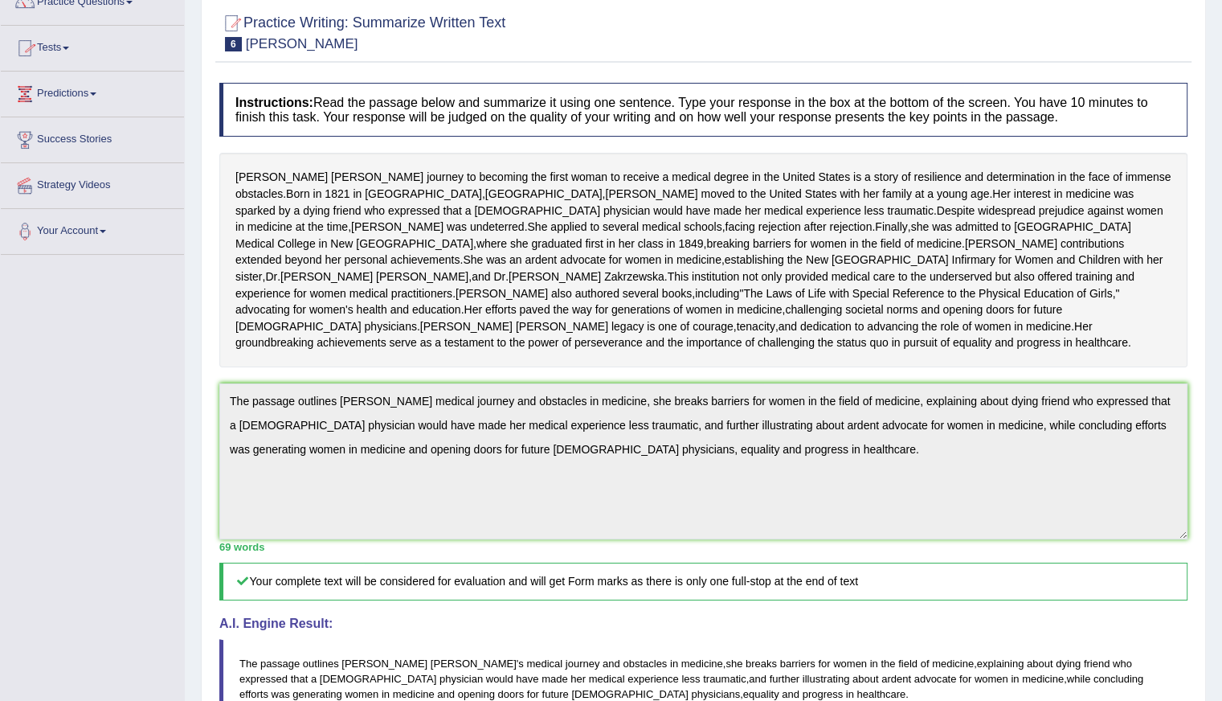
click at [96, 88] on link "Predictions" at bounding box center [92, 92] width 183 height 40
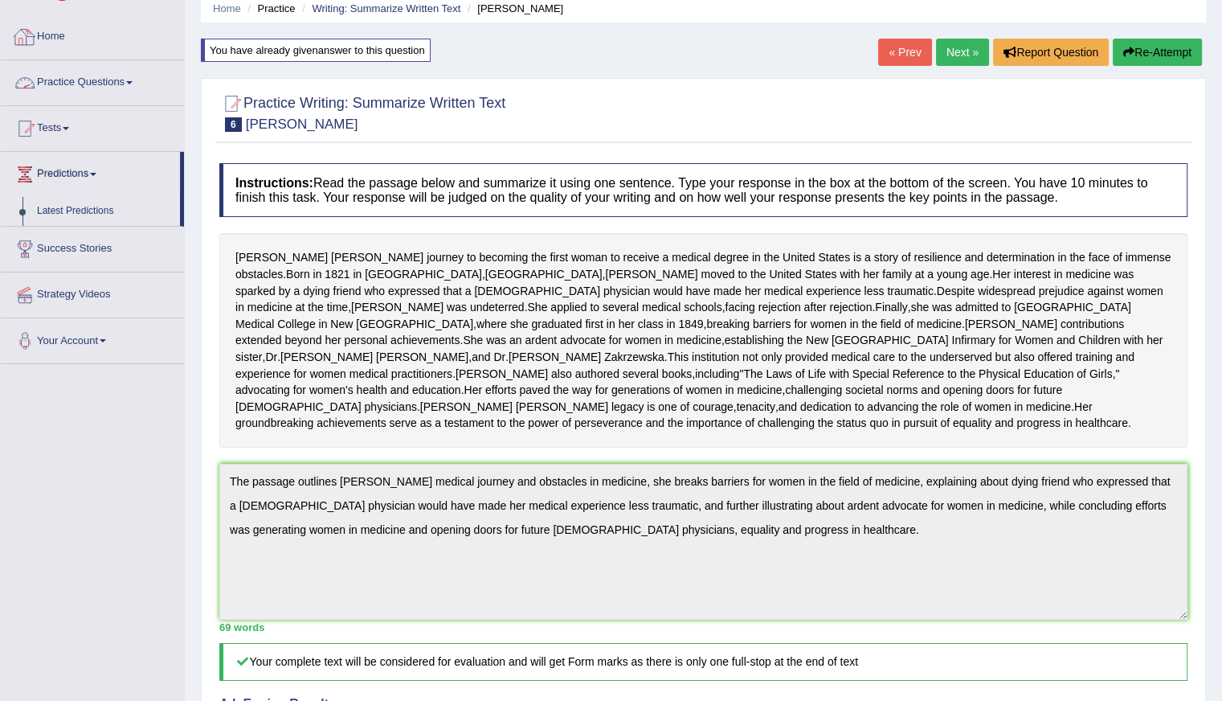
click at [117, 78] on link "Practice Questions" at bounding box center [92, 80] width 183 height 40
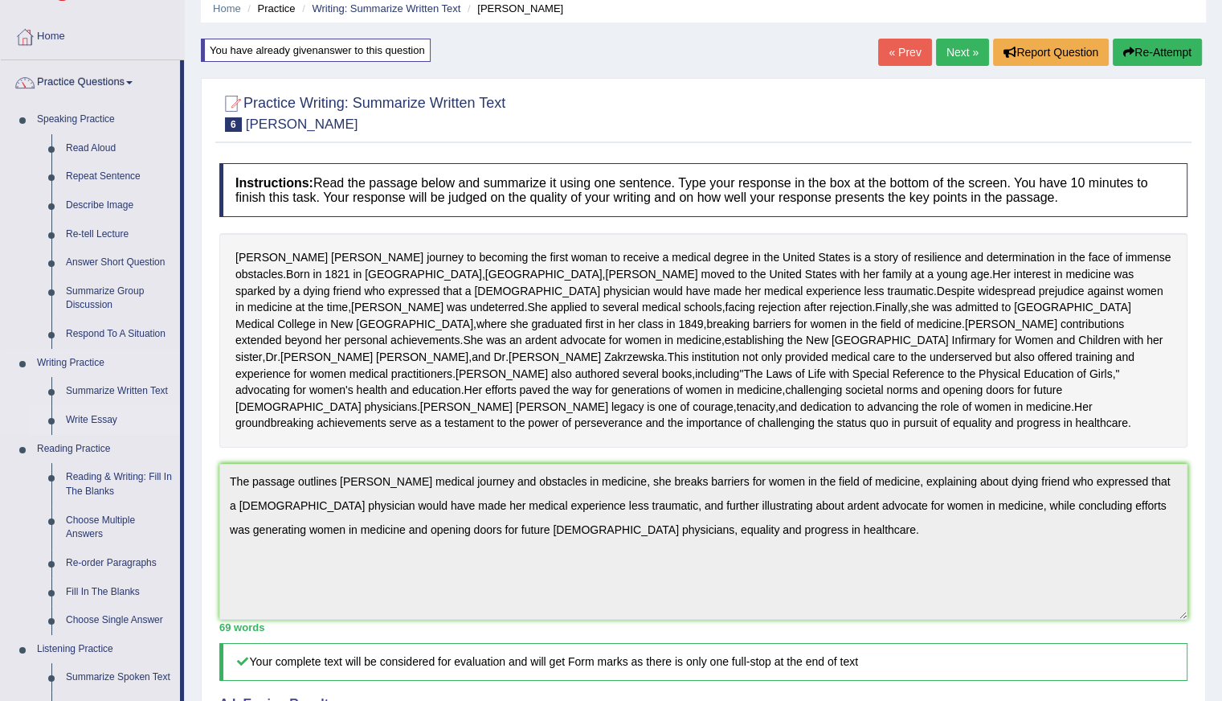
click at [116, 419] on link "Write Essay" at bounding box center [119, 420] width 121 height 29
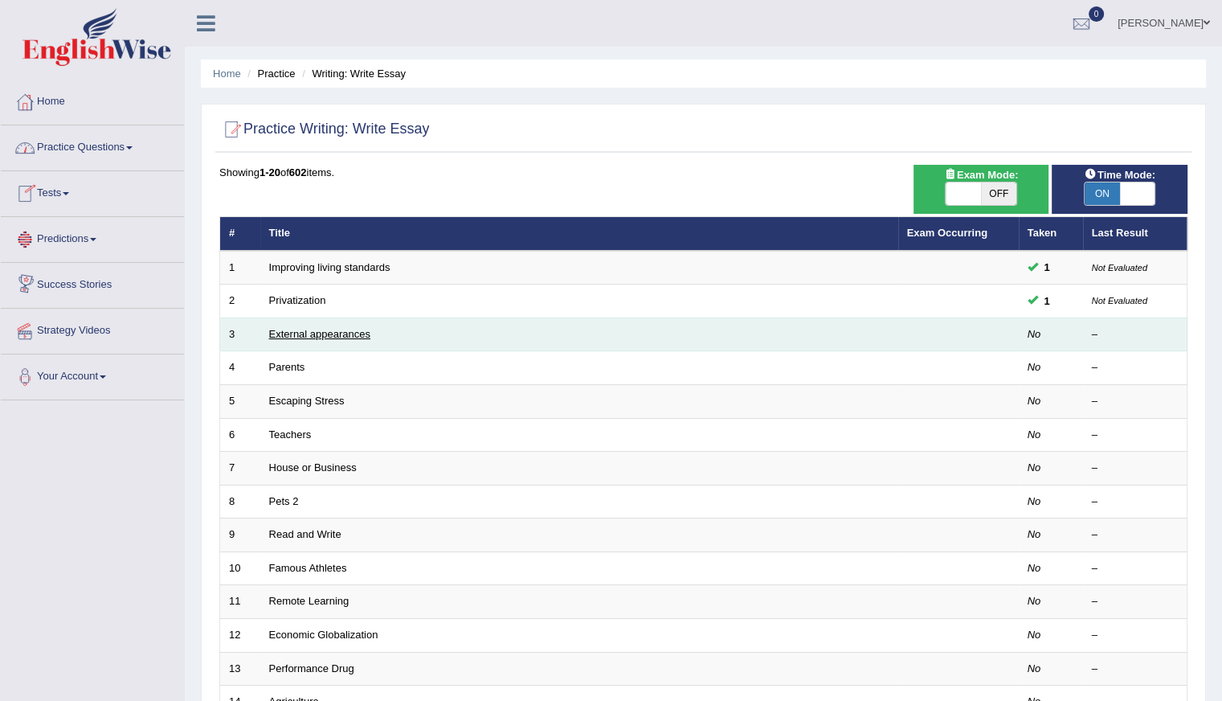
click at [306, 338] on link "External appearances" at bounding box center [319, 334] width 101 height 12
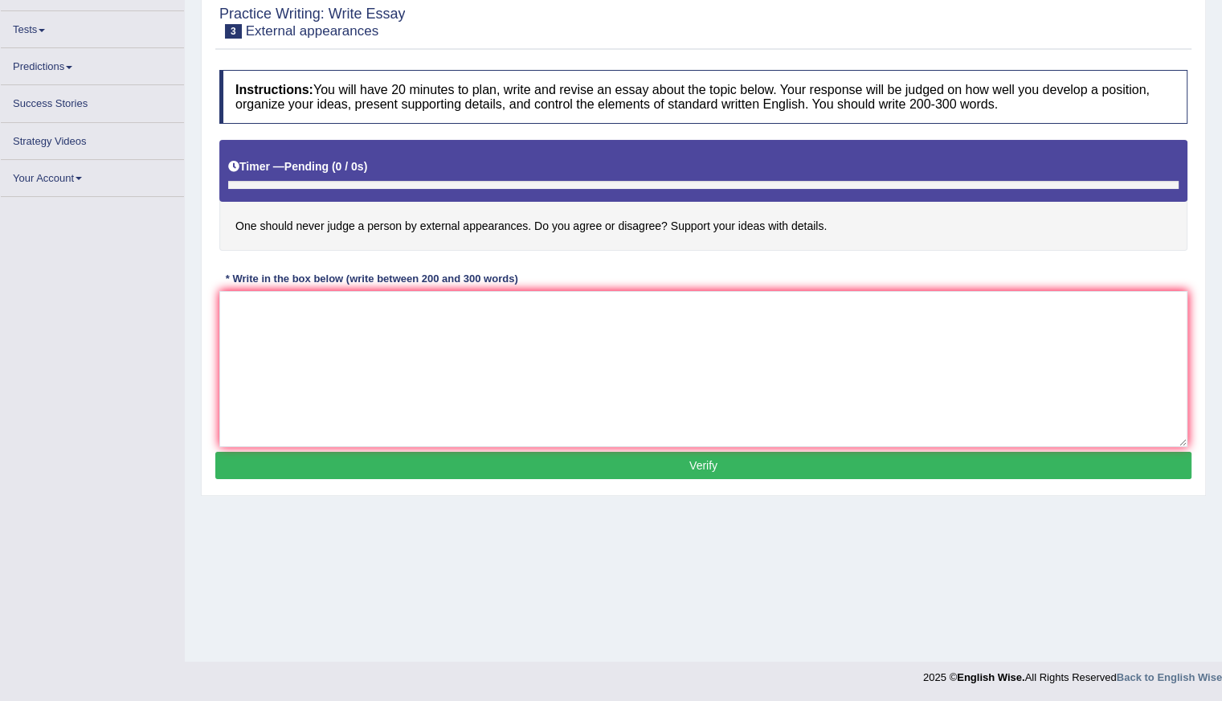
scroll to position [143, 0]
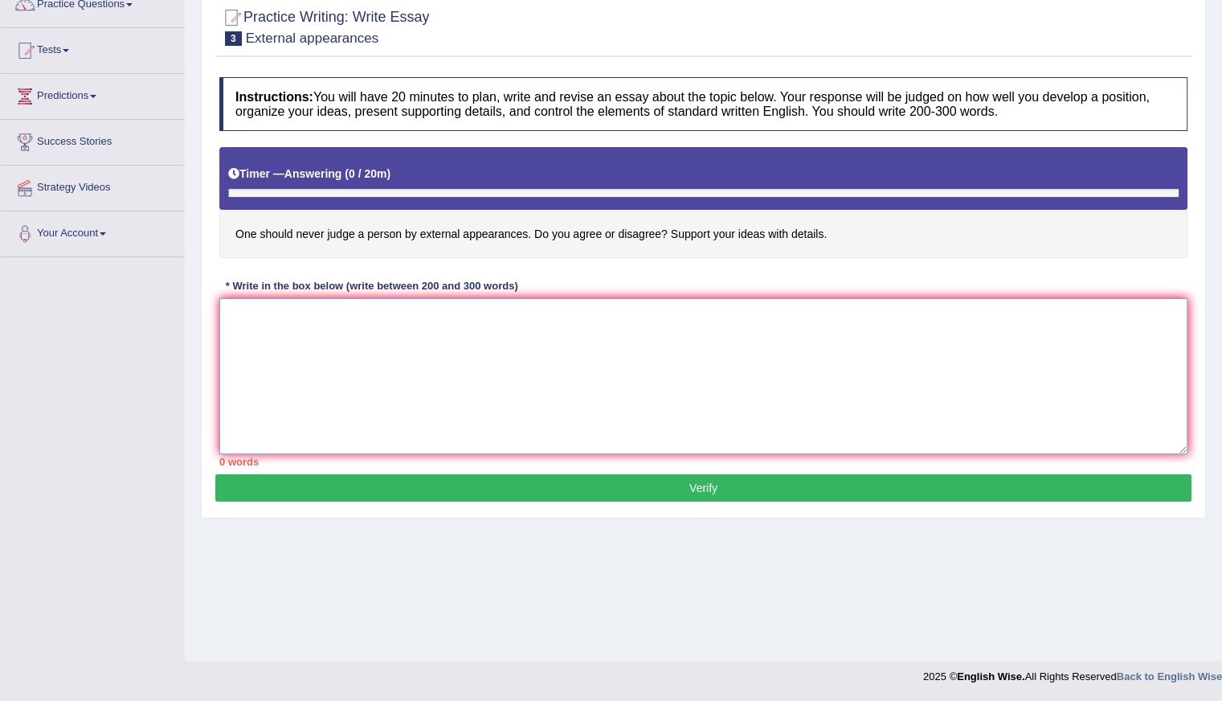
click at [335, 361] on textarea at bounding box center [703, 376] width 968 height 156
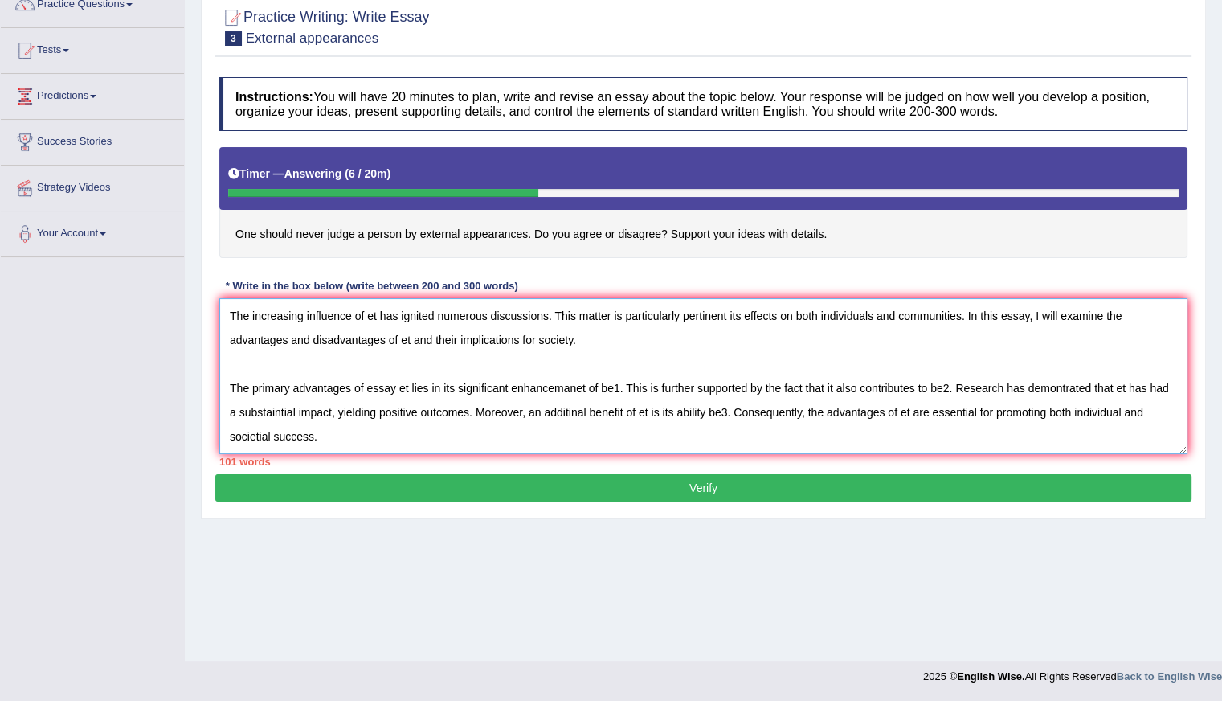
scroll to position [38, 0]
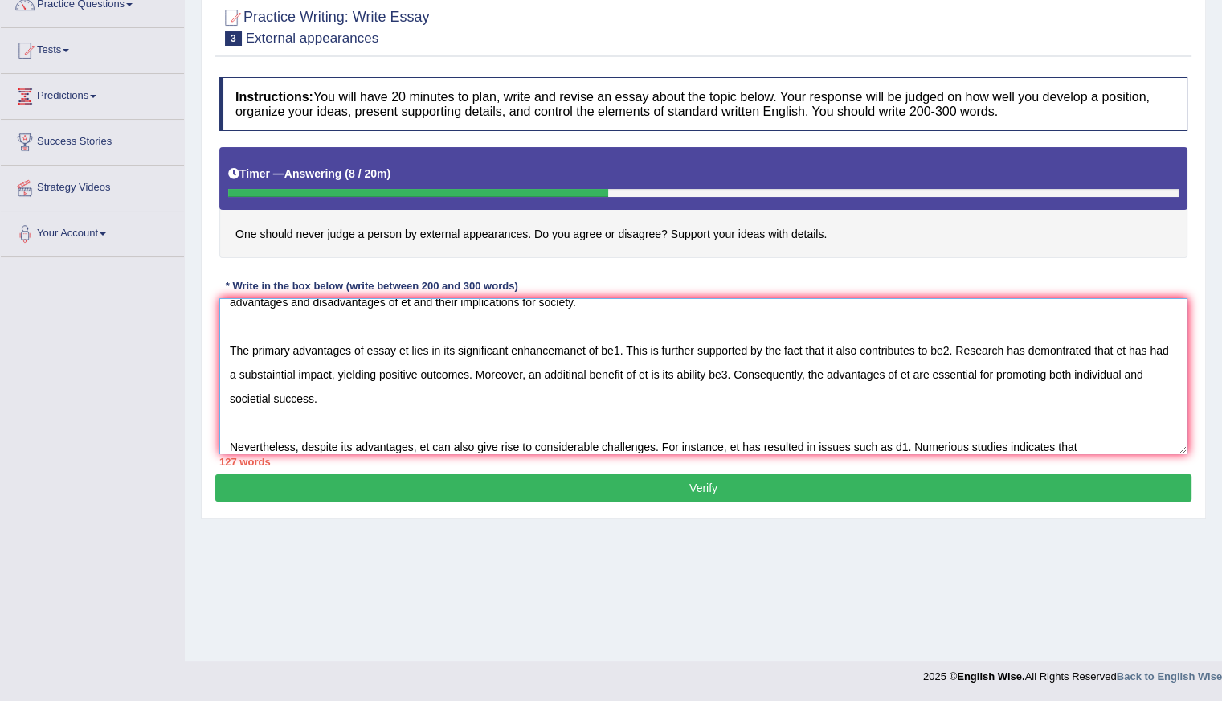
click at [1055, 438] on textarea "The increasing influence of et has ignited numerous discussions. This matter is…" at bounding box center [703, 376] width 968 height 156
click at [1090, 439] on textarea "The increasing influence of et has ignited numerous discussions. This matter is…" at bounding box center [703, 376] width 968 height 156
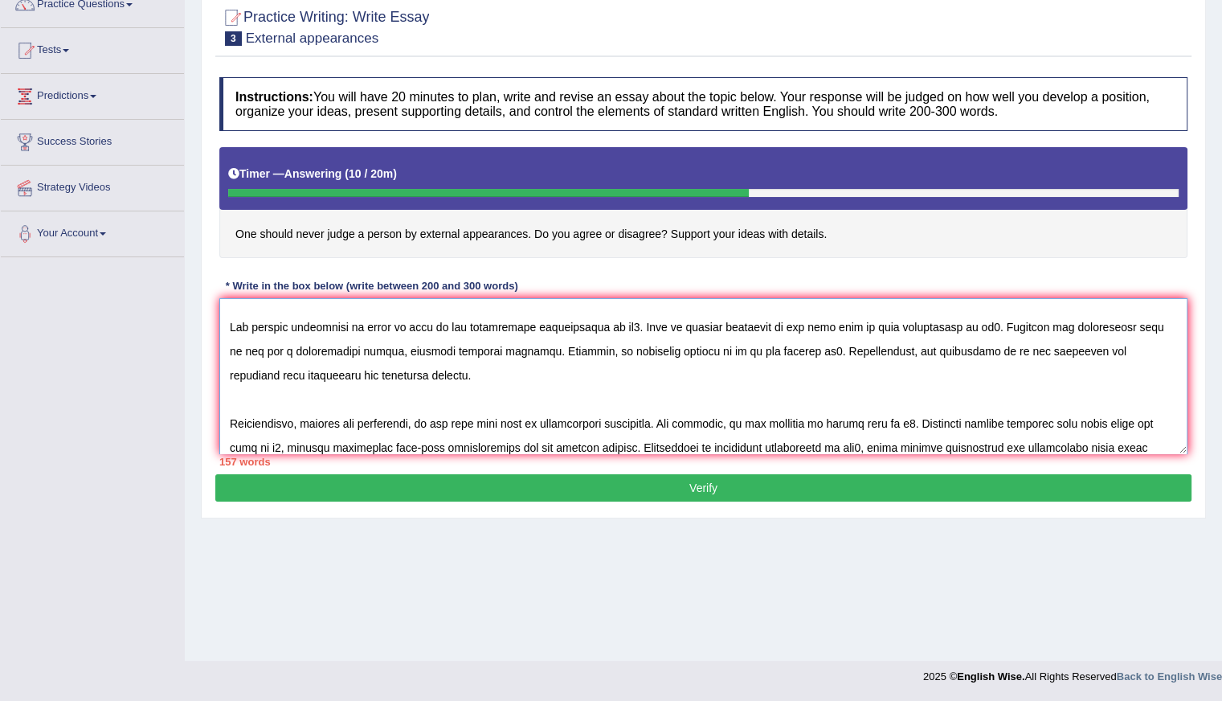
scroll to position [86, 0]
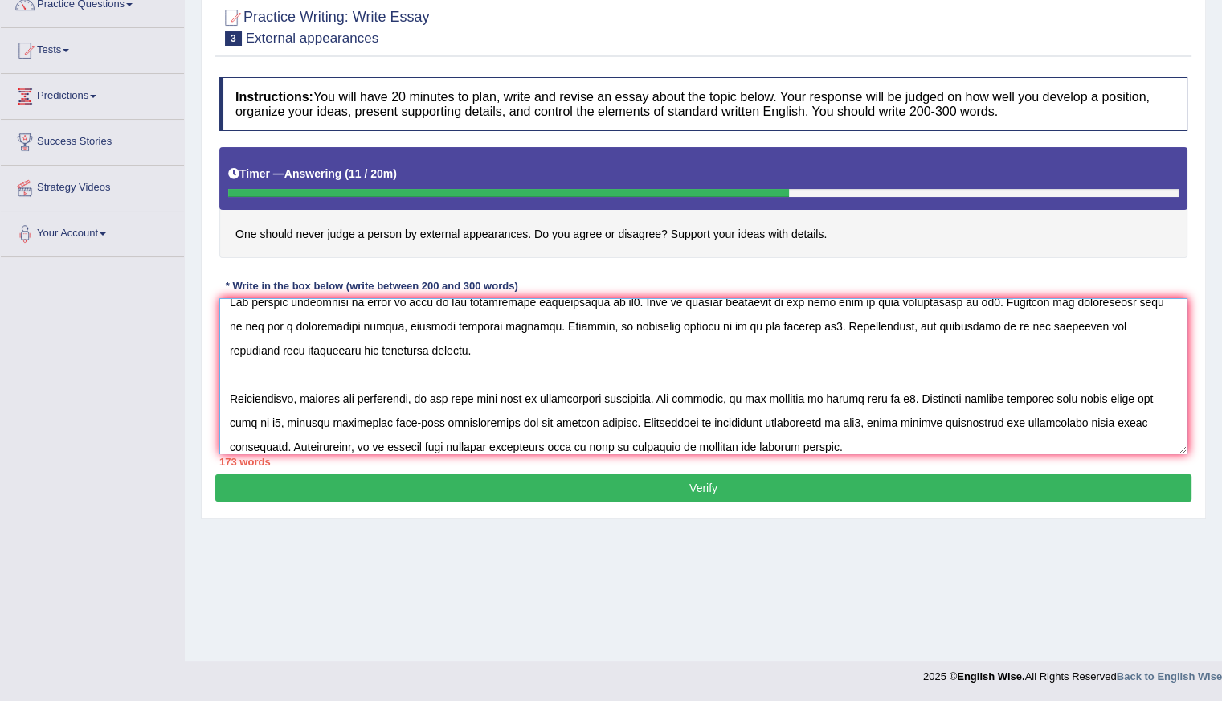
click at [694, 441] on textarea at bounding box center [703, 376] width 968 height 156
click at [1180, 448] on textarea at bounding box center [703, 376] width 968 height 156
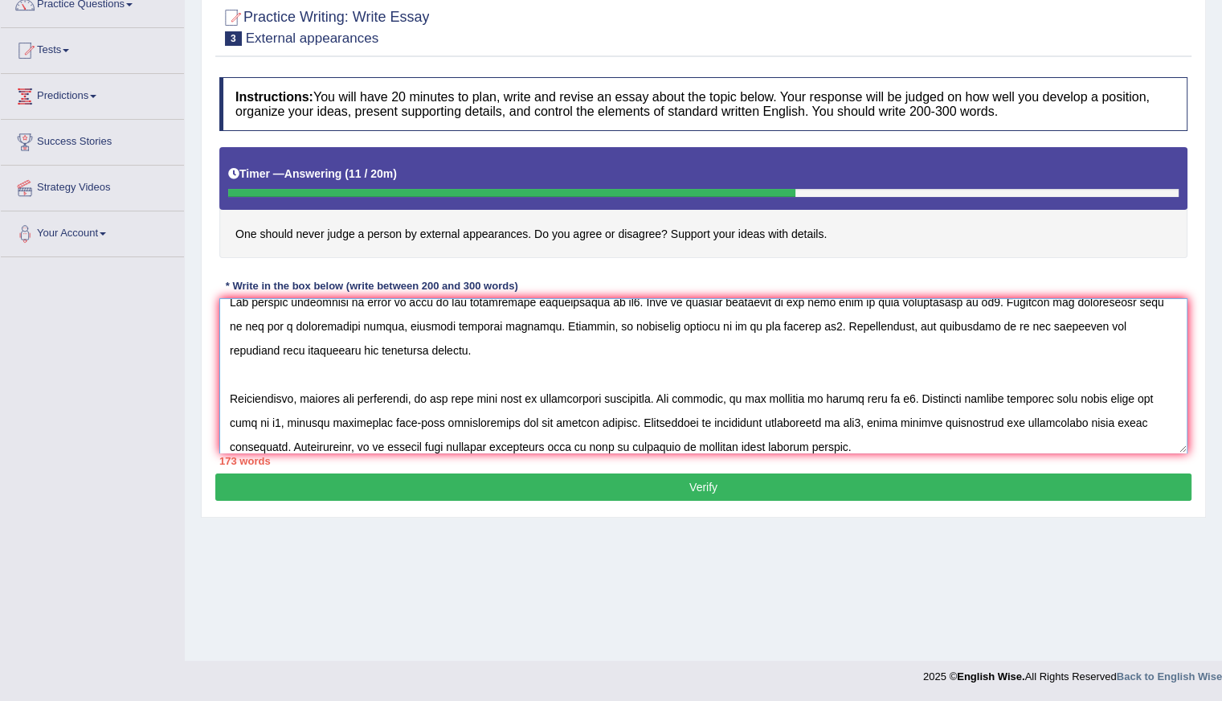
click at [1185, 449] on textarea at bounding box center [703, 375] width 968 height 155
click at [1195, 446] on div "Practice Writing: Write Essay 3 External appearances Instructions: You will hav…" at bounding box center [703, 254] width 1005 height 525
click at [740, 541] on div "Home Practice Writing: Write Essay External appearances « Prev Next » Report Qu…" at bounding box center [703, 259] width 1037 height 804
click at [823, 444] on textarea at bounding box center [703, 375] width 968 height 154
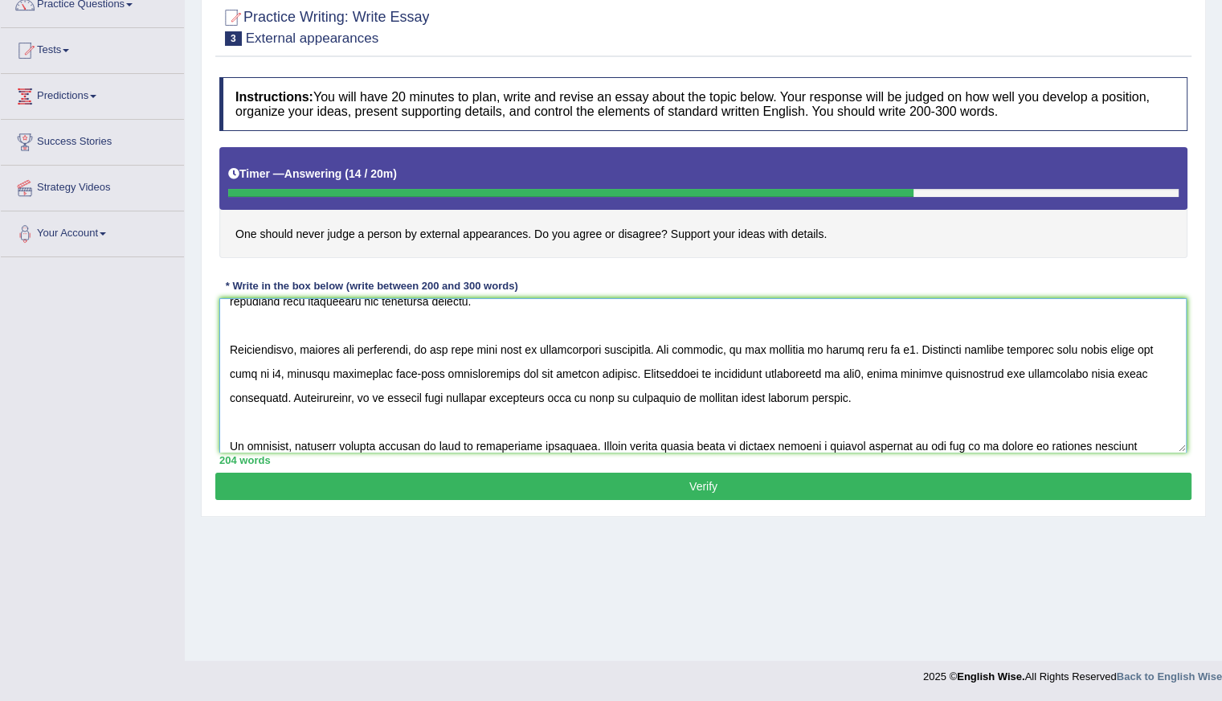
scroll to position [159, 0]
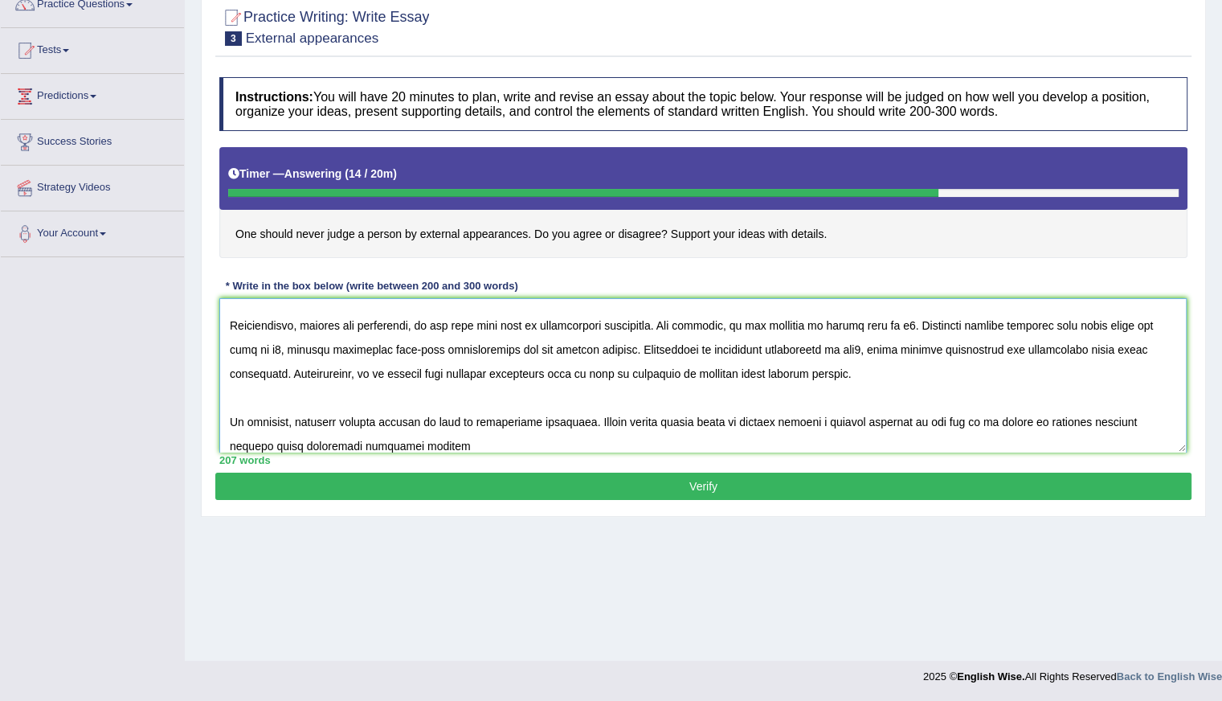
click at [313, 442] on textarea at bounding box center [703, 375] width 968 height 154
click at [452, 438] on textarea at bounding box center [703, 375] width 968 height 154
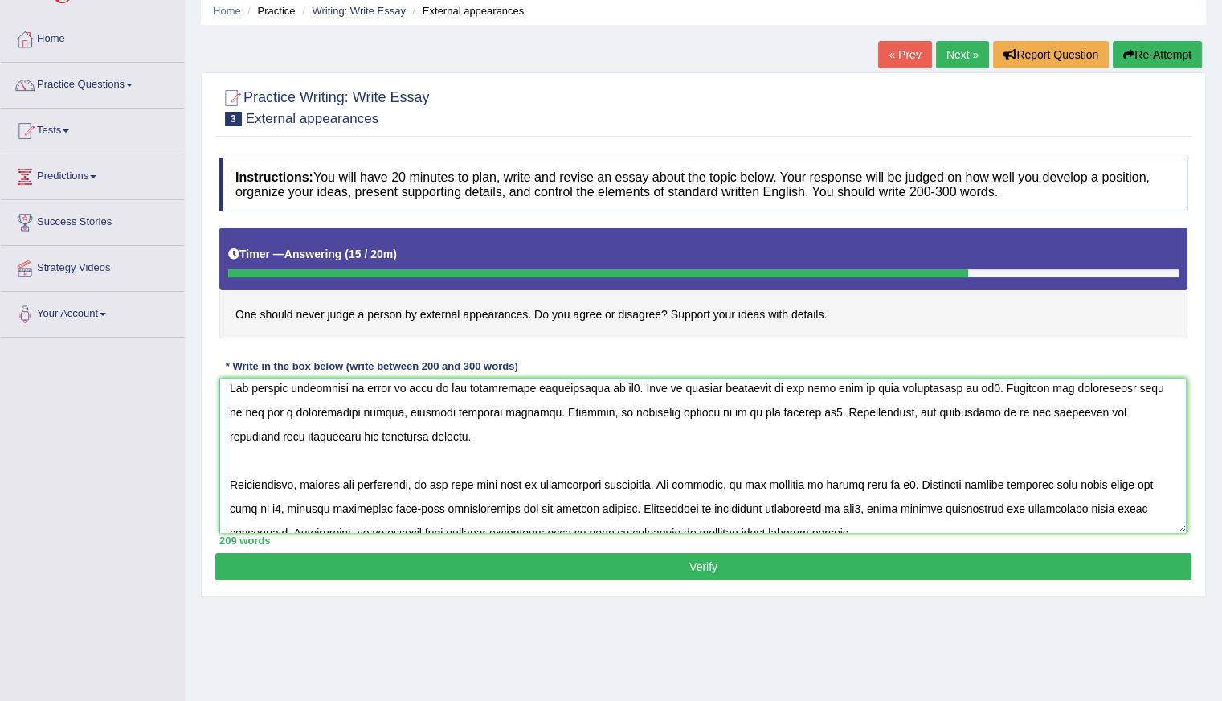
scroll to position [0, 0]
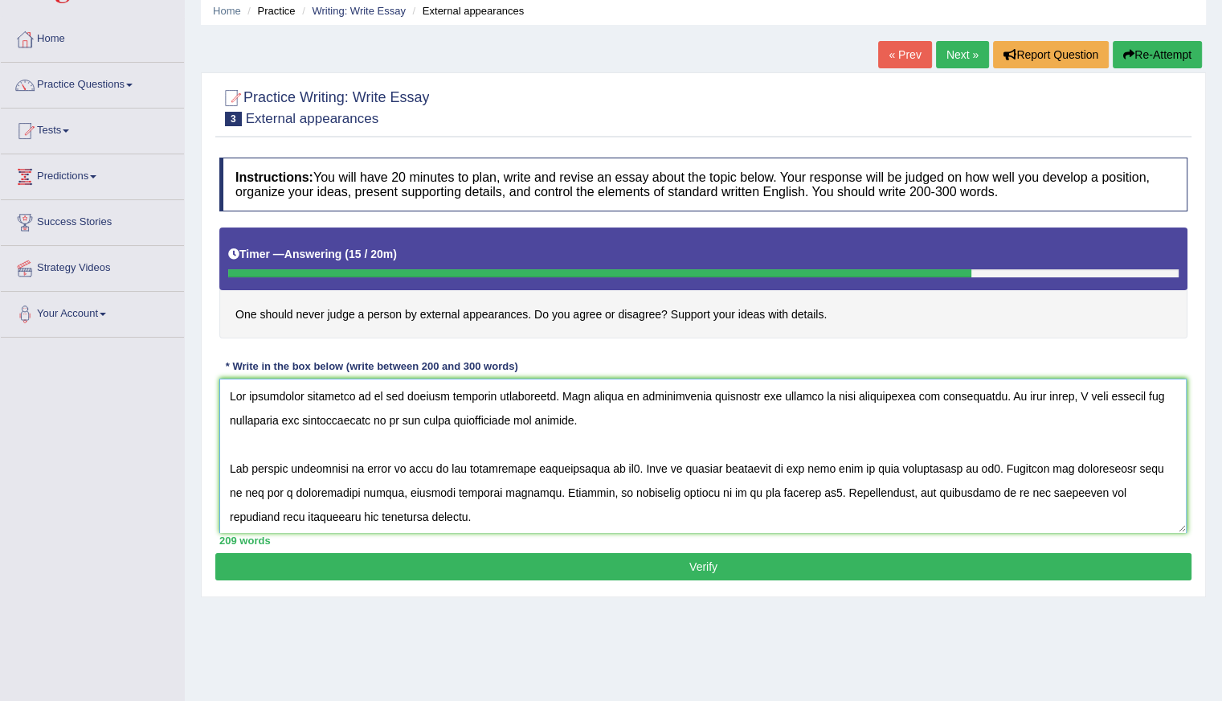
click at [376, 393] on textarea at bounding box center [703, 456] width 968 height 154
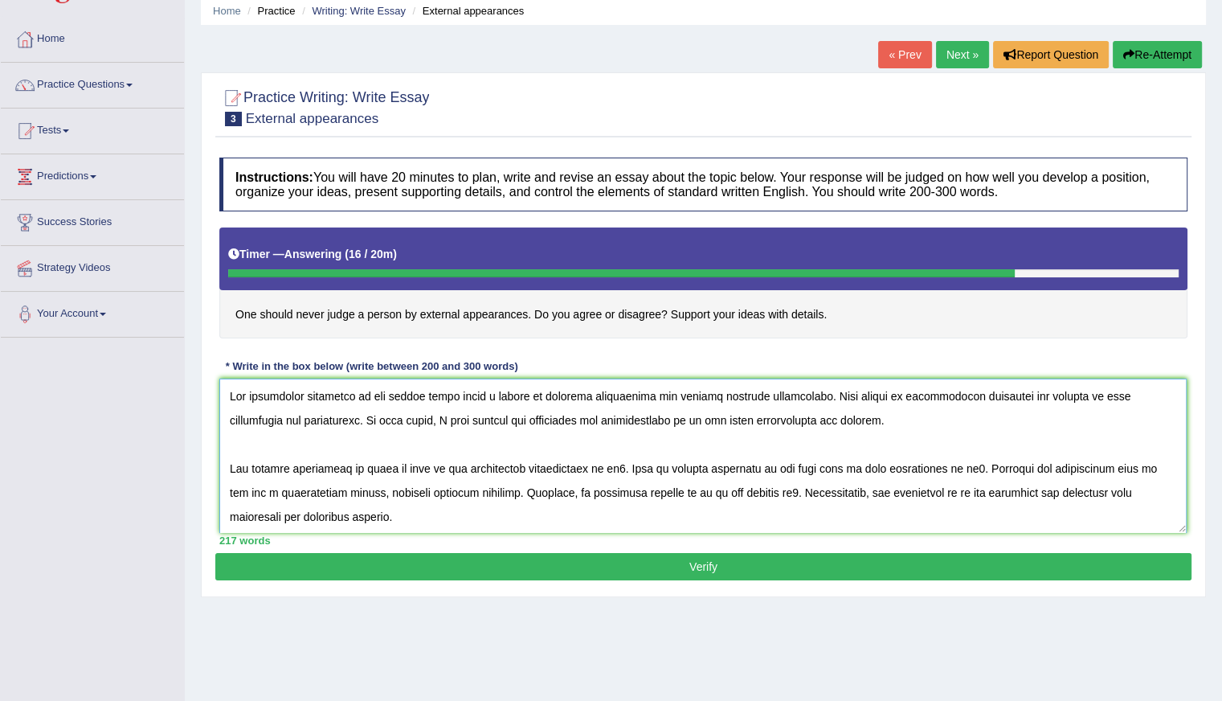
click at [657, 419] on textarea at bounding box center [703, 456] width 968 height 154
click at [946, 423] on textarea at bounding box center [703, 456] width 968 height 154
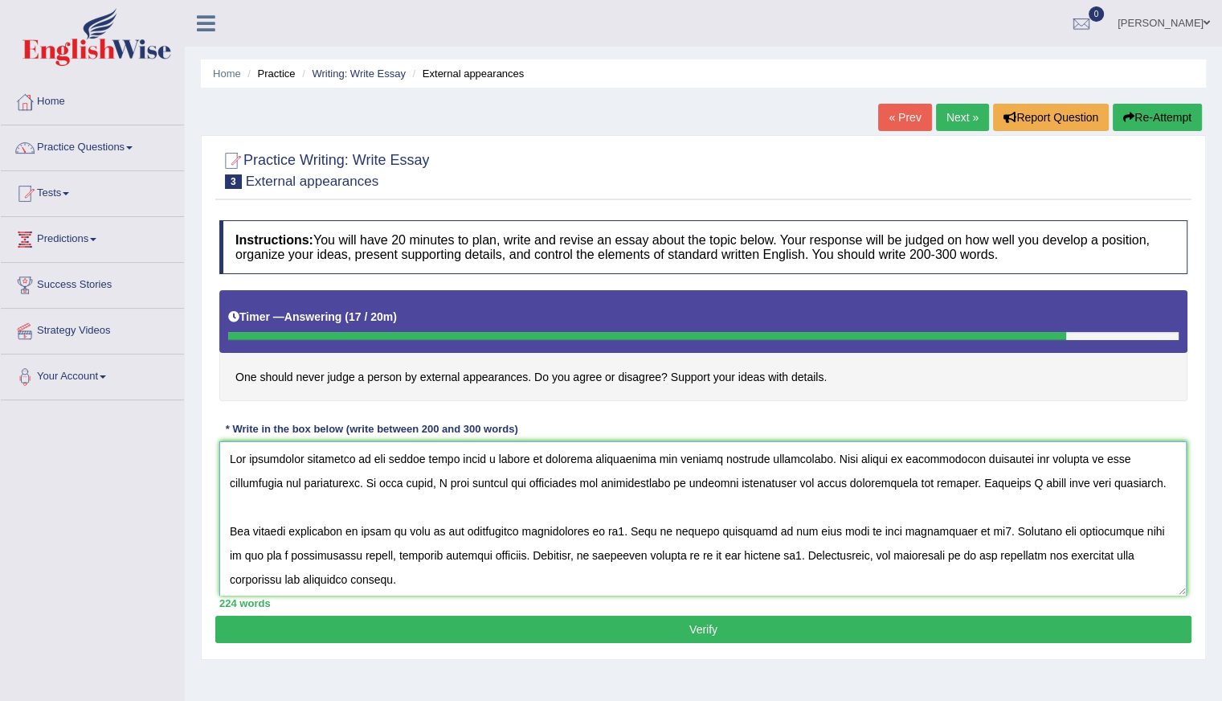
click at [621, 530] on textarea at bounding box center [703, 518] width 968 height 154
click at [321, 554] on textarea at bounding box center [703, 518] width 968 height 154
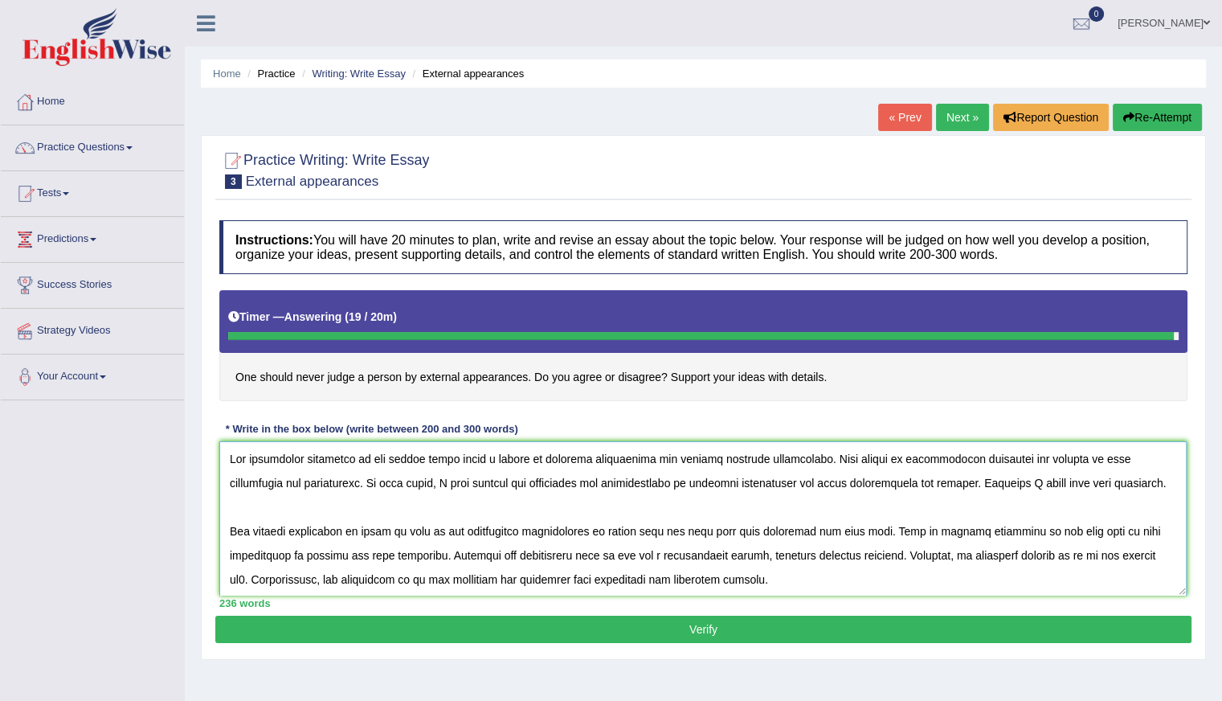
click at [1067, 553] on textarea at bounding box center [703, 518] width 968 height 154
type textarea "The increasing influence of one should never judge a person by external appeara…"
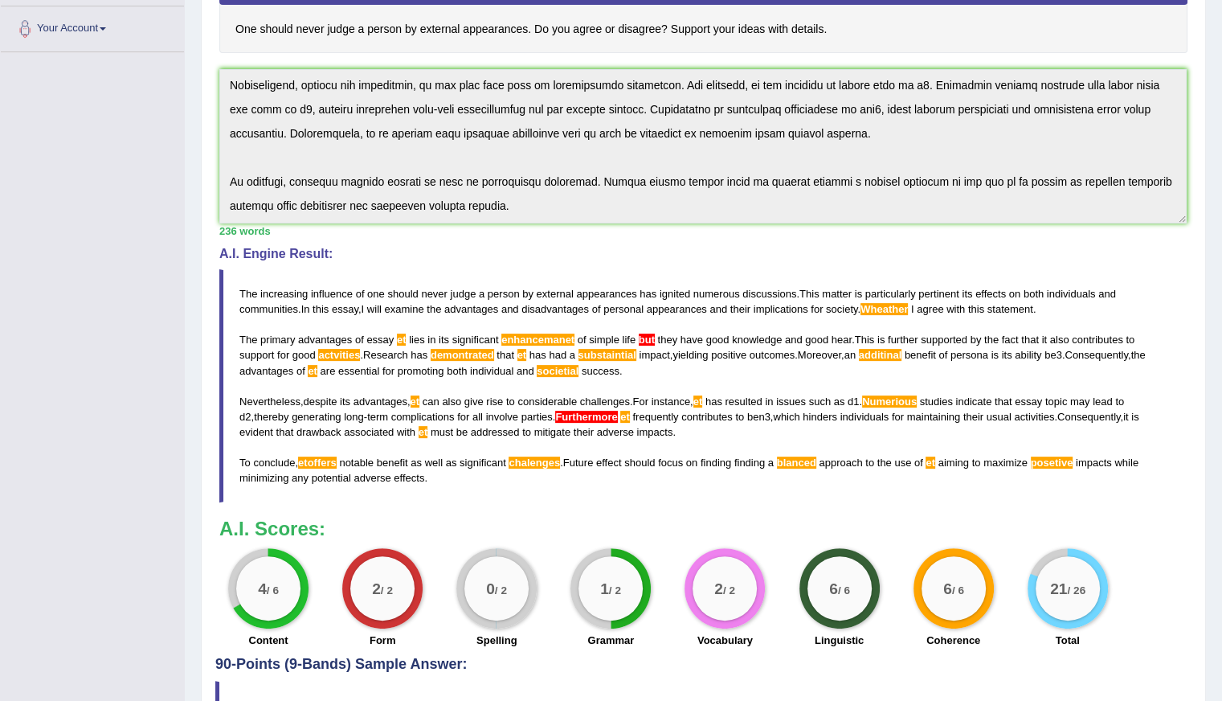
scroll to position [371, 0]
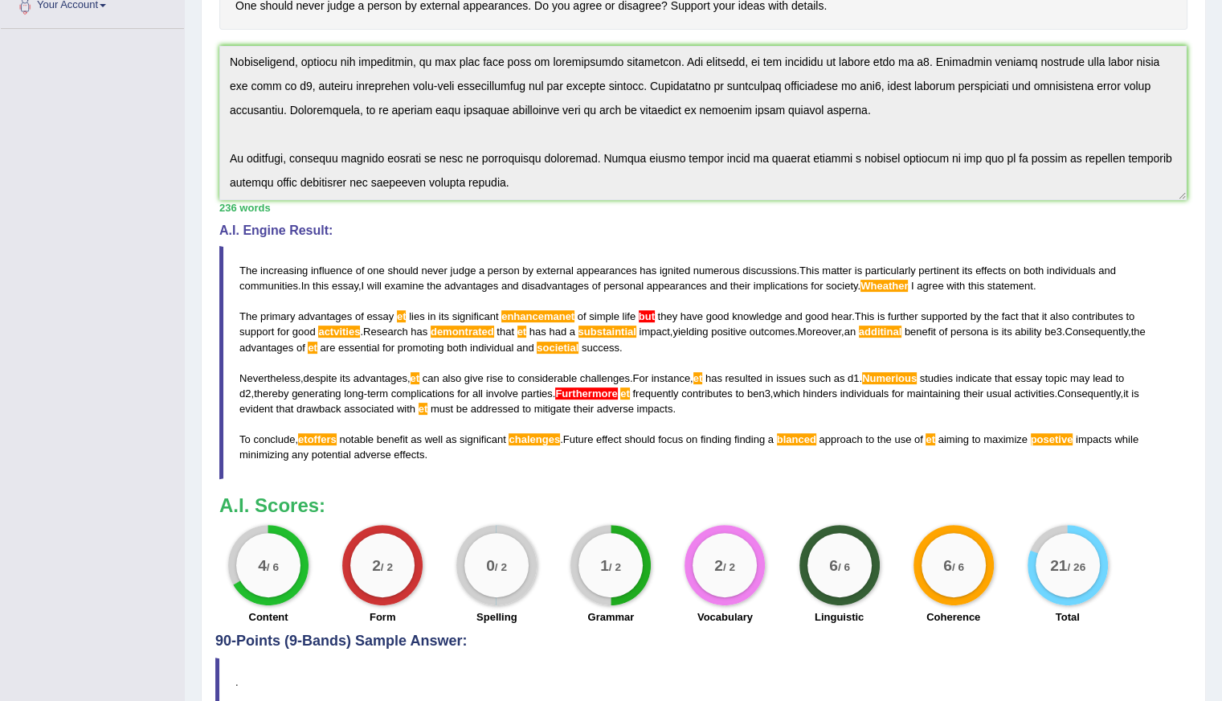
drag, startPoint x: 238, startPoint y: 259, endPoint x: 293, endPoint y: 370, distance: 124.4
click at [293, 370] on blockquote "The increasing influence of one should never judge a person by external appeara…" at bounding box center [703, 362] width 968 height 233
drag, startPoint x: 245, startPoint y: 264, endPoint x: 360, endPoint y: 291, distance: 117.9
click at [531, 399] on blockquote "The increasing influence of one should never judge a person by external appeara…" at bounding box center [703, 362] width 968 height 233
click at [264, 268] on span "increasing" at bounding box center [283, 270] width 47 height 12
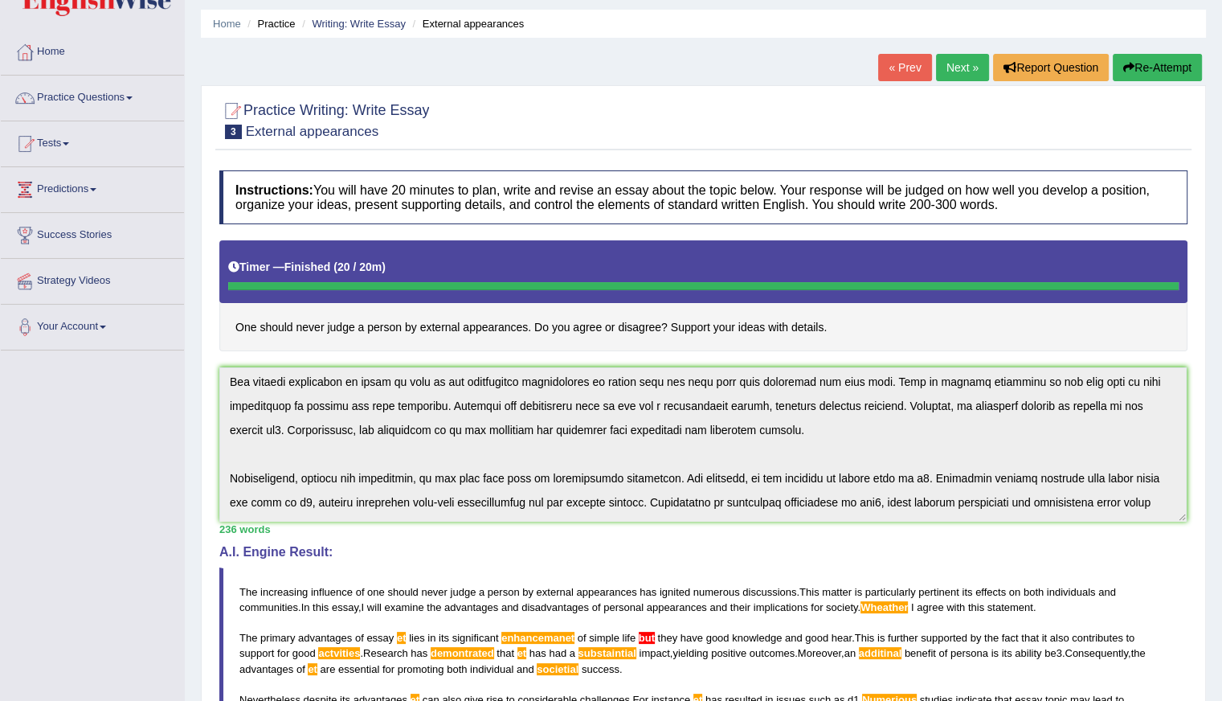
scroll to position [170, 0]
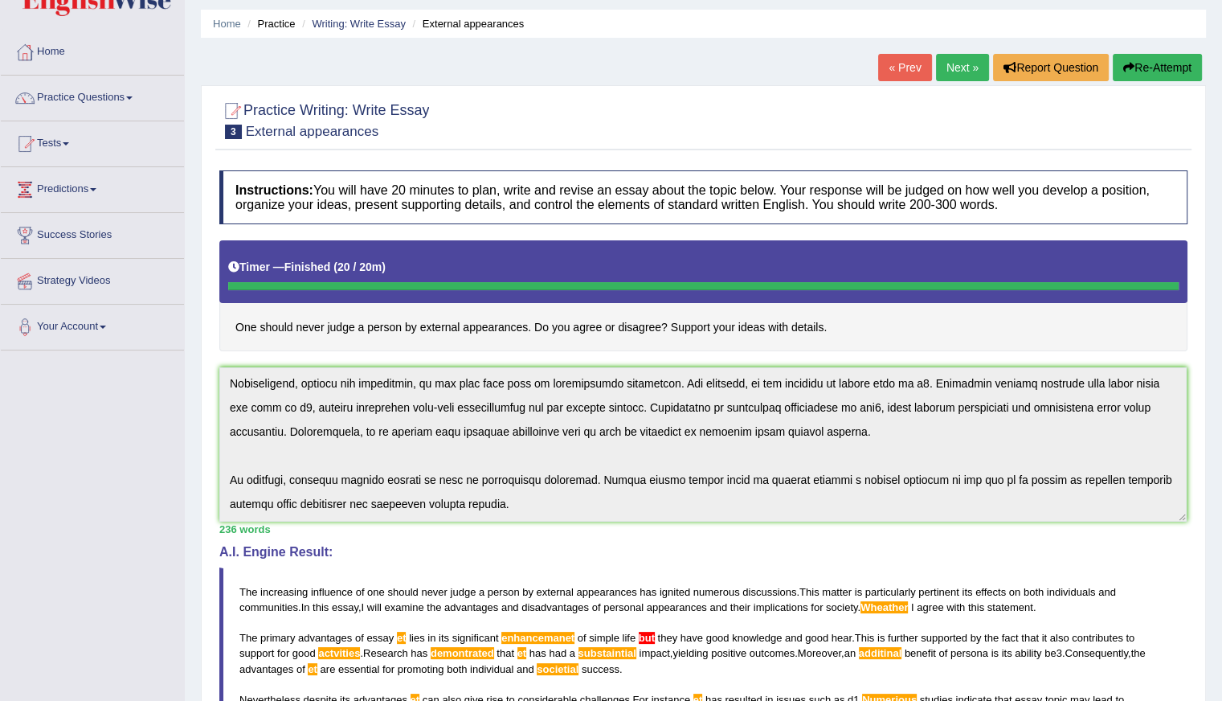
click at [1133, 71] on button "Re-Attempt" at bounding box center [1157, 67] width 89 height 27
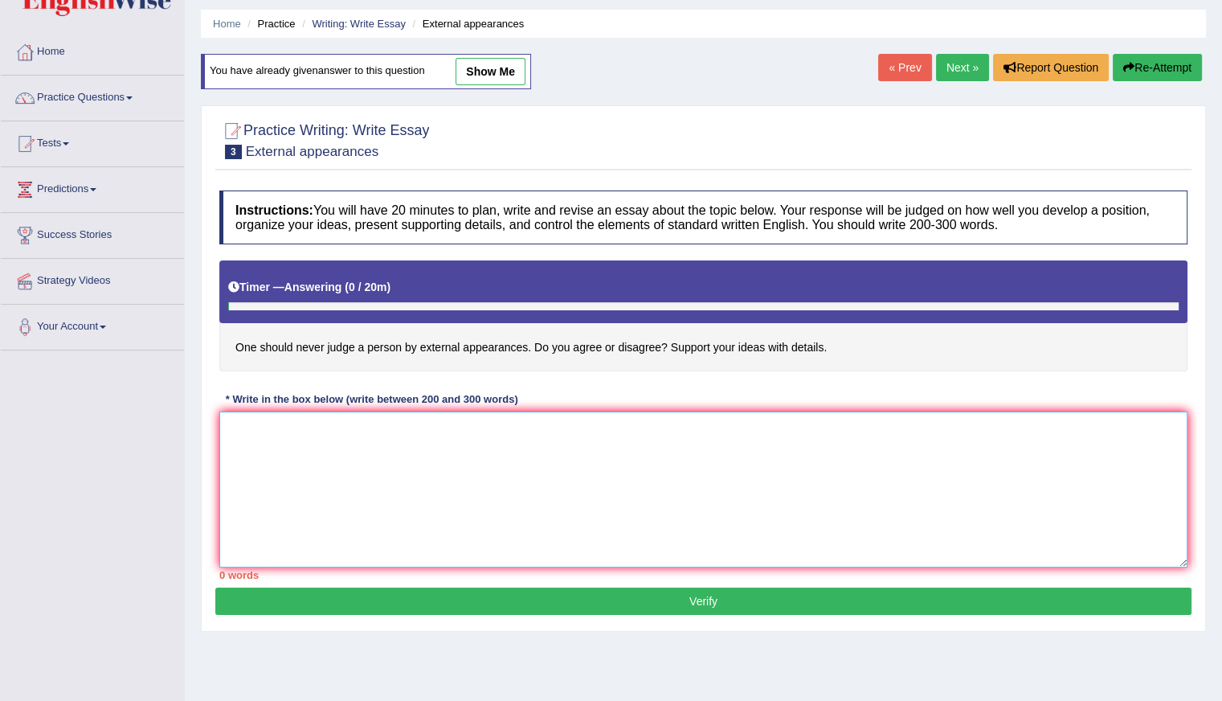
click at [268, 464] on textarea at bounding box center [703, 489] width 968 height 156
paste textarea "he increasing influence of one should never judge a person by external appearan…"
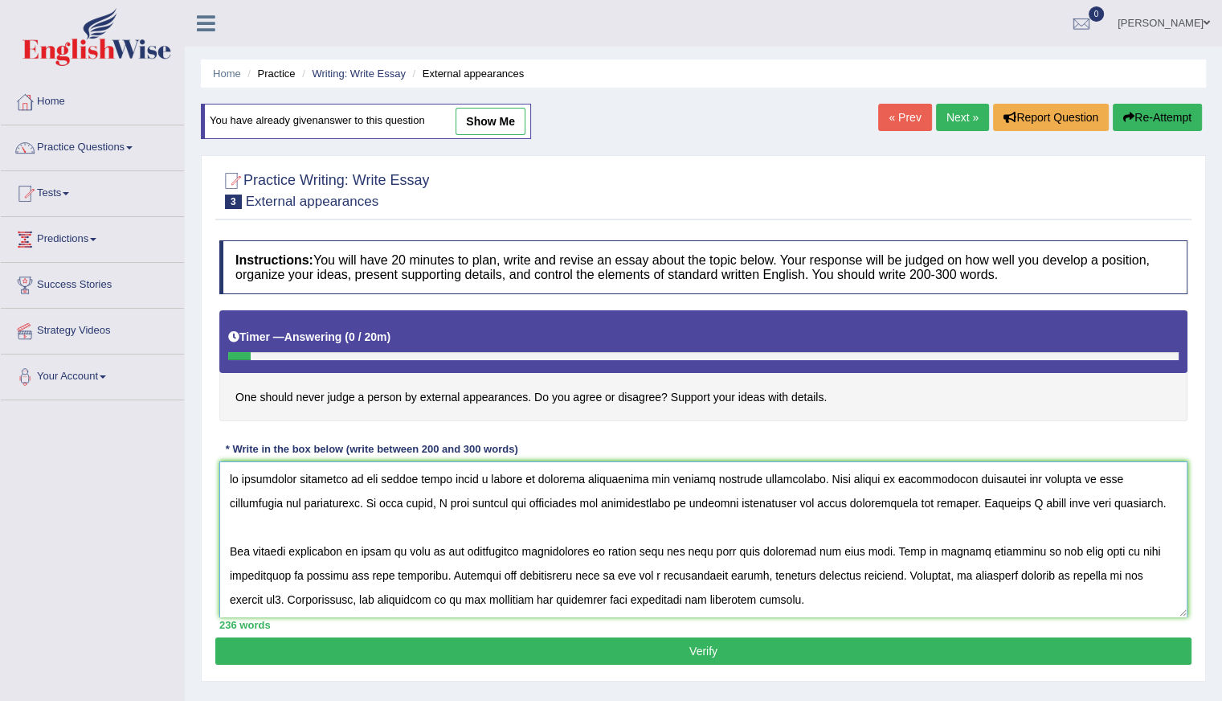
click at [228, 473] on textarea at bounding box center [703, 539] width 968 height 156
click at [408, 547] on textarea at bounding box center [703, 539] width 968 height 156
click at [393, 546] on textarea at bounding box center [703, 539] width 968 height 156
click at [452, 550] on textarea at bounding box center [703, 539] width 968 height 156
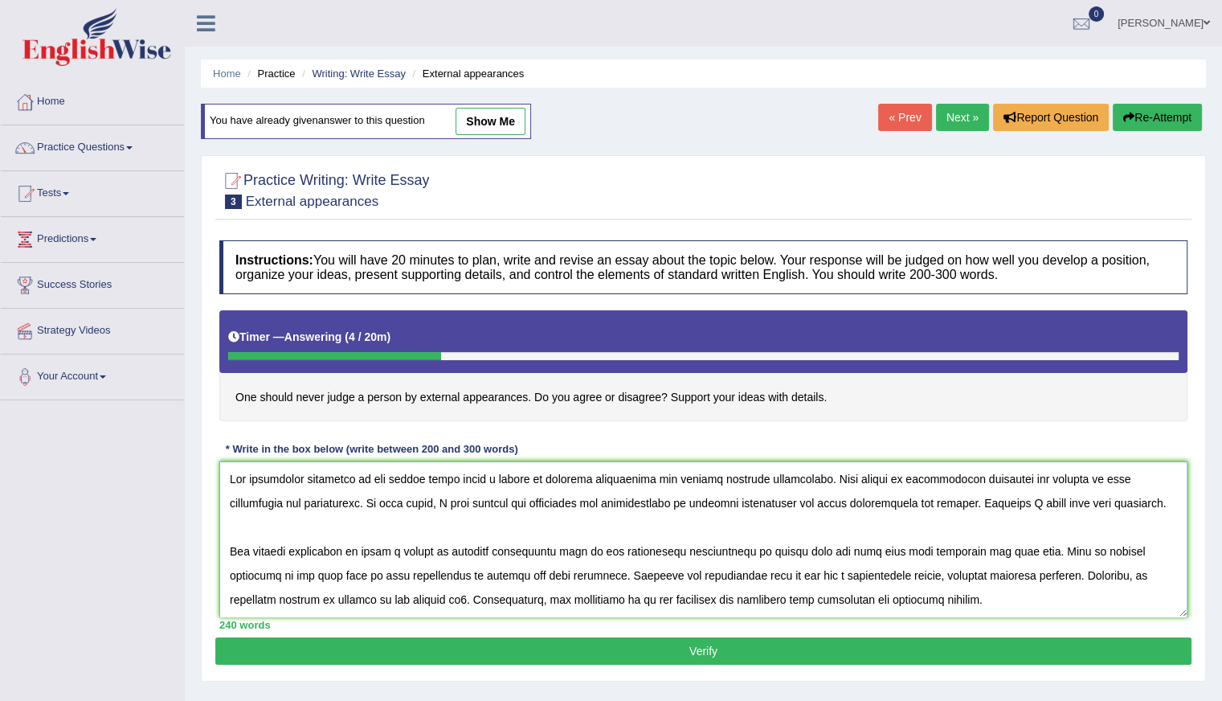
click at [743, 547] on textarea at bounding box center [703, 539] width 968 height 156
click at [847, 548] on textarea at bounding box center [703, 539] width 968 height 156
click at [854, 550] on textarea at bounding box center [703, 539] width 968 height 156
click at [931, 547] on textarea at bounding box center [703, 539] width 968 height 156
click at [1009, 545] on textarea at bounding box center [703, 539] width 968 height 156
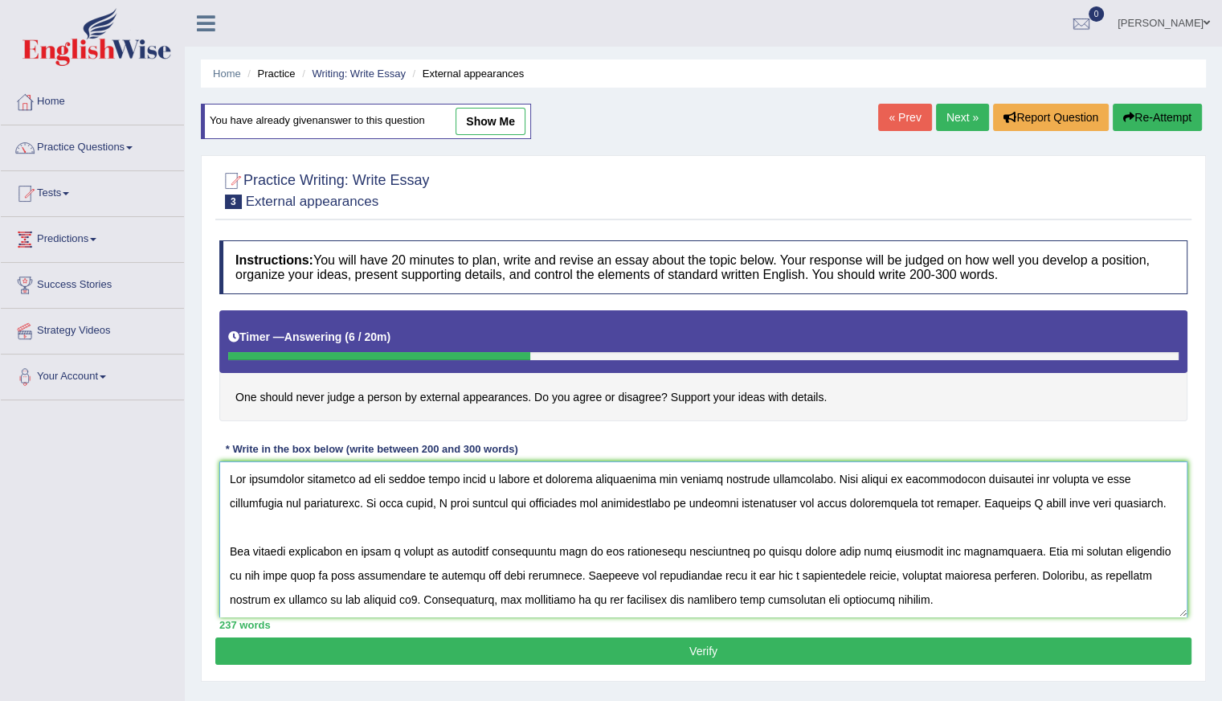
click at [523, 572] on textarea at bounding box center [703, 539] width 968 height 156
click at [478, 568] on textarea at bounding box center [703, 539] width 968 height 156
click at [594, 573] on textarea at bounding box center [703, 539] width 968 height 156
click at [730, 571] on textarea at bounding box center [703, 539] width 968 height 156
click at [793, 571] on textarea at bounding box center [703, 539] width 968 height 156
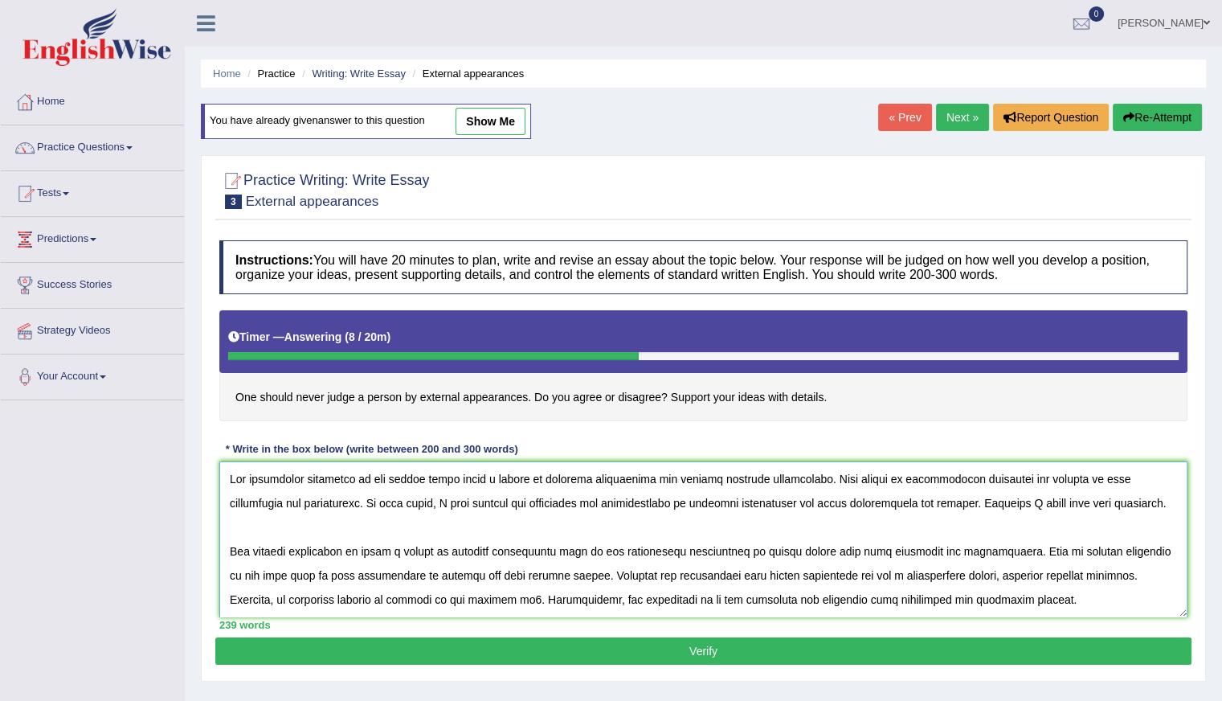
click at [379, 596] on textarea at bounding box center [703, 539] width 968 height 156
click at [415, 593] on textarea at bounding box center [703, 539] width 968 height 156
click at [517, 595] on textarea at bounding box center [703, 539] width 968 height 156
click at [603, 596] on textarea at bounding box center [703, 539] width 968 height 156
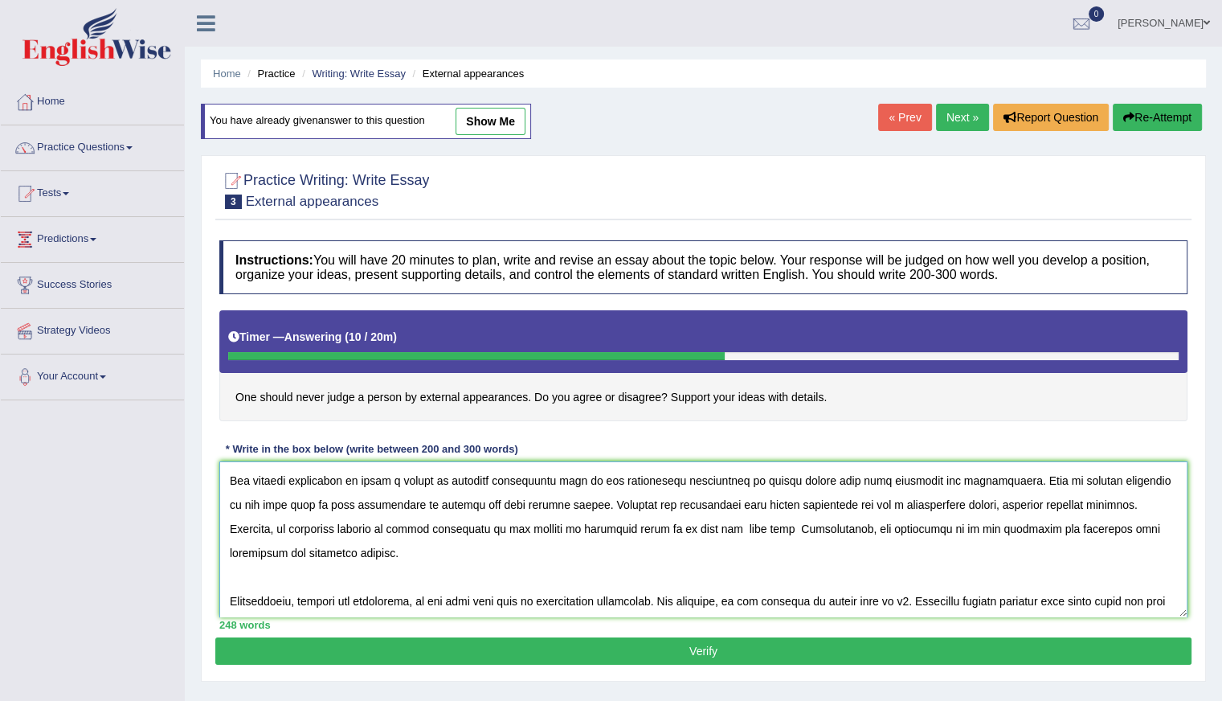
scroll to position [96, 0]
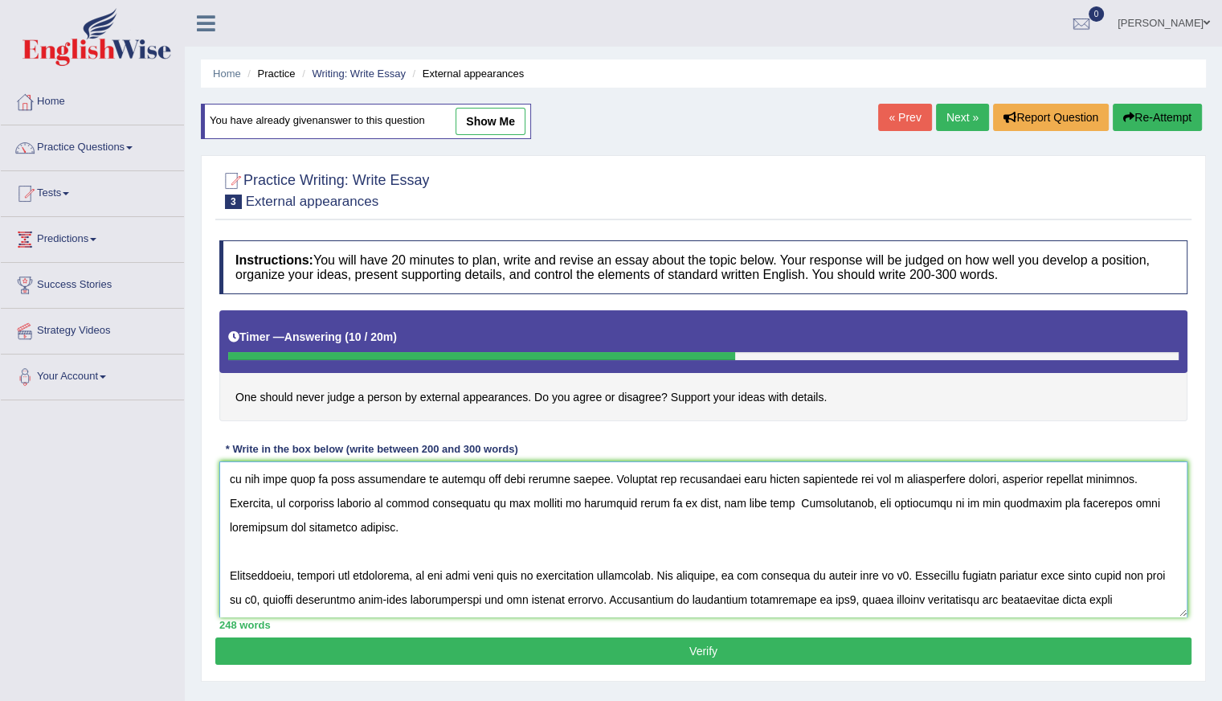
click at [722, 501] on textarea at bounding box center [703, 539] width 968 height 156
click at [902, 500] on textarea at bounding box center [703, 539] width 968 height 156
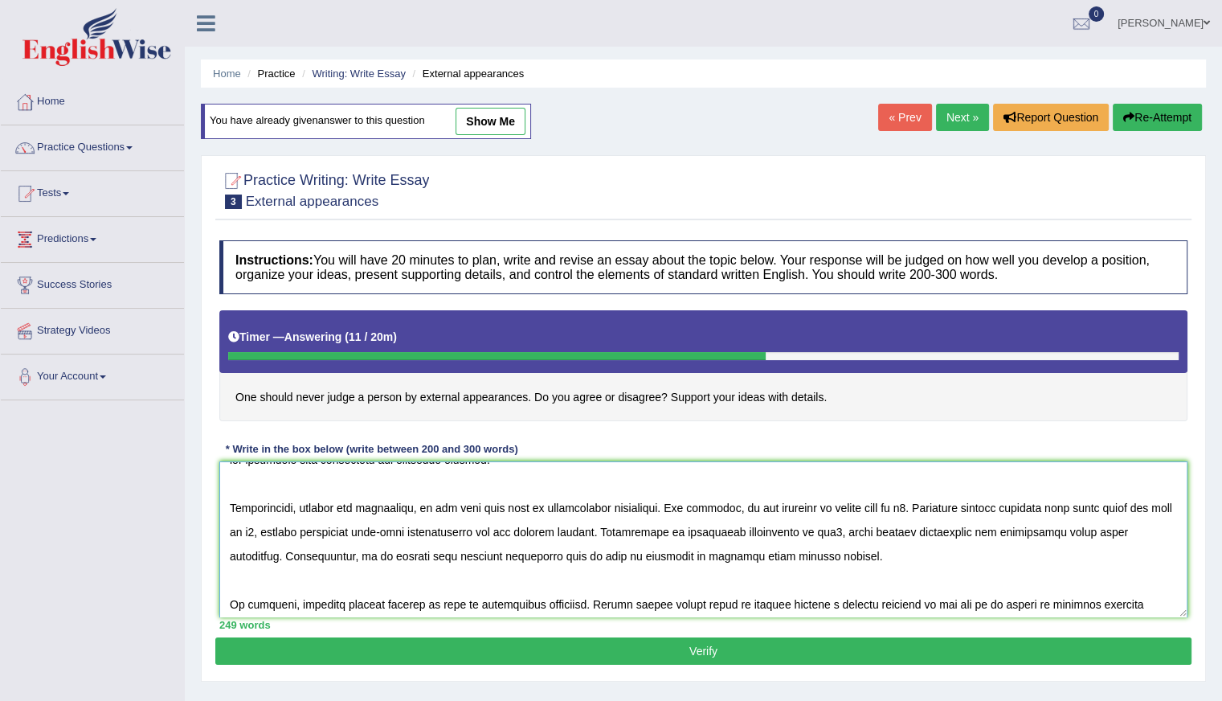
scroll to position [193, 0]
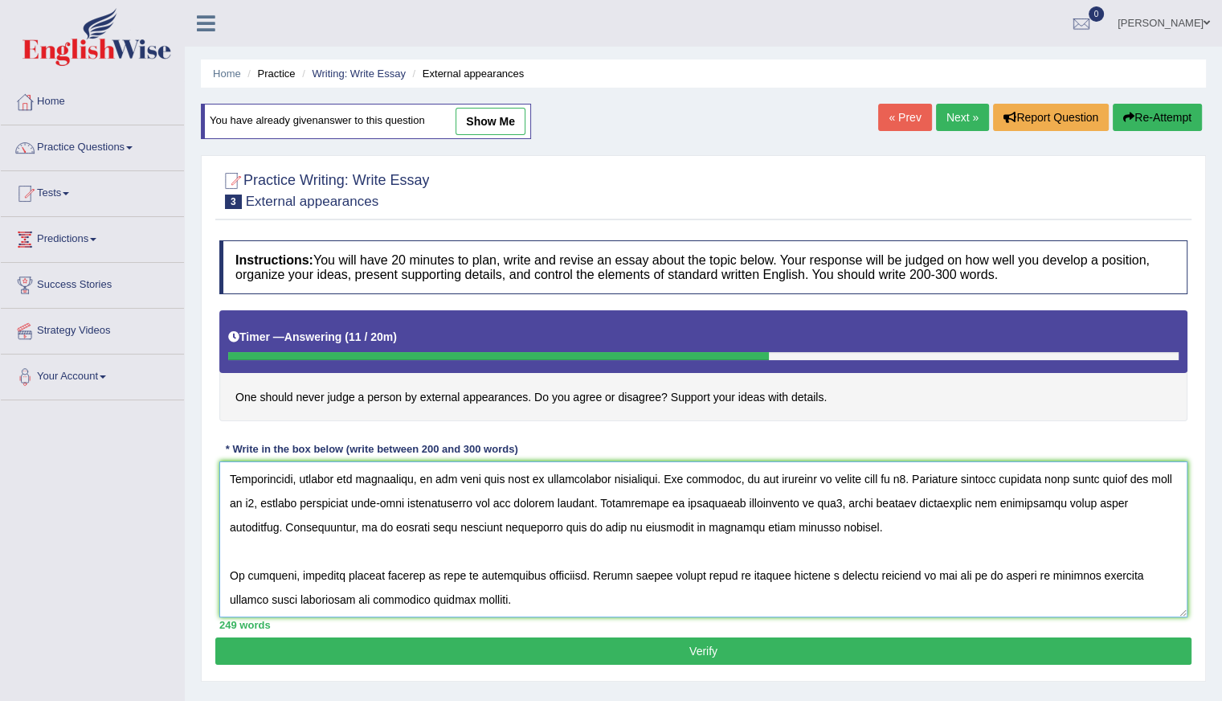
click at [431, 477] on textarea at bounding box center [703, 539] width 968 height 156
click at [894, 476] on textarea at bounding box center [703, 539] width 968 height 156
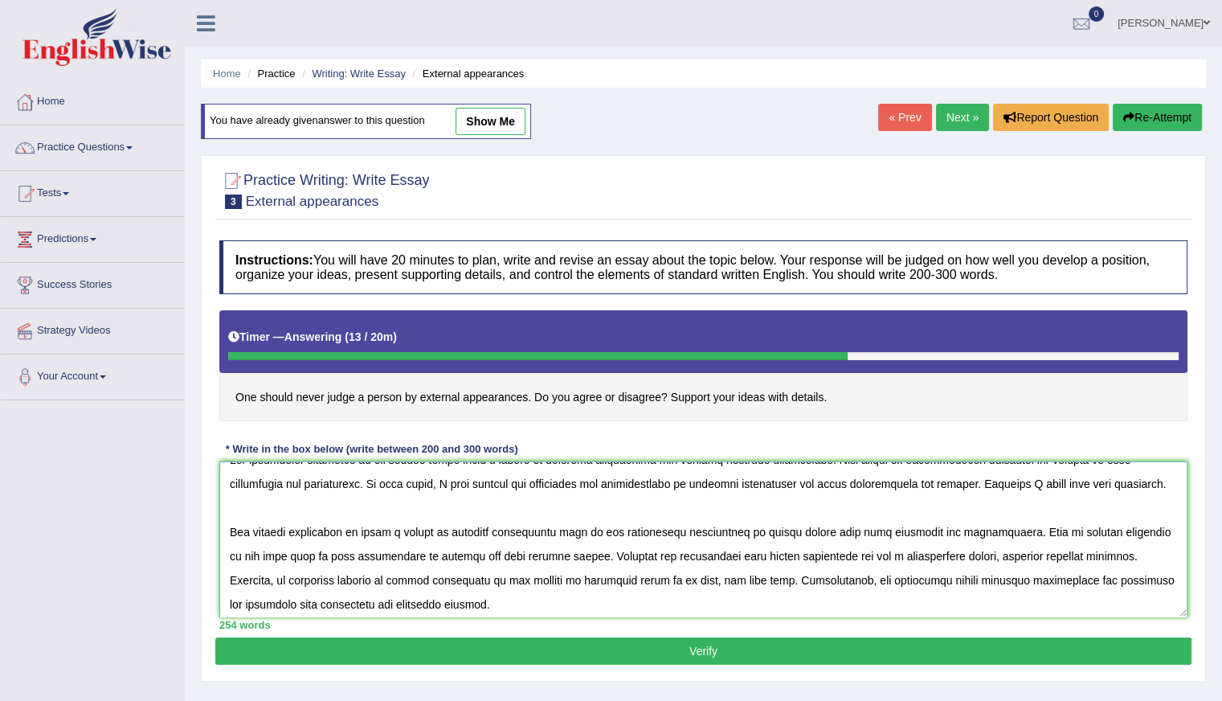
scroll to position [0, 0]
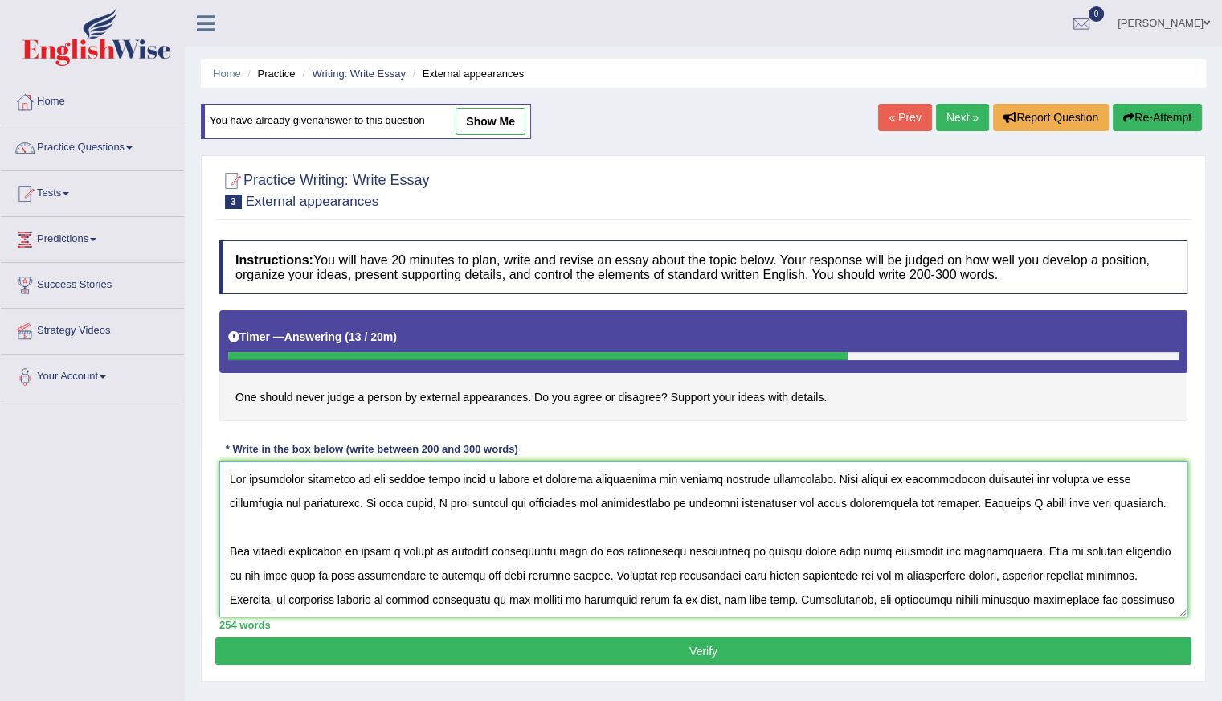
drag, startPoint x: 418, startPoint y: 477, endPoint x: 565, endPoint y: 482, distance: 147.1
click at [565, 482] on textarea at bounding box center [703, 539] width 968 height 156
click at [884, 407] on h4 "One should never judge a person by external appearances. Do you agree or disagr…" at bounding box center [703, 365] width 968 height 111
click at [90, 464] on div "Toggle navigation Home Practice Questions Speaking Practice Read Aloud Repeat S…" at bounding box center [611, 418] width 1222 height 836
click at [405, 548] on textarea at bounding box center [703, 539] width 968 height 156
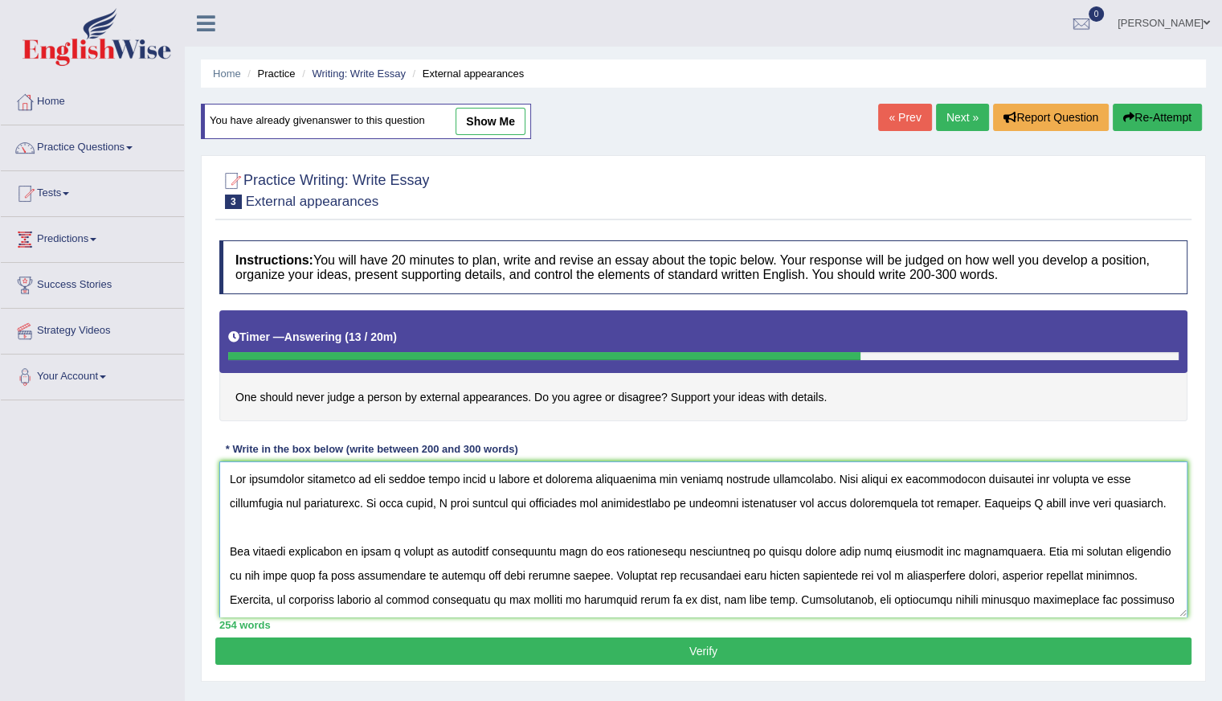
drag, startPoint x: 411, startPoint y: 546, endPoint x: 562, endPoint y: 552, distance: 151.2
click at [562, 552] on textarea at bounding box center [703, 539] width 968 height 156
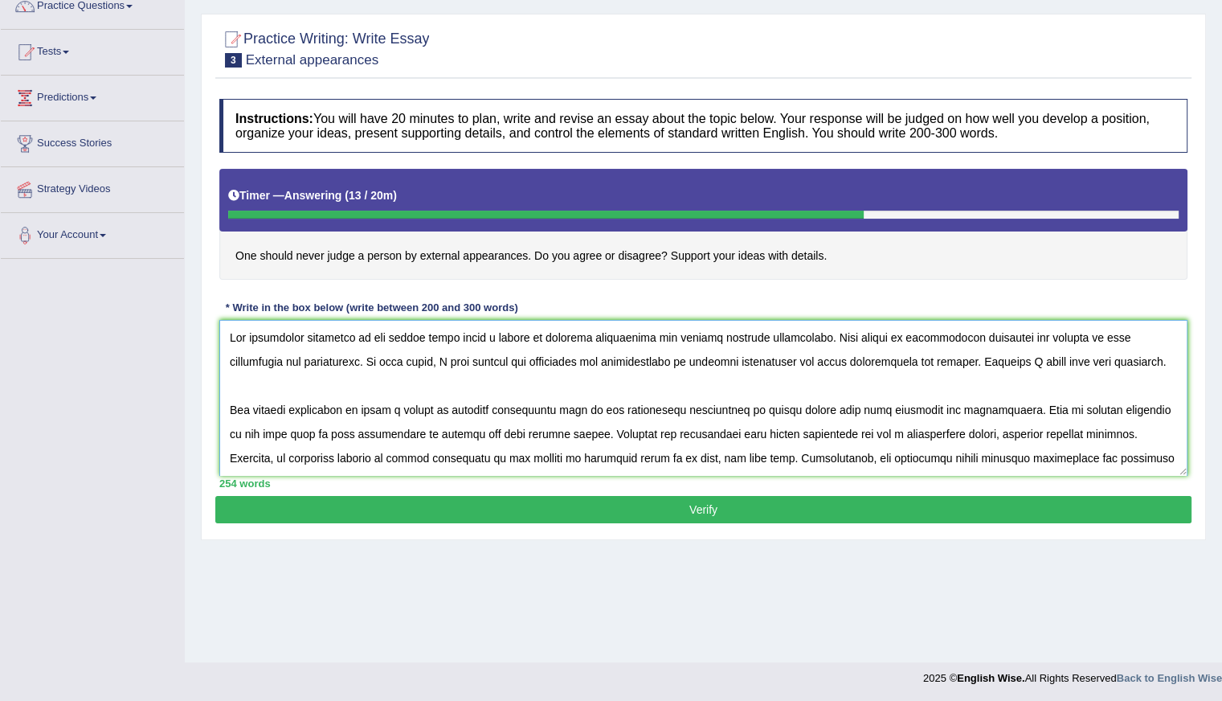
scroll to position [143, 0]
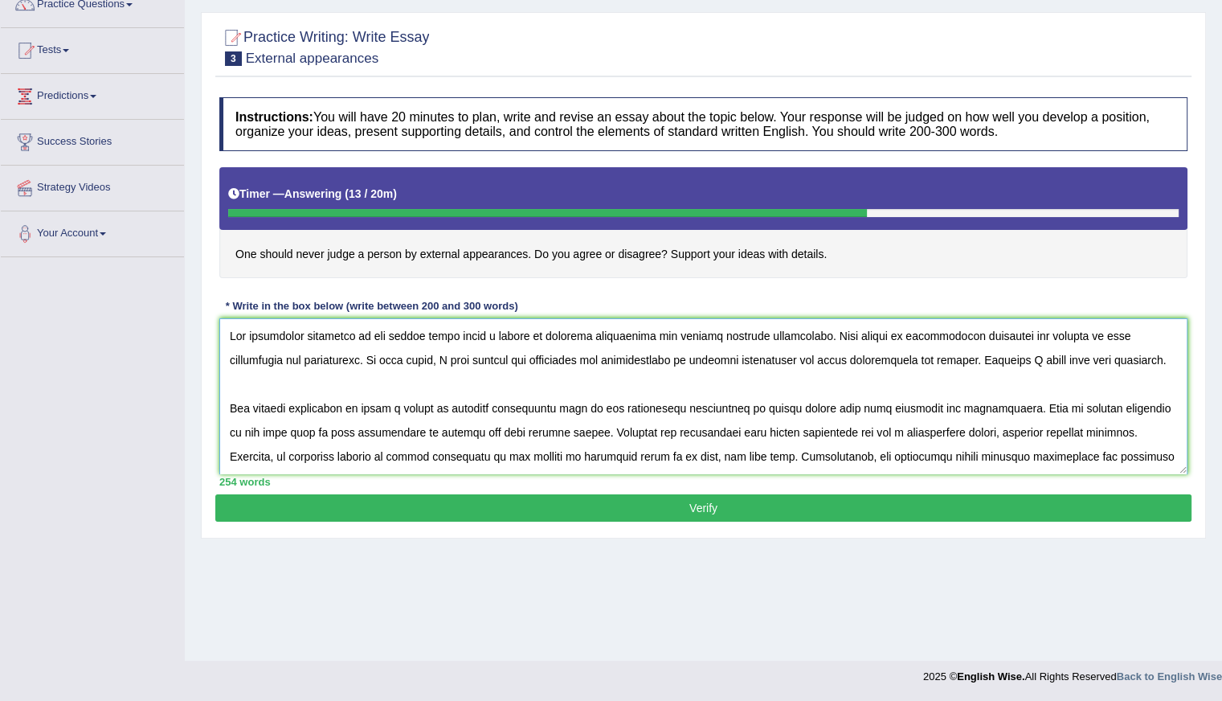
click at [725, 388] on textarea at bounding box center [703, 396] width 968 height 156
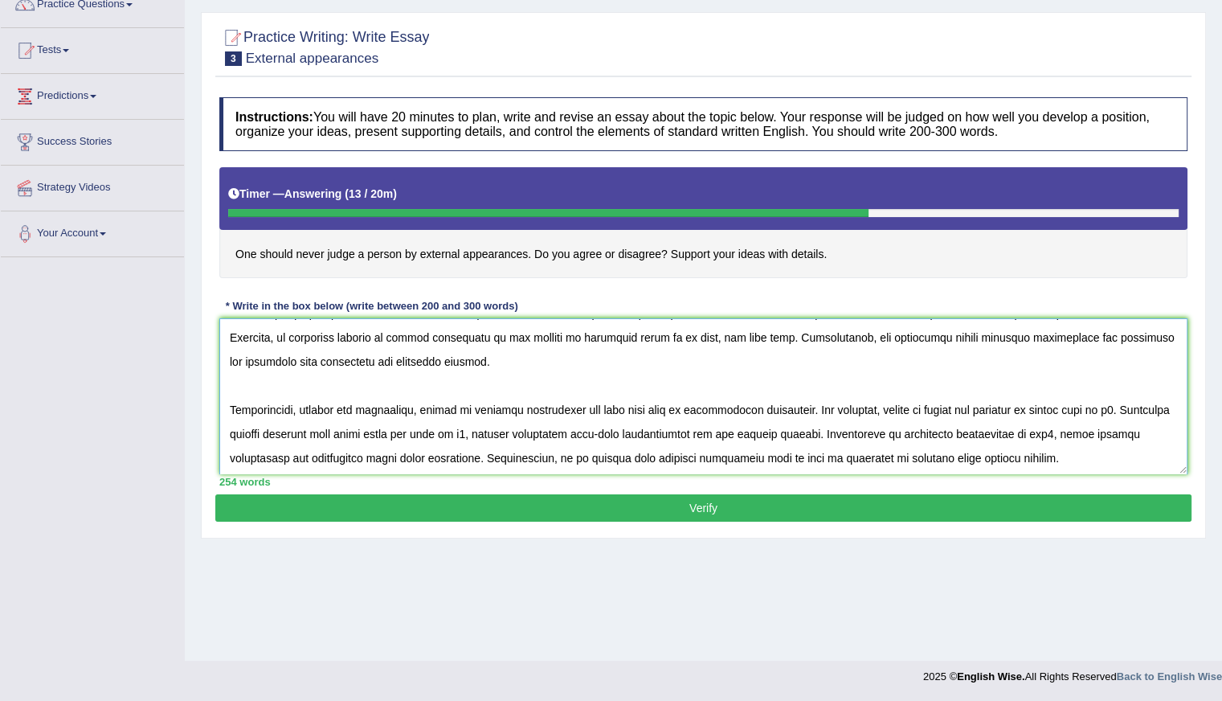
scroll to position [161, 0]
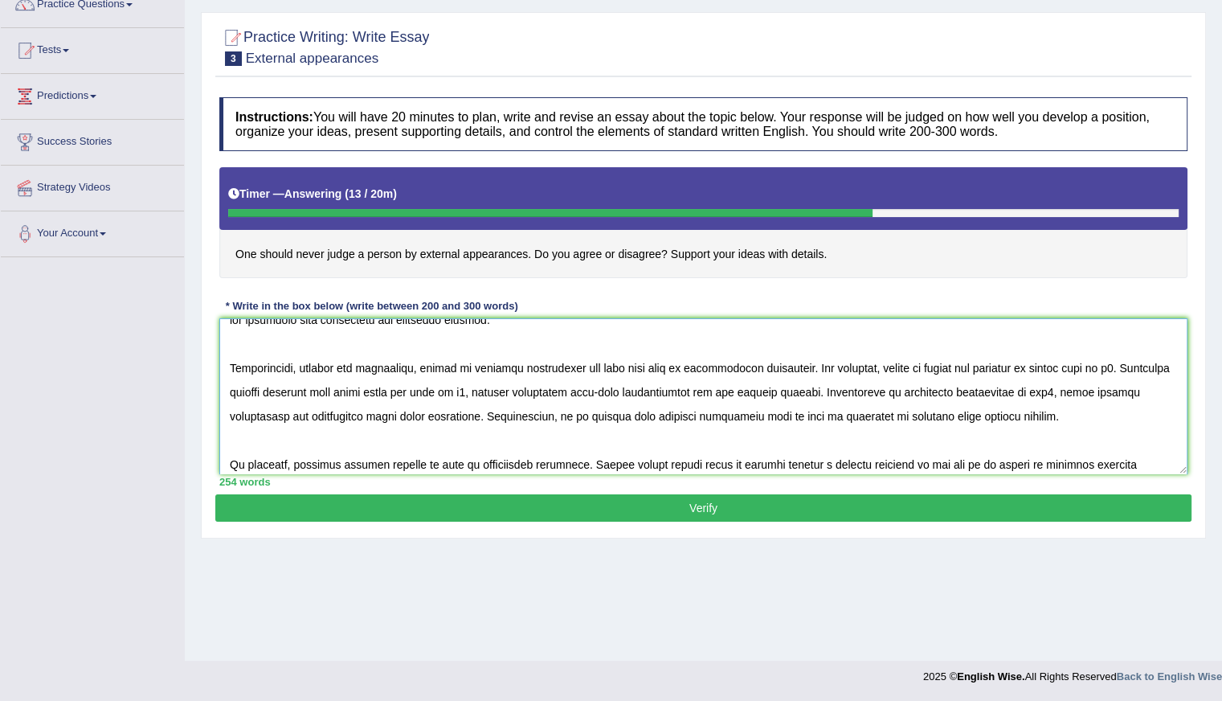
click at [970, 363] on textarea at bounding box center [703, 396] width 968 height 156
paste textarea "erson by external appearance"
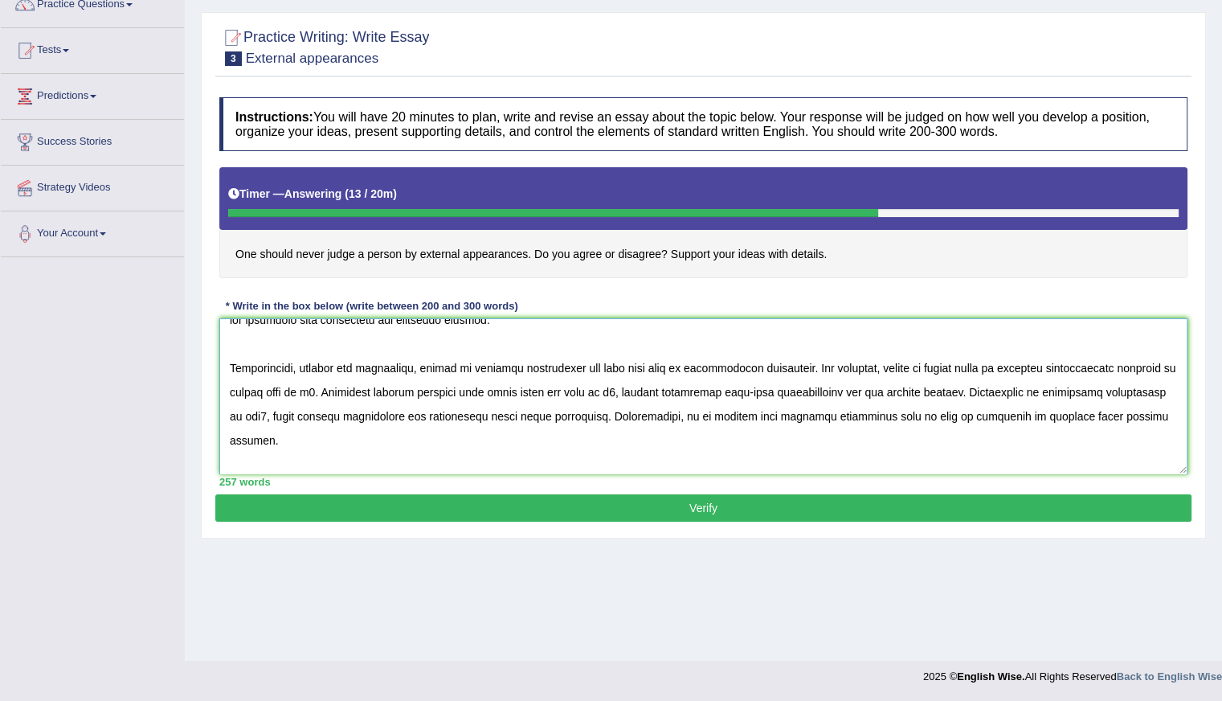
click at [968, 361] on textarea at bounding box center [703, 396] width 968 height 156
click at [1123, 361] on textarea at bounding box center [703, 396] width 968 height 156
click at [379, 387] on textarea at bounding box center [703, 396] width 968 height 156
click at [774, 385] on textarea at bounding box center [703, 396] width 968 height 156
click at [911, 387] on textarea at bounding box center [703, 396] width 968 height 156
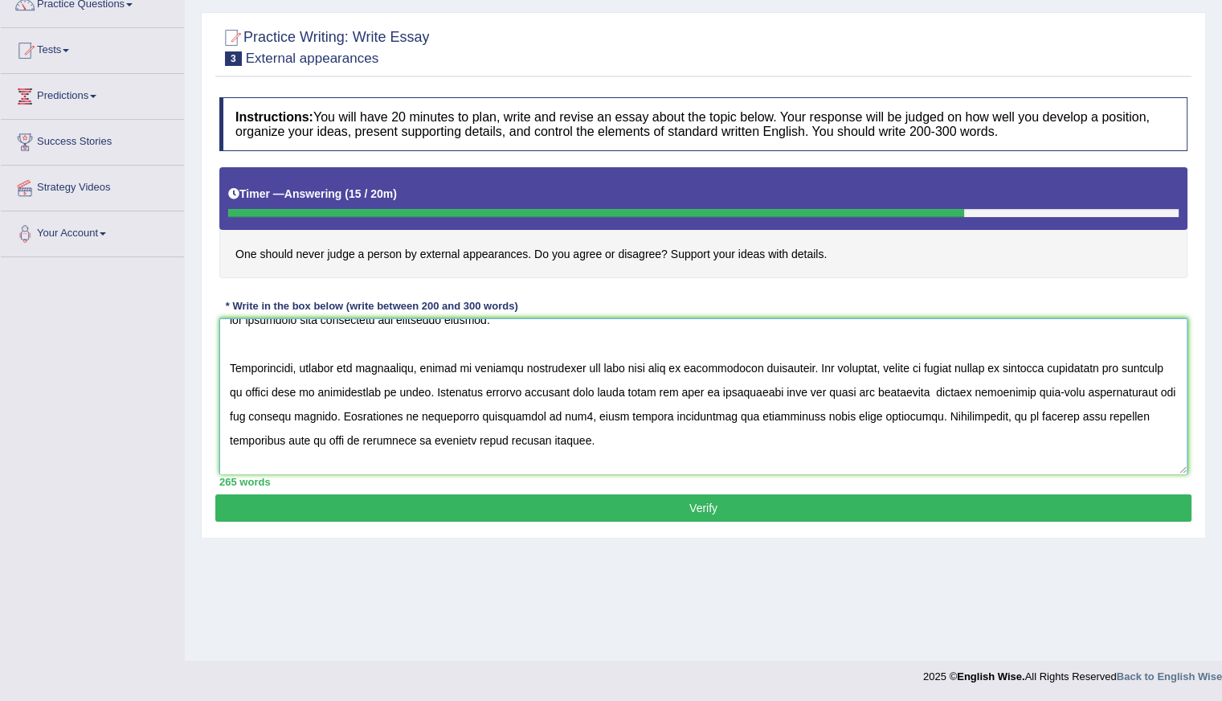
click at [962, 390] on textarea at bounding box center [703, 396] width 968 height 156
click at [867, 387] on textarea at bounding box center [703, 396] width 968 height 156
click at [961, 391] on textarea at bounding box center [703, 396] width 968 height 156
click at [484, 414] on textarea at bounding box center [703, 396] width 968 height 156
drag, startPoint x: 883, startPoint y: 366, endPoint x: 1122, endPoint y: 371, distance: 238.7
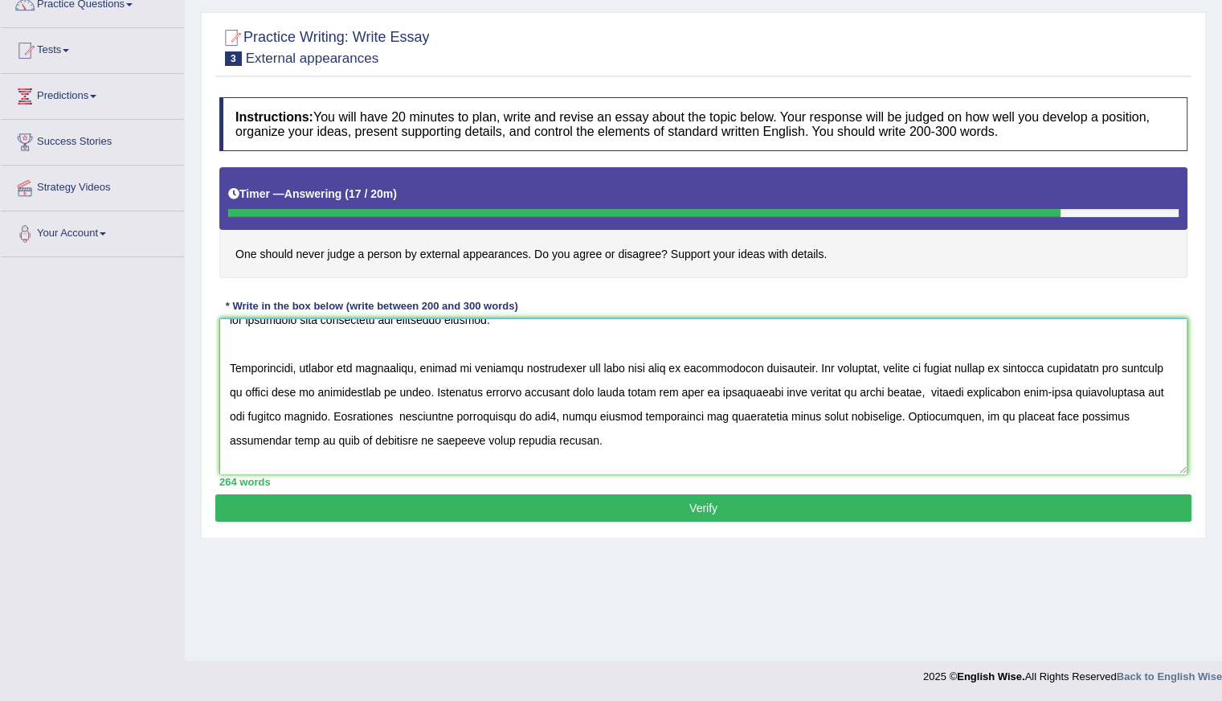
click at [1122, 371] on textarea at bounding box center [703, 396] width 968 height 156
click at [476, 411] on textarea at bounding box center [703, 396] width 968 height 156
paste textarea "person by simple person by external appearance"
click at [875, 413] on textarea at bounding box center [703, 396] width 968 height 156
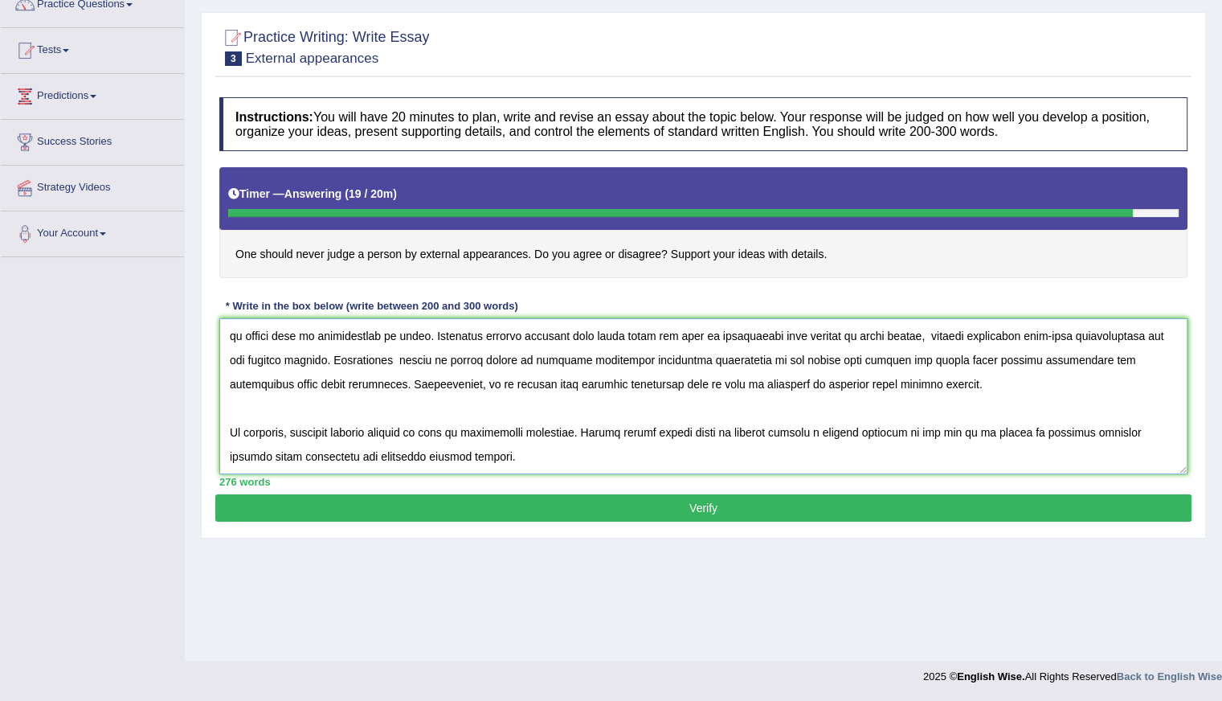
click at [694, 379] on textarea at bounding box center [703, 396] width 968 height 156
paste textarea "person by simple person by external appearance"
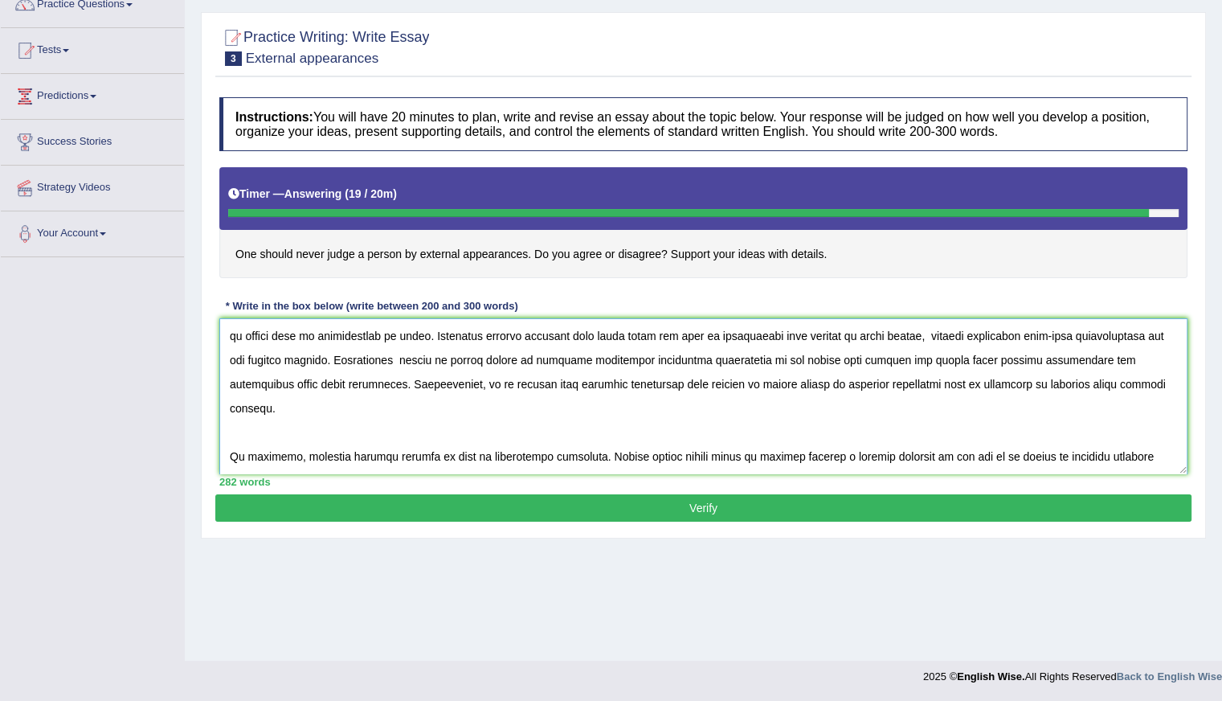
scroll to position [241, 0]
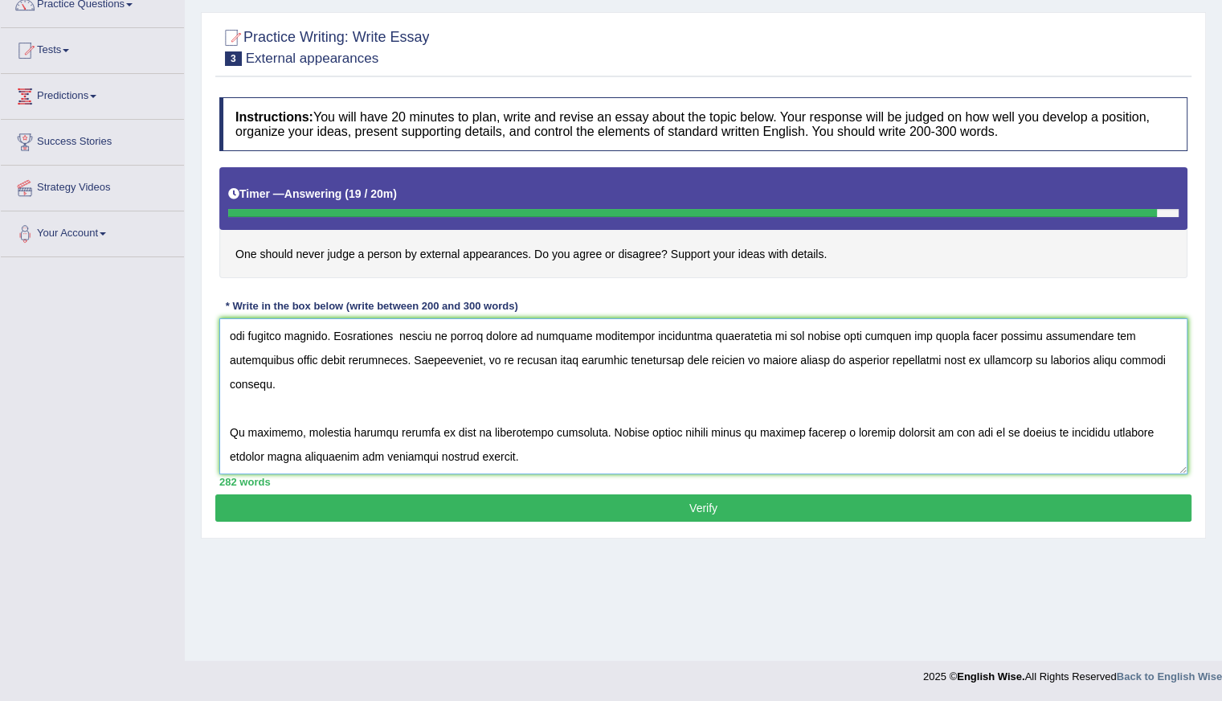
click at [305, 426] on textarea at bounding box center [703, 396] width 968 height 156
drag, startPoint x: 305, startPoint y: 425, endPoint x: 293, endPoint y: 401, distance: 27.3
click at [293, 402] on textarea at bounding box center [703, 396] width 968 height 156
click at [296, 428] on textarea at bounding box center [703, 396] width 968 height 156
paste textarea "person by simple person by external appearance"
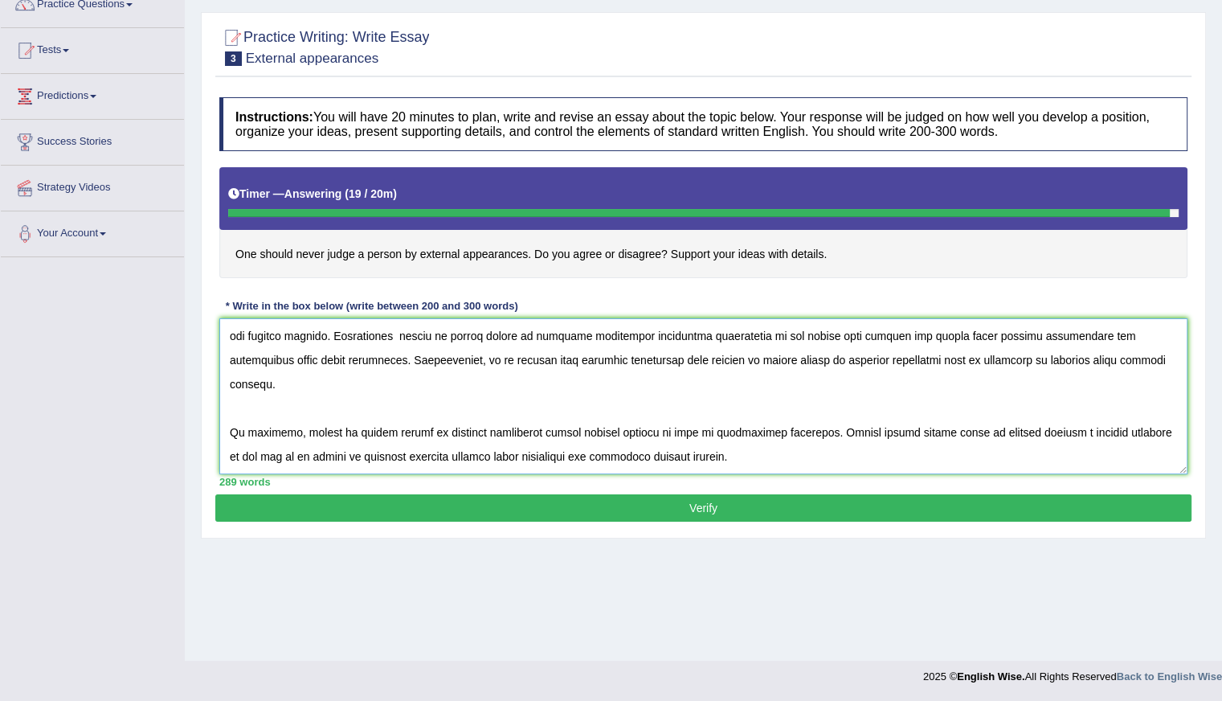
click at [383, 426] on textarea at bounding box center [703, 396] width 968 height 156
type textarea "The increasing influence of one should never judge a person by external appeara…"
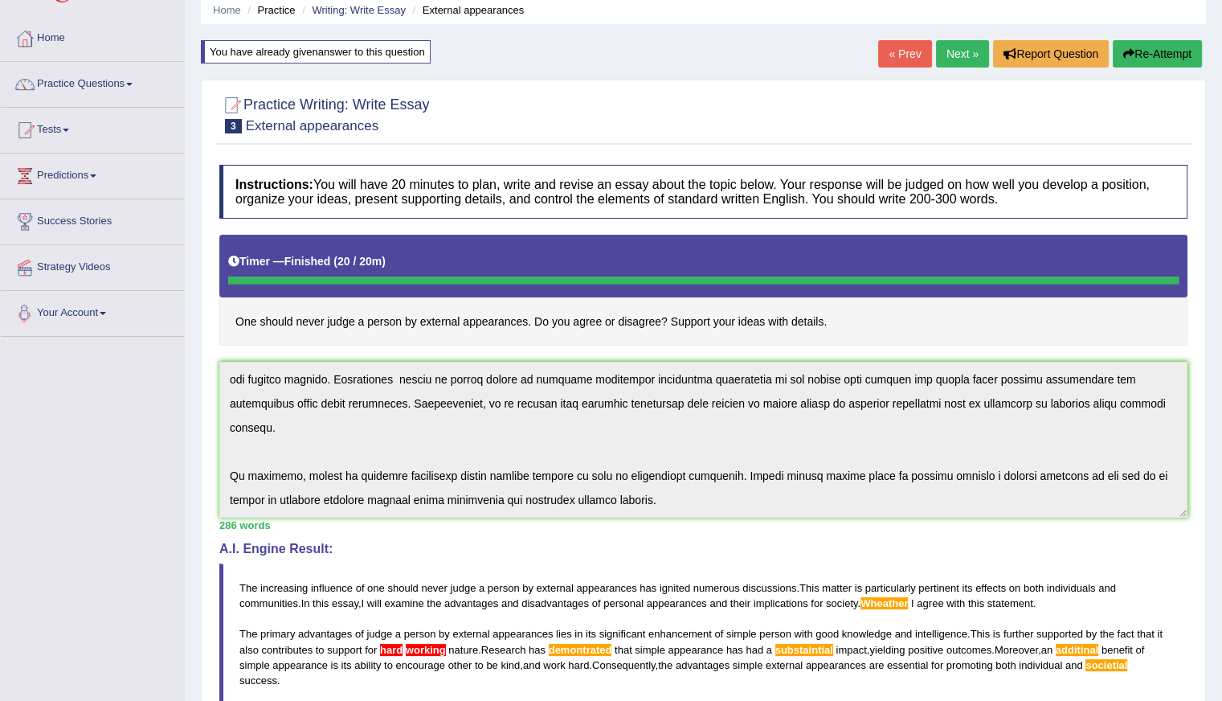
scroll to position [0, 0]
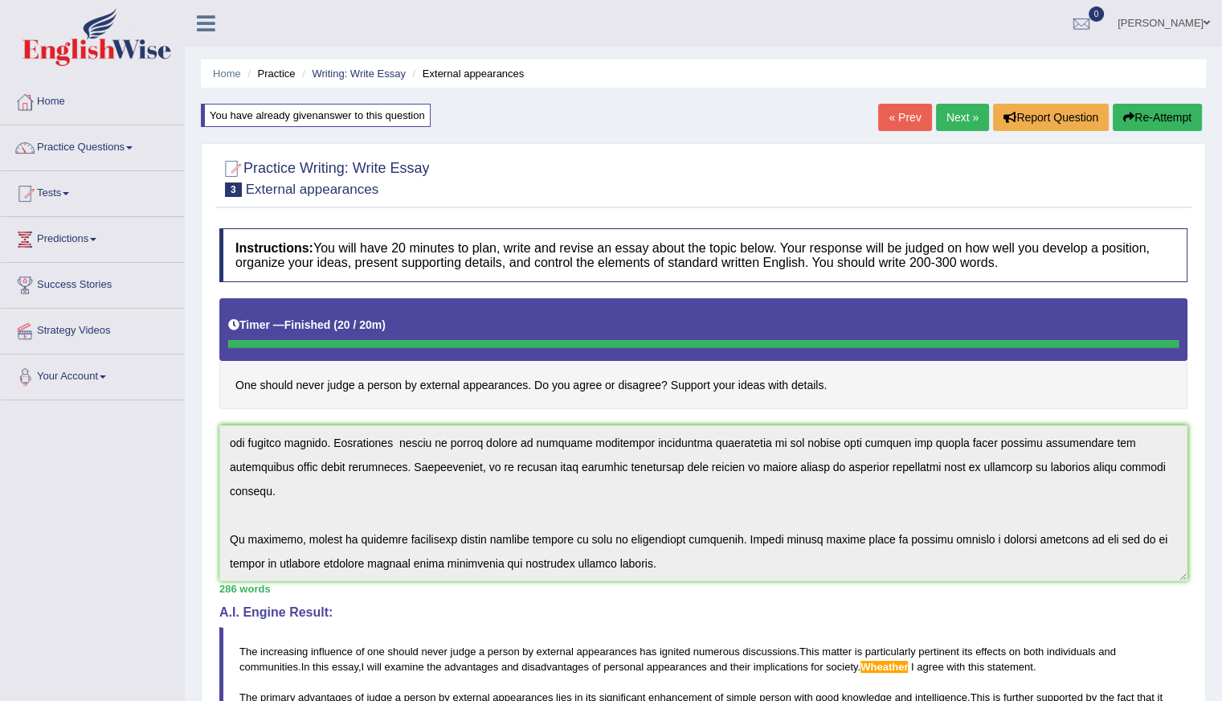
click at [954, 121] on link "Next »" at bounding box center [962, 117] width 53 height 27
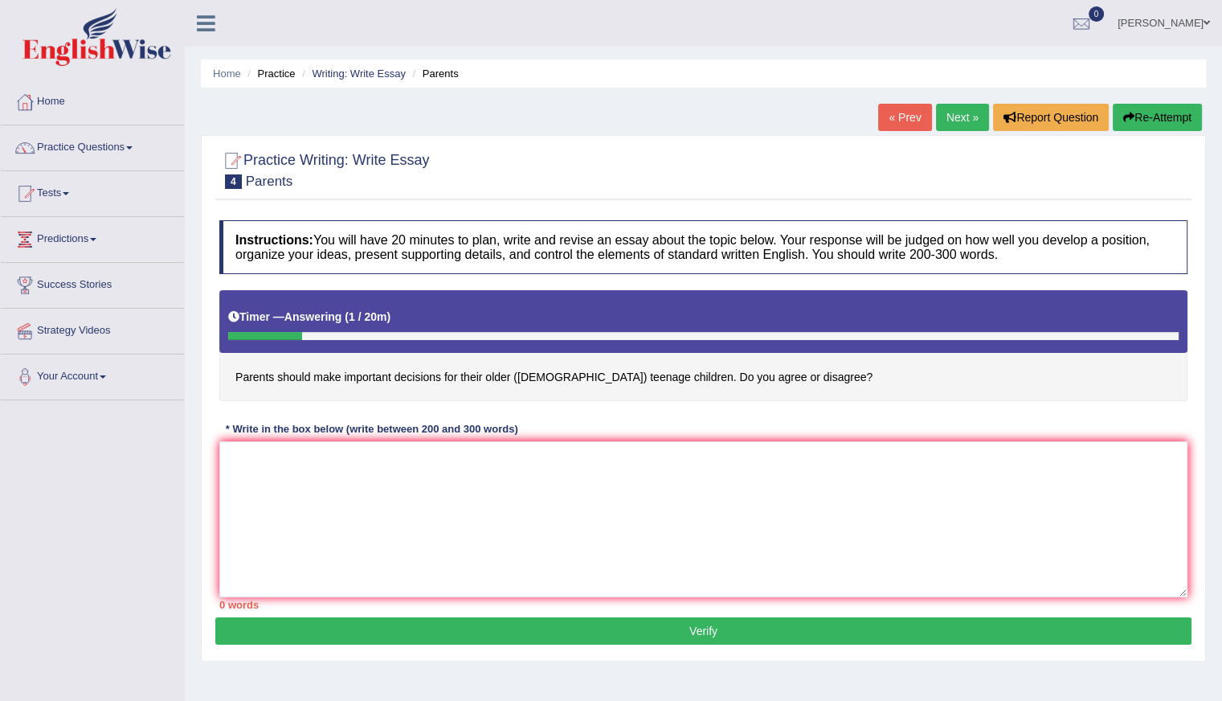
click at [1153, 112] on button "Re-Attempt" at bounding box center [1157, 117] width 89 height 27
click at [338, 512] on textarea at bounding box center [703, 519] width 968 height 156
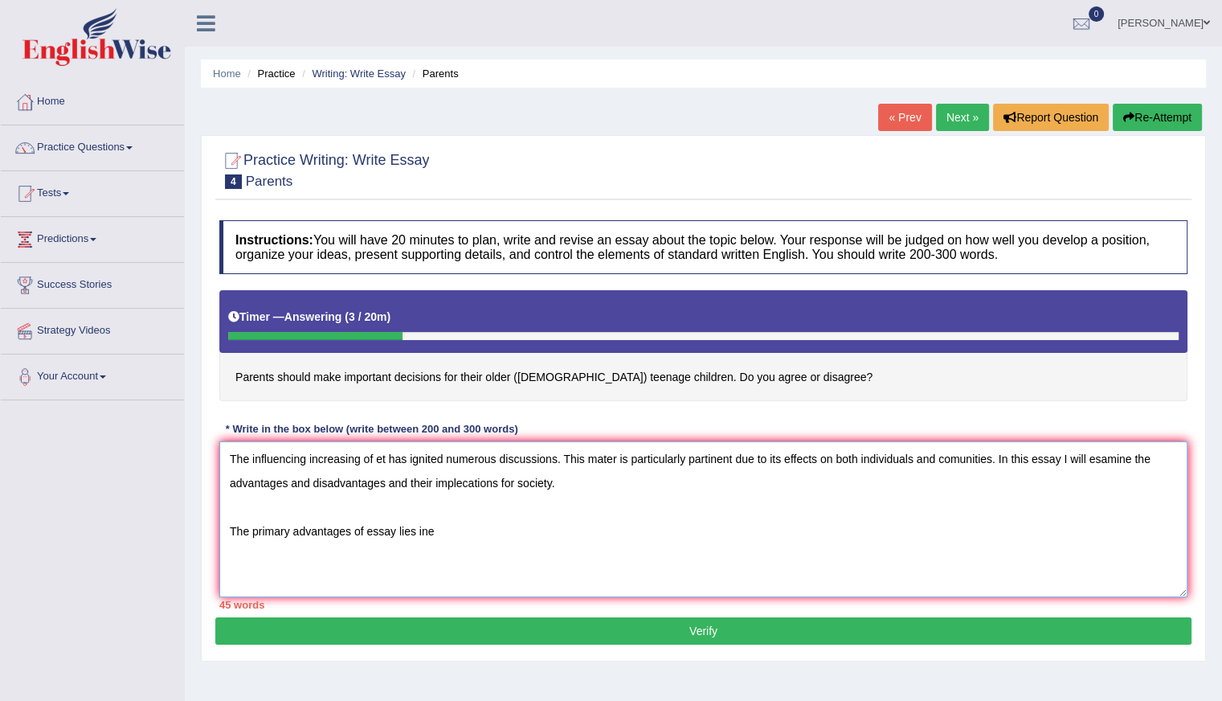
type textarea "The influencing increasing of et has ignited numerous discussions. This mater i…"
click at [1156, 125] on button "Re-Attempt" at bounding box center [1157, 117] width 89 height 27
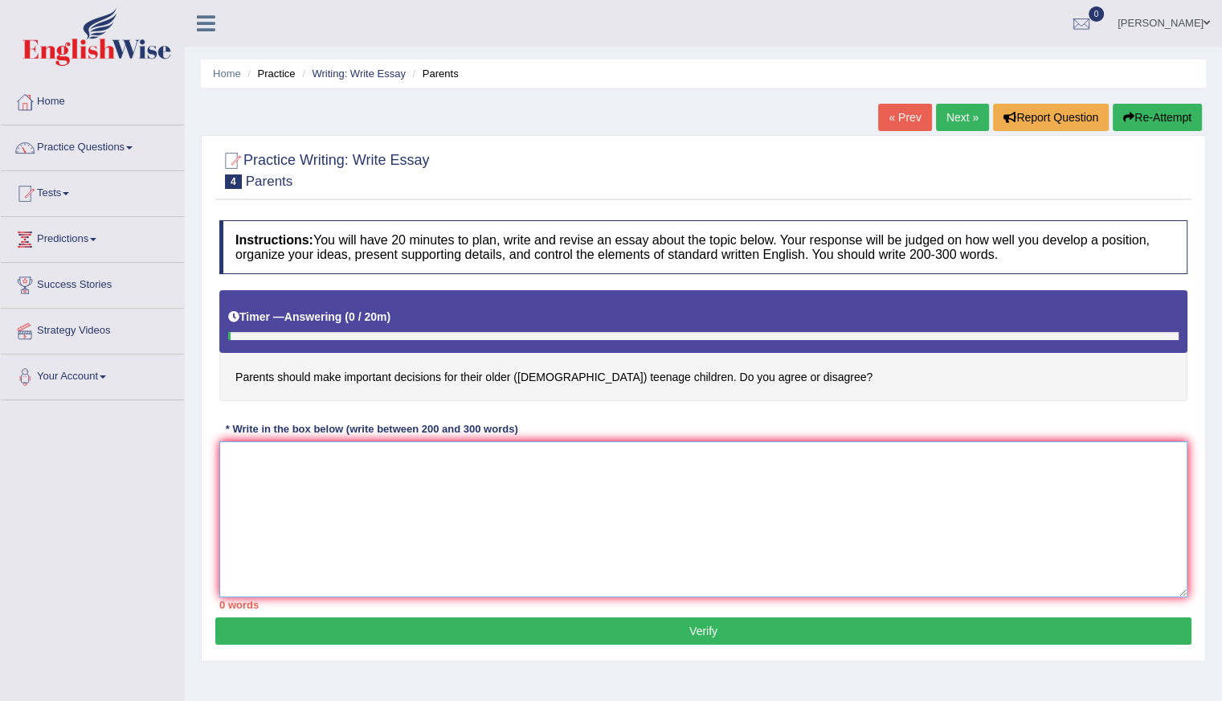
click at [323, 520] on textarea at bounding box center [703, 519] width 968 height 156
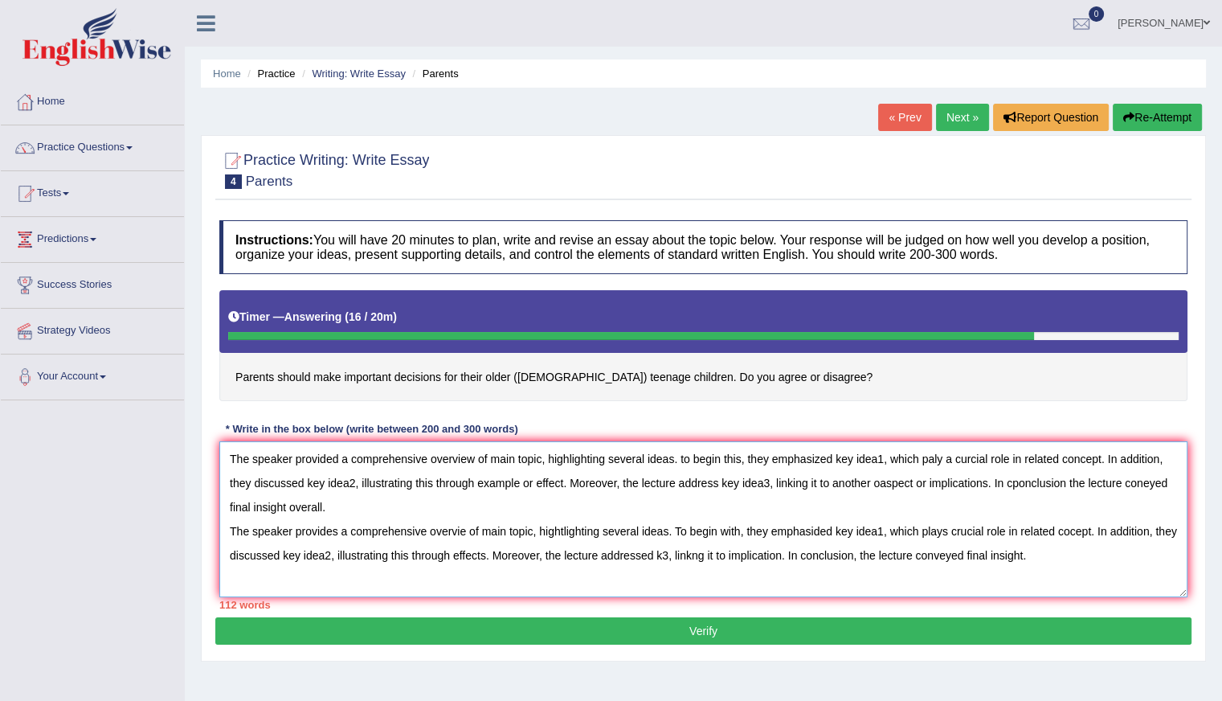
type textarea "The speaker provided a comprehensive overview of main topic, highlighting sever…"
click at [1159, 117] on button "Re-Attempt" at bounding box center [1157, 117] width 89 height 27
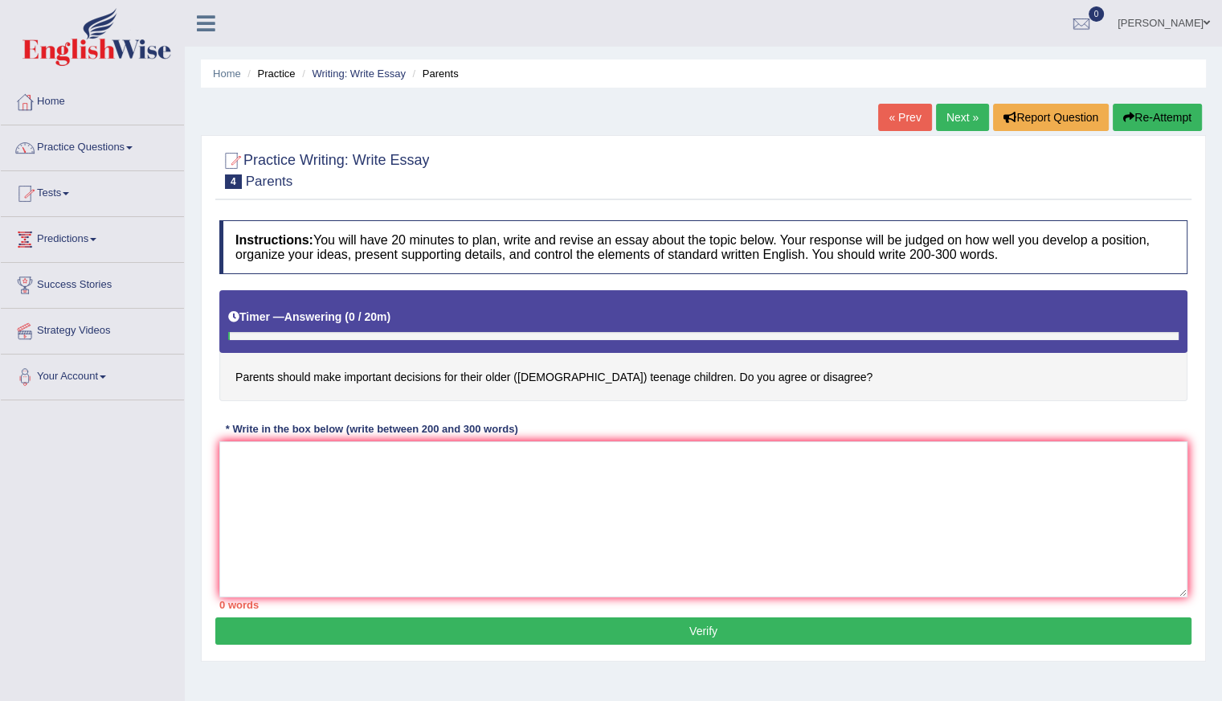
click at [76, 108] on link "Home" at bounding box center [92, 100] width 183 height 40
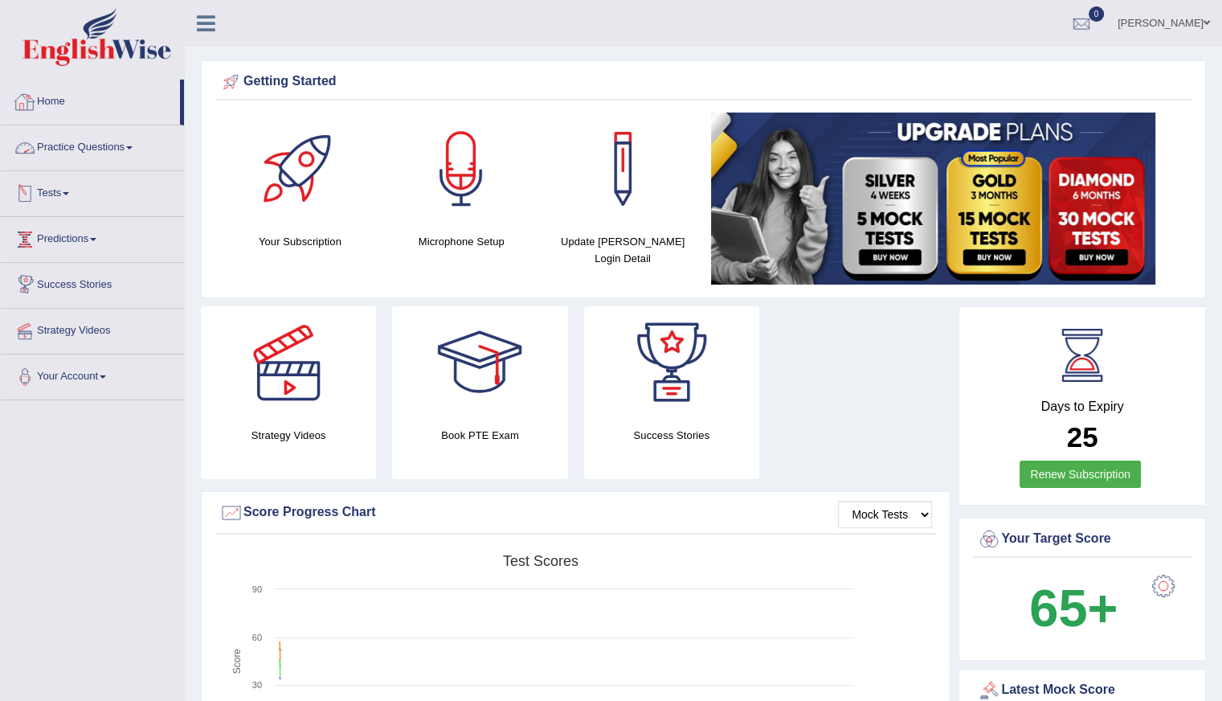
click at [84, 113] on link "Home" at bounding box center [90, 100] width 179 height 40
click at [108, 142] on link "Practice Questions" at bounding box center [92, 145] width 183 height 40
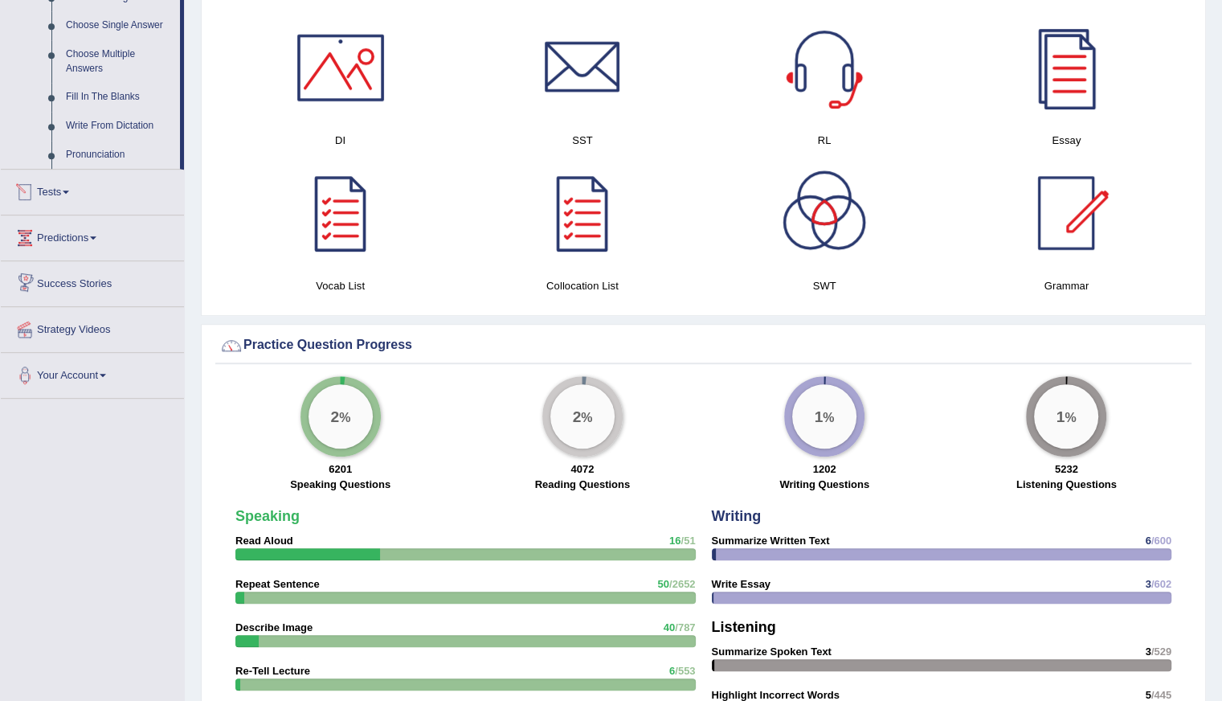
scroll to position [643, 0]
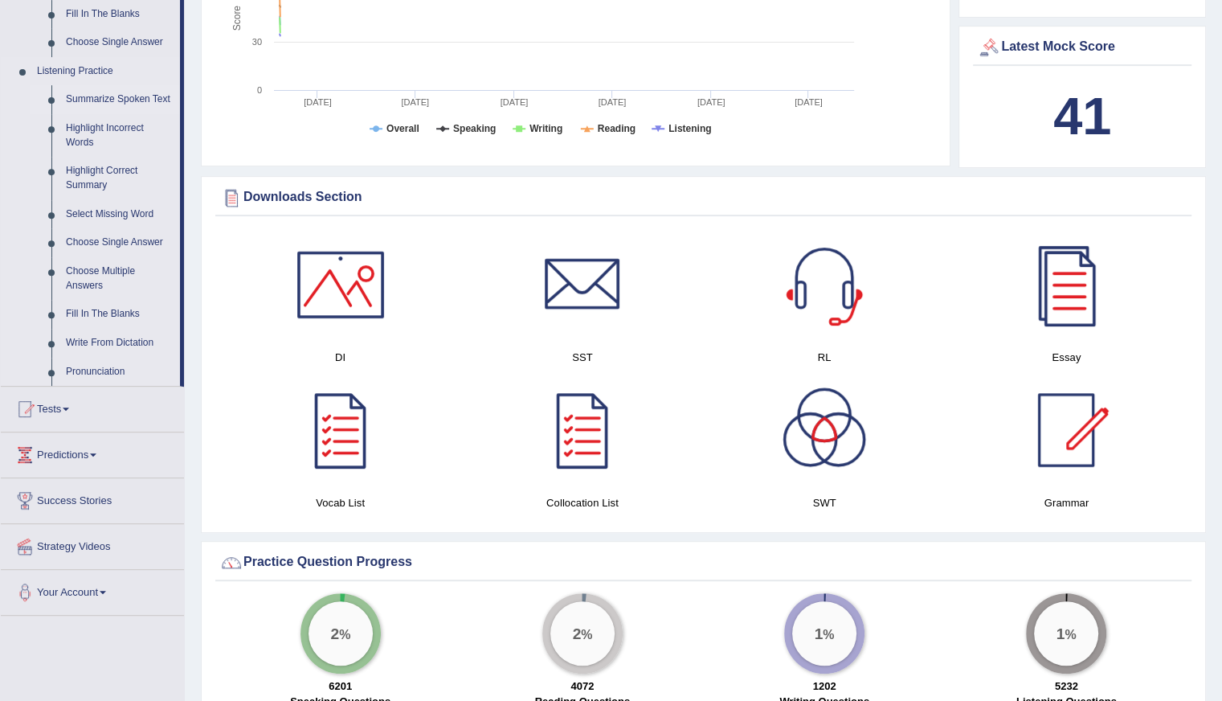
click at [145, 100] on link "Summarize Spoken Text" at bounding box center [119, 99] width 121 height 29
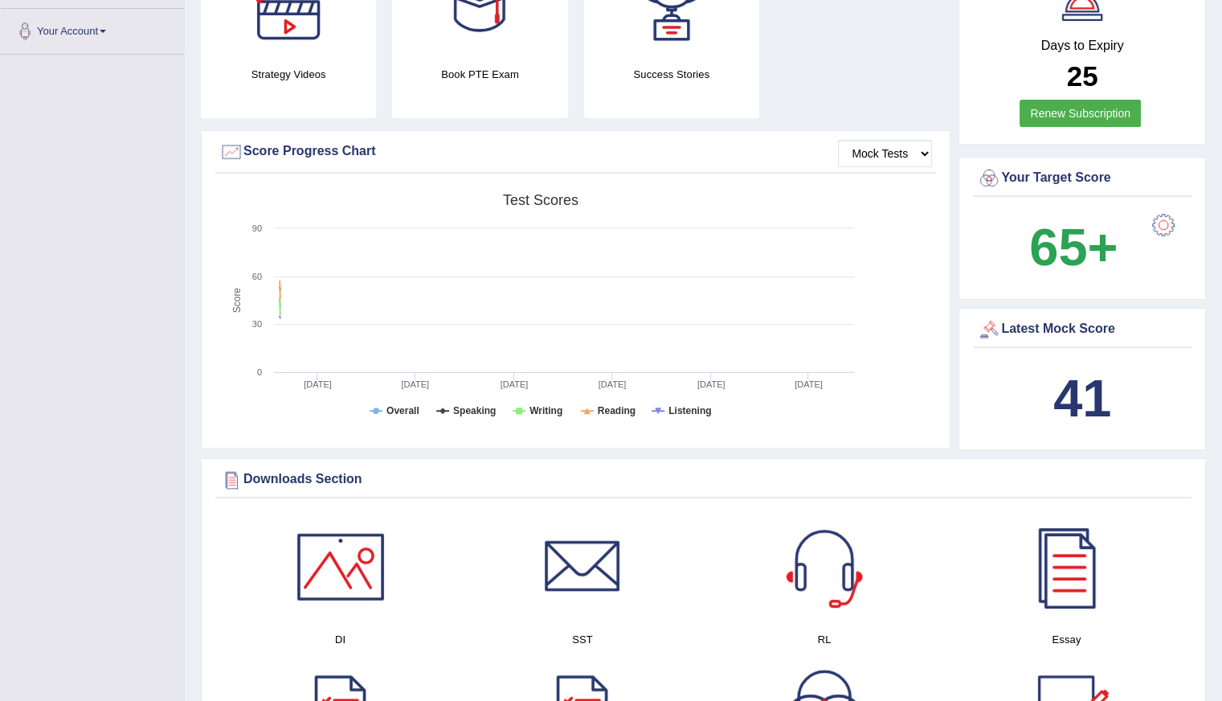
scroll to position [543, 0]
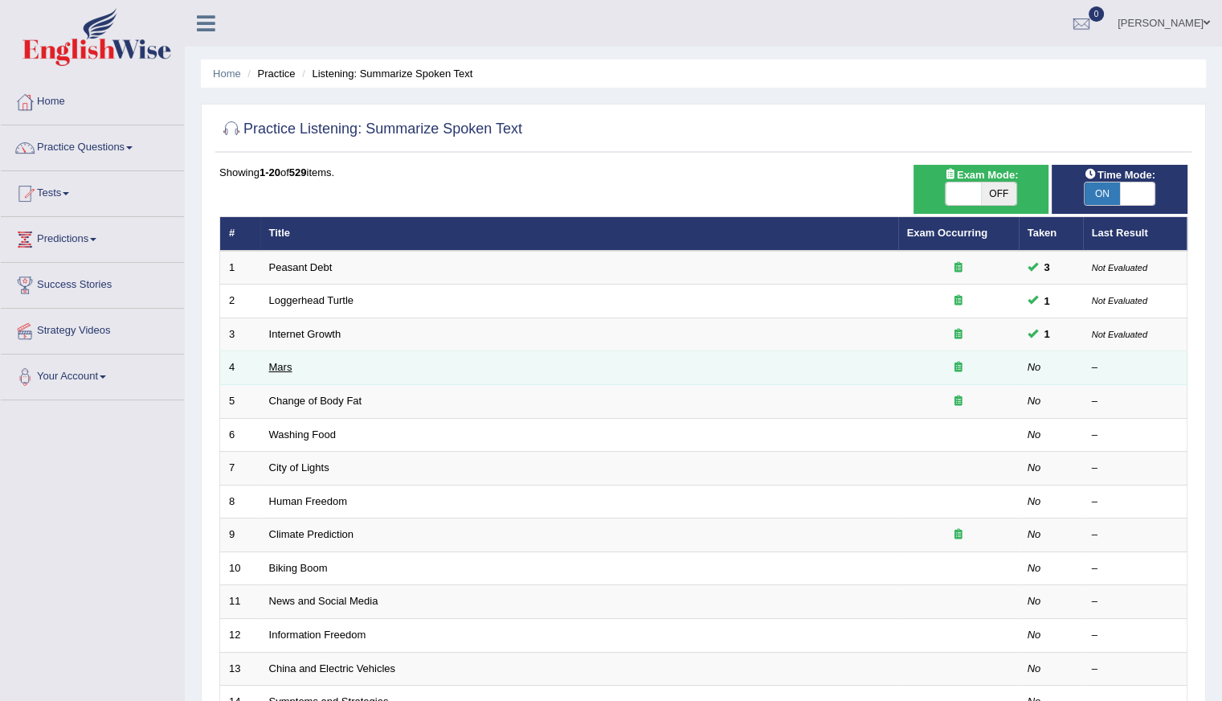
click at [276, 366] on link "Mars" at bounding box center [280, 367] width 23 height 12
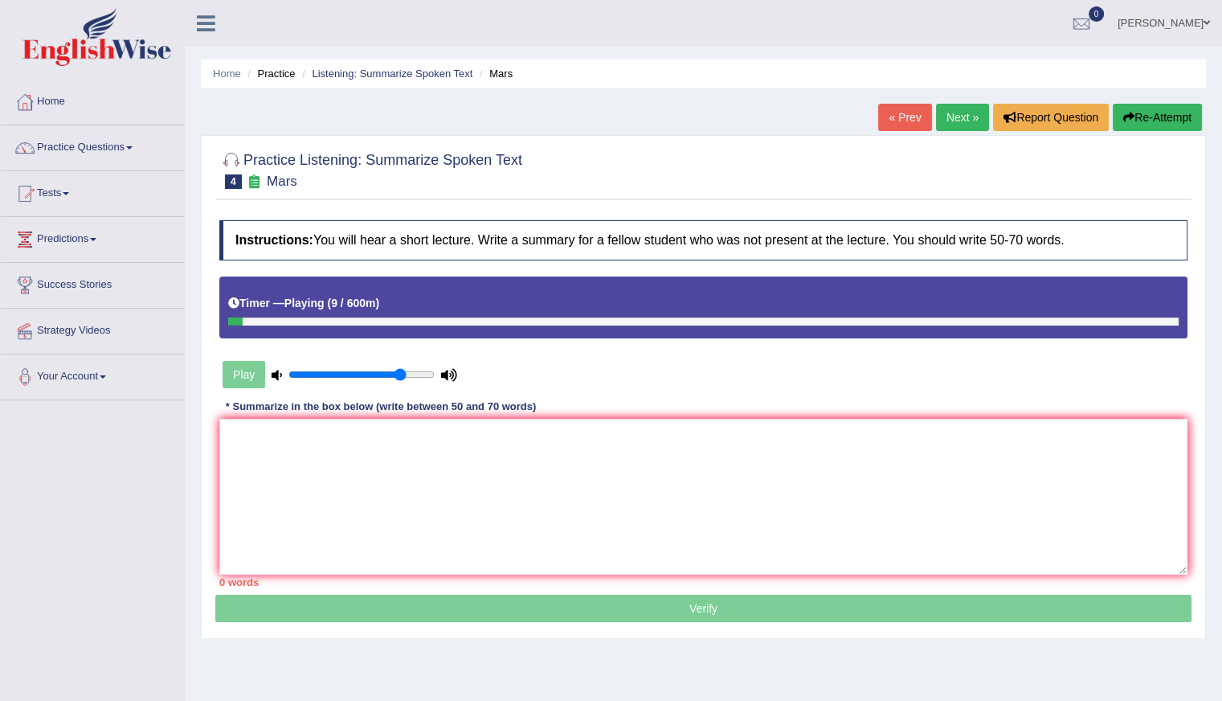
click at [1159, 113] on button "Re-Attempt" at bounding box center [1157, 117] width 89 height 27
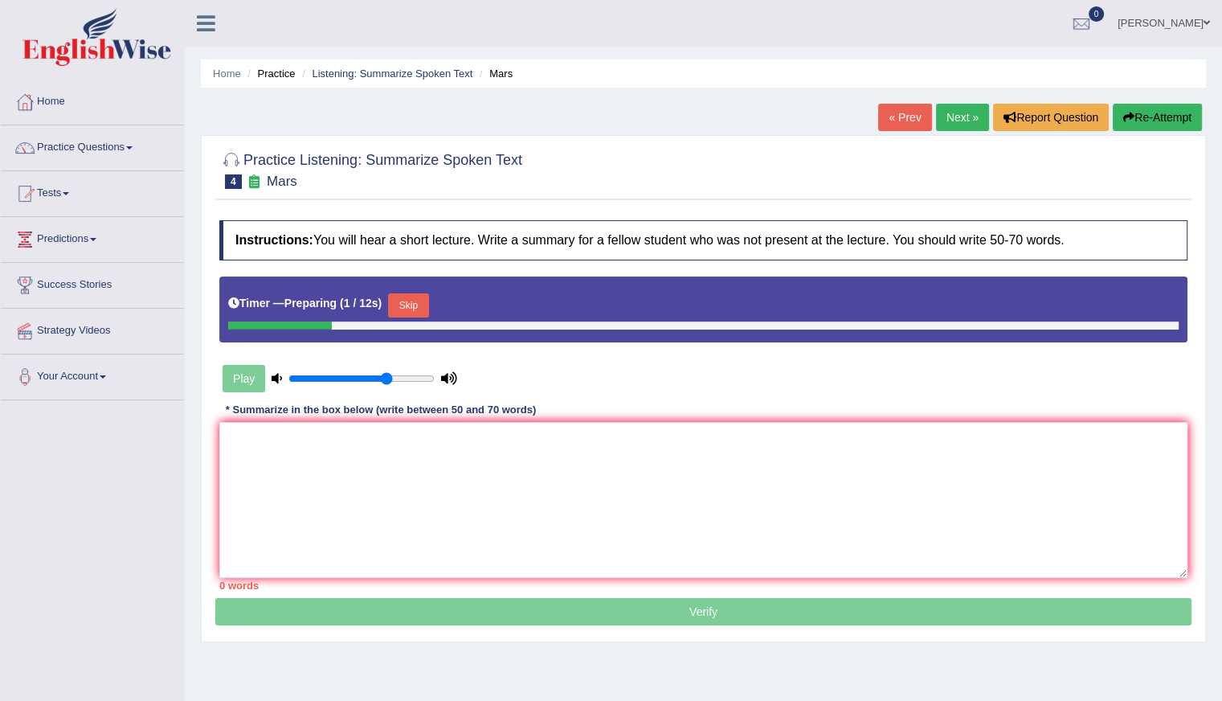
type input "0.7"
click at [387, 374] on input "range" at bounding box center [362, 378] width 146 height 13
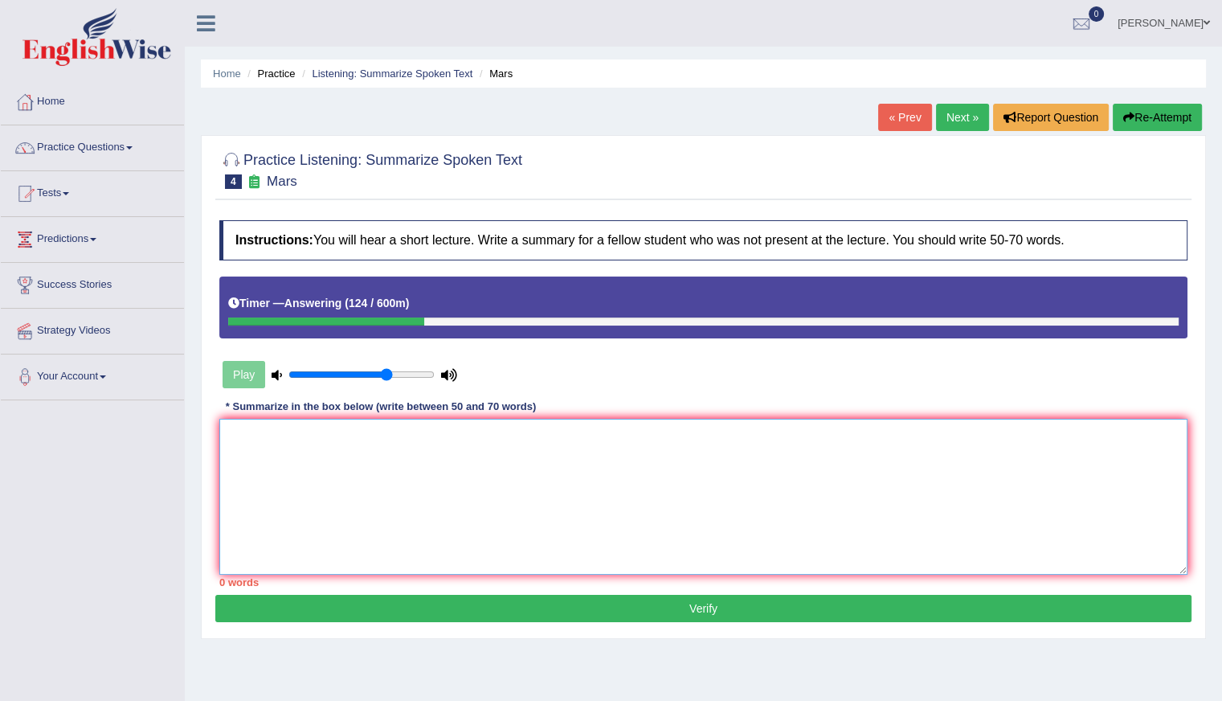
click at [309, 477] on textarea at bounding box center [703, 497] width 968 height 156
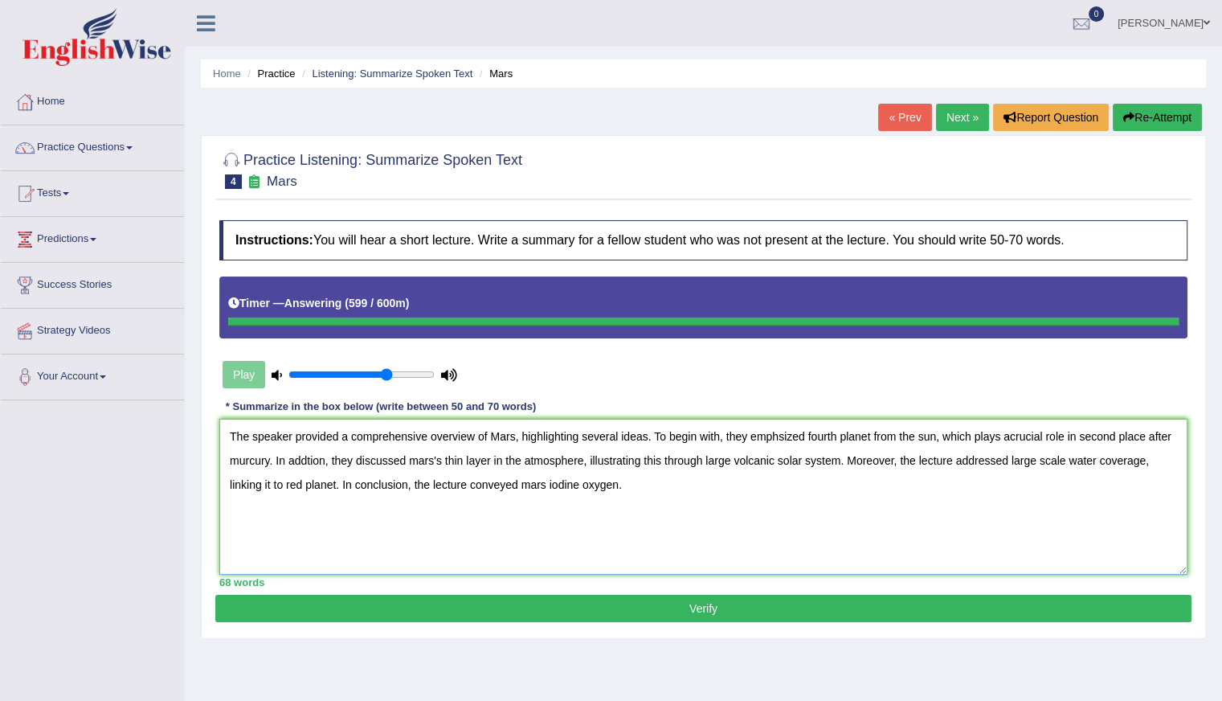
type textarea "The speaker provided a comprehensive overview of Mars, highlighting several ide…"
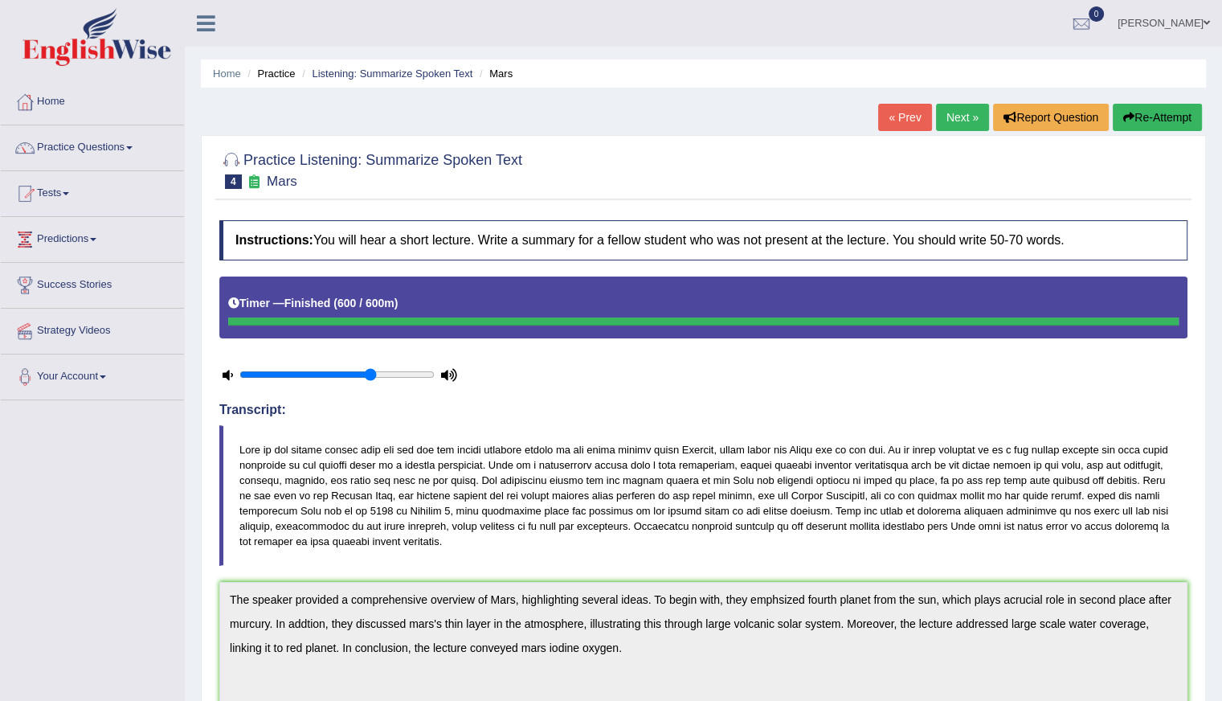
click at [942, 108] on link "Next »" at bounding box center [962, 117] width 53 height 27
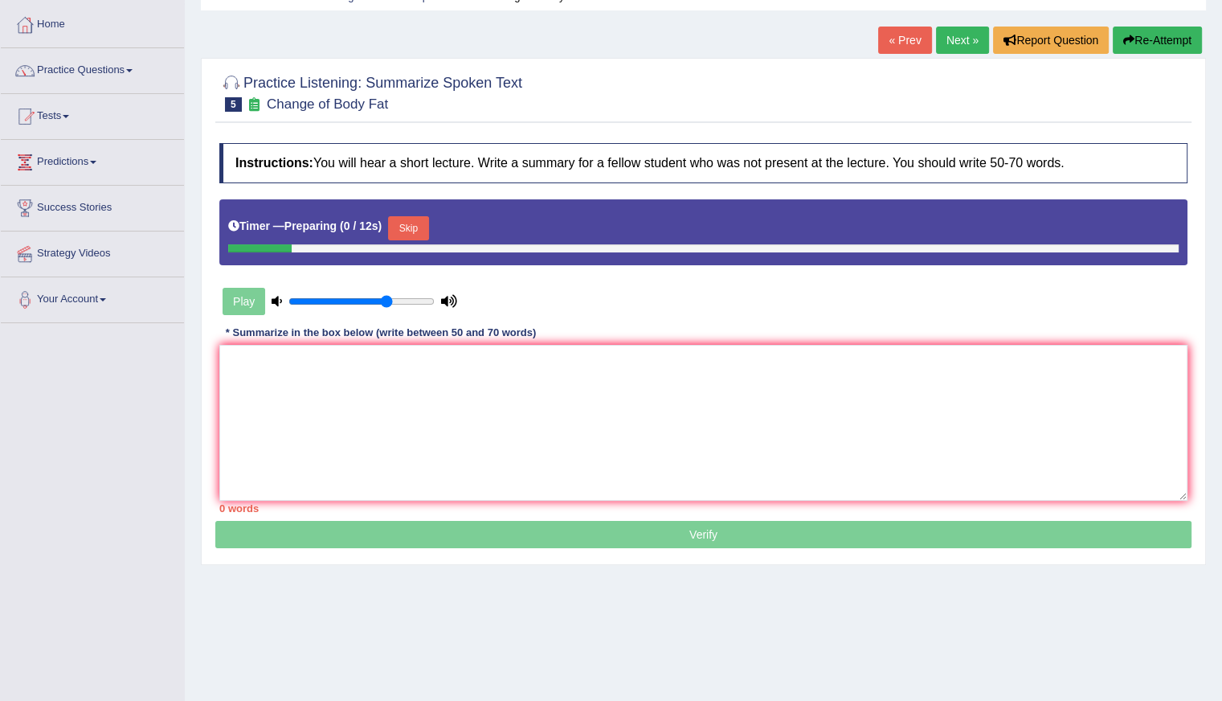
scroll to position [143, 0]
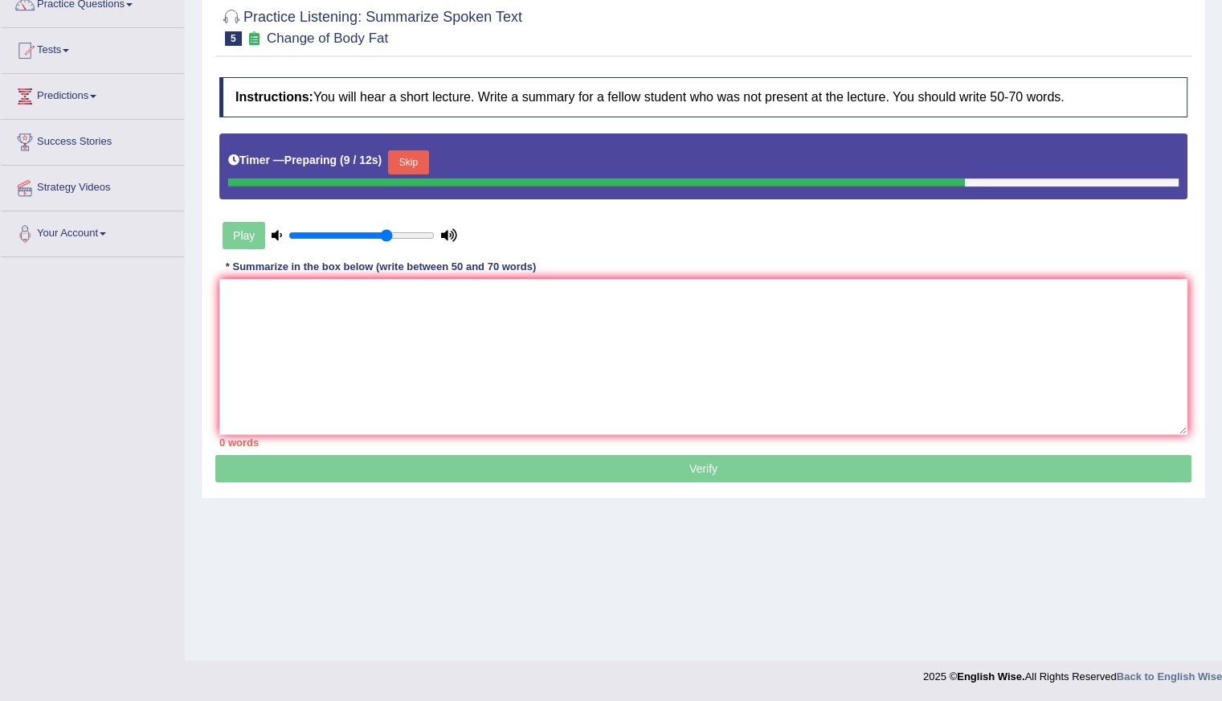
click at [412, 159] on button "Skip" at bounding box center [408, 162] width 40 height 24
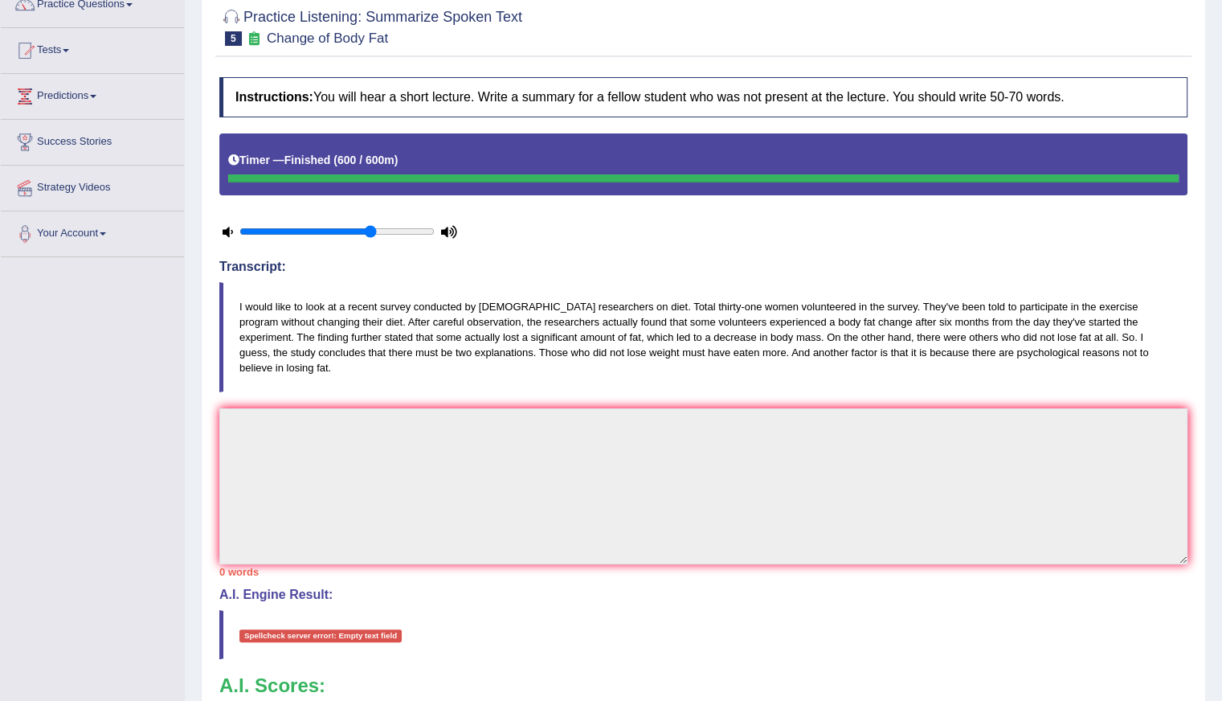
click at [1075, 175] on div at bounding box center [703, 178] width 951 height 8
